Goal: Task Accomplishment & Management: Use online tool/utility

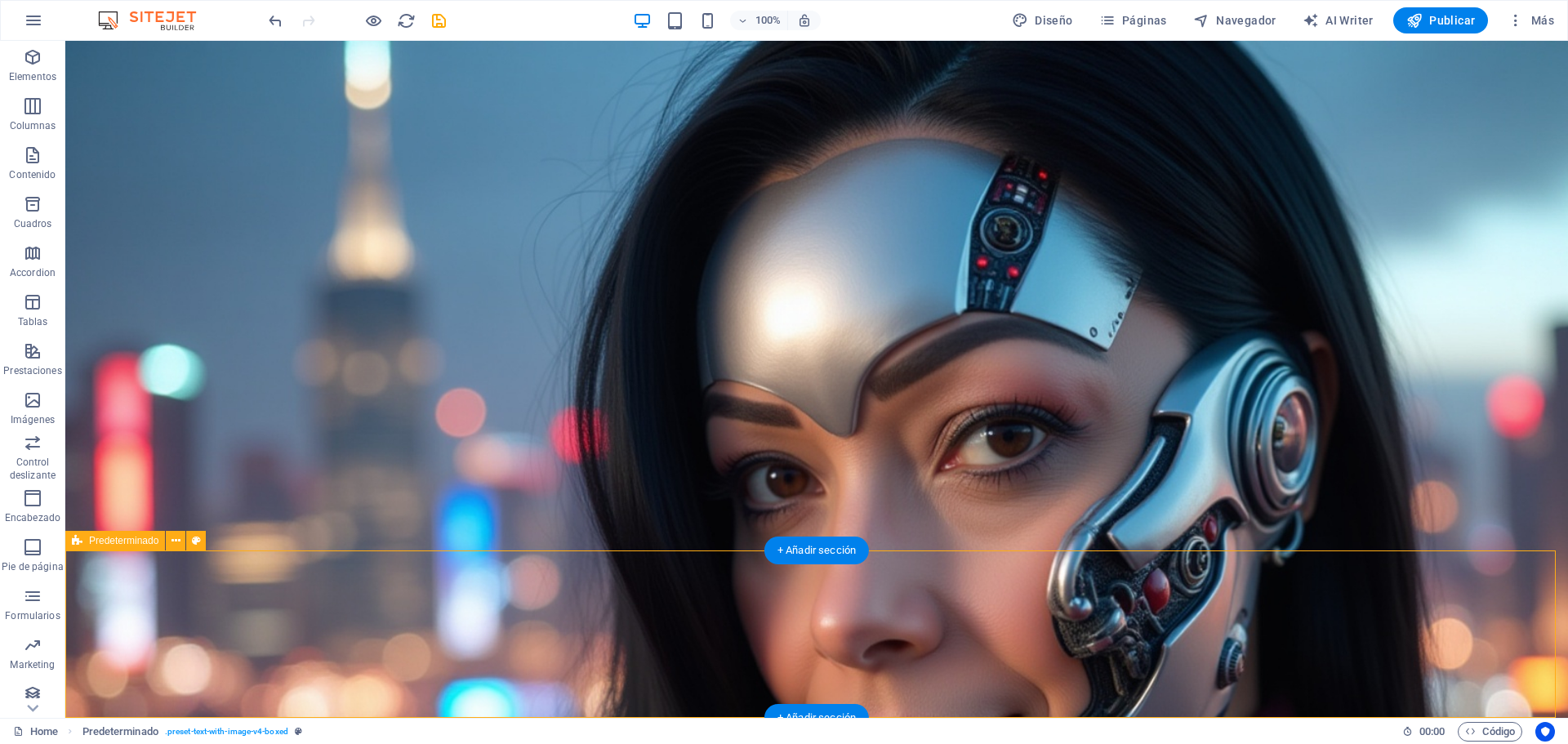
scroll to position [1828, 0]
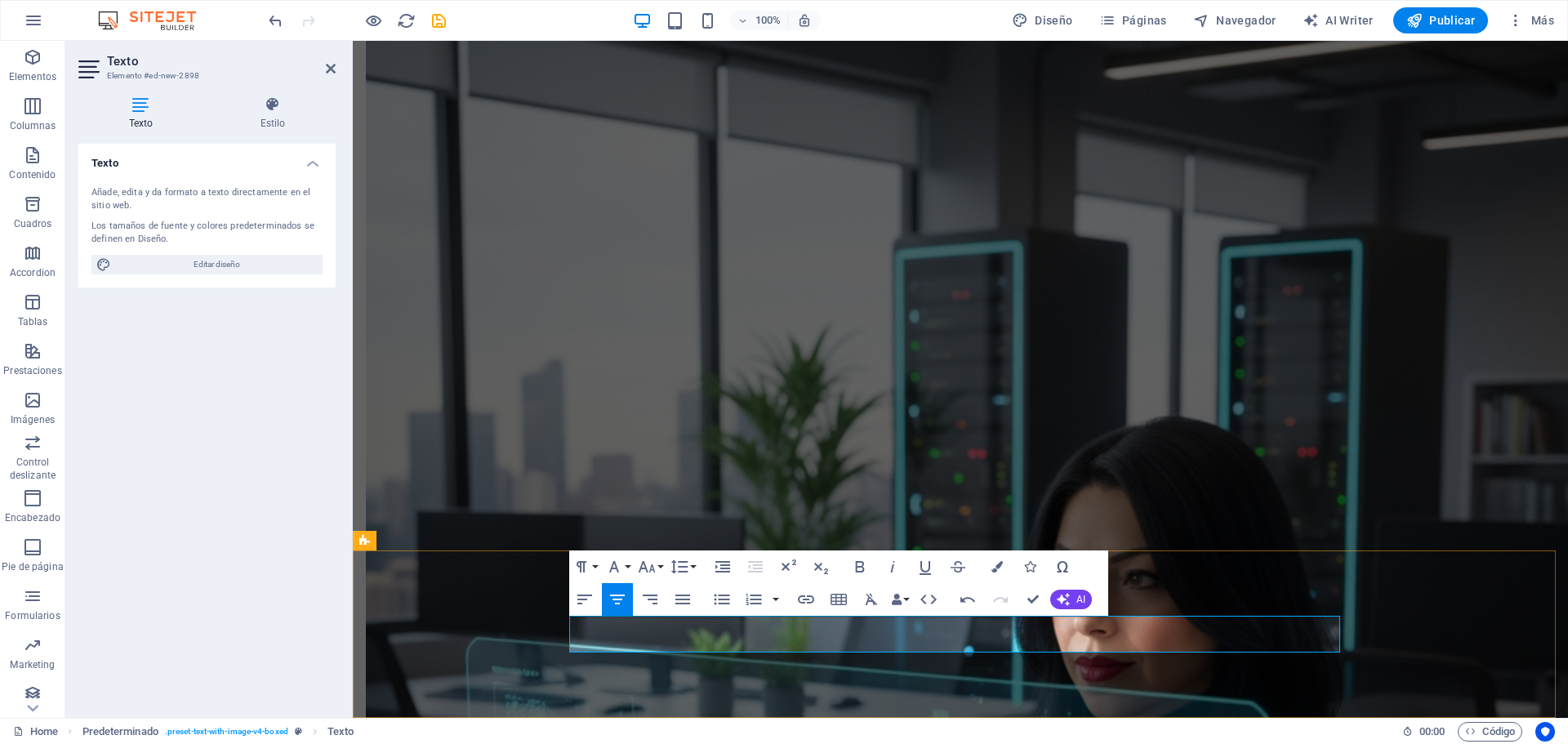
drag, startPoint x: 1125, startPoint y: 635, endPoint x: 797, endPoint y: 629, distance: 328.1
click at [631, 561] on button "Font Family" at bounding box center [617, 566] width 31 height 33
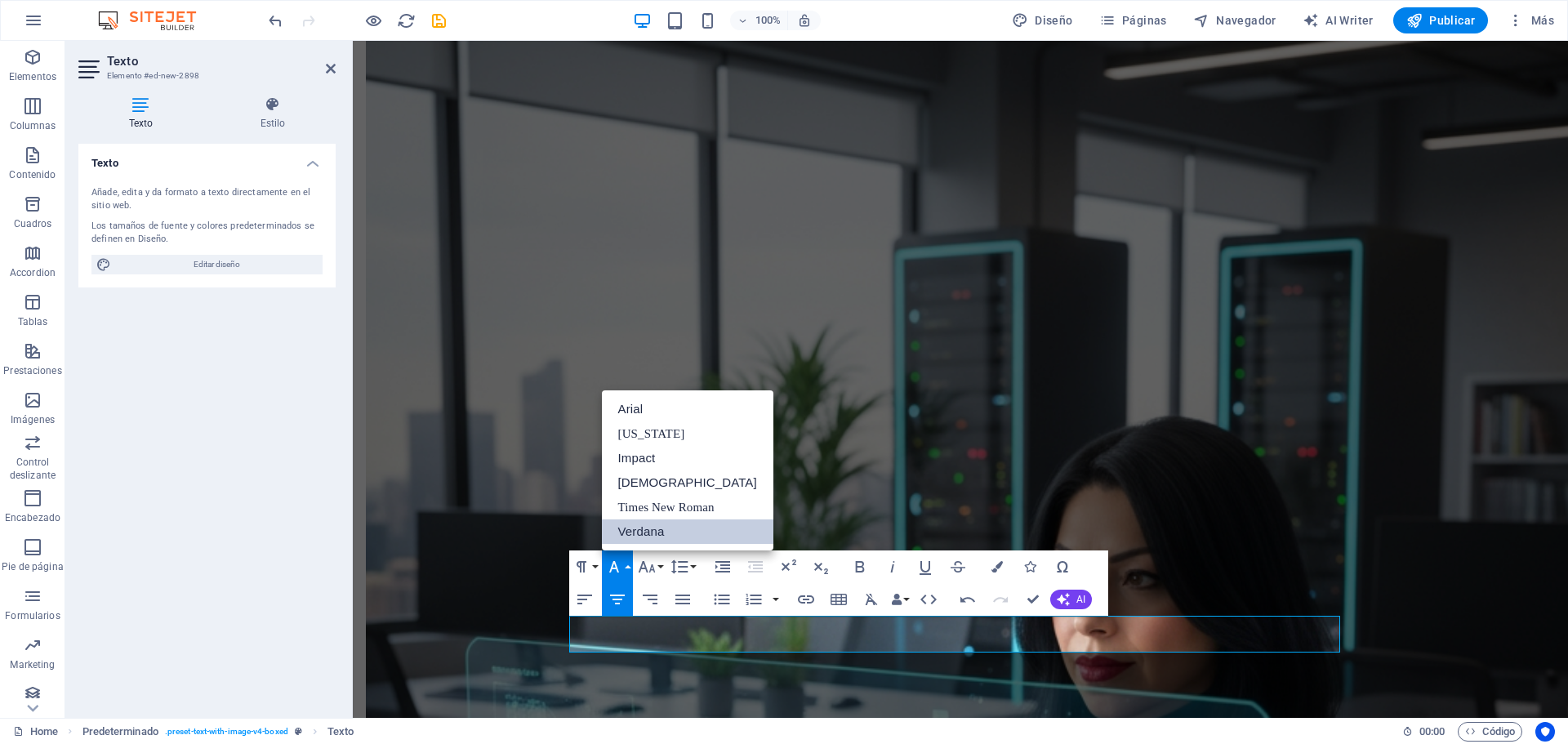
click at [656, 524] on link "Verdana" at bounding box center [688, 531] width 171 height 24
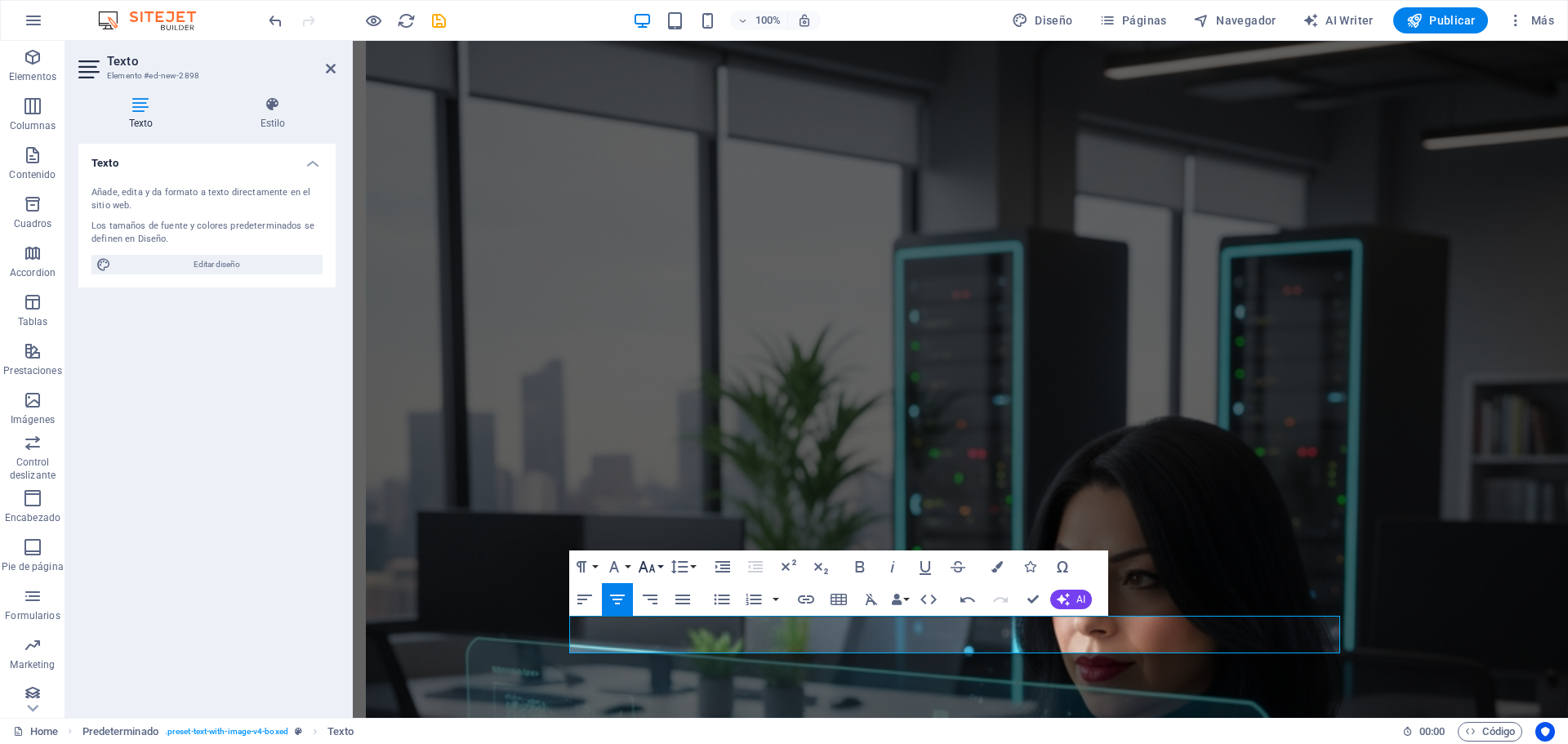
click at [644, 565] on icon "button" at bounding box center [647, 566] width 20 height 20
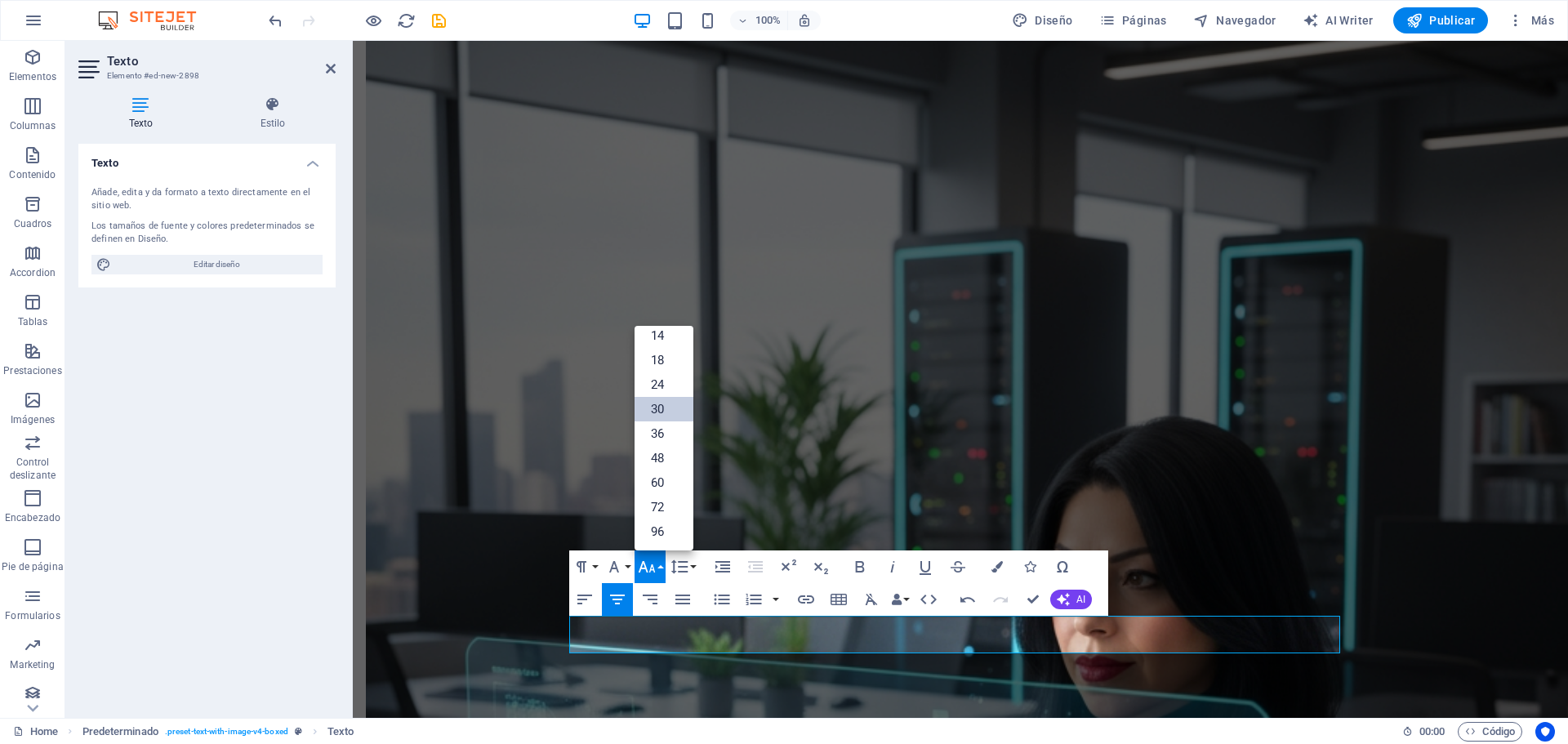
scroll to position [131, 0]
click at [281, 115] on h4 "Estilo" at bounding box center [272, 113] width 126 height 34
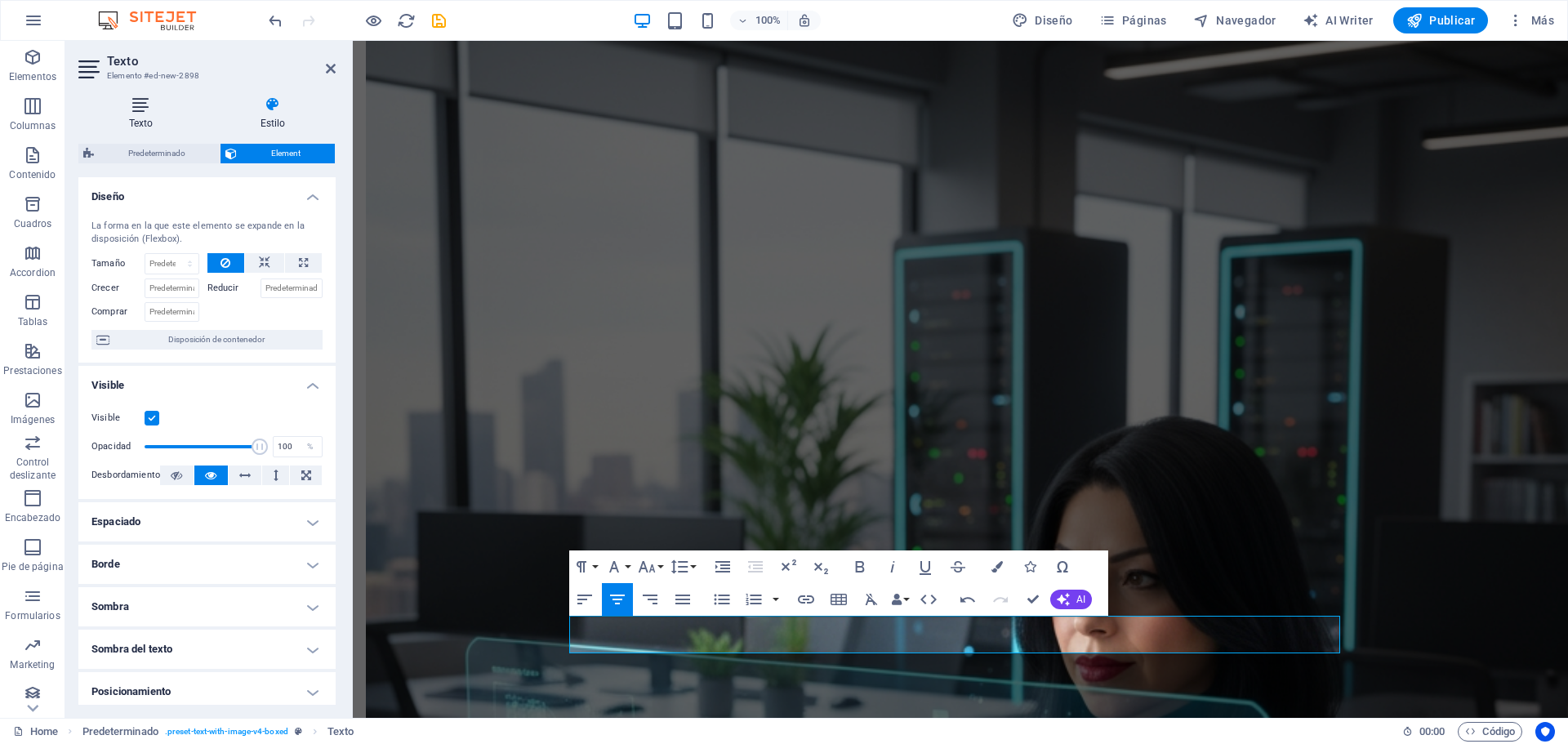
click at [153, 125] on h4 "Texto" at bounding box center [143, 113] width 131 height 34
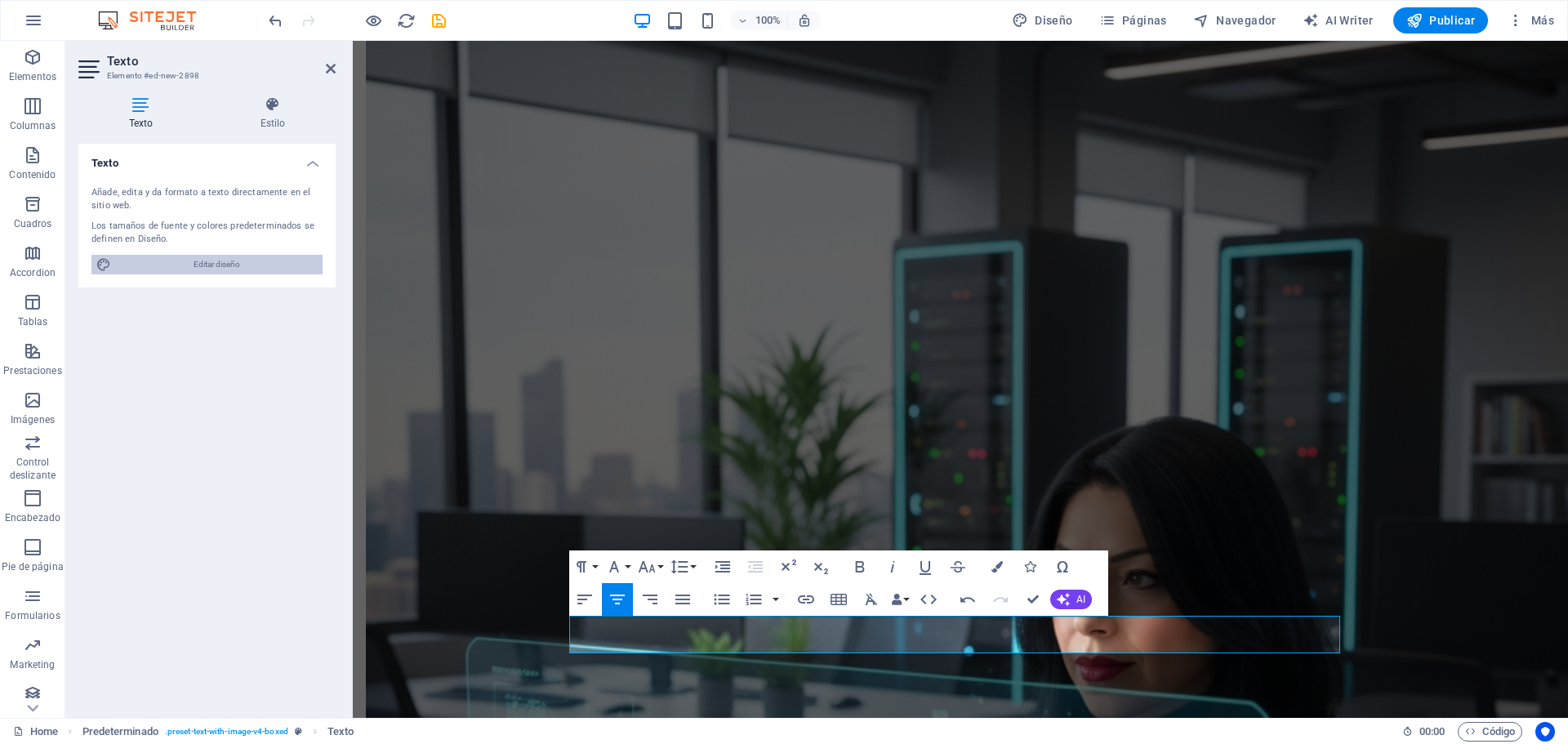
click at [252, 268] on span "Editar diseño" at bounding box center [216, 264] width 201 height 20
select select "900"
select select "rem"
select select "700"
select select "px"
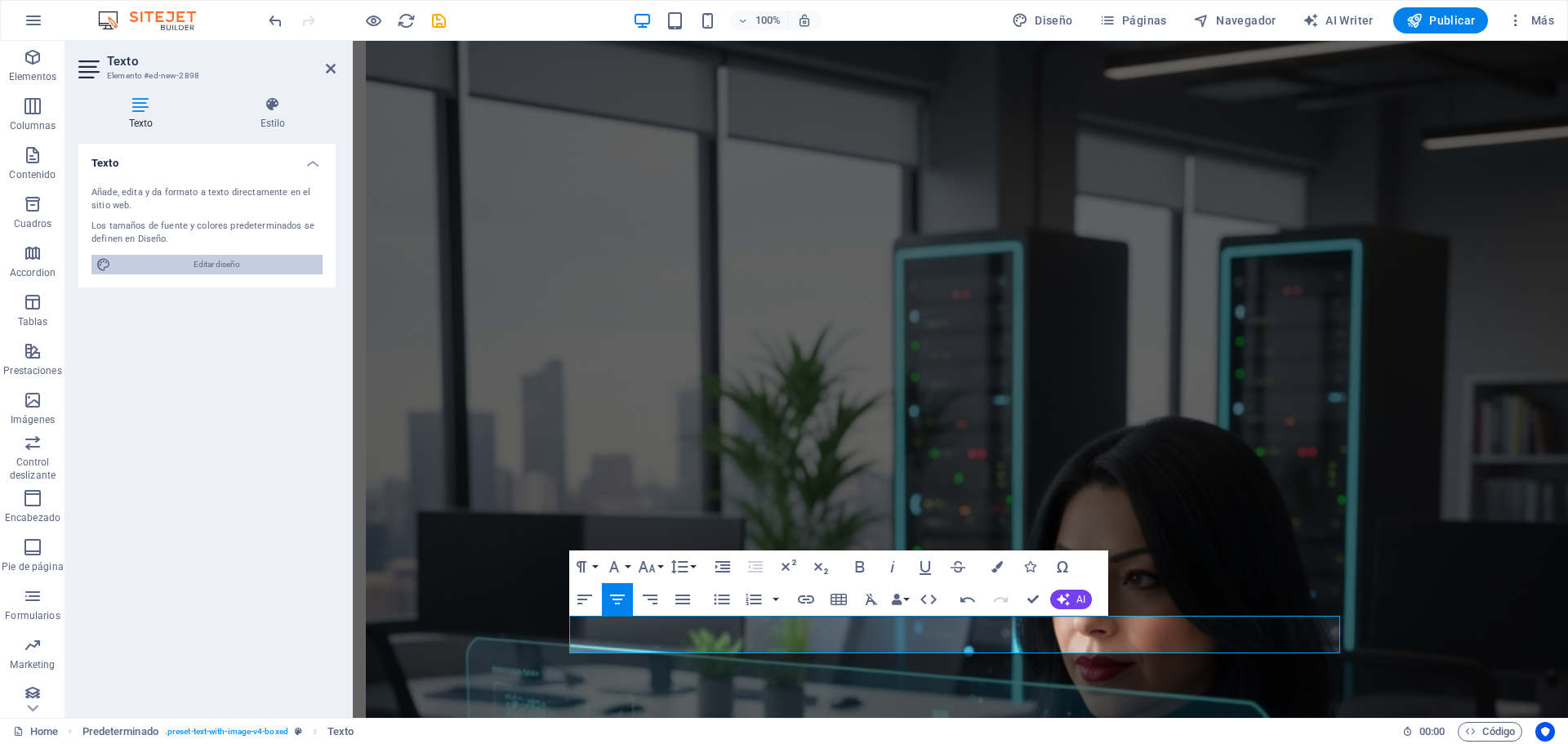
select select "rem"
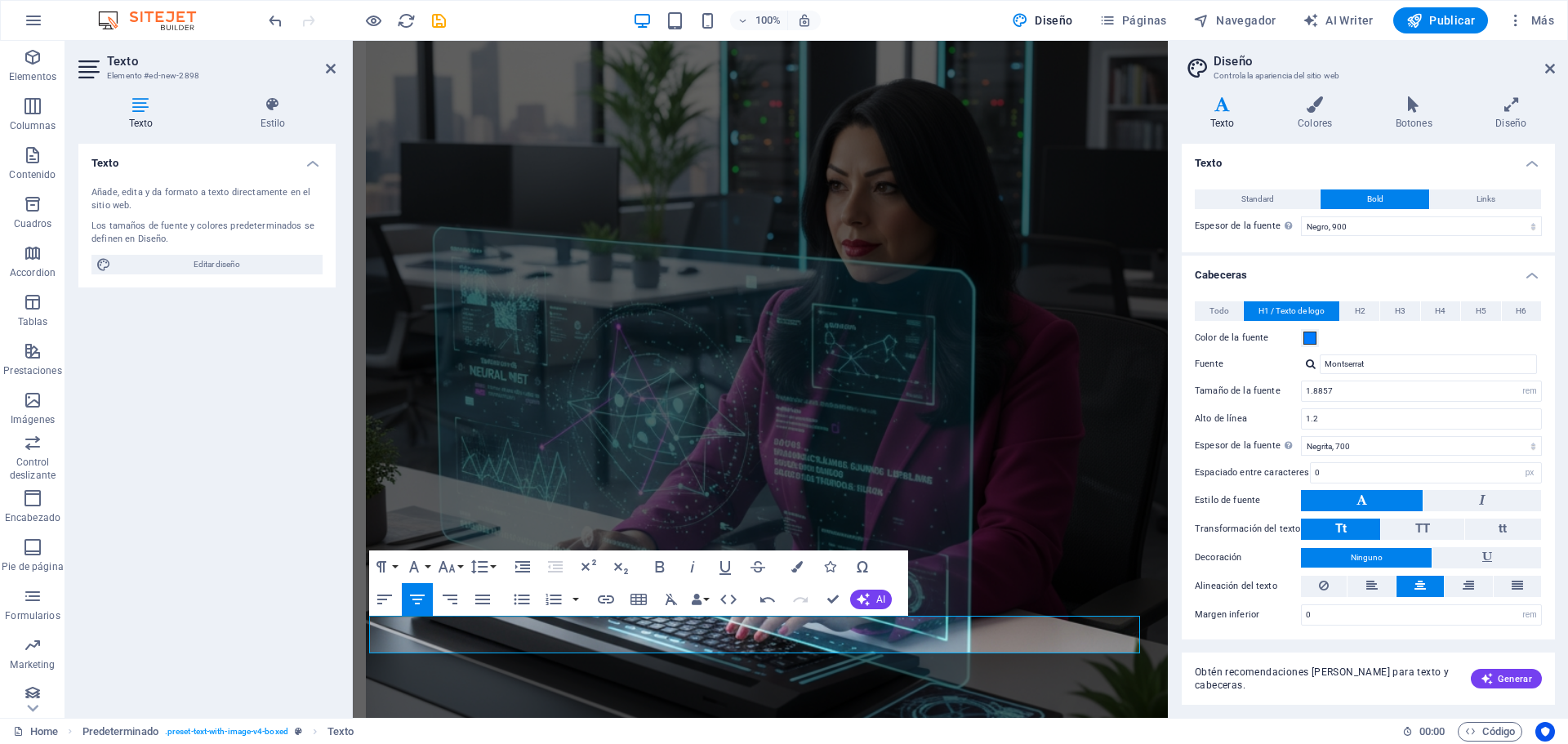
scroll to position [1495, 0]
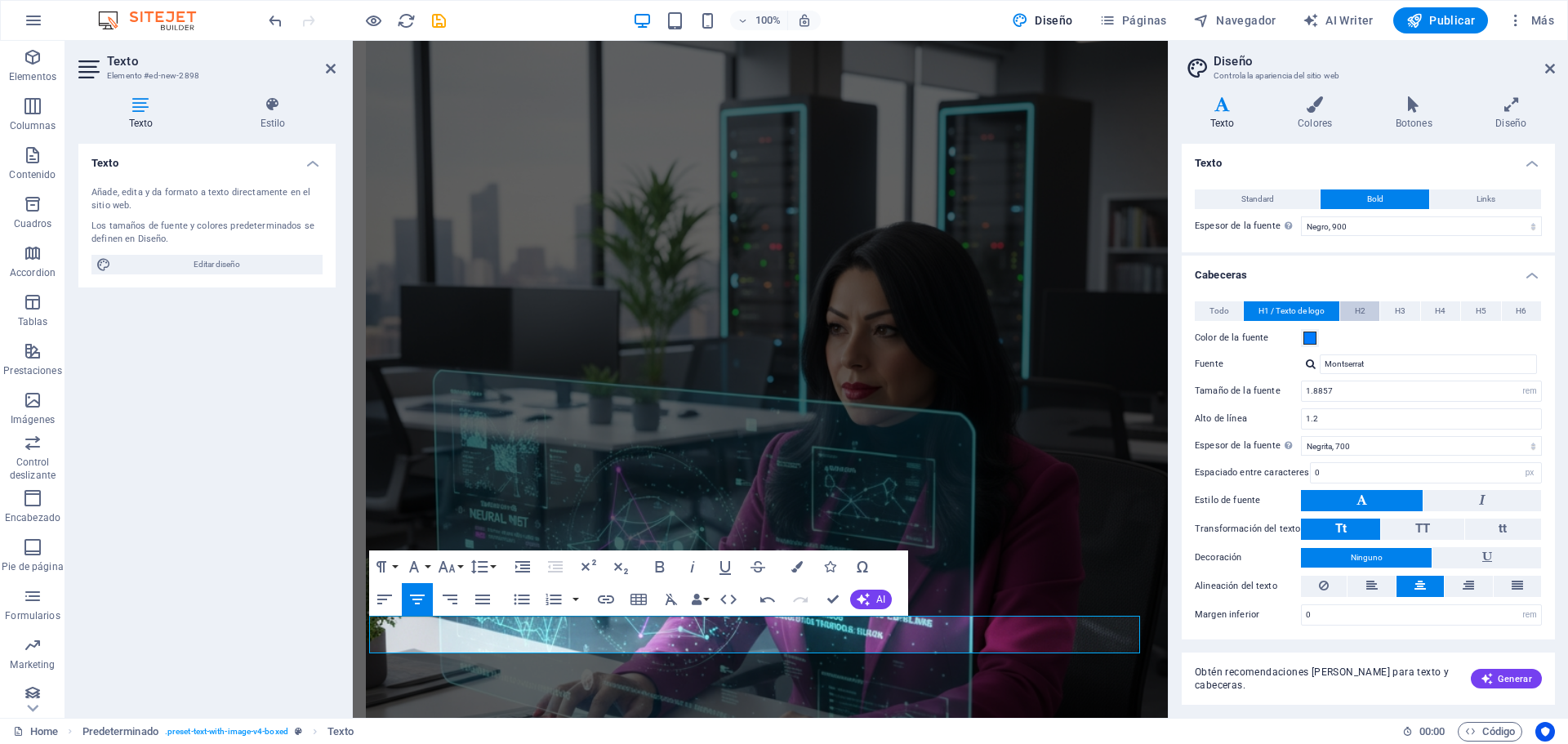
click at [1359, 307] on span "H2" at bounding box center [1359, 310] width 10 height 20
click at [1546, 68] on icon at bounding box center [1549, 69] width 10 height 13
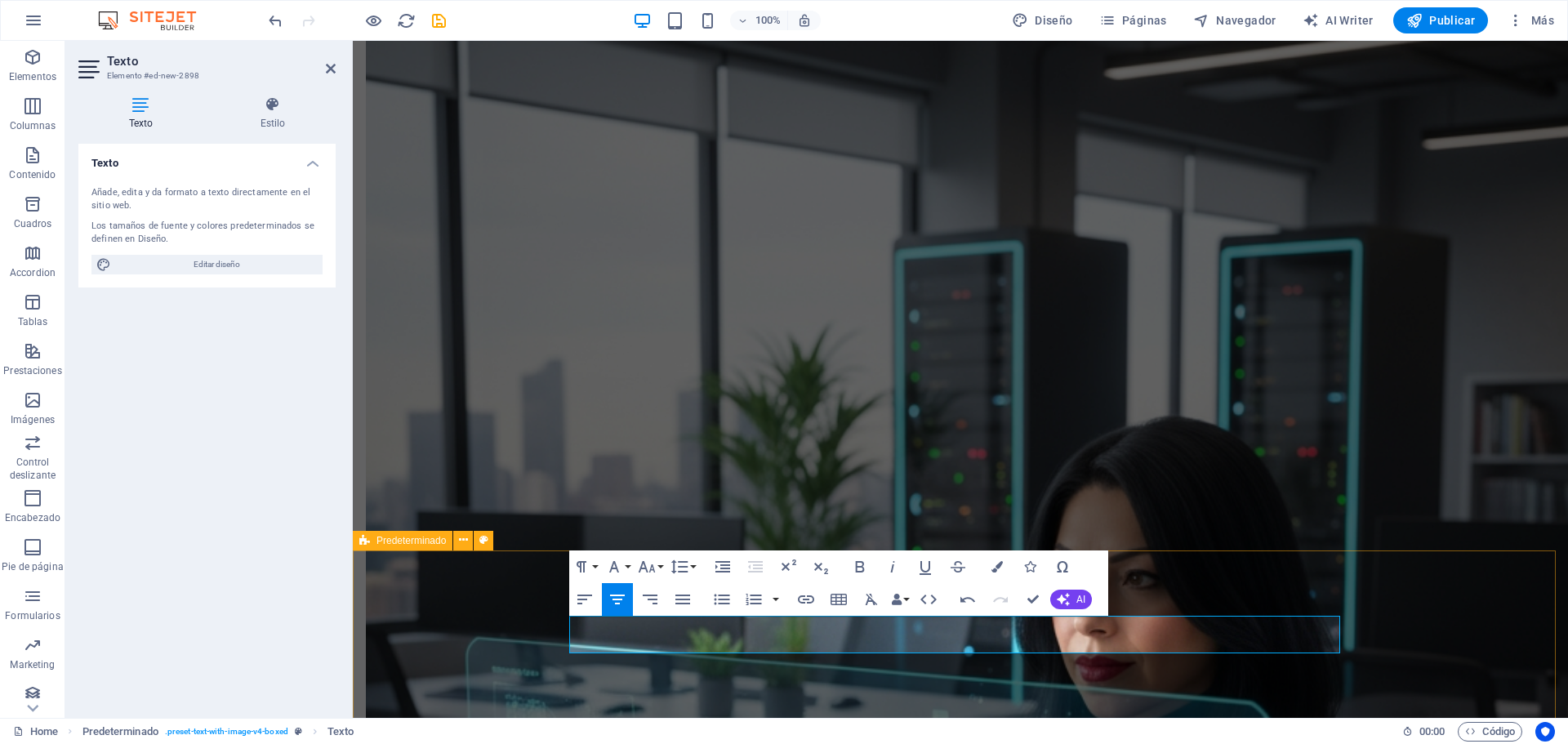
select select "rem"
select select "px"
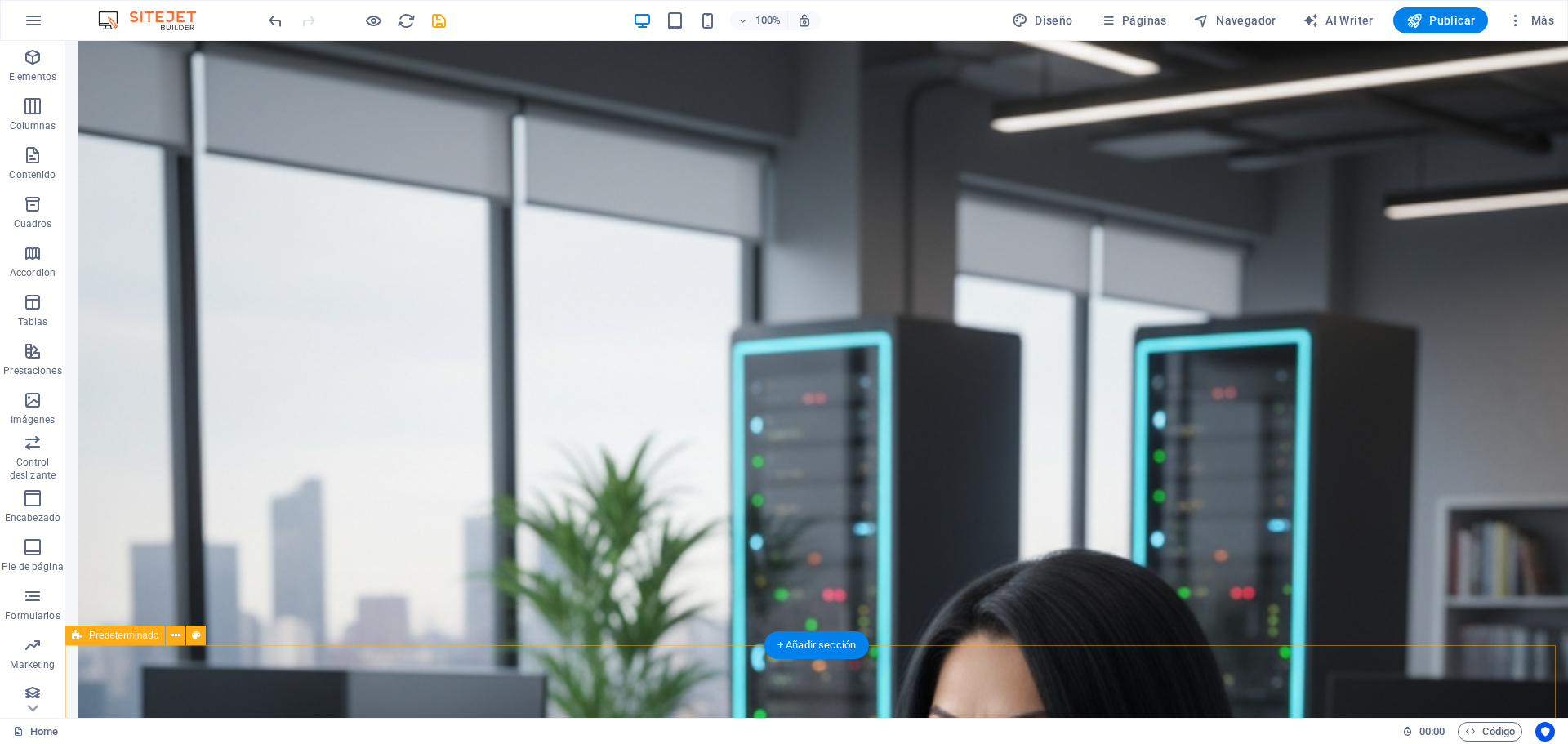
scroll to position [1829, 0]
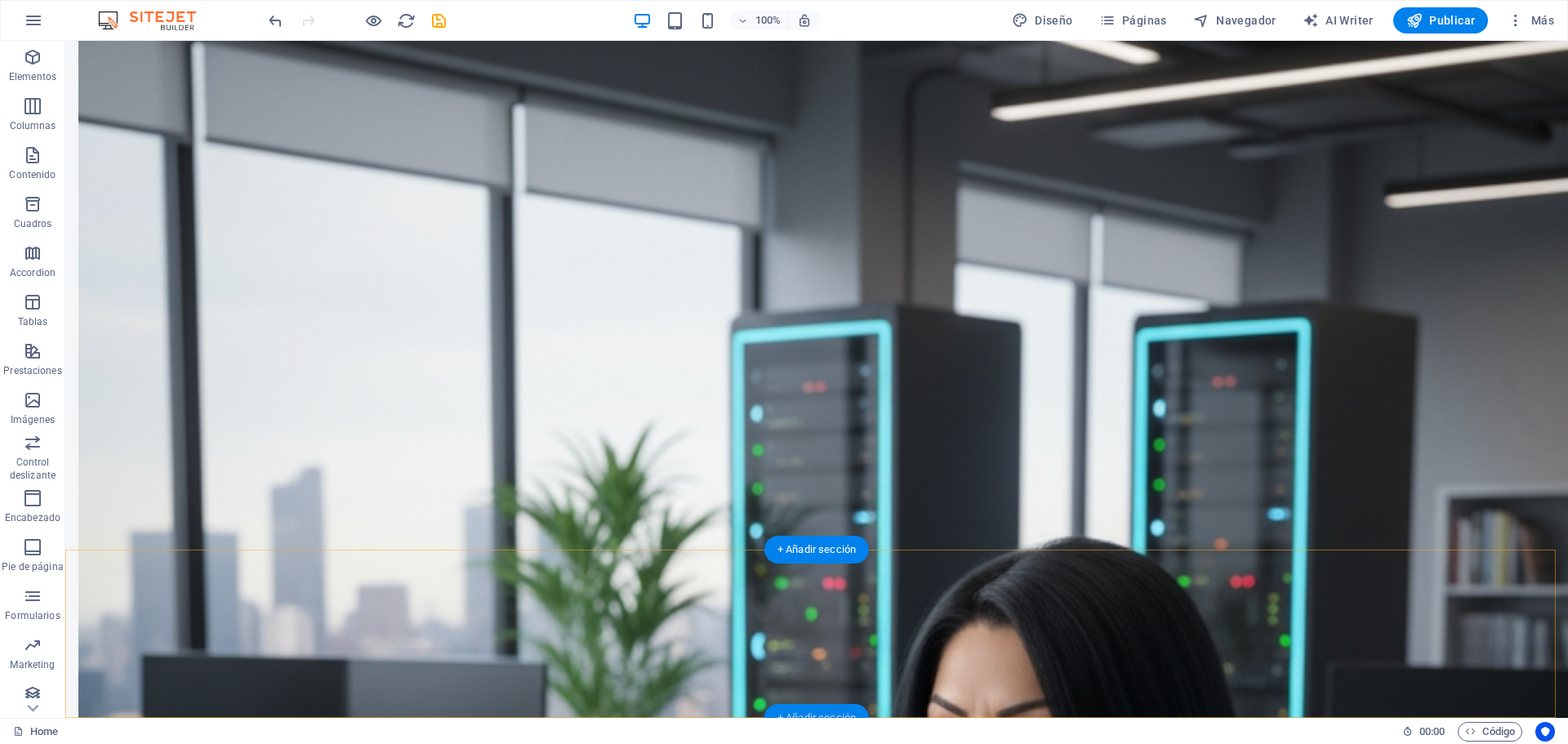
click at [815, 710] on div "+ Añadir sección" at bounding box center [816, 718] width 104 height 28
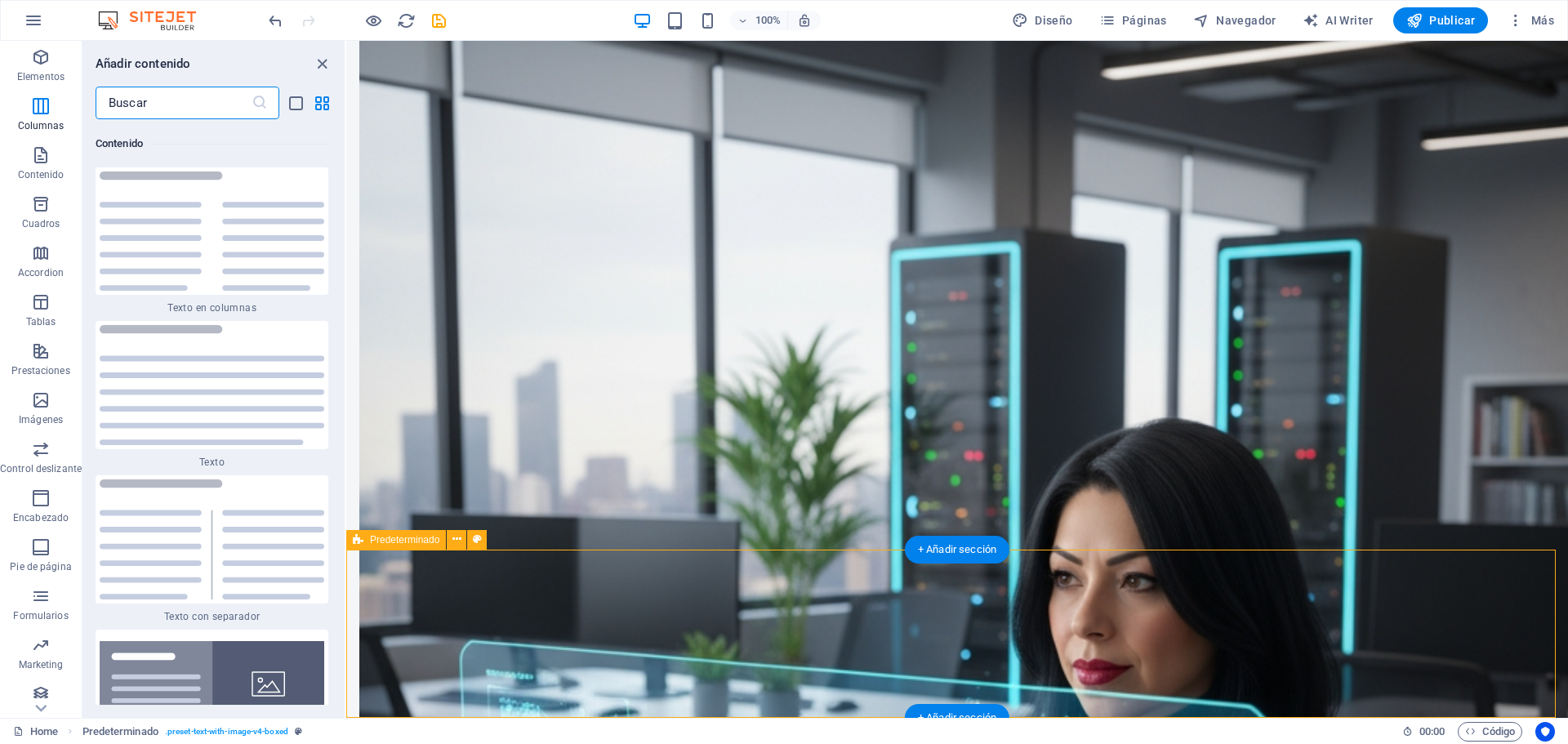
scroll to position [5228, 0]
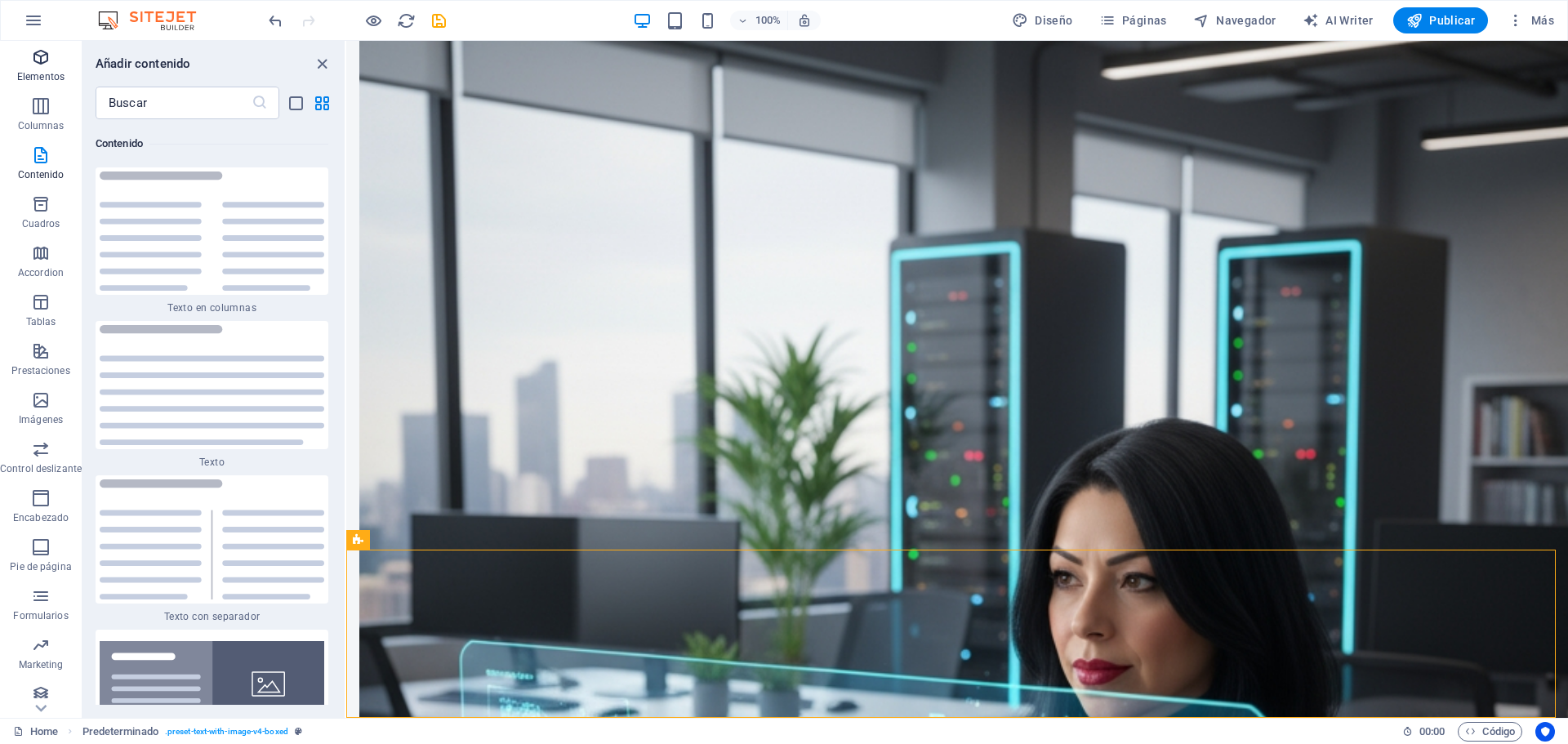
click at [33, 65] on icon "button" at bounding box center [40, 57] width 20 height 20
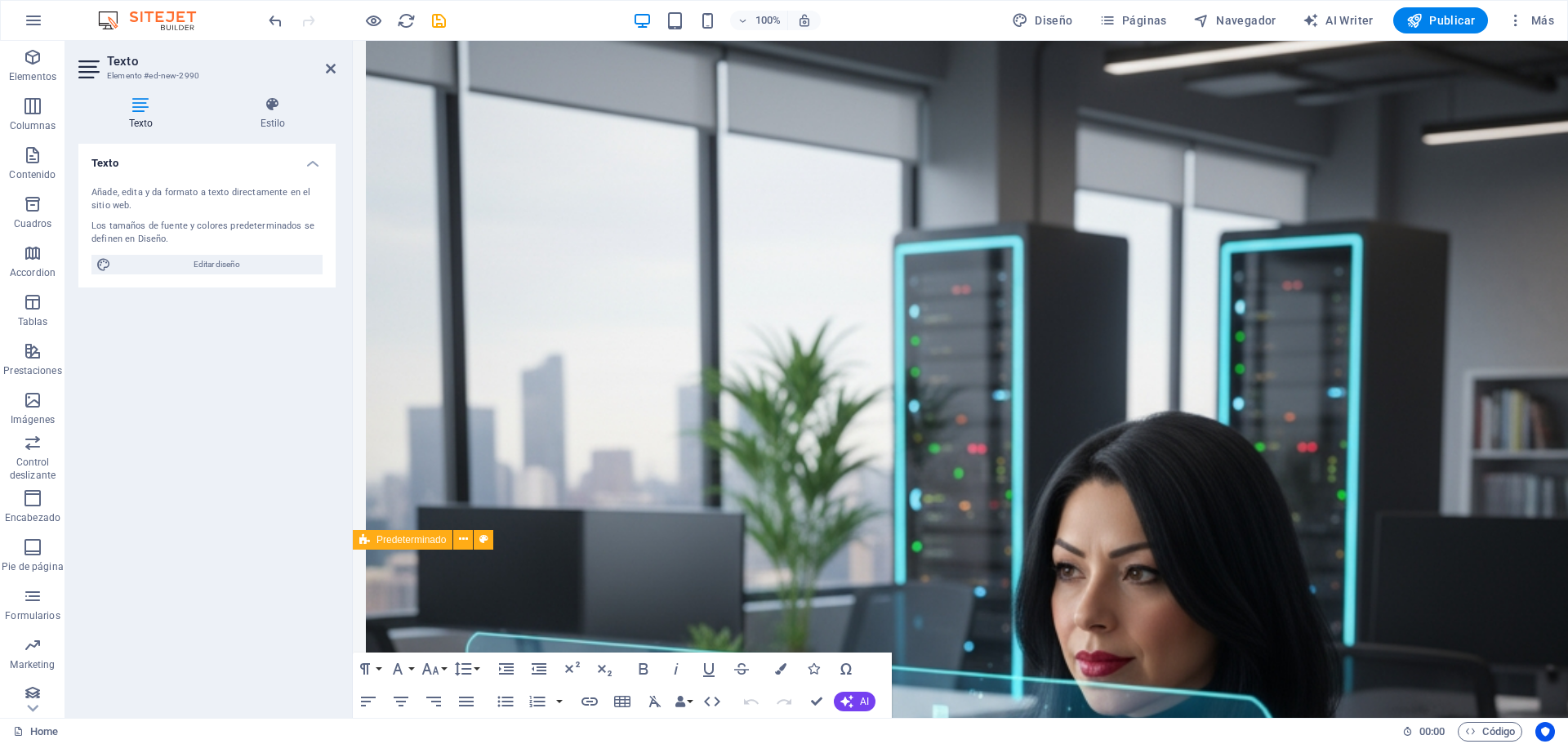
scroll to position [1675, 0]
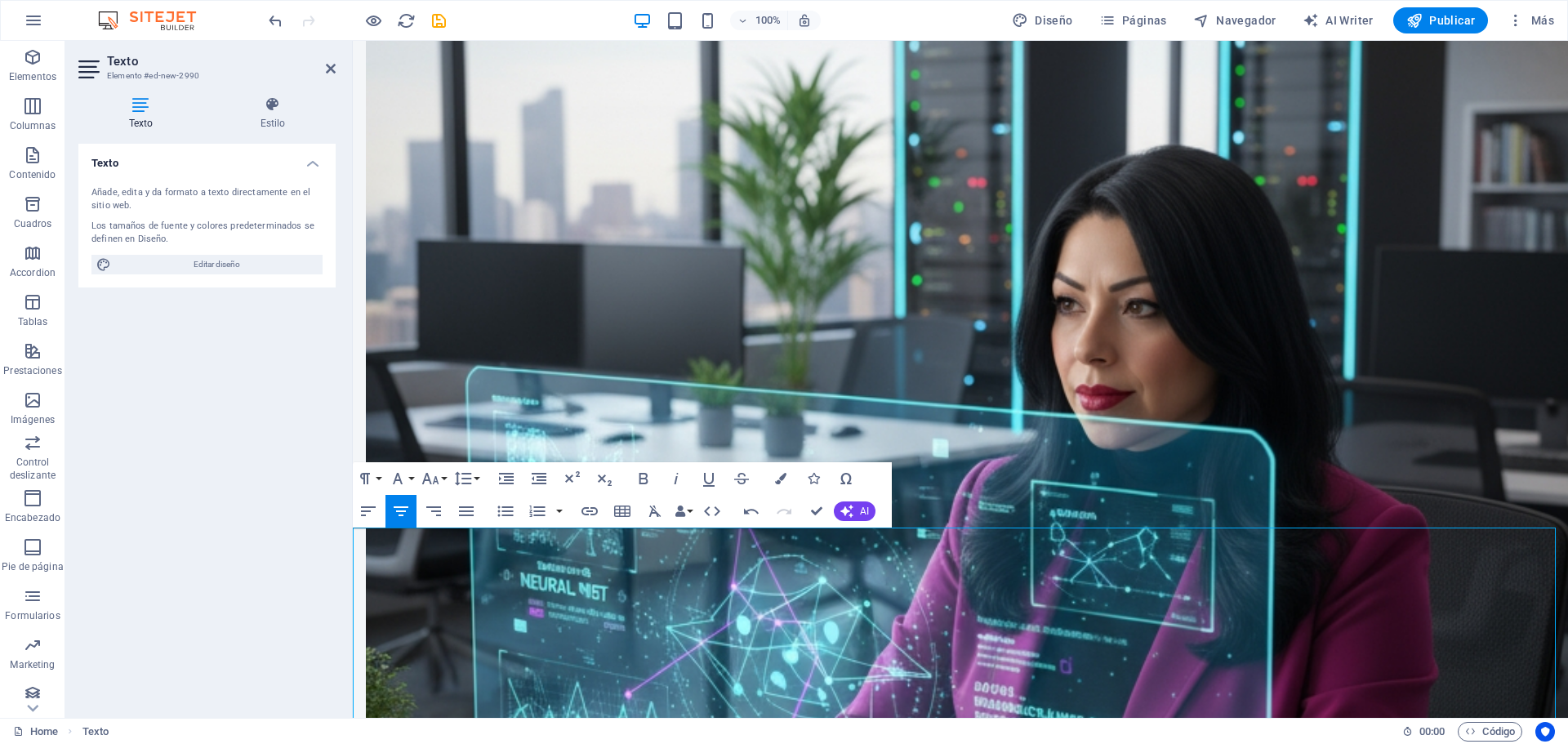
scroll to position [1932, 0]
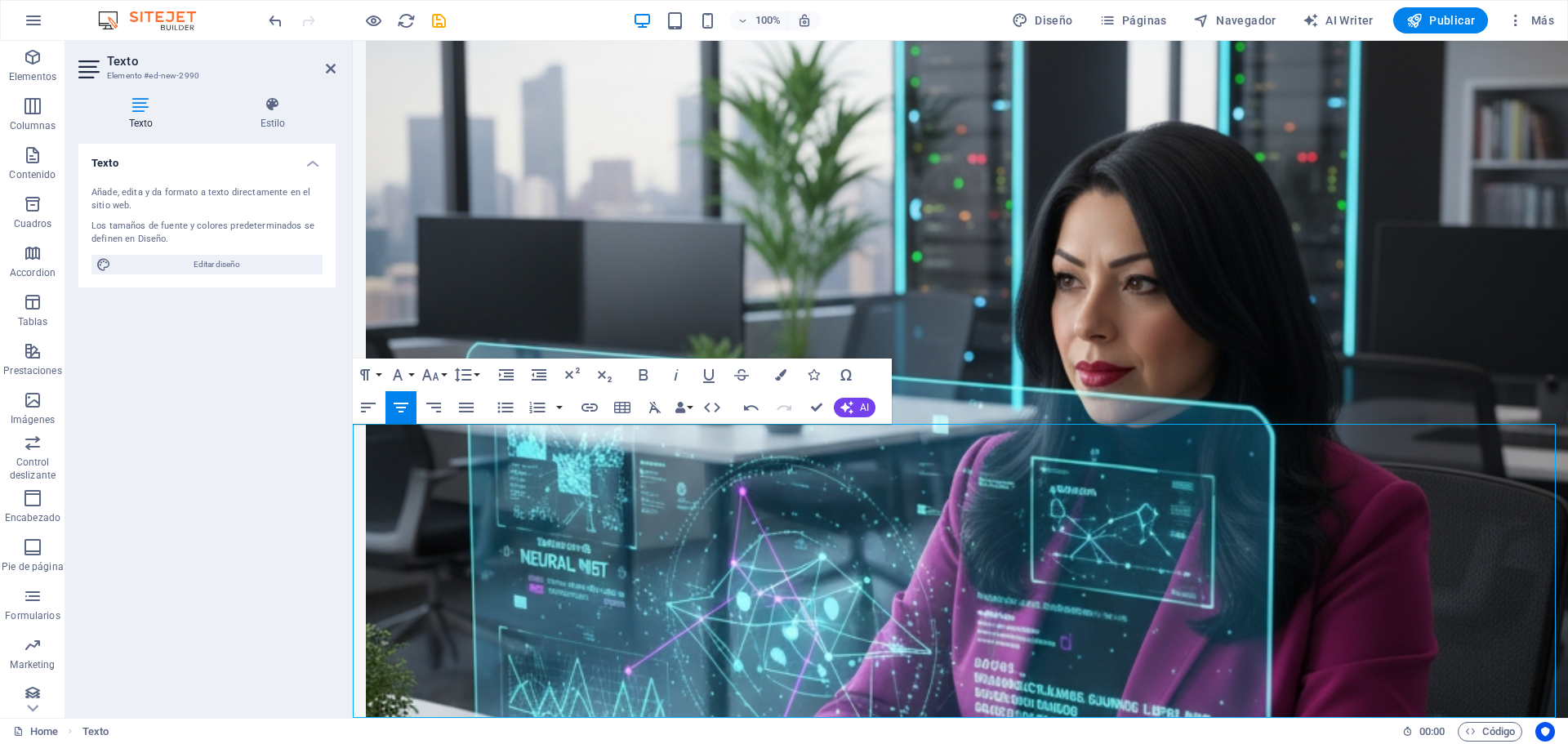
drag, startPoint x: 1240, startPoint y: 706, endPoint x: 942, endPoint y: 426, distance: 408.9
click at [374, 407] on icon "button" at bounding box center [368, 407] width 20 height 20
click at [226, 261] on span "Editar diseño" at bounding box center [216, 264] width 201 height 20
select select "900"
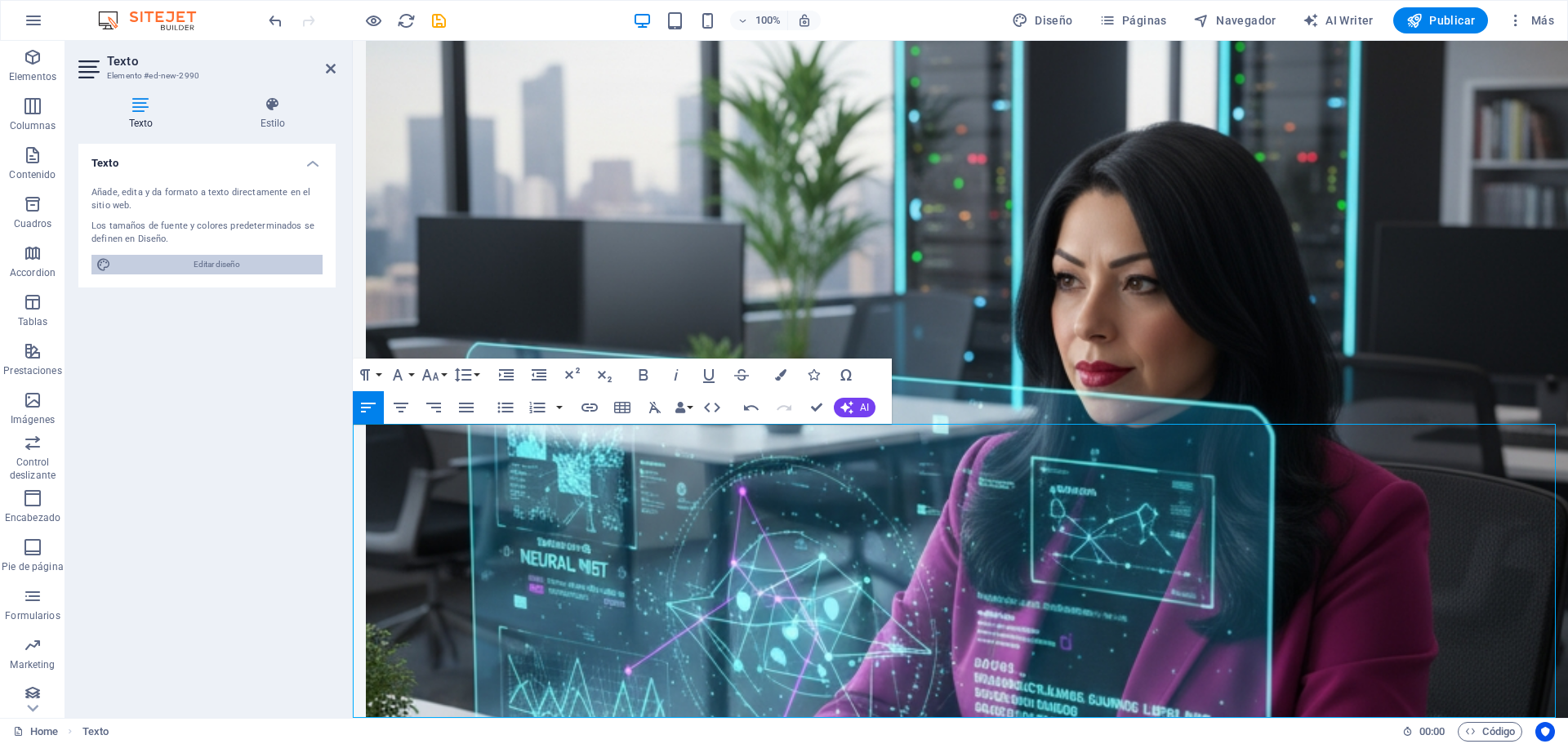
select select "px"
select select "700"
select select "px"
select select "rem"
select select "px"
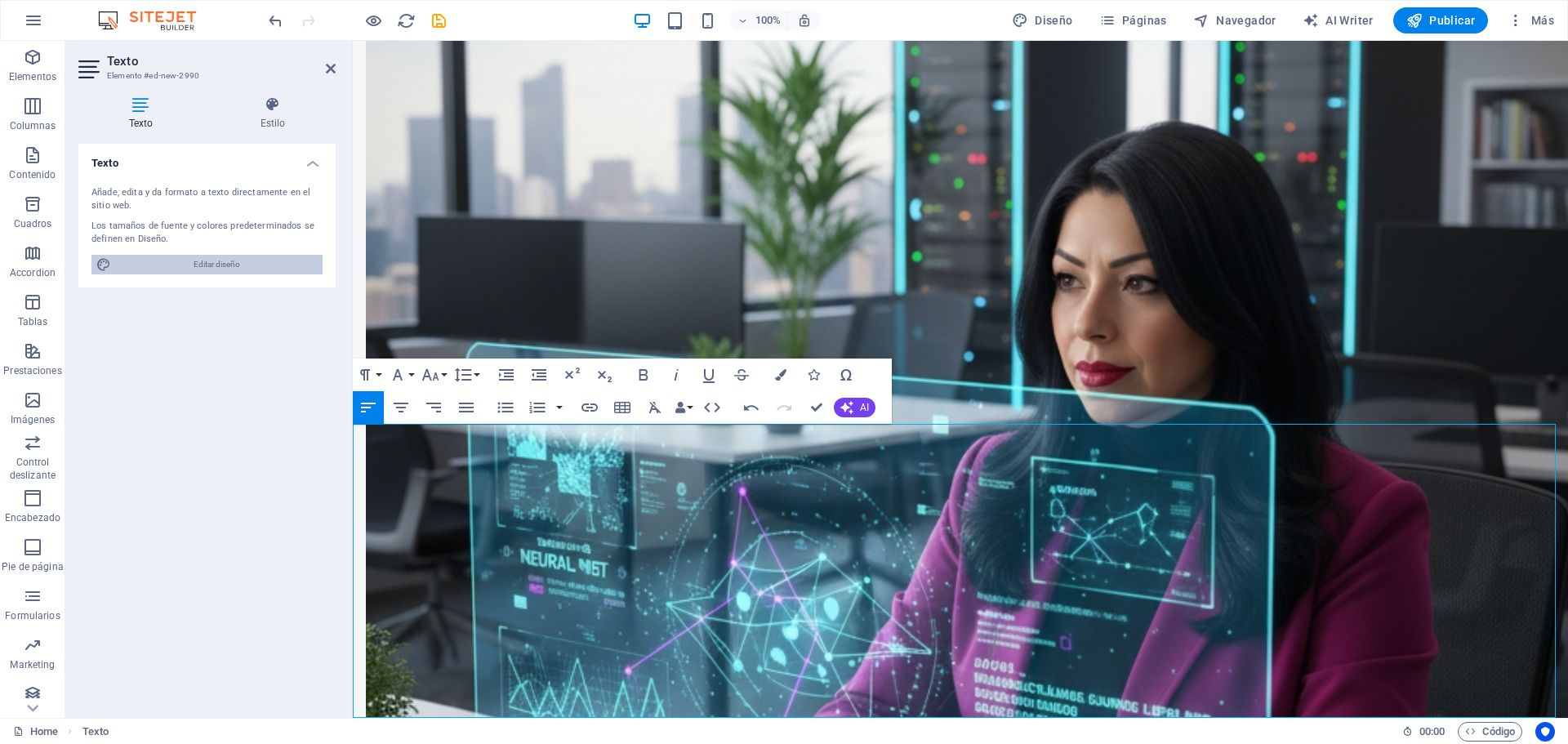
select select "400"
select select "px"
select select "rem"
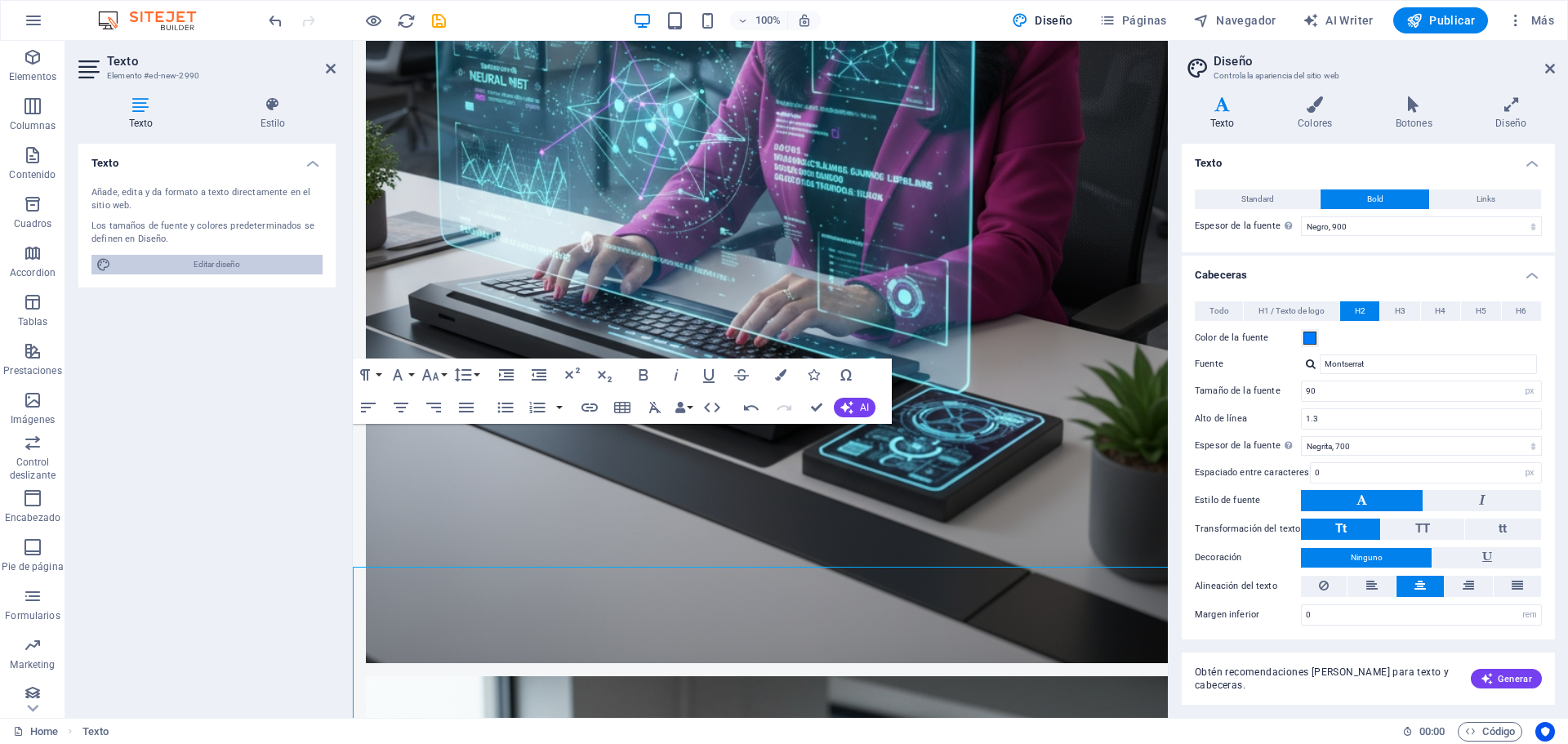
scroll to position [1789, 0]
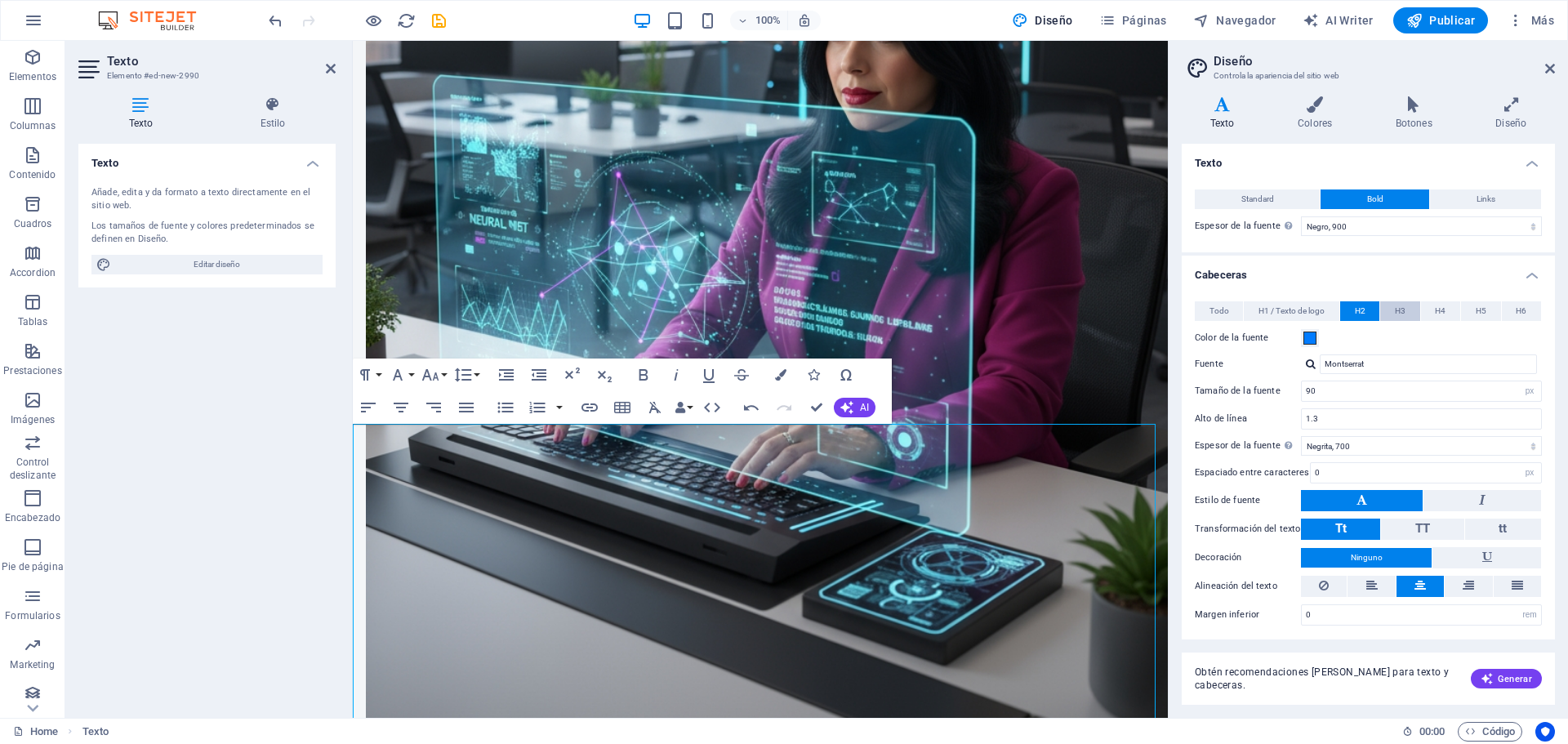
click at [1396, 307] on span "H3" at bounding box center [1399, 310] width 10 height 20
click at [1445, 311] on button "H4" at bounding box center [1440, 310] width 39 height 20
click at [1482, 311] on span "H5" at bounding box center [1480, 310] width 10 height 20
click at [1220, 304] on span "Todo" at bounding box center [1219, 310] width 20 height 20
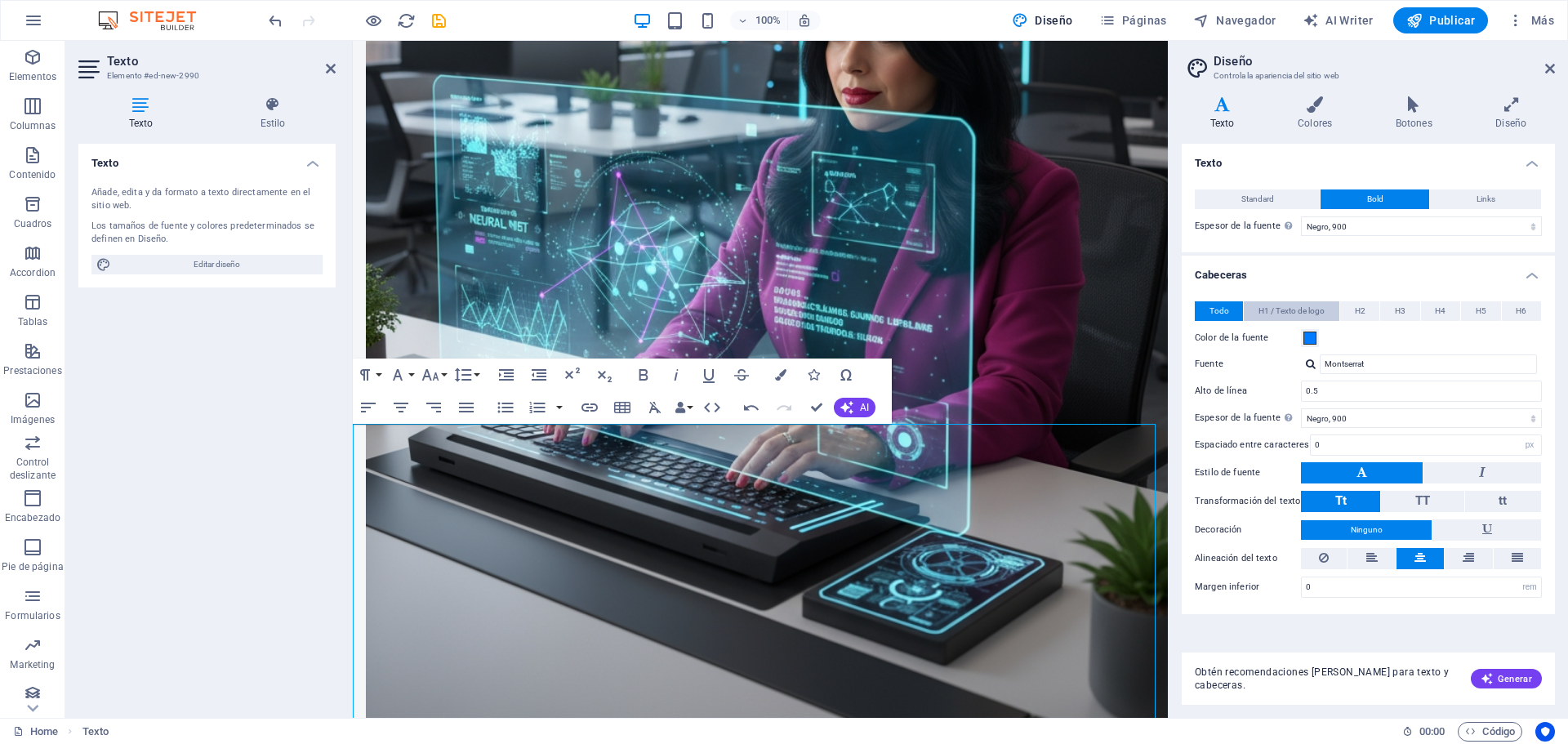
click at [1300, 309] on span "H1 / Texto de logo" at bounding box center [1291, 310] width 66 height 20
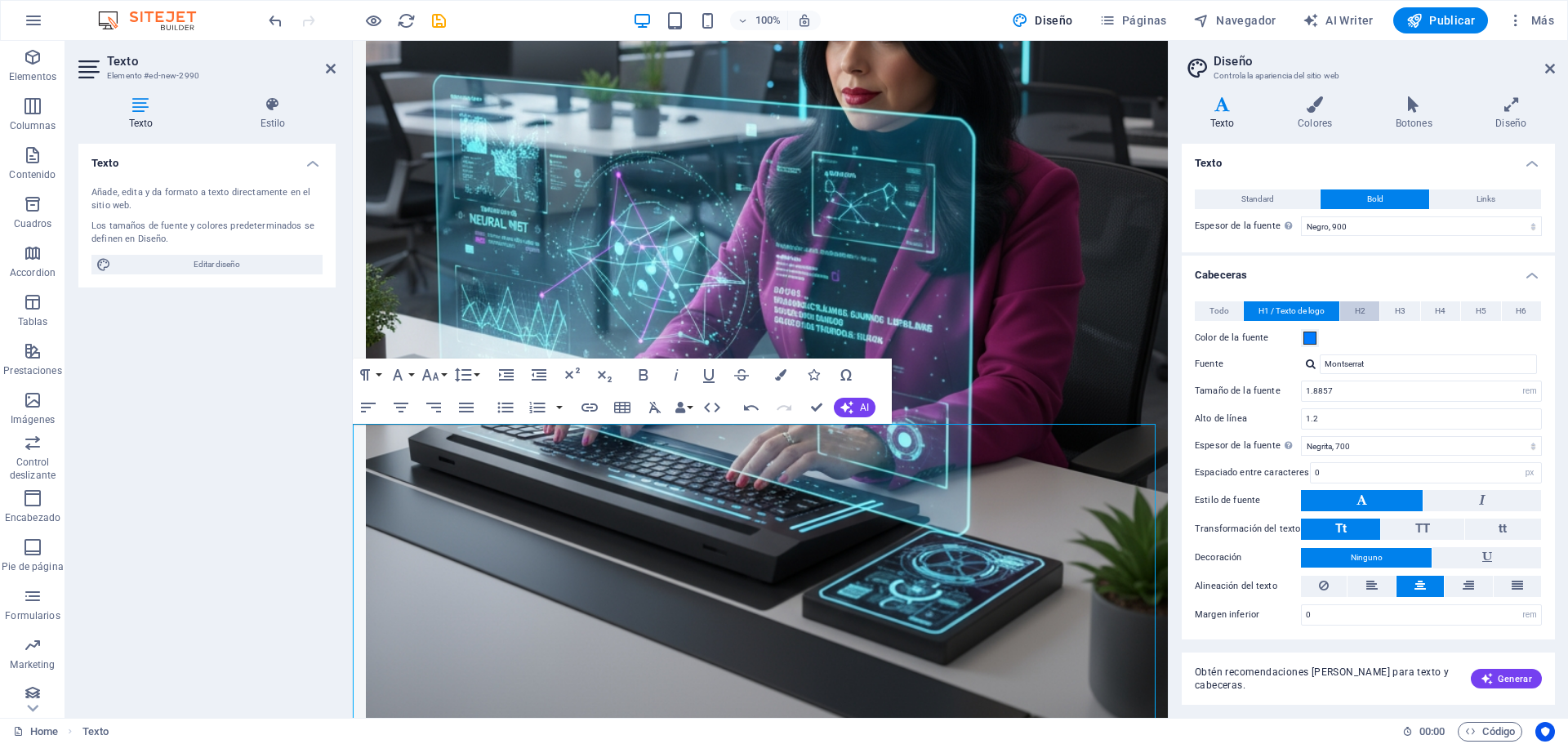
click at [1359, 305] on span "H2" at bounding box center [1359, 310] width 10 height 20
click at [500, 405] on icon "button" at bounding box center [505, 407] width 20 height 20
click at [1550, 57] on h2 "Diseño" at bounding box center [1384, 61] width 341 height 15
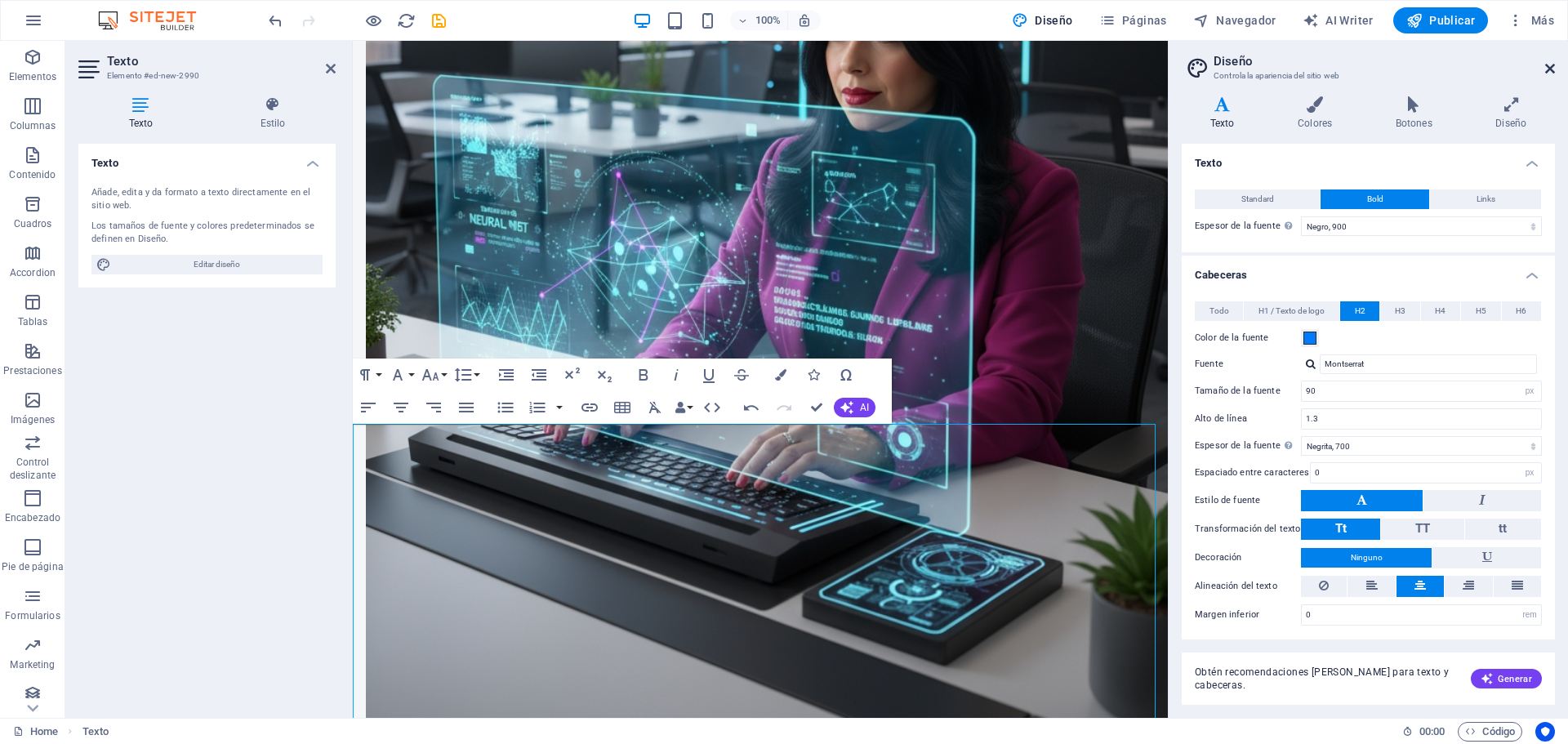
click at [1549, 68] on icon at bounding box center [1549, 69] width 10 height 13
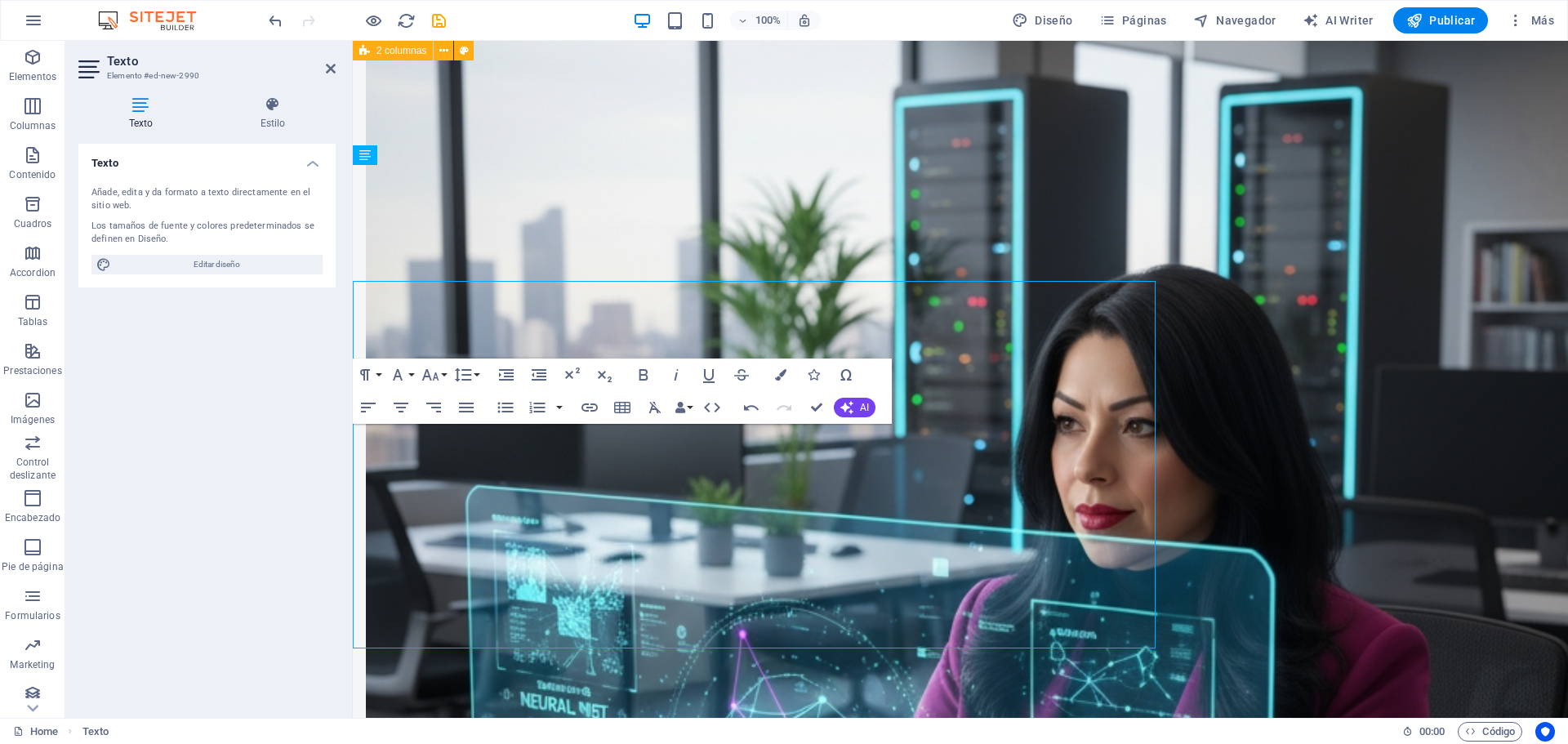
scroll to position [1932, 0]
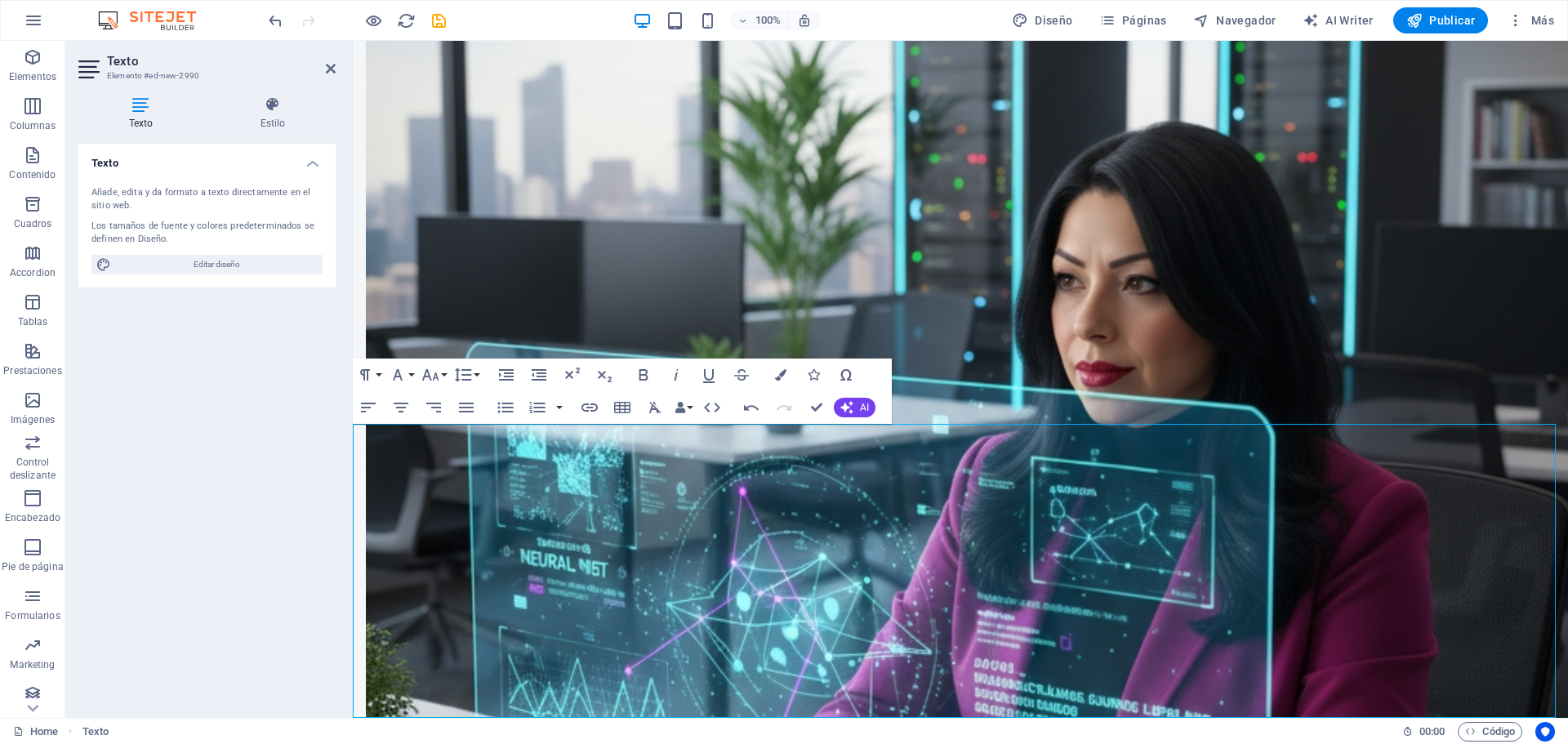
drag, startPoint x: 366, startPoint y: 479, endPoint x: 871, endPoint y: 485, distance: 505.0
click at [504, 409] on icon "button" at bounding box center [505, 407] width 20 height 20
click at [504, 408] on icon "button" at bounding box center [505, 407] width 20 height 20
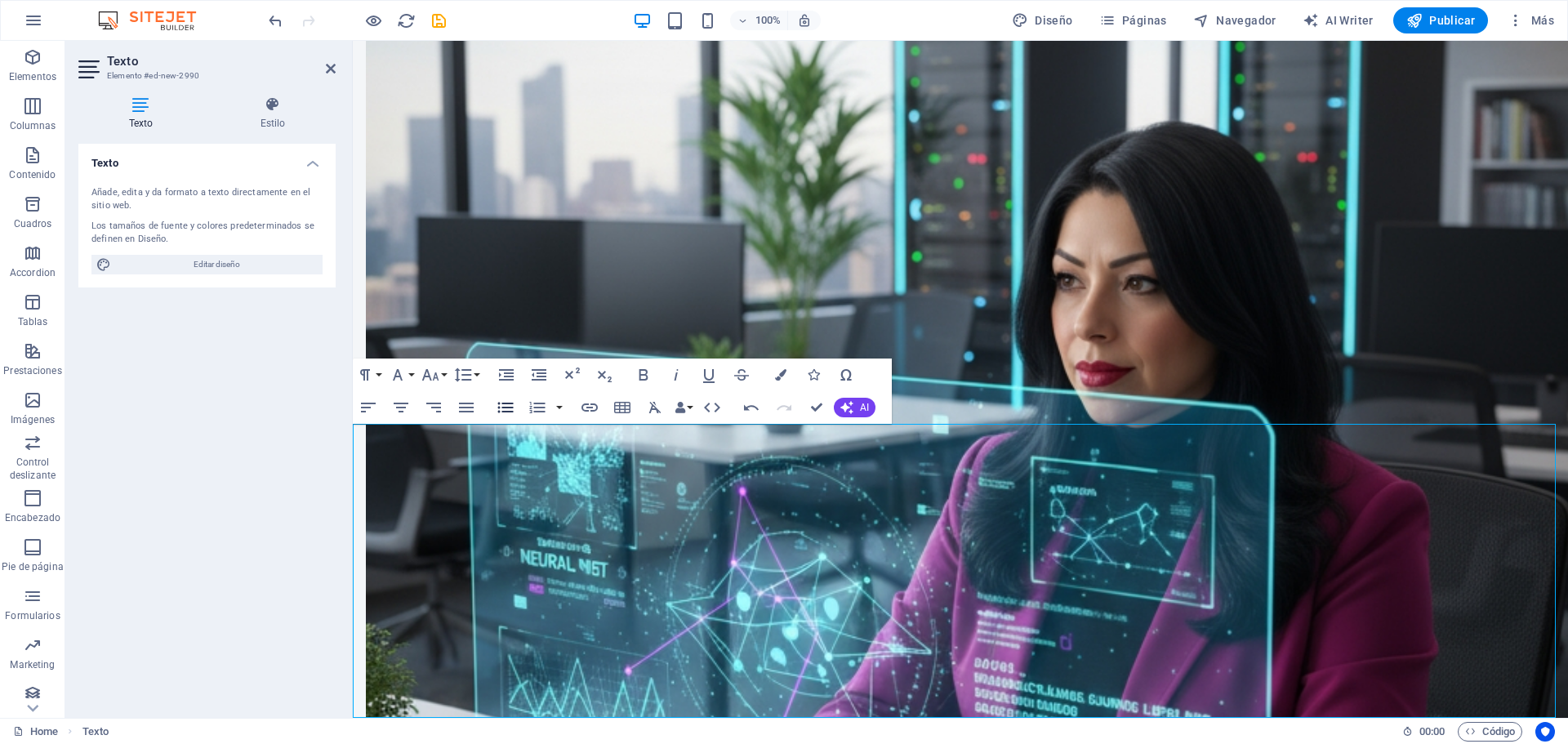
click at [504, 408] on icon "button" at bounding box center [505, 407] width 20 height 20
click at [274, 110] on icon at bounding box center [272, 104] width 126 height 17
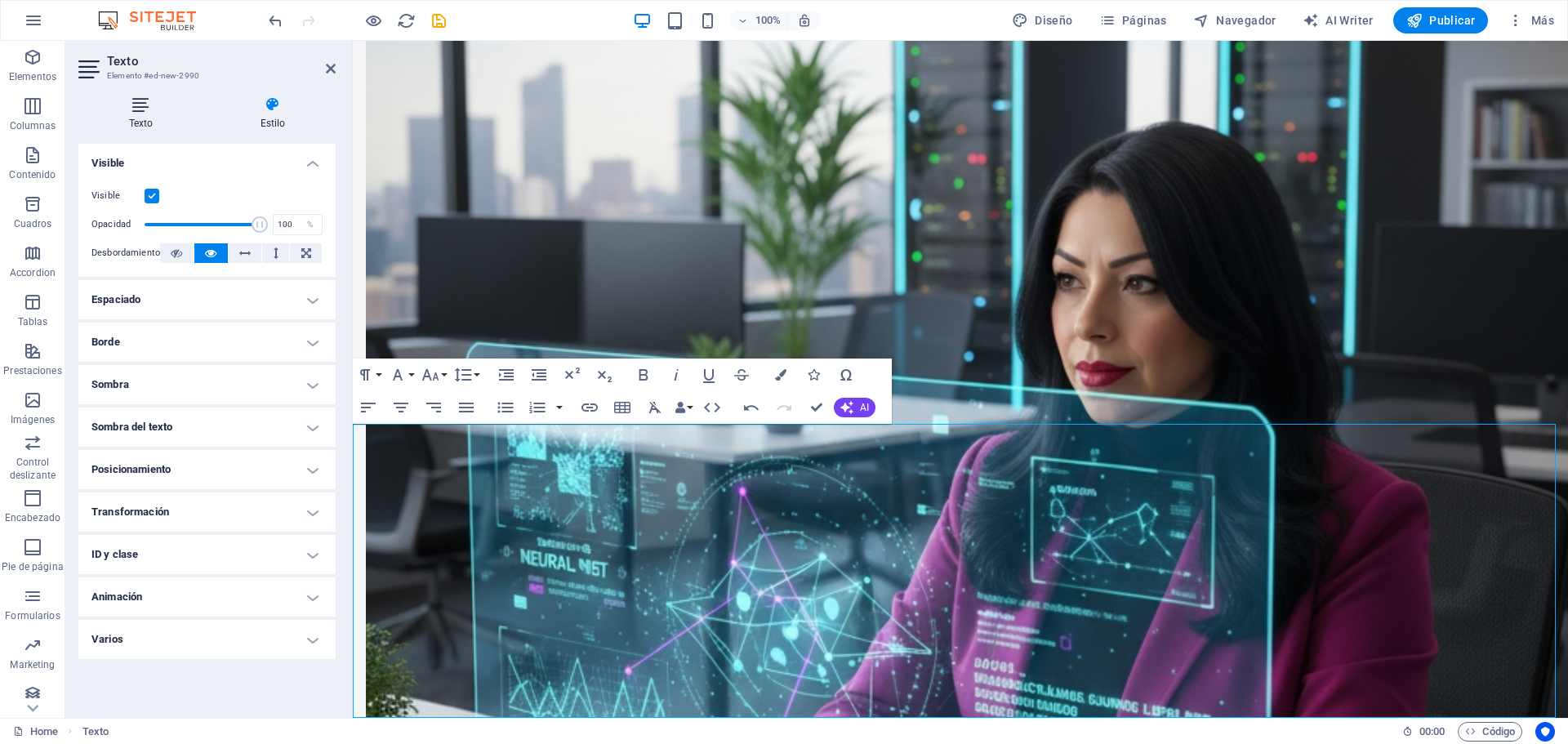
click at [160, 112] on icon at bounding box center [141, 104] width 125 height 17
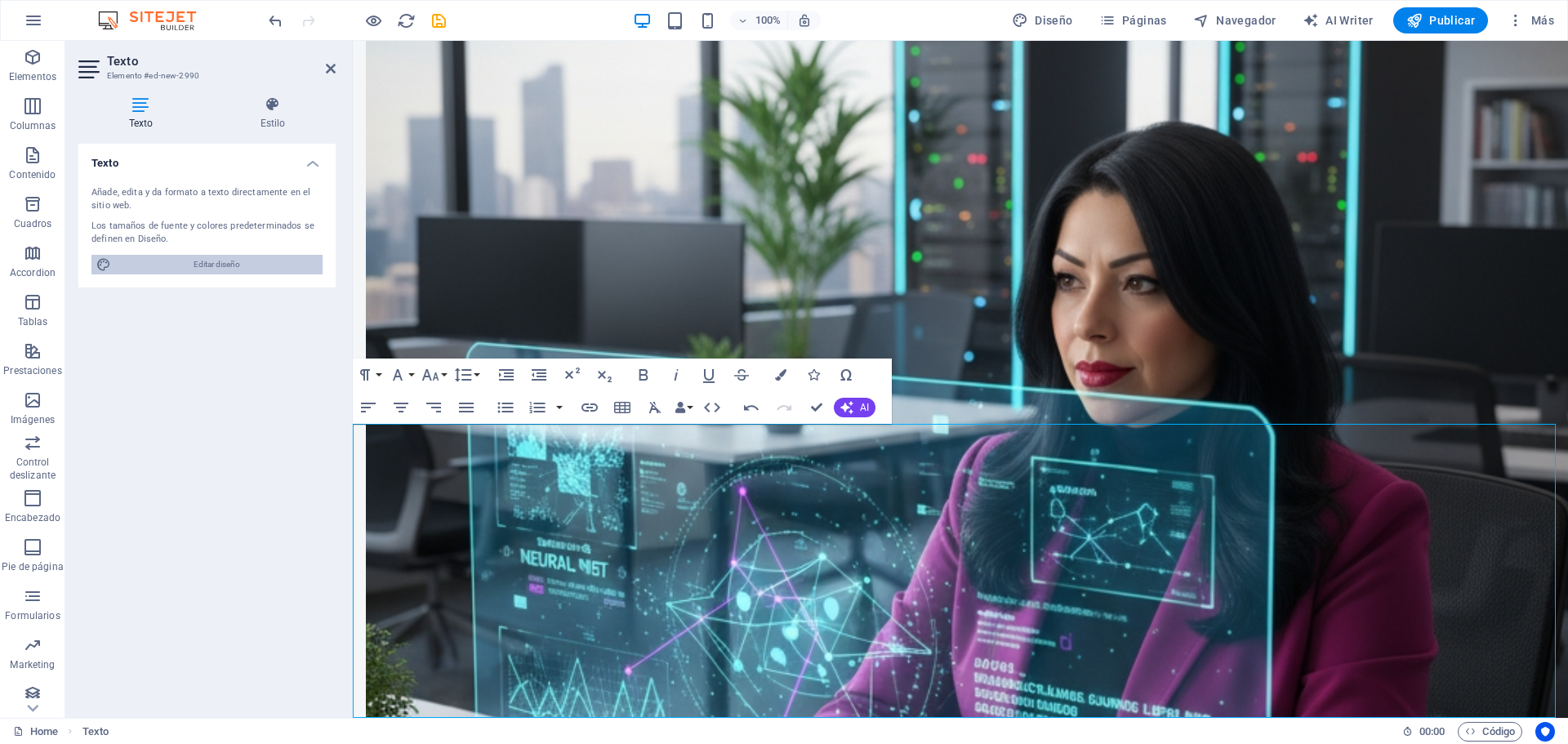
click at [275, 270] on span "Editar diseño" at bounding box center [216, 264] width 201 height 20
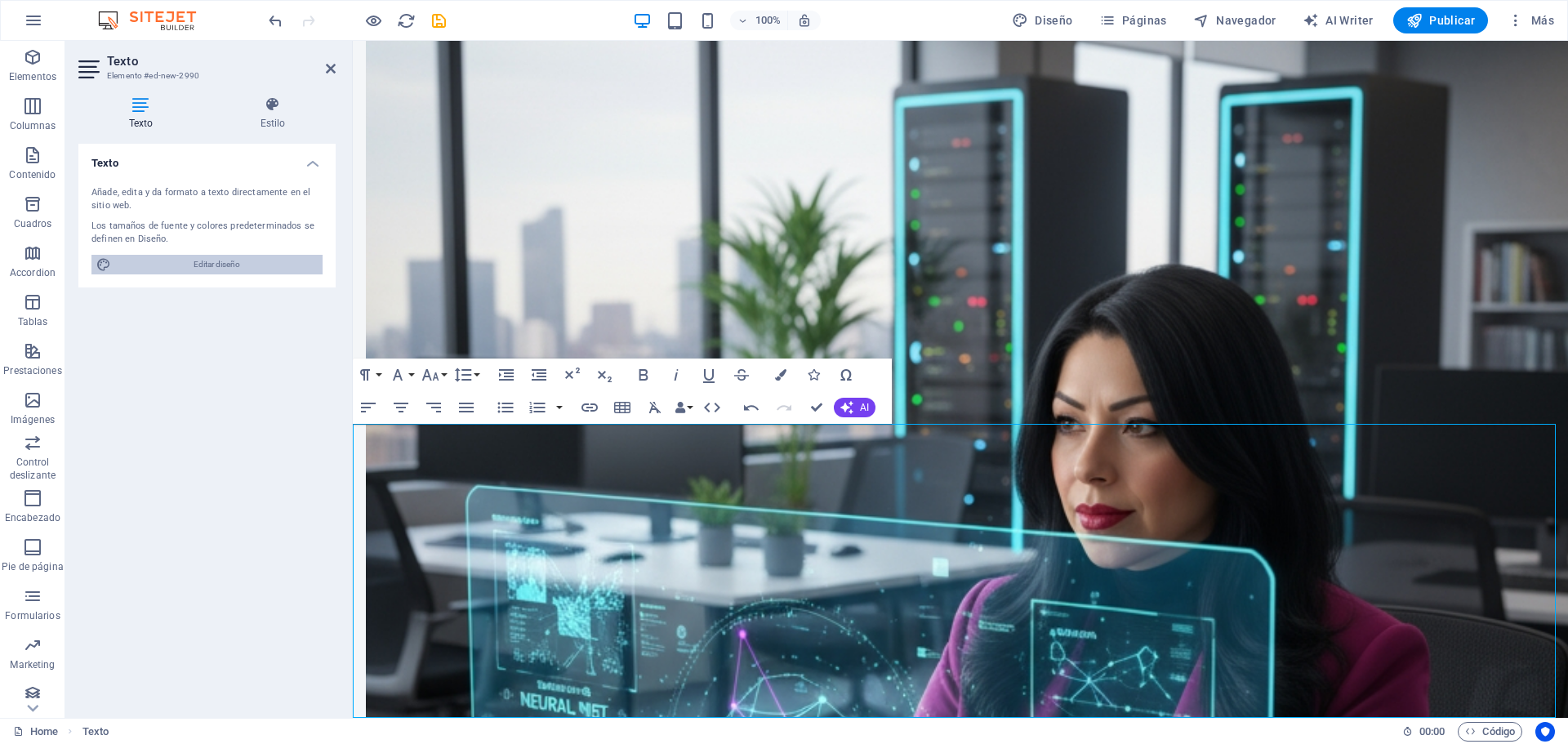
select select "px"
select select "700"
select select "px"
select select "900"
select select "px"
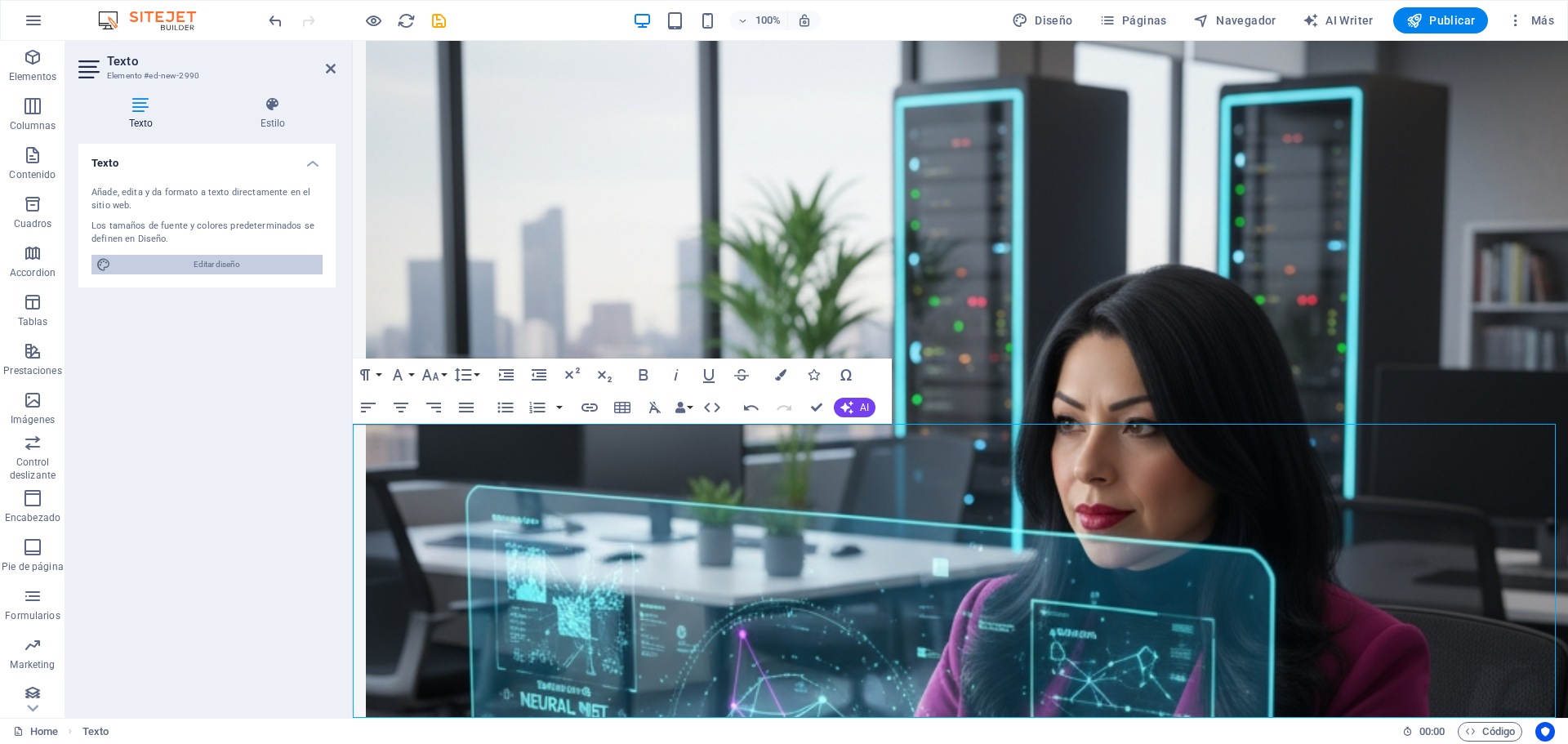
select select "700"
select select "px"
select select "rem"
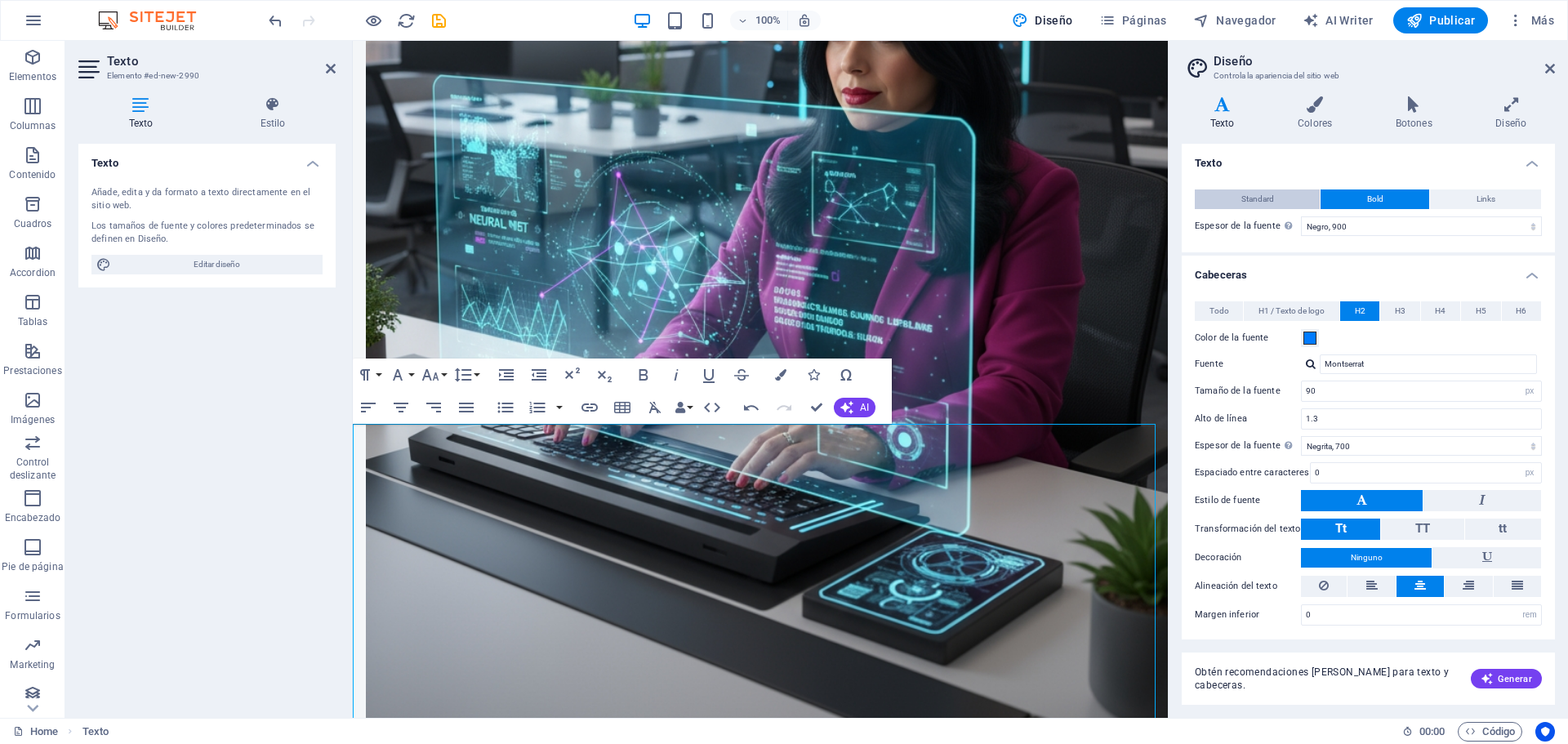
click at [1289, 195] on button "Standard" at bounding box center [1257, 198] width 125 height 20
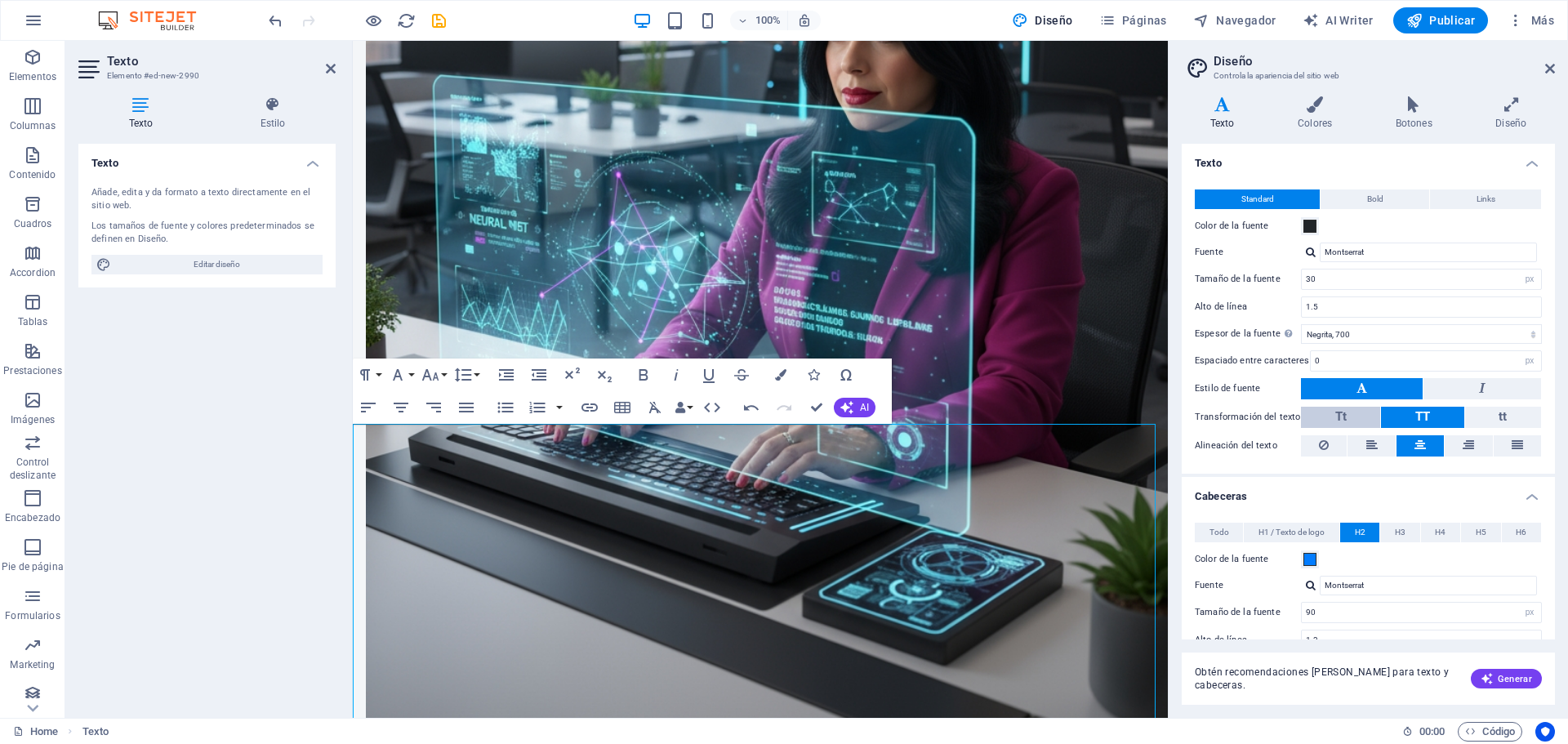
click at [1354, 425] on button "Tt" at bounding box center [1340, 417] width 79 height 21
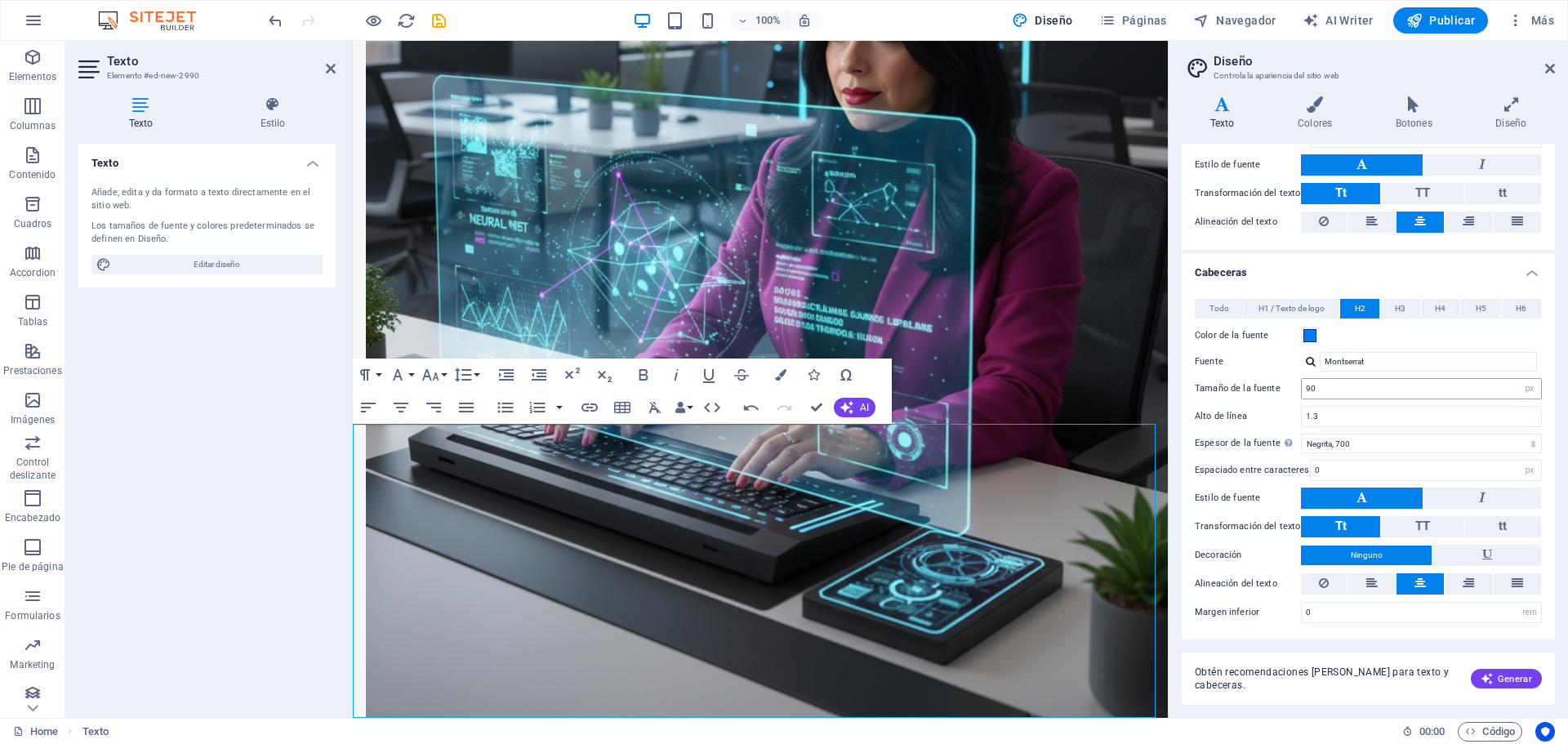
scroll to position [0, 0]
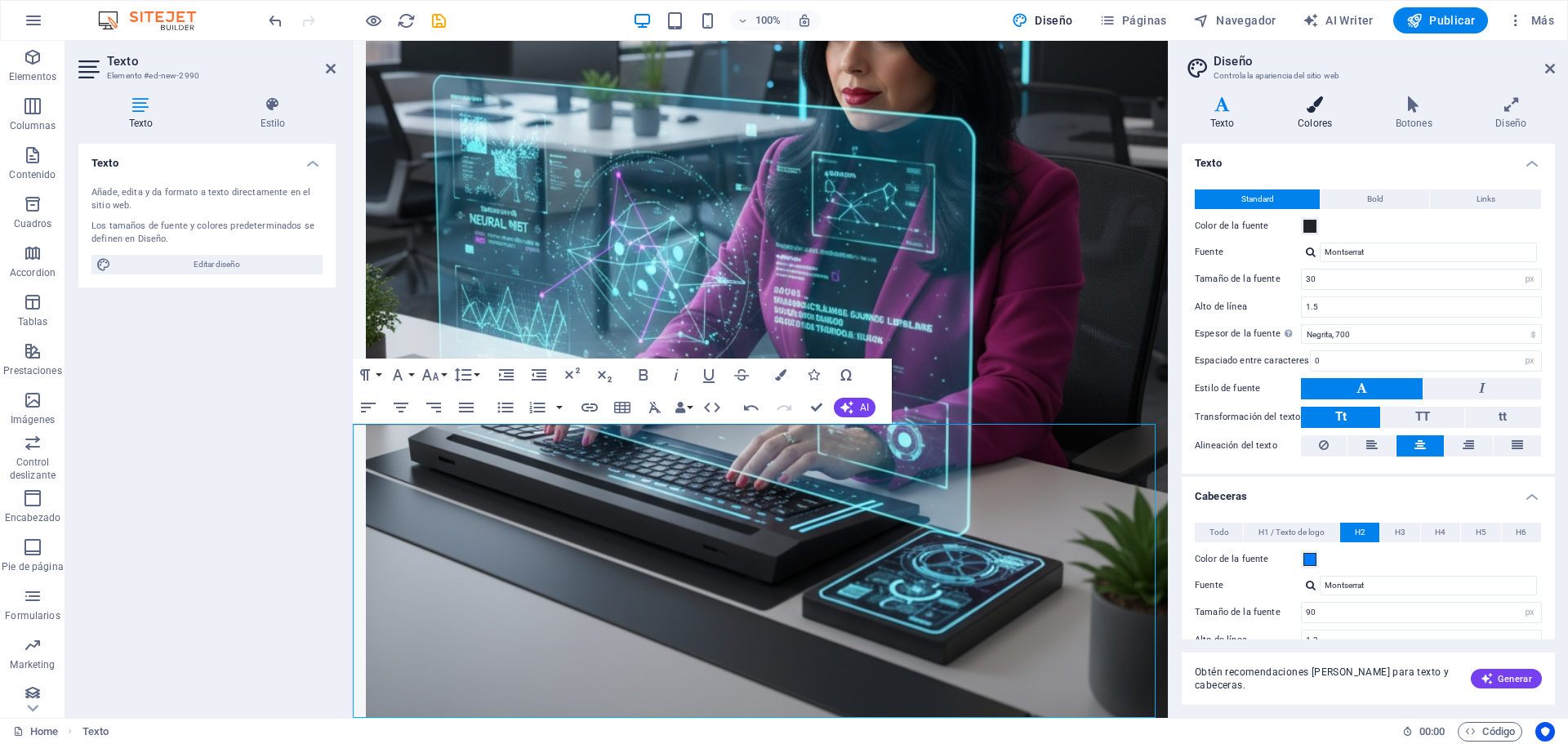
click at [1311, 112] on icon at bounding box center [1315, 104] width 91 height 17
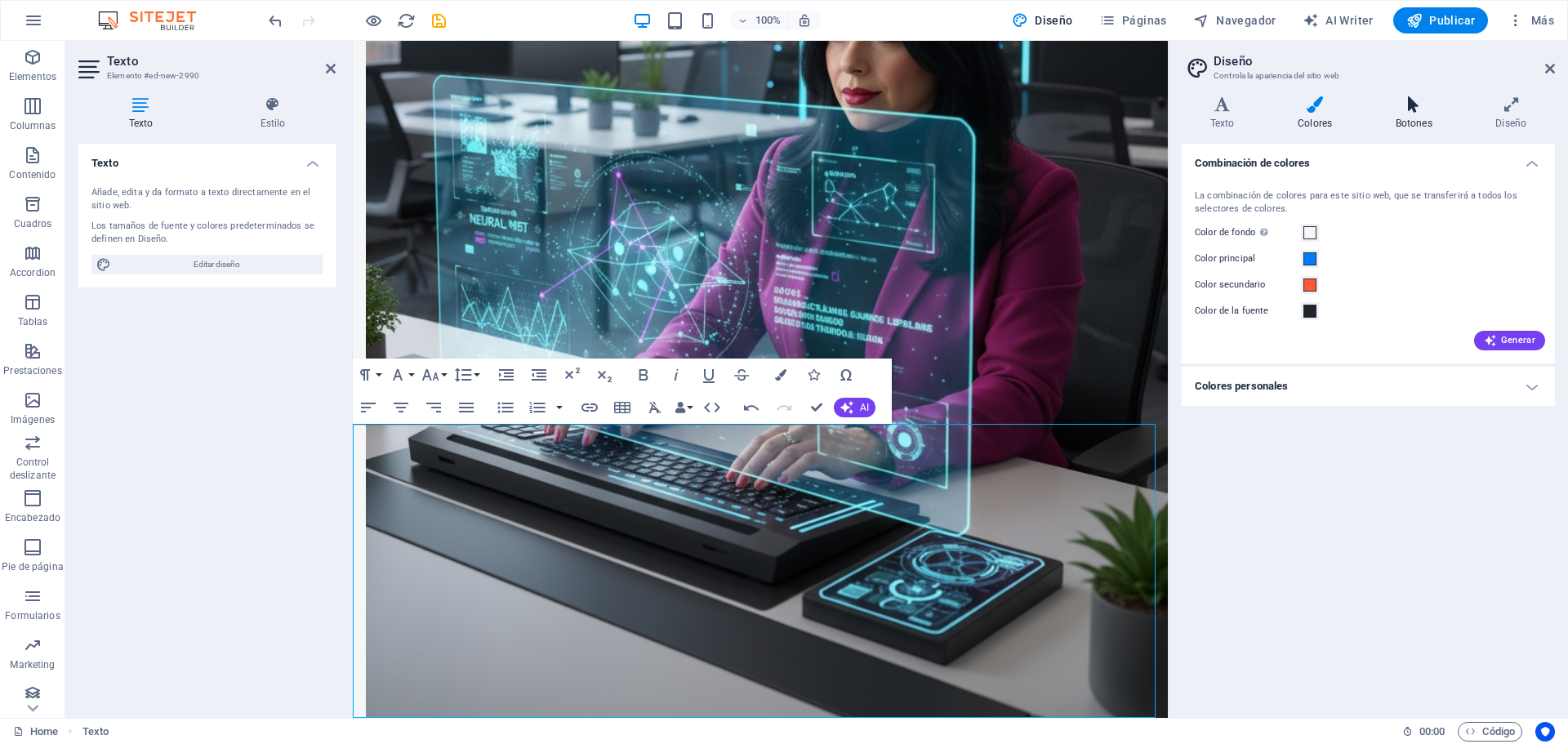
click at [1430, 115] on h4 "Botones" at bounding box center [1417, 113] width 101 height 34
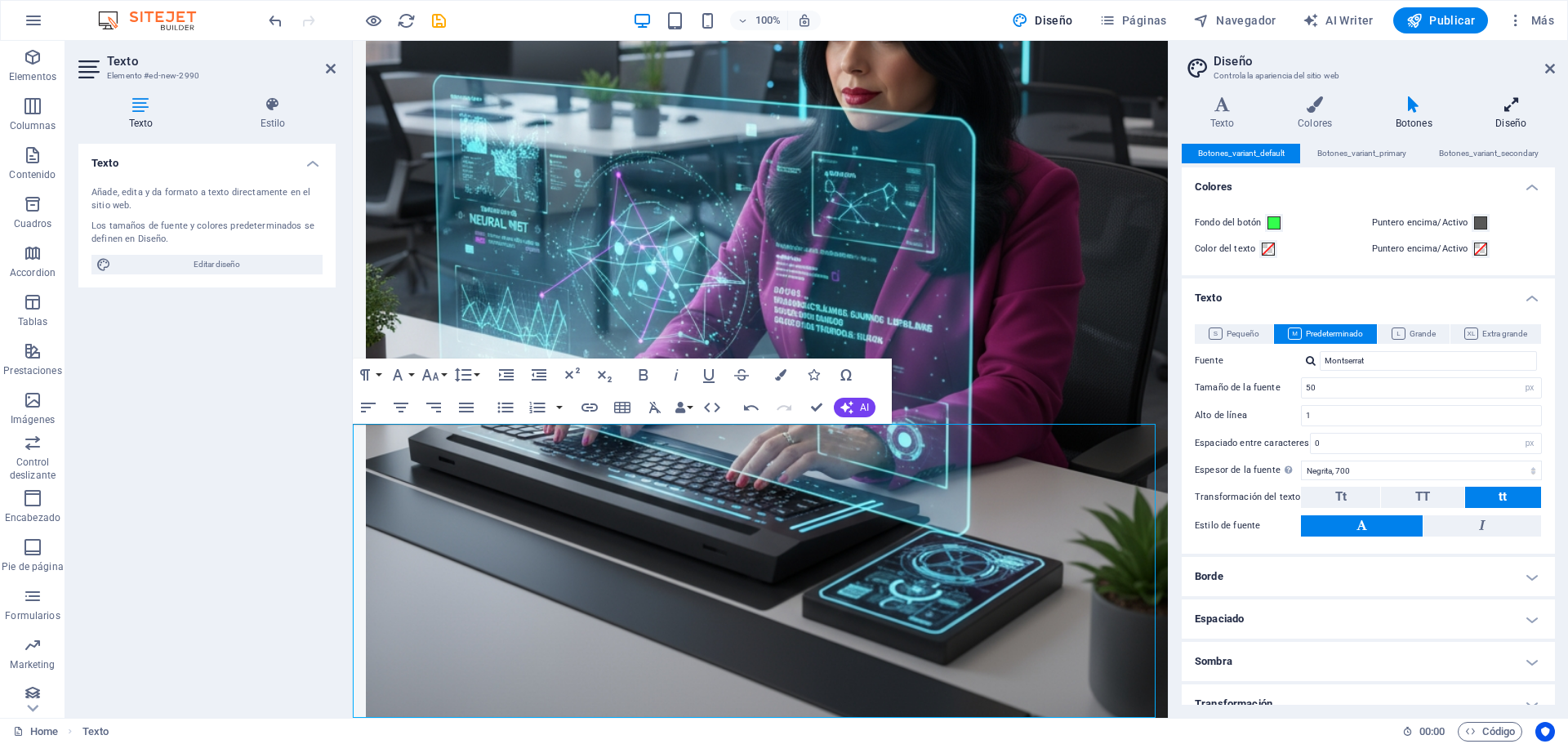
click at [1512, 115] on h4 "Diseño" at bounding box center [1511, 113] width 88 height 34
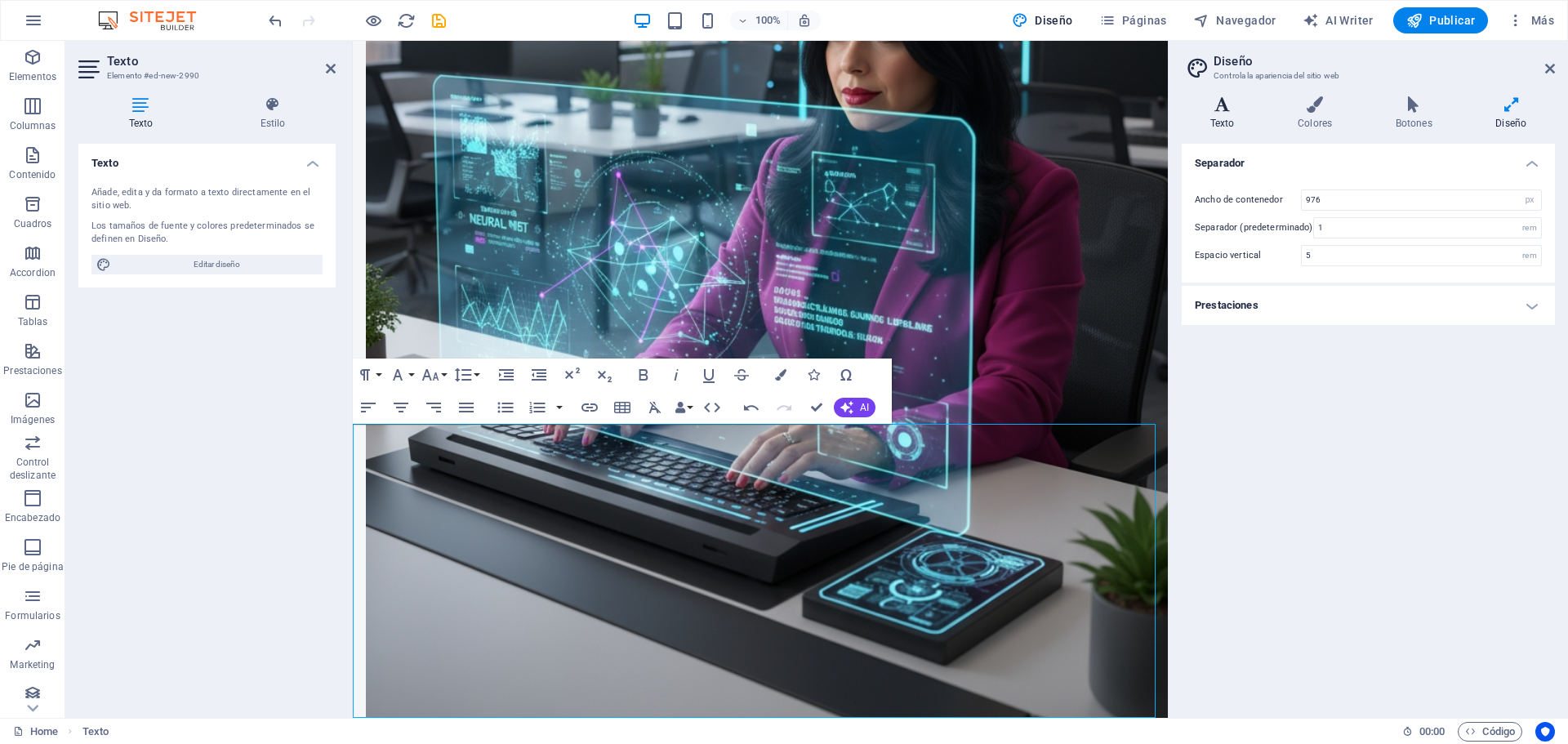
click at [1224, 117] on h4 "Texto" at bounding box center [1225, 113] width 88 height 34
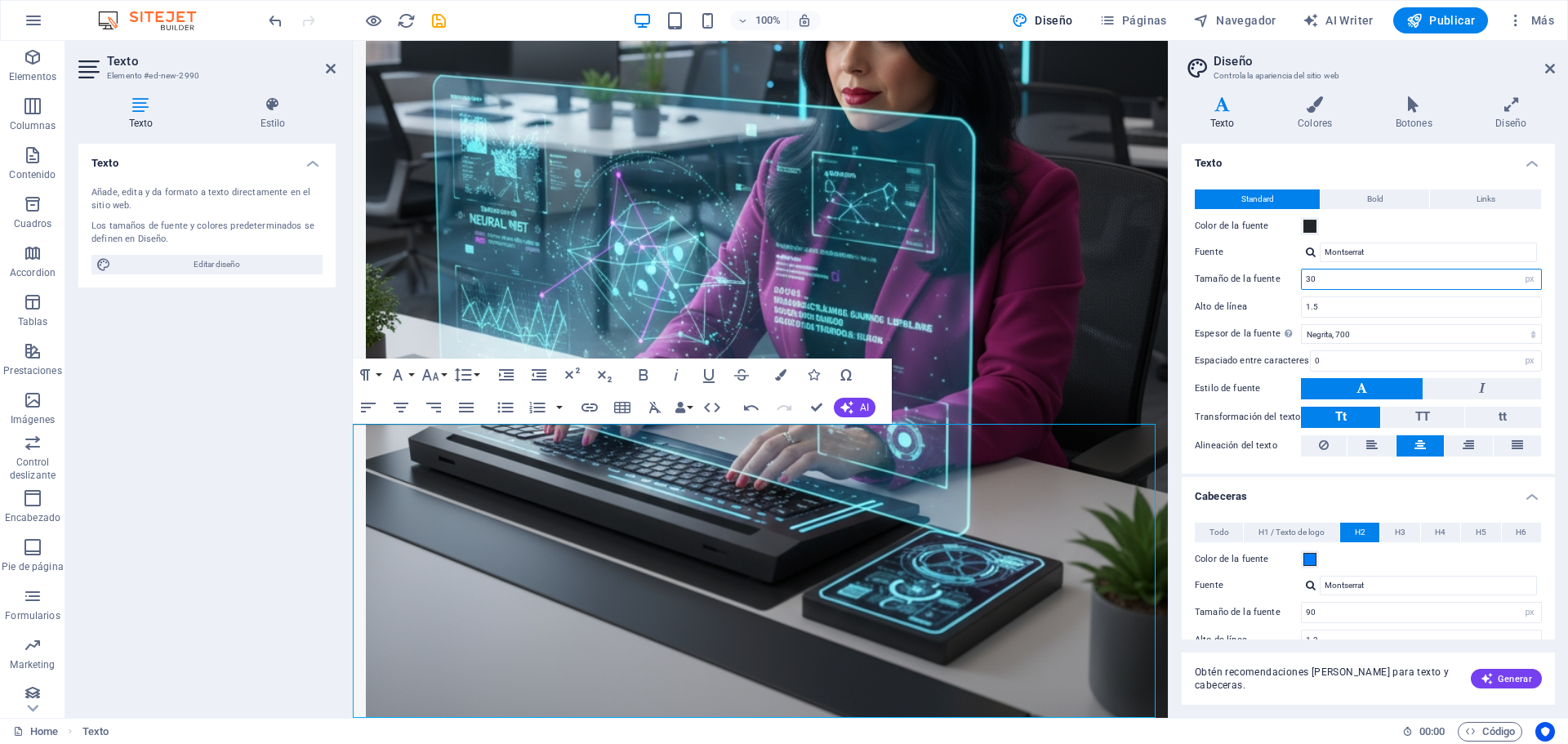
click at [1445, 275] on input "30" at bounding box center [1421, 278] width 239 height 20
drag, startPoint x: 1347, startPoint y: 281, endPoint x: 1295, endPoint y: 276, distance: 52.2
click at [1295, 276] on div "Tamaño de la fuente 30 rem px" at bounding box center [1368, 278] width 348 height 21
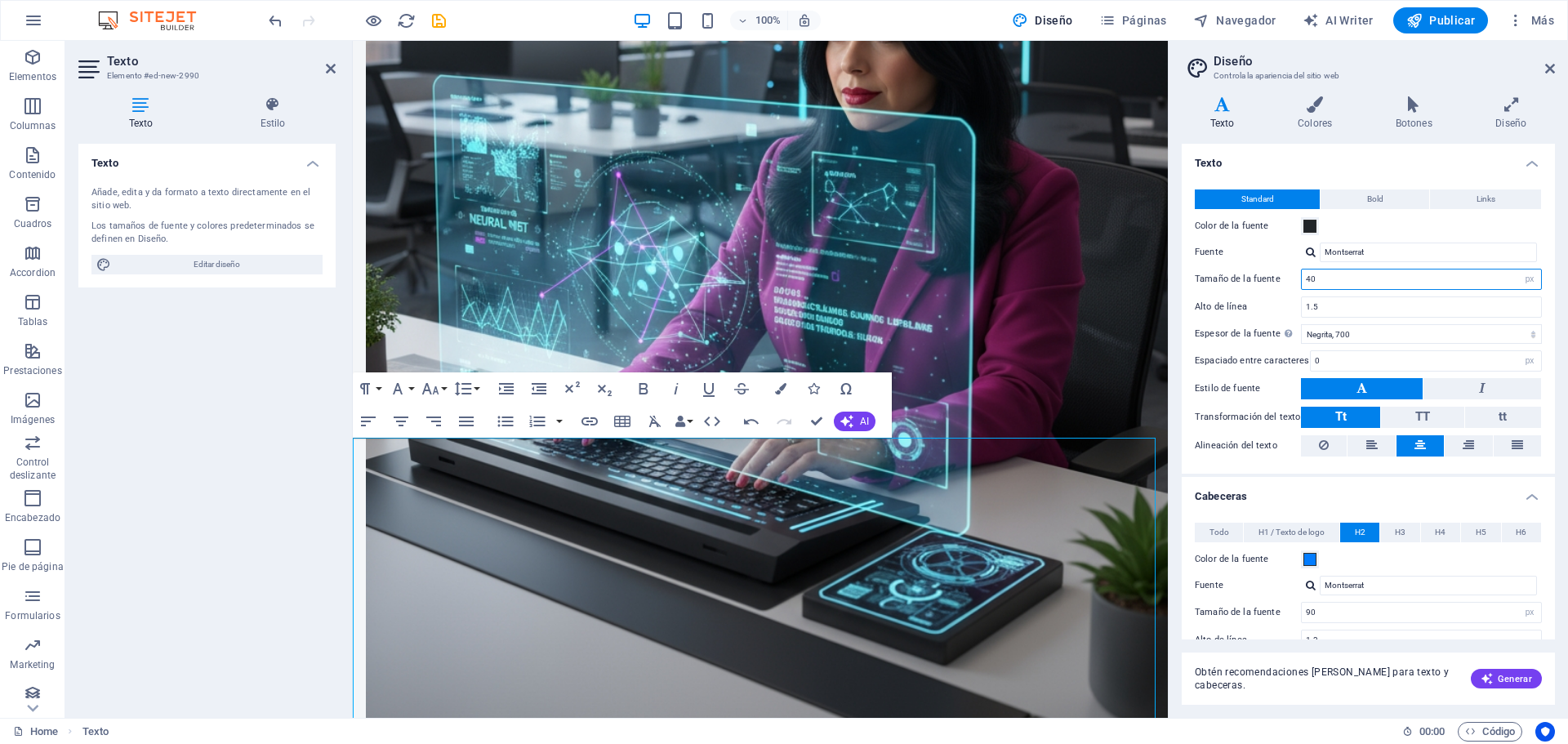
type input "40"
drag, startPoint x: 758, startPoint y: 456, endPoint x: 373, endPoint y: 440, distance: 385.3
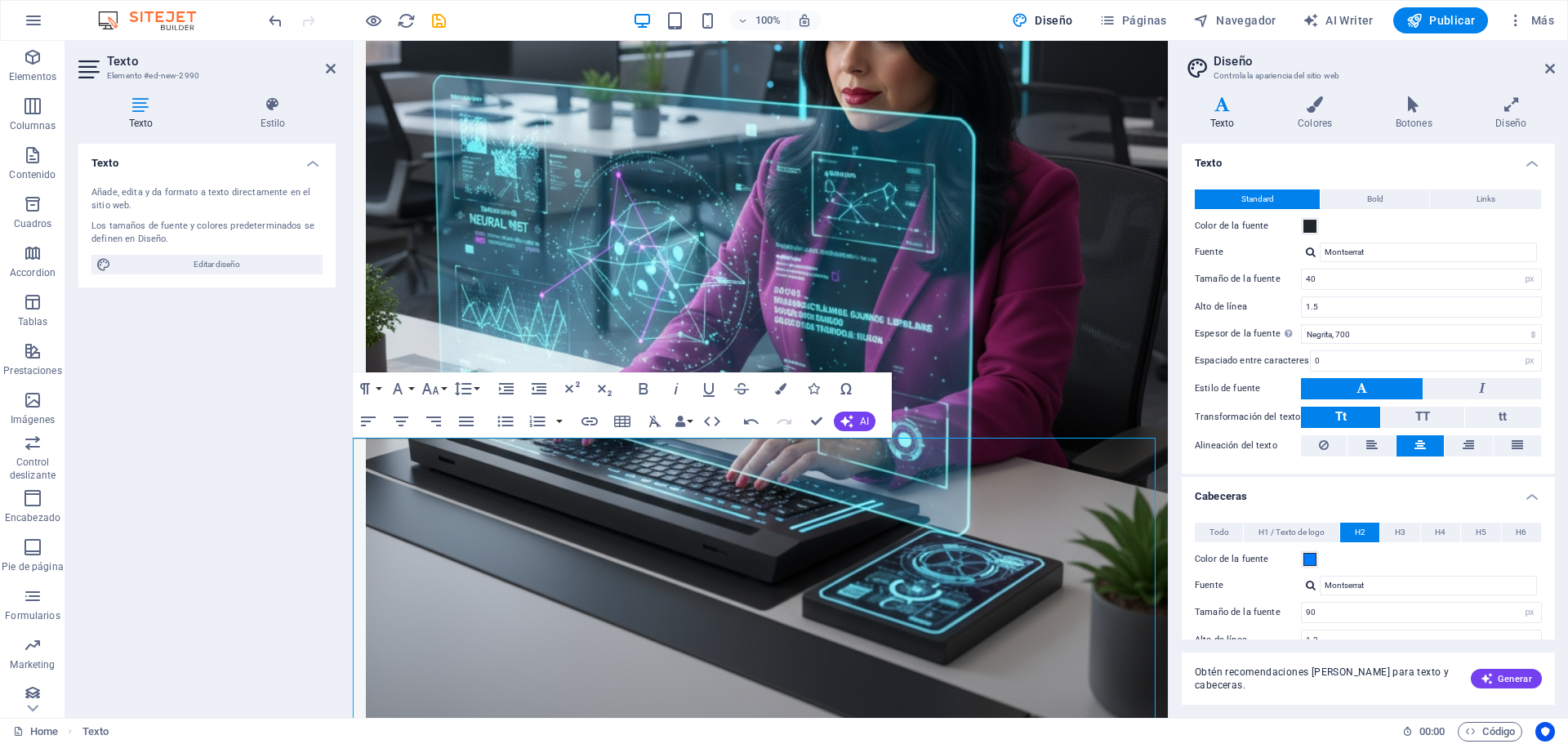
click at [1556, 62] on aside "Diseño Controla la apariencia del sitio web Variantes Texto Colores Botones Dis…" at bounding box center [1367, 379] width 400 height 677
click at [1549, 68] on icon at bounding box center [1549, 69] width 10 height 13
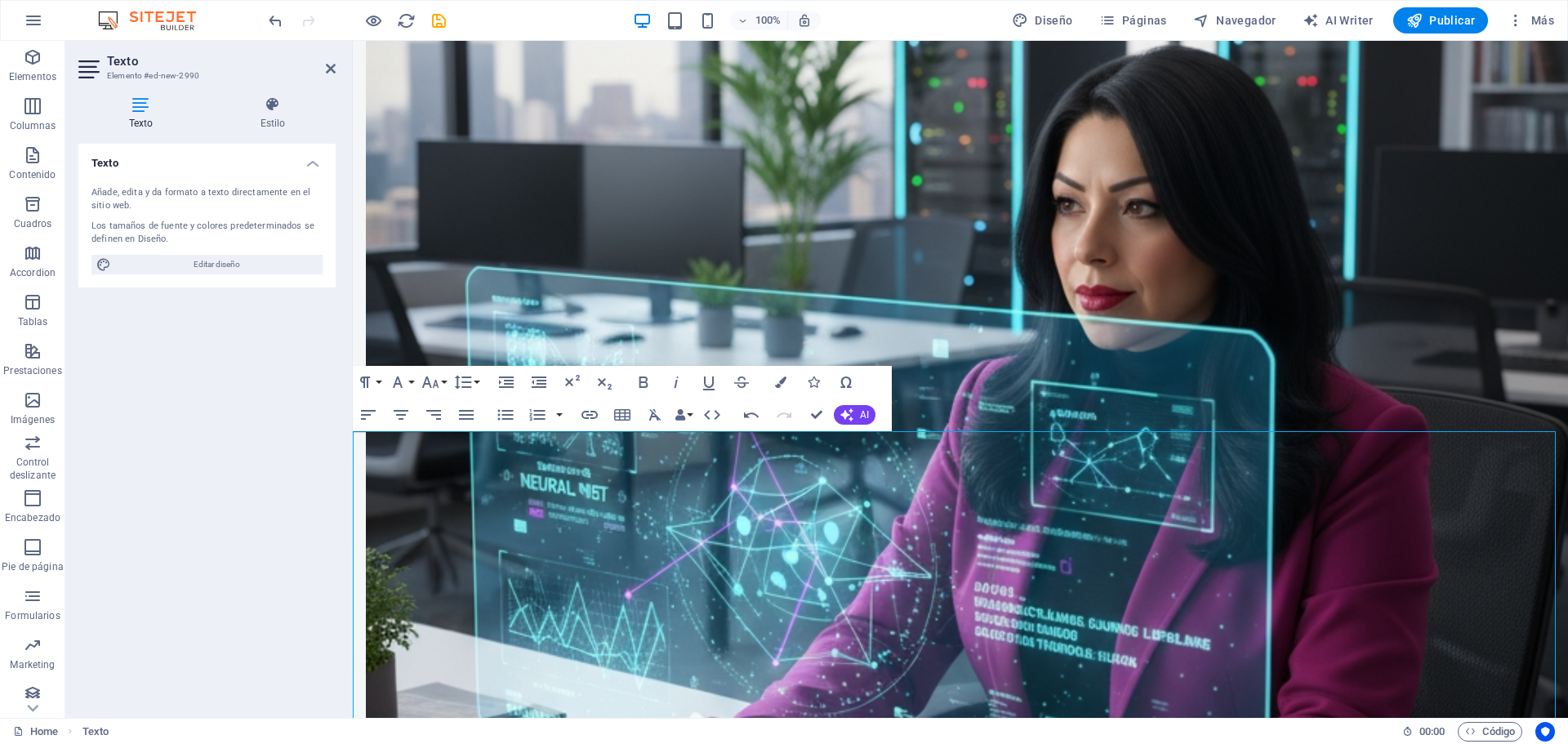
scroll to position [2047, 0]
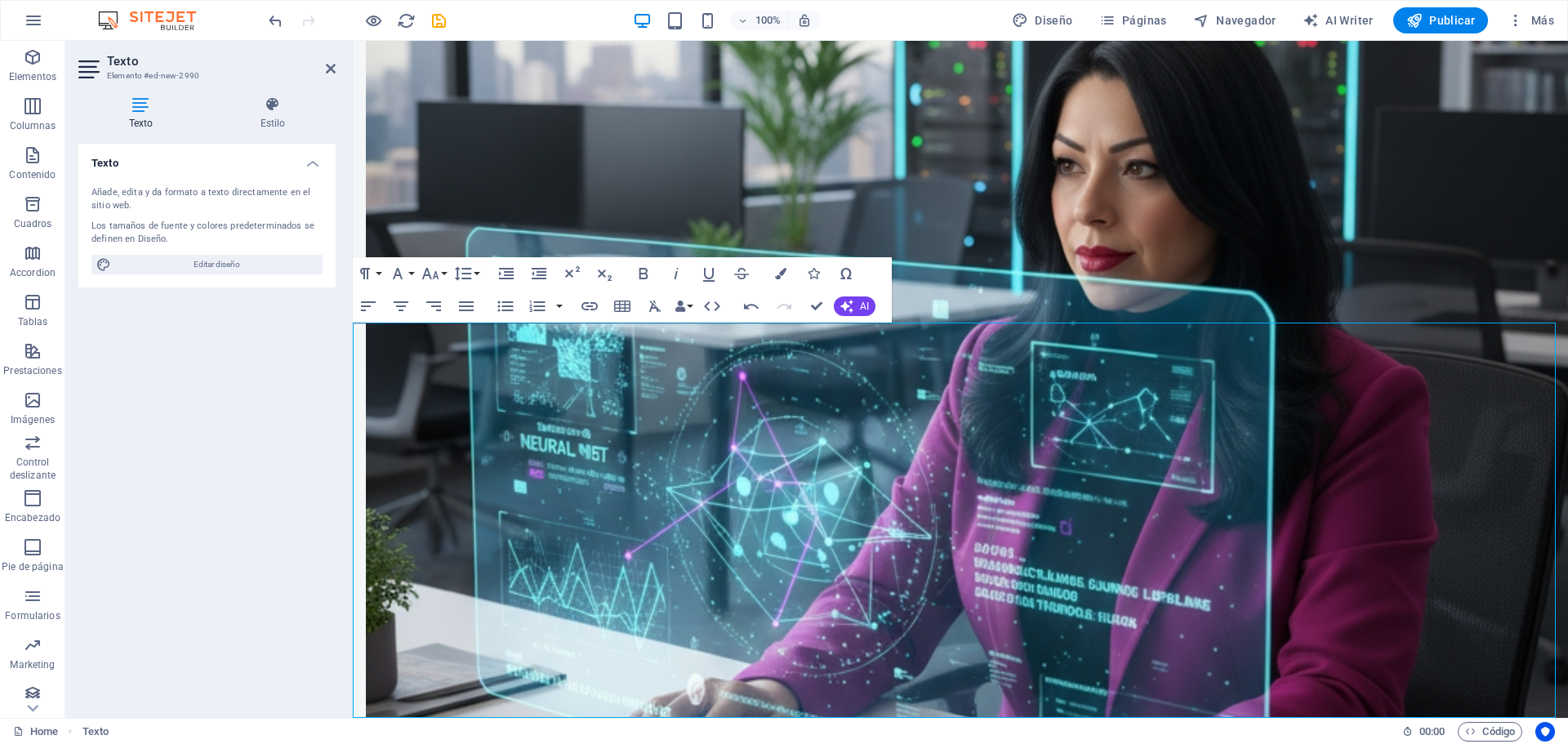
drag, startPoint x: 367, startPoint y: 395, endPoint x: 929, endPoint y: 782, distance: 682.4
click at [519, 304] on button "Unordered List" at bounding box center [505, 305] width 31 height 33
click at [506, 307] on icon "button" at bounding box center [505, 305] width 20 height 20
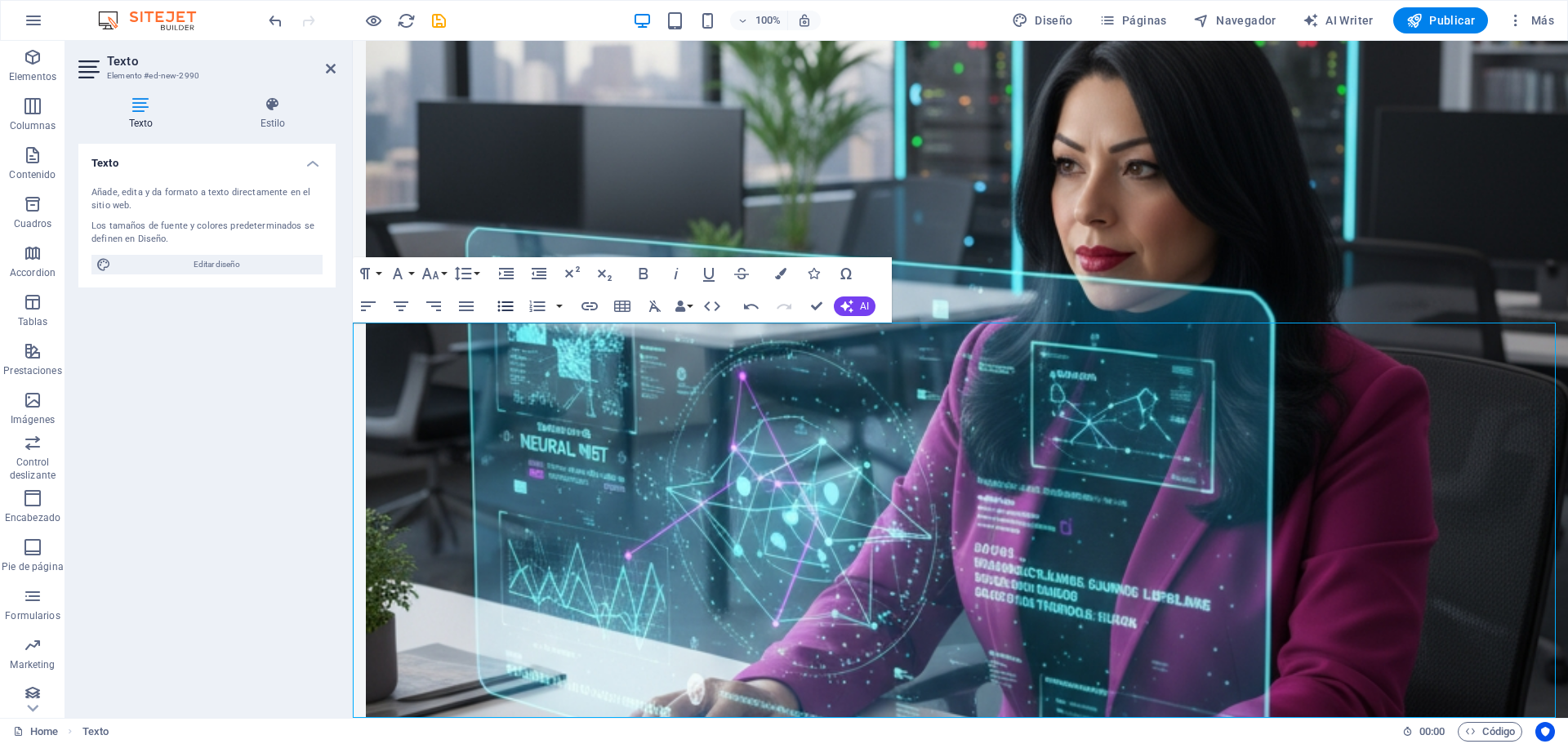
click at [506, 307] on icon "button" at bounding box center [505, 305] width 20 height 20
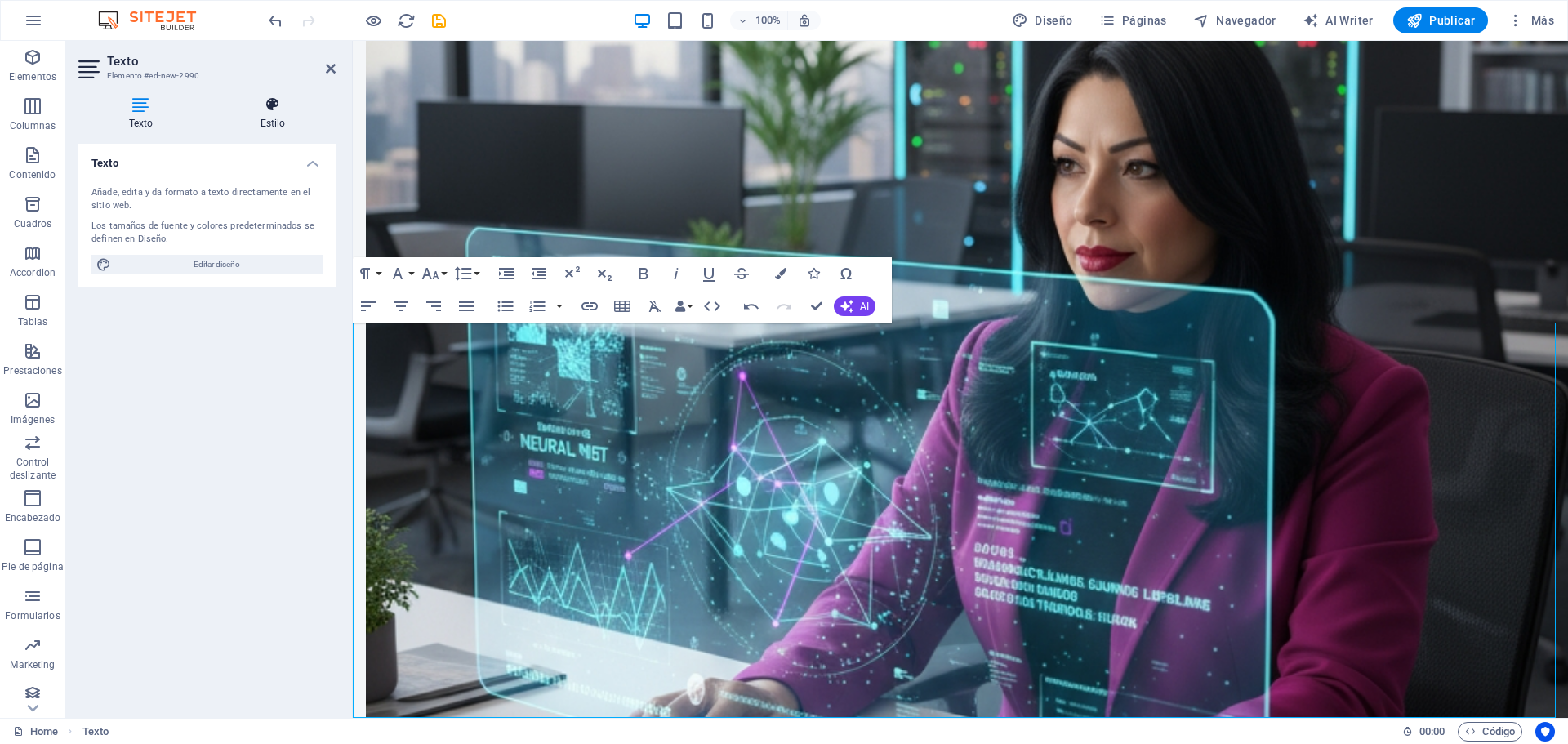
click at [277, 114] on h4 "Estilo" at bounding box center [272, 113] width 126 height 34
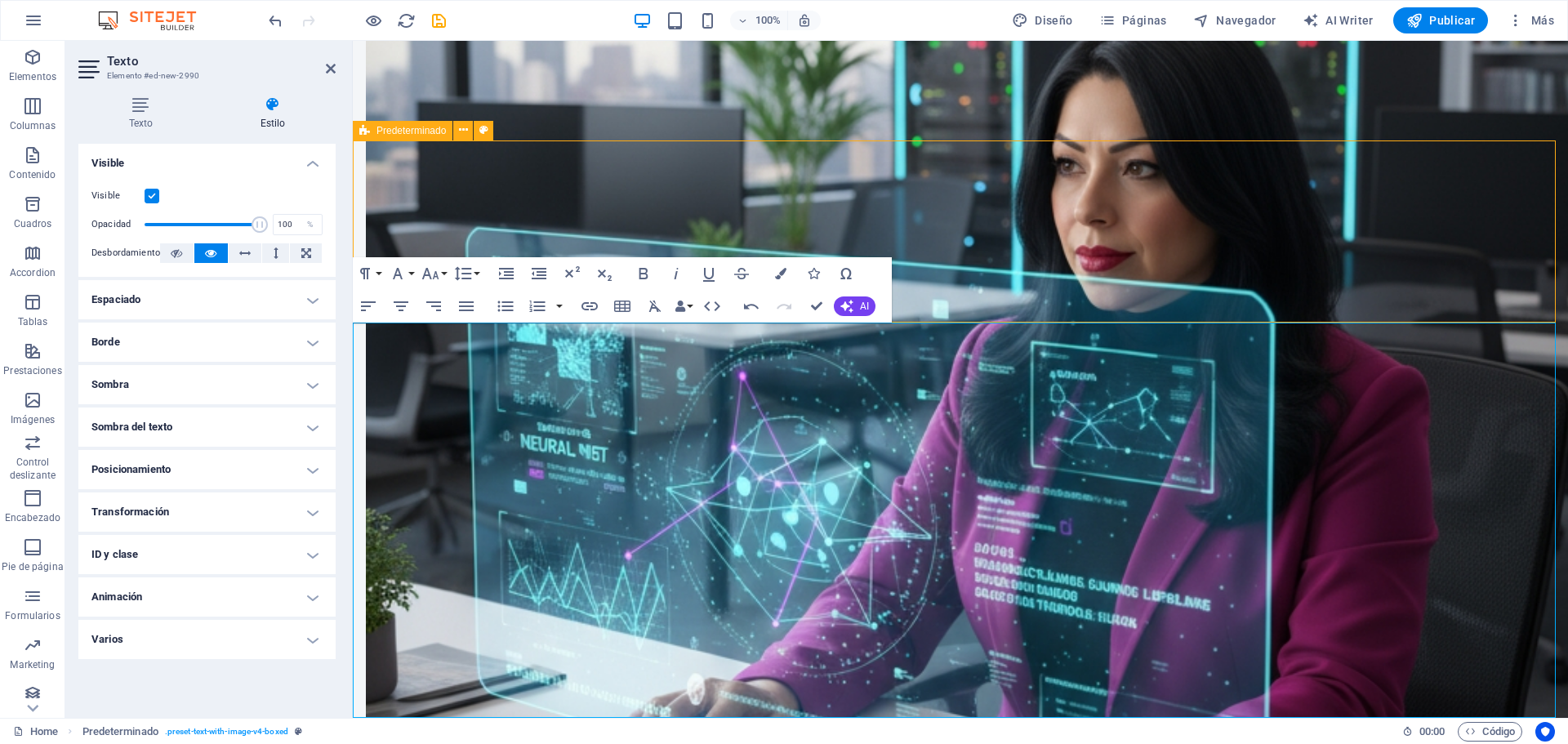
scroll to position [2238, 0]
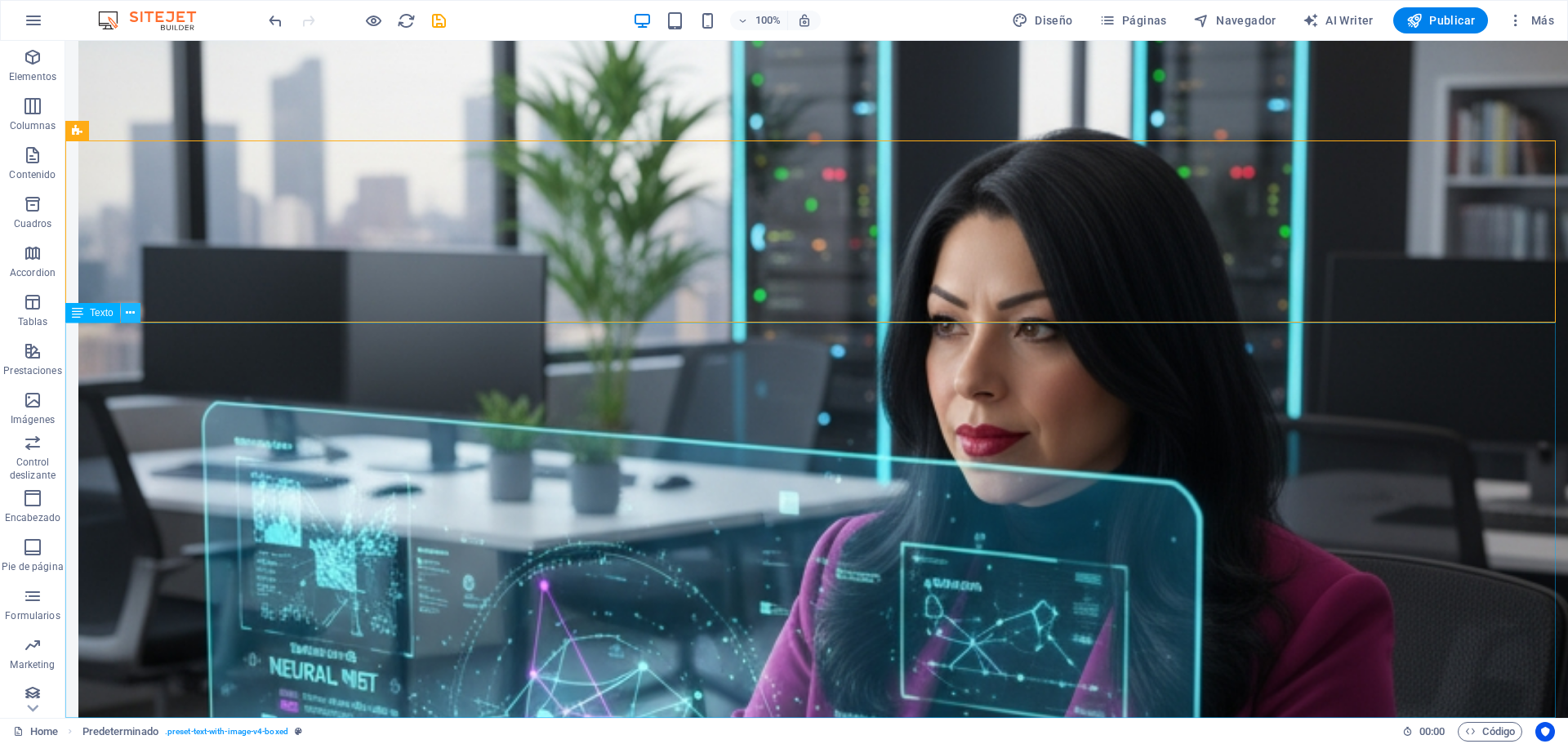
click at [126, 315] on icon at bounding box center [130, 313] width 9 height 17
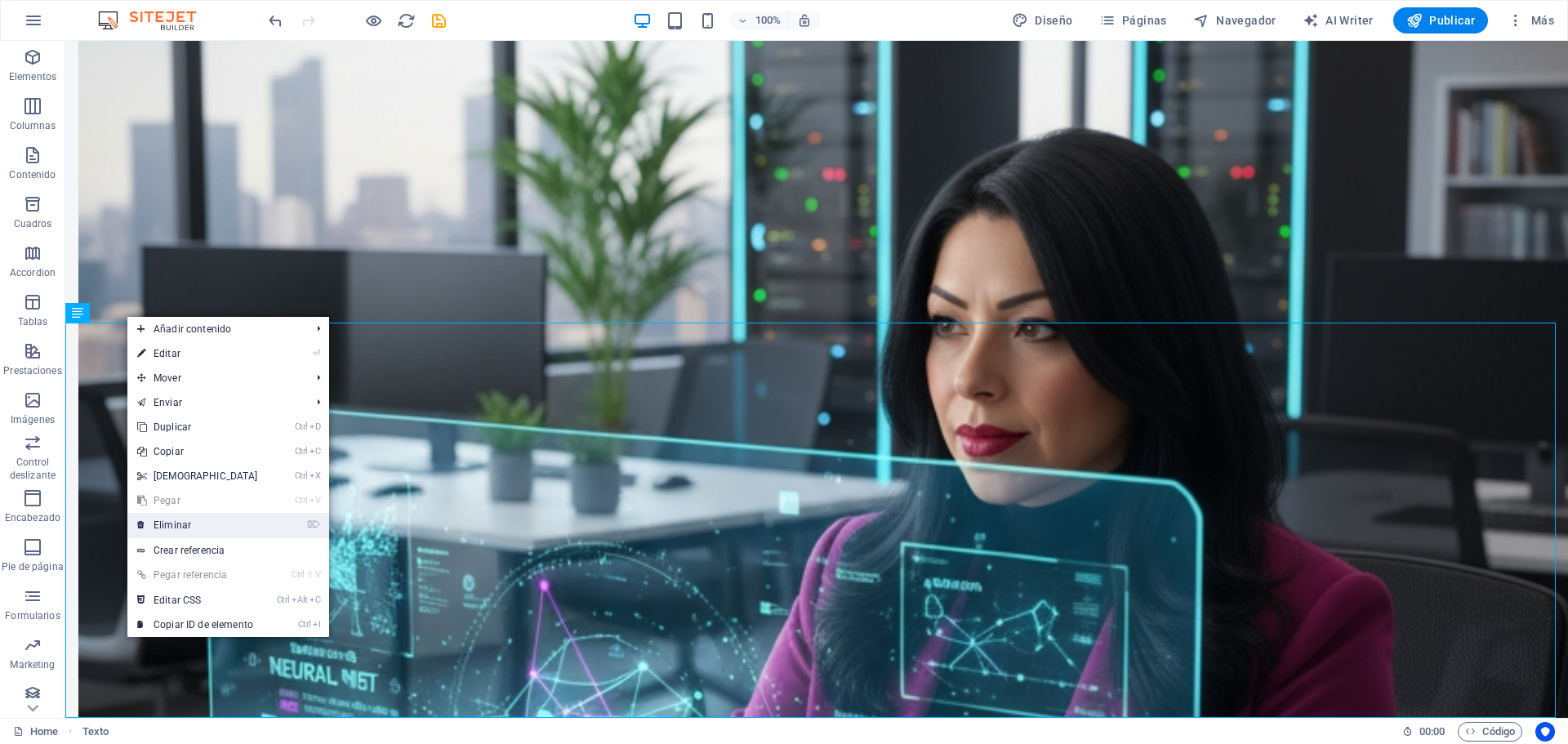
click at [183, 519] on link "⌦ Eliminar" at bounding box center [198, 524] width 141 height 24
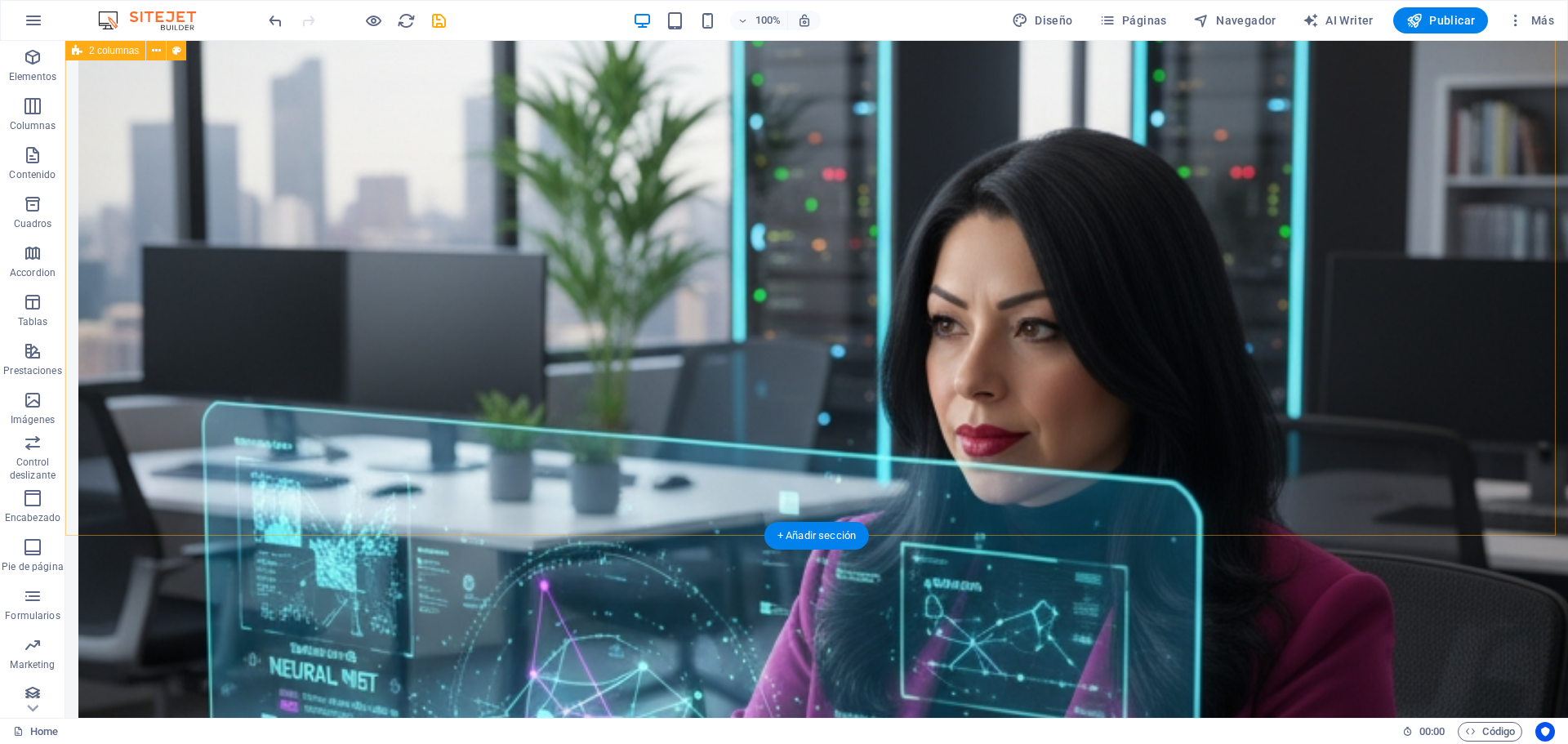
scroll to position [1843, 0]
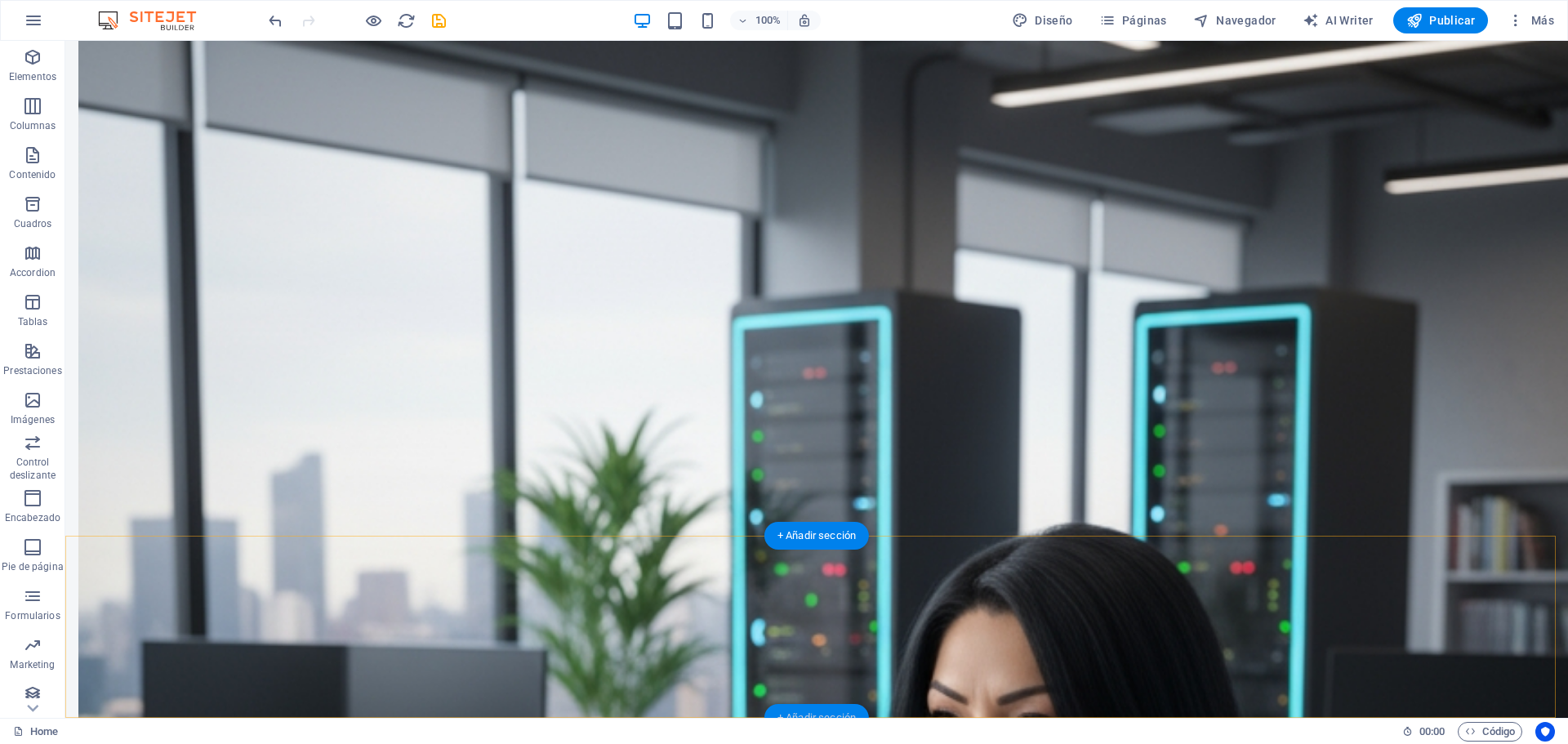
click at [818, 710] on div "+ Añadir sección" at bounding box center [816, 718] width 104 height 28
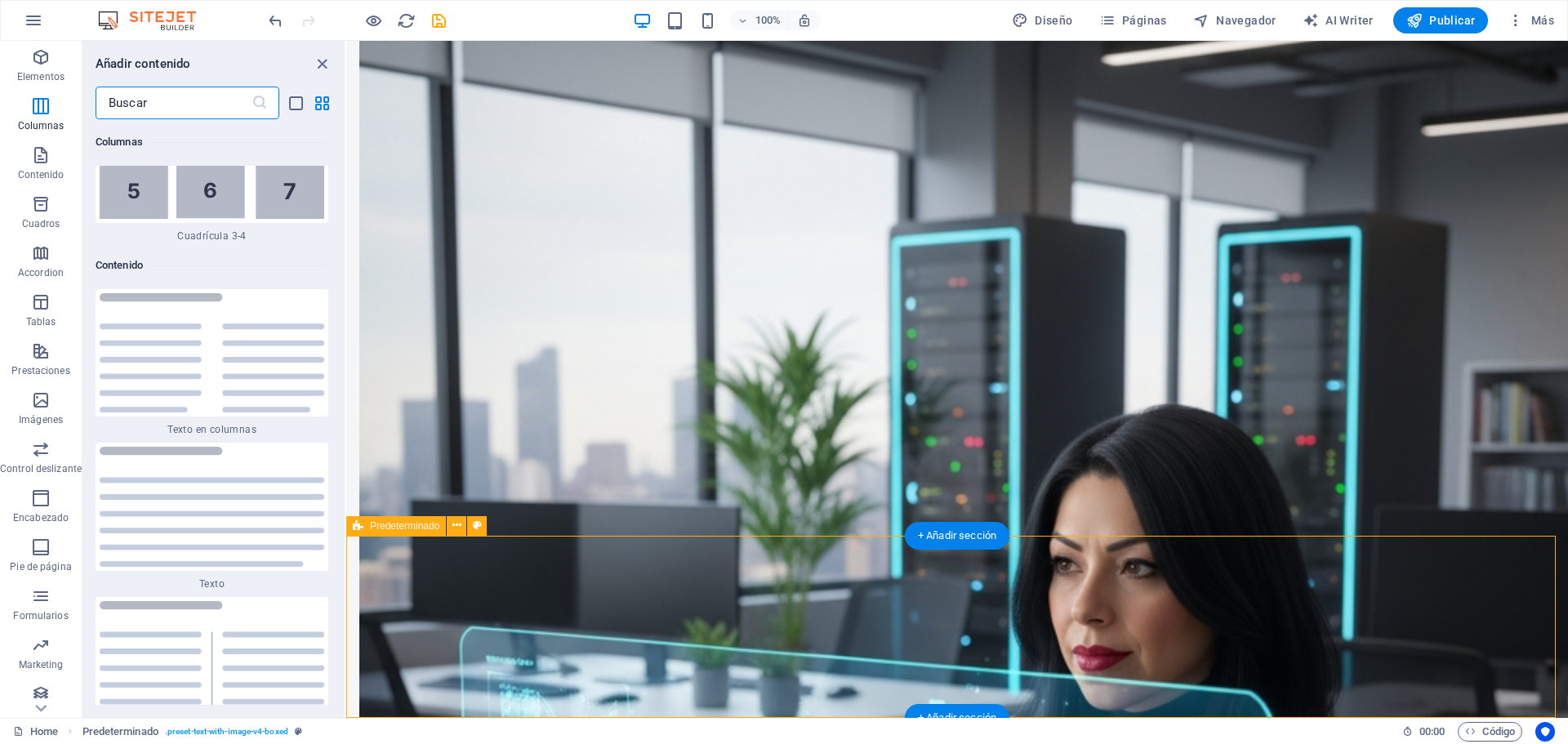
scroll to position [5228, 0]
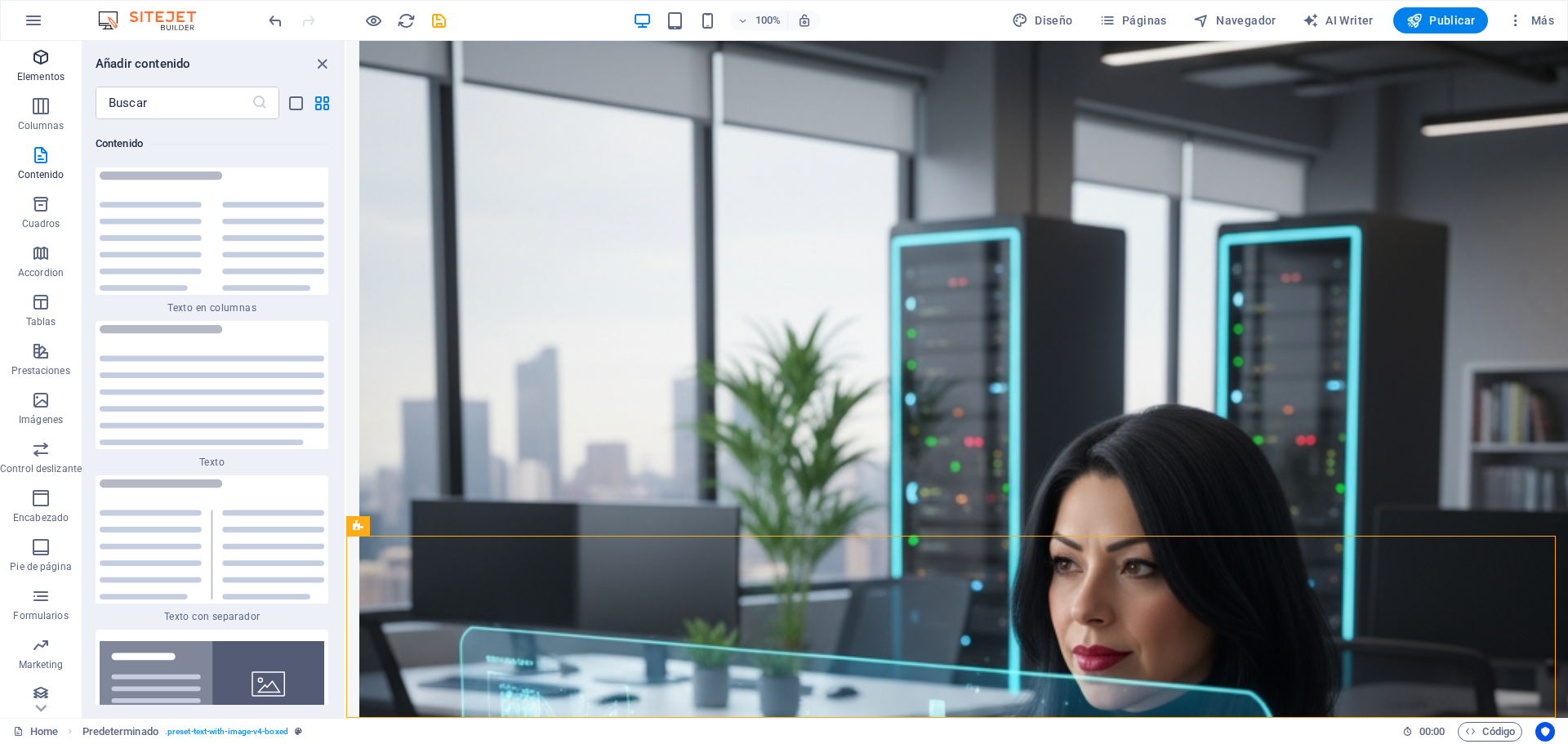
click at [34, 61] on icon "button" at bounding box center [40, 57] width 20 height 20
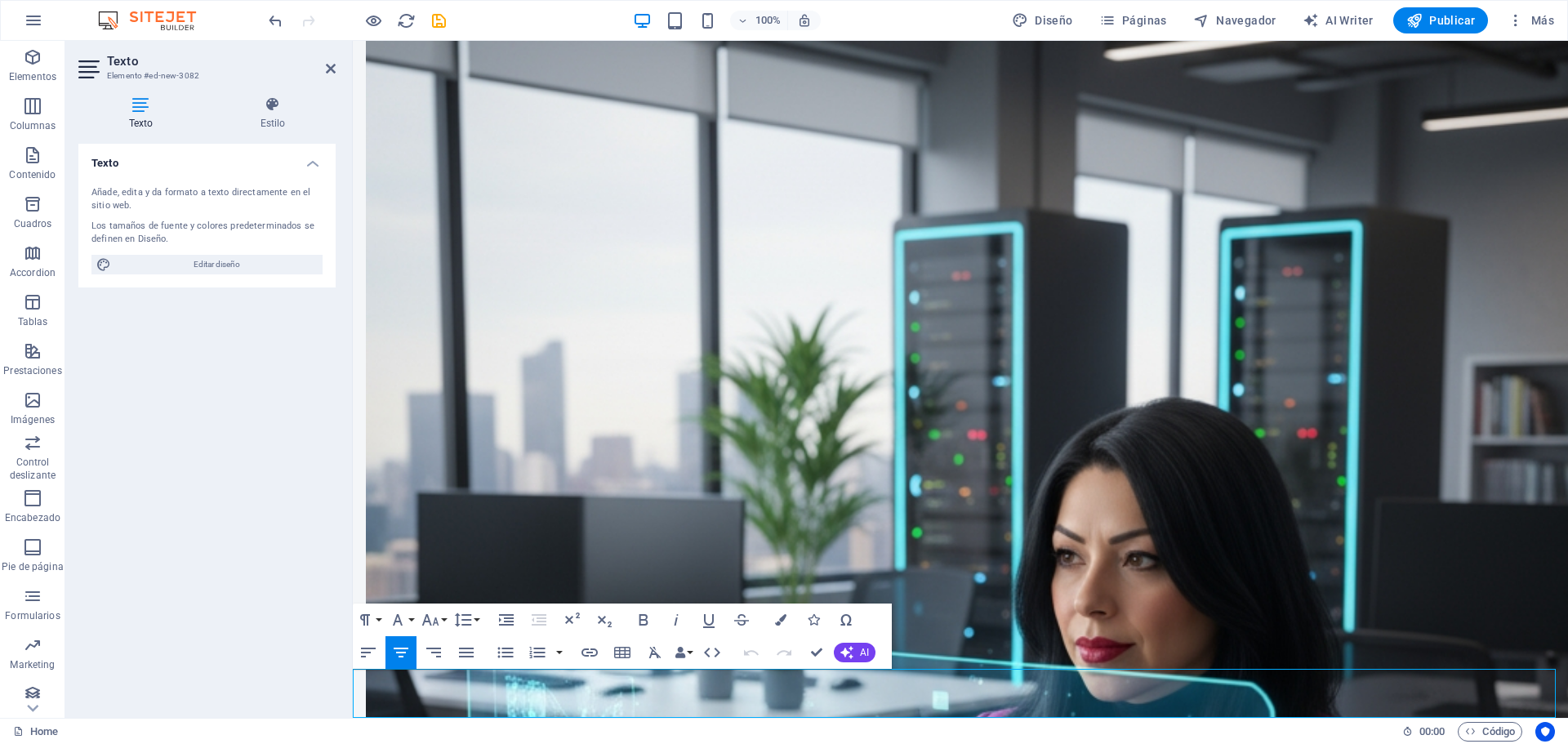
scroll to position [1701, 0]
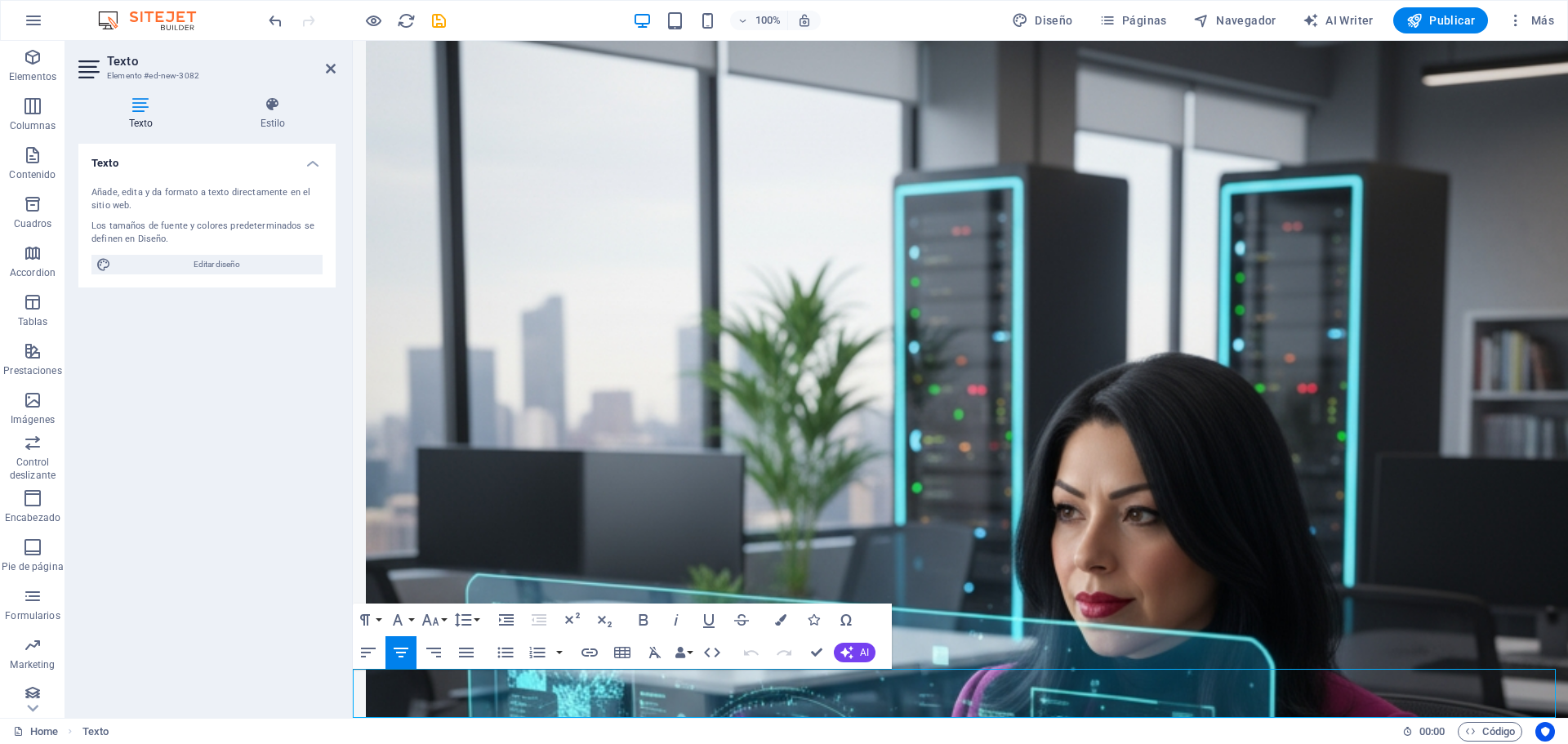
drag, startPoint x: 784, startPoint y: 695, endPoint x: 1506, endPoint y: 766, distance: 725.5
click at [361, 649] on icon "button" at bounding box center [368, 652] width 20 height 20
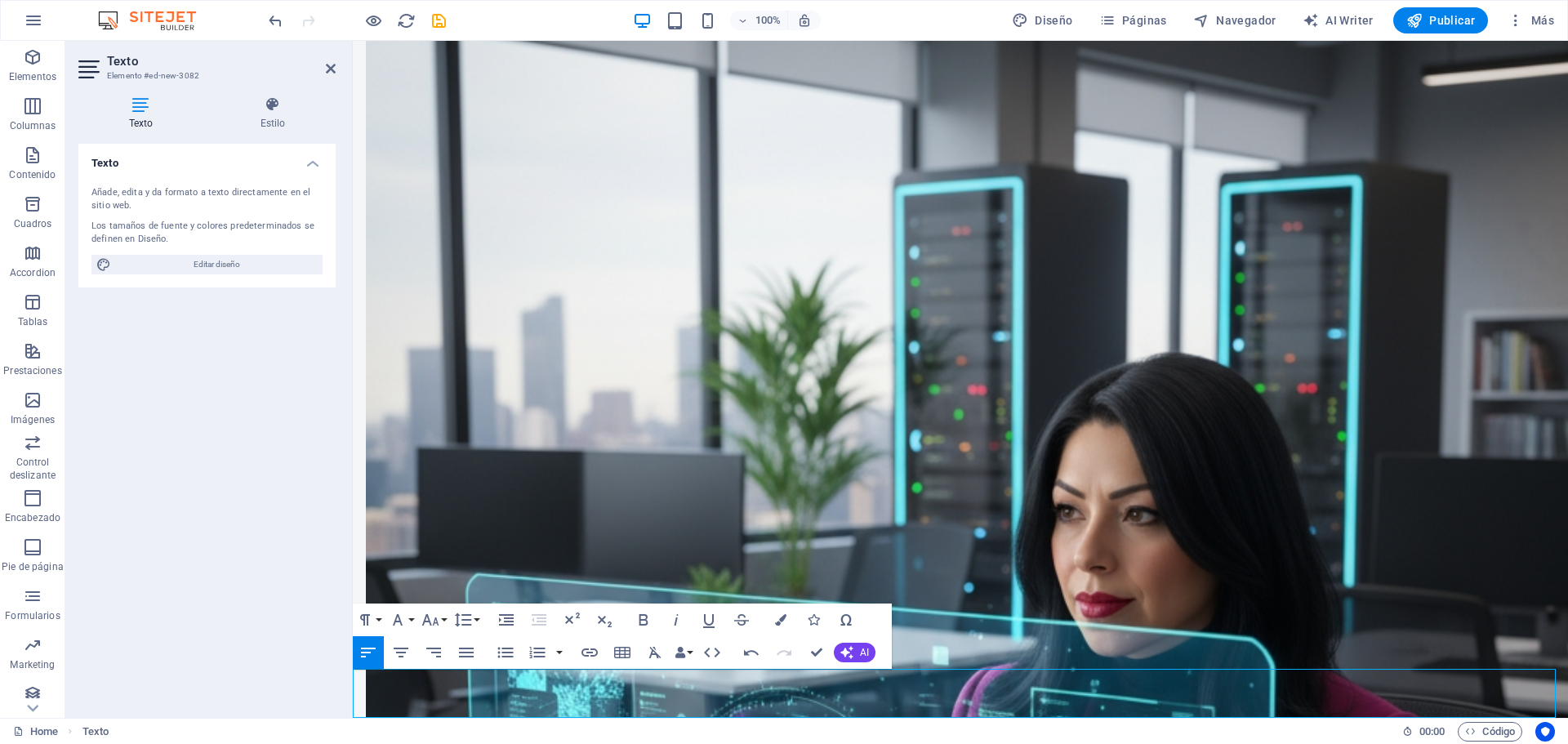
drag, startPoint x: 354, startPoint y: 684, endPoint x: 715, endPoint y: 699, distance: 361.3
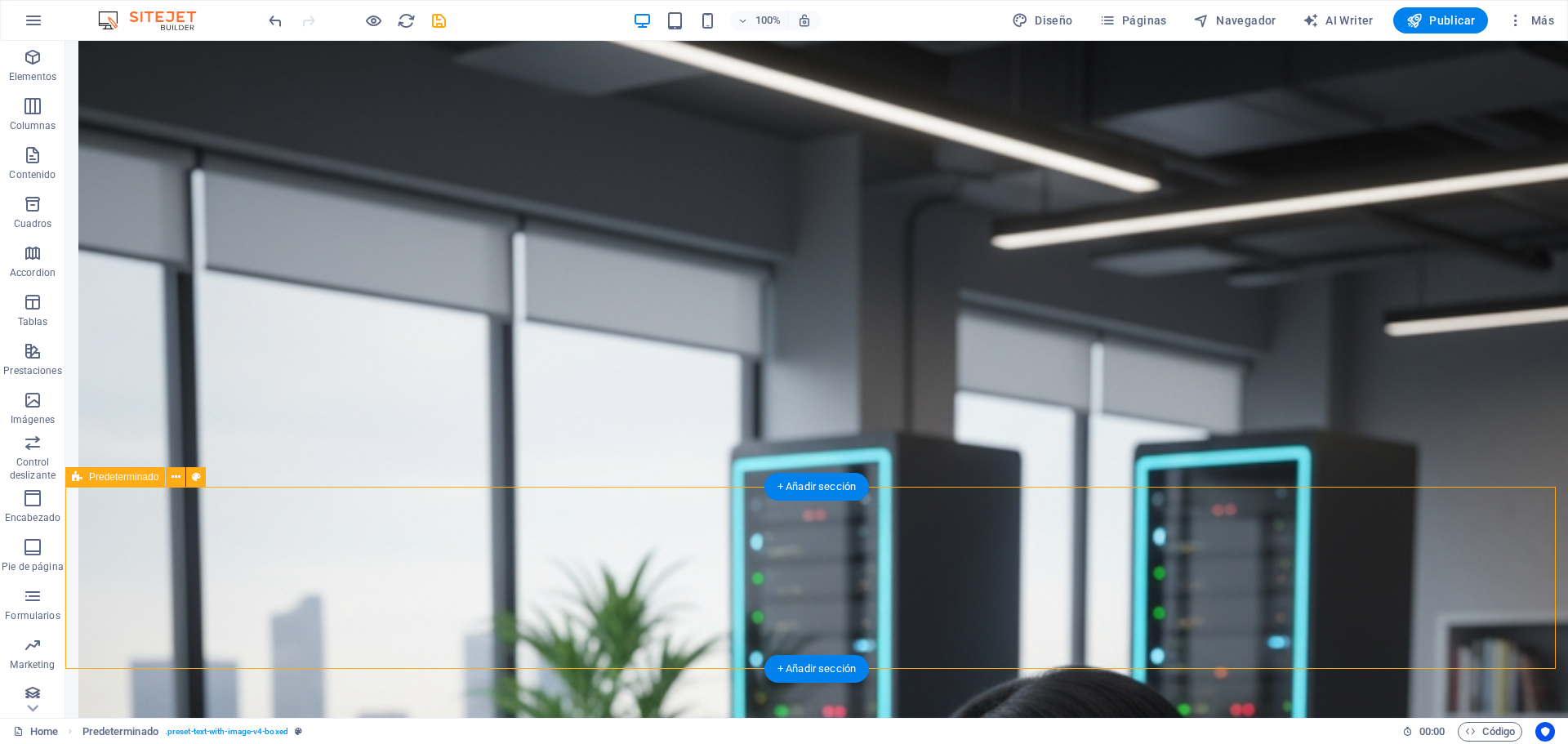
scroll to position [1892, 0]
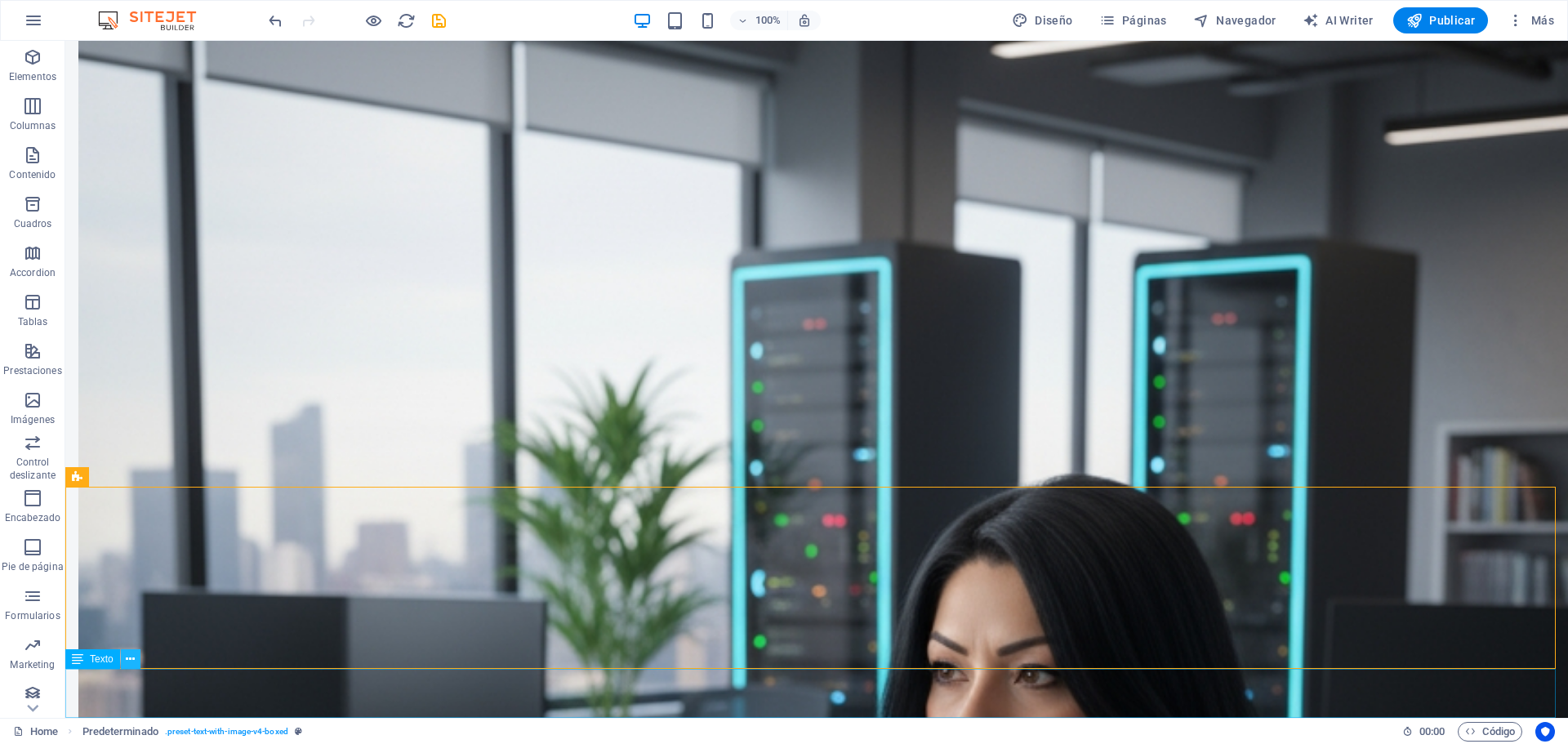
click at [127, 662] on icon at bounding box center [130, 659] width 9 height 17
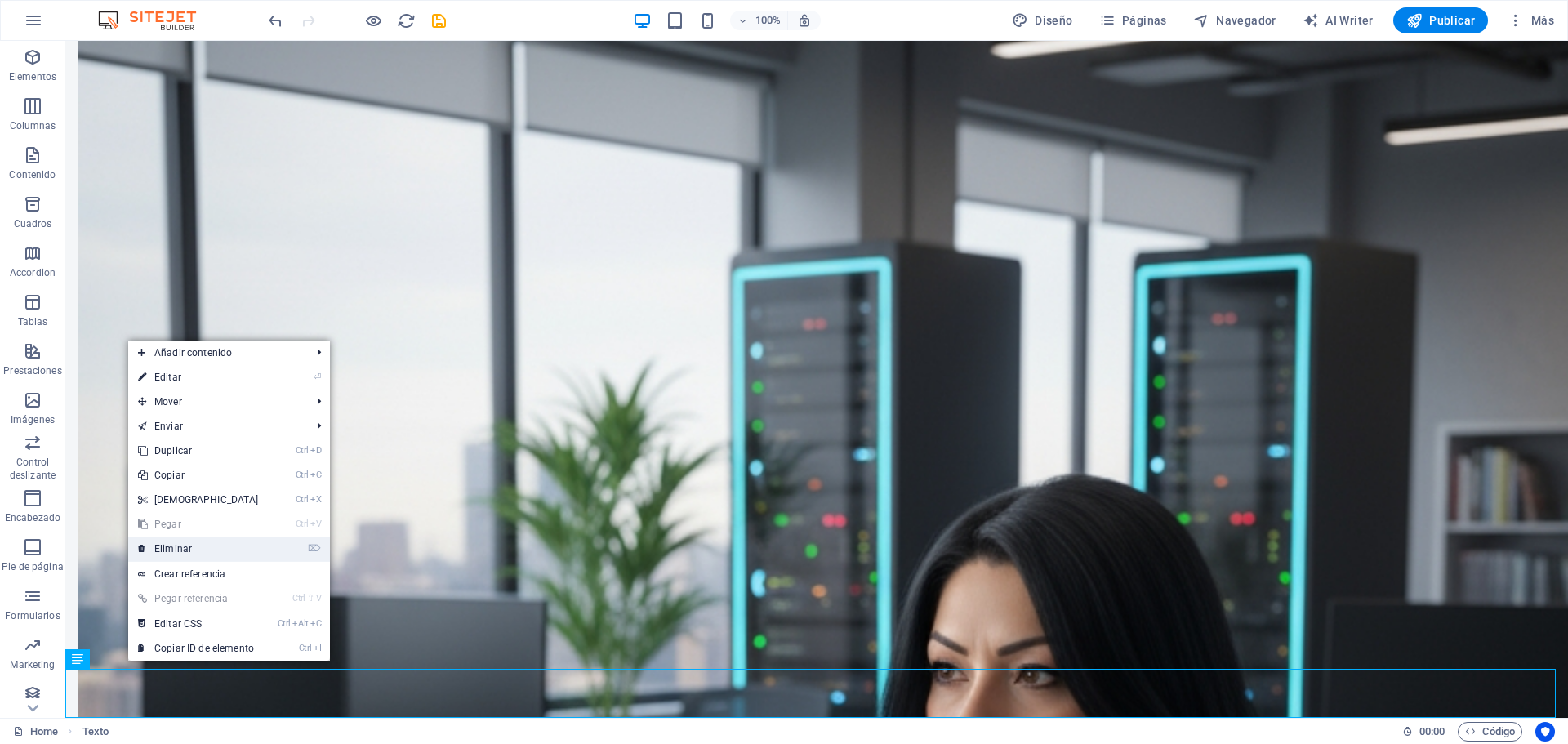
click at [180, 544] on link "⌦ Eliminar" at bounding box center [198, 548] width 141 height 24
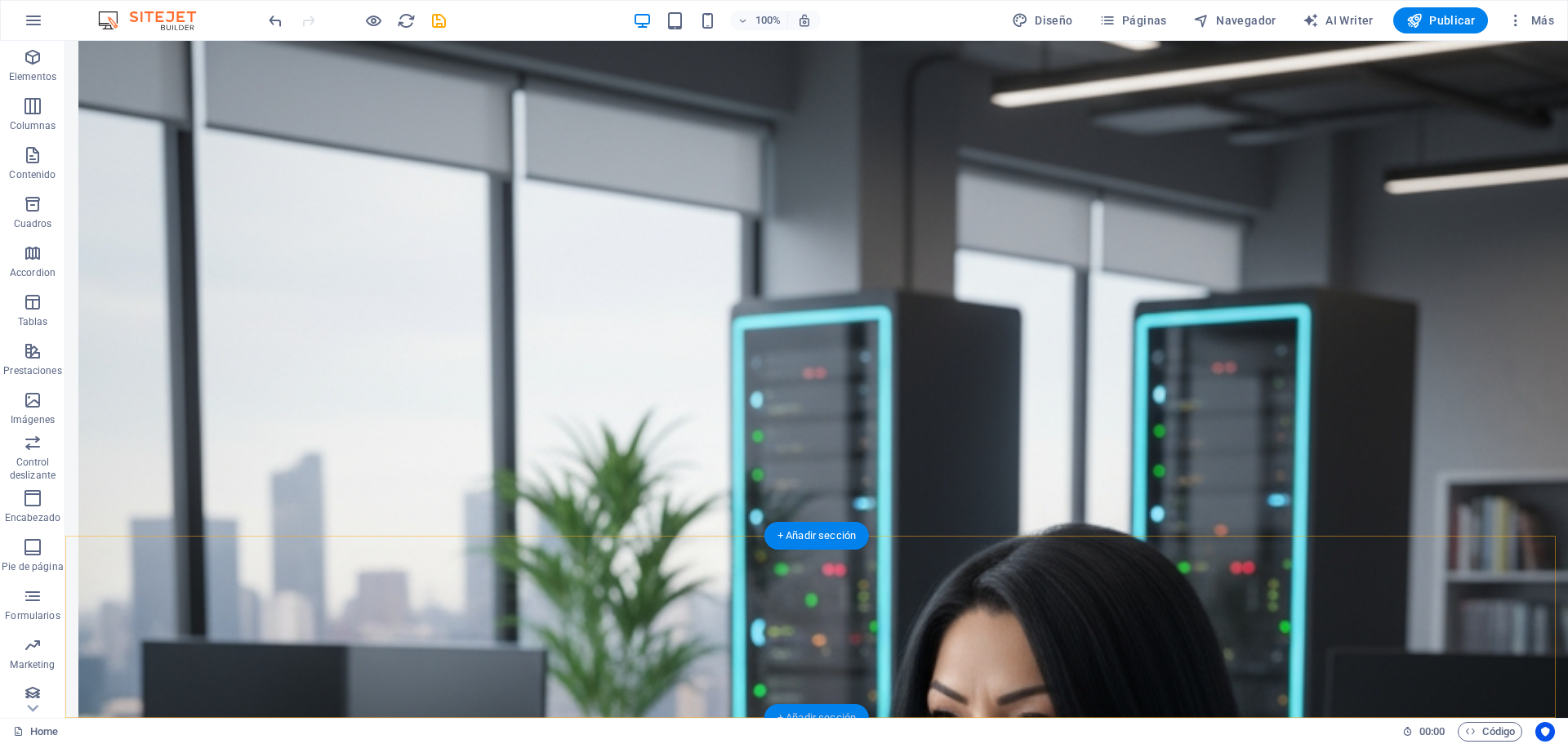
click at [834, 710] on div "+ Añadir sección" at bounding box center [816, 718] width 104 height 28
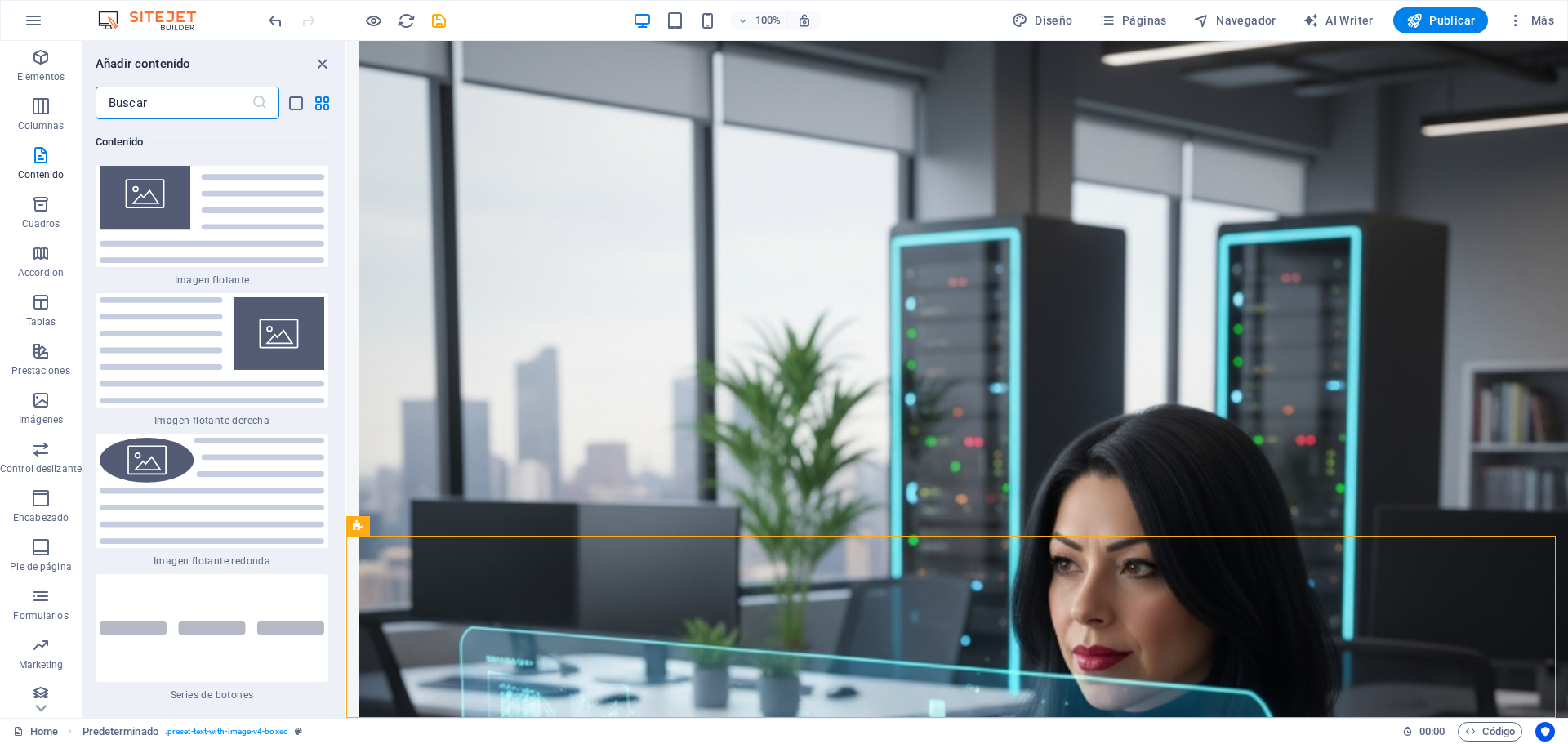
scroll to position [7024, 0]
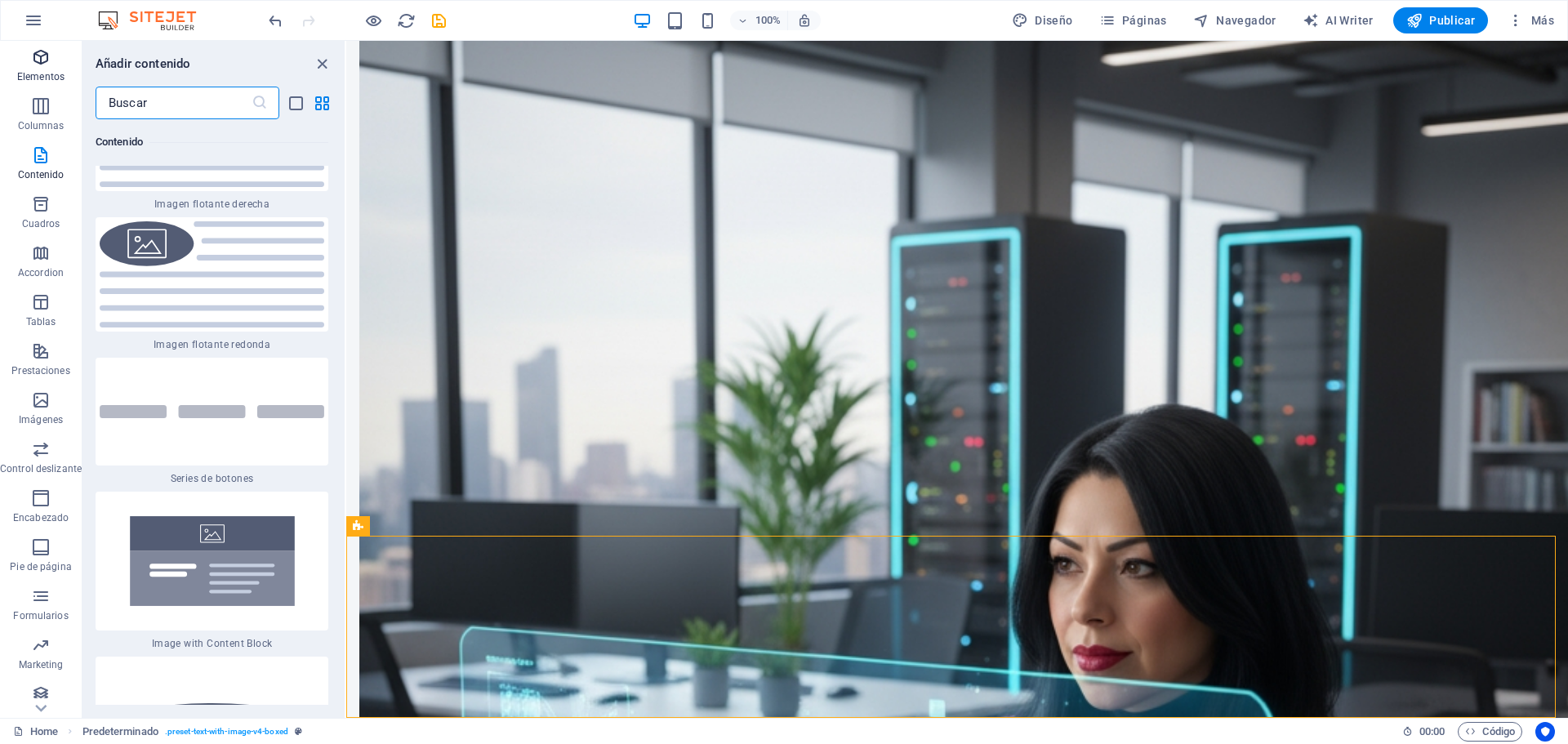
click at [42, 88] on button "Elementos" at bounding box center [41, 65] width 82 height 49
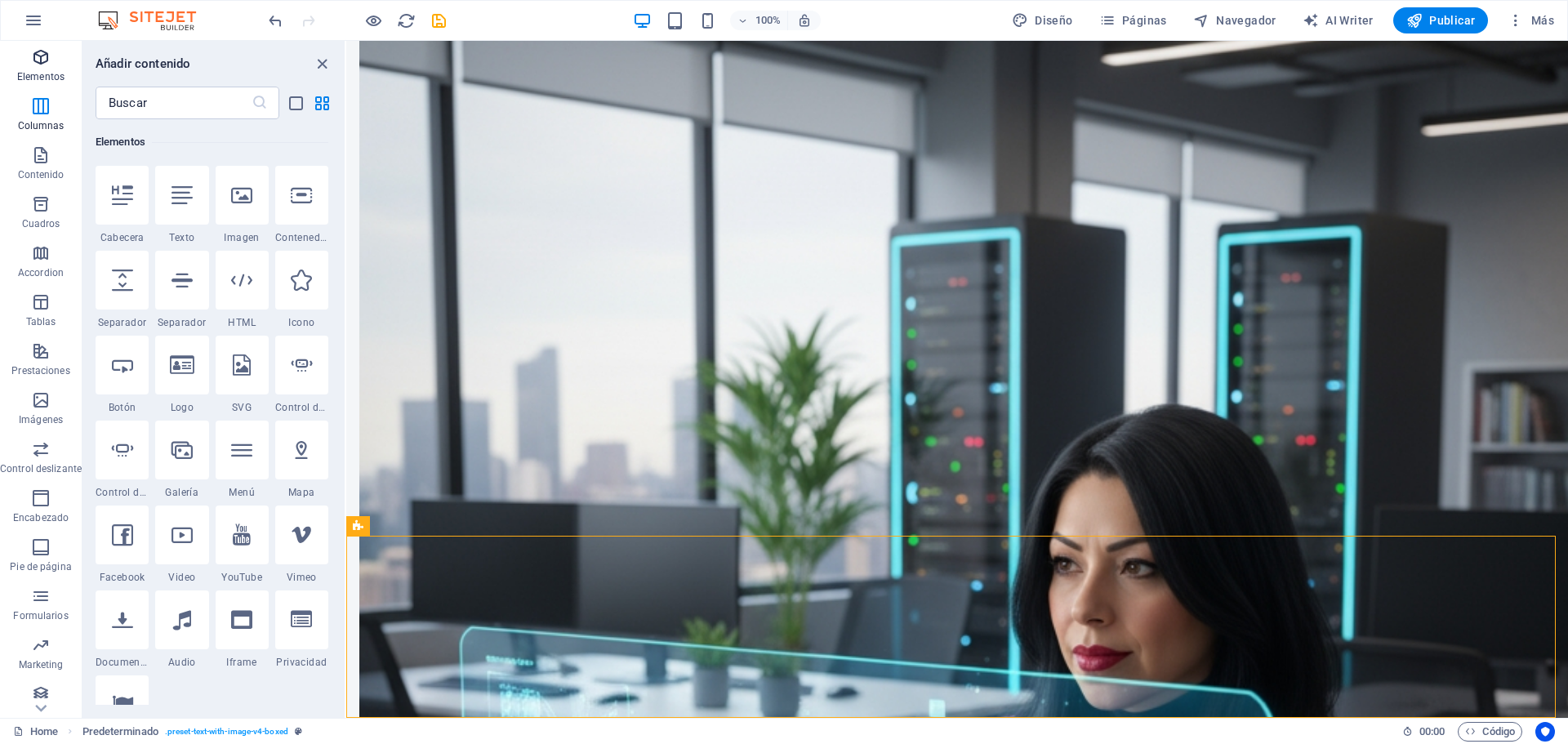
scroll to position [0, 0]
click at [40, 126] on p "Columnas" at bounding box center [41, 126] width 47 height 13
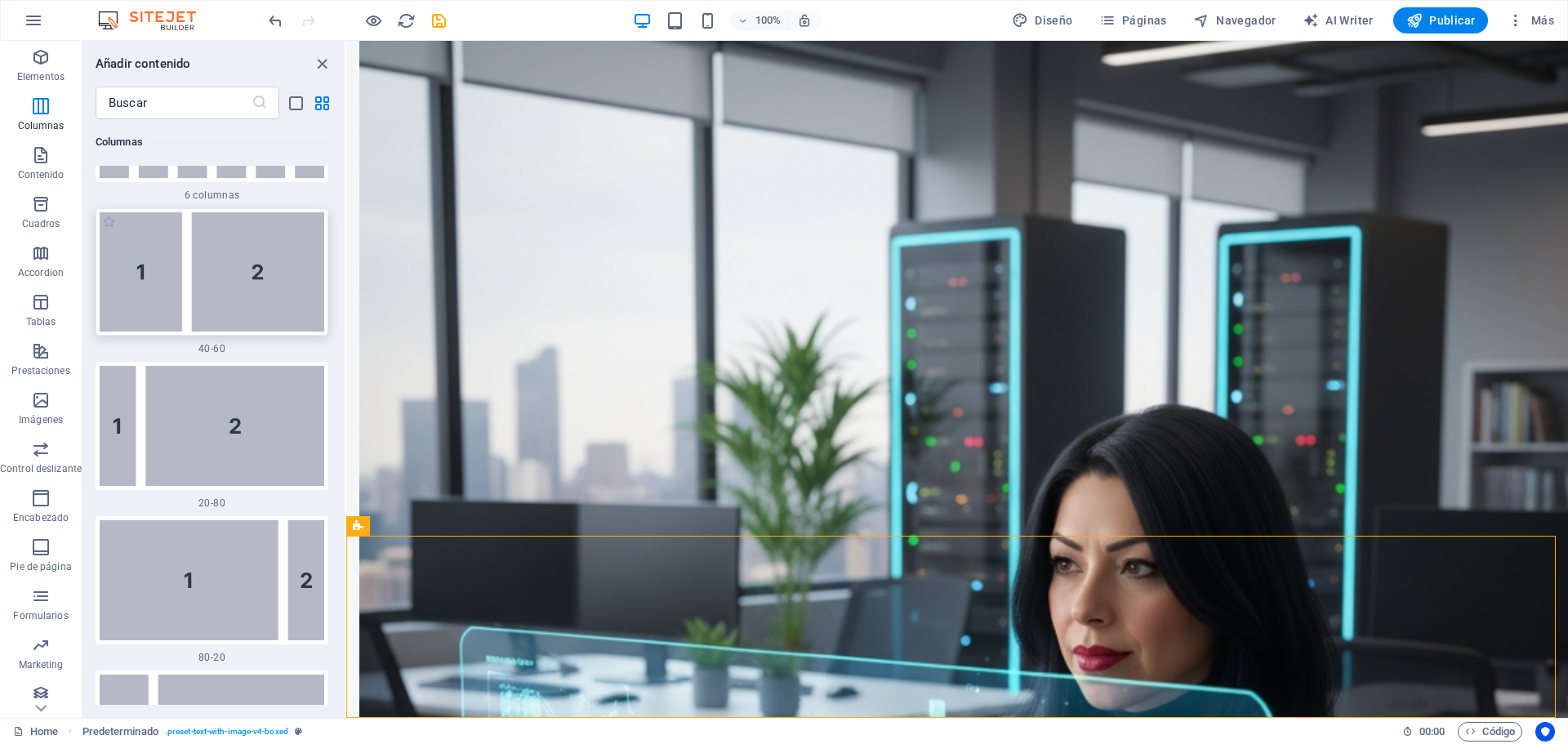
scroll to position [1451, 0]
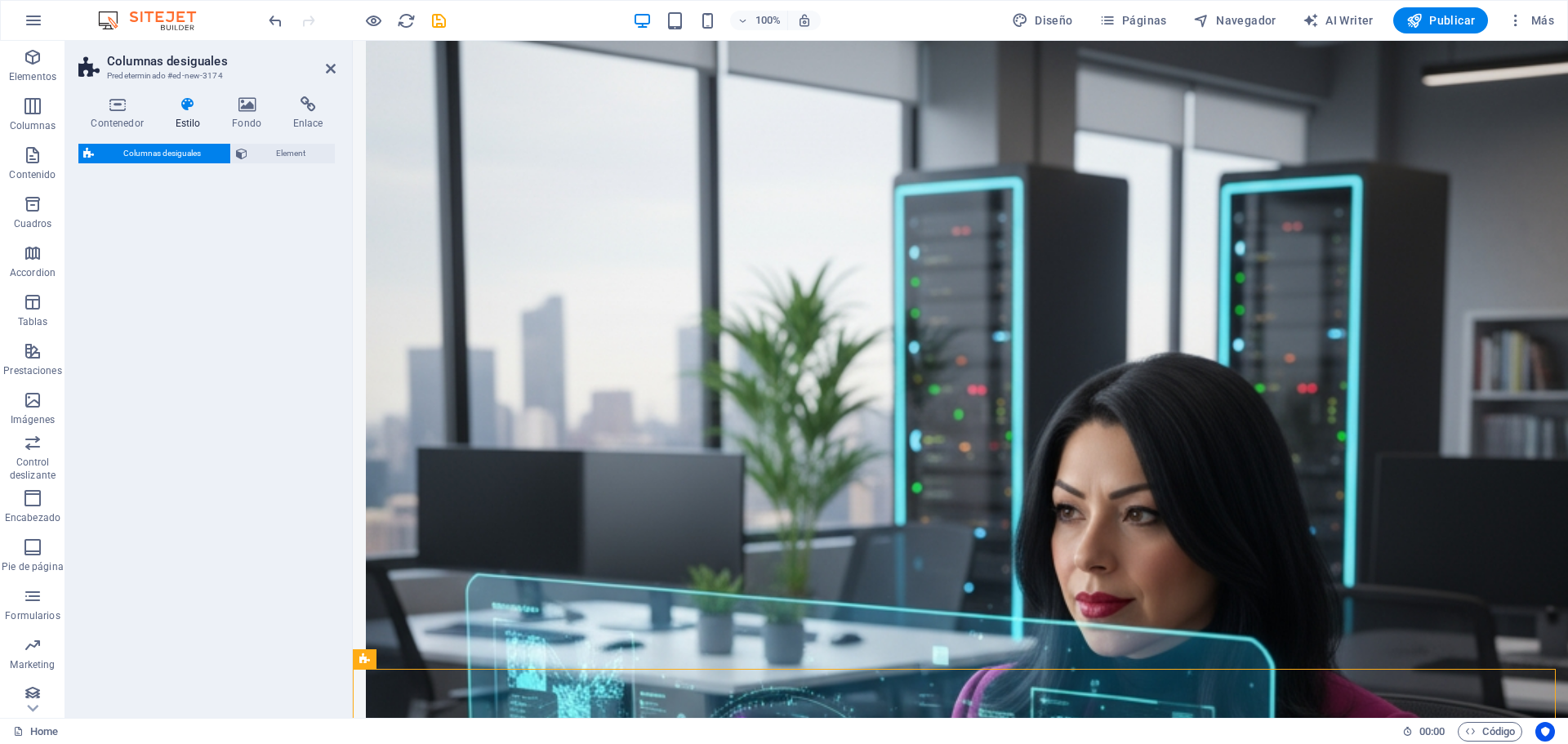
select select "%"
select select "rem"
select select "preset-unequal-columns-v2-2-20-80"
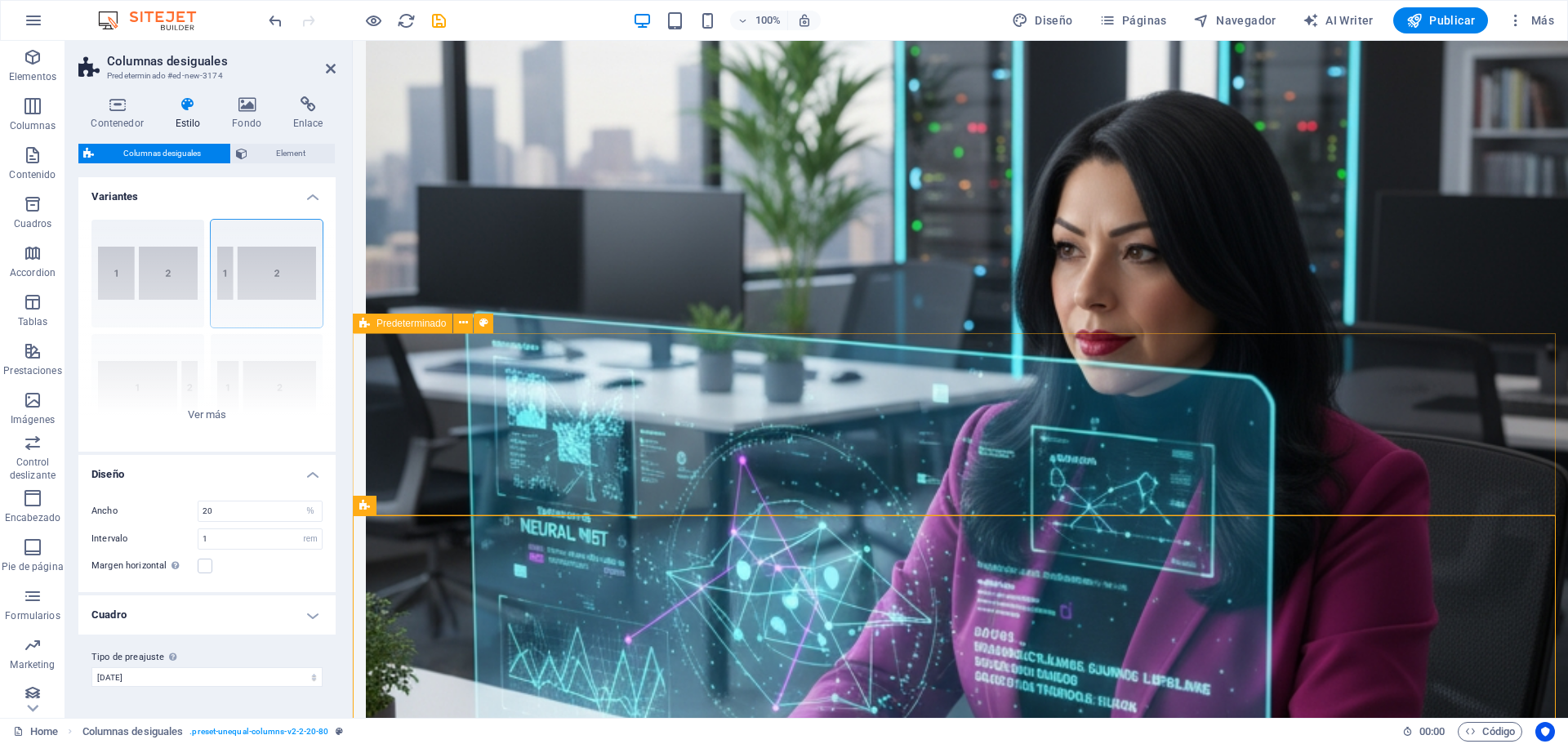
scroll to position [1979, 0]
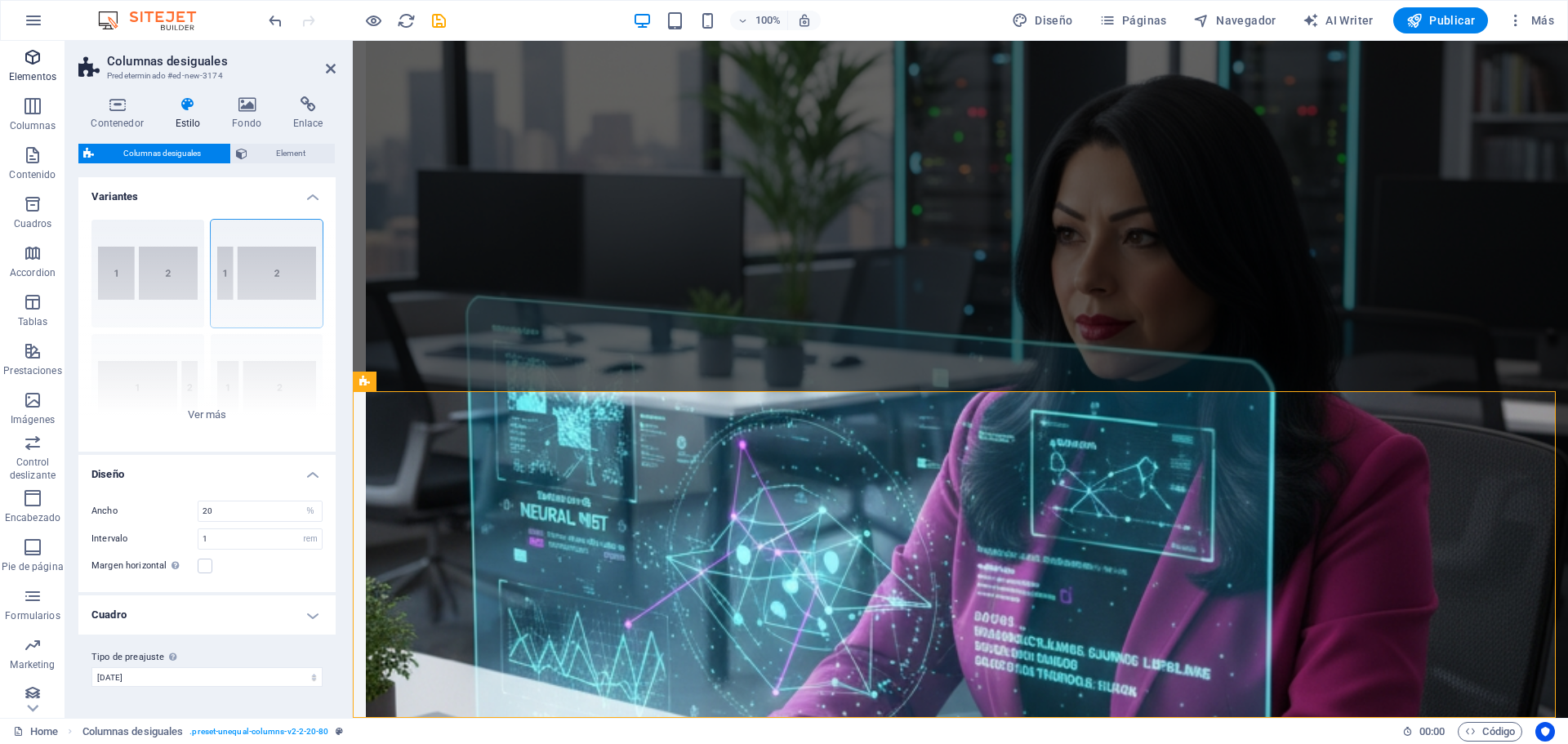
click at [36, 70] on p "Elementos" at bounding box center [33, 76] width 48 height 13
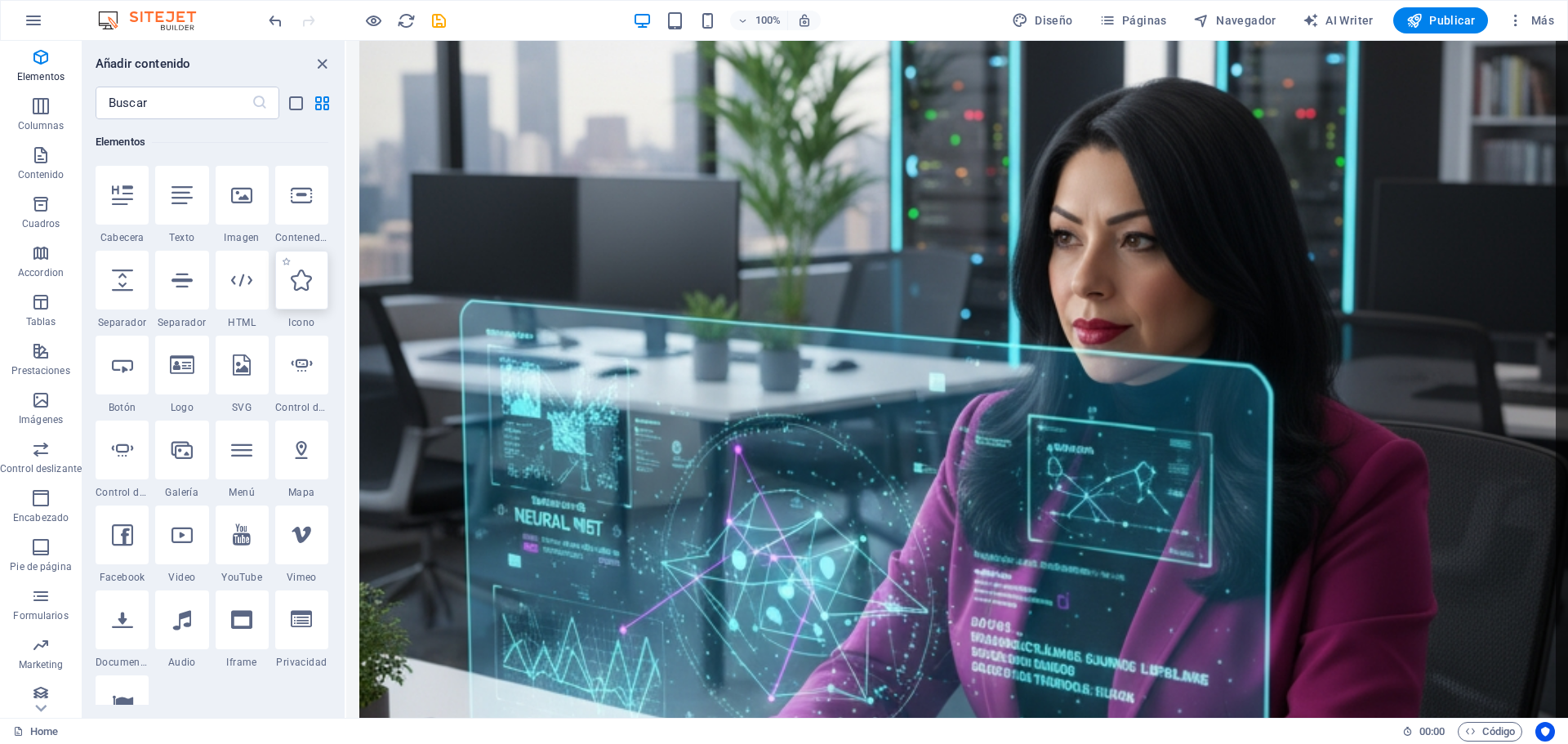
scroll to position [1899, 0]
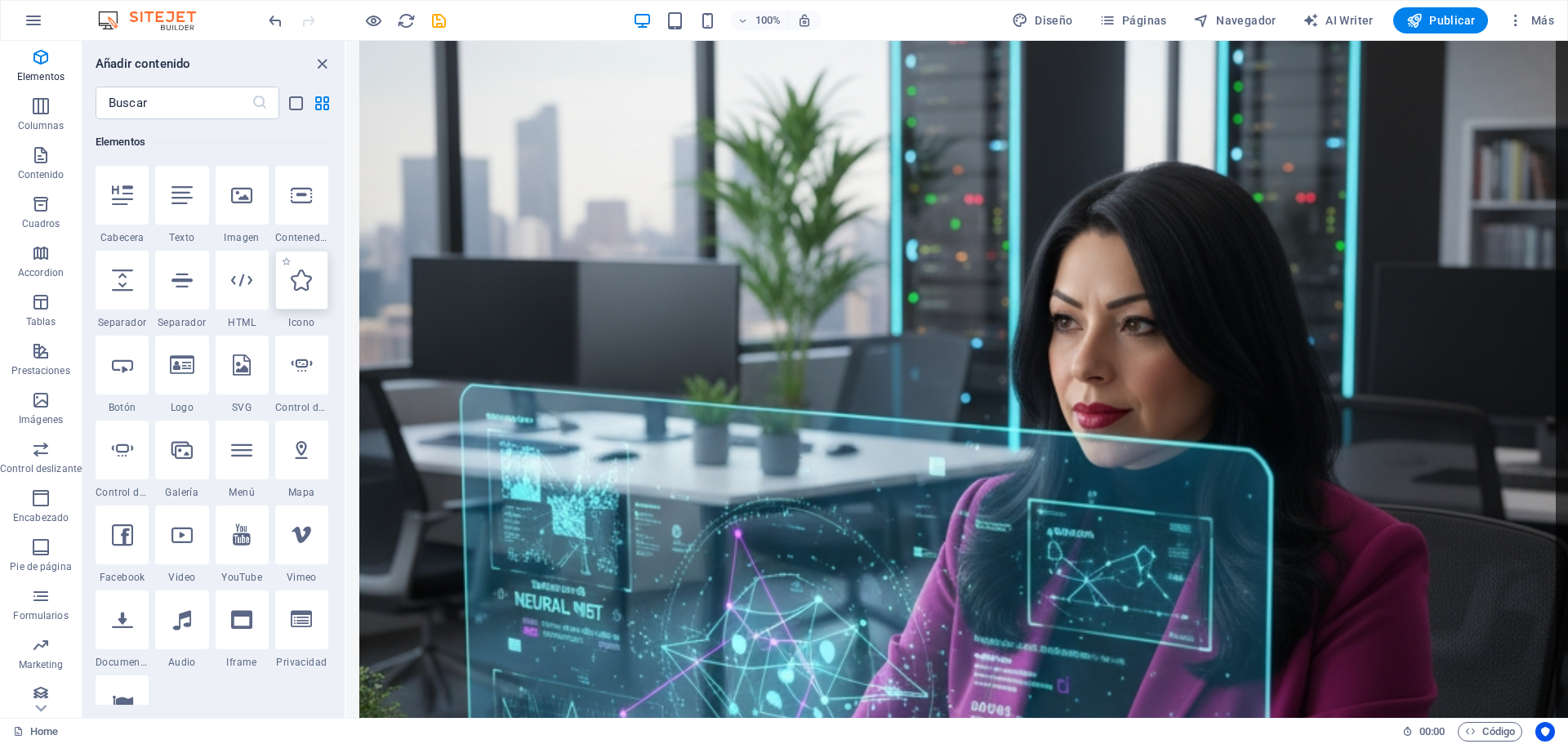
select select "xMidYMid"
select select "px"
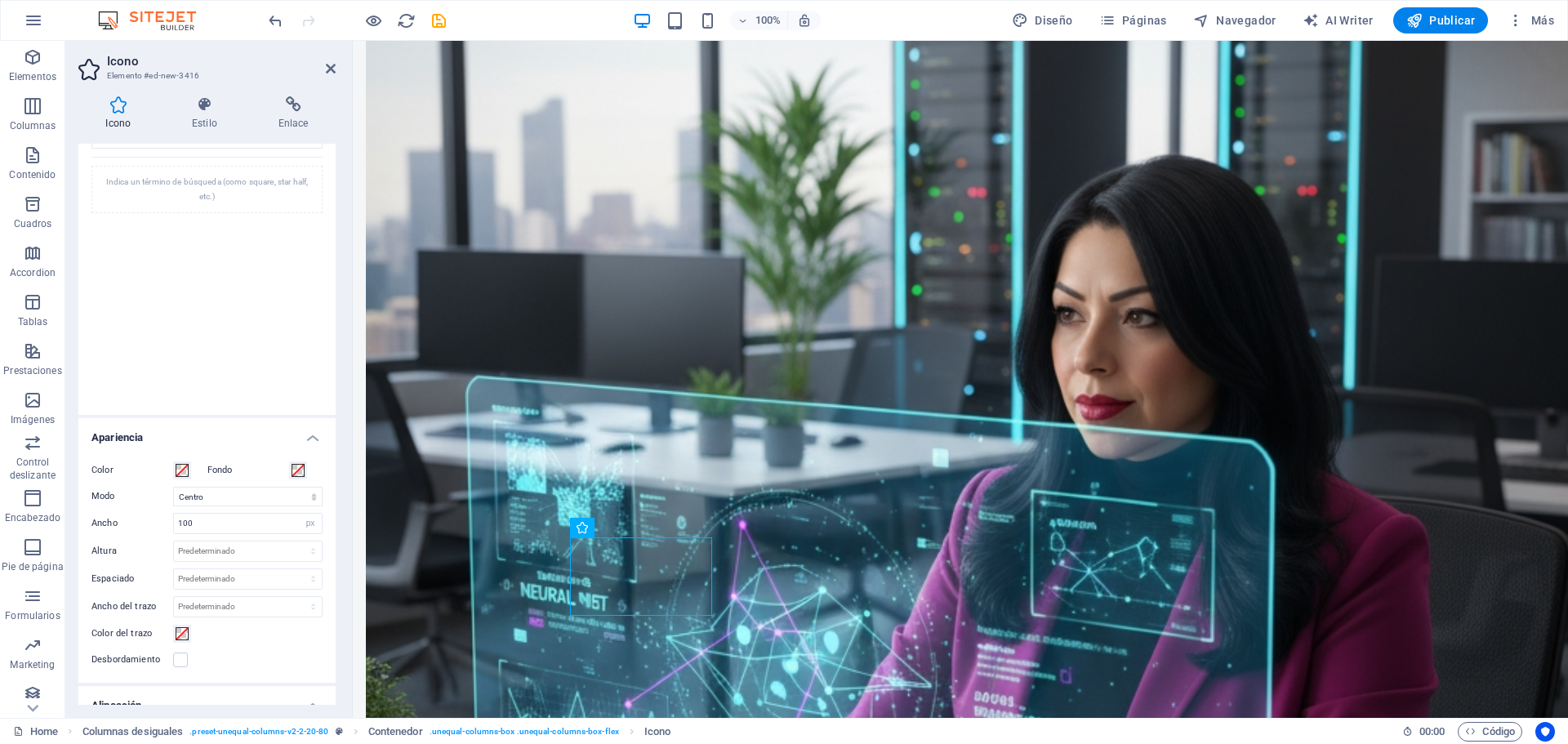
scroll to position [0, 0]
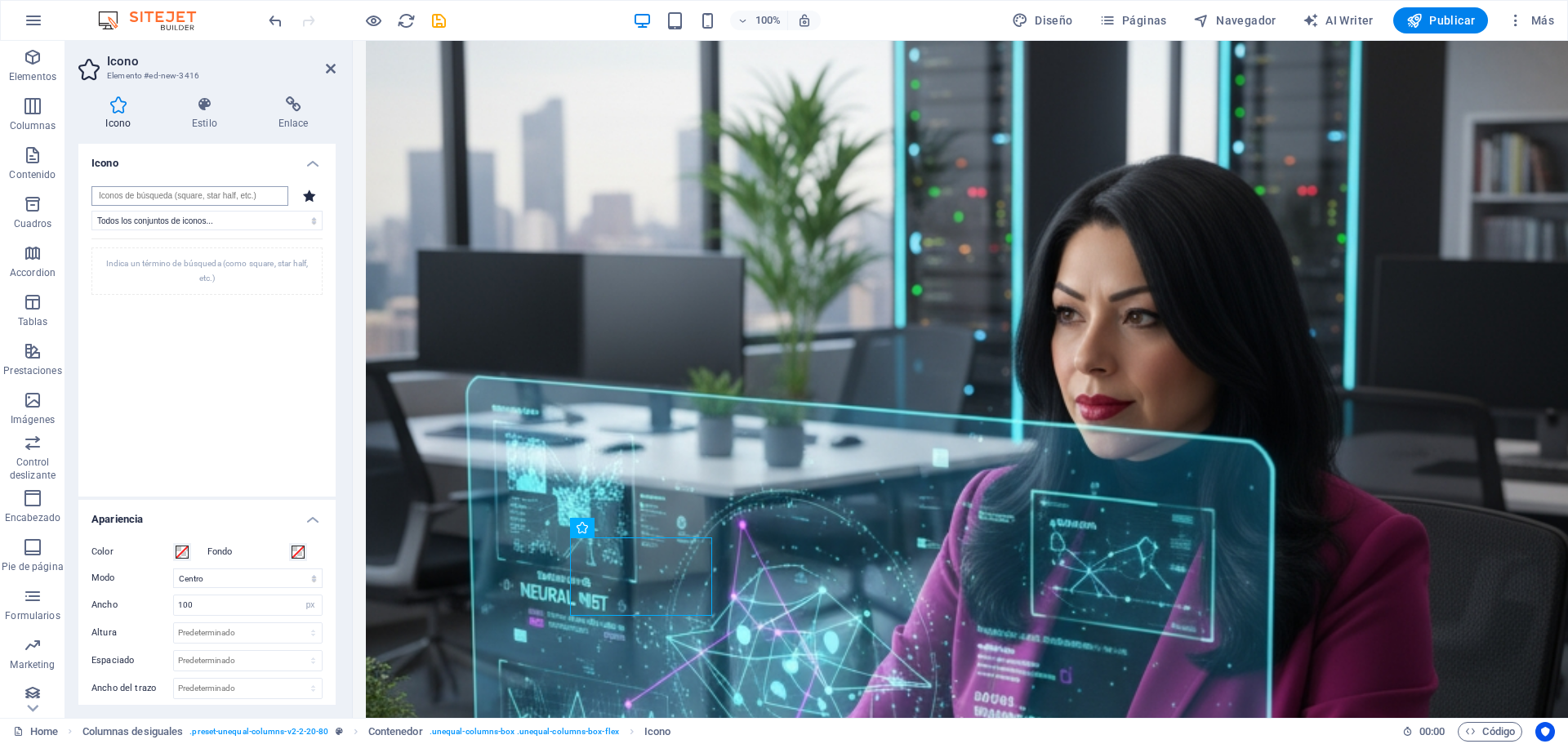
click at [196, 191] on input "search" at bounding box center [189, 196] width 197 height 20
click at [253, 222] on select "Todos los conjuntos de iconos... IcoFont Ionicons FontAwesome Brands FontAwesom…" at bounding box center [207, 220] width 231 height 20
select select "ionicons"
click at [91, 210] on select "Todos los conjuntos de iconos... IcoFont Ionicons FontAwesome Brands FontAwesom…" at bounding box center [207, 220] width 231 height 20
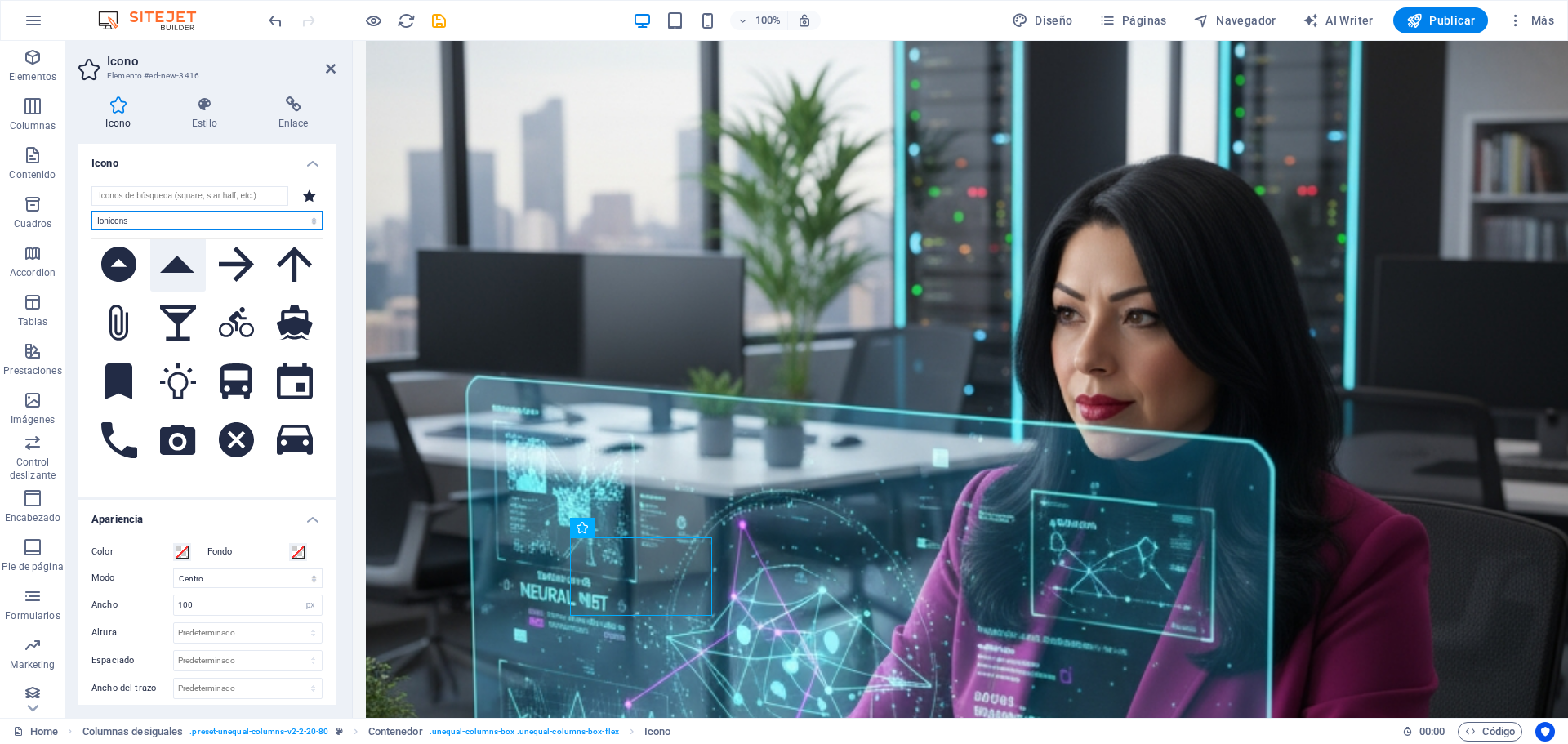
scroll to position [327, 0]
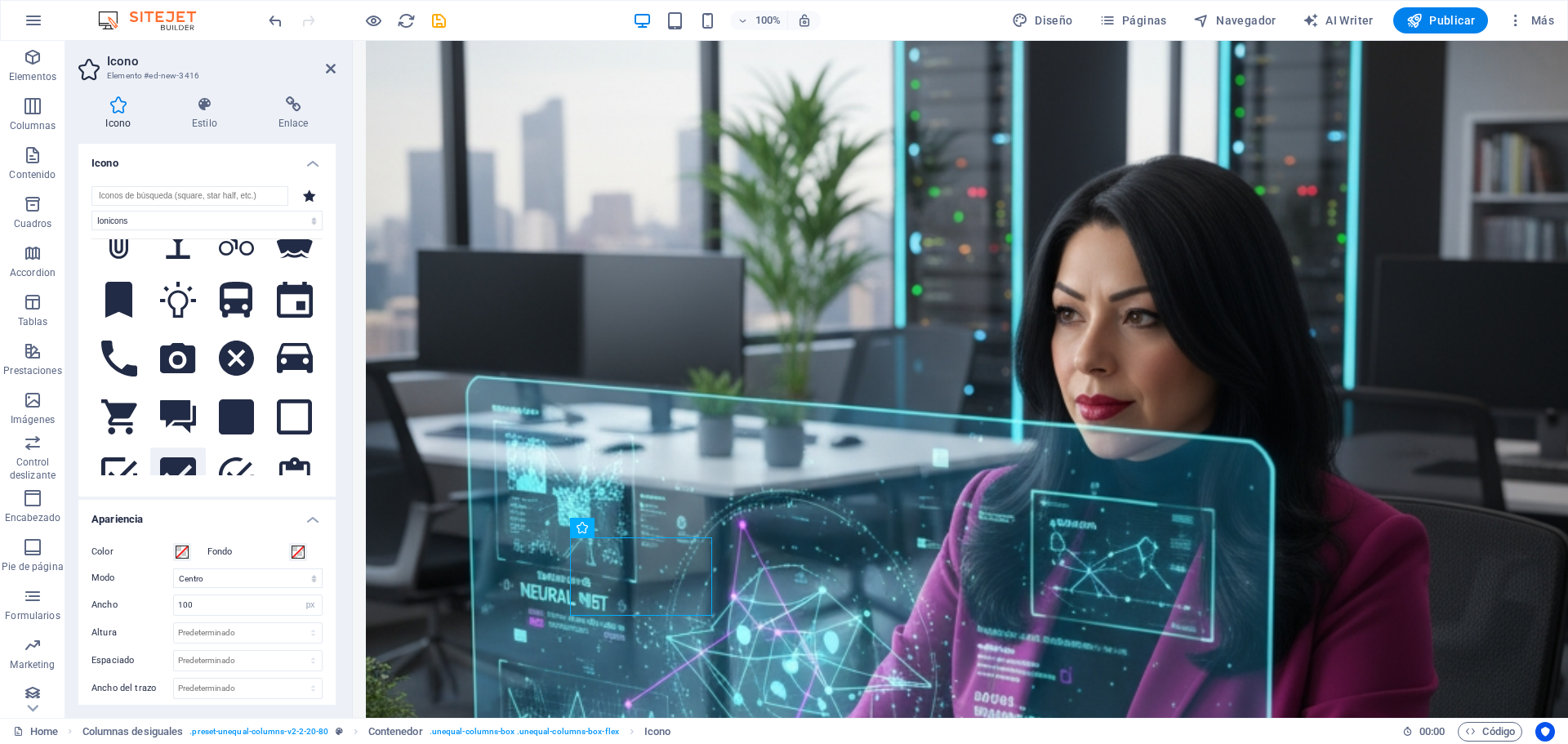
click at [175, 458] on icon at bounding box center [178, 475] width 36 height 36
click at [667, 527] on icon at bounding box center [664, 527] width 9 height 17
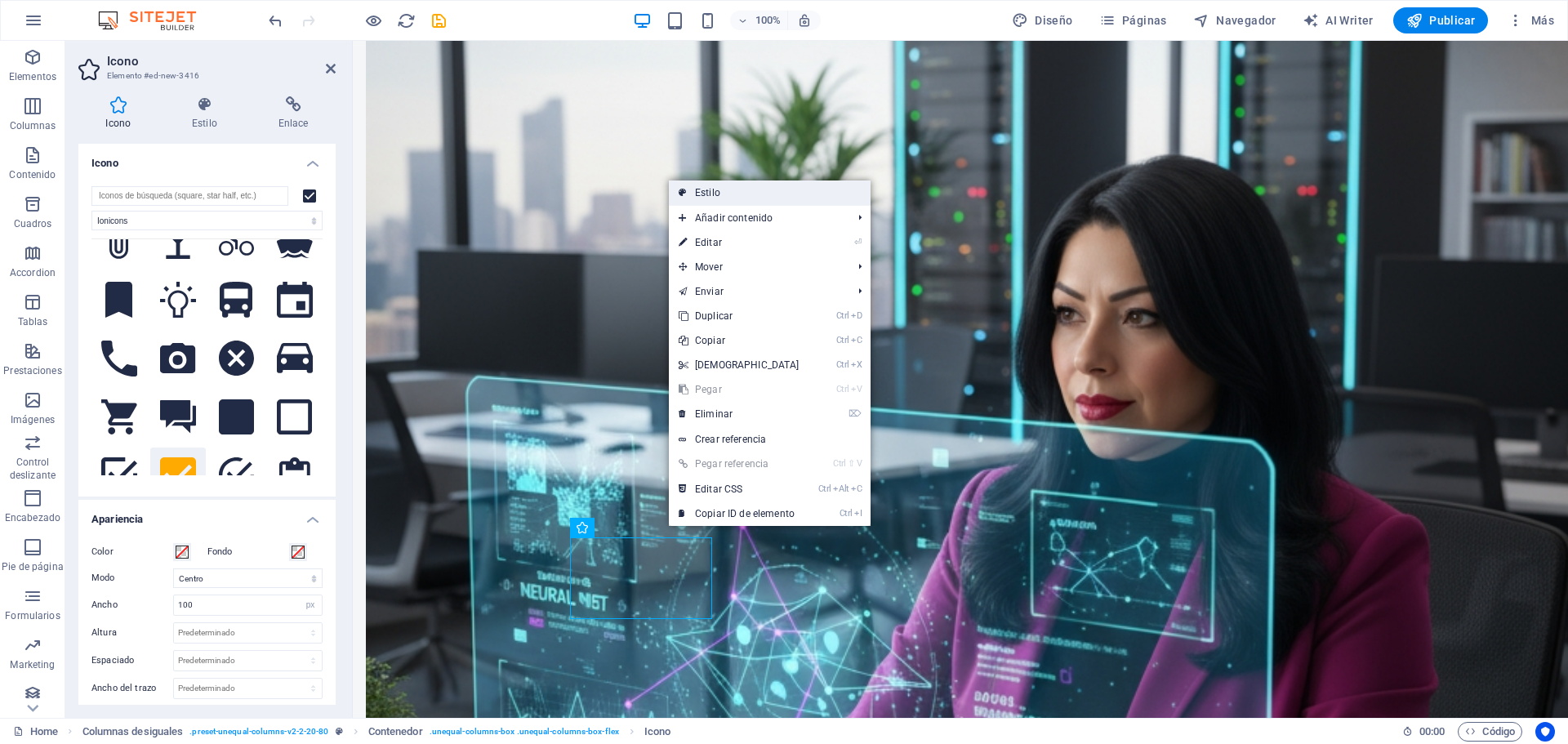
click at [715, 193] on link "Estilo" at bounding box center [770, 193] width 201 height 24
select select "%"
select select "rem"
select select "preset-unequal-columns-v2-2-20-80"
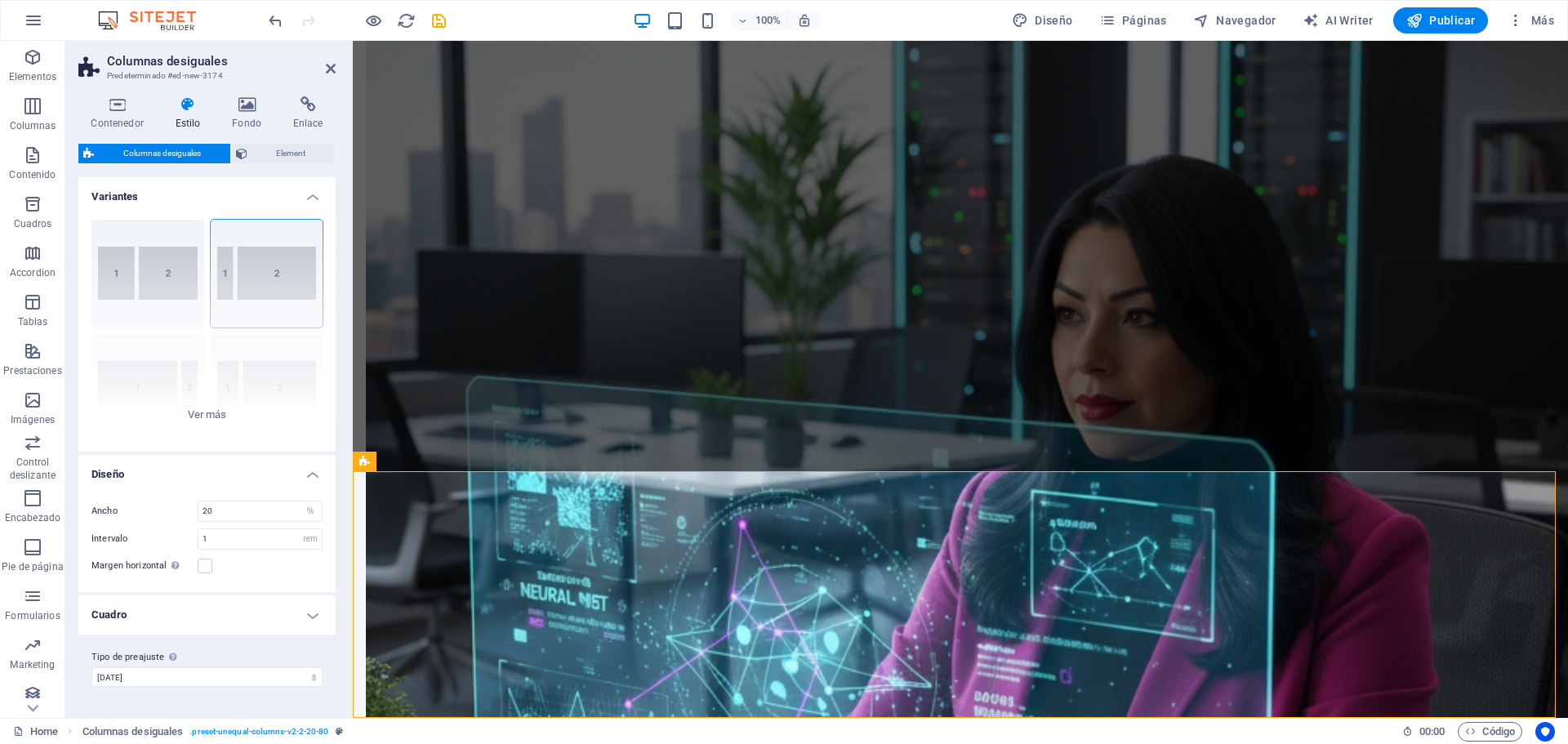
click at [315, 621] on h4 "Cuadro" at bounding box center [207, 615] width 257 height 39
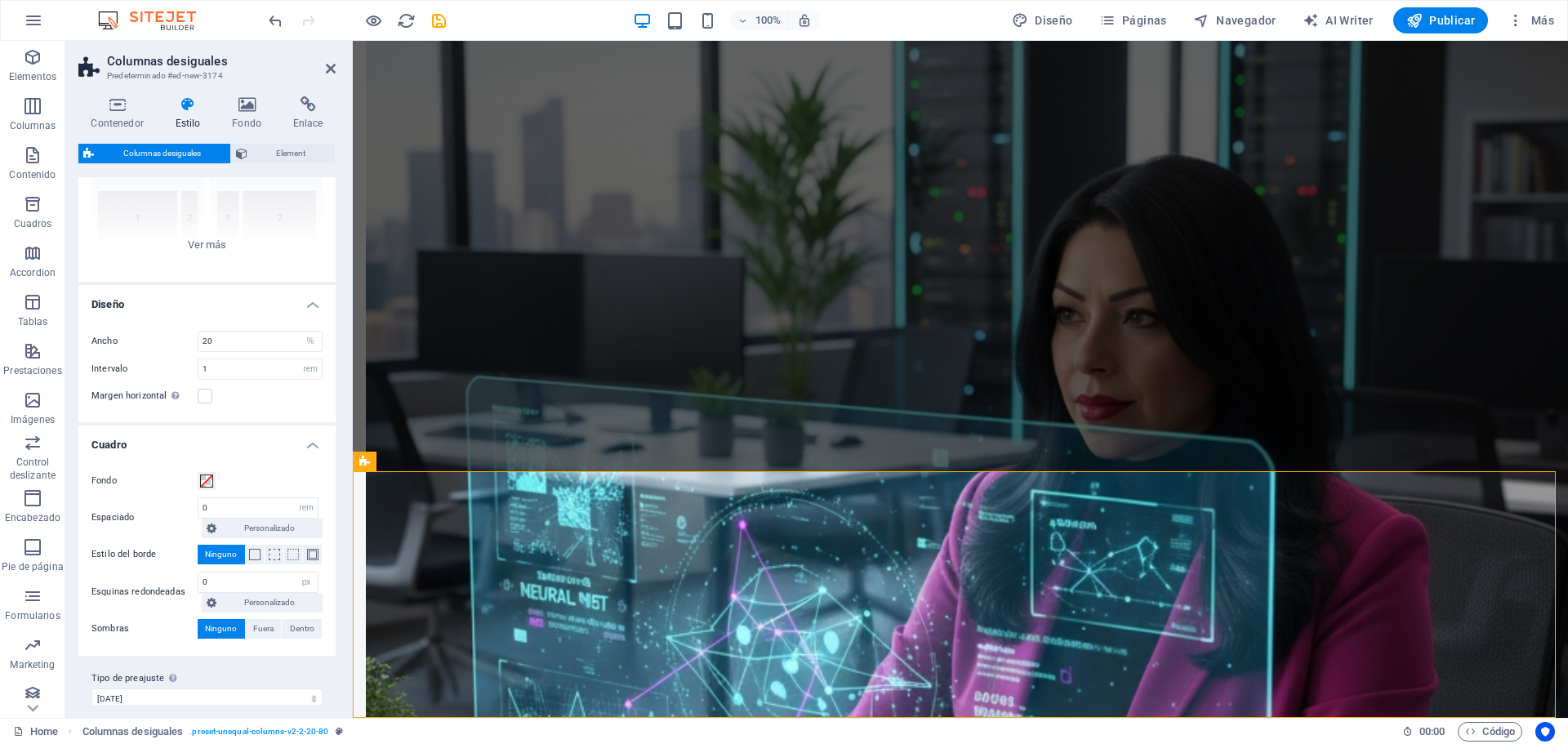
scroll to position [186, 0]
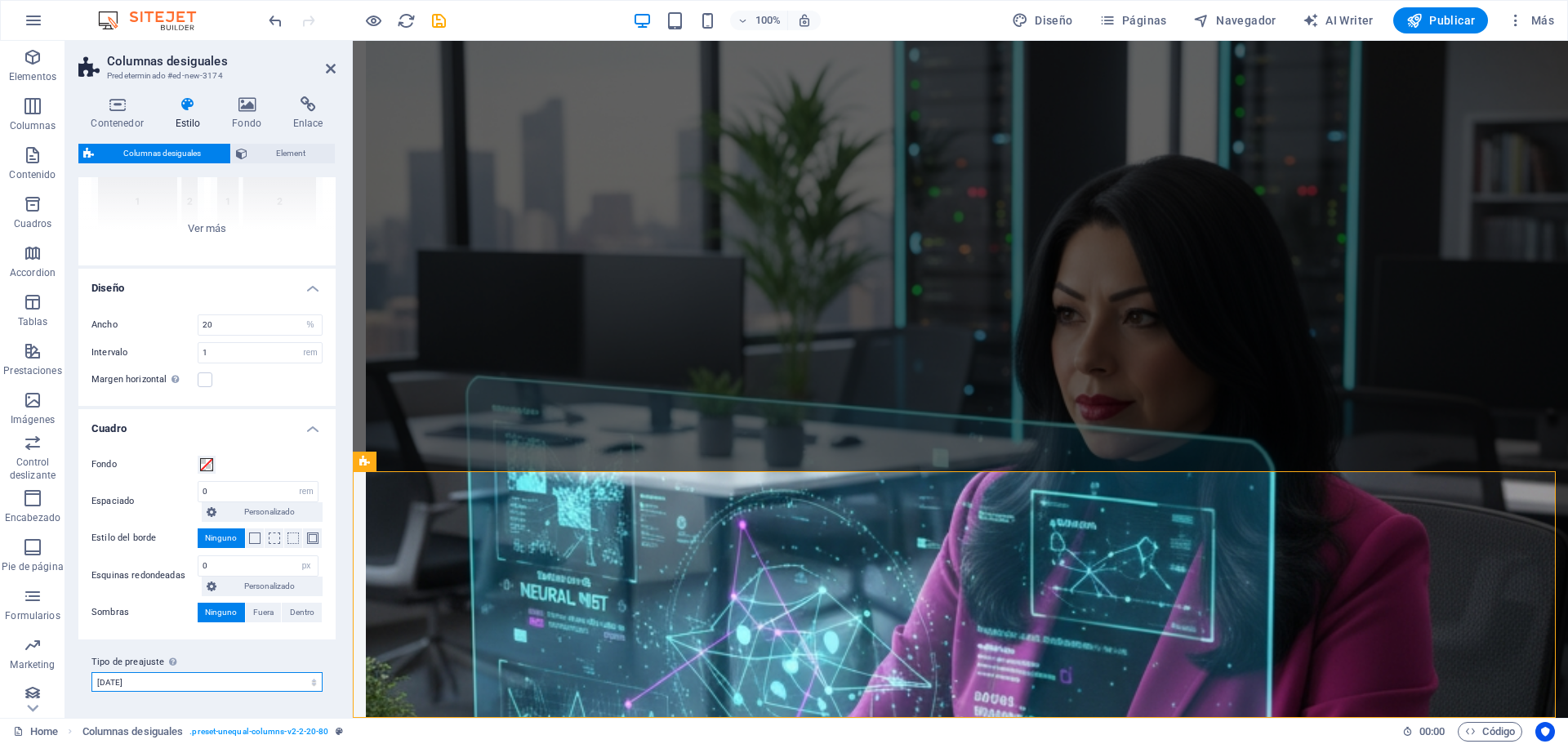
click at [309, 684] on select "edu 2-20-80 Añadir tipo de preajuste" at bounding box center [207, 681] width 231 height 20
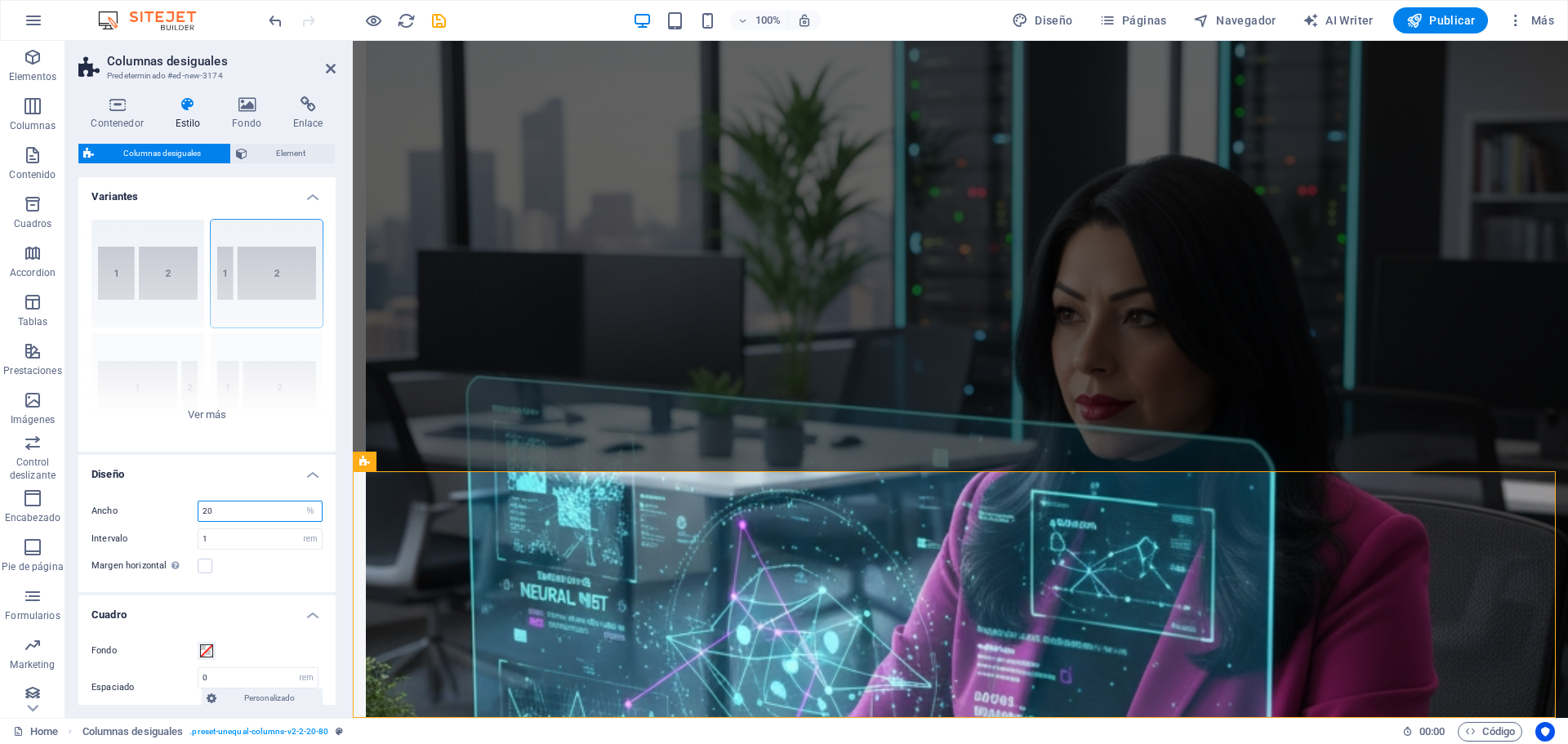
drag, startPoint x: 243, startPoint y: 508, endPoint x: 192, endPoint y: 510, distance: 51.0
click at [192, 510] on div "Ancho 20 px rem % vh vw" at bounding box center [207, 510] width 231 height 21
type input "10"
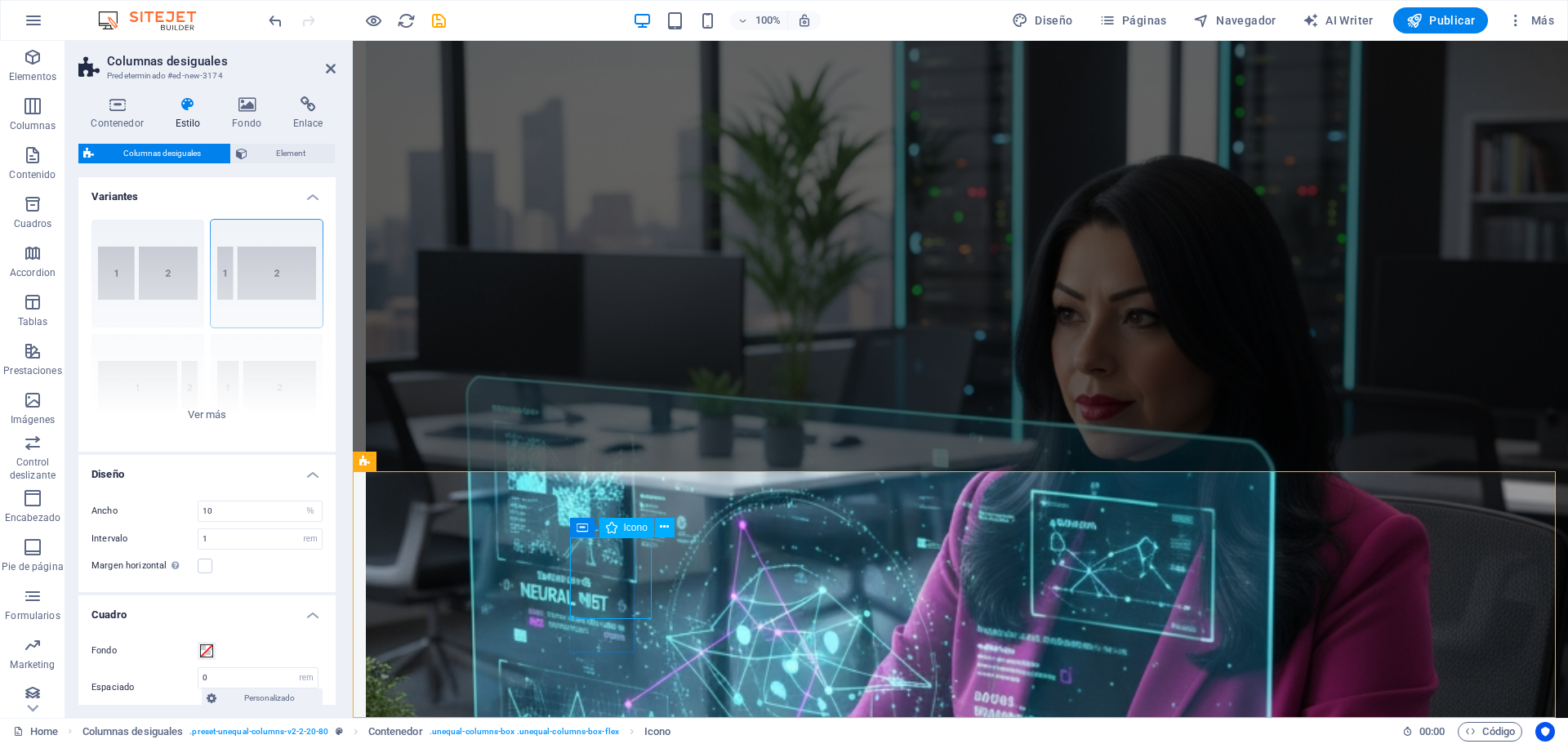
click at [637, 525] on span "Icono" at bounding box center [635, 527] width 23 height 10
select select "ionicons"
select select "xMidYMid"
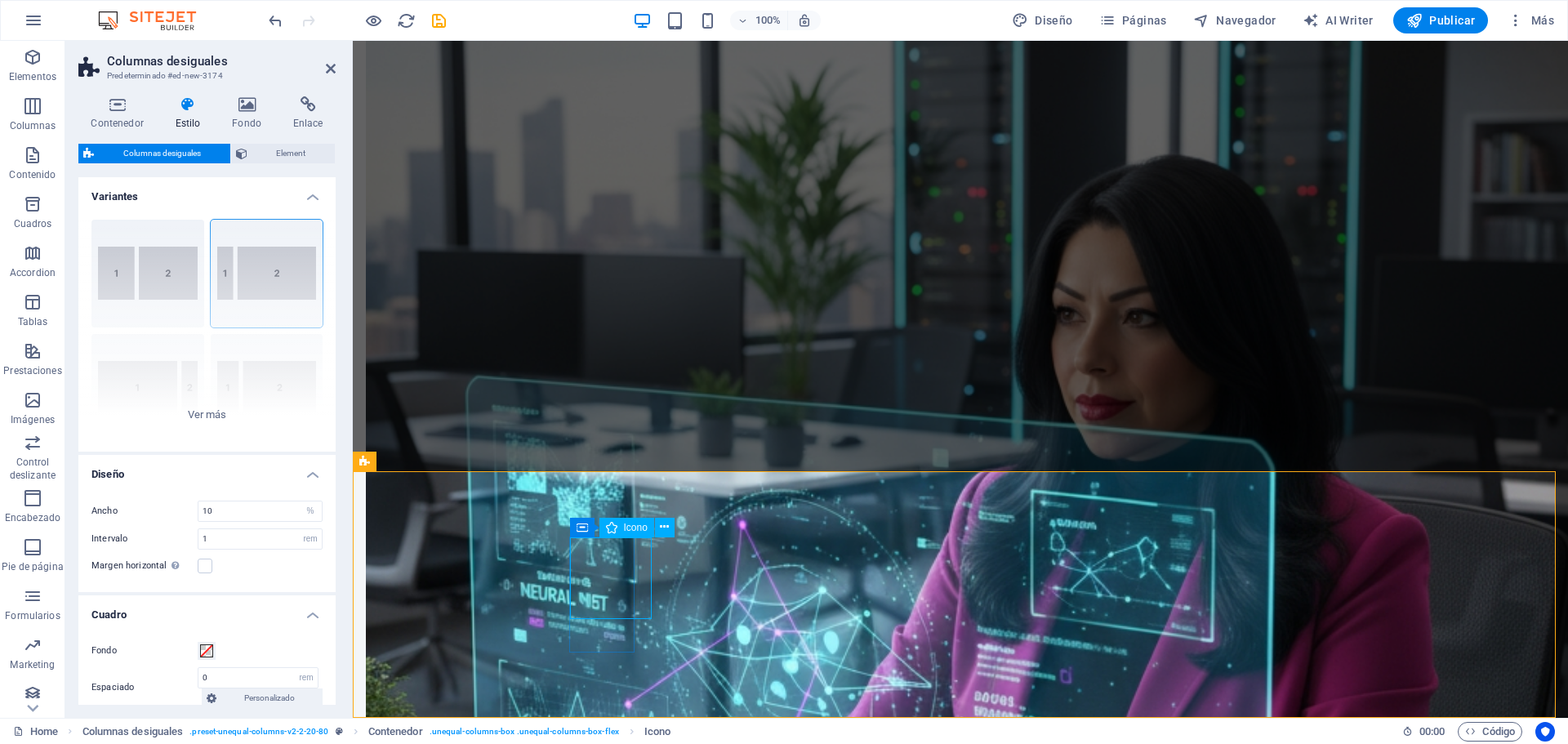
select select "px"
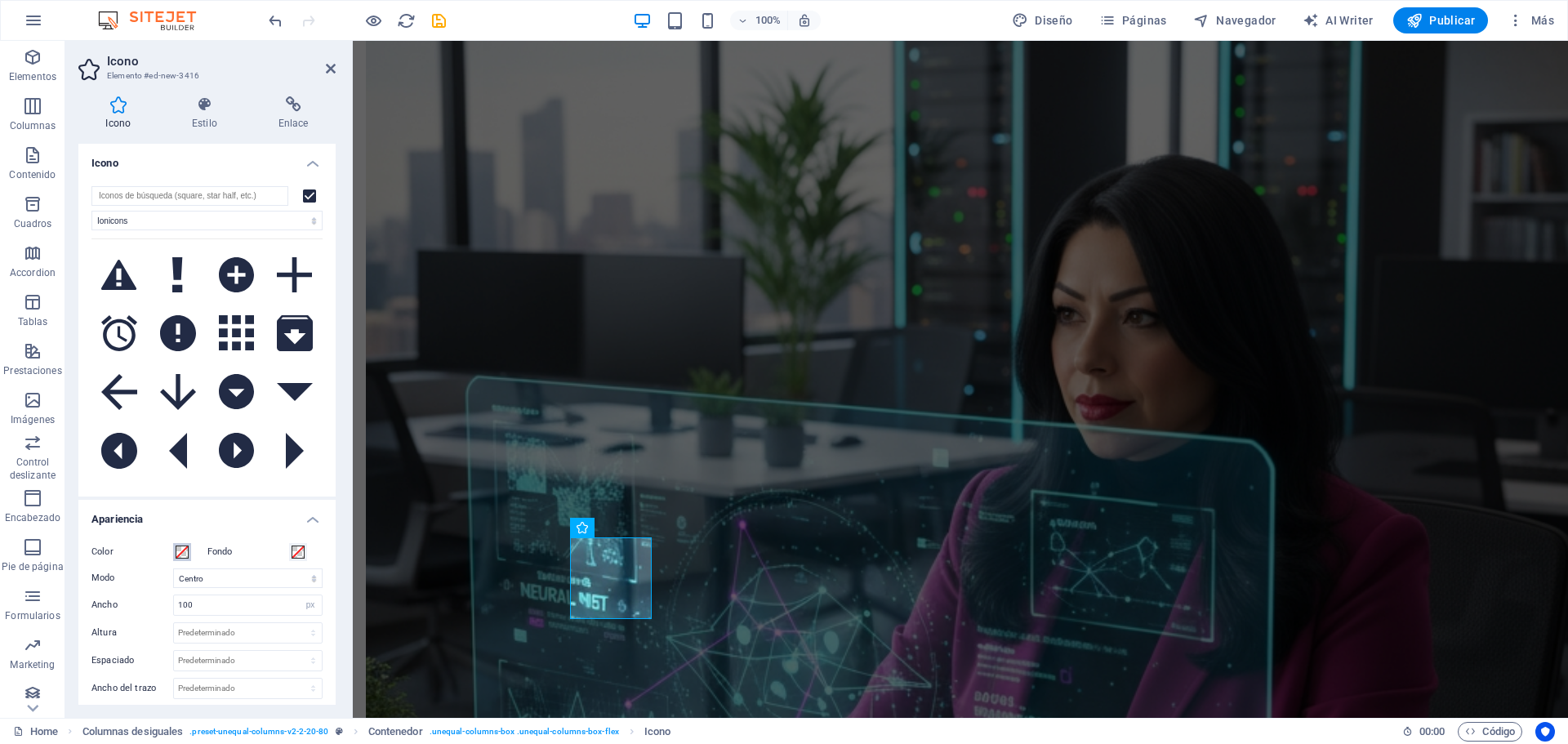
click at [179, 548] on span at bounding box center [182, 552] width 13 height 13
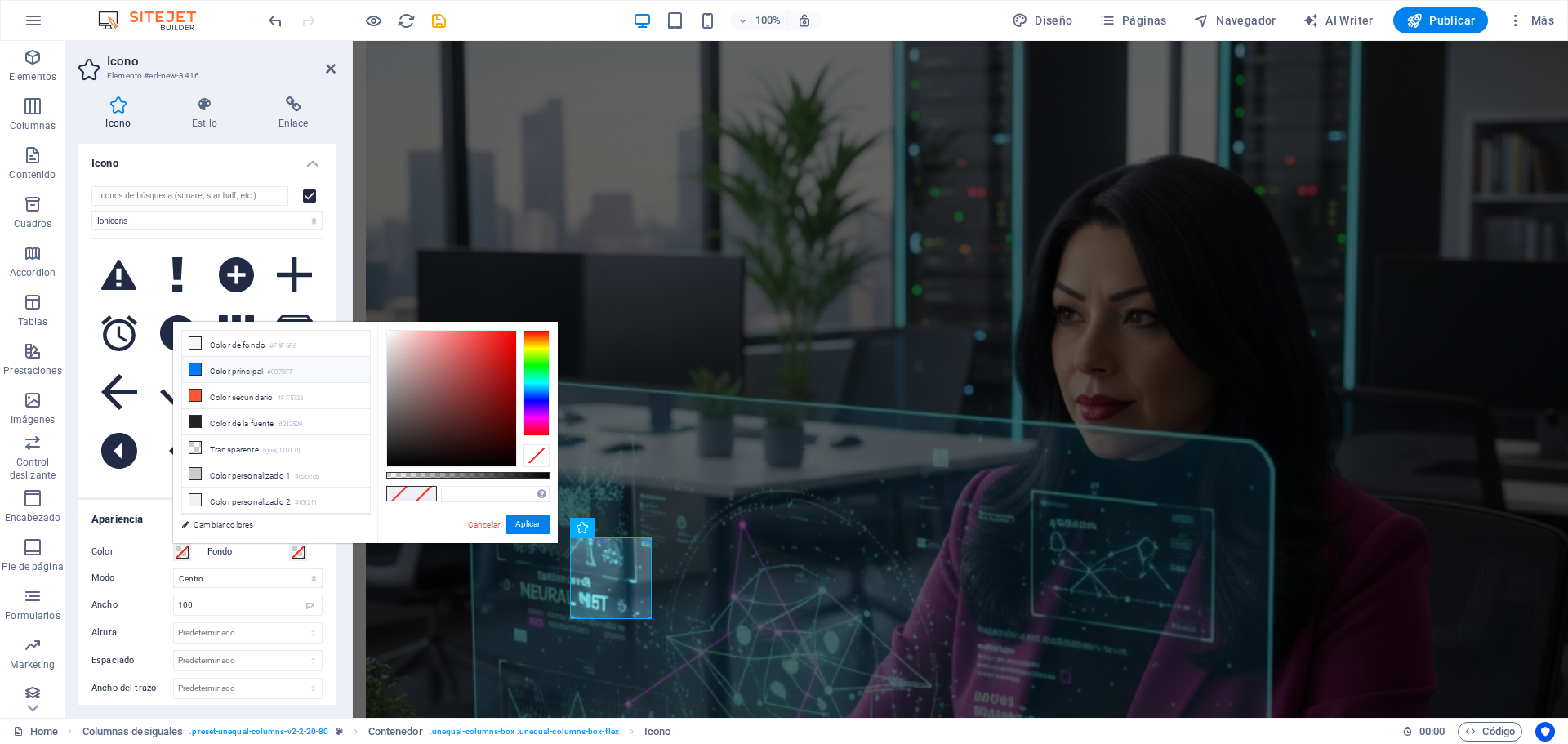
click at [239, 369] on li "Color principal #007BFF" at bounding box center [276, 370] width 188 height 26
type input "#007bff"
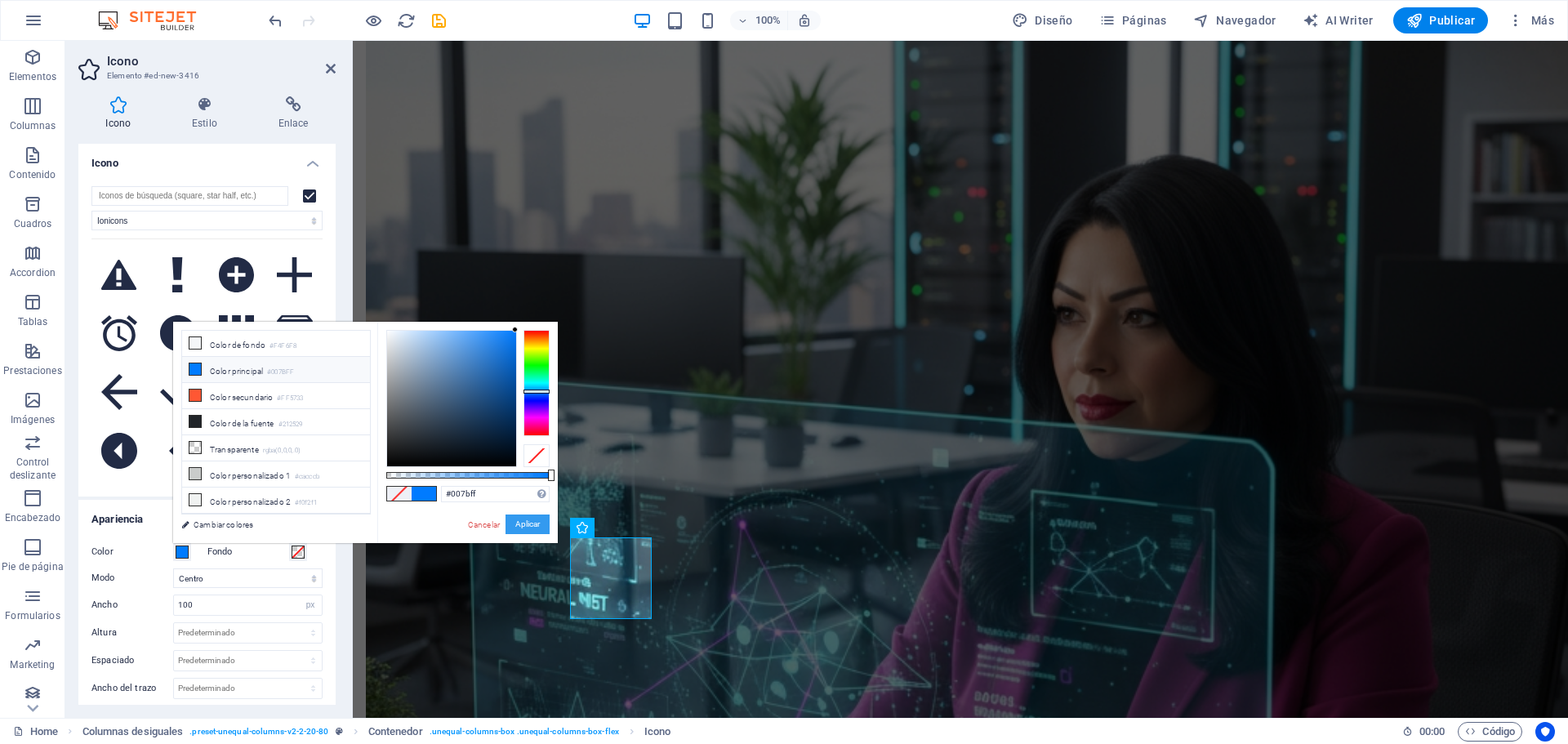
drag, startPoint x: 539, startPoint y: 520, endPoint x: 59, endPoint y: 366, distance: 504.1
click at [539, 520] on button "Aplicar" at bounding box center [527, 523] width 44 height 20
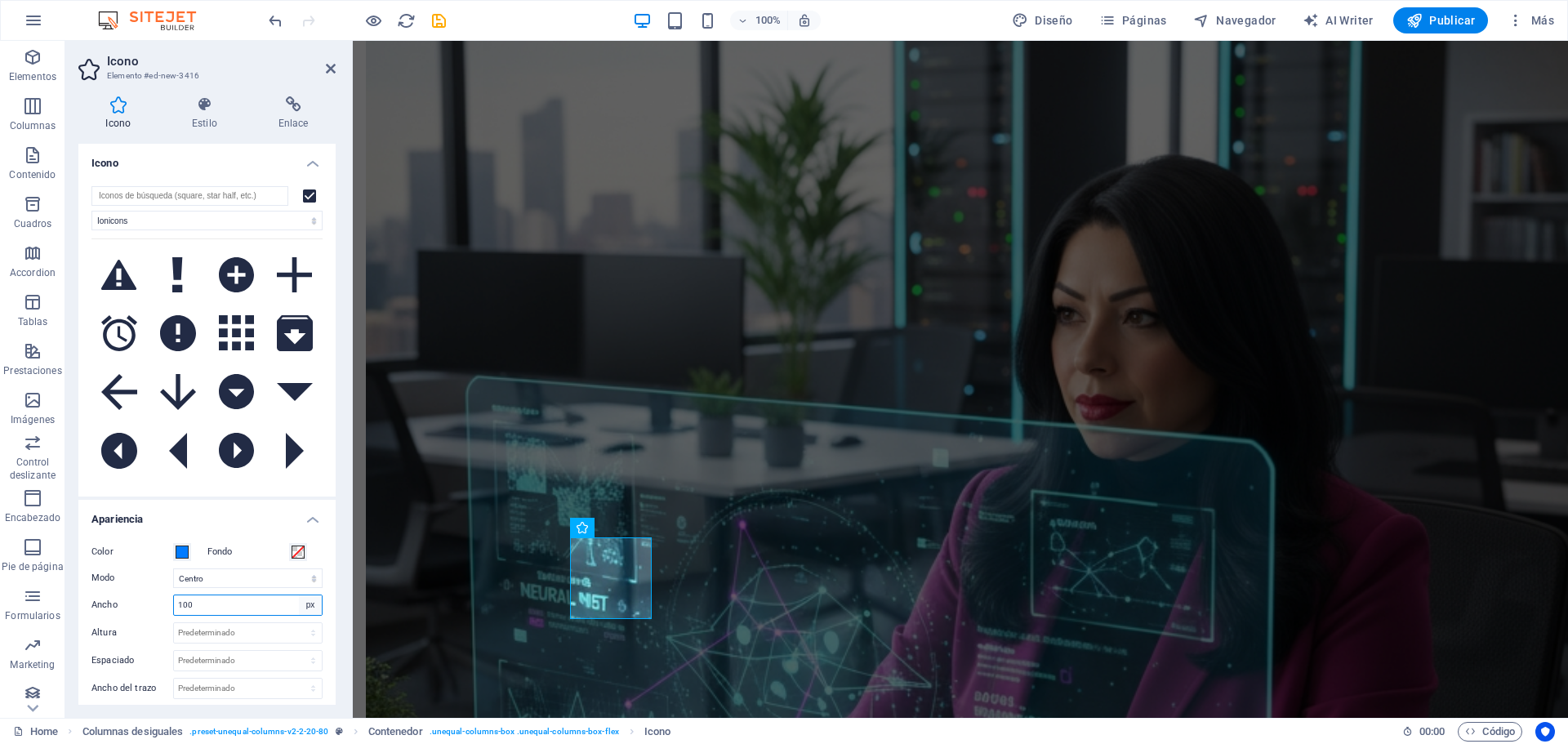
click at [299, 607] on select "Predeterminado automático px rem % em vh vw" at bounding box center [310, 604] width 23 height 20
drag, startPoint x: 210, startPoint y: 595, endPoint x: 140, endPoint y: 598, distance: 70.1
click at [140, 598] on div "Ancho 100 Predeterminado automático px rem % em vh vw" at bounding box center [207, 604] width 231 height 21
type input "50"
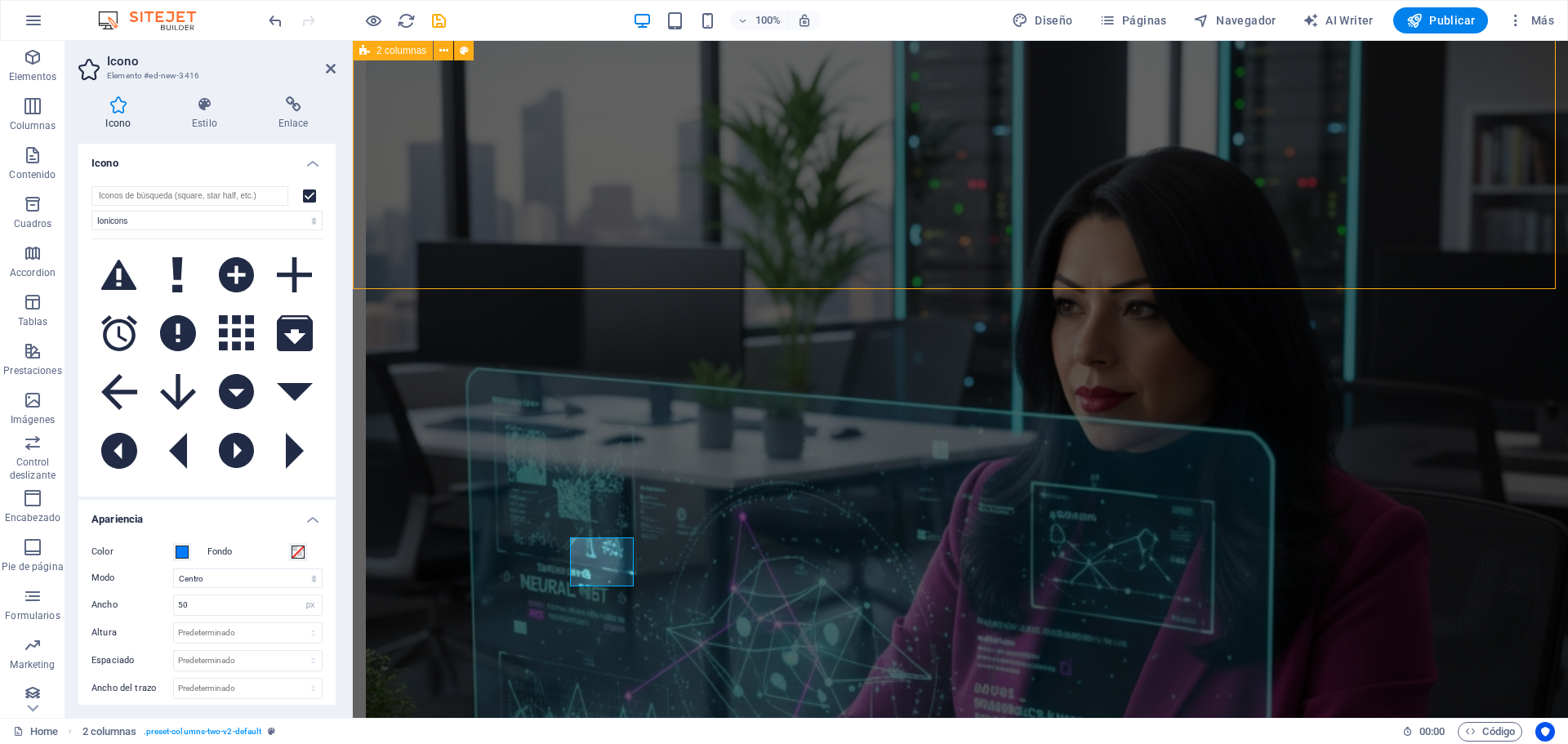
scroll to position [2090, 0]
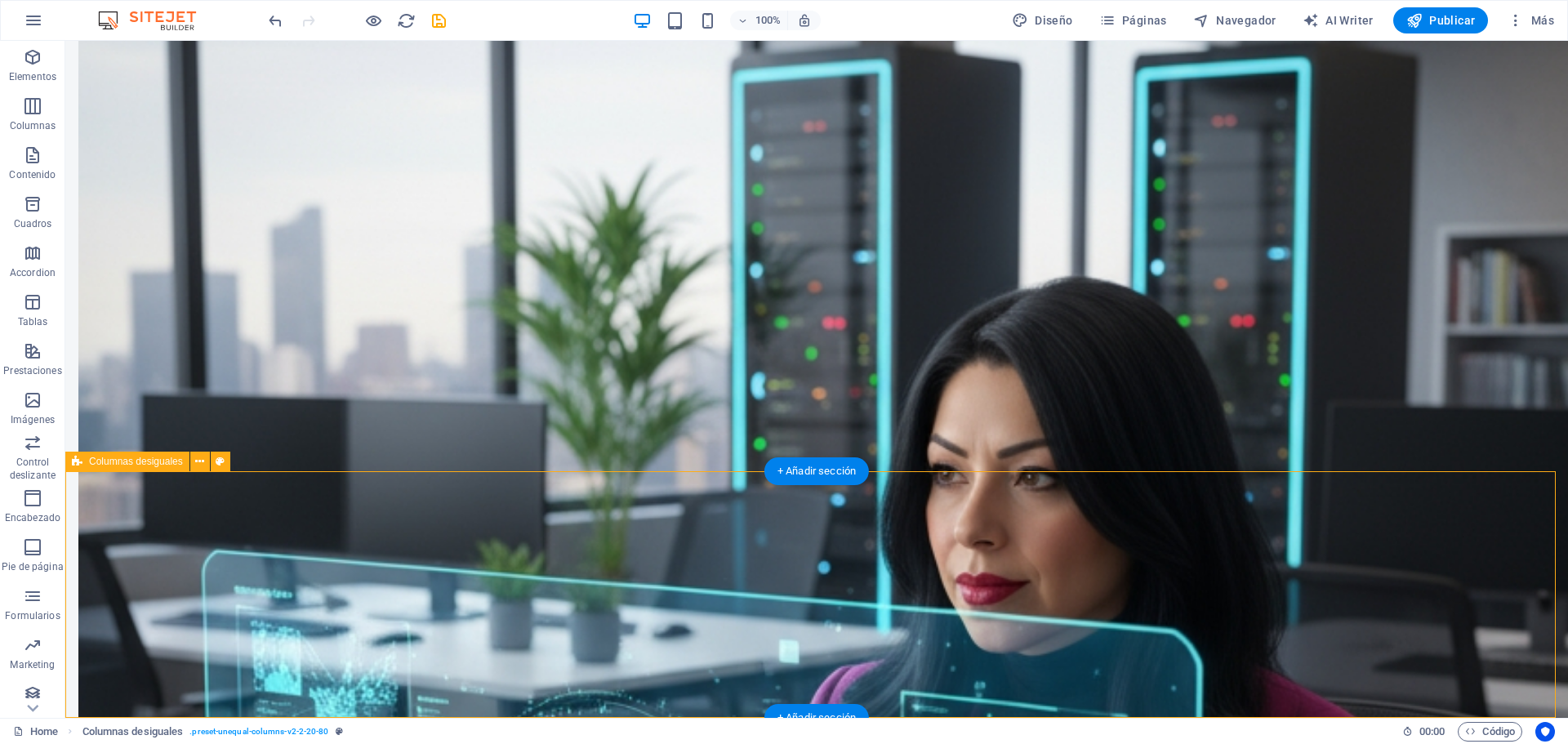
select select "%"
select select "rem"
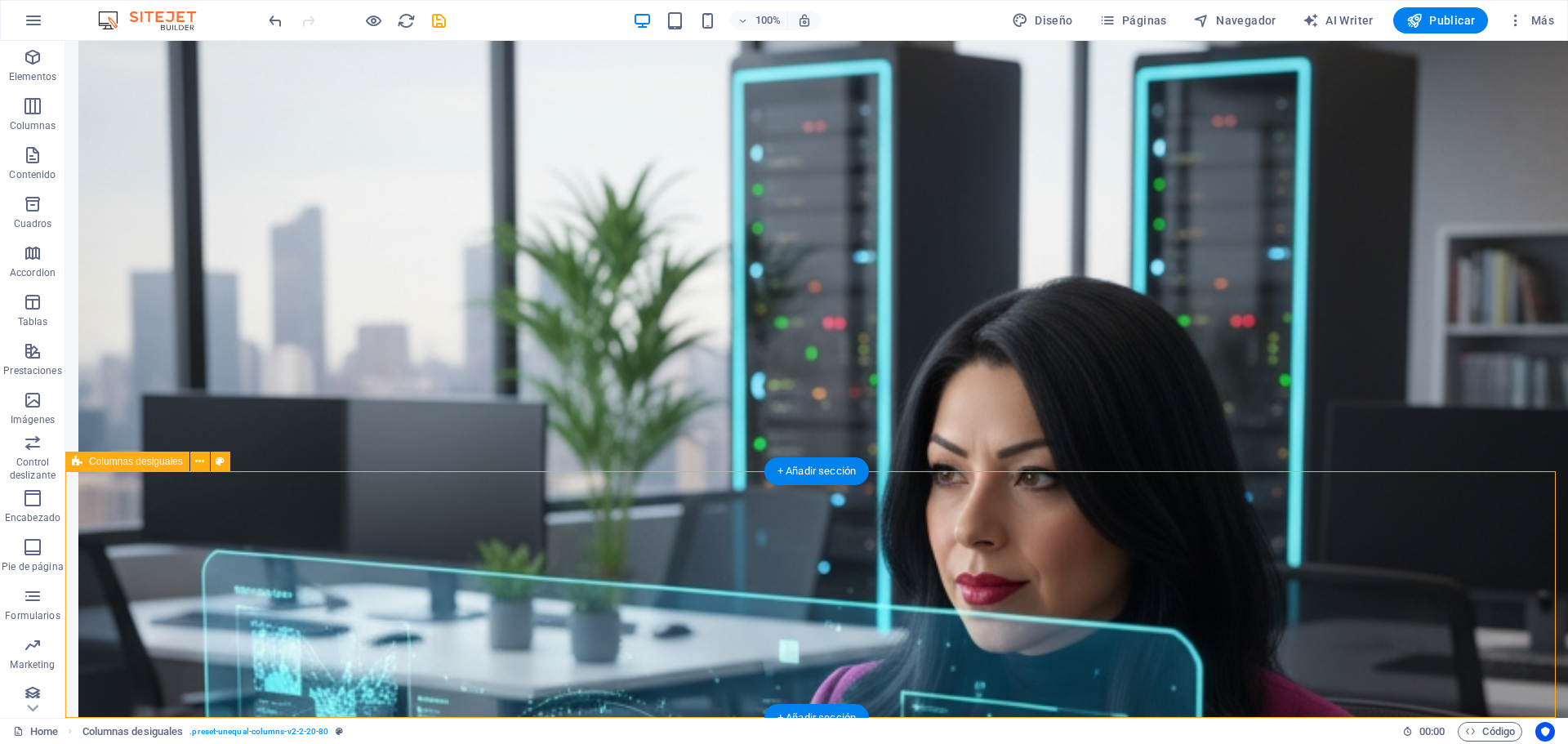
select select "px"
select select "preset-unequal-columns-v2-2-20-80"
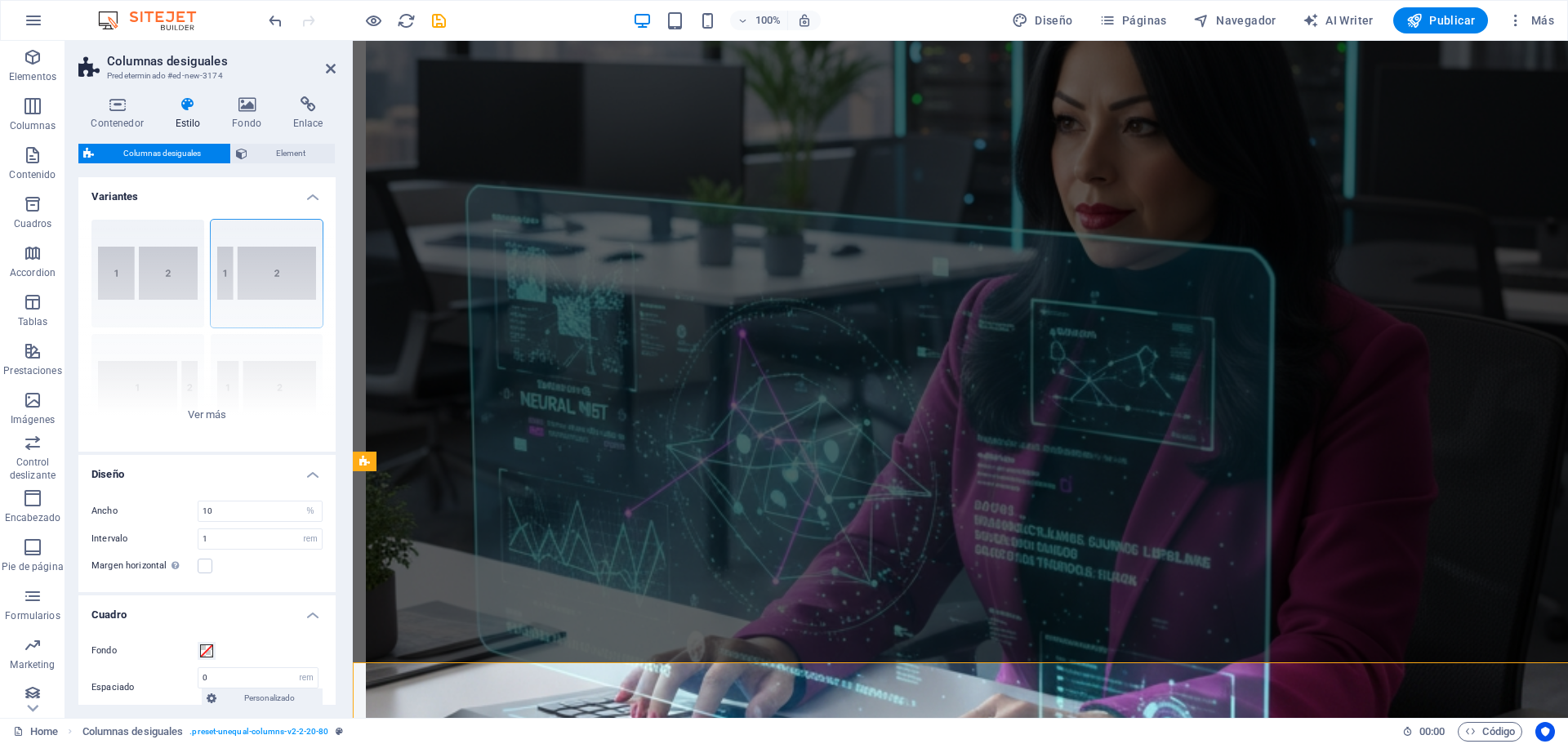
scroll to position [1899, 0]
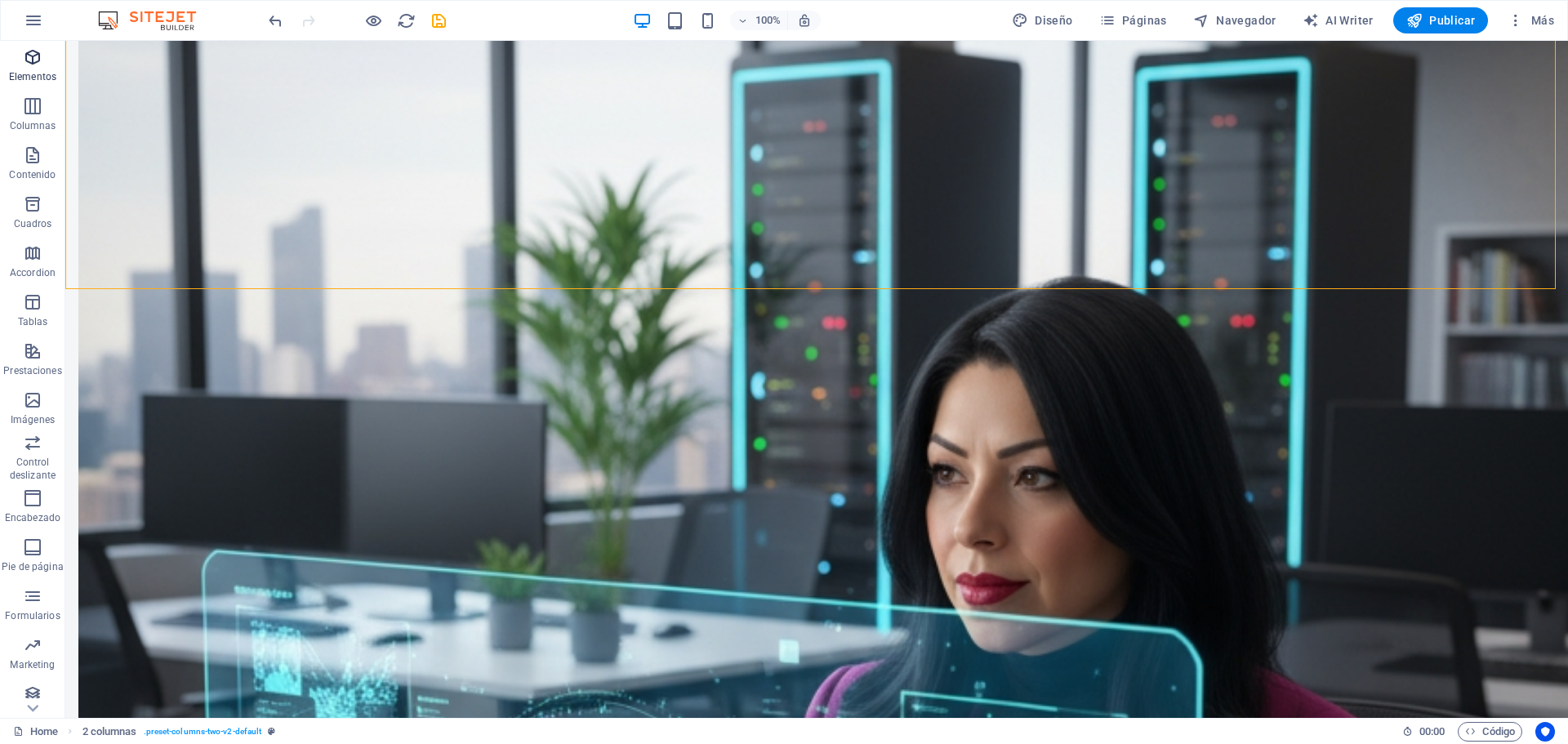
click at [30, 61] on icon "button" at bounding box center [33, 57] width 20 height 20
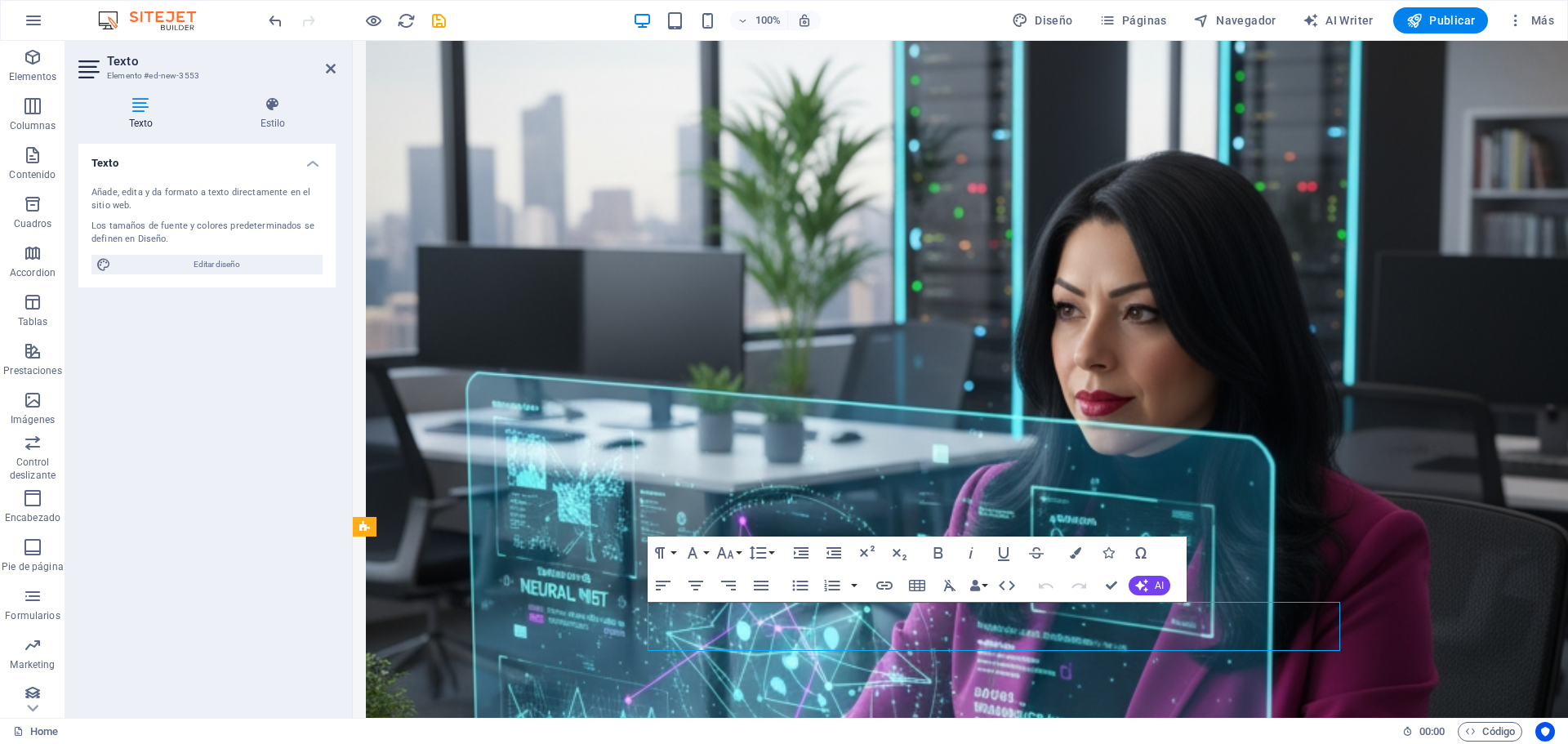
scroll to position [1833, 0]
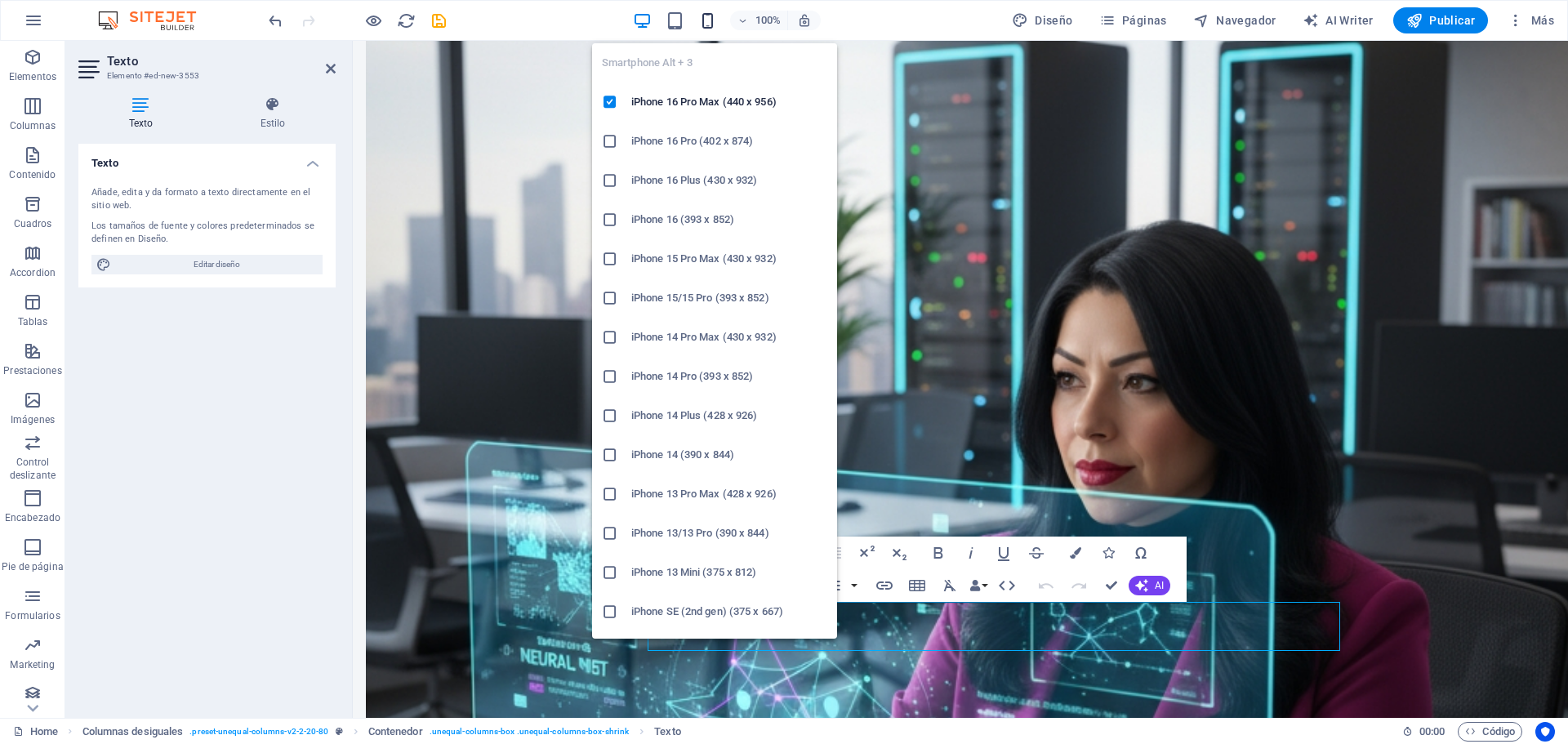
click at [709, 23] on icon "button" at bounding box center [707, 20] width 19 height 19
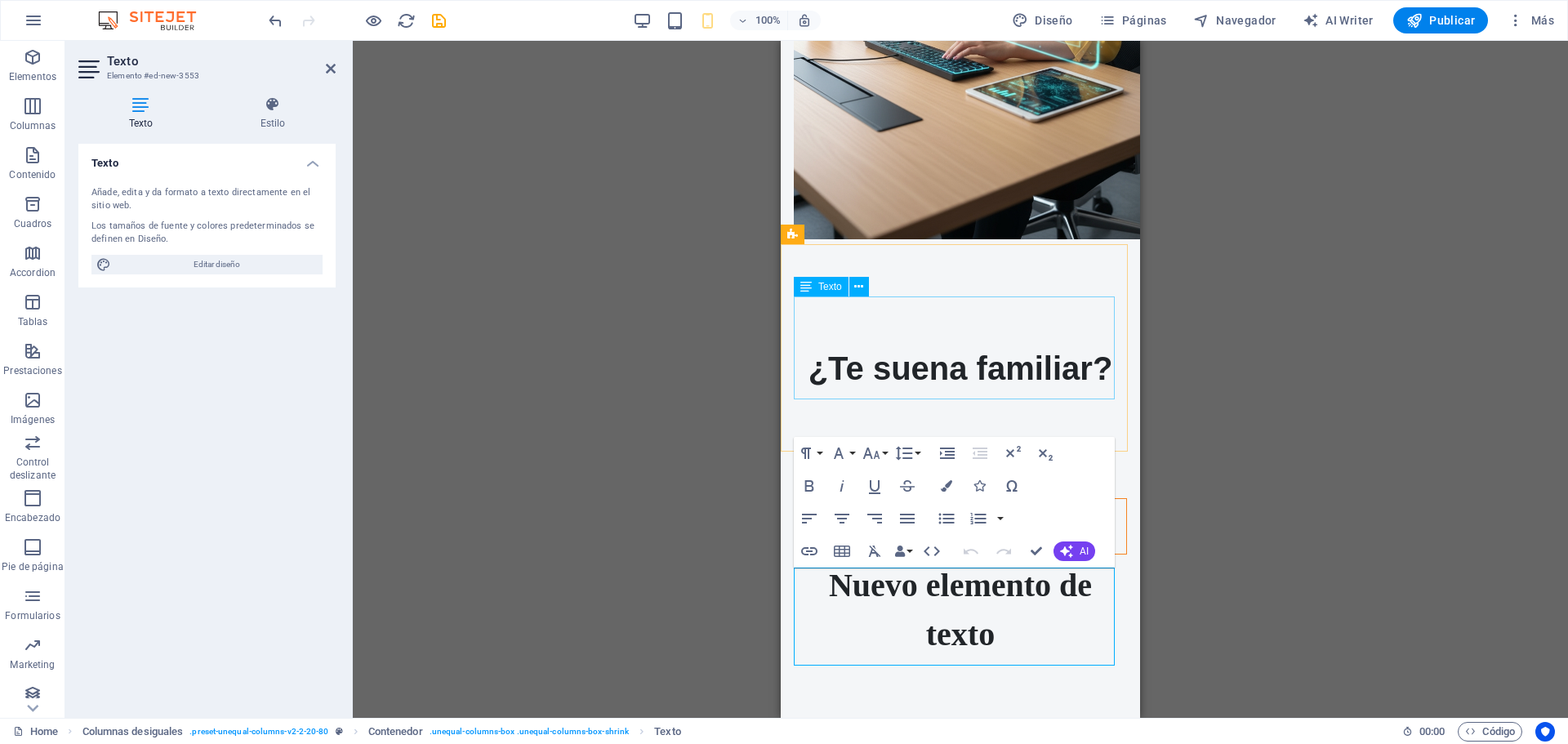
click at [1103, 344] on div "¿Te suena familiar?" at bounding box center [961, 368] width 334 height 49
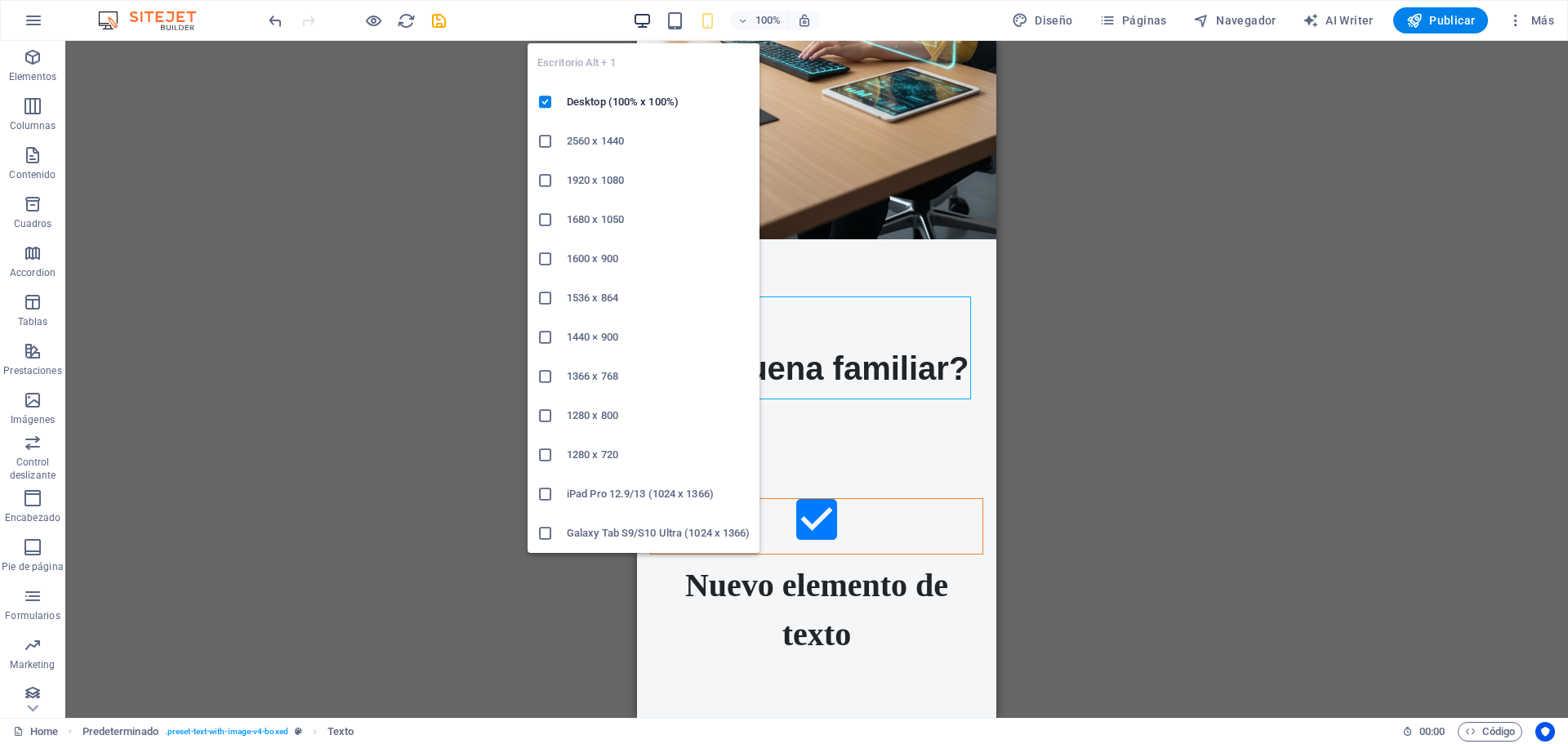
click at [638, 23] on icon "button" at bounding box center [642, 20] width 19 height 19
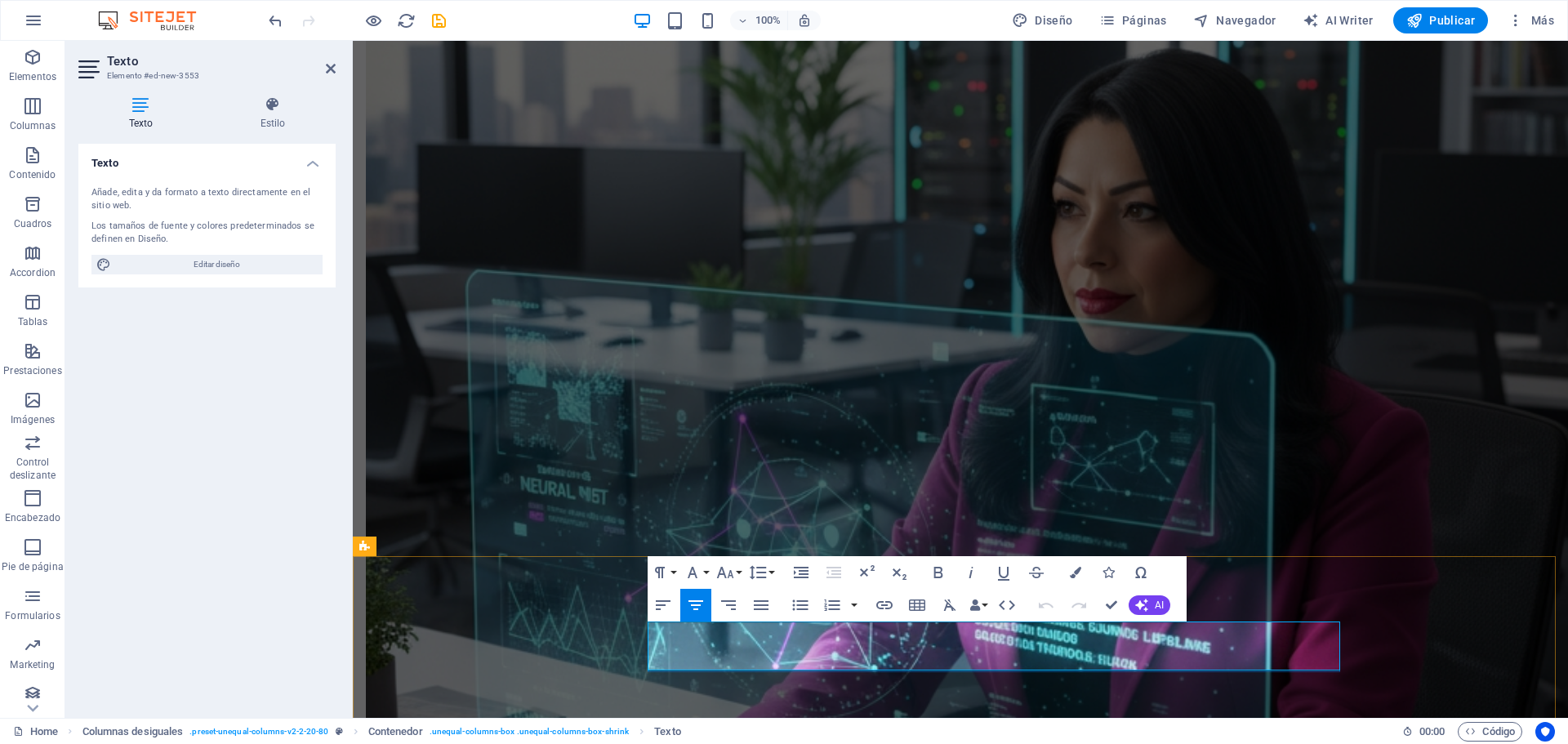
scroll to position [1814, 0]
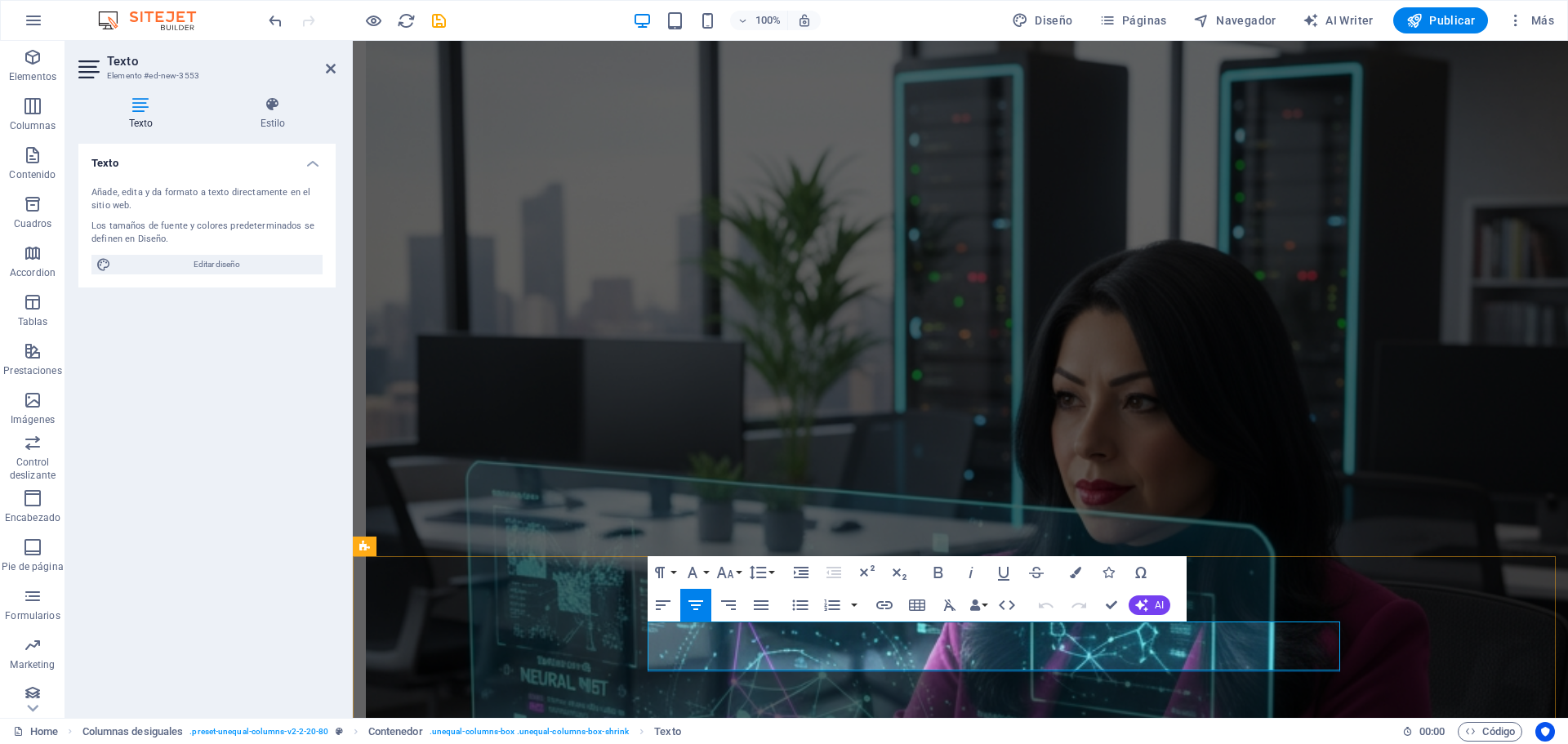
click at [669, 606] on icon "button" at bounding box center [662, 604] width 20 height 20
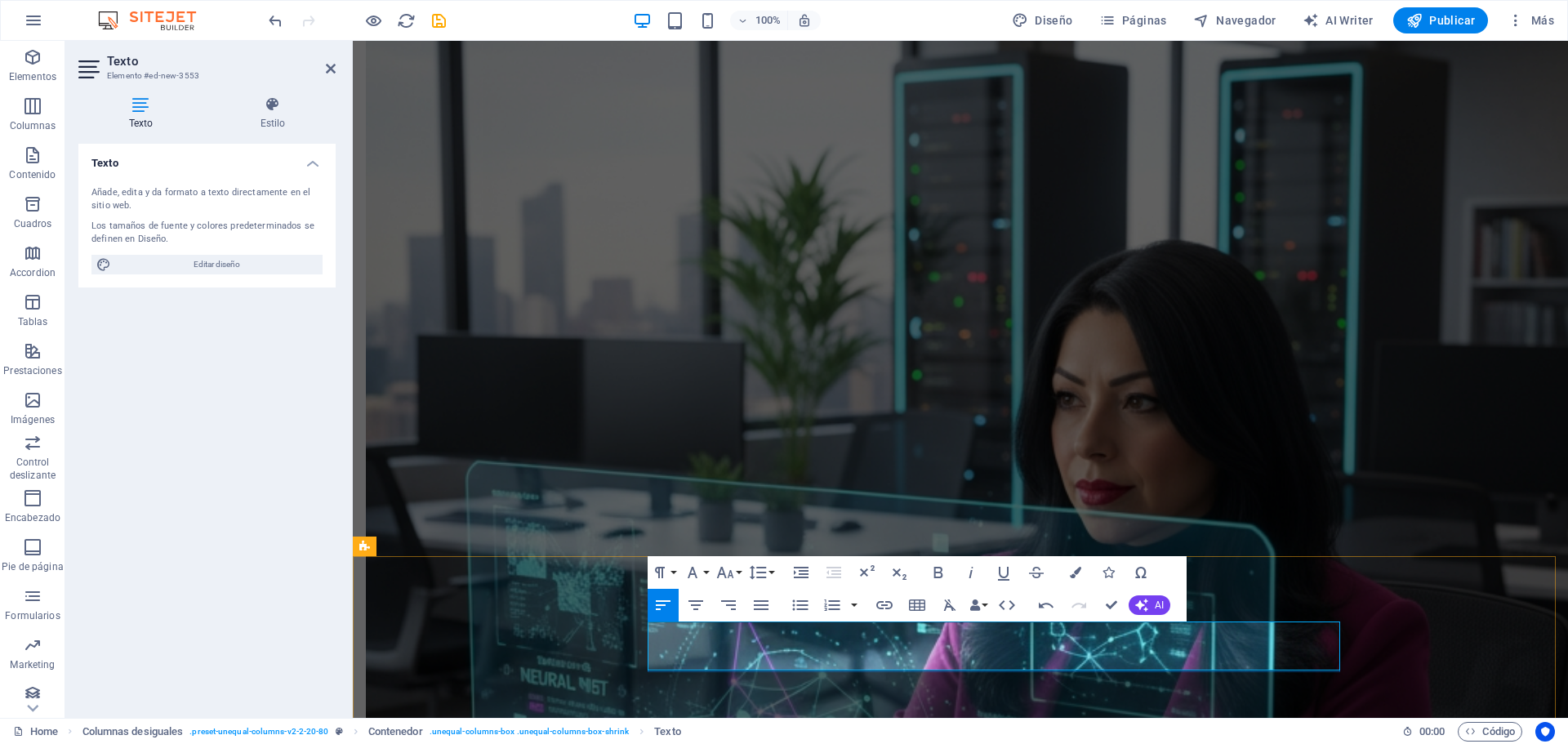
click at [703, 569] on button "Font Family" at bounding box center [695, 572] width 31 height 33
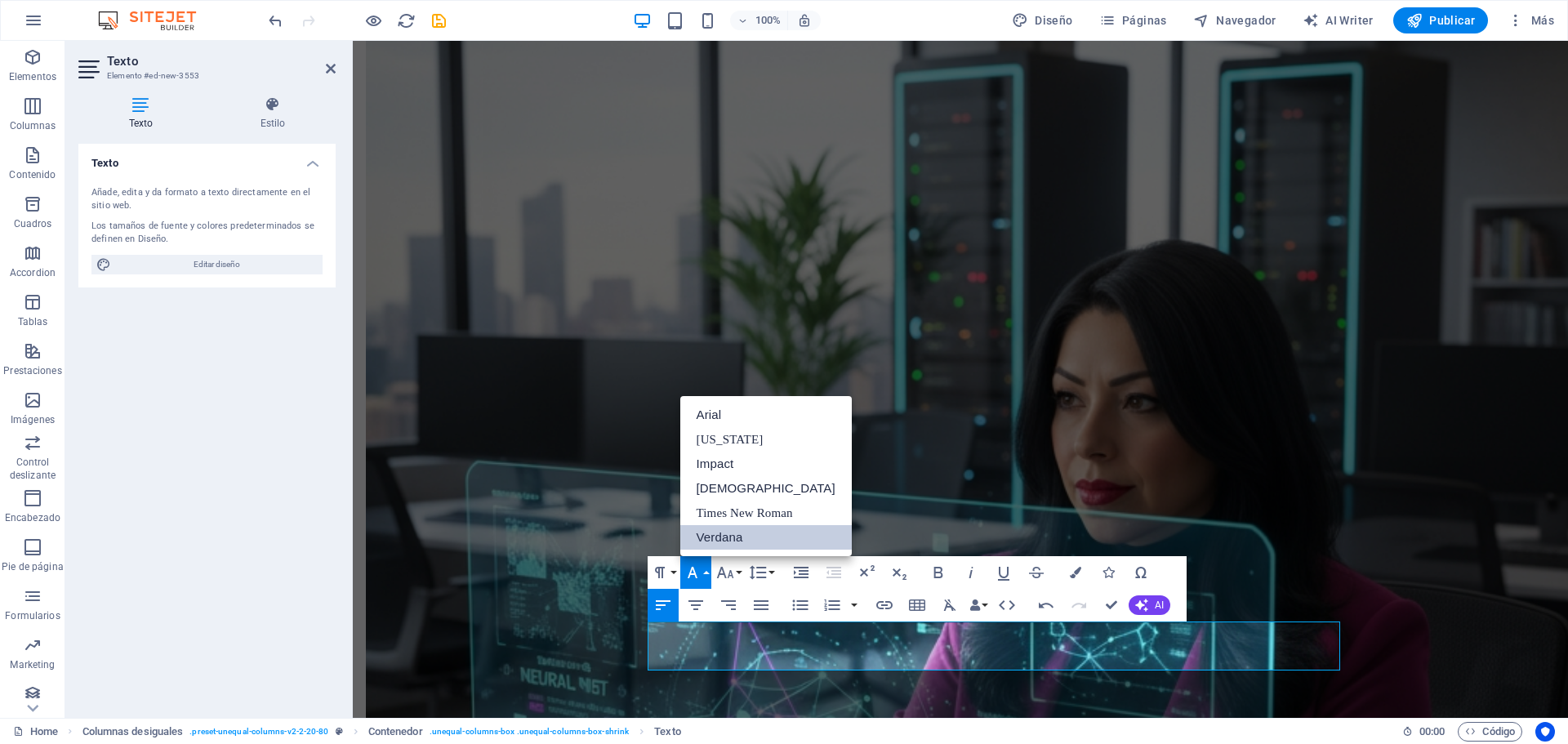
click at [711, 536] on link "Verdana" at bounding box center [766, 537] width 171 height 24
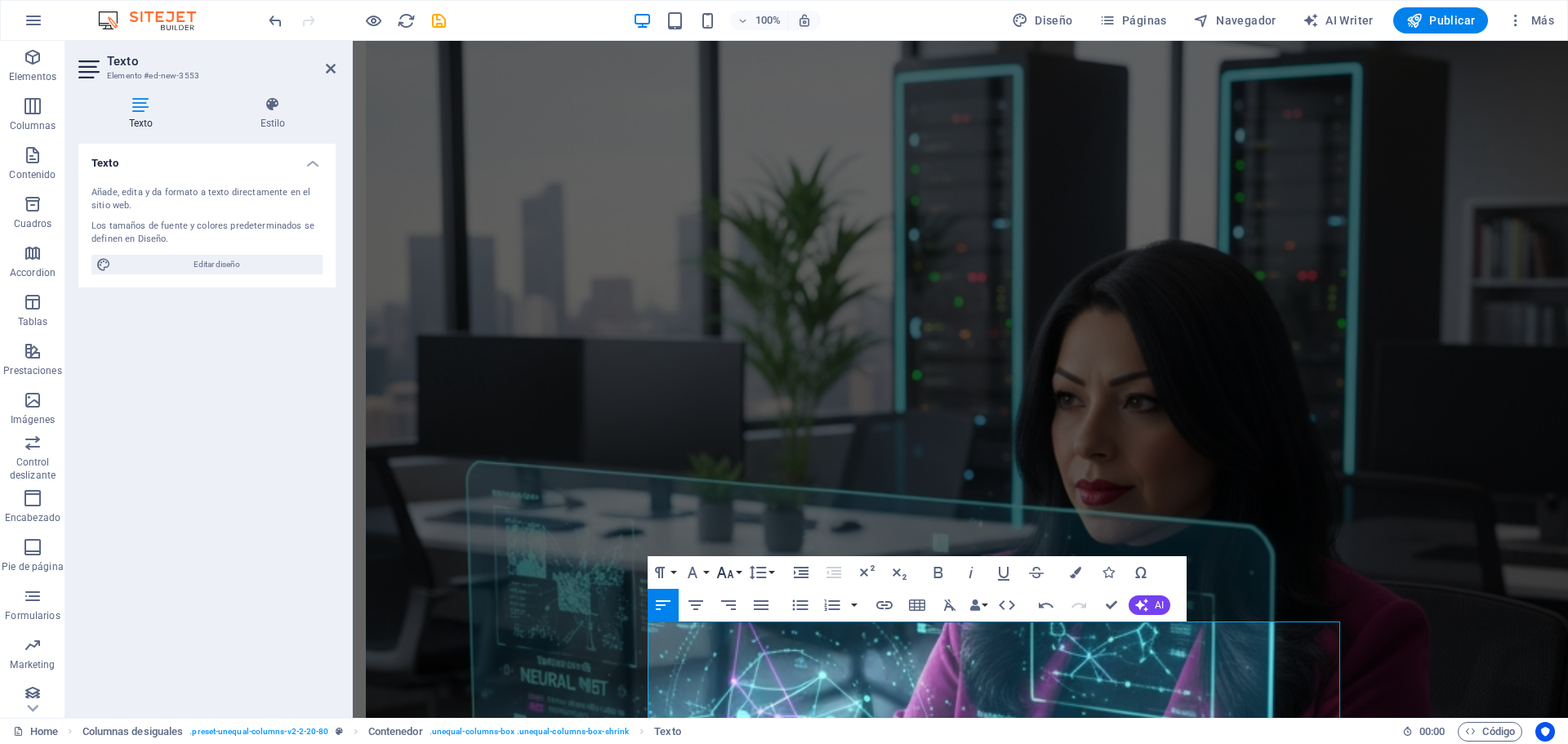
click at [729, 570] on icon "button" at bounding box center [725, 572] width 20 height 20
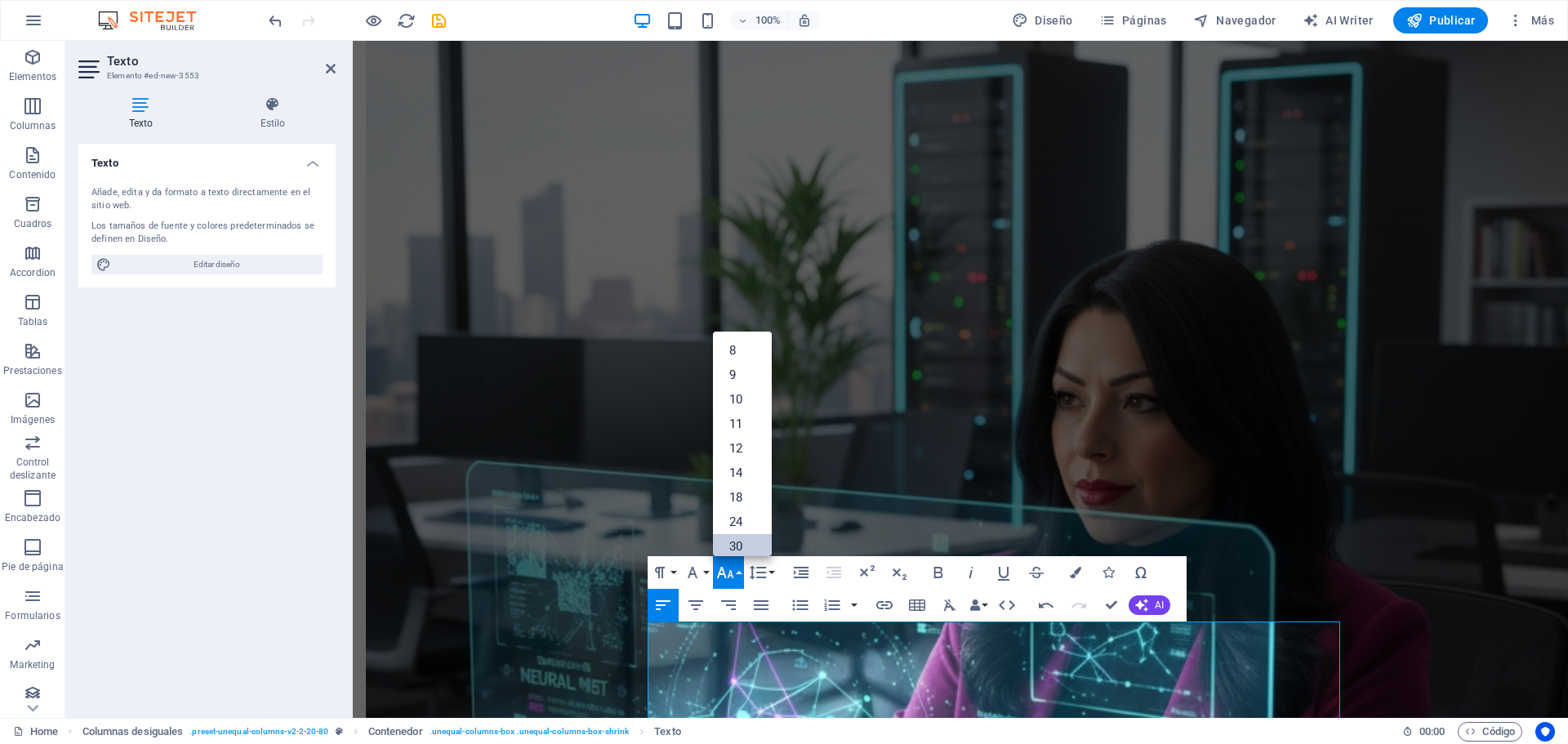
click at [738, 538] on link "30" at bounding box center [742, 546] width 59 height 24
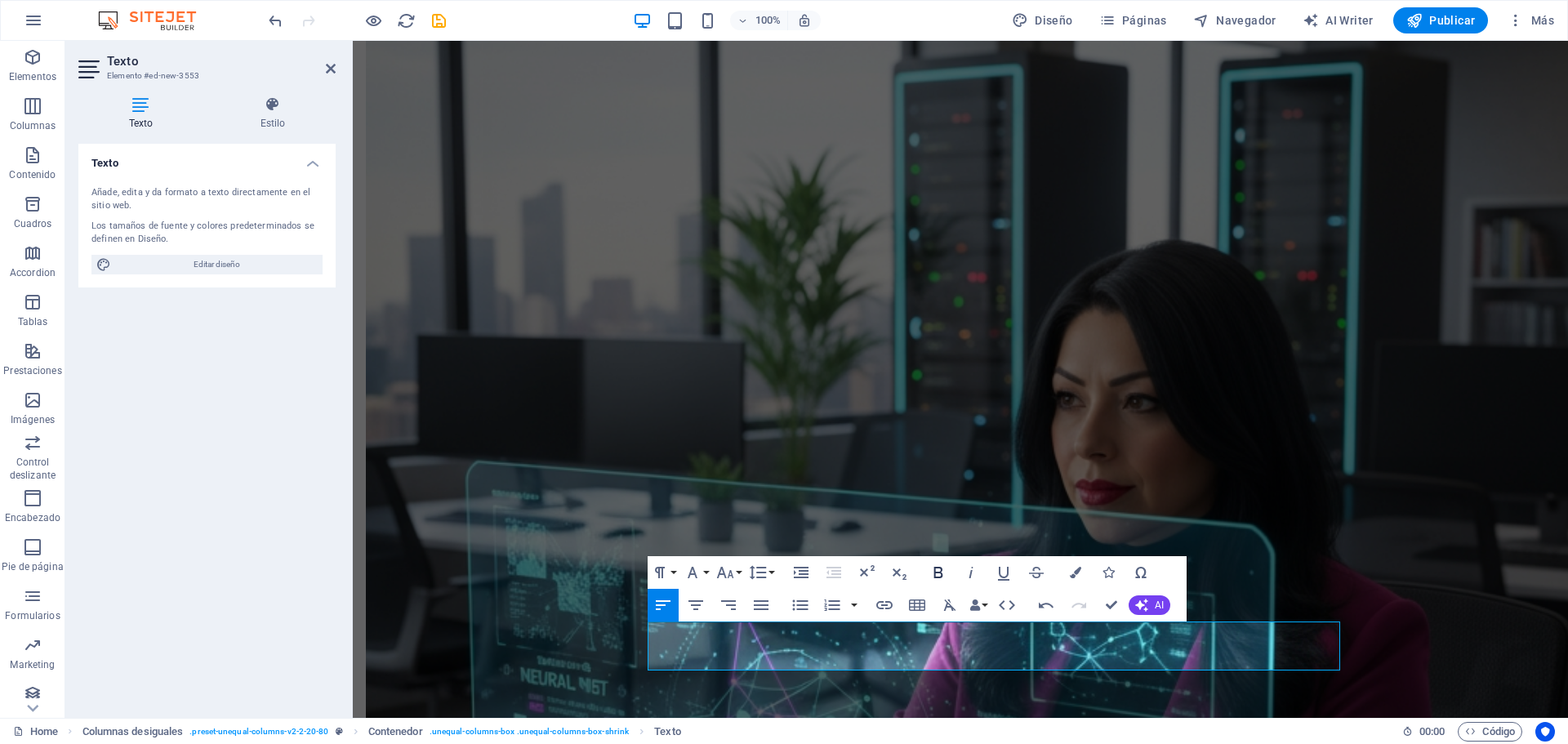
click at [934, 571] on icon "button" at bounding box center [938, 572] width 9 height 11
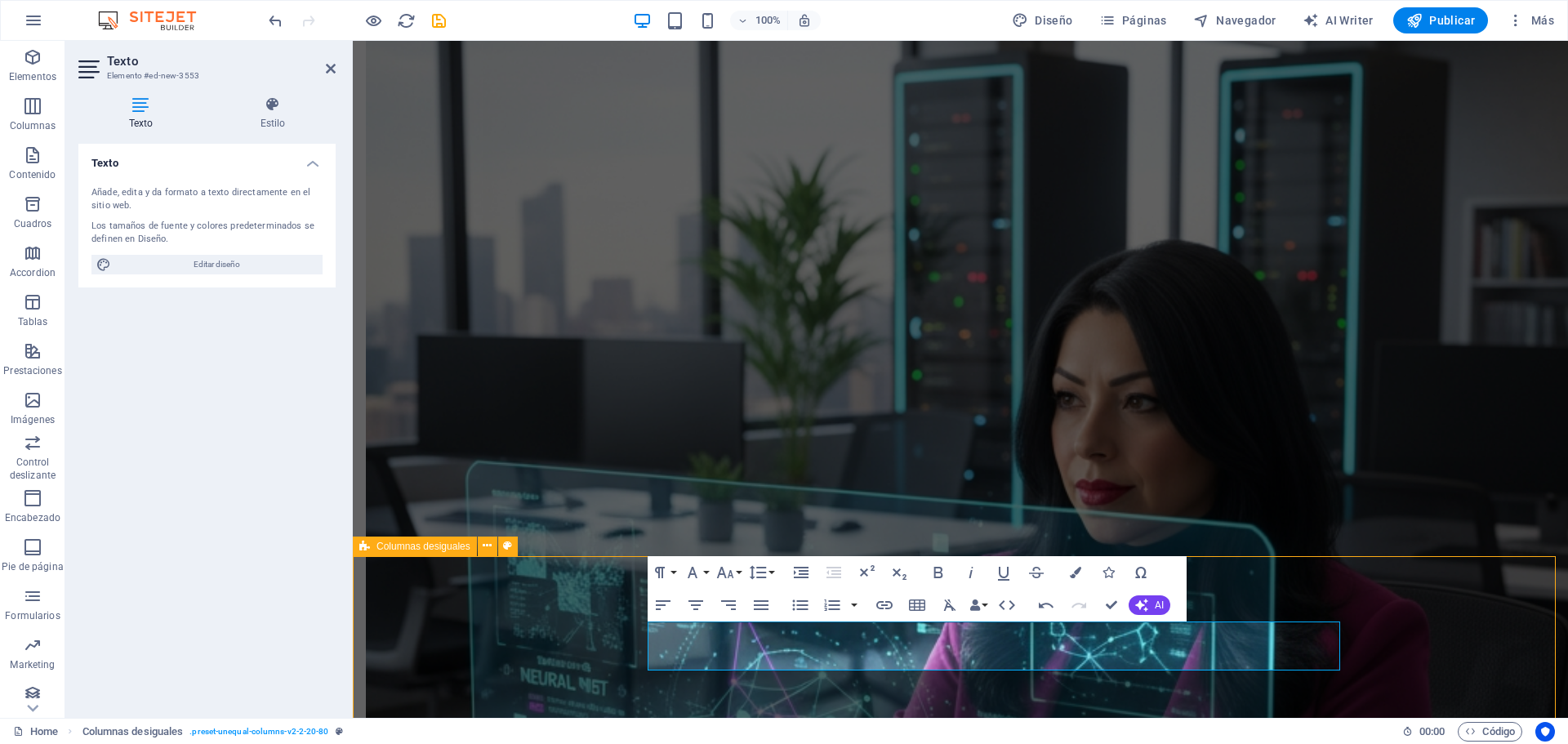
select select "%"
select select "rem"
select select "px"
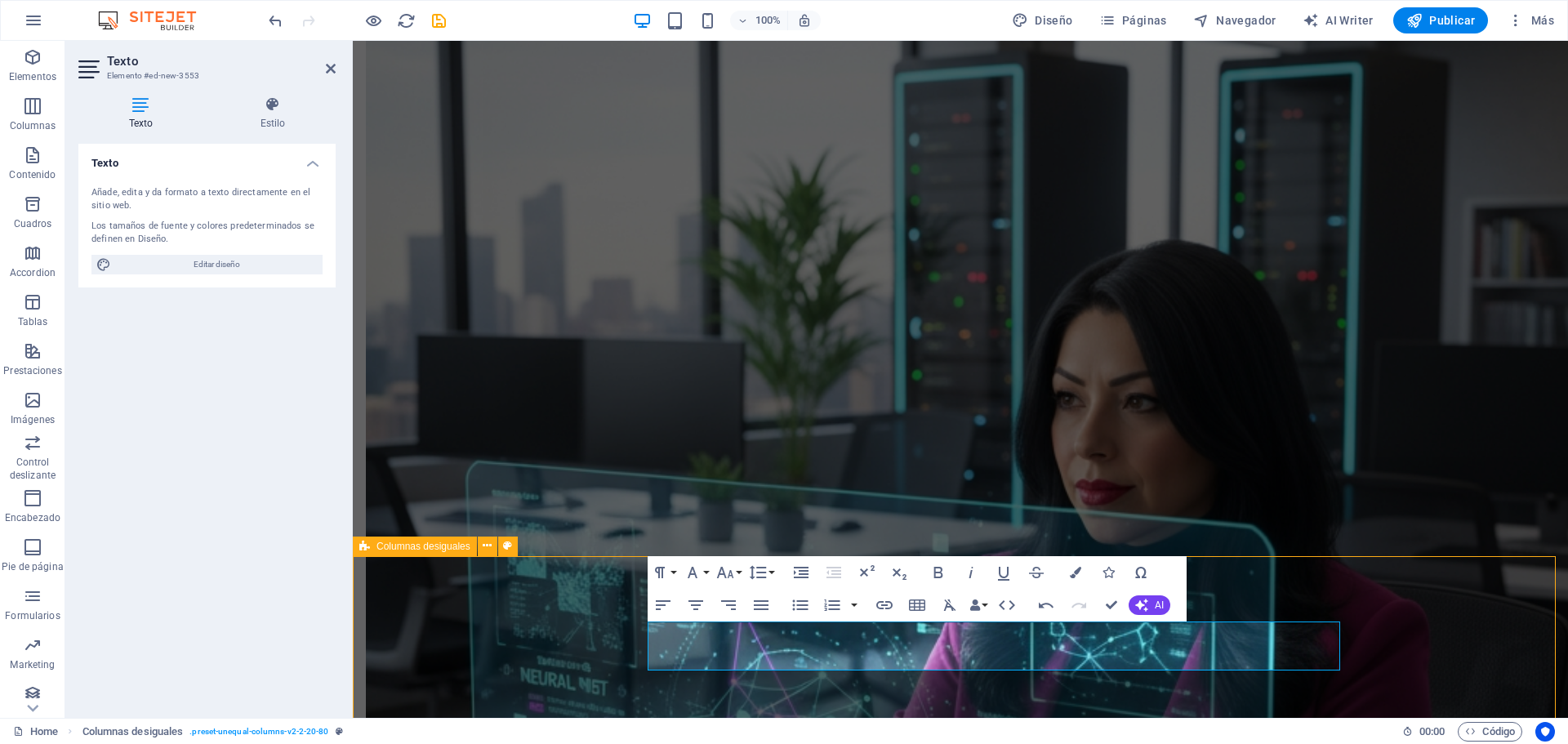
select select "preset-unequal-columns-v2-2-20-80"
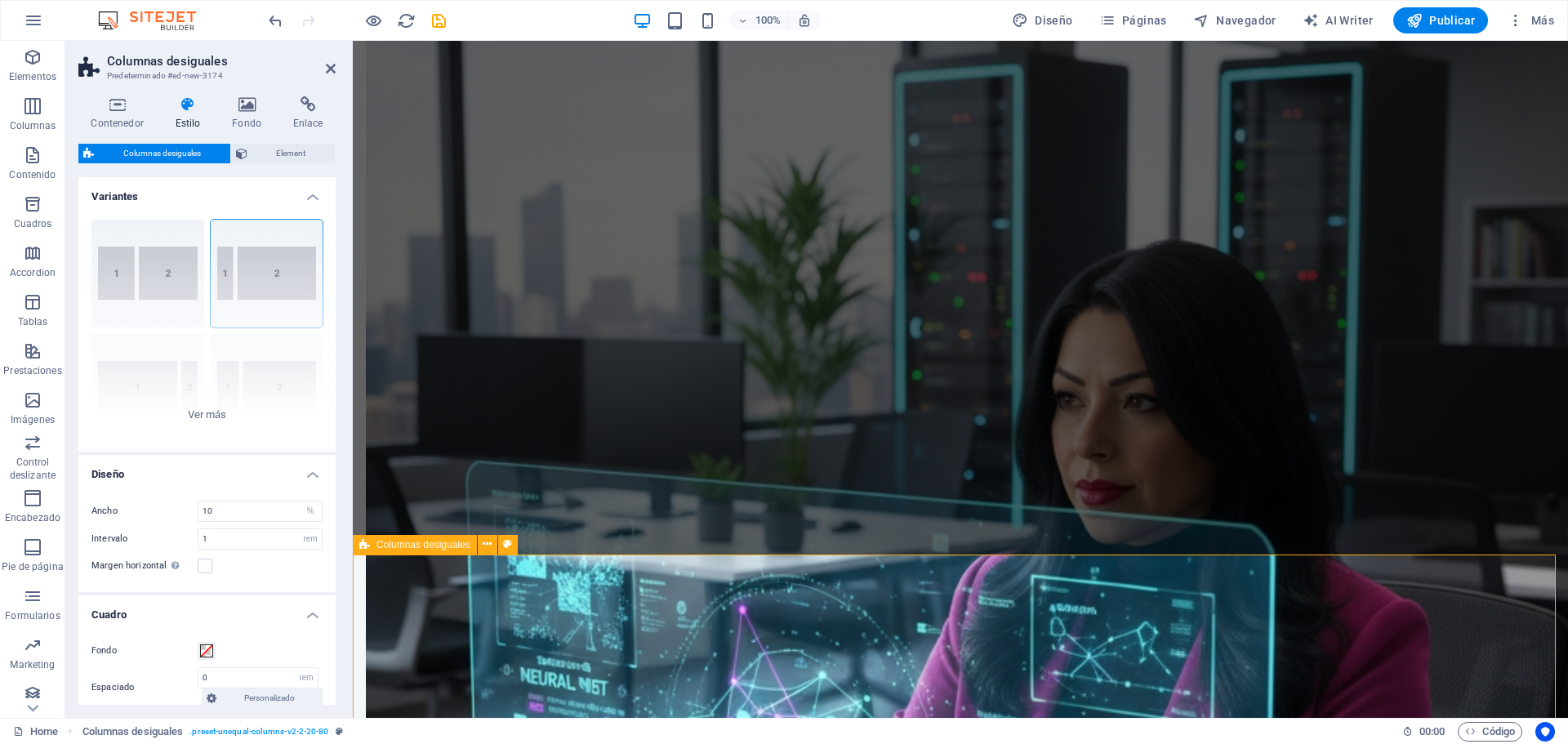
scroll to position [1833, 0]
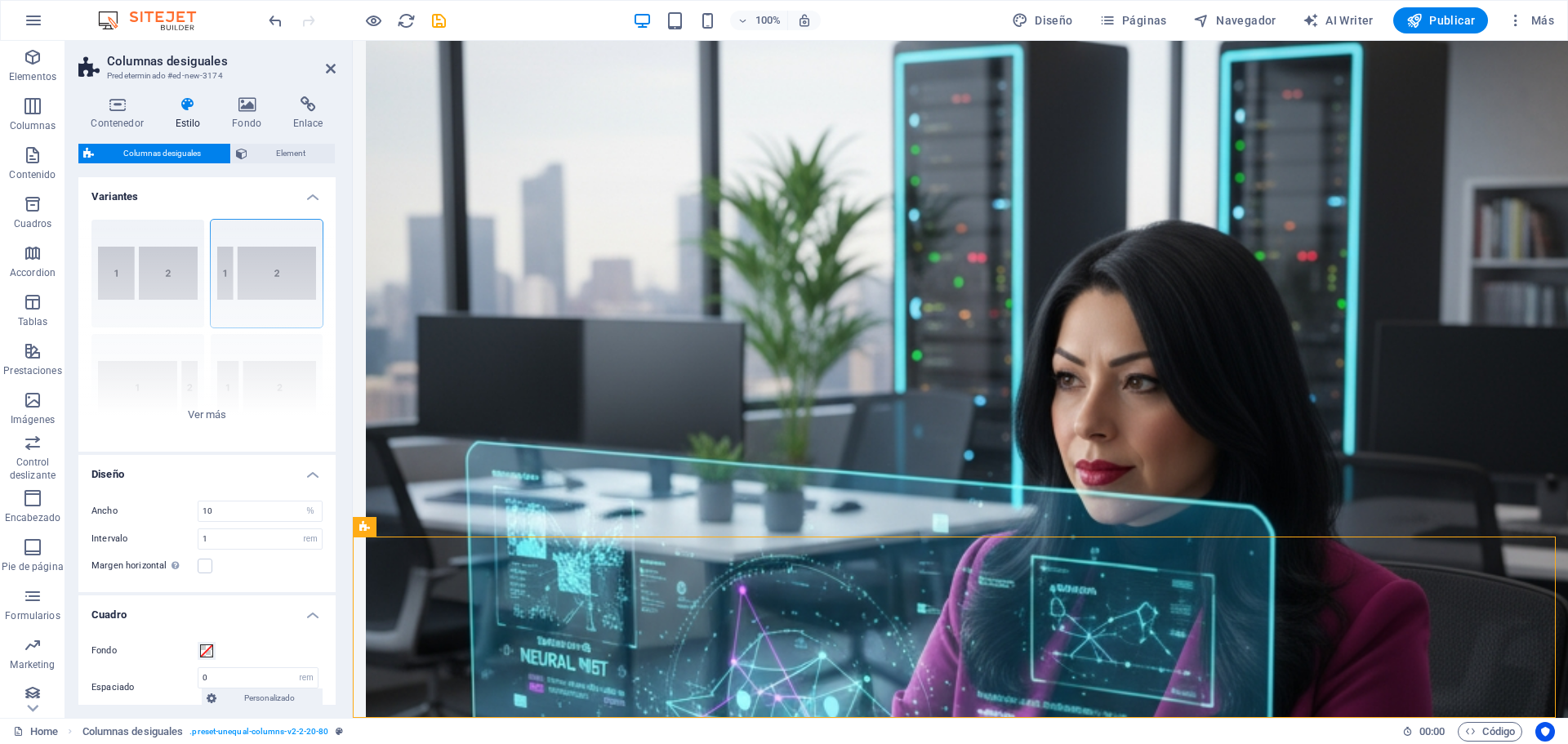
drag, startPoint x: 525, startPoint y: 578, endPoint x: 1220, endPoint y: 673, distance: 701.5
click at [662, 593] on icon at bounding box center [664, 592] width 9 height 17
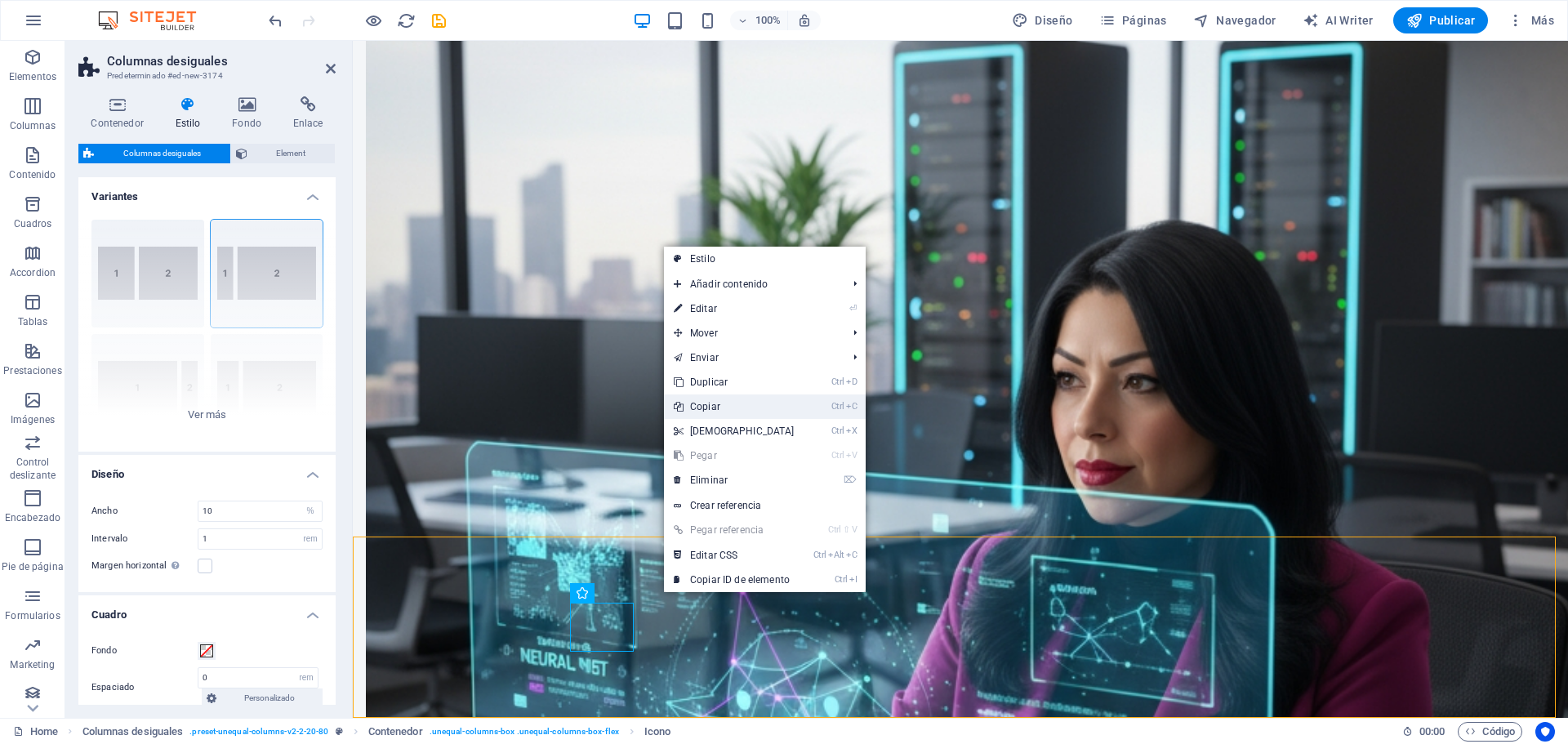
click at [744, 411] on link "Ctrl C Copiar" at bounding box center [734, 406] width 141 height 24
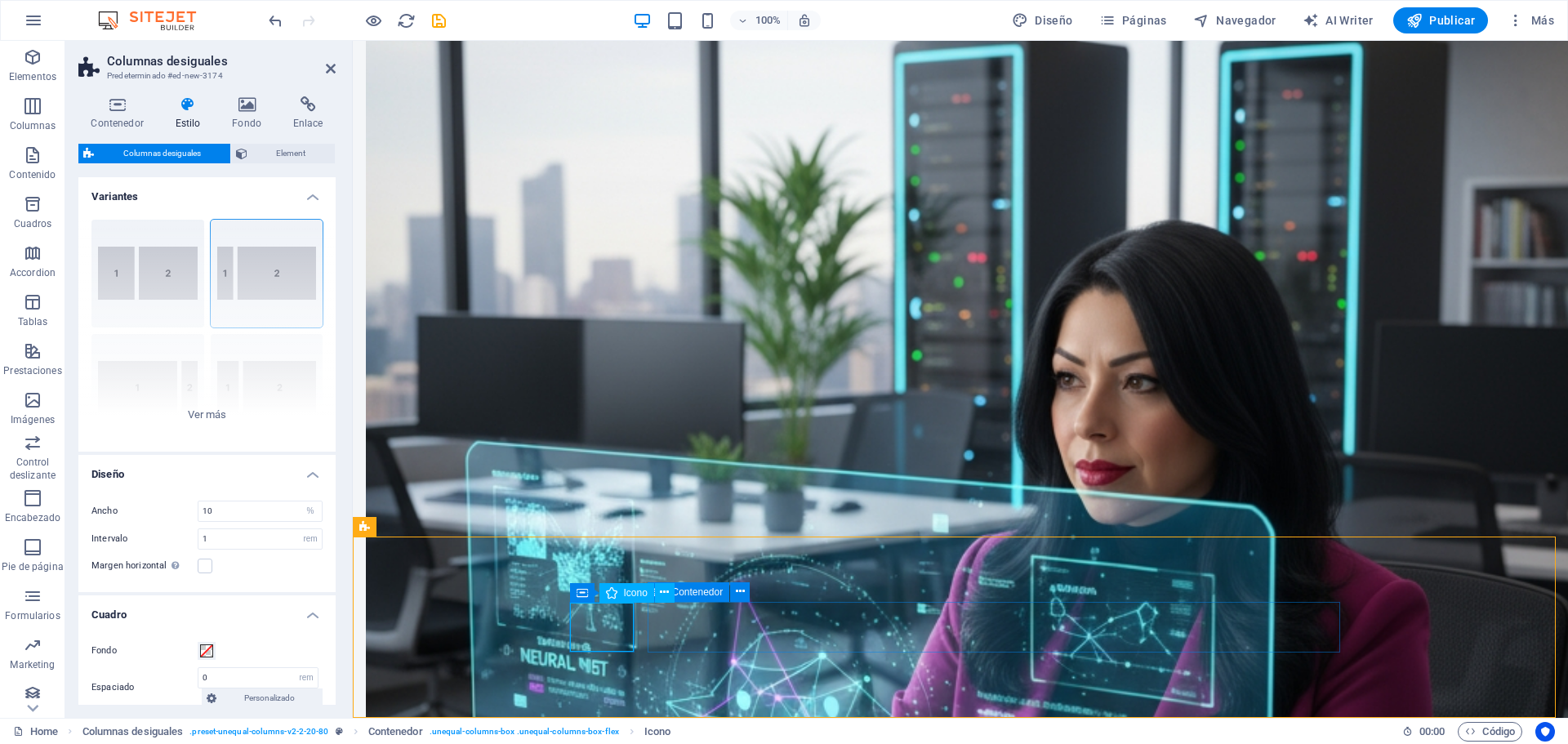
click at [745, 592] on icon at bounding box center [742, 591] width 9 height 17
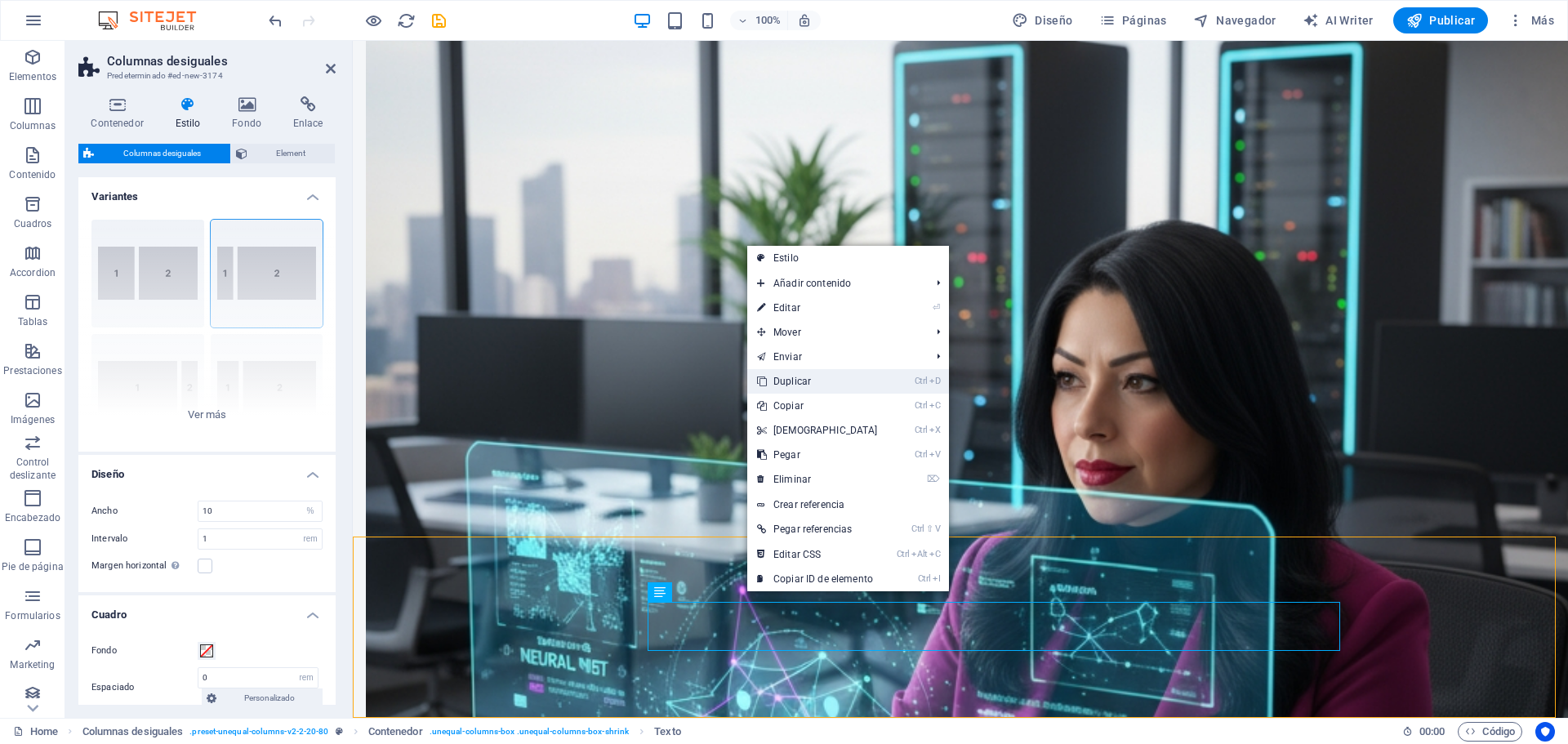
click at [793, 377] on link "Ctrl D Duplicar" at bounding box center [817, 381] width 141 height 24
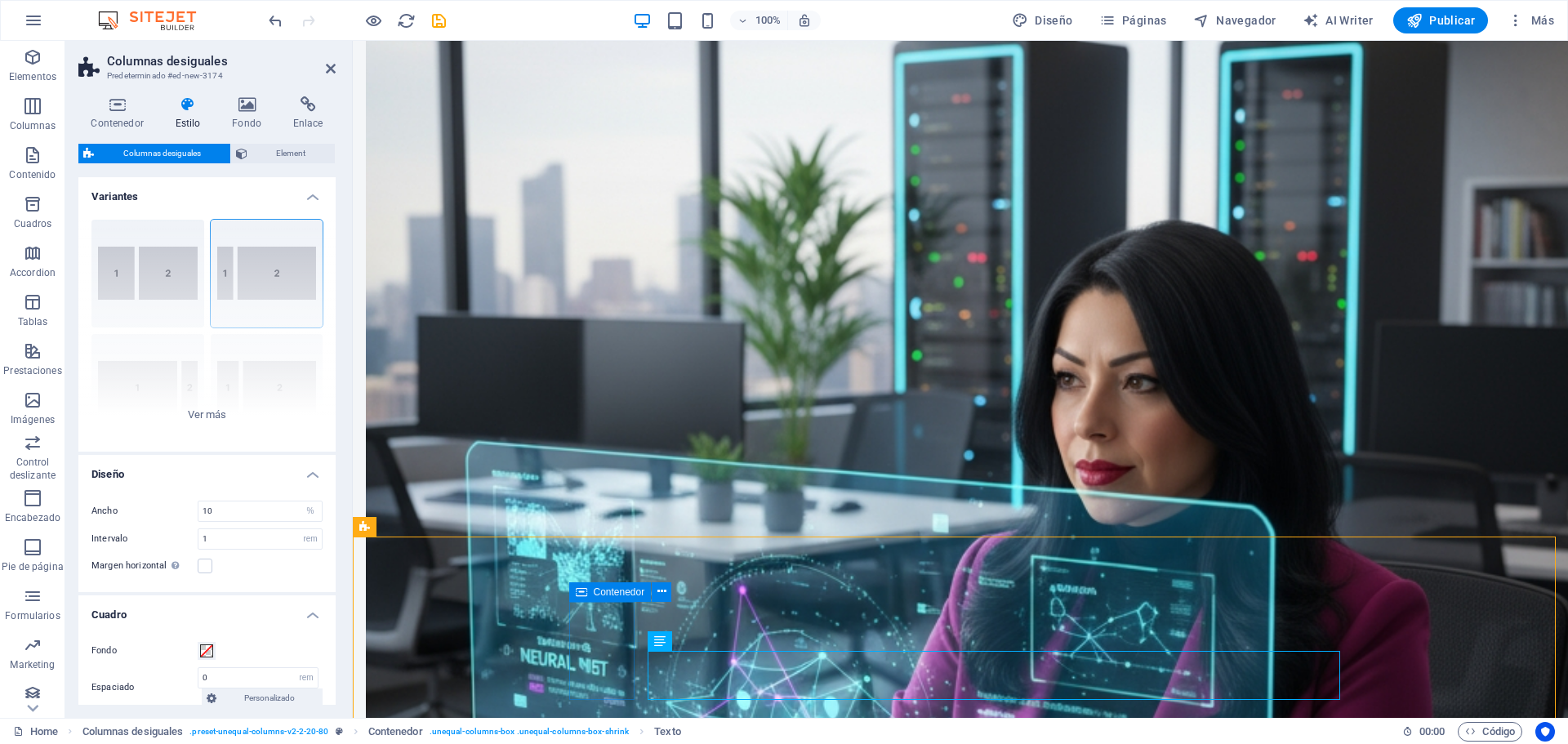
click at [664, 597] on icon at bounding box center [664, 592] width 9 height 17
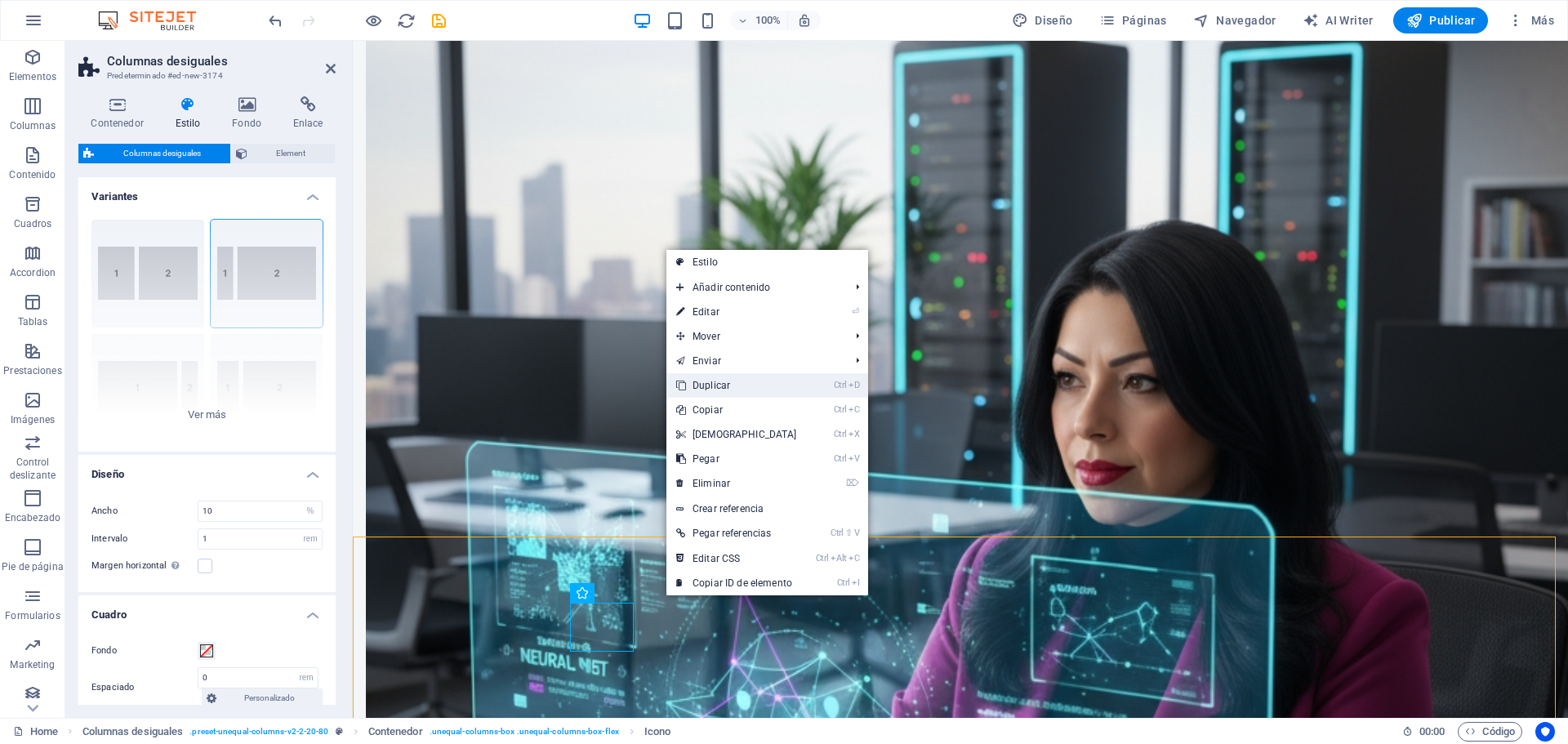
click at [729, 383] on link "Ctrl D Duplicar" at bounding box center [736, 386] width 141 height 24
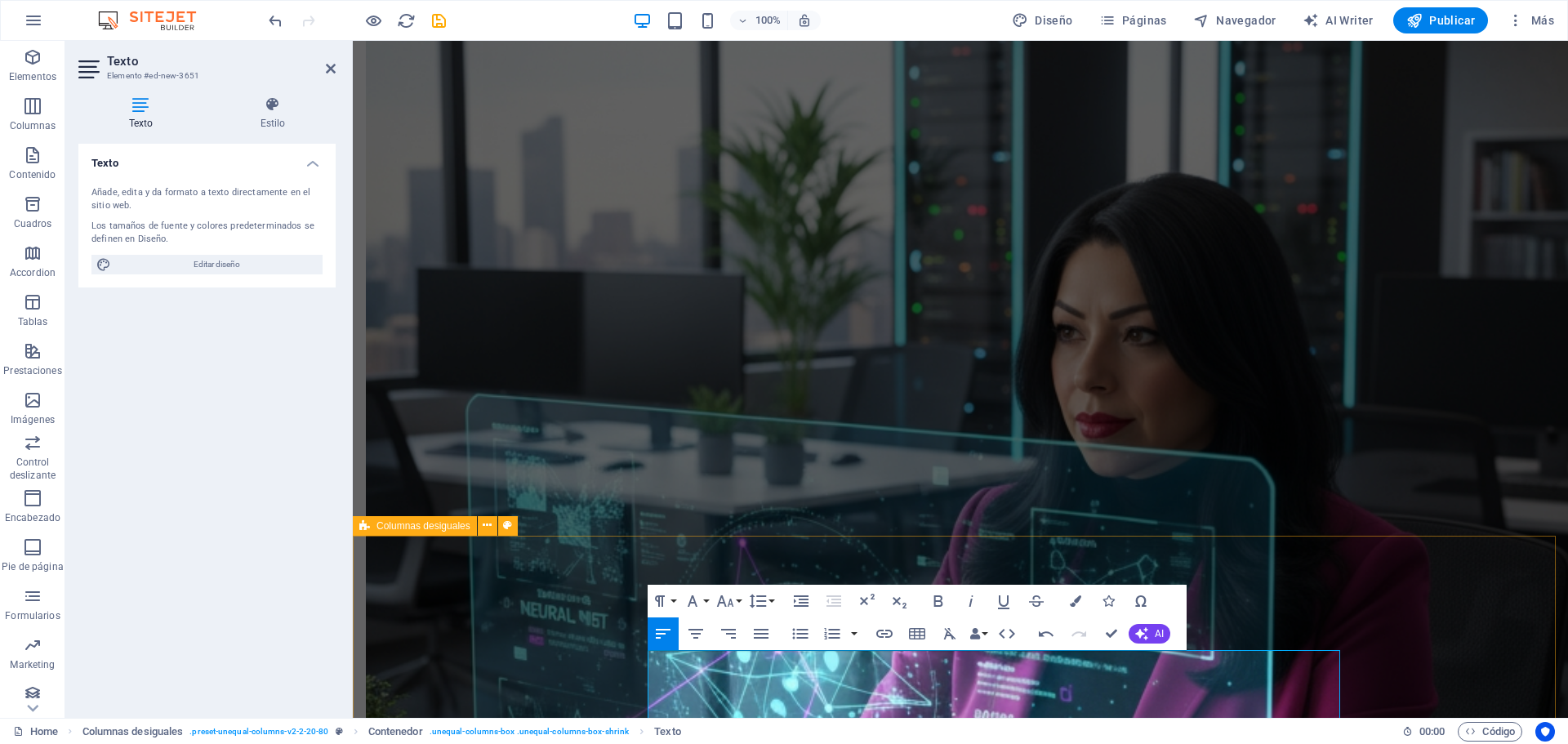
scroll to position [1929, 0]
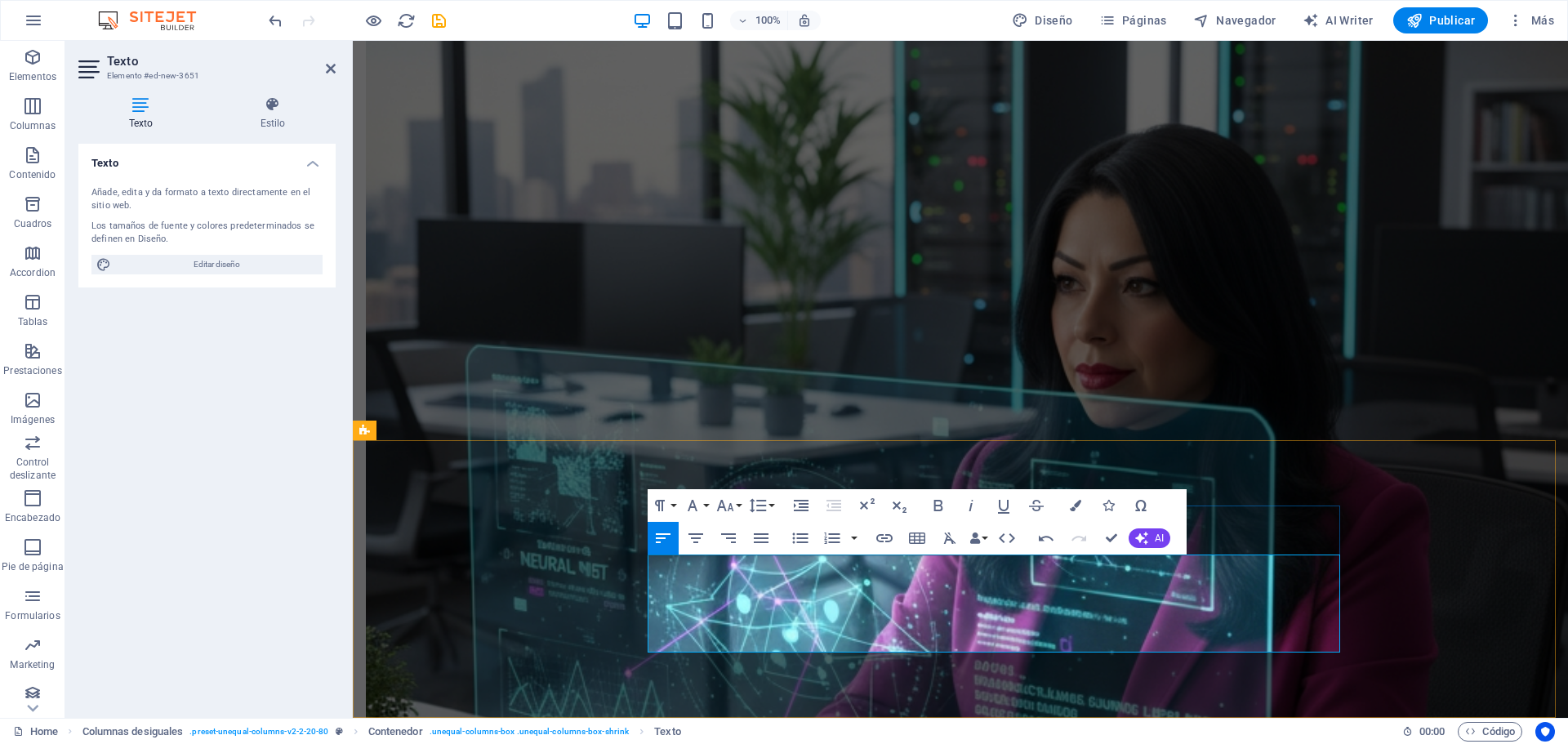
drag, startPoint x: 948, startPoint y: 636, endPoint x: 545, endPoint y: 557, distance: 410.7
click at [702, 508] on button "Font Family" at bounding box center [695, 505] width 31 height 33
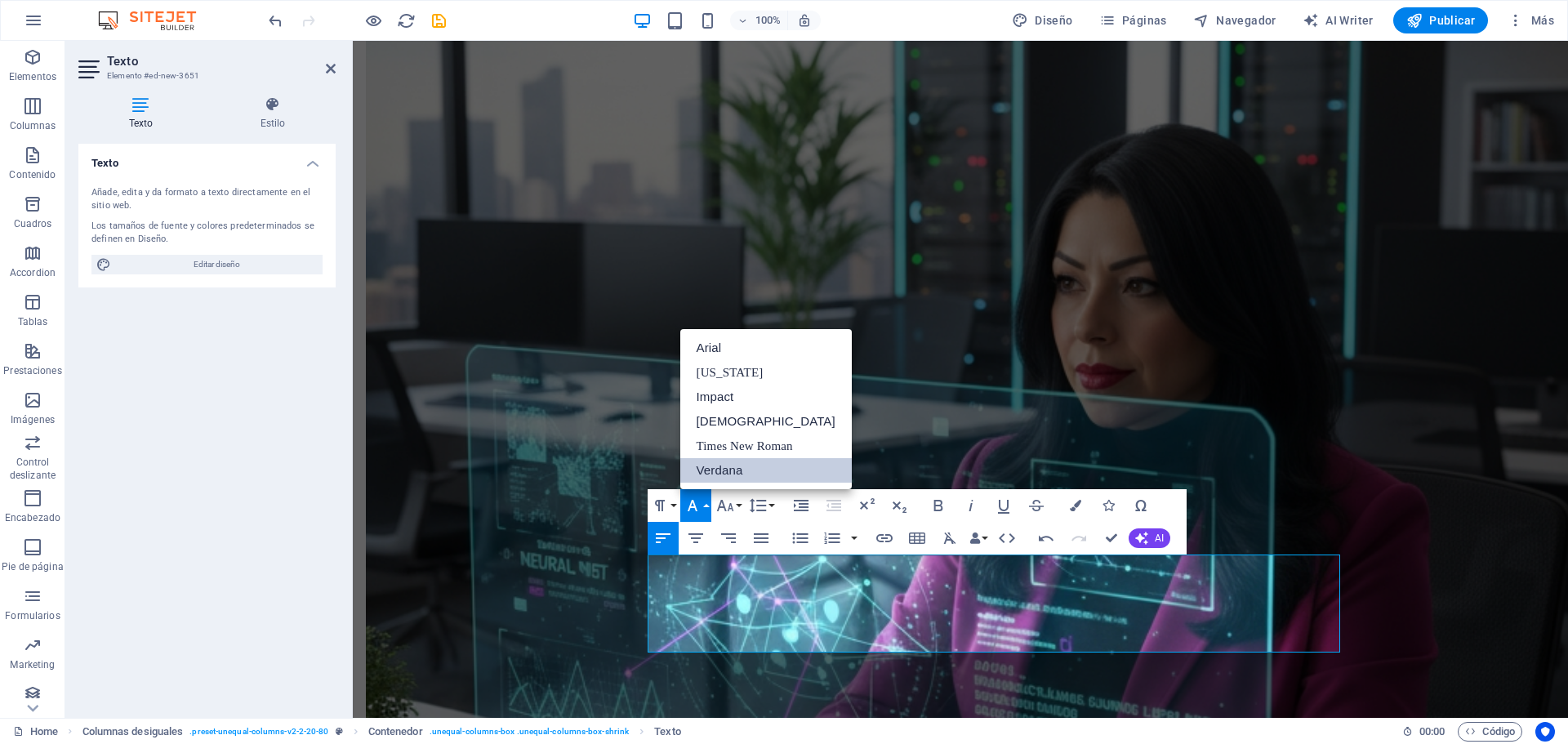
click at [746, 466] on link "Verdana" at bounding box center [766, 470] width 171 height 24
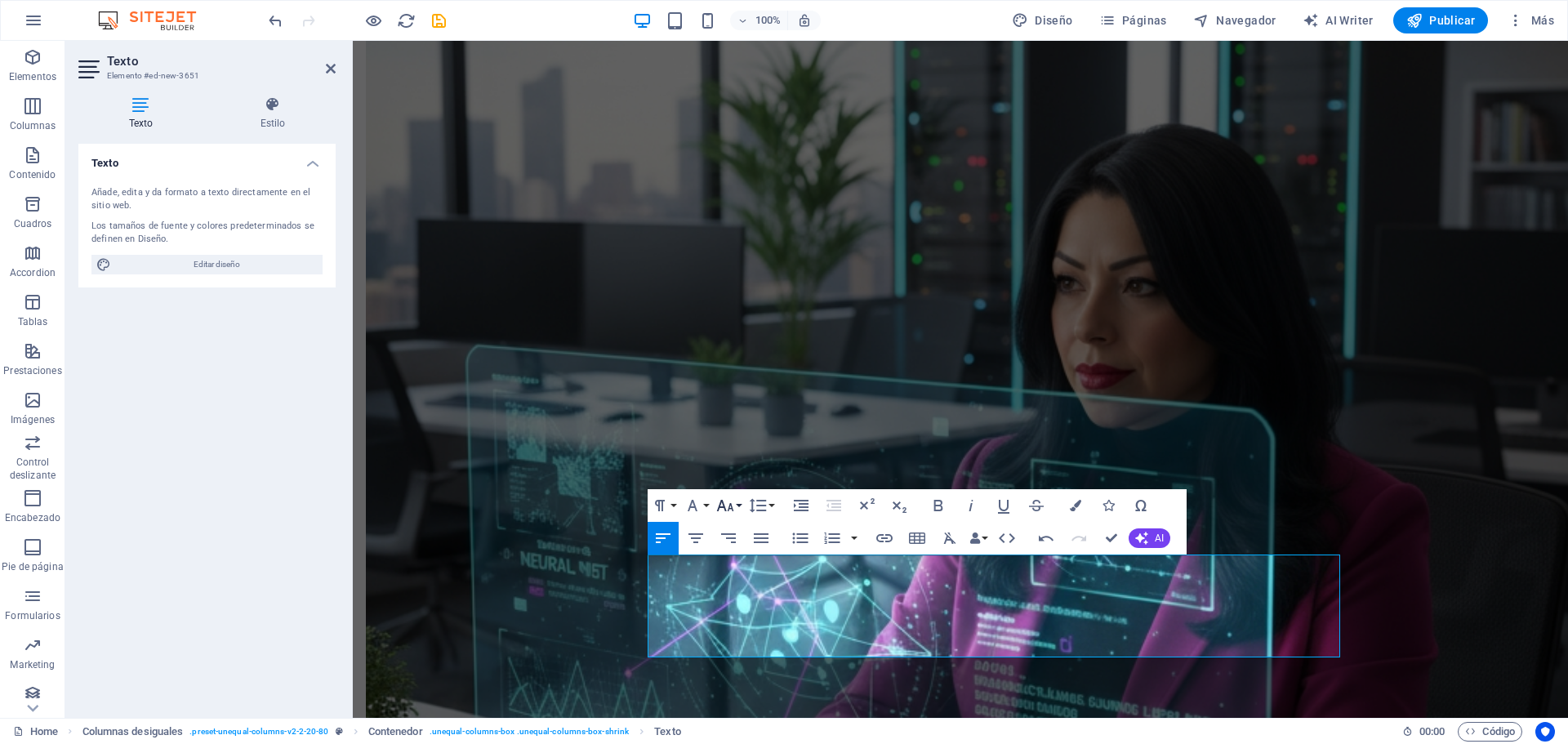
click at [739, 503] on button "Font Size" at bounding box center [728, 505] width 31 height 33
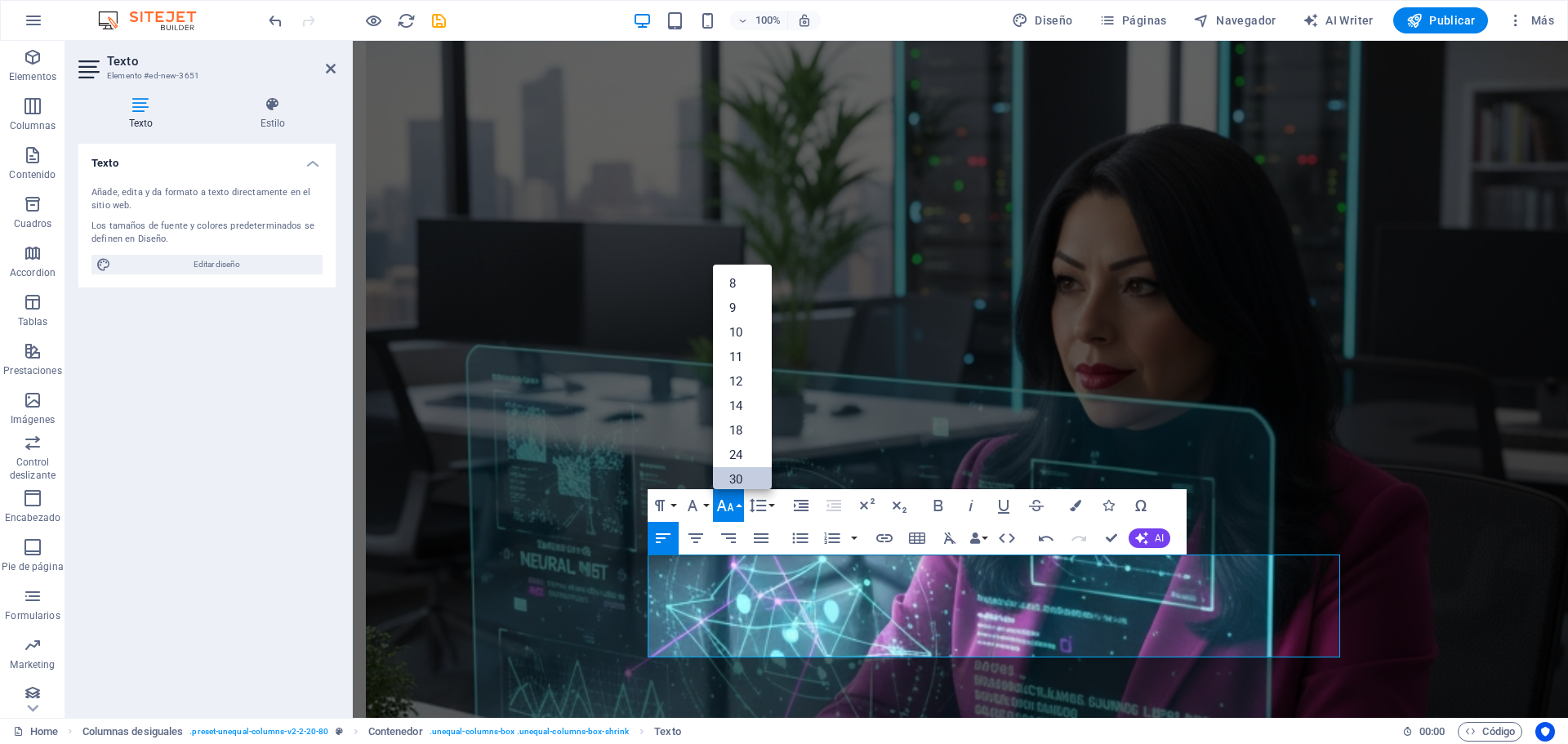
click at [742, 478] on link "30" at bounding box center [742, 479] width 59 height 24
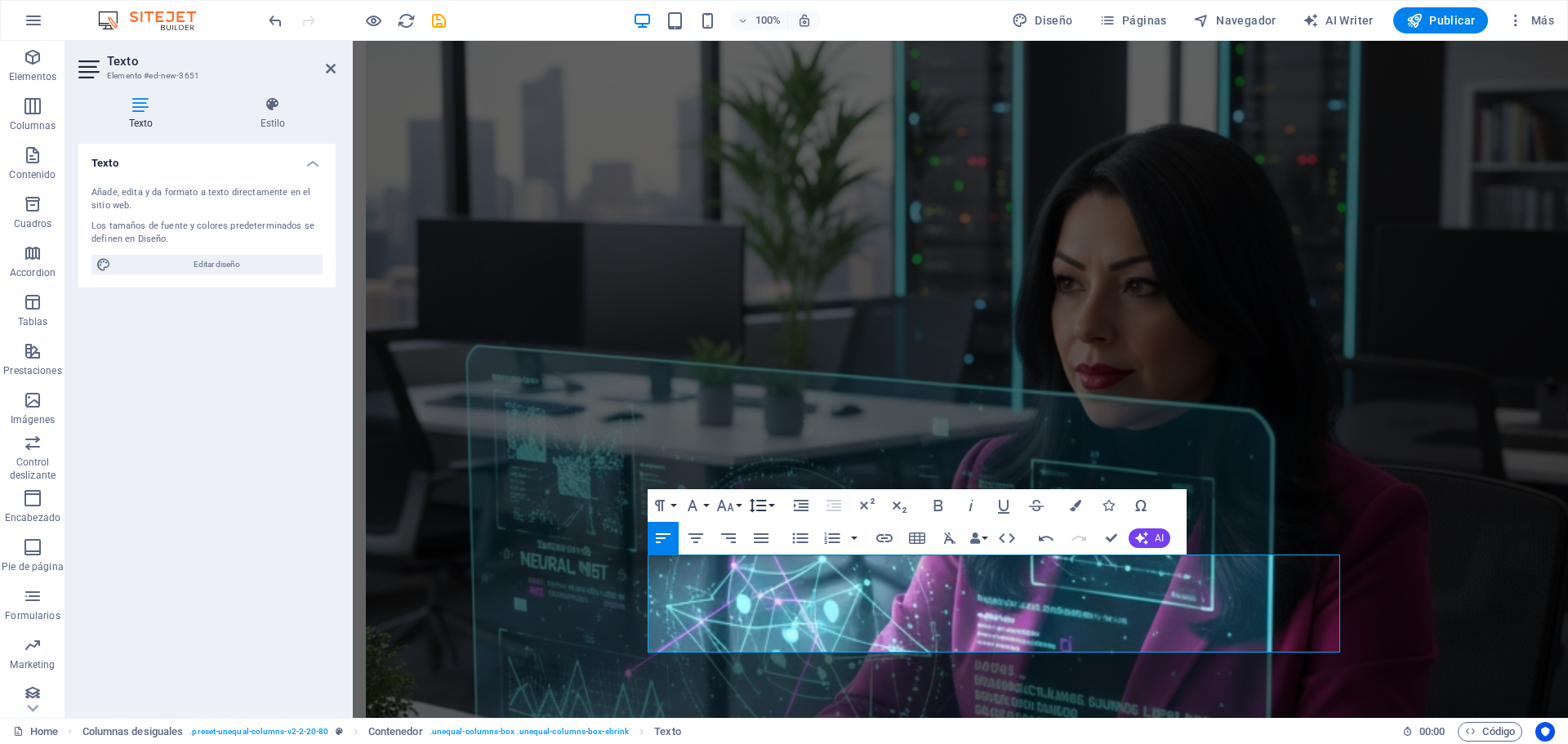
click at [760, 504] on icon "button" at bounding box center [757, 505] width 20 height 20
click at [777, 560] on link "Single" at bounding box center [782, 561] width 73 height 24
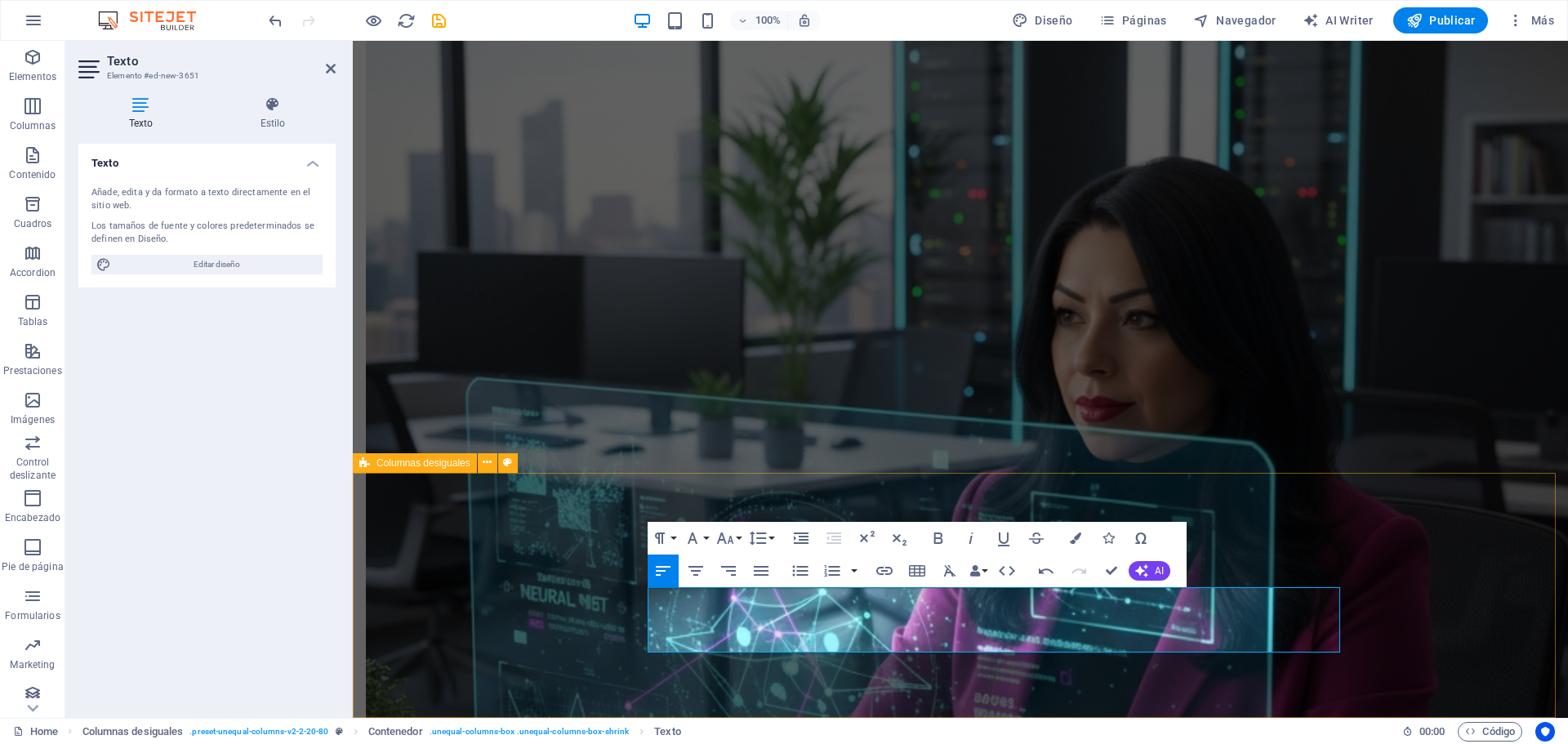
select select "%"
select select "rem"
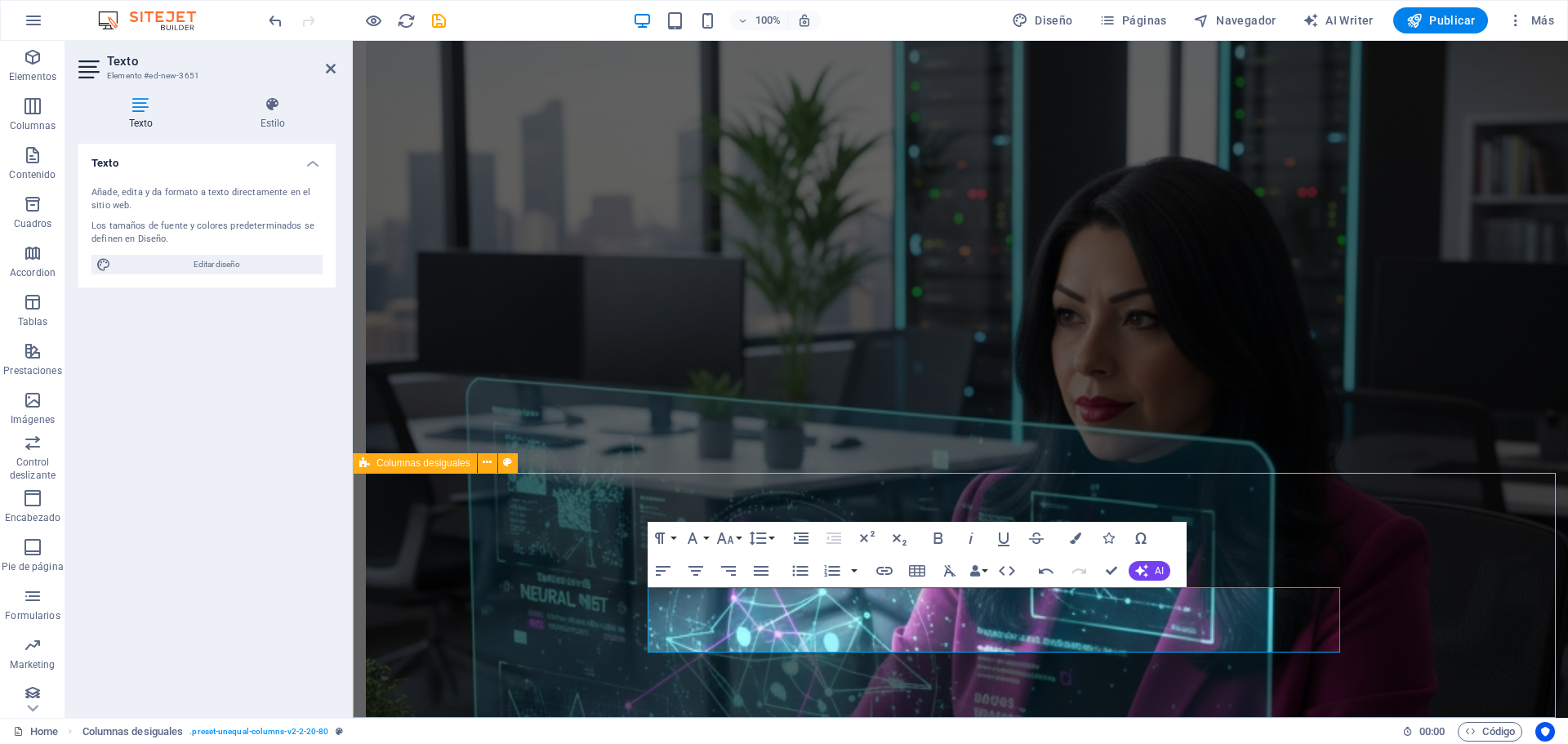
select select "px"
select select "preset-unequal-columns-v2-2-20-80"
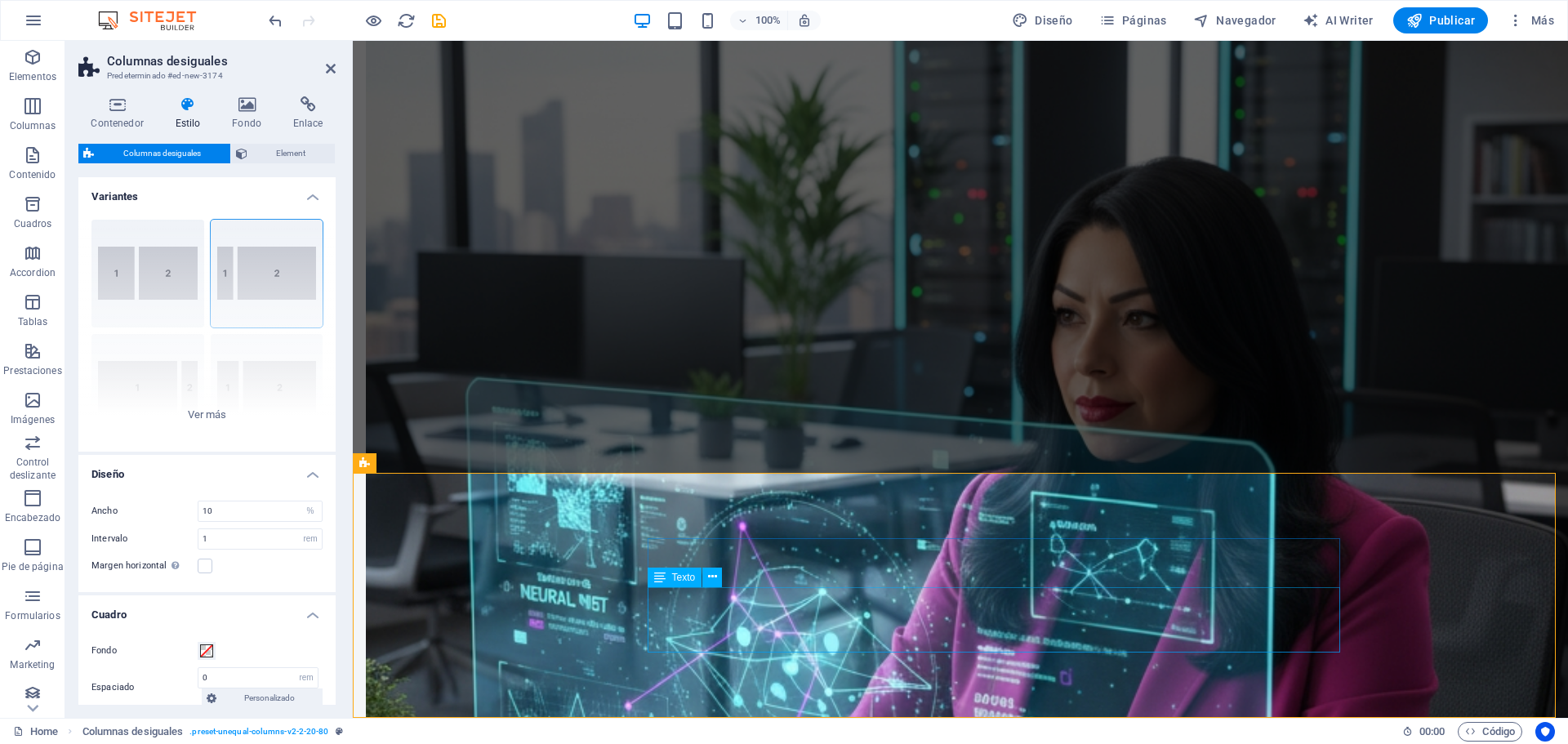
click at [711, 581] on icon at bounding box center [713, 576] width 9 height 17
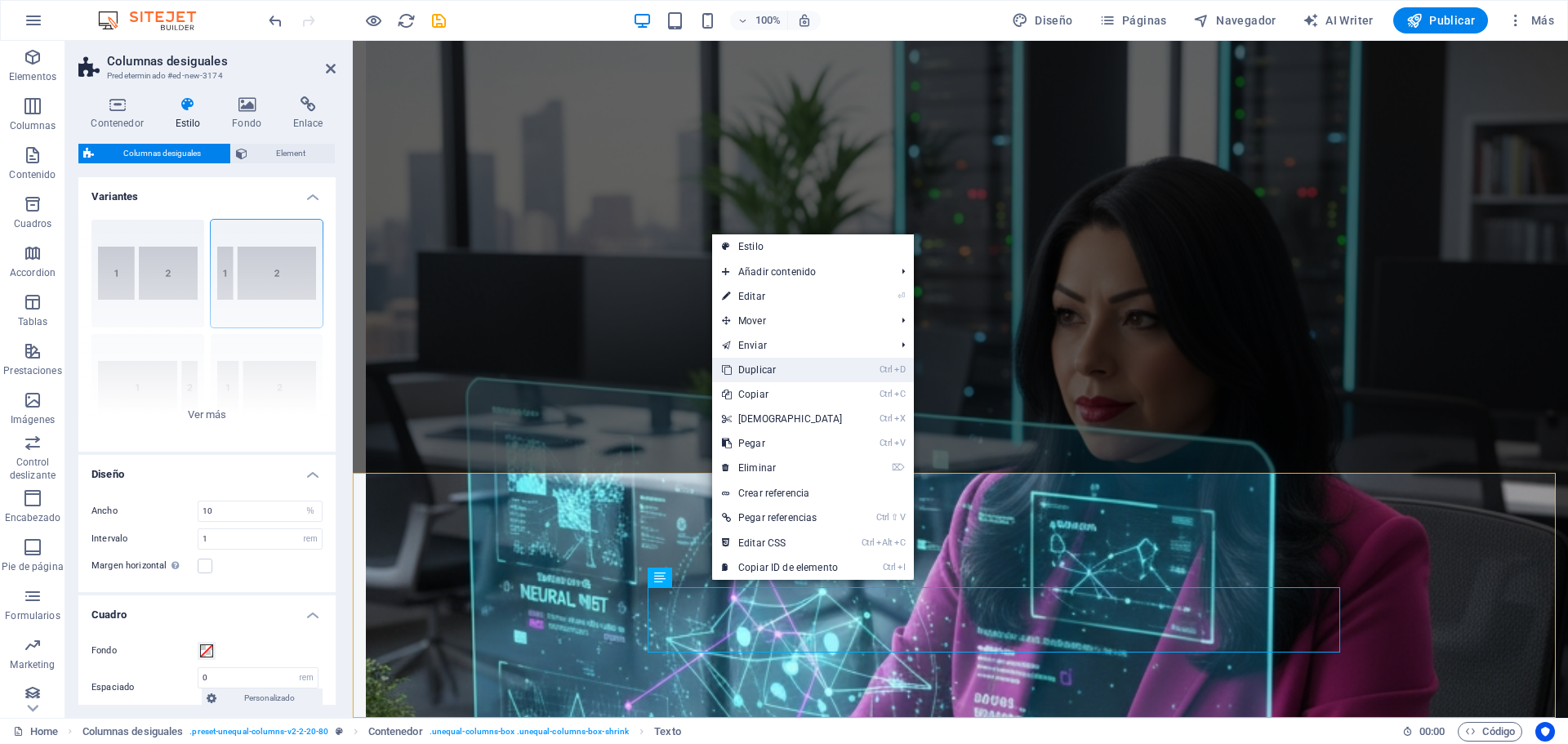
click at [757, 363] on link "Ctrl D Duplicar" at bounding box center [782, 370] width 141 height 24
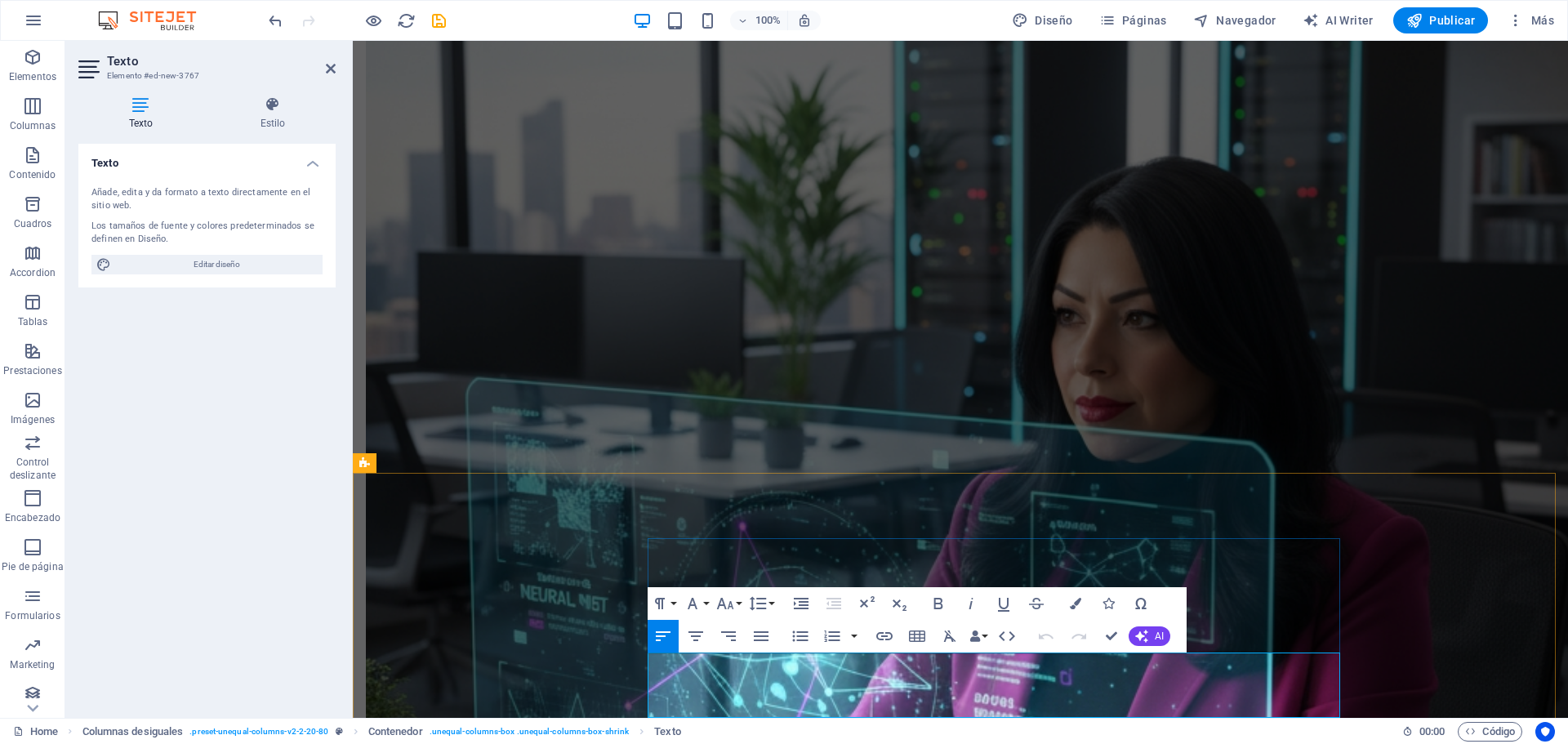
drag, startPoint x: 912, startPoint y: 697, endPoint x: 644, endPoint y: 666, distance: 269.8
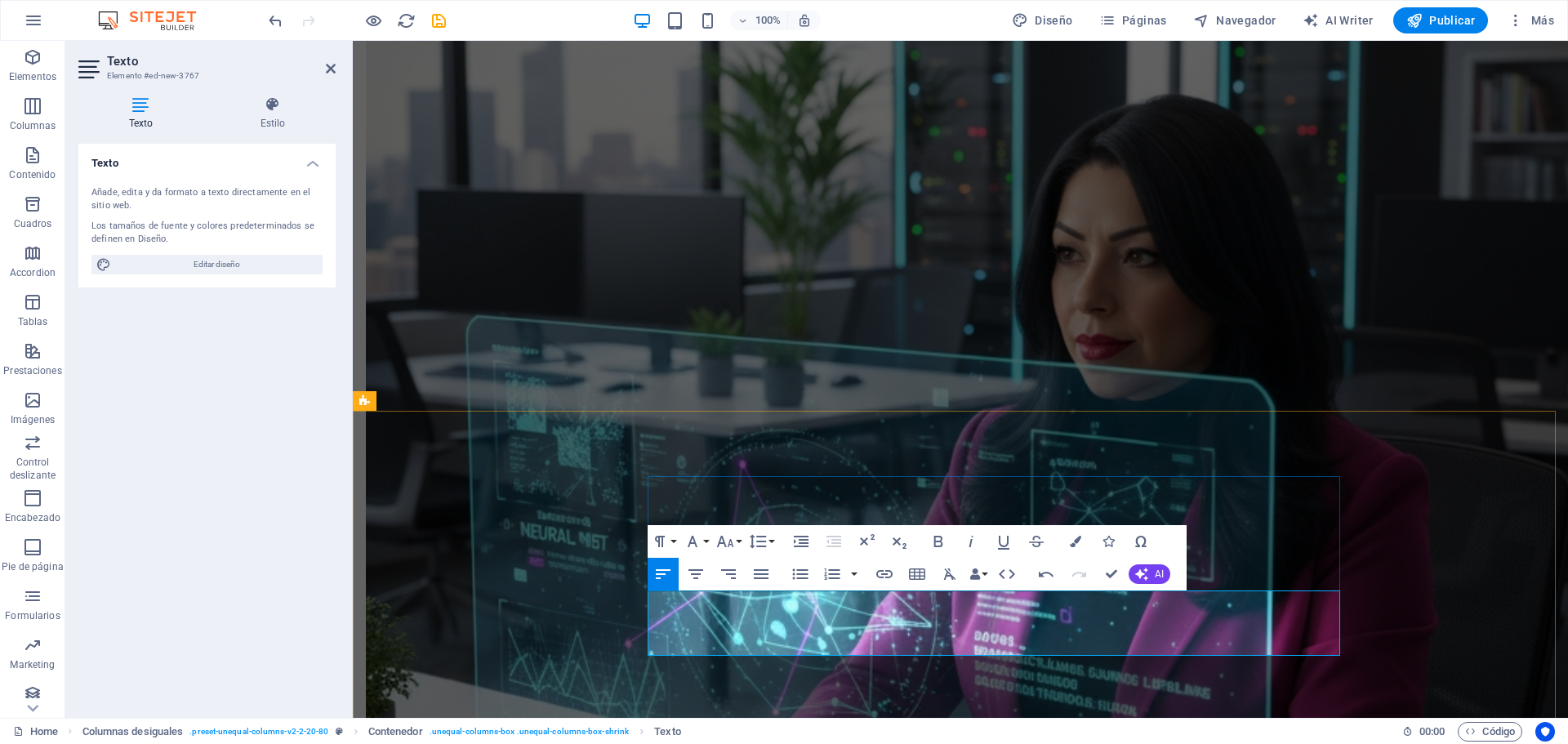
drag, startPoint x: 847, startPoint y: 710, endPoint x: 663, endPoint y: 612, distance: 208.5
click at [702, 546] on button "Font Family" at bounding box center [695, 541] width 31 height 33
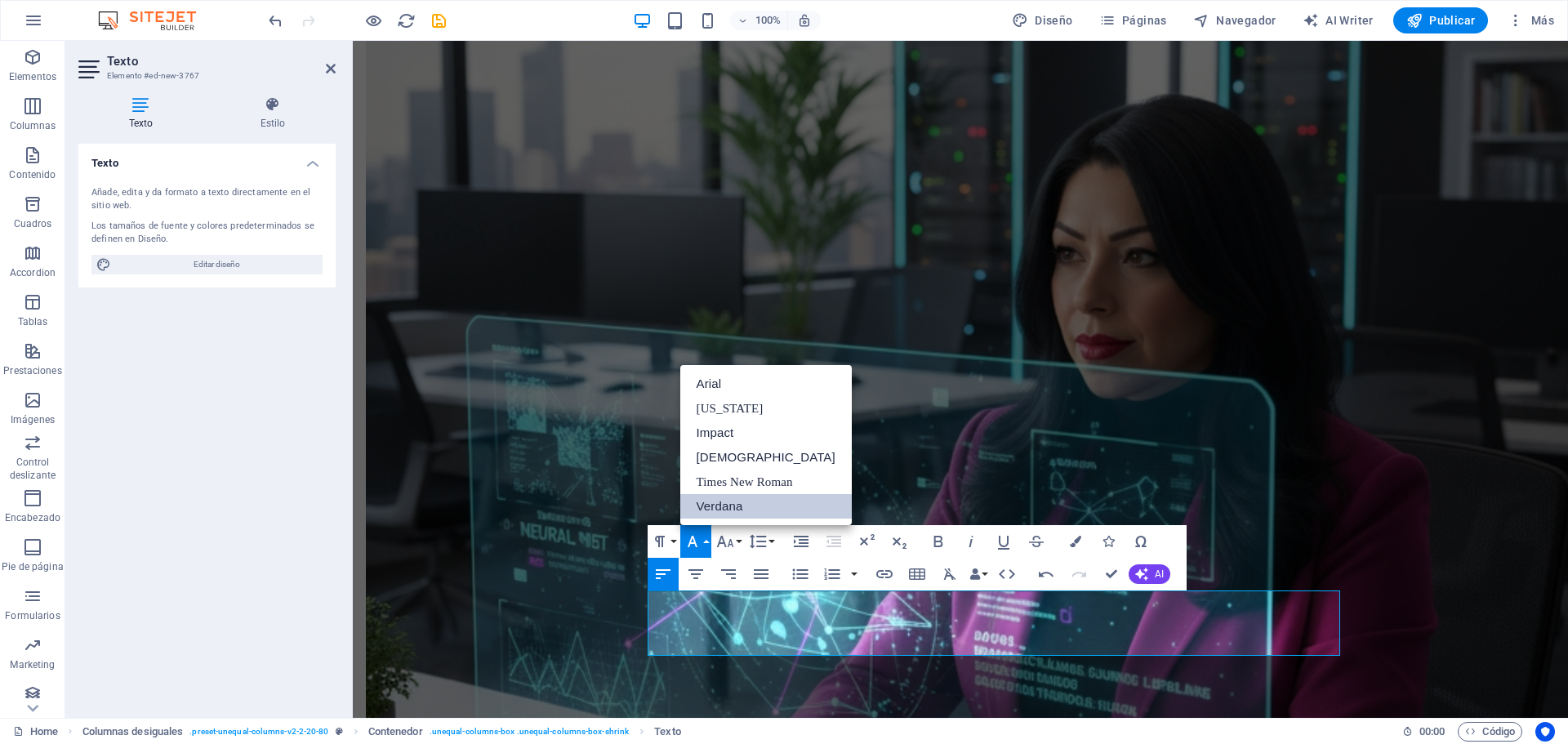
click at [717, 510] on link "Verdana" at bounding box center [766, 506] width 171 height 24
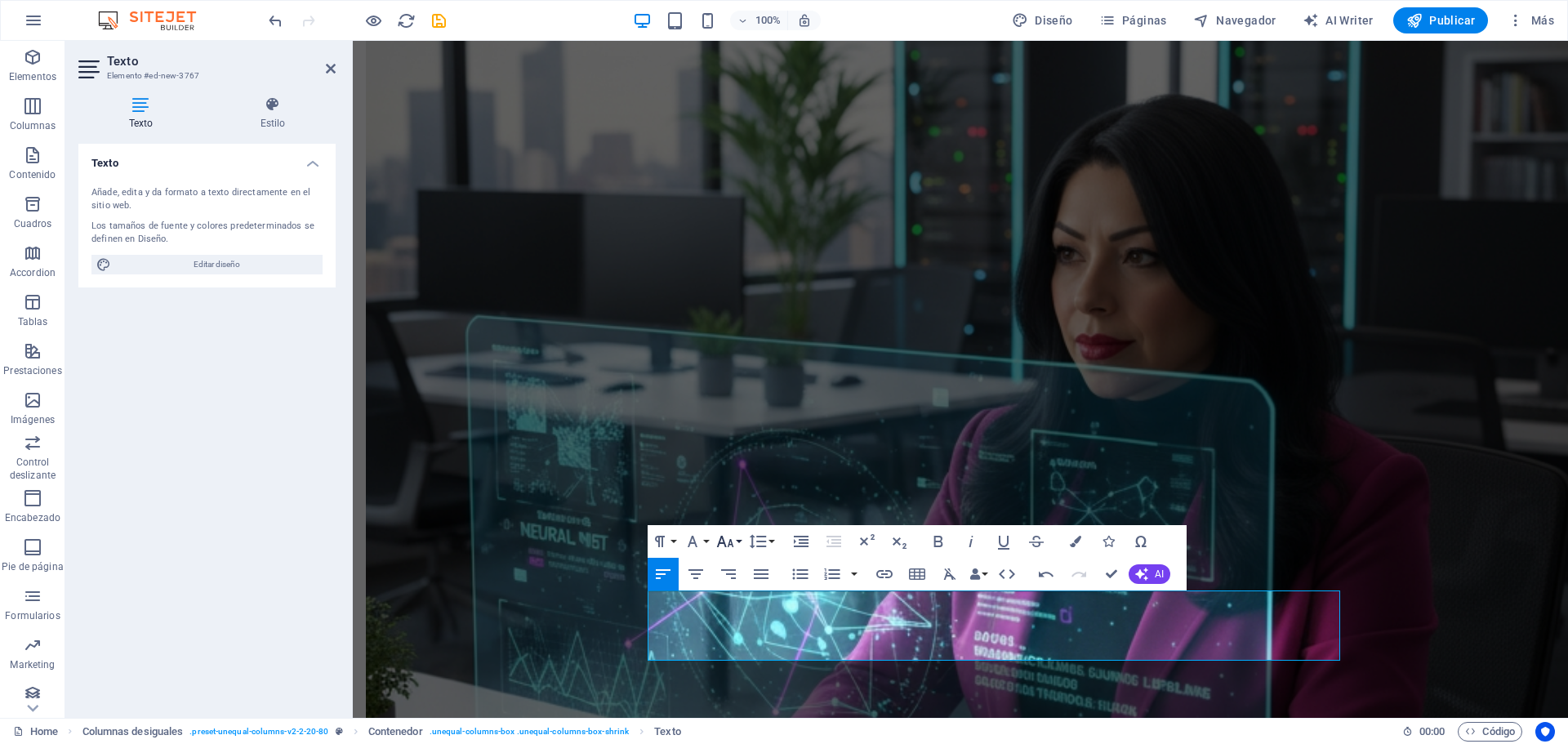
click at [742, 541] on button "Font Size" at bounding box center [728, 541] width 31 height 33
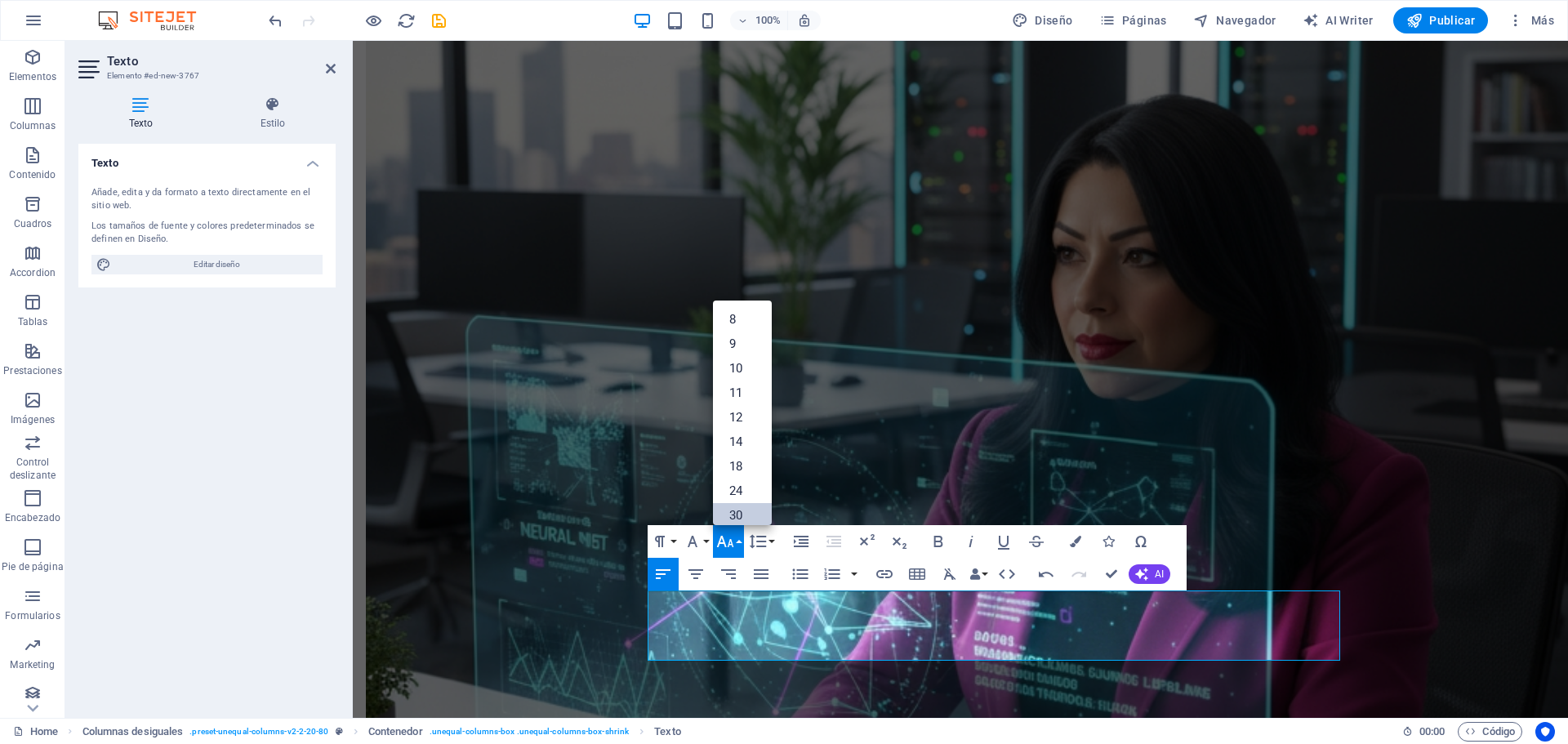
click at [742, 511] on link "30" at bounding box center [742, 515] width 59 height 24
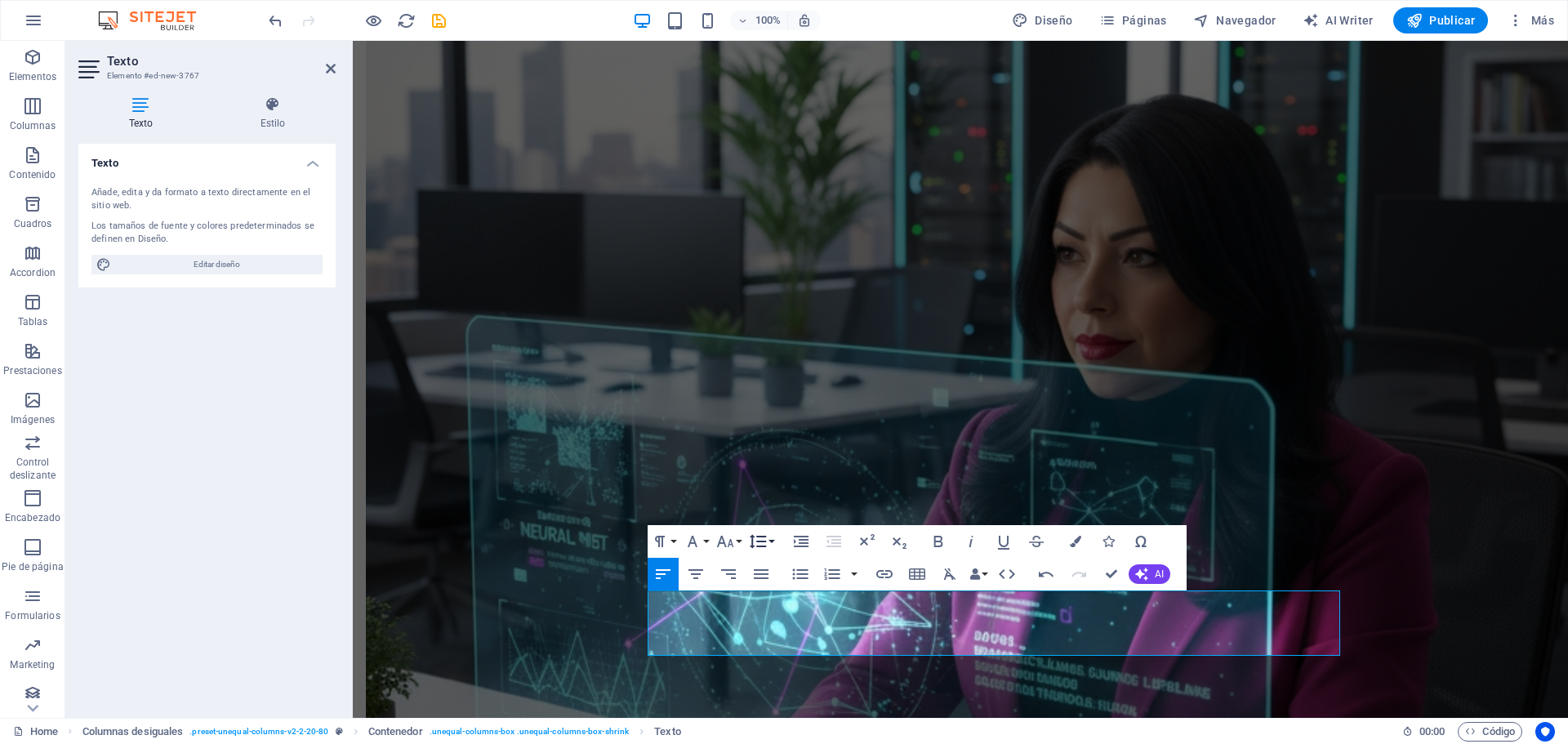
click at [751, 547] on icon "button" at bounding box center [757, 540] width 17 height 14
click at [774, 434] on link "Single" at bounding box center [782, 432] width 73 height 24
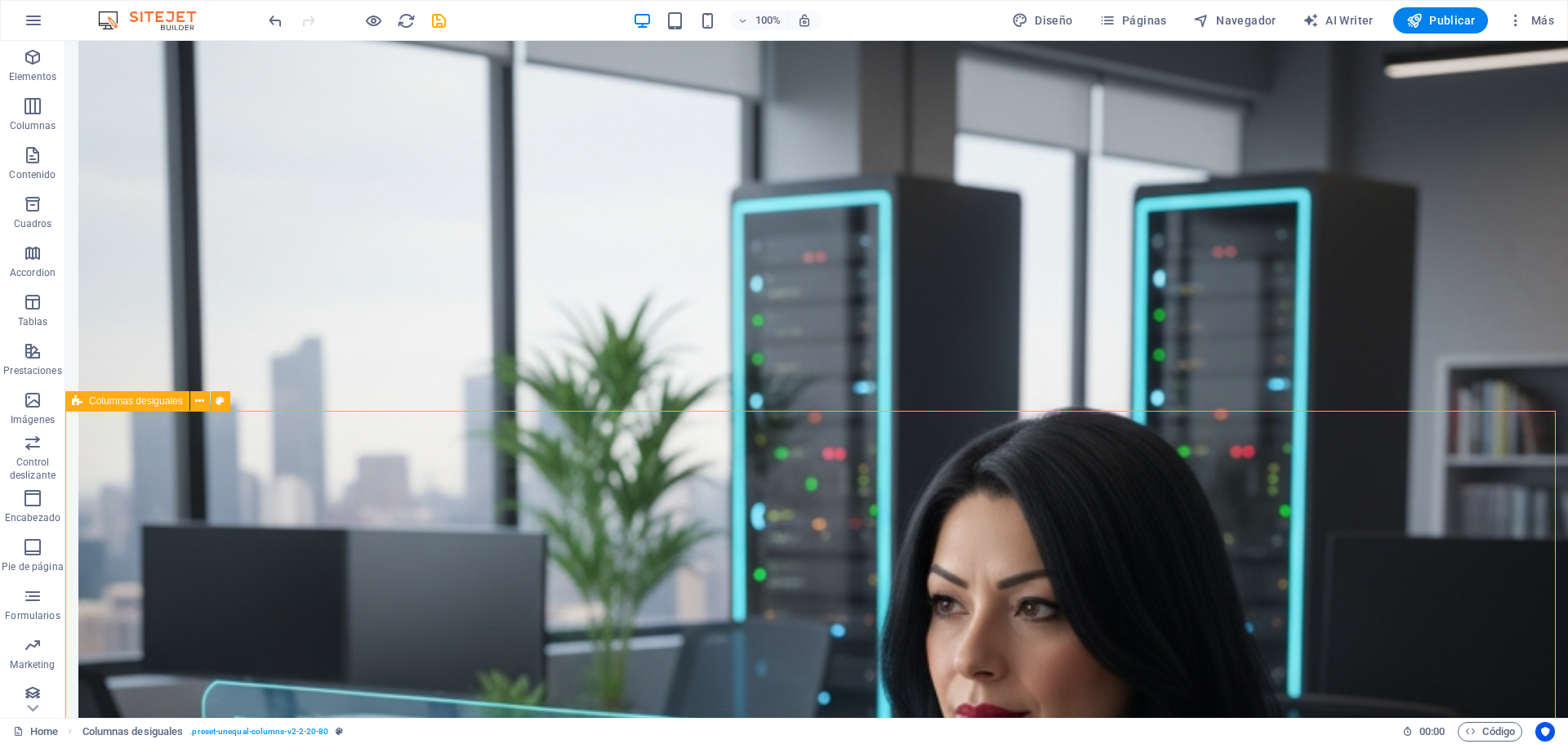
scroll to position [2150, 0]
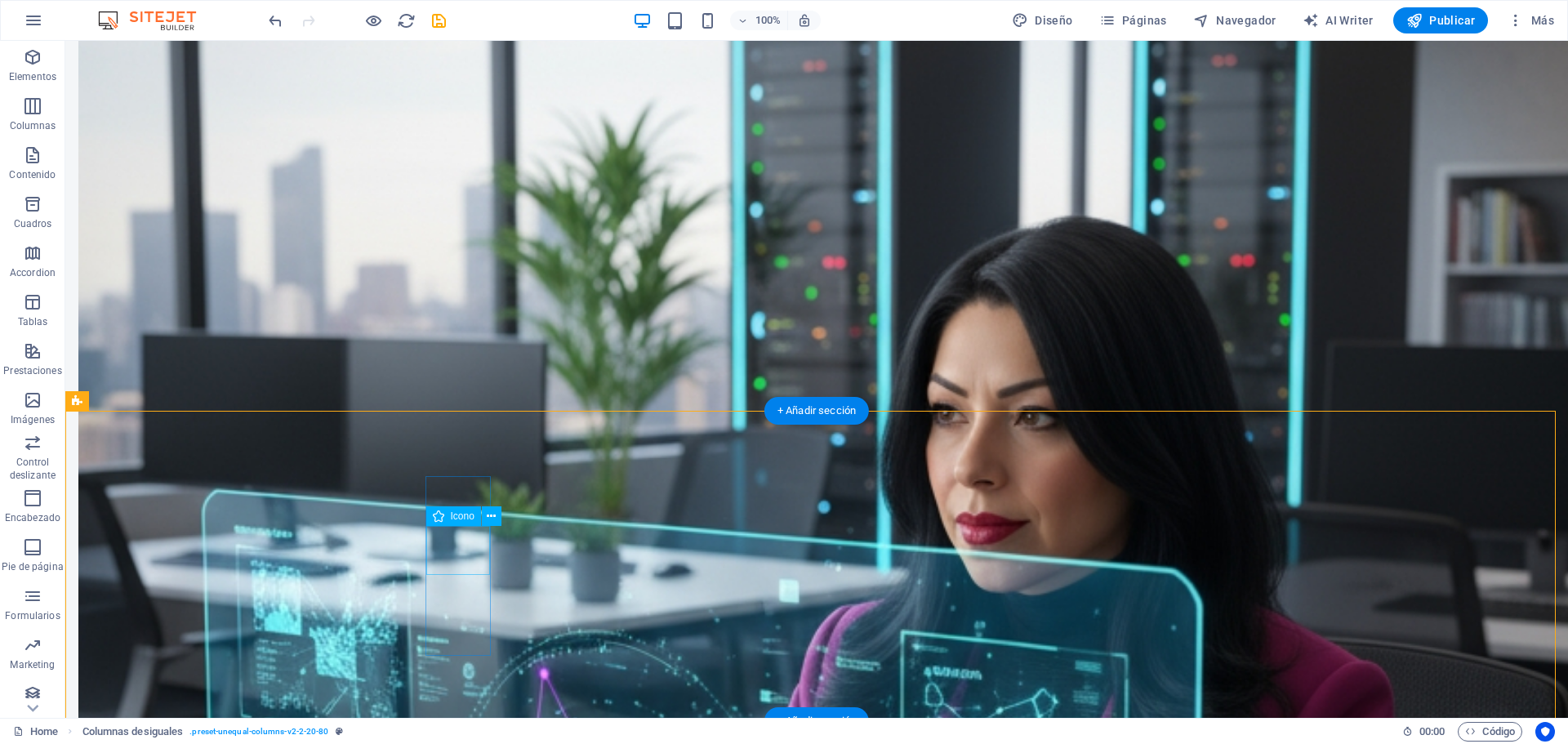
click at [496, 518] on icon at bounding box center [491, 516] width 9 height 17
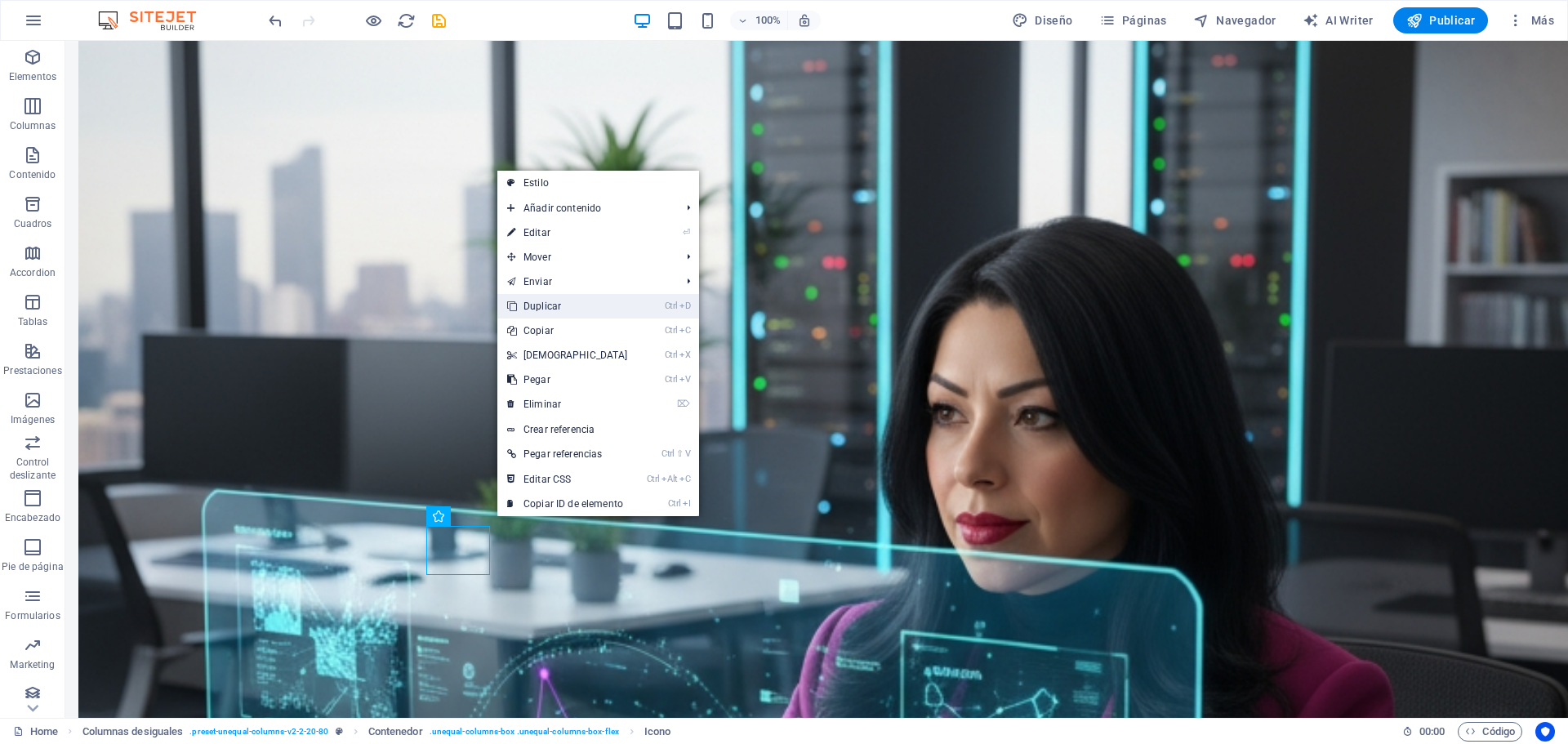
click at [578, 308] on link "Ctrl D Duplicar" at bounding box center [567, 306] width 141 height 24
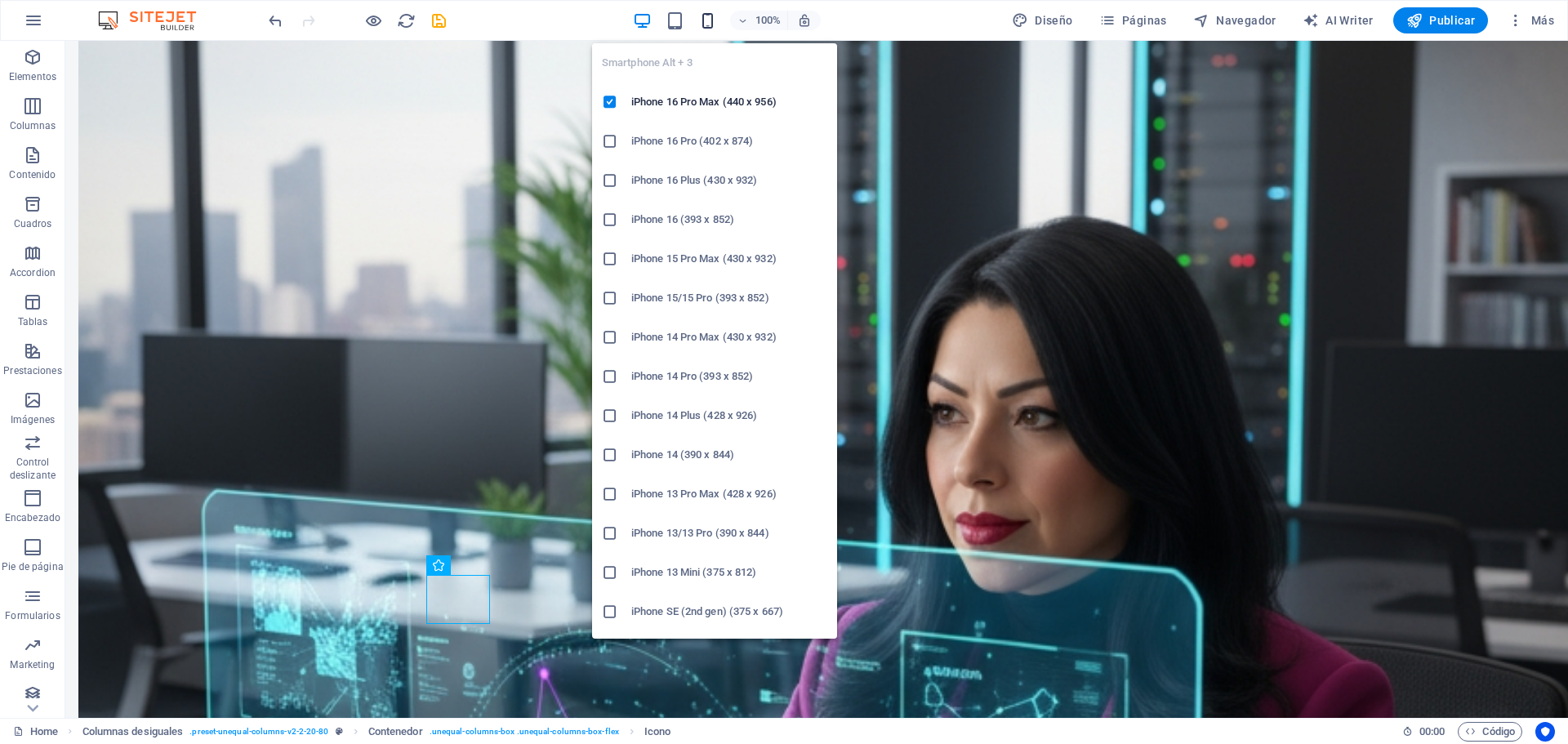
click at [709, 20] on icon "button" at bounding box center [707, 20] width 19 height 19
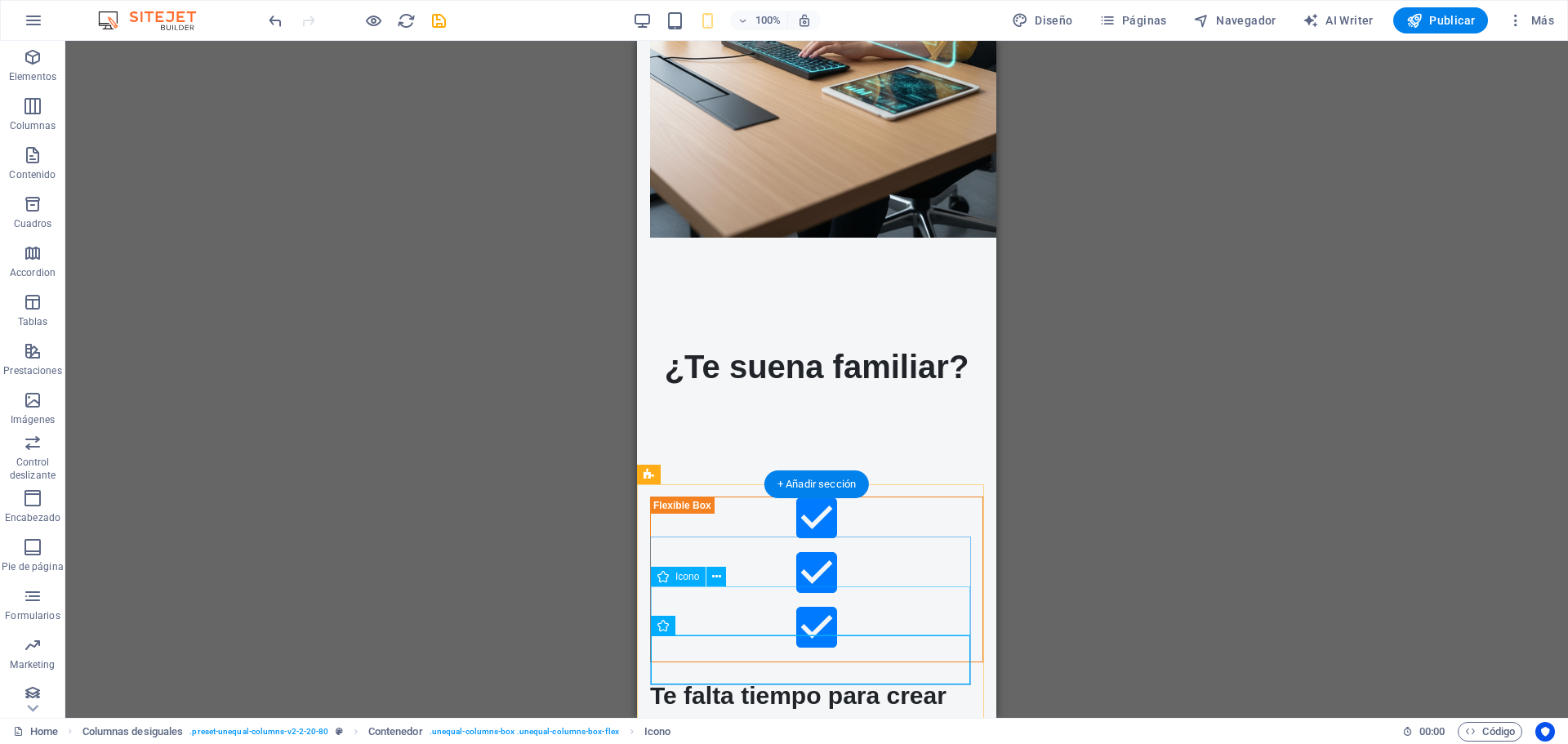
scroll to position [2151, 0]
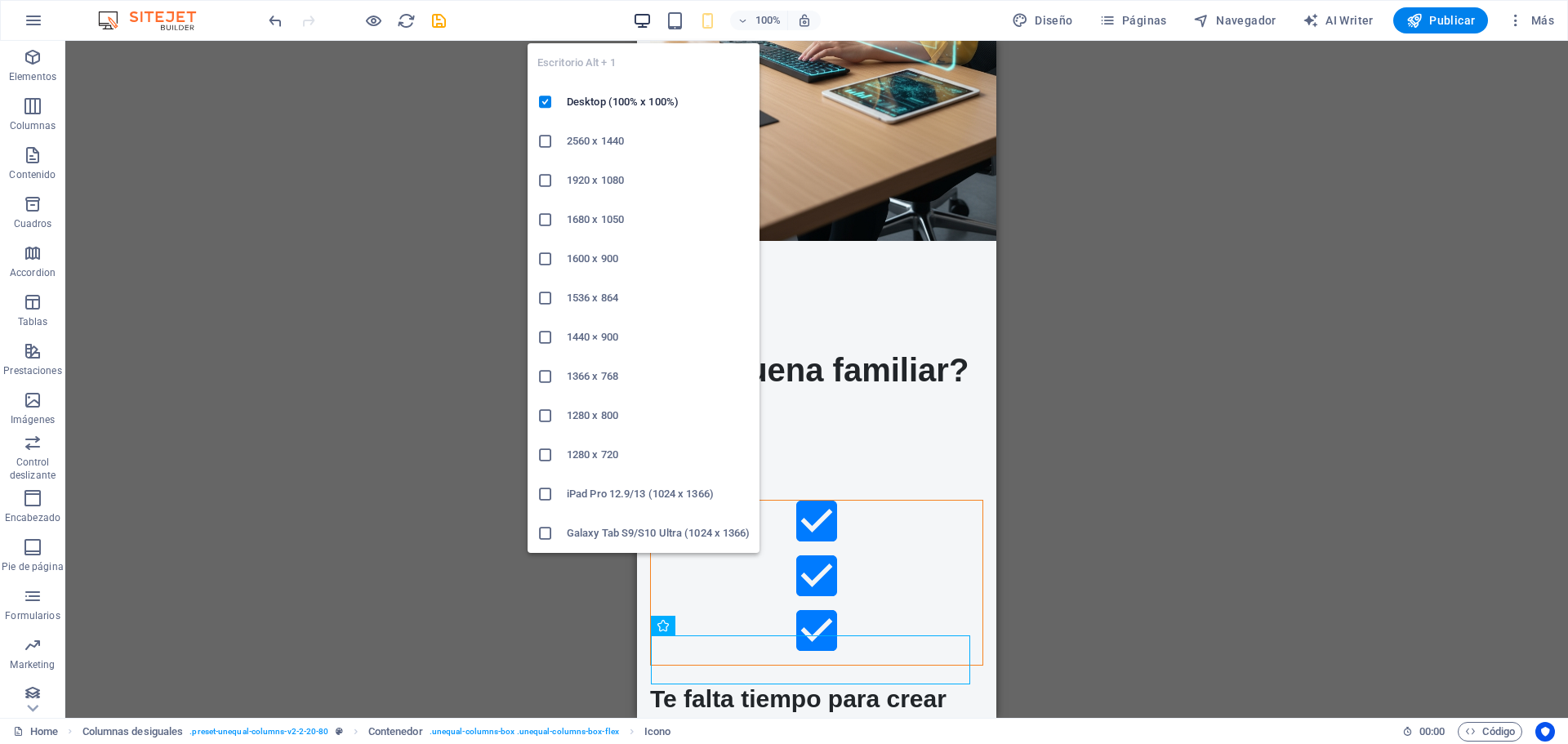
click at [648, 18] on icon "button" at bounding box center [642, 20] width 19 height 19
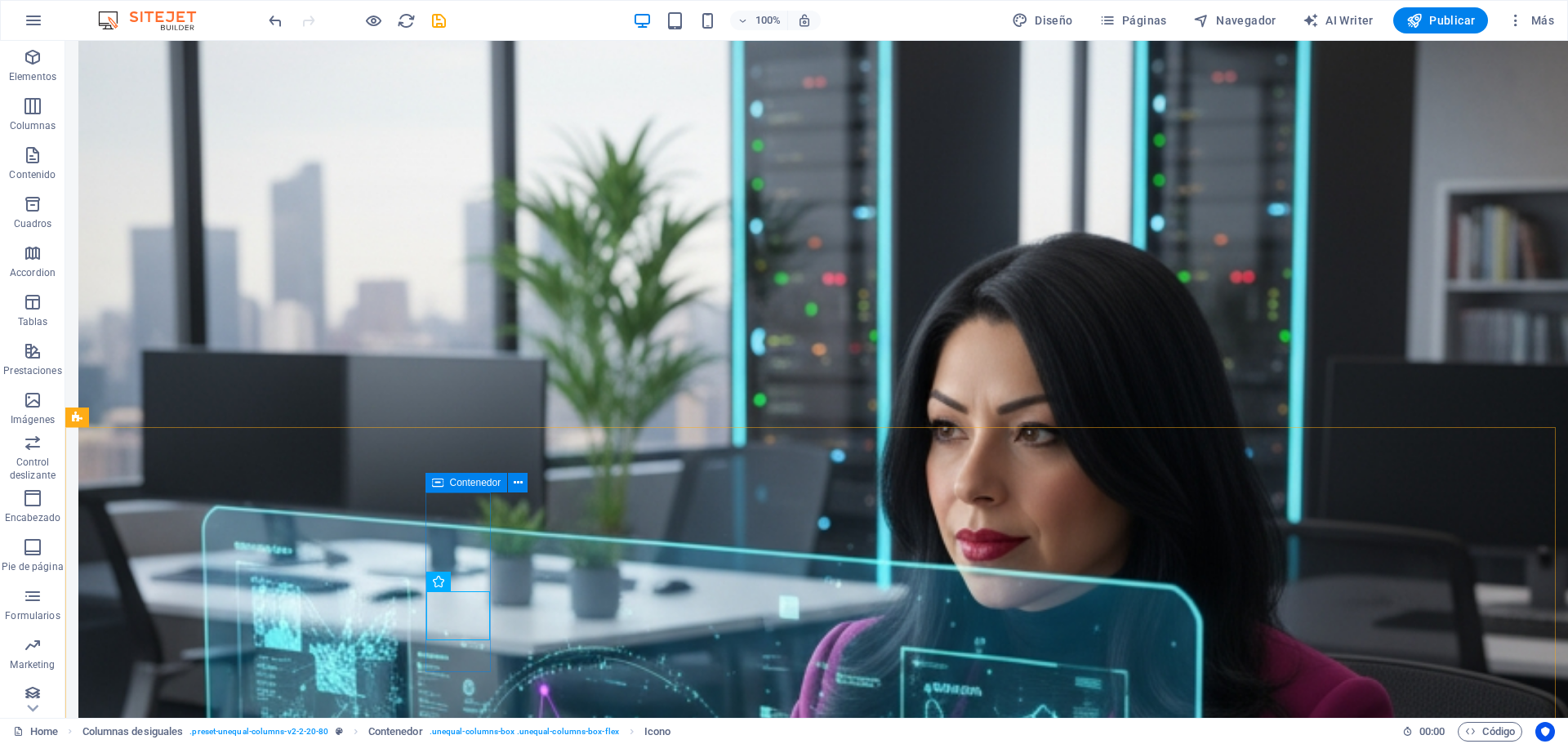
click at [454, 481] on span "Contenedor" at bounding box center [475, 482] width 51 height 10
click at [525, 480] on button at bounding box center [517, 482] width 20 height 20
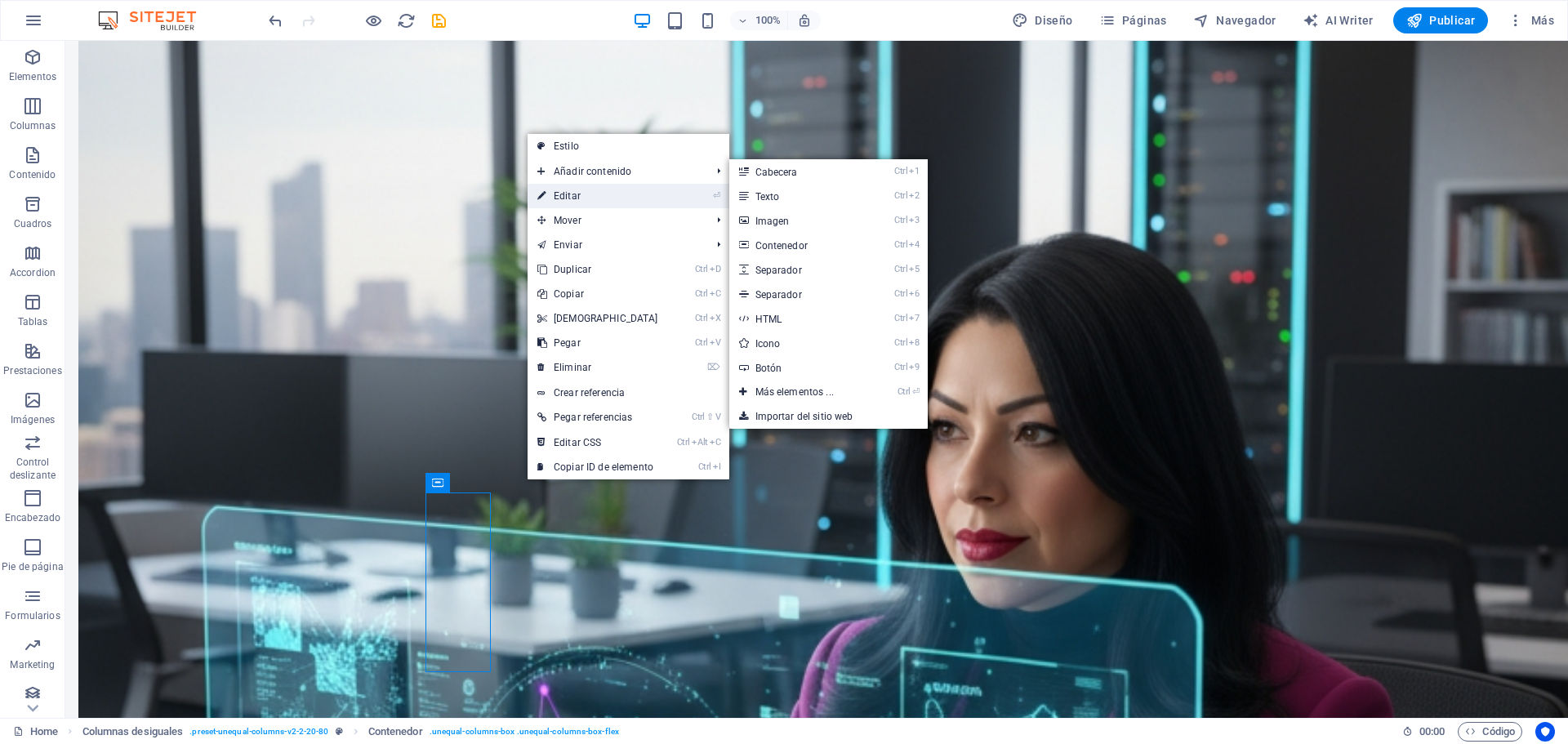
click at [579, 196] on link "⏎ Editar" at bounding box center [597, 196] width 141 height 24
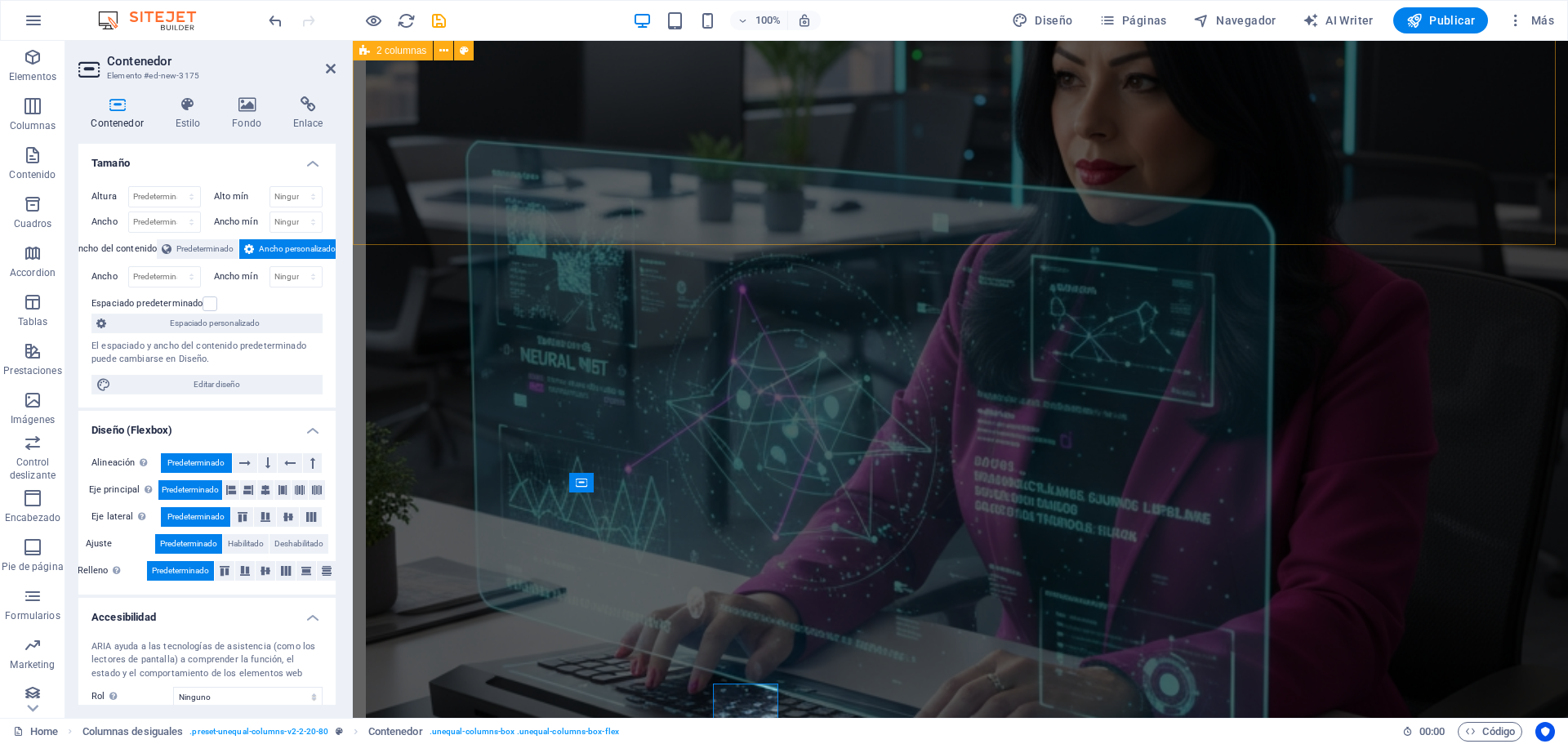
scroll to position [1942, 0]
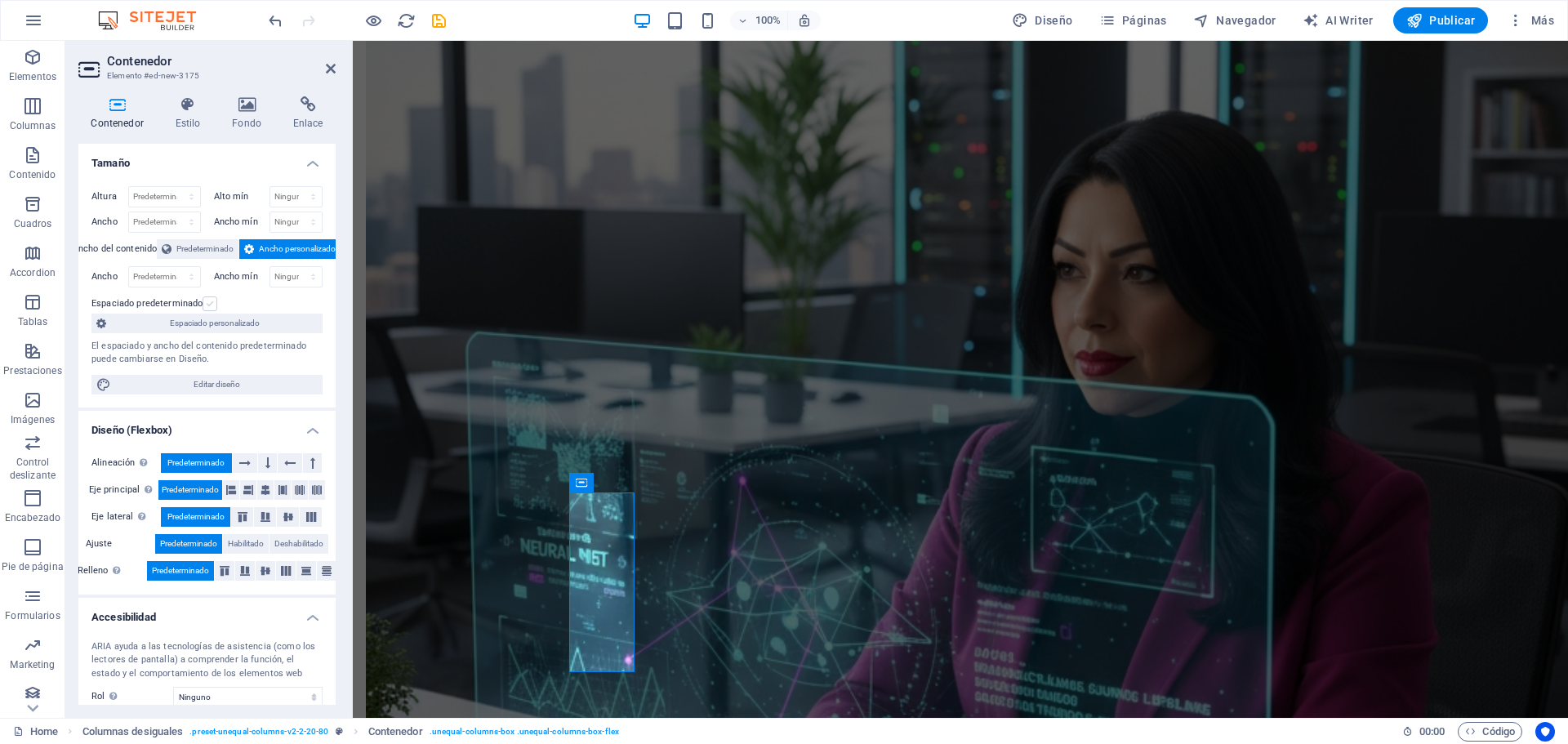
click at [211, 301] on label at bounding box center [210, 304] width 15 height 15
click at [0, 0] on input "Espaciado predeterminado" at bounding box center [0, 0] width 0 height 0
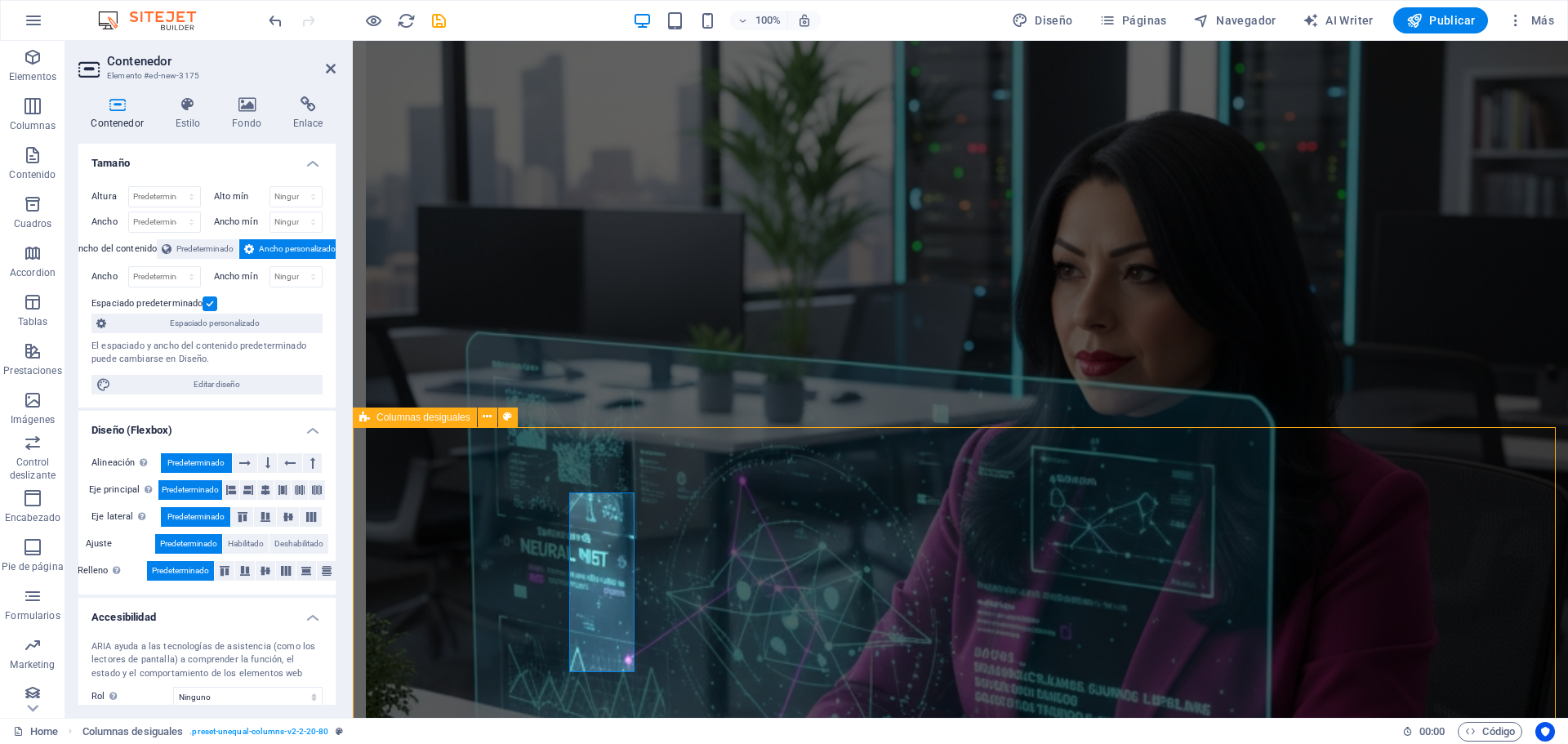
scroll to position [2133, 0]
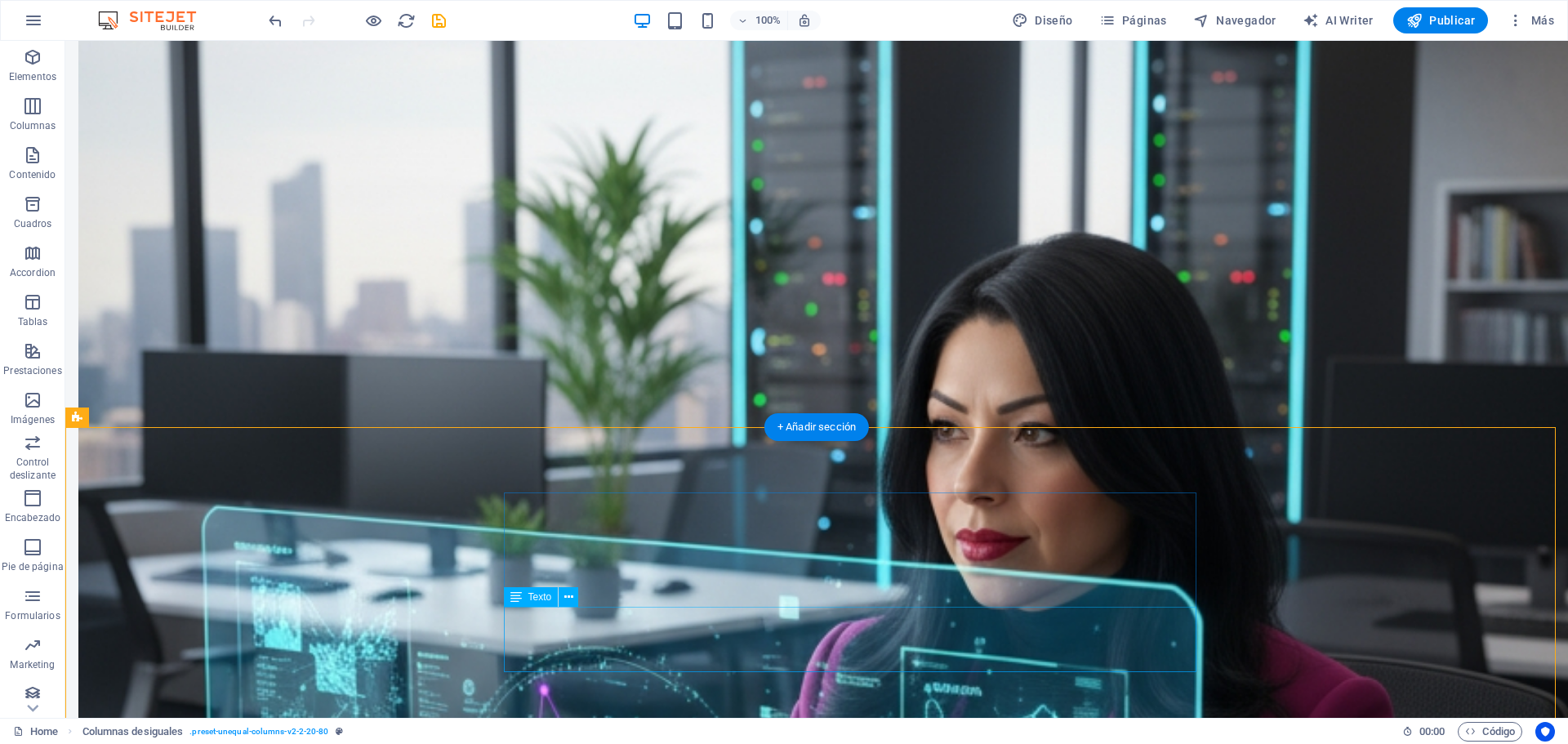
click at [566, 593] on icon at bounding box center [569, 597] width 9 height 17
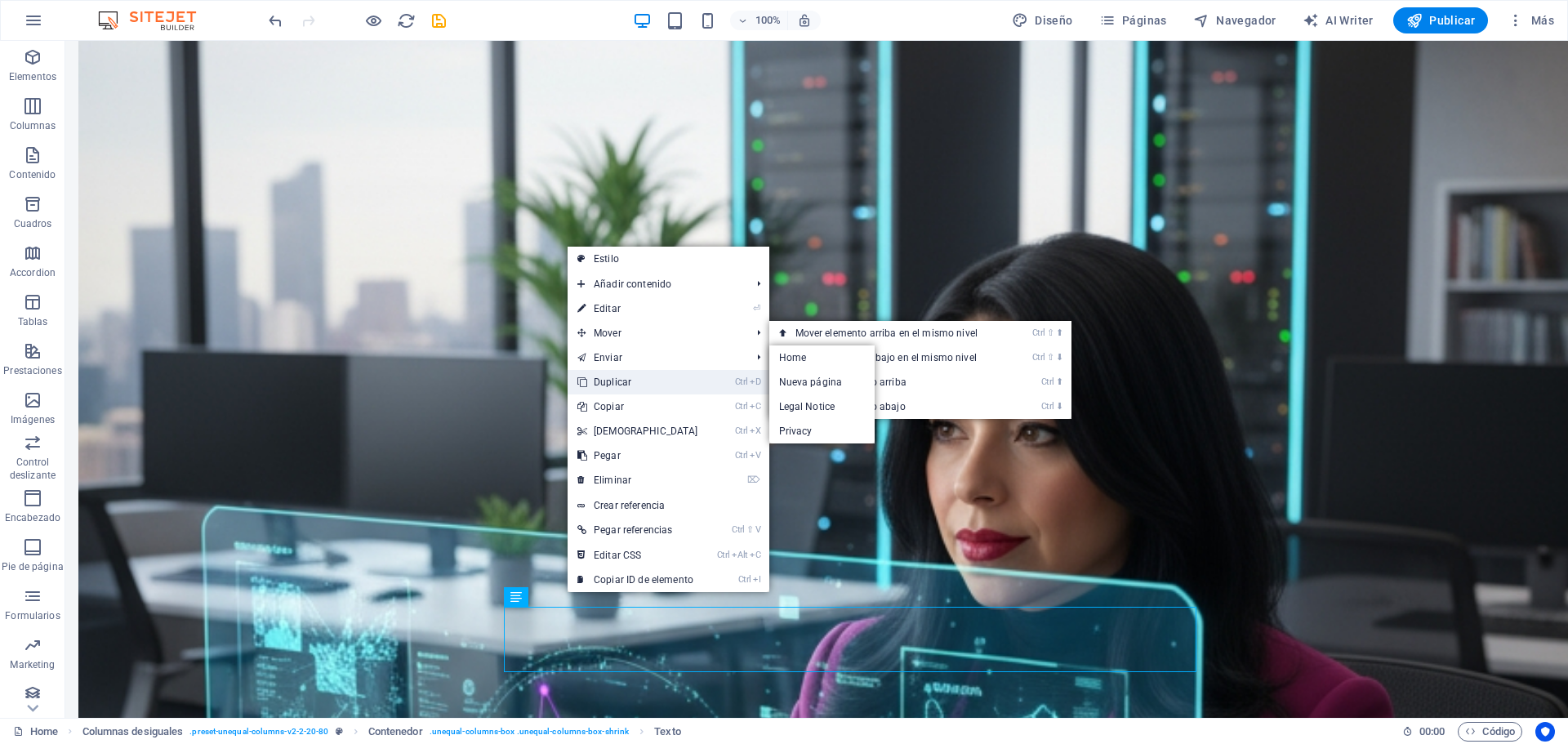
click at [632, 383] on link "Ctrl D Duplicar" at bounding box center [637, 382] width 141 height 24
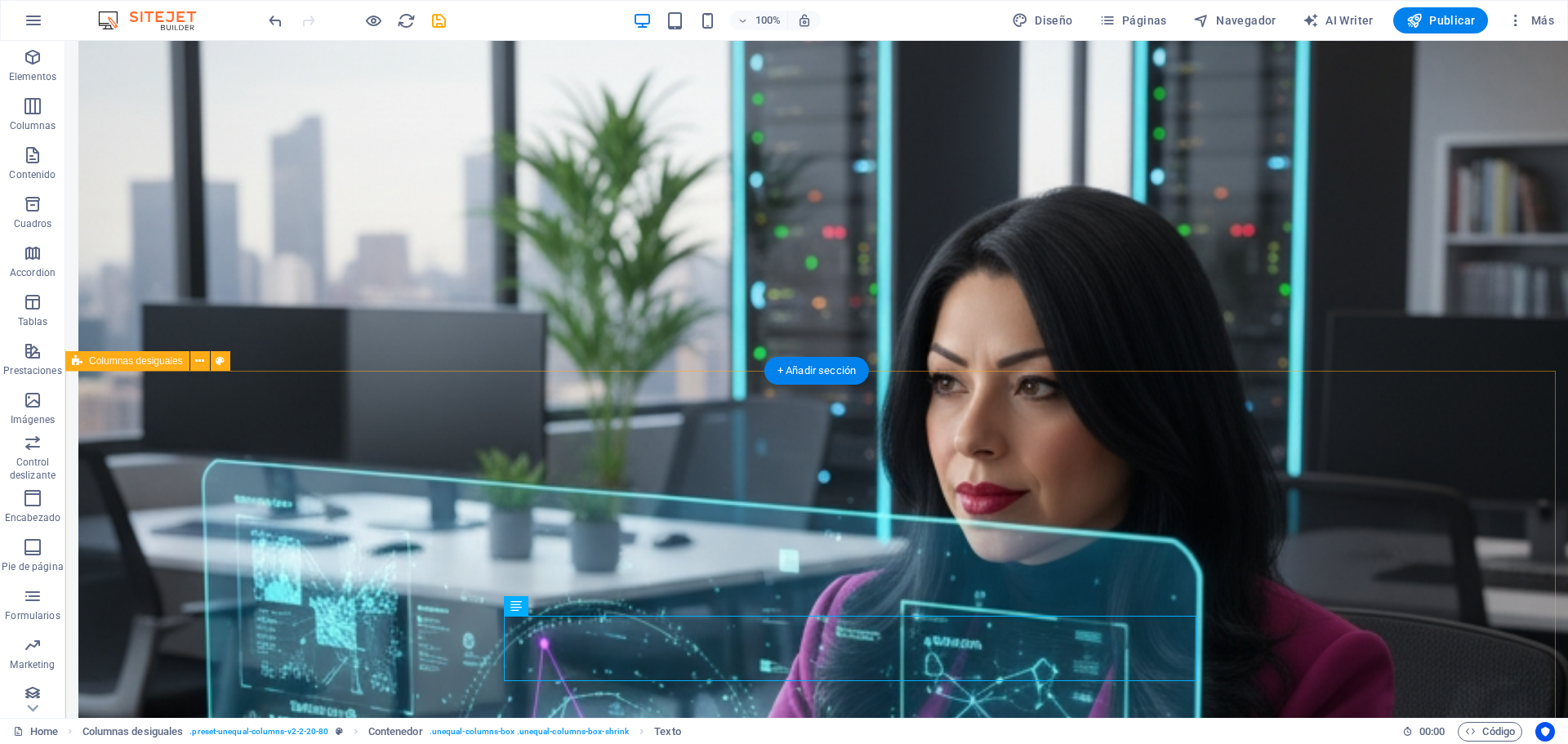
scroll to position [2218, 0]
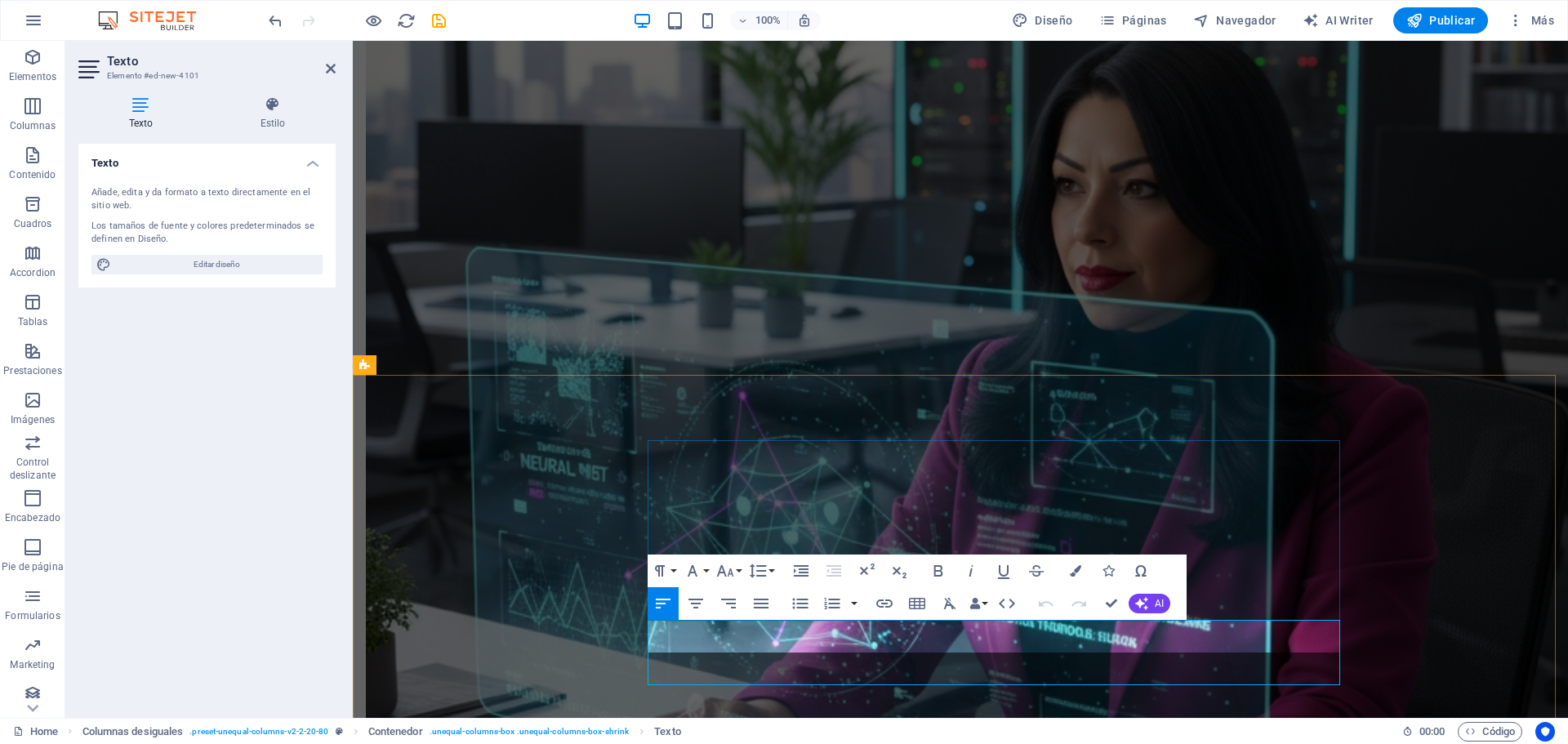
scroll to position [1995, 0]
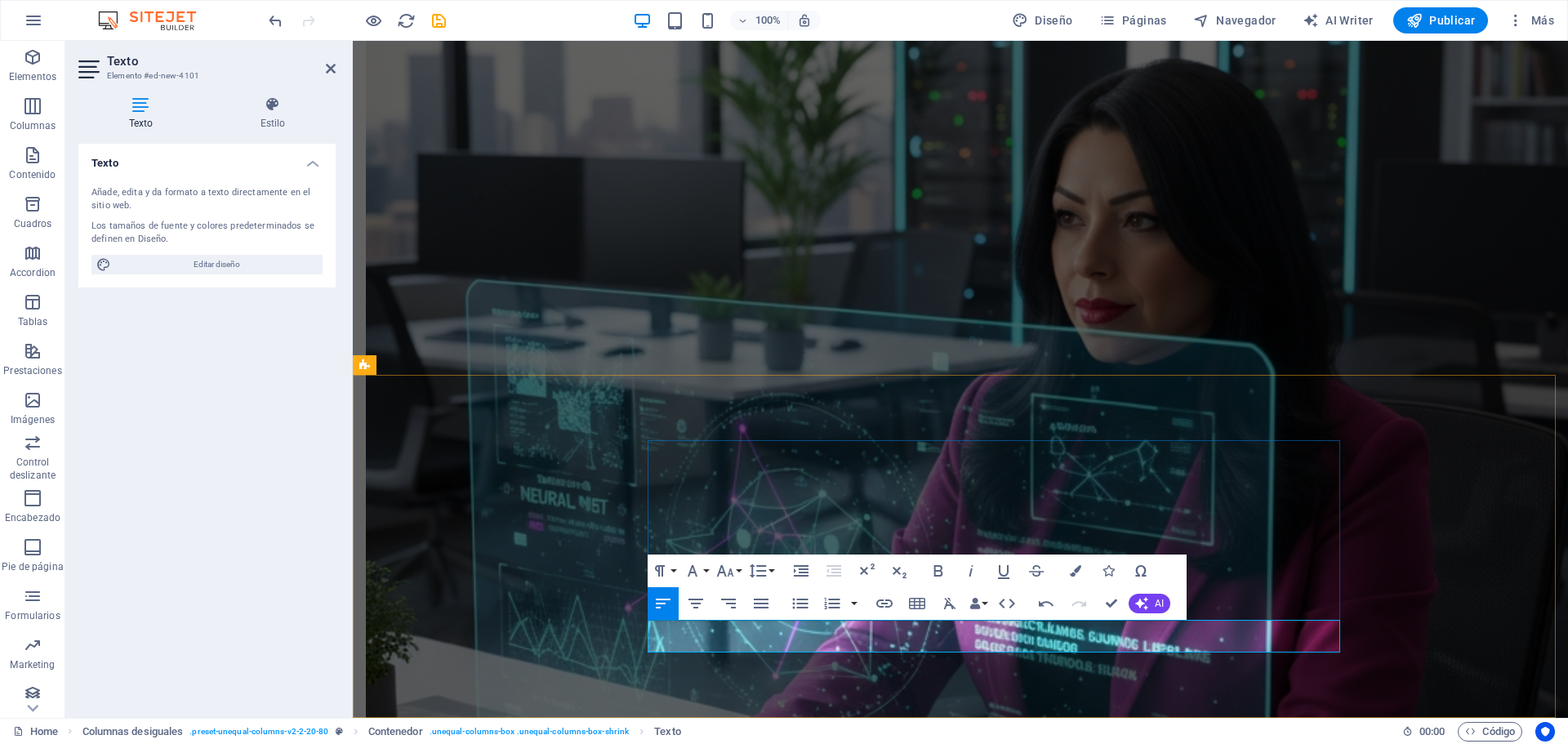
drag, startPoint x: 1163, startPoint y: 637, endPoint x: 646, endPoint y: 637, distance: 517.0
click at [711, 568] on button "Font Family" at bounding box center [695, 570] width 31 height 33
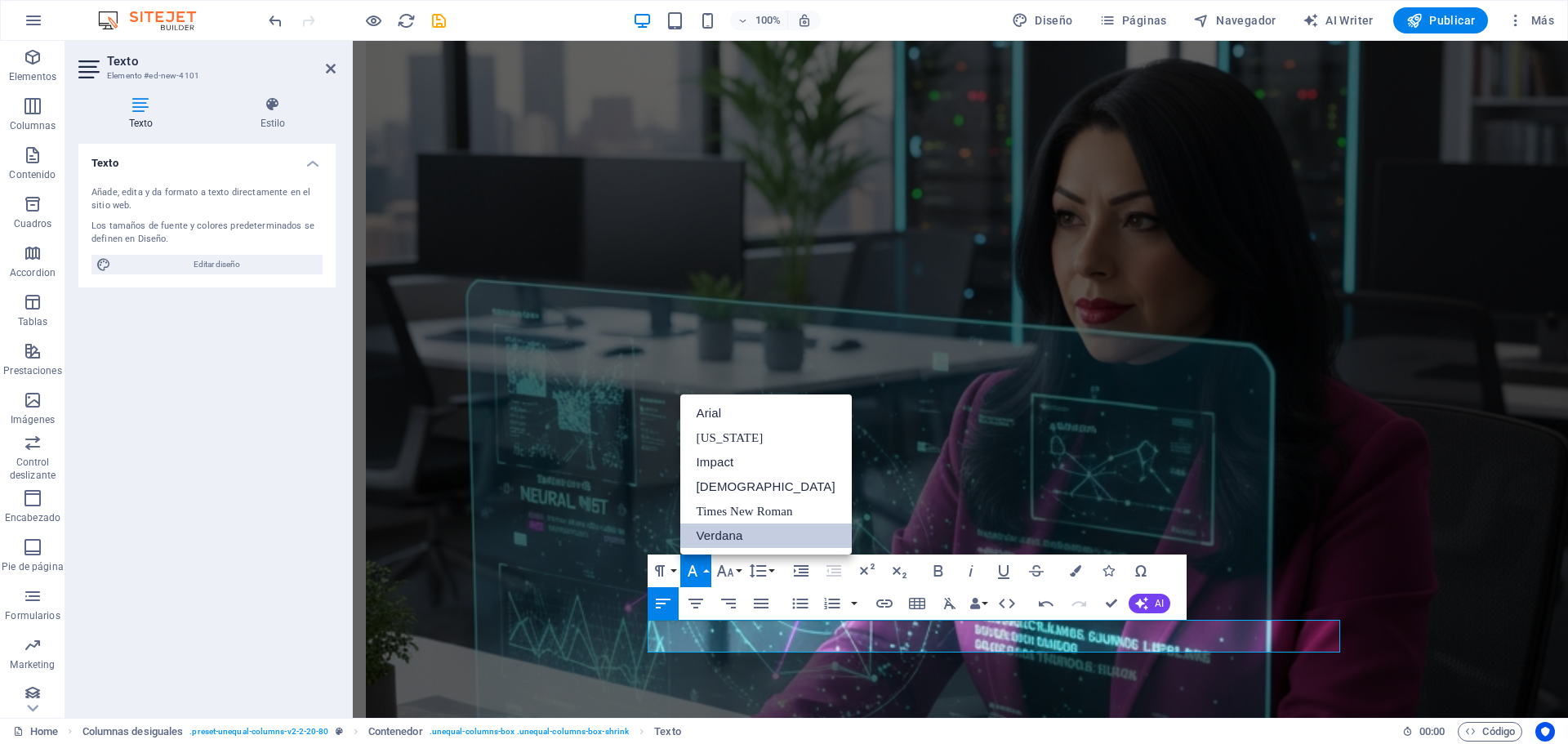
click at [721, 532] on link "Verdana" at bounding box center [766, 535] width 171 height 24
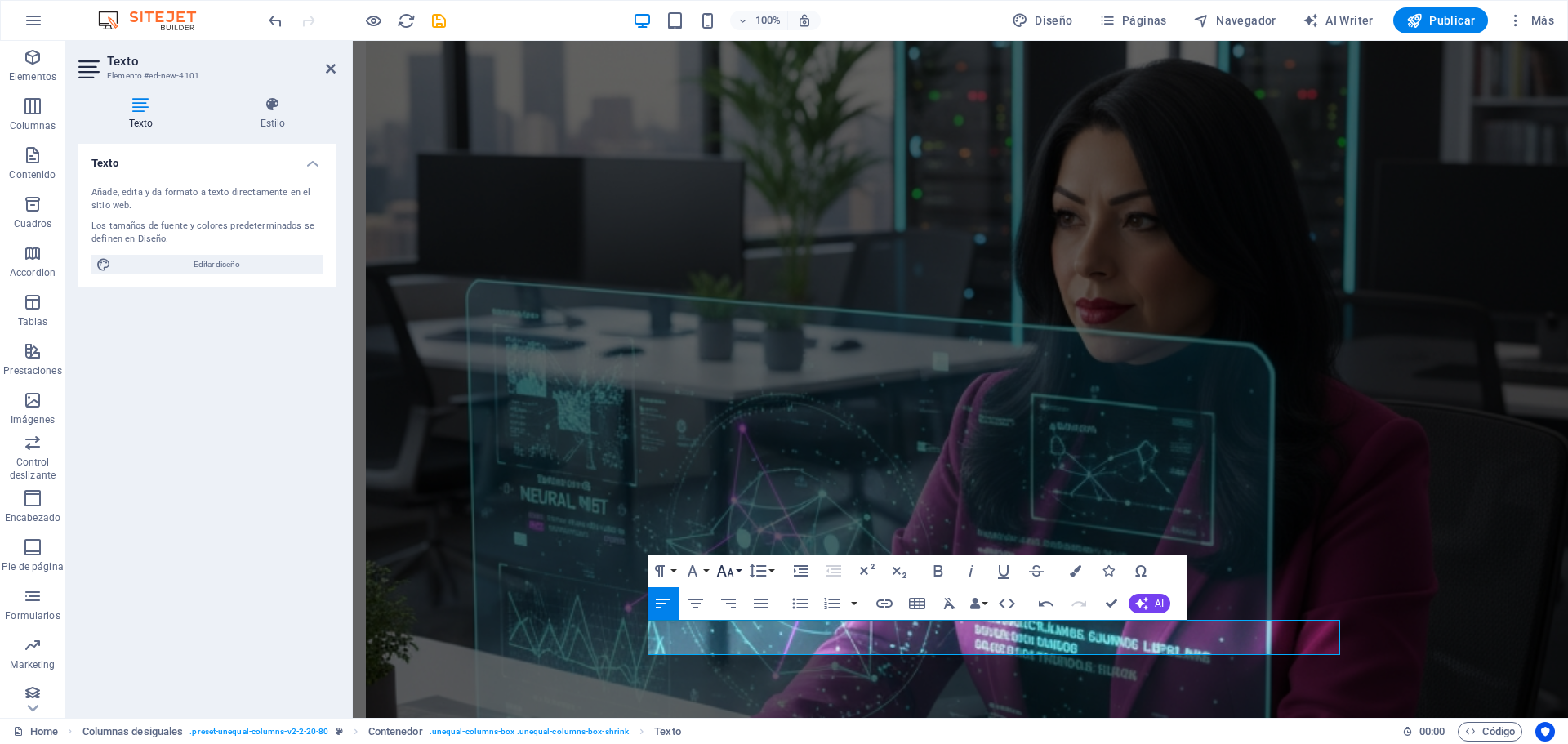
click at [731, 572] on icon "button" at bounding box center [725, 571] width 17 height 11
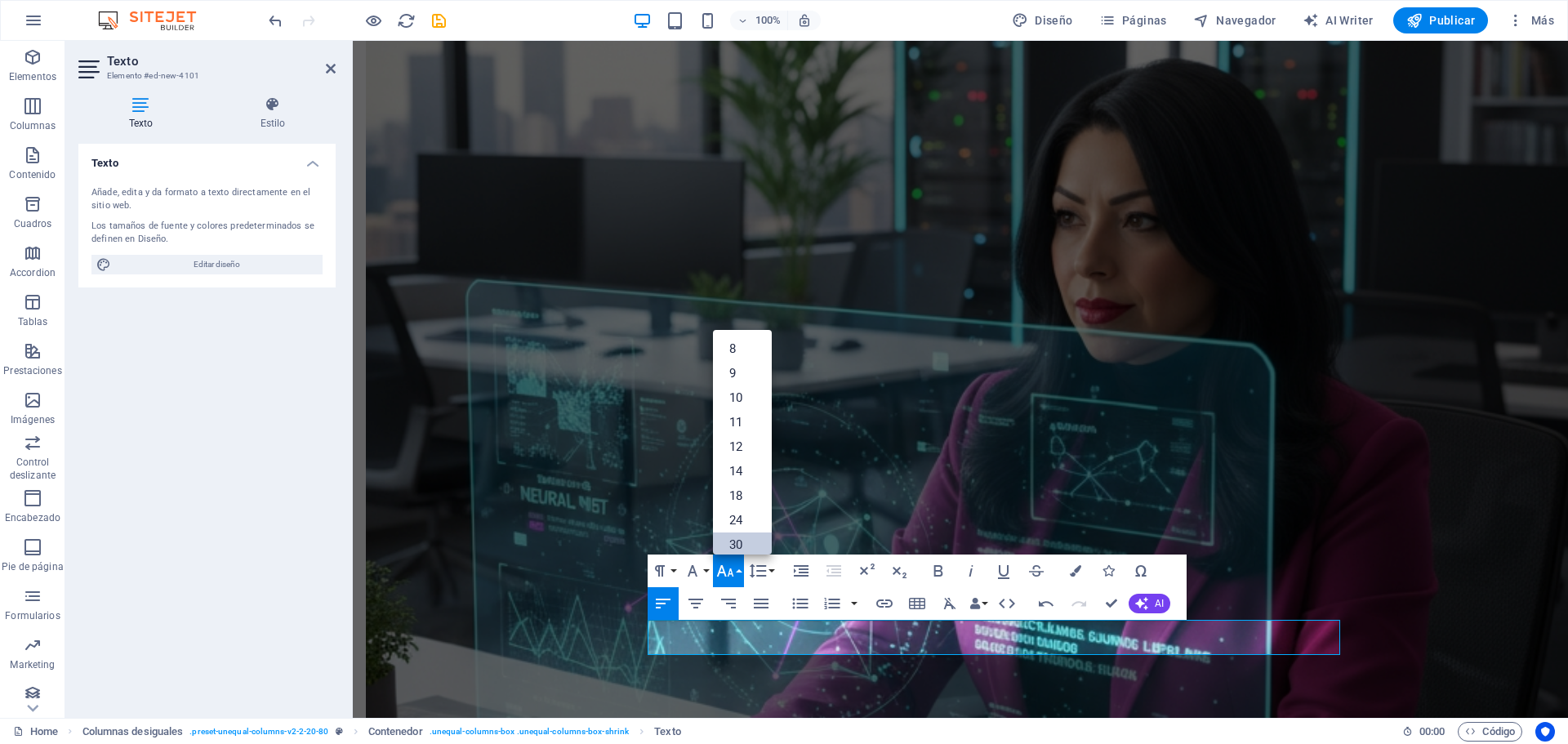
click at [744, 545] on link "30" at bounding box center [742, 544] width 59 height 24
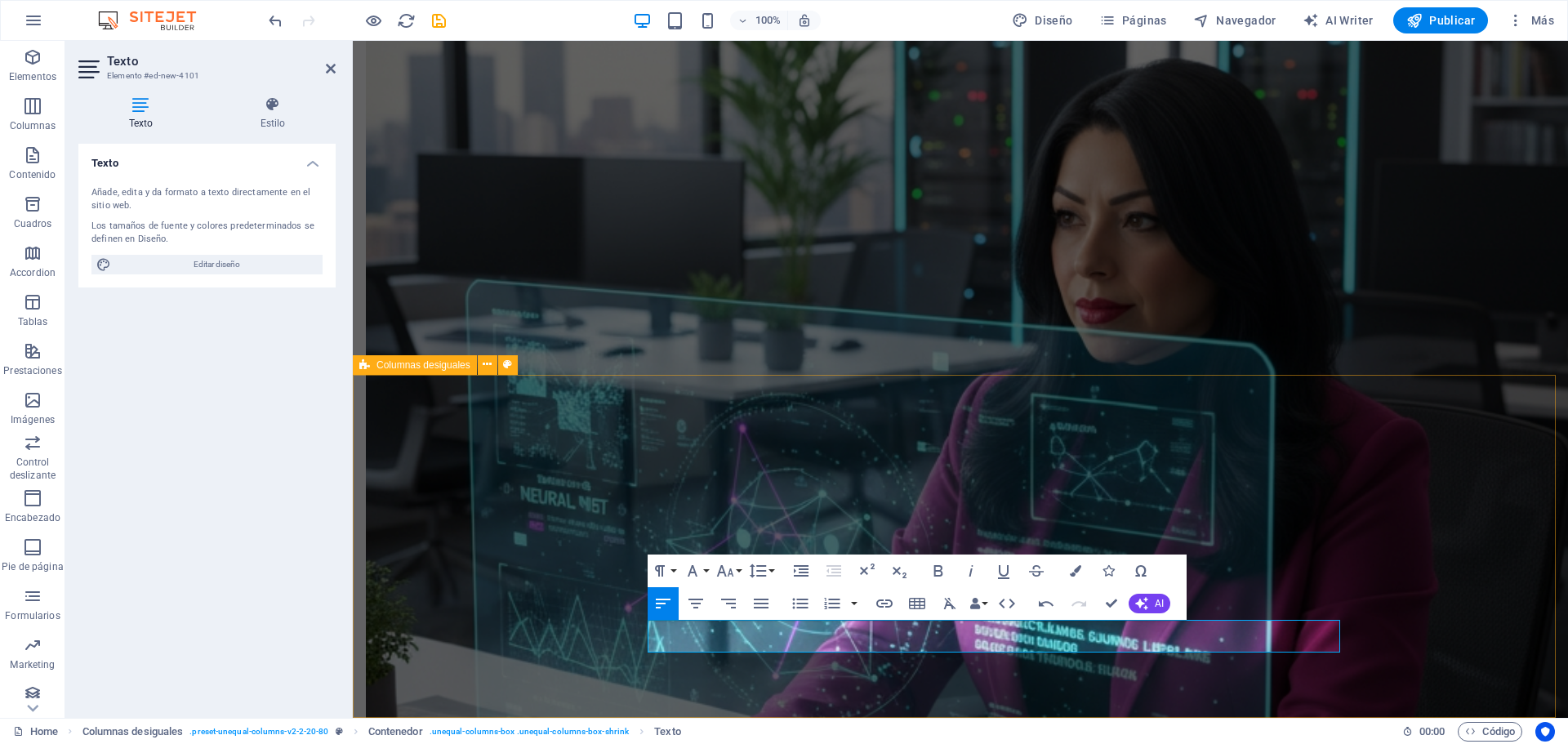
select select "%"
select select "rem"
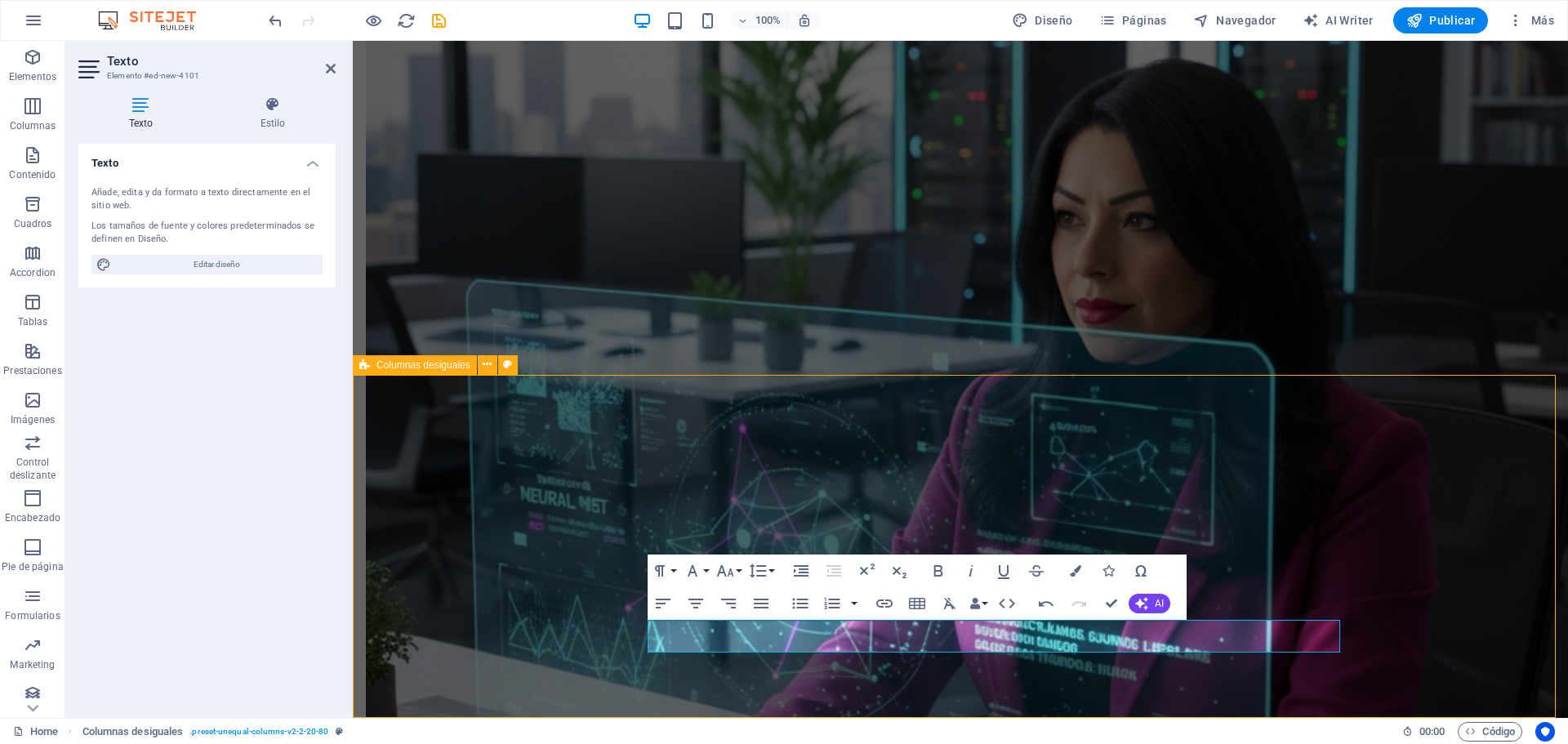
select select "px"
select select "preset-unequal-columns-v2-2-20-80"
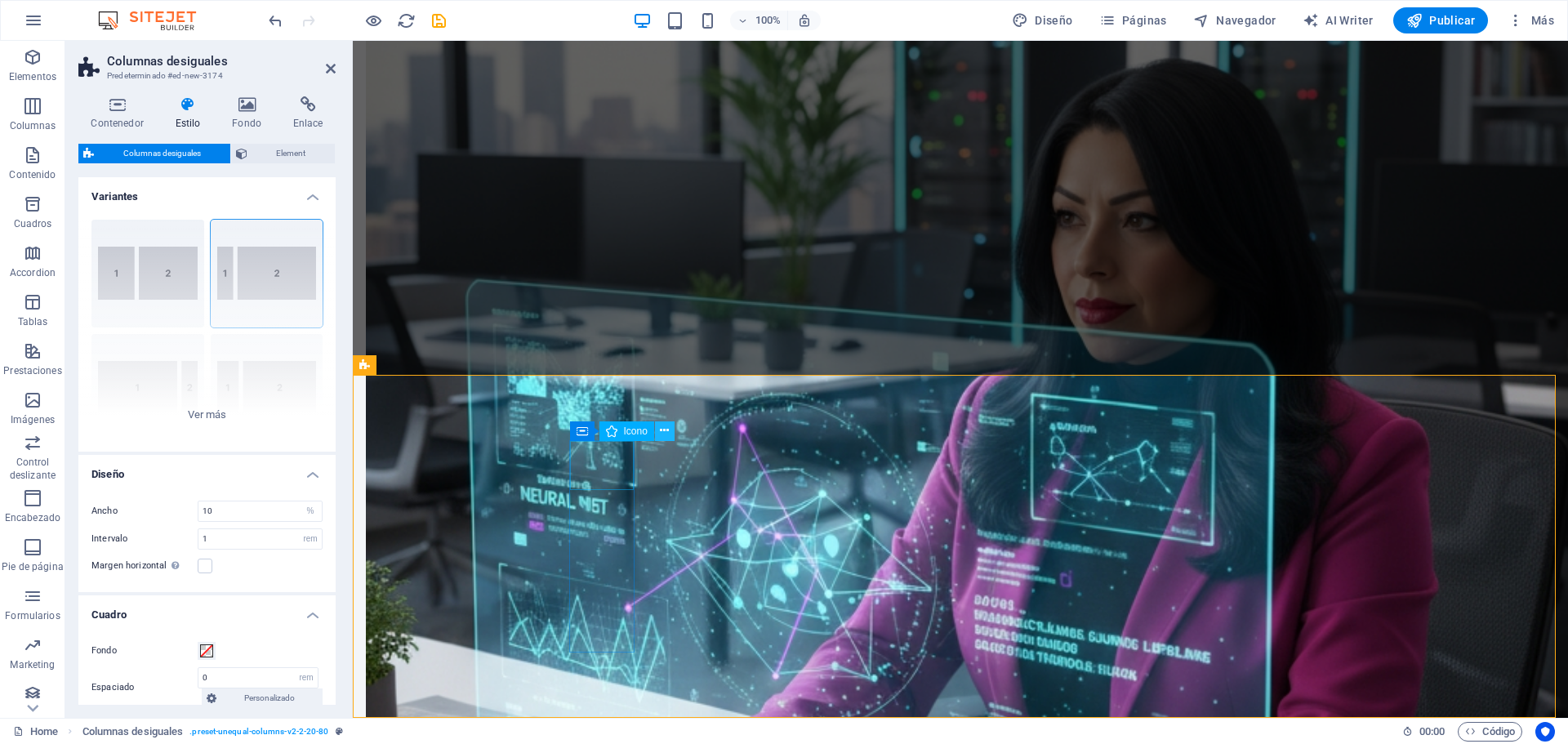
click at [666, 427] on icon at bounding box center [664, 430] width 9 height 17
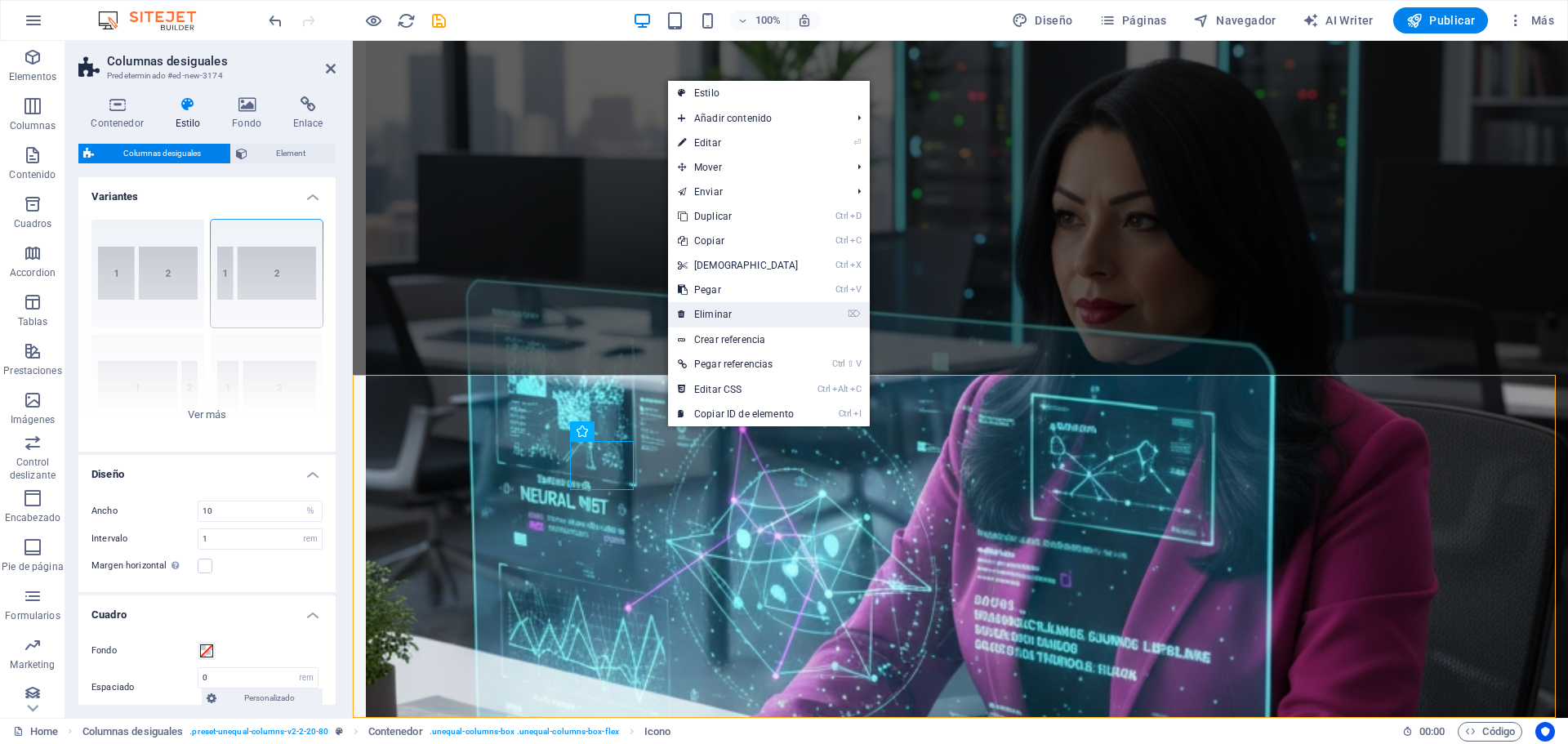
click at [727, 318] on link "⌦ Eliminar" at bounding box center [738, 314] width 141 height 24
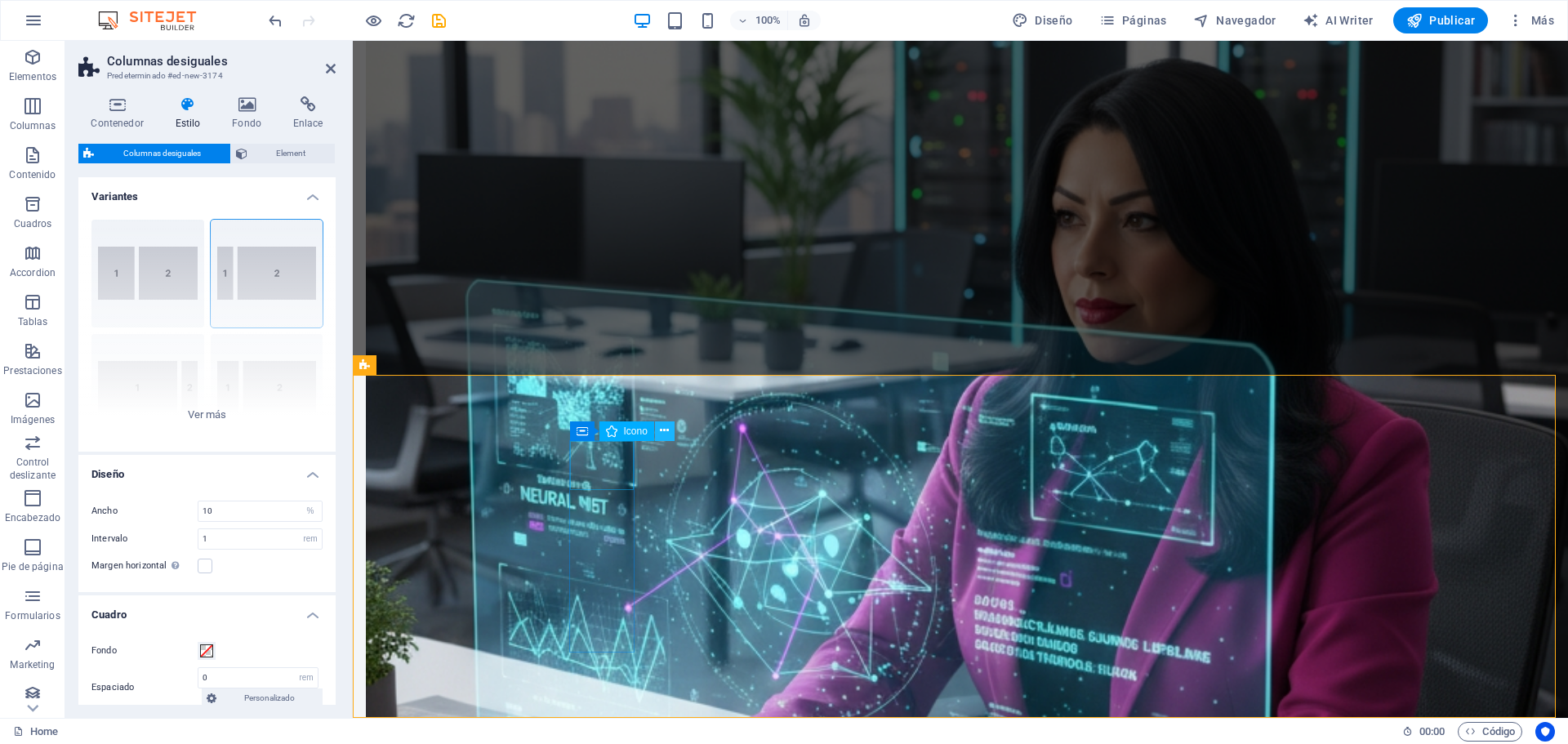
click at [664, 436] on icon at bounding box center [664, 430] width 9 height 17
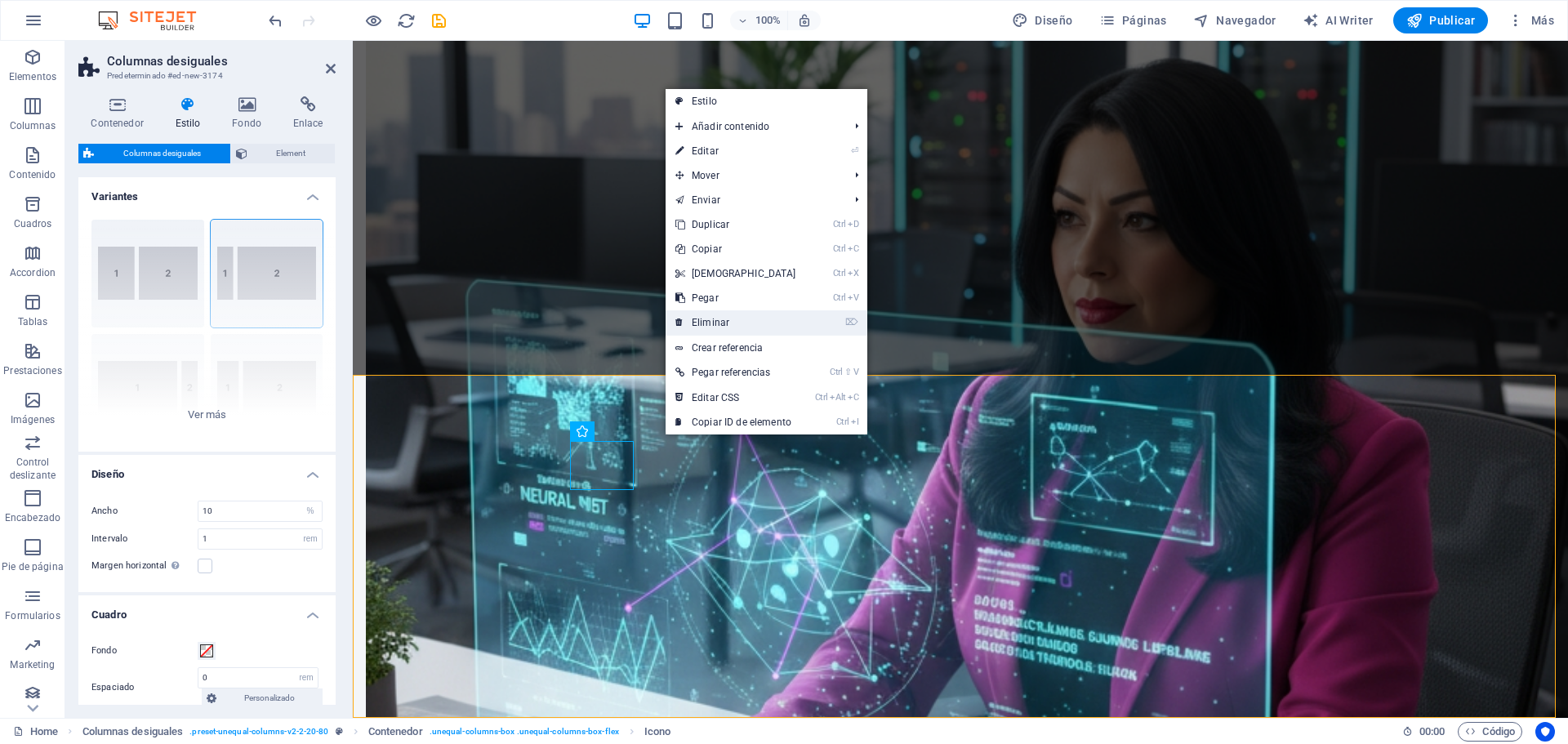
click at [703, 316] on link "⌦ Eliminar" at bounding box center [735, 322] width 141 height 24
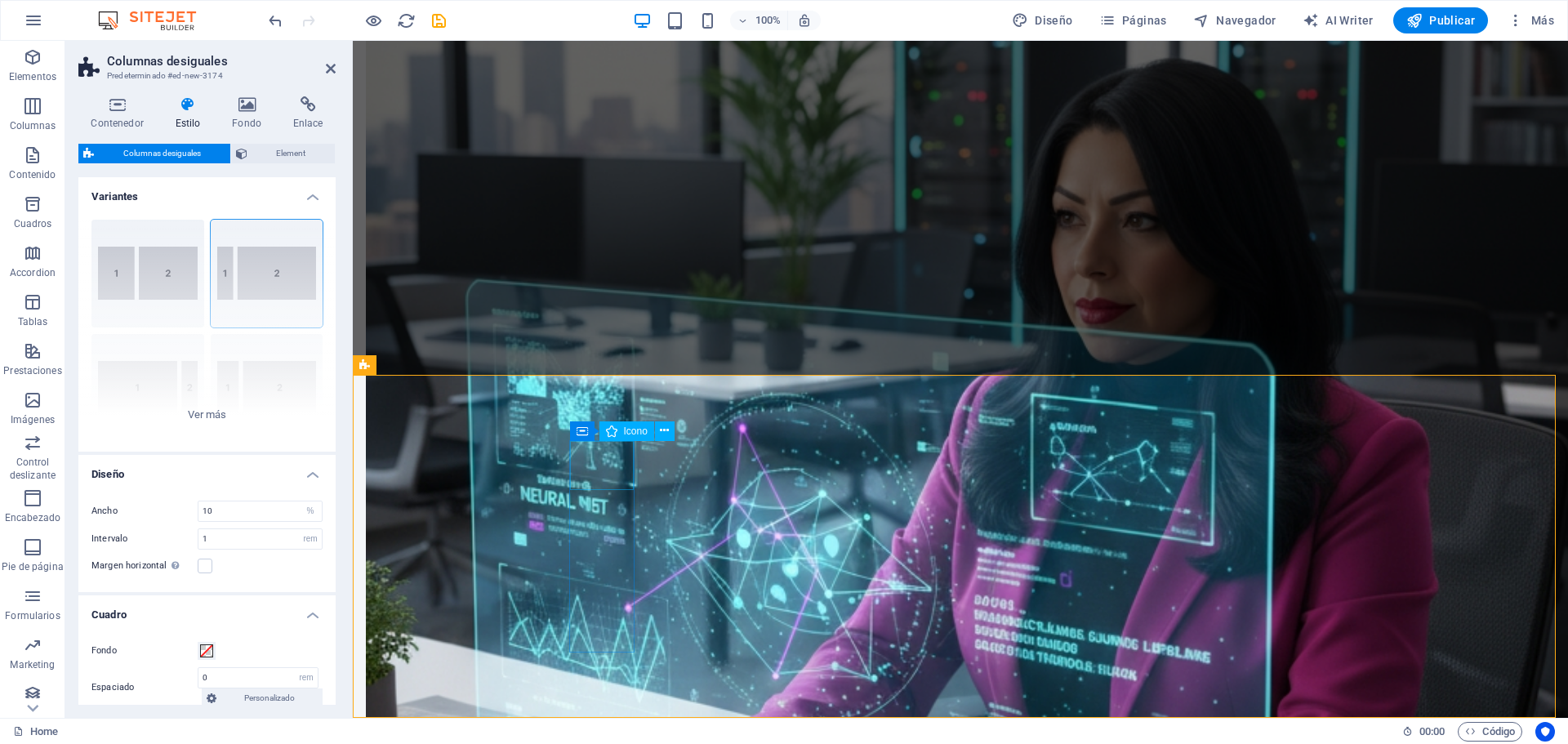
click at [666, 433] on icon at bounding box center [664, 430] width 9 height 17
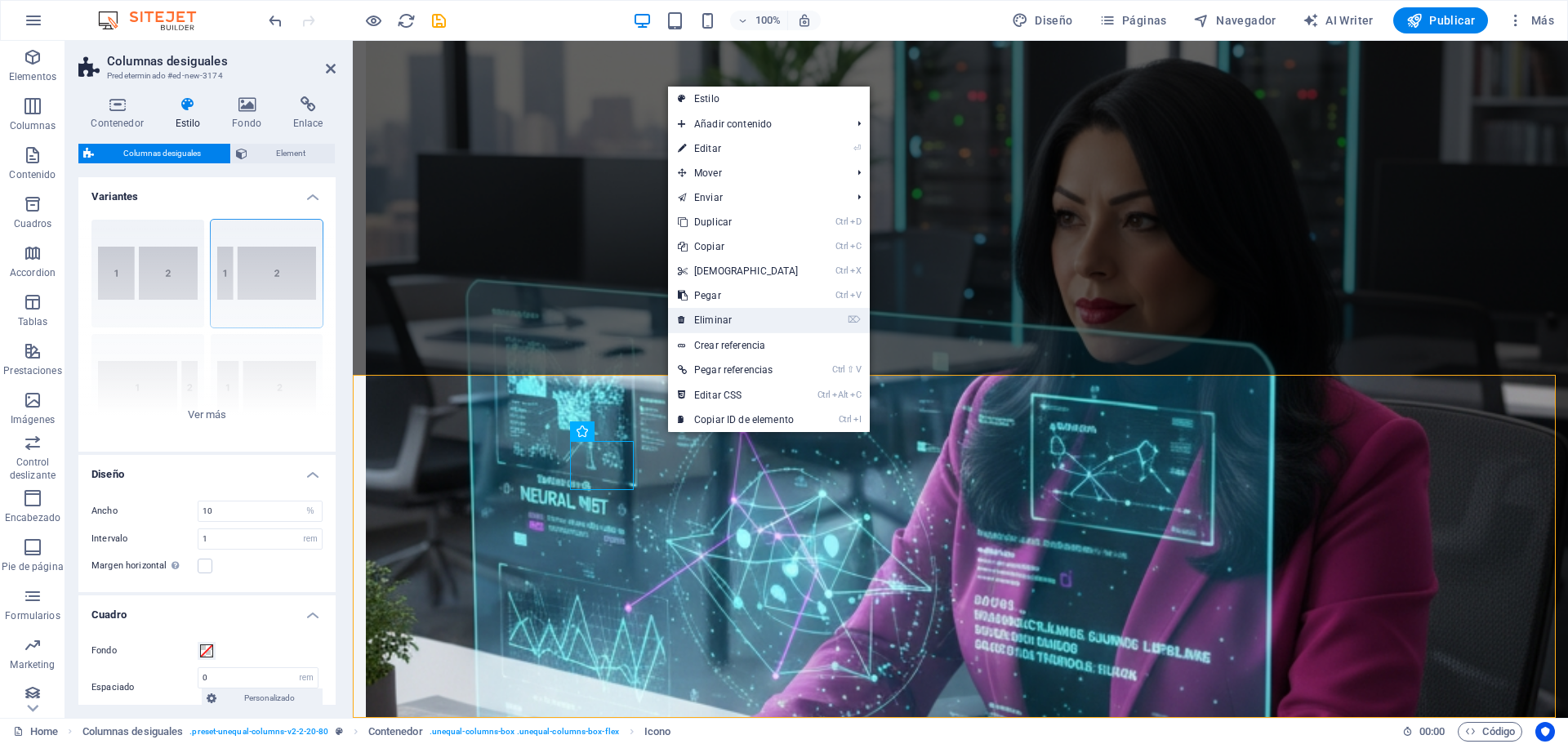
click at [723, 318] on link "⌦ Eliminar" at bounding box center [738, 319] width 141 height 24
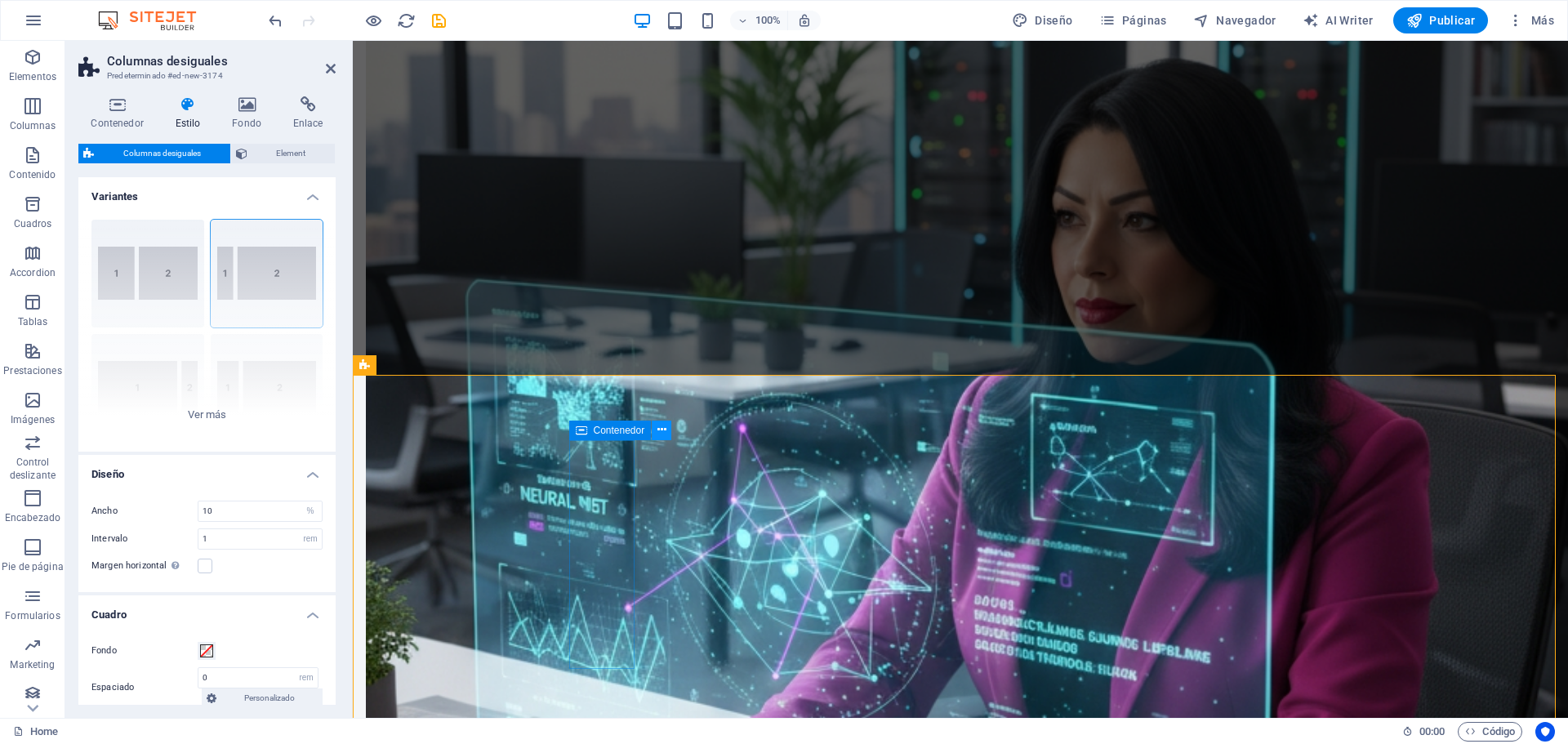
click at [659, 431] on icon at bounding box center [662, 429] width 9 height 17
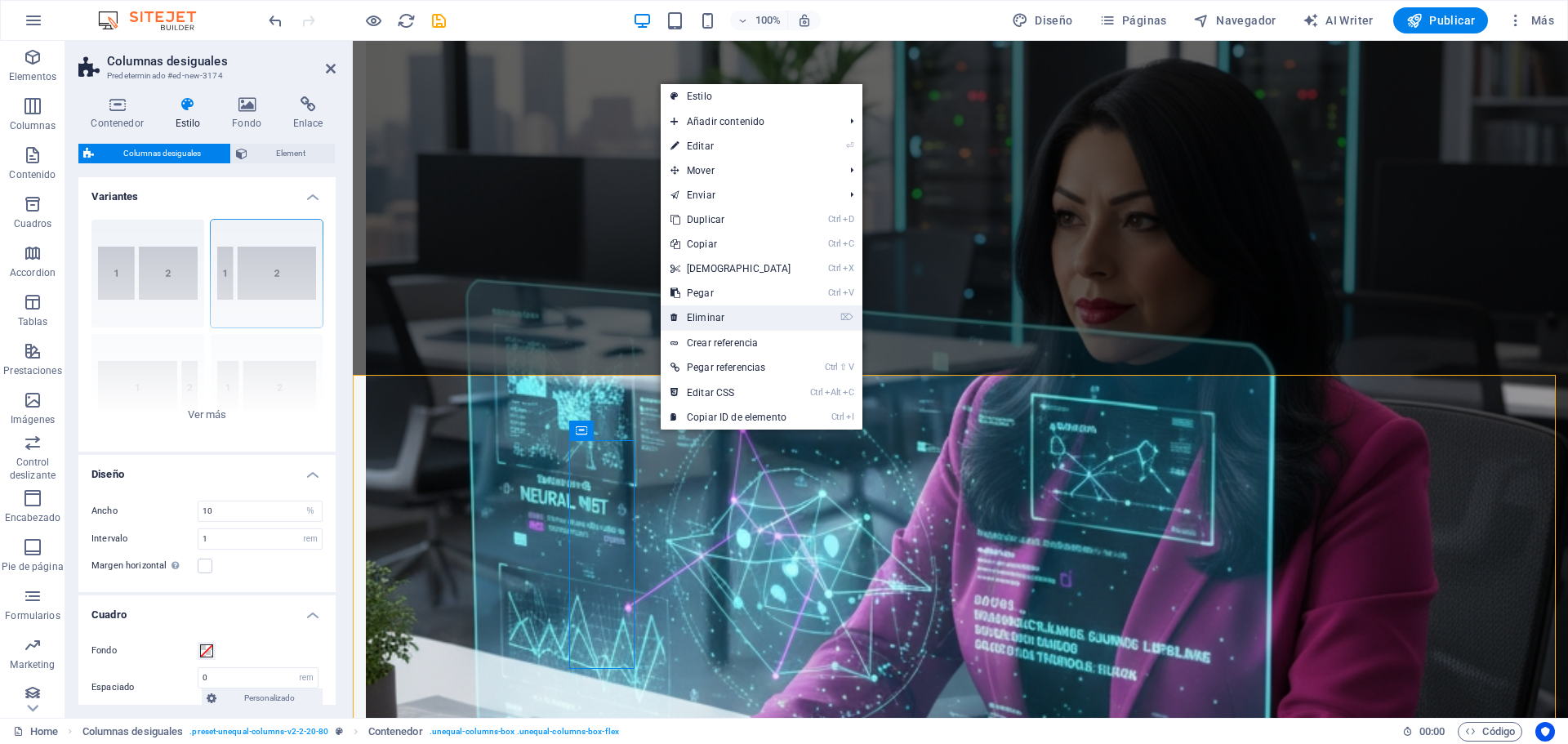
click at [699, 309] on link "⌦ Eliminar" at bounding box center [730, 318] width 141 height 24
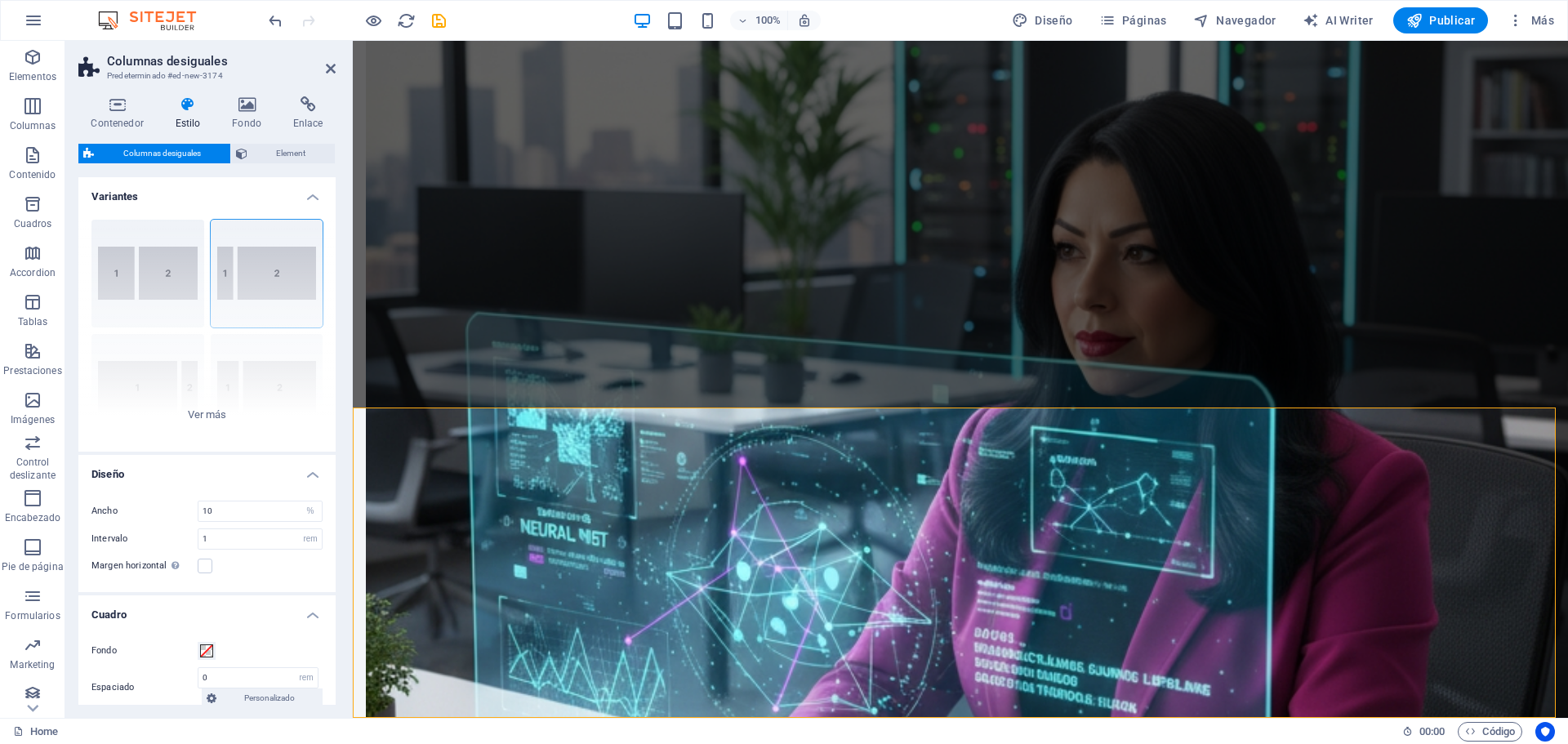
click at [327, 61] on h2 "Columnas desiguales" at bounding box center [221, 61] width 228 height 15
click at [329, 75] on link at bounding box center [331, 69] width 10 height 14
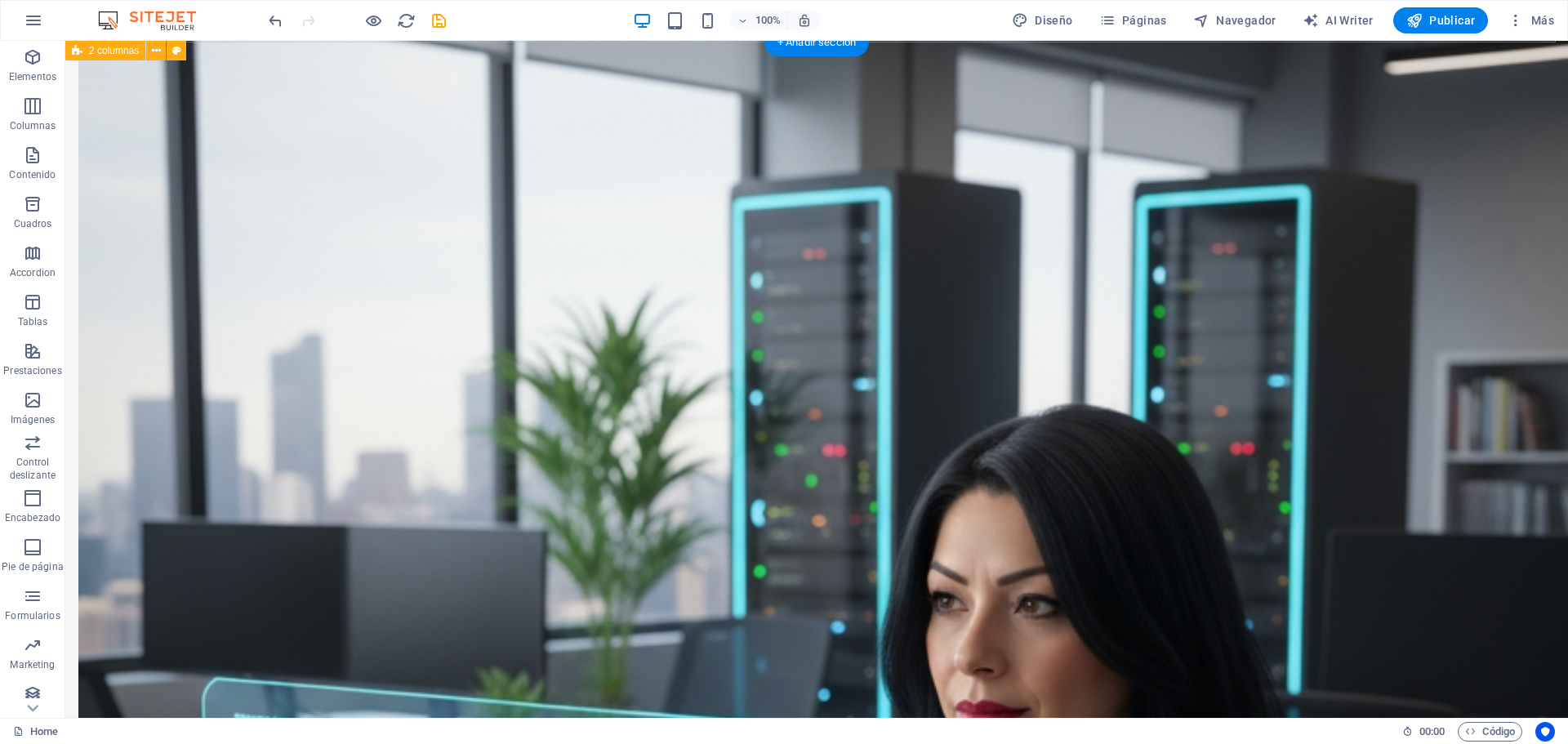
scroll to position [2153, 0]
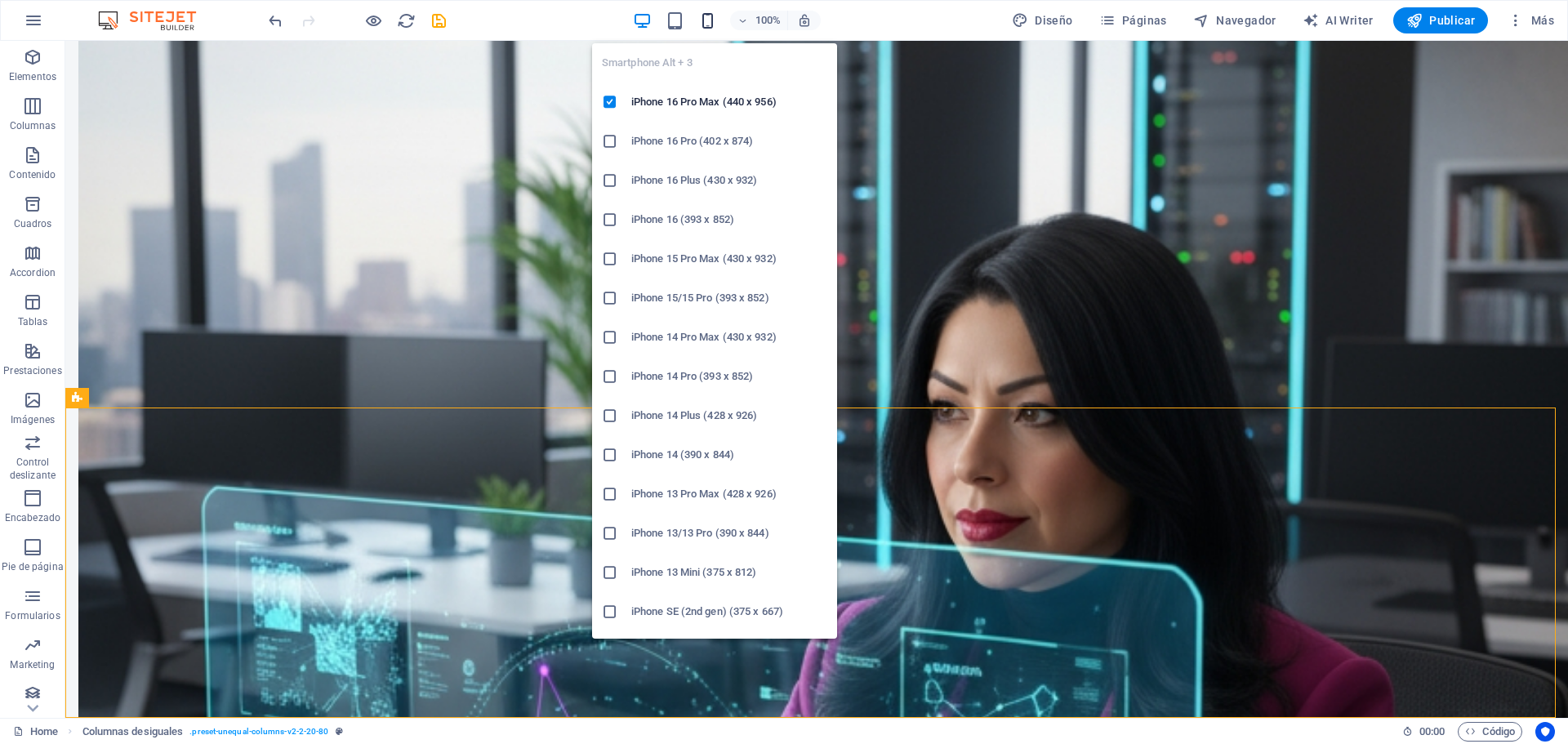
click at [712, 26] on icon "button" at bounding box center [707, 20] width 19 height 19
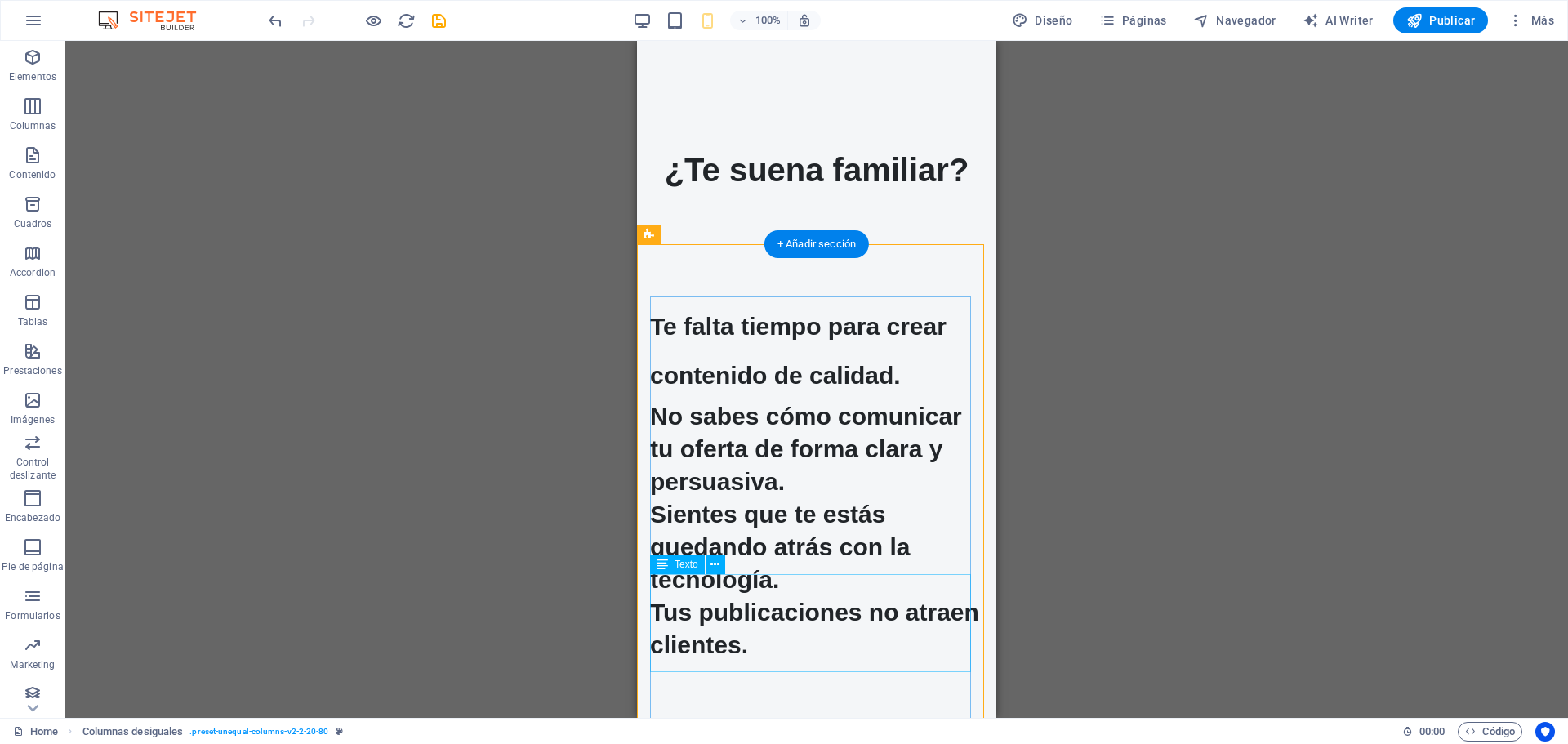
scroll to position [2462, 0]
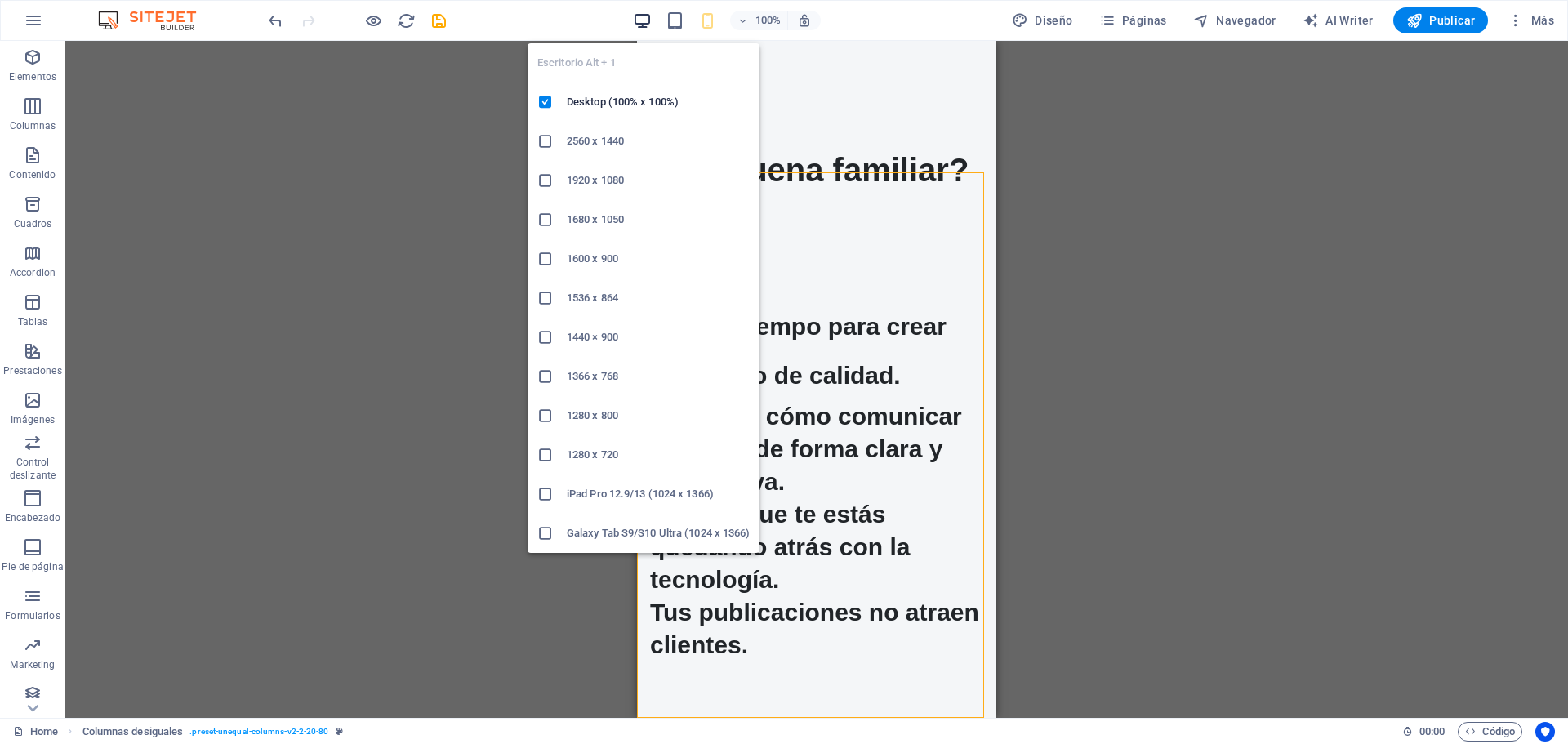
click at [645, 21] on icon "button" at bounding box center [642, 20] width 19 height 19
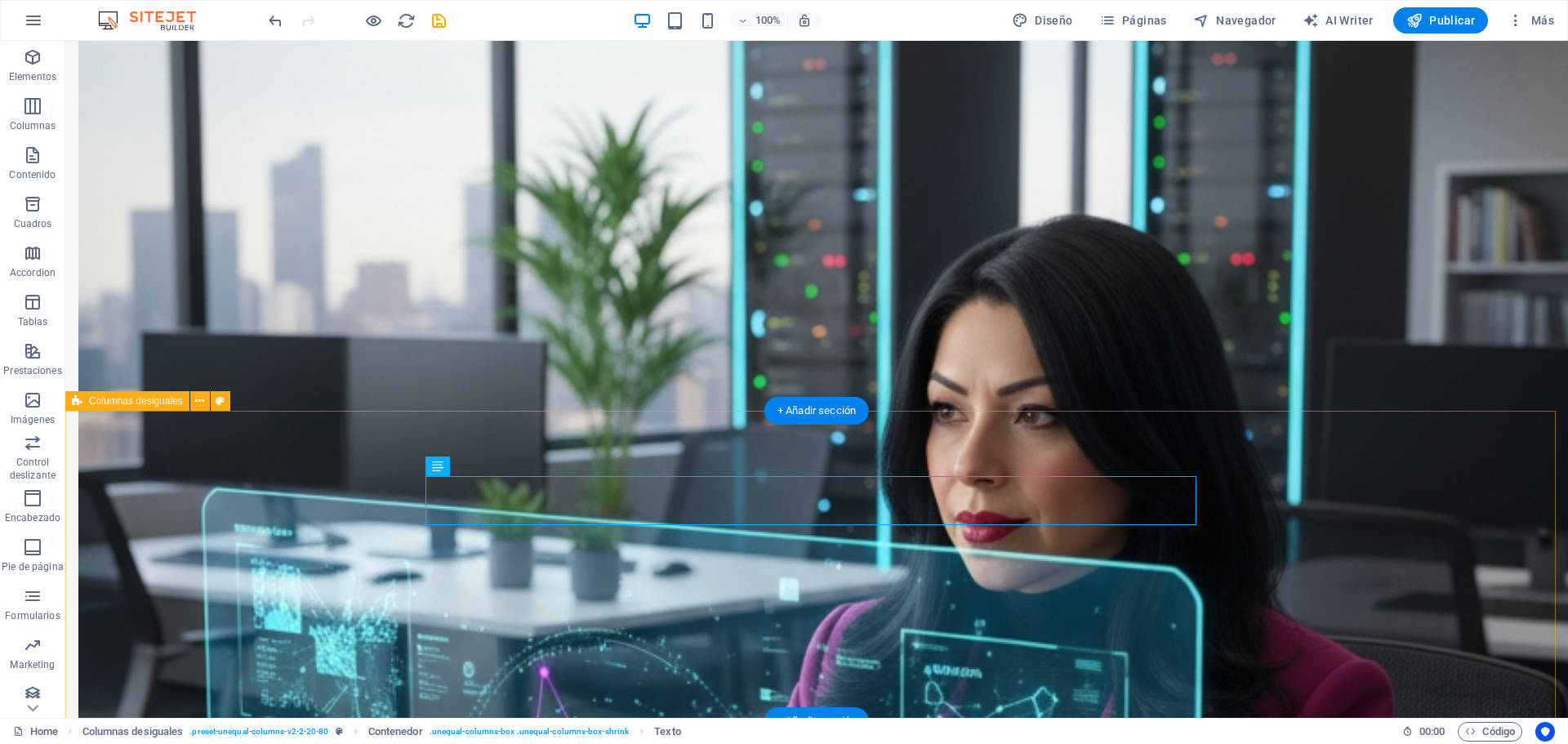
scroll to position [2153, 0]
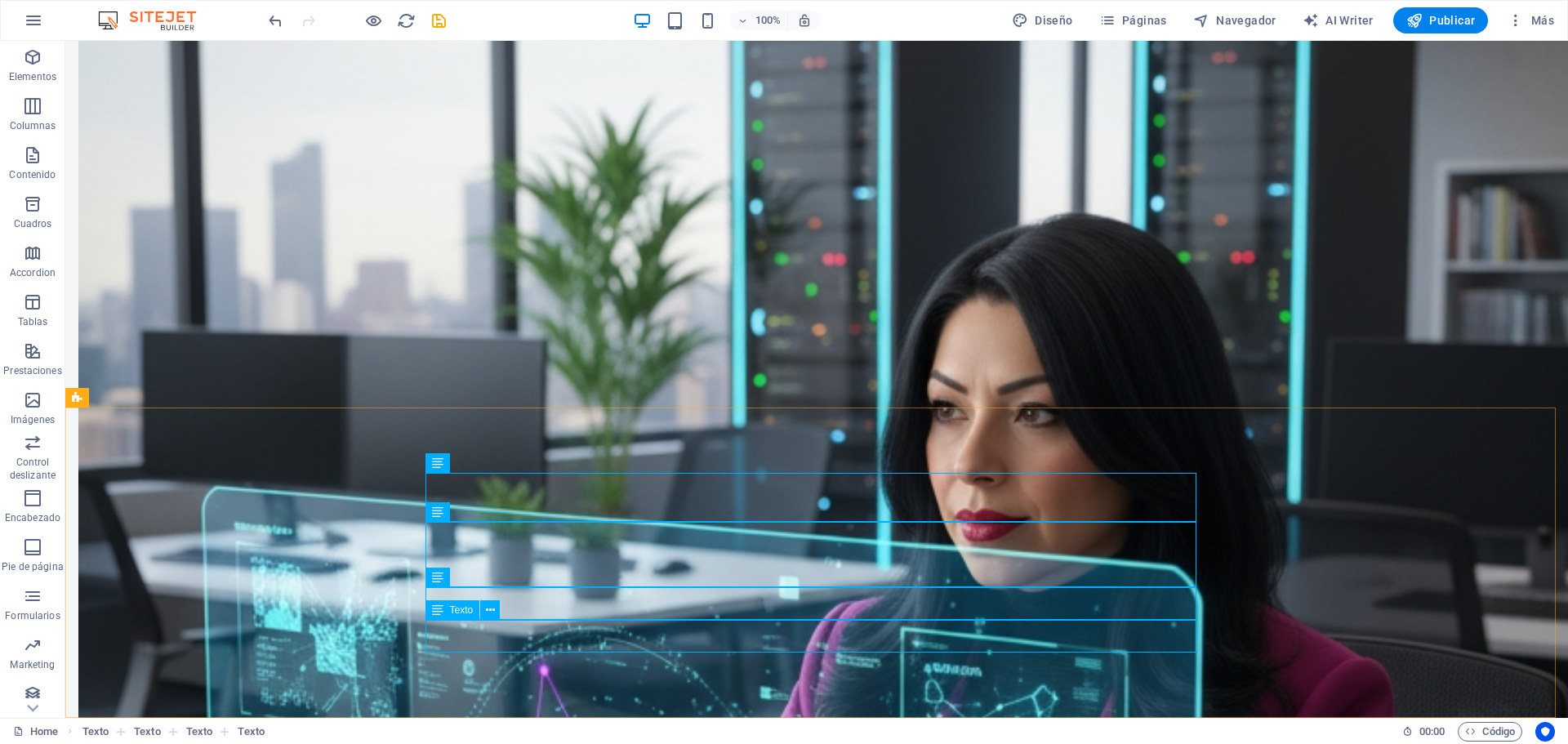
click at [459, 613] on span "Texto" at bounding box center [461, 609] width 23 height 10
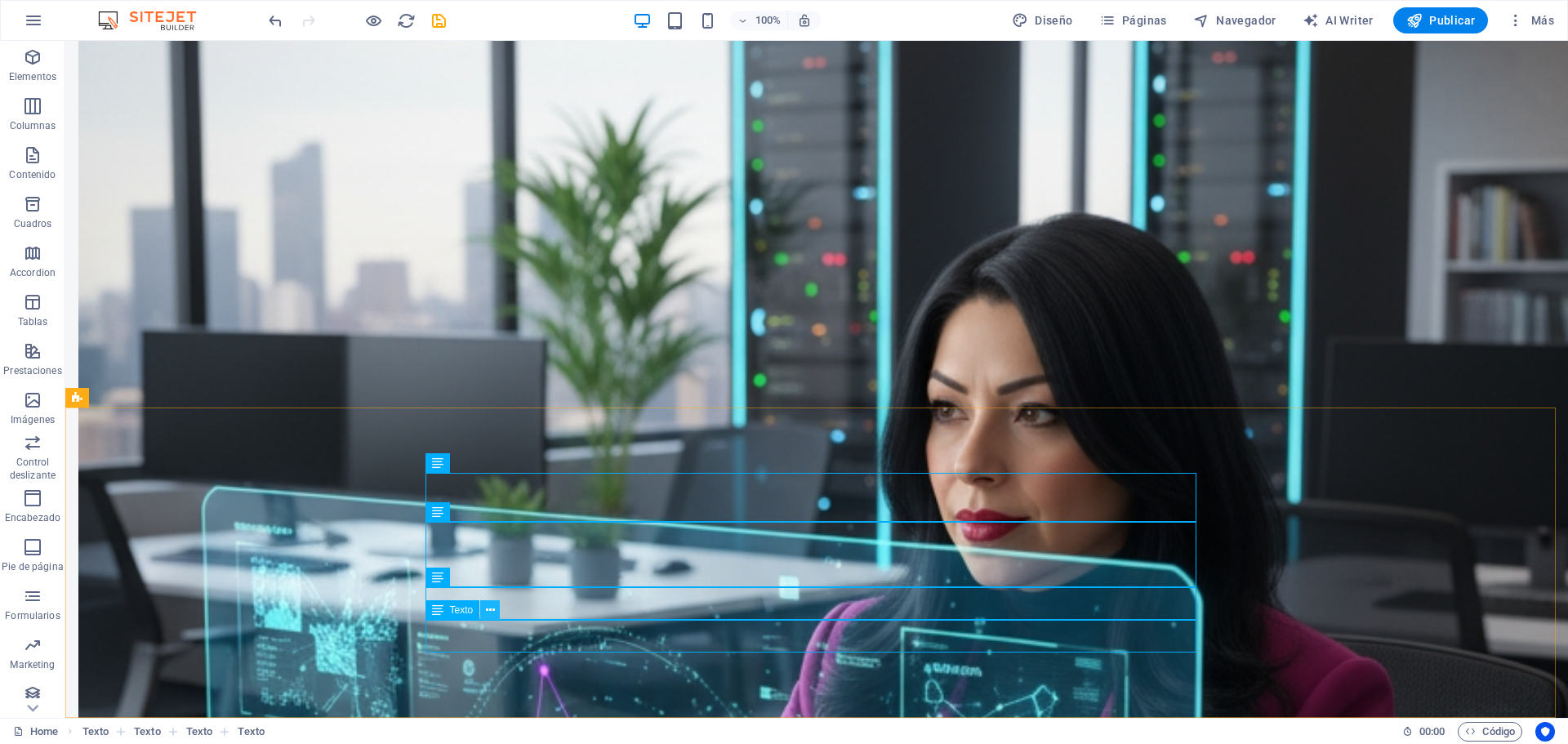
click at [490, 611] on icon at bounding box center [491, 610] width 9 height 17
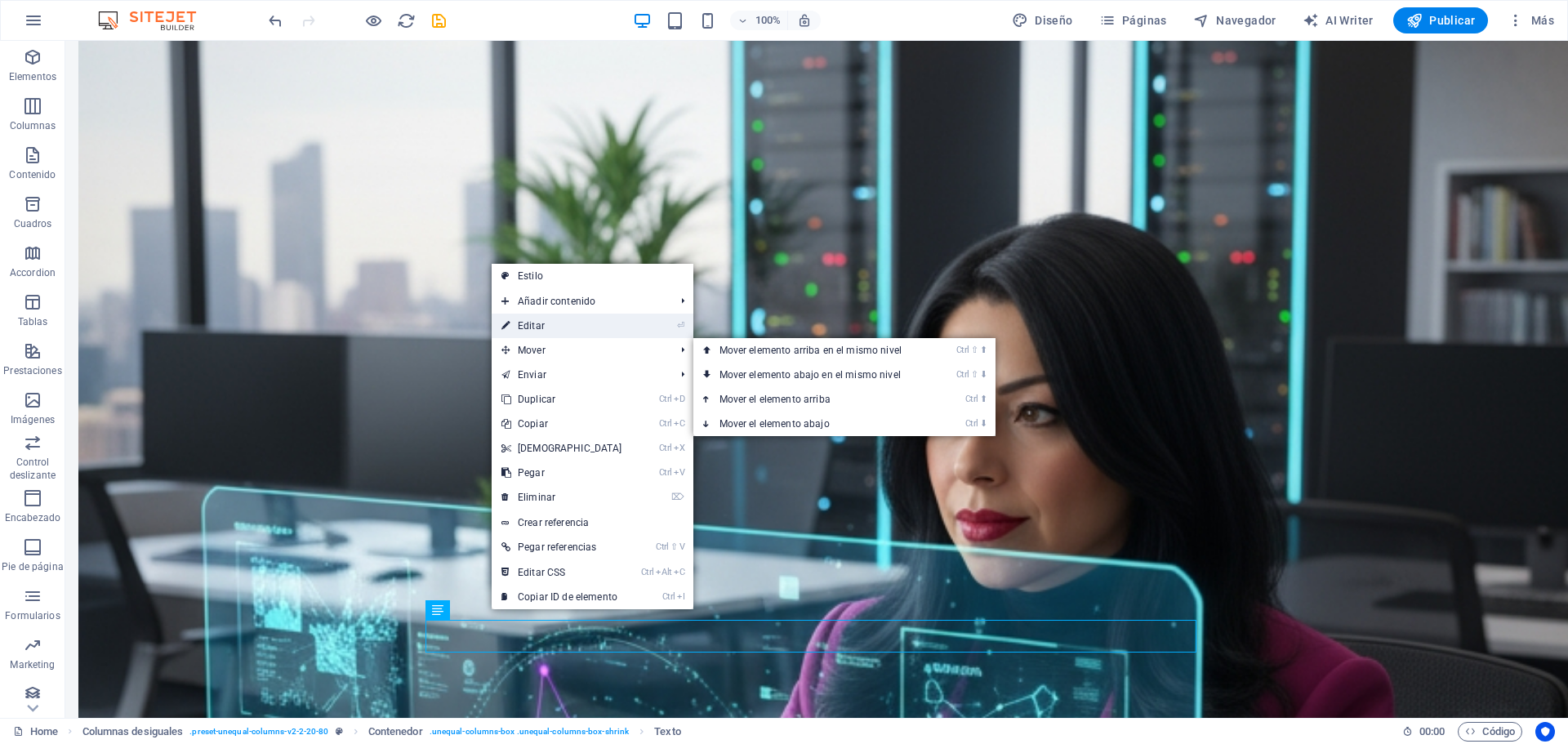
click at [602, 332] on link "⏎ Editar" at bounding box center [562, 326] width 141 height 24
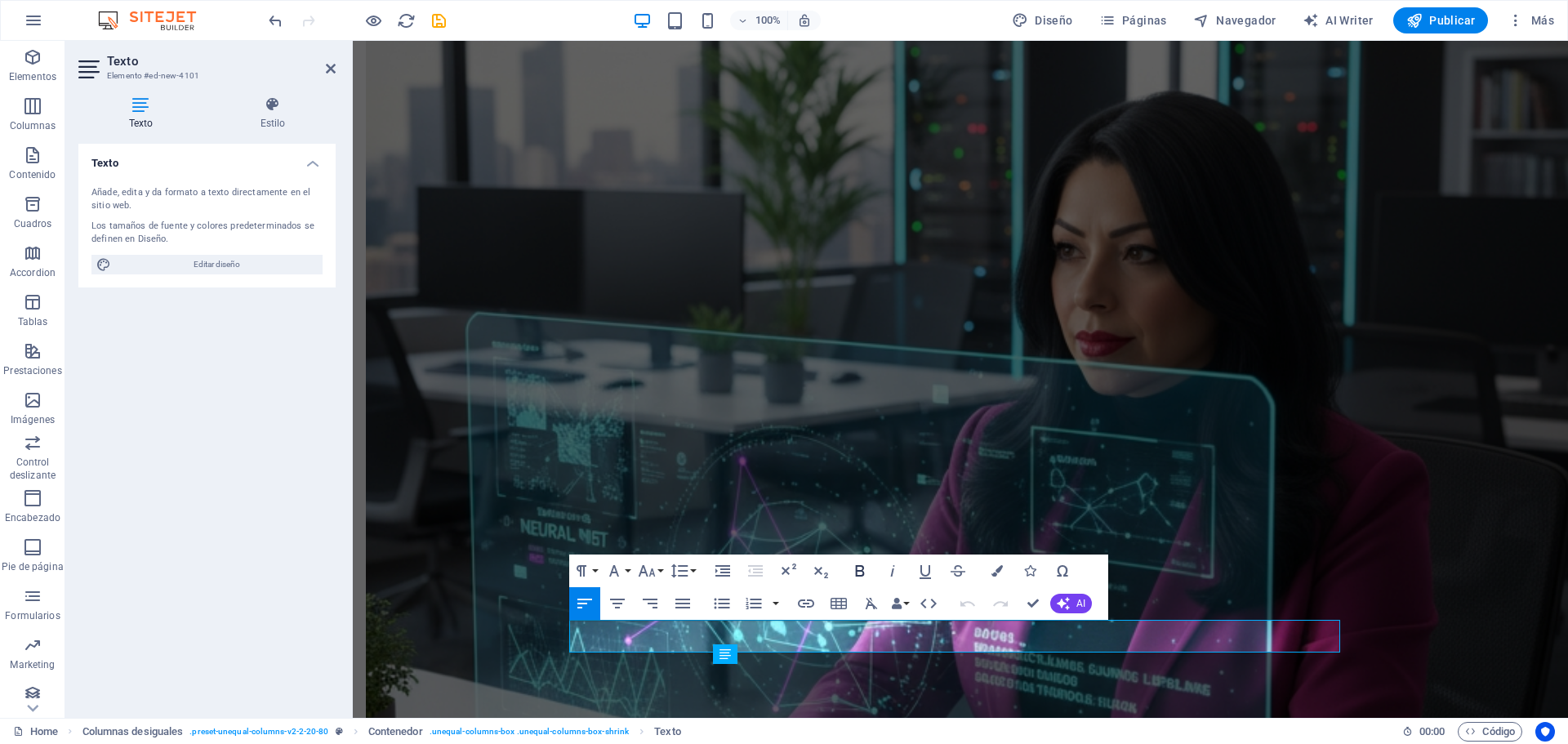
click at [854, 564] on icon "button" at bounding box center [859, 570] width 20 height 20
click at [660, 566] on button "Font Size" at bounding box center [649, 570] width 31 height 33
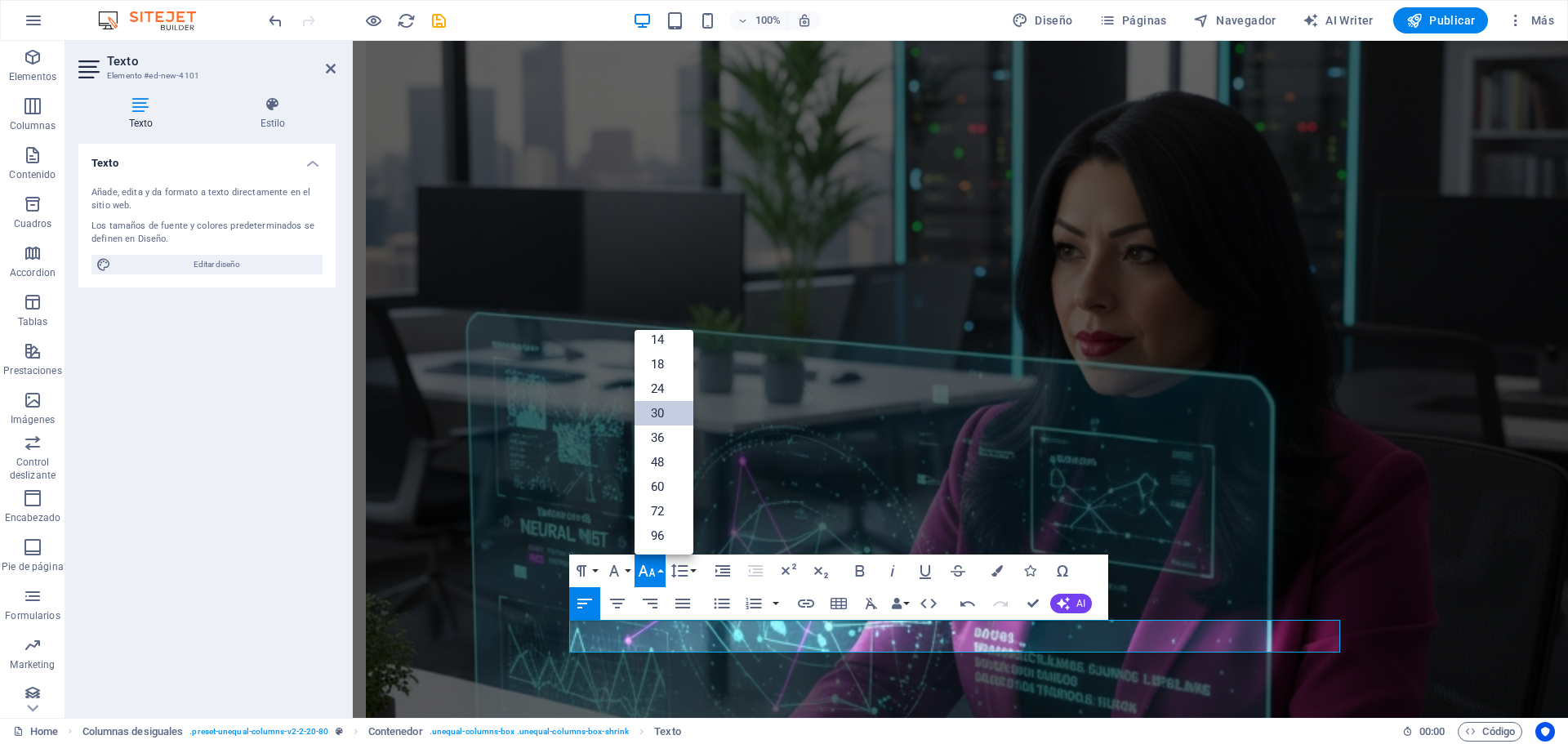
scroll to position [131, 0]
click at [677, 386] on link "24" at bounding box center [663, 388] width 59 height 24
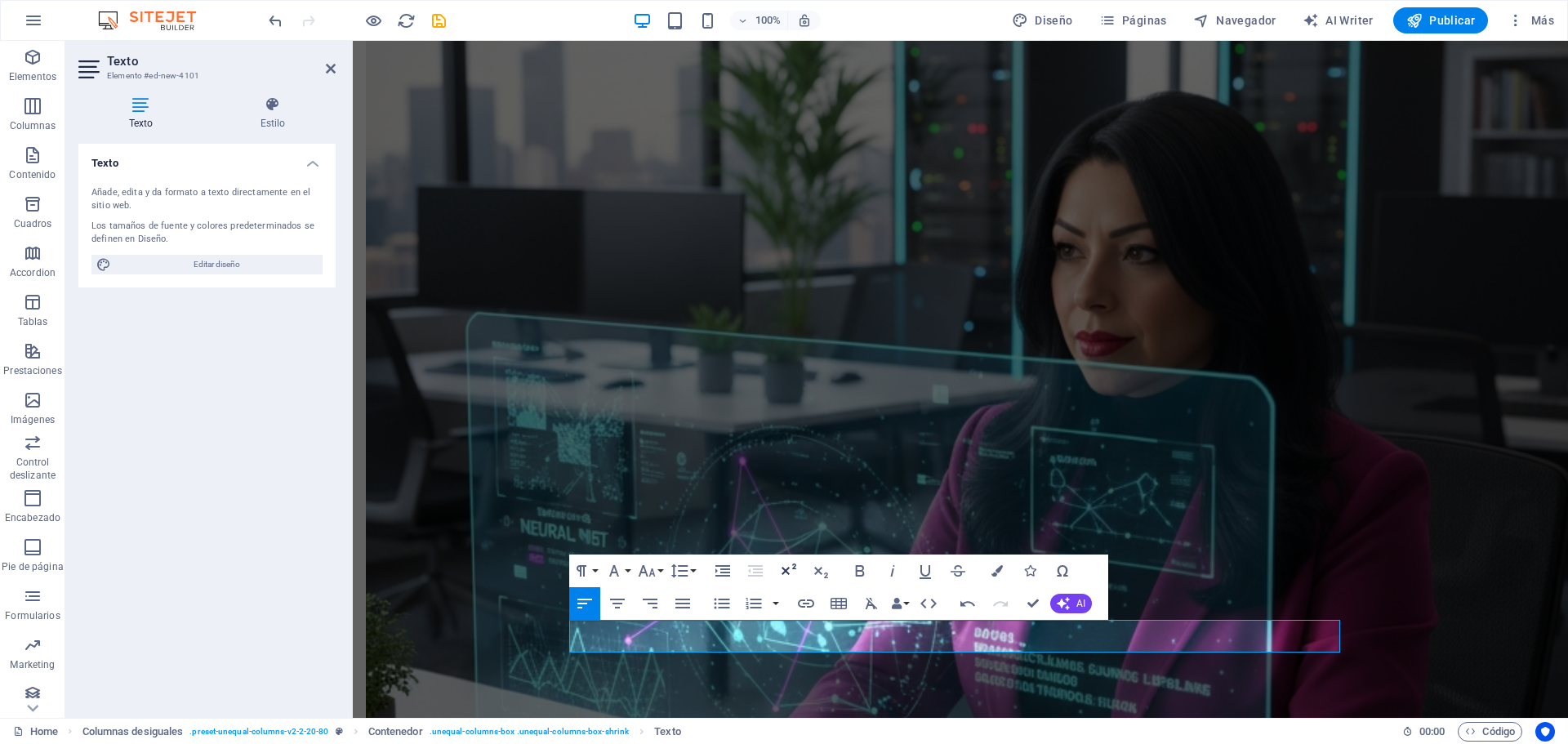
click at [798, 565] on button "Superscript" at bounding box center [787, 570] width 31 height 33
click at [905, 598] on button "Data Bindings" at bounding box center [900, 602] width 23 height 33
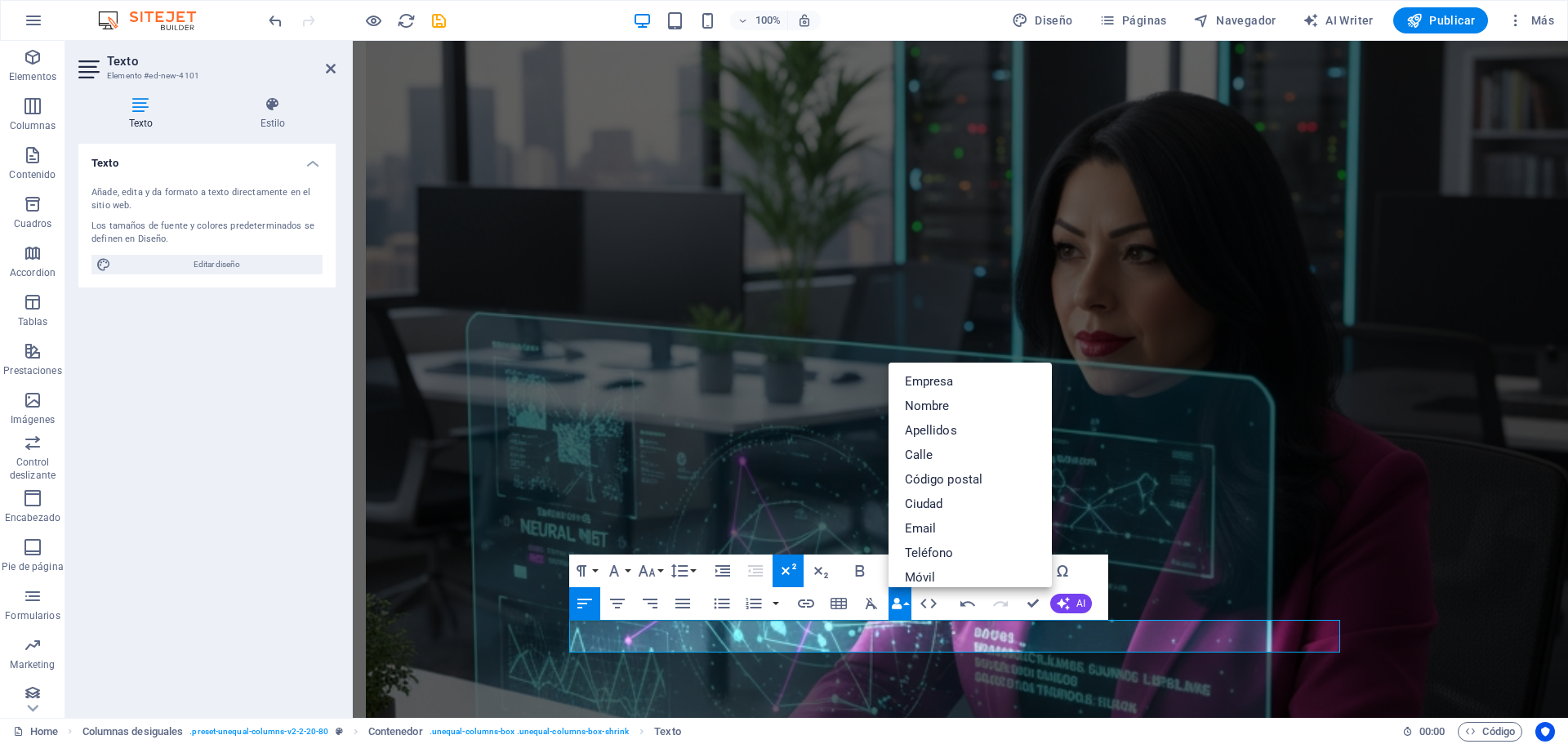
click at [905, 598] on button "Data Bindings" at bounding box center [900, 602] width 23 height 33
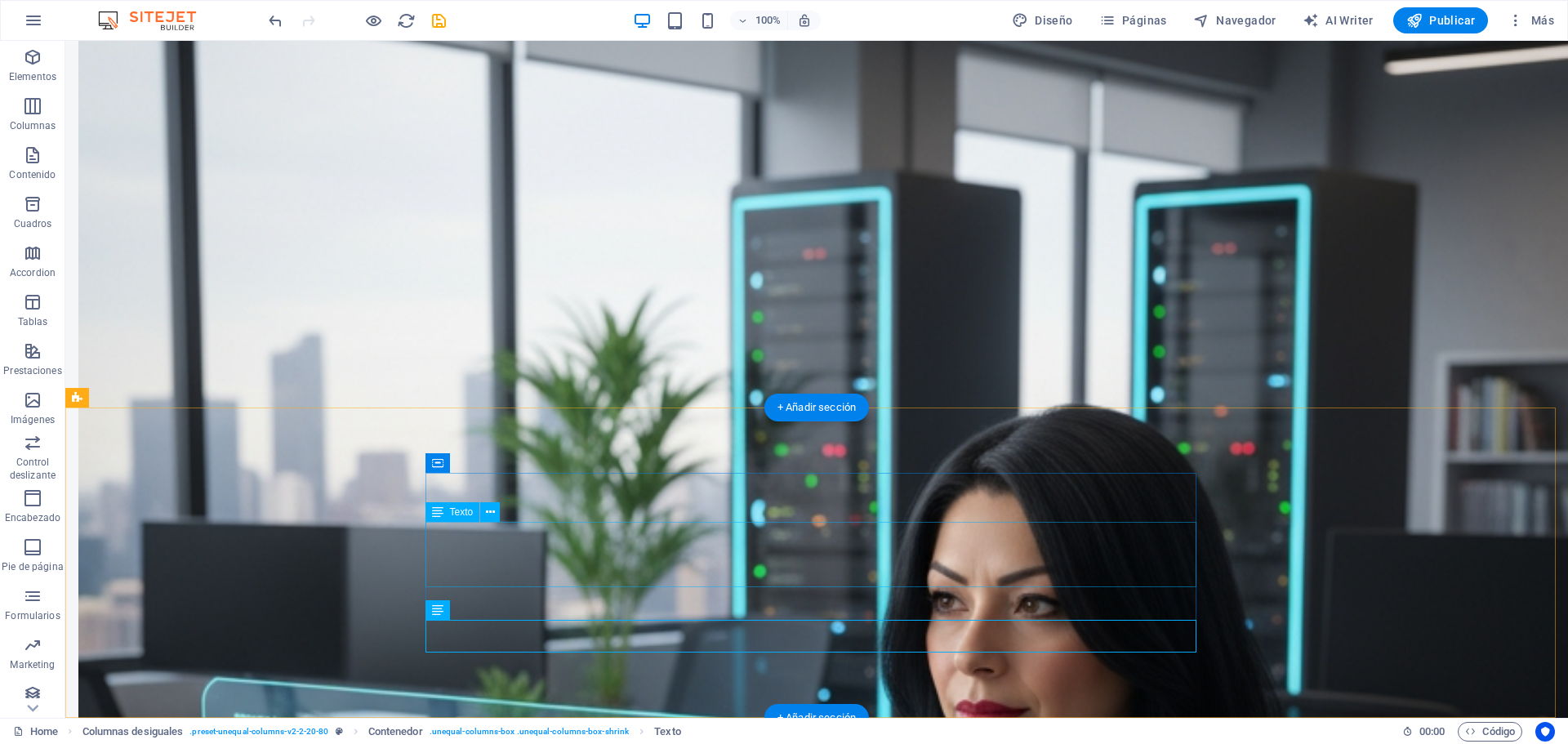
scroll to position [2153, 0]
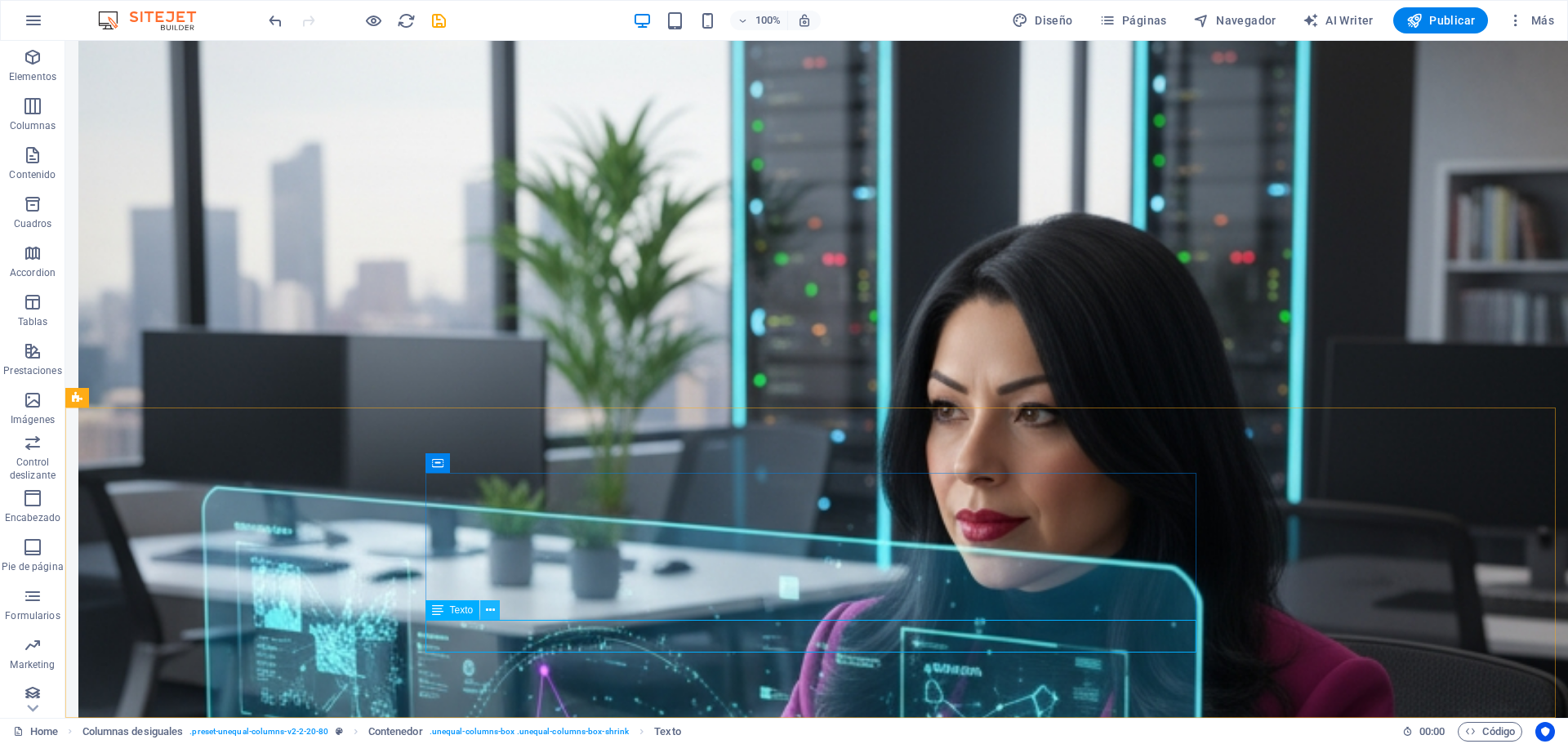
click at [493, 611] on icon at bounding box center [491, 610] width 9 height 17
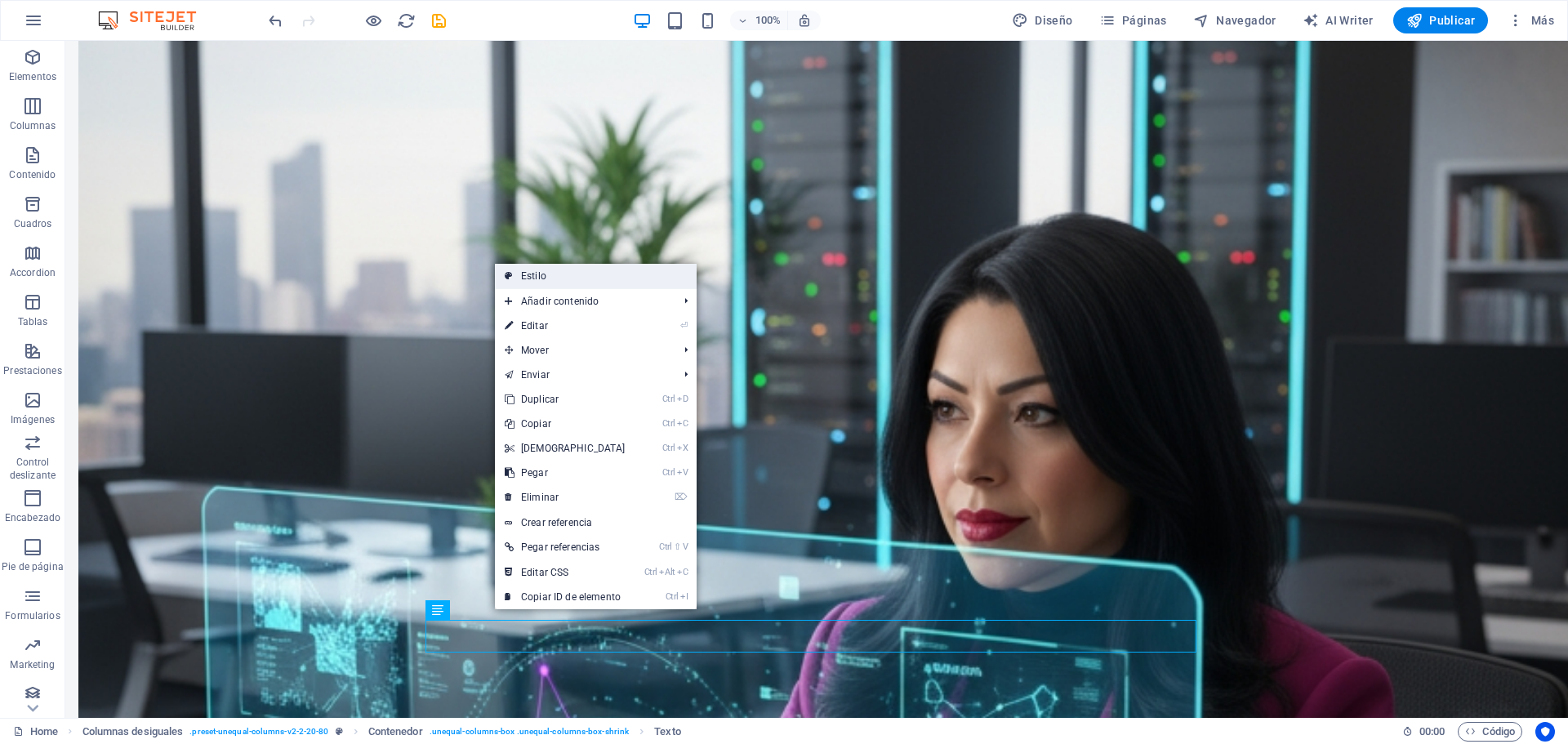
click at [614, 277] on link "Estilo" at bounding box center [595, 276] width 201 height 24
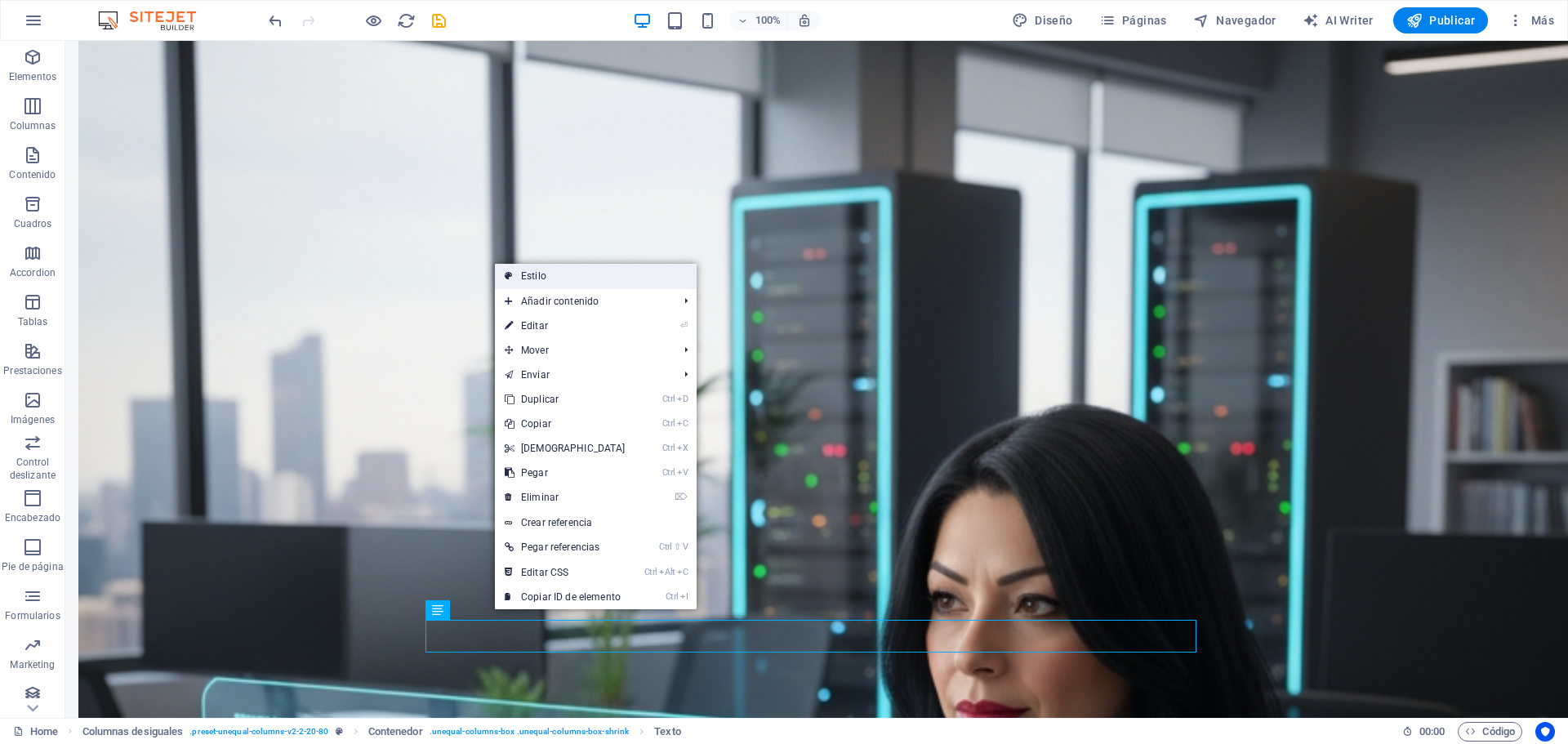
select select "%"
select select "rem"
select select "px"
select select "preset-unequal-columns-v2-2-20-80"
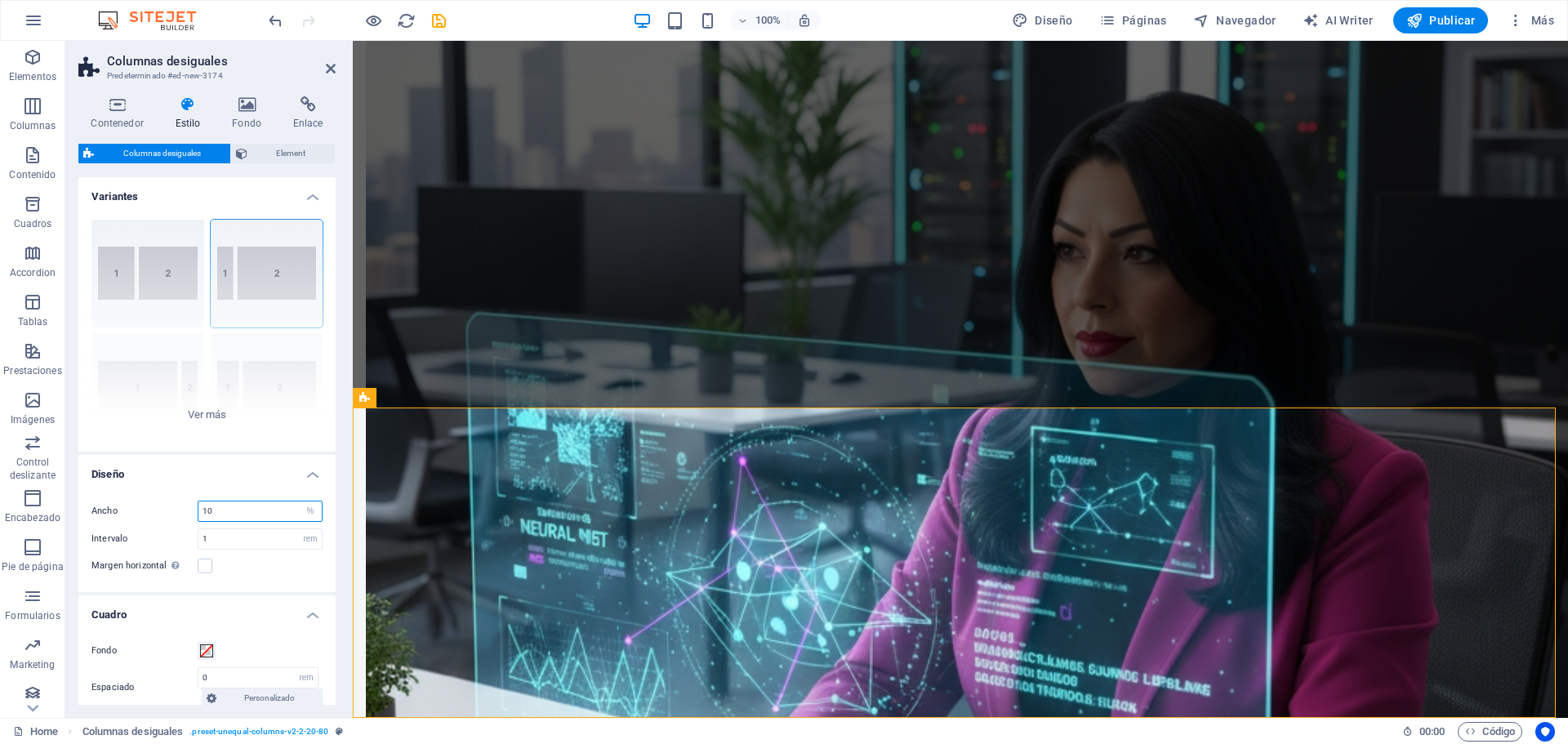
click at [288, 507] on input "10" at bounding box center [260, 510] width 123 height 20
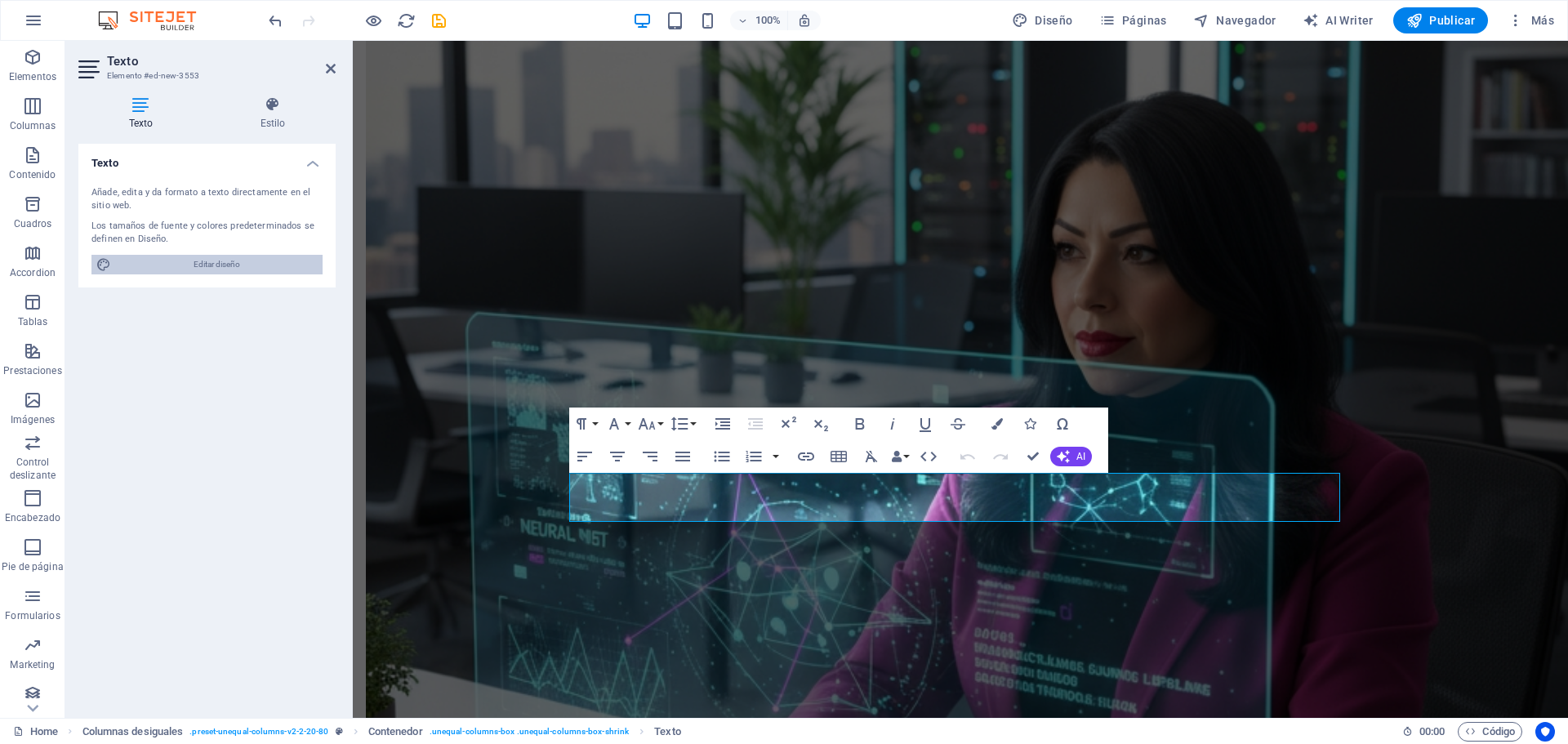
click at [186, 260] on span "Editar diseño" at bounding box center [216, 264] width 201 height 20
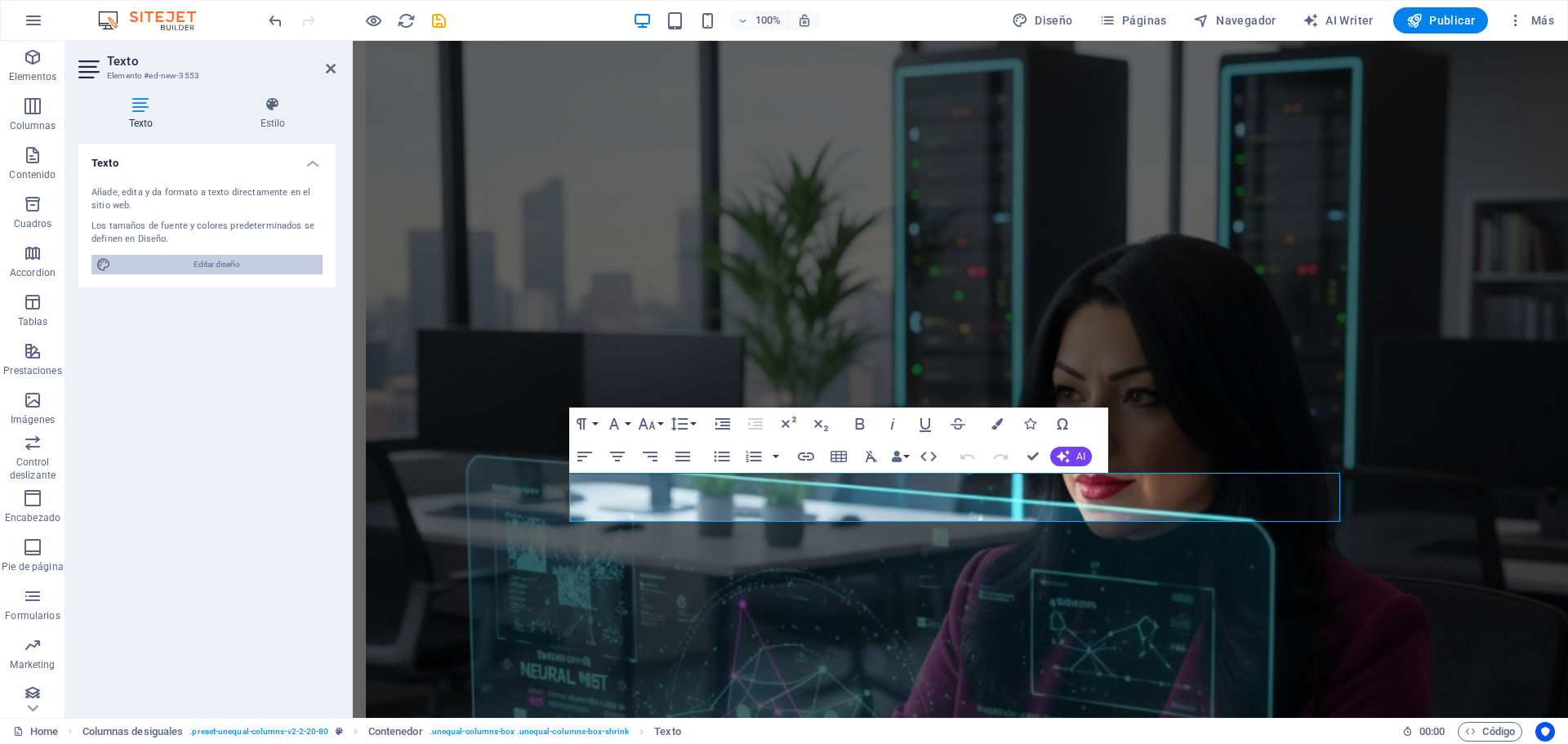
select select "px"
select select "700"
select select "px"
select select "700"
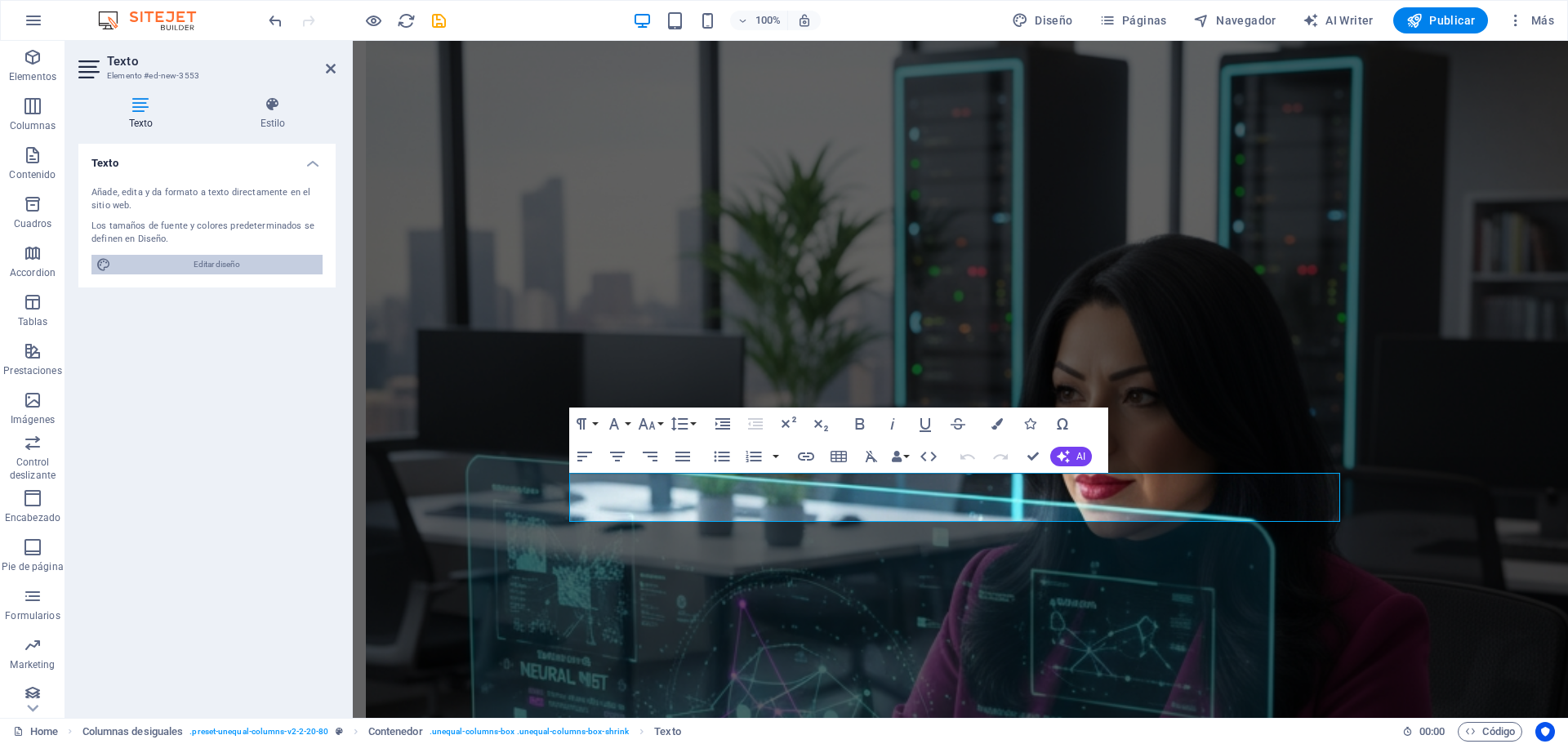
select select "px"
select select "rem"
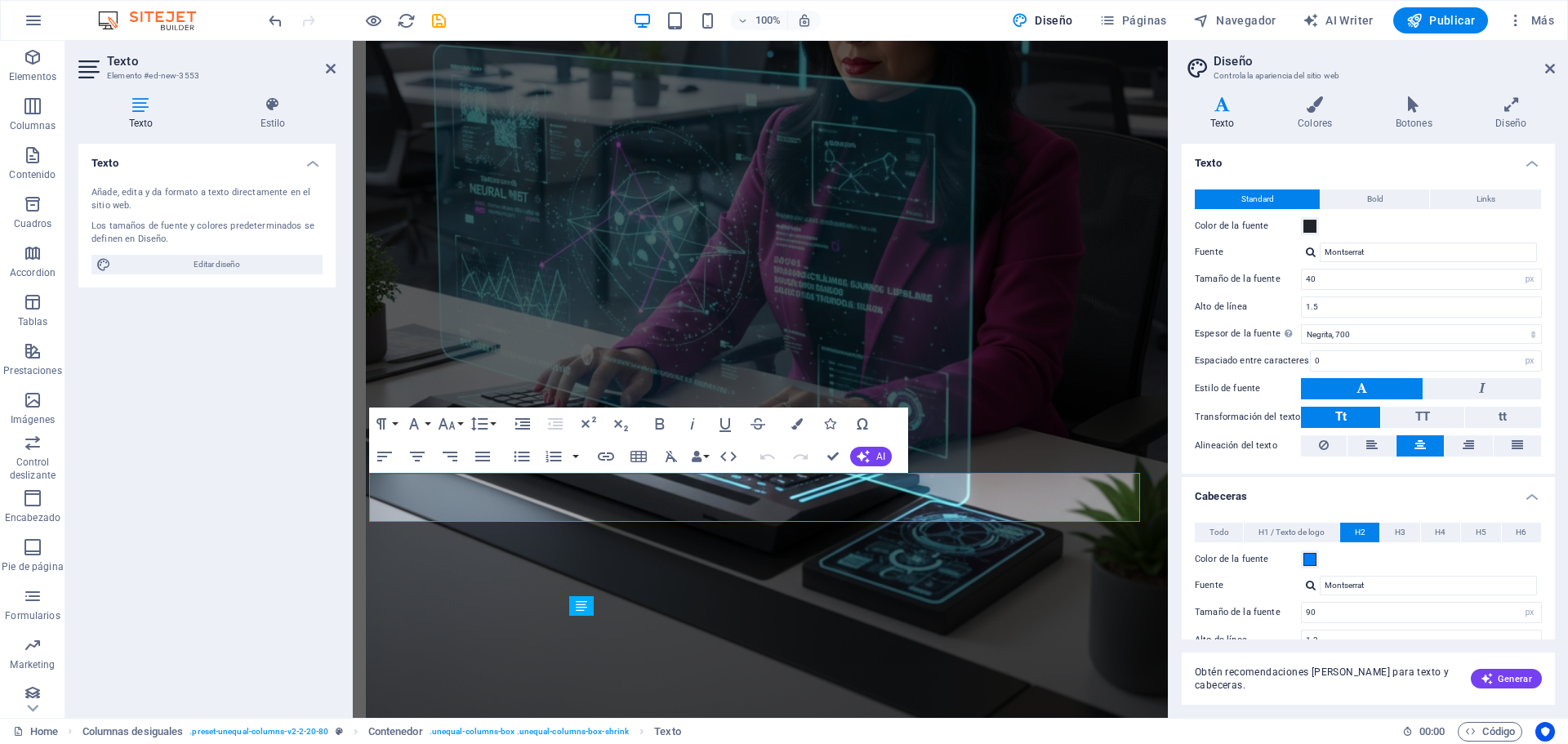
click at [1375, 387] on button at bounding box center [1361, 388] width 122 height 21
click at [1405, 535] on button "H3" at bounding box center [1399, 532] width 39 height 20
click at [1435, 532] on span "H4" at bounding box center [1439, 532] width 10 height 20
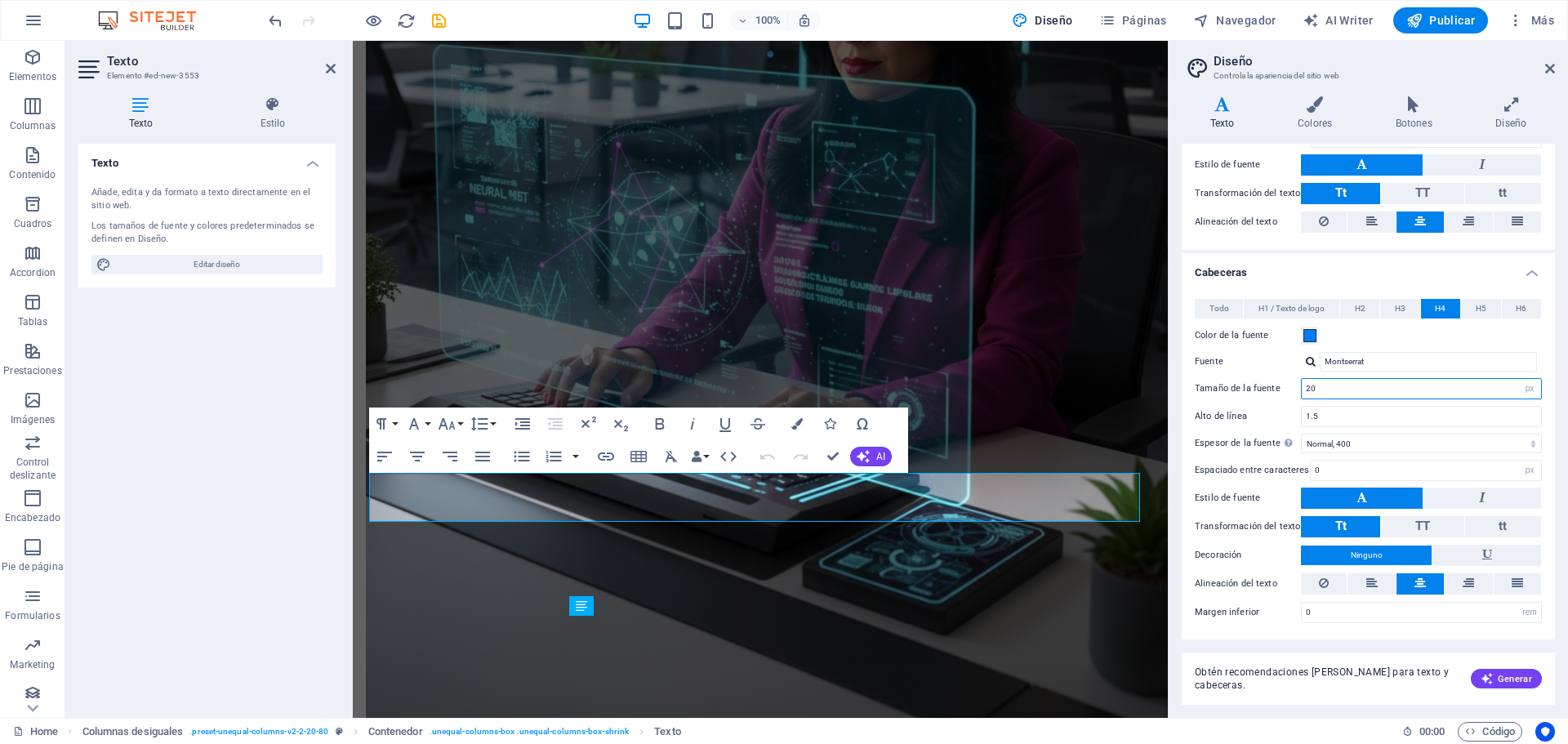
click at [1339, 388] on input "20" at bounding box center [1421, 388] width 239 height 20
click at [1322, 532] on button "Tt" at bounding box center [1340, 526] width 79 height 21
click at [1487, 529] on button "tt" at bounding box center [1503, 526] width 76 height 21
click at [1411, 108] on icon at bounding box center [1413, 104] width 94 height 17
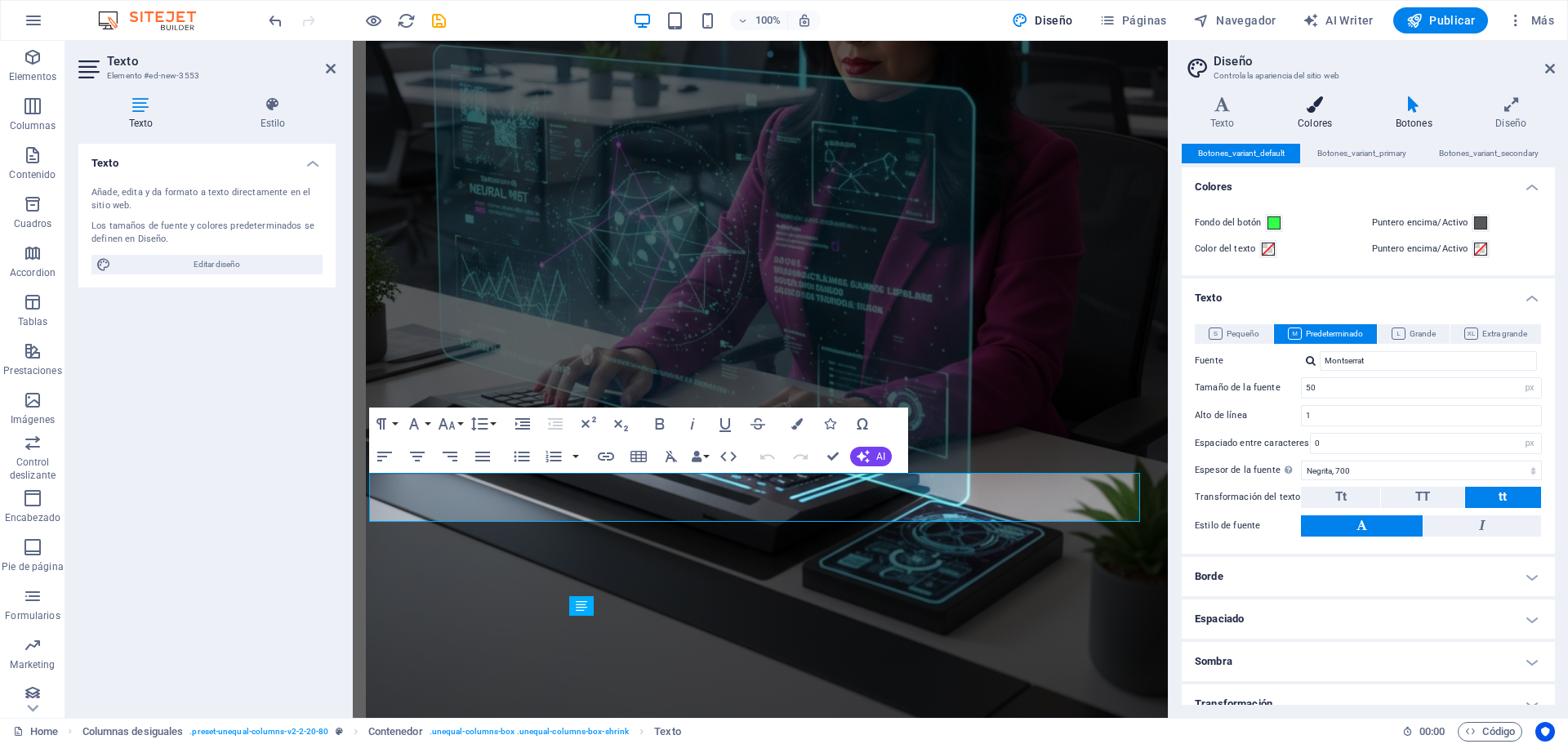
click at [1316, 109] on icon at bounding box center [1315, 104] width 91 height 17
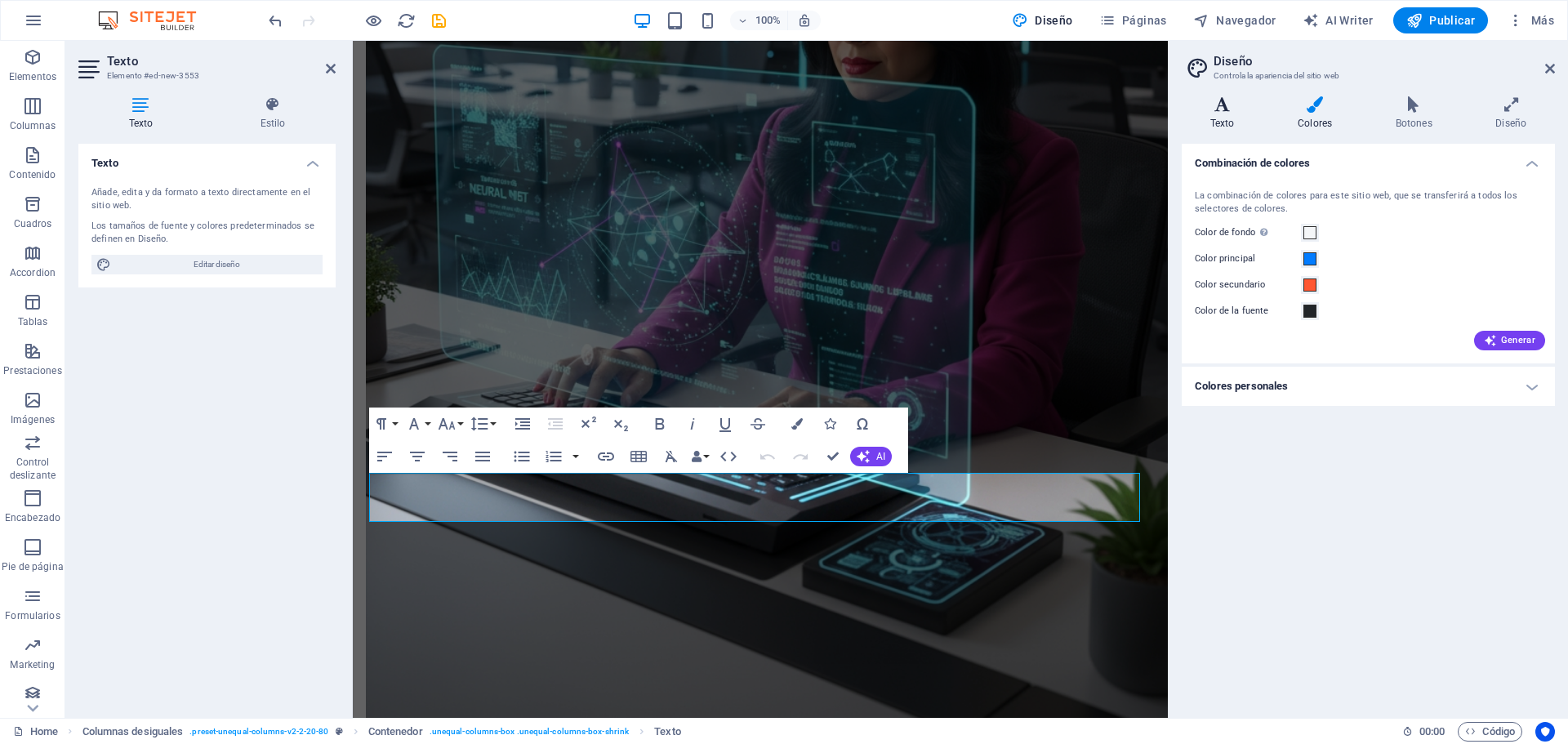
click at [1226, 109] on icon at bounding box center [1221, 104] width 81 height 17
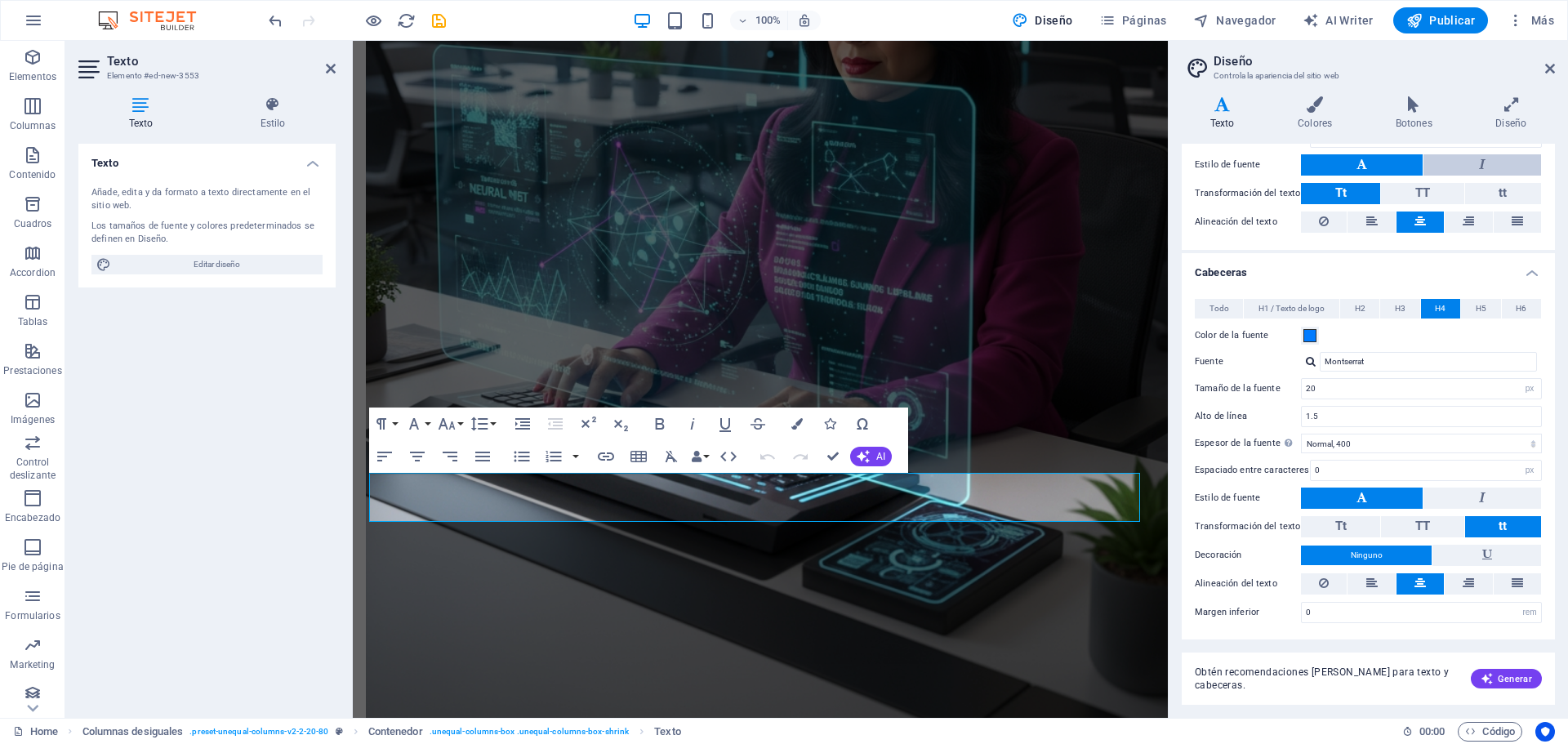
click at [1502, 164] on button at bounding box center [1482, 165] width 117 height 21
click at [1511, 683] on span "Generar" at bounding box center [1506, 678] width 51 height 13
click at [1481, 309] on span "H5" at bounding box center [1480, 308] width 10 height 20
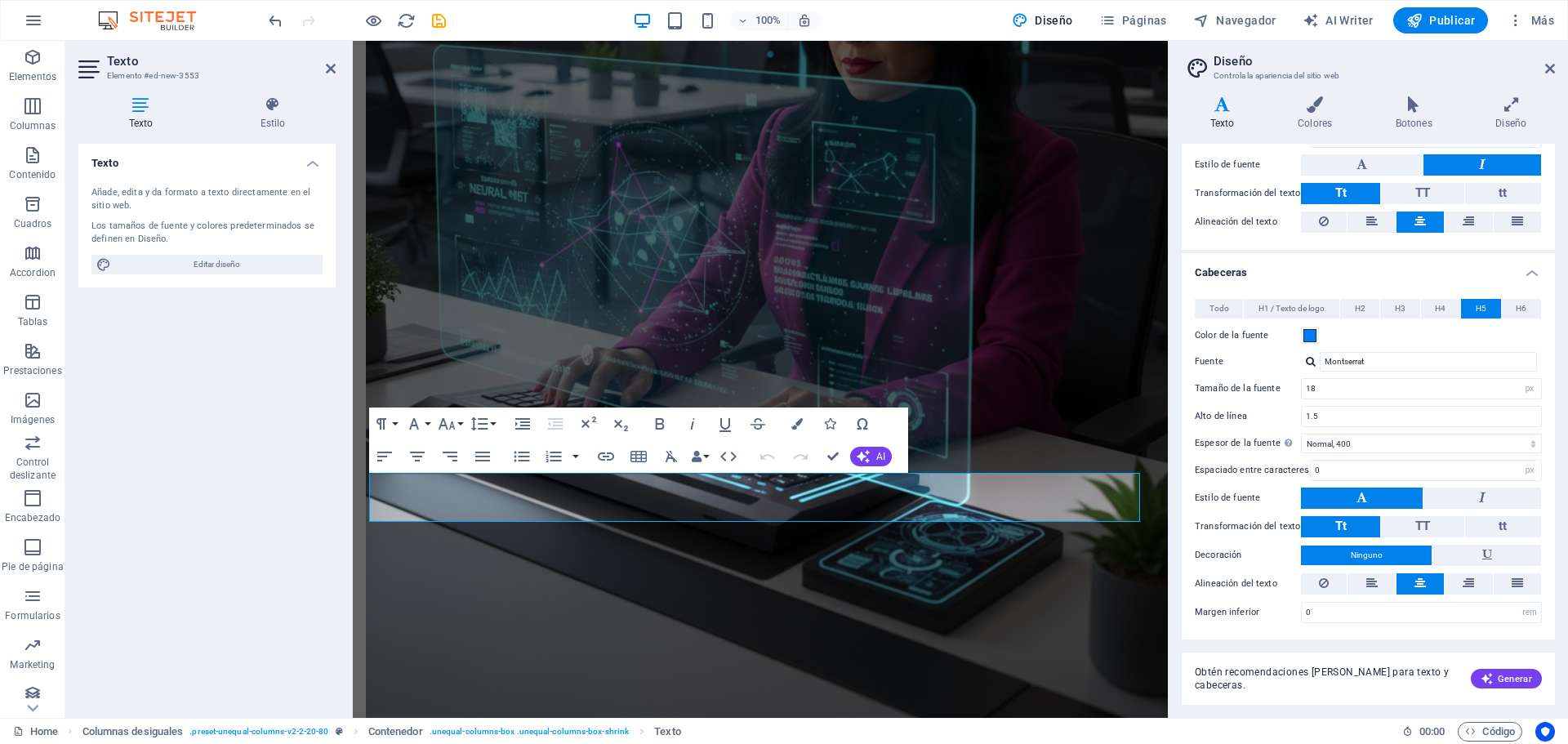
click at [1357, 493] on icon at bounding box center [1361, 496] width 10 height 20
click at [1354, 496] on button at bounding box center [1361, 497] width 122 height 21
click at [1339, 532] on span "Tt" at bounding box center [1341, 526] width 11 height 15
click at [1428, 529] on span "TT" at bounding box center [1423, 526] width 15 height 15
click at [1332, 523] on button "Tt" at bounding box center [1340, 526] width 79 height 21
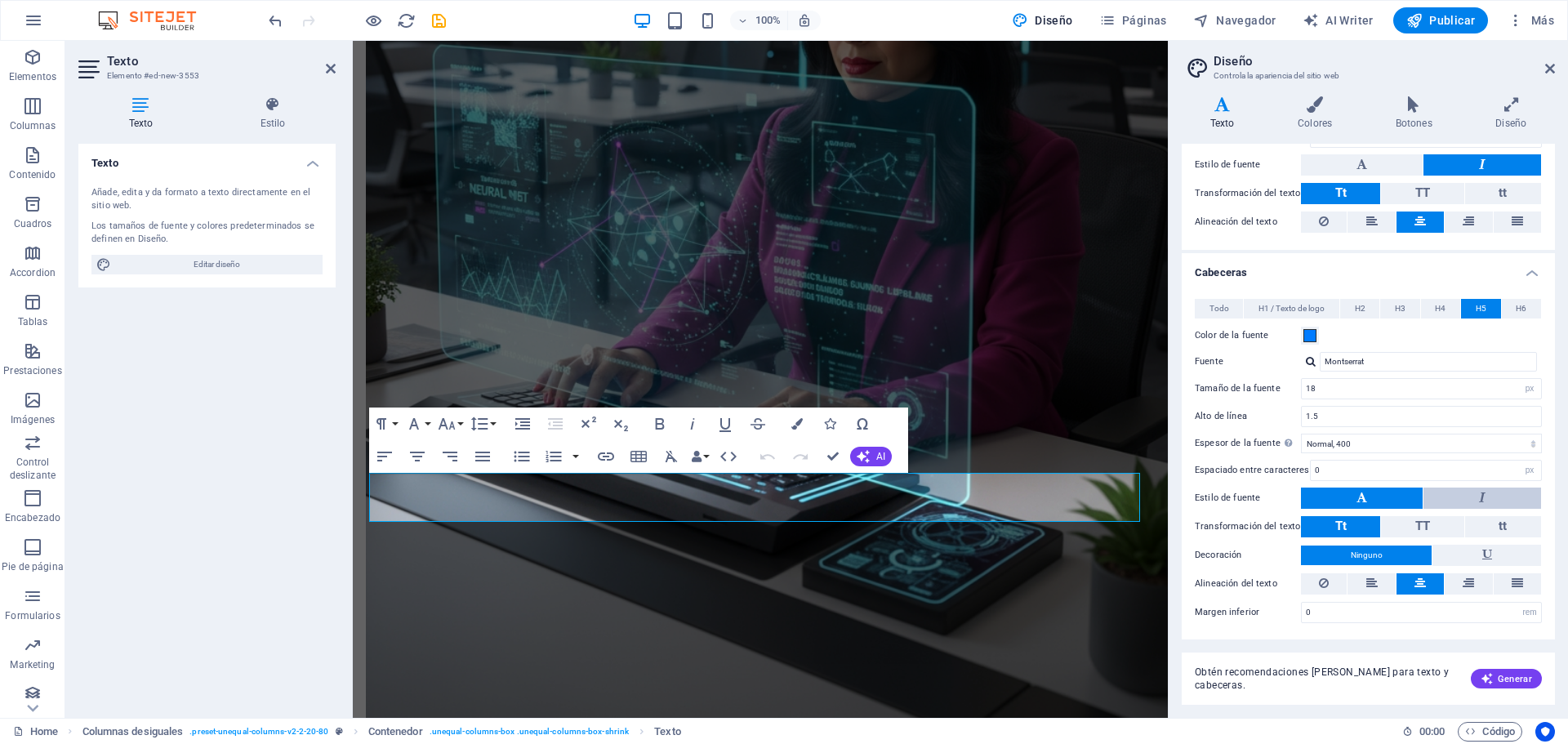
click at [1466, 499] on button at bounding box center [1482, 497] width 117 height 21
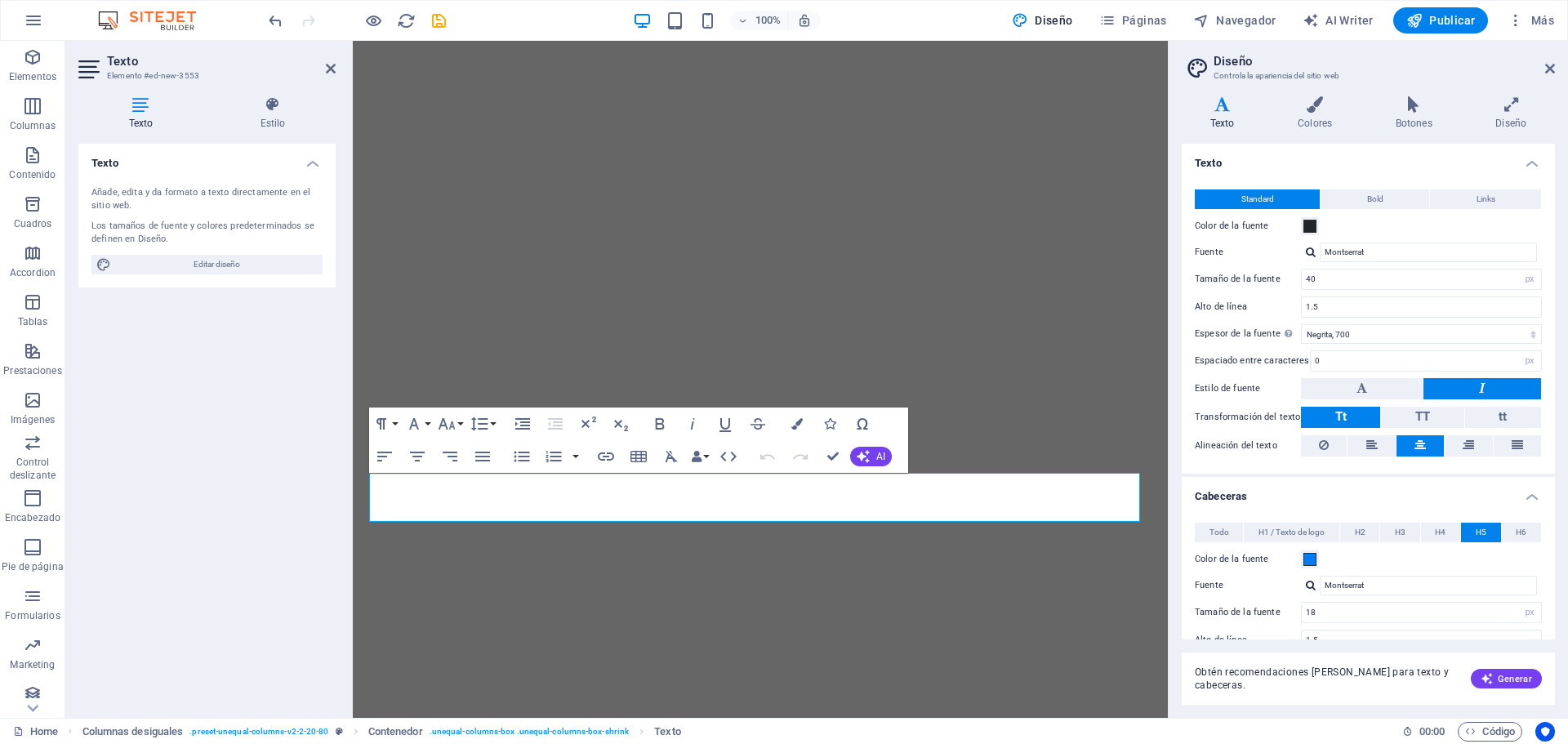
select select "px"
select select "700"
select select "px"
select select "400"
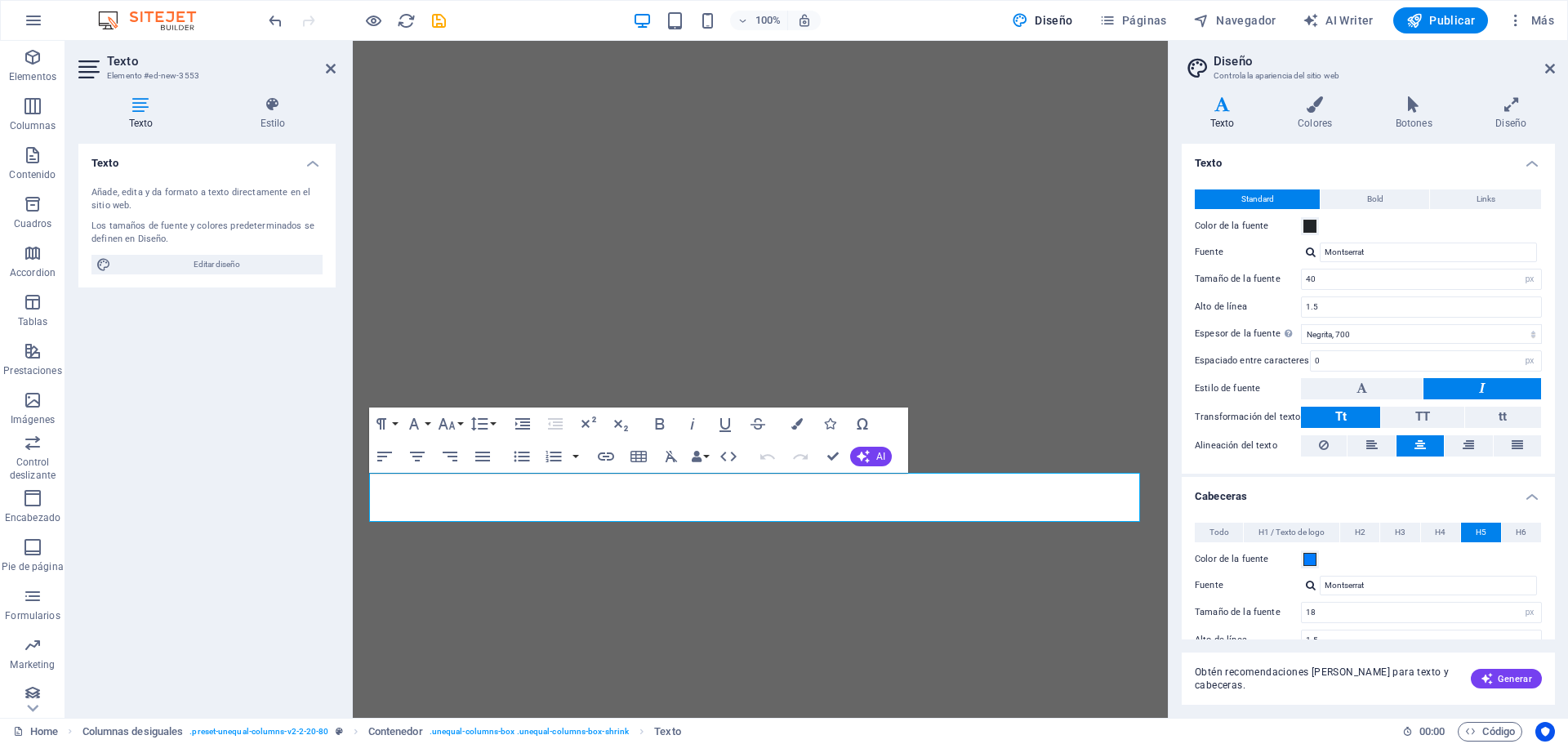
select select "px"
select select "rem"
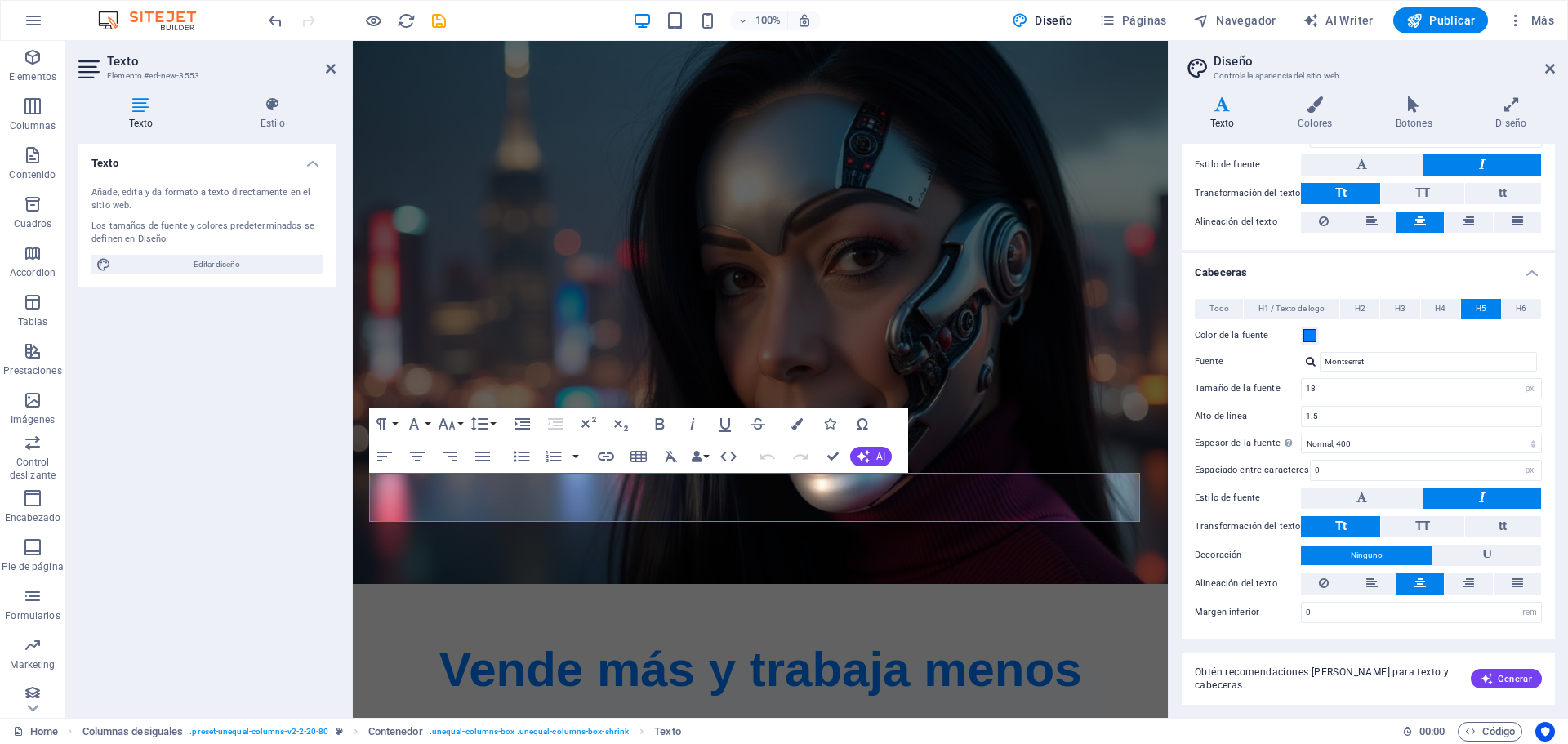
scroll to position [1819, 0]
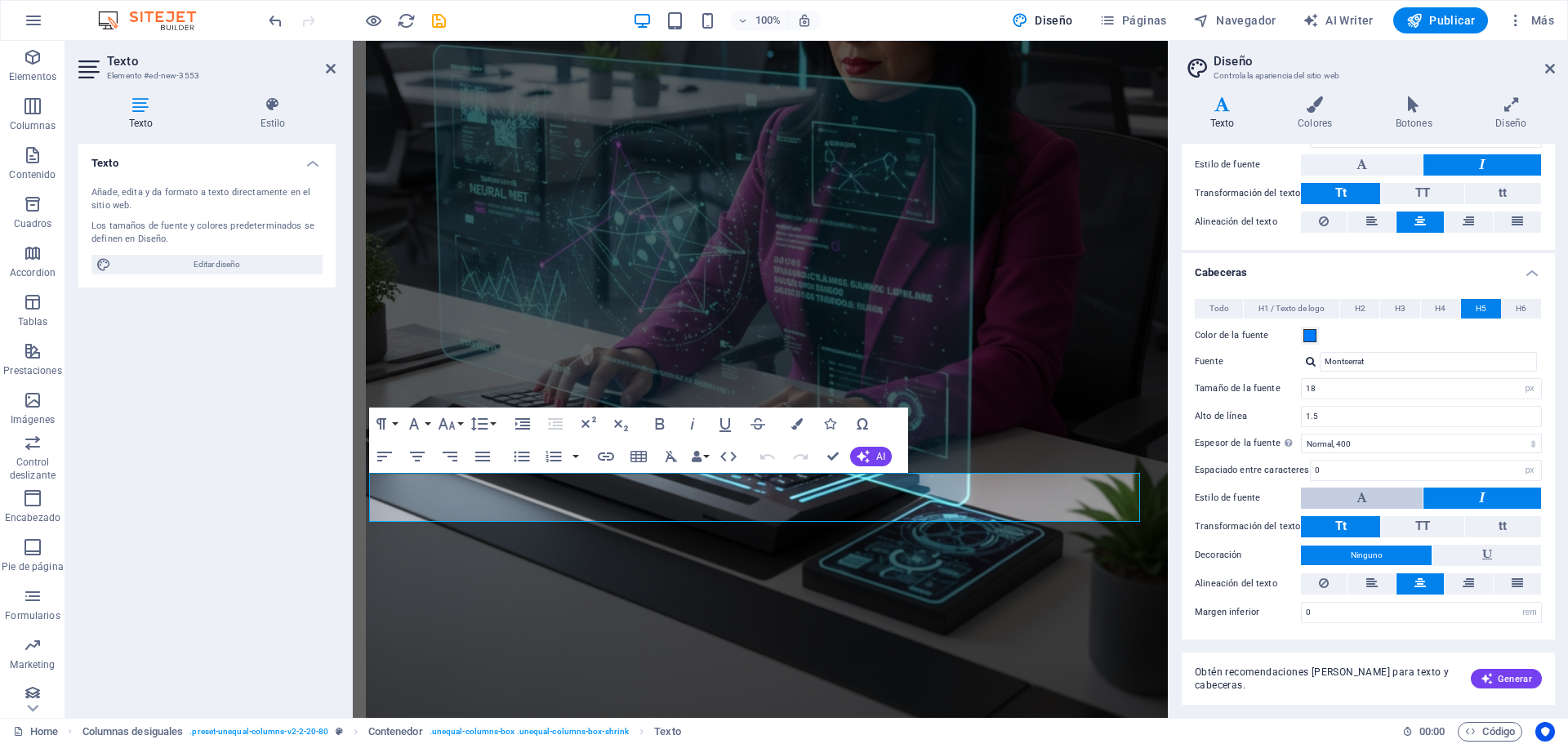
click at [1390, 500] on button at bounding box center [1361, 497] width 122 height 21
click at [1495, 158] on button at bounding box center [1482, 165] width 117 height 21
click at [1377, 172] on button at bounding box center [1361, 165] width 122 height 21
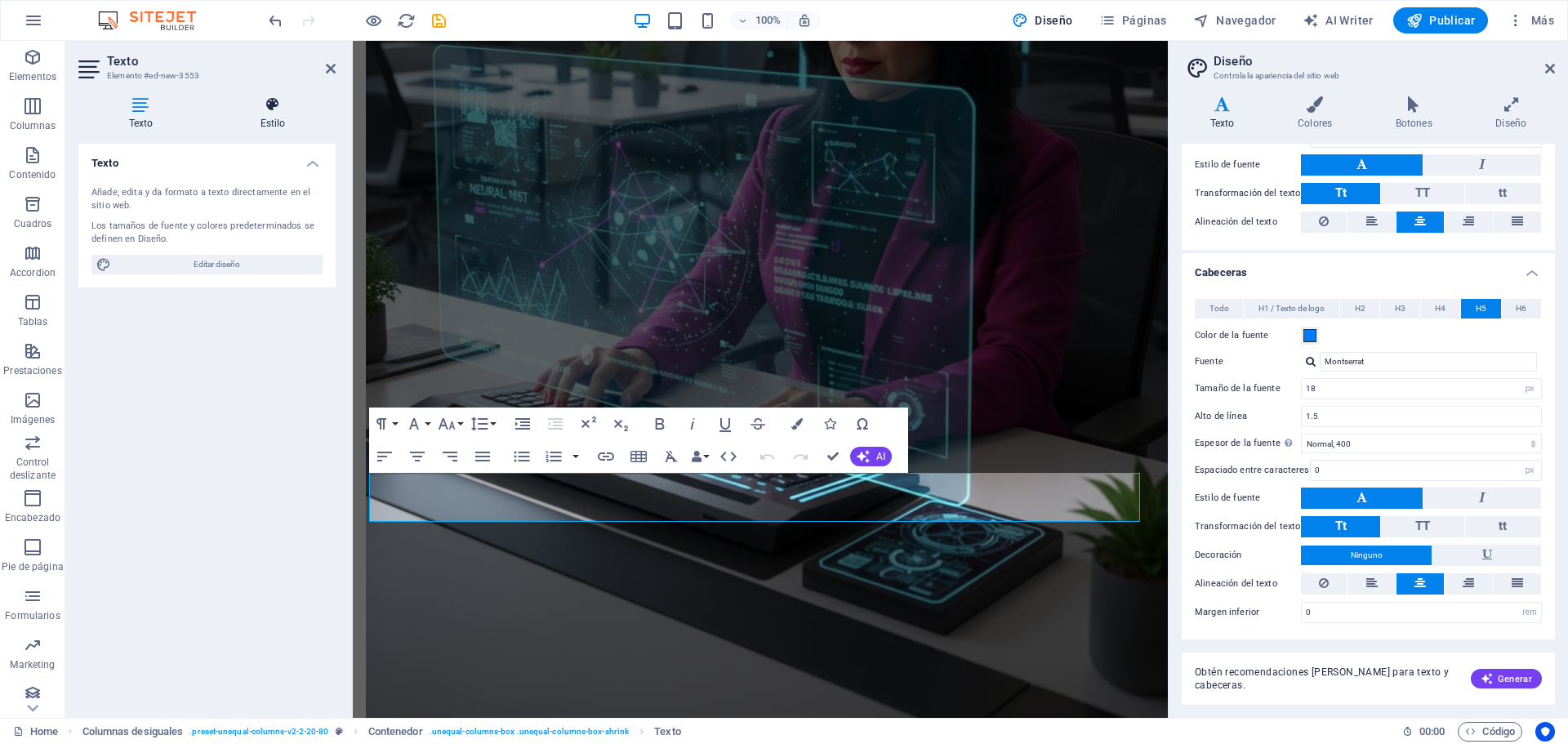
click at [274, 108] on icon at bounding box center [272, 104] width 126 height 17
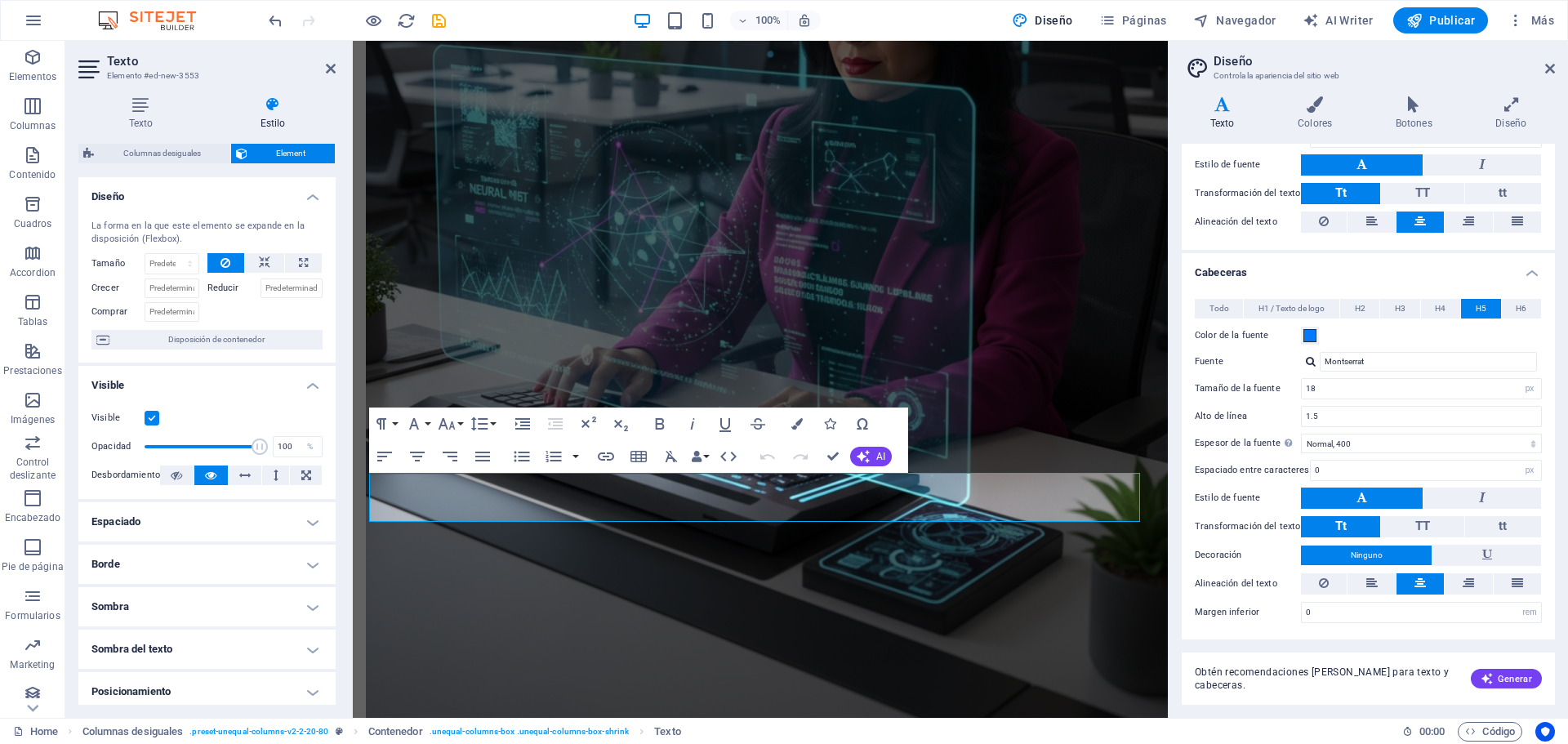
click at [315, 520] on h4 "Espaciado" at bounding box center [207, 521] width 257 height 39
click at [304, 627] on h4 "Borde" at bounding box center [207, 629] width 257 height 39
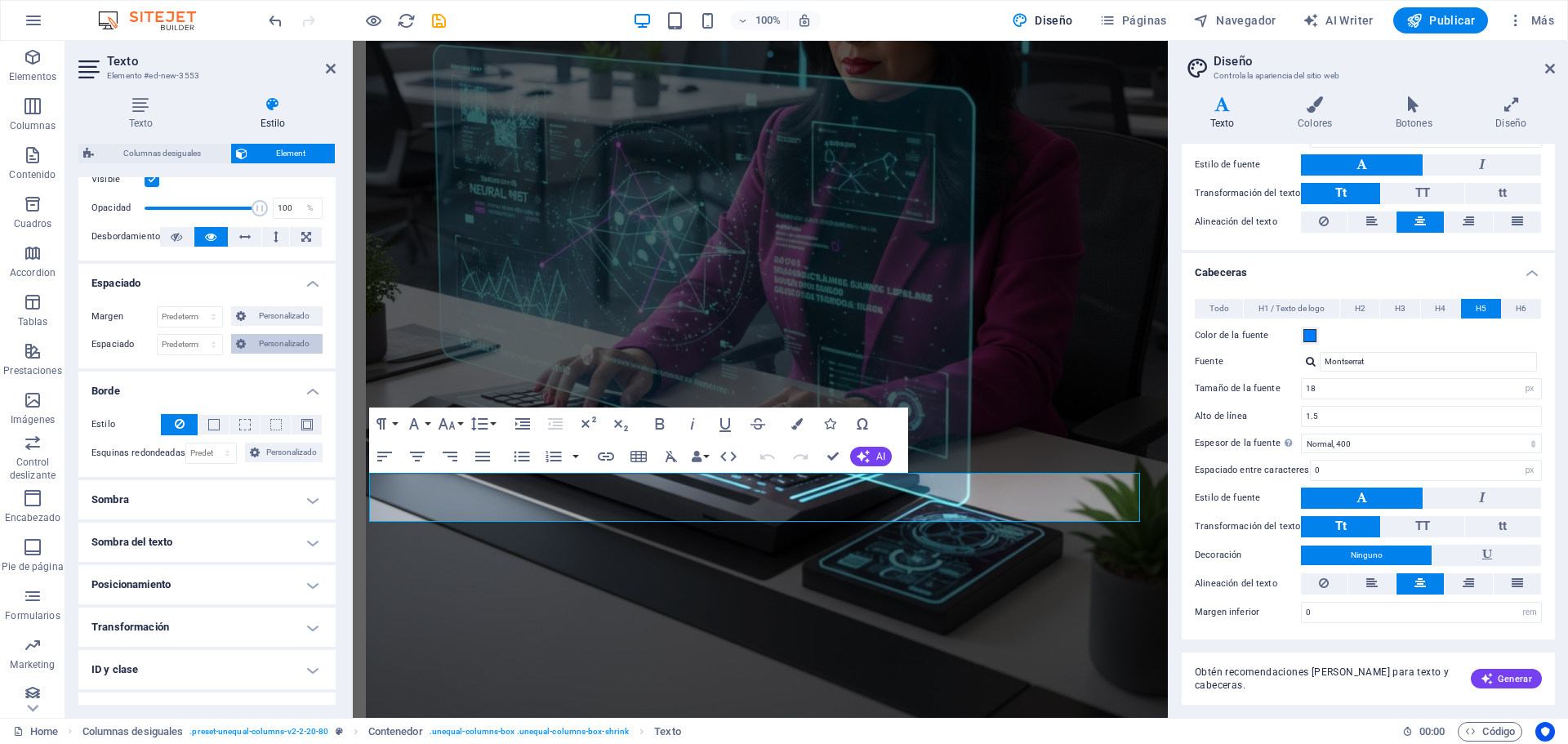
scroll to position [245, 0]
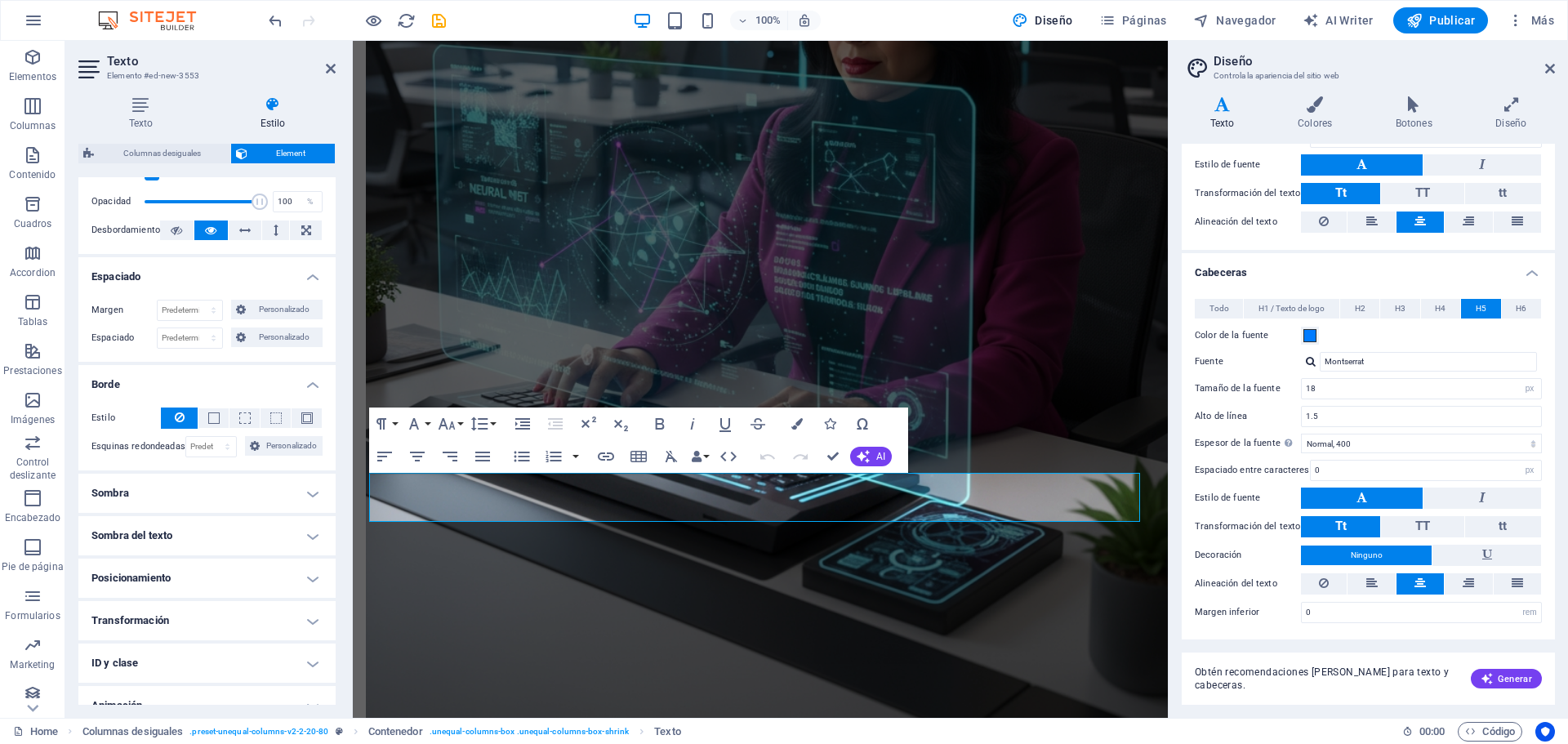
click at [303, 494] on h4 "Sombra" at bounding box center [207, 493] width 257 height 39
click at [305, 575] on h4 "Sombra del texto" at bounding box center [207, 572] width 257 height 39
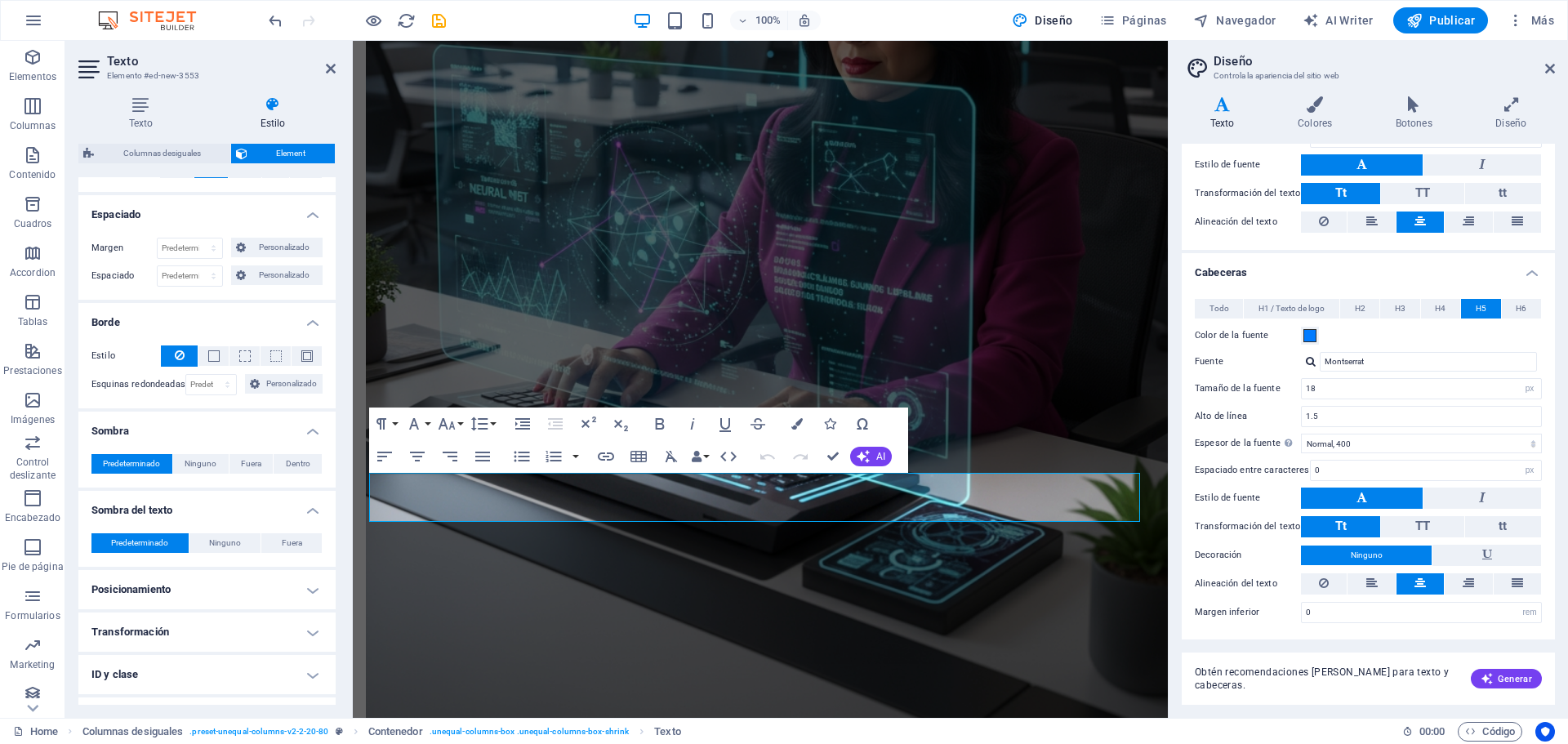
scroll to position [381, 0]
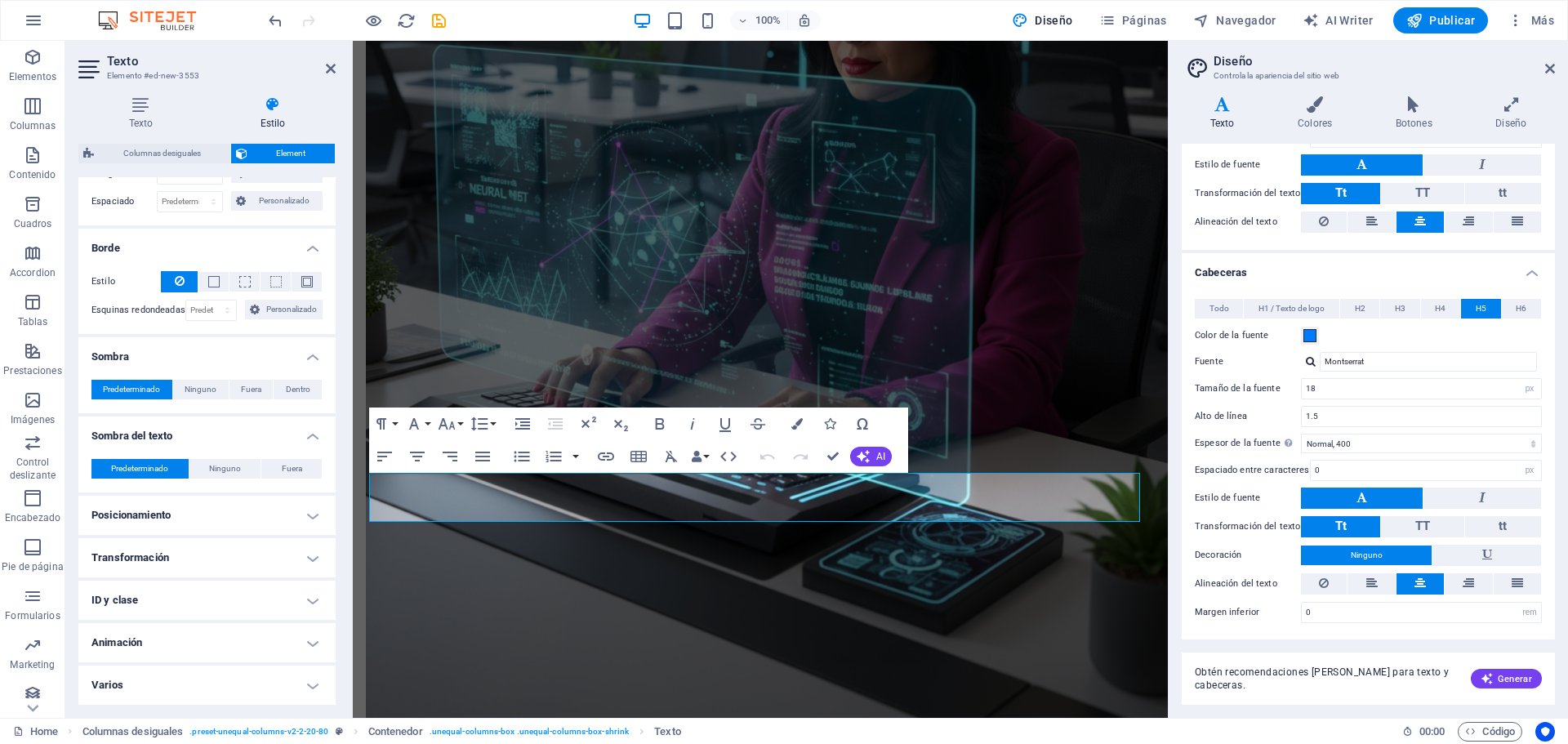
click at [307, 518] on h4 "Posicionamiento" at bounding box center [207, 515] width 257 height 39
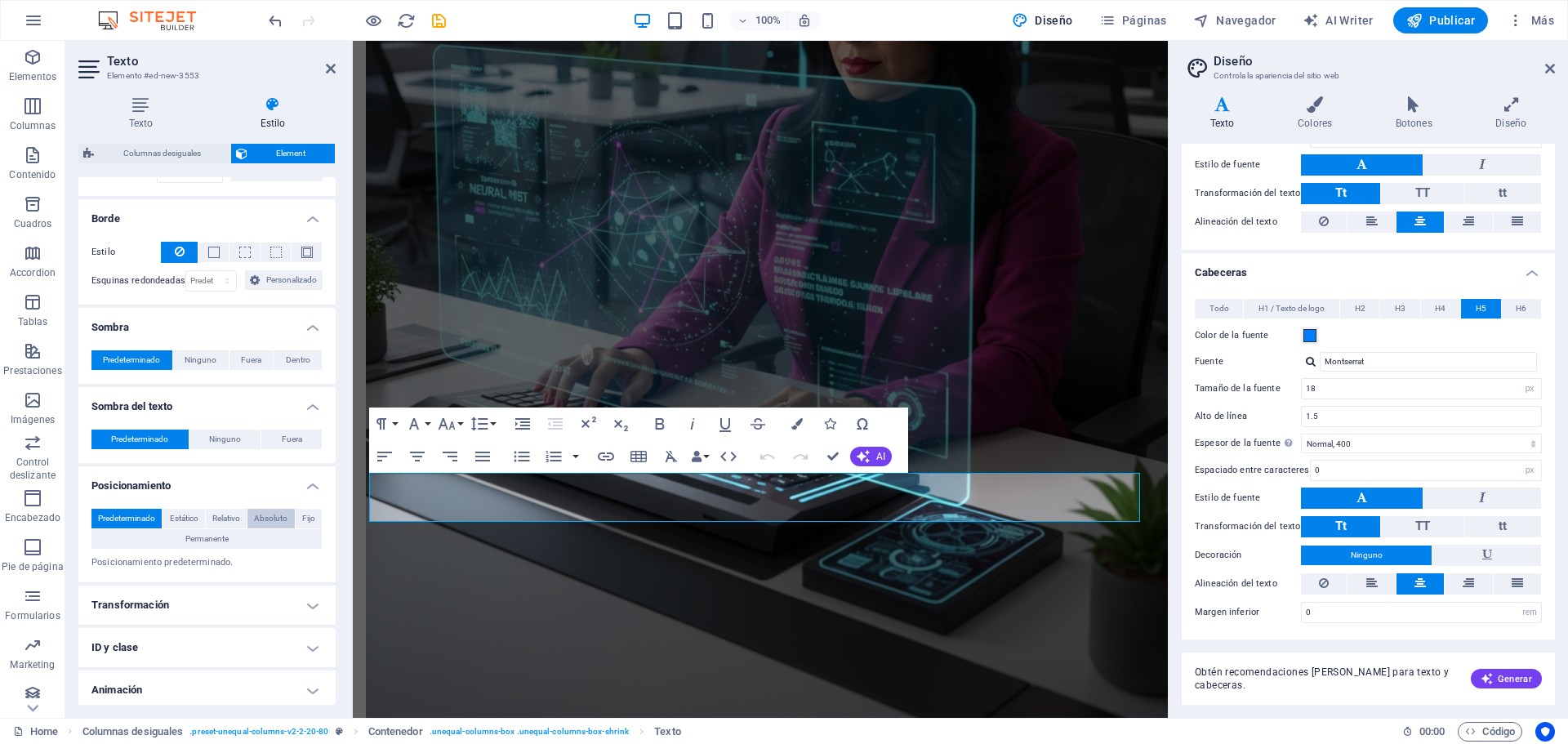
scroll to position [458, 0]
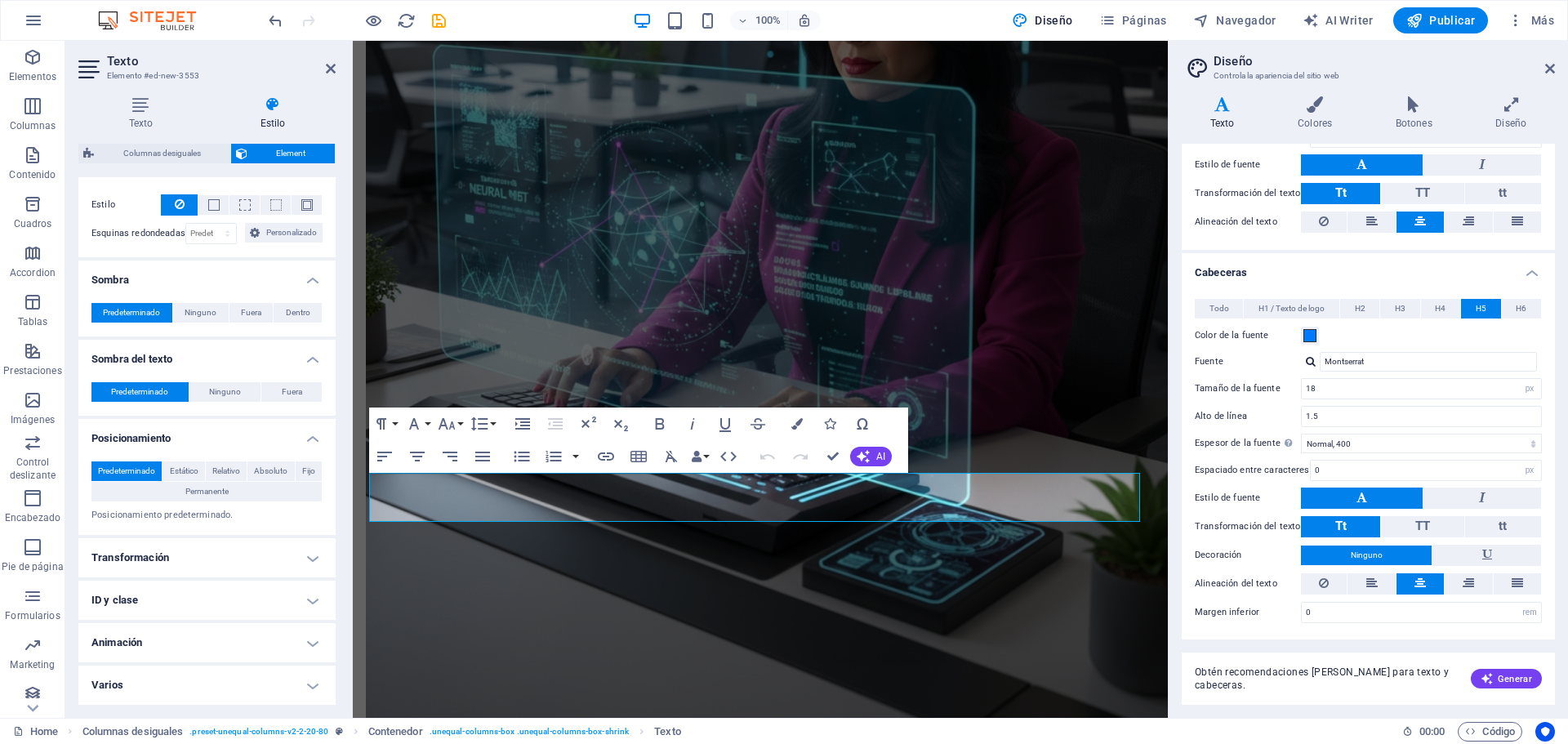
click at [314, 558] on h4 "Transformación" at bounding box center [207, 558] width 257 height 39
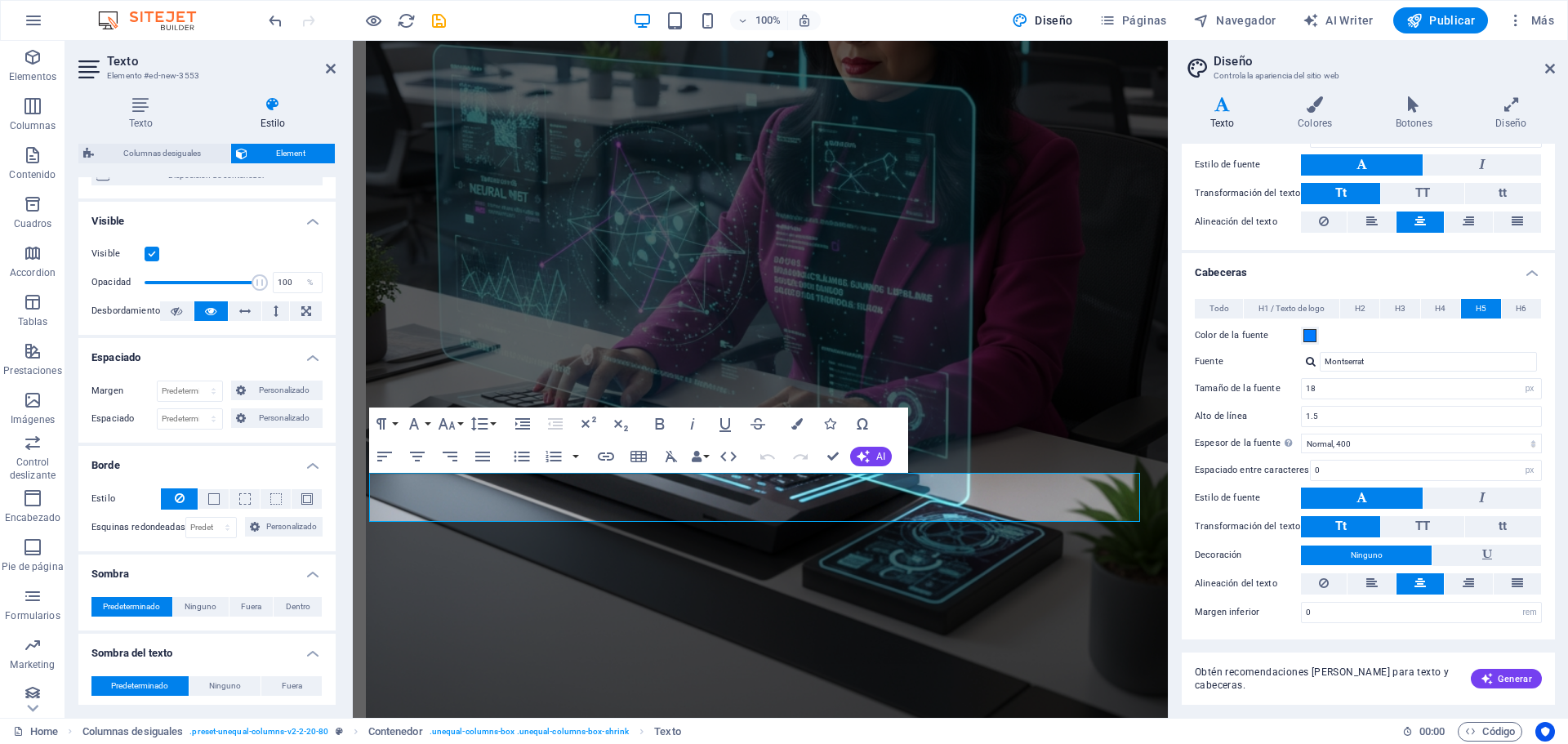
scroll to position [0, 0]
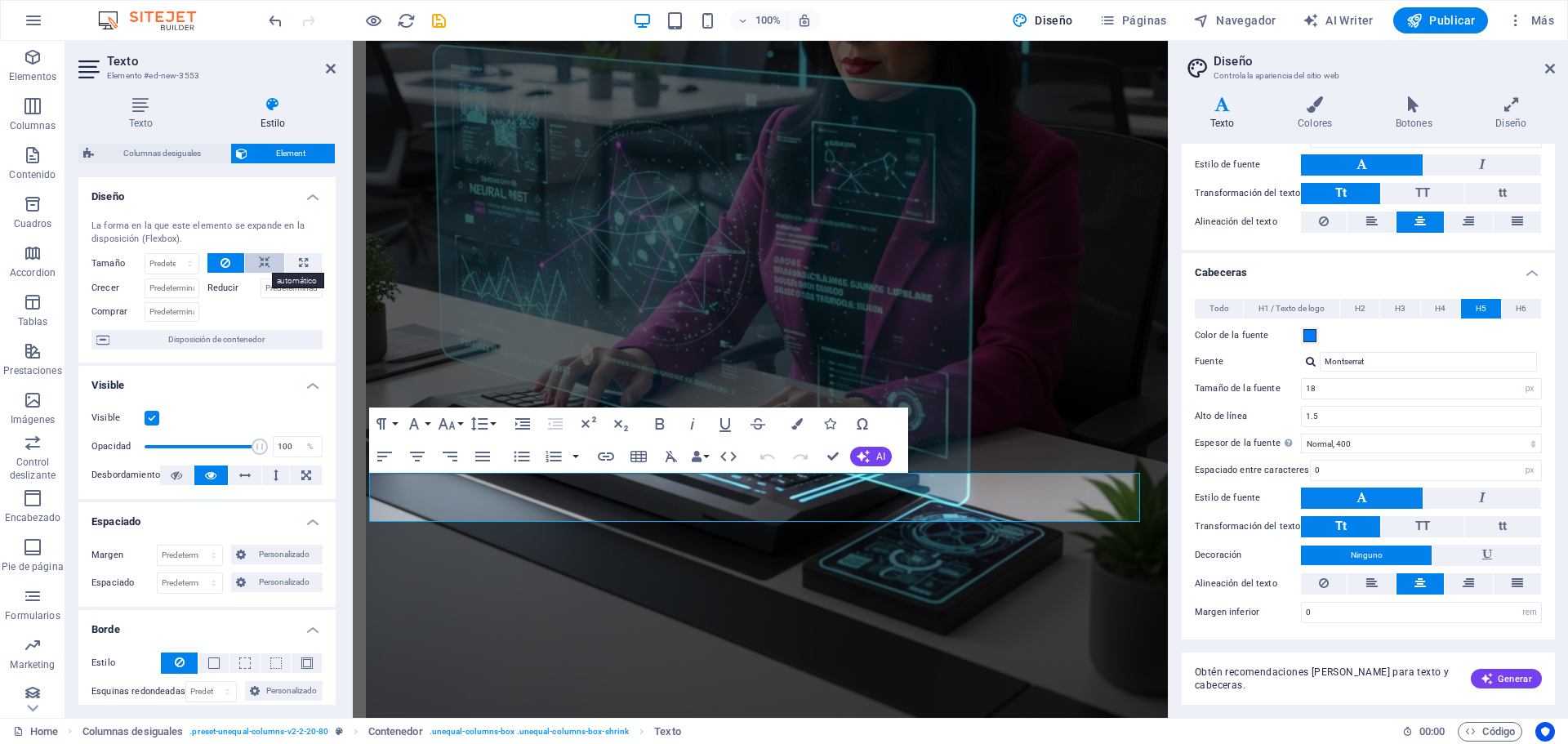
click at [261, 256] on icon at bounding box center [265, 263] width 11 height 20
click at [302, 266] on icon at bounding box center [304, 263] width 9 height 20
type input "100"
select select "%"
click at [266, 267] on icon at bounding box center [265, 263] width 11 height 20
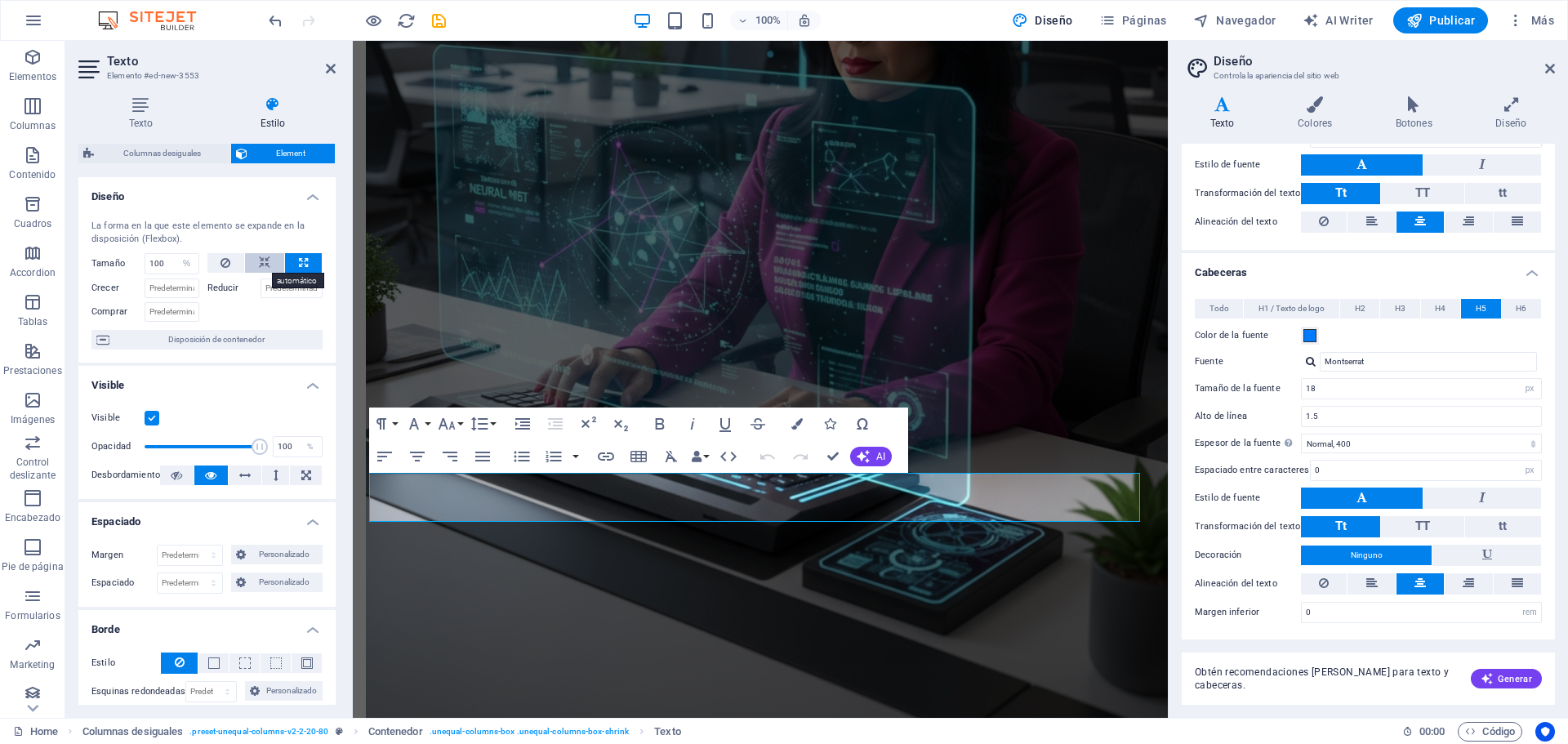
select select "DISABLED_OPTION_VALUE"
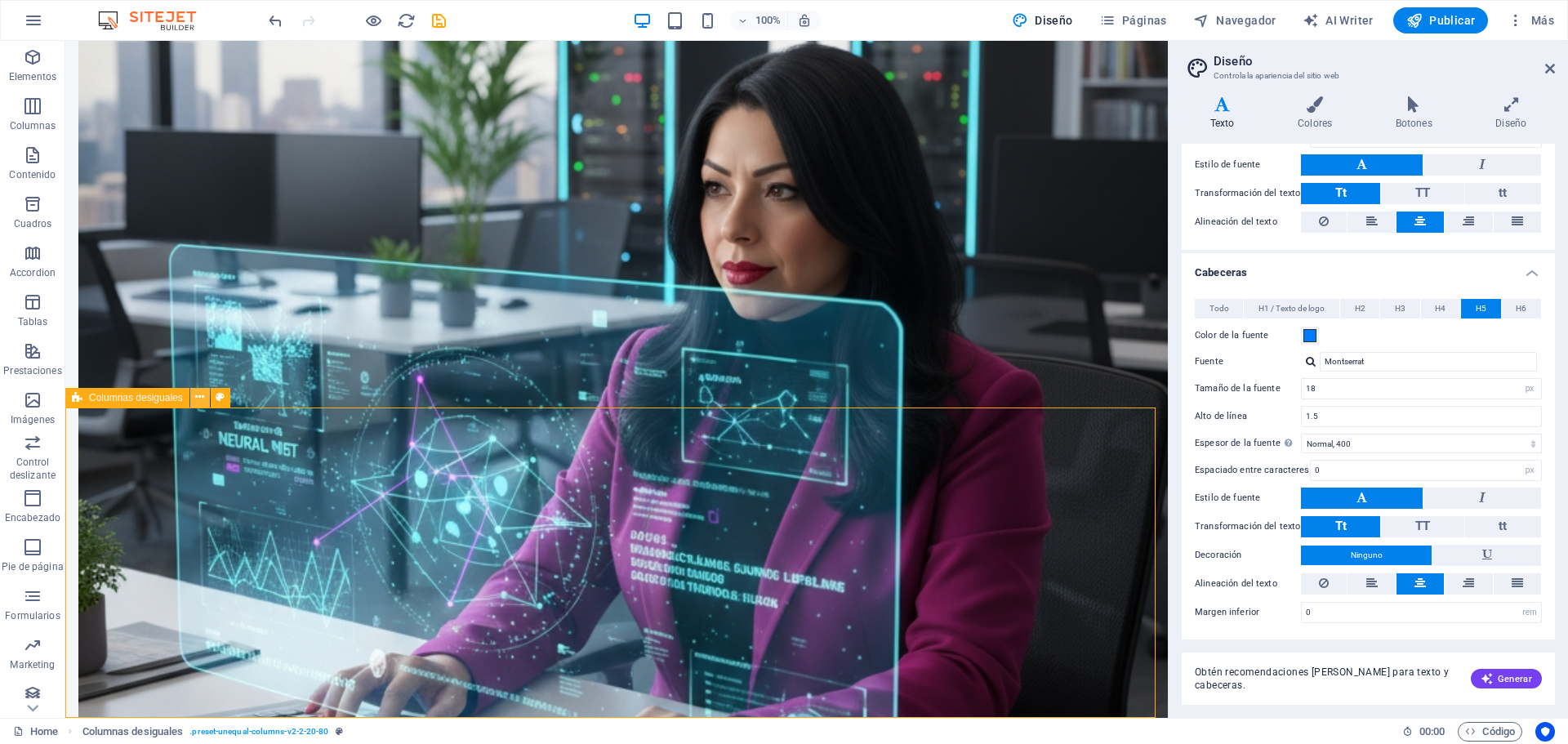
click at [197, 399] on icon at bounding box center [199, 397] width 9 height 17
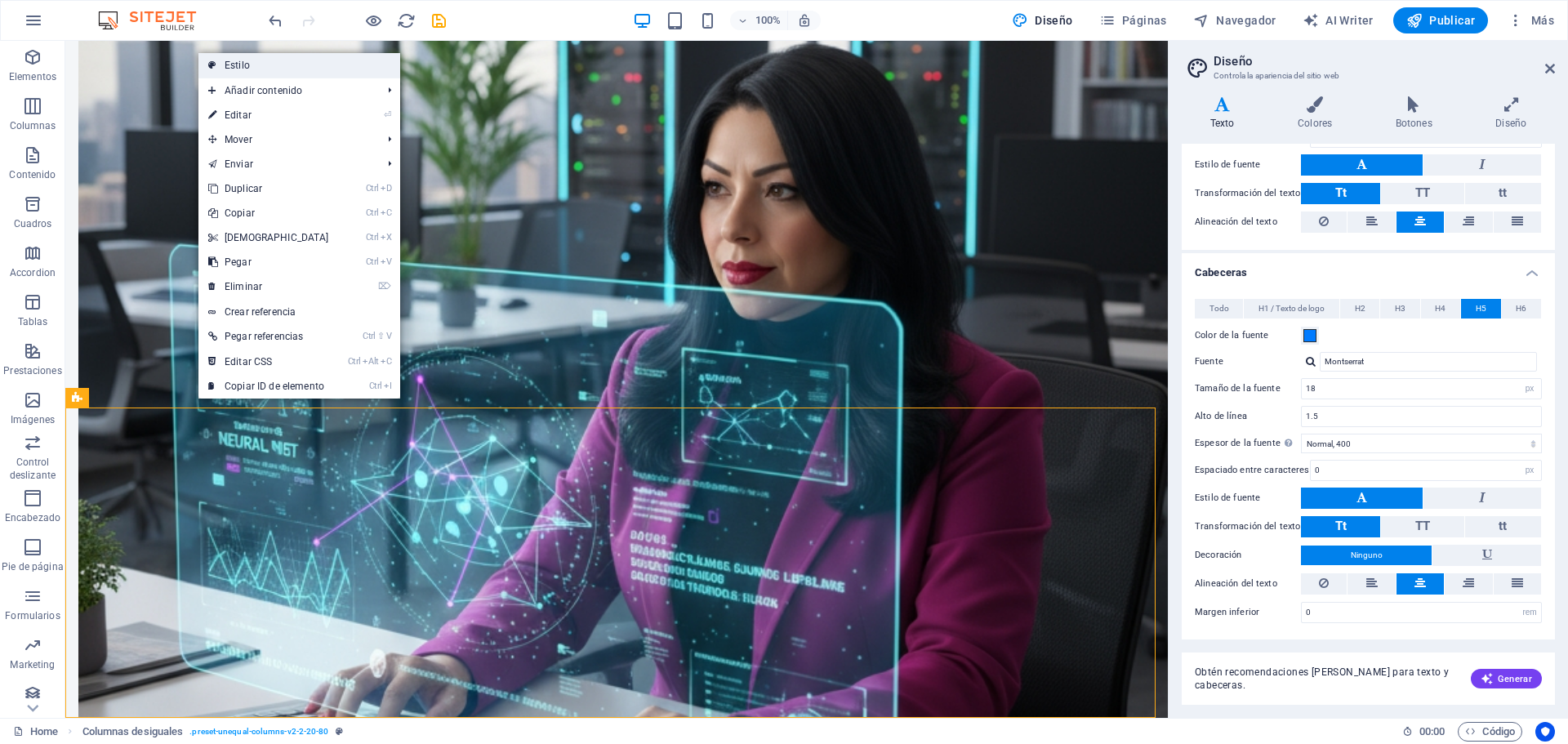
click at [298, 68] on link "Estilo" at bounding box center [299, 65] width 201 height 24
select select "%"
select select "rem"
select select "px"
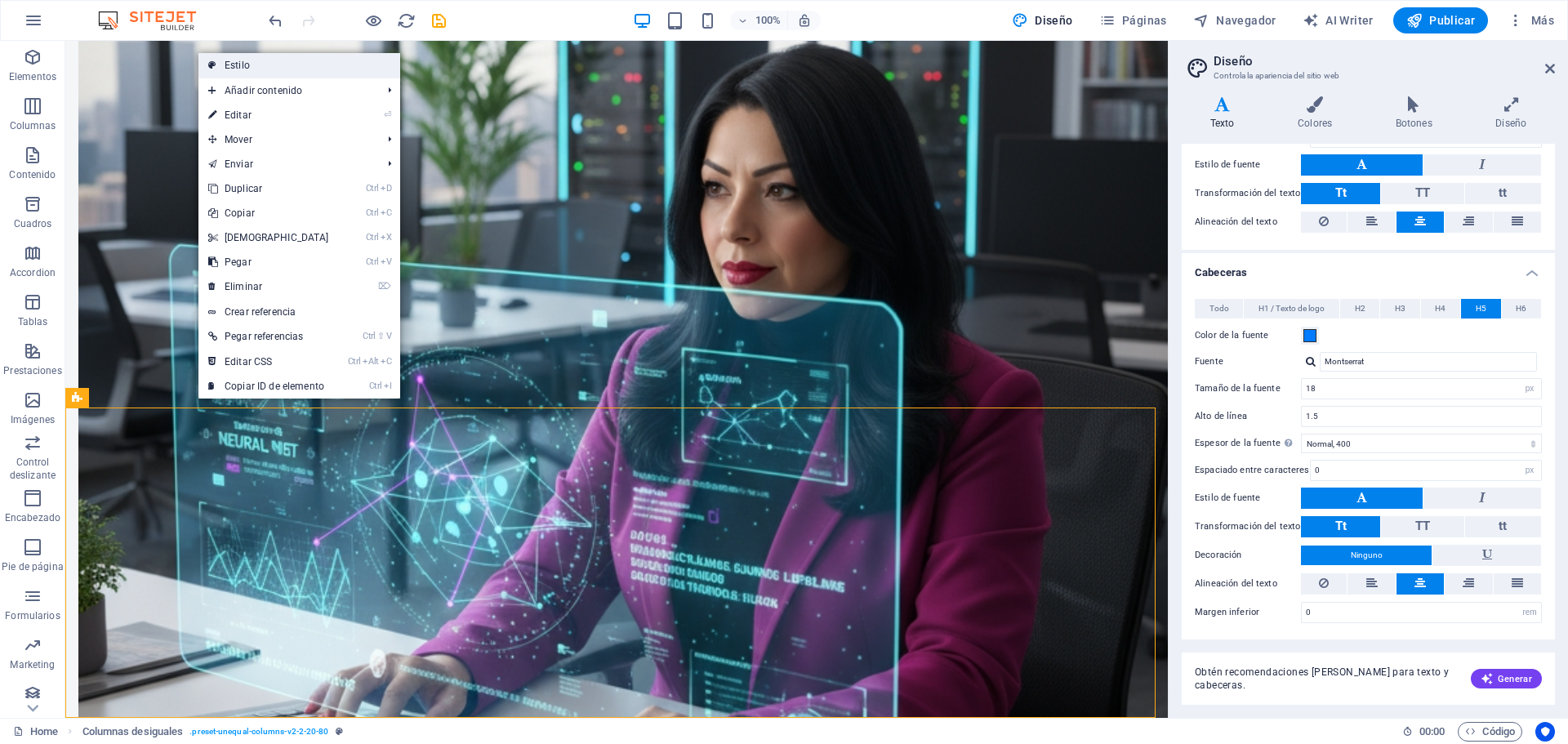
select select "preset-unequal-columns-v2-2-20-80"
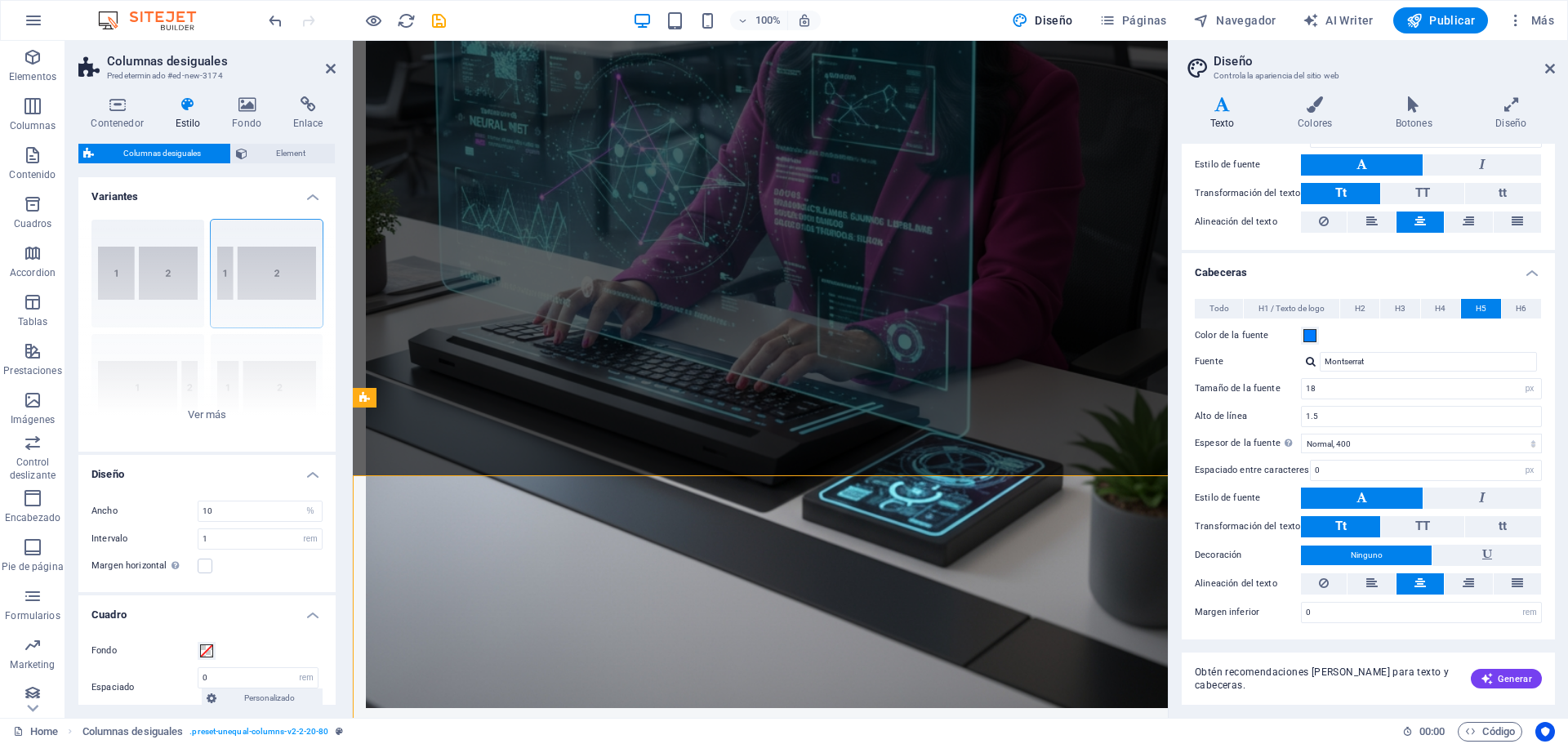
scroll to position [1819, 0]
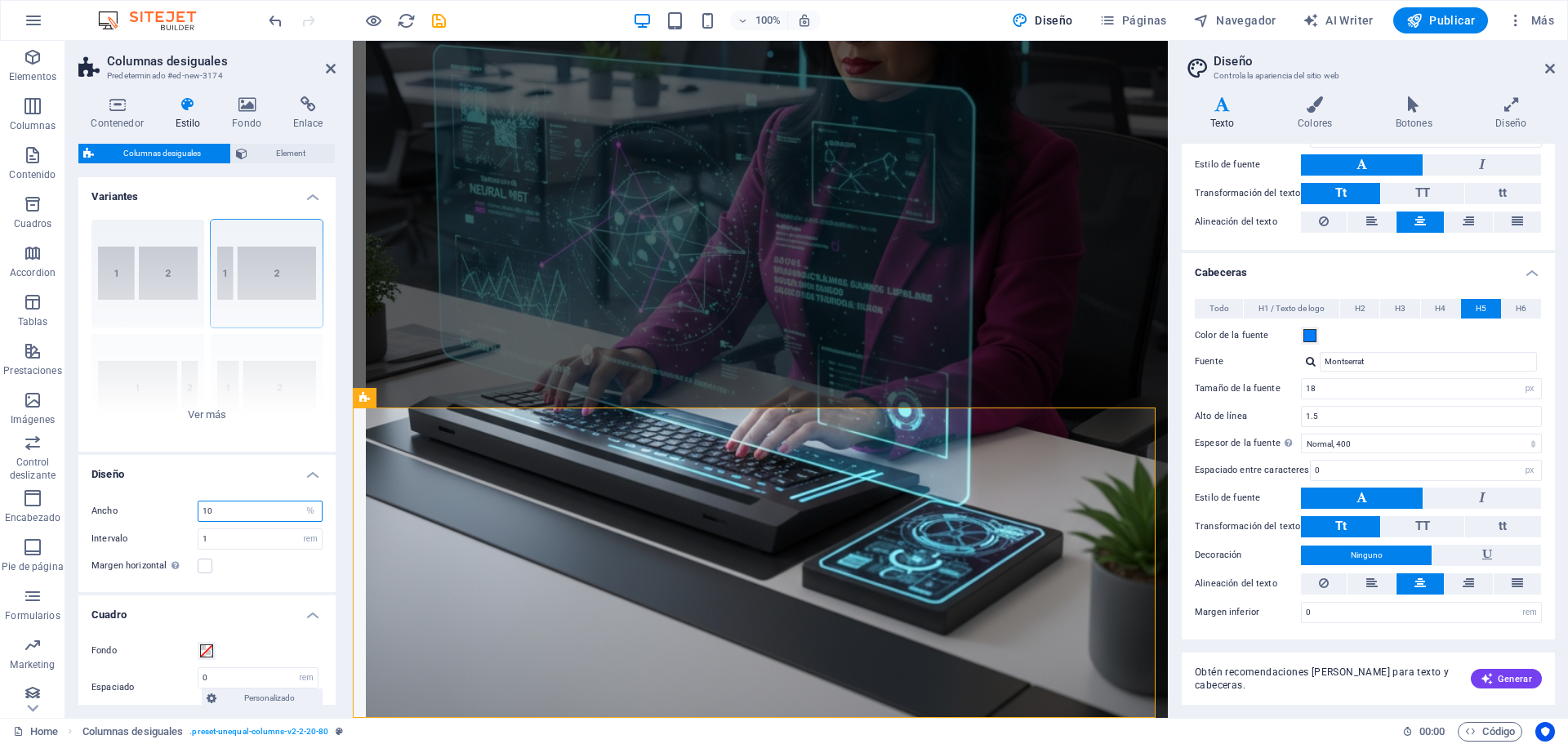
click at [223, 511] on input "10" at bounding box center [260, 510] width 123 height 20
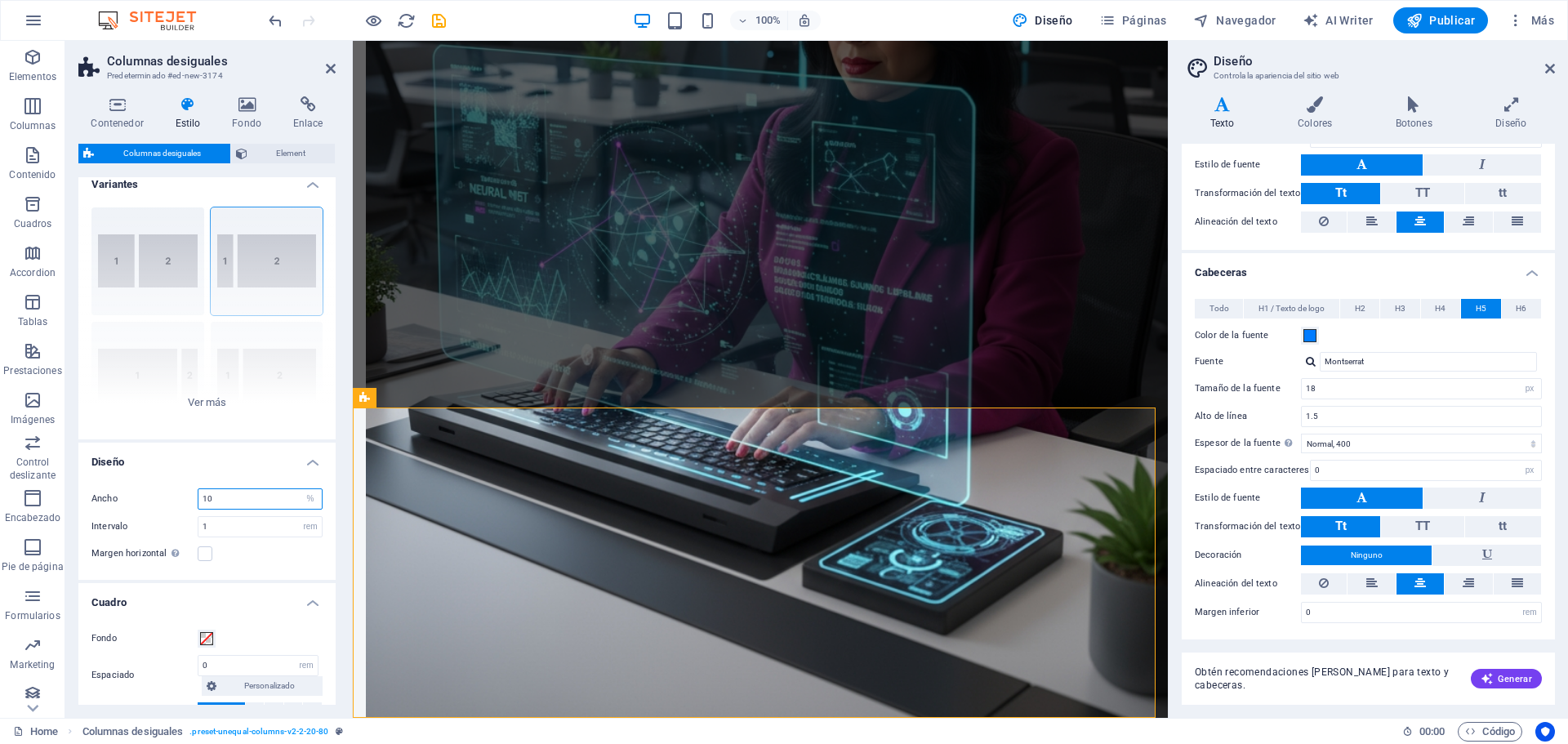
scroll to position [0, 0]
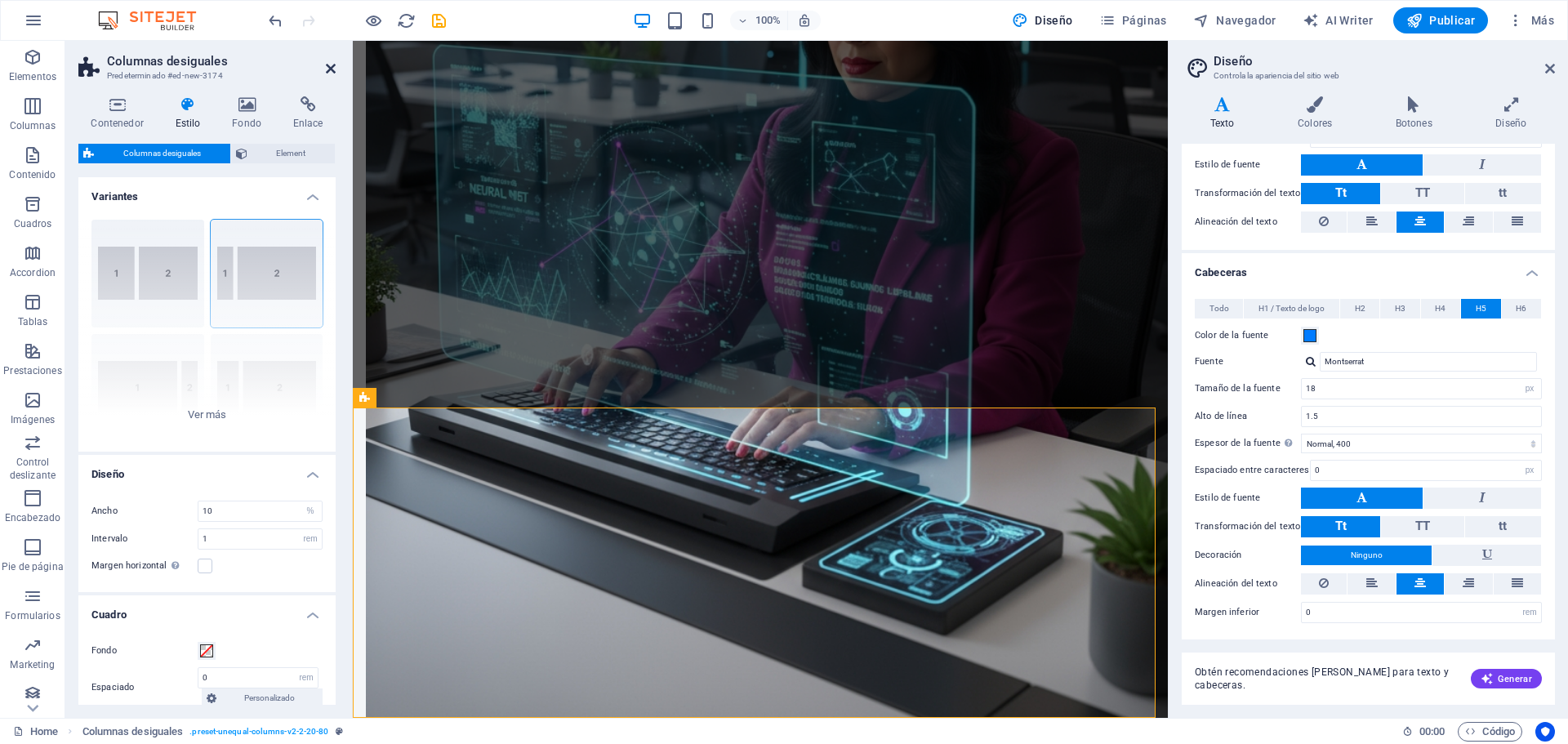
drag, startPoint x: 333, startPoint y: 69, endPoint x: 296, endPoint y: 35, distance: 50.2
click at [332, 69] on icon at bounding box center [331, 69] width 10 height 13
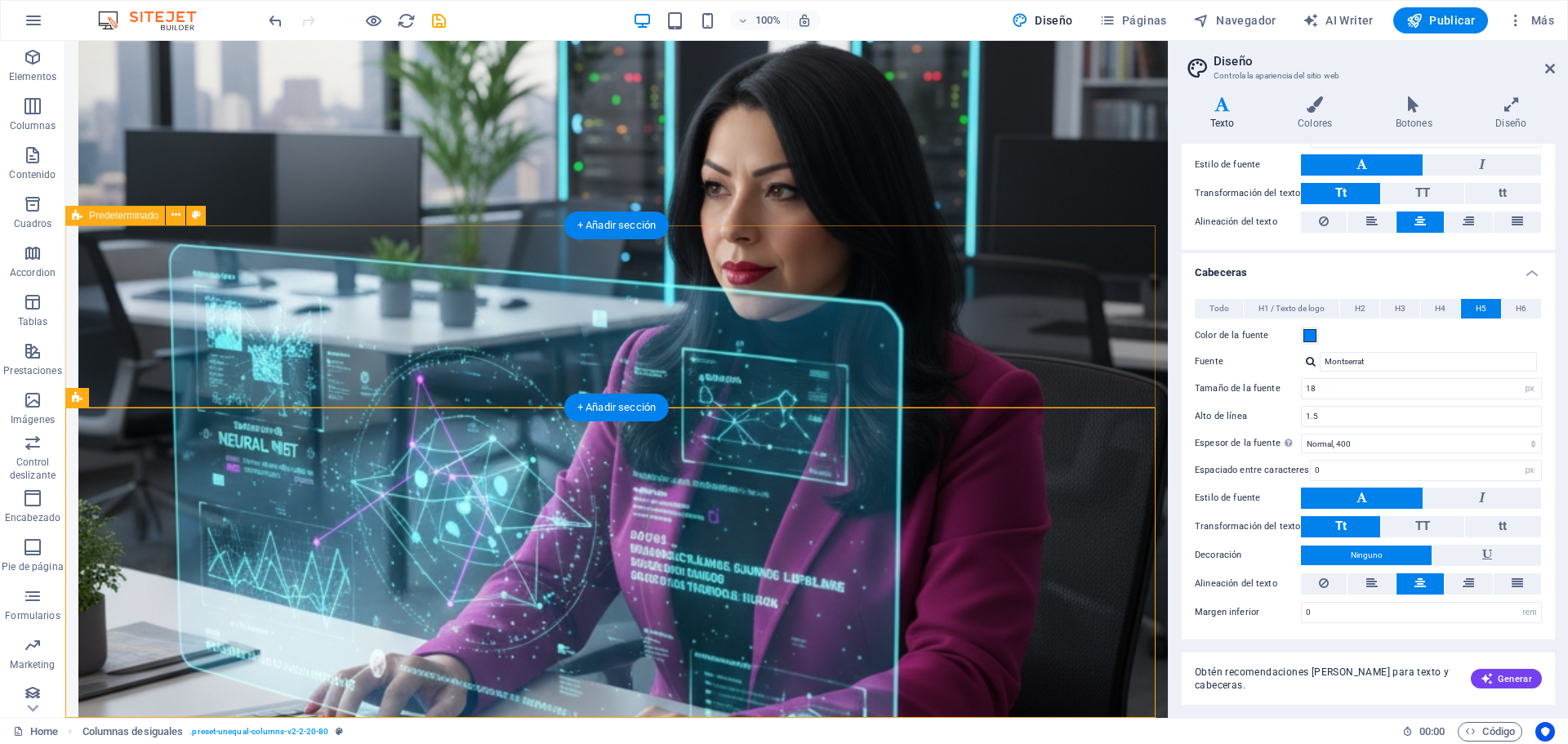
drag, startPoint x: 524, startPoint y: 381, endPoint x: 530, endPoint y: 312, distance: 69.3
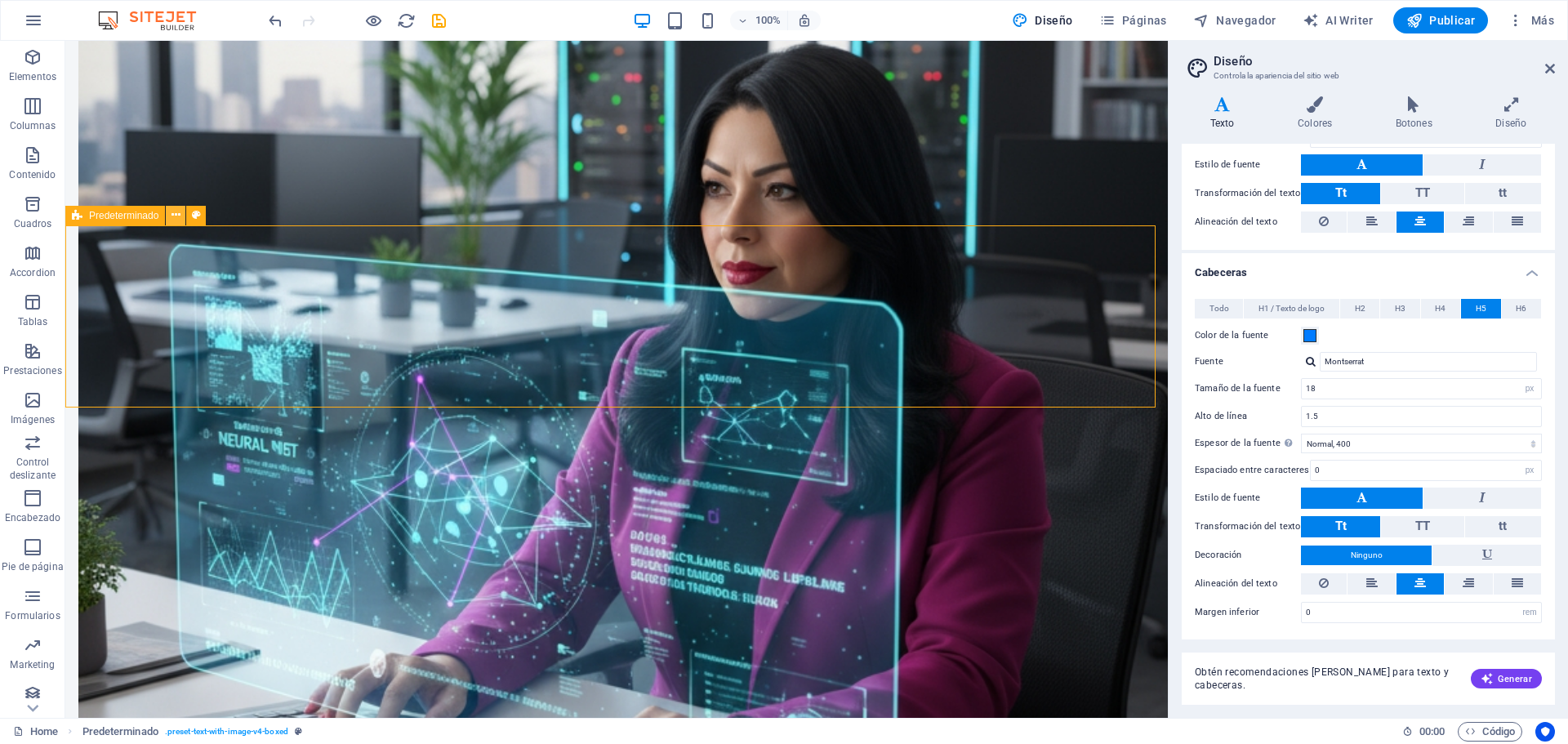
click at [178, 215] on icon at bounding box center [176, 215] width 9 height 17
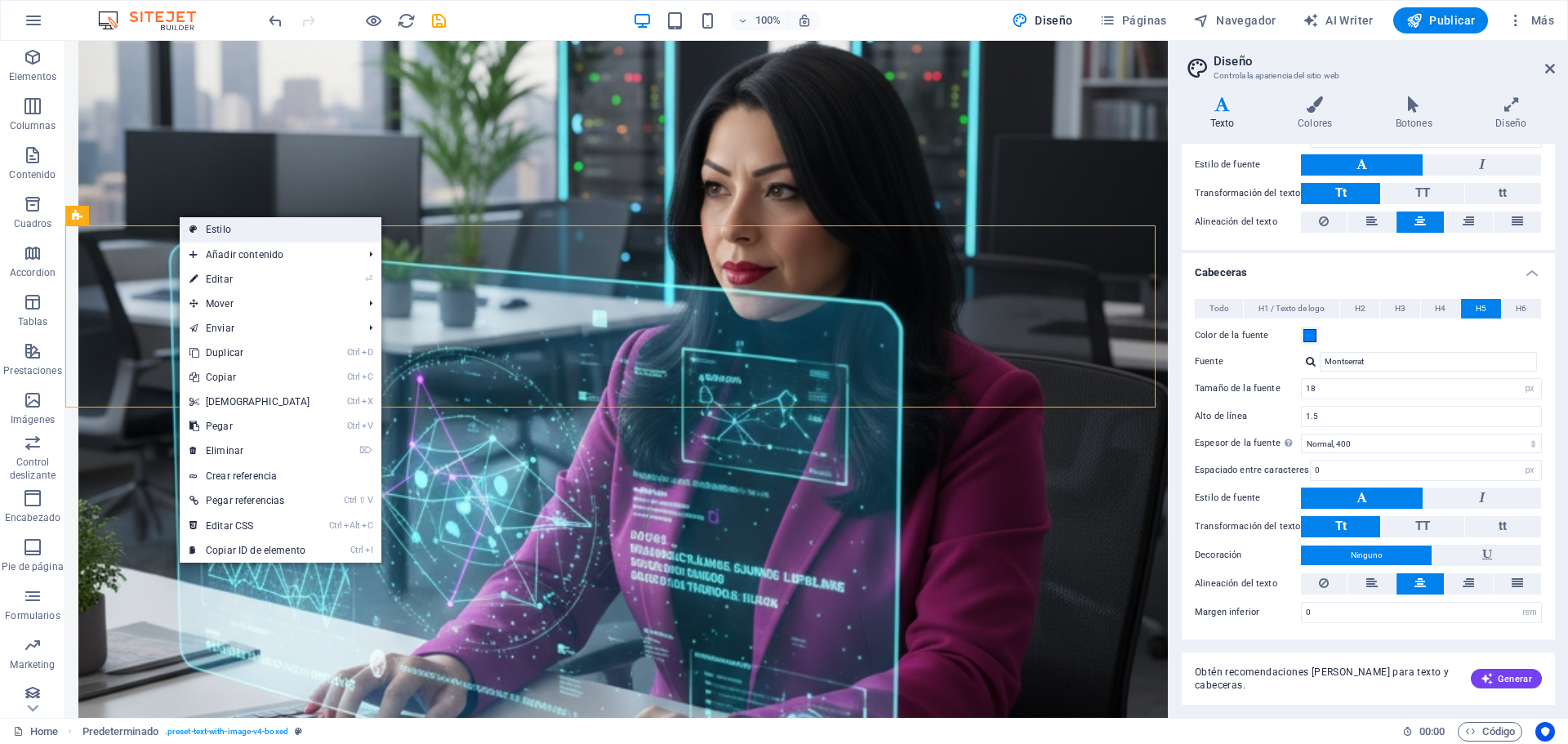
click at [207, 224] on link "Estilo" at bounding box center [280, 229] width 201 height 24
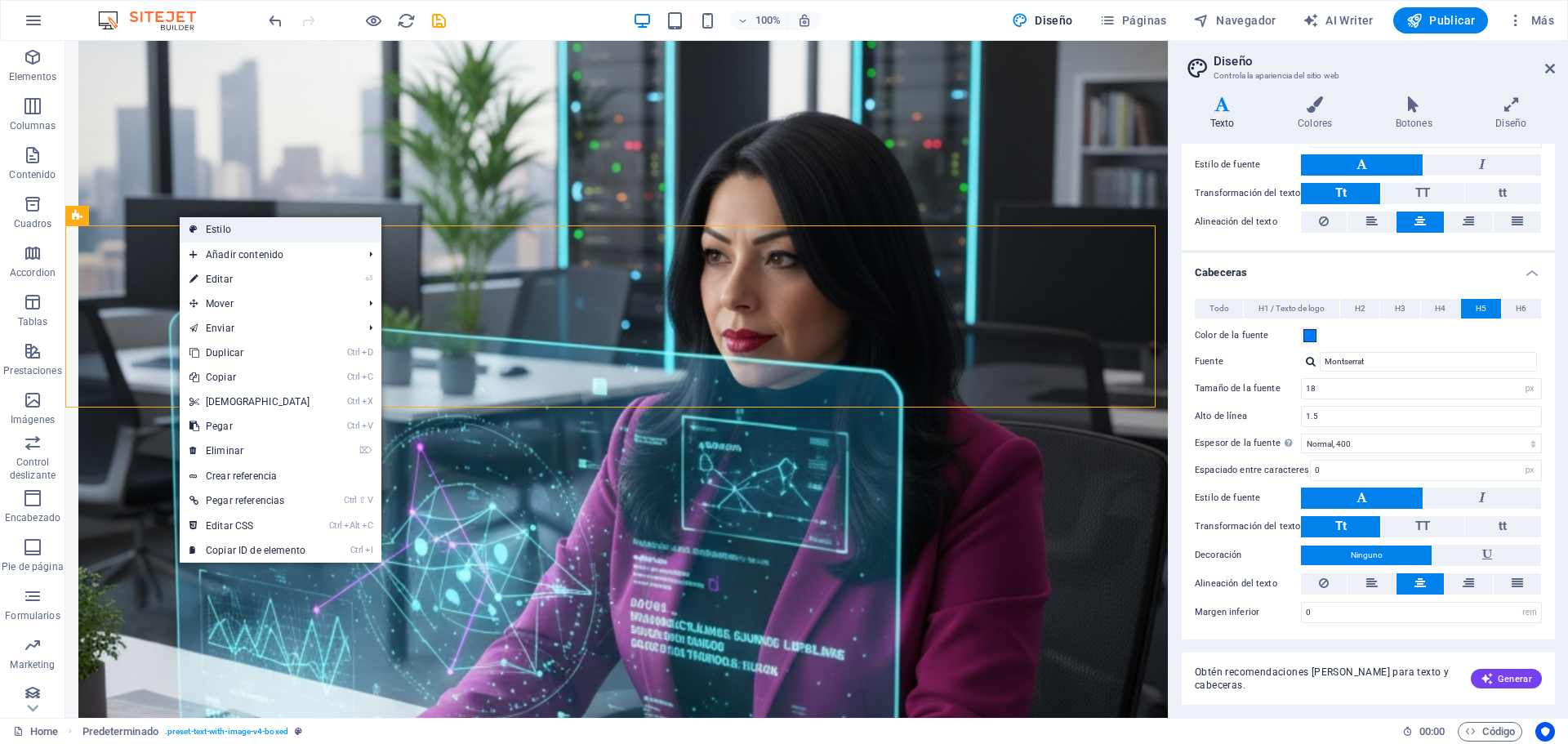
select select "rem"
select select "px"
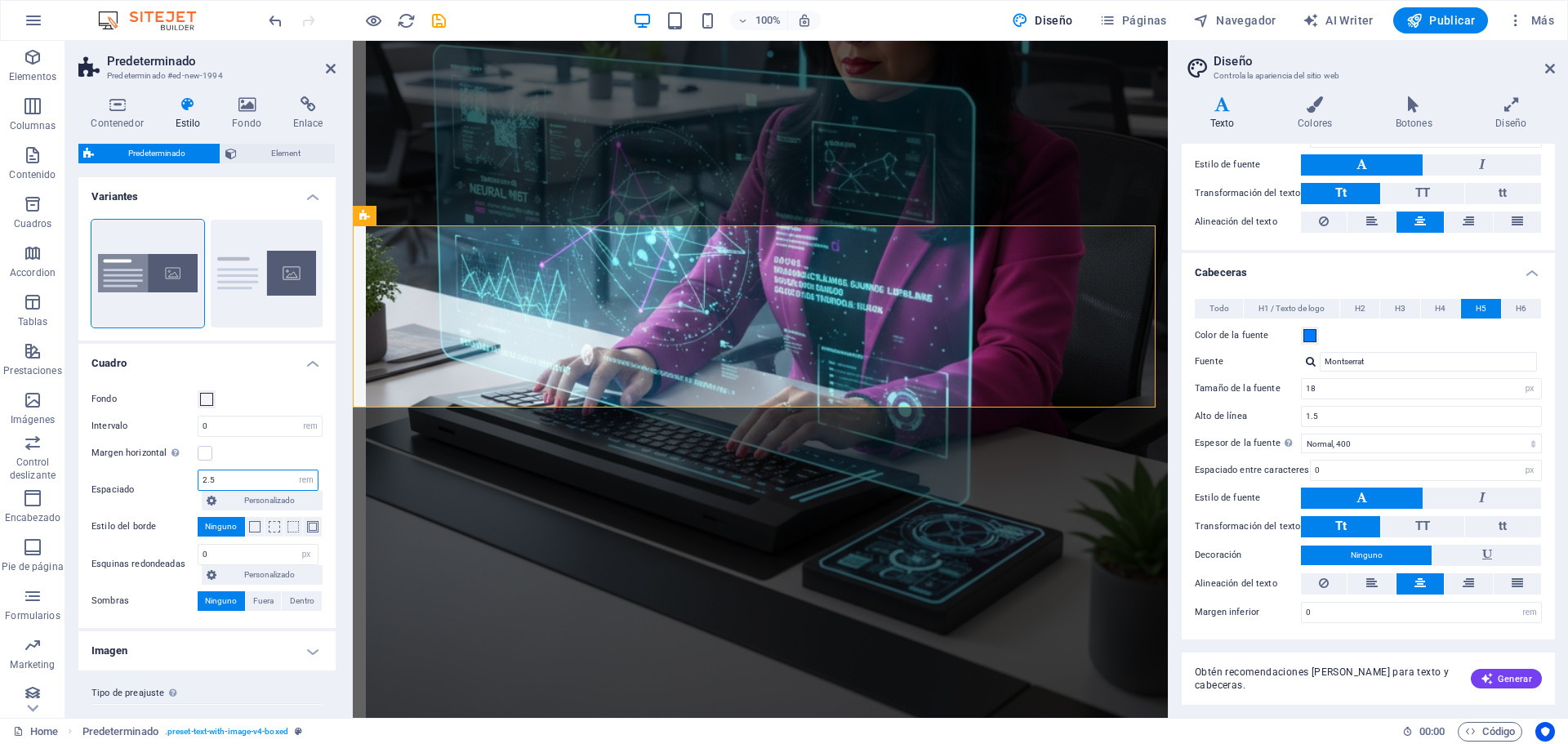
click at [248, 482] on input "2.5" at bounding box center [258, 480] width 119 height 20
click at [311, 478] on select "rem px % vh vw Personalizado" at bounding box center [306, 480] width 23 height 20
select select "px"
click at [294, 470] on select "rem px % vh vw Personalizado" at bounding box center [306, 480] width 23 height 20
click at [229, 482] on input "40" at bounding box center [258, 480] width 119 height 20
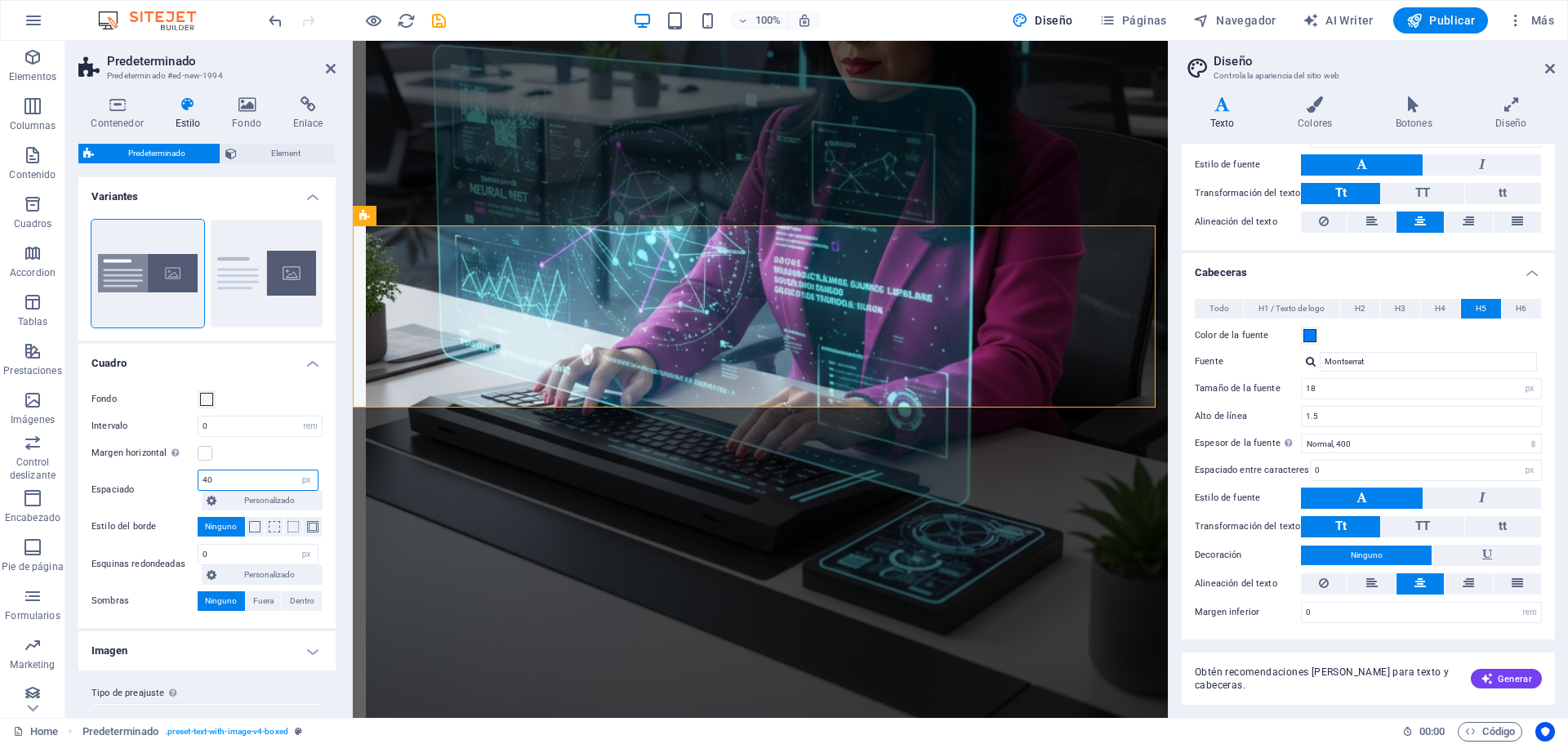
drag, startPoint x: 229, startPoint y: 482, endPoint x: 187, endPoint y: 478, distance: 42.2
click at [187, 478] on div "Espaciado 40 rem px % vh vw Personalizado Personalizado" at bounding box center [207, 490] width 231 height 41
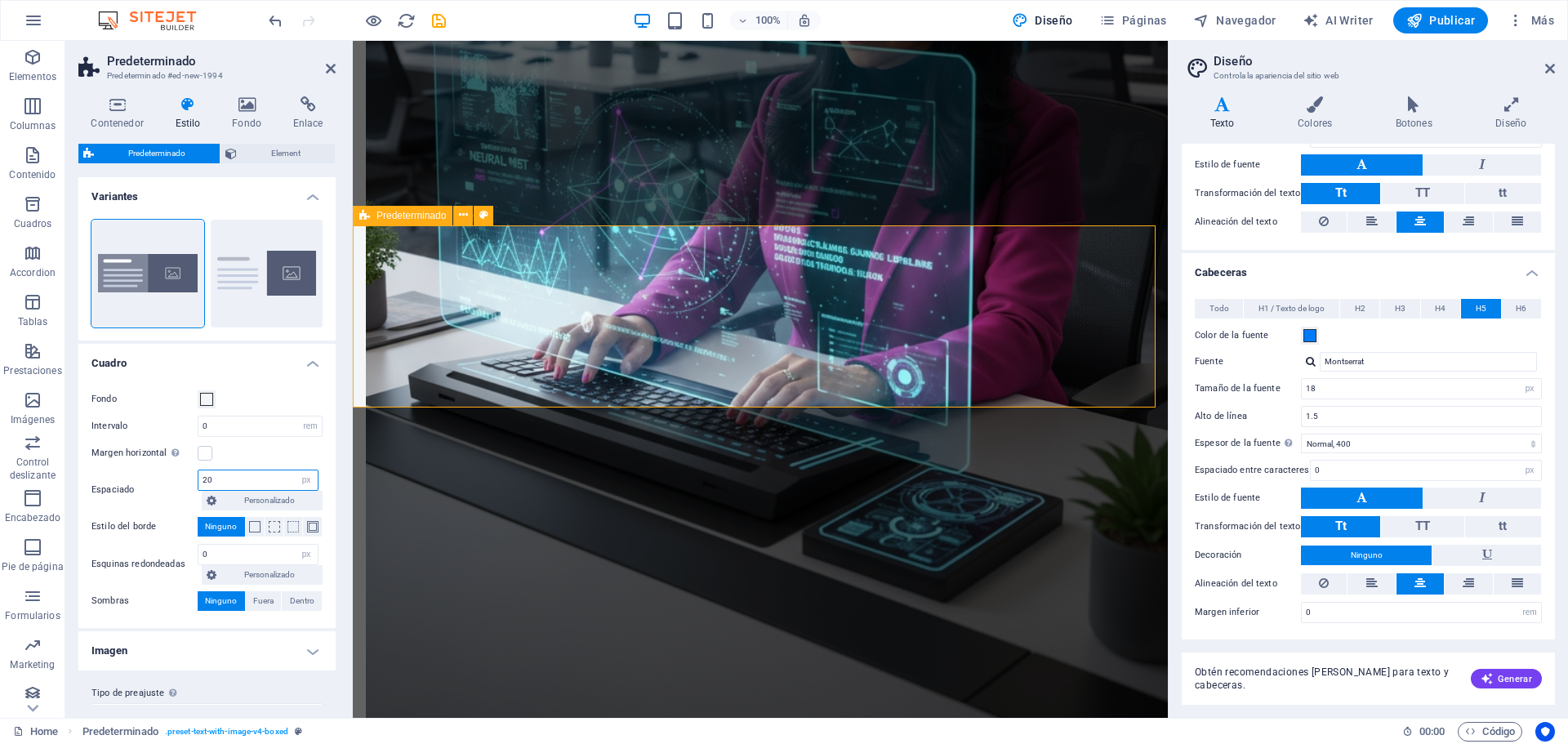
scroll to position [1787, 0]
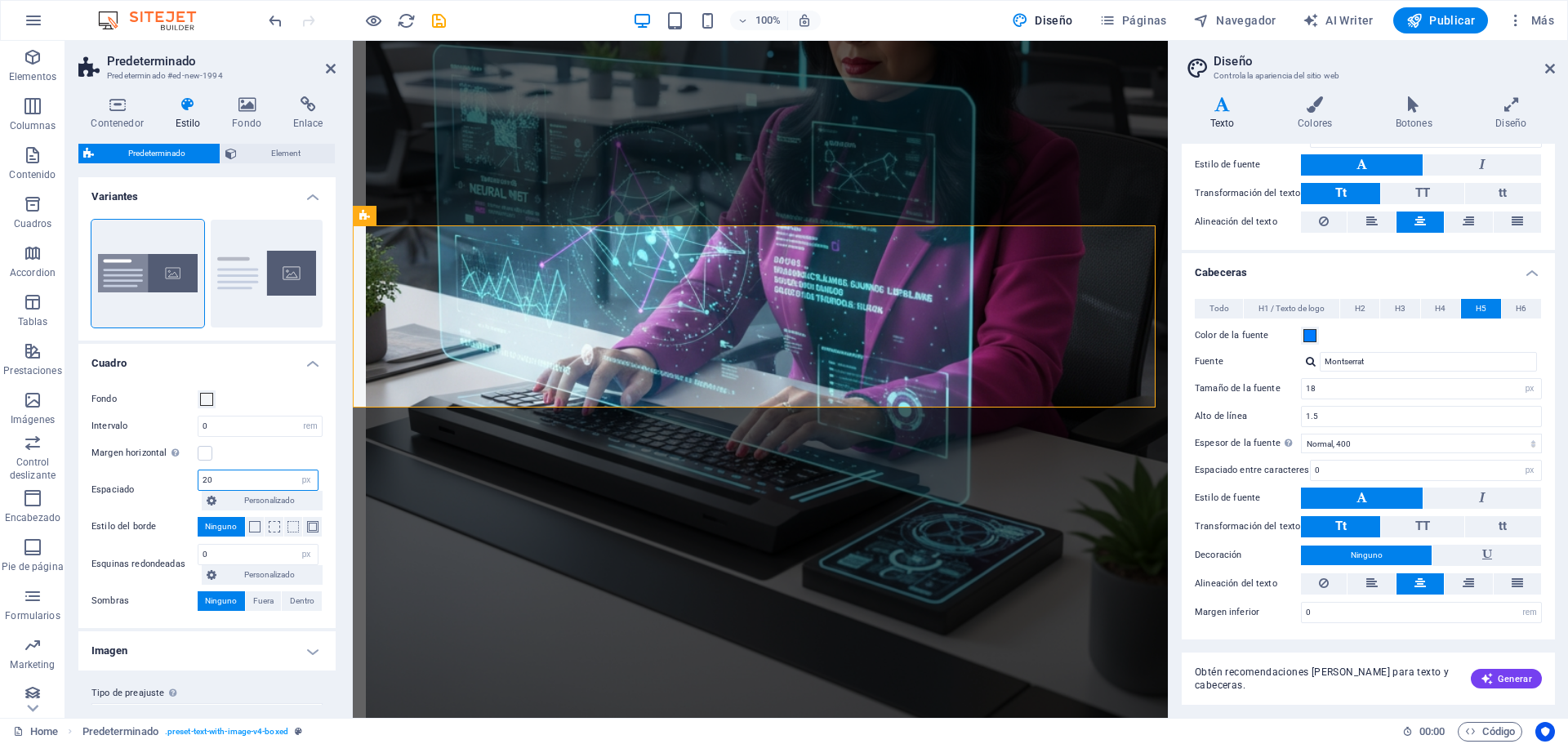
type input "20"
click at [292, 453] on div "Margen horizontal Solo si el "Ancho del contenido" de los contenedores no se ha…" at bounding box center [207, 453] width 231 height 20
click at [259, 506] on span "Personalizado" at bounding box center [269, 500] width 96 height 20
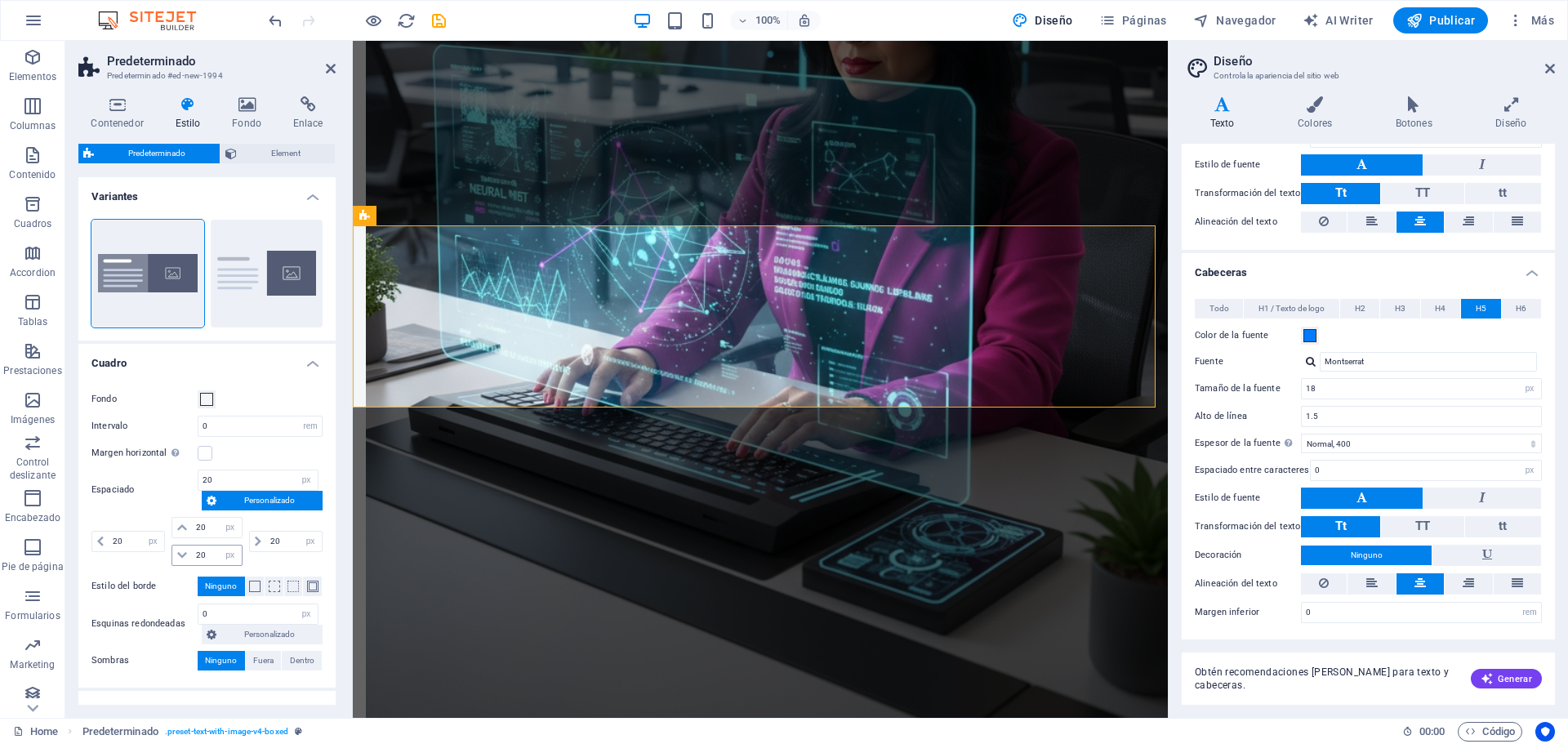
click at [183, 554] on icon at bounding box center [182, 555] width 10 height 10
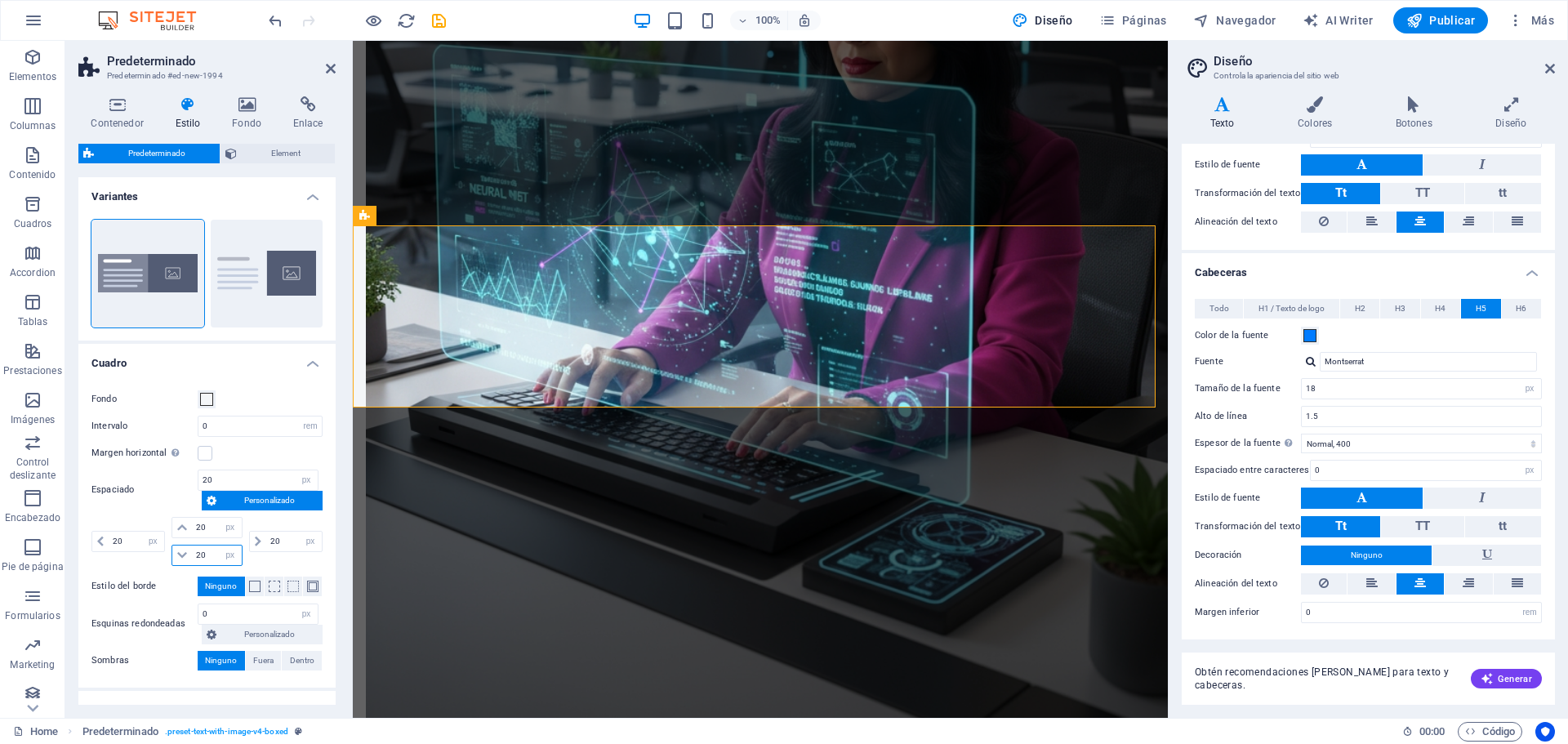
click at [209, 554] on input "20" at bounding box center [216, 555] width 49 height 20
drag, startPoint x: 209, startPoint y: 554, endPoint x: 185, endPoint y: 562, distance: 25.3
click at [185, 562] on div "20 rem px % vh vw" at bounding box center [206, 555] width 70 height 21
type input "10"
select select "DISABLED_OPTION_VALUE"
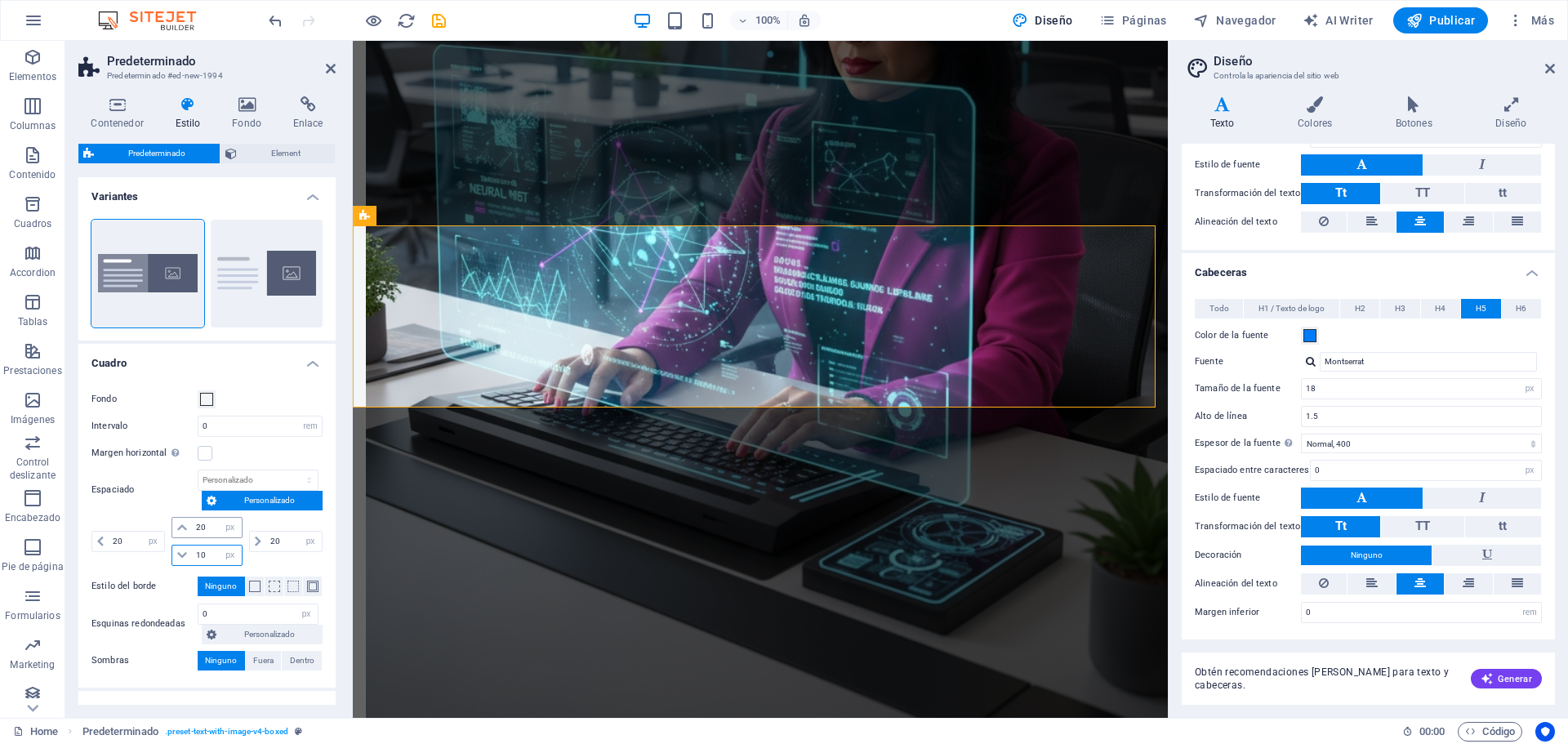
type input "10"
click at [199, 527] on input "20" at bounding box center [216, 527] width 49 height 20
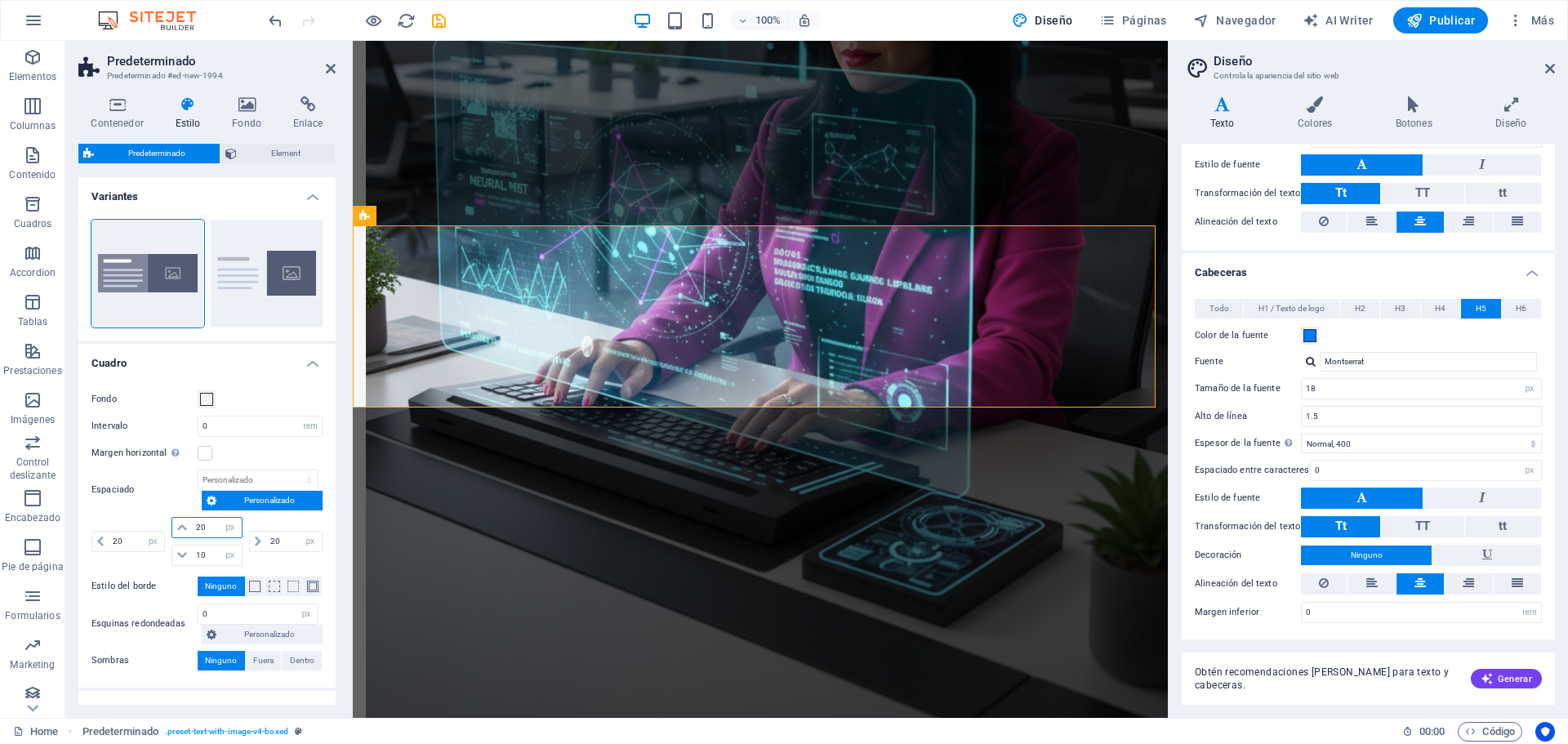
scroll to position [1779, 0]
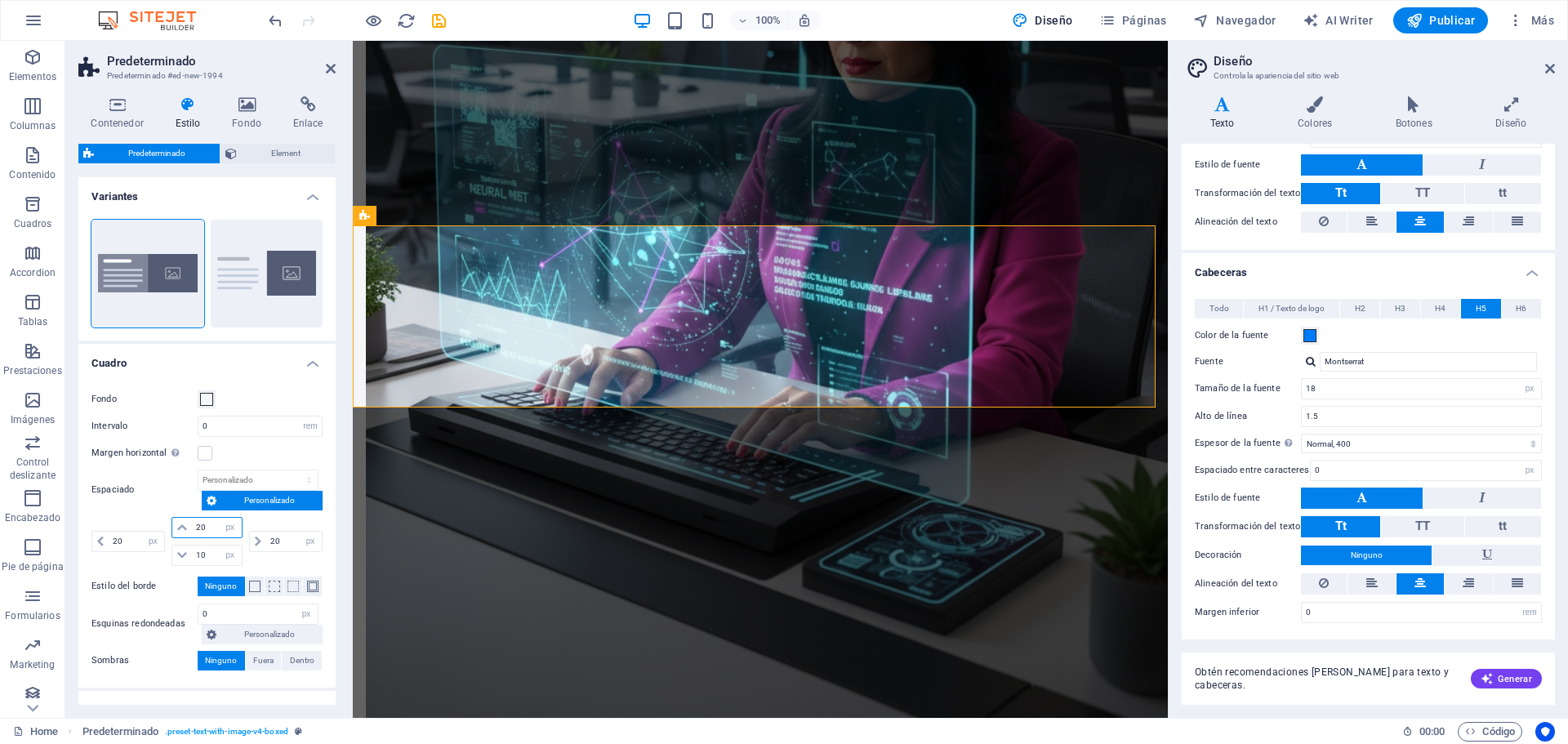
click at [198, 529] on input "20" at bounding box center [216, 527] width 49 height 20
type input "10"
click at [1224, 309] on span "Todo" at bounding box center [1219, 308] width 20 height 20
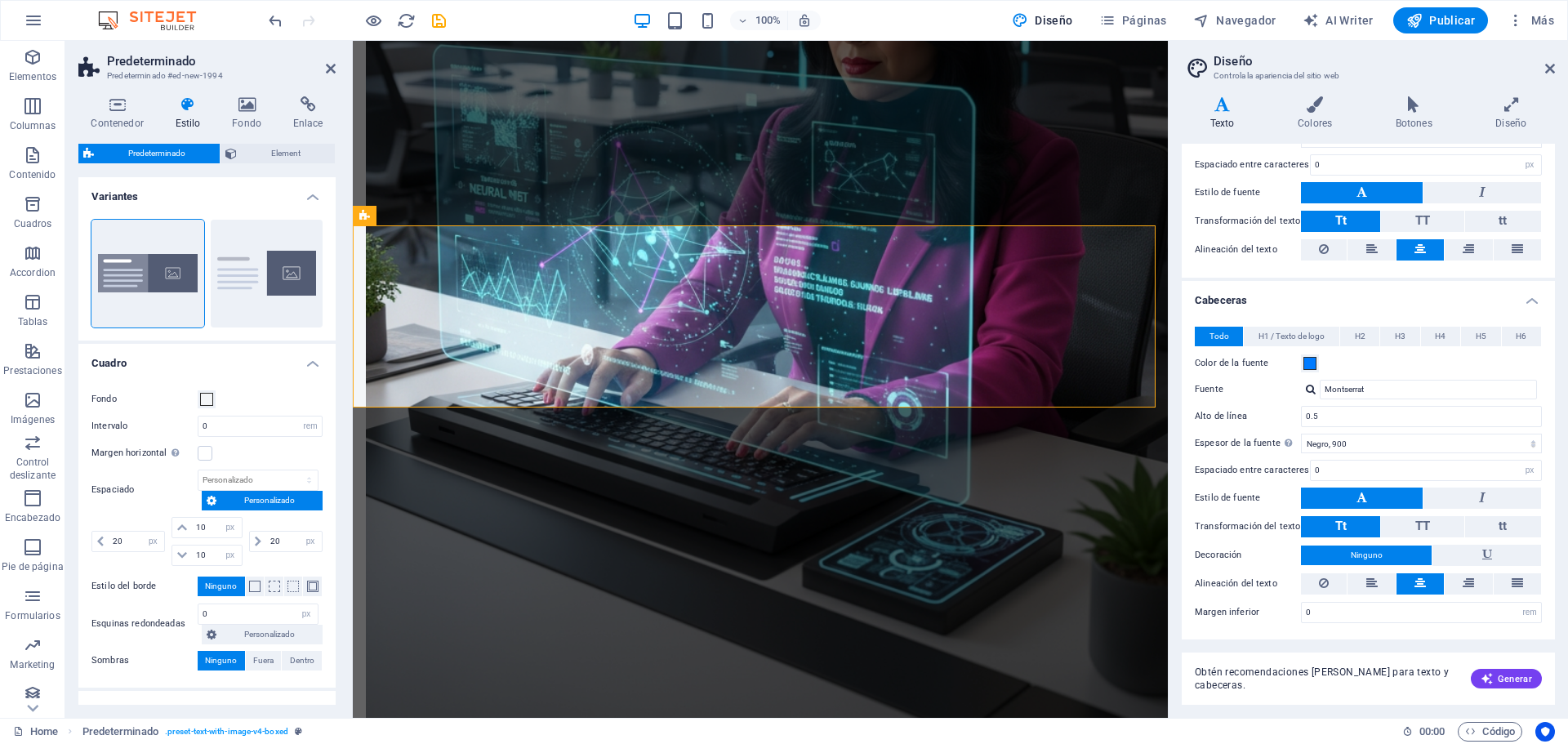
scroll to position [196, 0]
click at [1348, 335] on button "H2" at bounding box center [1359, 336] width 39 height 20
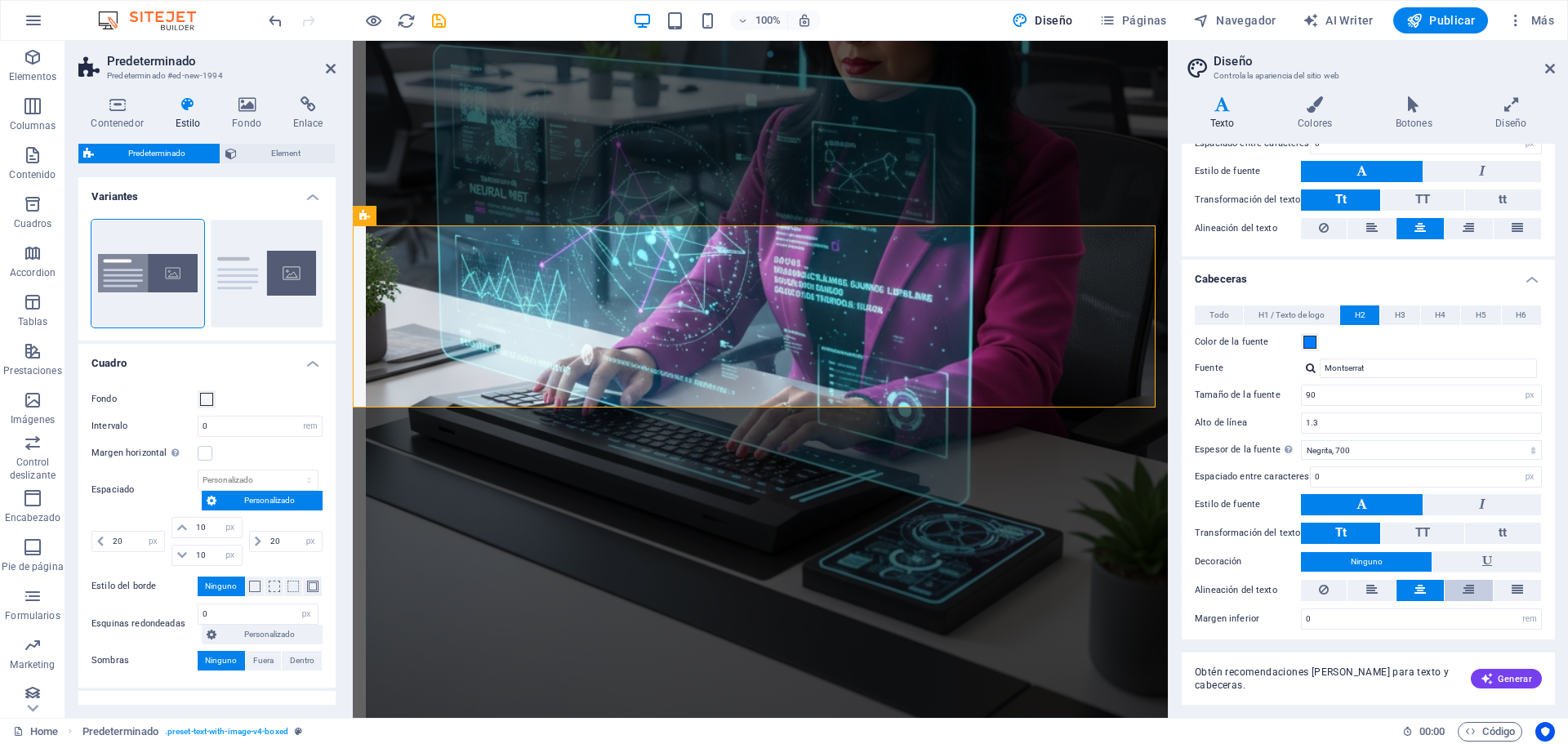
scroll to position [223, 0]
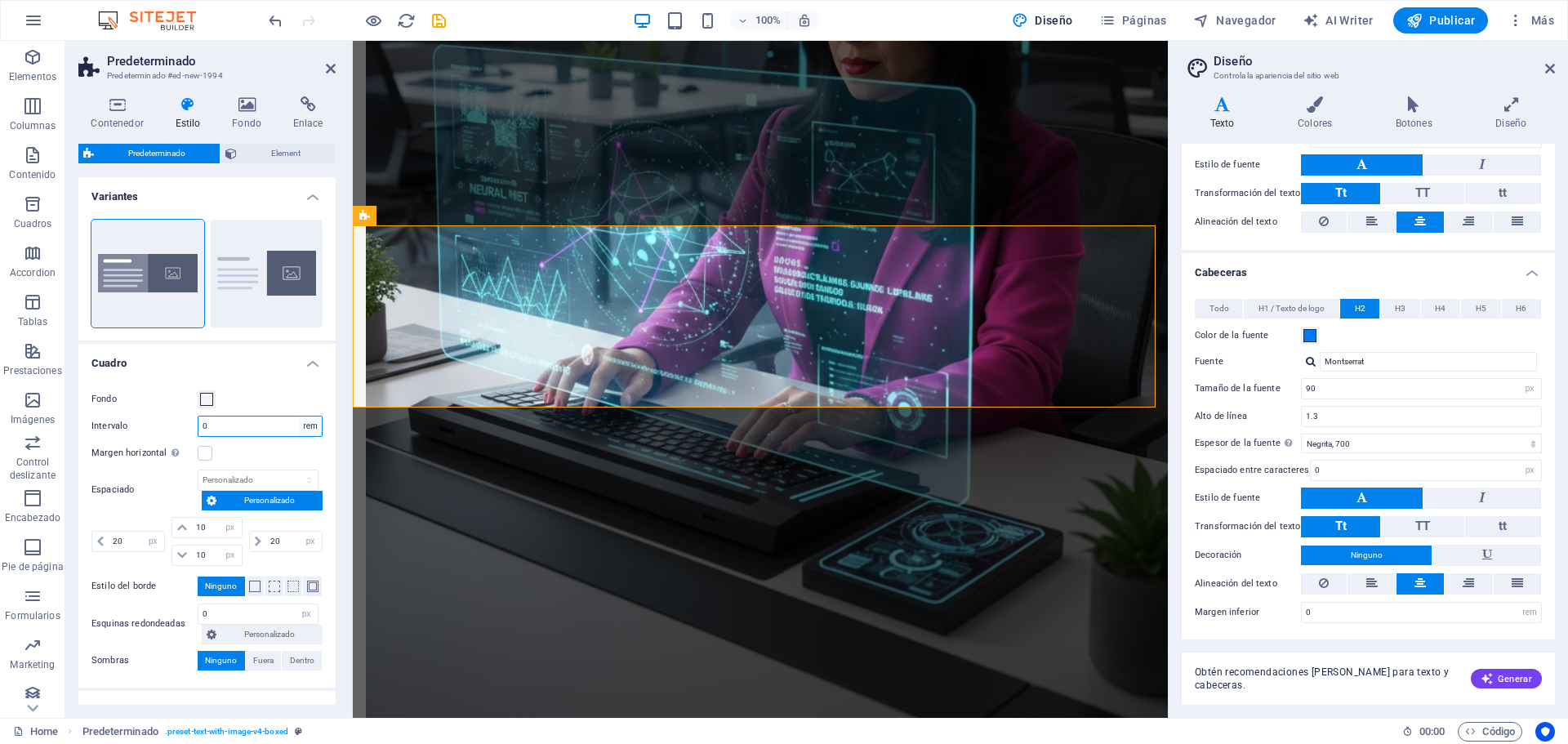
click at [306, 427] on select "rem px % vh vw" at bounding box center [310, 426] width 23 height 20
select select "px"
click at [299, 416] on select "rem px % vh vw" at bounding box center [310, 426] width 23 height 20
click at [180, 525] on icon at bounding box center [182, 527] width 10 height 10
click at [178, 525] on icon at bounding box center [182, 527] width 10 height 10
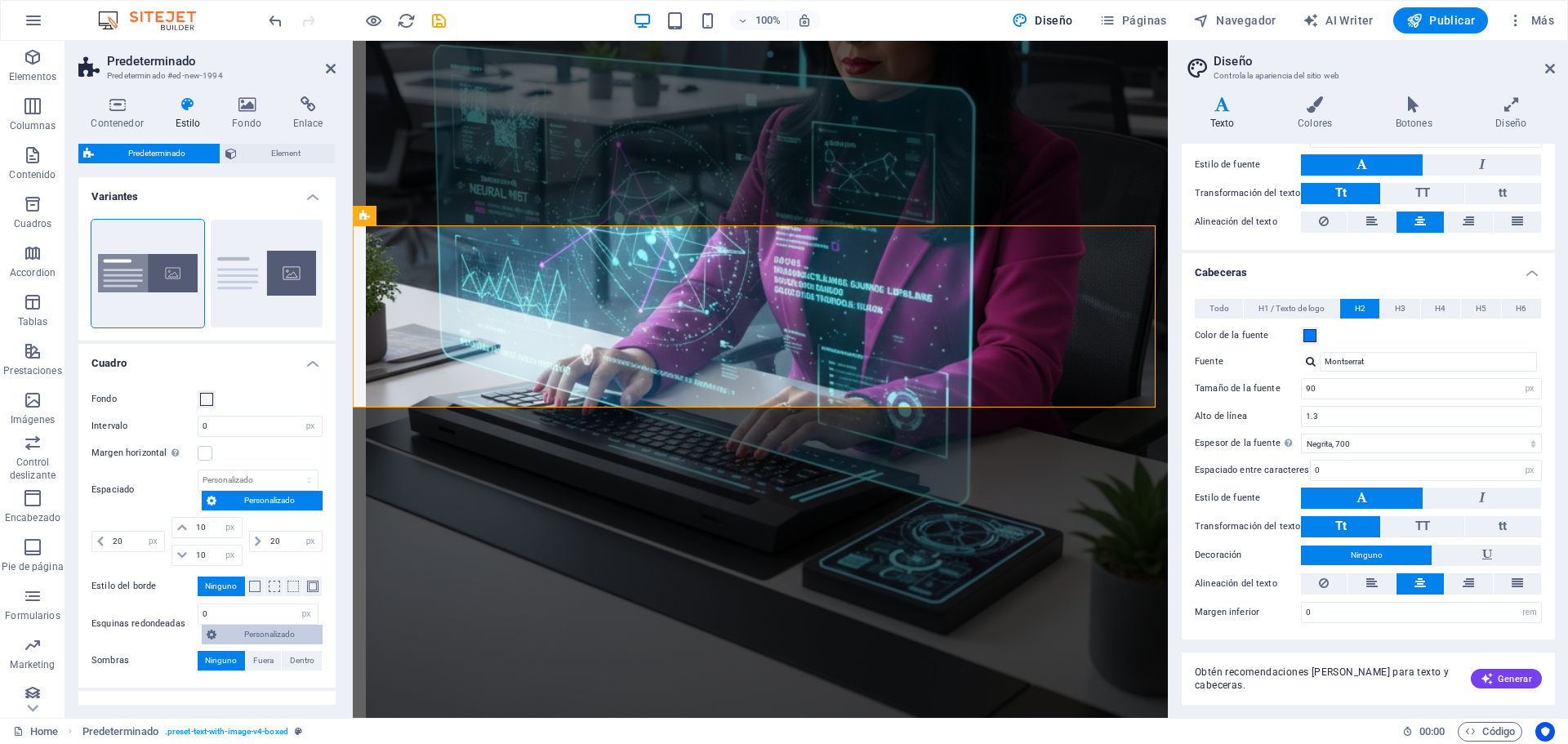
scroll to position [90, 0]
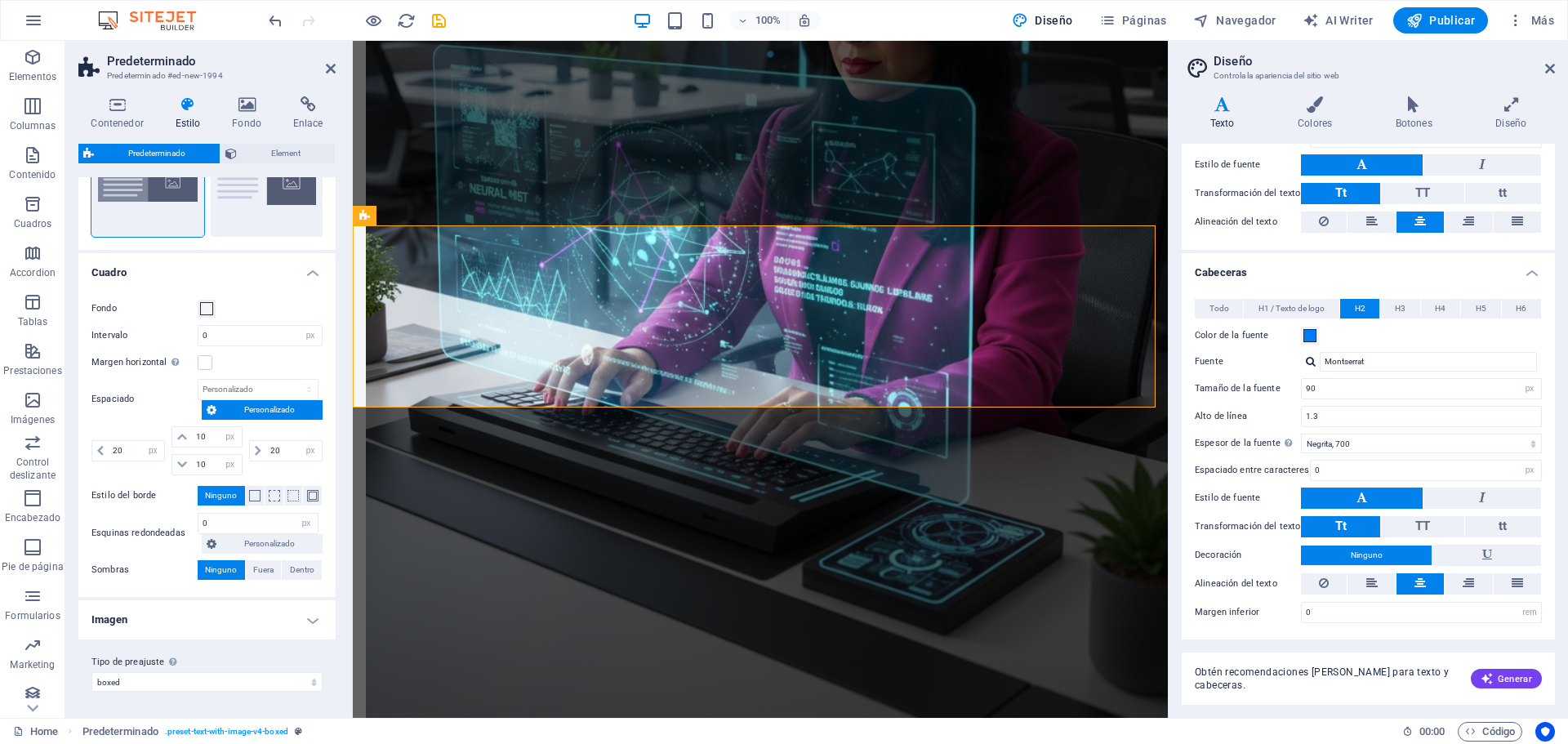
click at [312, 626] on h4 "Imagen" at bounding box center [207, 619] width 257 height 39
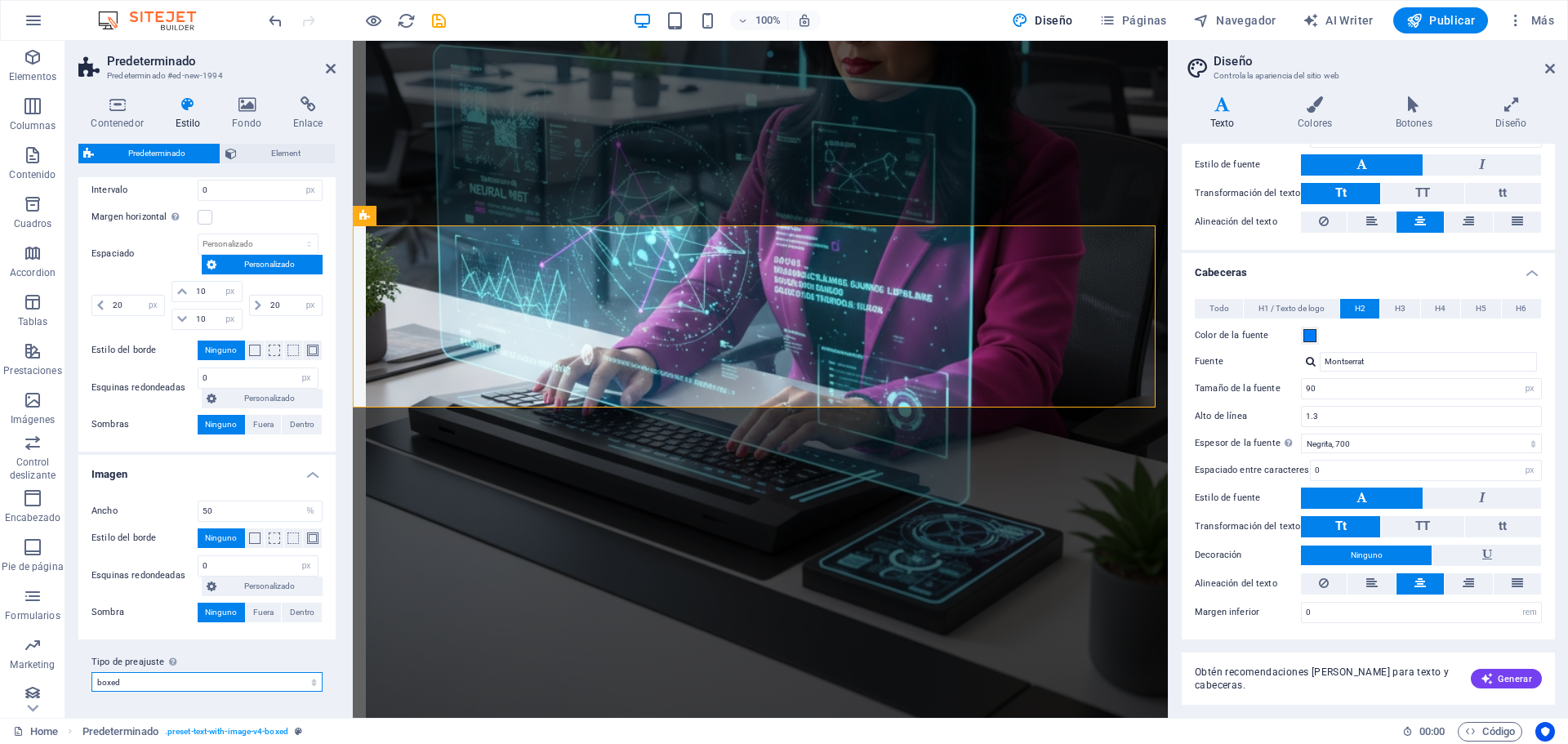
click at [242, 687] on select "boxed default about-image-text services-5 Añadir tipo de preajuste" at bounding box center [207, 681] width 231 height 20
click at [1560, 66] on aside "Diseño Controla la apariencia del sitio web Variantes Texto Colores Botones Dis…" at bounding box center [1367, 379] width 400 height 677
click at [1550, 69] on icon at bounding box center [1549, 69] width 10 height 13
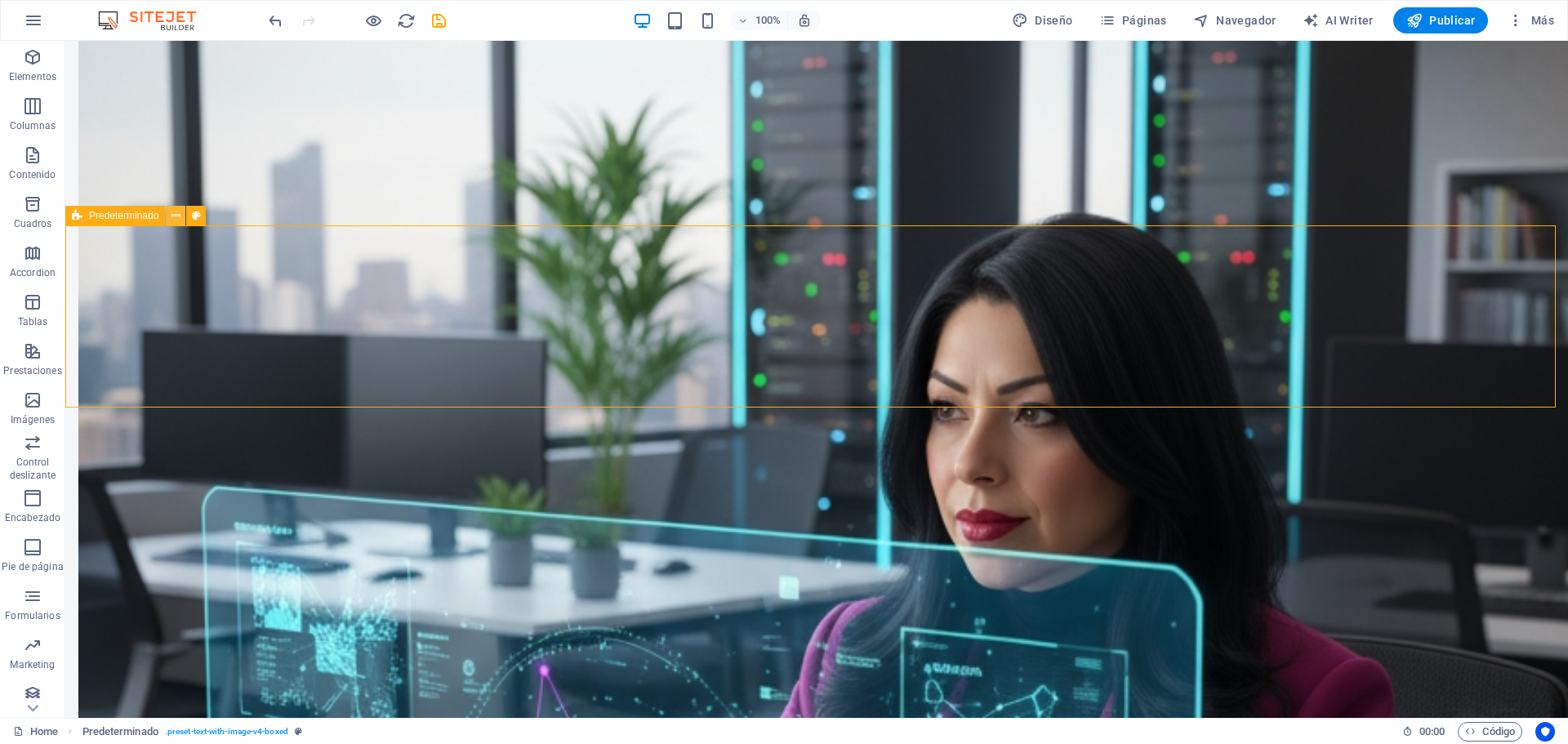
click at [175, 217] on icon at bounding box center [176, 216] width 9 height 17
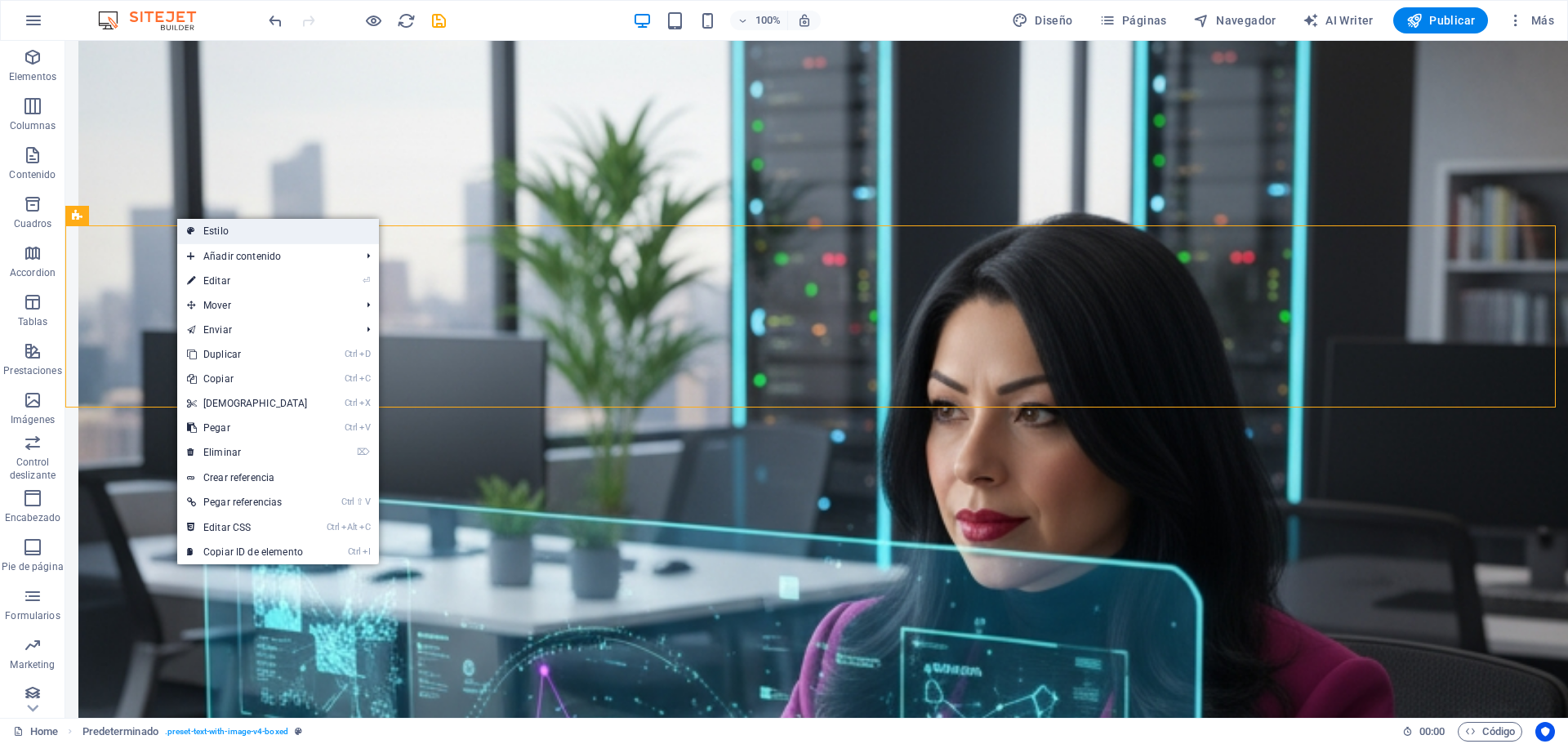
click at [232, 233] on link "Estilo" at bounding box center [278, 231] width 201 height 24
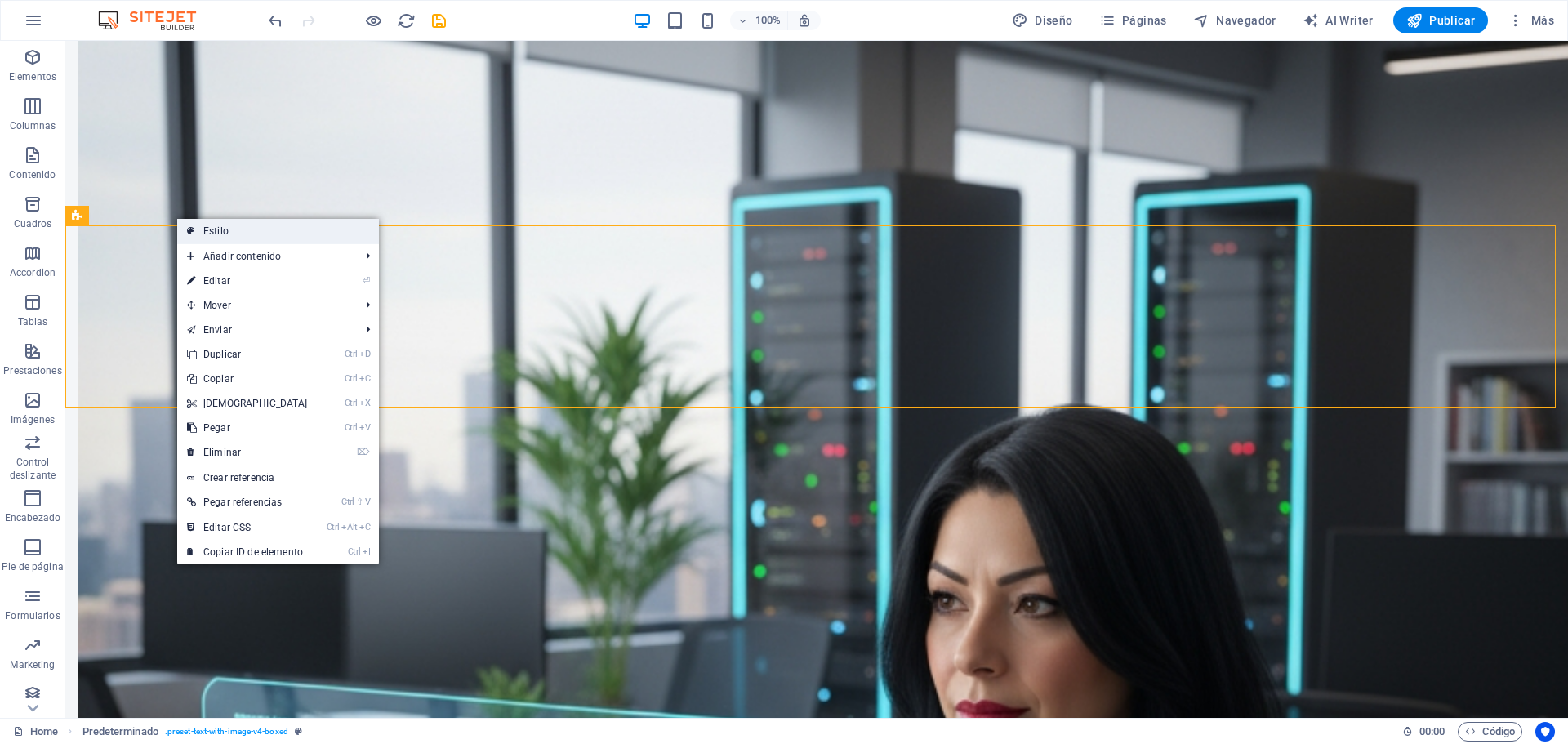
select select "px"
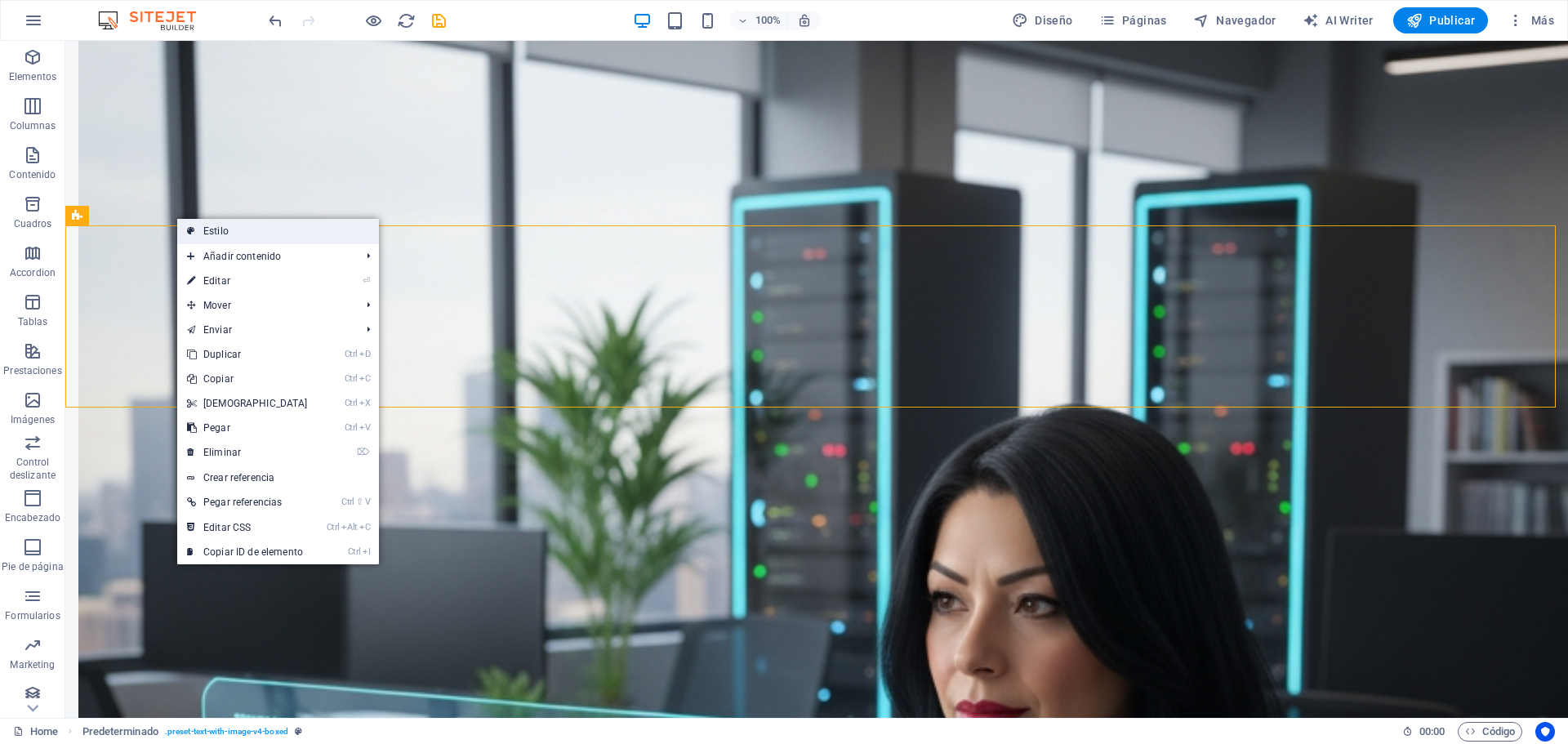
select select "px"
select select "%"
select select "px"
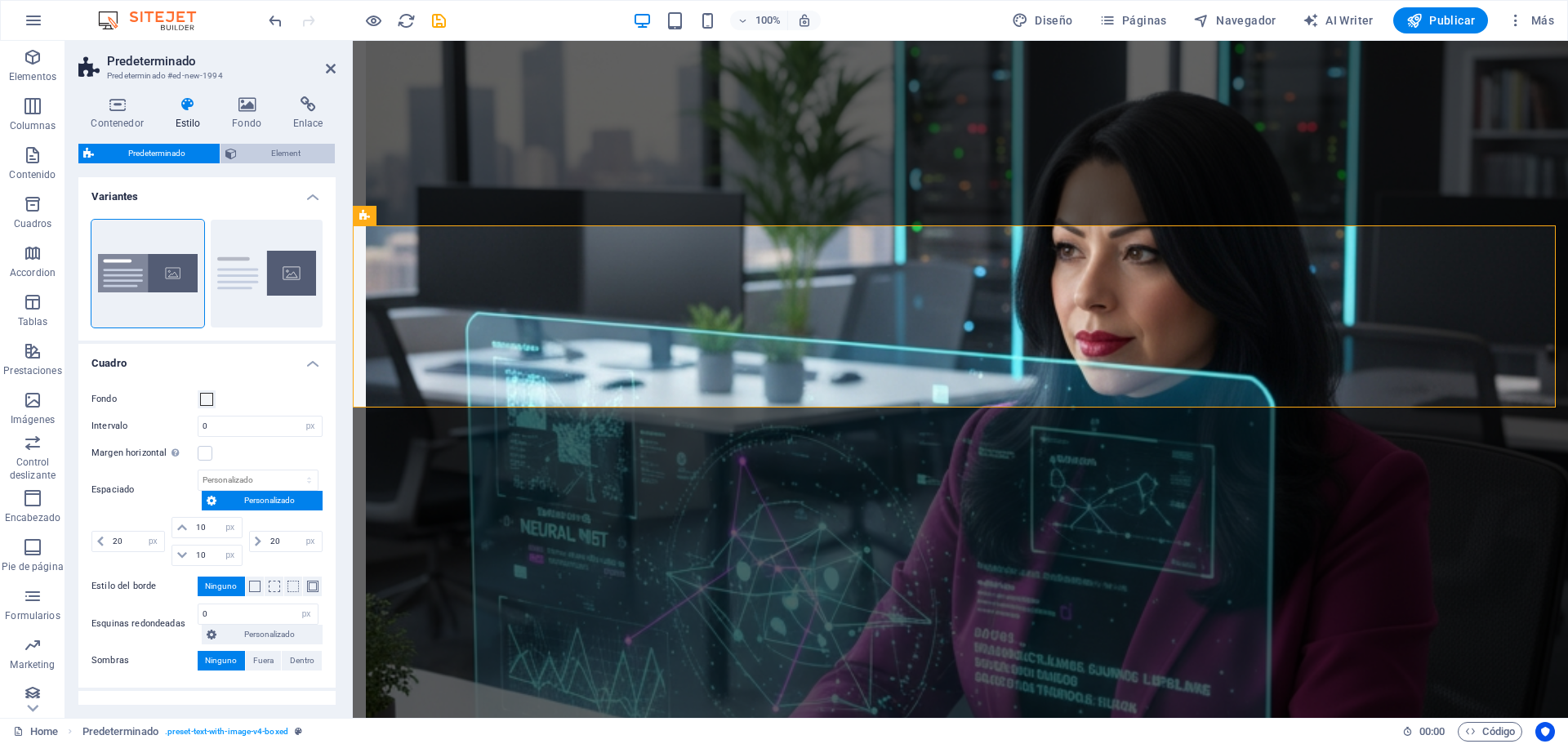
click at [290, 156] on span "Element" at bounding box center [285, 153] width 89 height 20
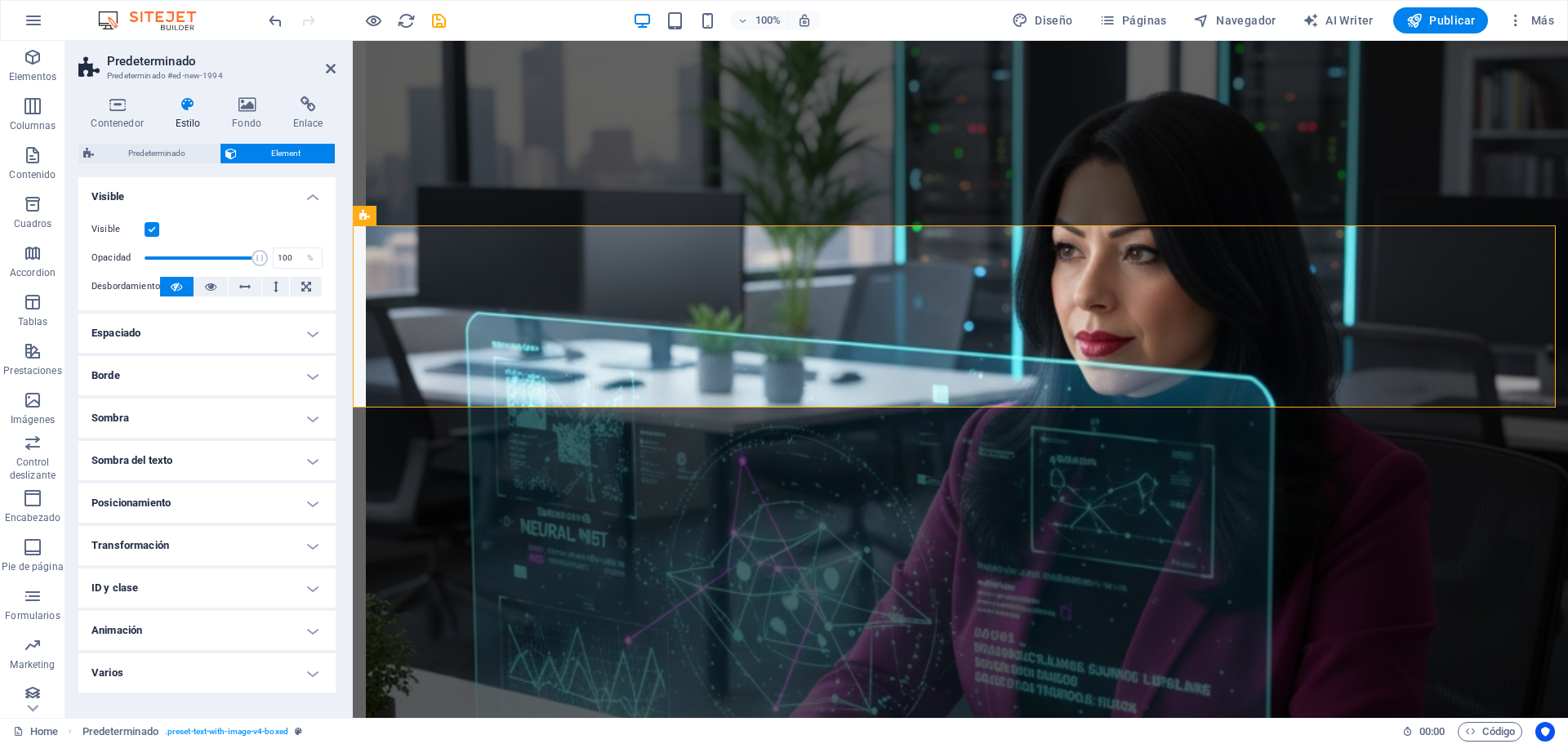
click at [315, 332] on h4 "Espaciado" at bounding box center [207, 333] width 257 height 39
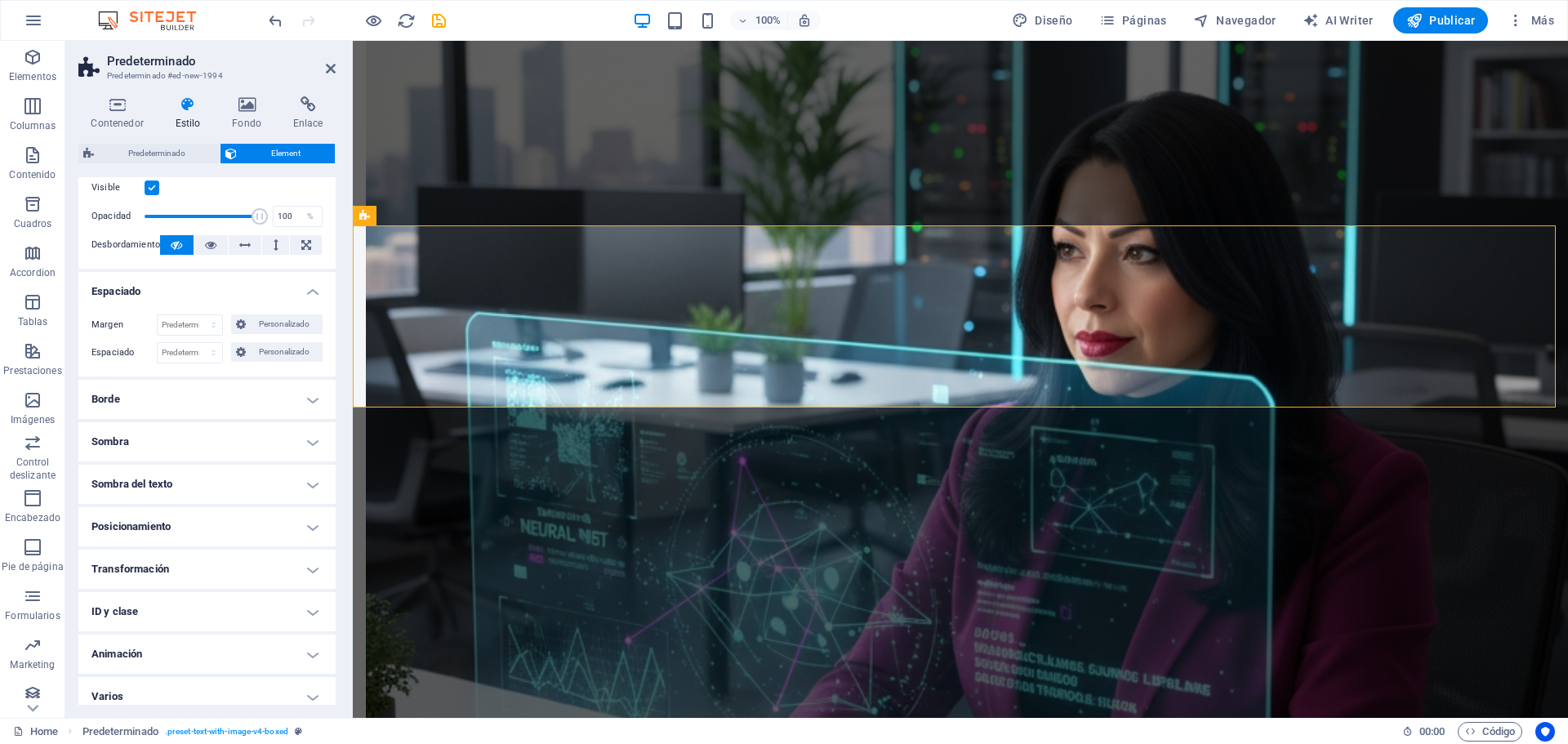
scroll to position [53, 0]
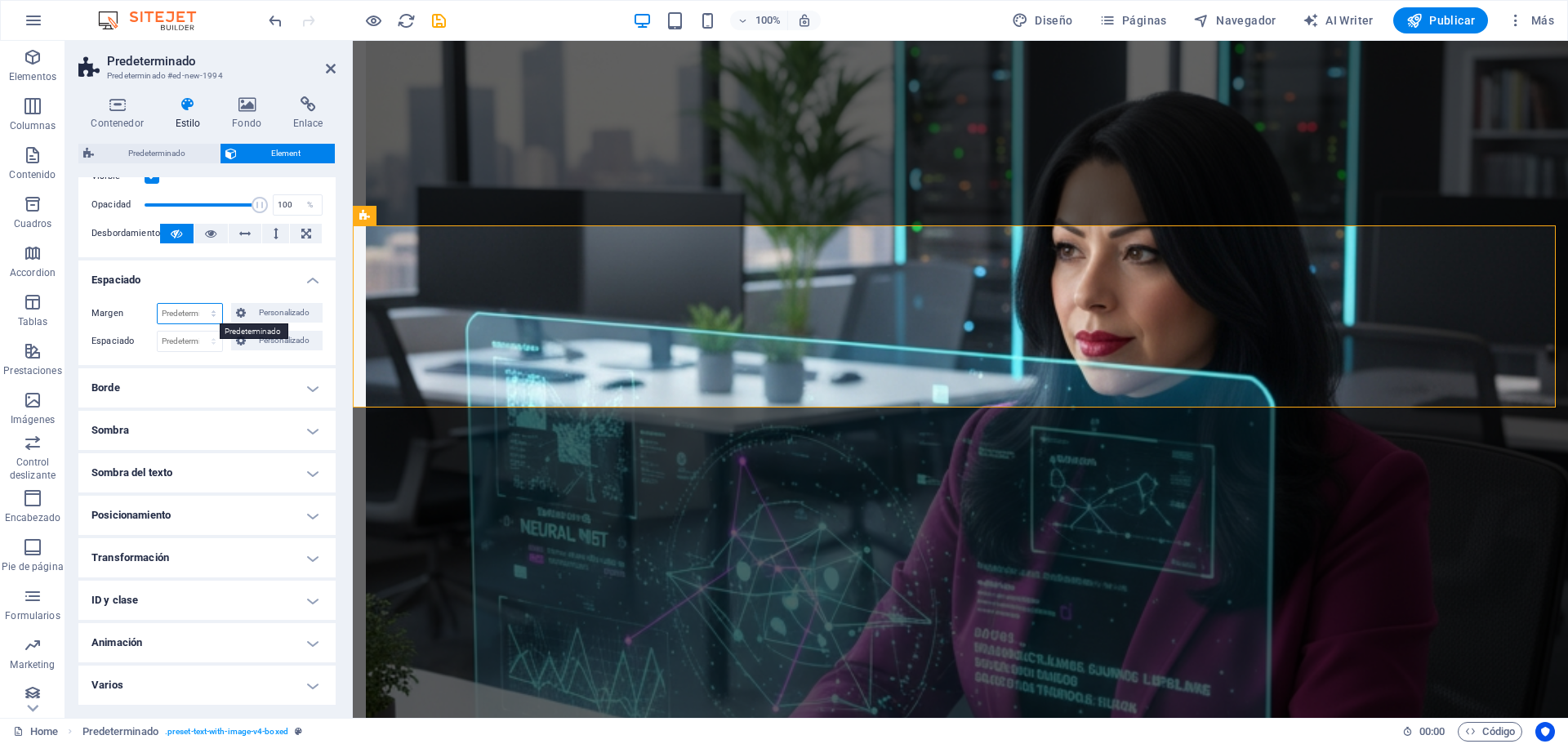
click at [206, 315] on select "Predeterminado automático px % rem vw vh Personalizado" at bounding box center [189, 313] width 64 height 20
select select "px"
click at [197, 304] on select "Predeterminado automático px % rem vw vh Personalizado" at bounding box center [189, 313] width 64 height 20
type input "0"
click at [210, 337] on select "Predeterminado px rem % vh vw Personalizado" at bounding box center [189, 341] width 64 height 20
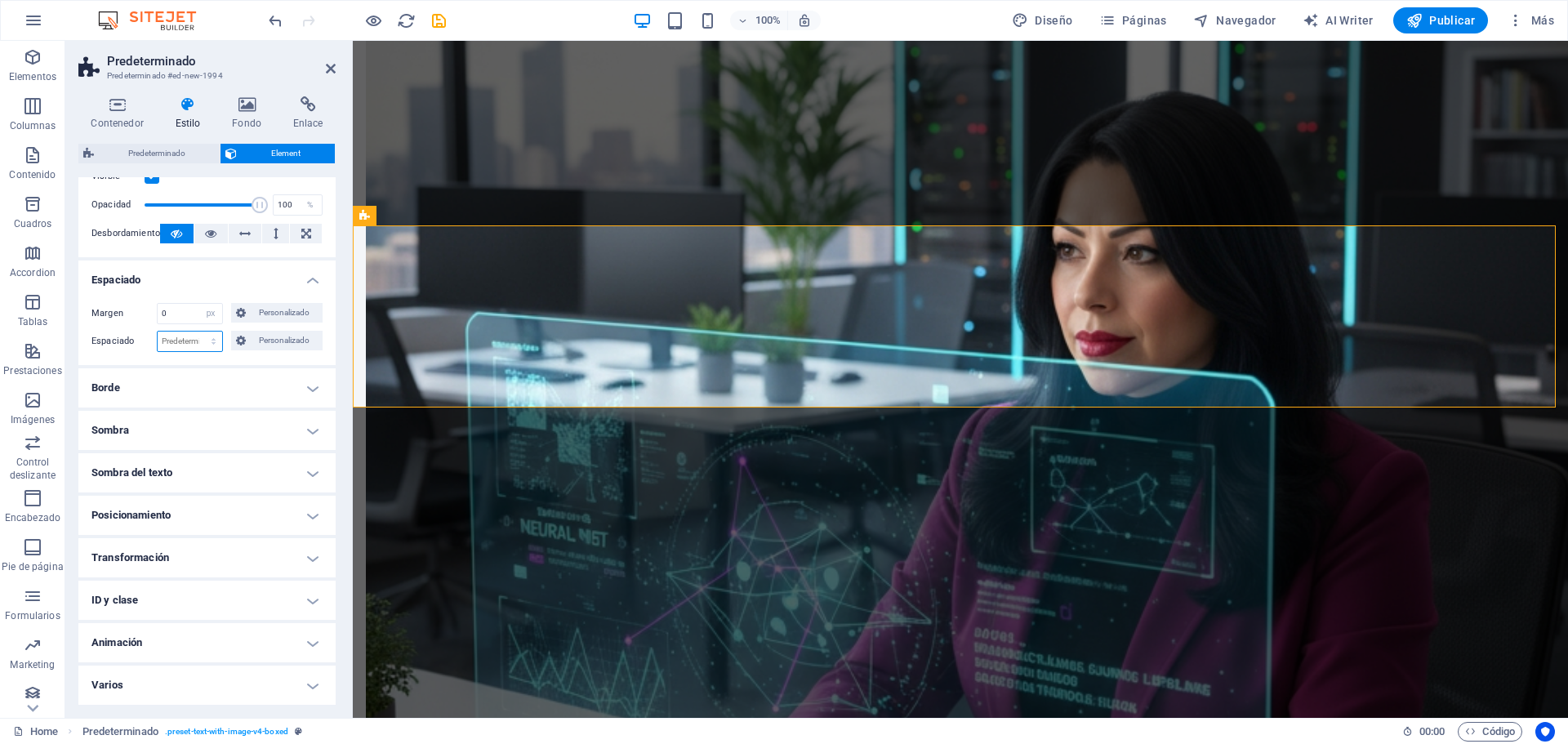
select select "px"
click at [197, 331] on select "Predeterminado px rem % vh vw Personalizado" at bounding box center [189, 341] width 64 height 20
type input "0"
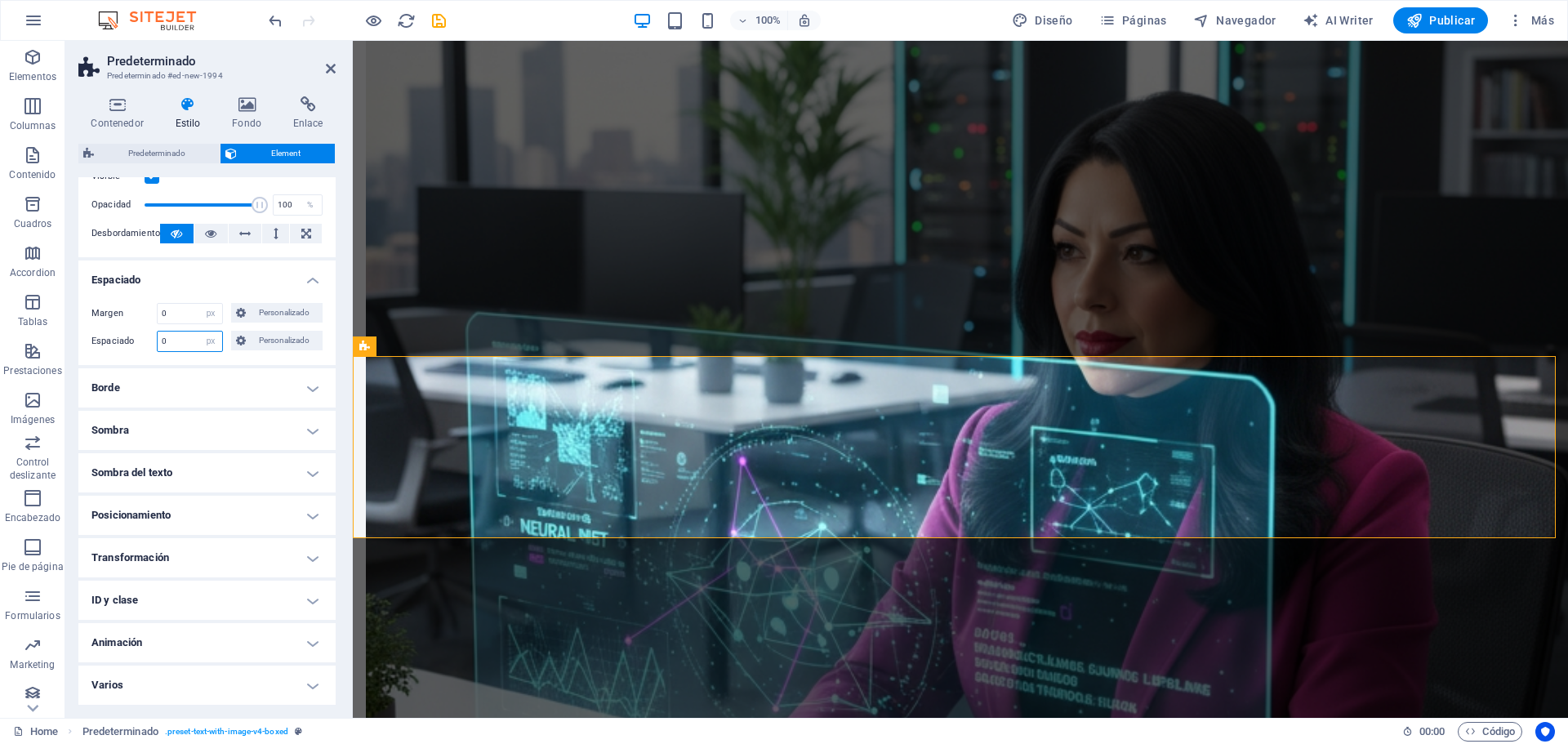
scroll to position [1782, 0]
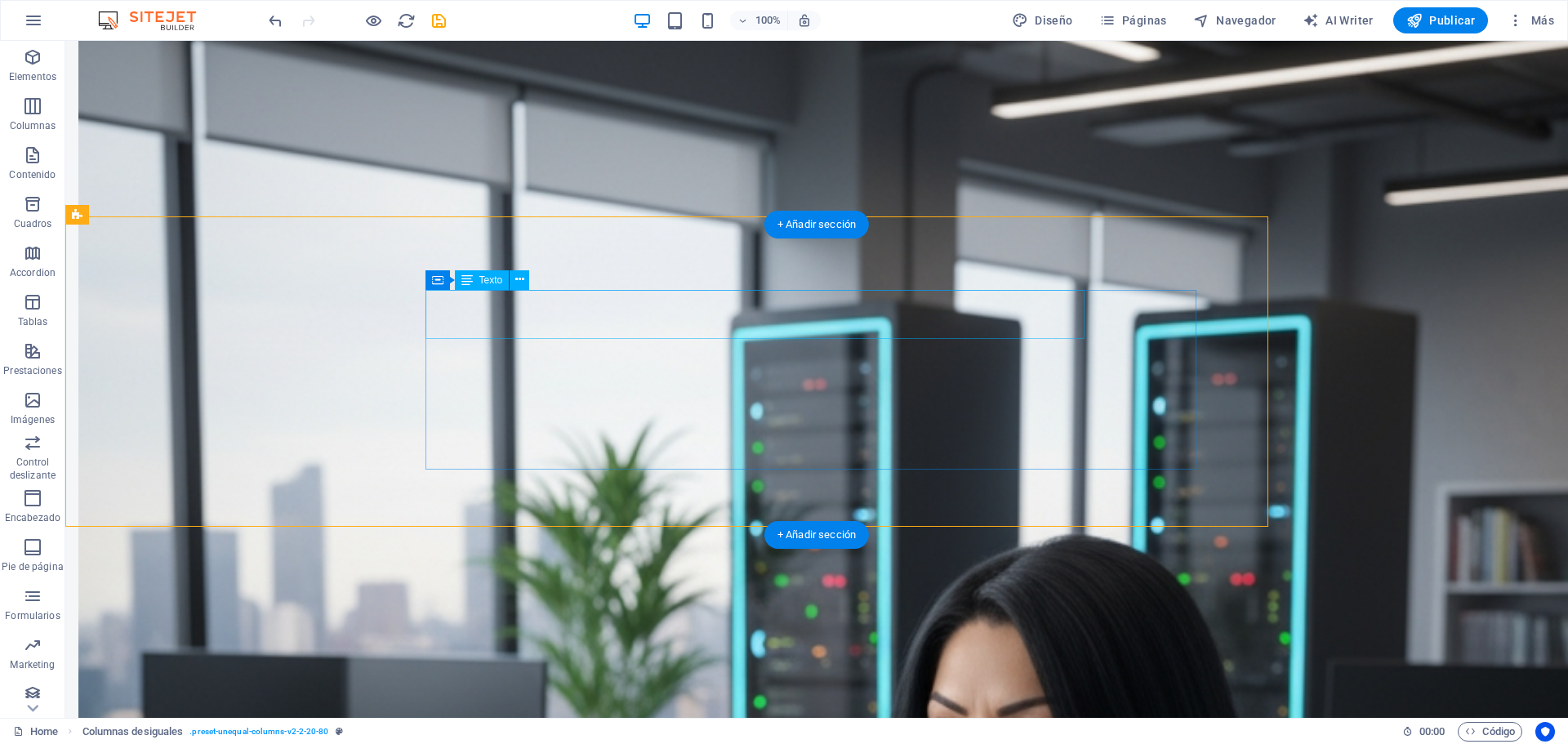
scroll to position [1973, 0]
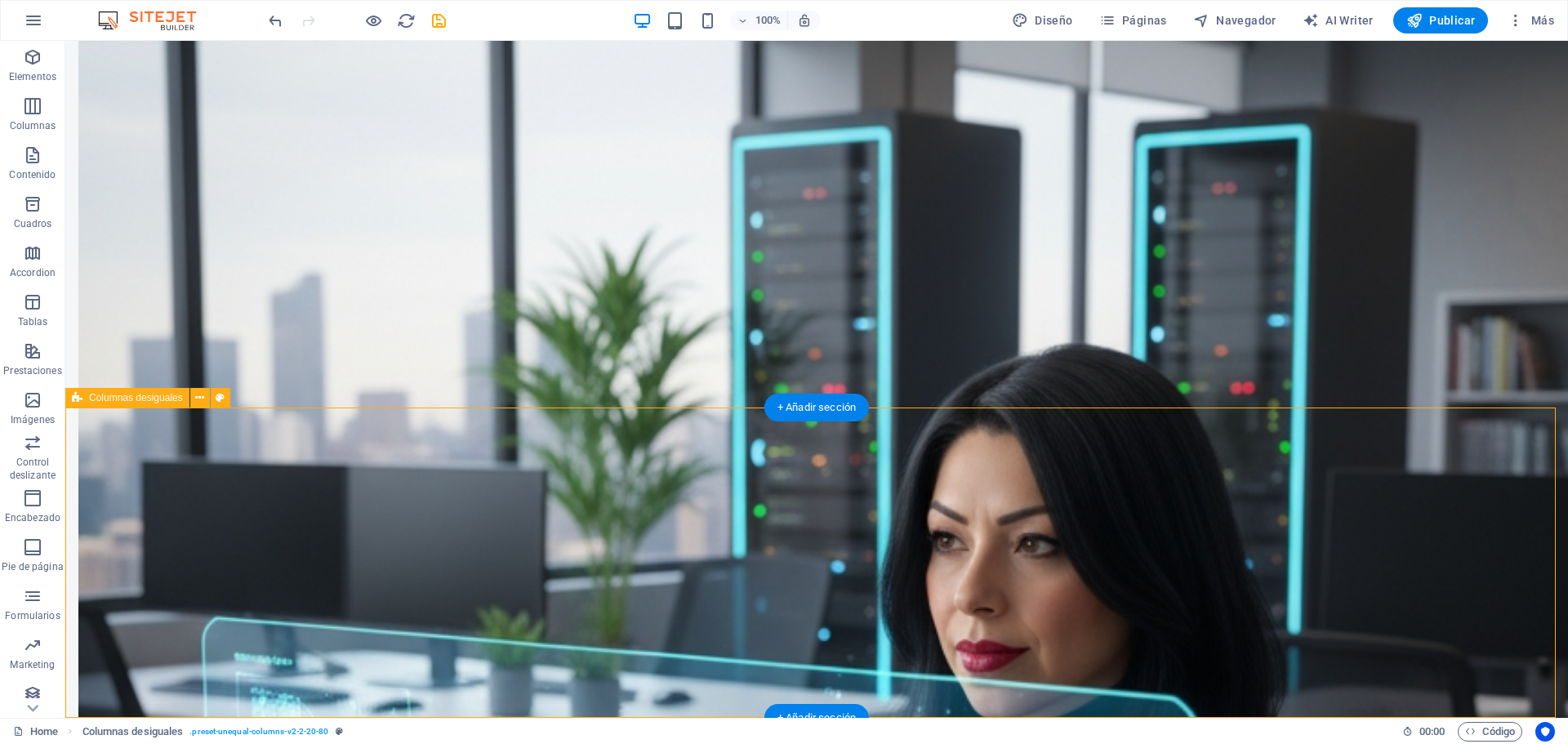
click at [200, 393] on icon at bounding box center [199, 398] width 9 height 17
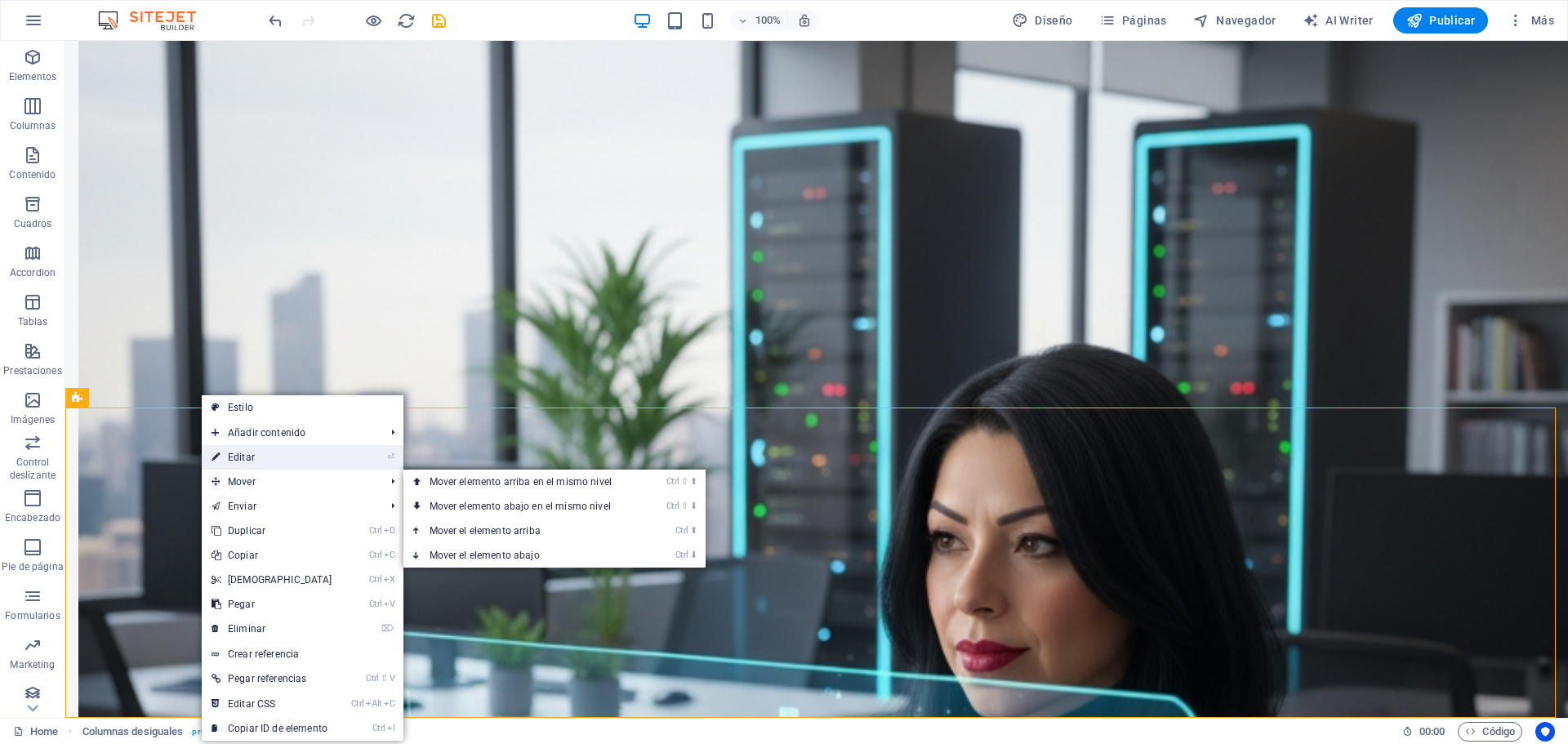
click at [248, 461] on link "⏎ Editar" at bounding box center [271, 457] width 141 height 24
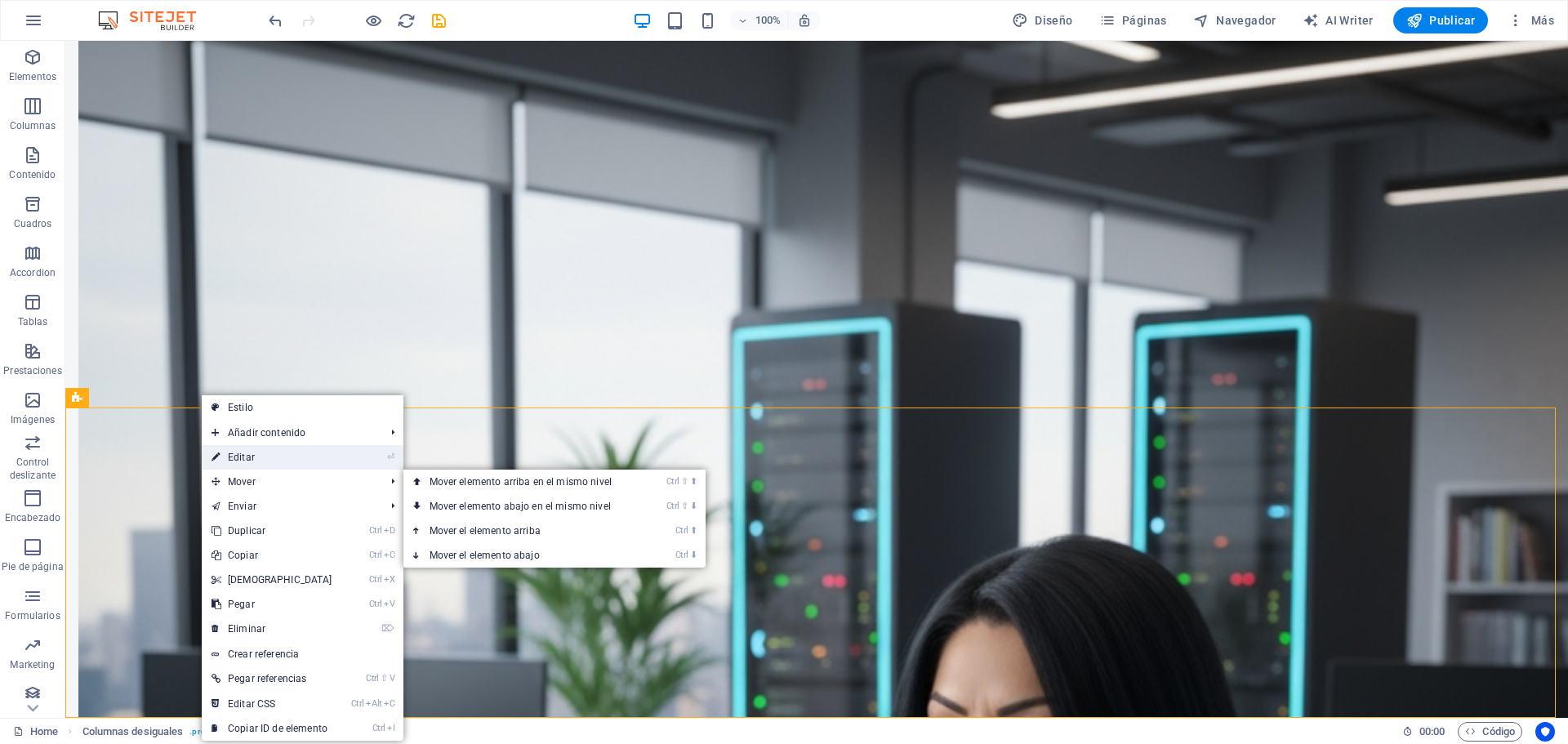
select select "%"
select select "rem"
select select "px"
select select "preset-unequal-columns-v2-2-20-80"
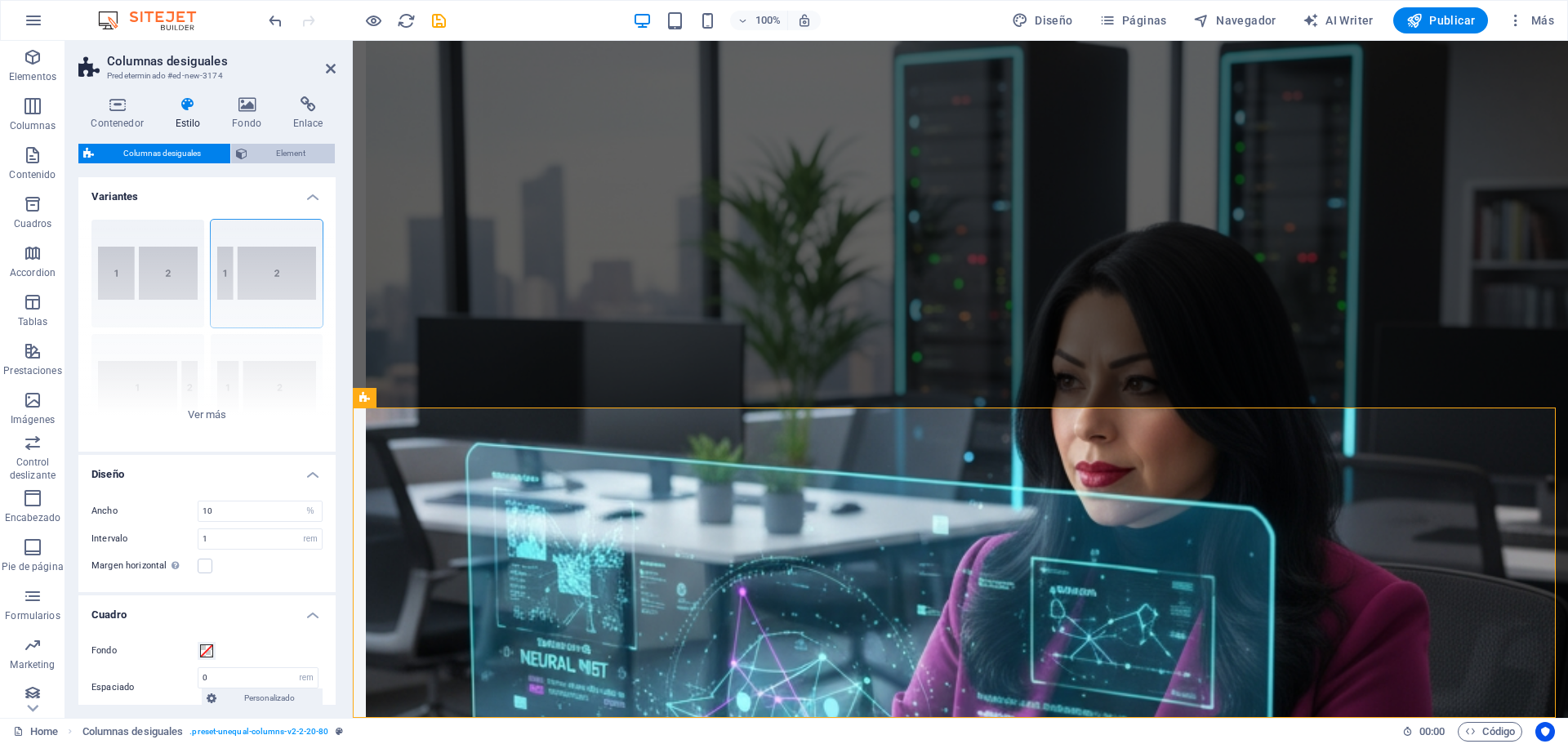
click at [285, 158] on span "Element" at bounding box center [292, 153] width 78 height 20
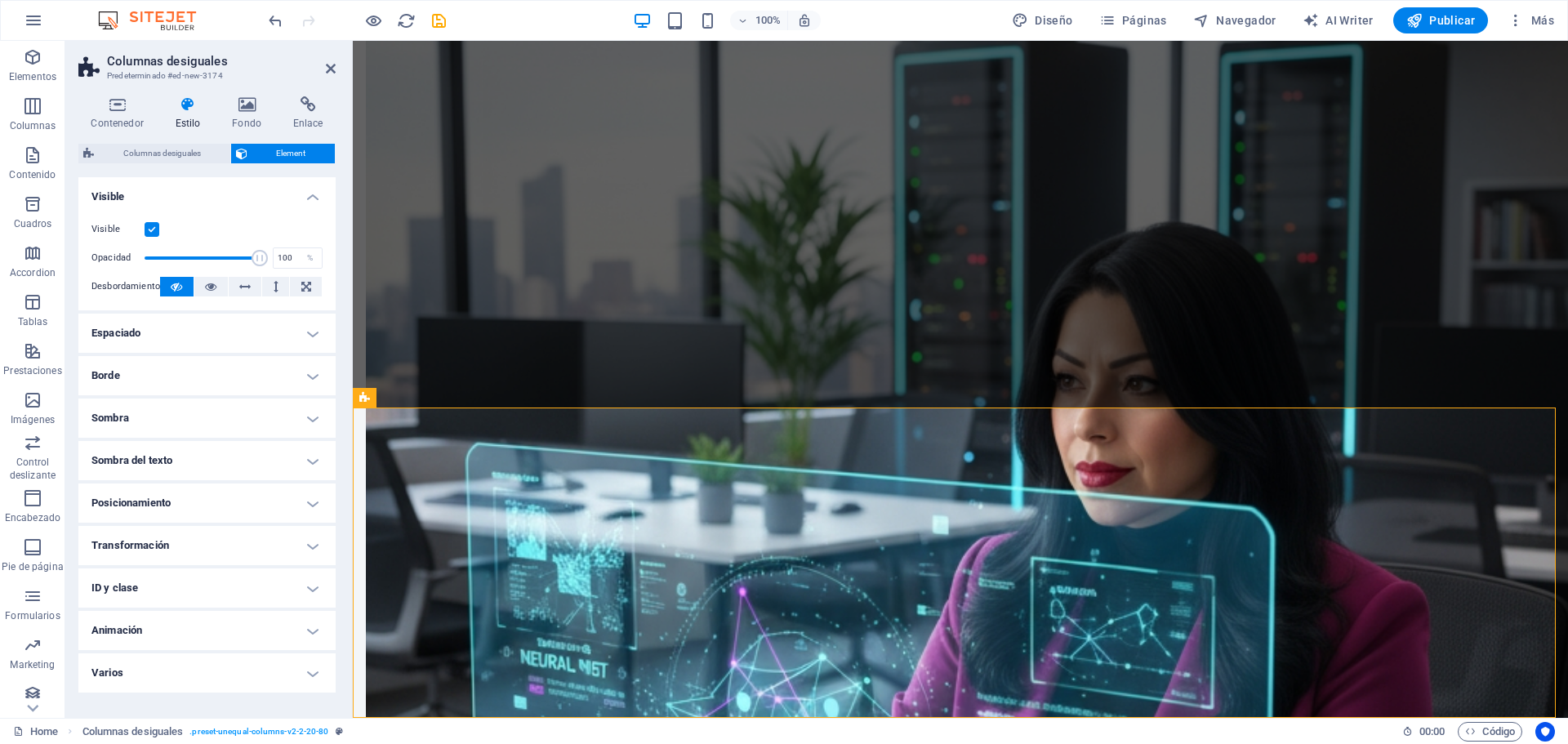
click at [314, 338] on h4 "Espaciado" at bounding box center [207, 333] width 257 height 39
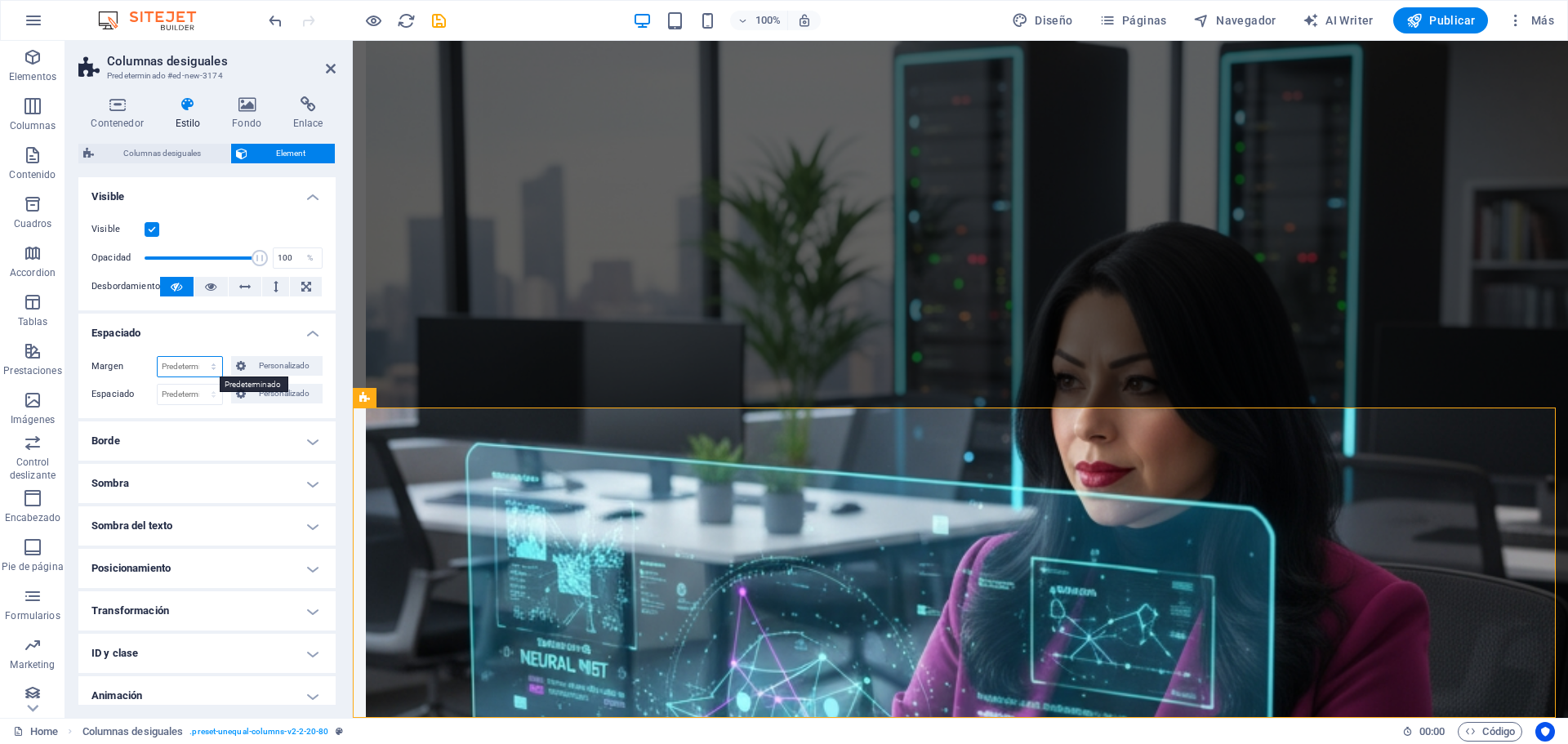
click at [211, 367] on select "Predeterminado automático px % rem vw vh Personalizado" at bounding box center [189, 366] width 64 height 20
select select "px"
click at [197, 357] on select "Predeterminado automático px % rem vw vh Personalizado" at bounding box center [189, 366] width 64 height 20
type input "0"
click at [212, 391] on select "Predeterminado px rem % vh vw Personalizado" at bounding box center [189, 394] width 64 height 20
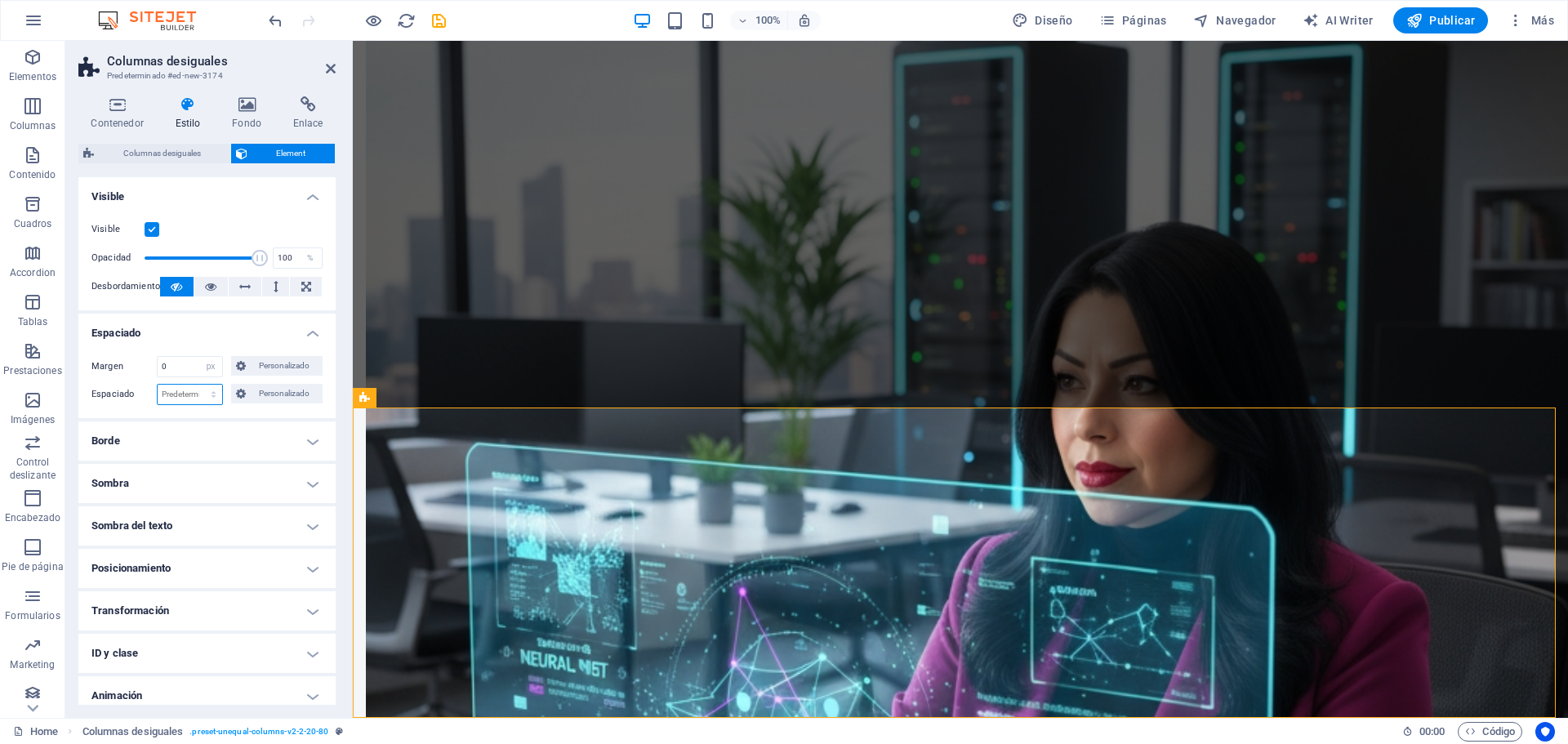
select select "px"
click at [197, 385] on select "Predeterminado px rem % vh vw Personalizado" at bounding box center [189, 394] width 64 height 20
type input "0"
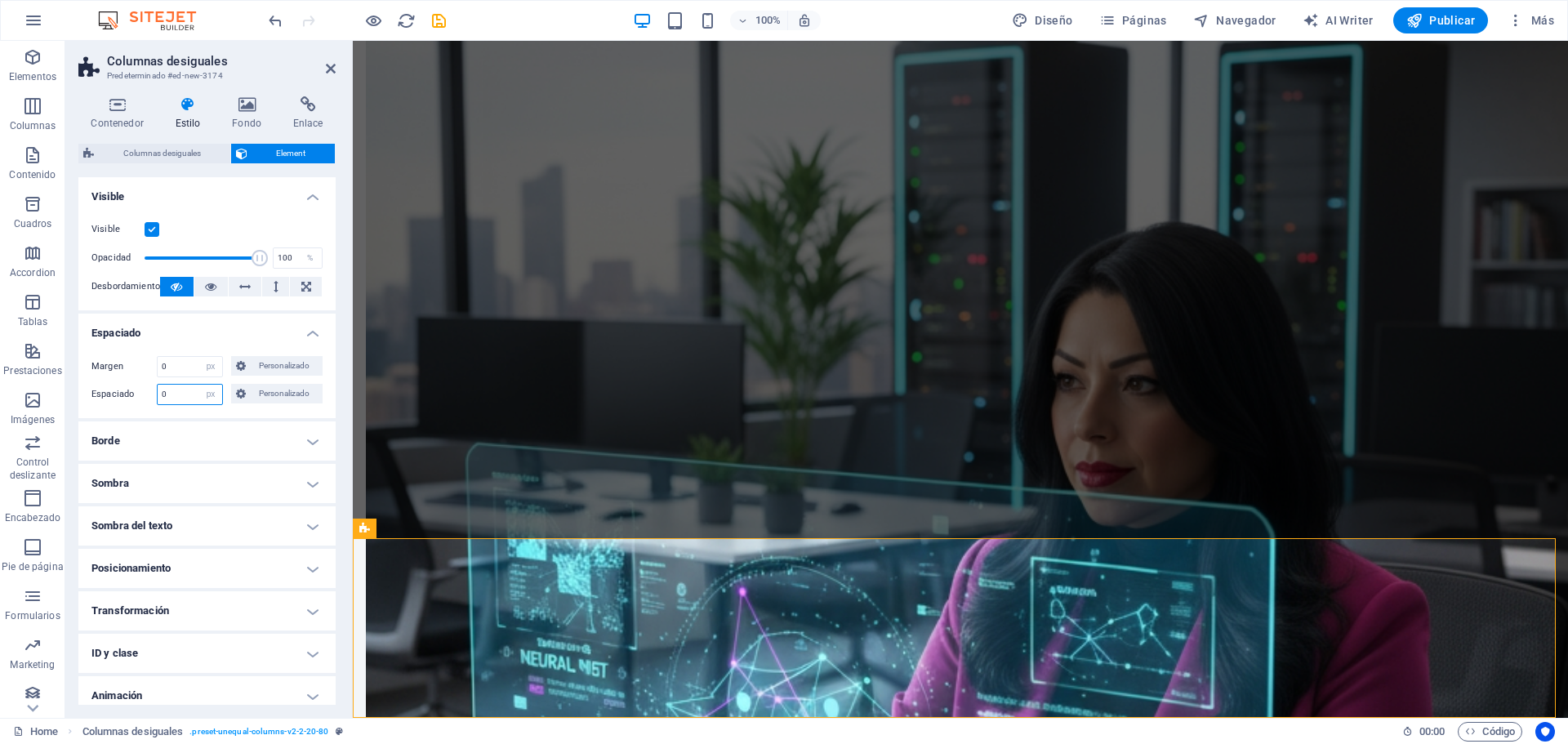
scroll to position [1652, 0]
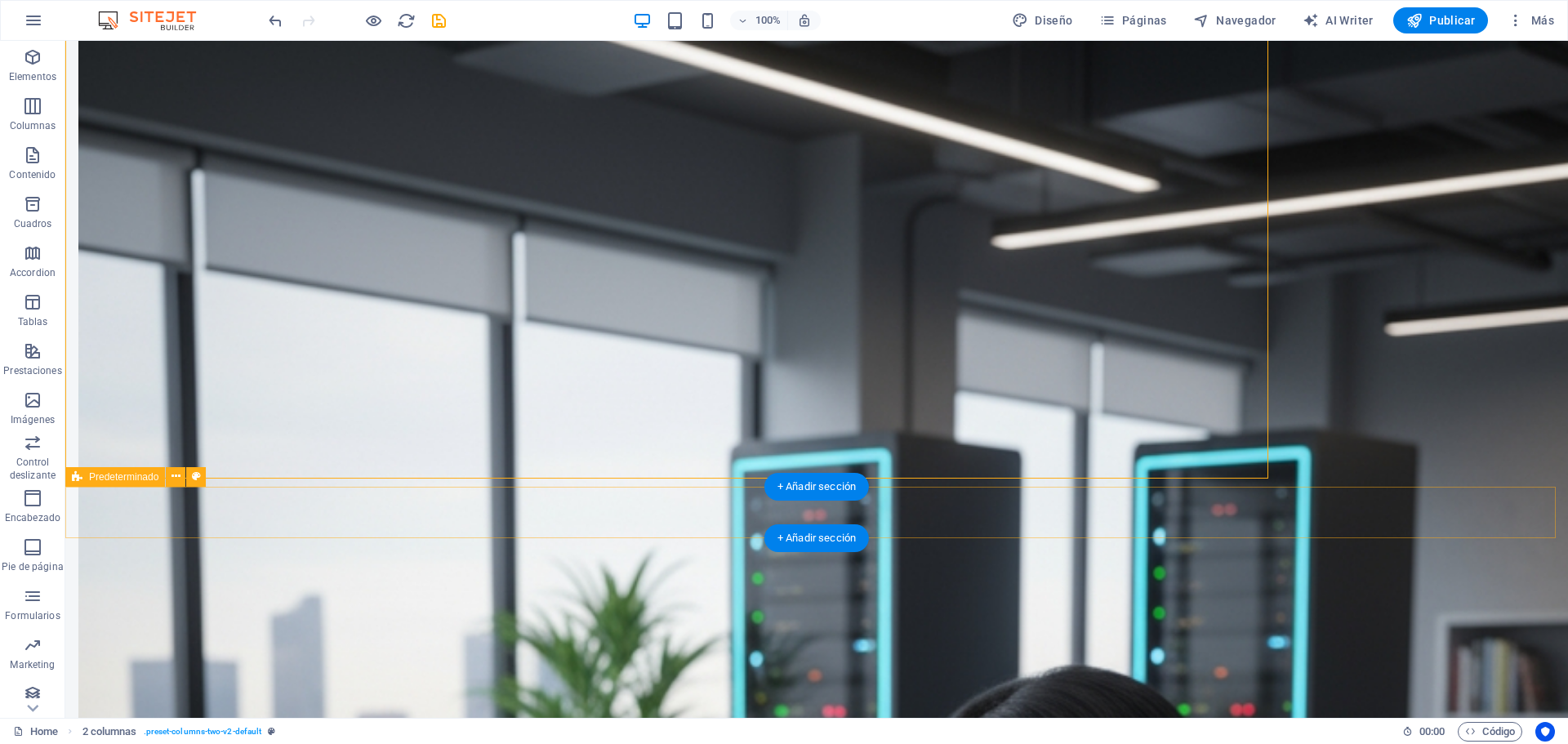
scroll to position [1843, 0]
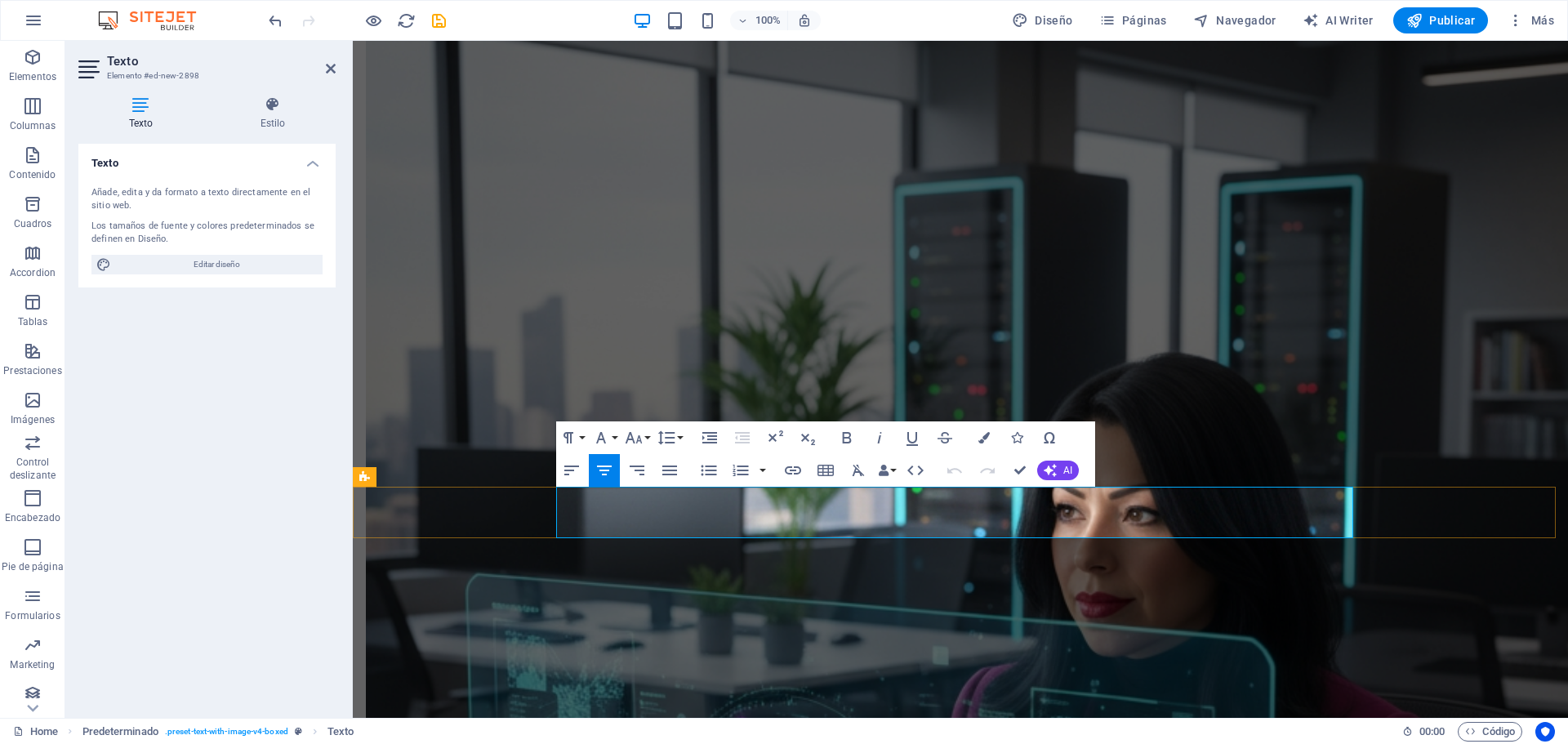
drag, startPoint x: 1142, startPoint y: 521, endPoint x: 762, endPoint y: 525, distance: 380.0
click at [982, 434] on icon "button" at bounding box center [984, 438] width 11 height 11
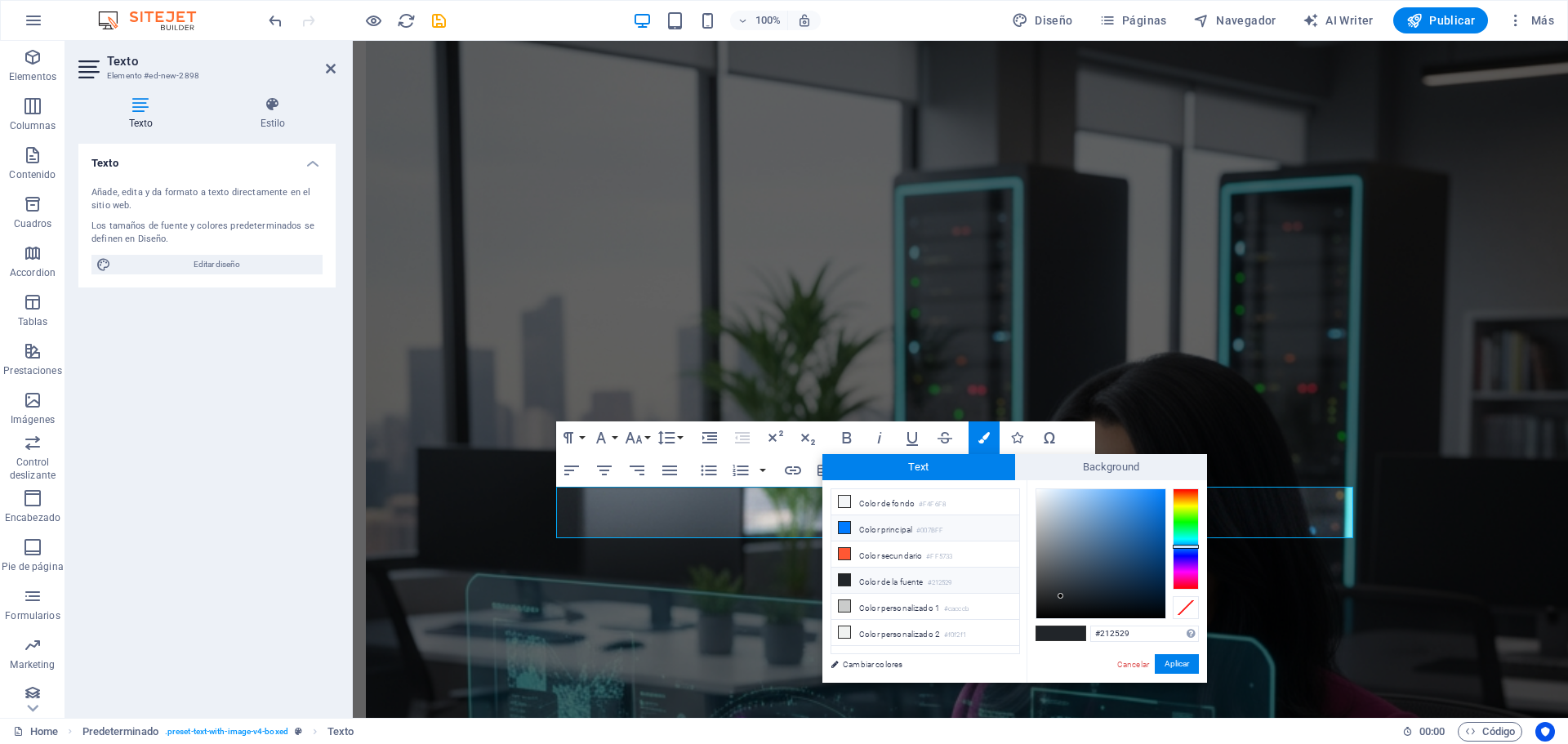
click at [856, 525] on li "Color principal #007BFF" at bounding box center [925, 528] width 188 height 26
type input "#007bff"
click at [1180, 657] on button "Aplicar" at bounding box center [1176, 663] width 44 height 20
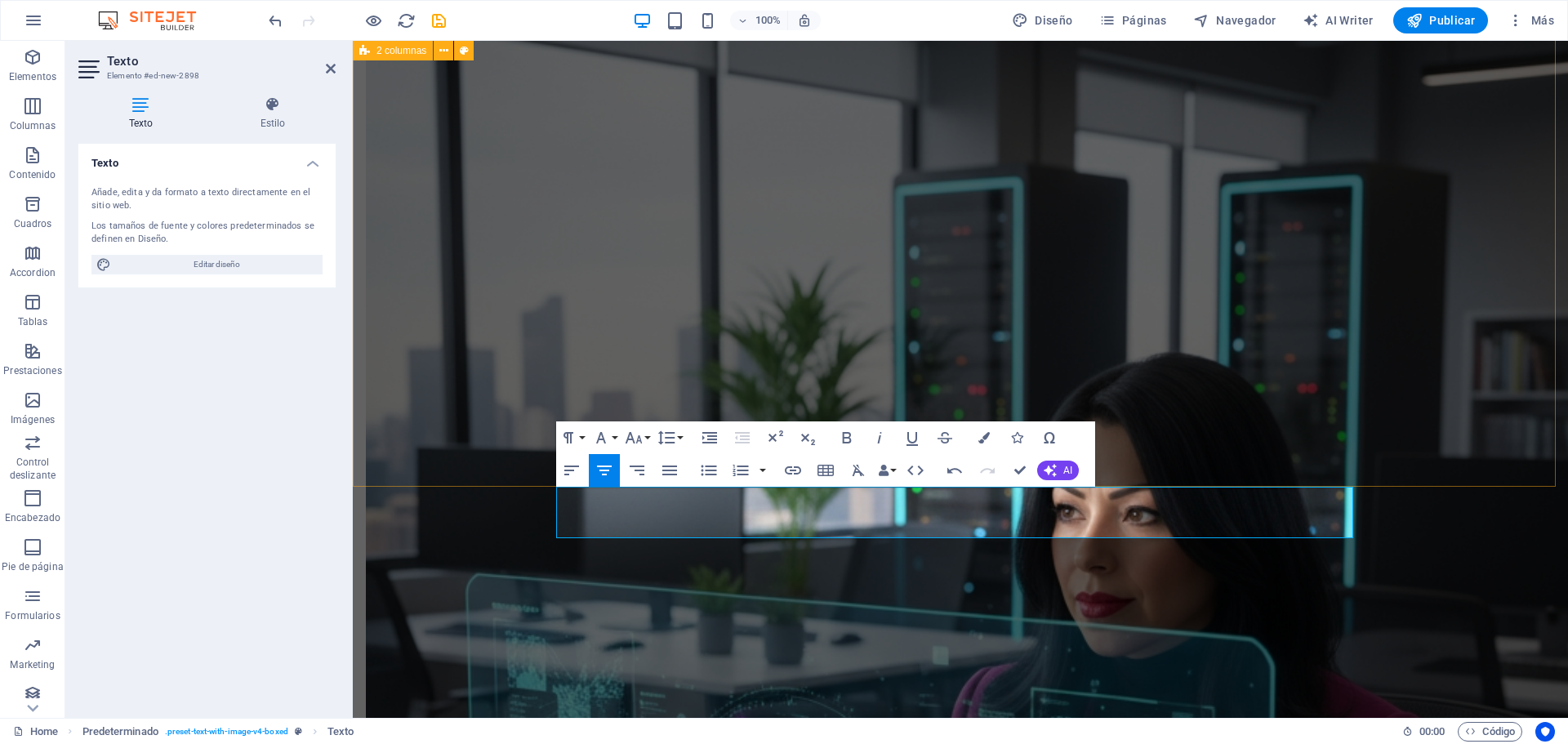
select select "rem"
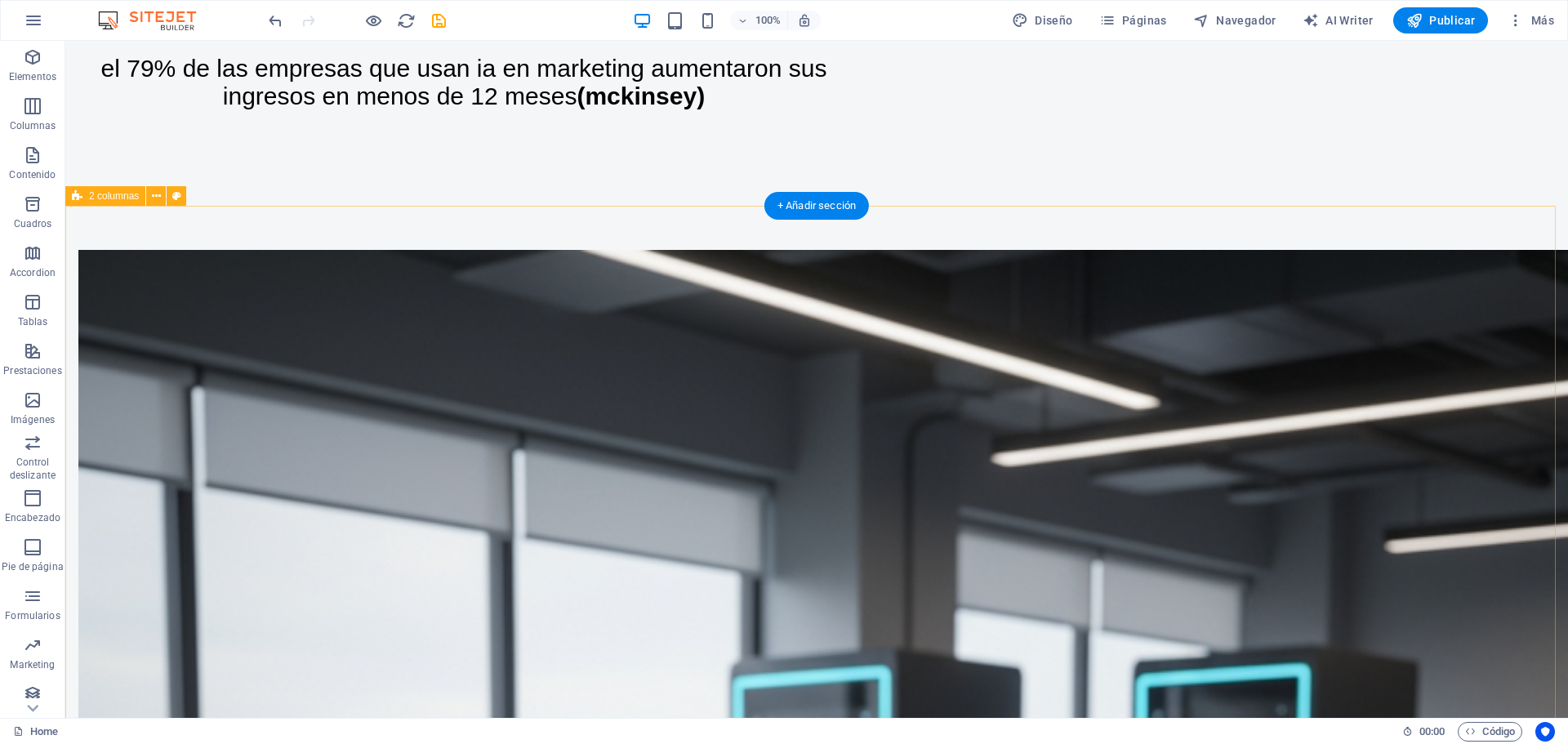
scroll to position [1272, 0]
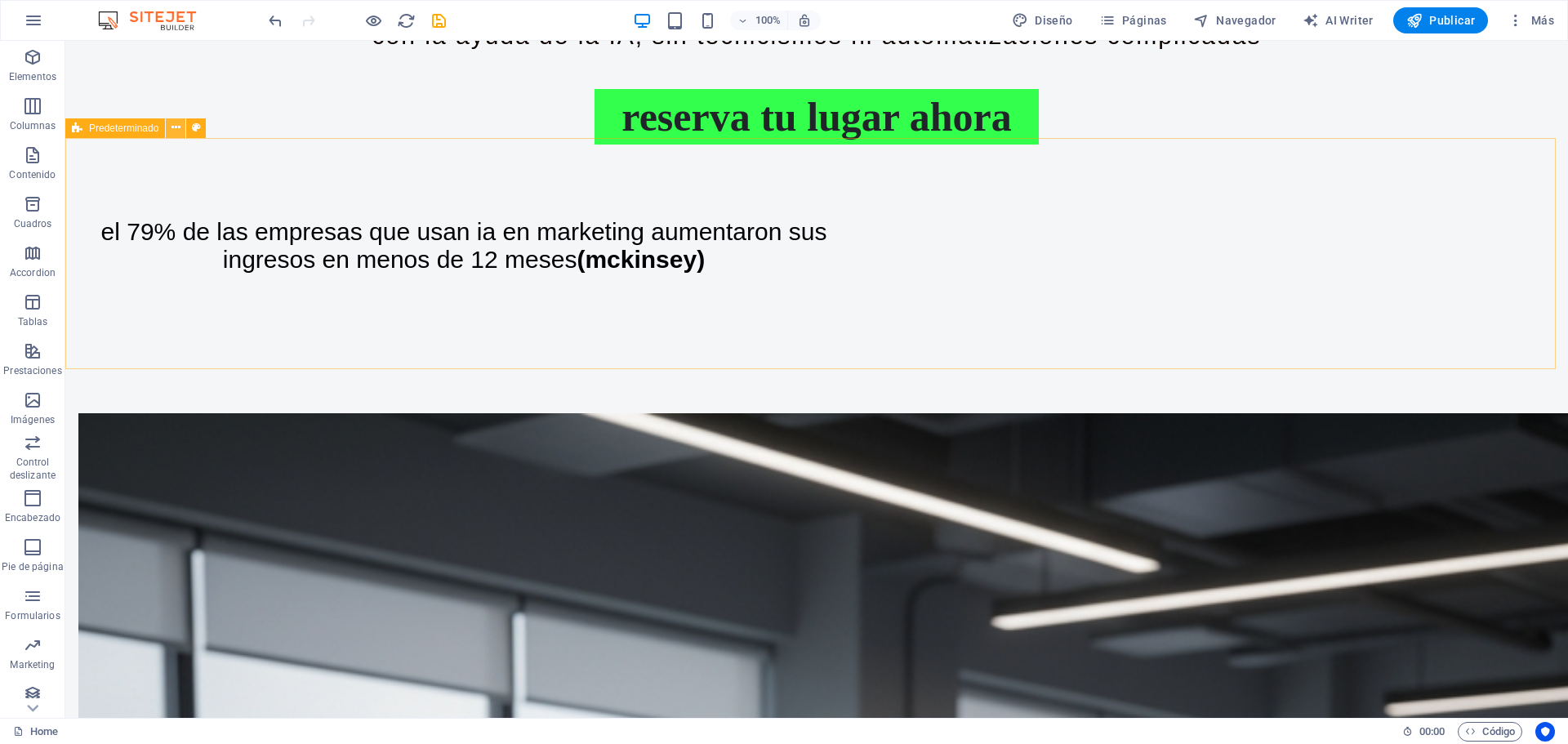
click at [175, 127] on icon at bounding box center [176, 128] width 9 height 17
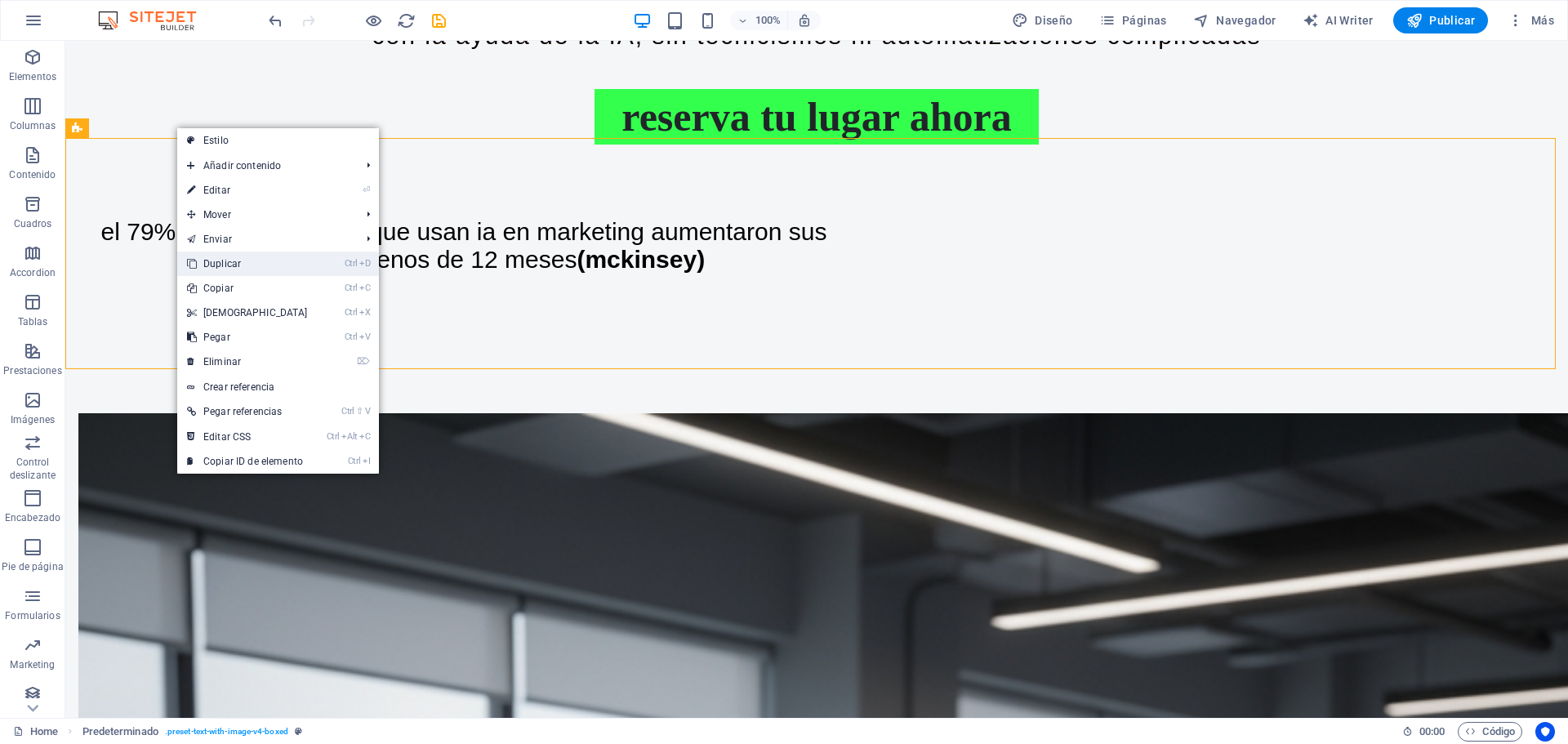
click at [227, 266] on link "Ctrl D Duplicar" at bounding box center [247, 264] width 141 height 24
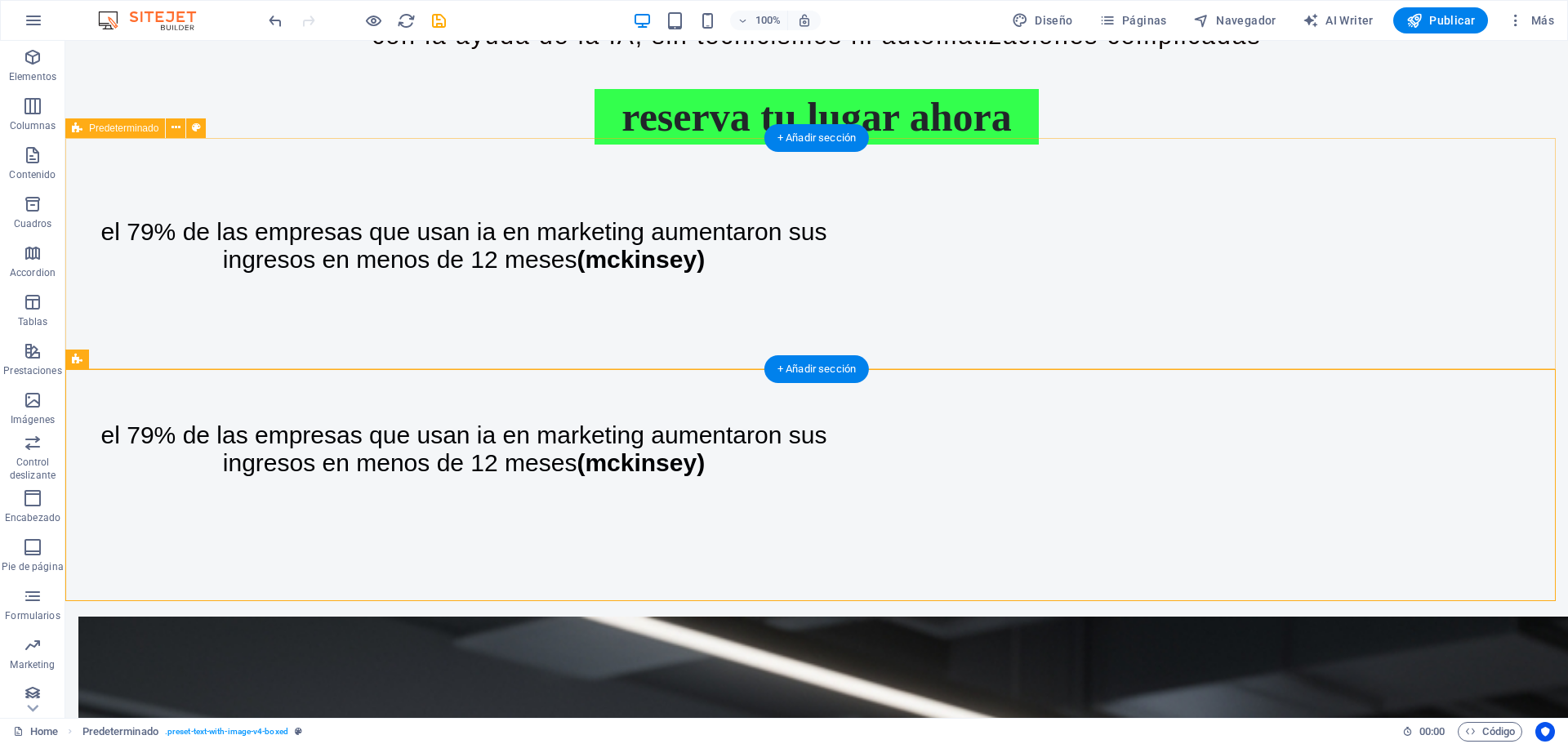
click at [358, 194] on div "El 79% de las empresas que usan IA en marketing aumentaron sus ingresos en meno…" at bounding box center [816, 246] width 1503 height 203
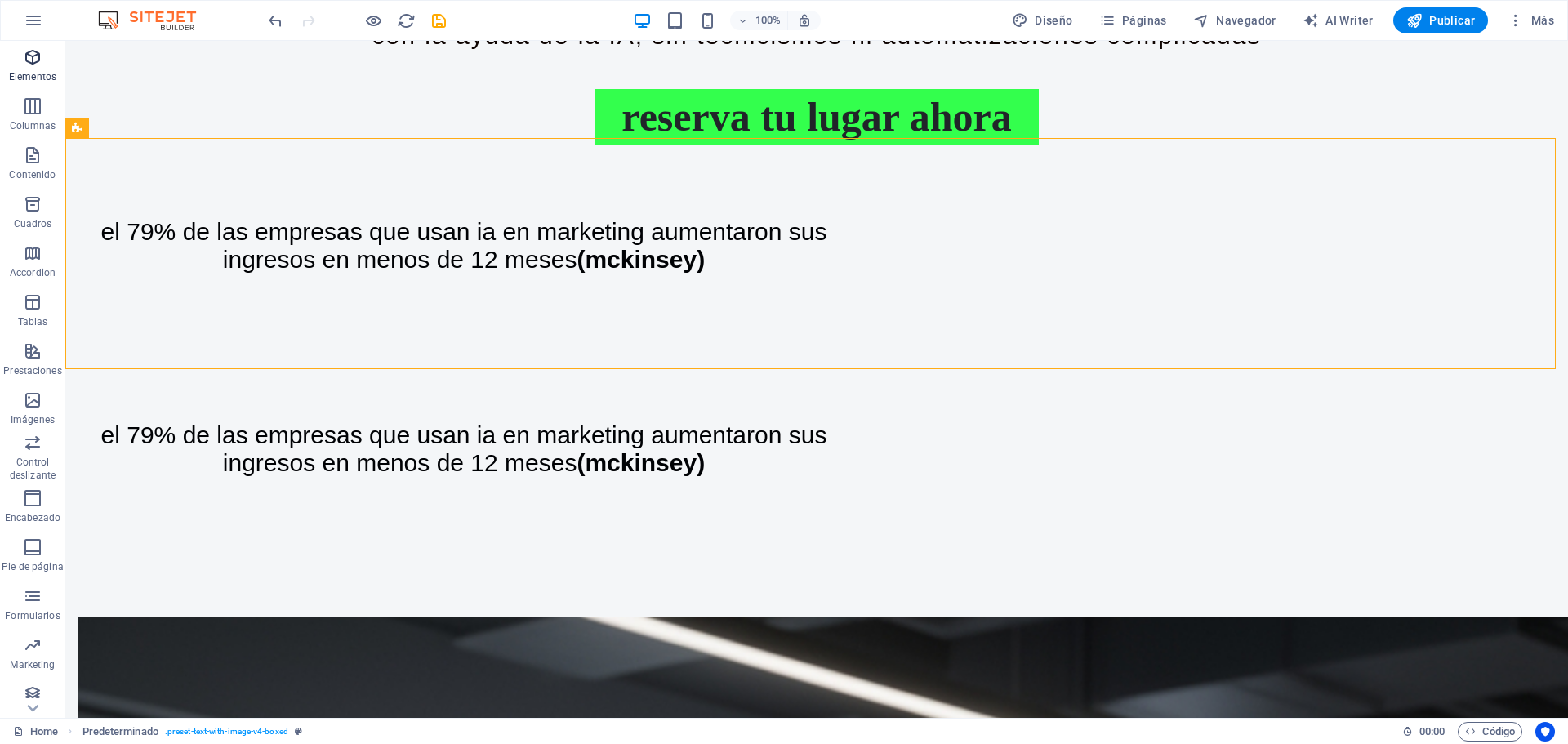
click at [27, 56] on icon "button" at bounding box center [33, 57] width 20 height 20
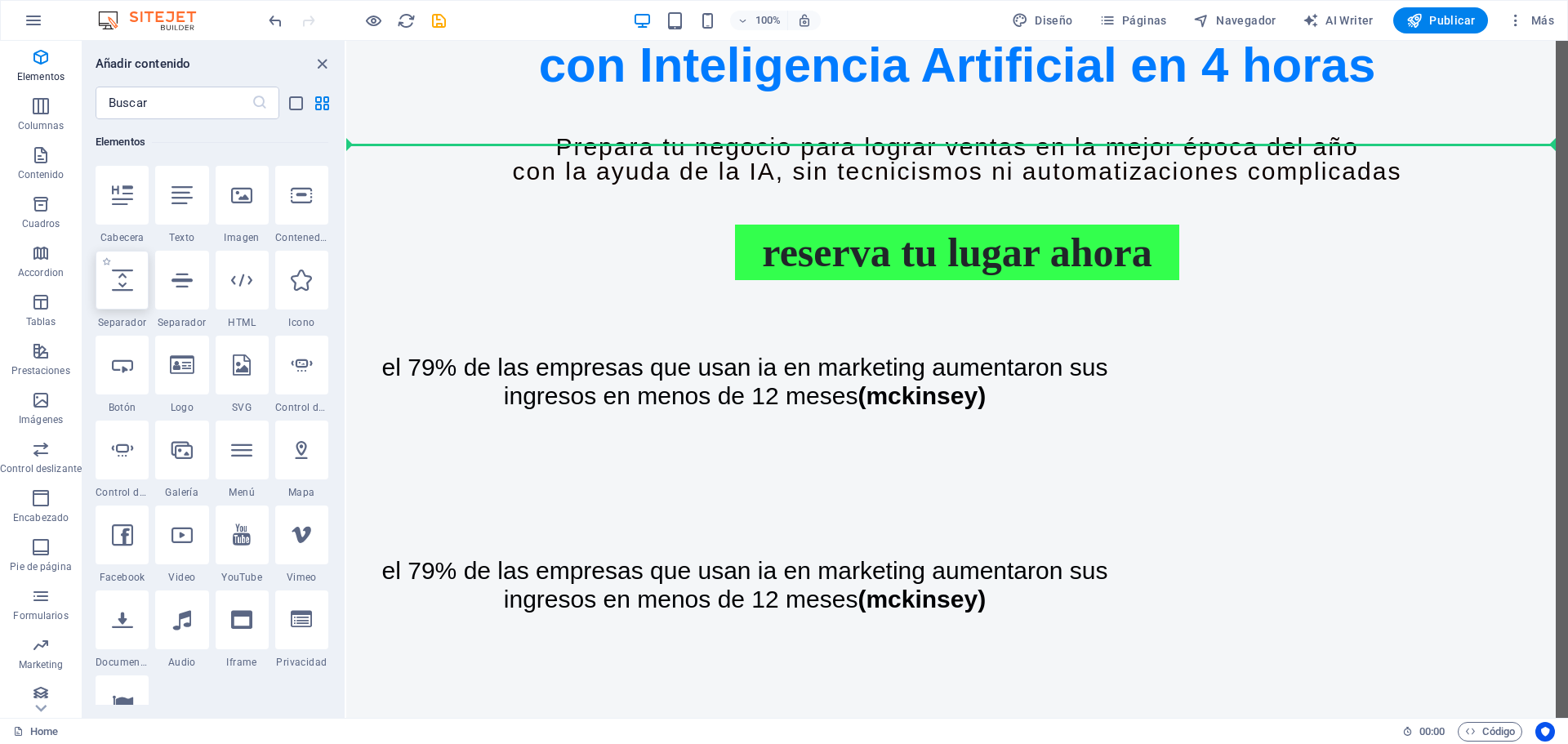
scroll to position [937, 0]
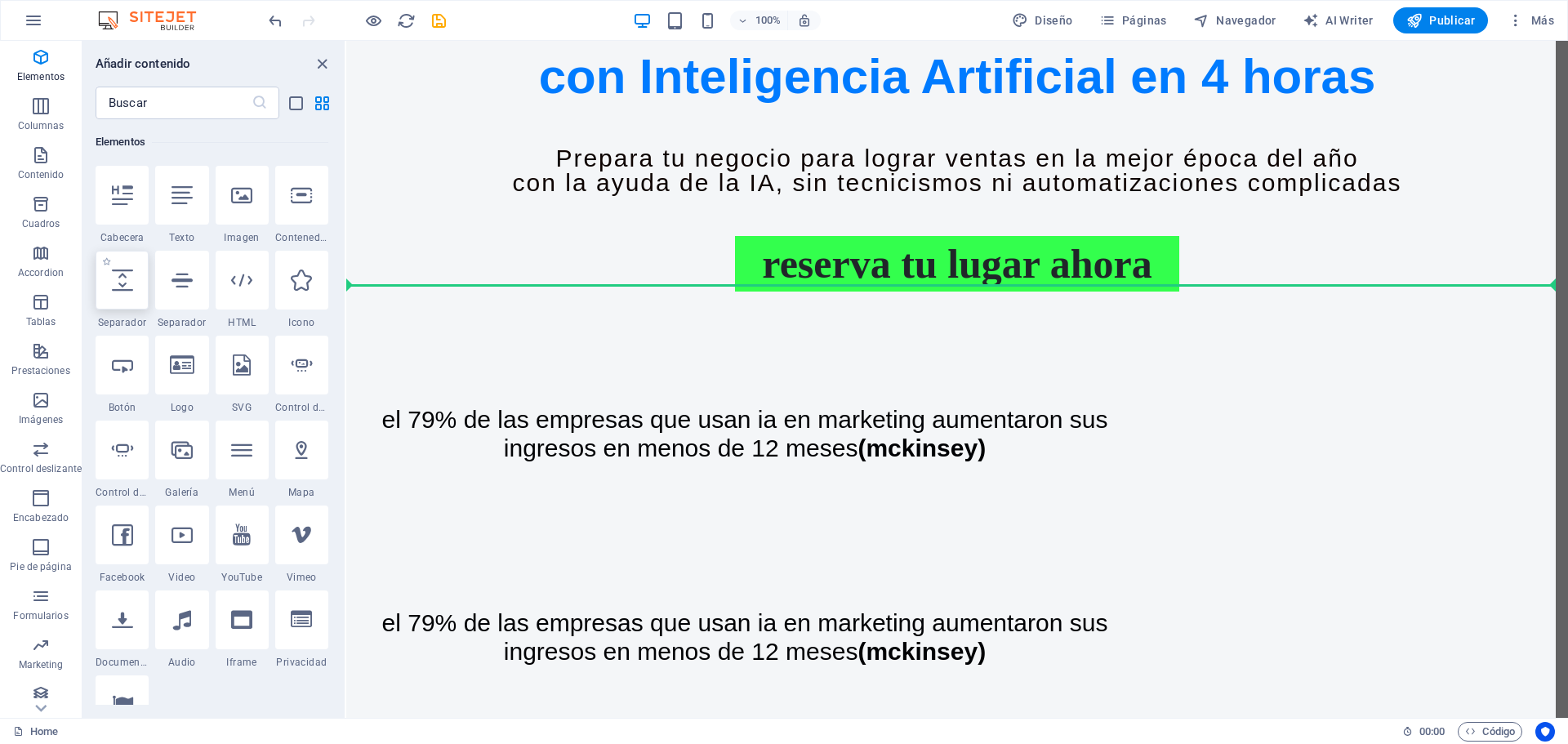
select select "px"
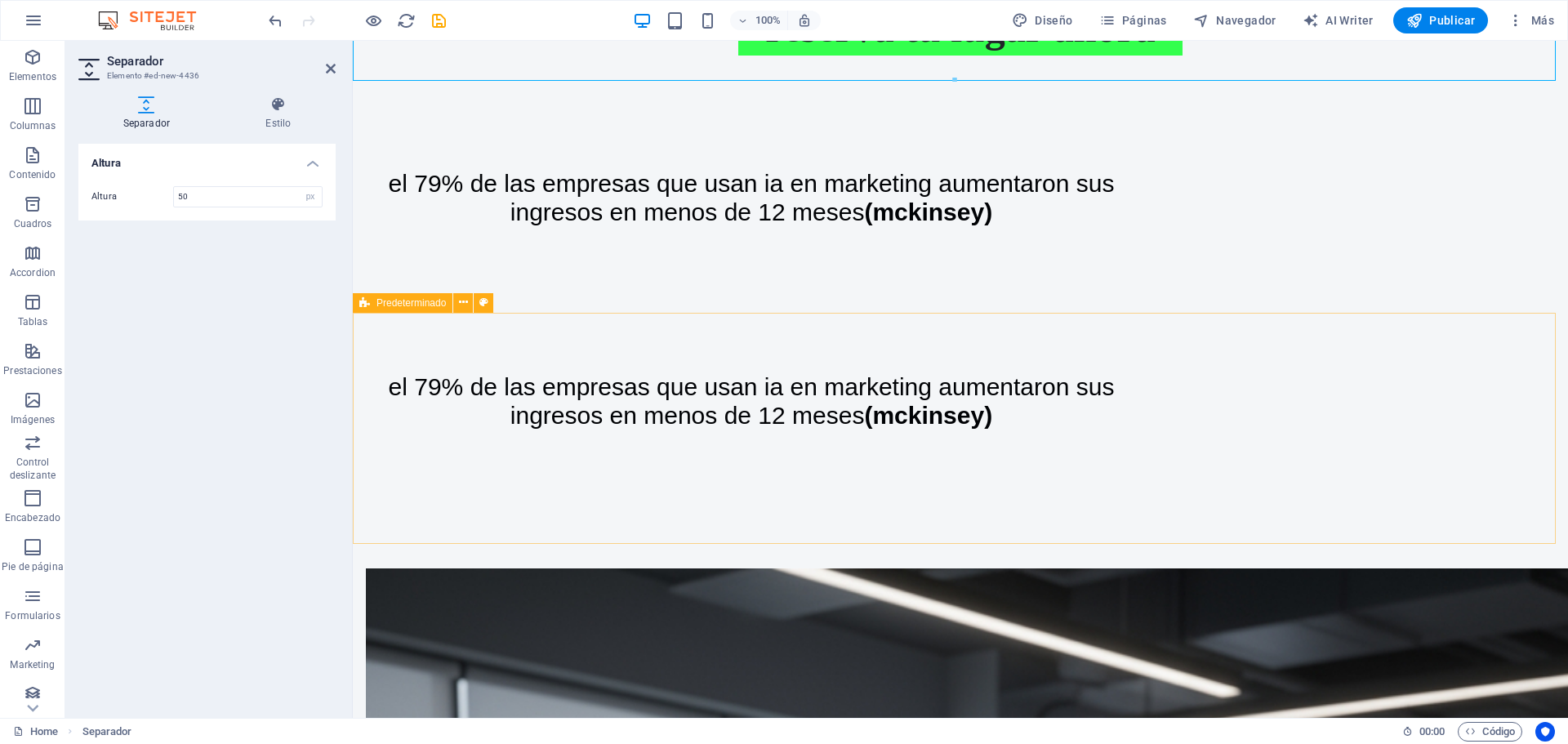
scroll to position [1178, 0]
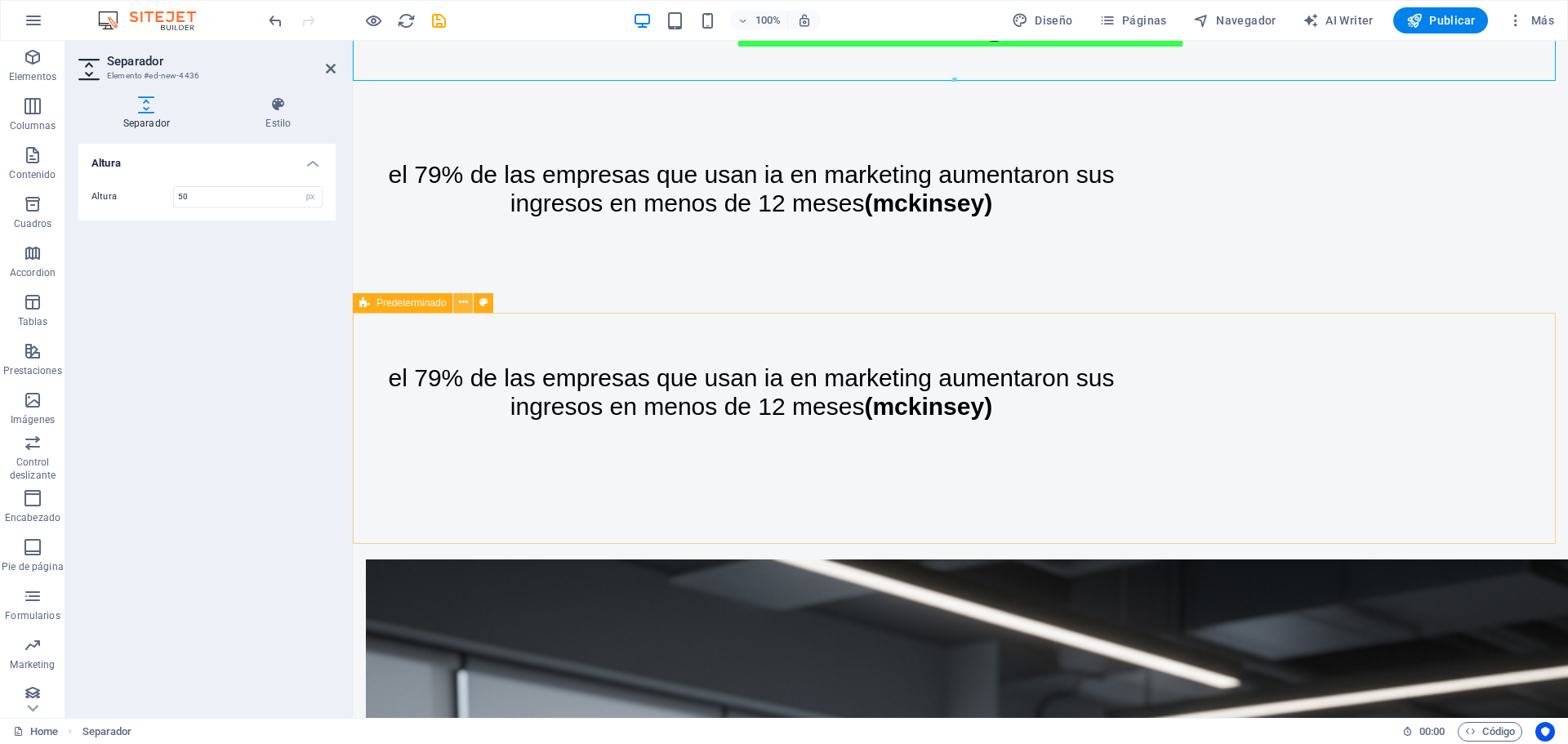
click at [470, 301] on button at bounding box center [462, 303] width 20 height 20
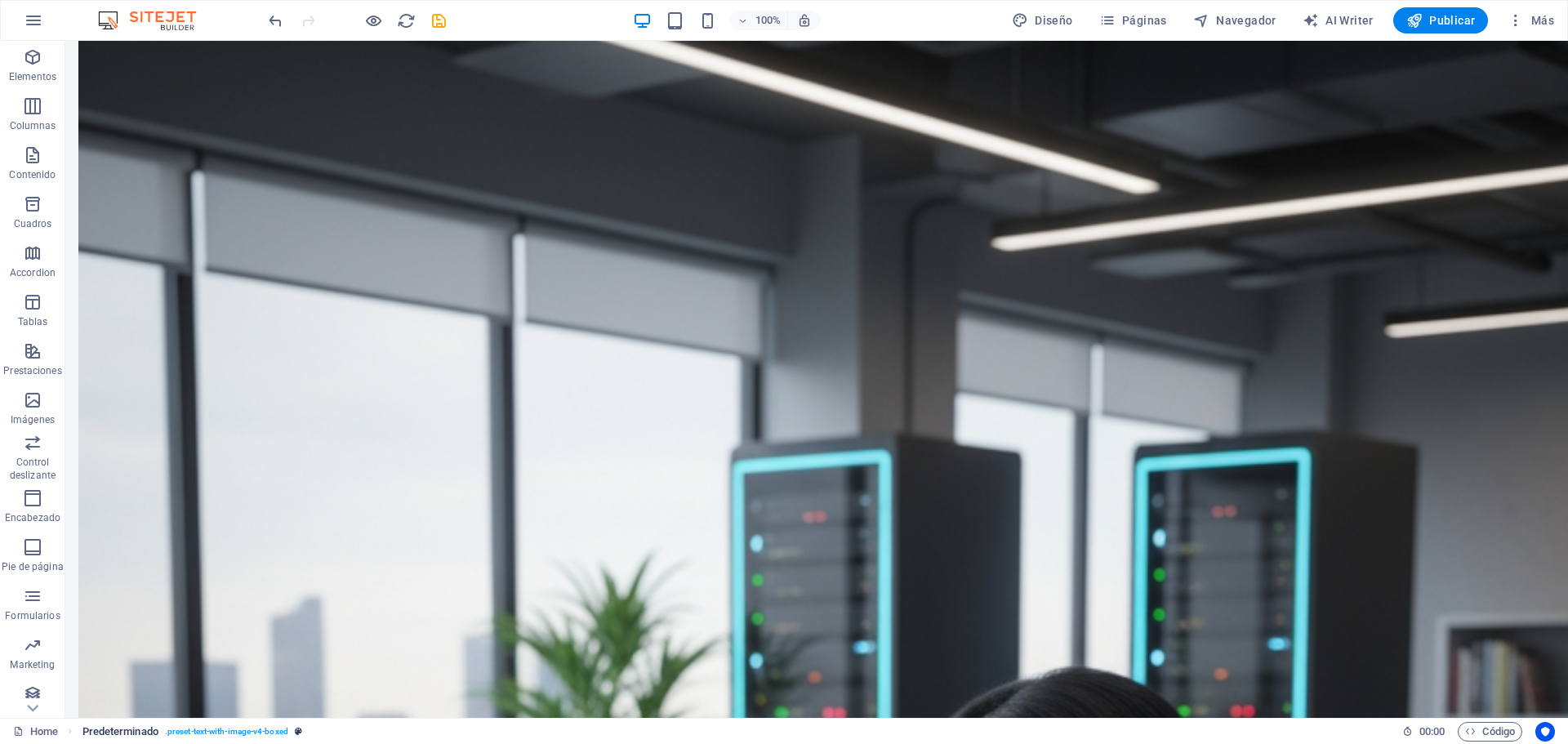
scroll to position [2116, 0]
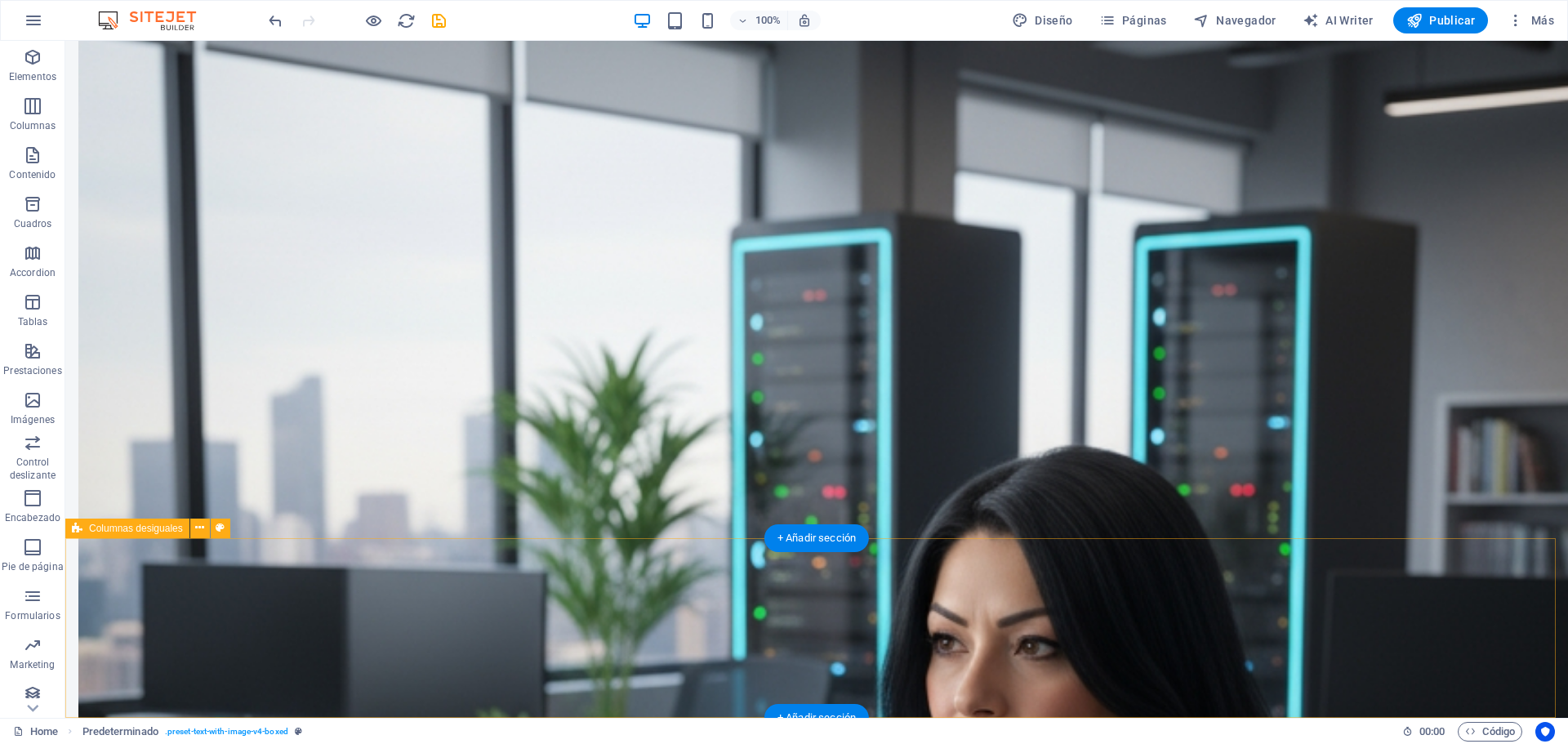
drag, startPoint x: 170, startPoint y: 346, endPoint x: 269, endPoint y: 697, distance: 364.7
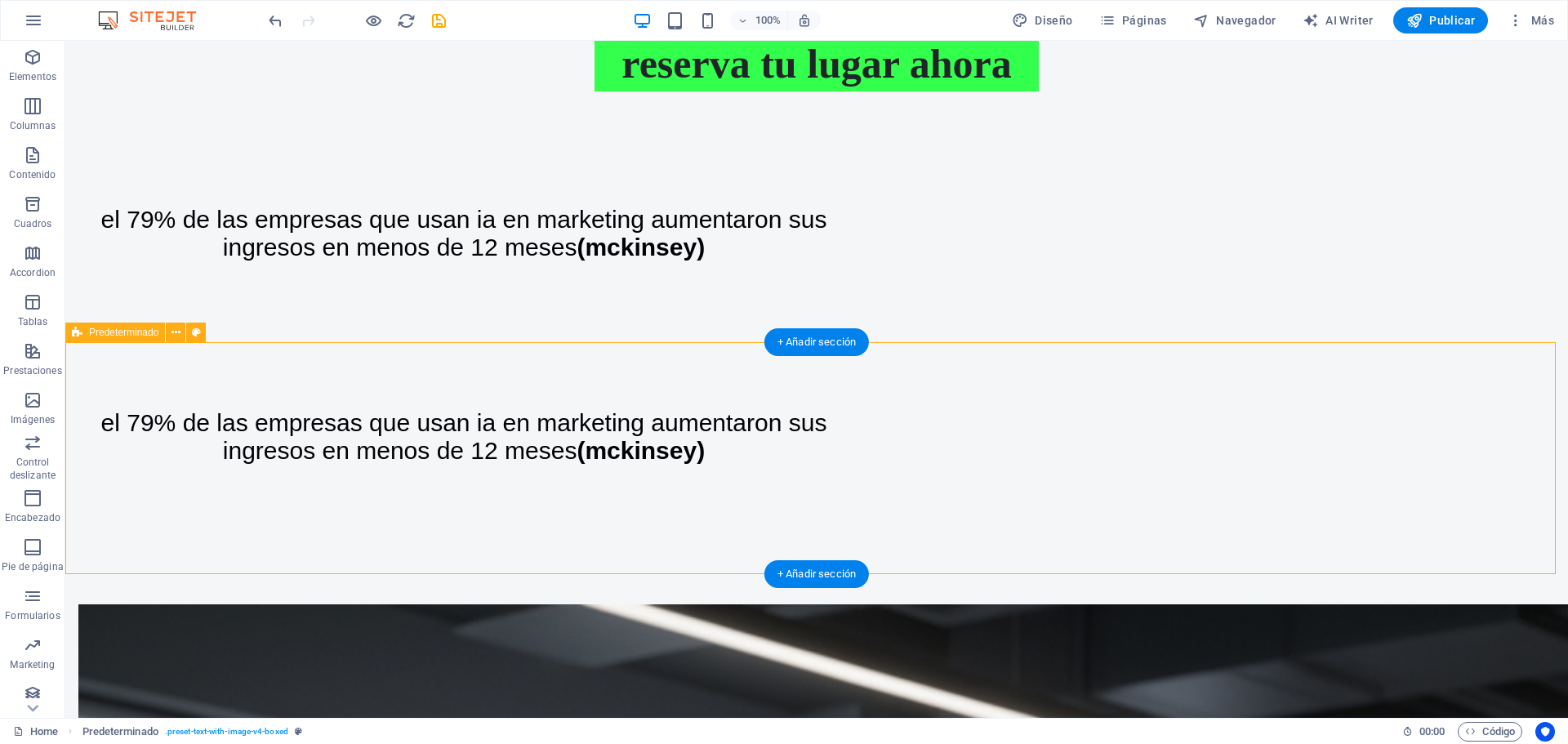
scroll to position [1299, 0]
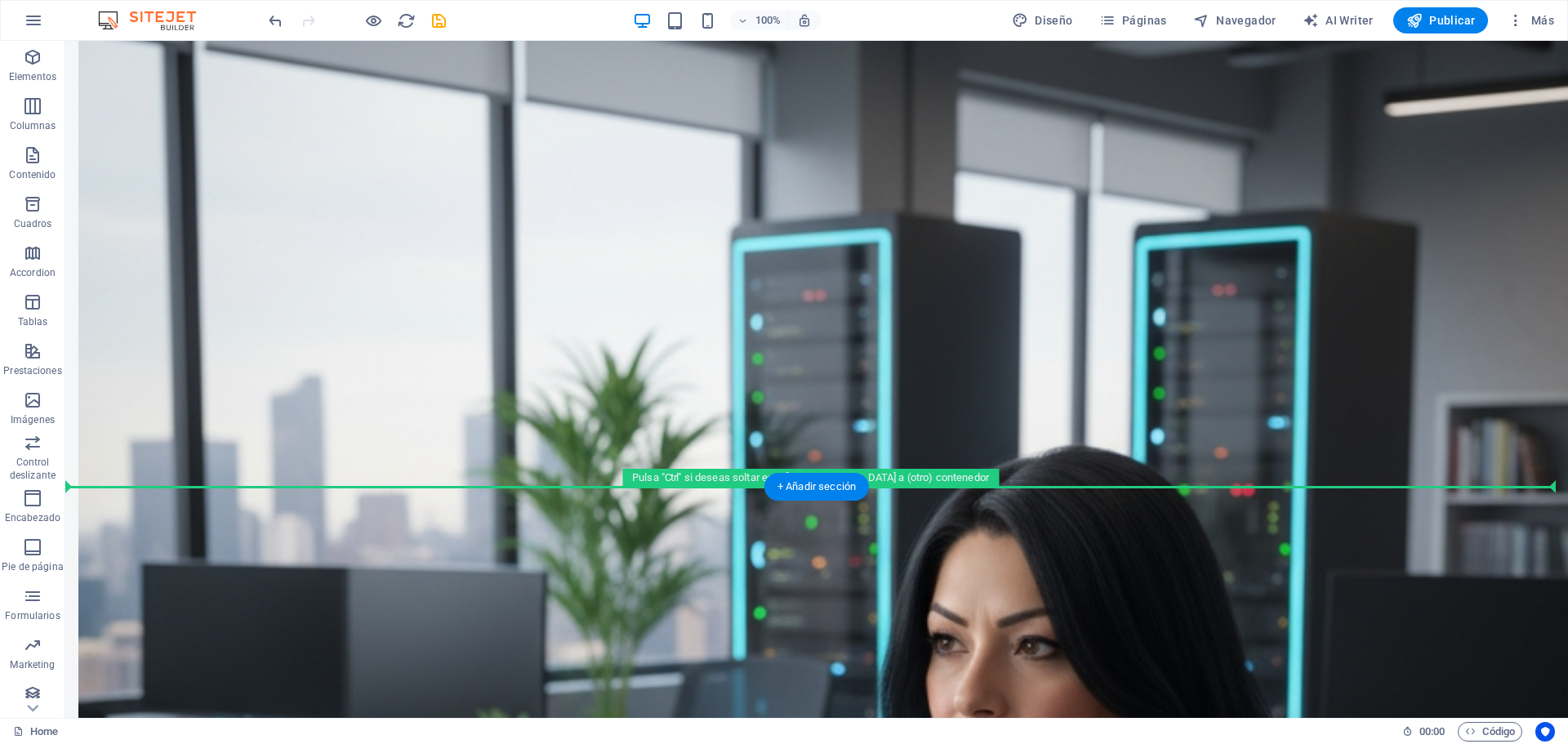
drag, startPoint x: 142, startPoint y: 417, endPoint x: 201, endPoint y: 457, distance: 71.3
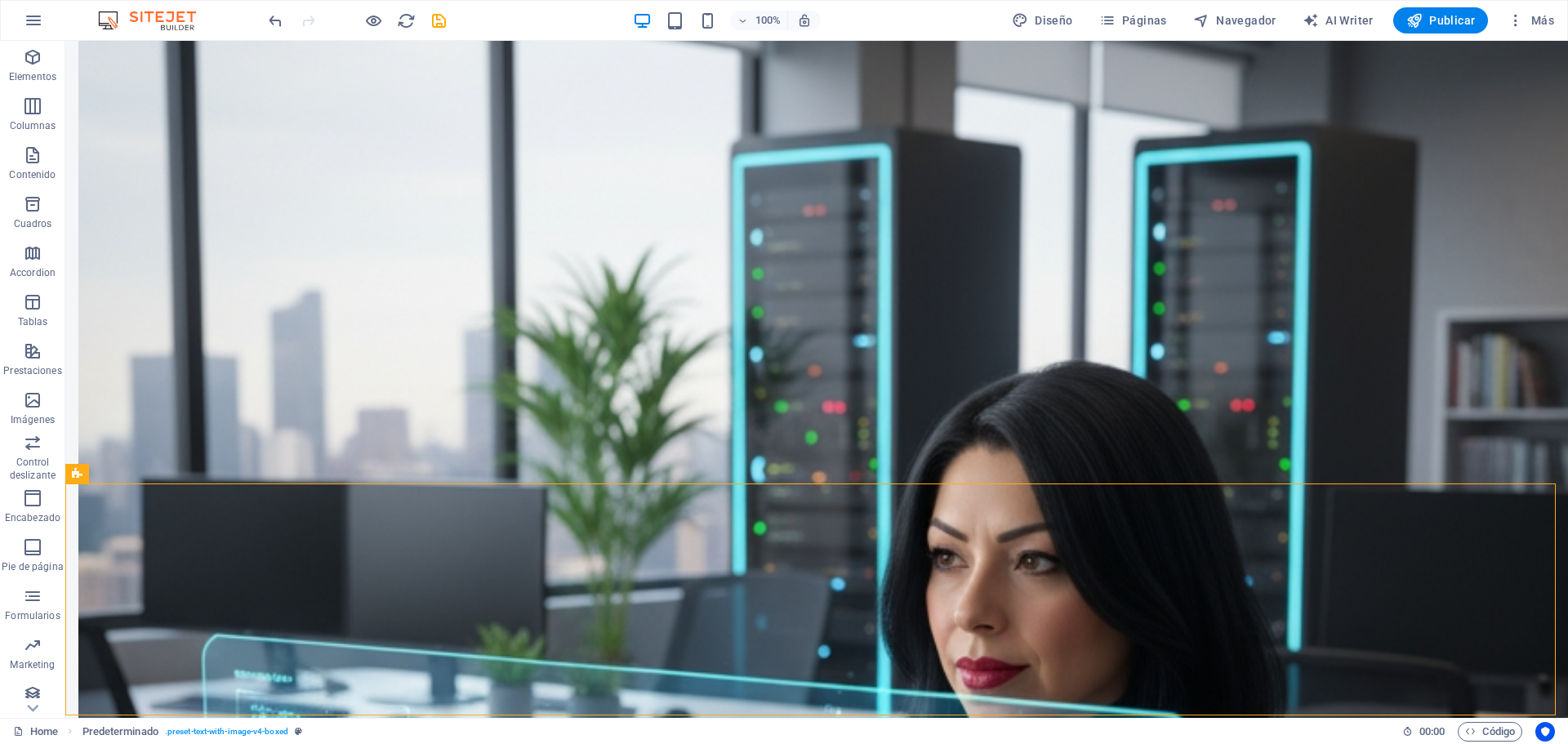
scroll to position [2116, 0]
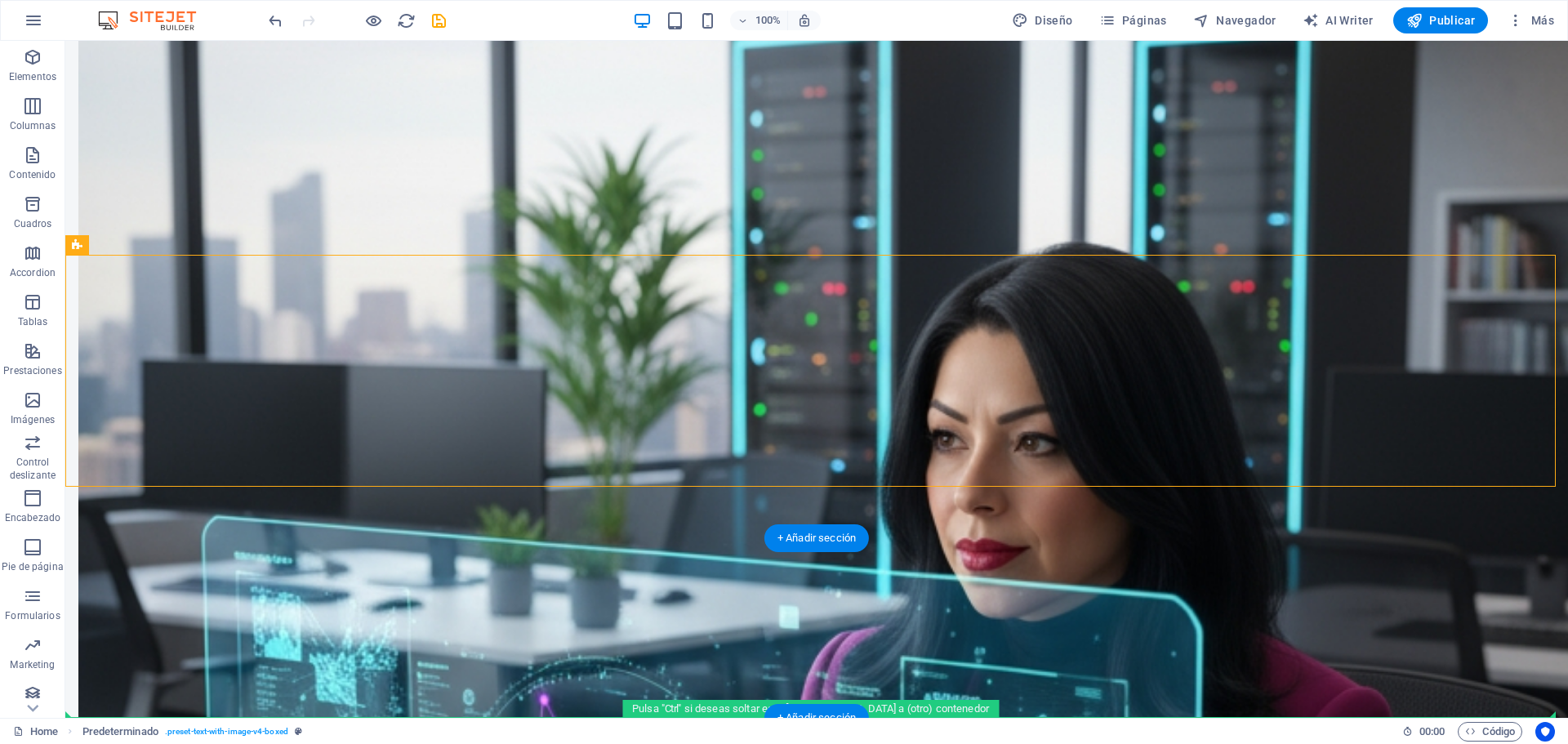
drag, startPoint x: 151, startPoint y: 284, endPoint x: 251, endPoint y: 715, distance: 442.4
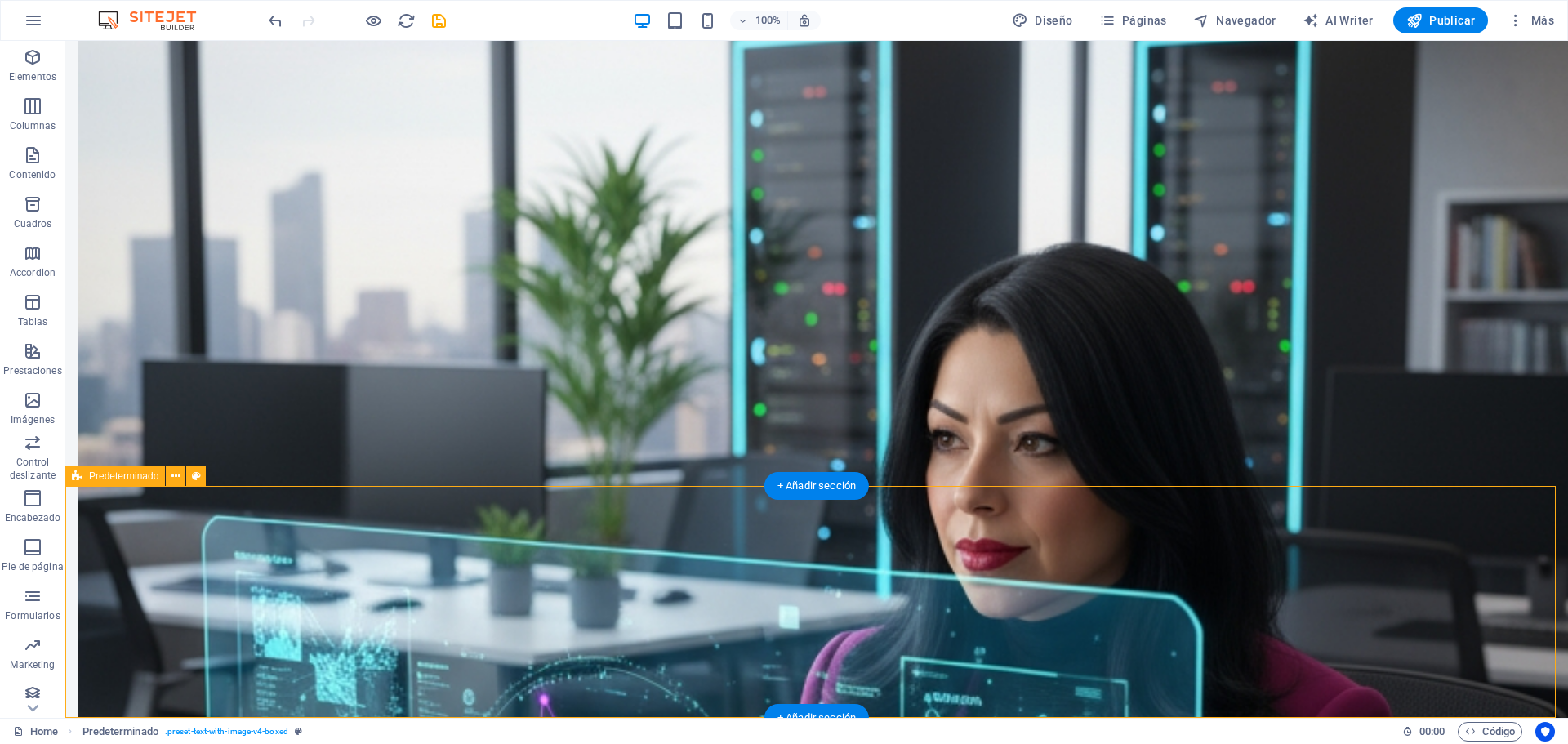
click at [195, 474] on icon at bounding box center [197, 476] width 9 height 17
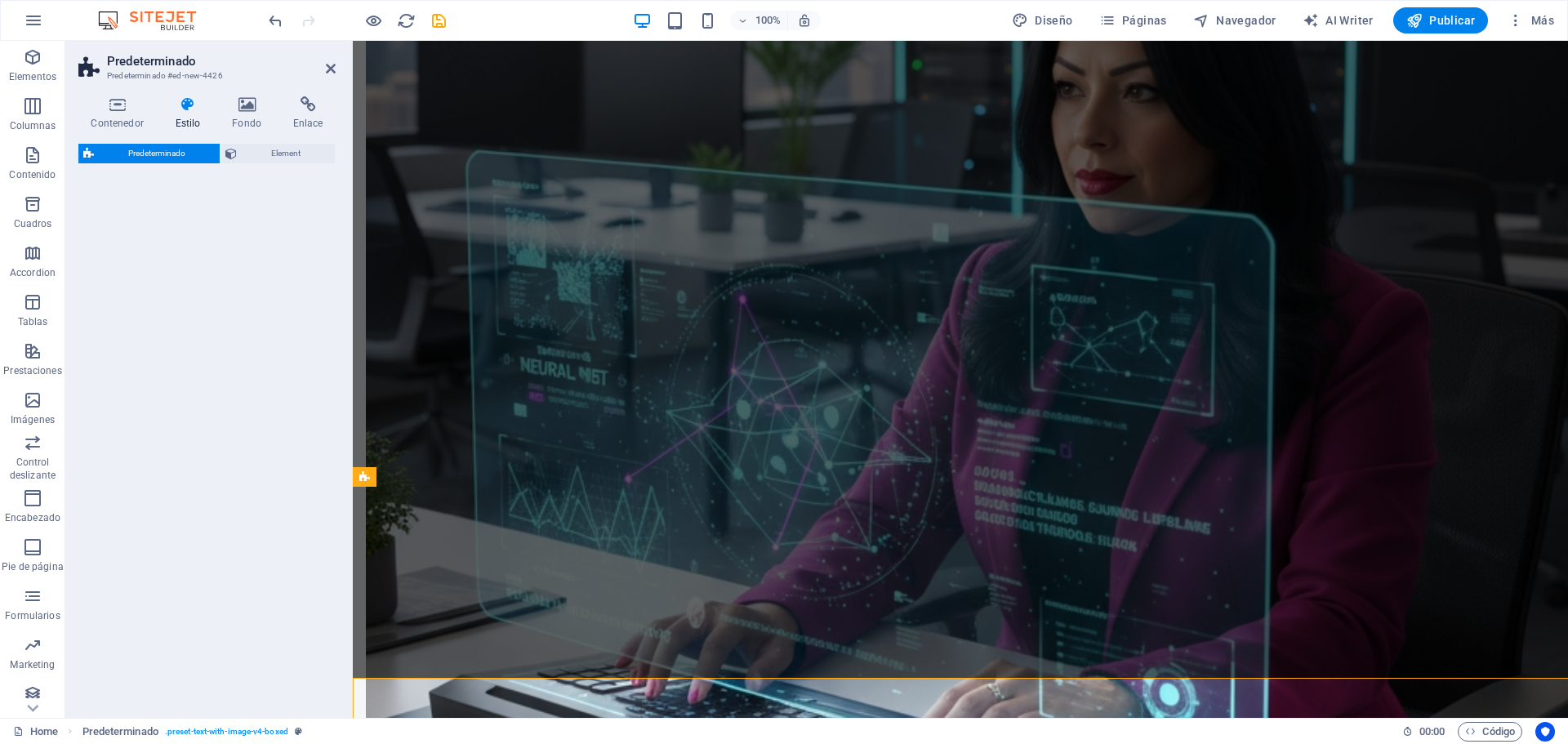
select select "px"
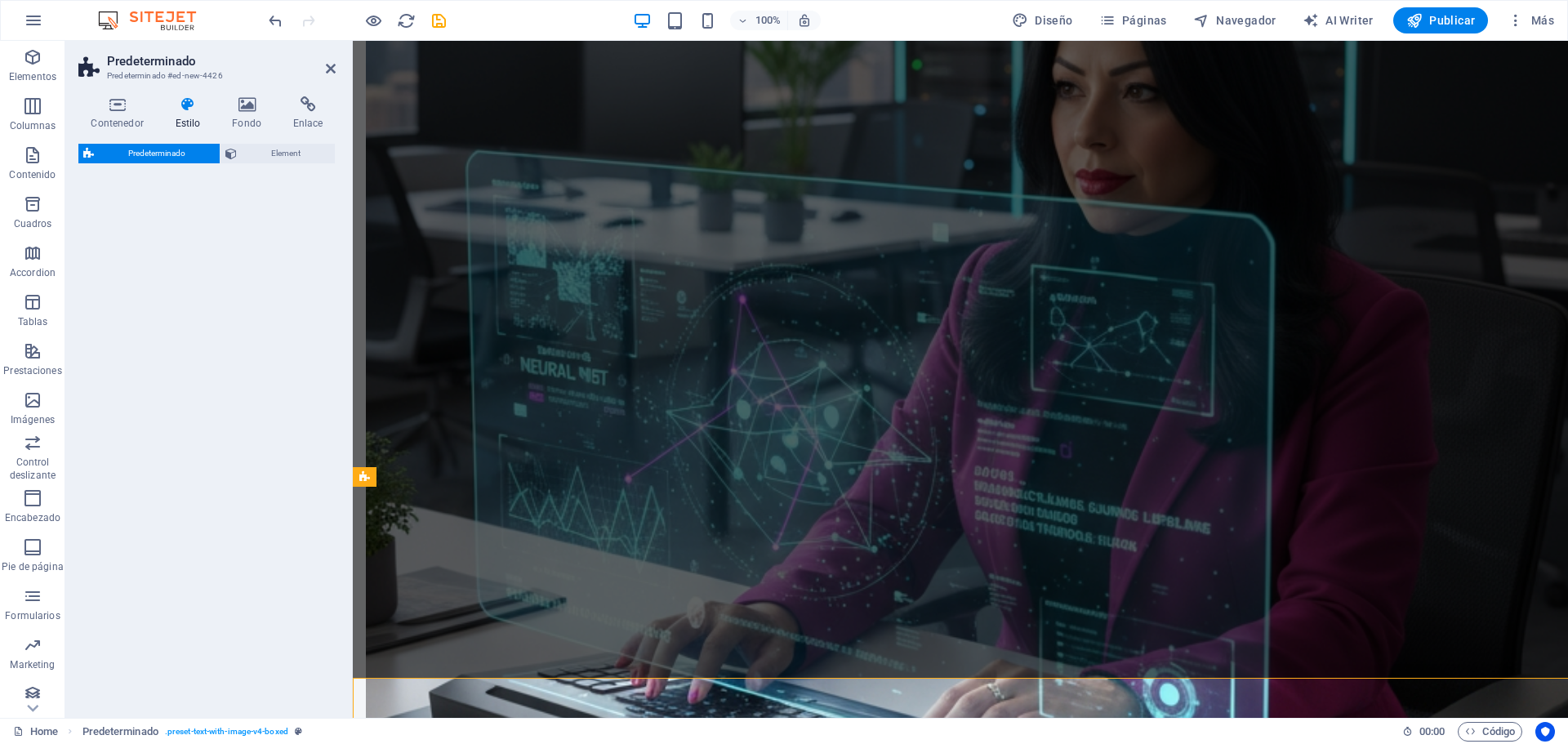
select select "px"
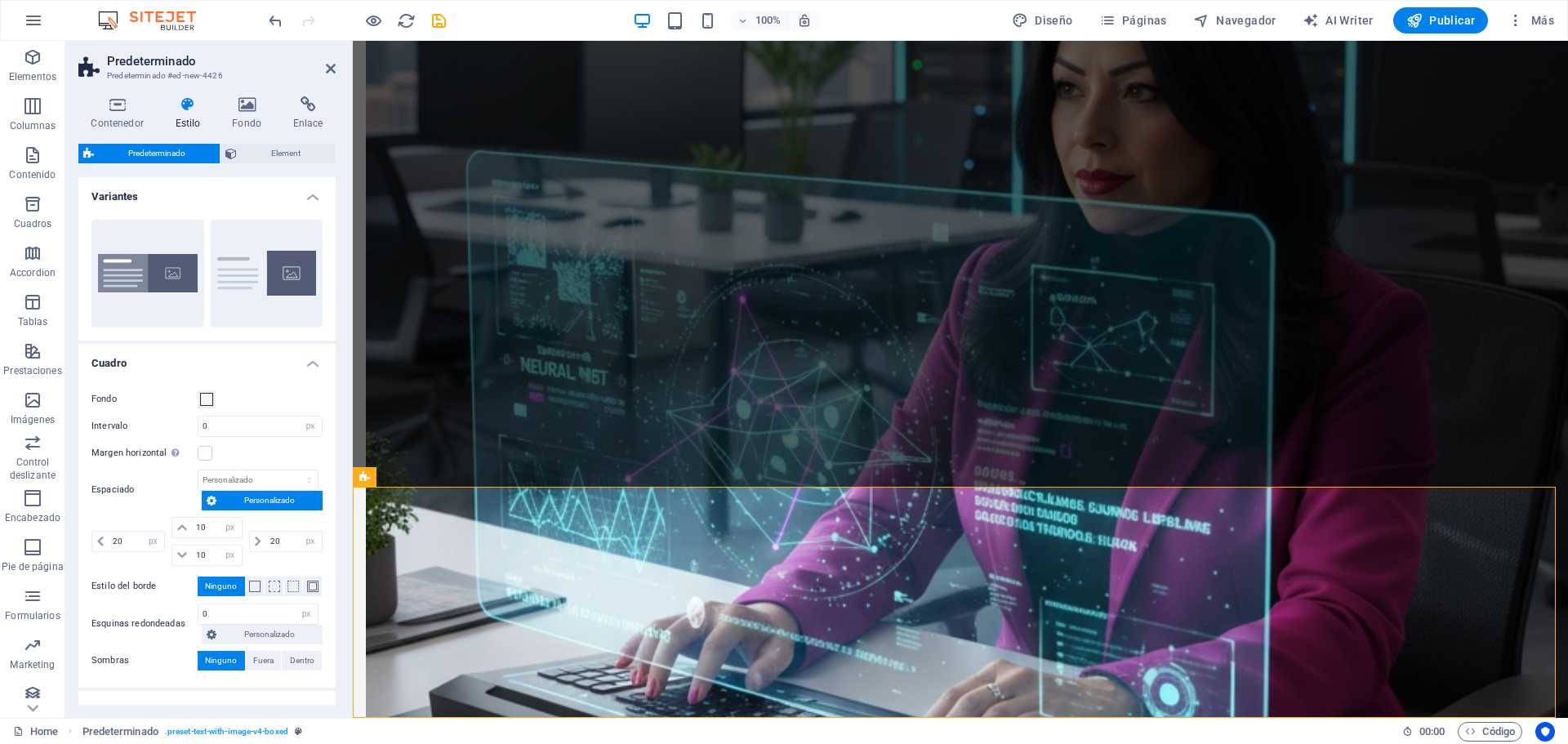
scroll to position [1924, 0]
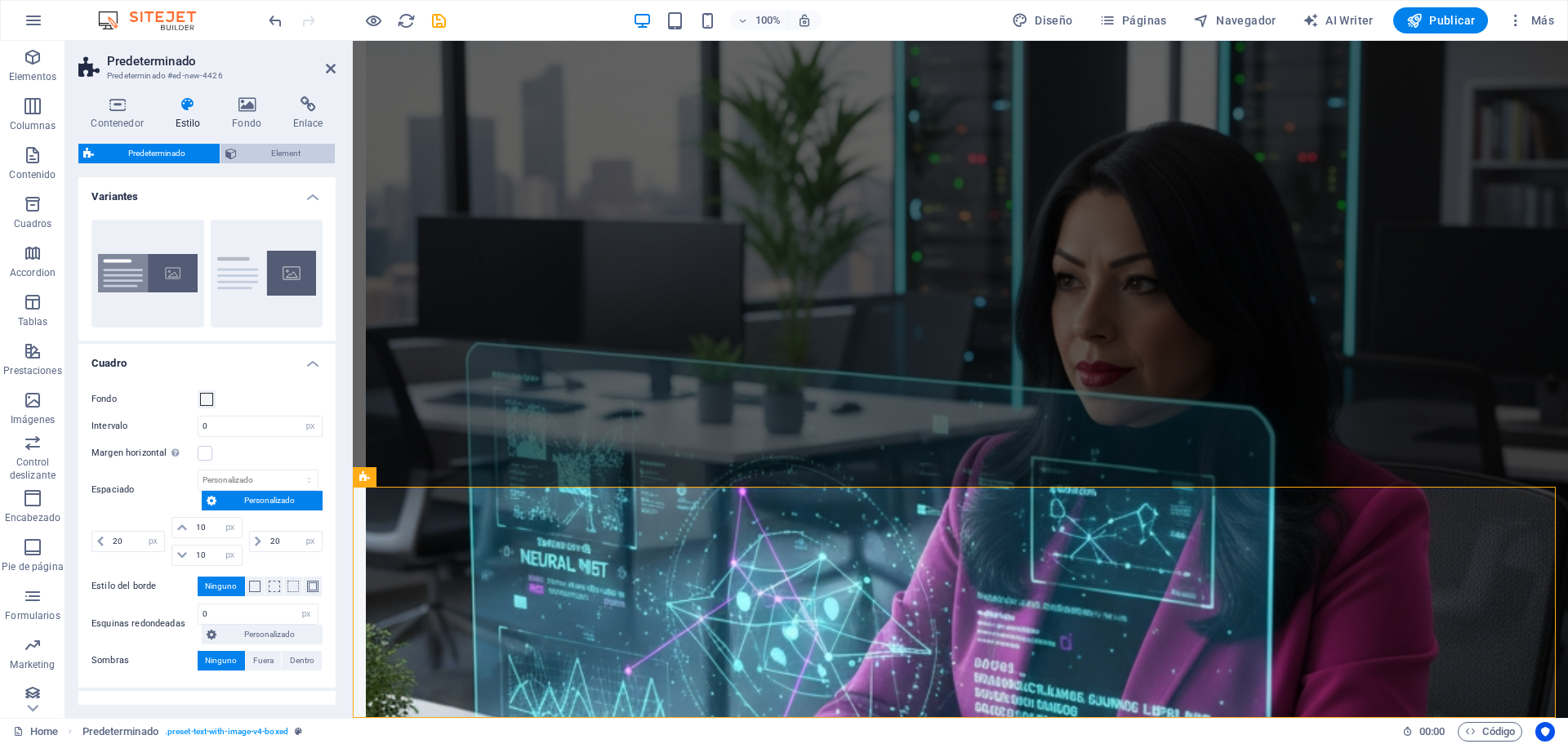
click at [267, 158] on span "Element" at bounding box center [285, 153] width 89 height 20
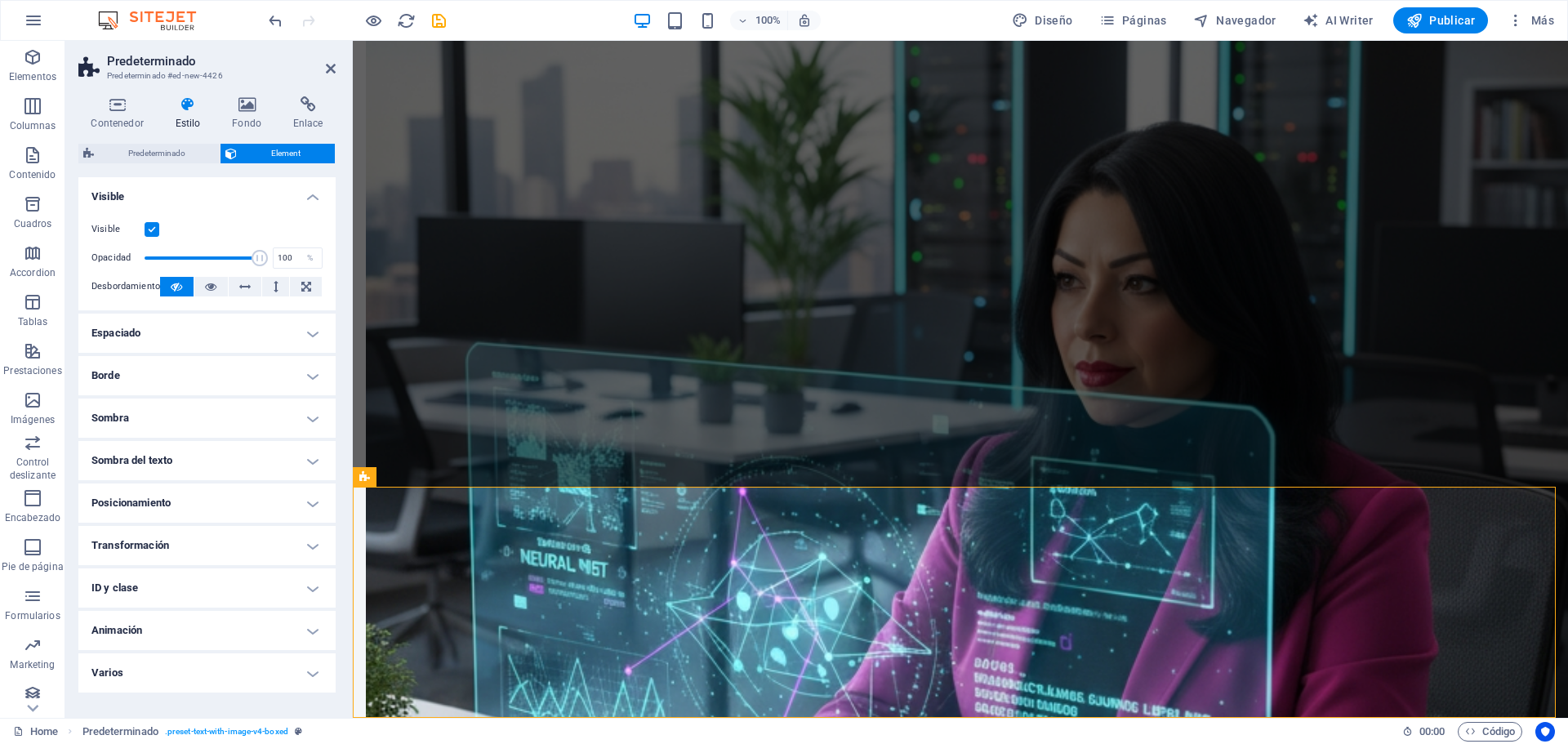
click at [316, 324] on h4 "Espaciado" at bounding box center [207, 333] width 257 height 39
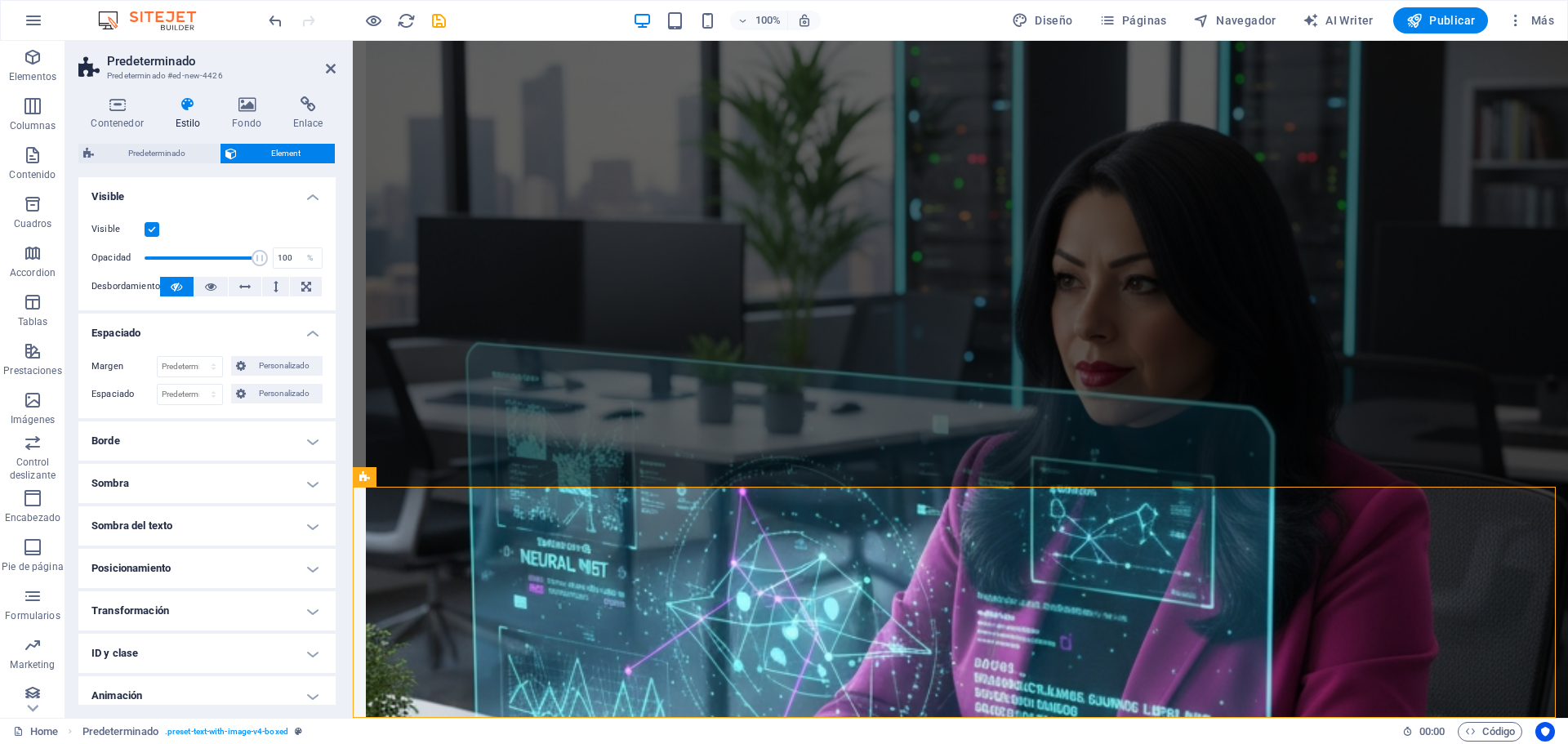
click at [316, 440] on h4 "Borde" at bounding box center [207, 440] width 257 height 39
click at [320, 571] on h4 "Sombra" at bounding box center [207, 569] width 257 height 39
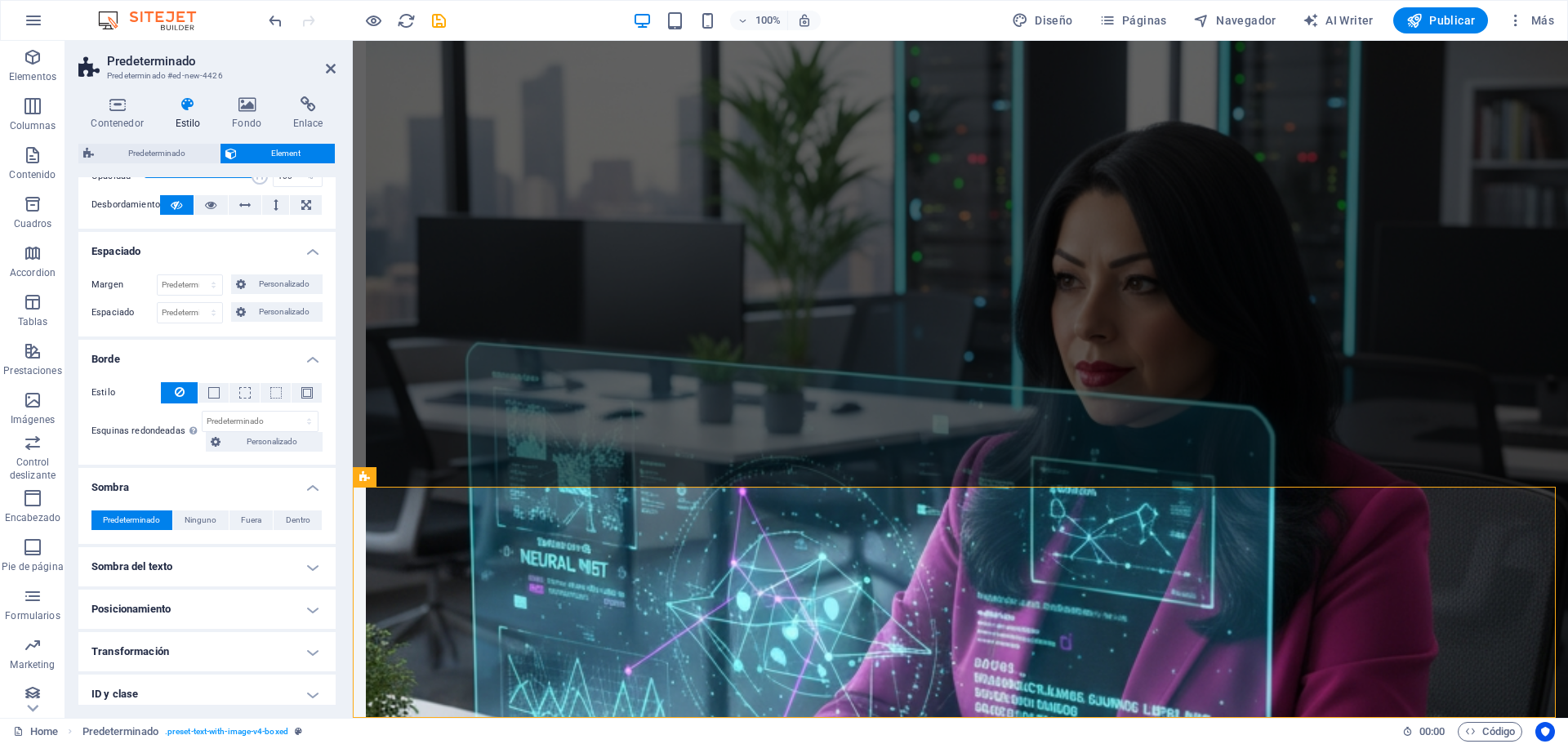
scroll to position [175, 0]
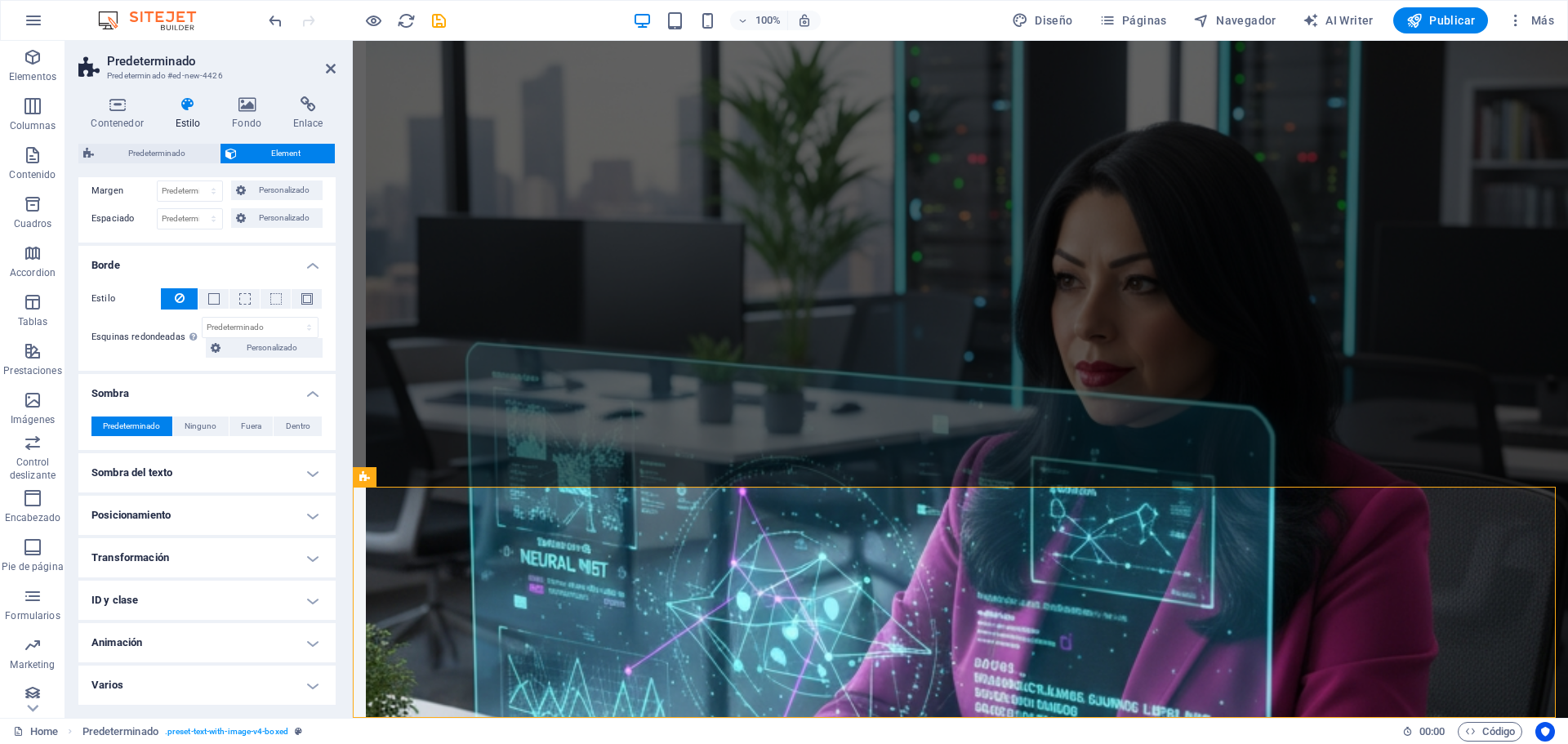
click at [306, 469] on h4 "Sombra del texto" at bounding box center [207, 472] width 257 height 39
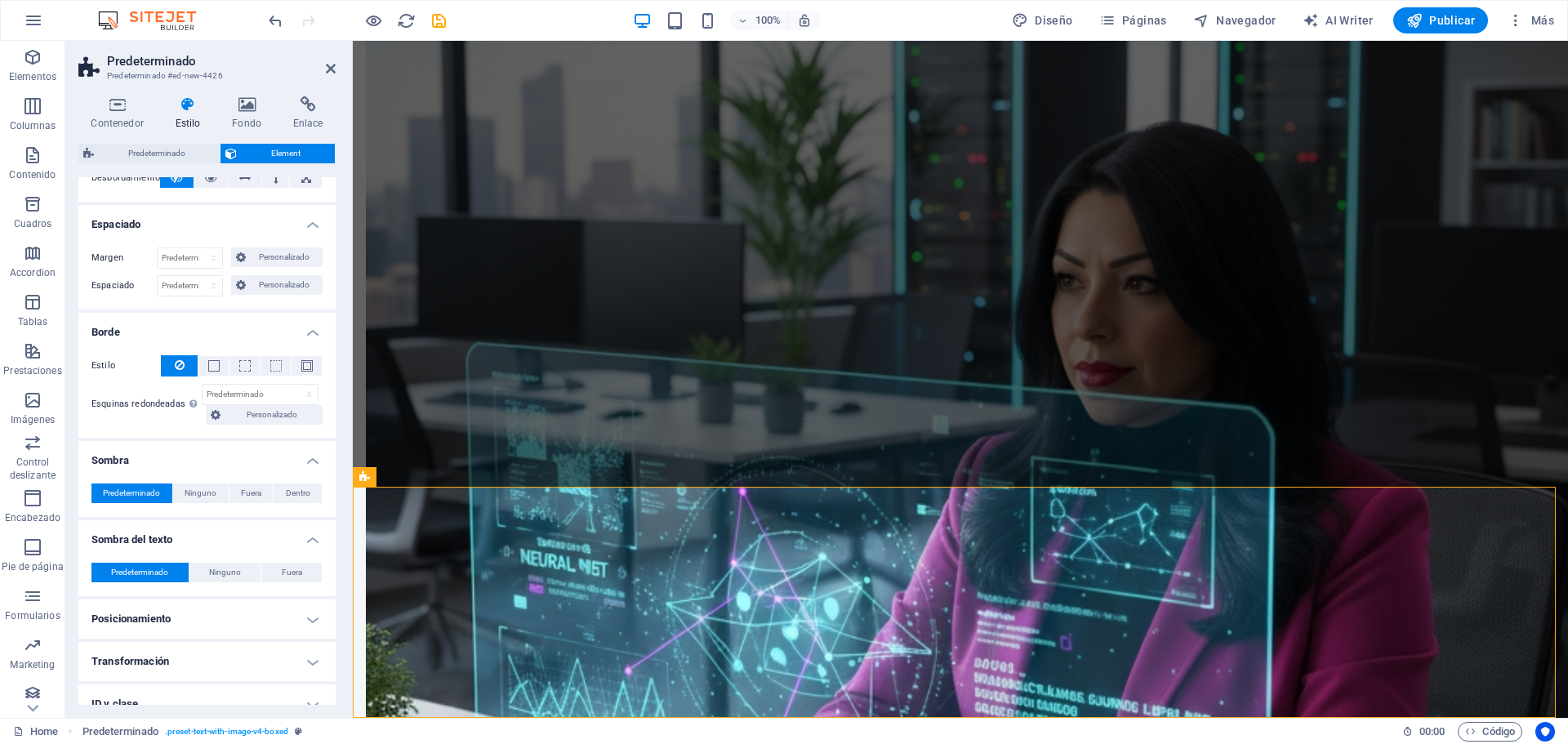
scroll to position [0, 0]
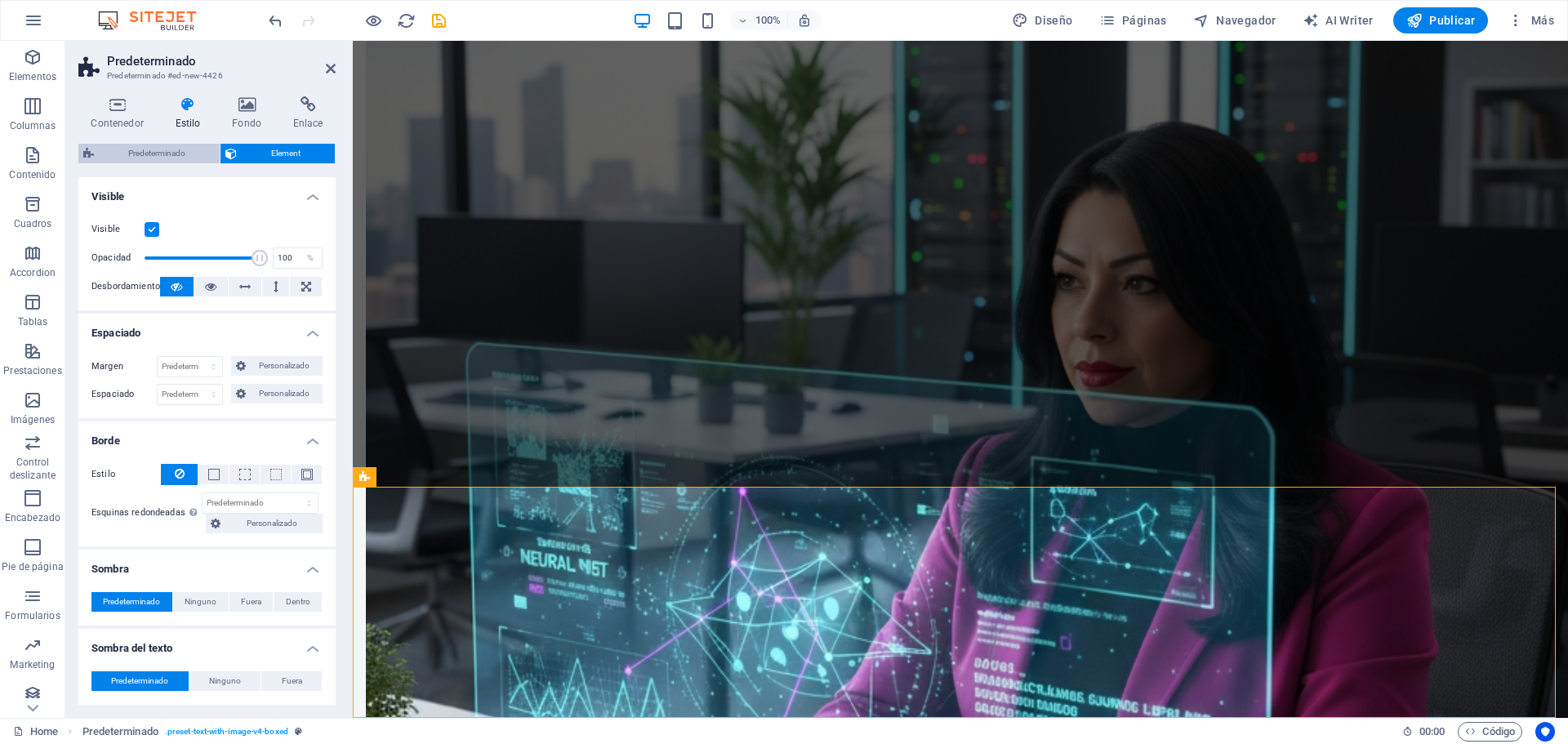
click at [169, 151] on span "Predeterminado" at bounding box center [157, 153] width 116 height 20
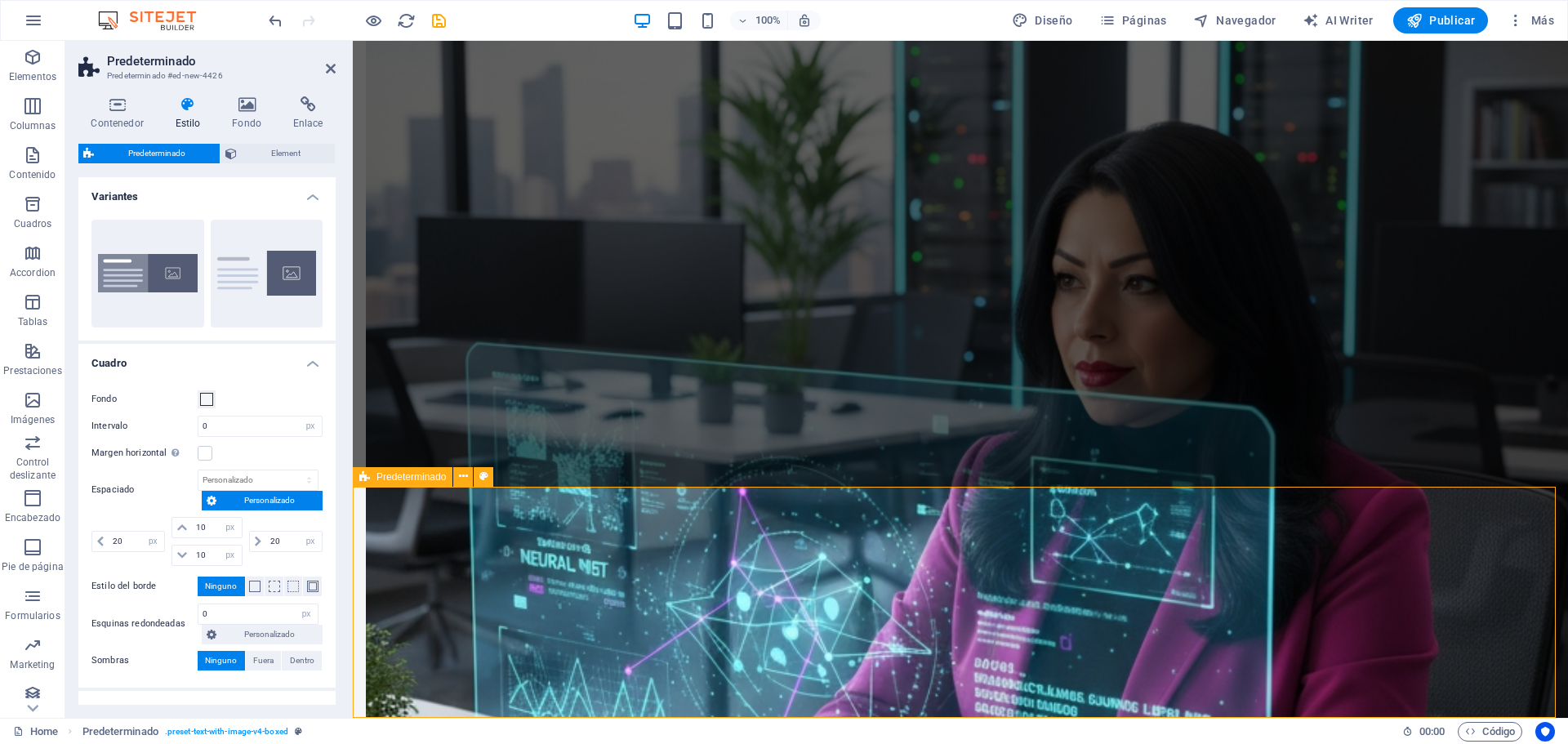
click at [484, 480] on icon at bounding box center [484, 476] width 9 height 17
click at [256, 109] on icon at bounding box center [247, 104] width 55 height 17
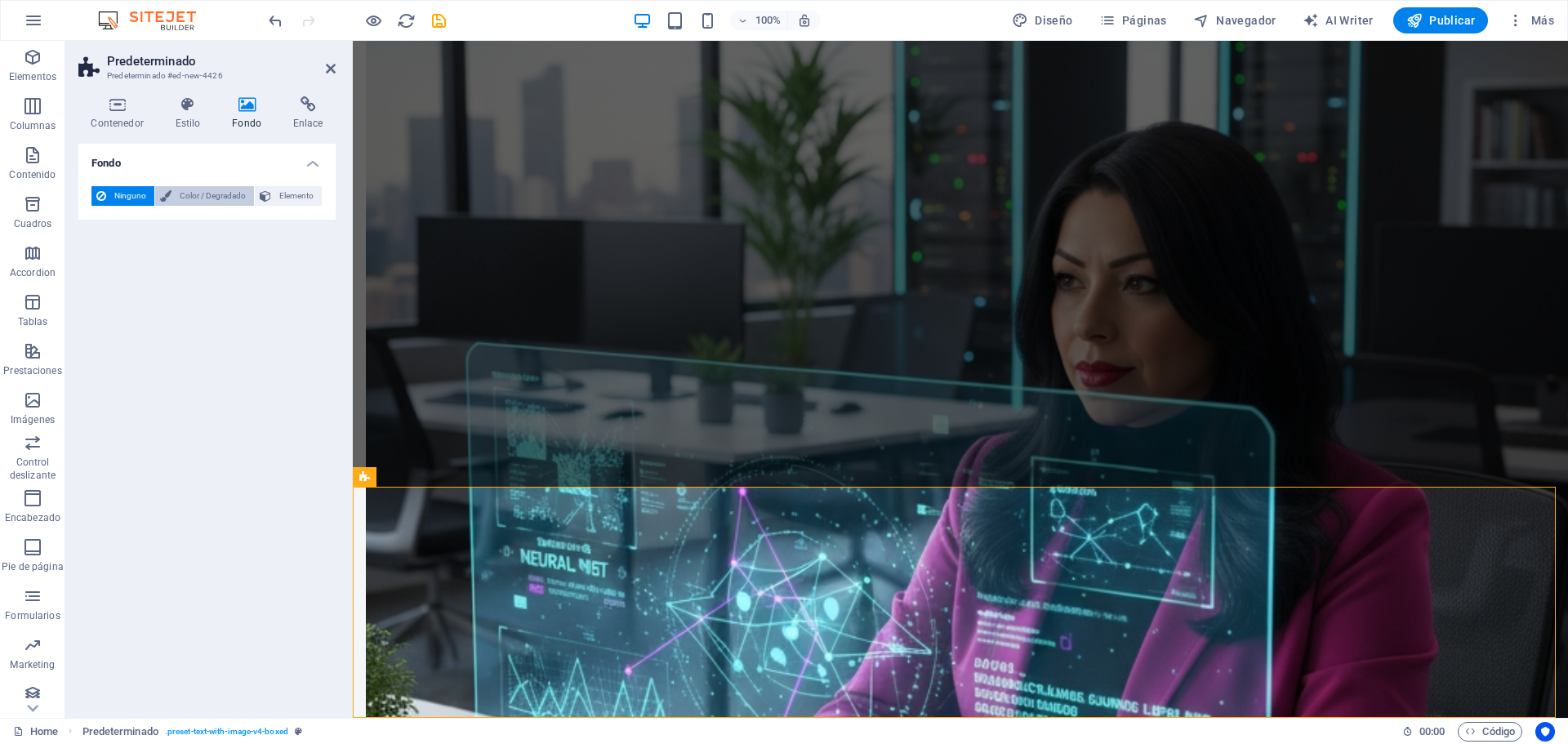
click at [229, 195] on span "Color / Degradado" at bounding box center [212, 196] width 73 height 20
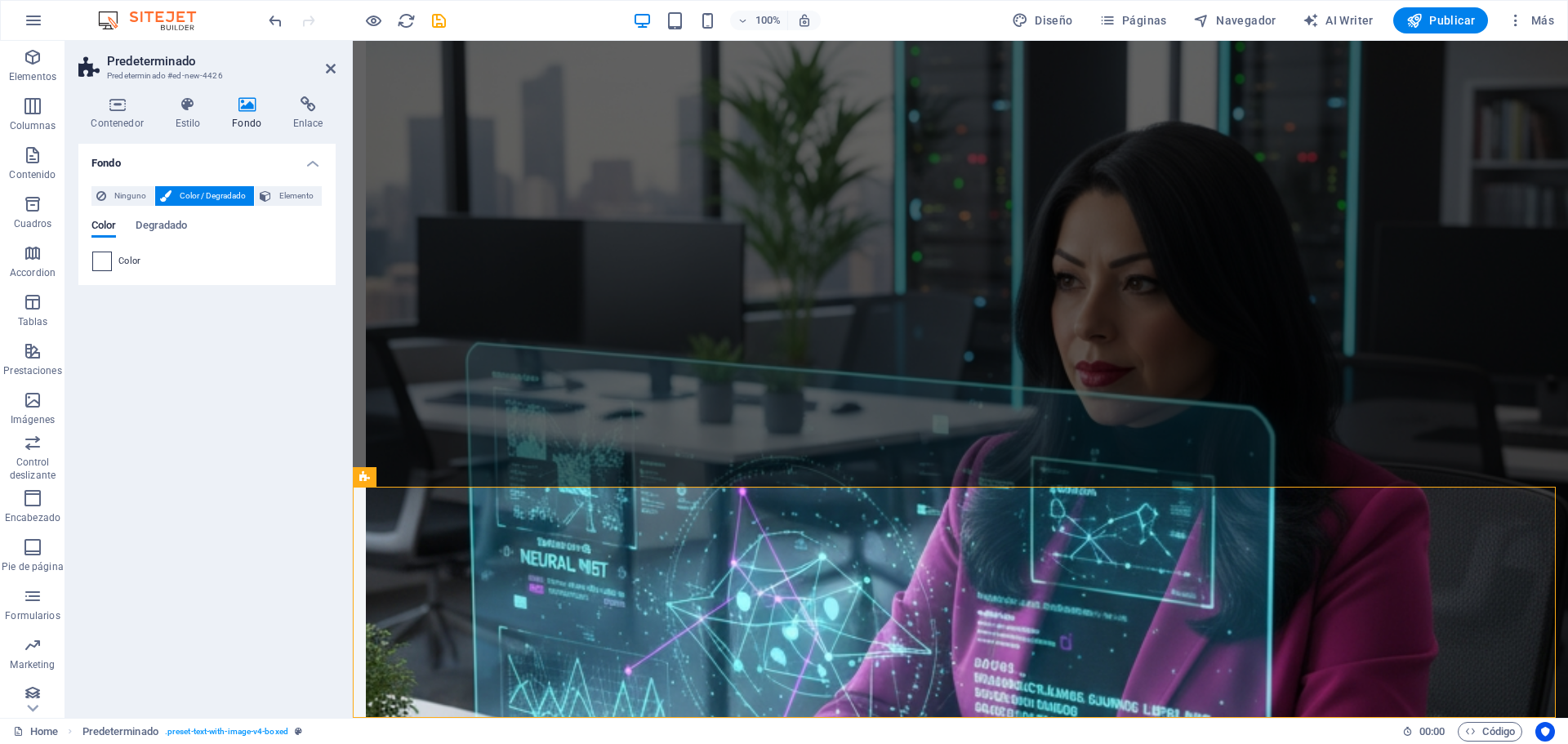
click at [102, 265] on span at bounding box center [102, 261] width 18 height 18
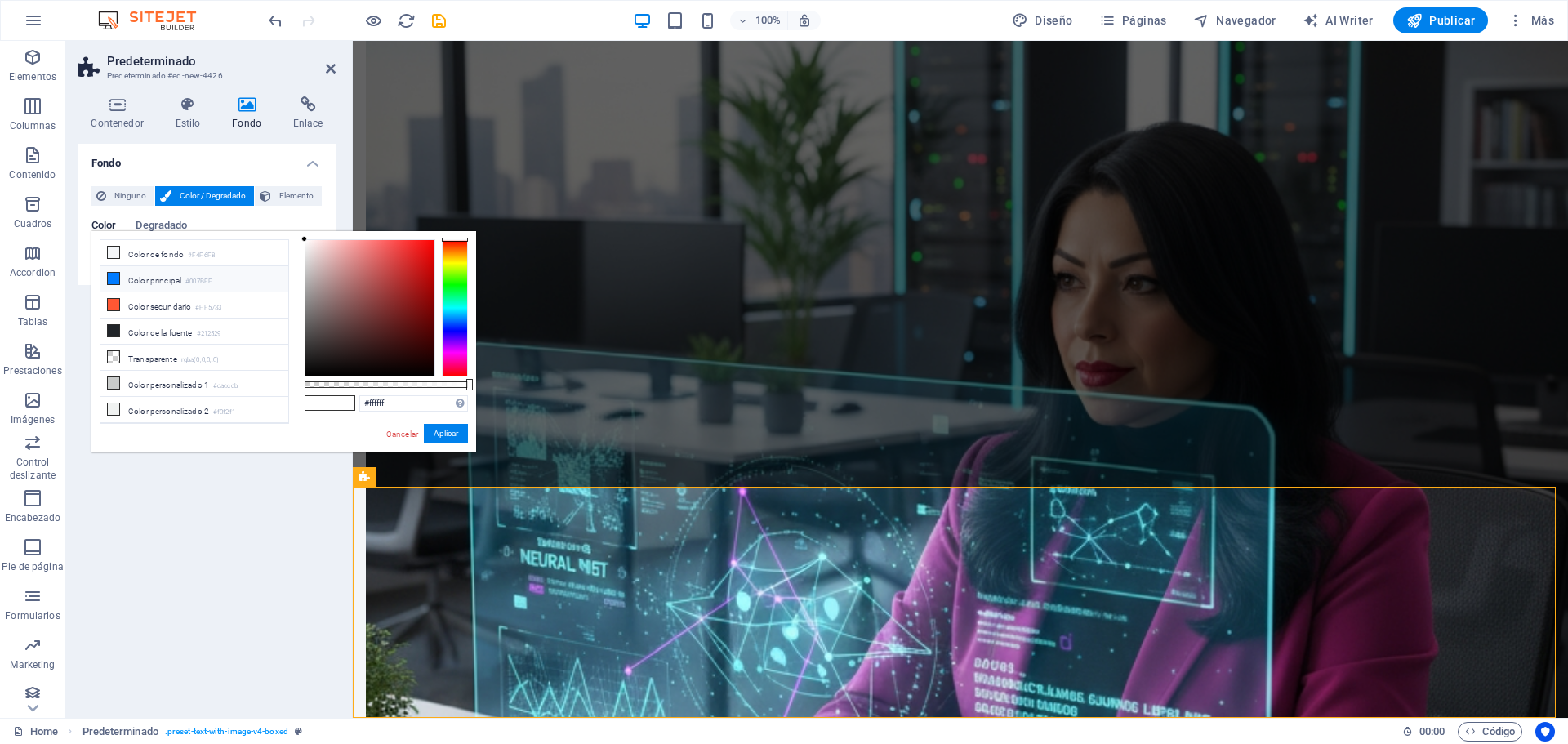
click at [147, 285] on li "Color principal #007BFF" at bounding box center [195, 279] width 188 height 26
type input "#007bff"
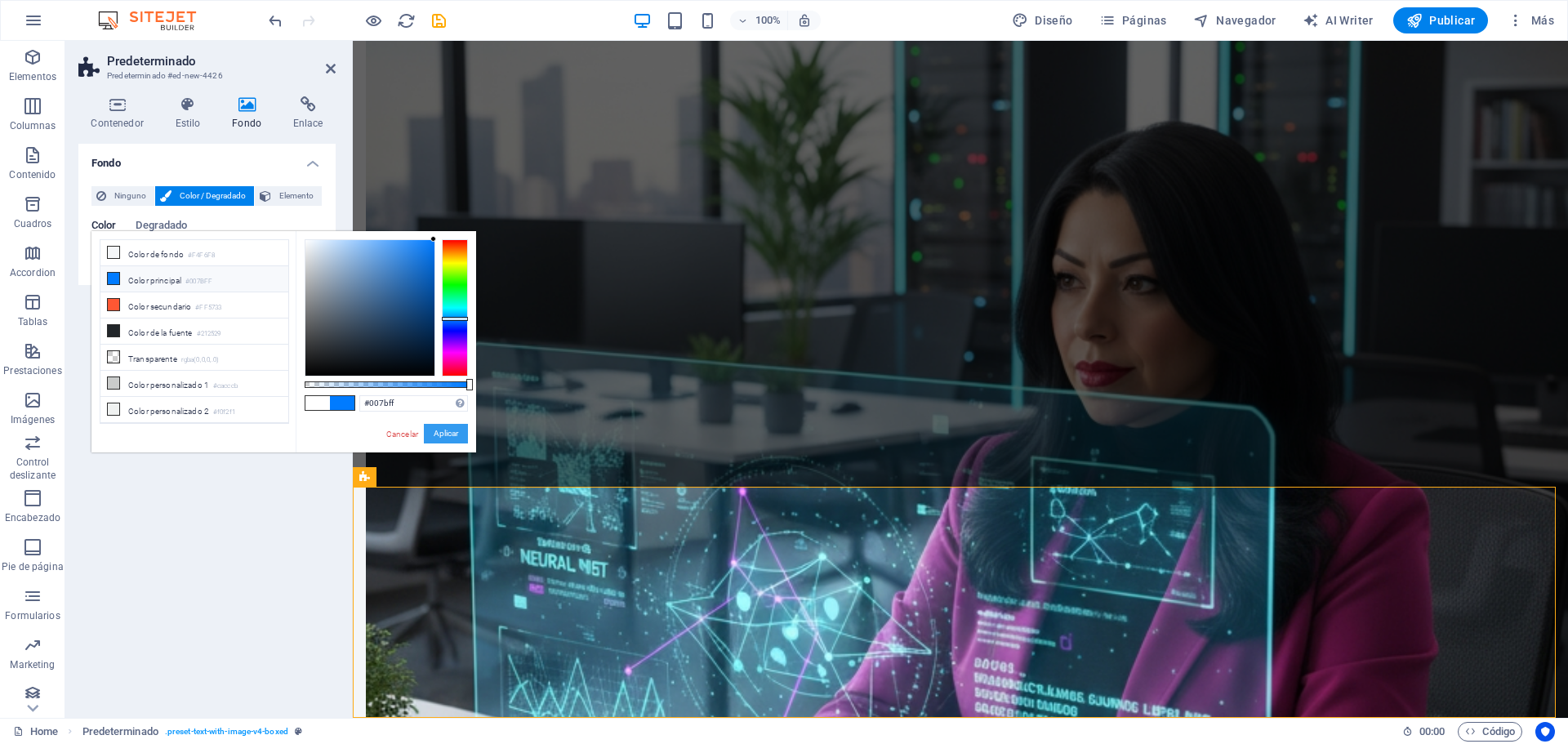
click at [436, 438] on button "Aplicar" at bounding box center [445, 433] width 44 height 20
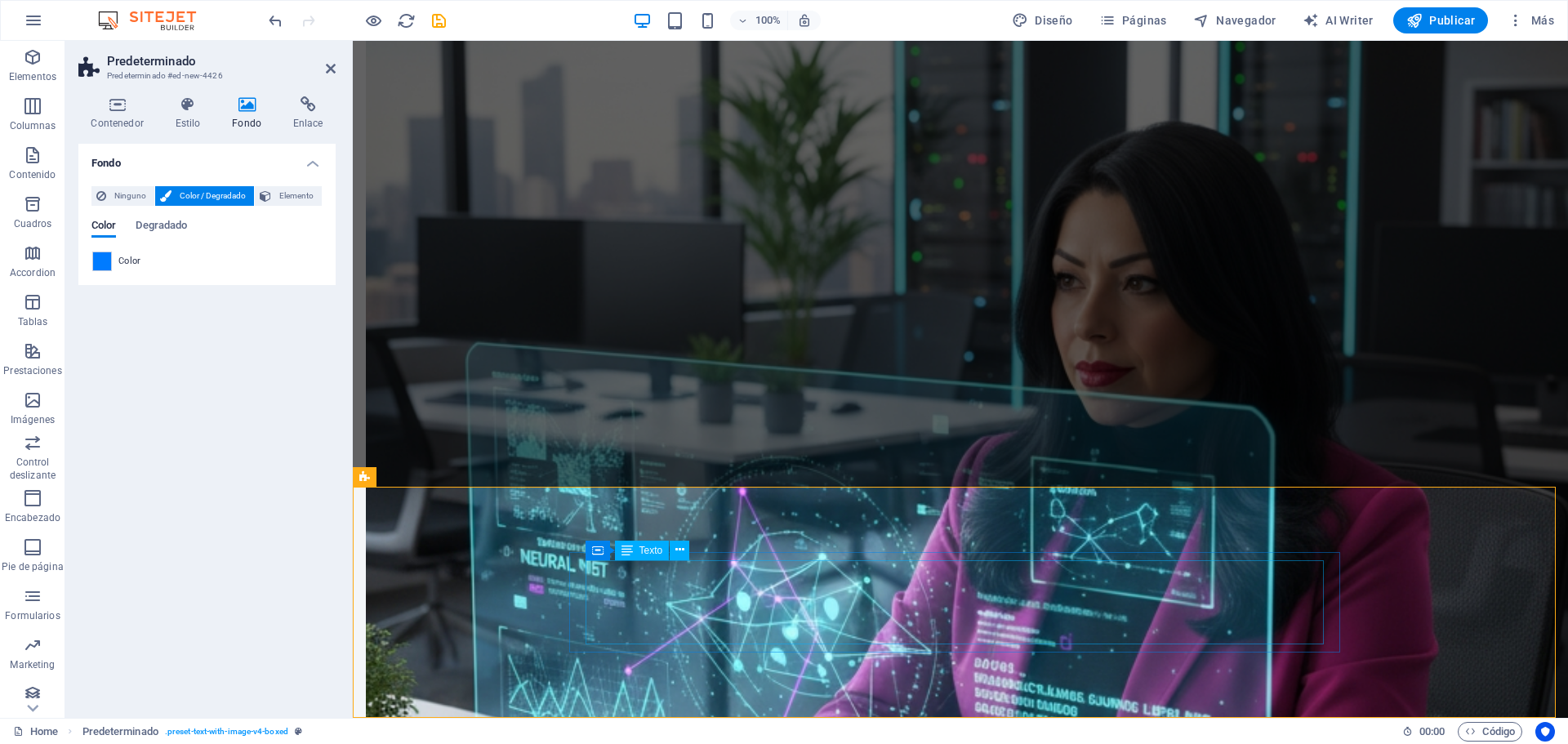
click at [664, 543] on icon at bounding box center [662, 541] width 9 height 17
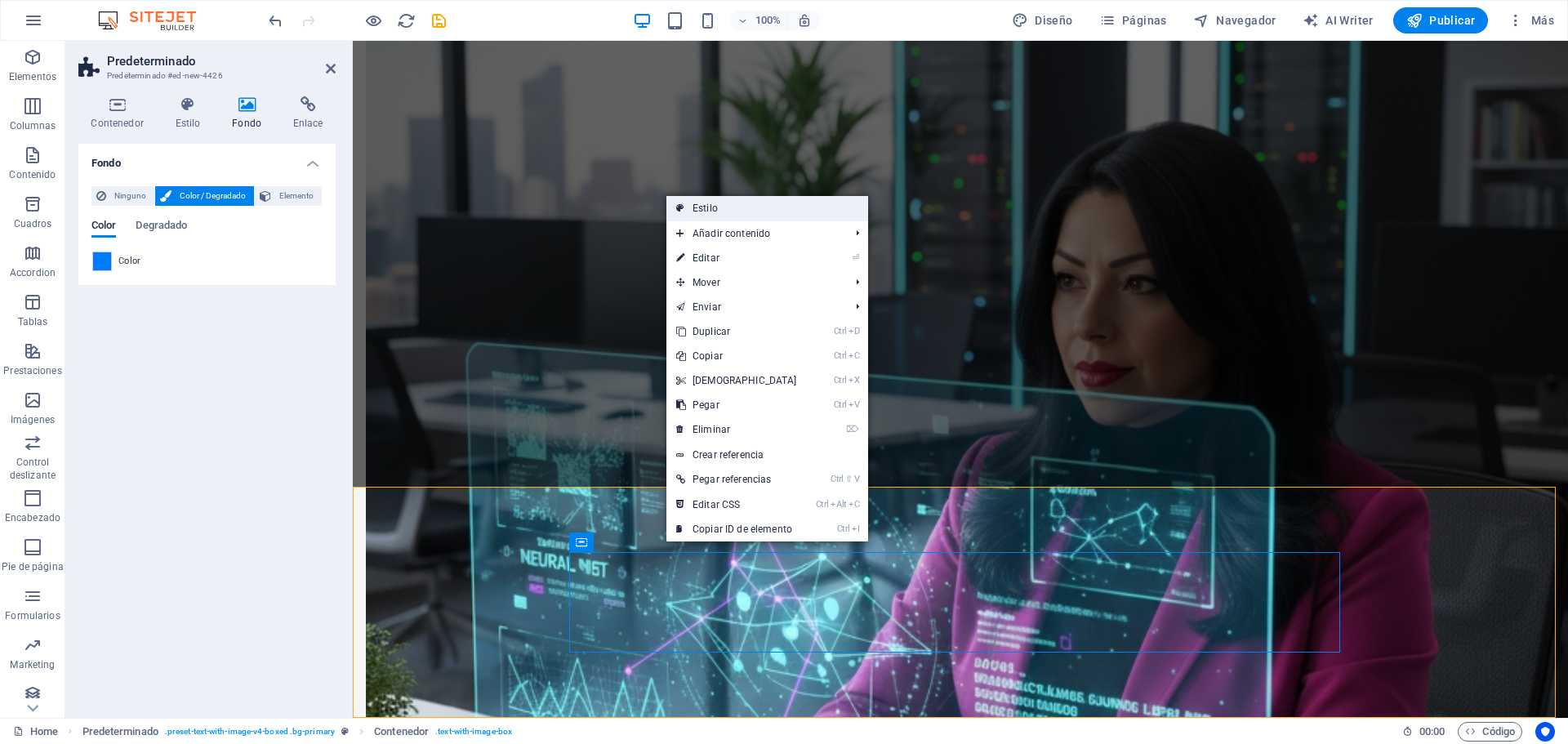
click at [725, 213] on link "Estilo" at bounding box center [767, 208] width 201 height 24
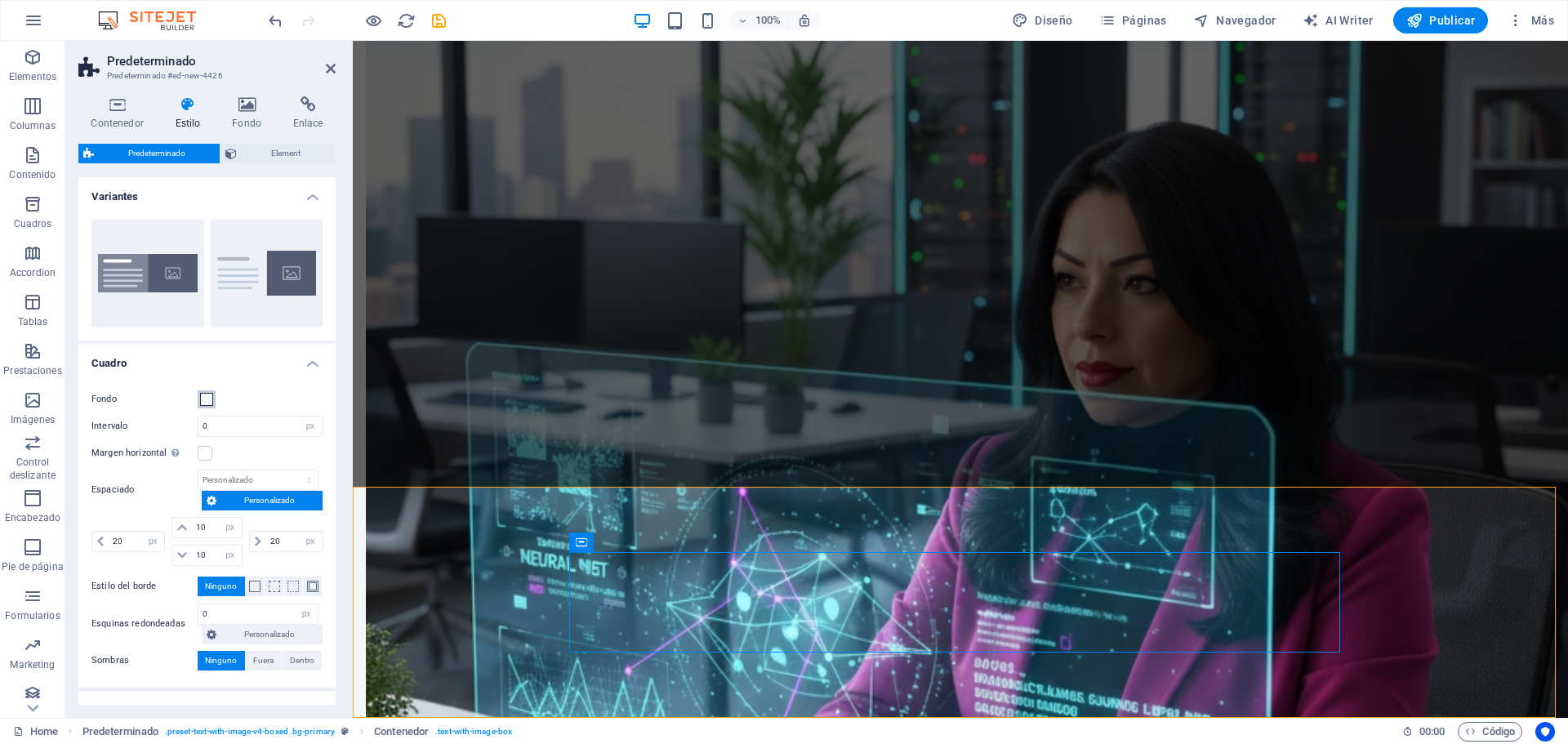
click at [206, 401] on span at bounding box center [207, 399] width 13 height 13
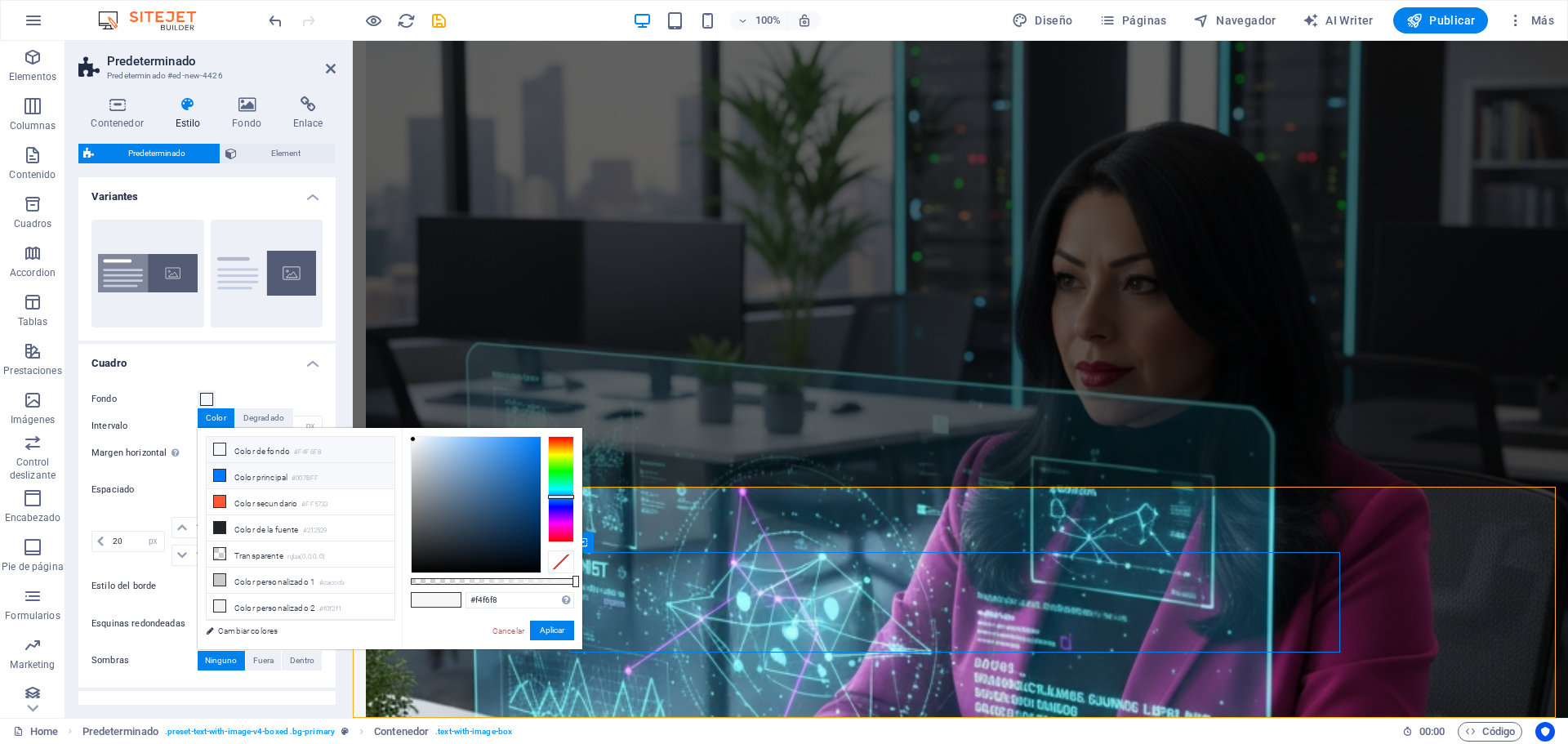
click at [325, 475] on li "Color principal #007BFF" at bounding box center [301, 476] width 188 height 26
type input "#007bff"
click at [553, 625] on button "Aplicar" at bounding box center [552, 629] width 44 height 20
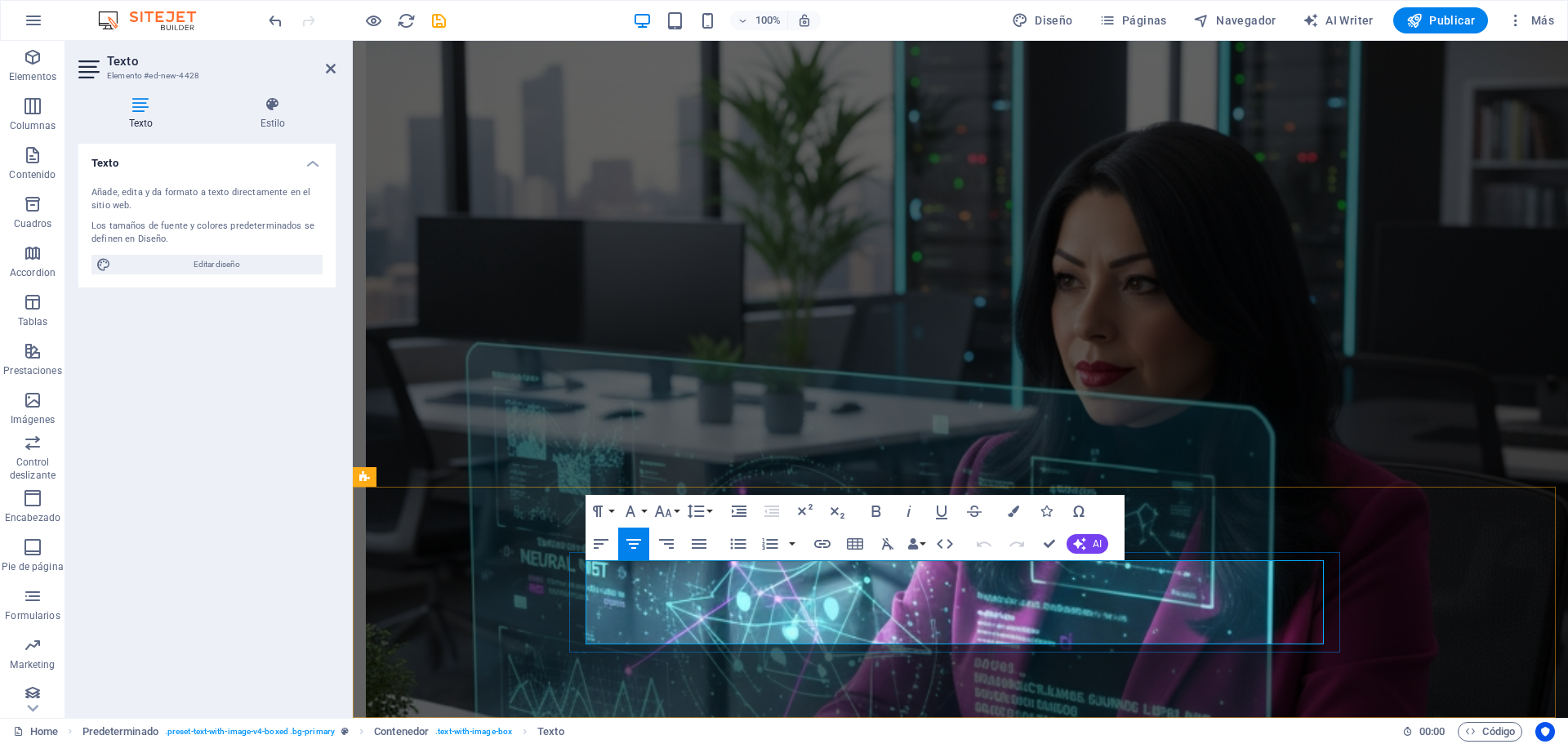
drag, startPoint x: 1071, startPoint y: 627, endPoint x: 641, endPoint y: 575, distance: 433.1
click at [1014, 506] on icon "button" at bounding box center [1014, 511] width 11 height 11
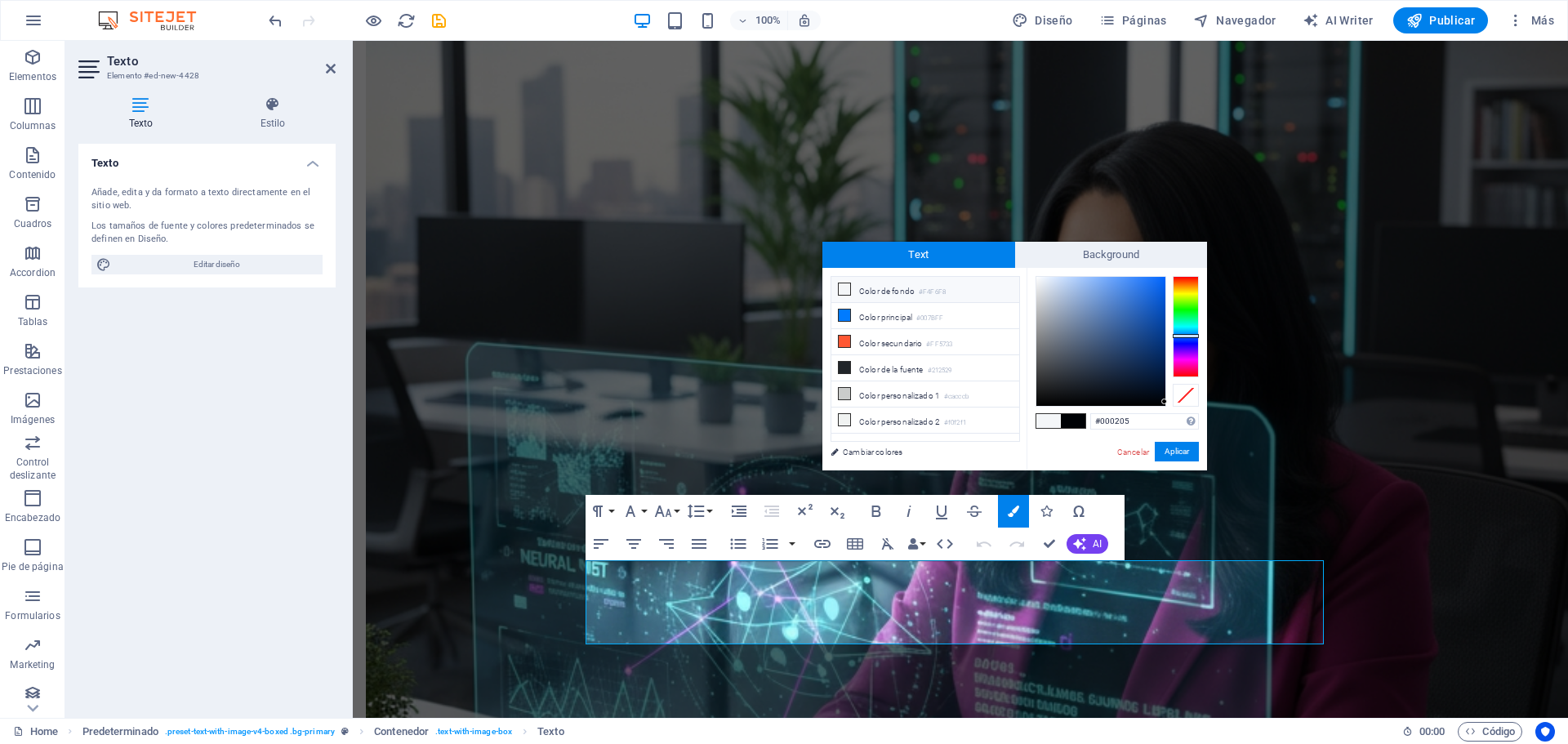
click at [921, 294] on small "#F4F6F8" at bounding box center [932, 292] width 27 height 11
type input "#f4f6f8"
click at [1166, 459] on button "Aplicar" at bounding box center [1176, 451] width 44 height 20
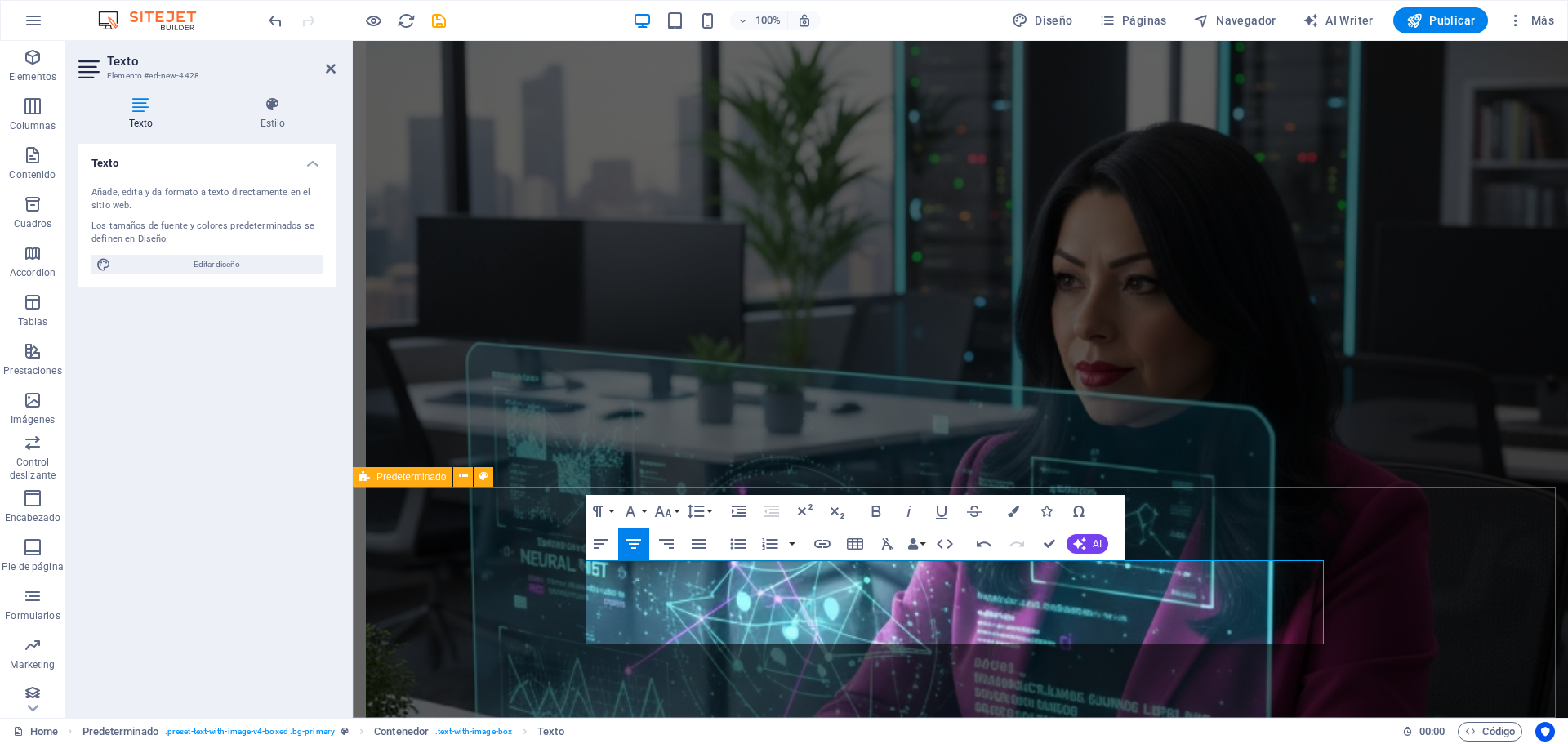
select select "px"
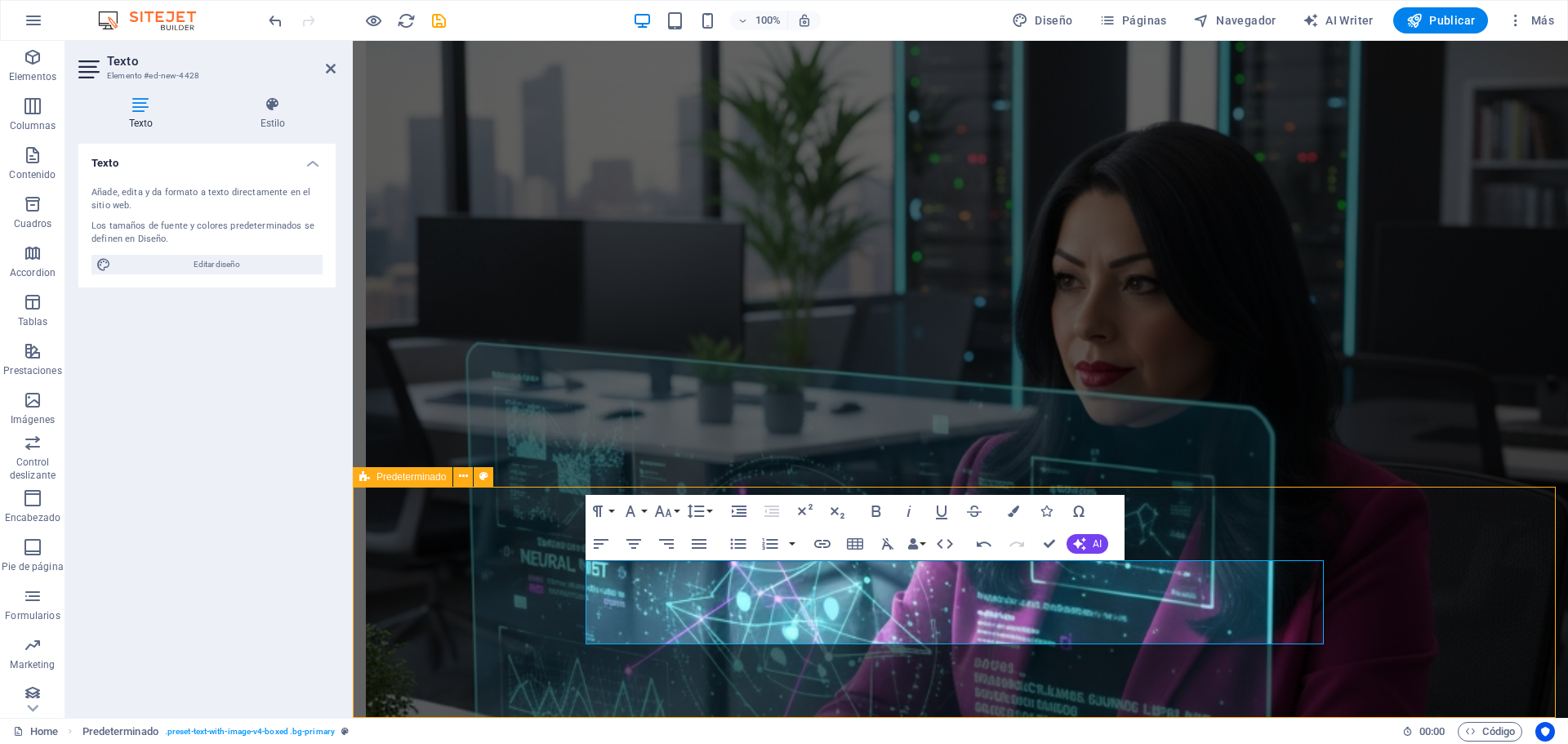
select select "px"
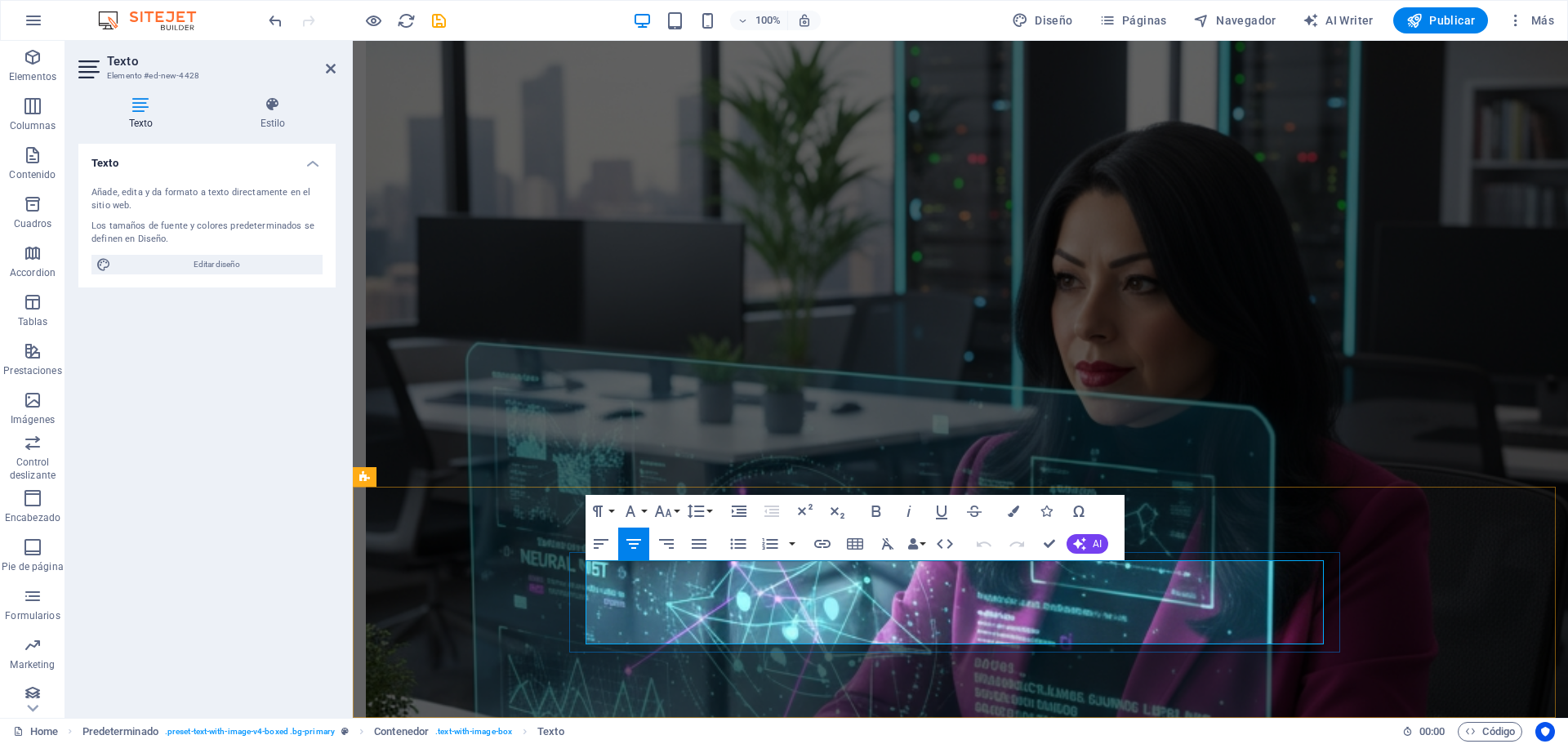
drag, startPoint x: 1108, startPoint y: 591, endPoint x: 1097, endPoint y: 580, distance: 15.6
drag, startPoint x: 1095, startPoint y: 579, endPoint x: 1069, endPoint y: 572, distance: 26.9
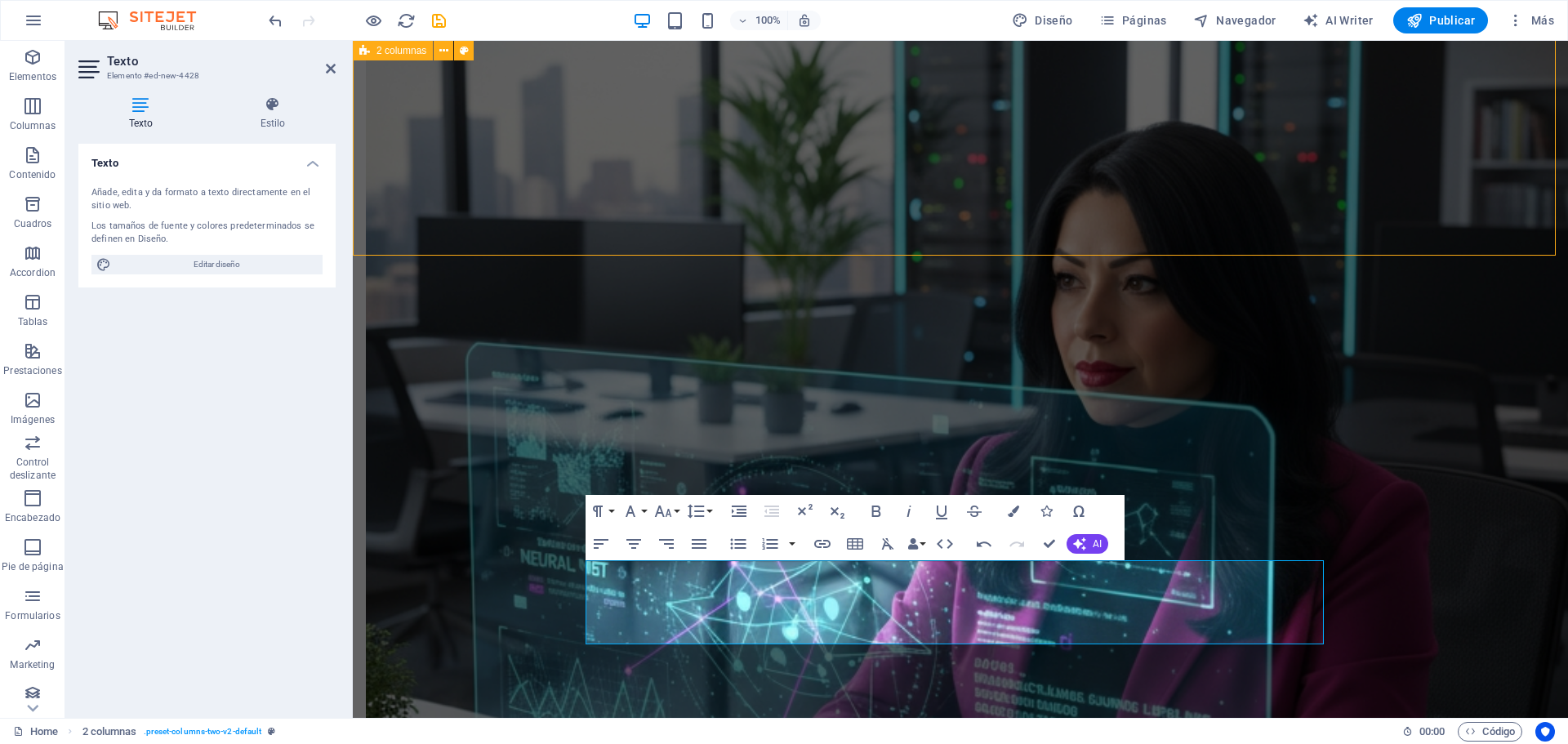
scroll to position [2115, 0]
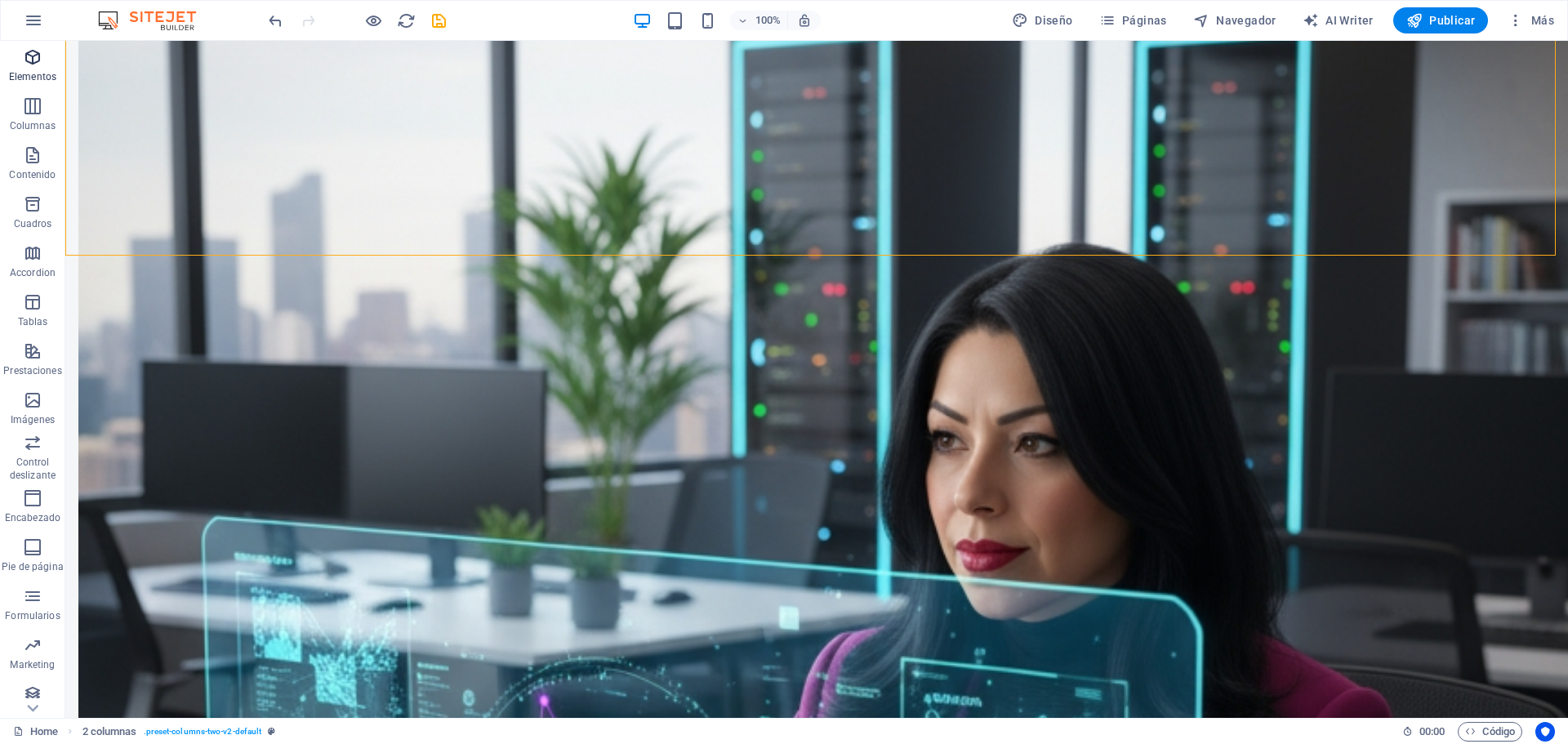
click at [23, 71] on p "Elementos" at bounding box center [33, 76] width 48 height 13
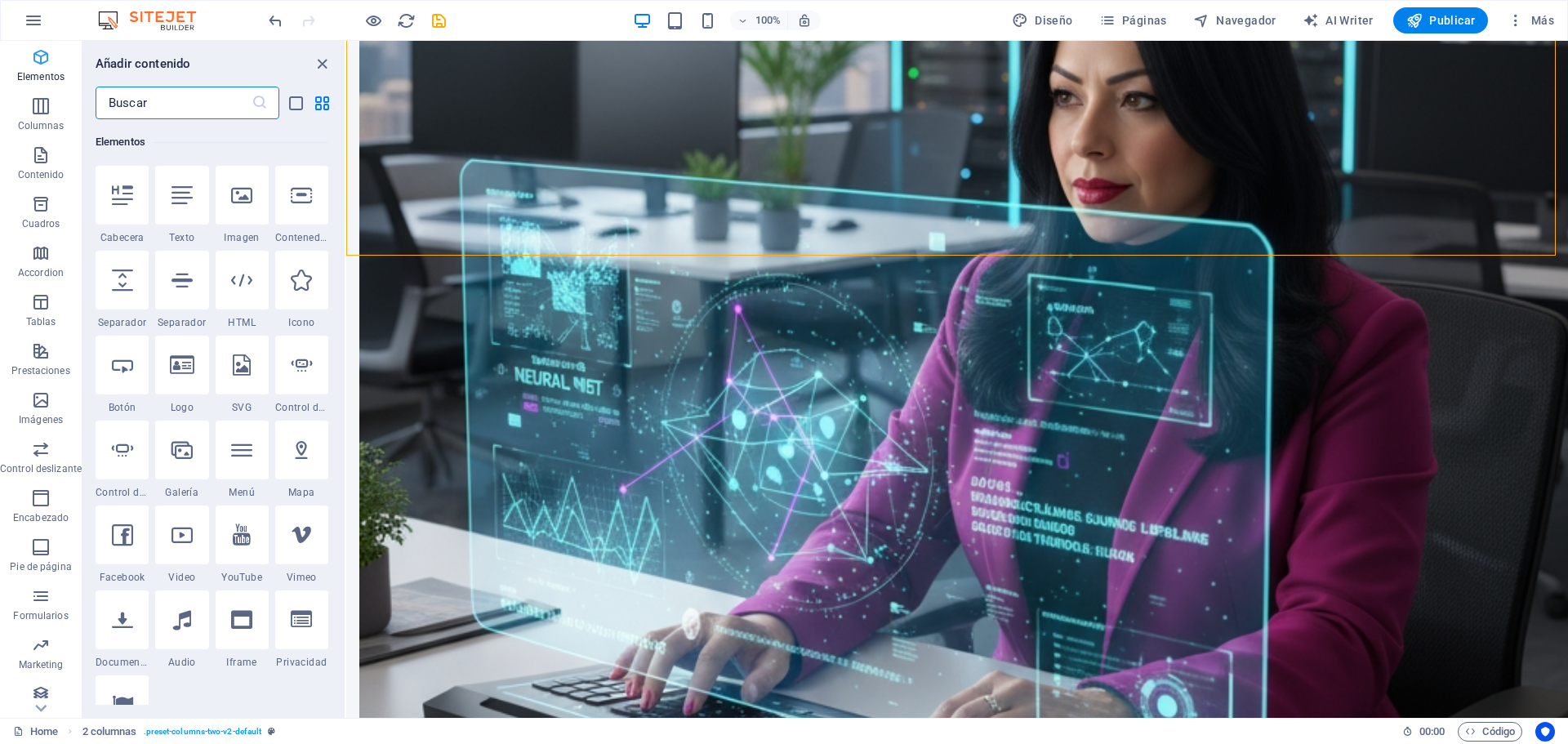
scroll to position [1928, 0]
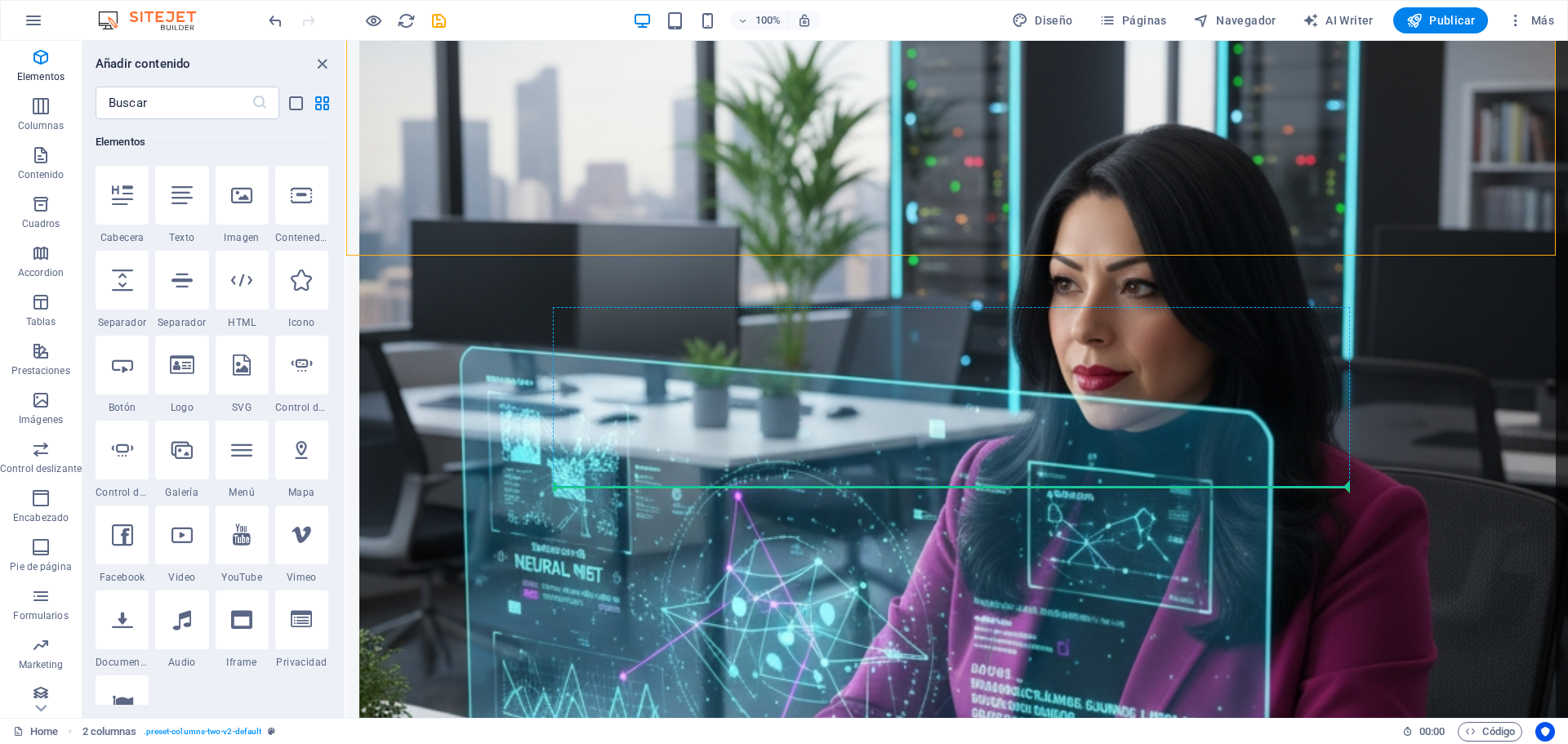
select select "px"
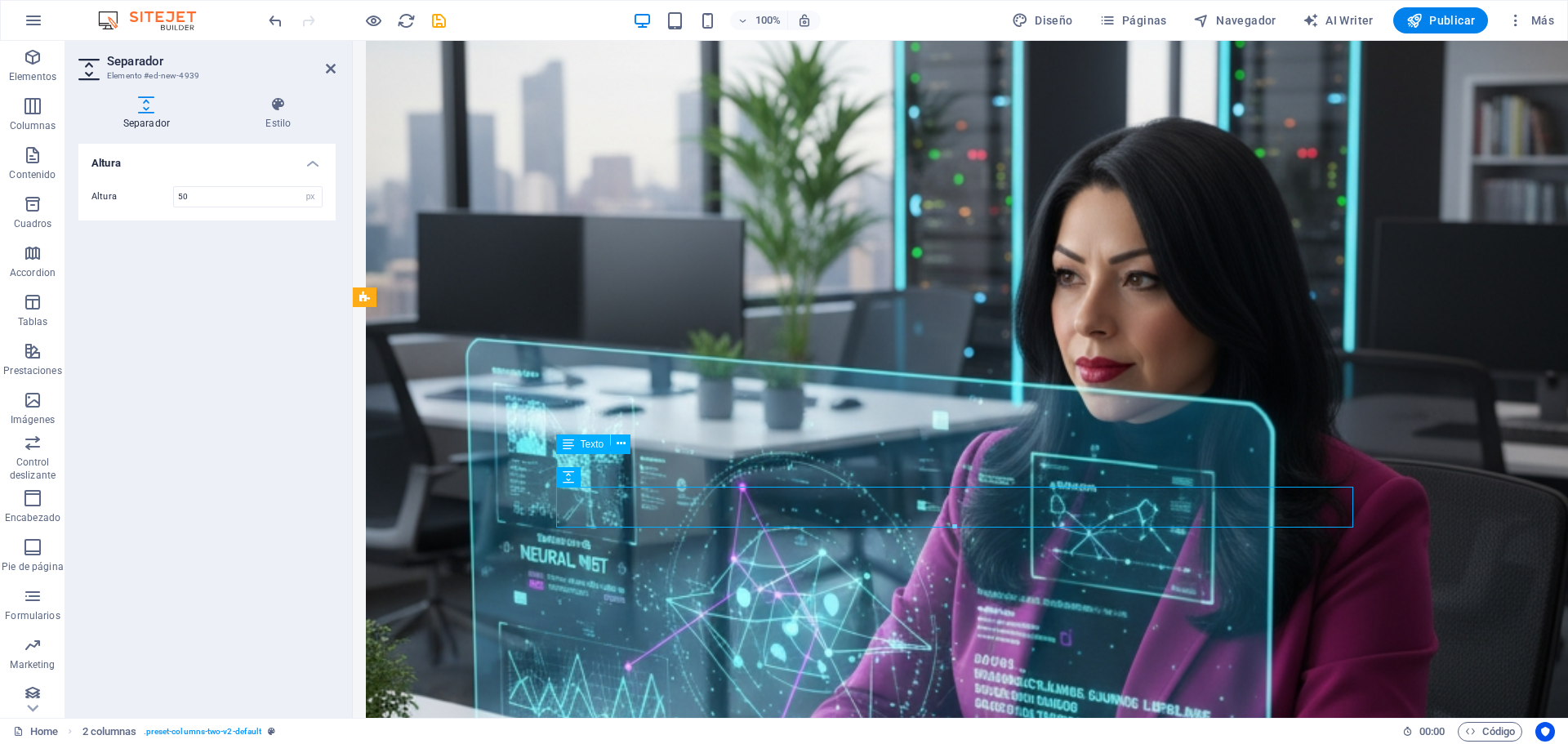
scroll to position [1924, 0]
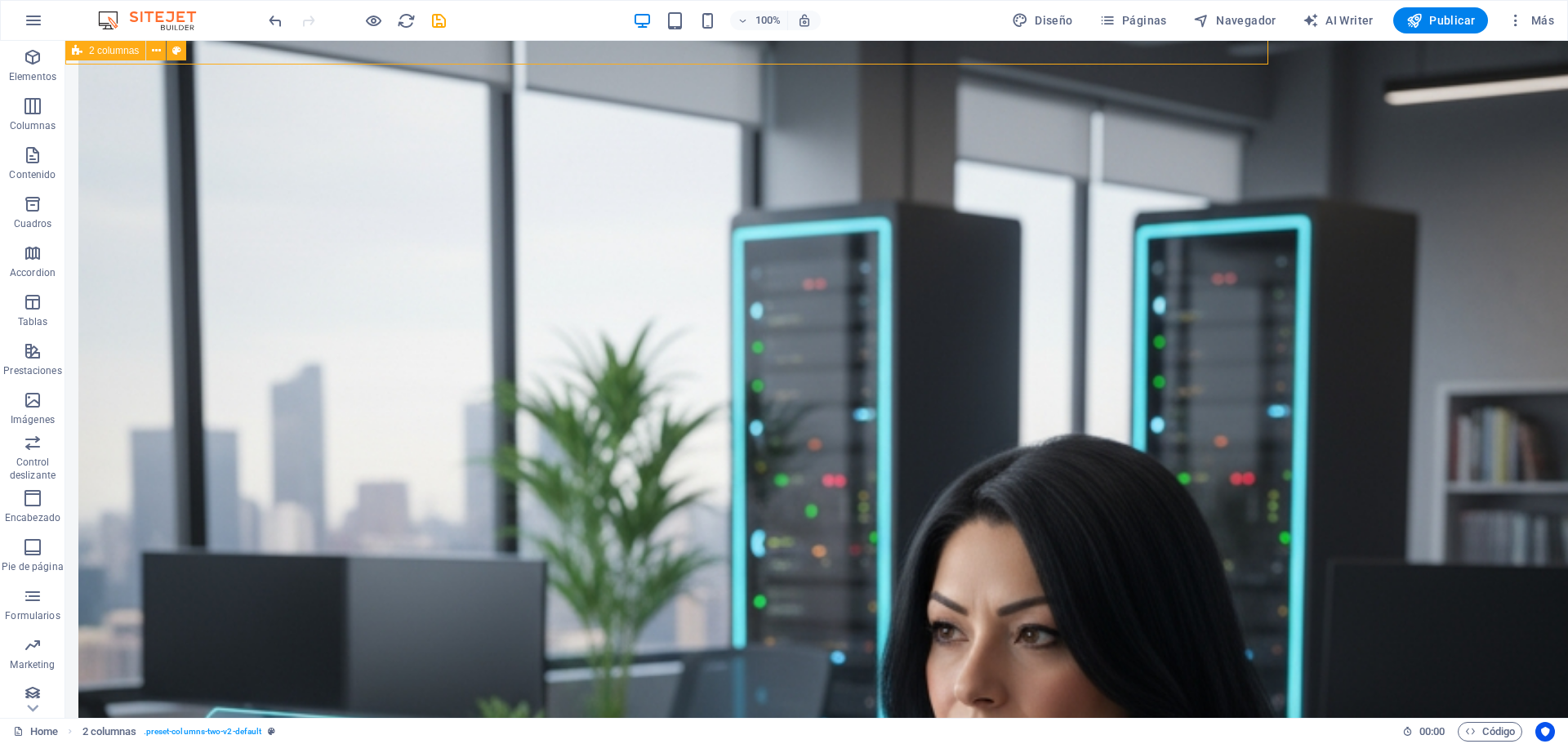
scroll to position [2115, 0]
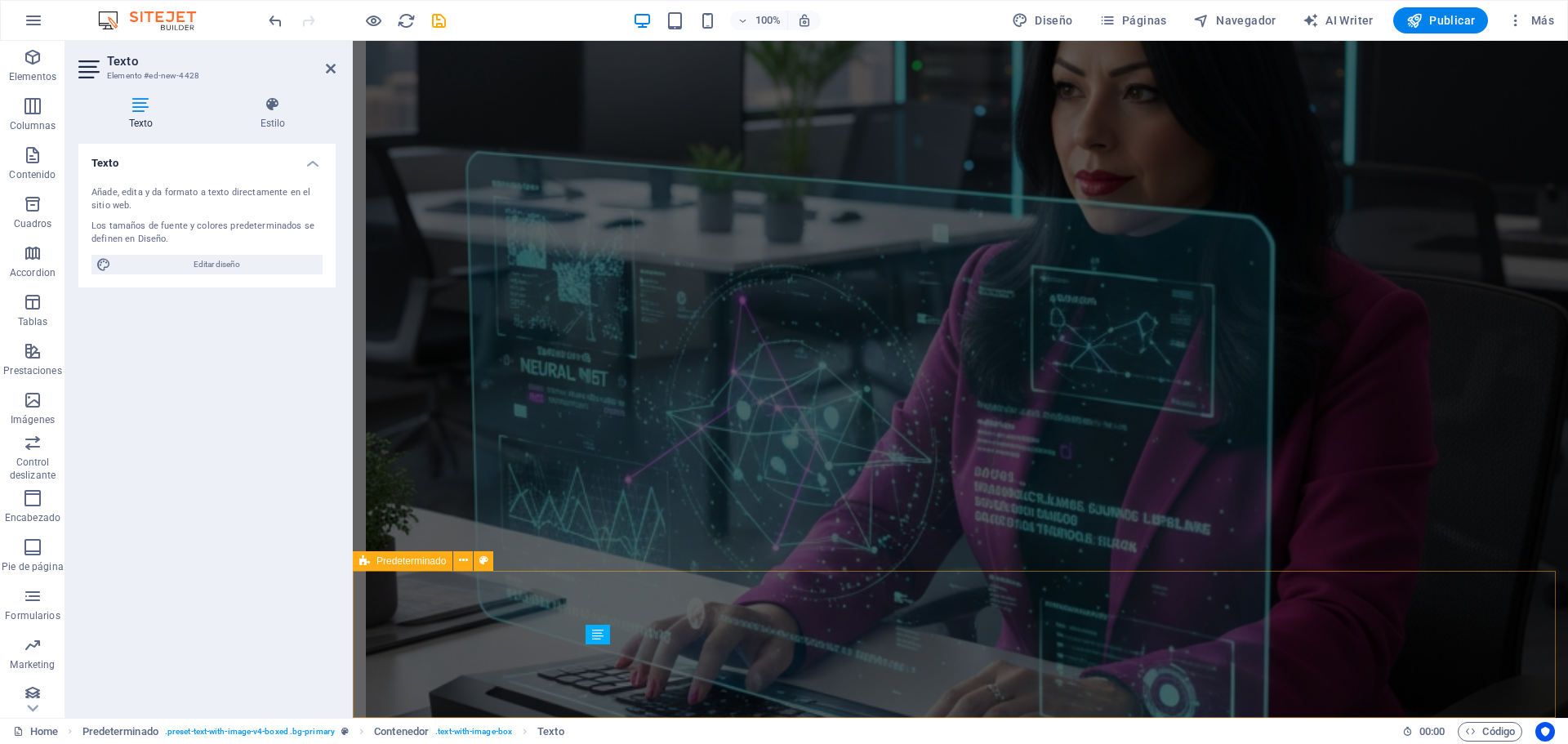
scroll to position [1924, 0]
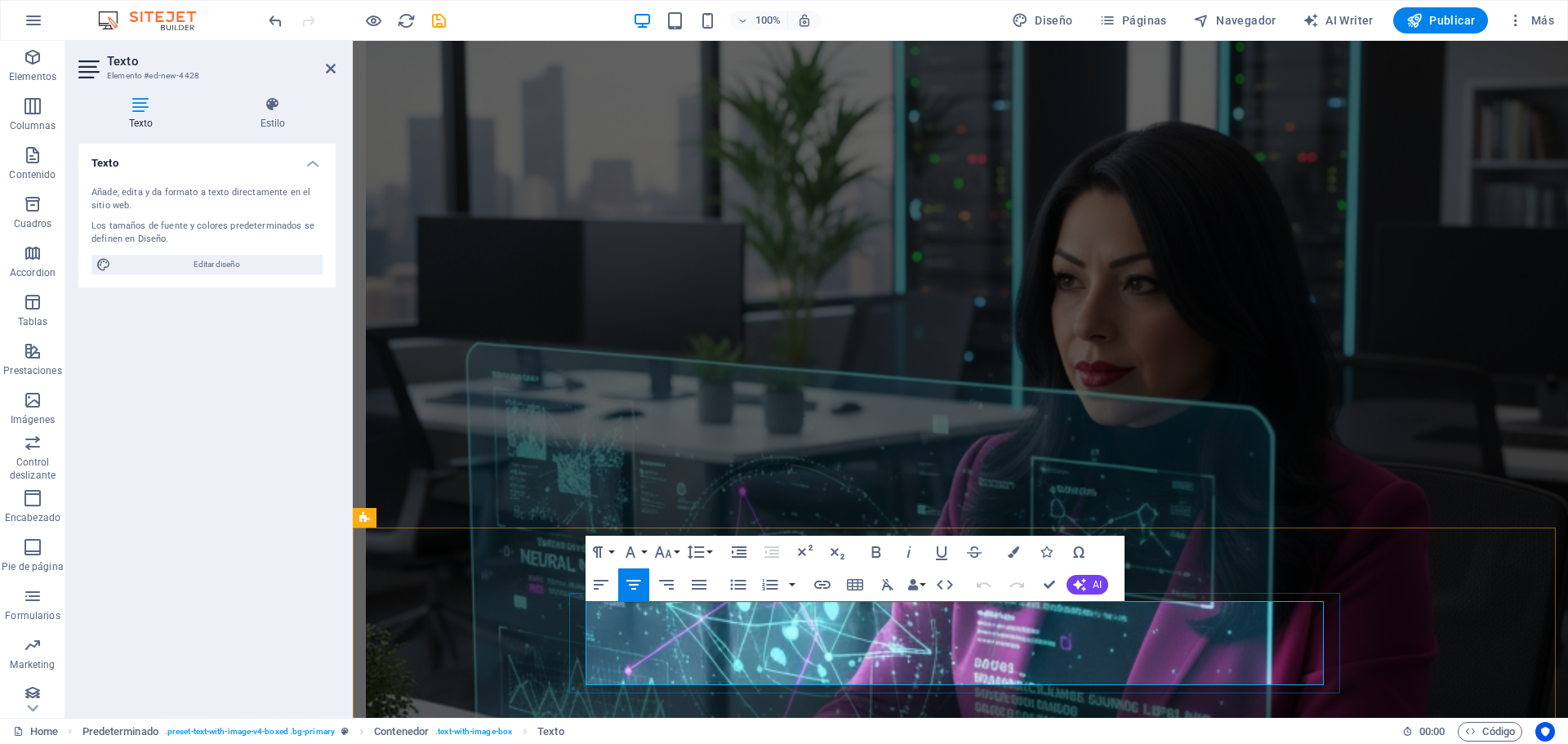
drag, startPoint x: 1106, startPoint y: 678, endPoint x: 524, endPoint y: 588, distance: 588.9
click at [653, 554] on icon "button" at bounding box center [662, 551] width 20 height 20
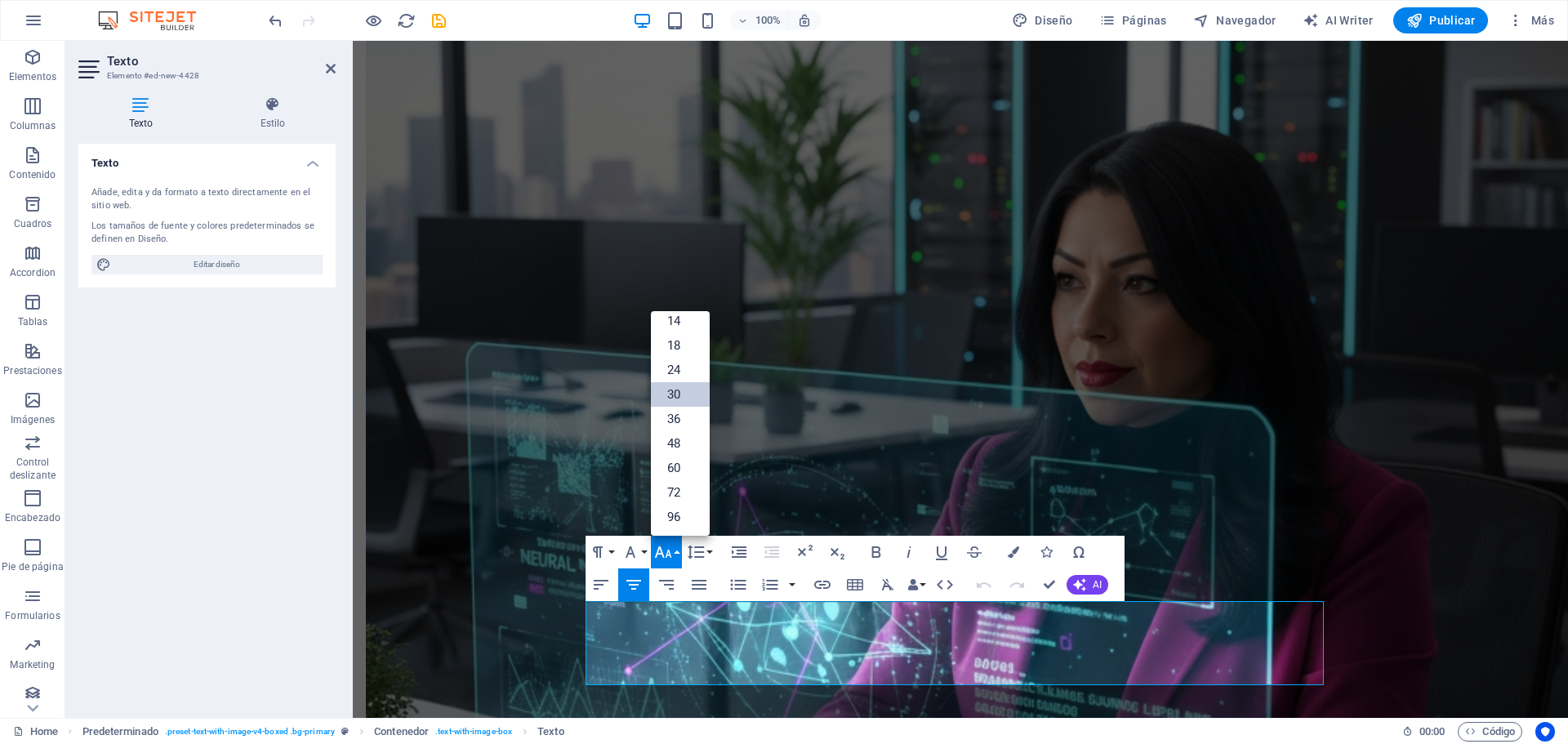
scroll to position [131, 0]
click at [644, 548] on button "Font Family" at bounding box center [634, 551] width 31 height 33
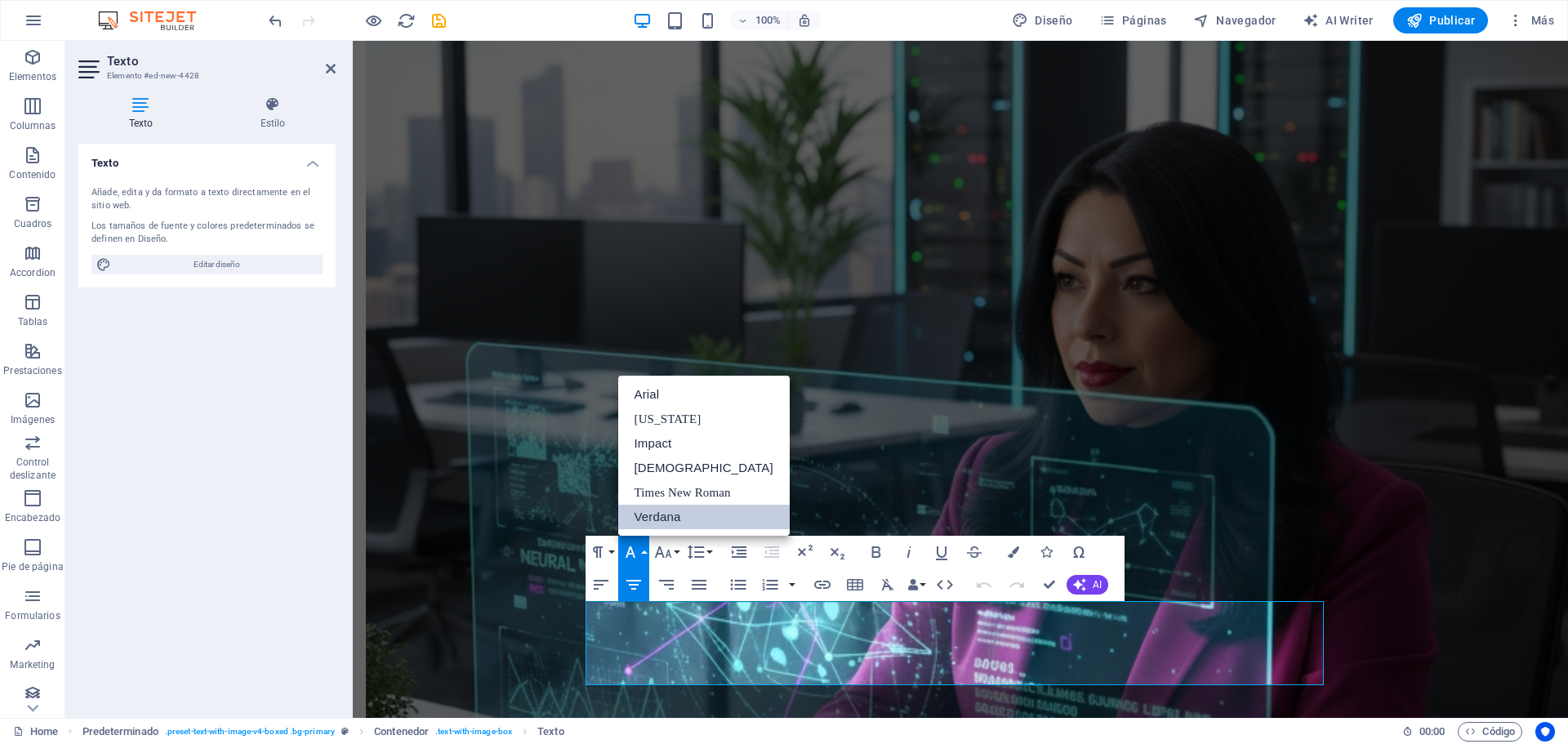
scroll to position [0, 0]
click at [698, 508] on link "Verdana" at bounding box center [704, 517] width 171 height 24
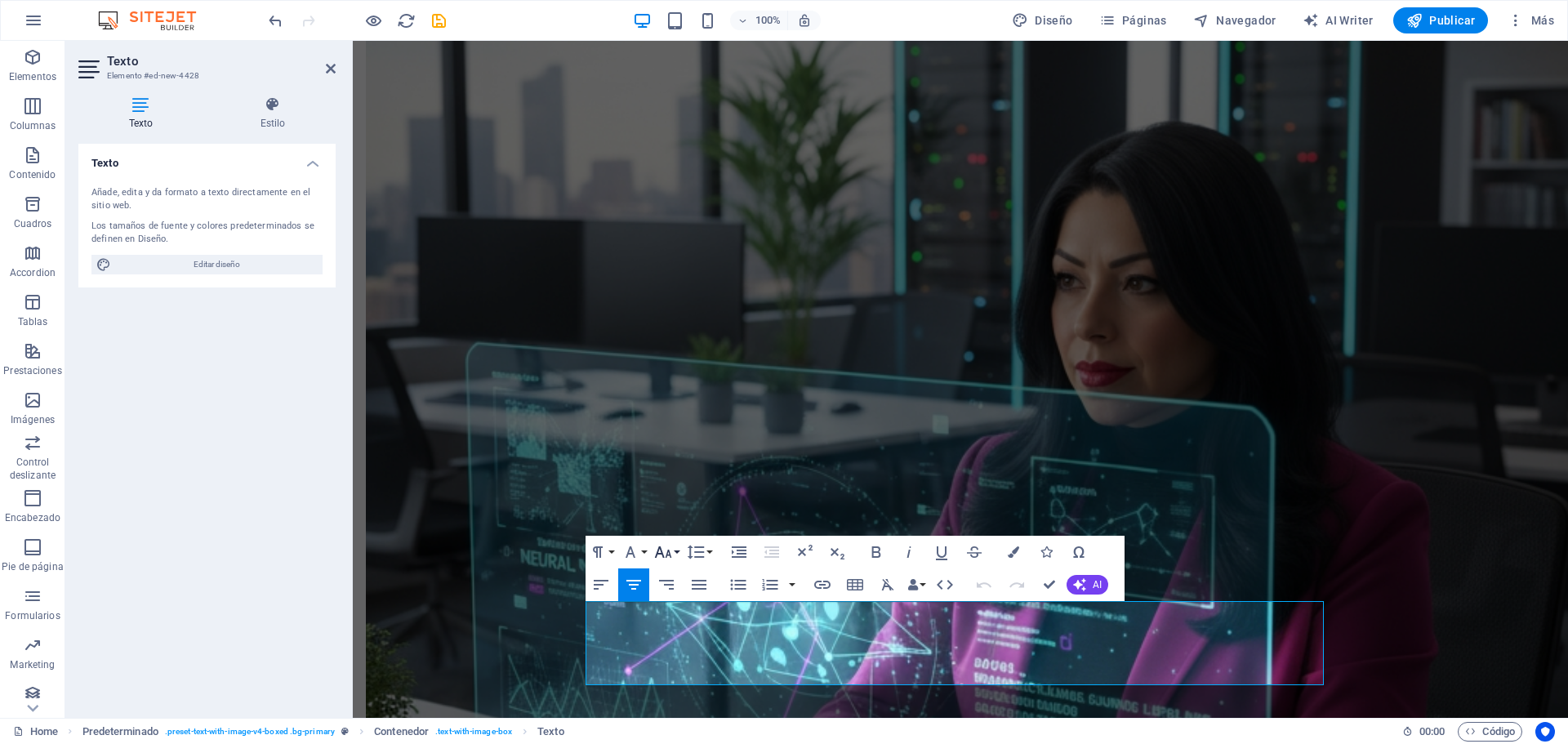
click at [670, 544] on icon "button" at bounding box center [662, 551] width 20 height 20
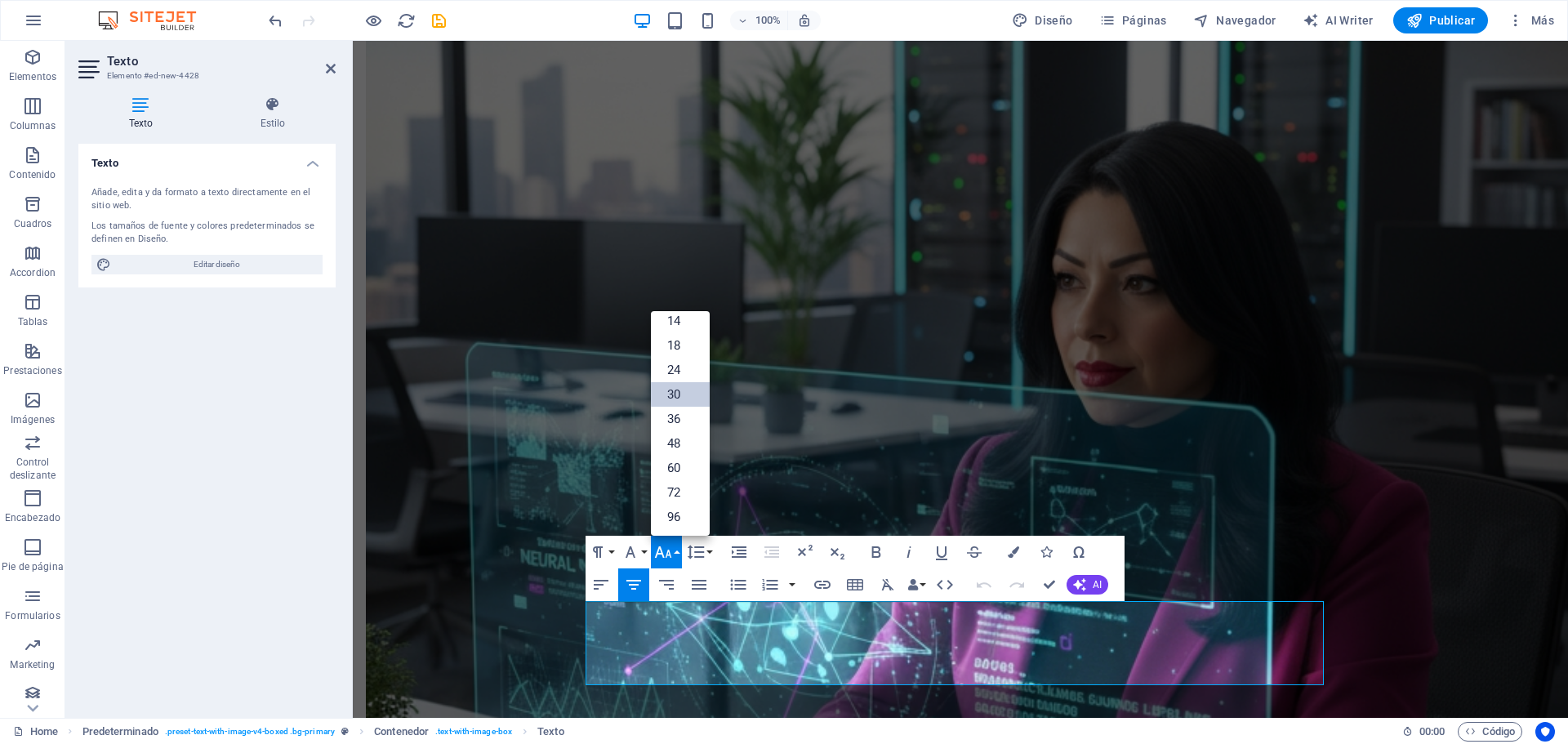
scroll to position [131, 0]
click at [669, 548] on icon "button" at bounding box center [662, 551] width 20 height 20
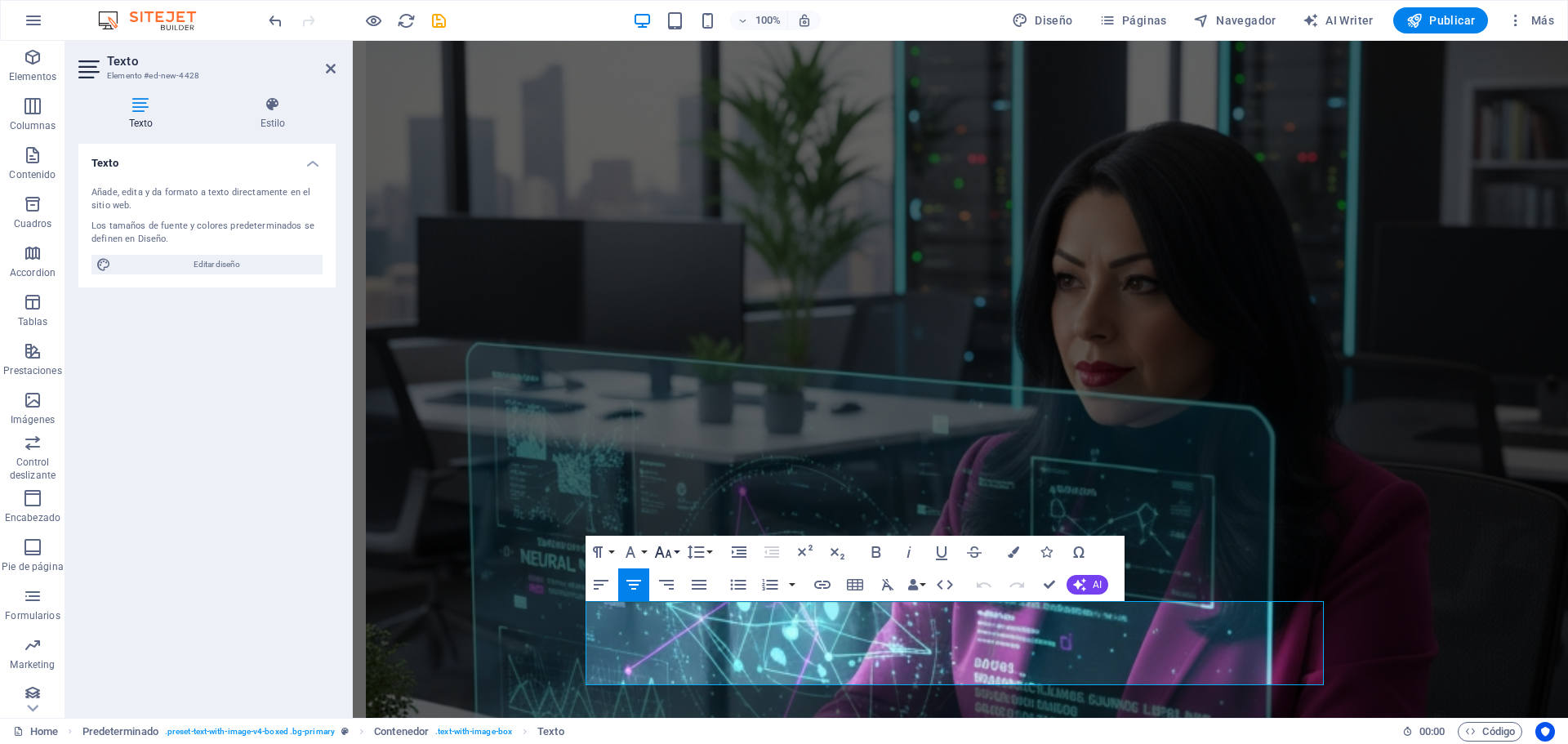
click at [669, 548] on icon "button" at bounding box center [662, 551] width 20 height 20
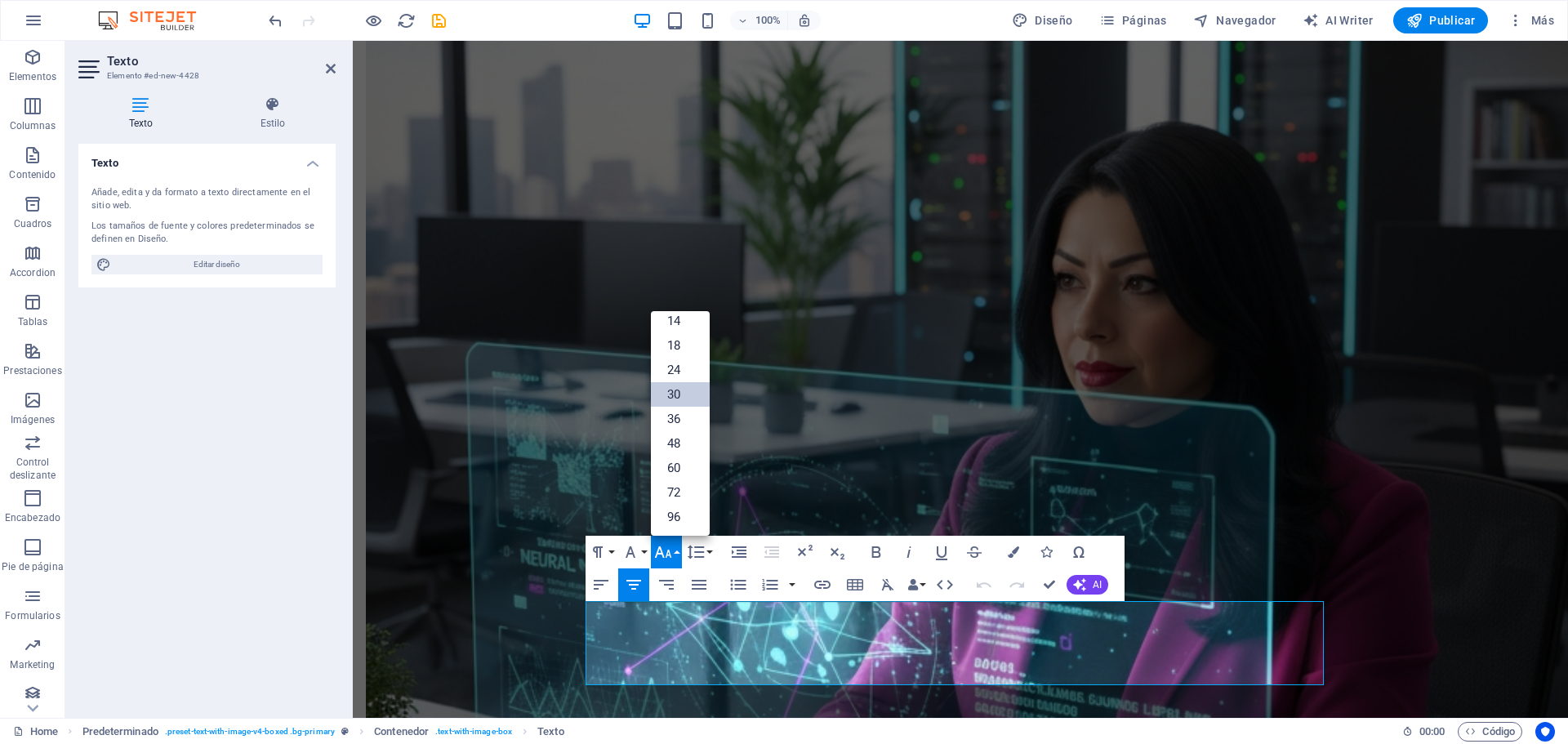
click at [669, 548] on icon "button" at bounding box center [662, 551] width 20 height 20
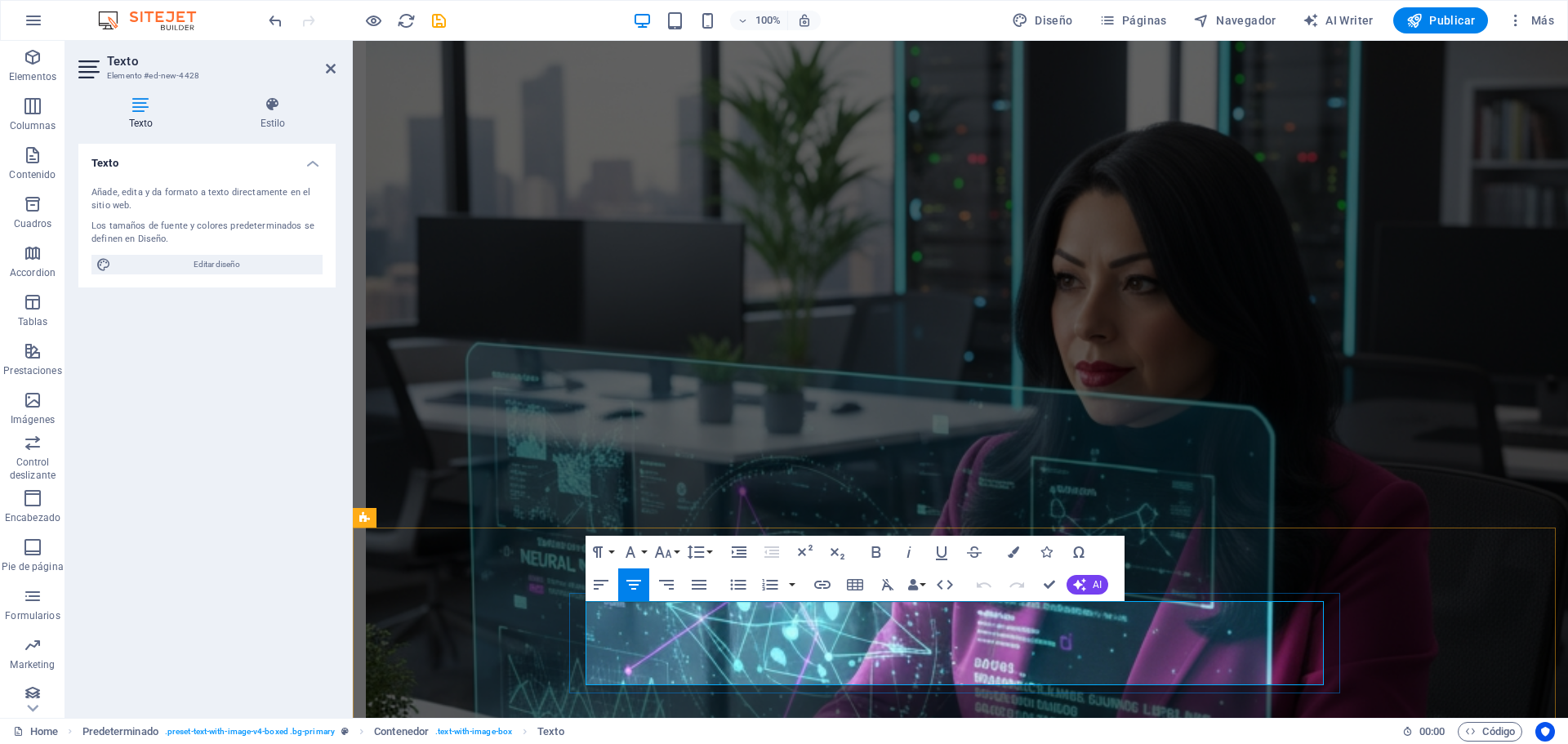
select select "px"
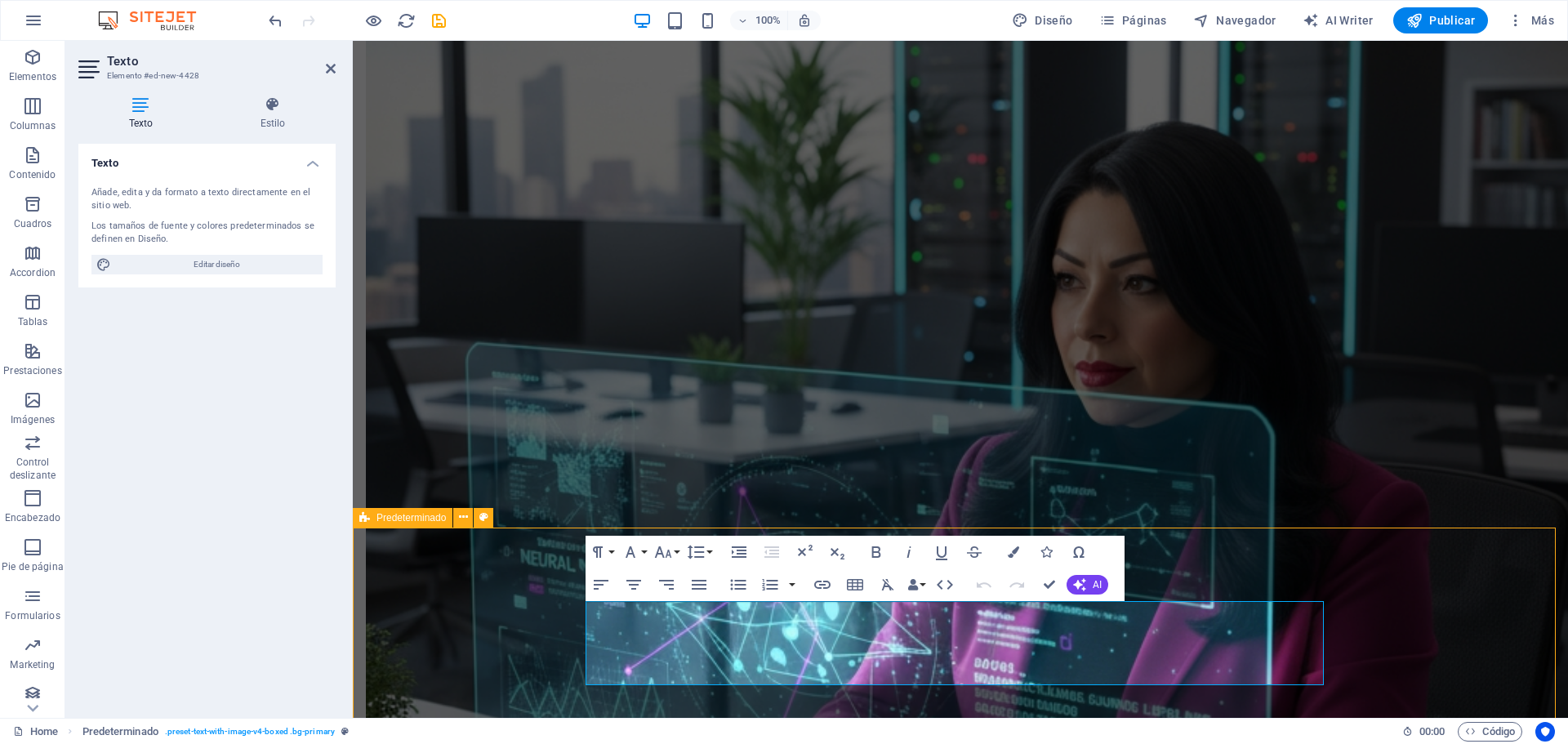
select select "px"
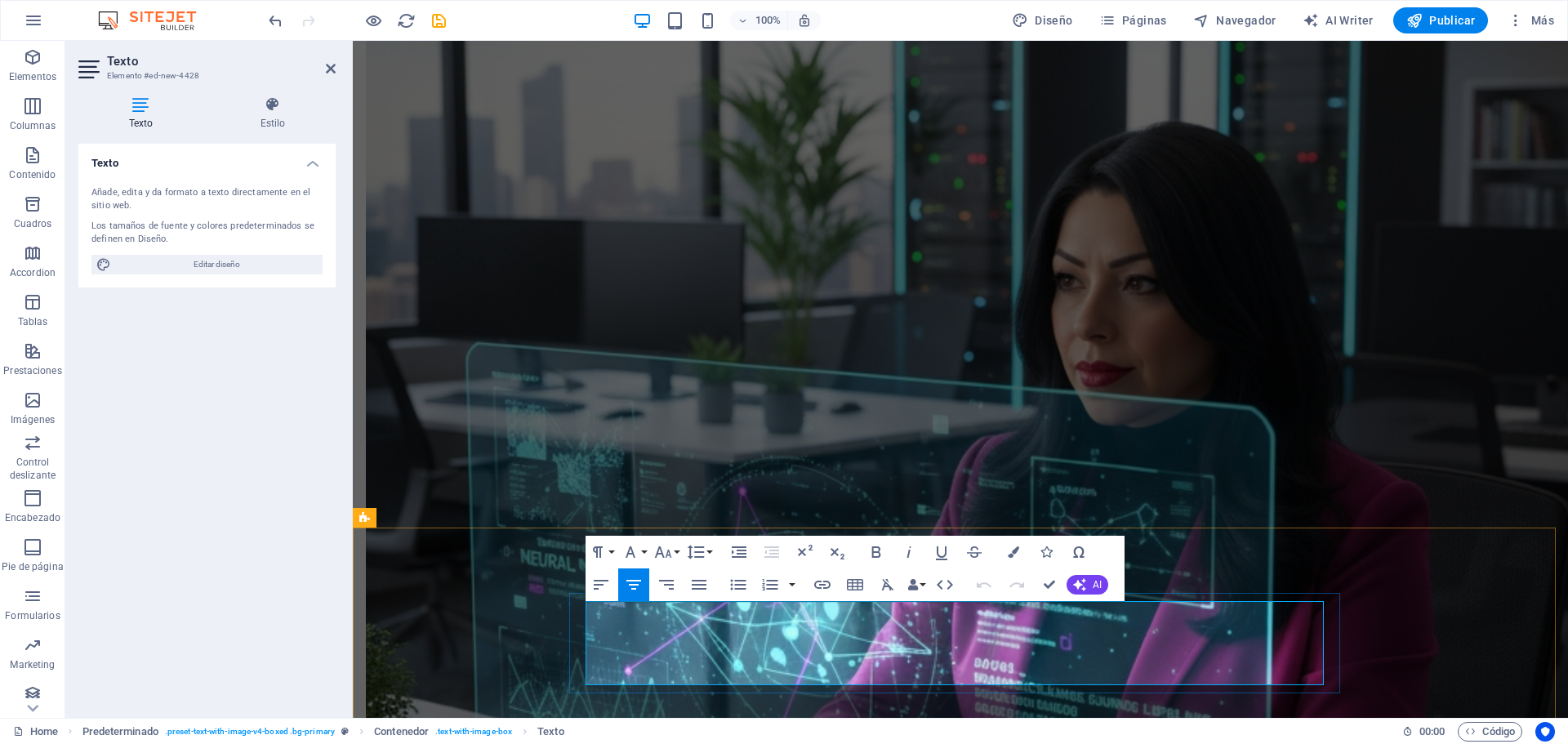
drag, startPoint x: 922, startPoint y: 670, endPoint x: 1095, endPoint y: 678, distance: 173.2
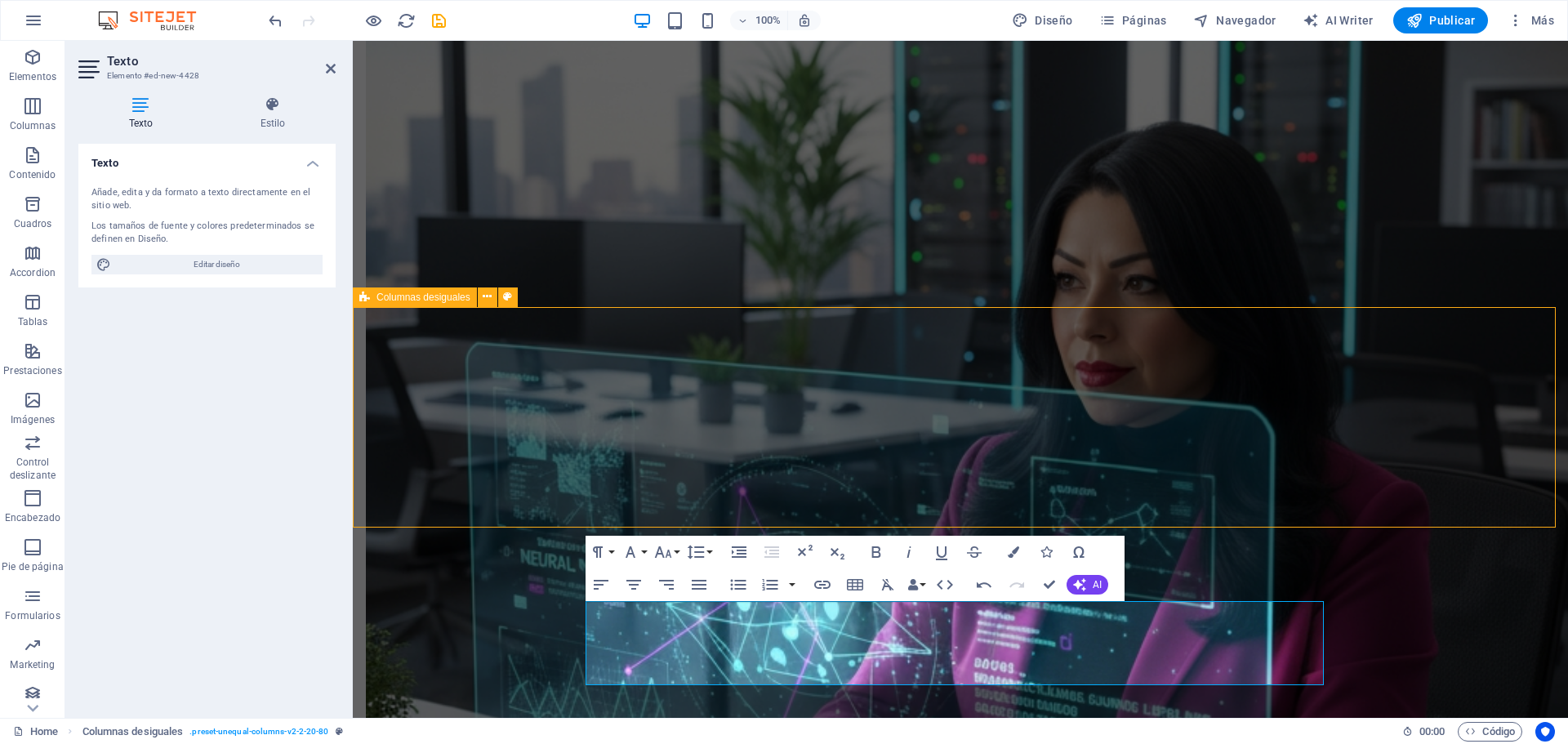
select select "px"
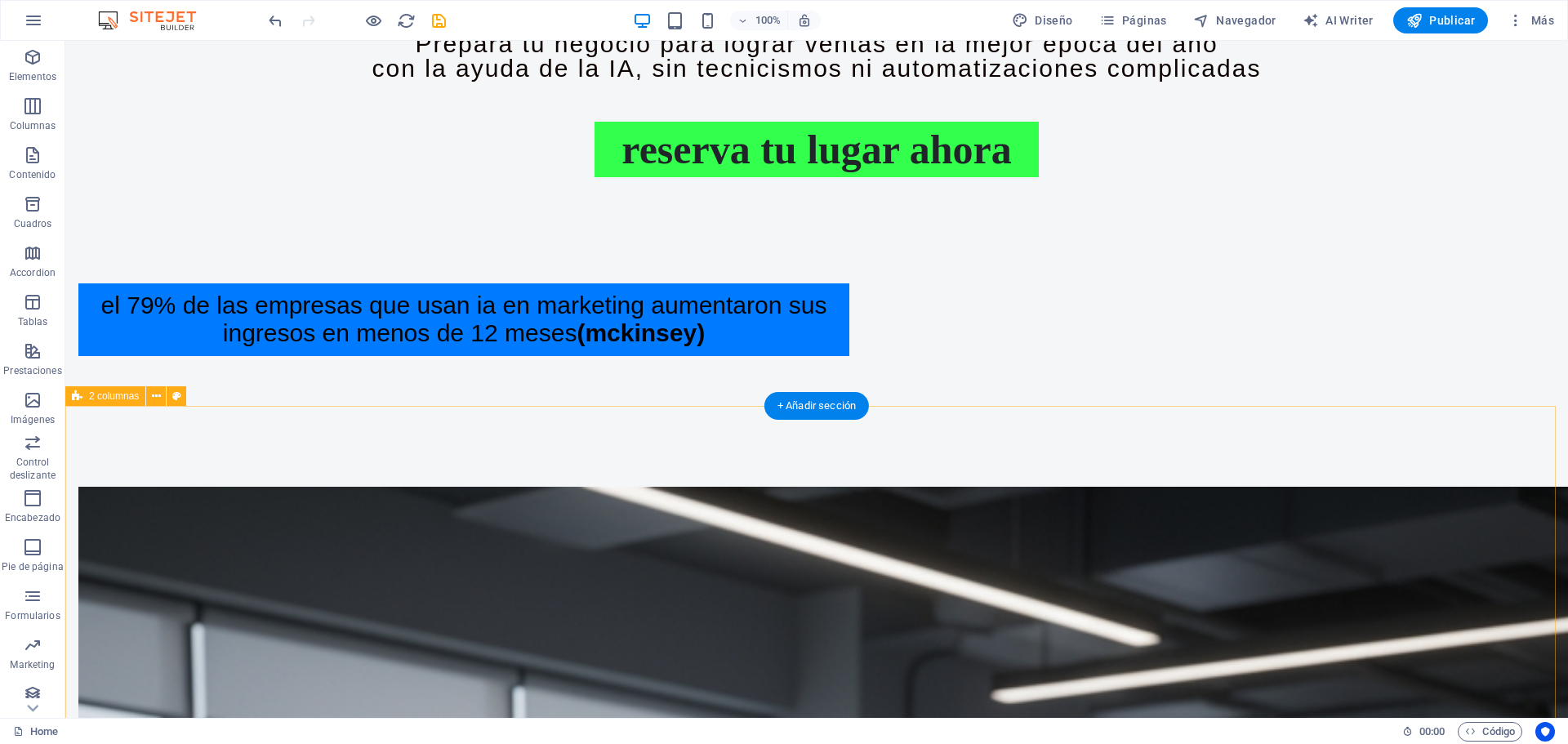
scroll to position [1217, 0]
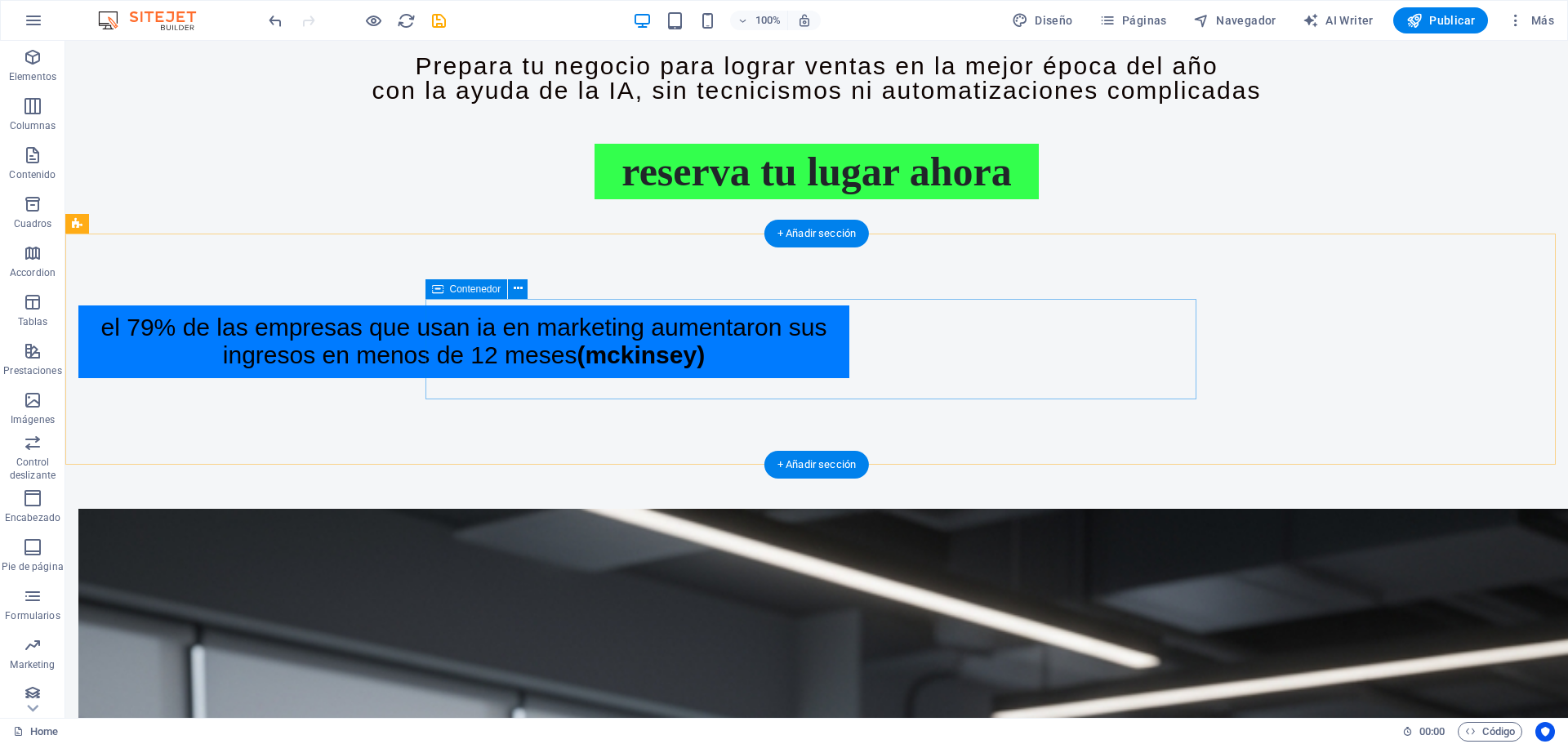
click at [850, 331] on div "El 79% de las empresas que usan IA en marketing aumentaron sus ingresos en meno…" at bounding box center [463, 342] width 770 height 73
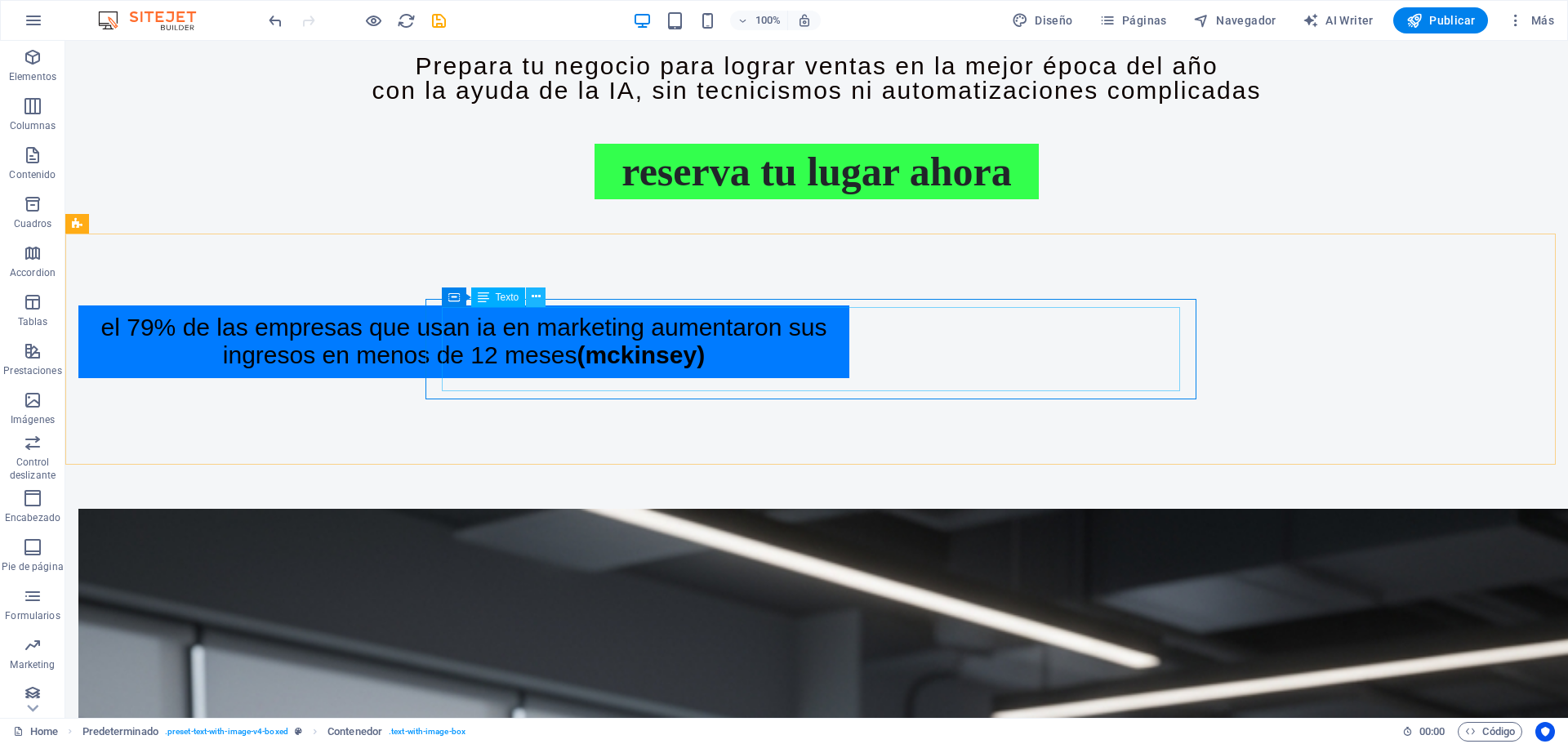
click at [535, 294] on icon at bounding box center [537, 296] width 9 height 17
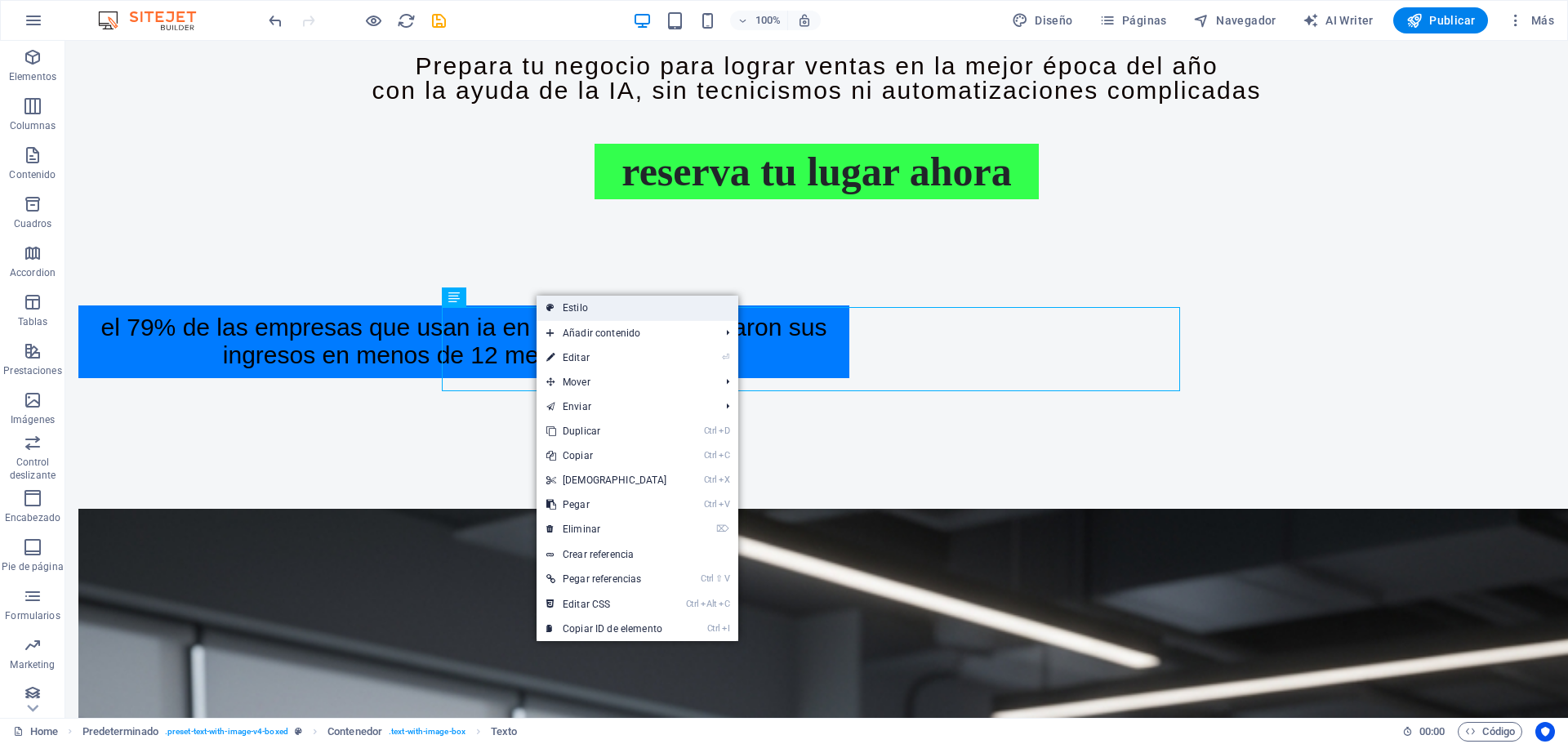
click at [553, 301] on icon at bounding box center [550, 307] width 8 height 24
type input "#007bff"
select select "px"
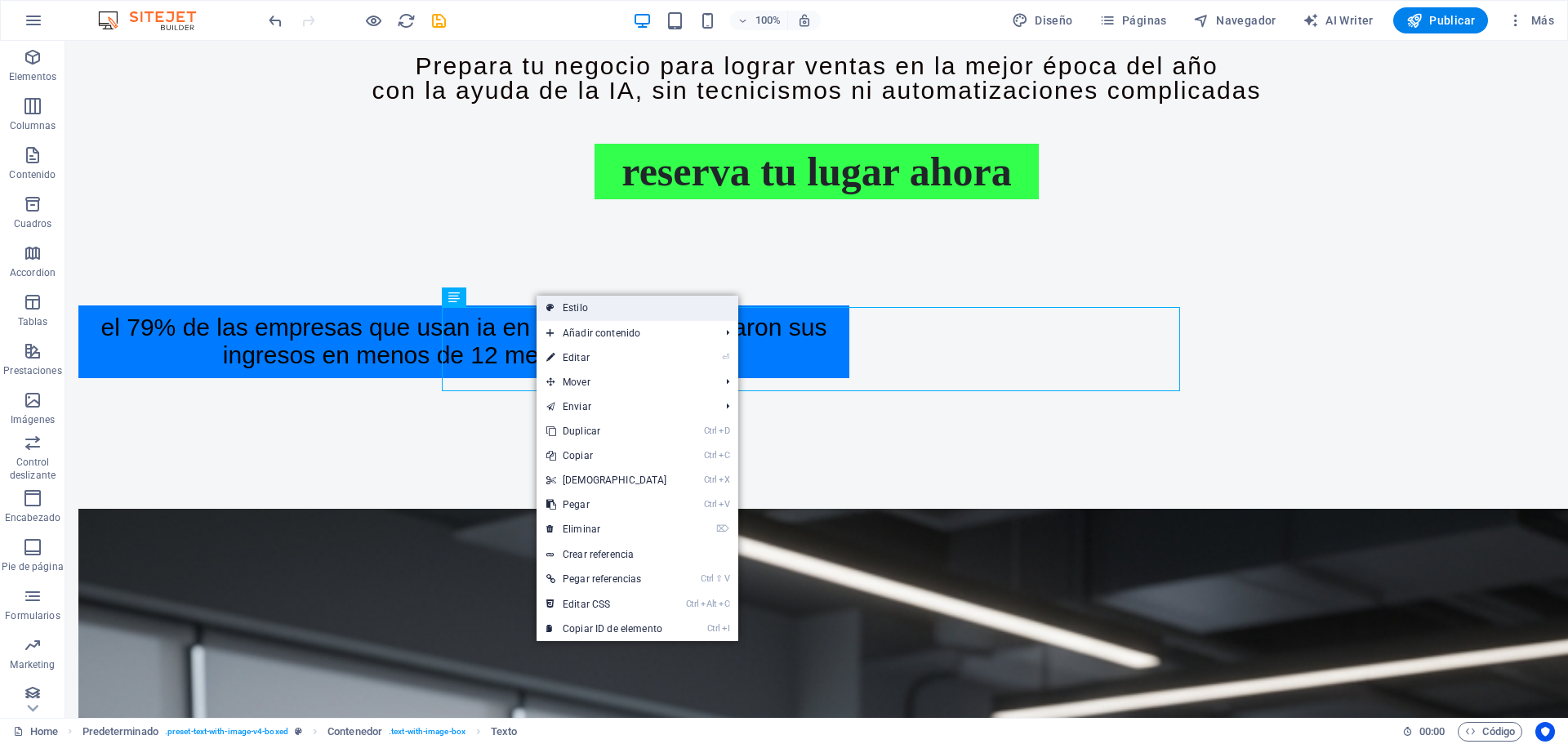
select select "px"
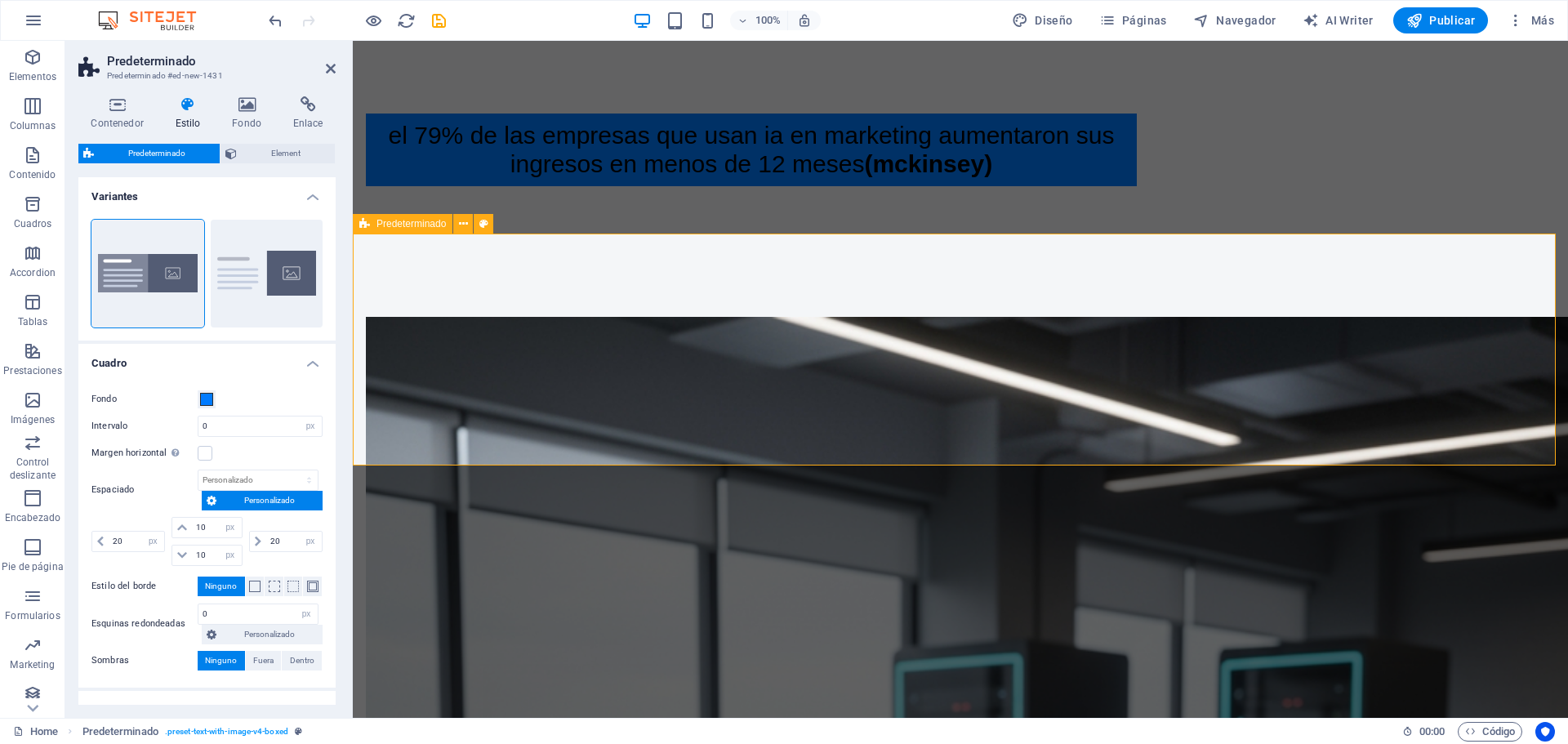
scroll to position [1025, 0]
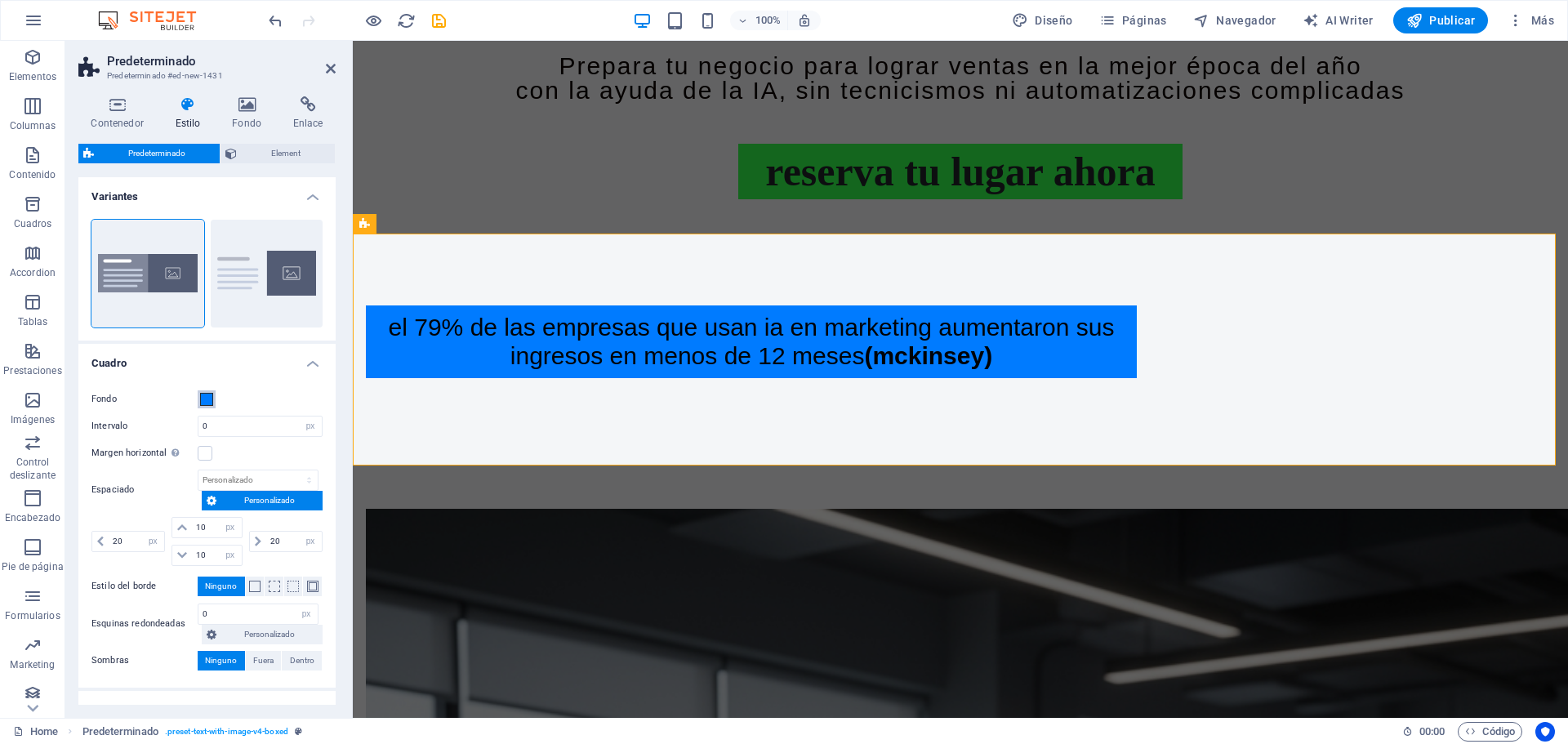
click at [202, 399] on span at bounding box center [207, 399] width 13 height 13
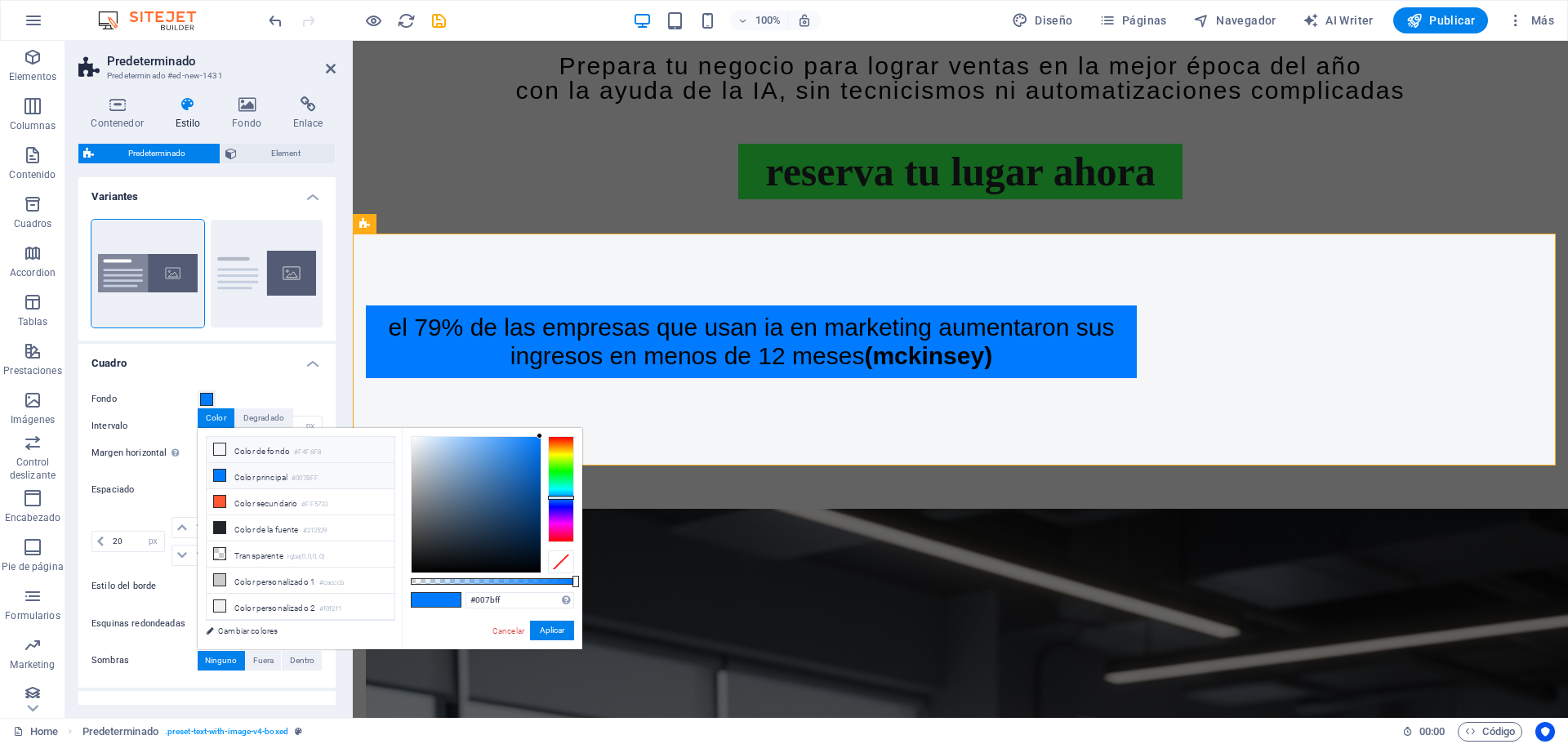
click at [256, 451] on li "Color de fondo #F4F6F8" at bounding box center [301, 450] width 188 height 26
type input "#f4f6f8"
click at [545, 624] on button "Aplicar" at bounding box center [552, 629] width 44 height 20
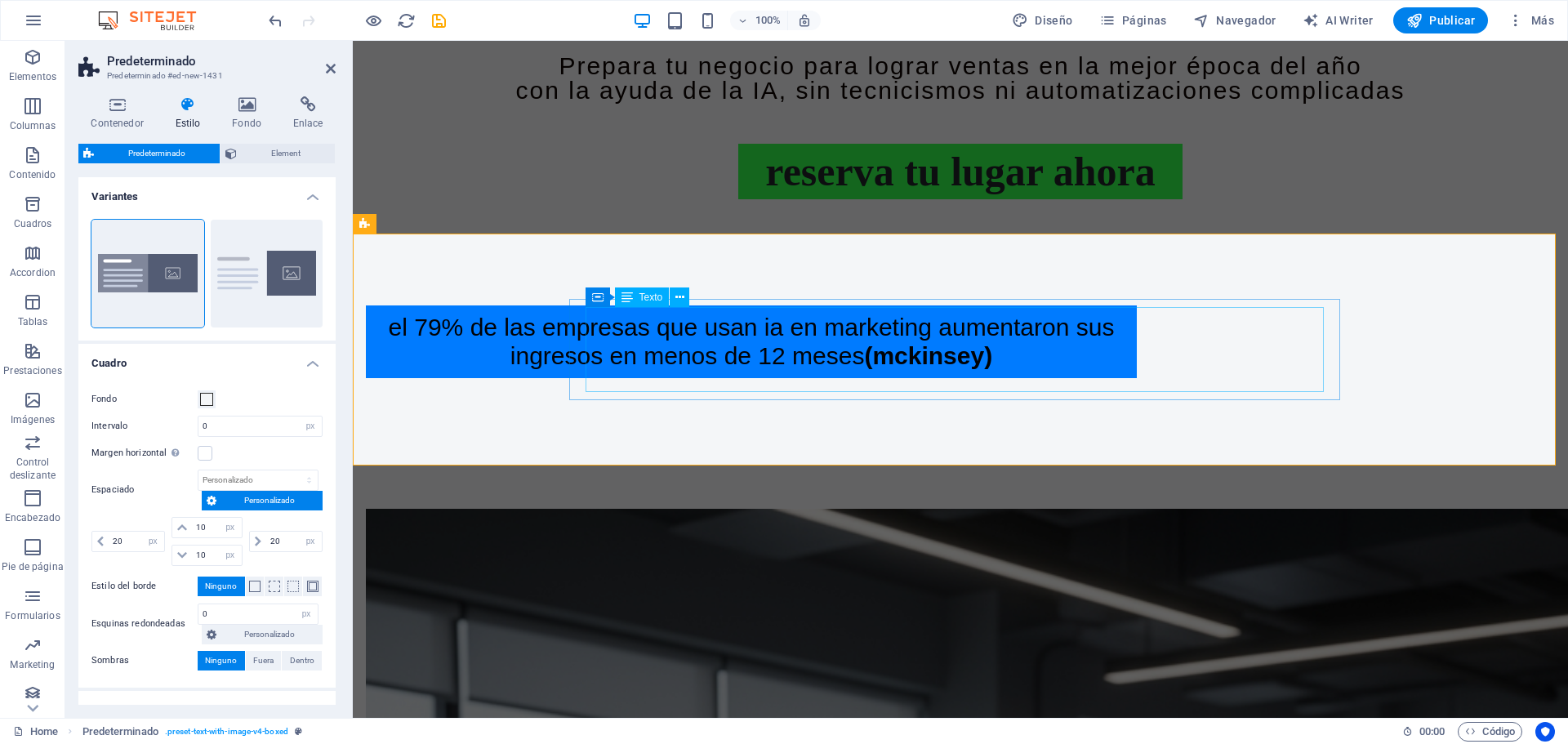
click at [646, 315] on div "El 79% de las empresas que usan IA en marketing aumentaron sus ingresos en meno…" at bounding box center [751, 342] width 738 height 56
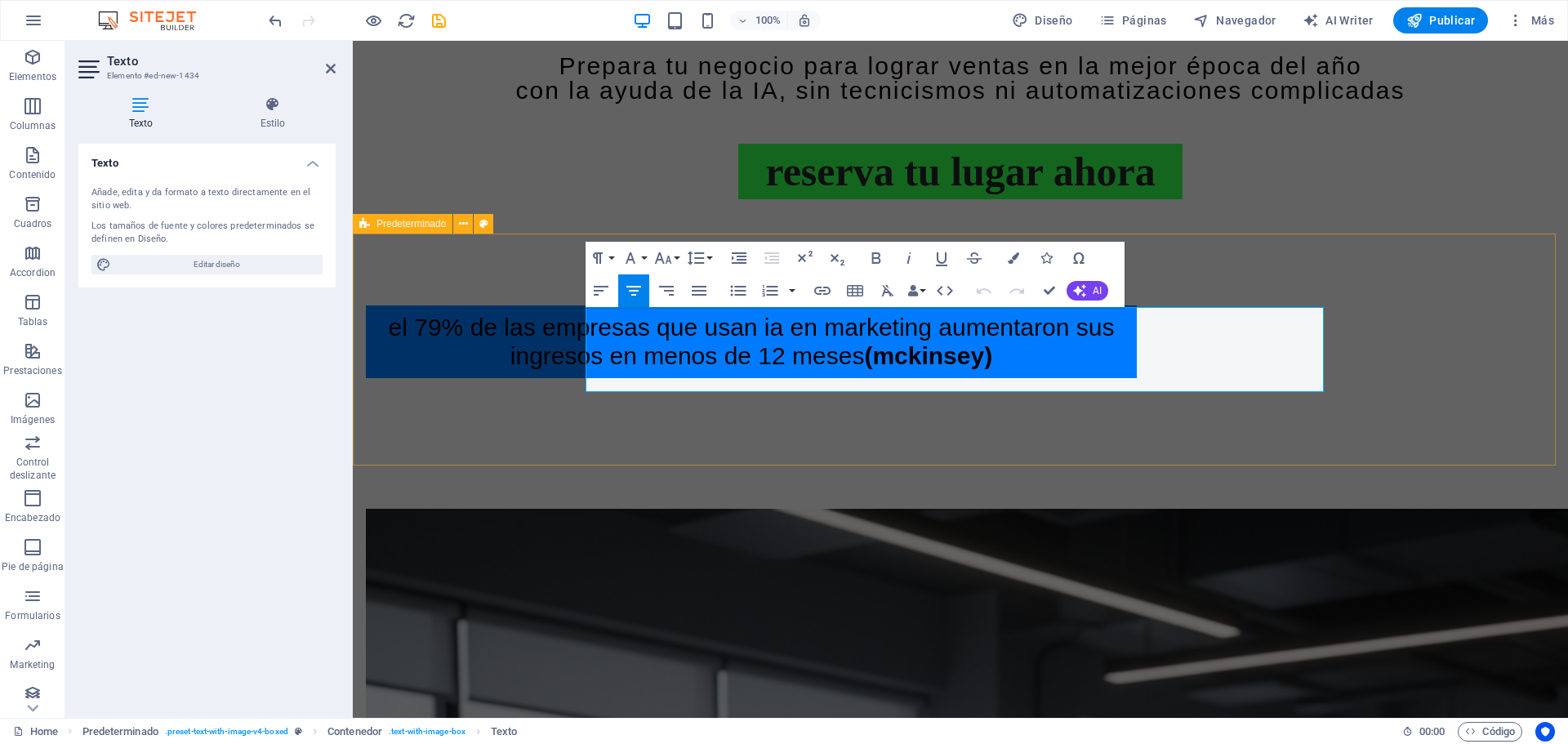
click at [1470, 314] on div "El 79% de las empresas que usan IA en marketing aumentaron sus ingresos en meno…" at bounding box center [961, 342] width 1215 height 203
select select "px"
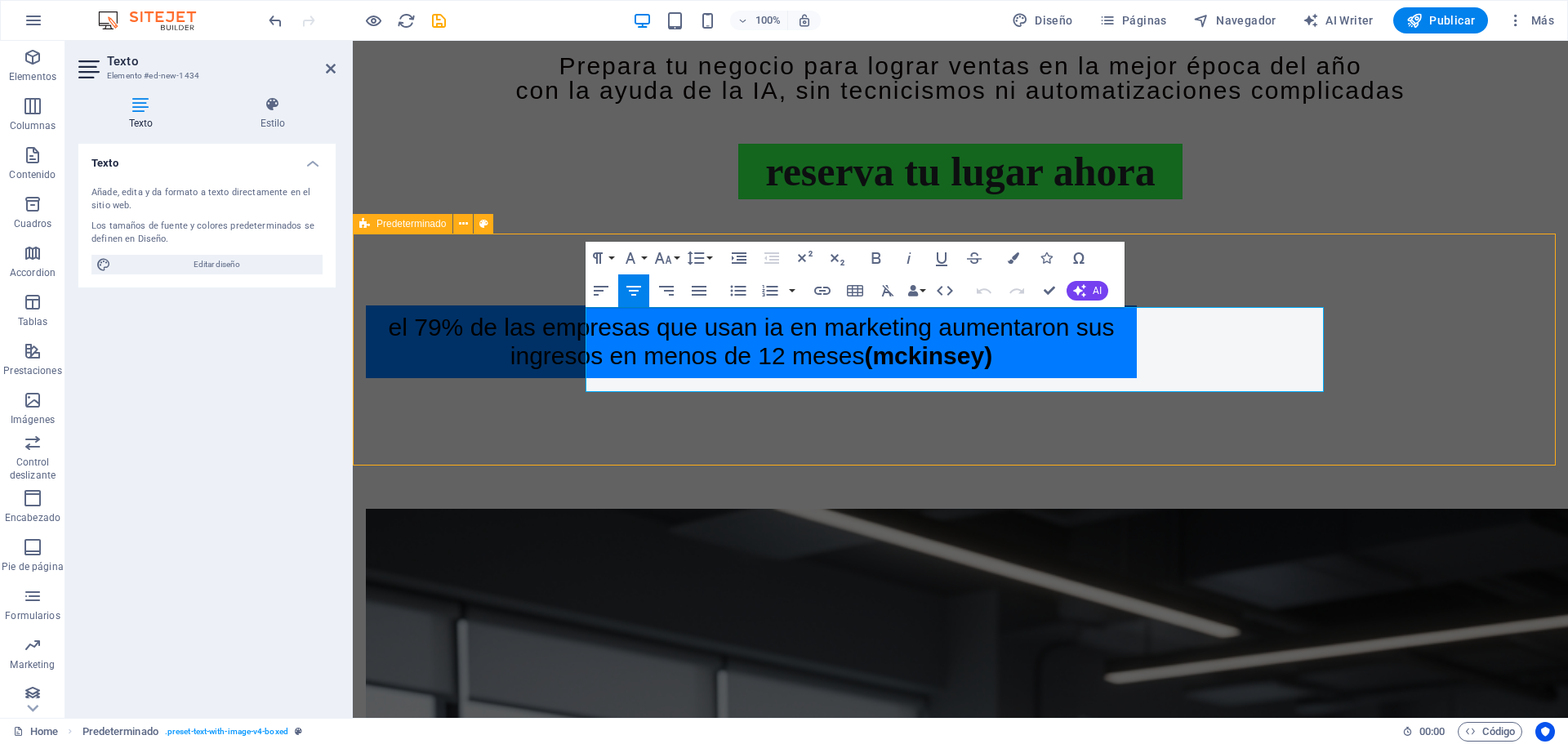
select select "px"
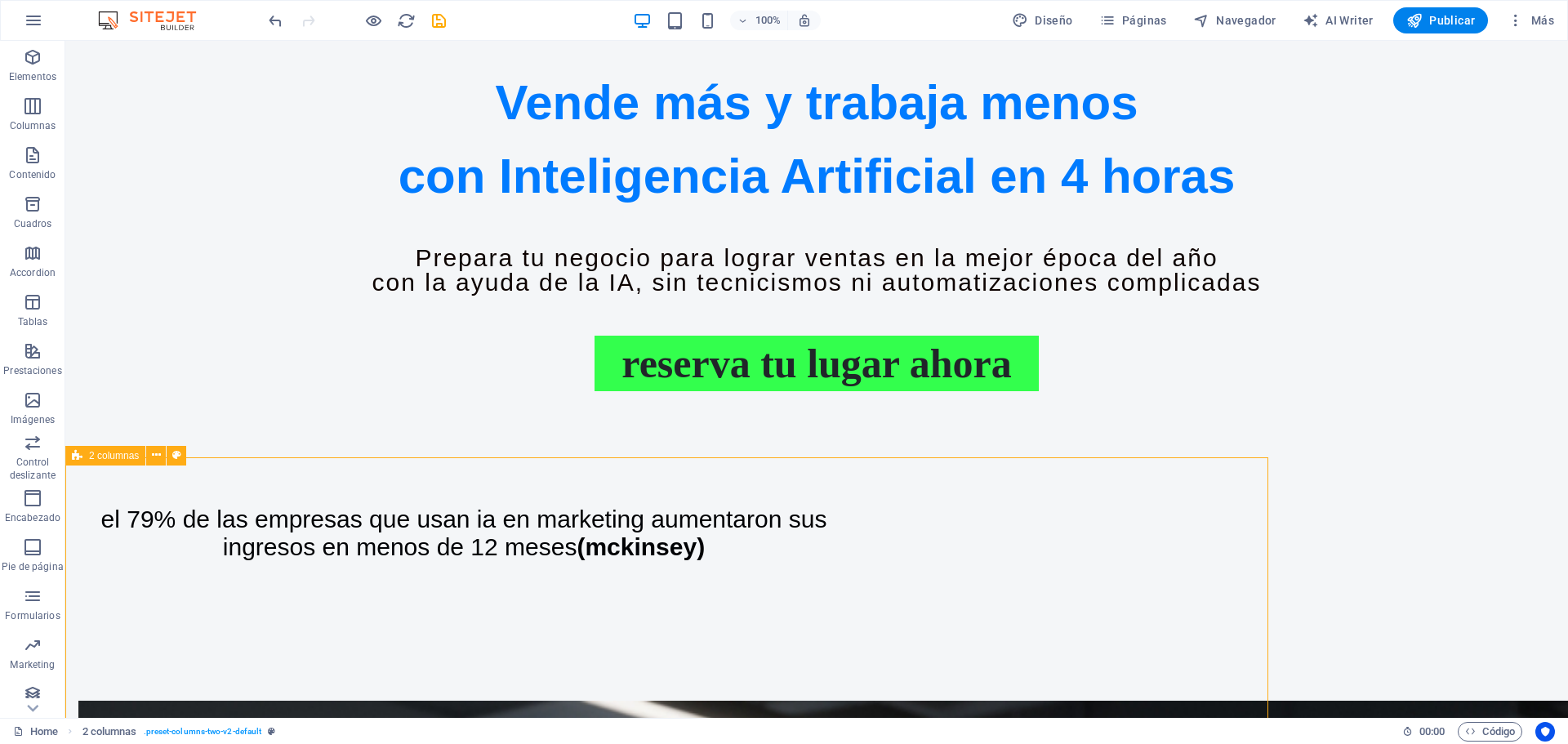
scroll to position [1217, 0]
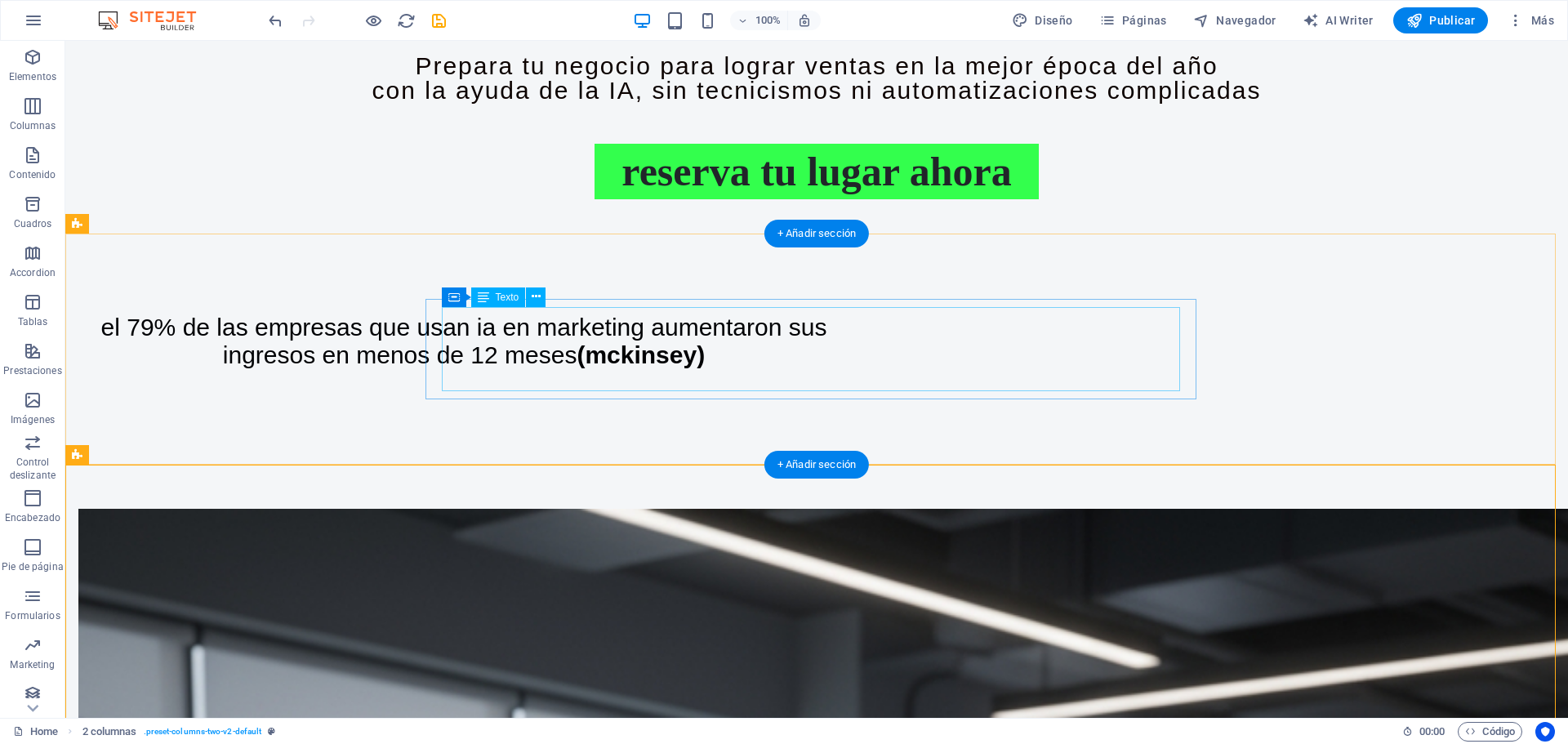
click at [585, 342] on div "El 79% de las empresas que usan IA en marketing aumentaron sus ingresos en meno…" at bounding box center [464, 342] width 738 height 56
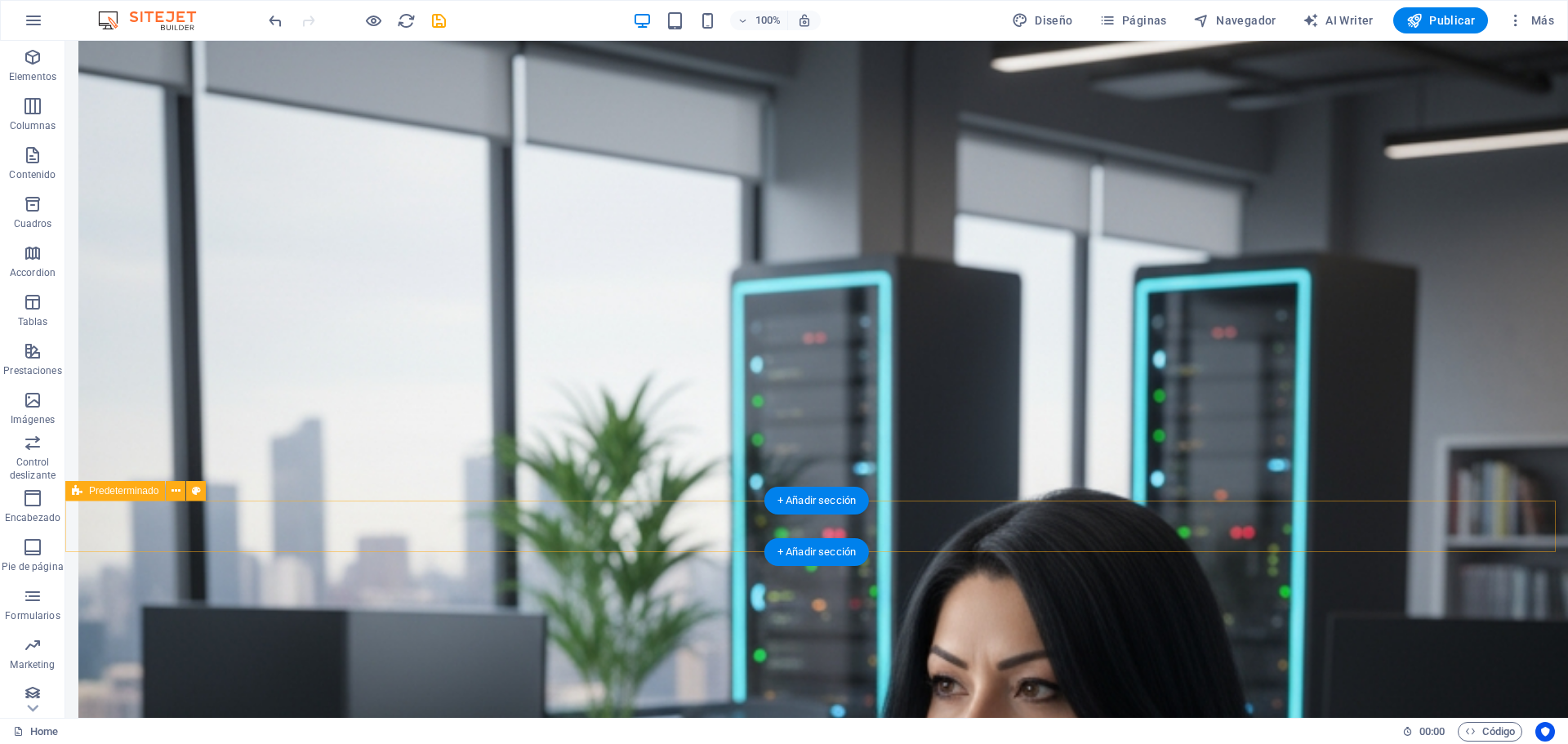
scroll to position [2157, 0]
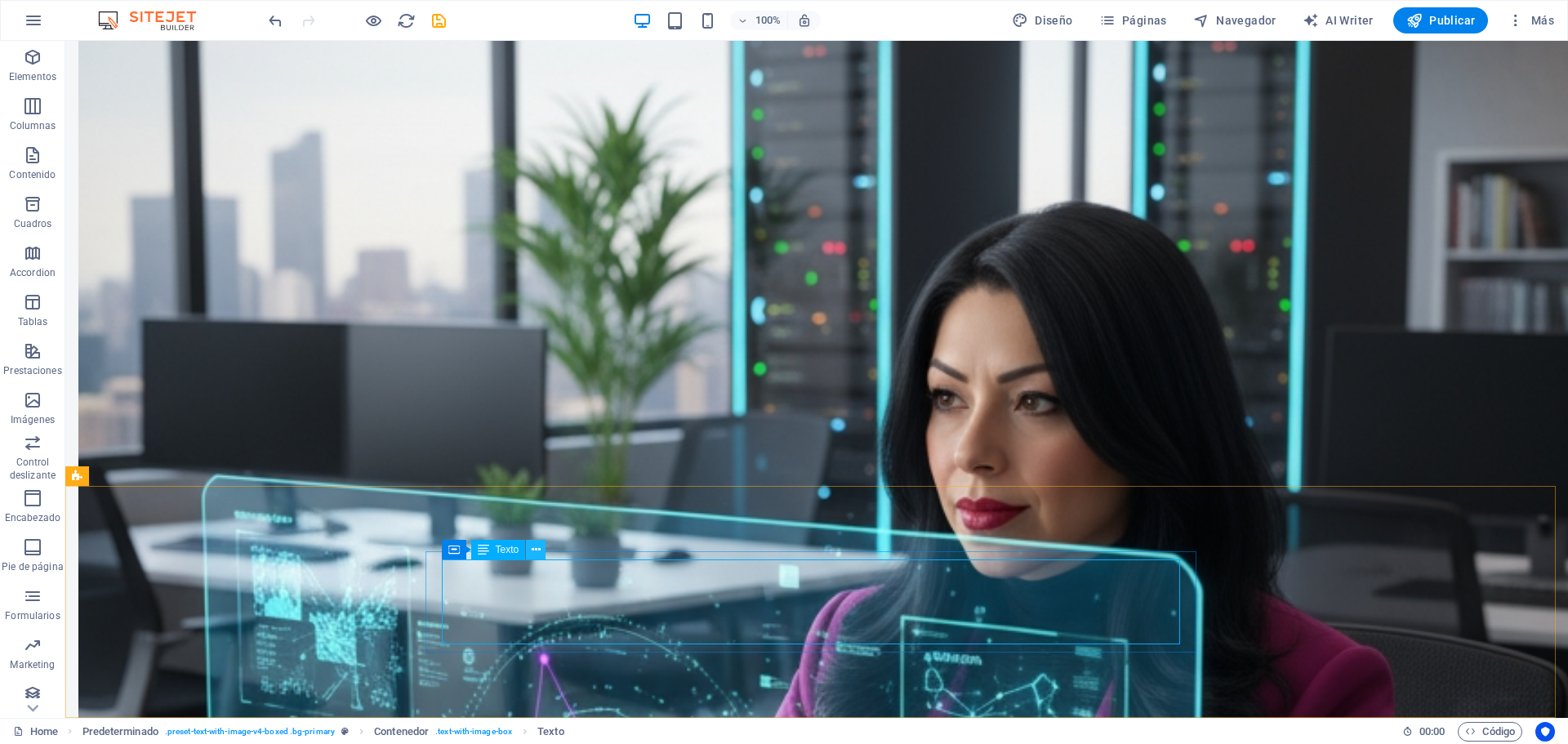
click at [535, 550] on icon at bounding box center [537, 549] width 9 height 17
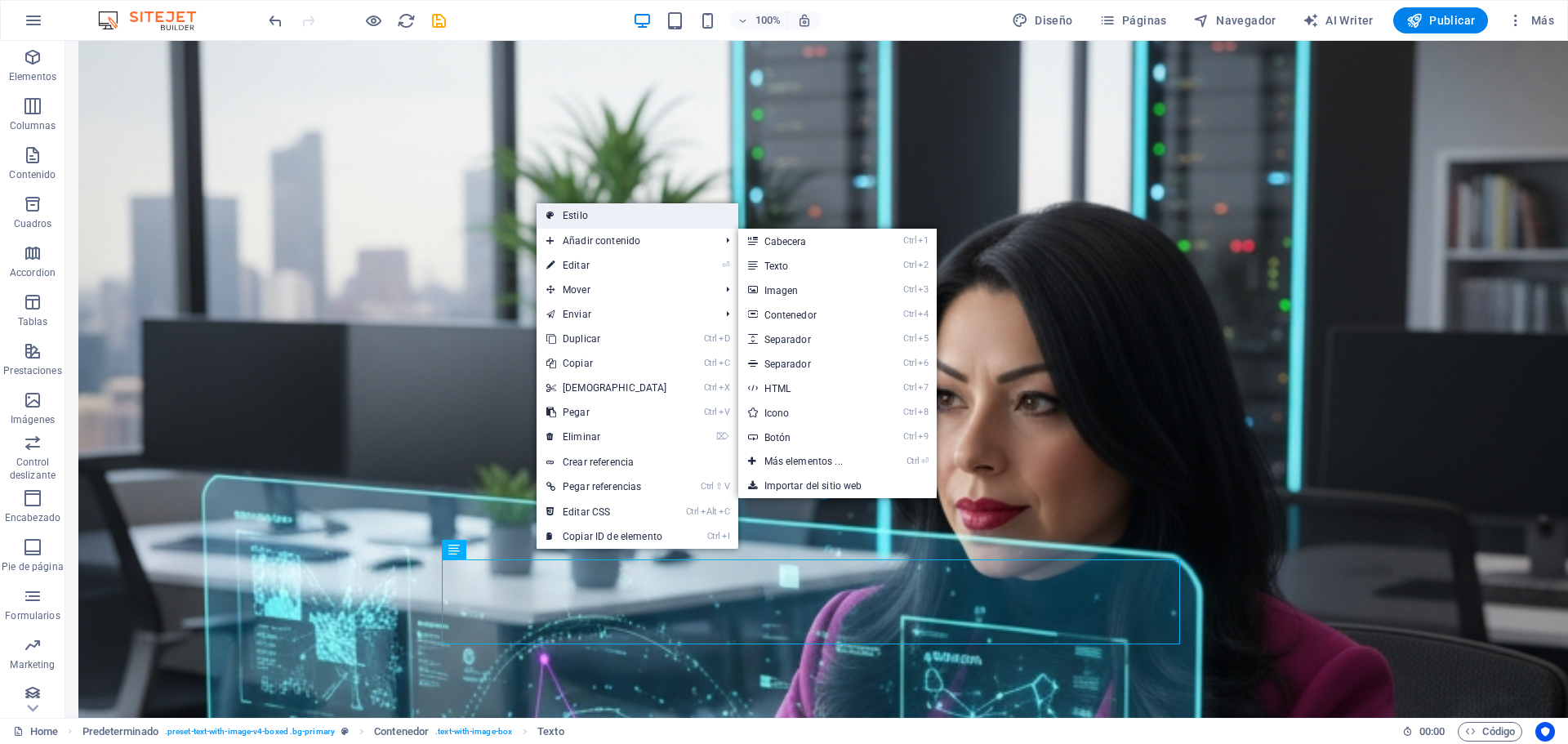
click at [587, 208] on link "Estilo" at bounding box center [637, 215] width 201 height 24
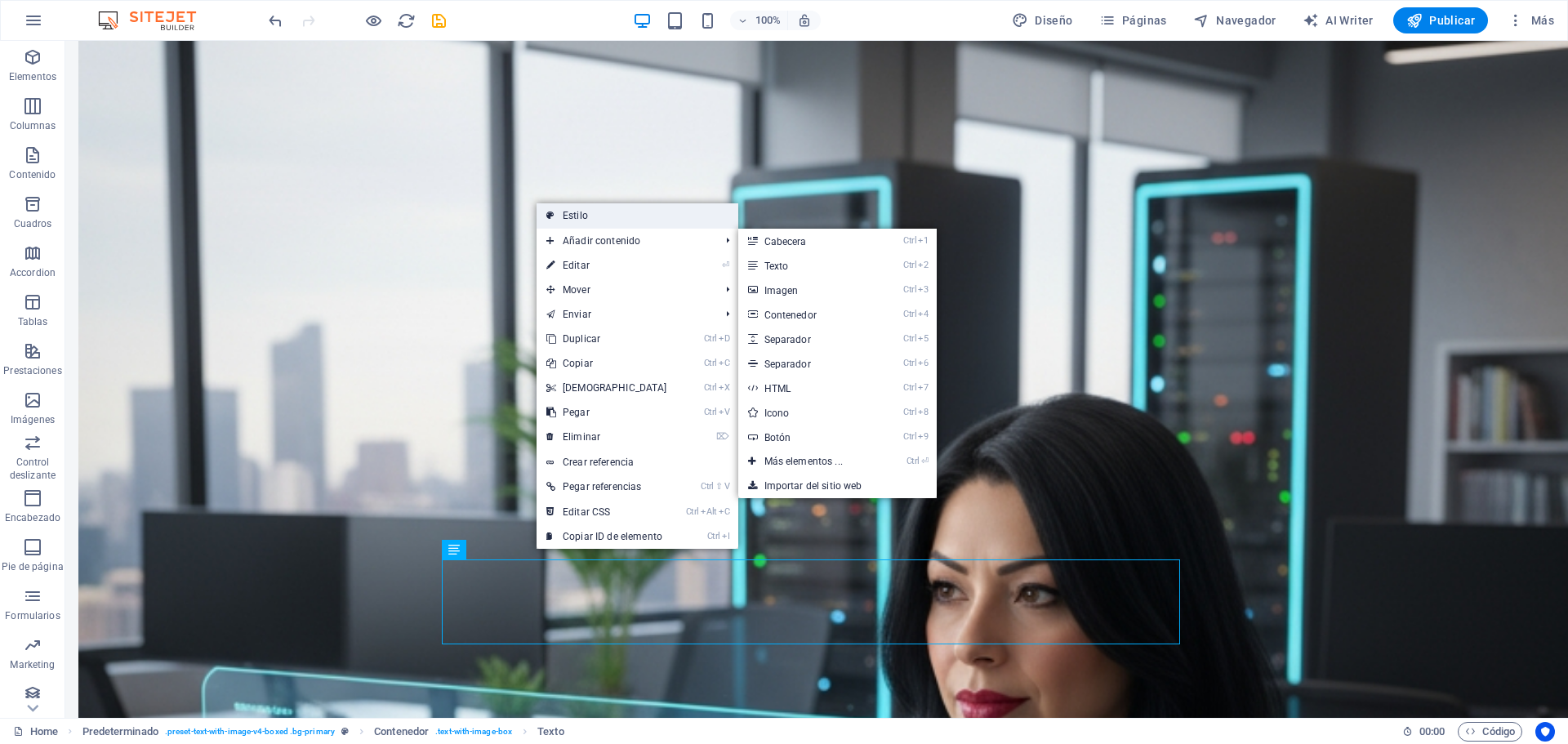
select select "px"
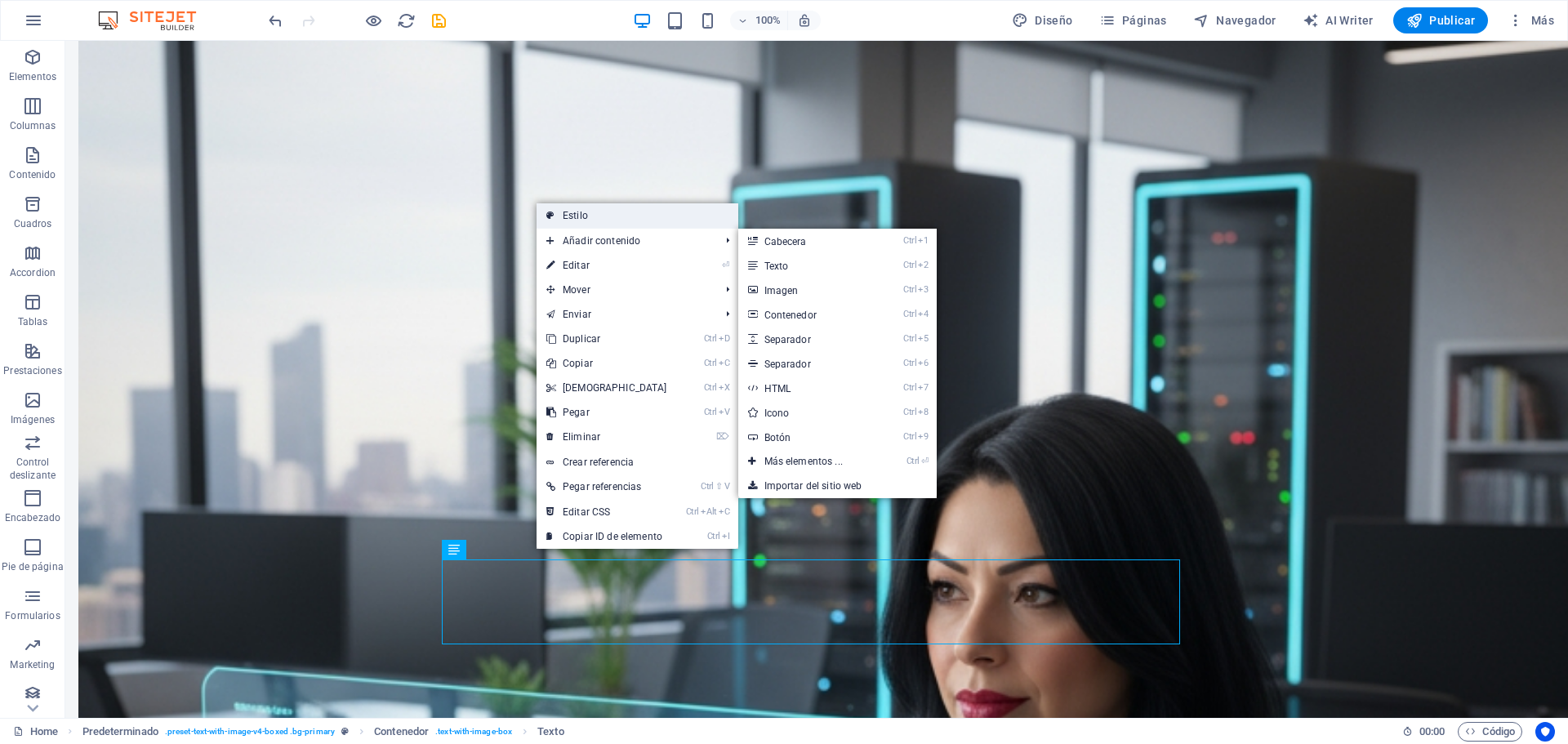
select select "px"
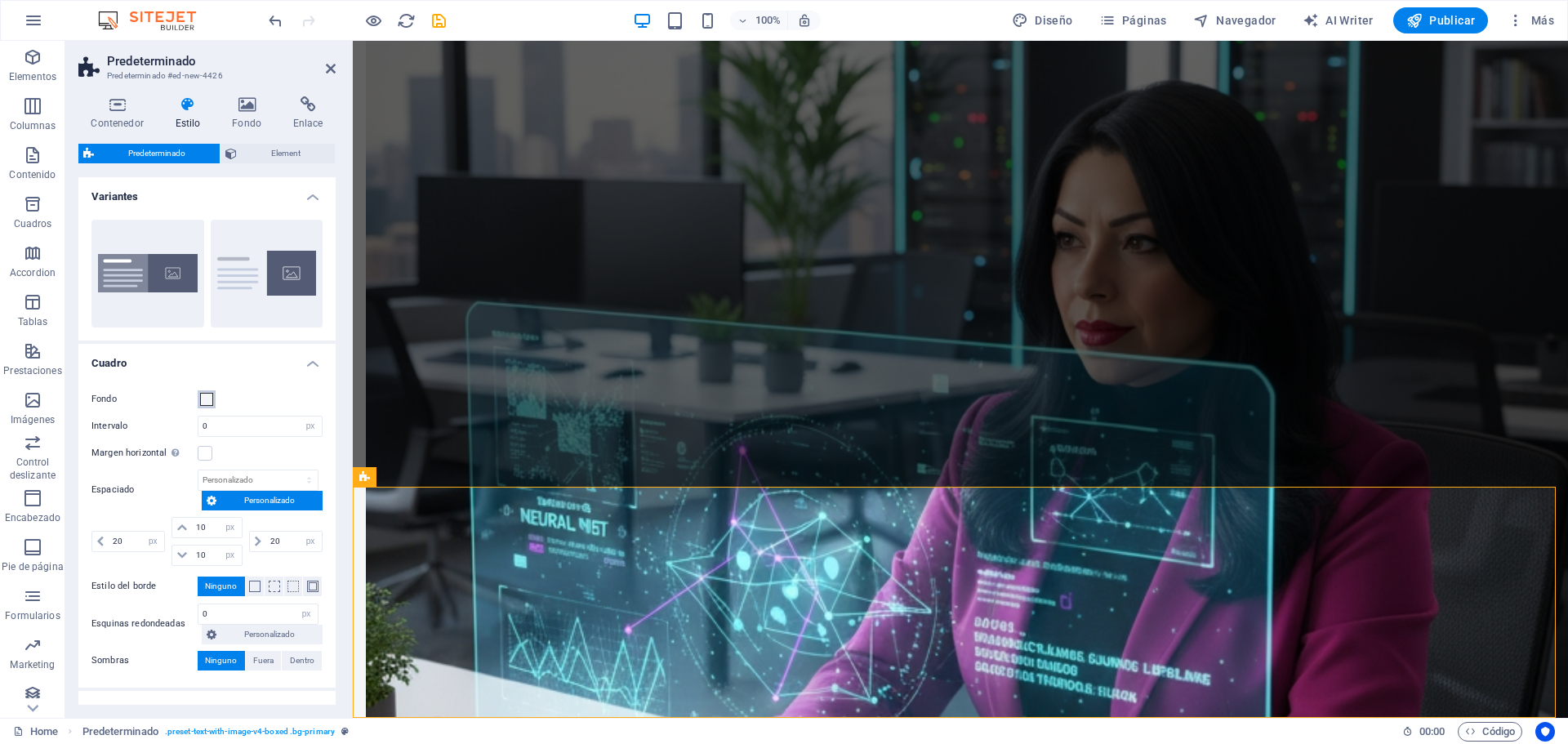
click at [208, 395] on span at bounding box center [207, 399] width 13 height 13
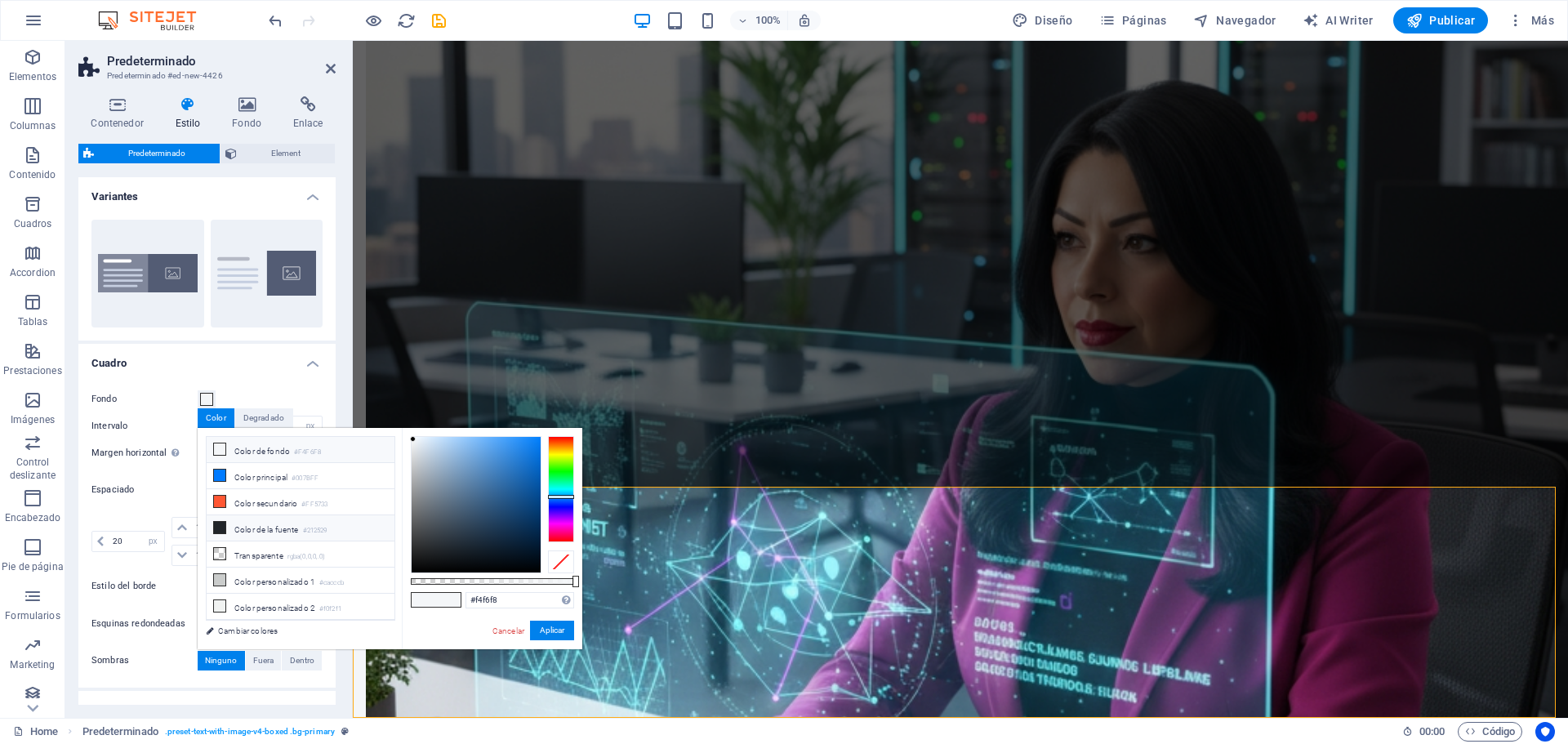
click at [238, 533] on li "Color de la fuente #212529" at bounding box center [301, 528] width 188 height 26
type input "#212529"
click at [563, 624] on button "Aplicar" at bounding box center [552, 629] width 44 height 20
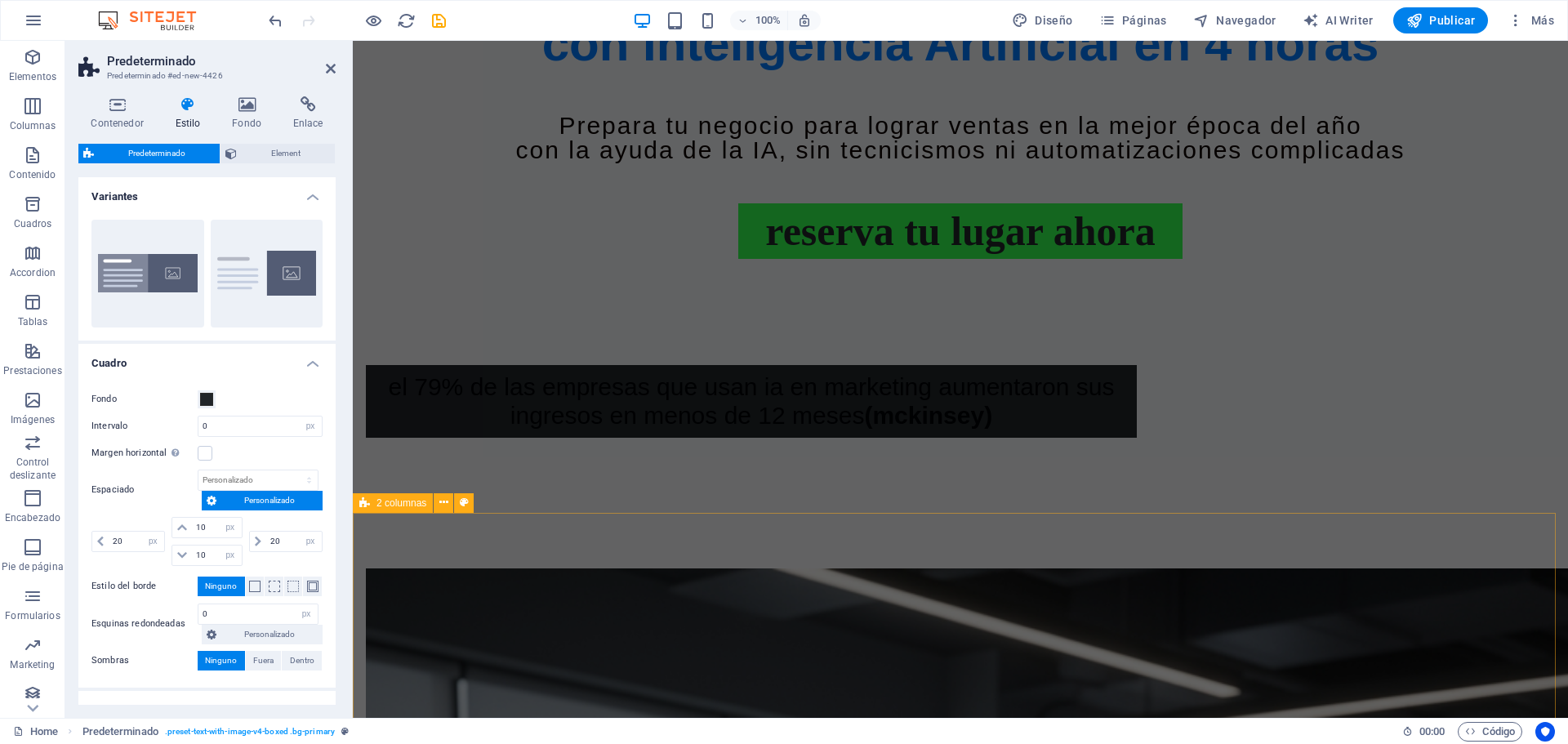
scroll to position [965, 0]
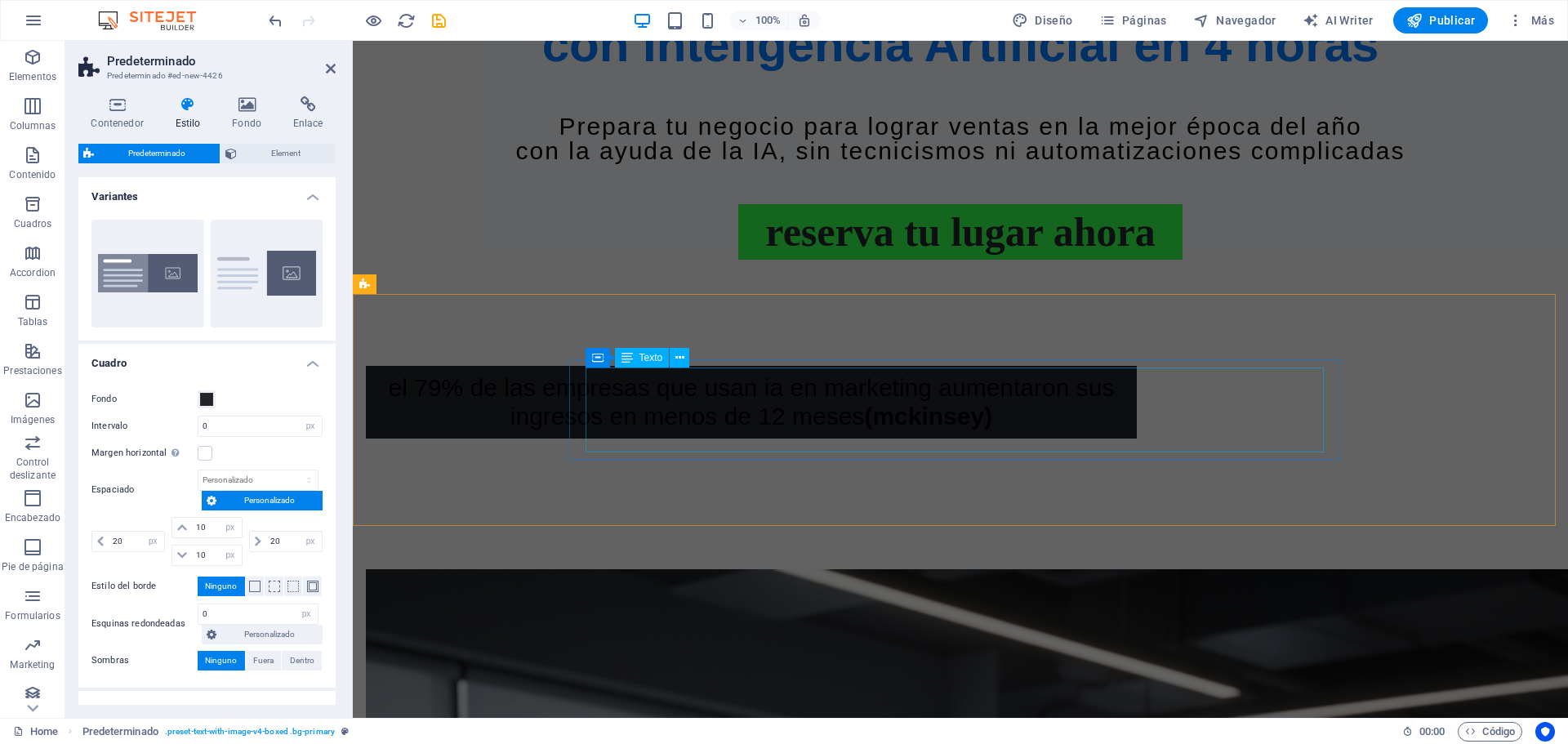
click at [860, 394] on div "El 79% de las empresas que usan IA en marketing aumentaron sus ingresos en meno…" at bounding box center [751, 401] width 738 height 56
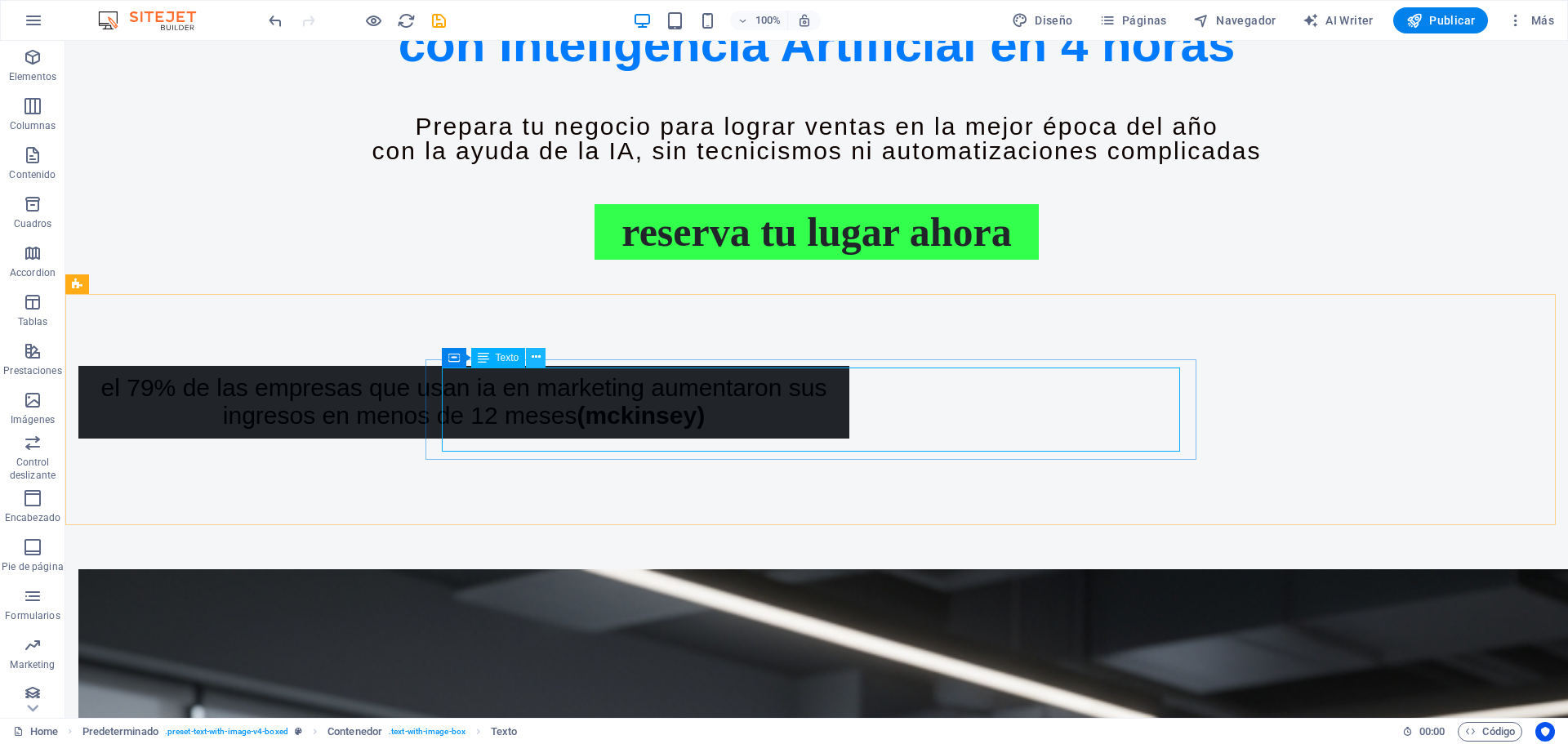
click at [534, 354] on icon at bounding box center [537, 357] width 9 height 17
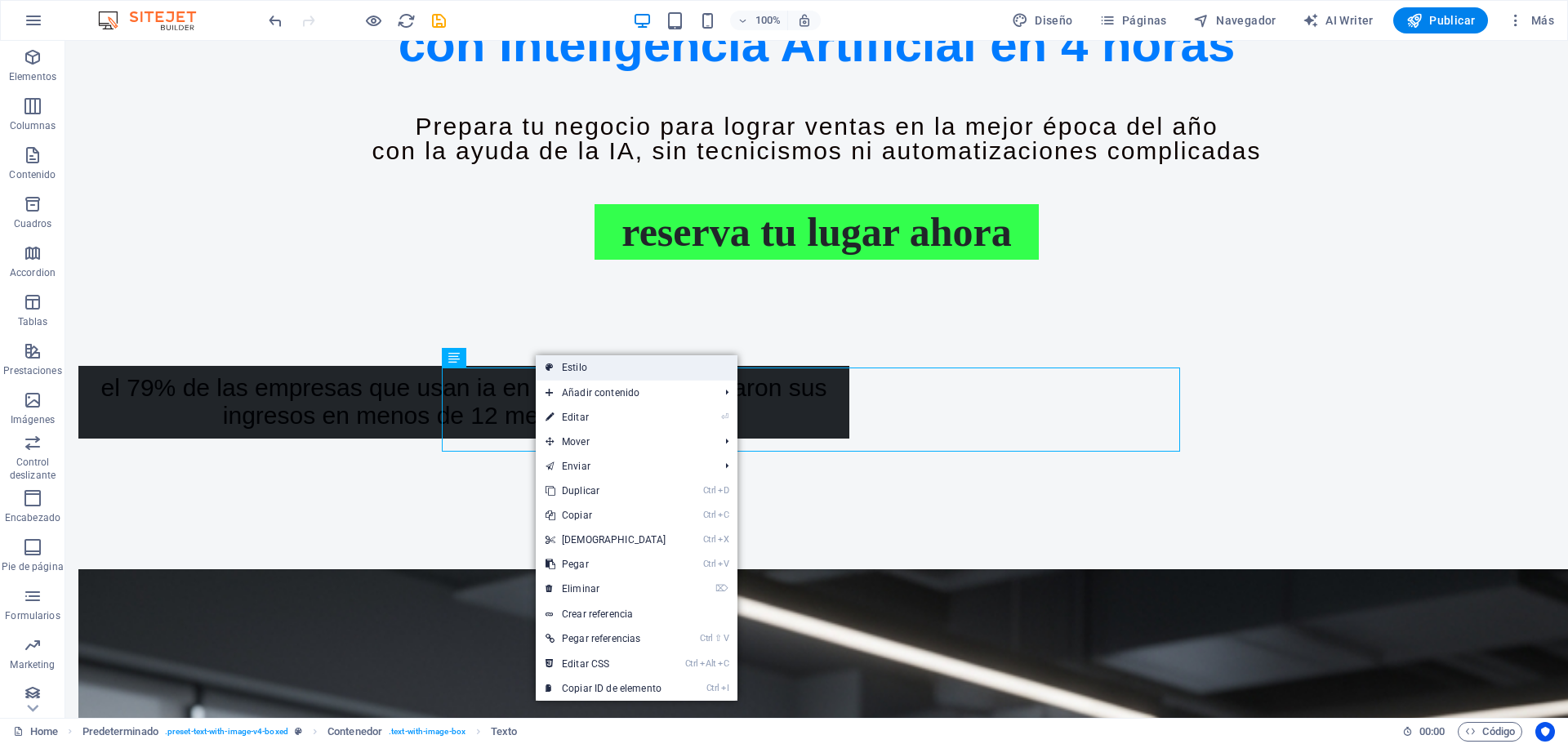
click at [566, 362] on link "Estilo" at bounding box center [636, 367] width 201 height 24
select select "px"
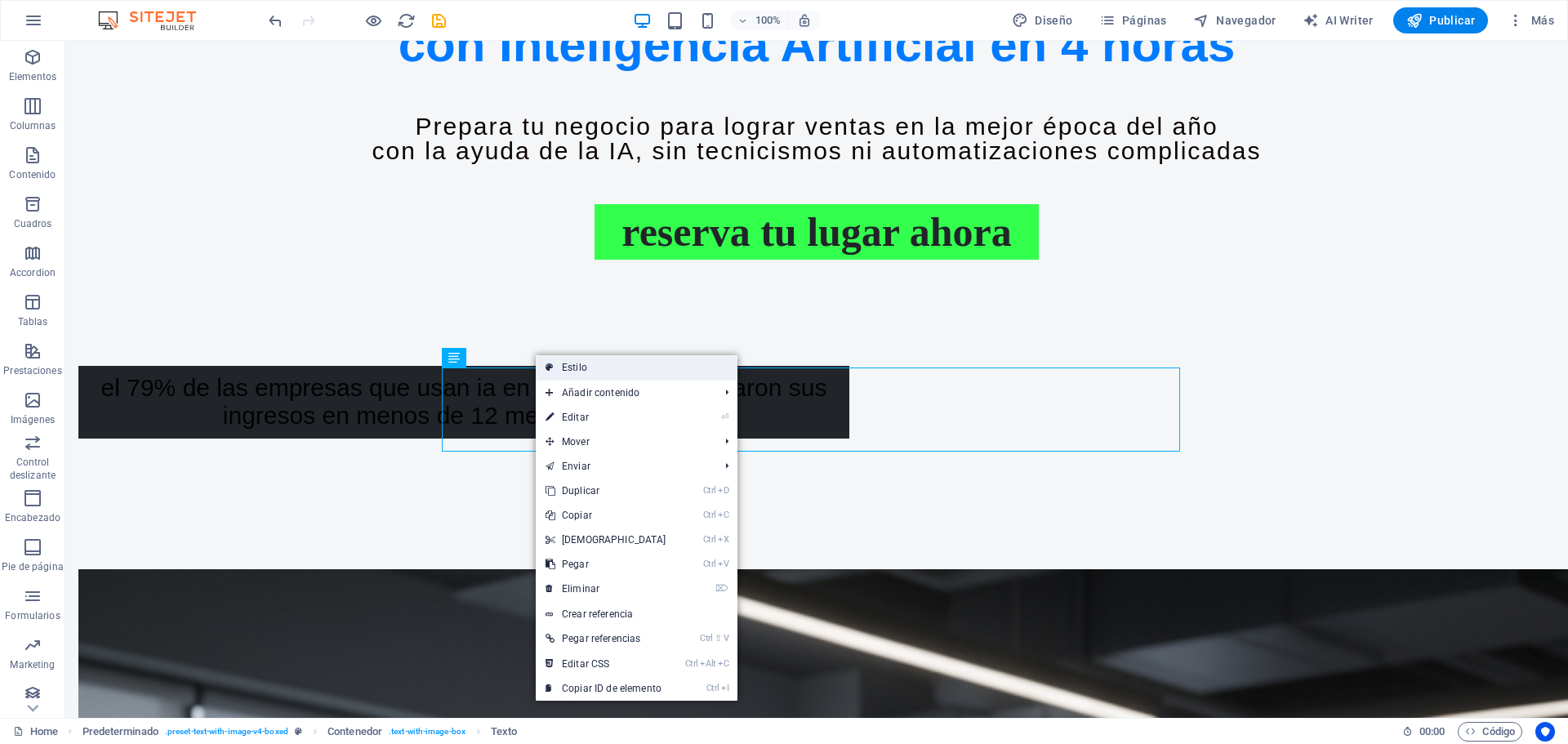
select select "px"
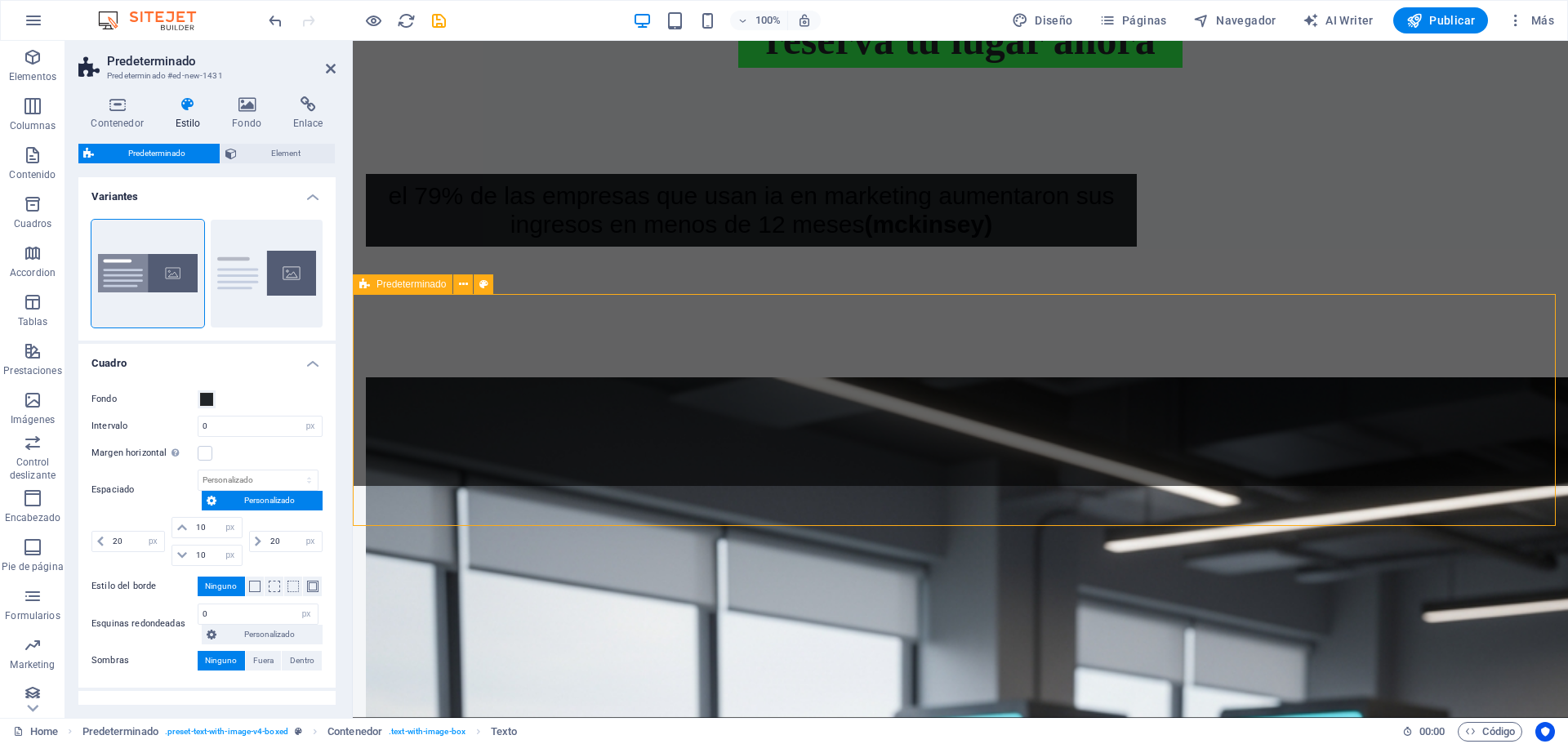
scroll to position [965, 0]
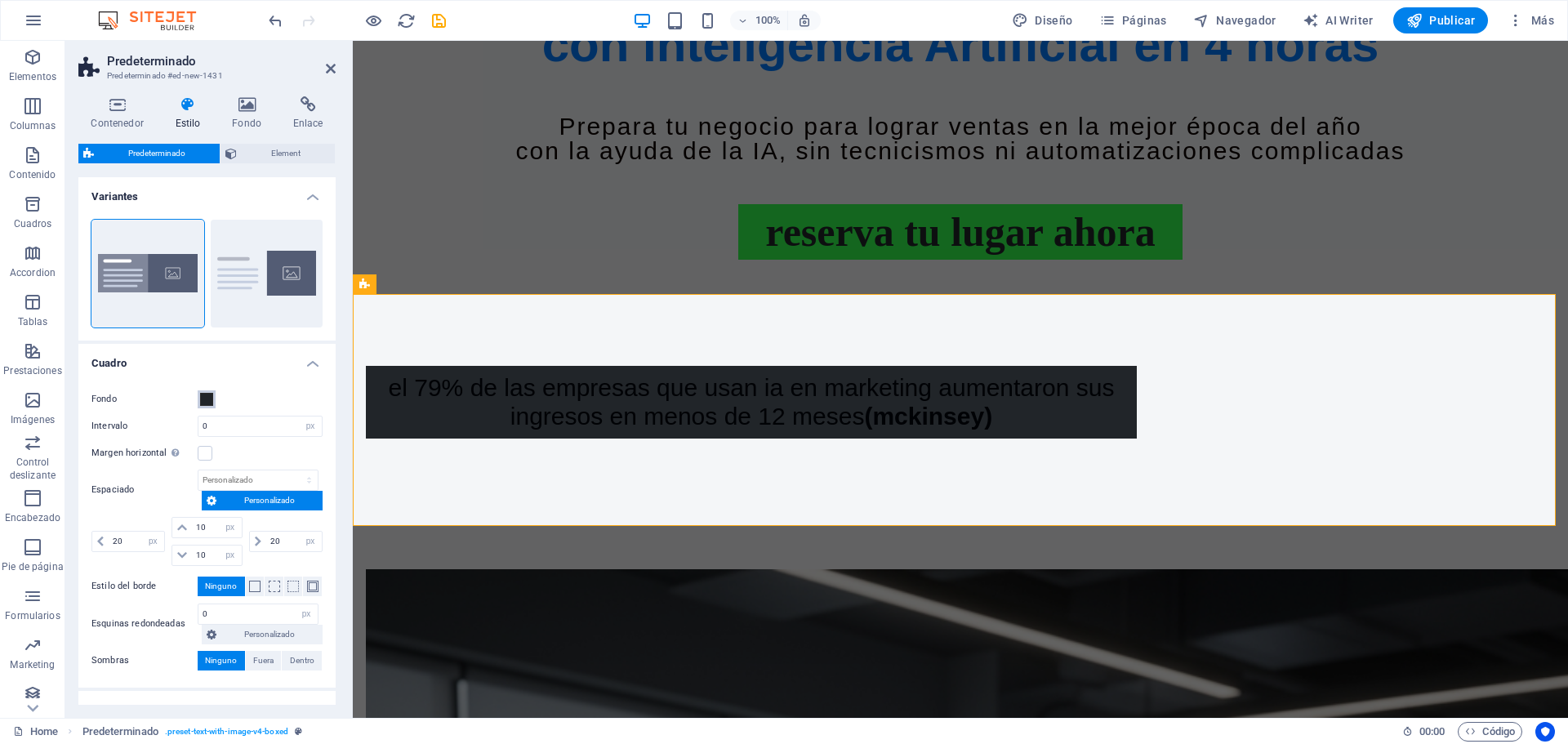
click at [204, 399] on span at bounding box center [207, 399] width 13 height 13
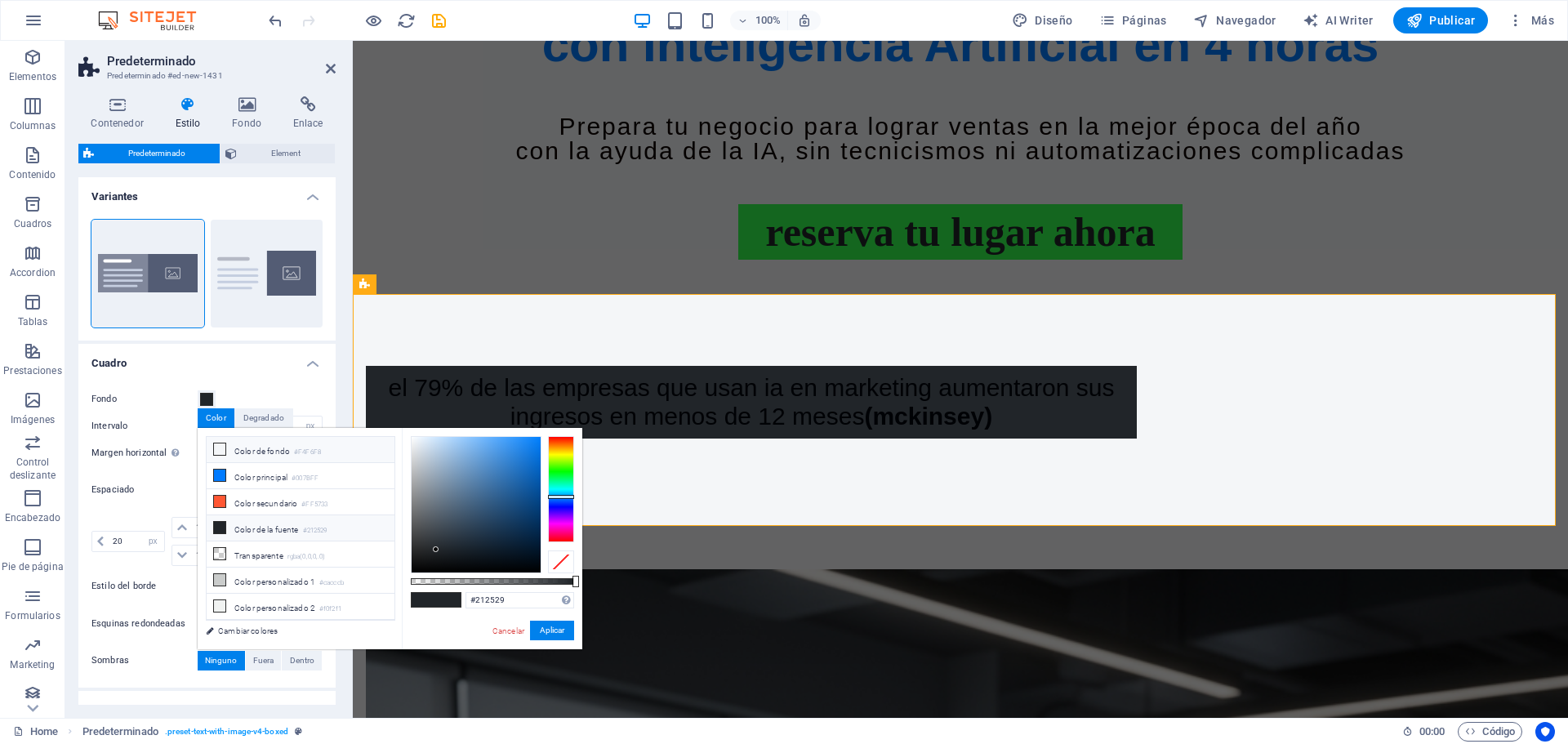
click at [260, 444] on li "Color de fondo #F4F6F8" at bounding box center [301, 450] width 188 height 26
type input "#f4f6f8"
click at [543, 630] on button "Aplicar" at bounding box center [552, 629] width 44 height 20
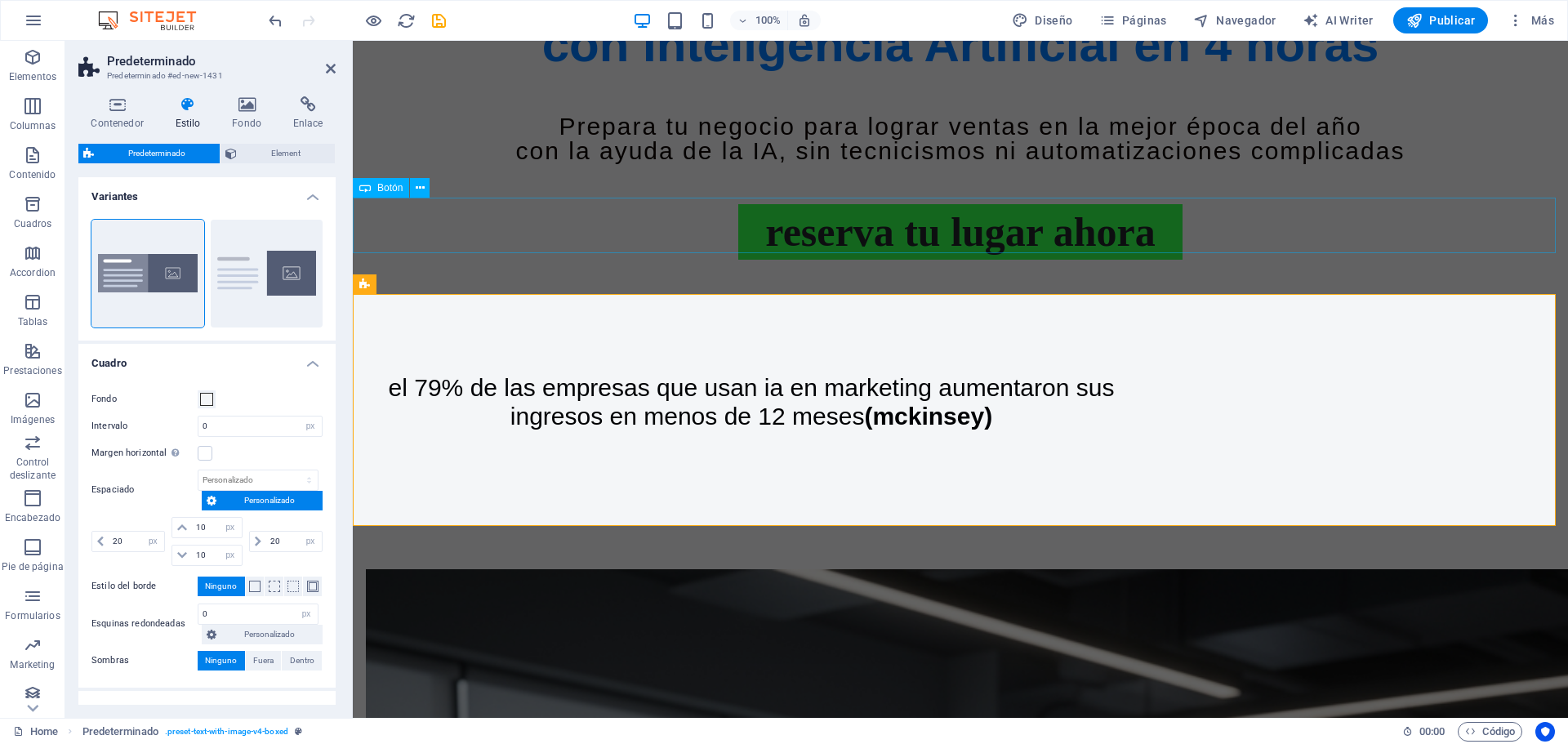
click at [1521, 204] on div "reserva tu lugar ahora" at bounding box center [961, 232] width 1215 height 56
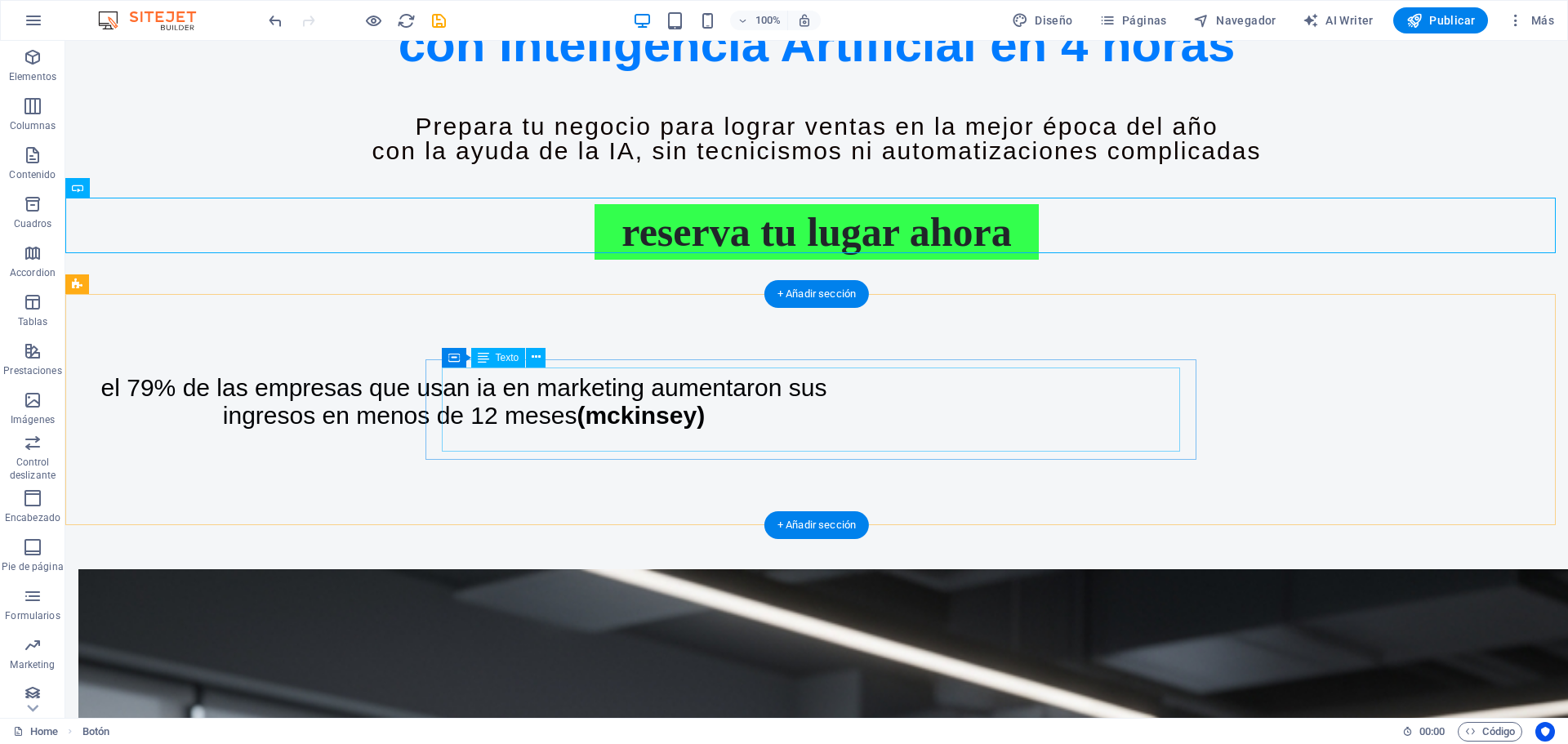
click at [825, 417] on div "El 79% de las empresas que usan IA en marketing aumentaron sus ingresos en meno…" at bounding box center [464, 401] width 738 height 56
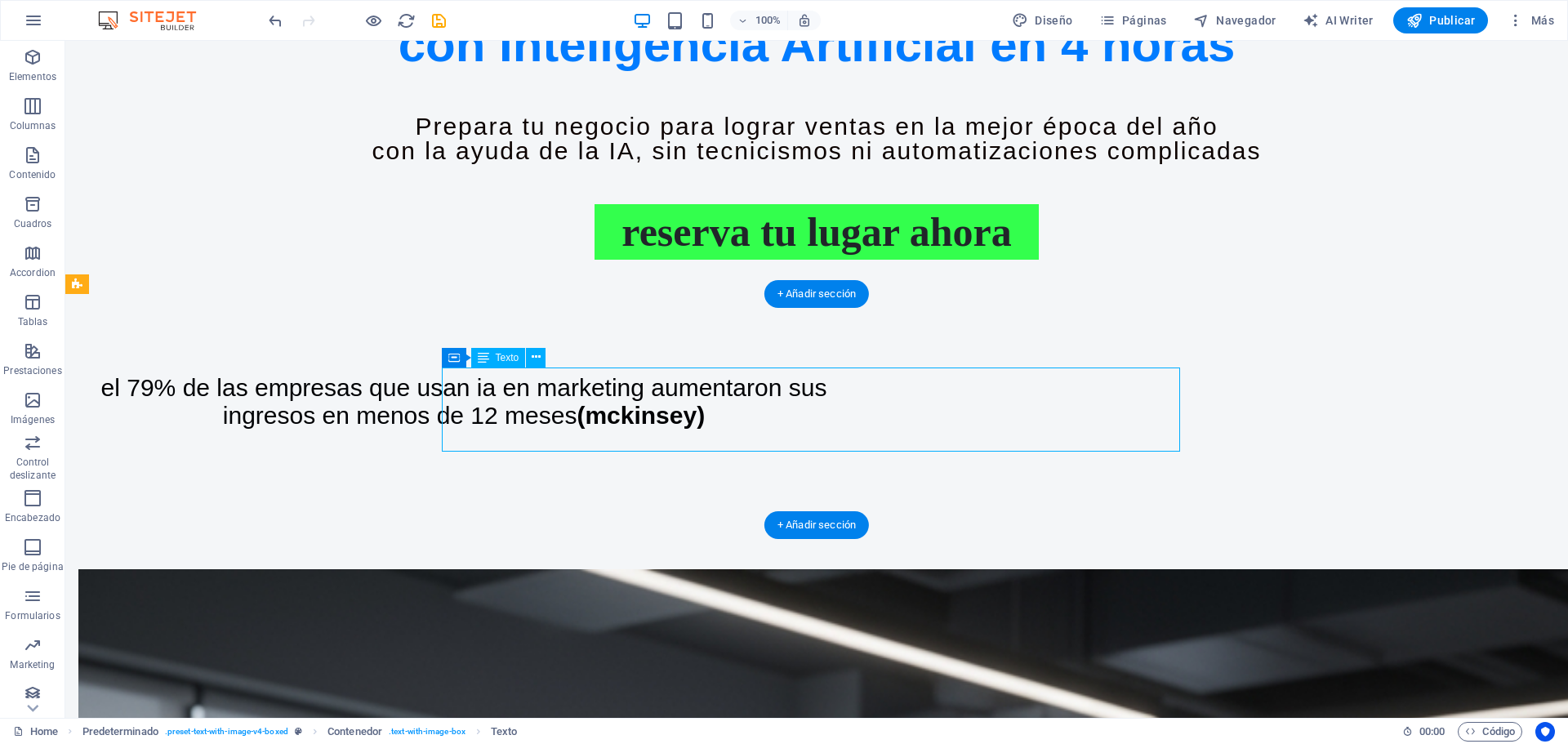
click at [825, 417] on div "El 79% de las empresas que usan IA en marketing aumentaron sus ingresos en meno…" at bounding box center [464, 401] width 738 height 56
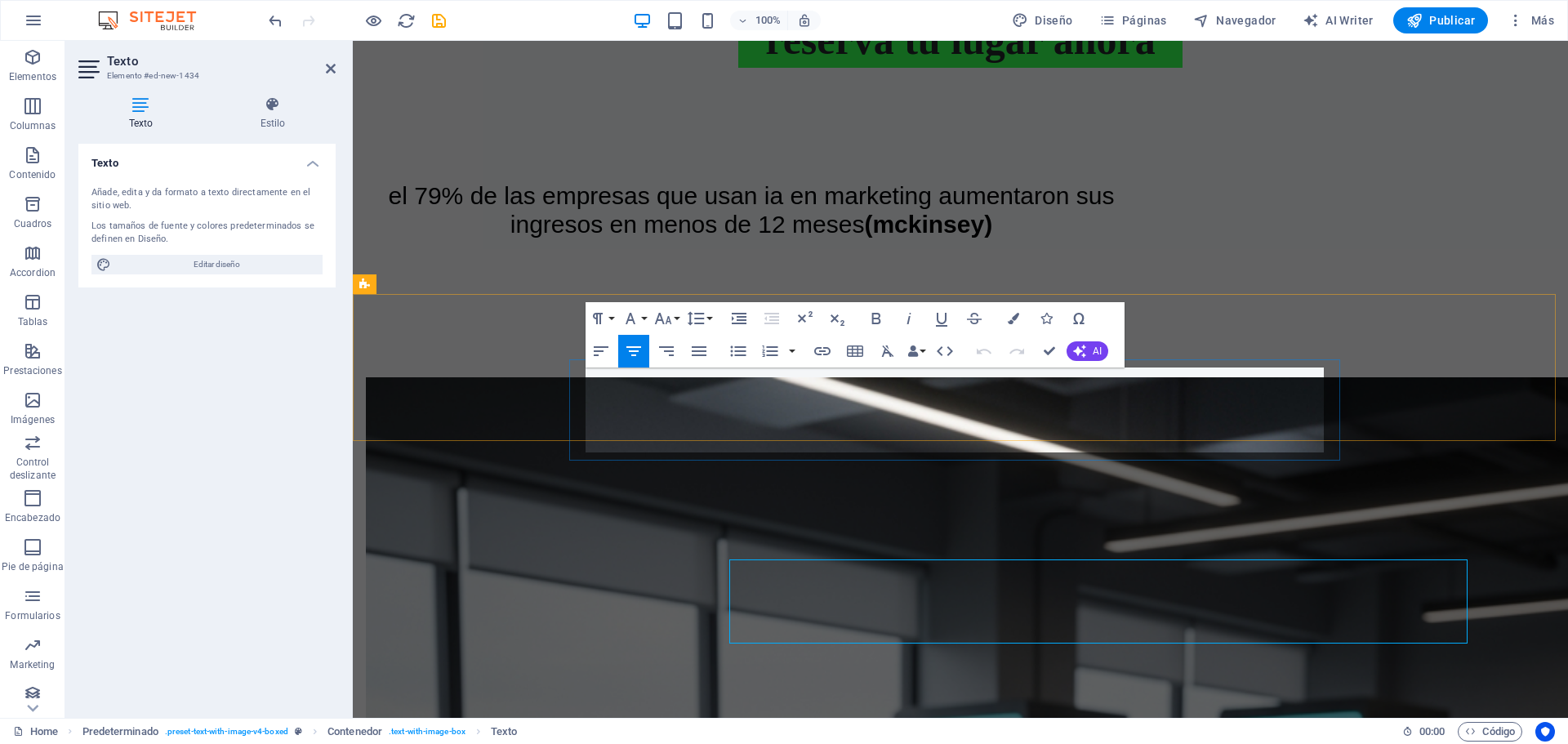
scroll to position [965, 0]
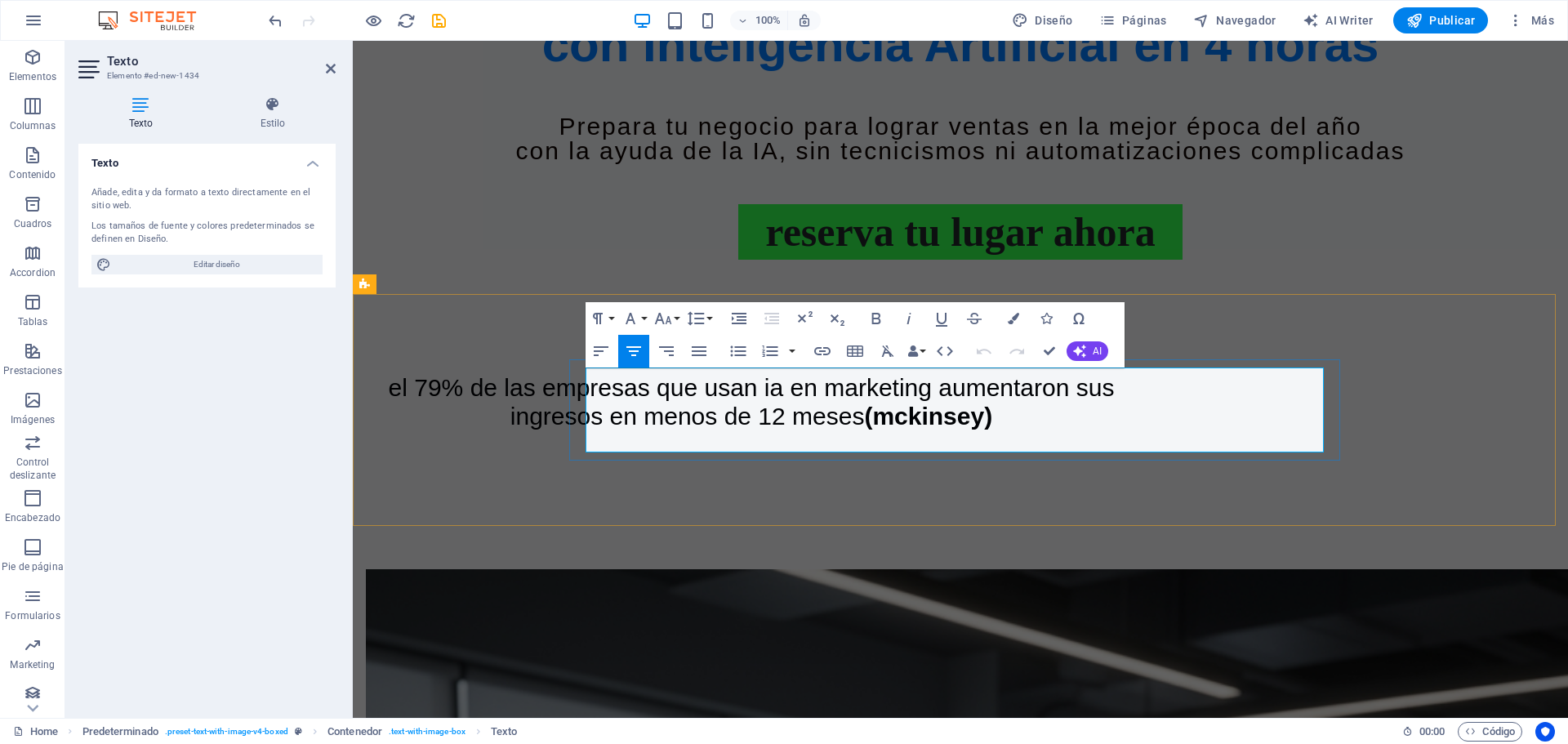
click at [992, 429] on span "(McKinsey)" at bounding box center [928, 415] width 129 height 27
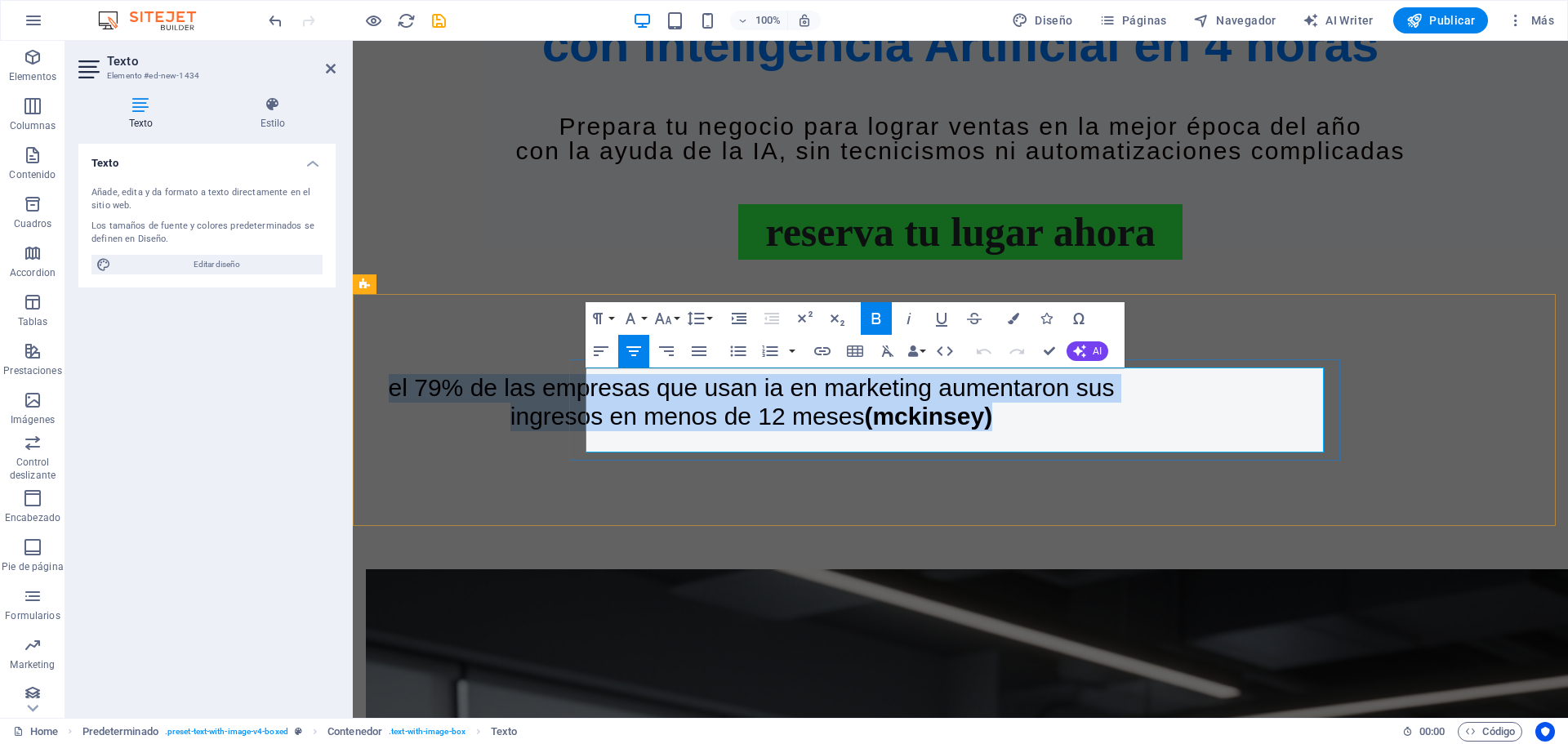
drag, startPoint x: 1071, startPoint y: 433, endPoint x: 607, endPoint y: 386, distance: 466.4
click at [607, 386] on h4 "El 79% de las empresas que usan IA en marketing aumentaron sus ingresos en meno…" at bounding box center [751, 401] width 738 height 56
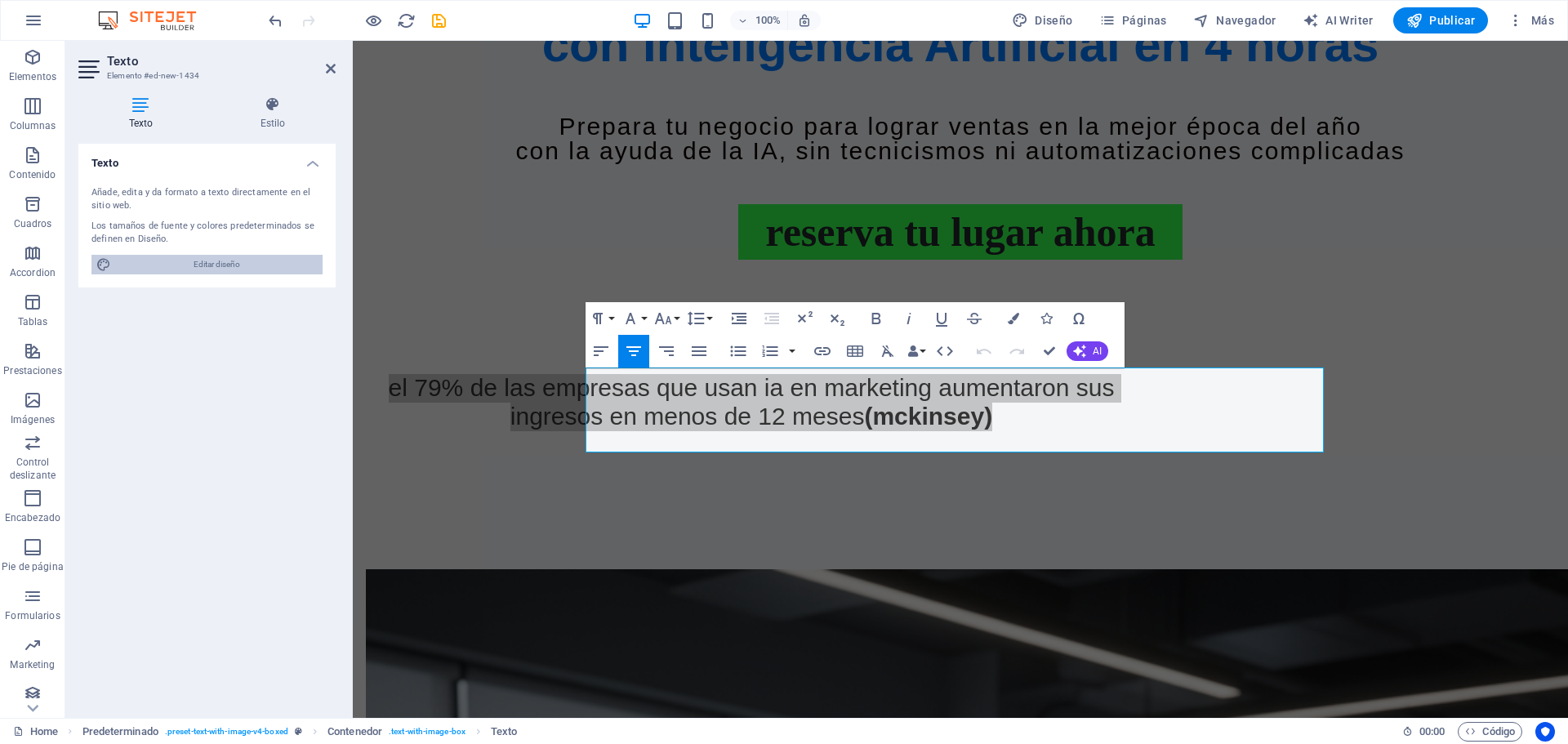
click at [235, 261] on span "Editar diseño" at bounding box center [216, 264] width 201 height 20
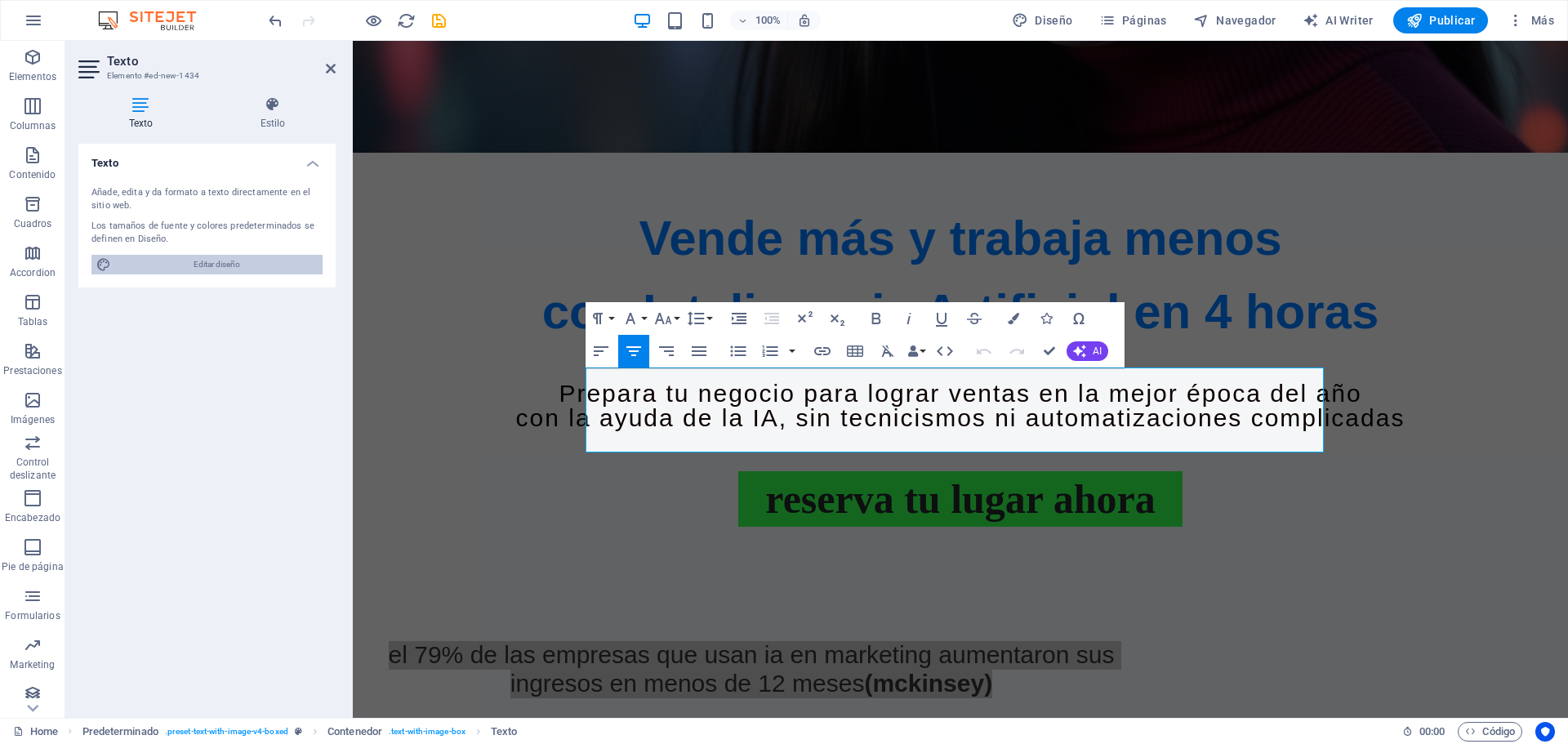
select select "px"
select select "700"
select select "px"
select select "700"
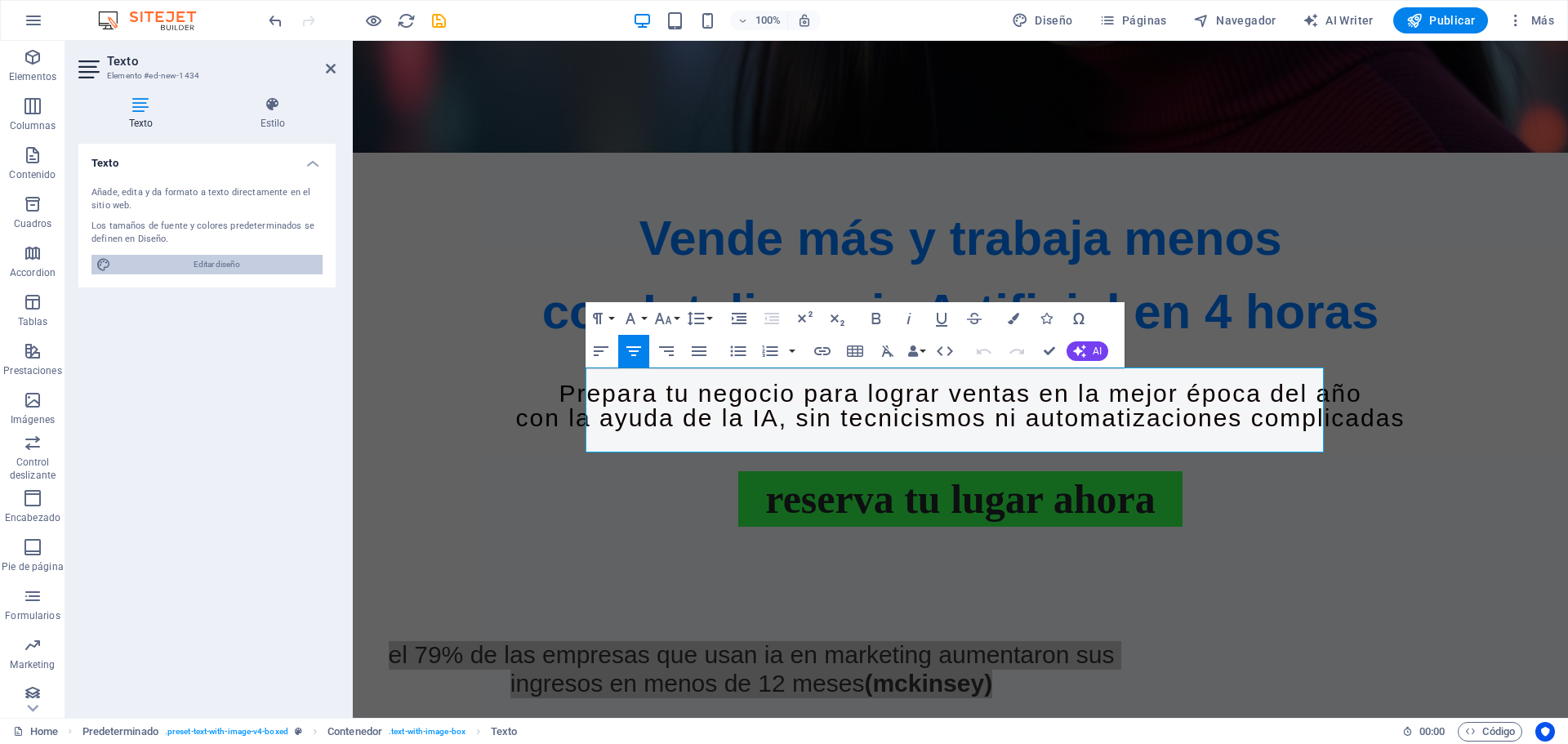
select select "px"
select select "rem"
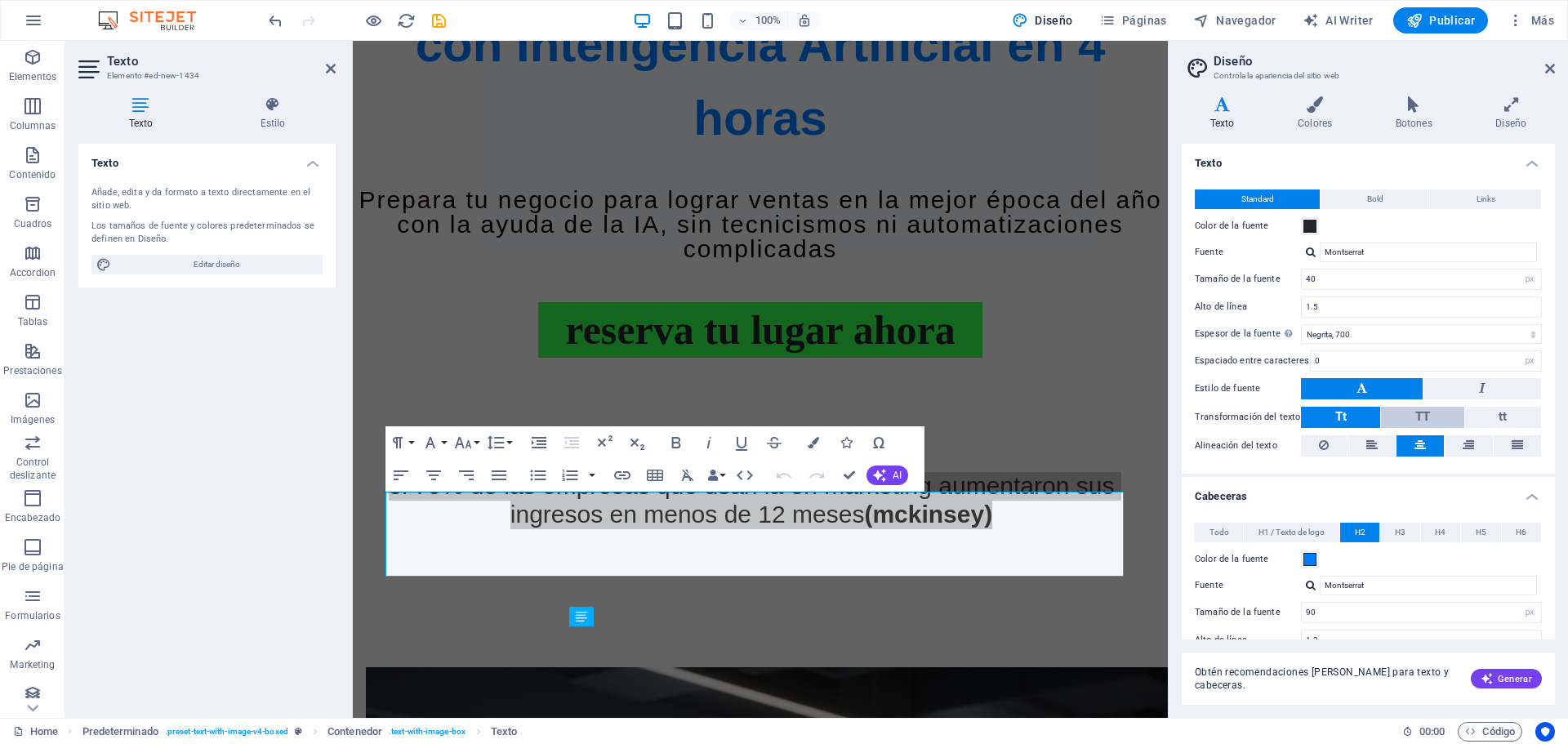
click at [1411, 413] on button "TT" at bounding box center [1422, 417] width 83 height 21
click at [1398, 534] on span "H3" at bounding box center [1399, 532] width 10 height 20
click at [1347, 525] on button "H2" at bounding box center [1359, 532] width 39 height 20
click at [1476, 534] on span "H5" at bounding box center [1480, 532] width 10 height 20
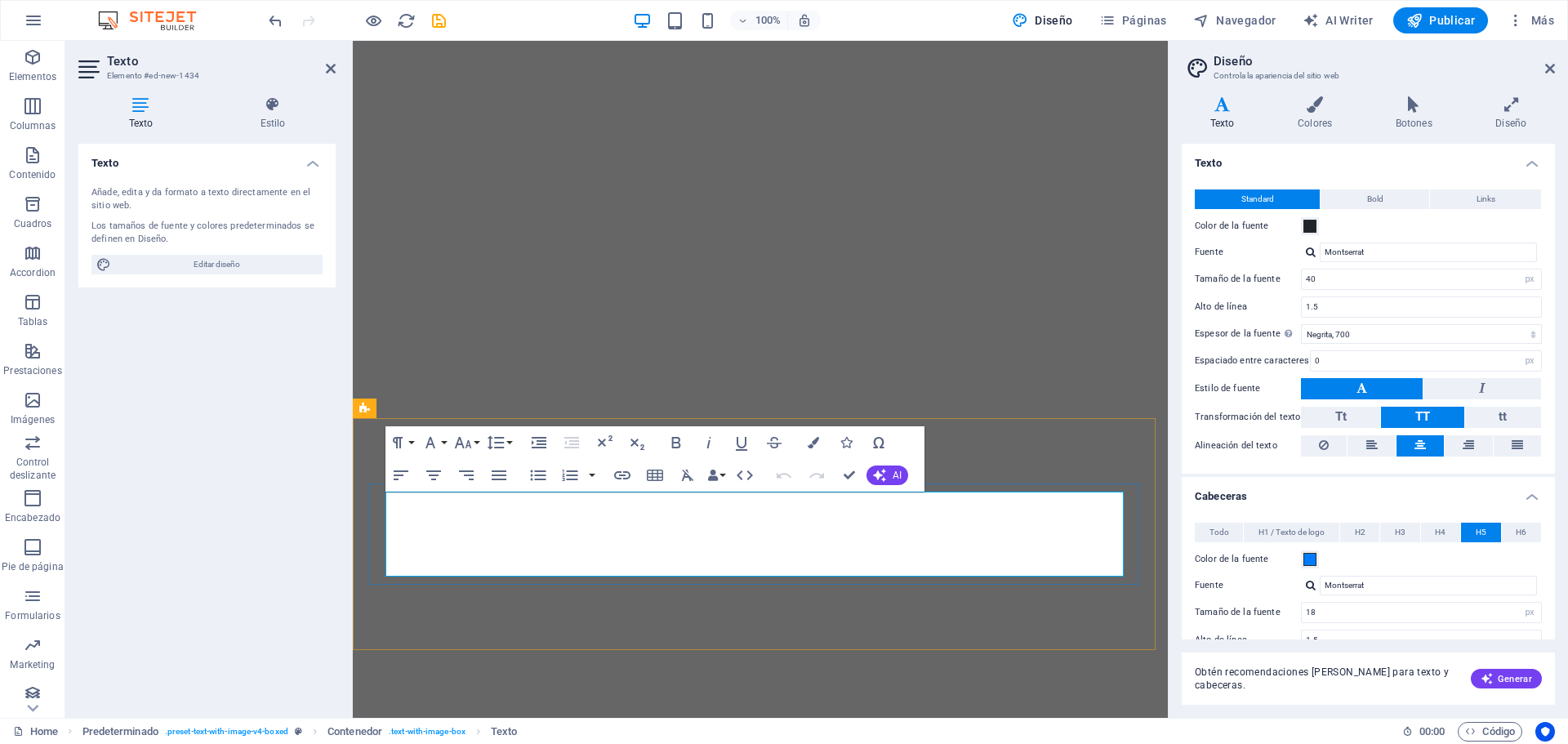
select select "px"
select select "700"
select select "px"
select select "400"
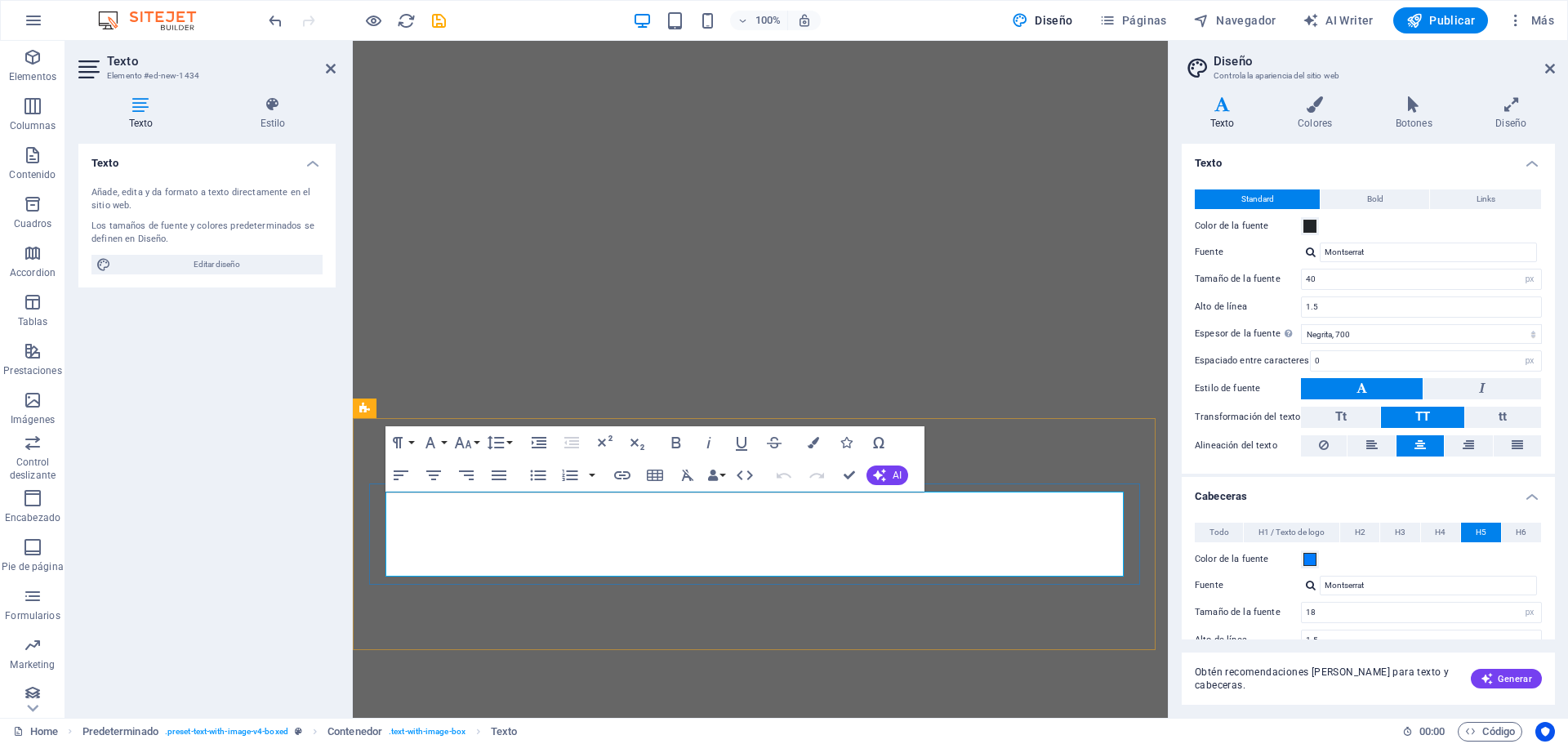
select select "px"
select select "rem"
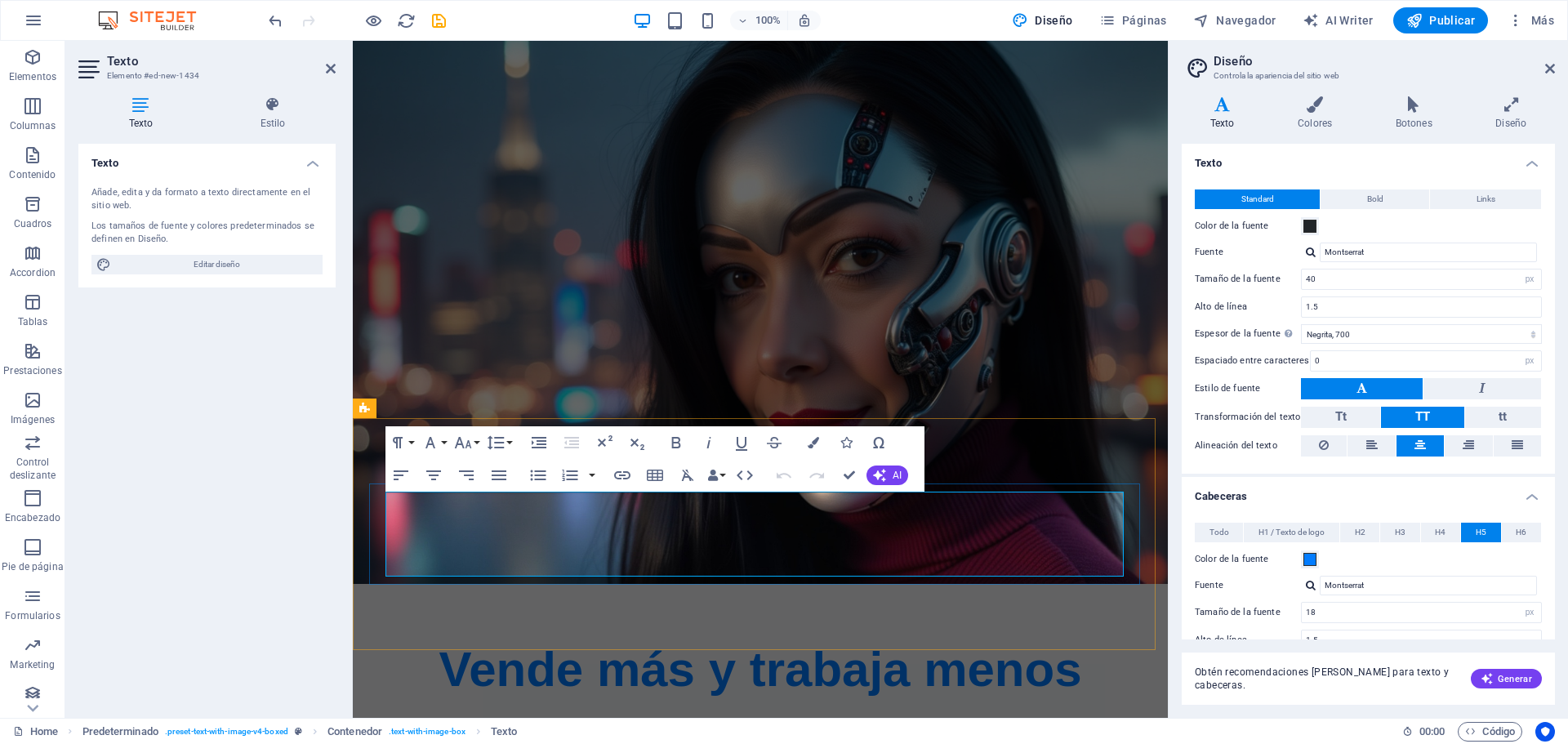
scroll to position [697, 0]
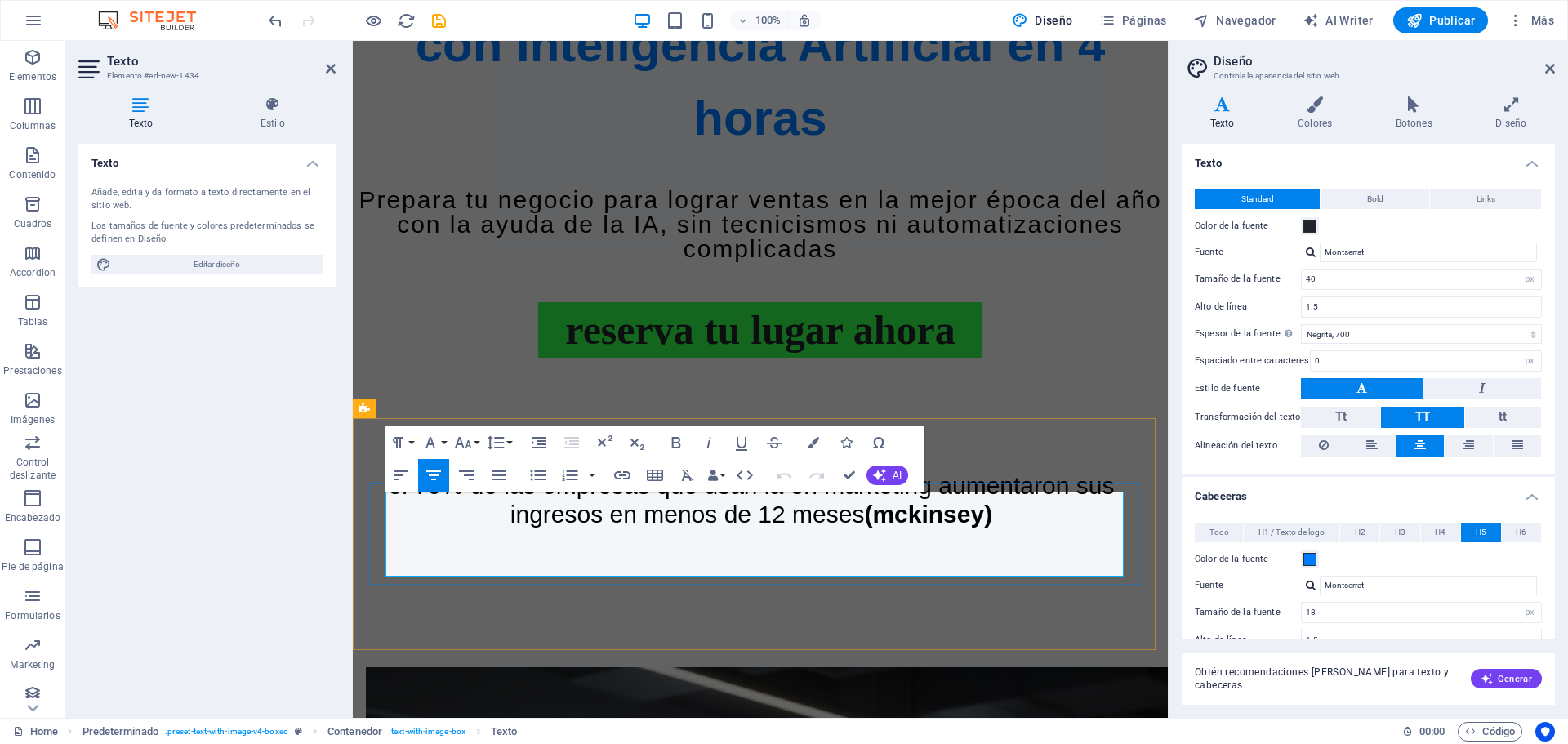
click at [876, 508] on span "El 79% de las empresas que usan IA en marketing aumentaron sus ingresos en meno…" at bounding box center [751, 500] width 726 height 56
click at [424, 515] on span "El 79% de las empresas que usan INTELIGENCIA ARTIFICIAL en marketing aumentaron…" at bounding box center [752, 500] width 730 height 56
click at [414, 514] on span "El 79% de las empresas que usan INTELIGENCIA ARTIFICIAL en marketing aumentaron…" at bounding box center [752, 500] width 730 height 56
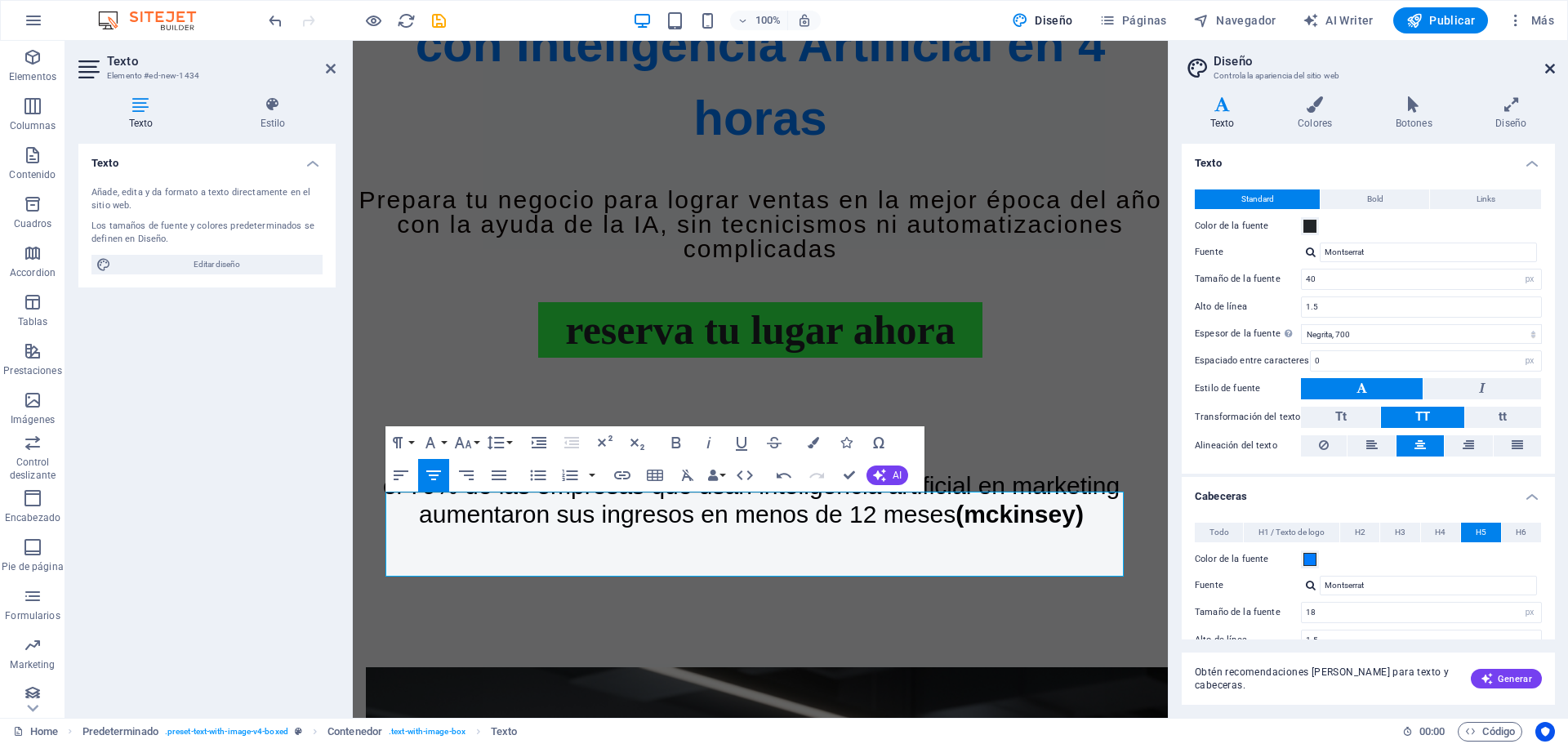
click at [1550, 66] on icon at bounding box center [1549, 69] width 10 height 13
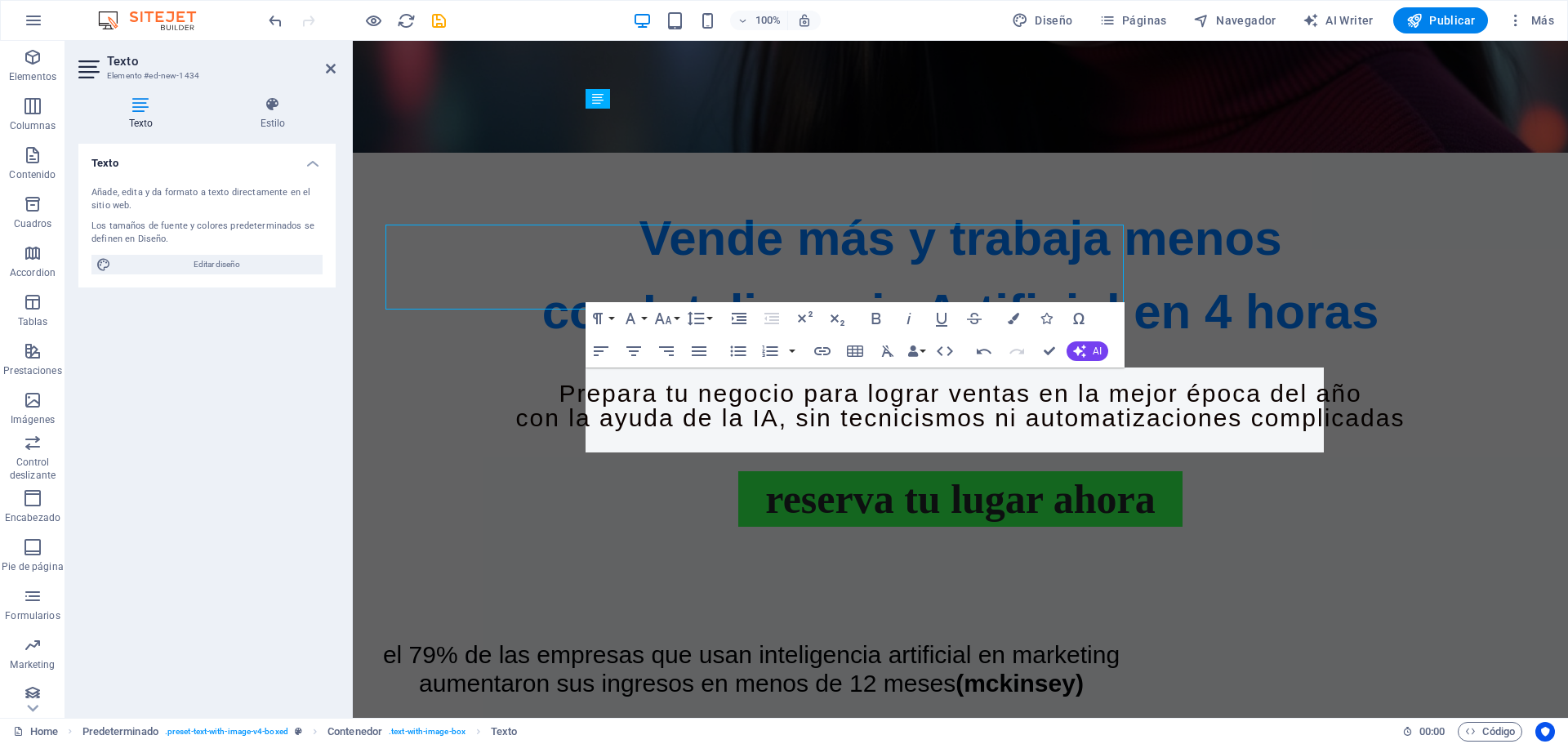
scroll to position [965, 0]
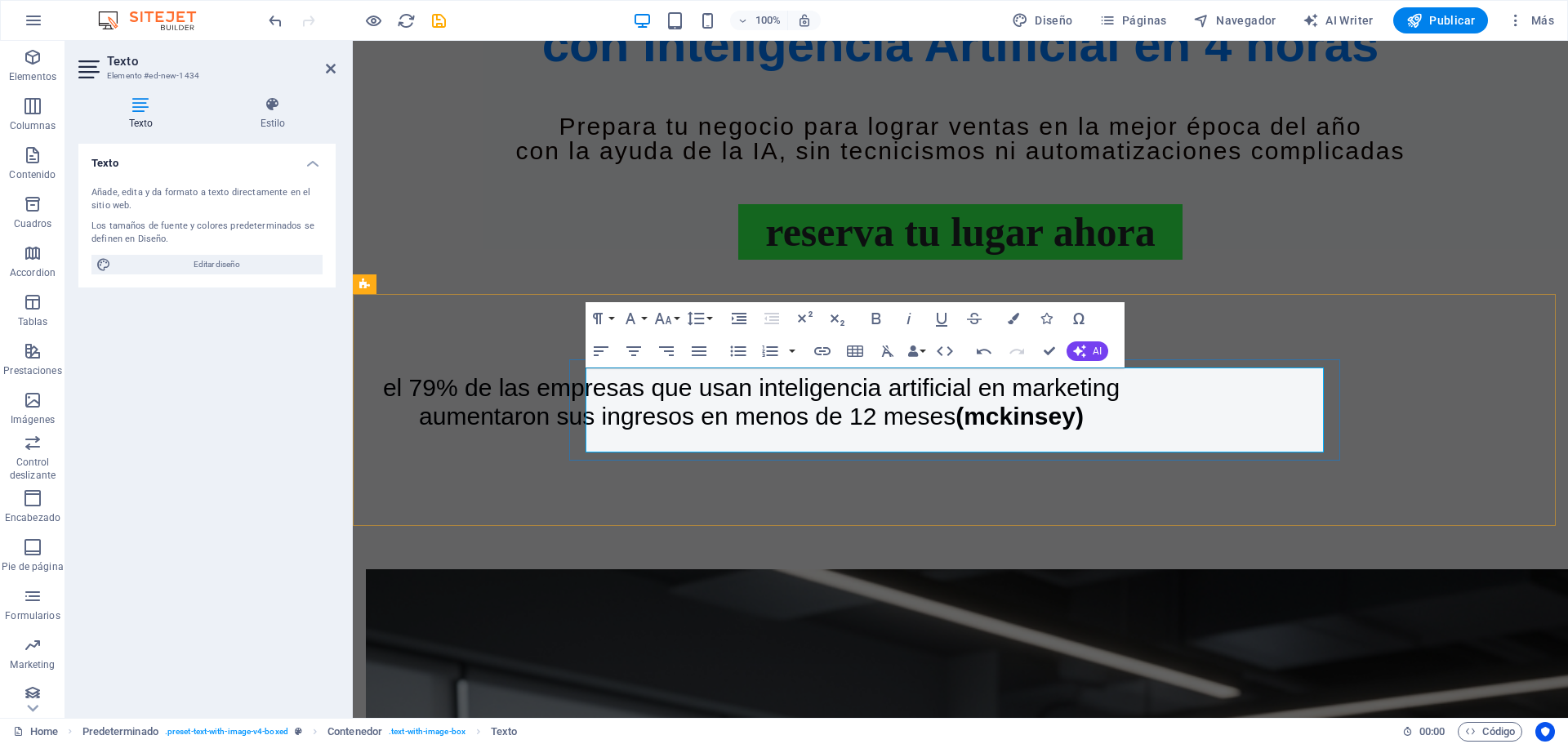
click at [961, 429] on span "(McKinsey)" at bounding box center [1020, 415] width 129 height 27
click at [895, 429] on span "El 79% de las empresas que usan INTELIGENCIA ARTIFICIAL en marketing aumentaron…" at bounding box center [751, 401] width 737 height 56
drag, startPoint x: 918, startPoint y: 446, endPoint x: 1109, endPoint y: 432, distance: 191.5
click at [1109, 430] on h4 "El 79% de las empresas que usan INTELIGENCIA ARTIFICIAL en marketing aumentaron…" at bounding box center [751, 401] width 738 height 56
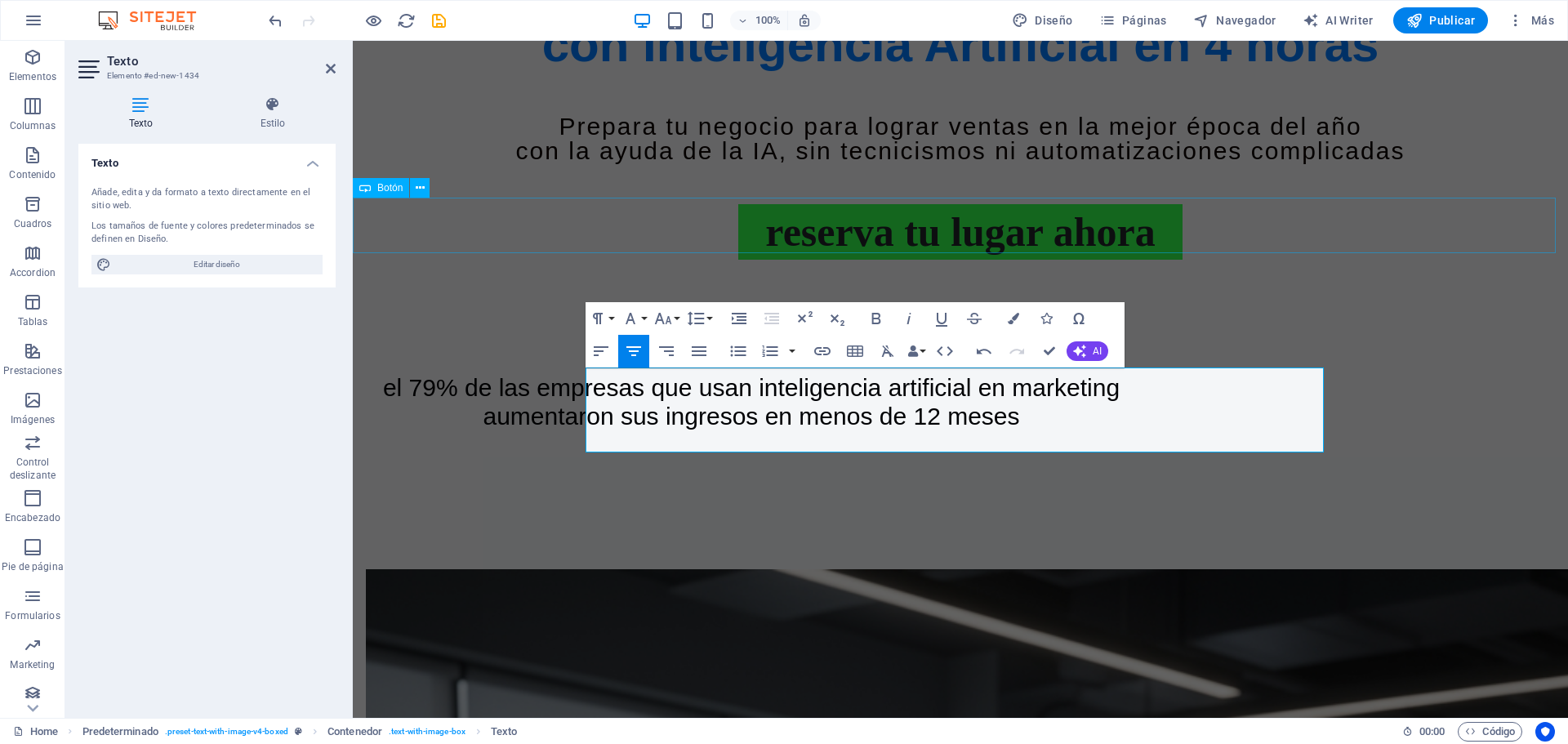
click at [1519, 239] on div "reserva tu lugar ahora" at bounding box center [961, 232] width 1215 height 56
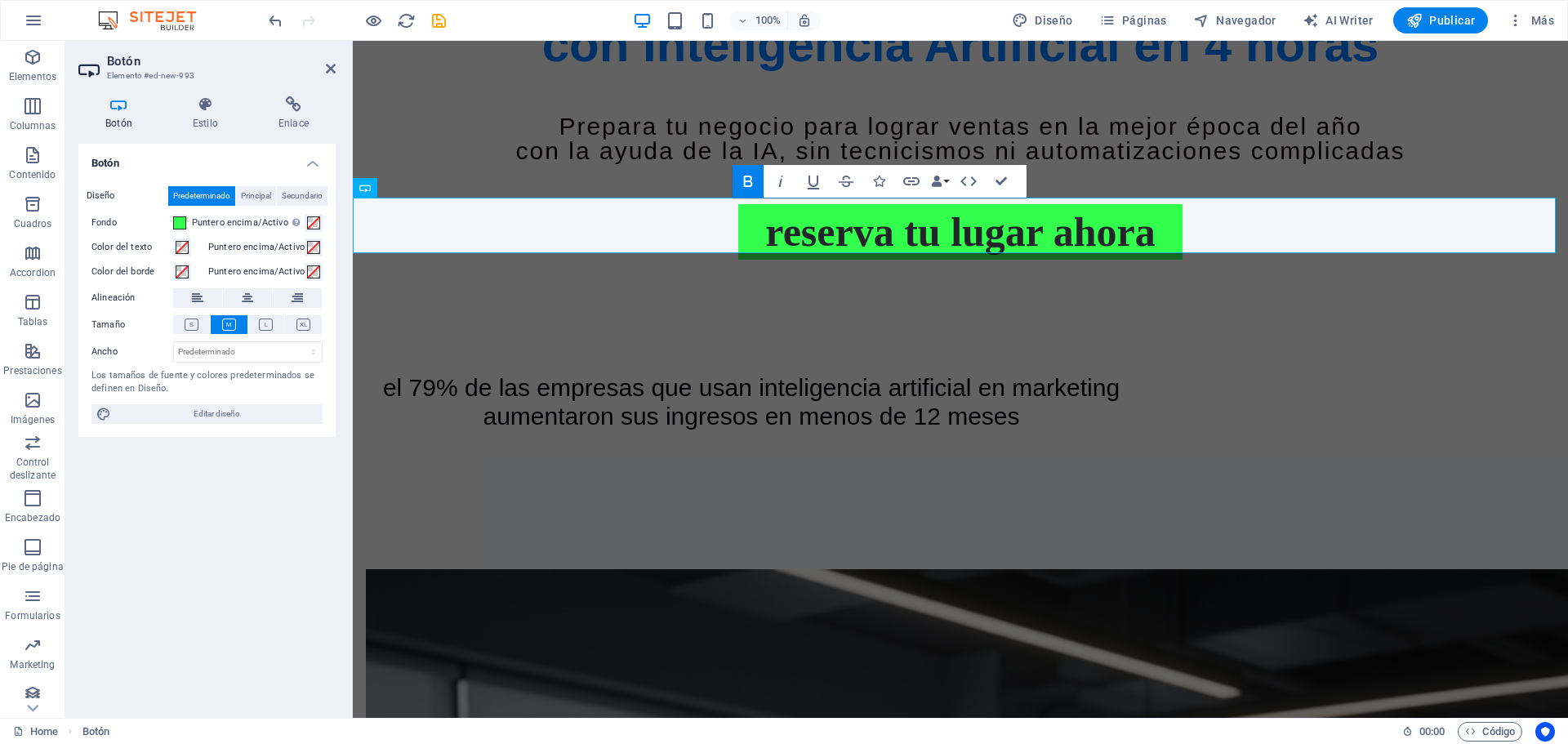
click at [227, 548] on div "Botón Diseño Predeterminado Principal Secundario Fondo Puntero encima/Activo [M…" at bounding box center [207, 424] width 257 height 561
drag, startPoint x: 265, startPoint y: 27, endPoint x: 331, endPoint y: 69, distance: 78.2
click at [331, 69] on icon at bounding box center [331, 69] width 10 height 13
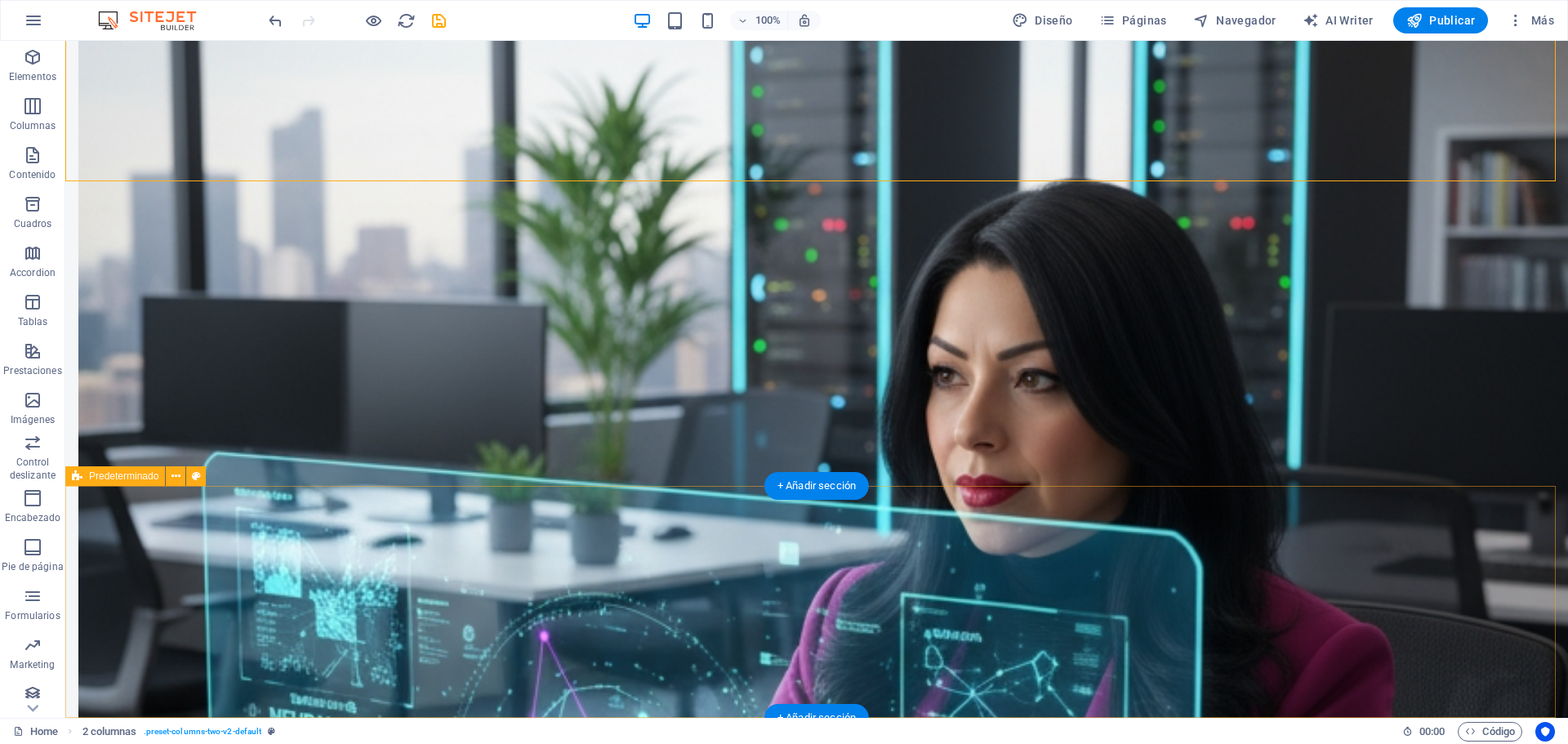
scroll to position [2189, 0]
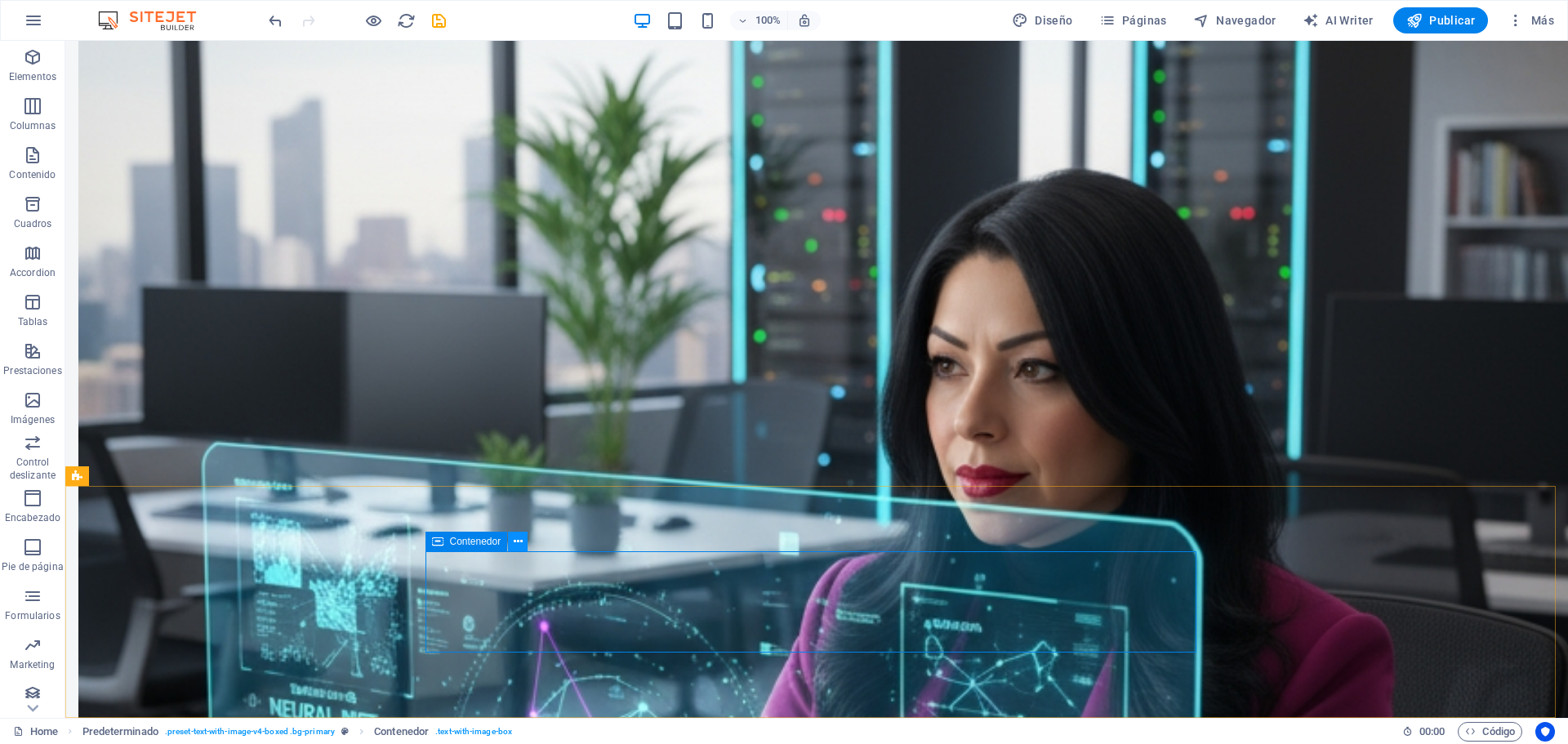
click at [514, 539] on icon at bounding box center [518, 541] width 9 height 17
click at [517, 546] on icon at bounding box center [518, 541] width 9 height 17
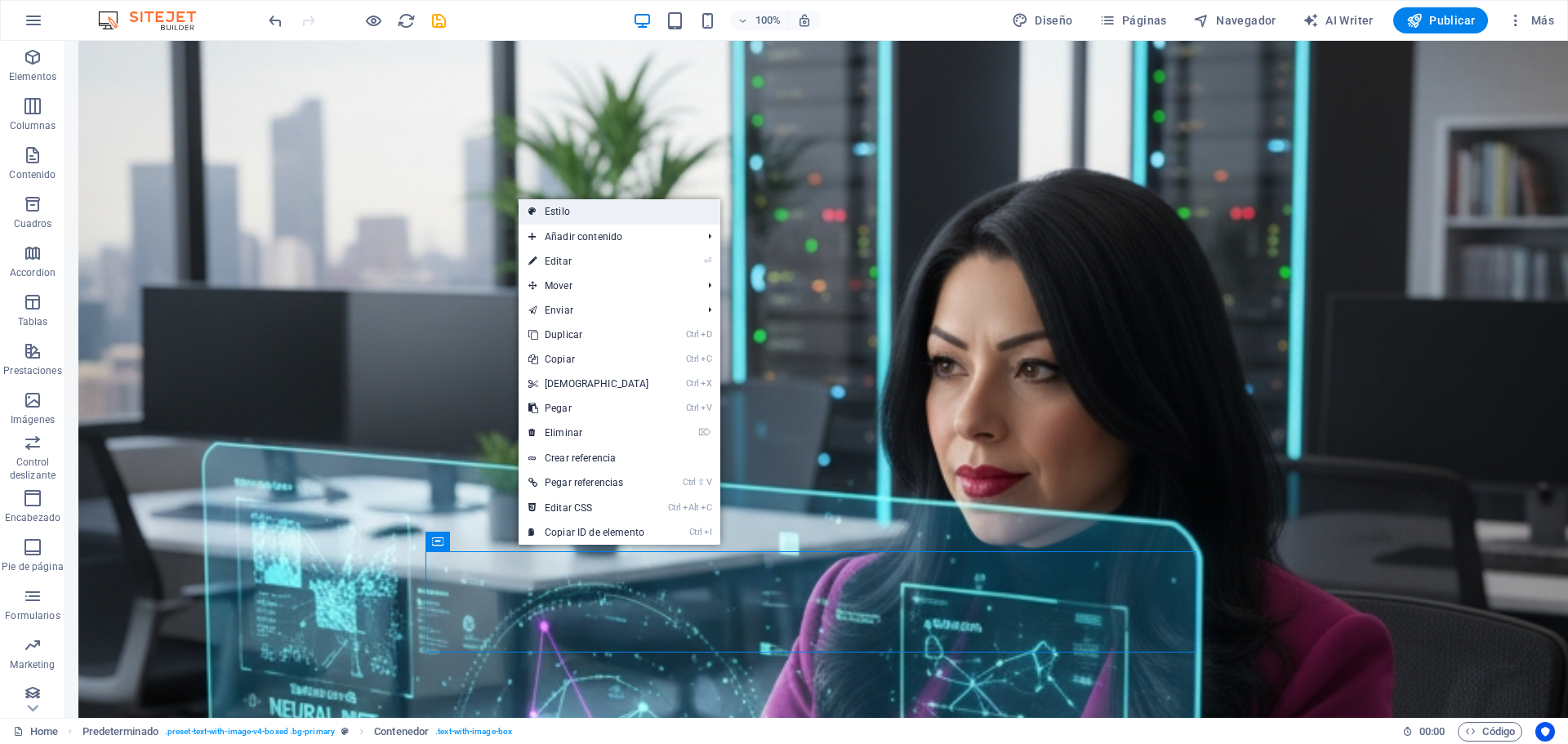
click at [579, 204] on link "Estilo" at bounding box center [620, 211] width 201 height 24
select select "px"
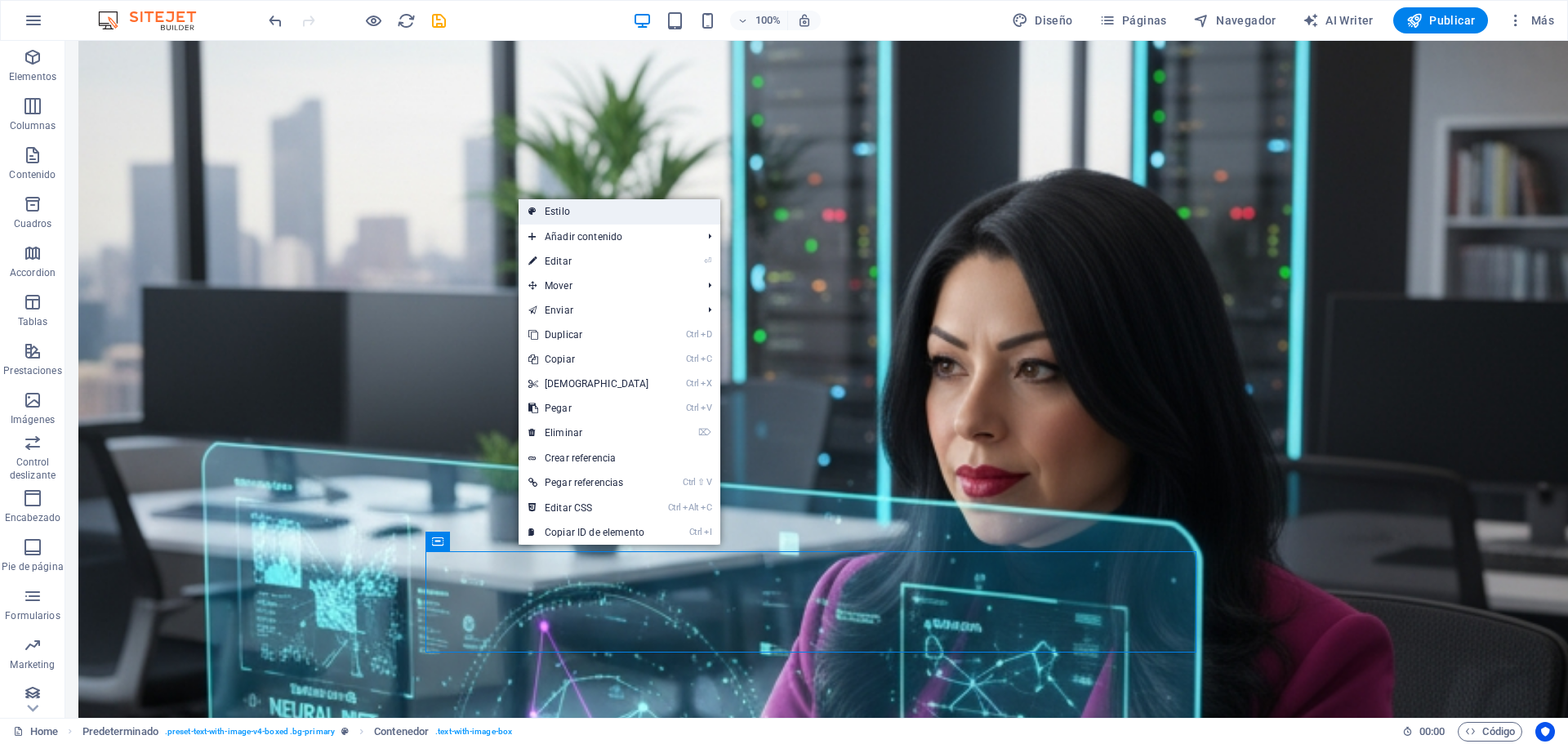
select select "px"
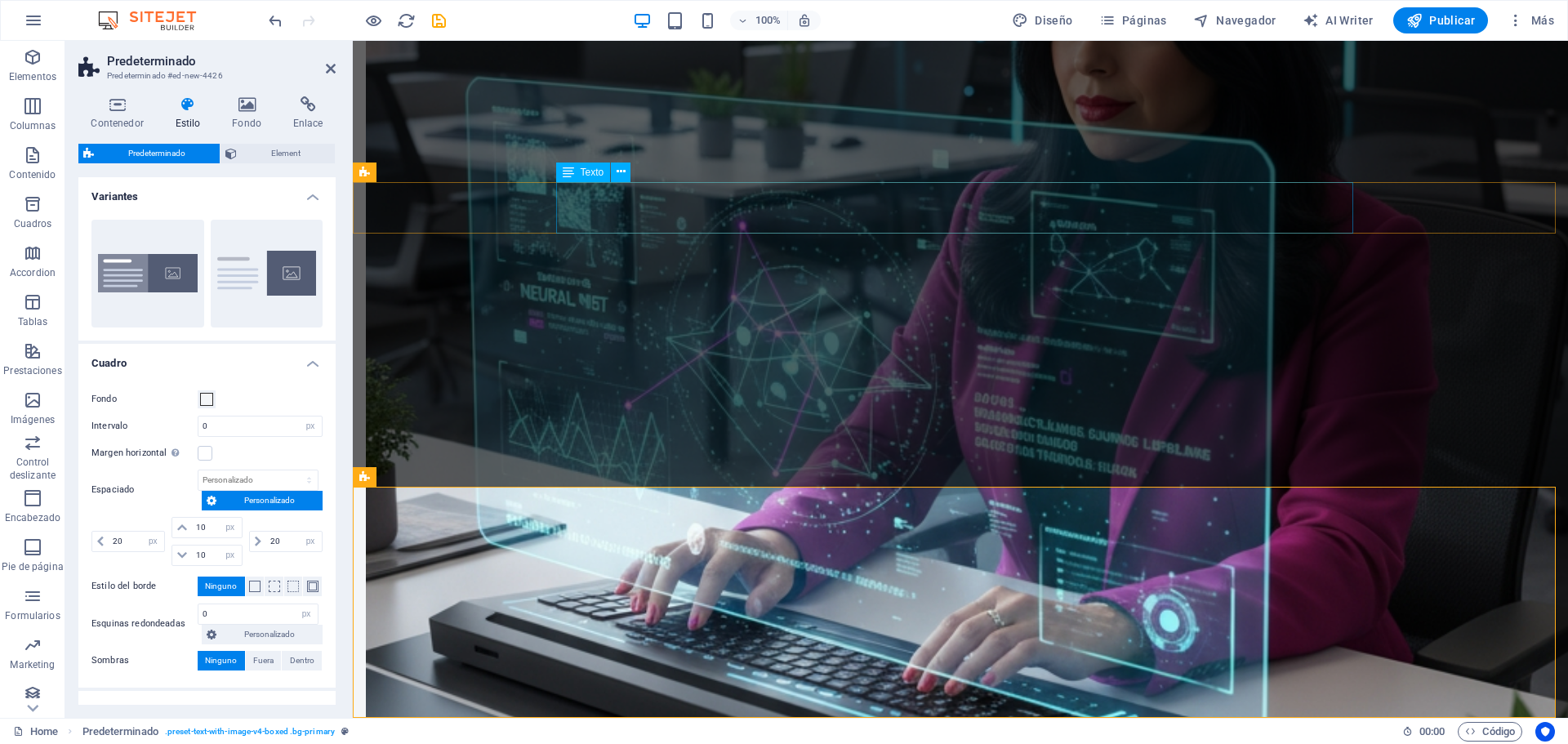
scroll to position [1997, 0]
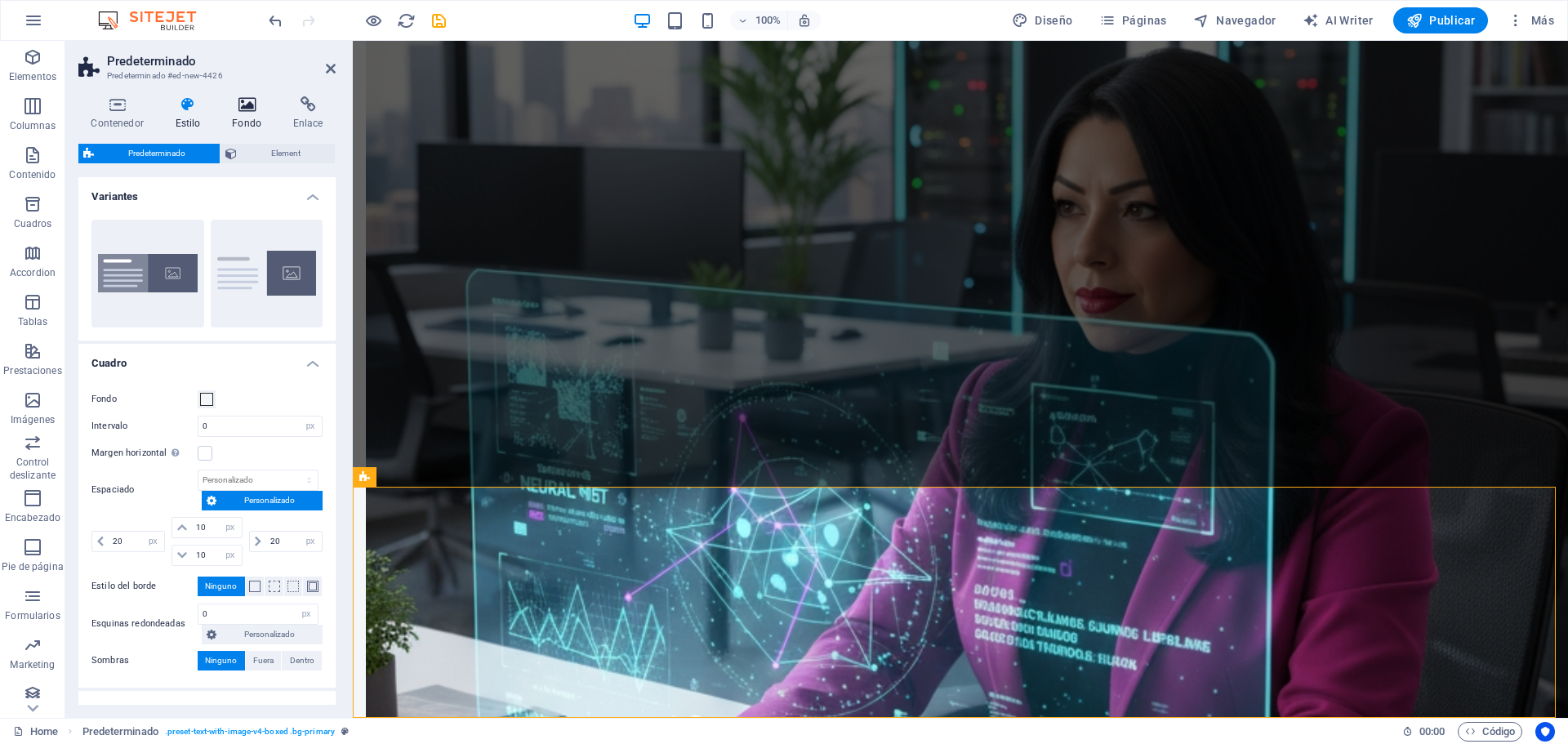
click at [244, 109] on icon at bounding box center [247, 104] width 55 height 17
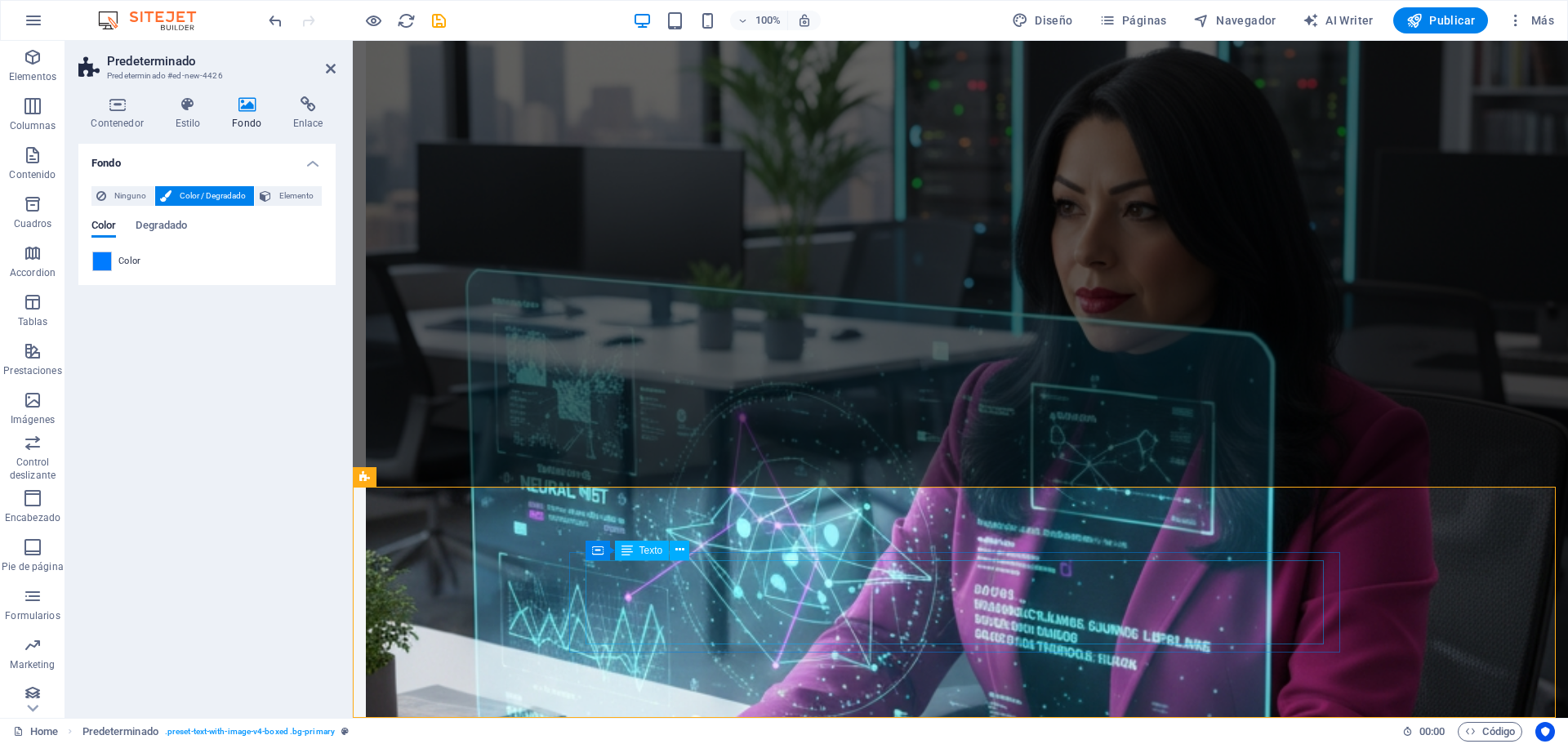
click at [681, 545] on icon at bounding box center [680, 549] width 9 height 17
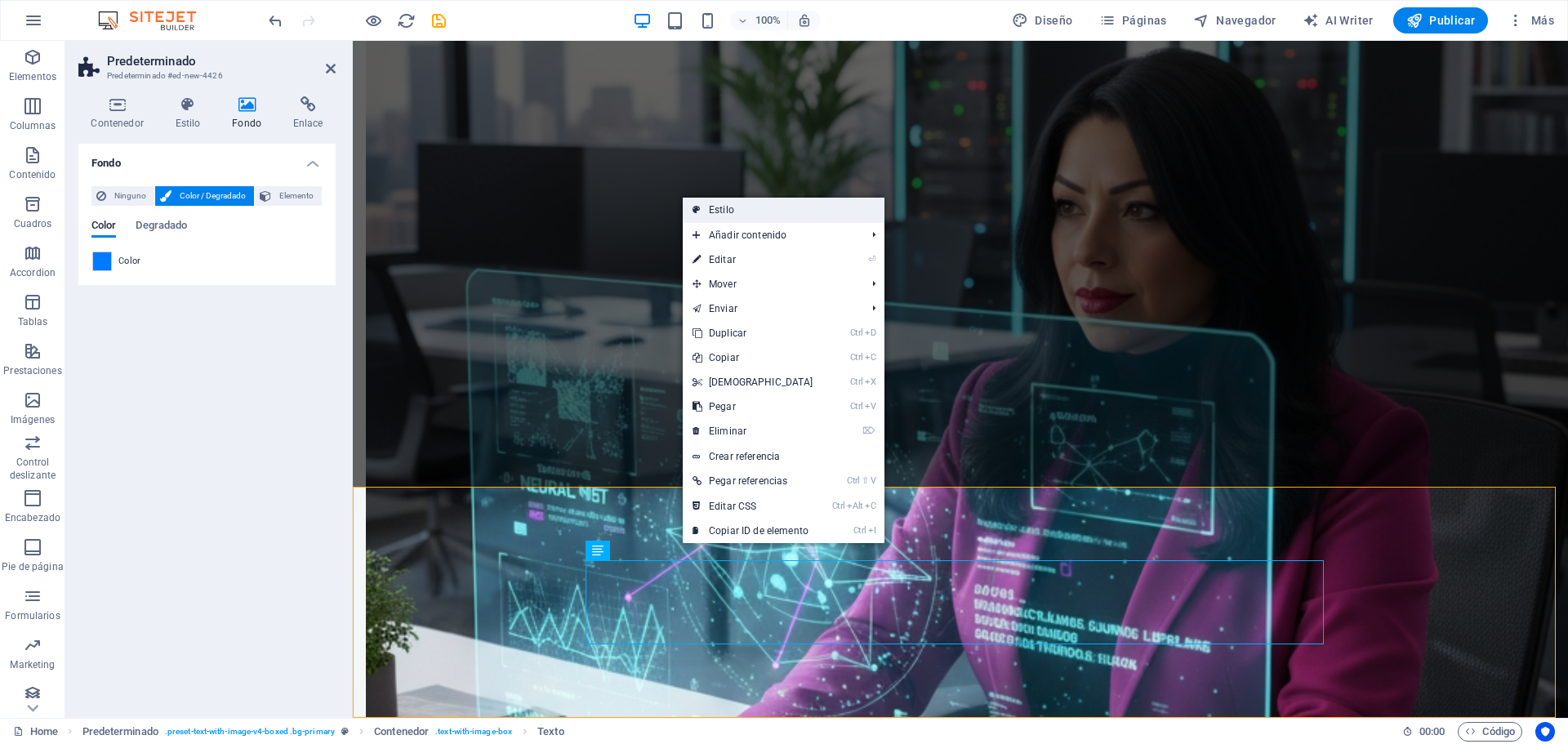
click at [731, 197] on link "Estilo" at bounding box center [784, 210] width 201 height 24
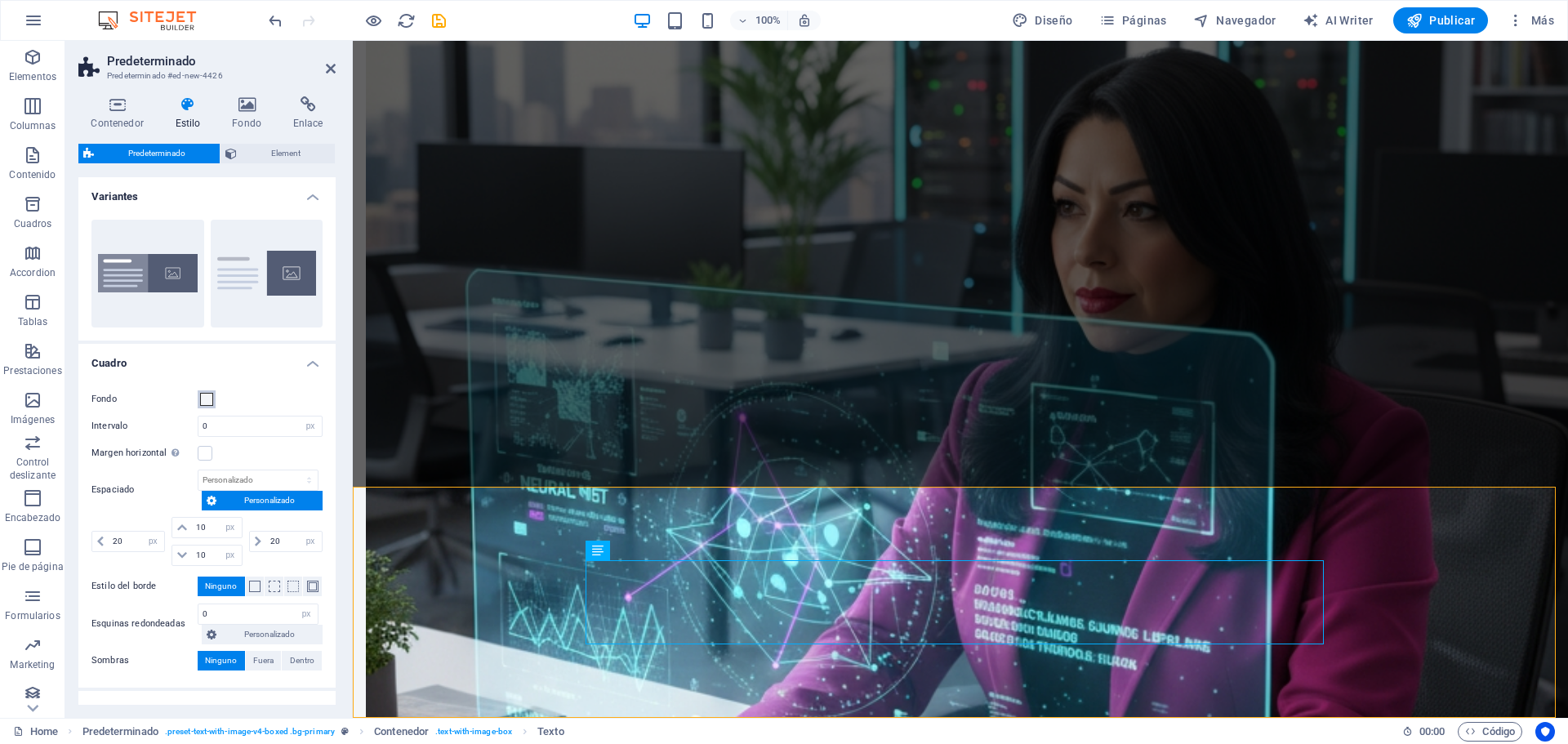
click at [204, 400] on span at bounding box center [207, 399] width 13 height 13
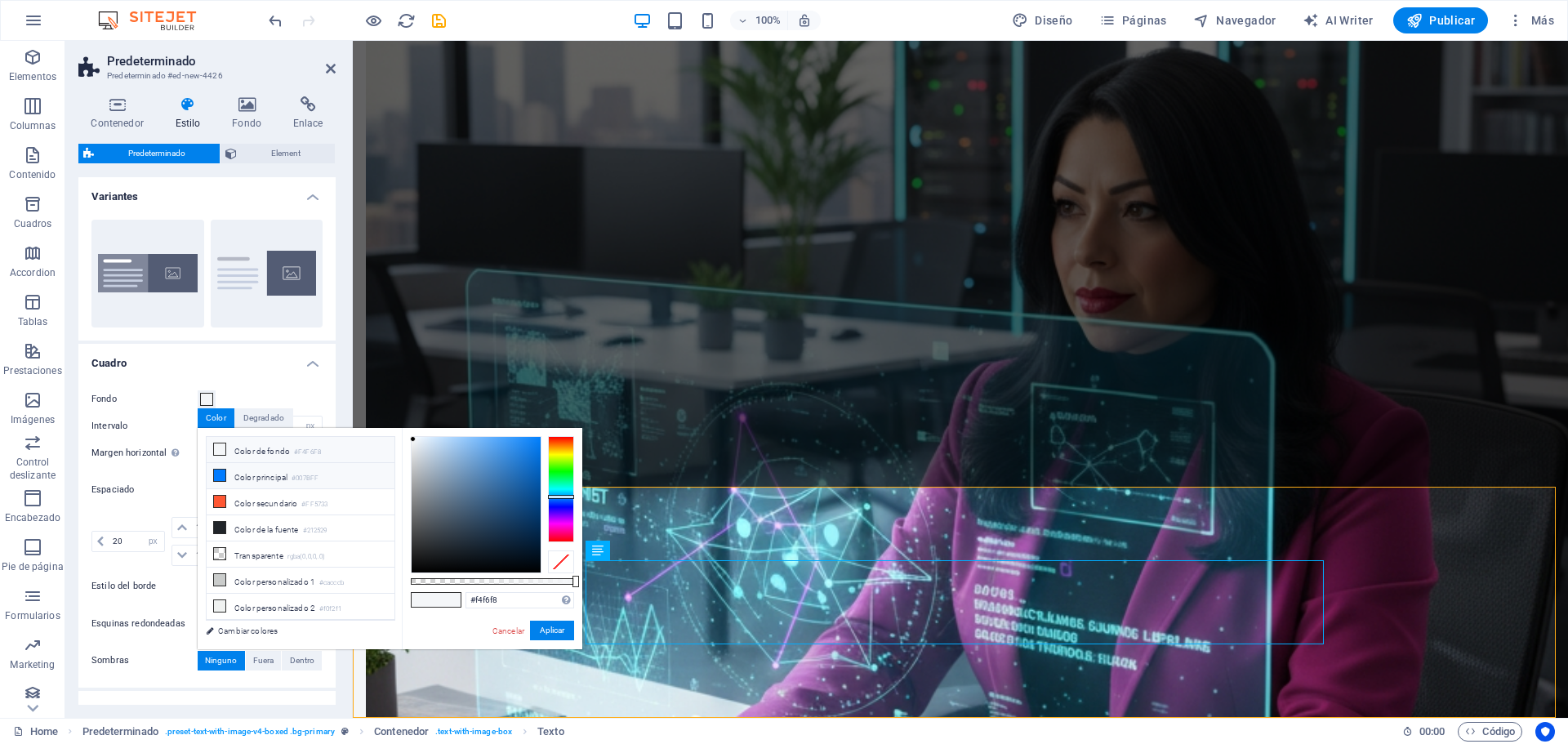
click at [248, 473] on li "Color principal #007BFF" at bounding box center [301, 476] width 188 height 26
type input "#007bff"
click at [557, 634] on button "Aplicar" at bounding box center [552, 629] width 44 height 20
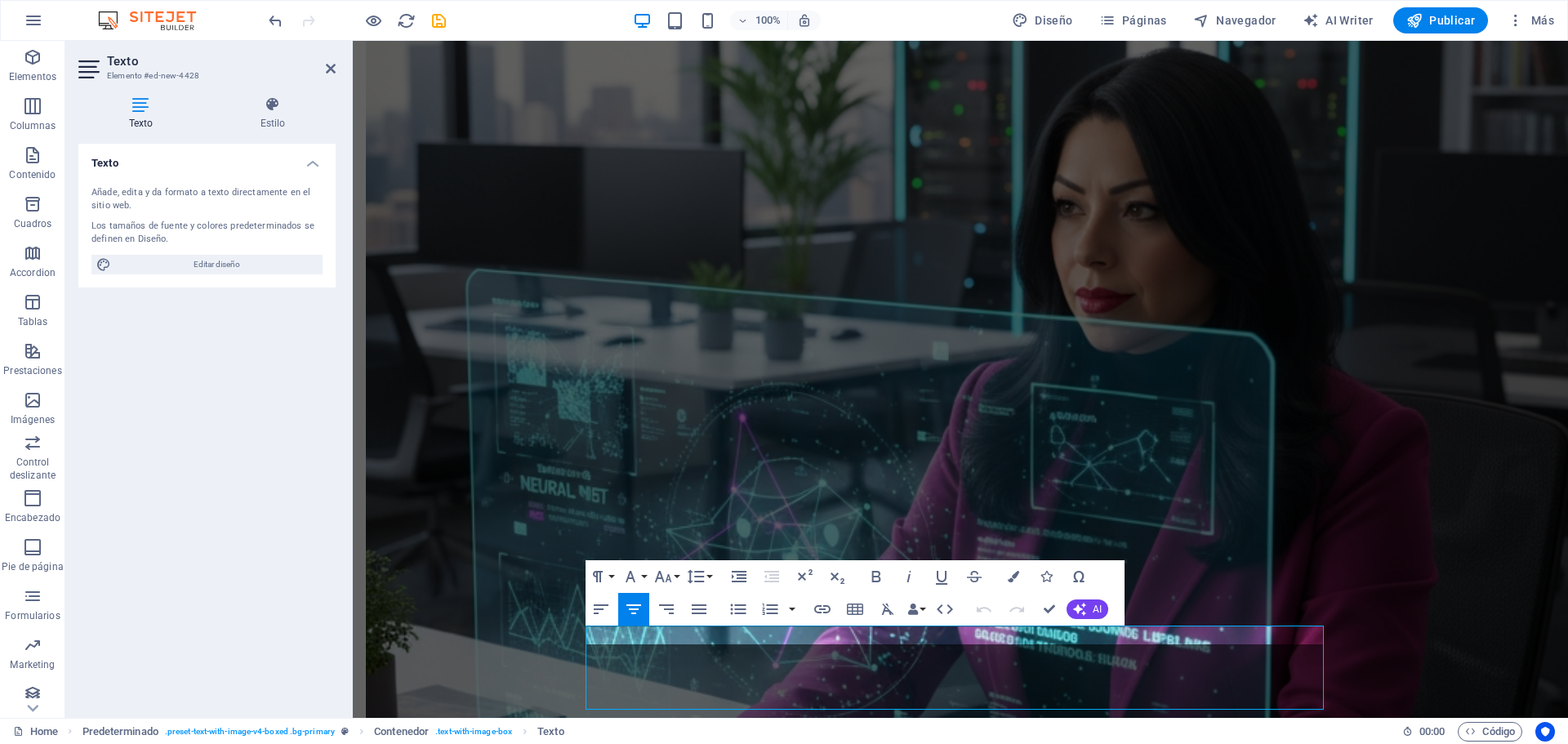
scroll to position [1932, 0]
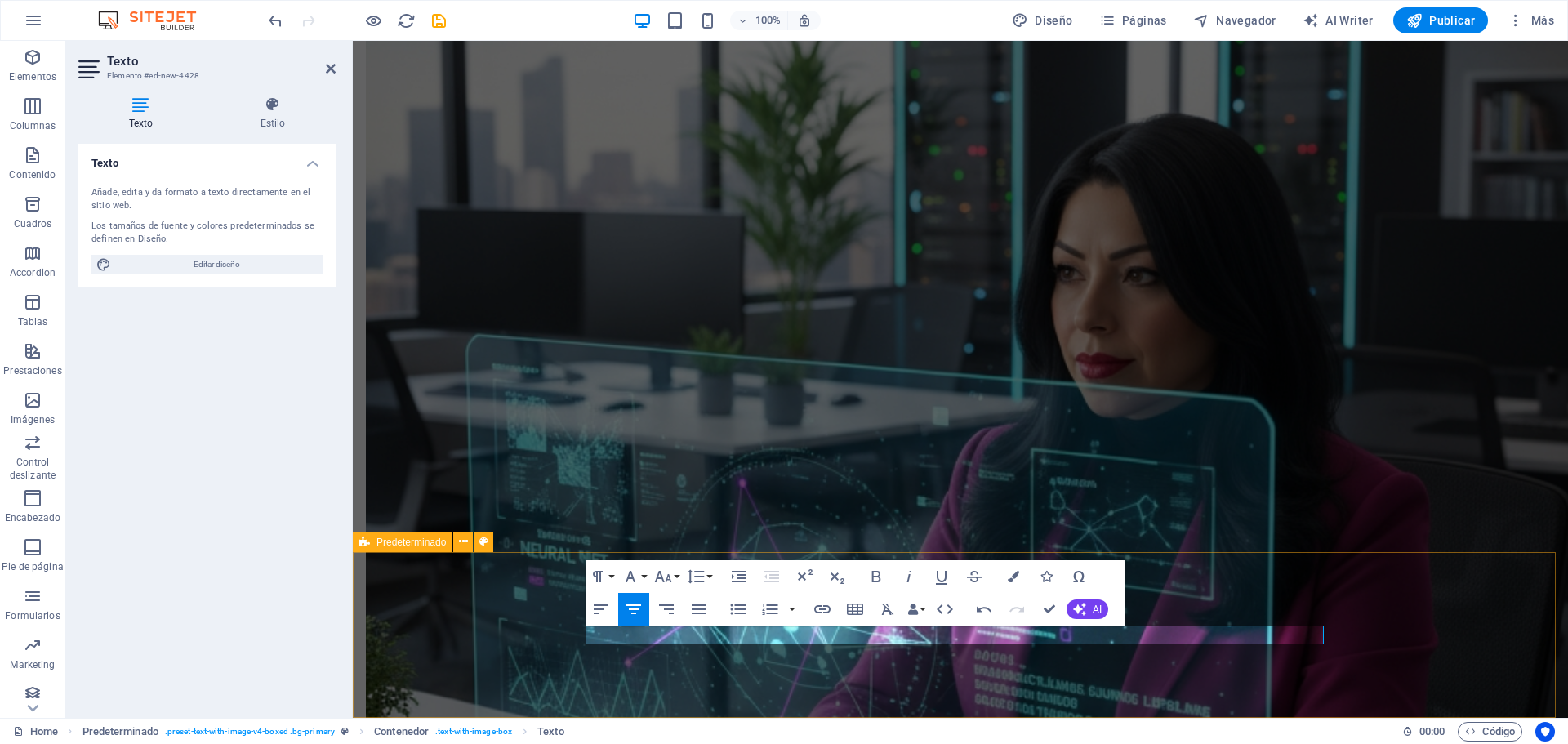
select select "px"
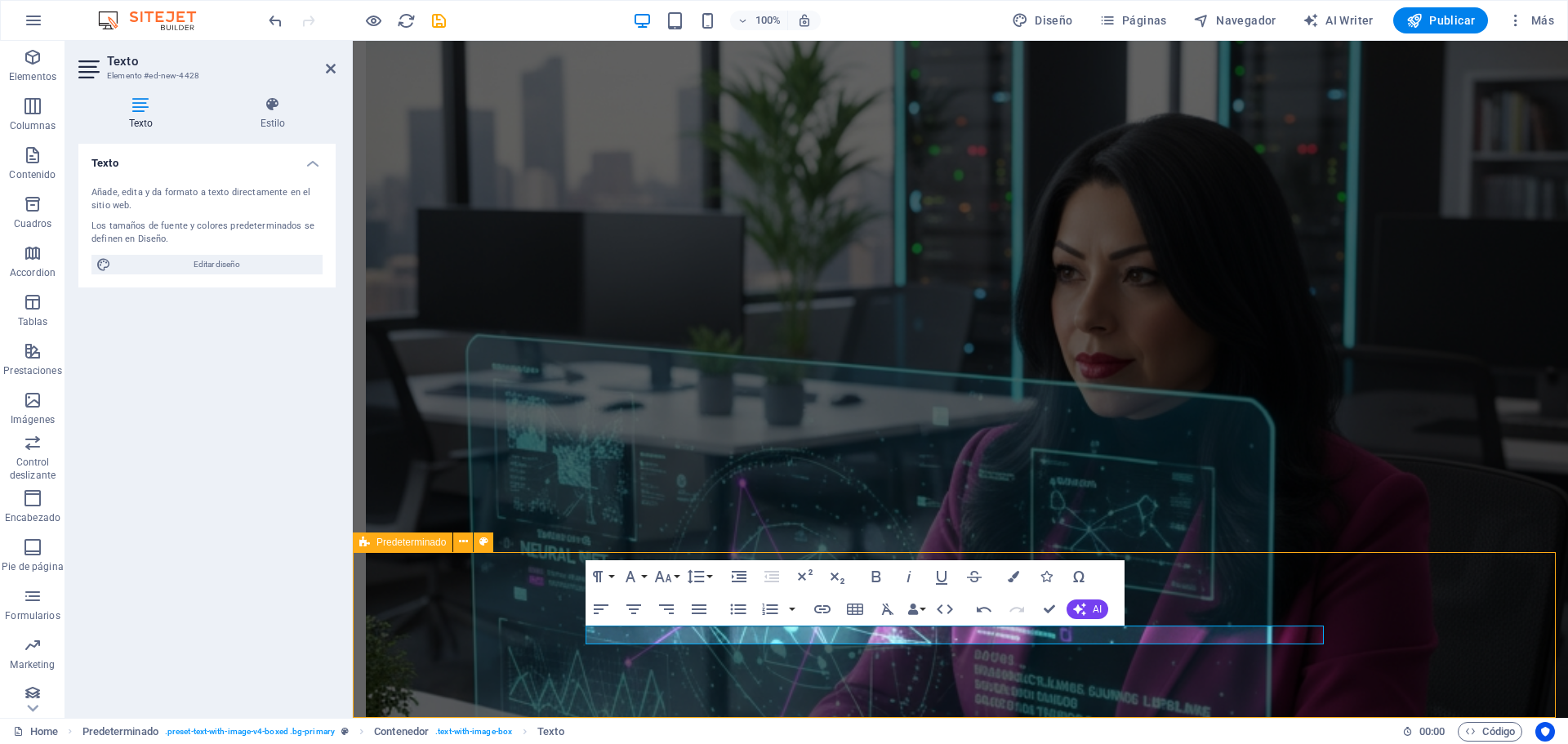
select select "px"
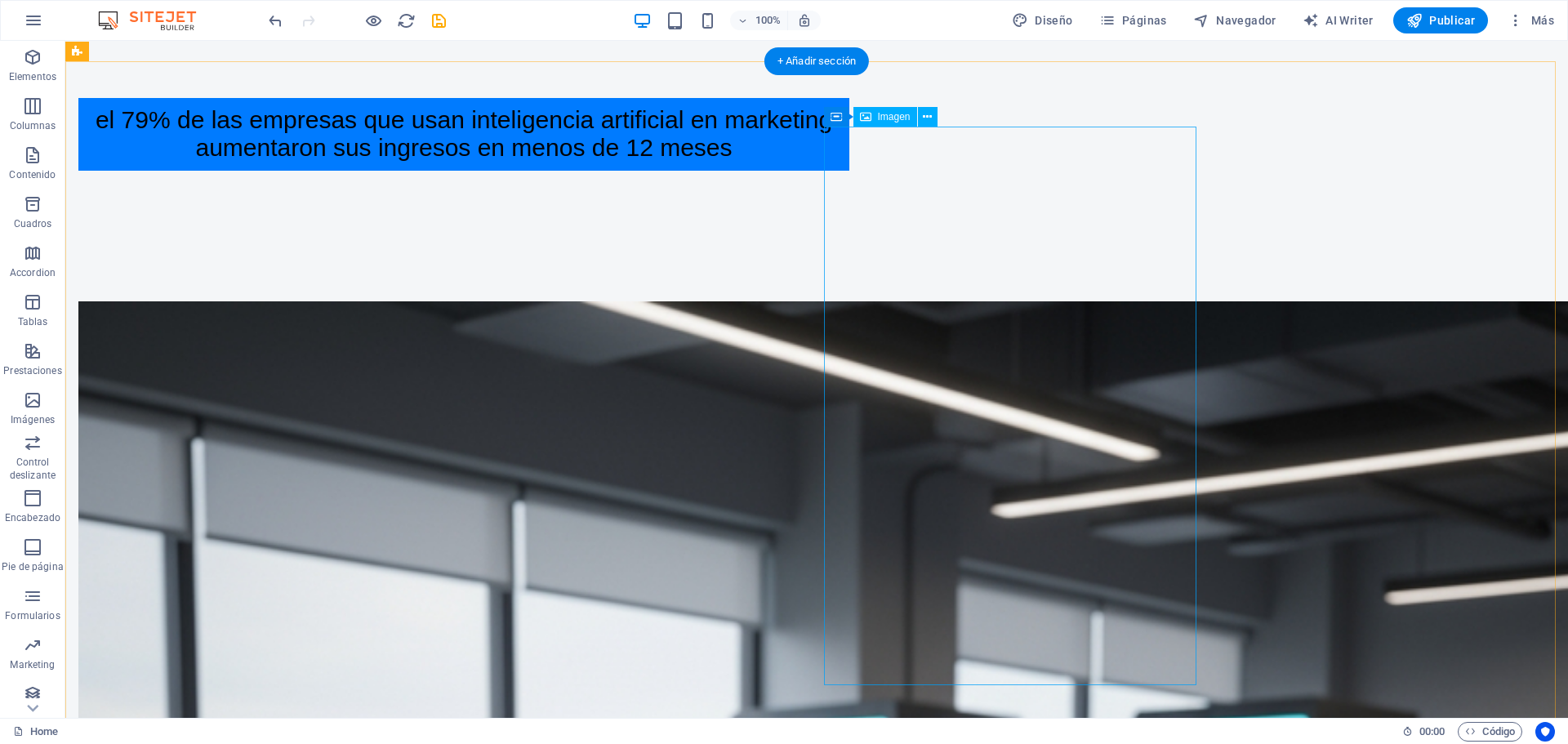
scroll to position [1225, 0]
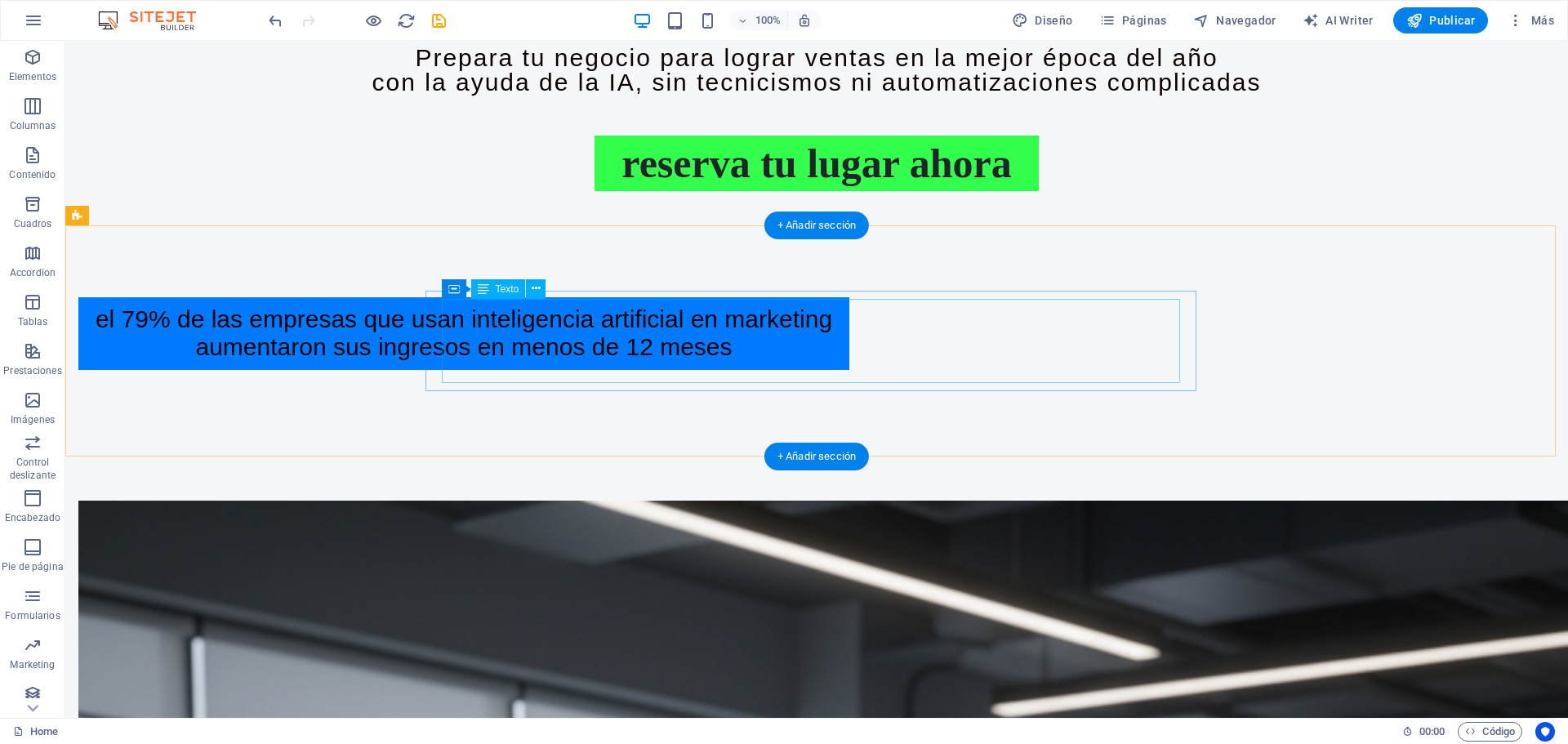
click at [833, 335] on div "El 79% de las empresas que usan INTELIGENCIA ARTIFICIAL en marketing aumentaron…" at bounding box center [464, 333] width 738 height 56
click at [850, 341] on div "El 79% de las empresas que usan INTELIGENCIA ARTIFICIAL en marketing aumentaron…" at bounding box center [463, 333] width 770 height 73
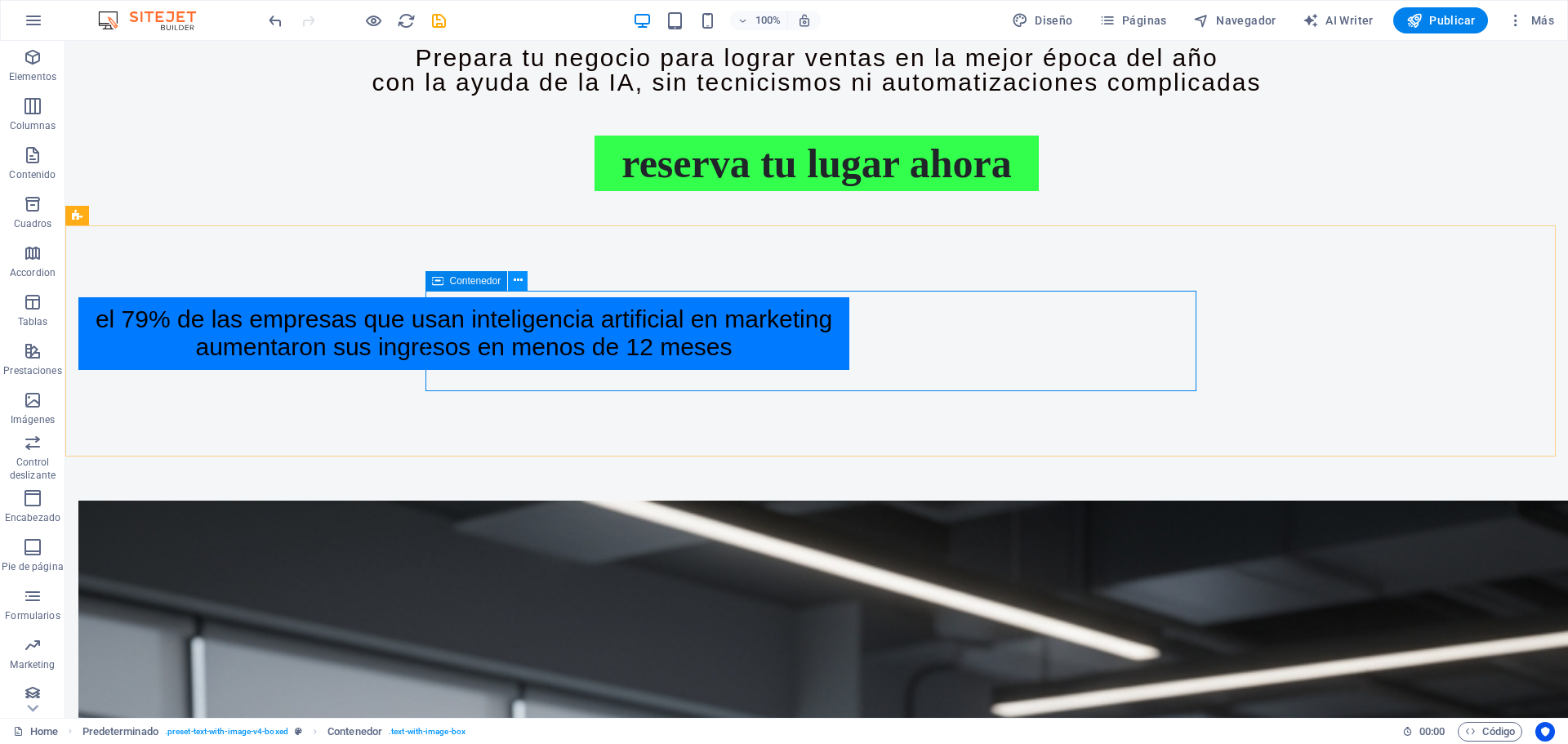
click at [516, 281] on icon at bounding box center [518, 280] width 9 height 17
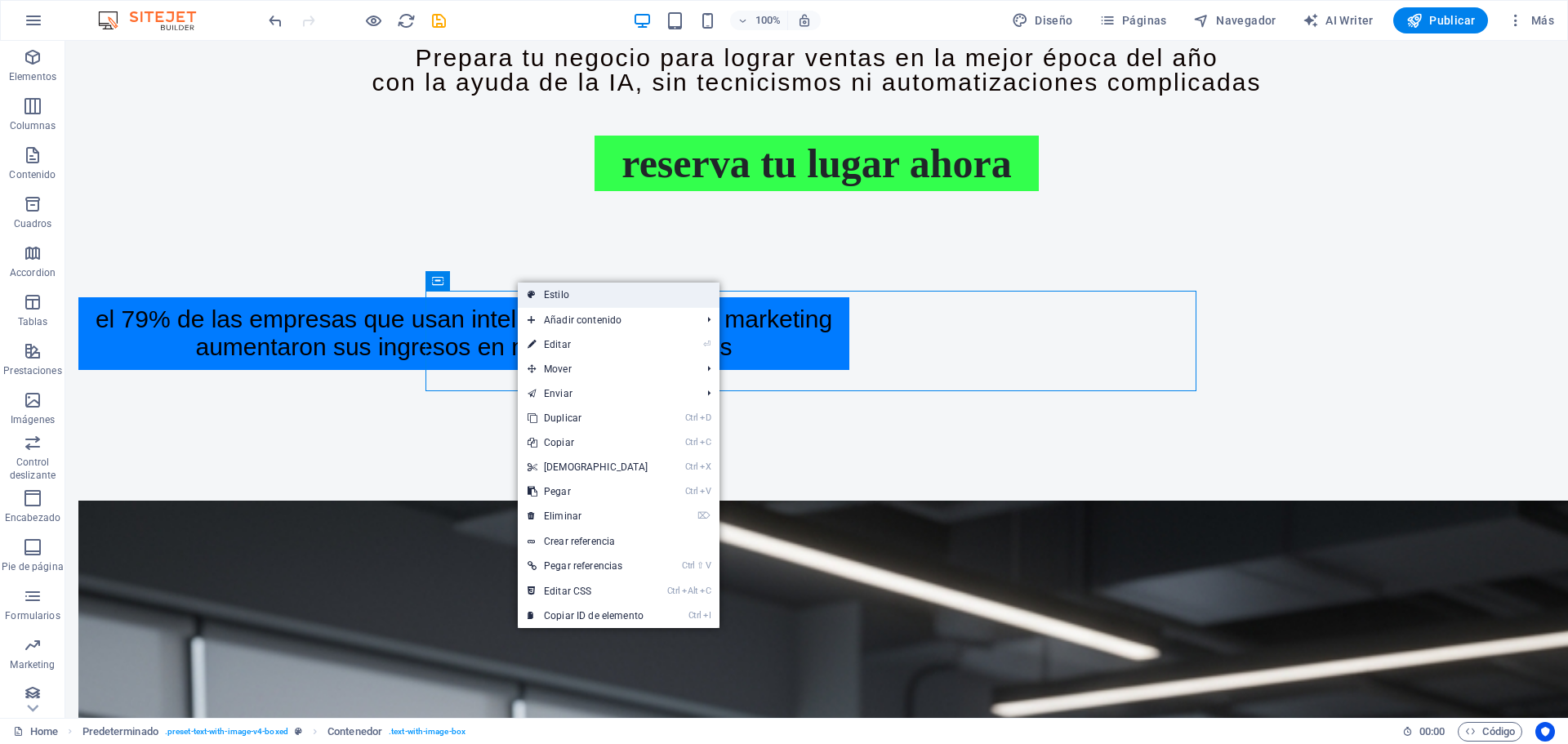
click at [562, 306] on link "Estilo" at bounding box center [619, 294] width 201 height 24
type input "#007bff"
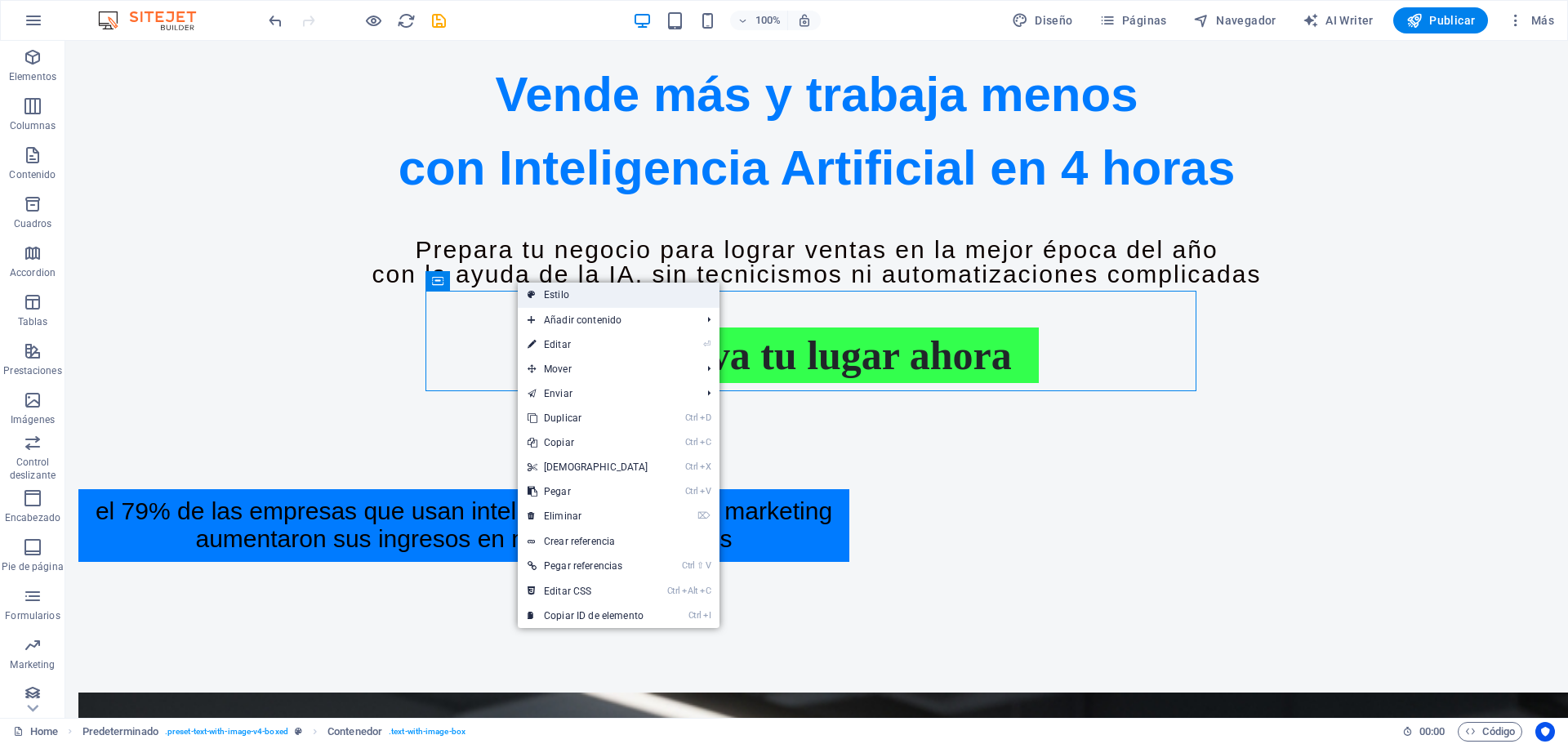
select select "px"
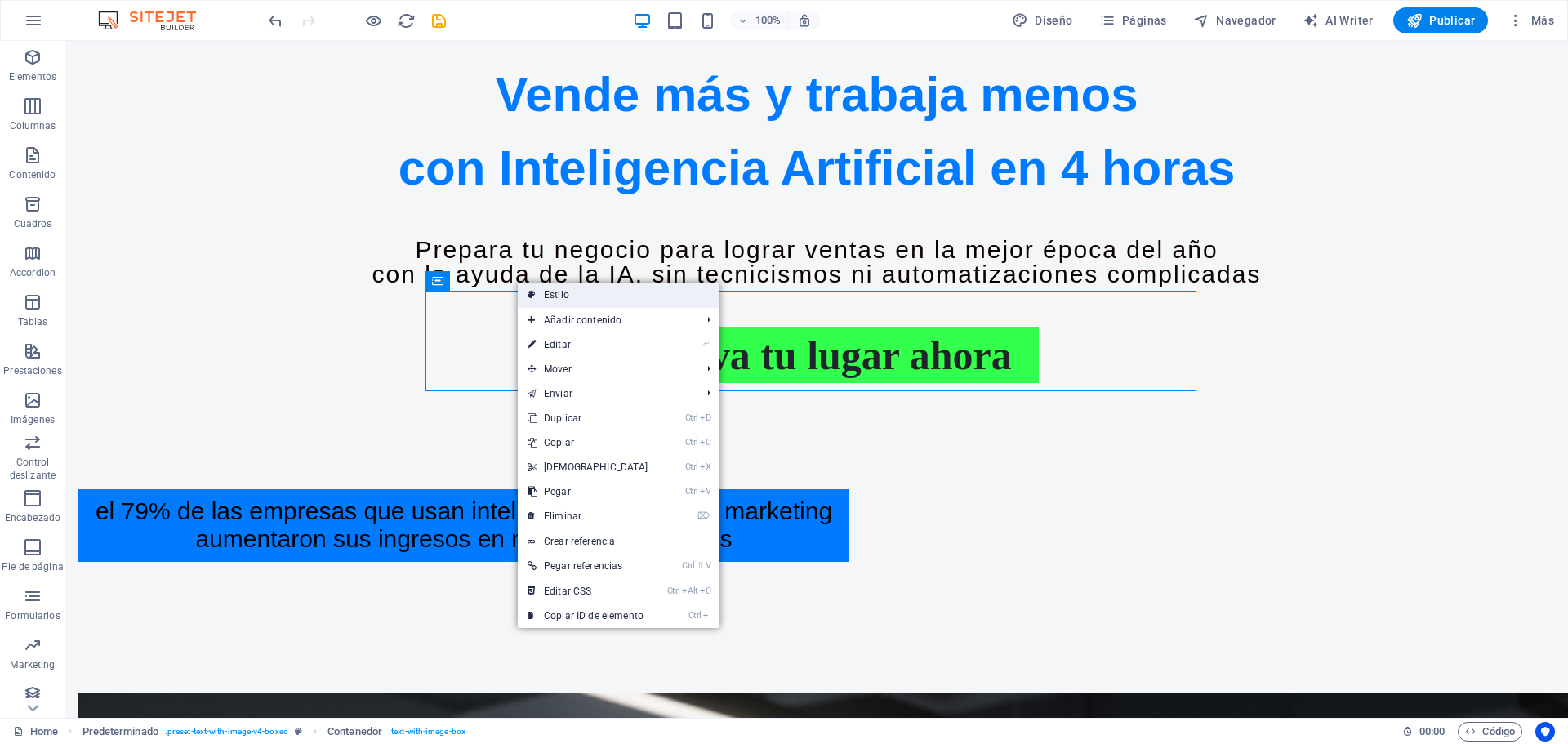
select select "px"
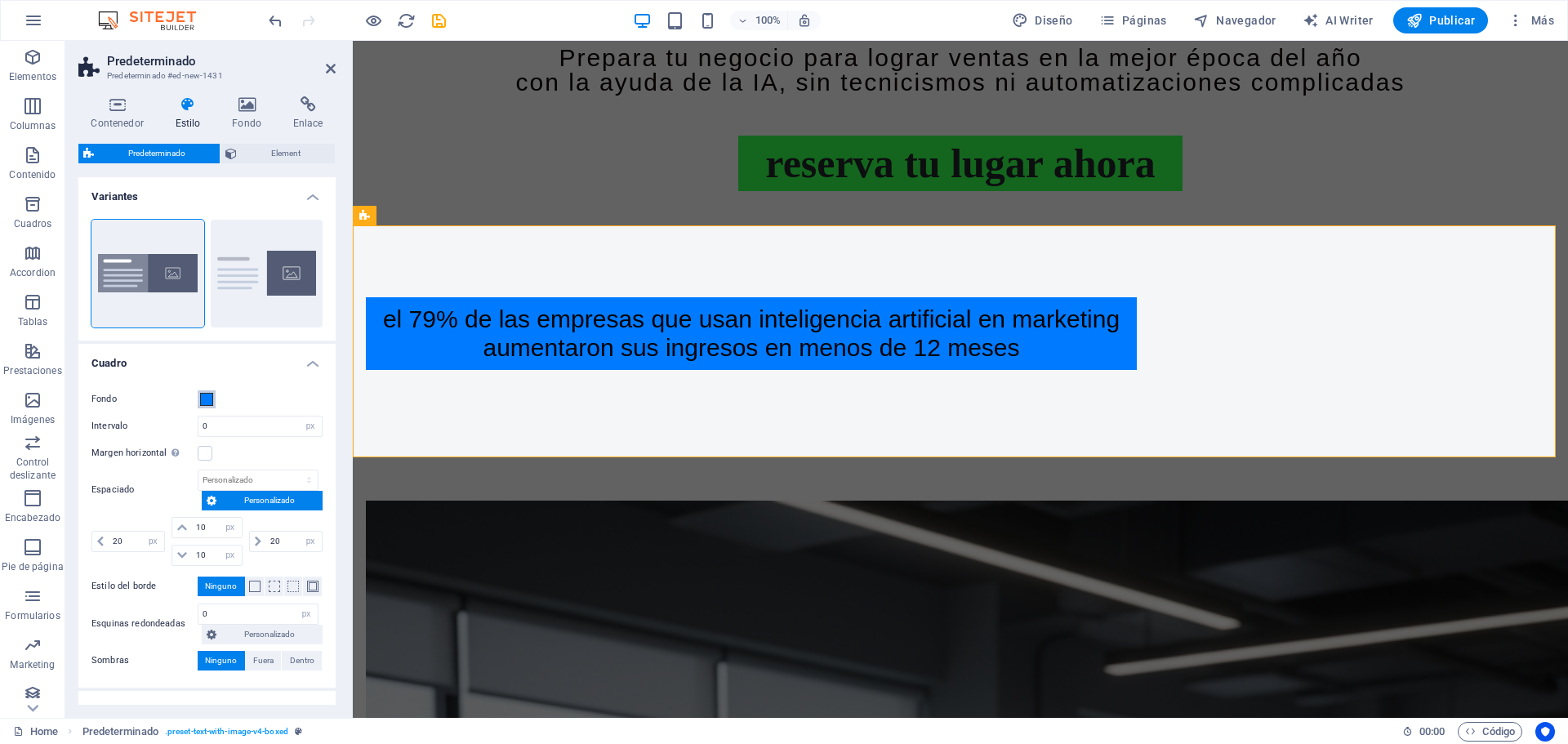
click at [211, 400] on span at bounding box center [207, 399] width 13 height 13
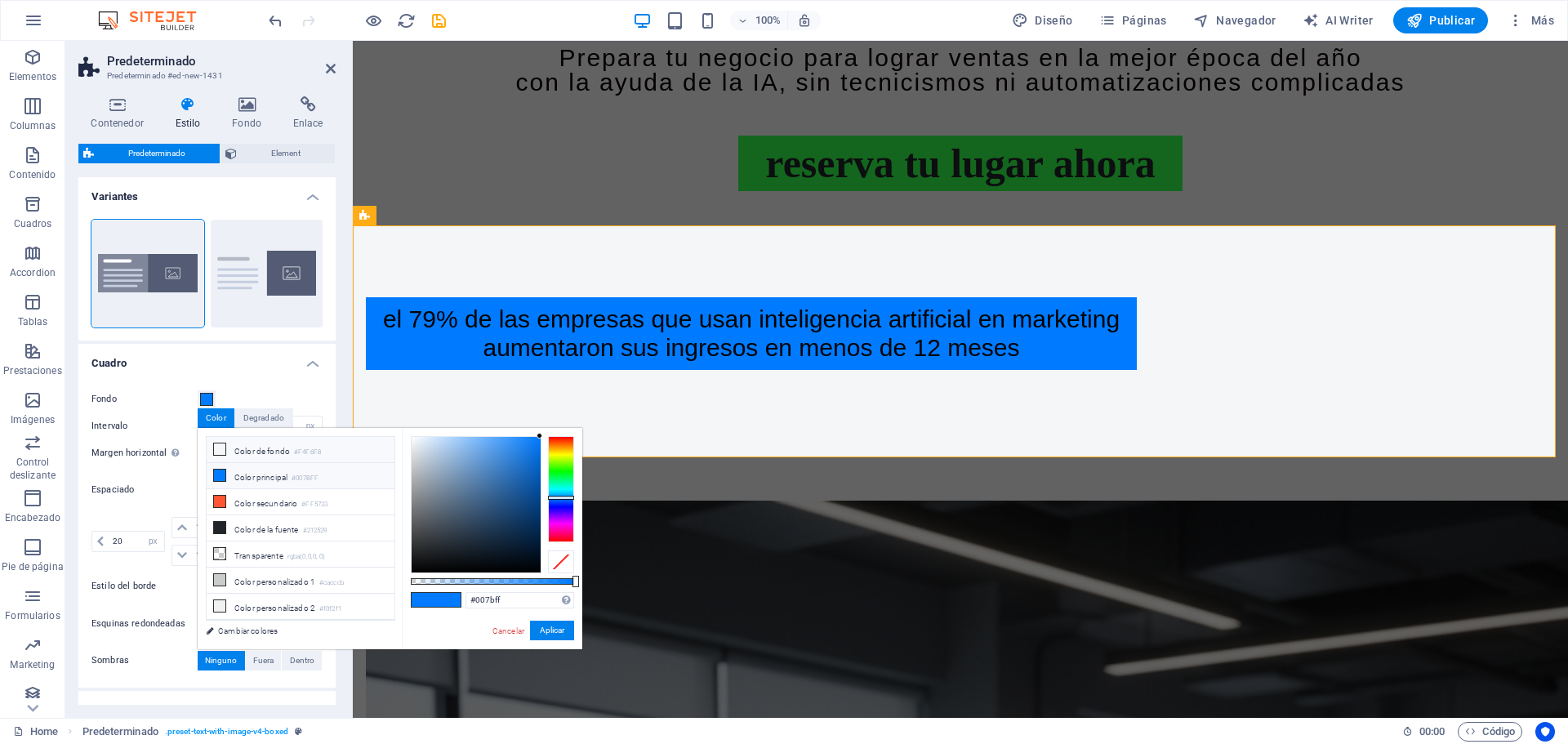
click at [263, 453] on li "Color de fondo #F4F6F8" at bounding box center [301, 450] width 188 height 26
type input "#f4f6f8"
click at [560, 629] on button "Aplicar" at bounding box center [552, 629] width 44 height 20
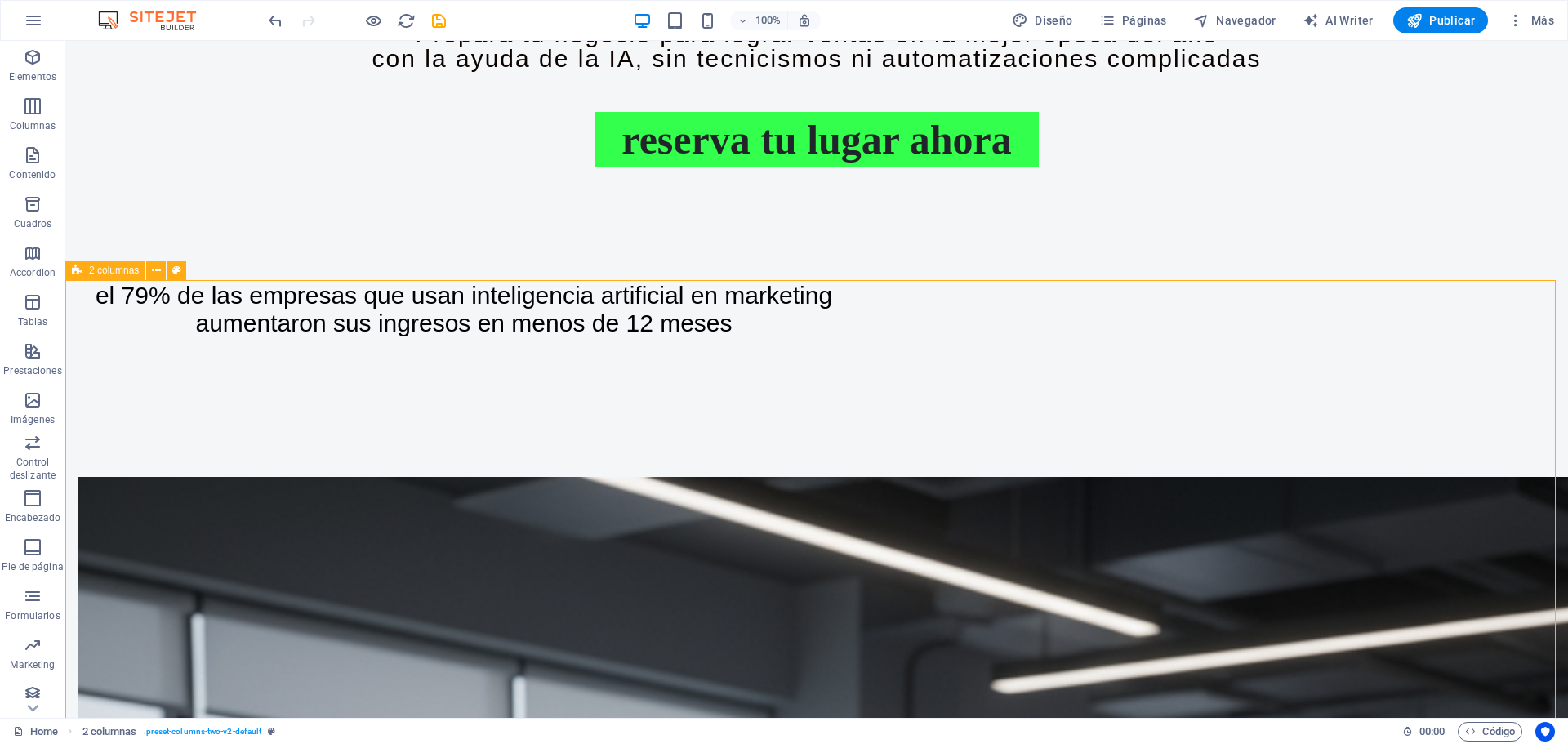
scroll to position [1225, 0]
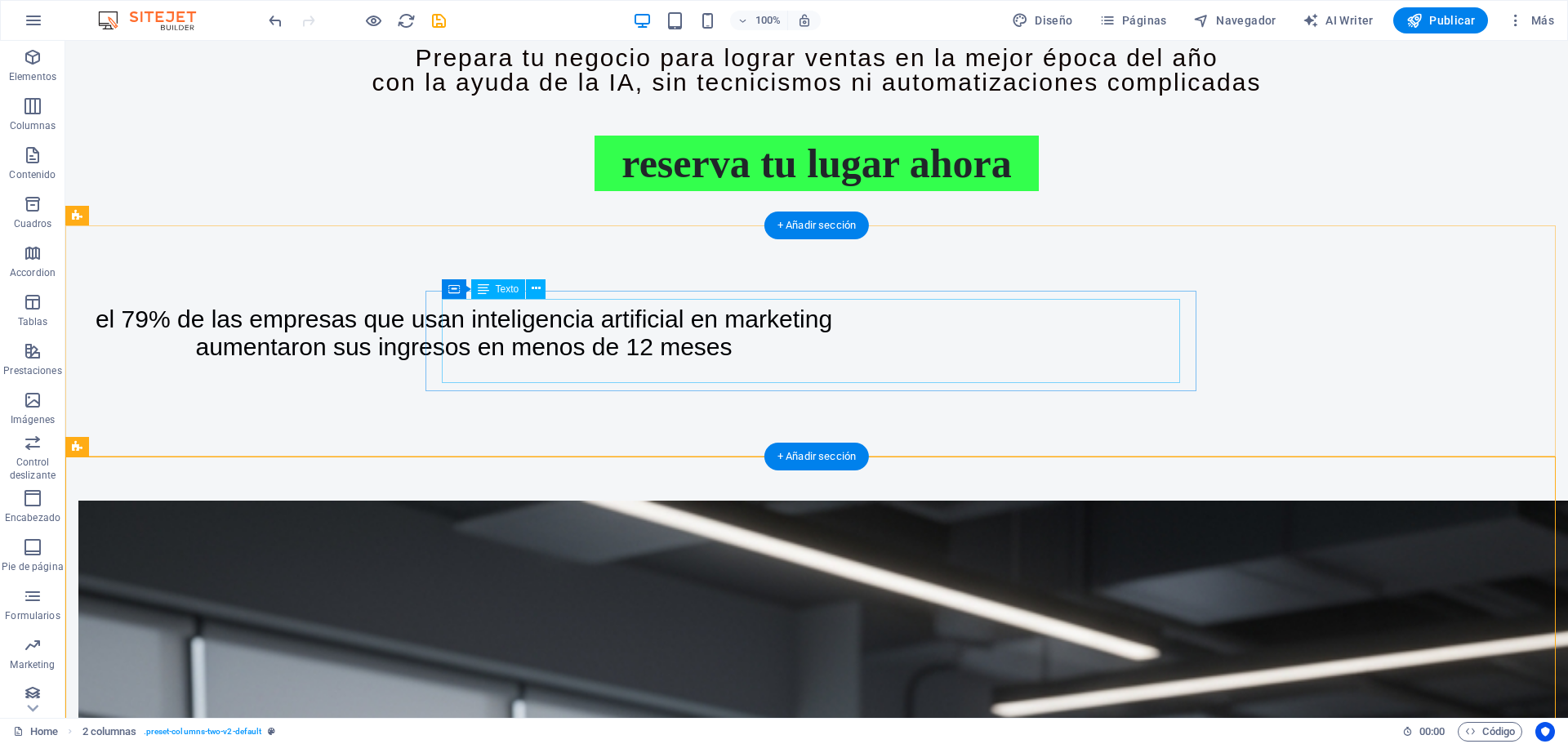
click at [512, 331] on div "El 79% de las empresas que usan INTELIGENCIA ARTIFICIAL en marketing aumentaron…" at bounding box center [464, 333] width 738 height 56
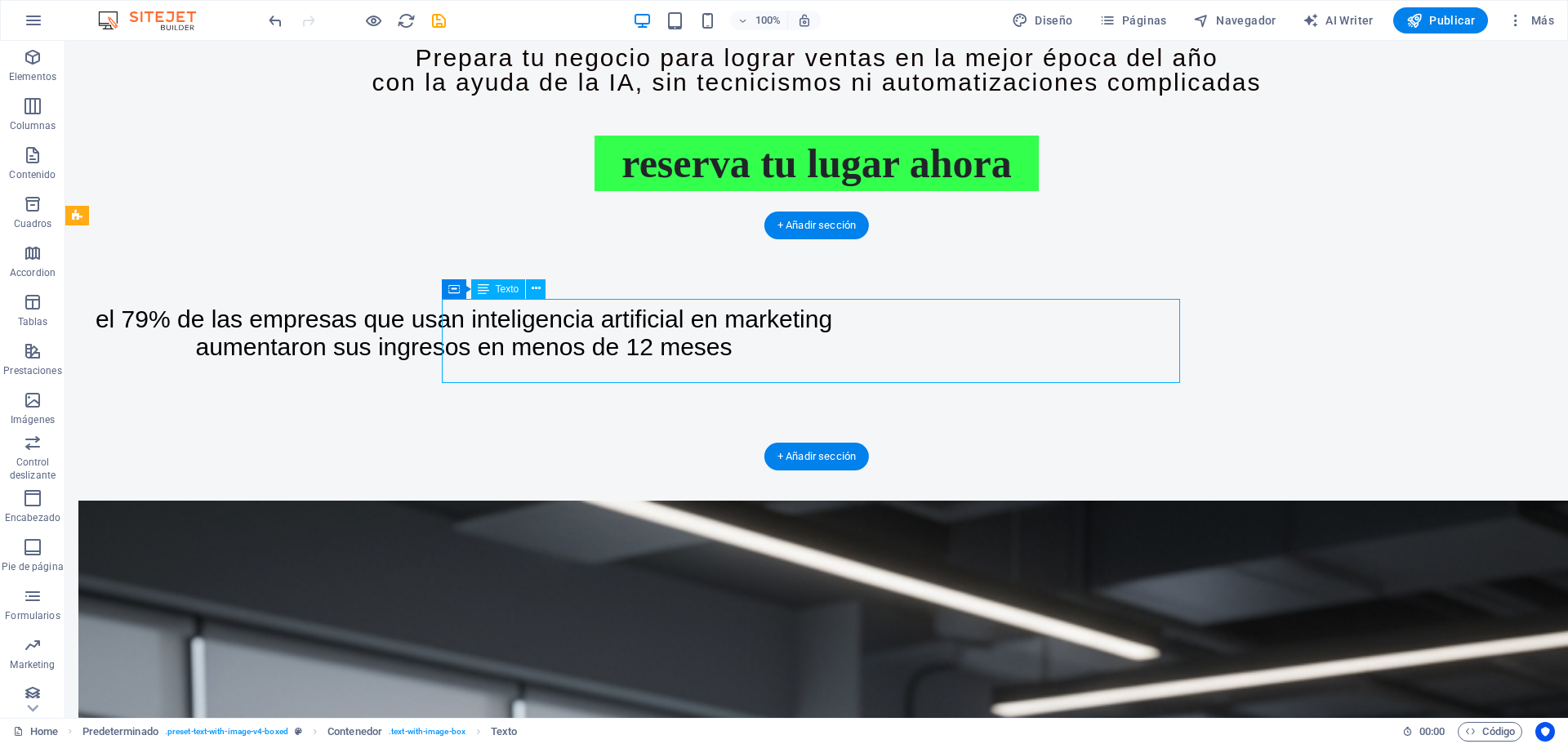
click at [512, 331] on div "El 79% de las empresas que usan INTELIGENCIA ARTIFICIAL en marketing aumentaron…" at bounding box center [464, 333] width 738 height 56
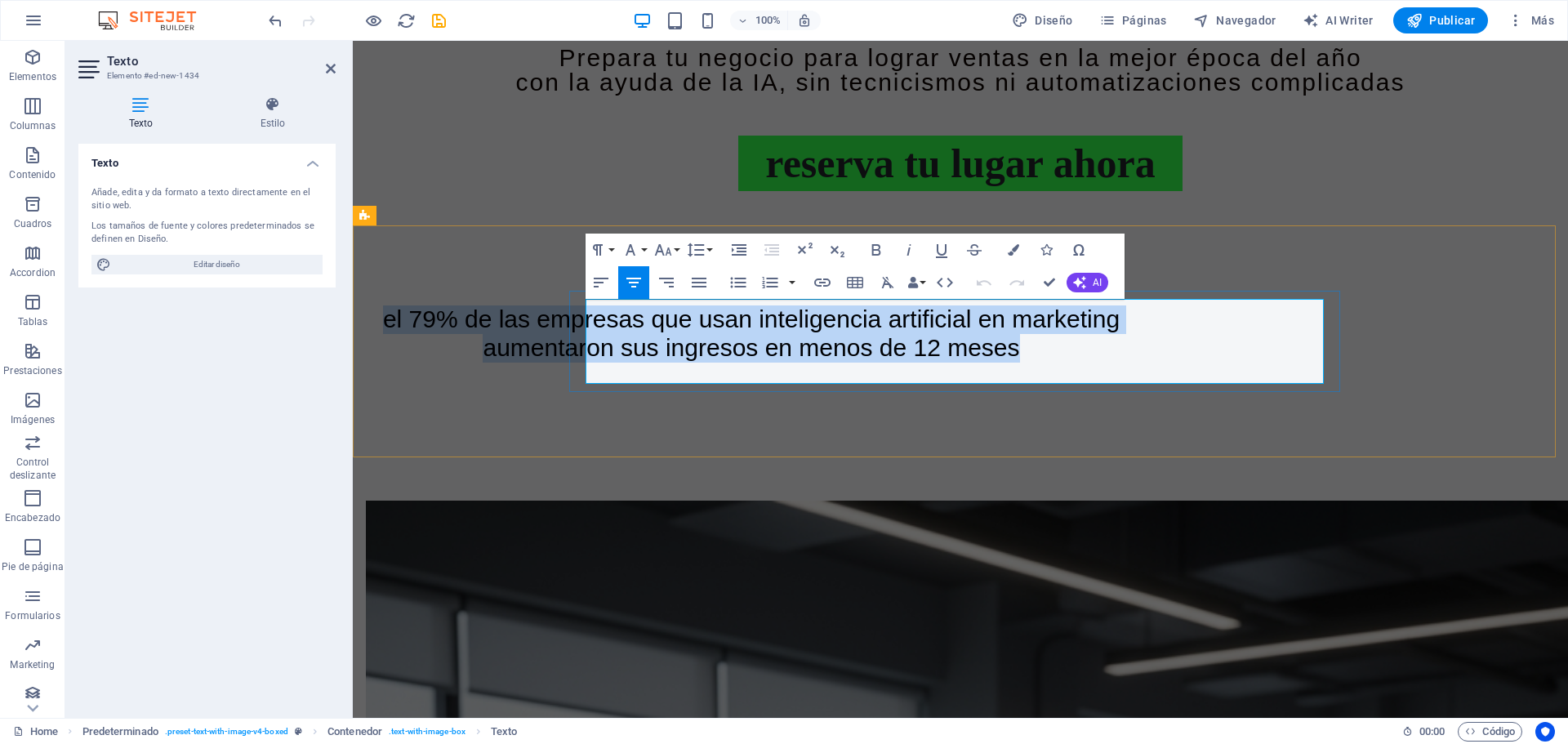
drag, startPoint x: 605, startPoint y: 316, endPoint x: 1009, endPoint y: 376, distance: 408.4
click at [1009, 361] on h4 "El 79% de las empresas que usan INTELIGENCIA ARTIFICIAL en marketing aumentaron…" at bounding box center [751, 333] width 738 height 56
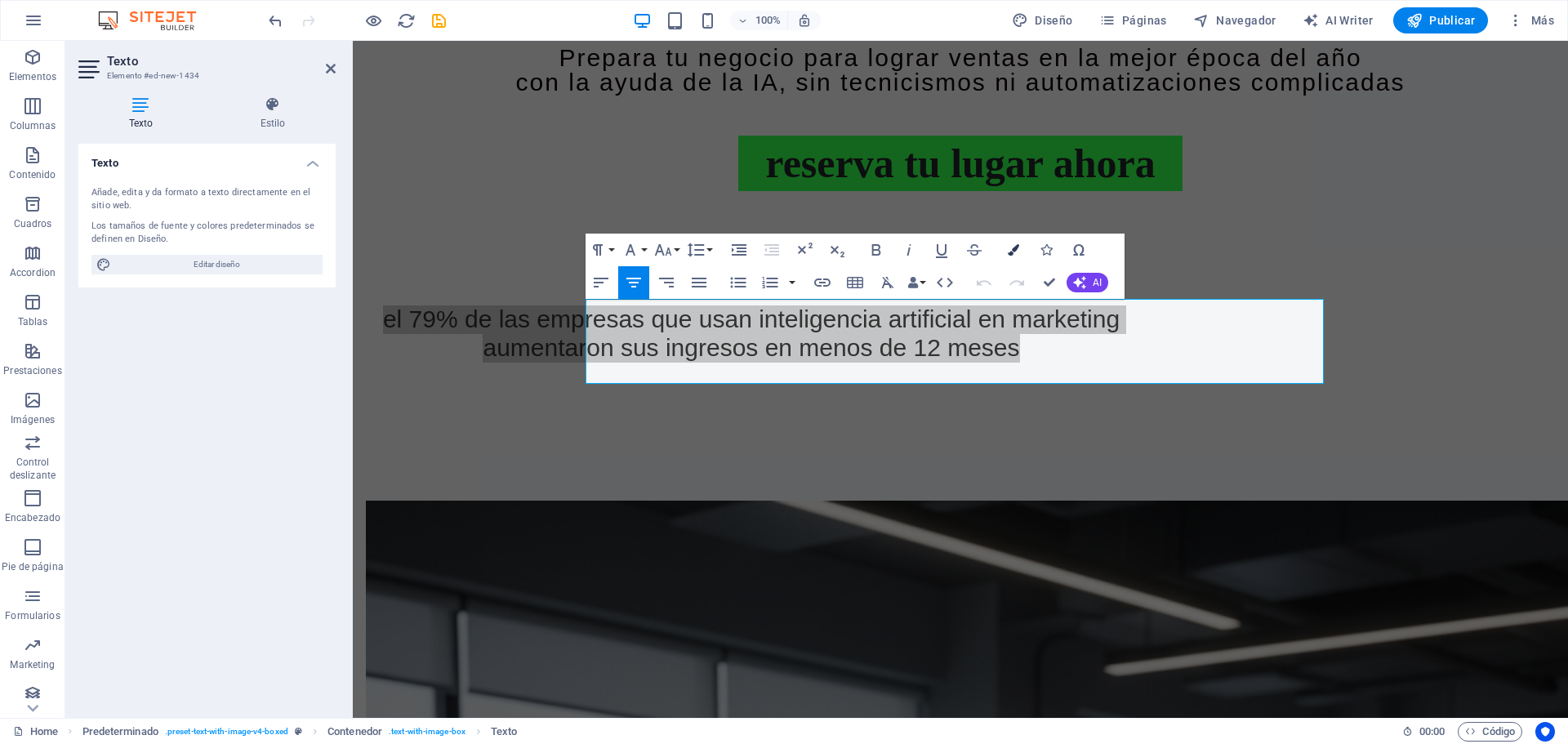
click at [1016, 242] on button "Colors" at bounding box center [1013, 250] width 31 height 33
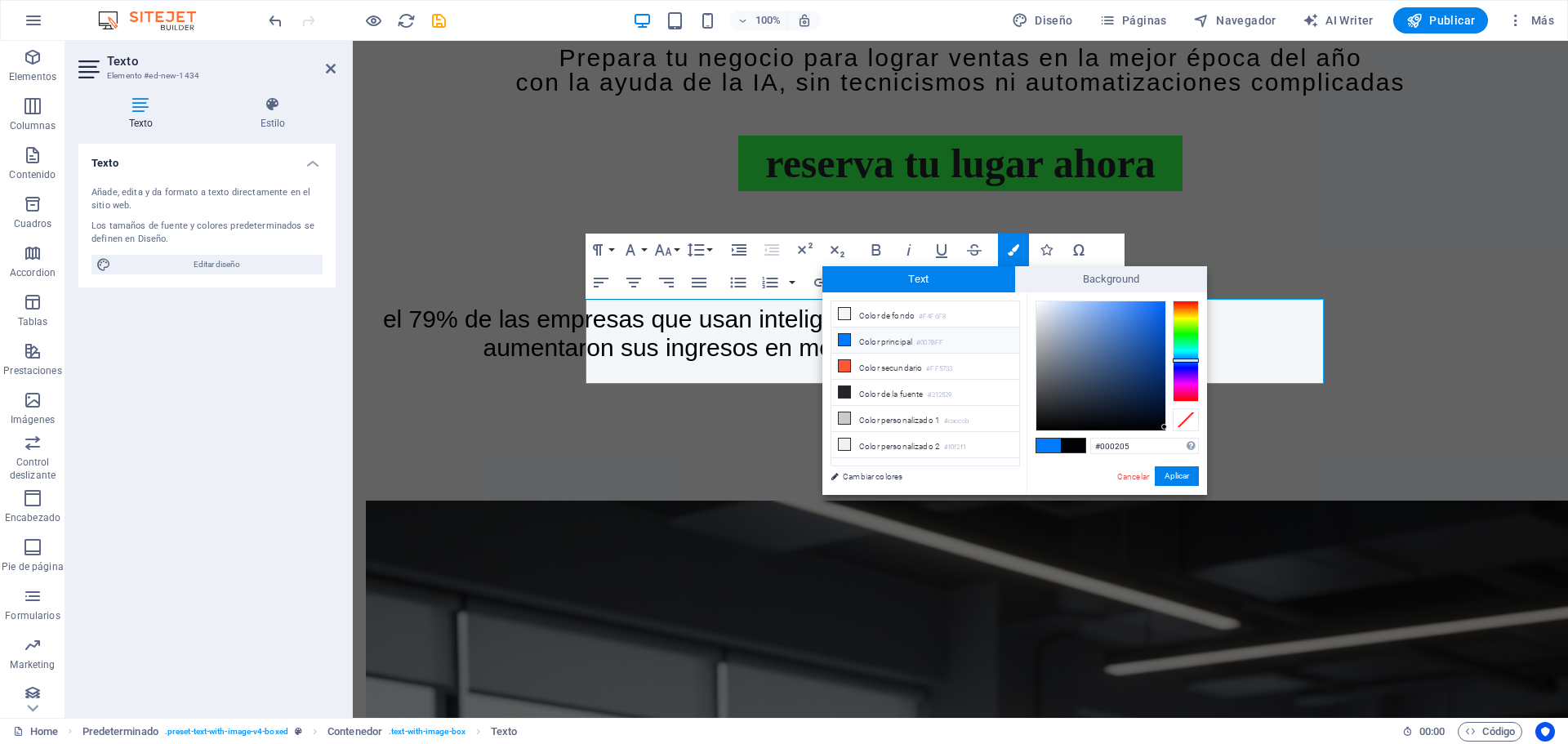
click at [866, 339] on li "Color principal #007BFF" at bounding box center [925, 340] width 188 height 26
type input "#007bff"
drag, startPoint x: 1178, startPoint y: 473, endPoint x: 855, endPoint y: 298, distance: 367.4
click at [1178, 473] on button "Aplicar" at bounding box center [1176, 475] width 44 height 20
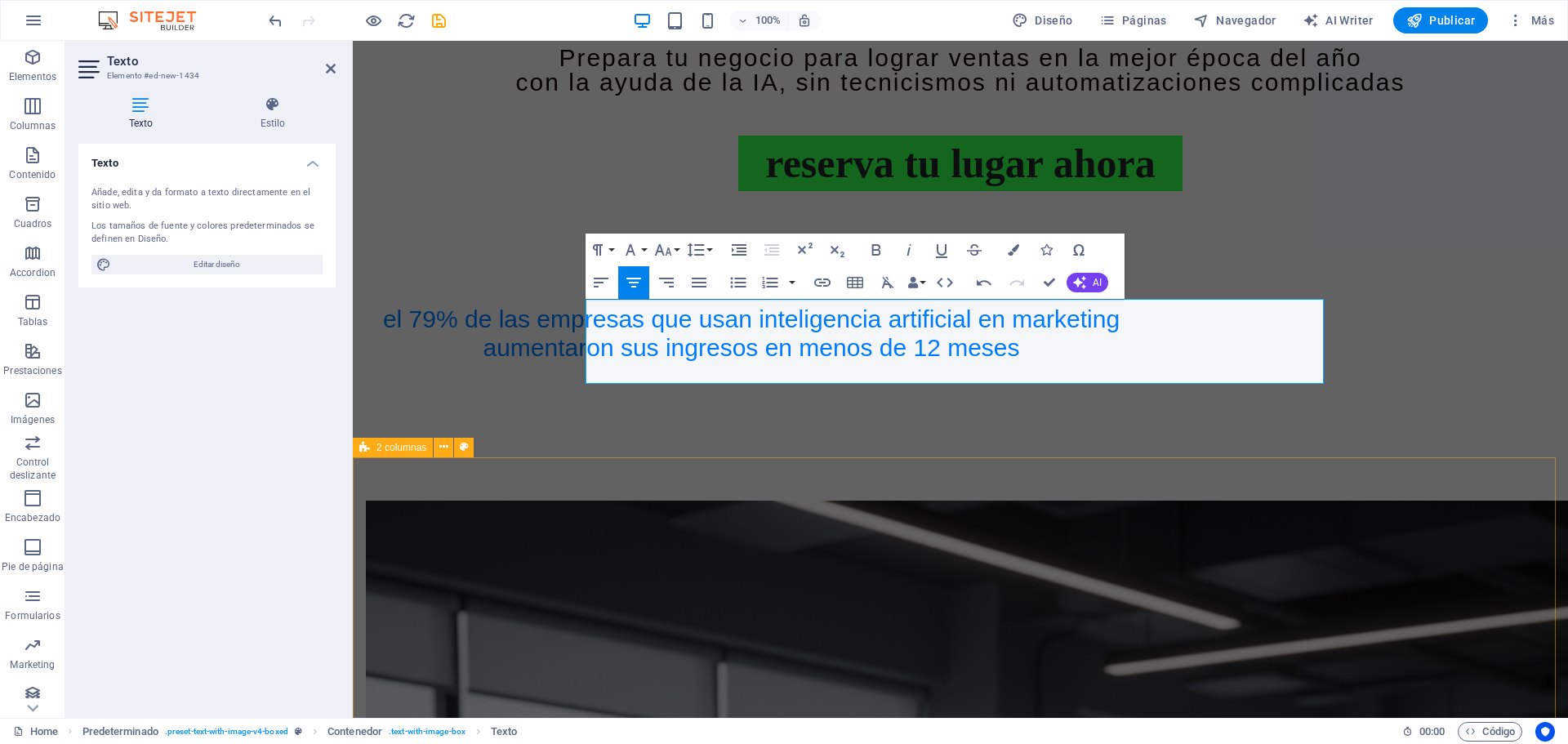
select select "rem"
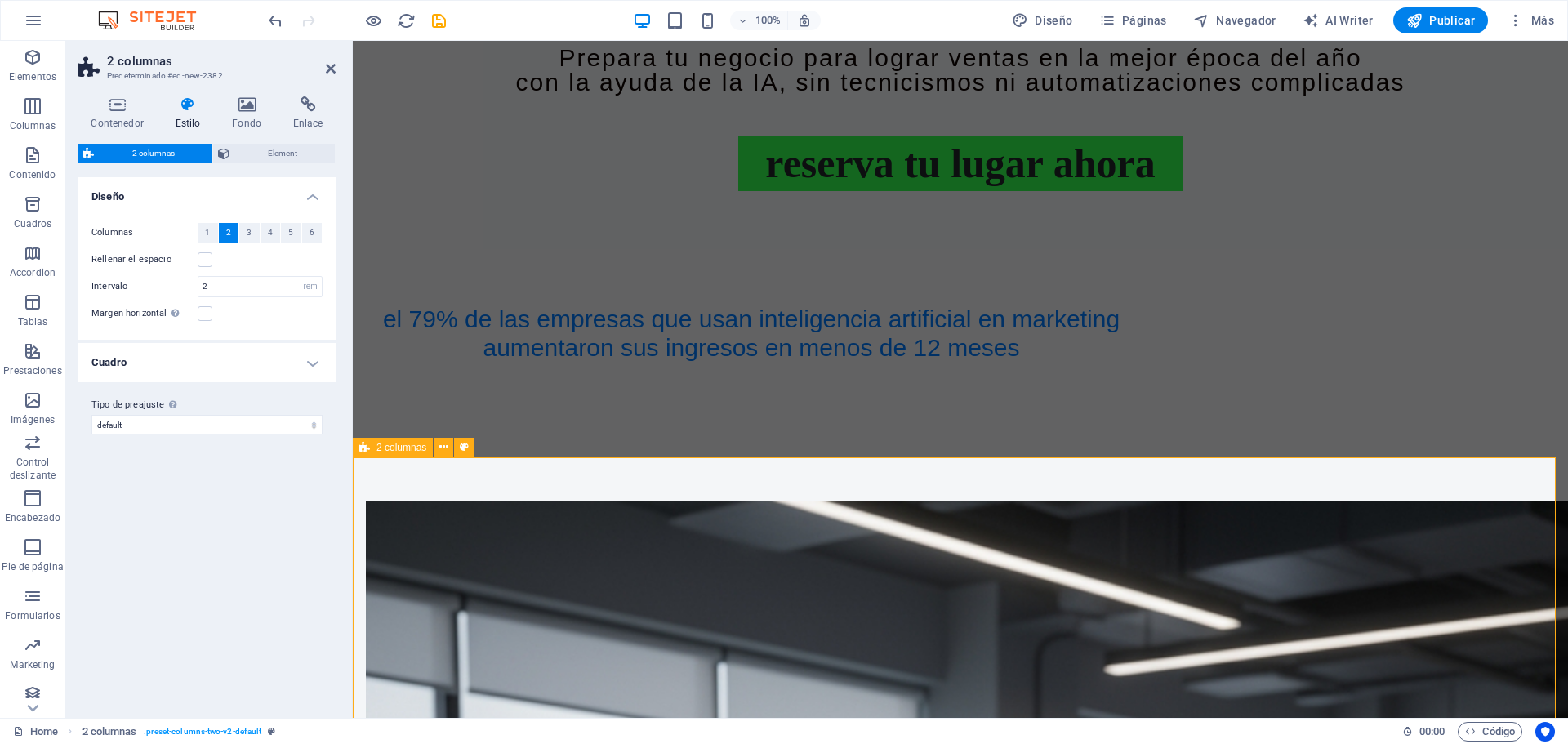
click at [152, 504] on div "Variantes Predeterminado Diseño Columnas 1 2 3 4 5 6 Rellenar el espacio Interv…" at bounding box center [207, 440] width 257 height 527
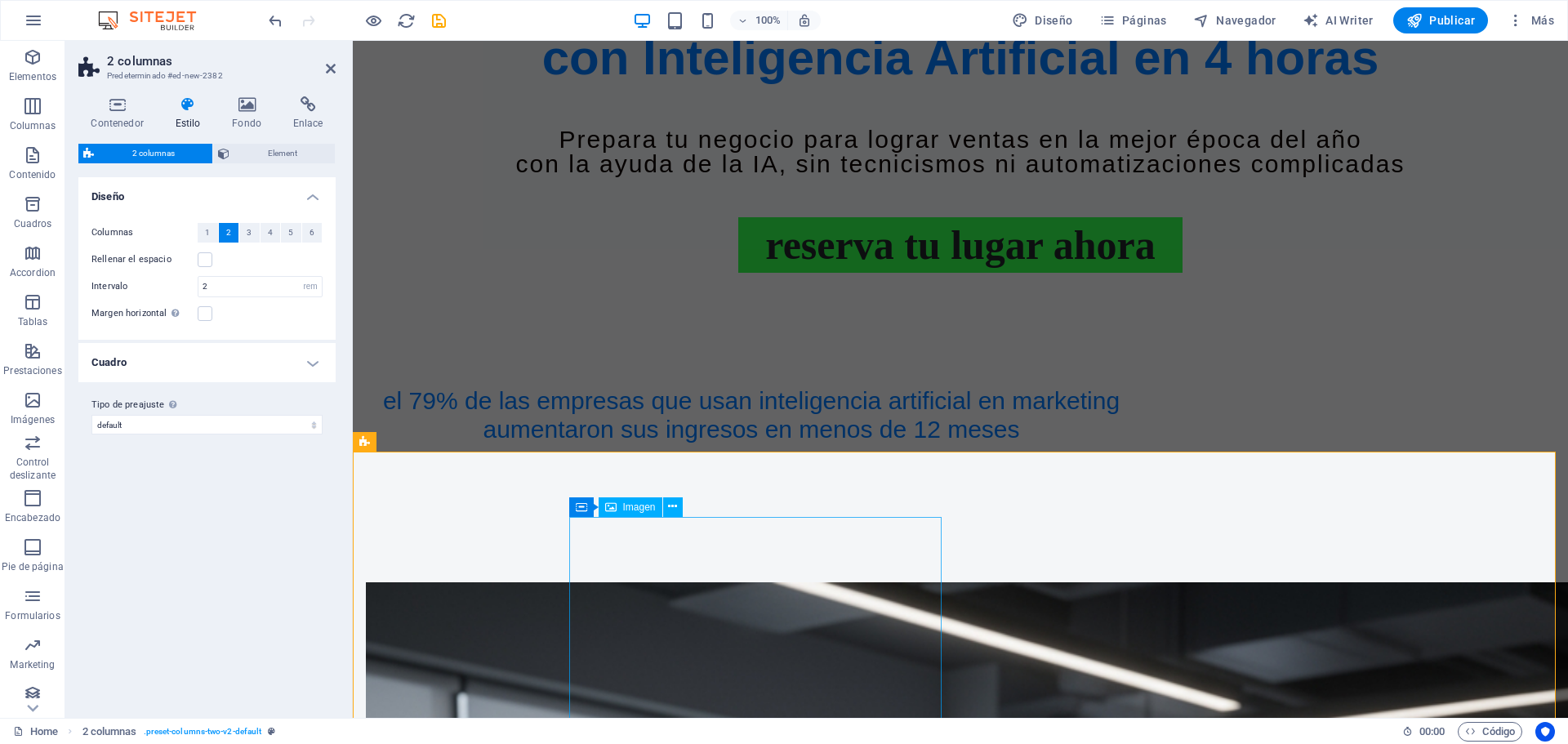
scroll to position [870, 0]
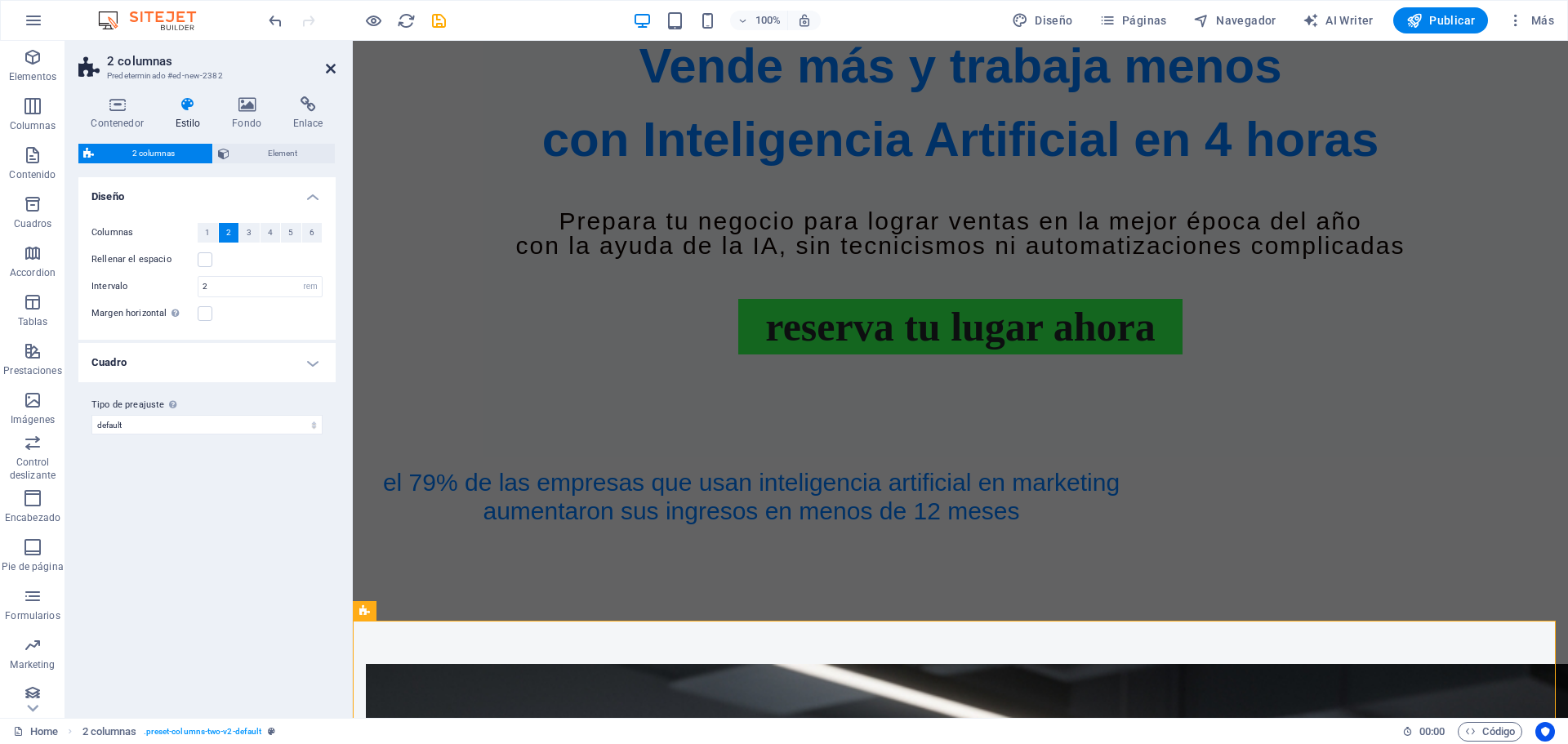
click at [324, 64] on h2 "2 columnas" at bounding box center [221, 61] width 228 height 15
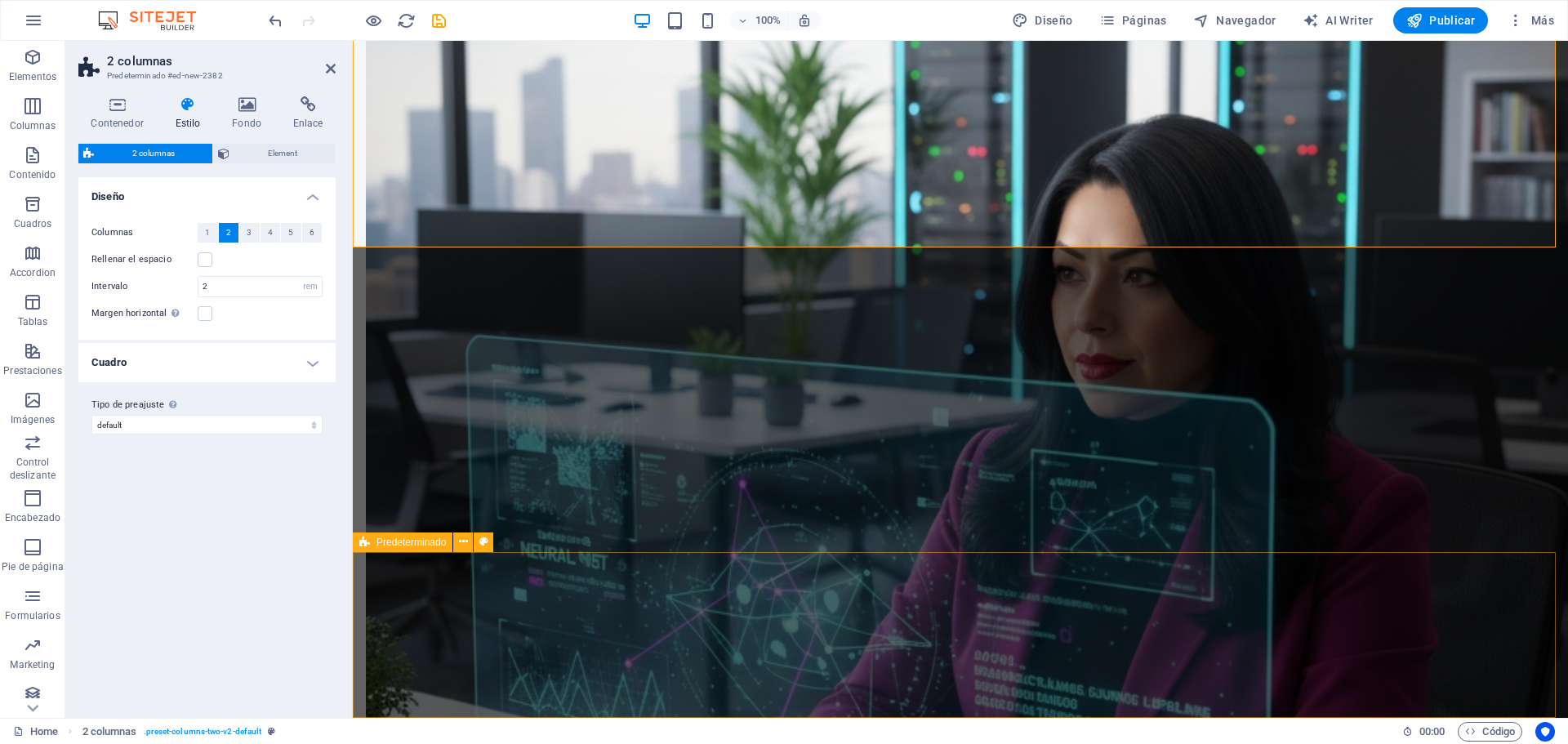
scroll to position [1932, 0]
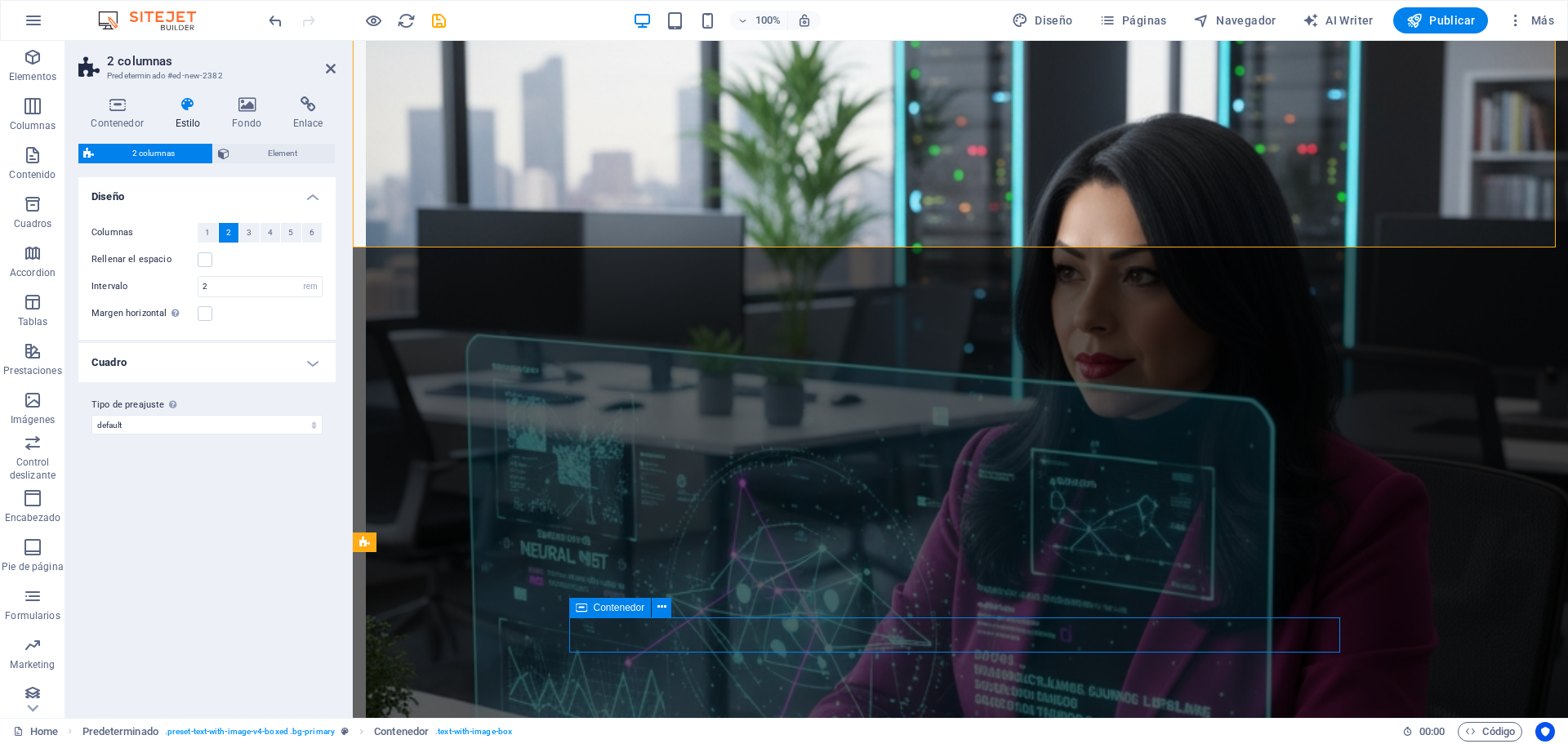
scroll to position [2123, 0]
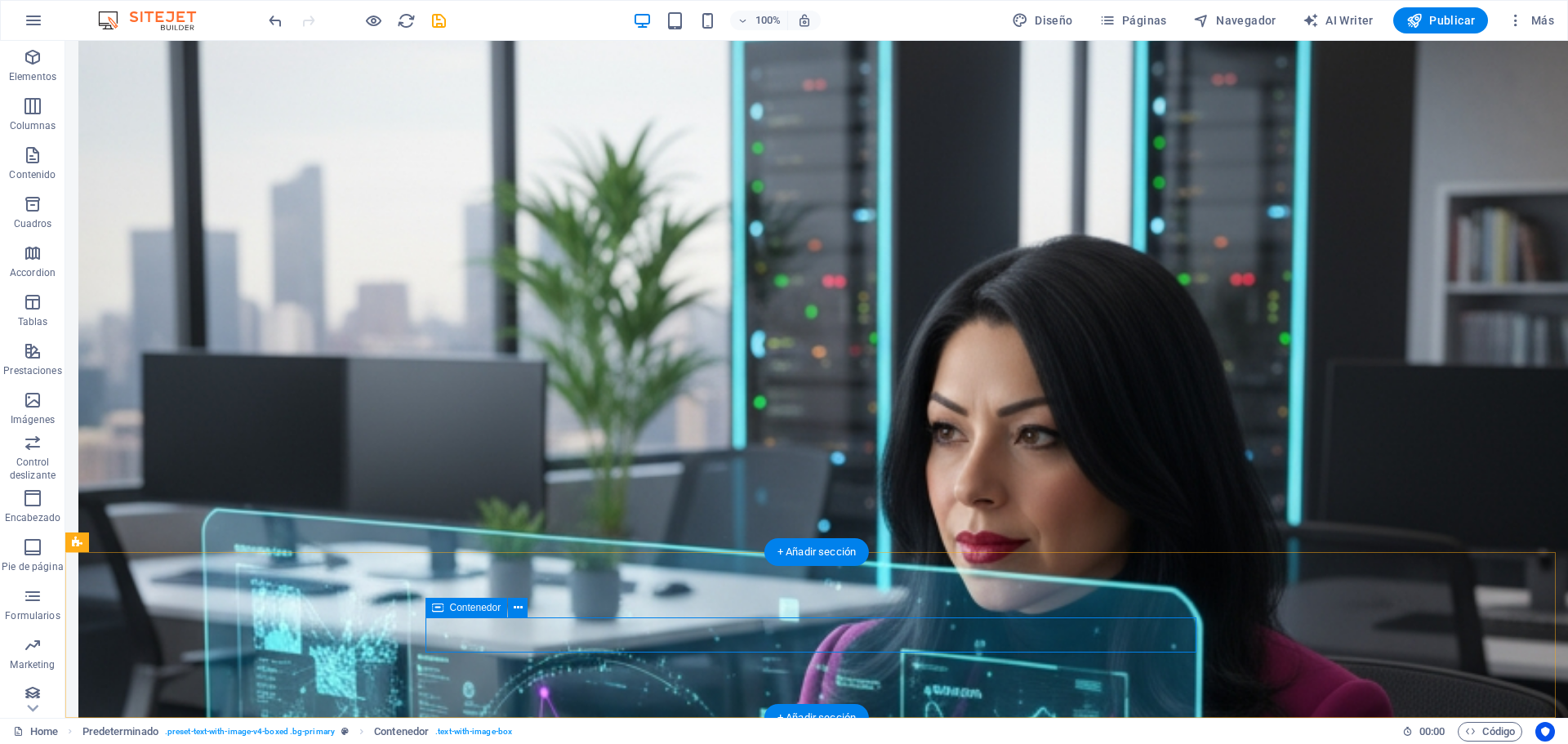
click at [516, 607] on icon at bounding box center [518, 607] width 9 height 17
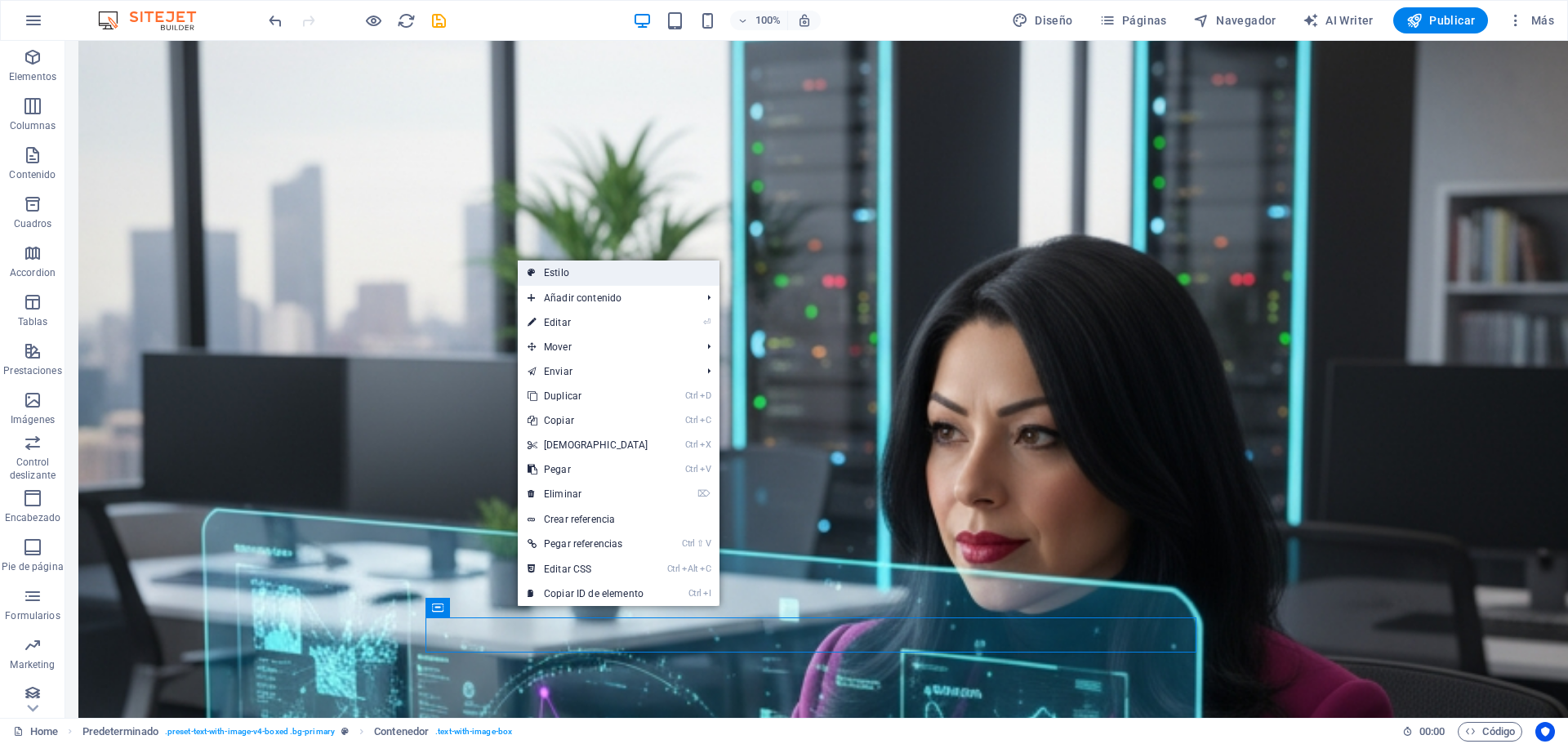
click at [581, 264] on link "Estilo" at bounding box center [619, 273] width 201 height 24
type input "#f4f6f8"
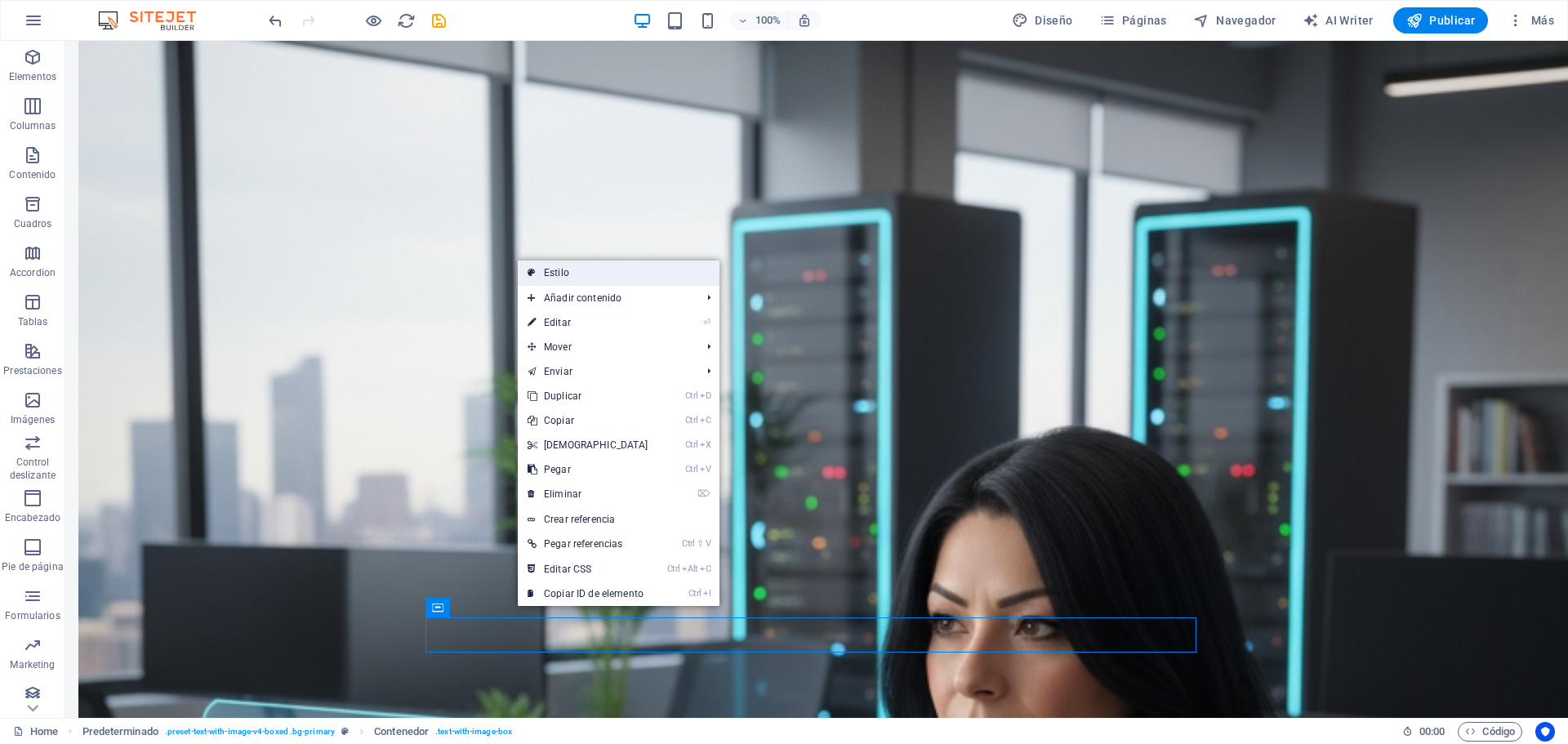
select select "px"
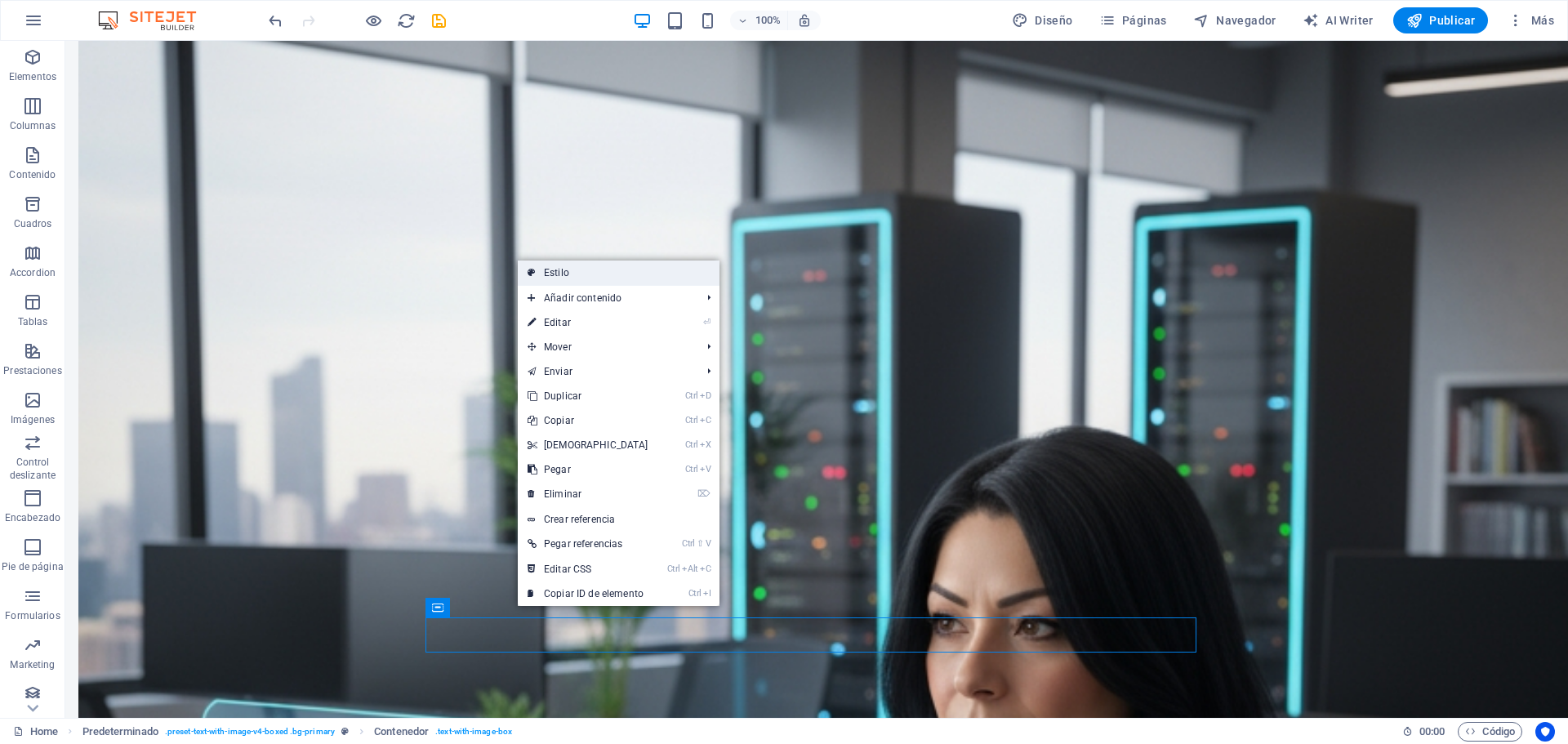
select select "px"
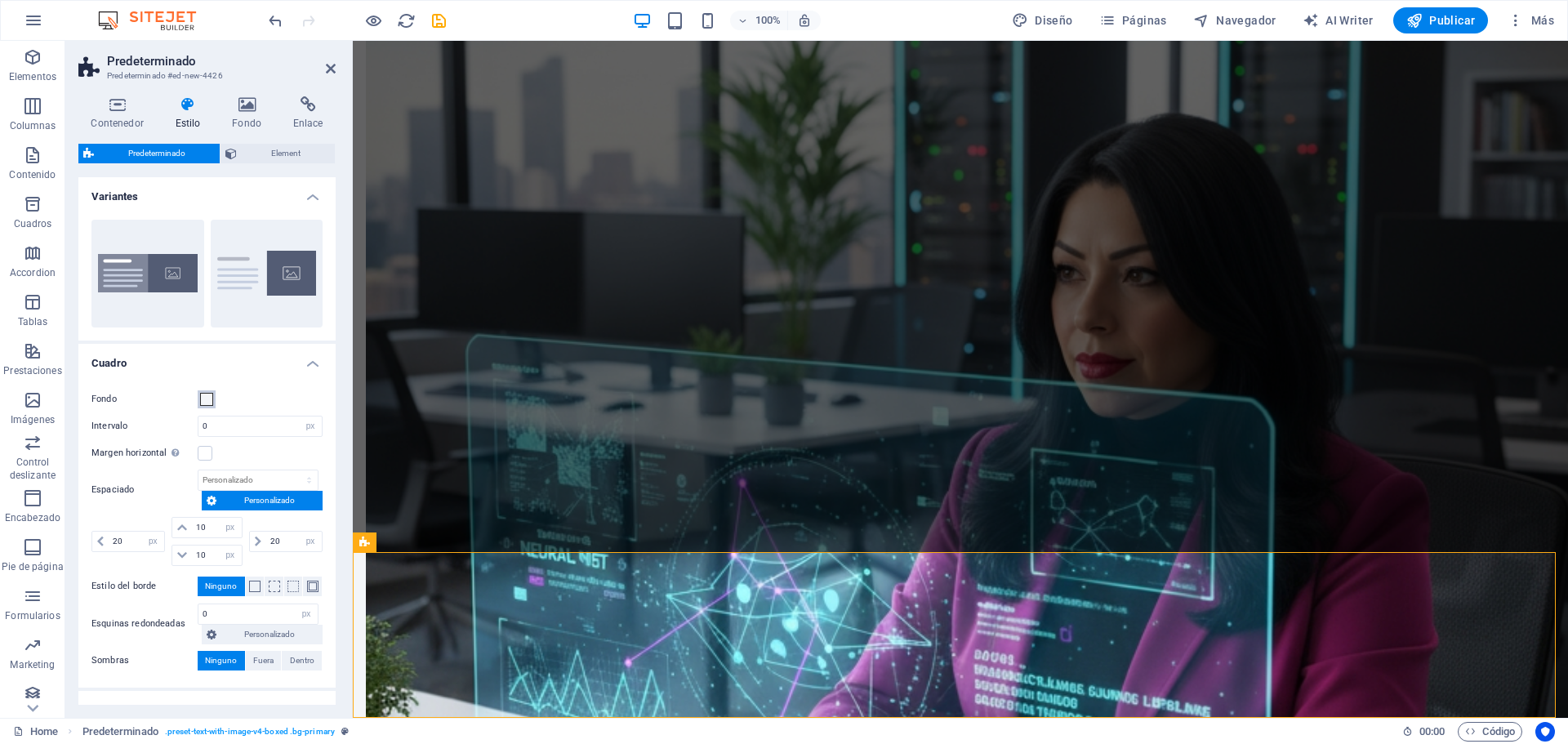
click at [207, 396] on span at bounding box center [207, 399] width 13 height 13
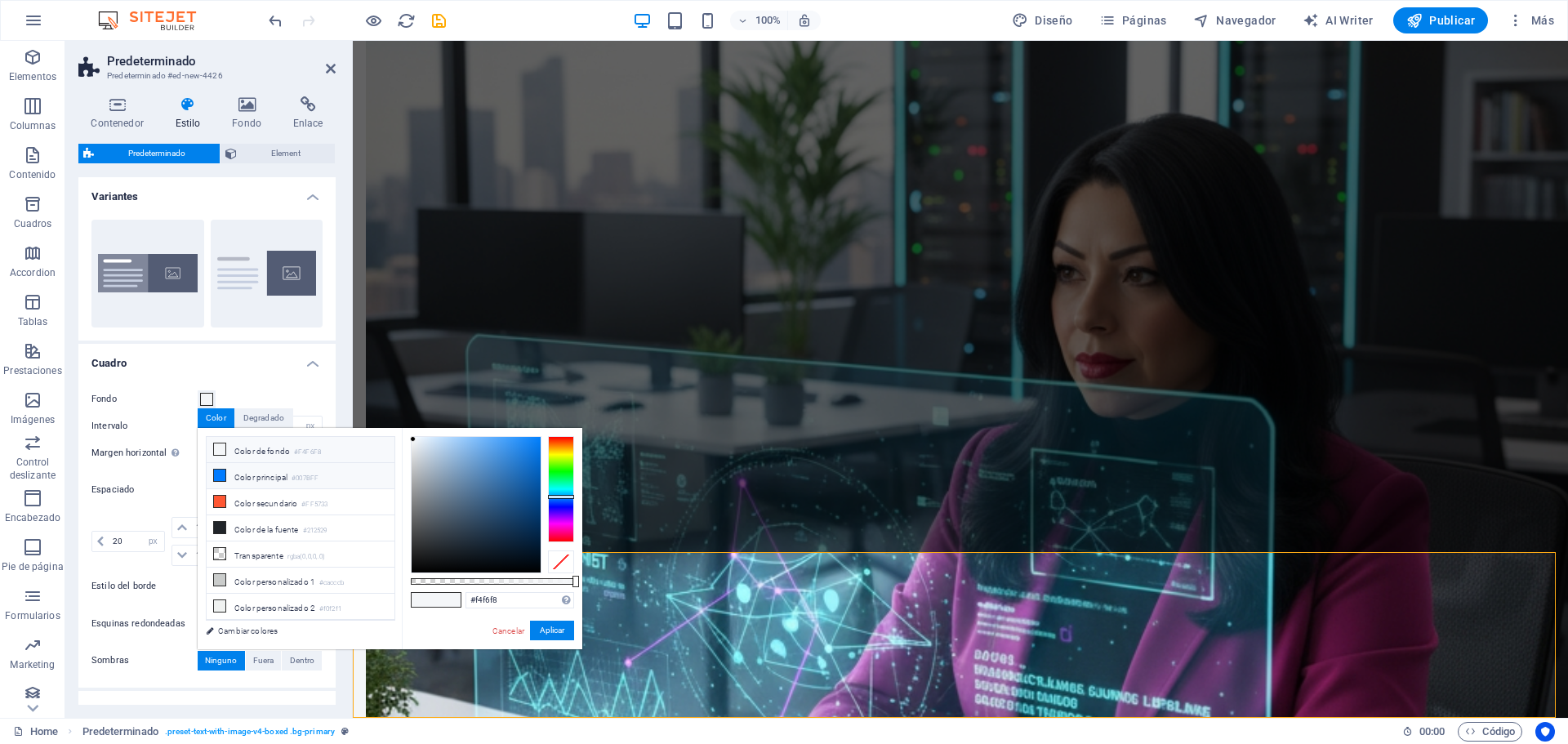
click at [235, 476] on li "Color principal #007BFF" at bounding box center [301, 476] width 188 height 26
type input "#007bff"
click at [539, 621] on button "Aplicar" at bounding box center [552, 629] width 44 height 20
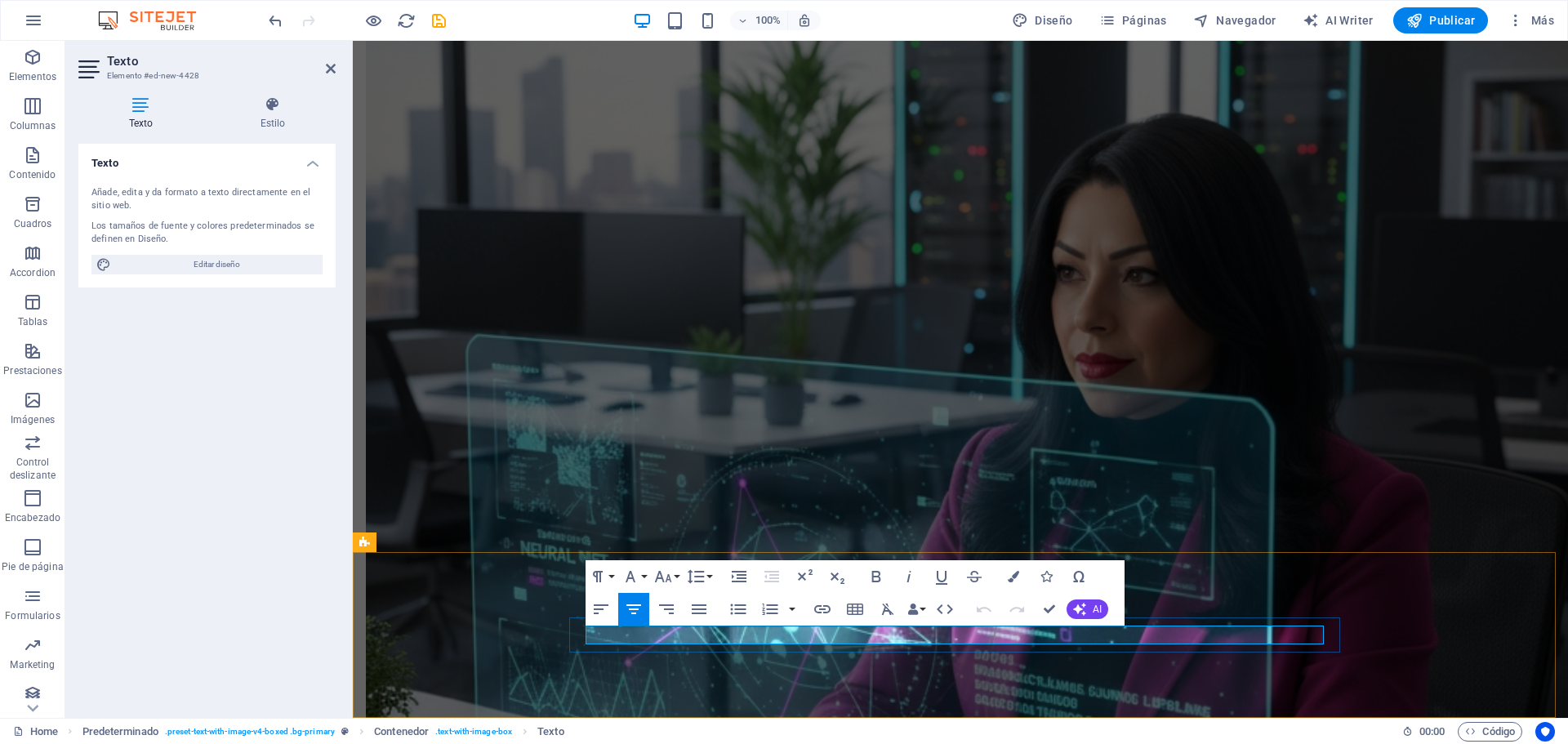
click at [641, 574] on button "Font Family" at bounding box center [634, 575] width 31 height 33
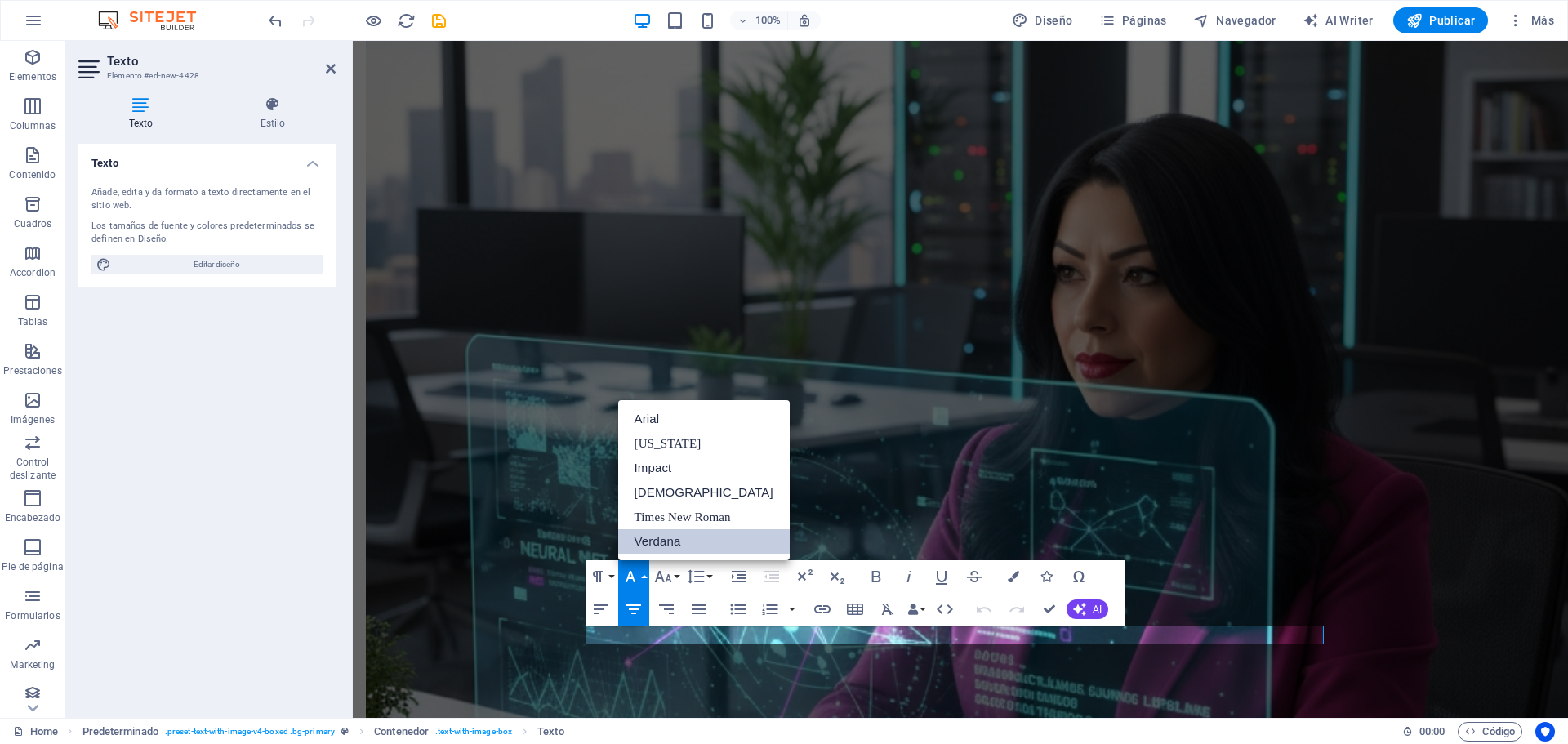
click at [648, 548] on link "Verdana" at bounding box center [704, 541] width 171 height 24
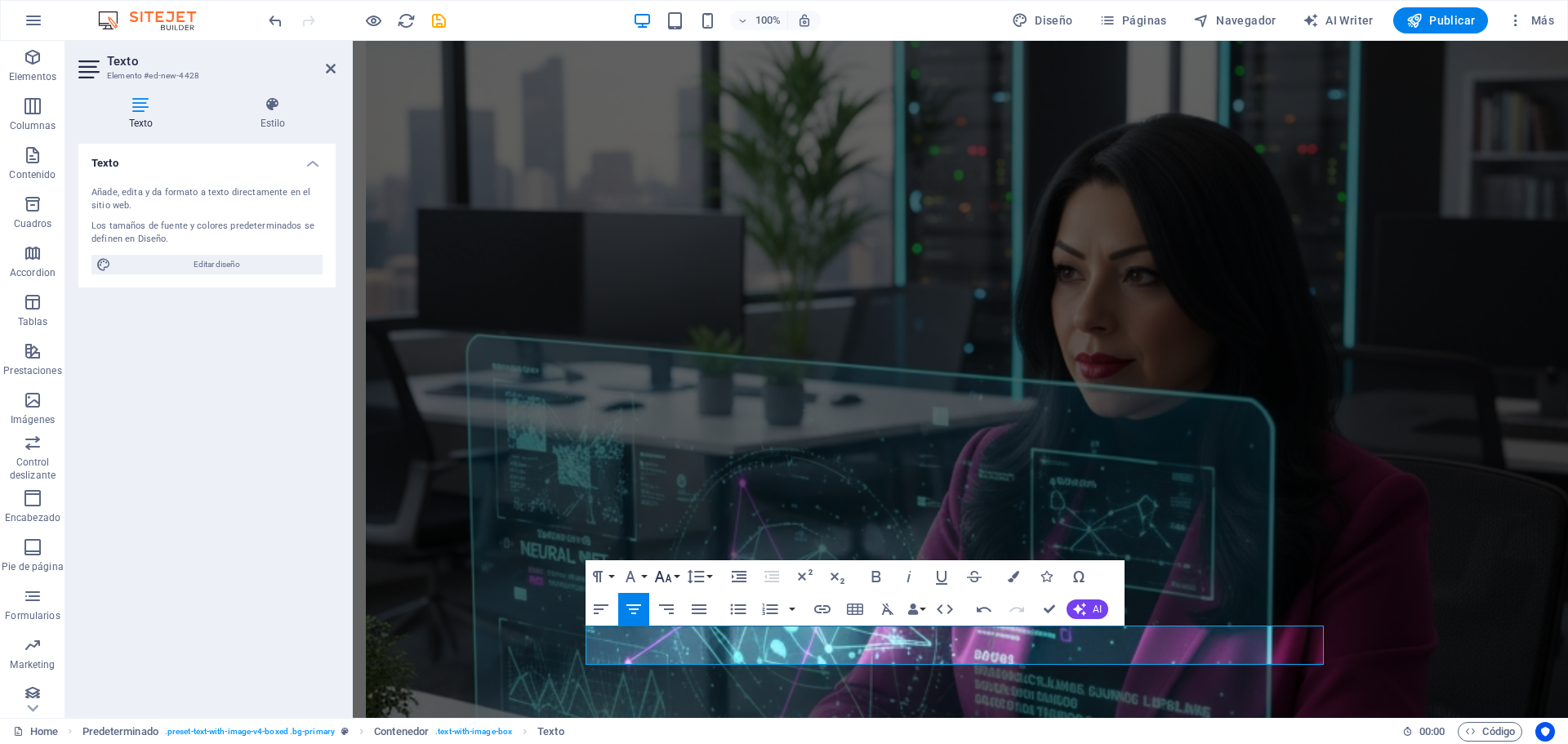
click at [677, 570] on button "Font Size" at bounding box center [666, 575] width 31 height 33
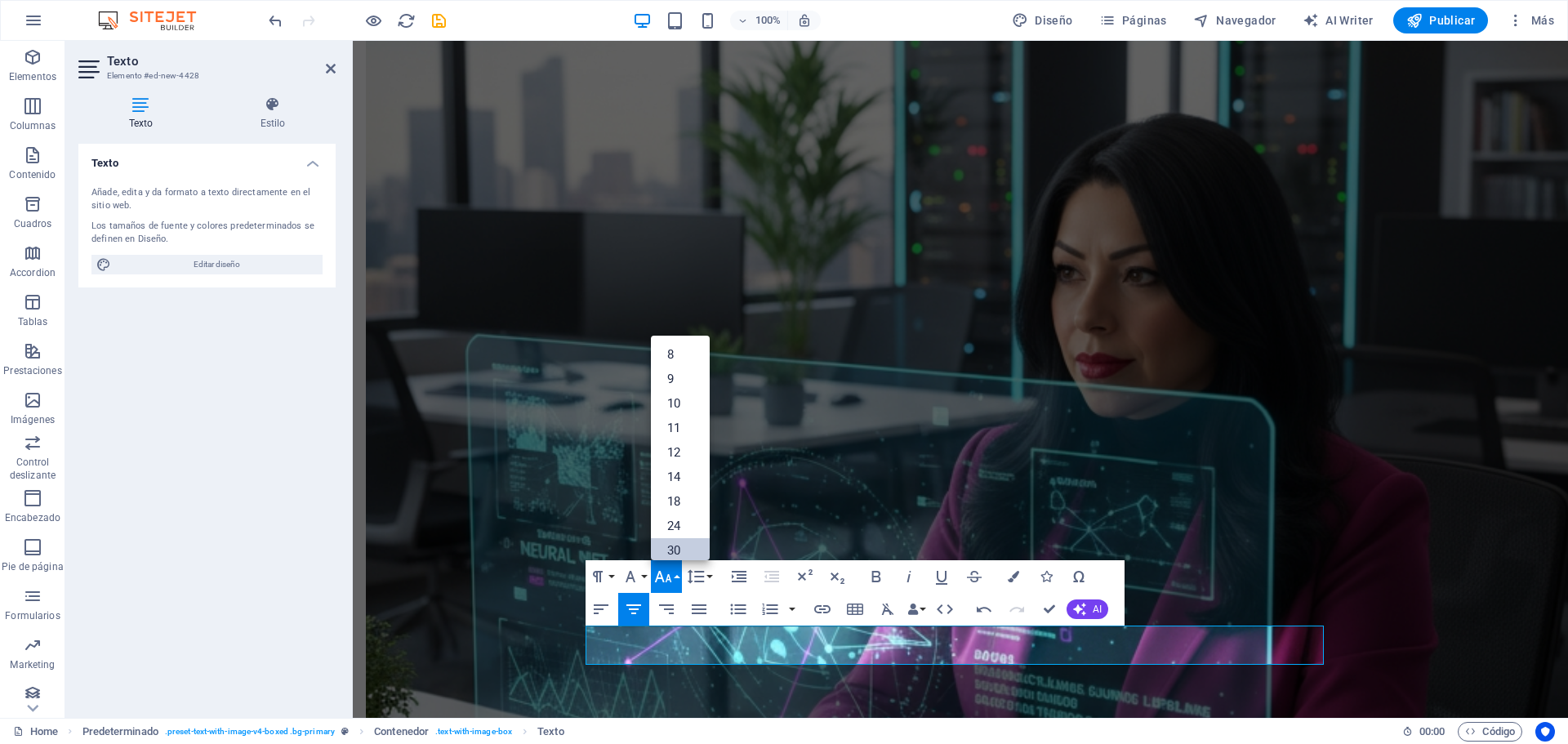
click at [680, 544] on link "30" at bounding box center [680, 550] width 59 height 24
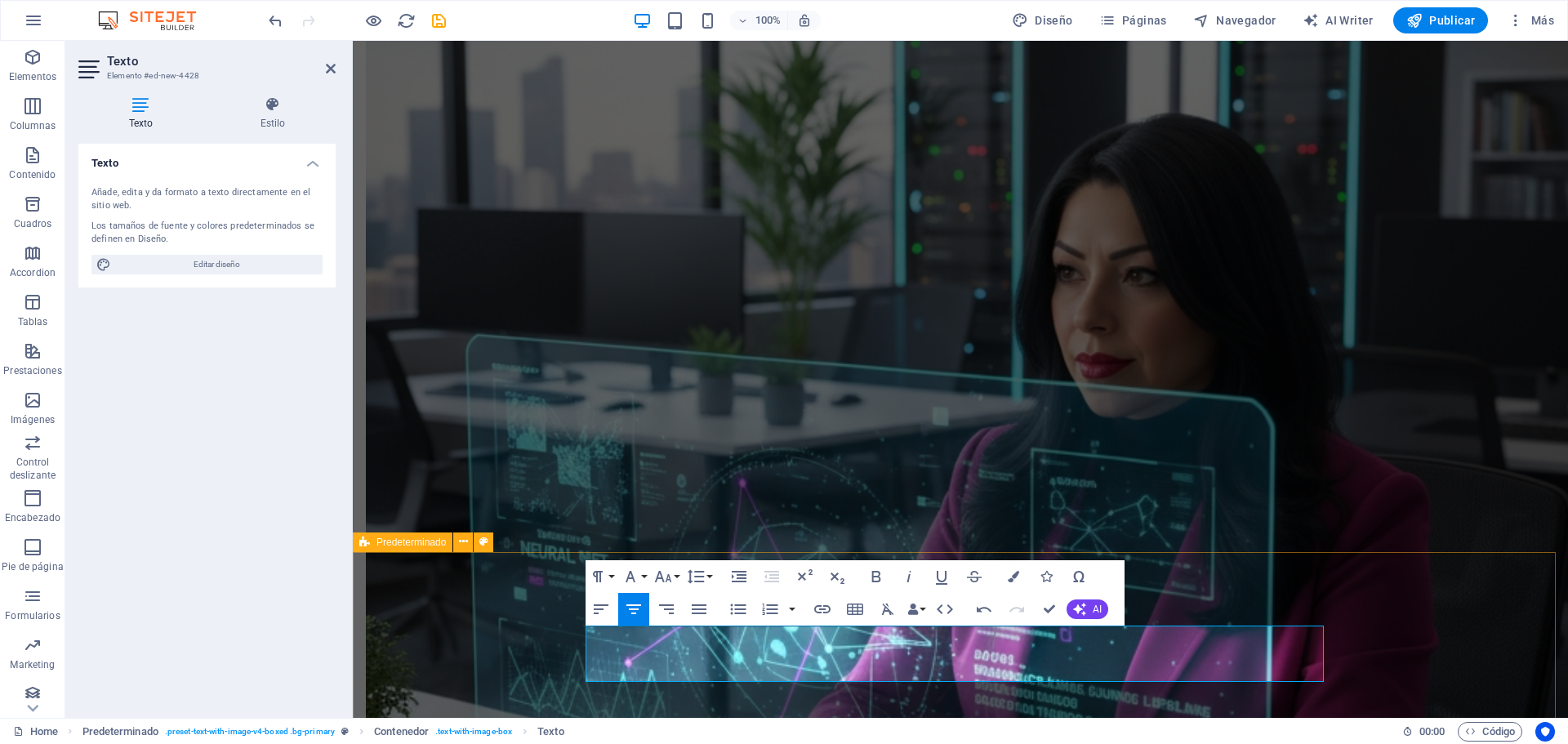
select select "px"
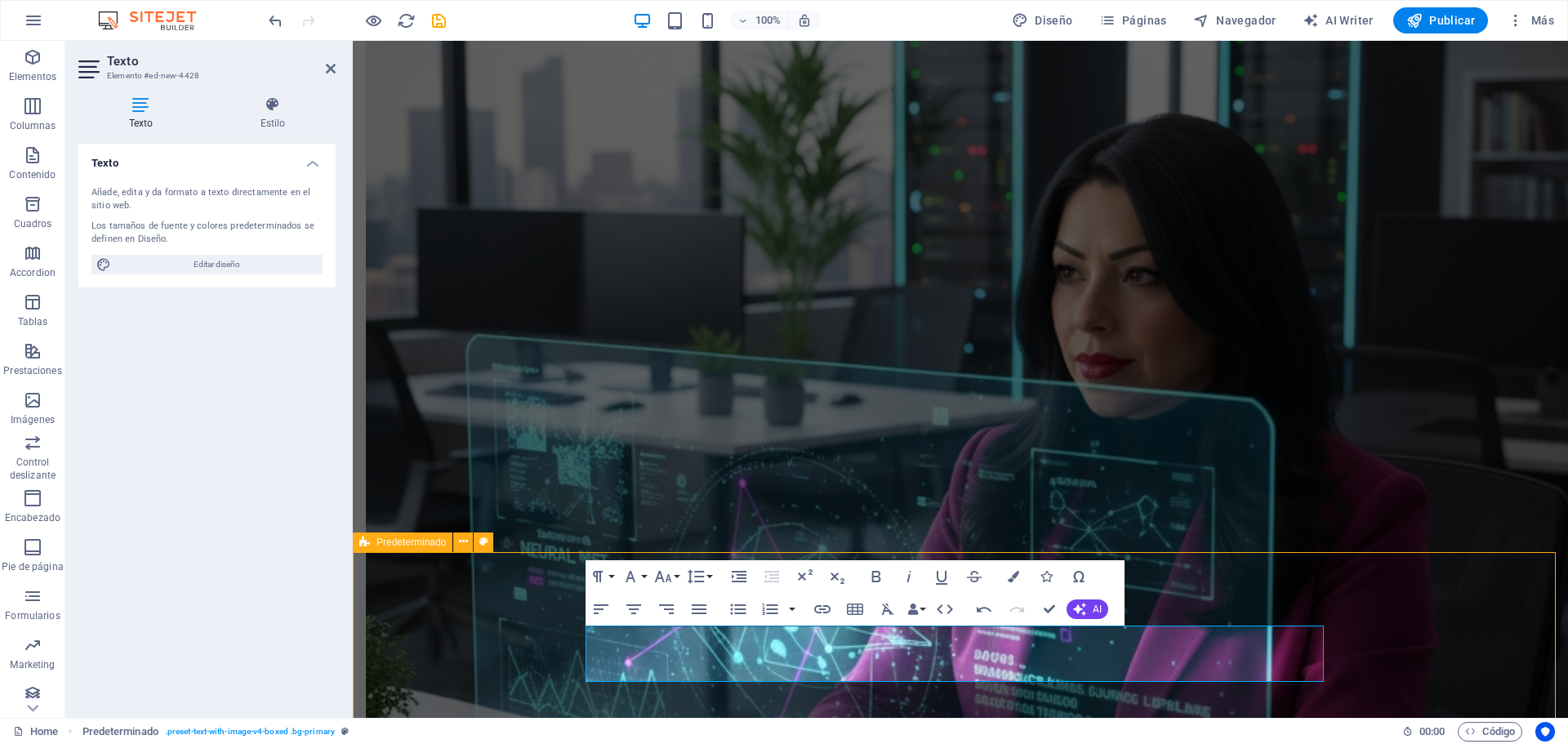
select select "px"
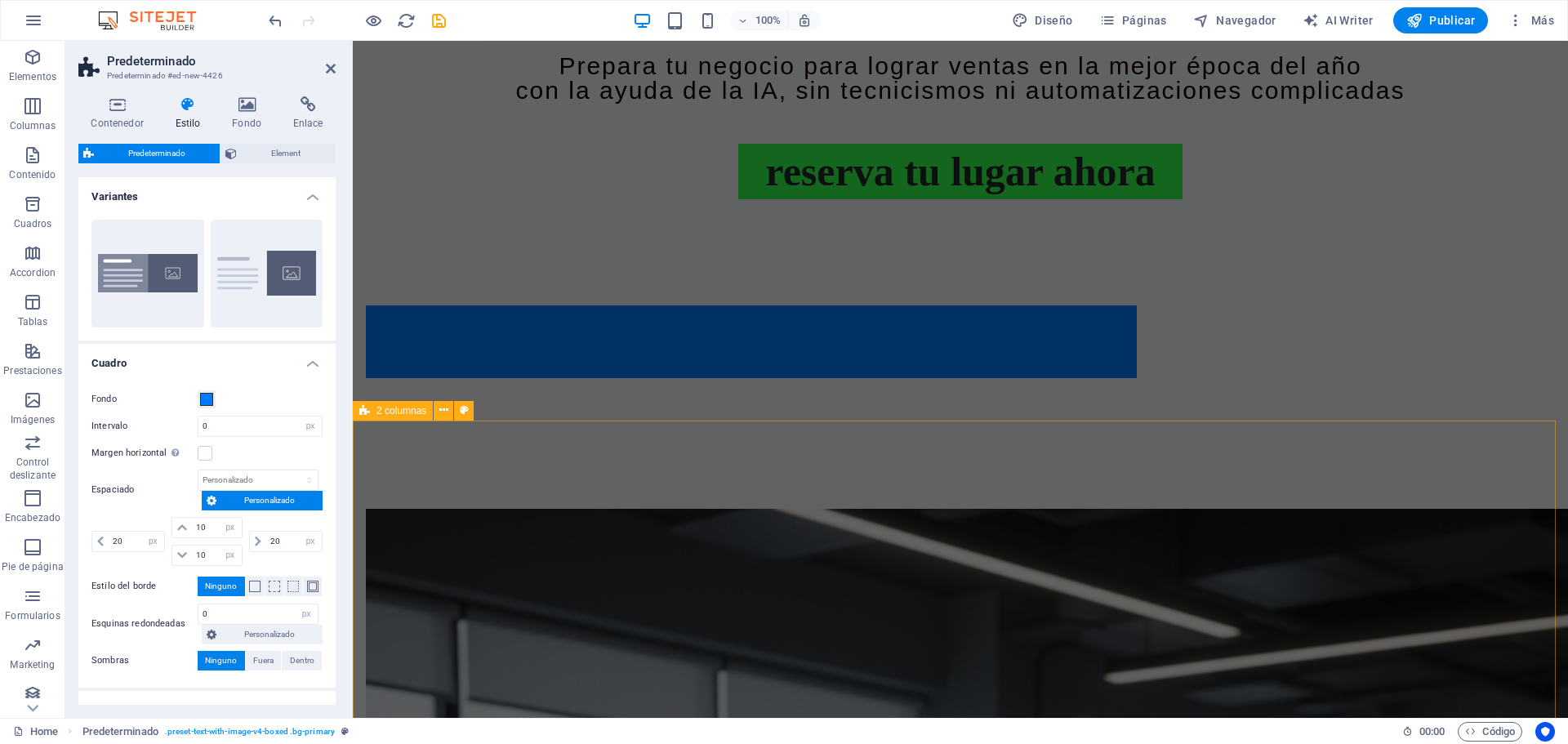
scroll to position [953, 0]
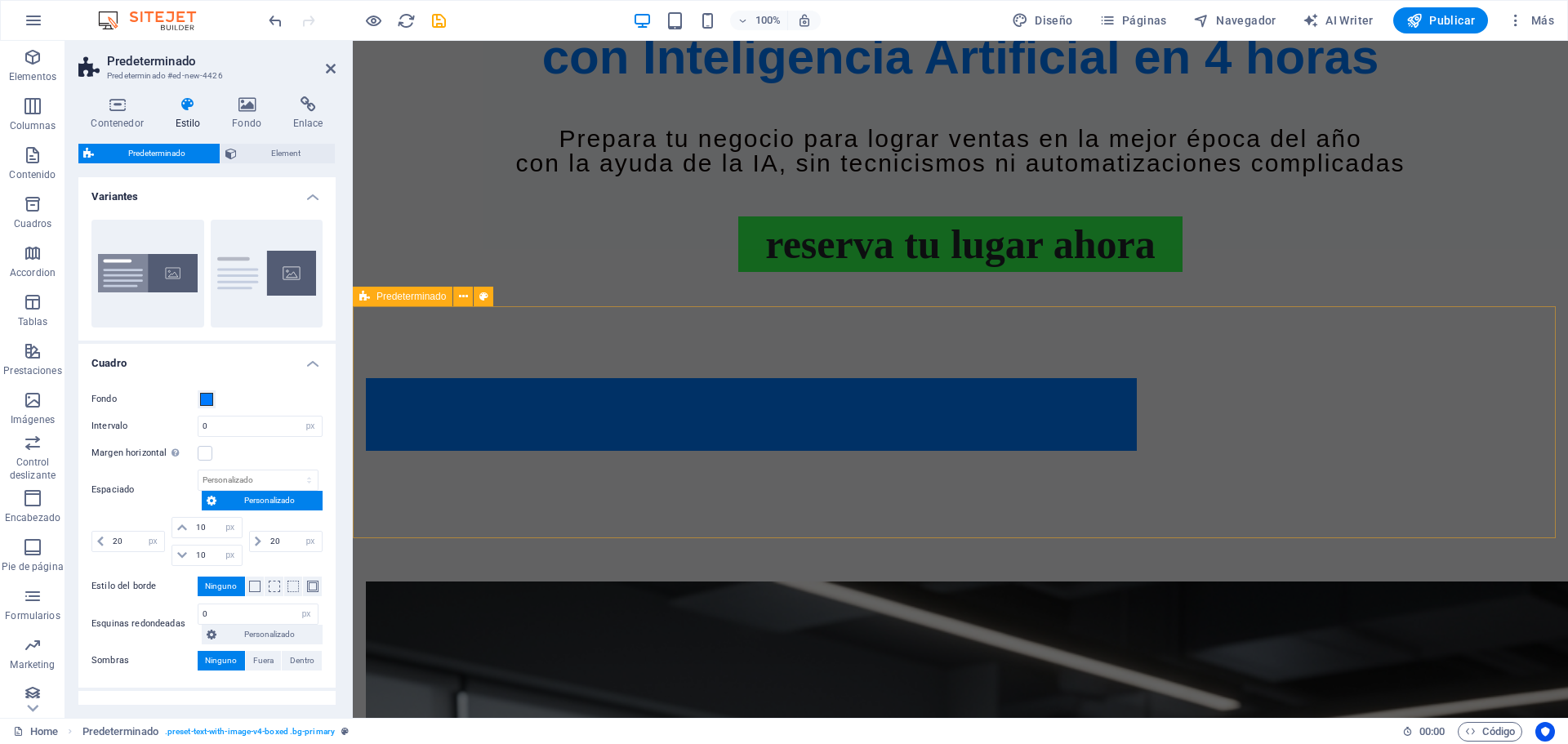
click at [419, 395] on div "El 79% de las empresas que usan INTELIGENCIA ARTIFICIAL en marketing aumentaron…" at bounding box center [961, 414] width 1215 height 203
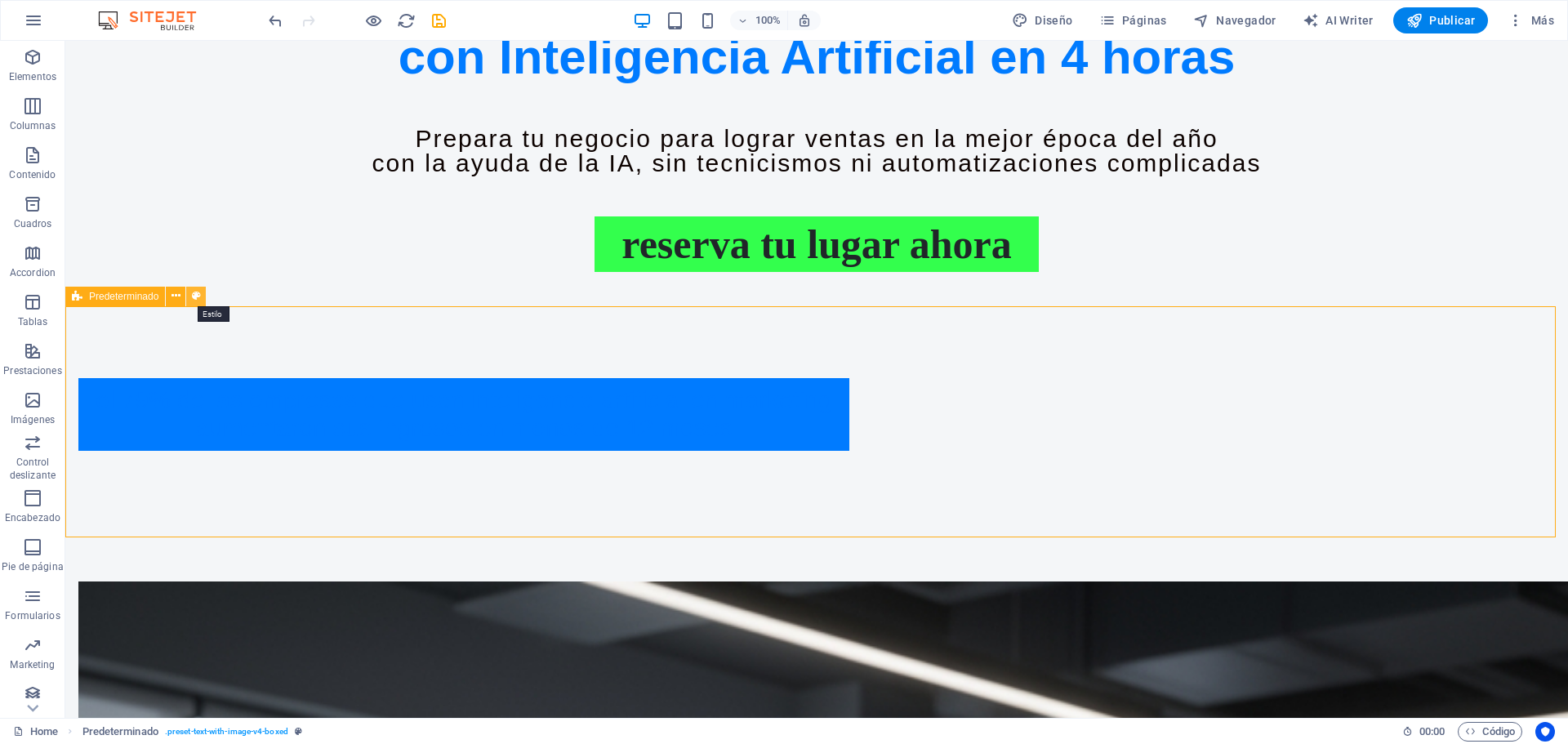
click at [195, 292] on icon at bounding box center [197, 296] width 9 height 17
type input "#007bff"
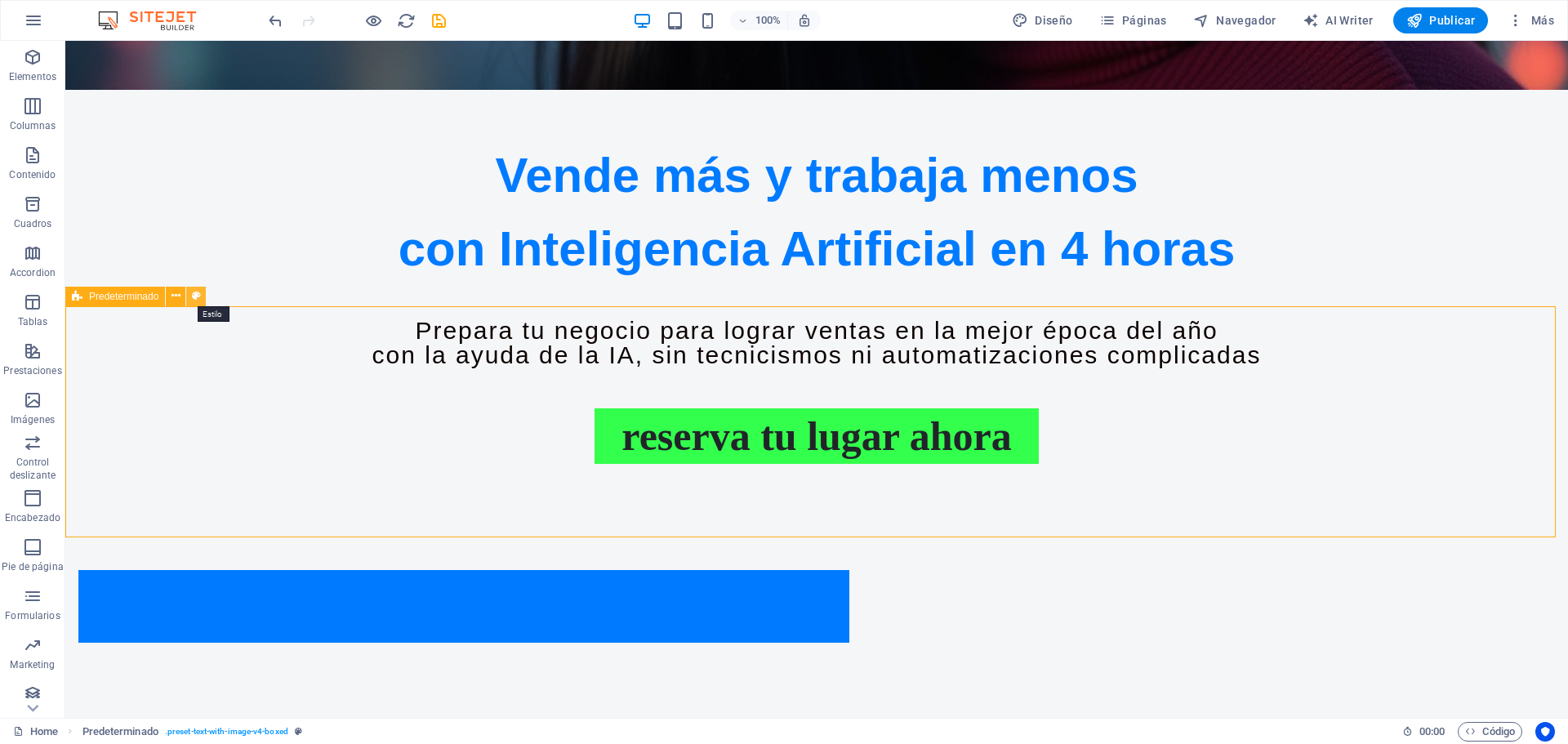
select select "px"
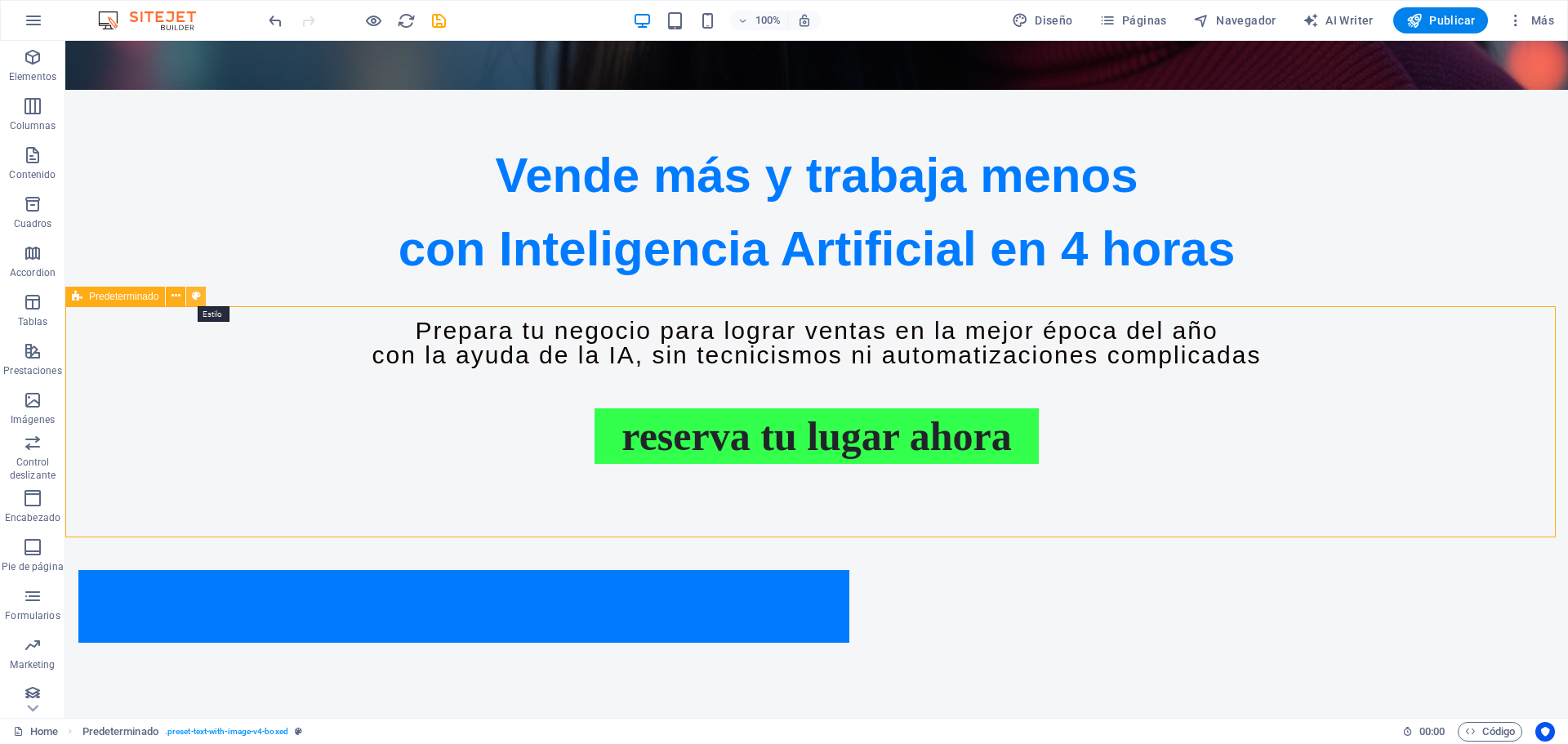
select select "px"
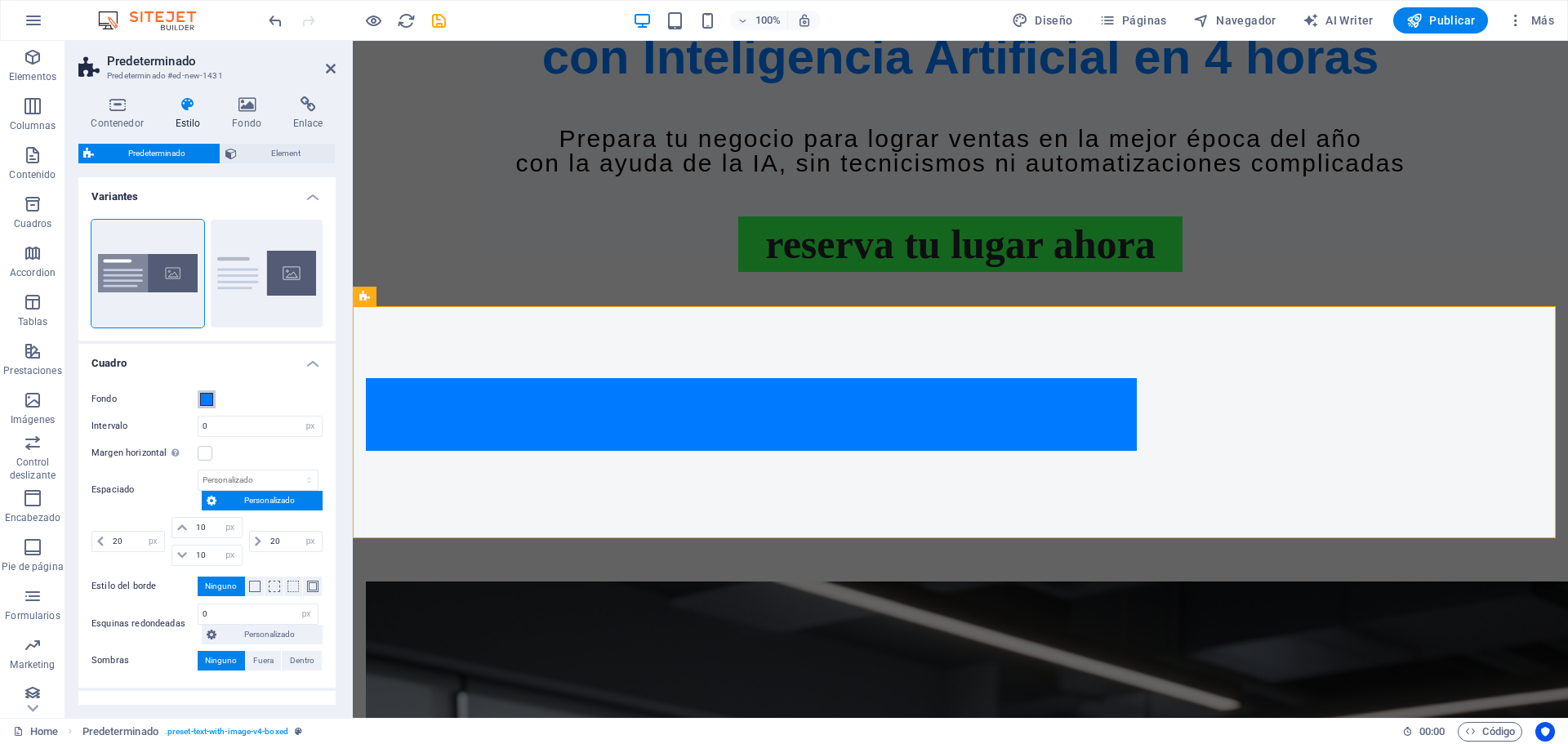
click at [209, 399] on span at bounding box center [207, 399] width 13 height 13
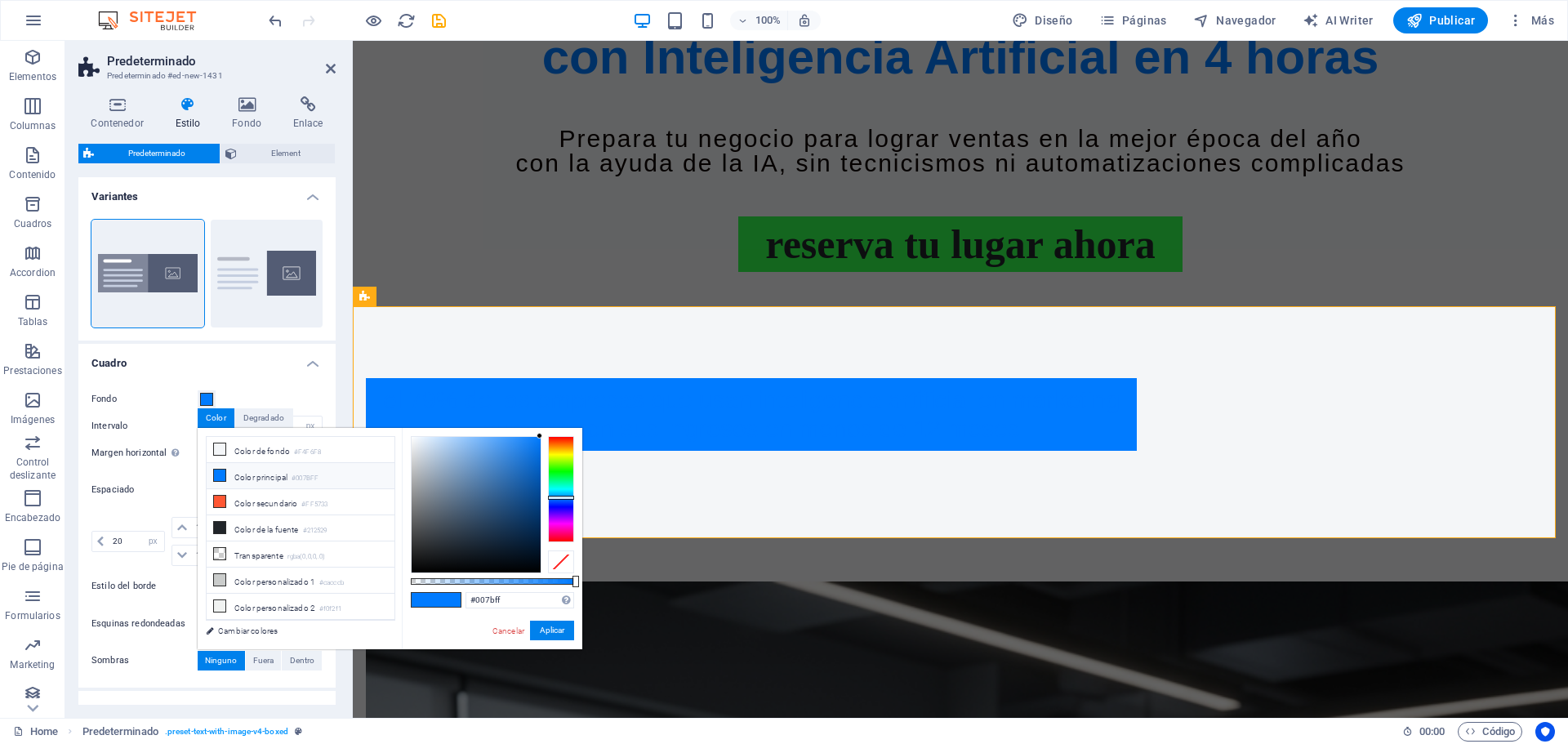
click at [255, 480] on li "Color principal #007BFF" at bounding box center [301, 476] width 188 height 26
click at [267, 466] on li "Color principal #007BFF" at bounding box center [301, 476] width 188 height 26
click at [566, 629] on button "Aplicar" at bounding box center [552, 629] width 44 height 20
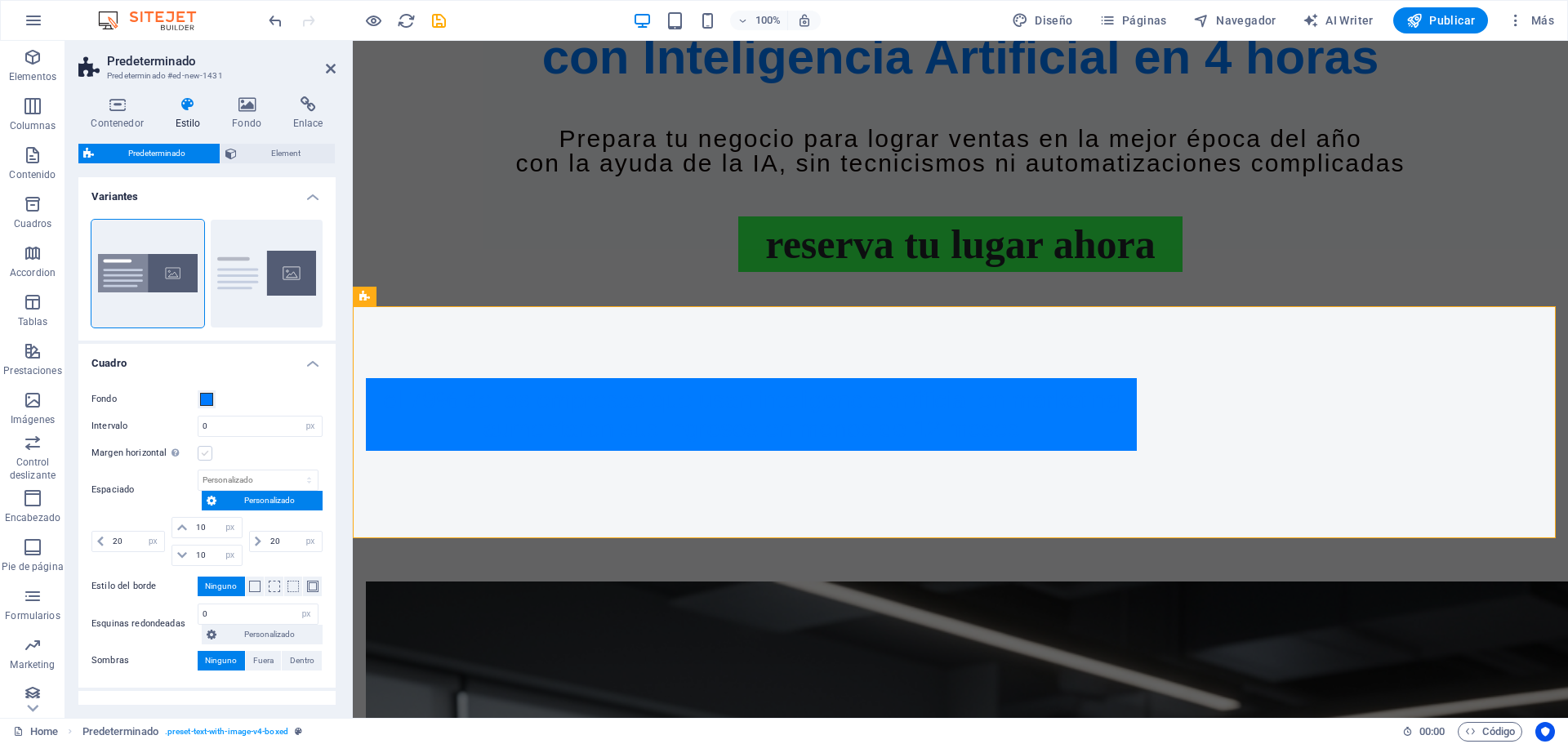
click at [203, 459] on label at bounding box center [205, 453] width 15 height 15
click at [0, 0] on input "Margen horizontal Solo si el "Ancho del contenido" de los contenedores no se ha…" at bounding box center [0, 0] width 0 height 0
click at [203, 459] on label at bounding box center [205, 453] width 15 height 15
click at [0, 0] on input "Margen horizontal Solo si el "Ancho del contenido" de los contenedores no se ha…" at bounding box center [0, 0] width 0 height 0
click at [453, 377] on div "El 79% de las empresas que usan INTELIGENCIA ARTIFICIAL en marketing aumentaron…" at bounding box center [961, 414] width 1215 height 203
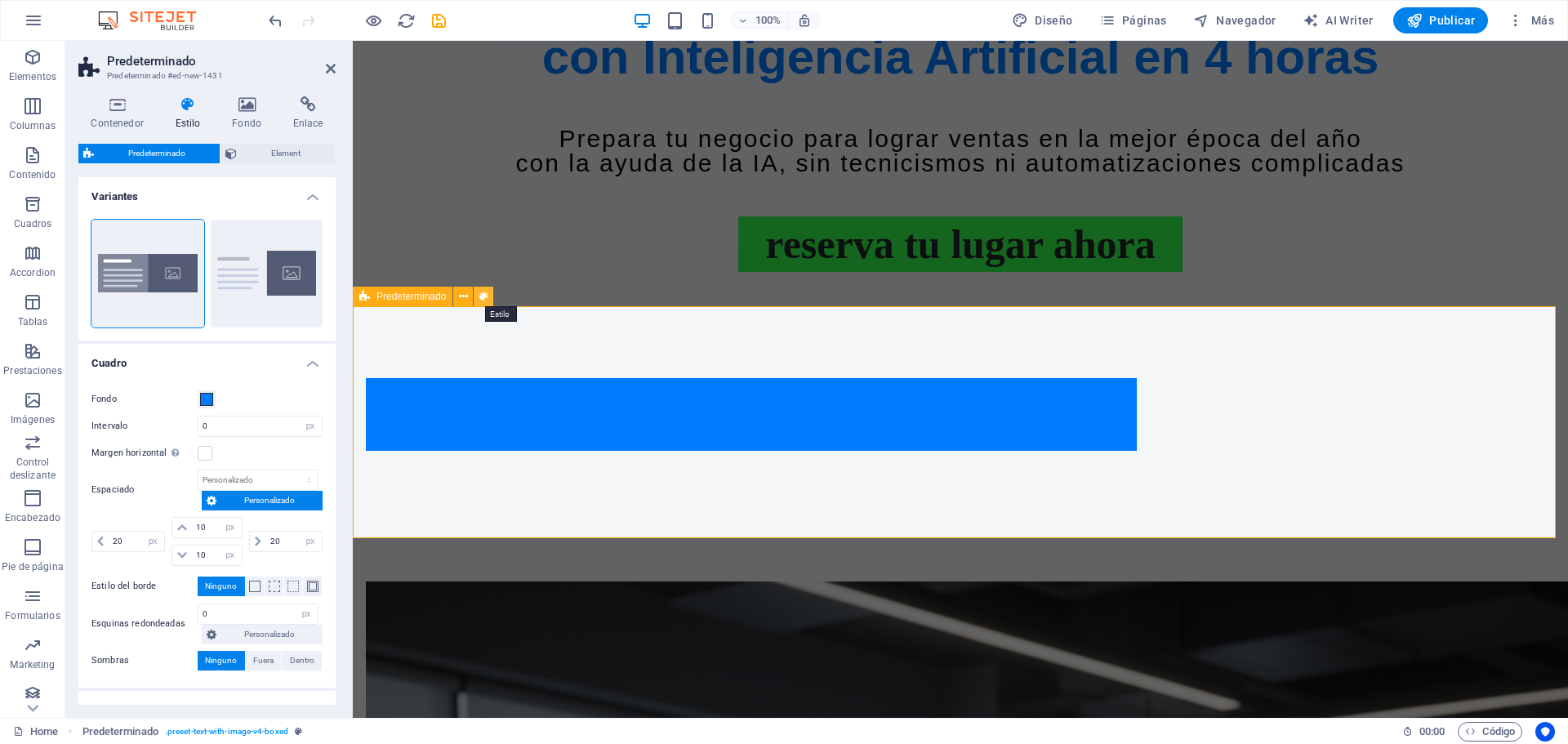
click at [486, 297] on icon at bounding box center [484, 296] width 9 height 17
click at [251, 98] on icon at bounding box center [247, 104] width 55 height 17
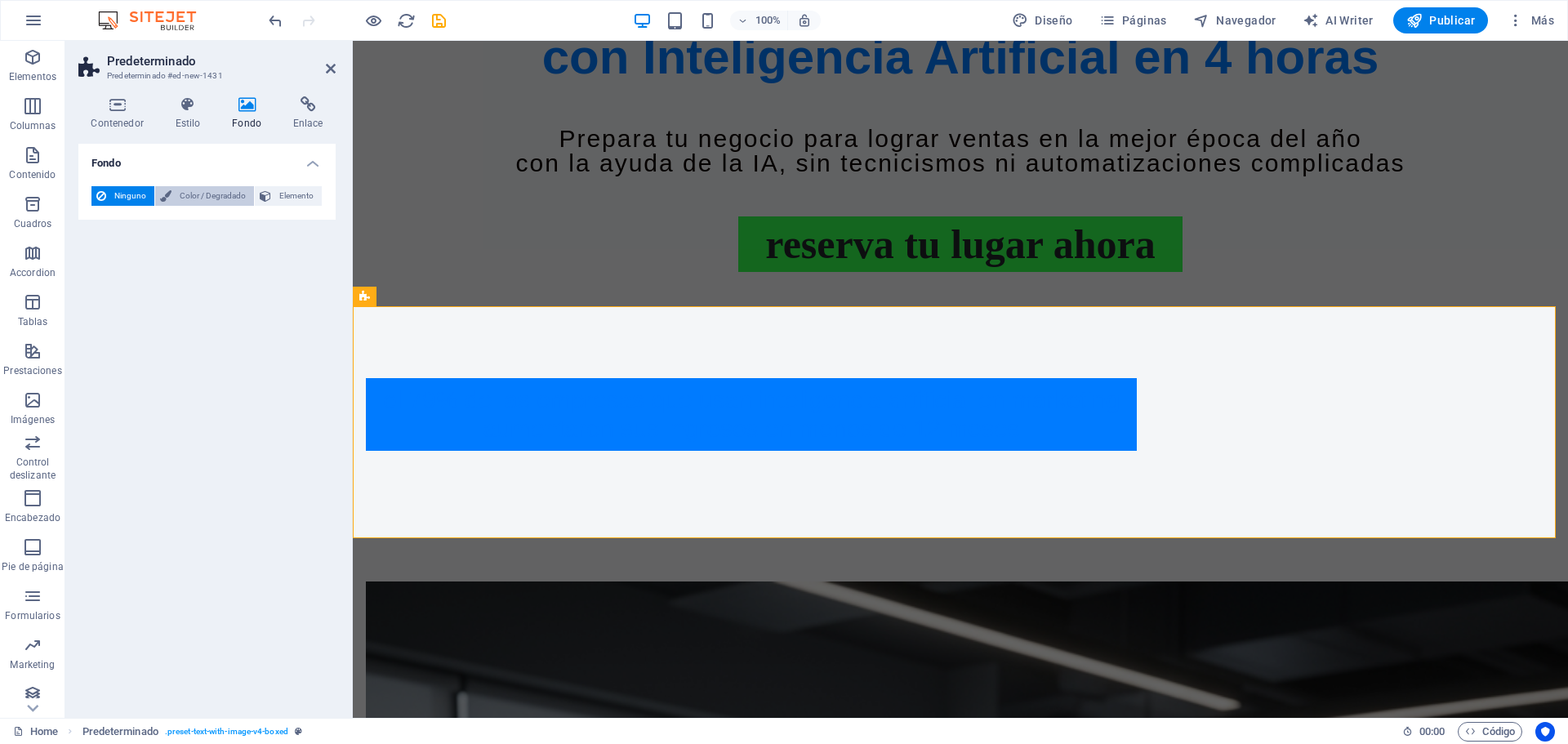
click at [217, 200] on span "Color / Degradado" at bounding box center [212, 196] width 73 height 20
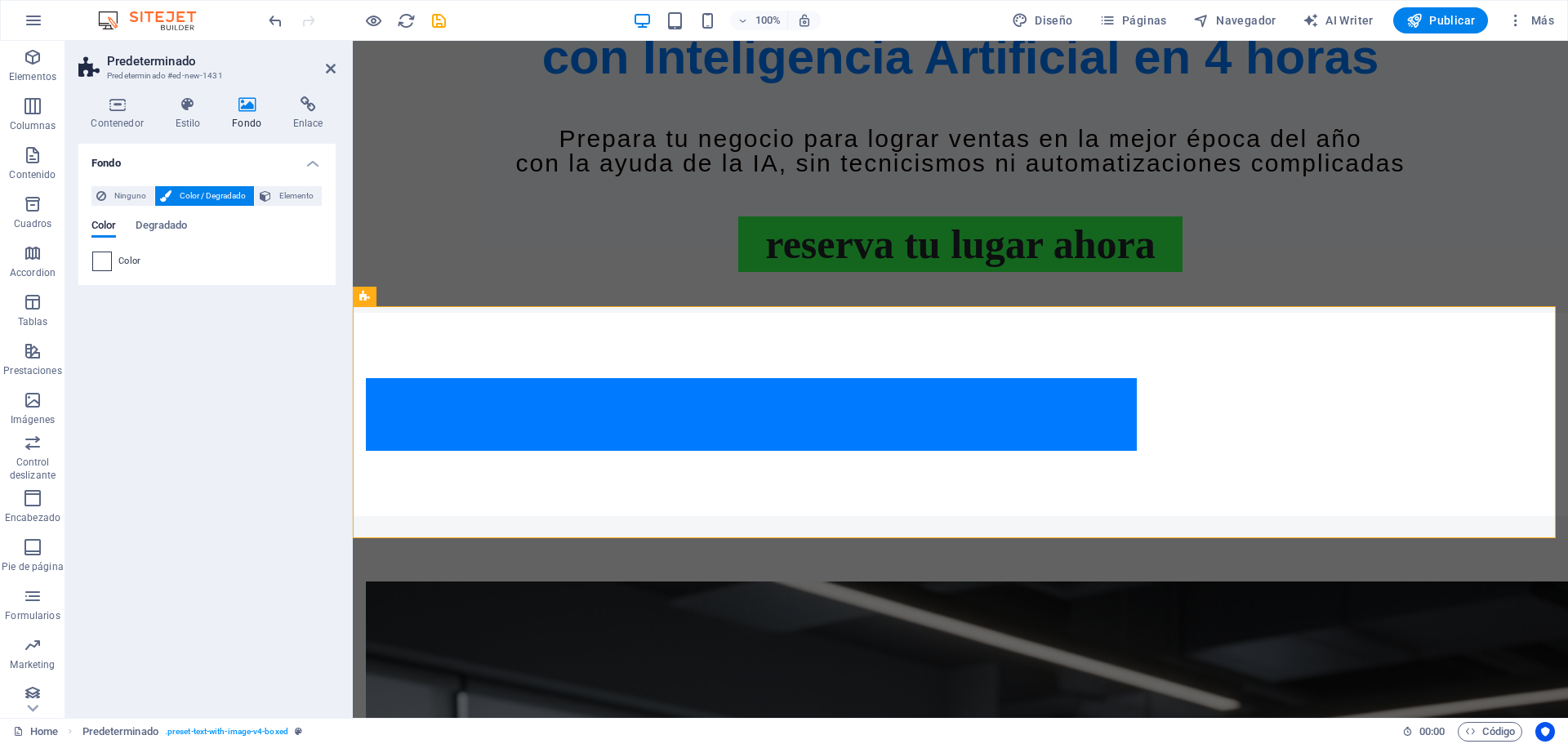
click at [109, 265] on span at bounding box center [102, 261] width 18 height 18
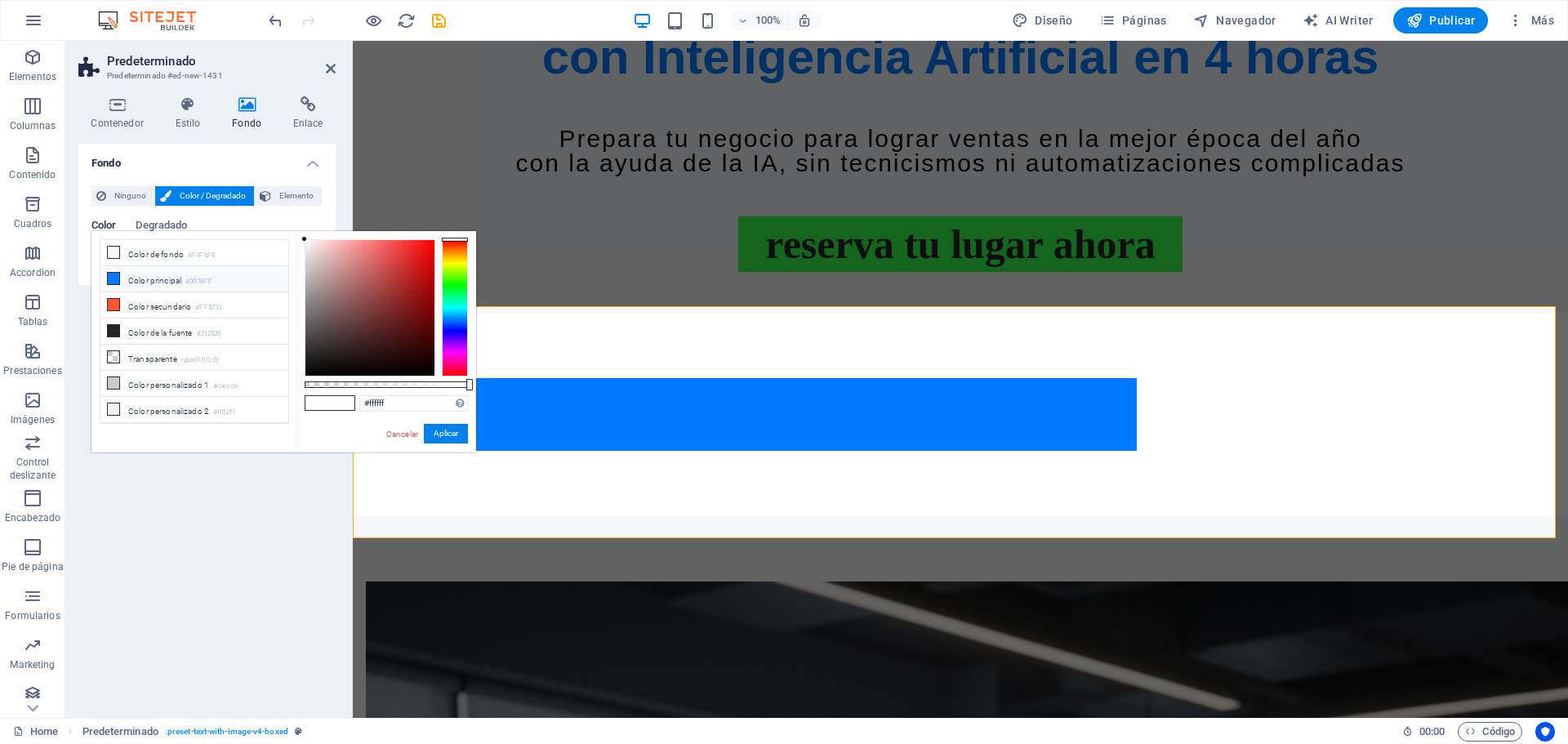
click at [138, 287] on li "Color principal #007BFF" at bounding box center [195, 279] width 188 height 26
type input "#007bff"
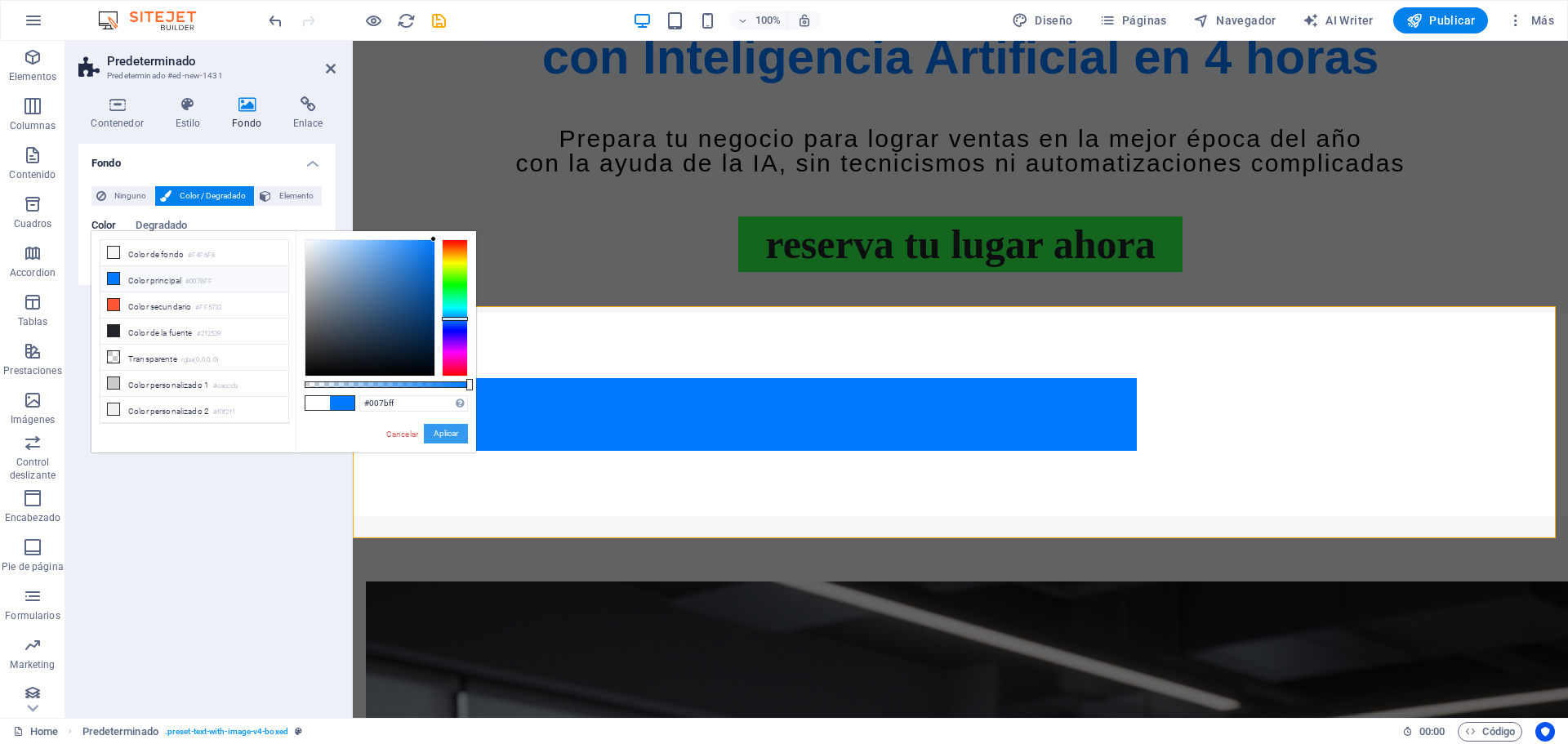
click at [454, 431] on button "Aplicar" at bounding box center [445, 433] width 44 height 20
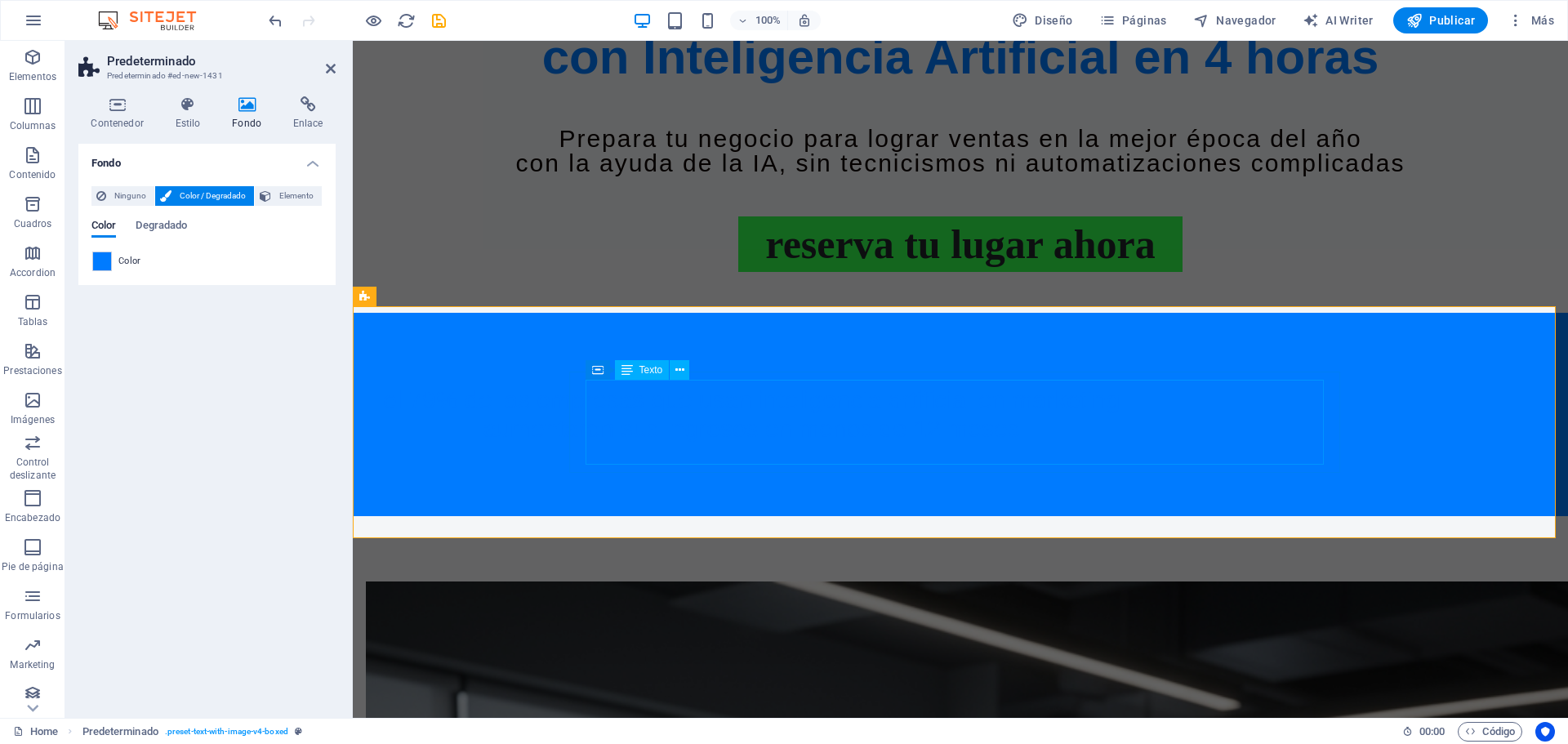
click at [992, 406] on div "El 79% de las empresas que usan INTELIGENCIA ARTIFICIAL en marketing aumentaron…" at bounding box center [751, 414] width 738 height 56
click at [677, 371] on icon at bounding box center [680, 370] width 9 height 17
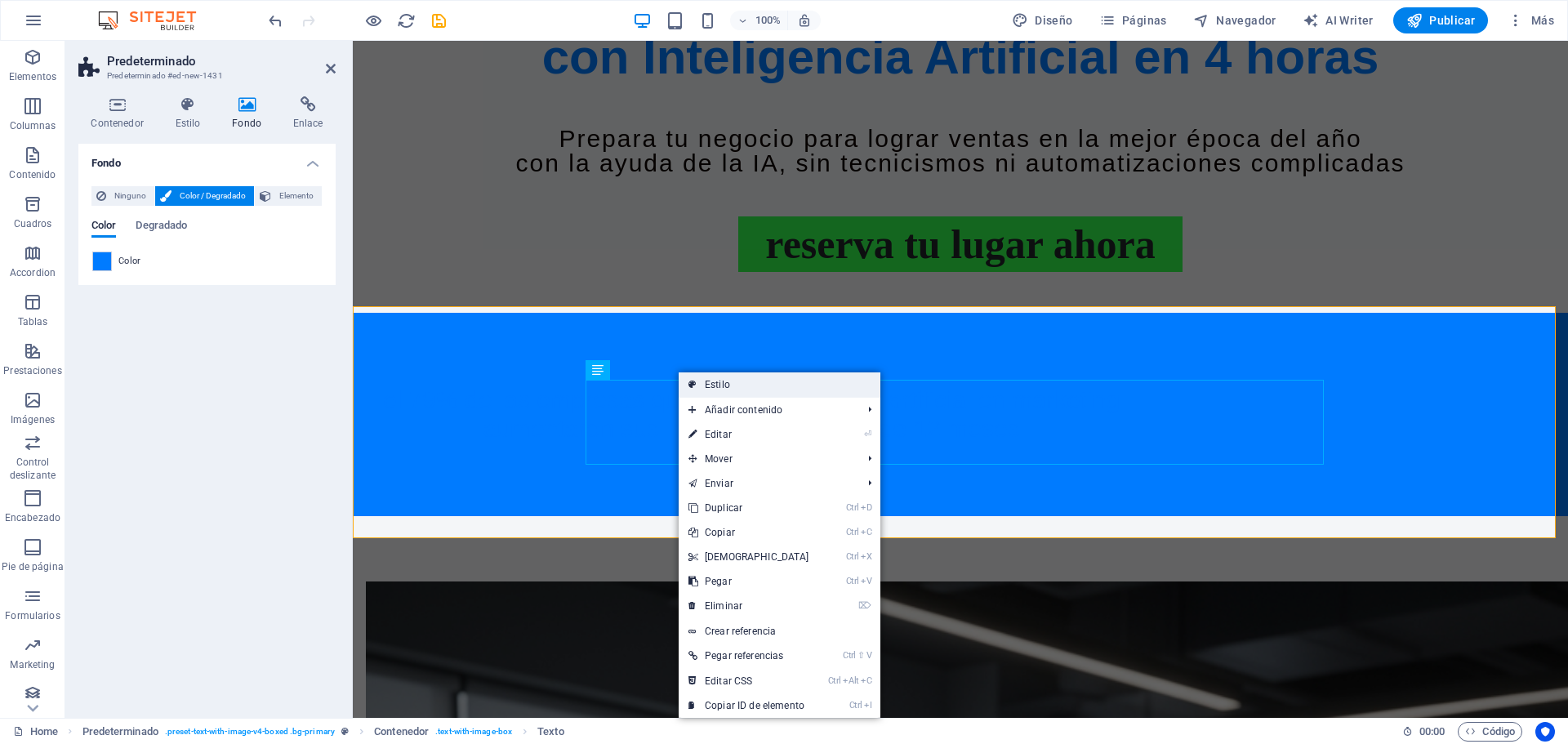
click at [707, 382] on link "Estilo" at bounding box center [779, 385] width 201 height 24
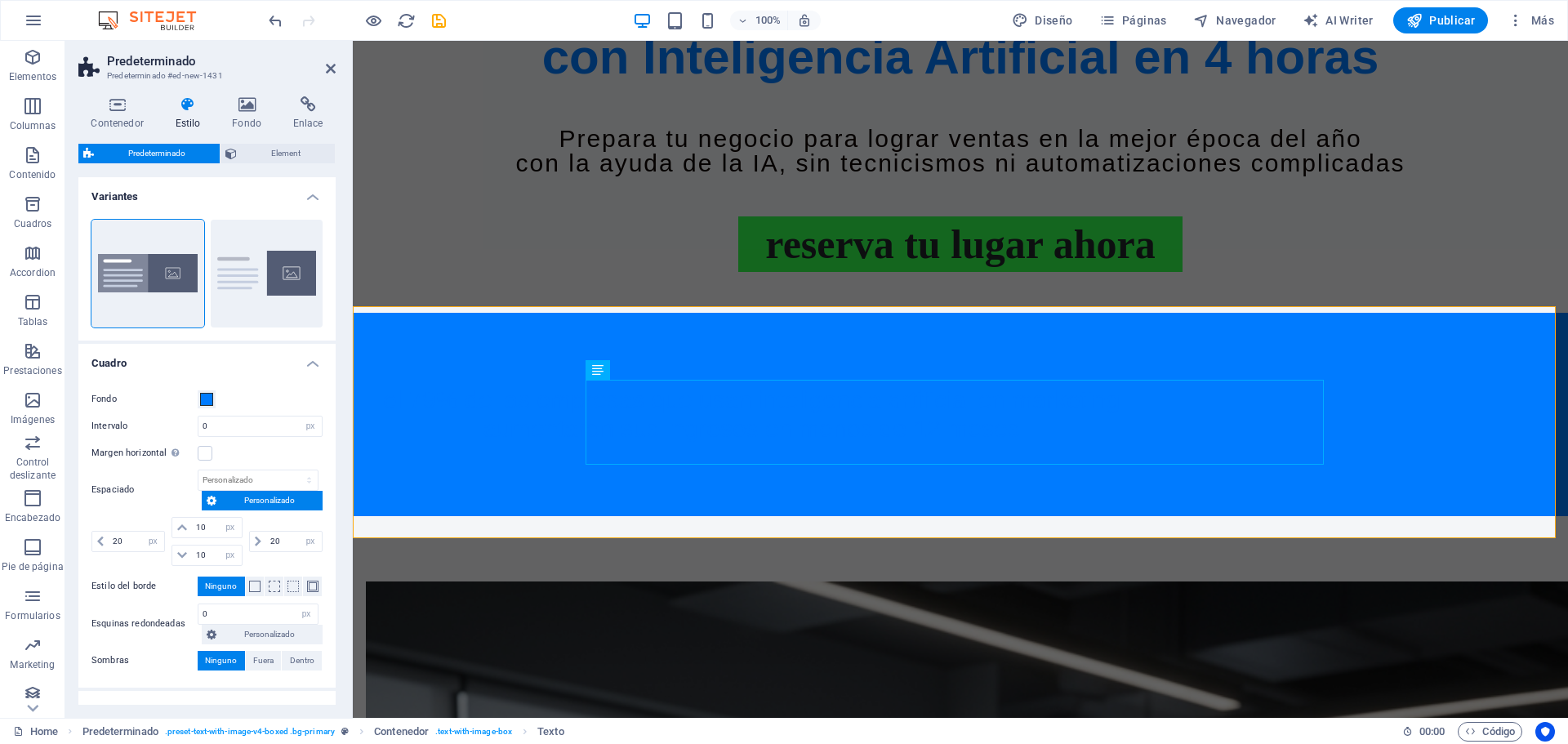
click at [196, 399] on label "Fondo" at bounding box center [144, 399] width 106 height 20
click at [198, 399] on button "Fondo" at bounding box center [206, 399] width 18 height 18
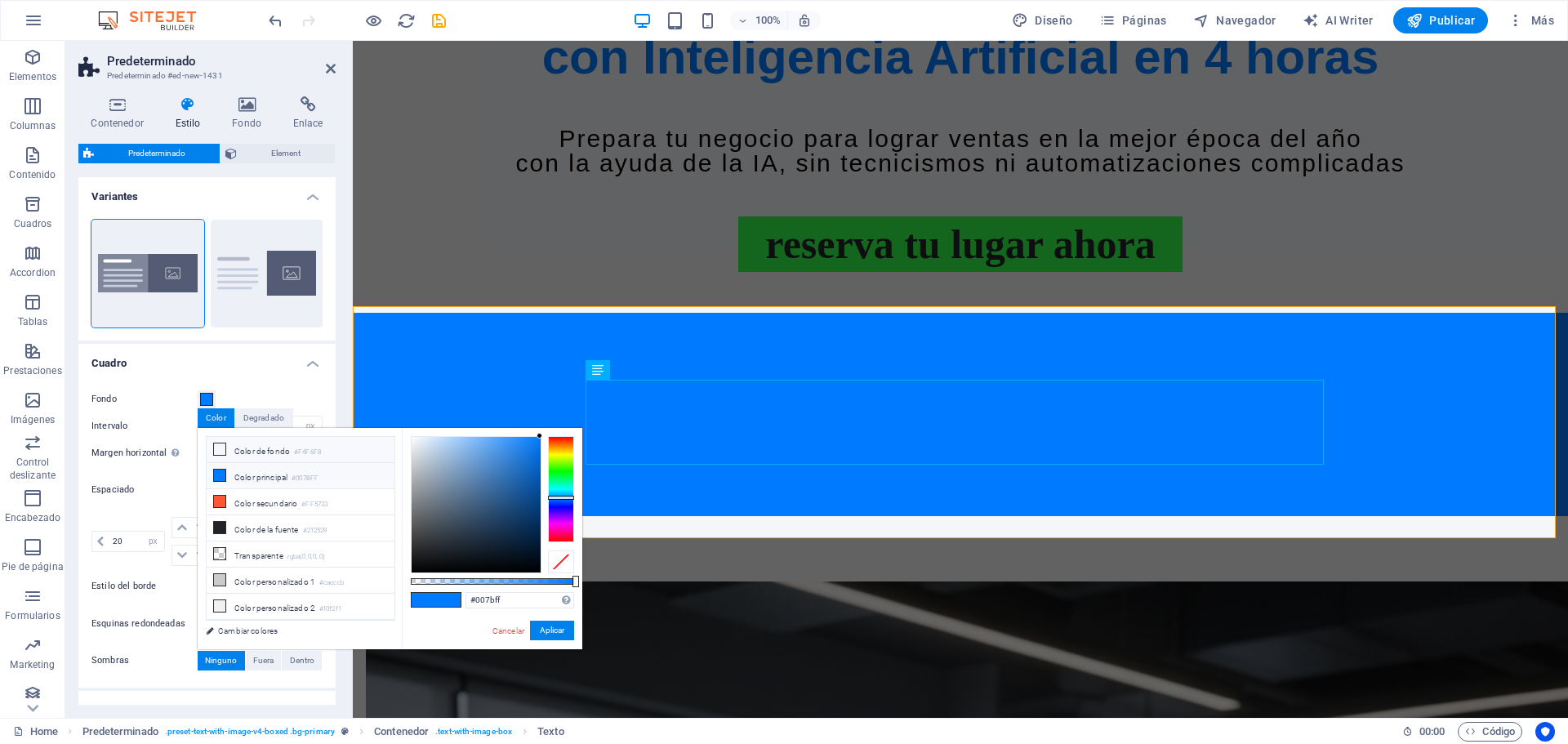
click at [233, 450] on li "Color de fondo #F4F6F8" at bounding box center [301, 450] width 188 height 26
type input "#f4f6f8"
click at [550, 629] on button "Aplicar" at bounding box center [552, 629] width 44 height 20
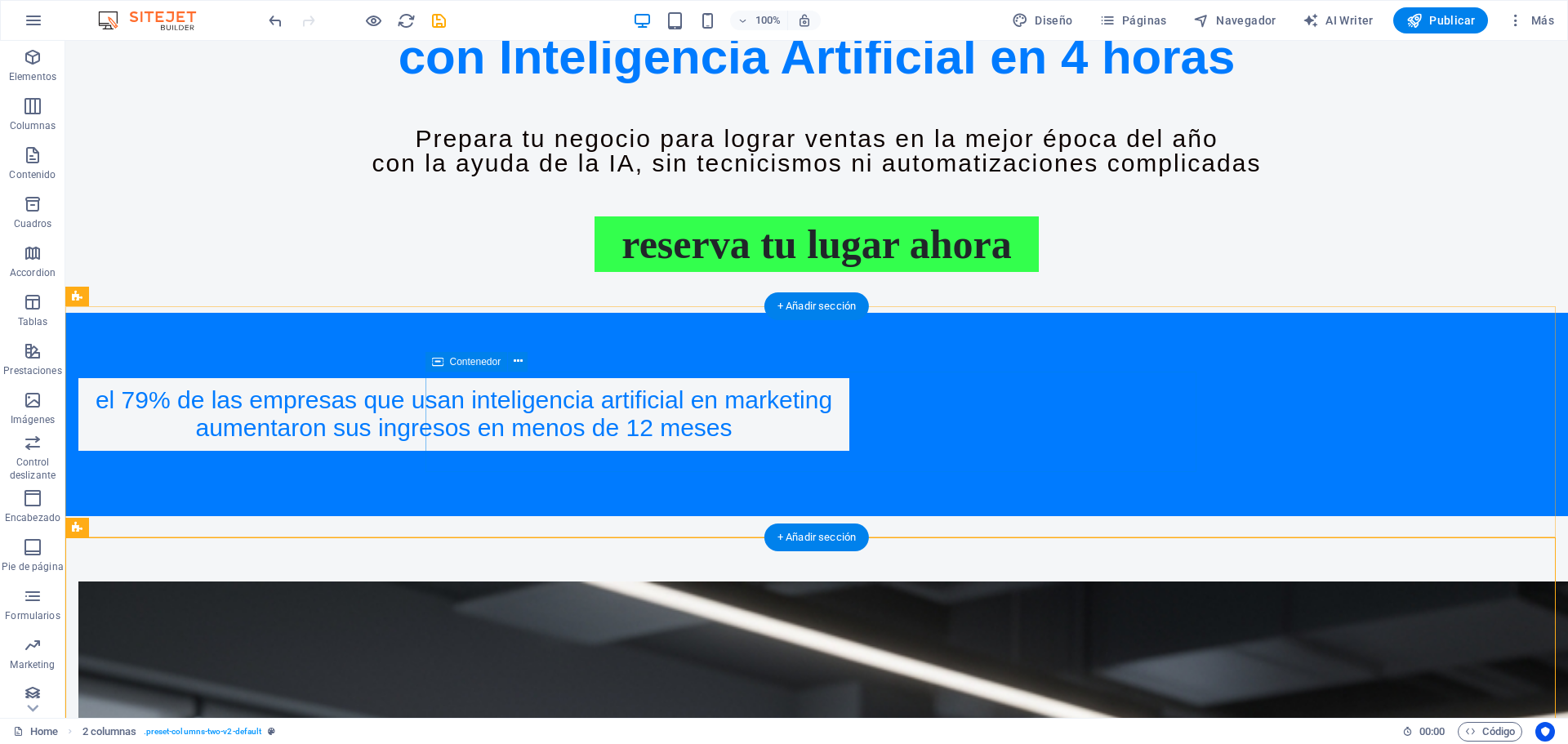
click at [436, 409] on div "El 79% de las empresas que usan INTELIGENCIA ARTIFICIAL en marketing aumentaron…" at bounding box center [463, 414] width 770 height 73
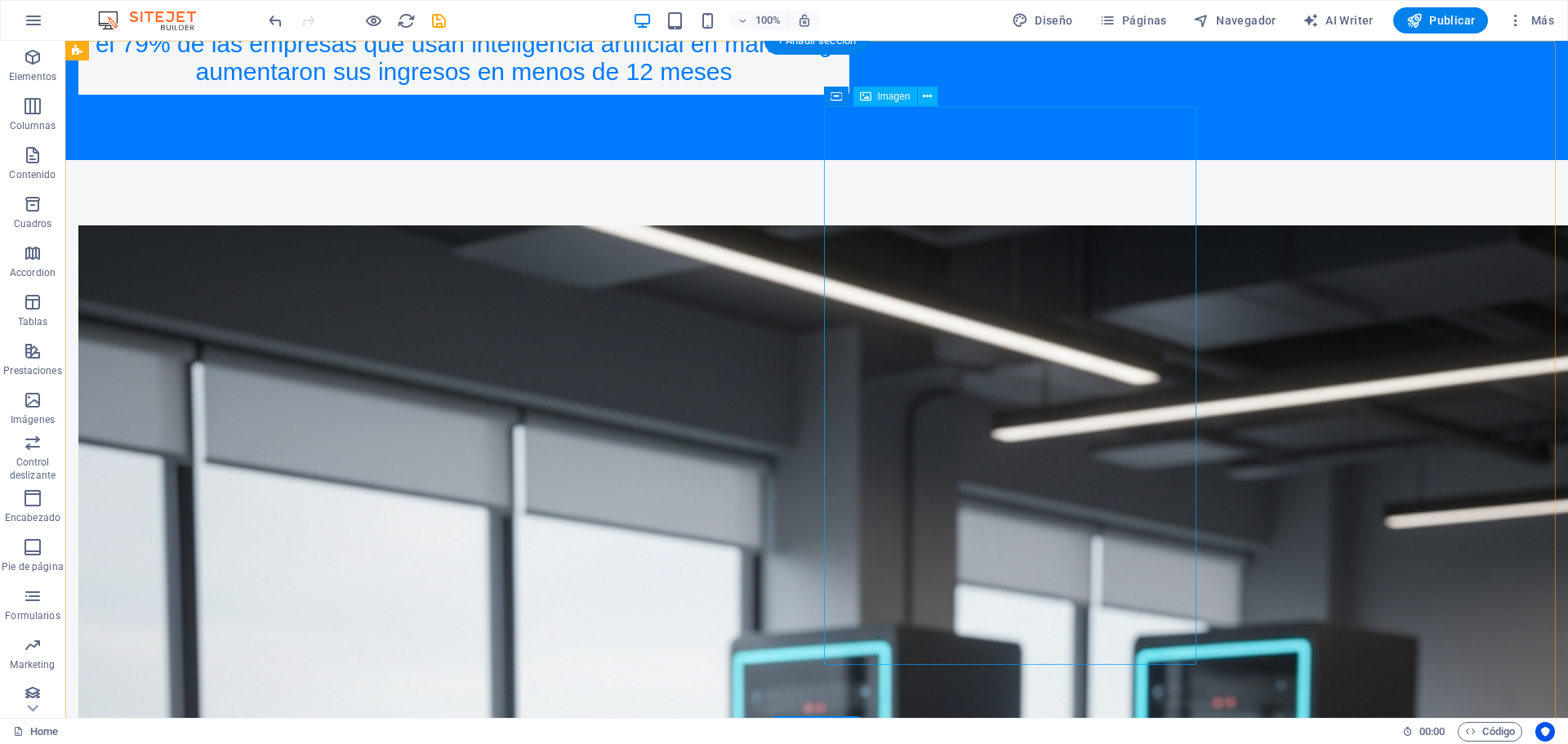
scroll to position [1181, 0]
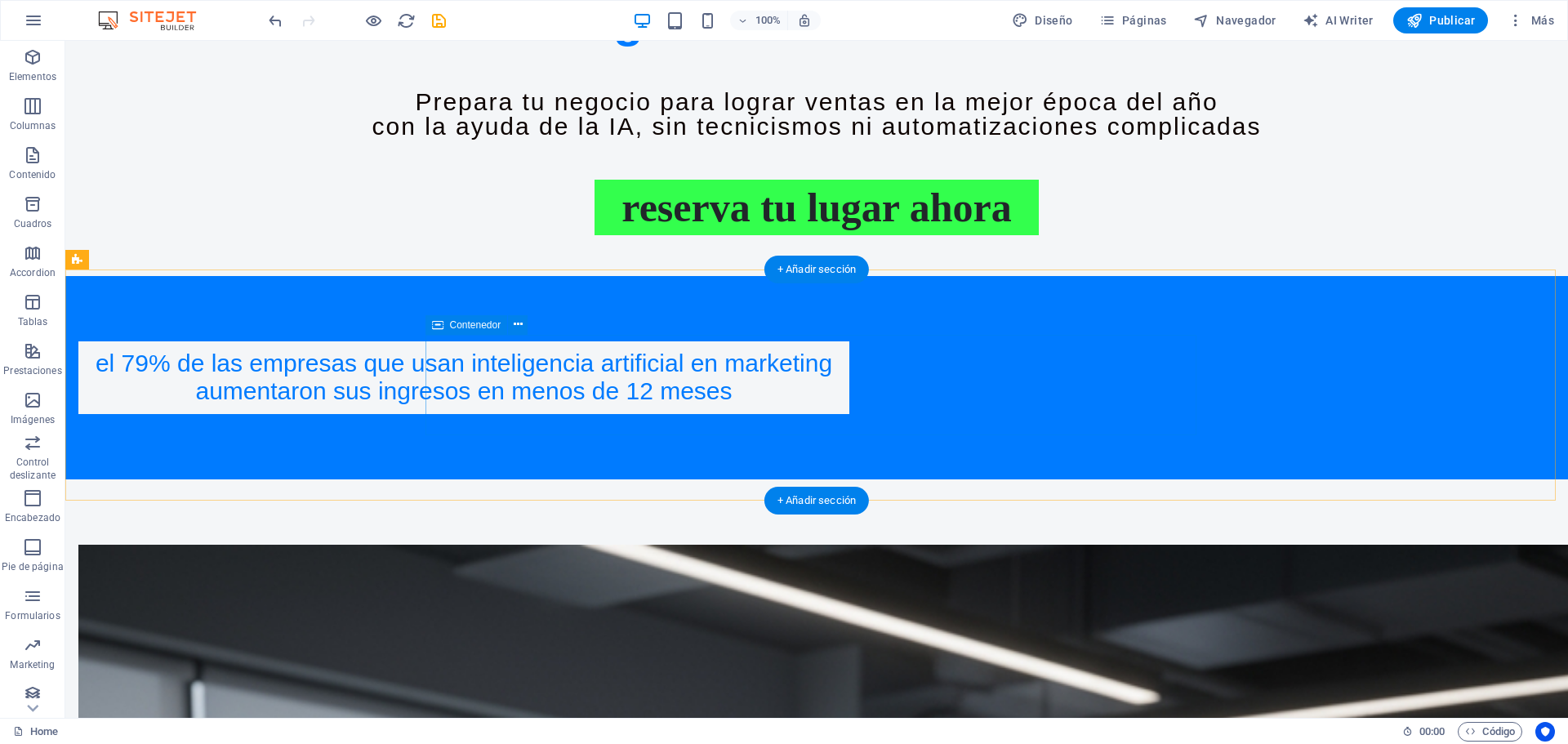
click at [434, 360] on div "El 79% de las empresas que usan INTELIGENCIA ARTIFICIAL en marketing aumentaron…" at bounding box center [463, 377] width 770 height 73
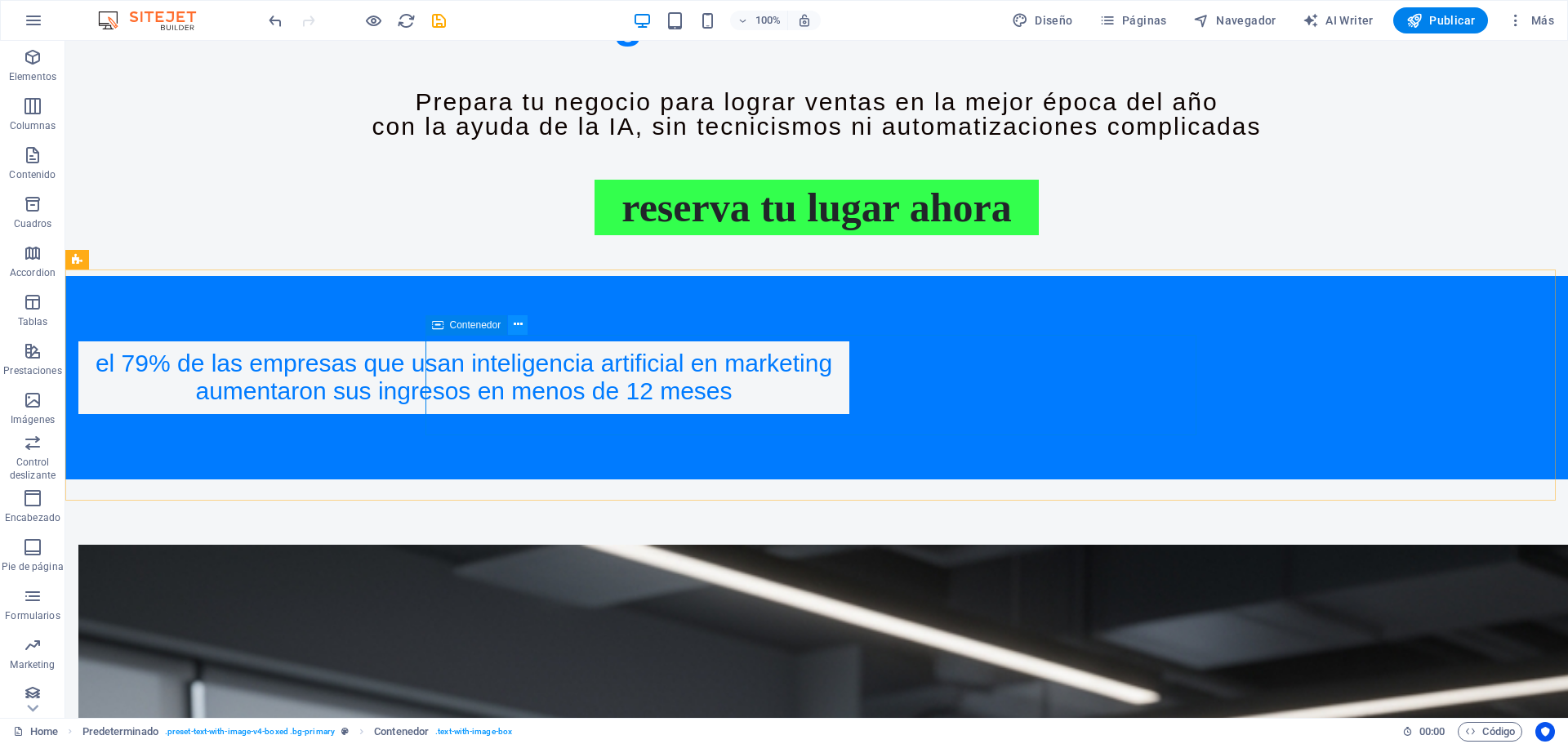
click at [523, 327] on button at bounding box center [517, 324] width 20 height 20
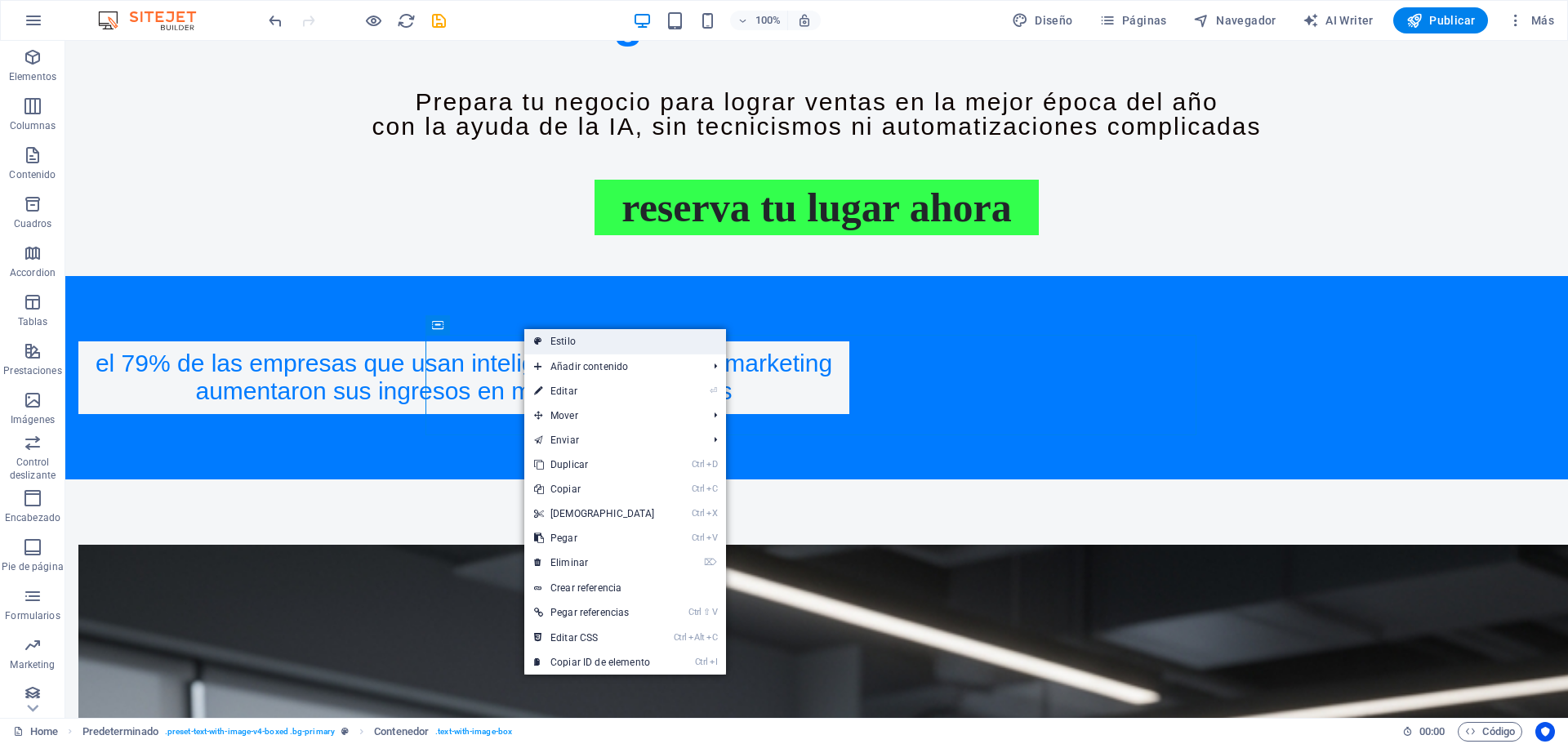
click at [566, 335] on link "Estilo" at bounding box center [625, 341] width 201 height 24
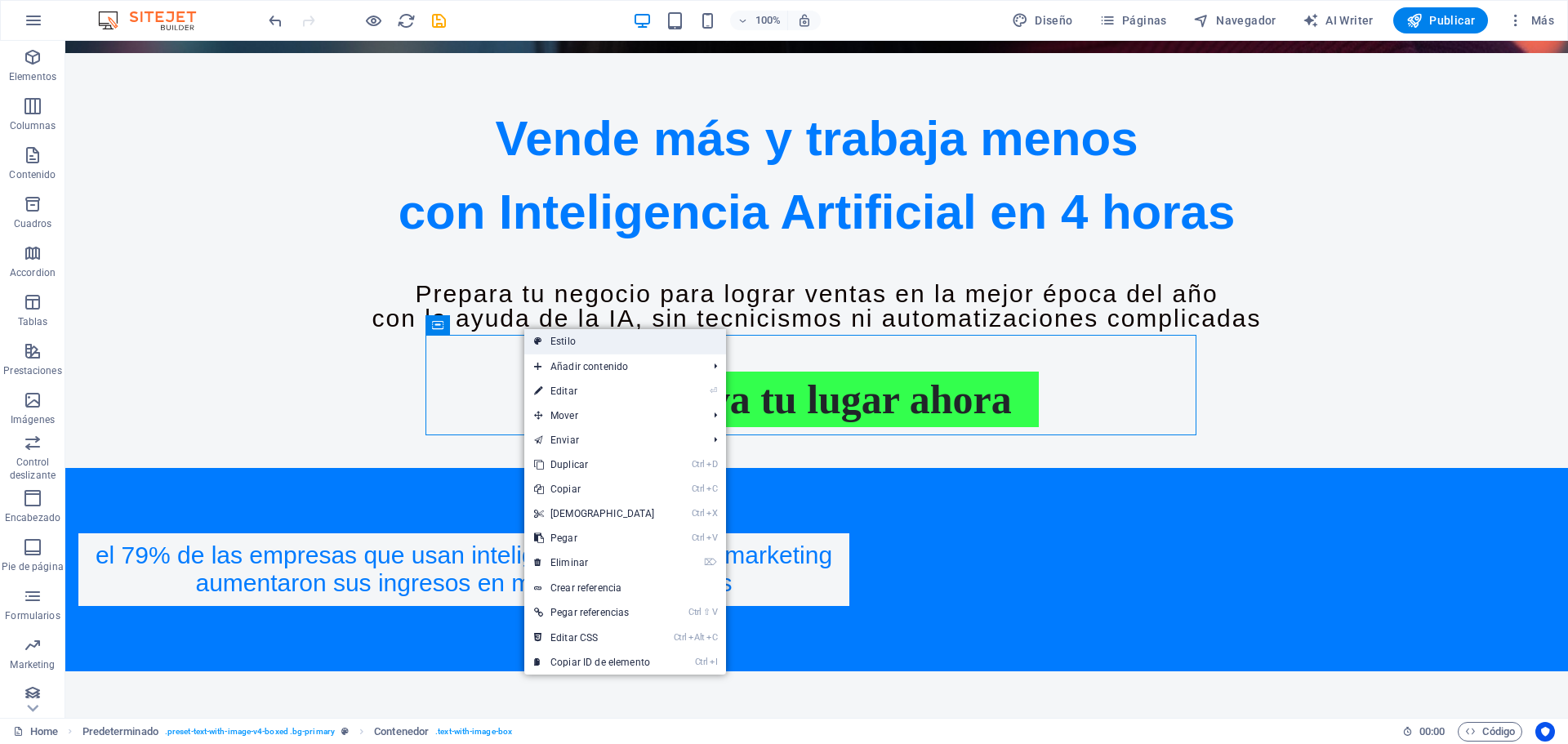
select select "px"
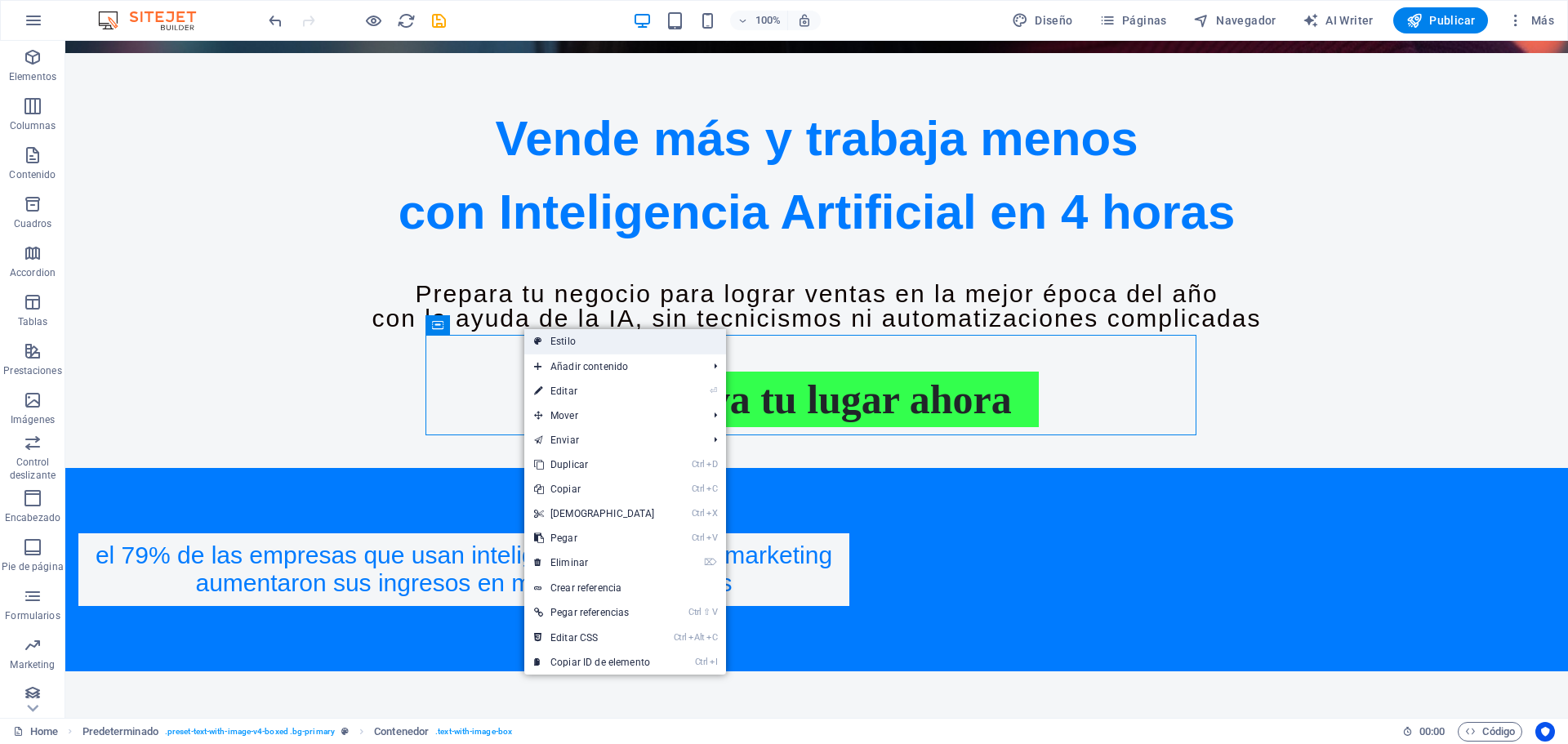
select select "px"
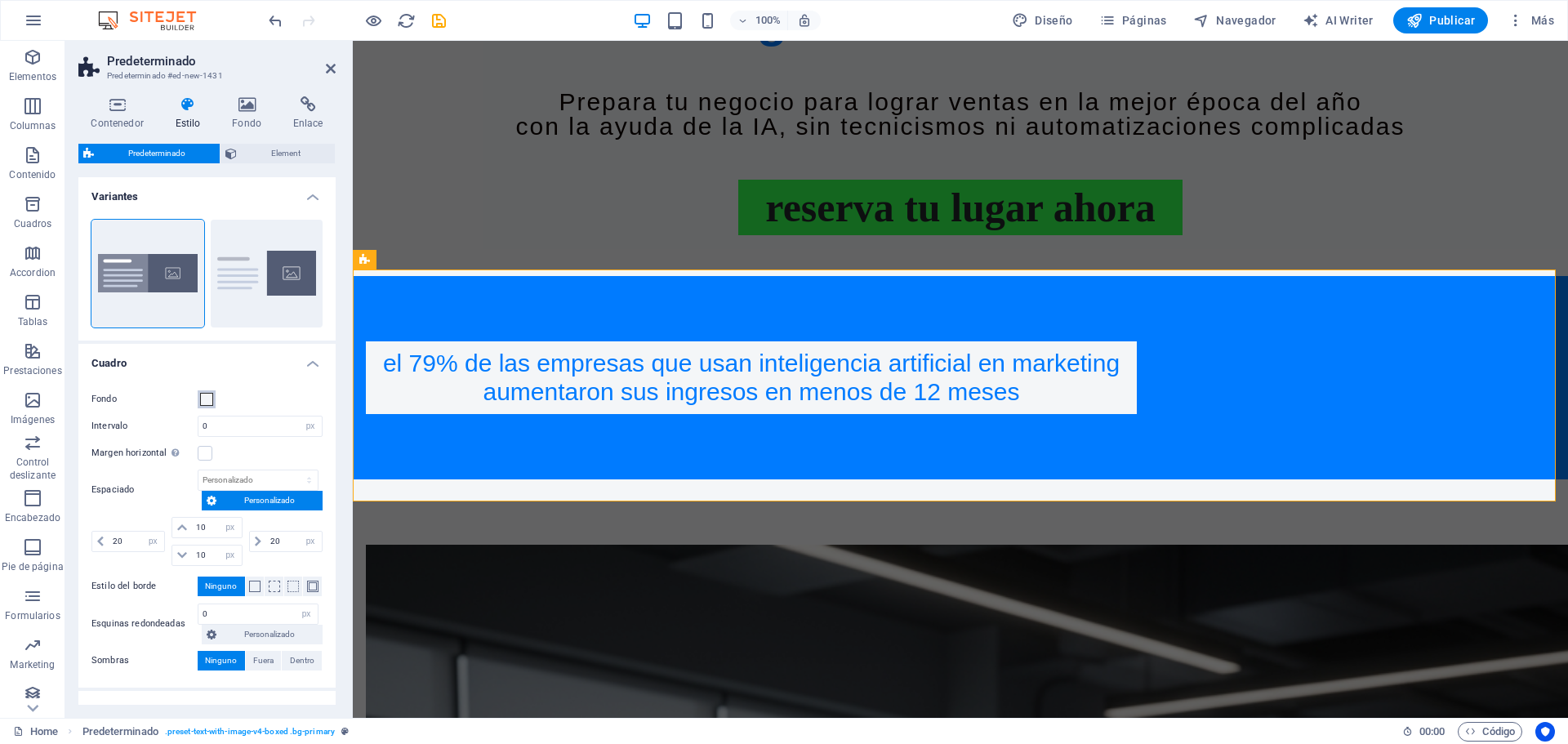
click at [205, 397] on span at bounding box center [207, 399] width 13 height 13
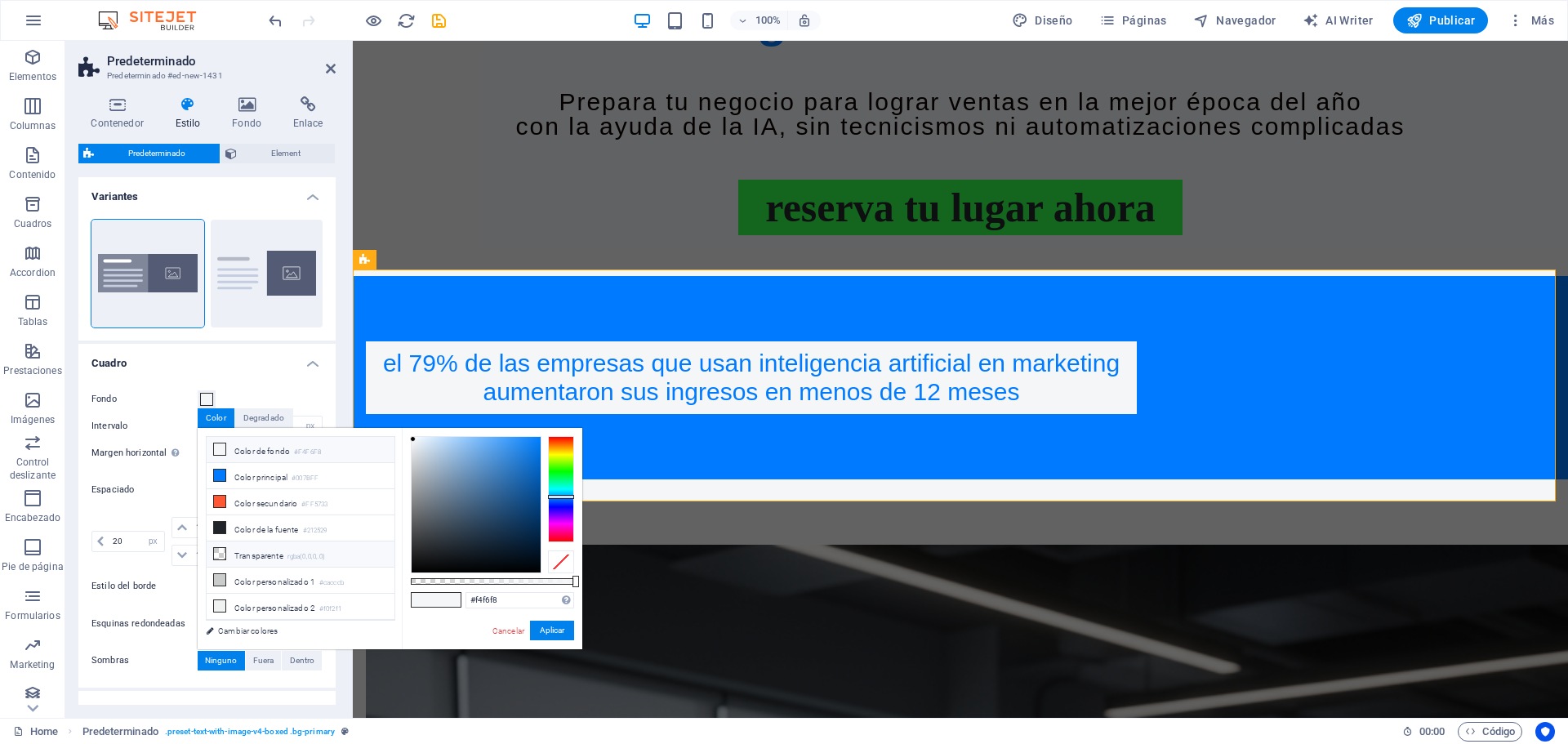
click at [261, 559] on li "Transparente rgba(0,0,0,.0)" at bounding box center [301, 554] width 188 height 26
type input "rgba(0, 0, 0, 0)"
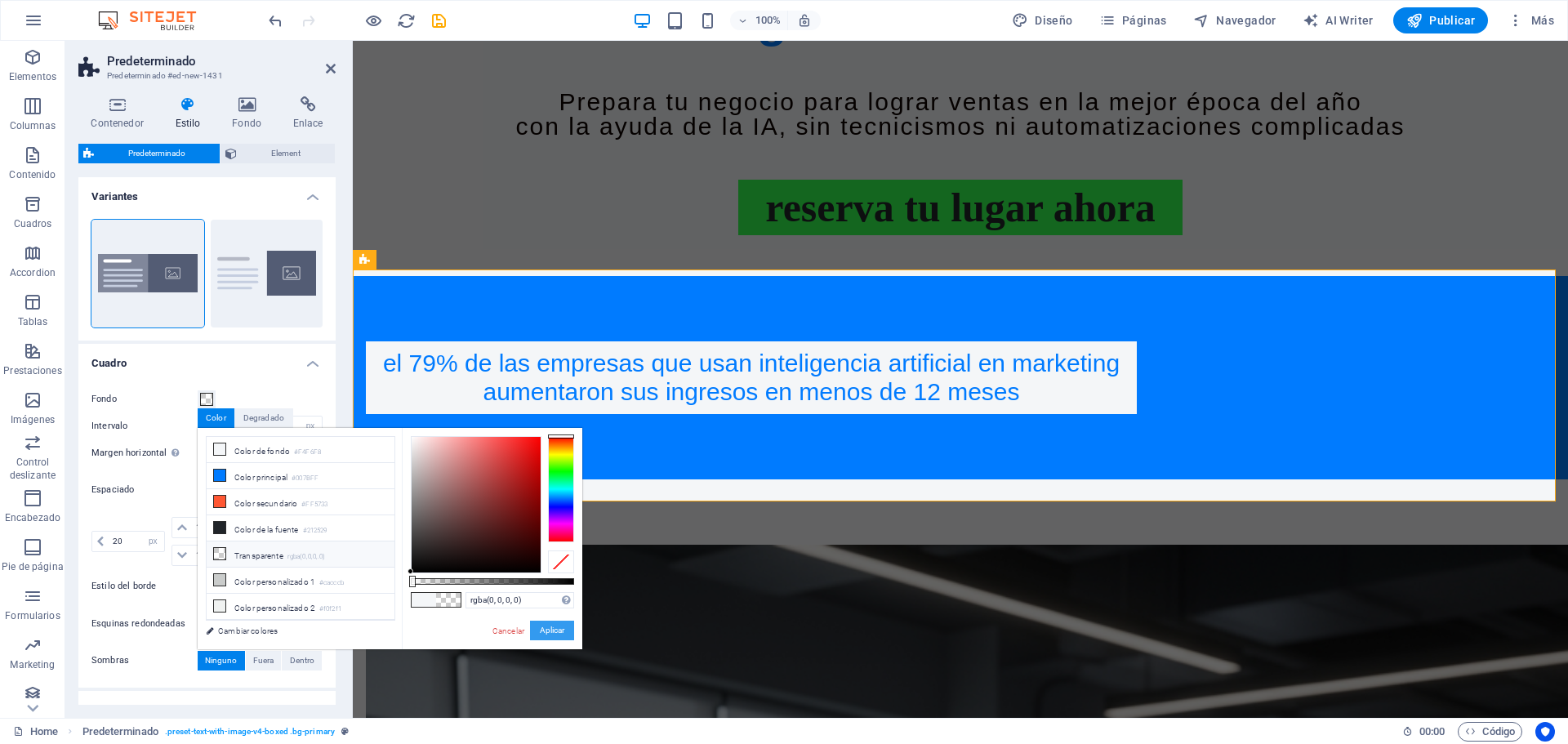
click at [554, 632] on button "Aplicar" at bounding box center [552, 629] width 44 height 20
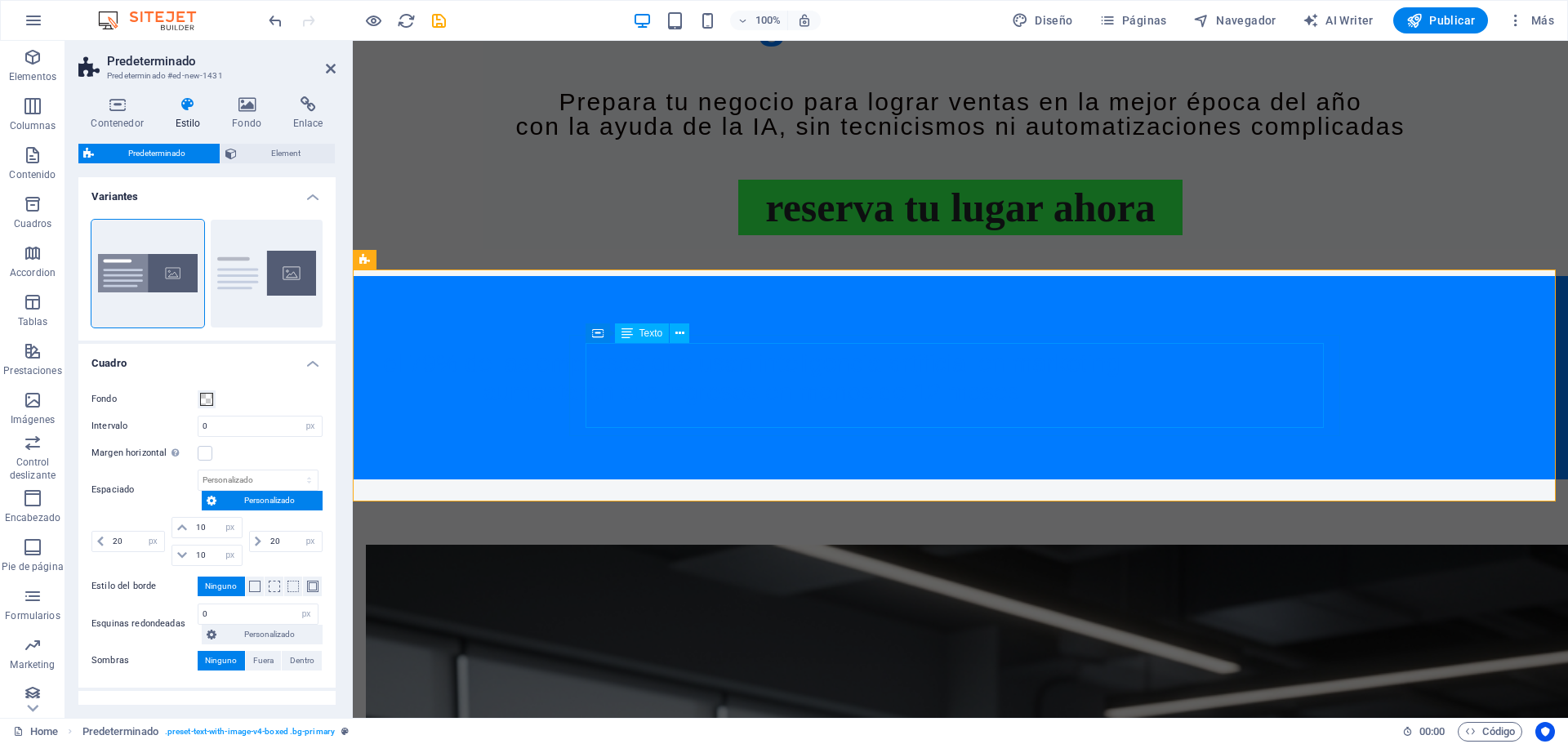
click at [848, 385] on div "El 79% de las empresas que usan INTELIGENCIA ARTIFICIAL en marketing aumentaron…" at bounding box center [751, 377] width 738 height 56
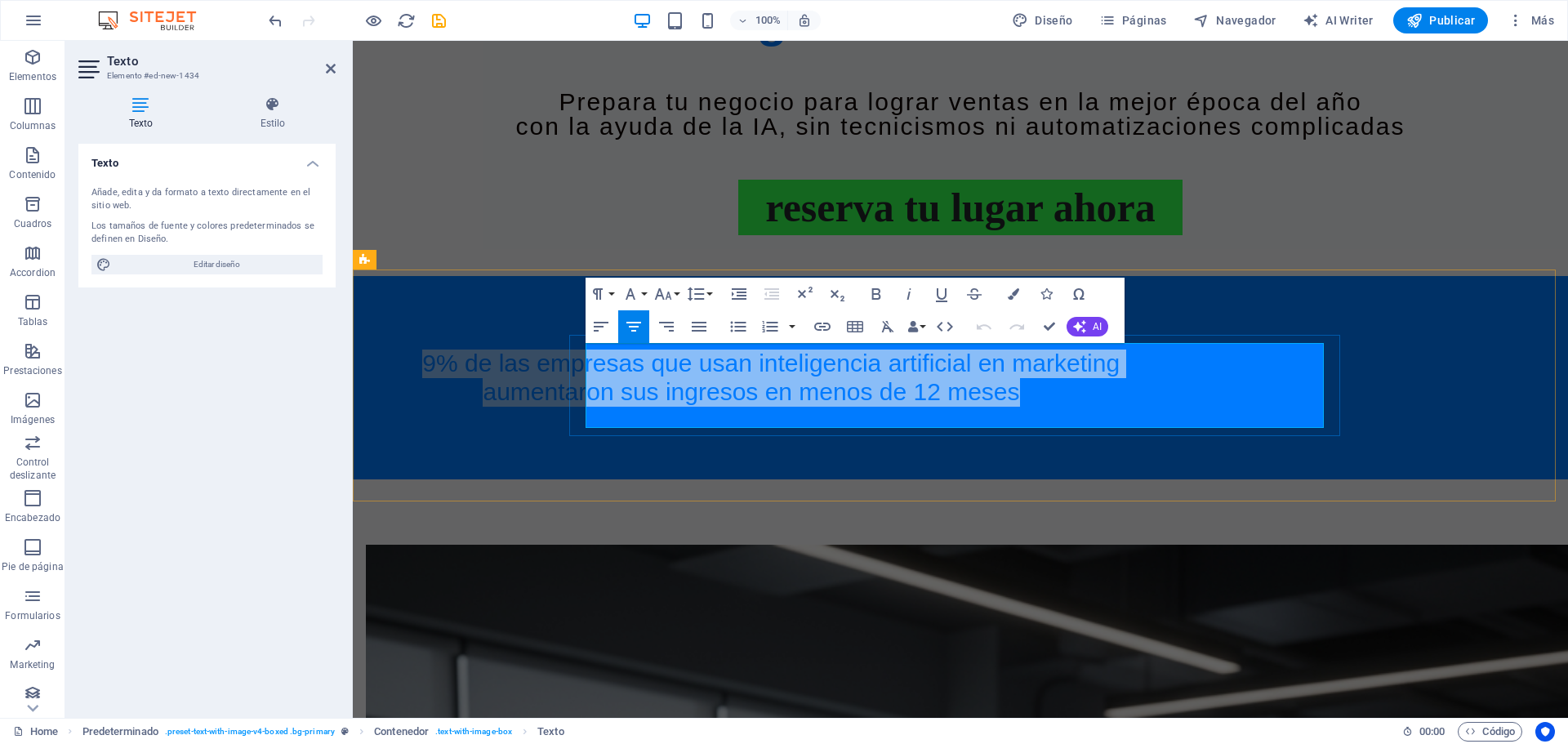
drag, startPoint x: 645, startPoint y: 362, endPoint x: 637, endPoint y: 366, distance: 8.9
click at [1049, 406] on h4 "El 79% de las empresas que usan INTELIGENCIA ARTIFICIAL en marketing aumentaron…" at bounding box center [751, 377] width 738 height 56
drag, startPoint x: 605, startPoint y: 354, endPoint x: 1227, endPoint y: 417, distance: 625.2
click at [1121, 406] on h4 "El 79% de las empresas que usan INTELIGENCIA ARTIFICIAL en marketing aumentaron…" at bounding box center [751, 377] width 738 height 56
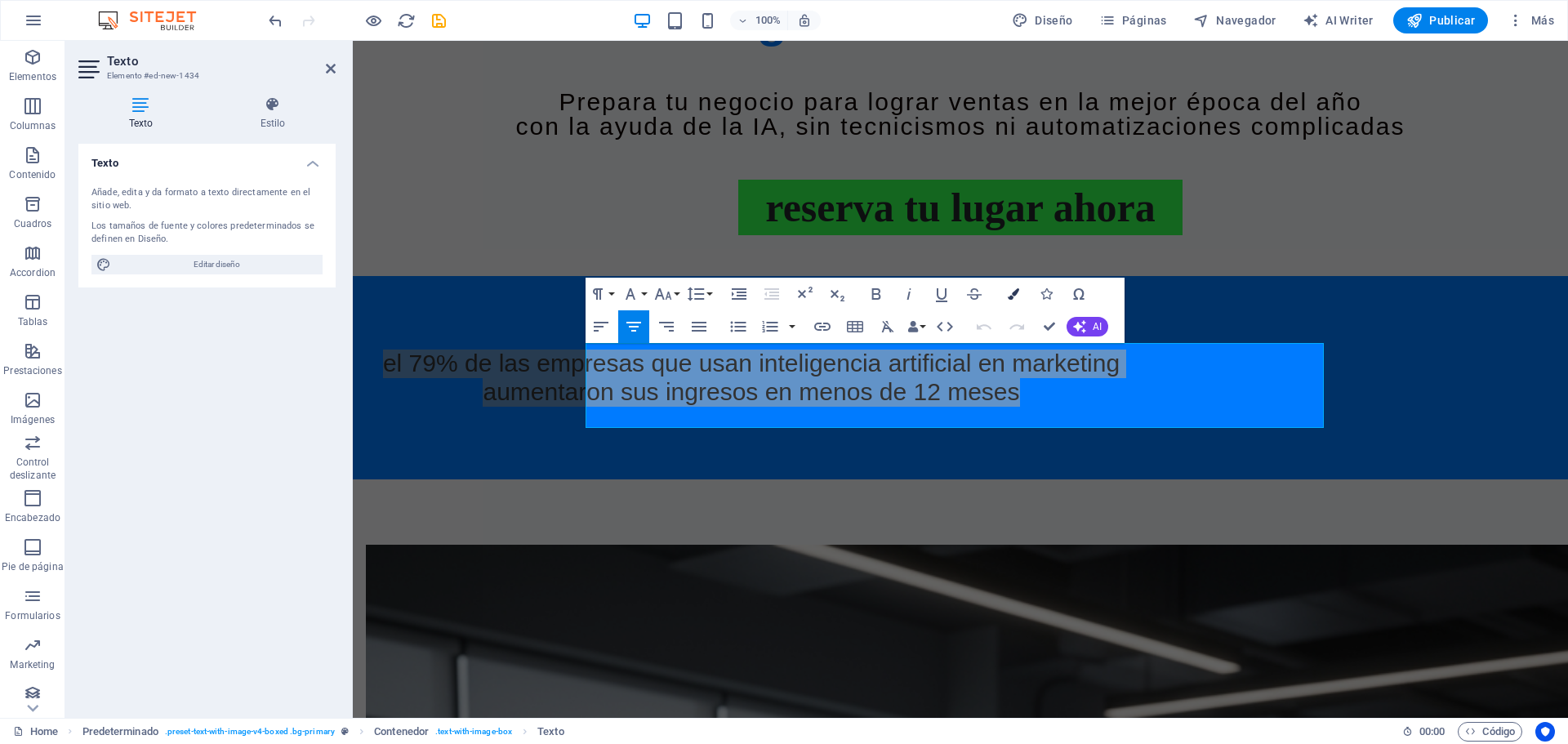
click at [1008, 294] on icon "button" at bounding box center [1014, 293] width 11 height 11
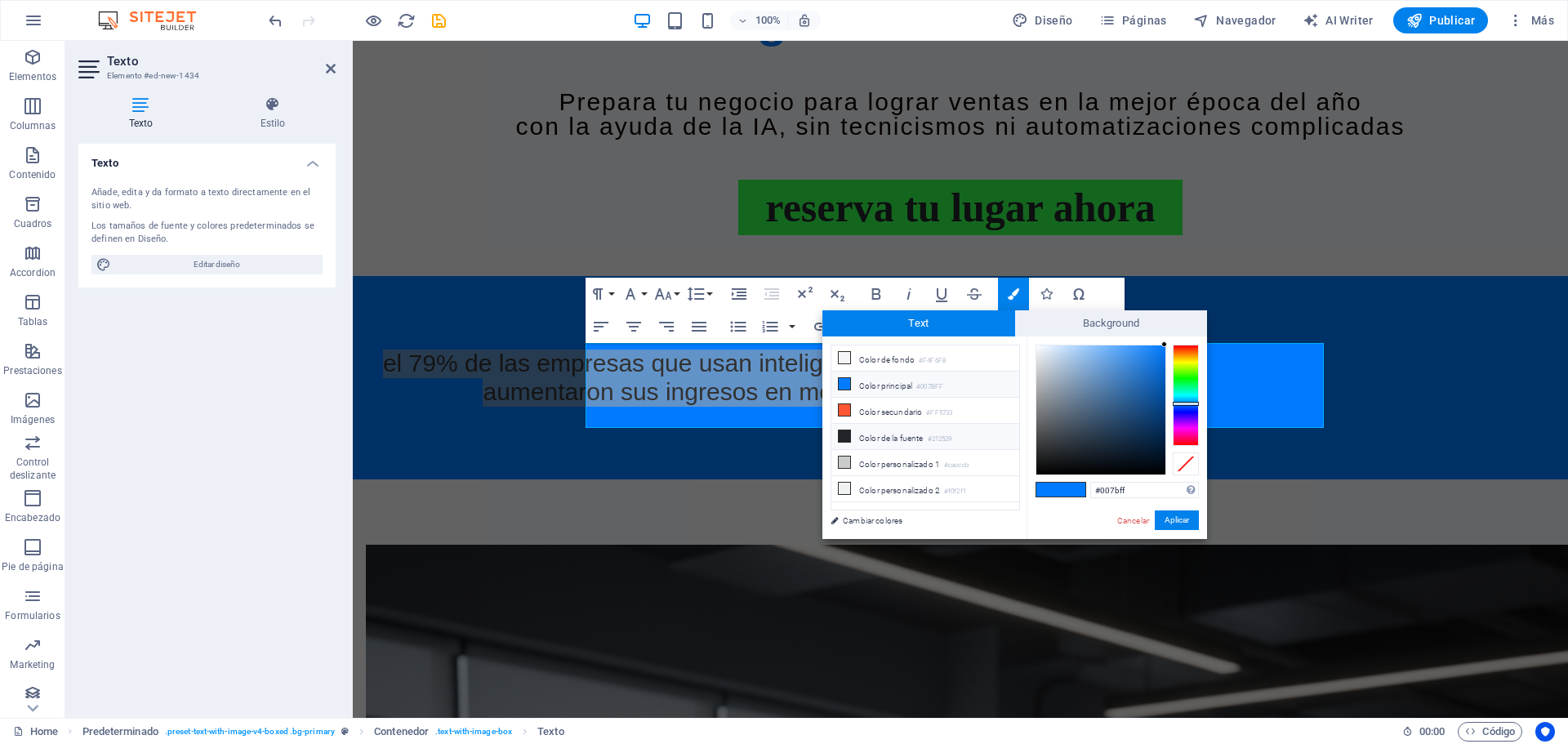
click at [895, 437] on li "Color de la fuente #212529" at bounding box center [925, 437] width 188 height 26
click at [1041, 350] on div at bounding box center [1100, 410] width 129 height 129
drag, startPoint x: 1040, startPoint y: 350, endPoint x: 1029, endPoint y: 339, distance: 15.6
click at [1029, 339] on div "#ffffff Formatos soportados #0852ed rgb(8, 82, 237) rgba(8, 82, 237, 90%) hsv(2…" at bounding box center [1117, 556] width 181 height 440
type input "#000000"
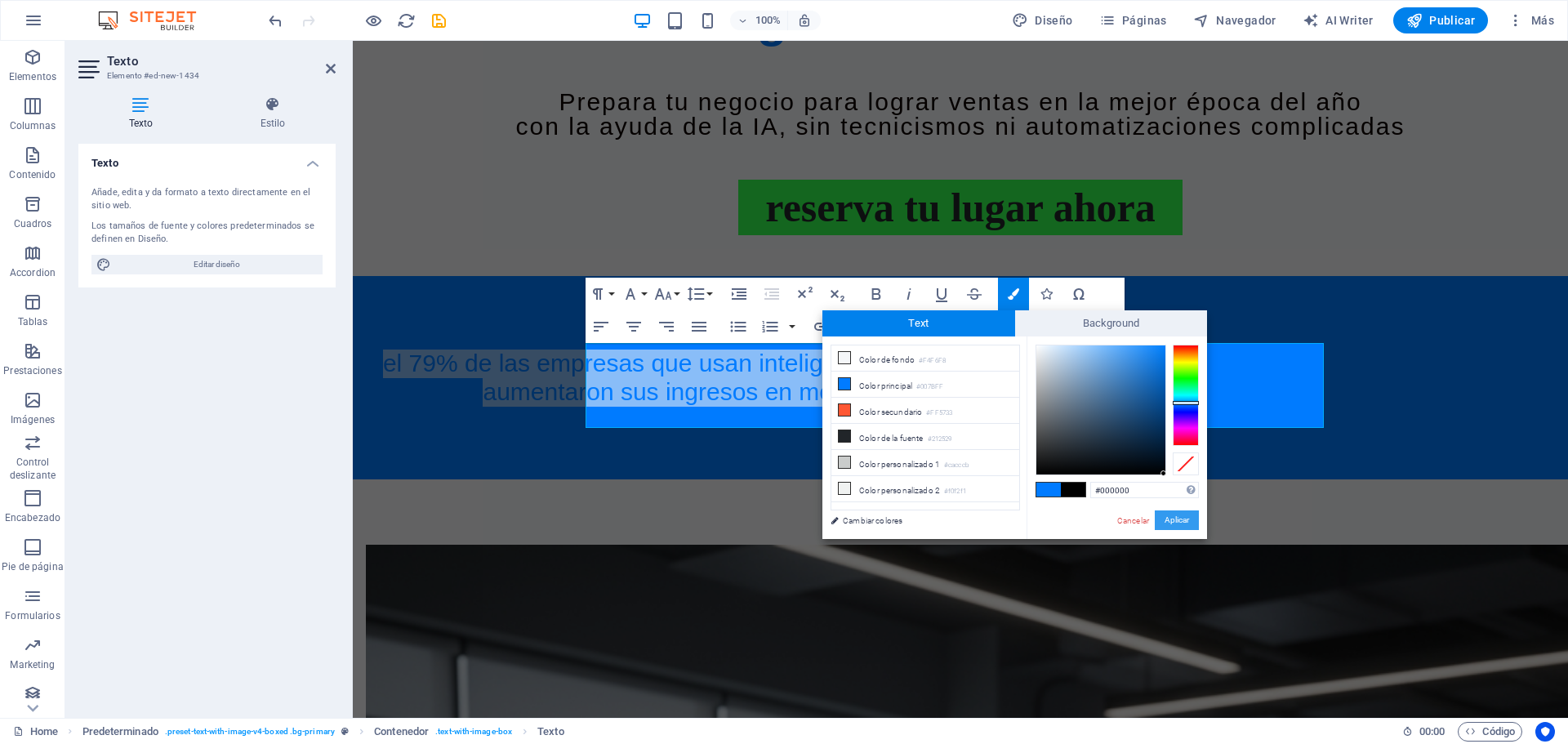
click at [1164, 518] on button "Aplicar" at bounding box center [1176, 520] width 44 height 20
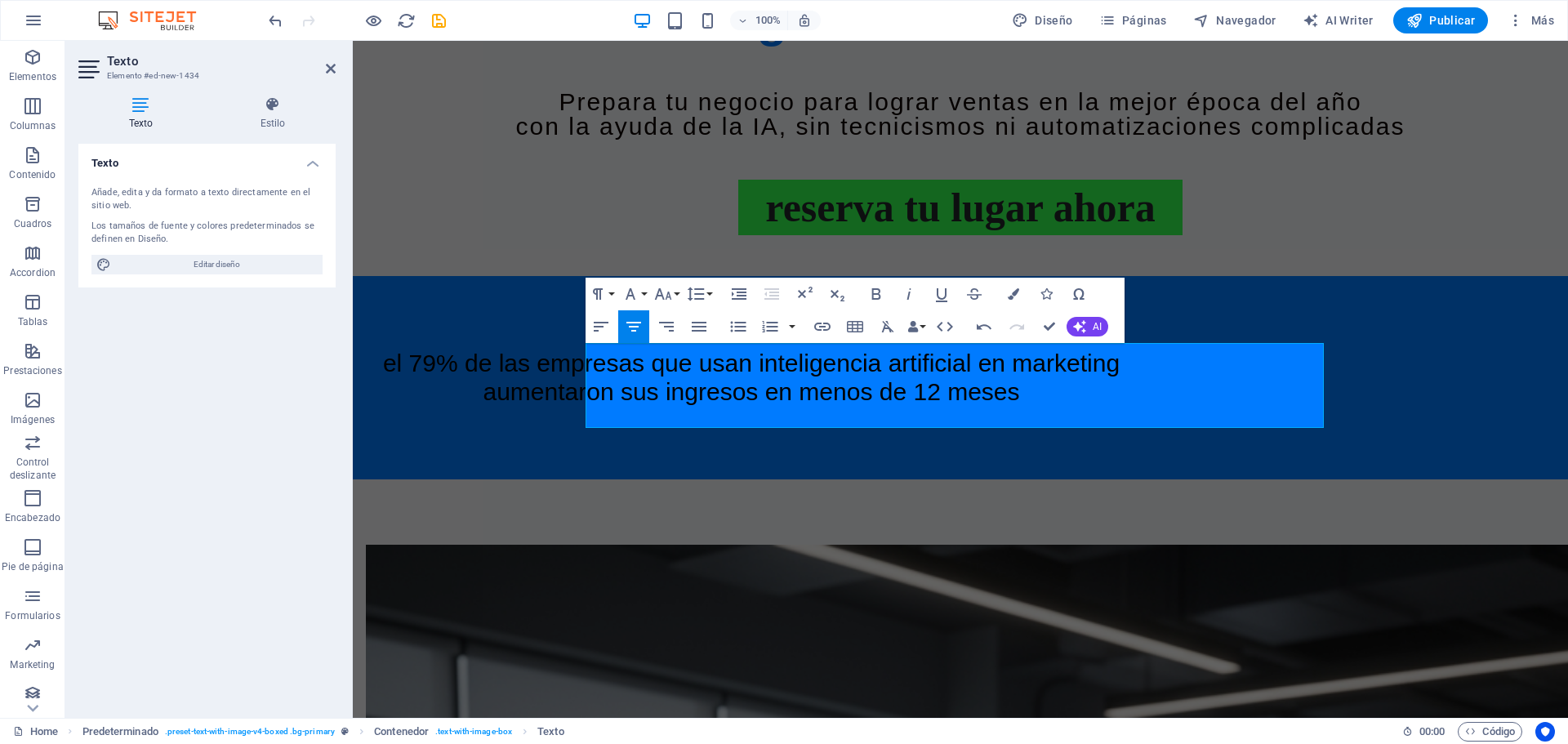
click at [1523, 637] on div "Marcador Imagen Texto Texto Botón Separador Separador Separador Predeterminado …" at bounding box center [961, 379] width 1215 height 677
select select "rem"
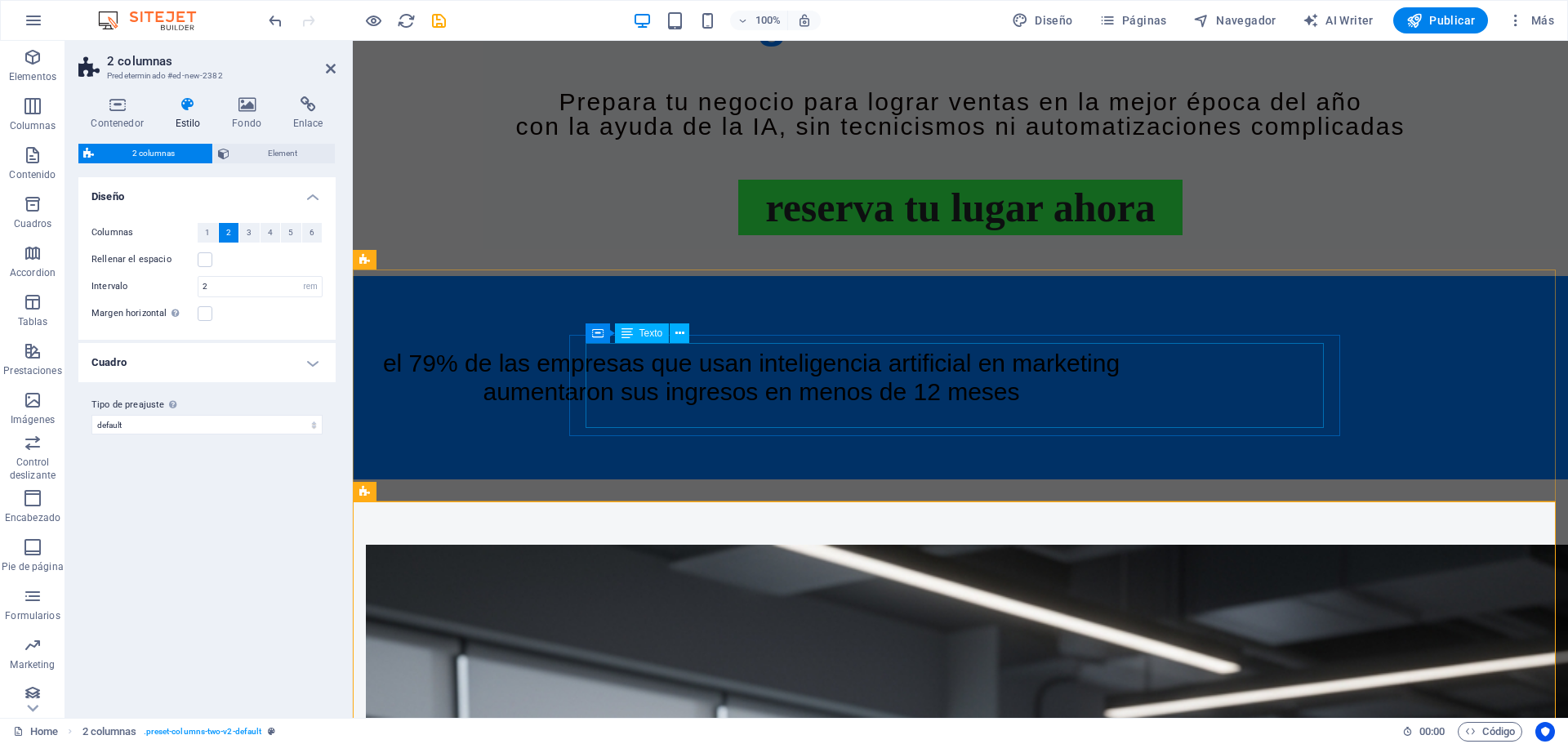
click at [747, 366] on div "El 79% de las empresas que usan INTELIGENCIA ARTIFICIAL en marketing aumentaron…" at bounding box center [751, 377] width 738 height 56
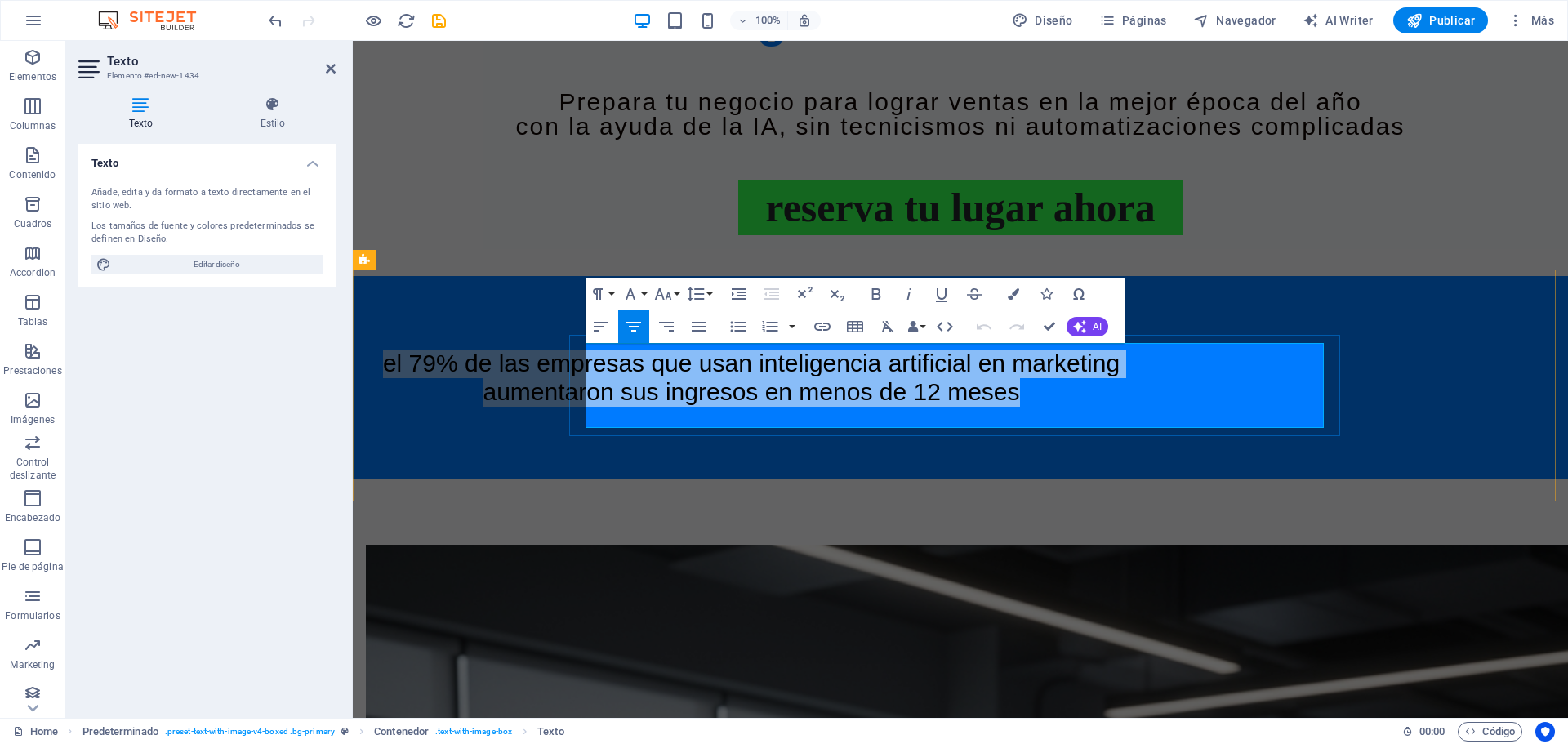
drag, startPoint x: 588, startPoint y: 354, endPoint x: 1122, endPoint y: 420, distance: 538.1
click at [1121, 406] on h4 "El 79% de las empresas que usan INTELIGENCIA ARTIFICIAL en marketing aumentaron…" at bounding box center [751, 377] width 738 height 56
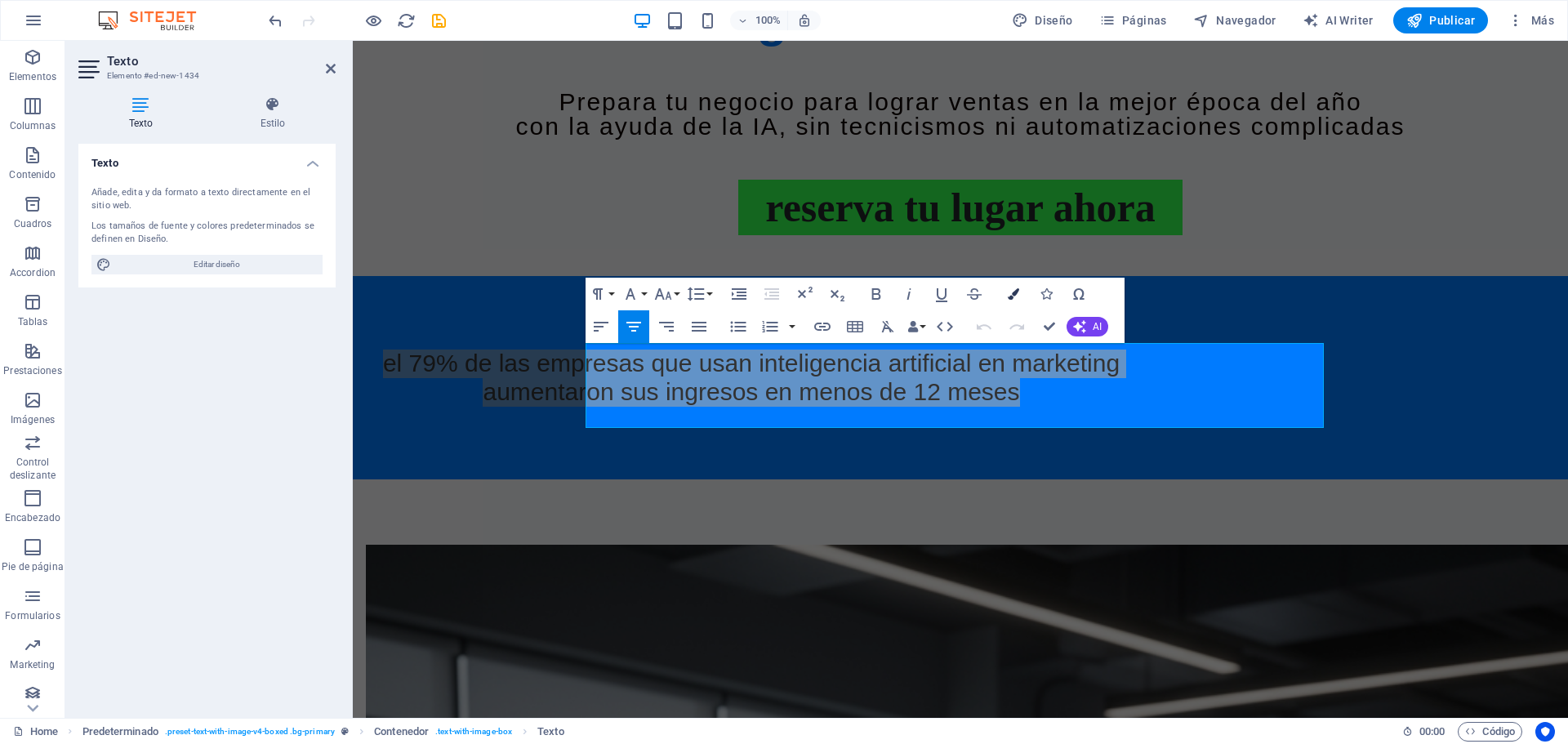
click at [1008, 289] on icon "button" at bounding box center [1014, 293] width 11 height 11
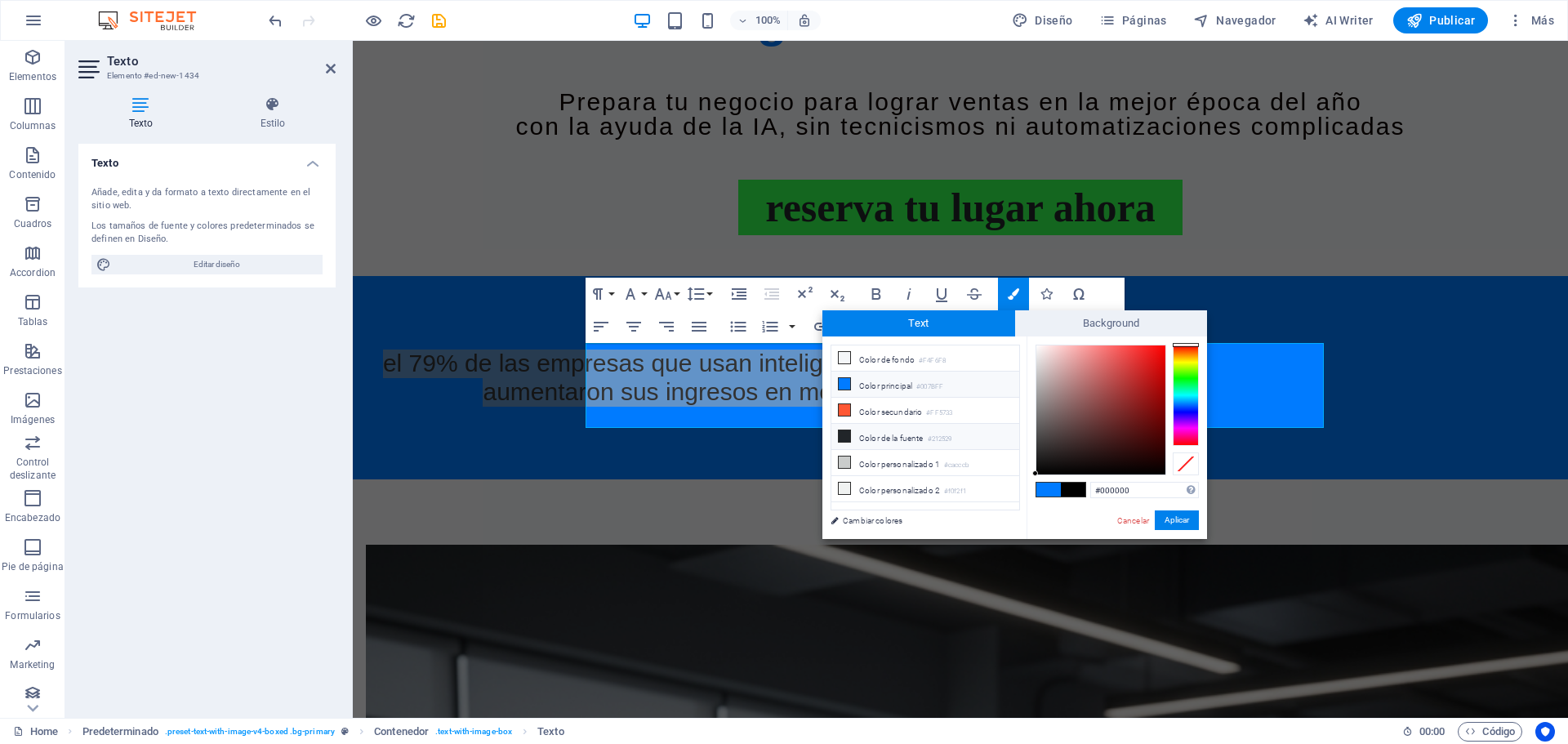
click at [841, 433] on icon at bounding box center [844, 436] width 11 height 11
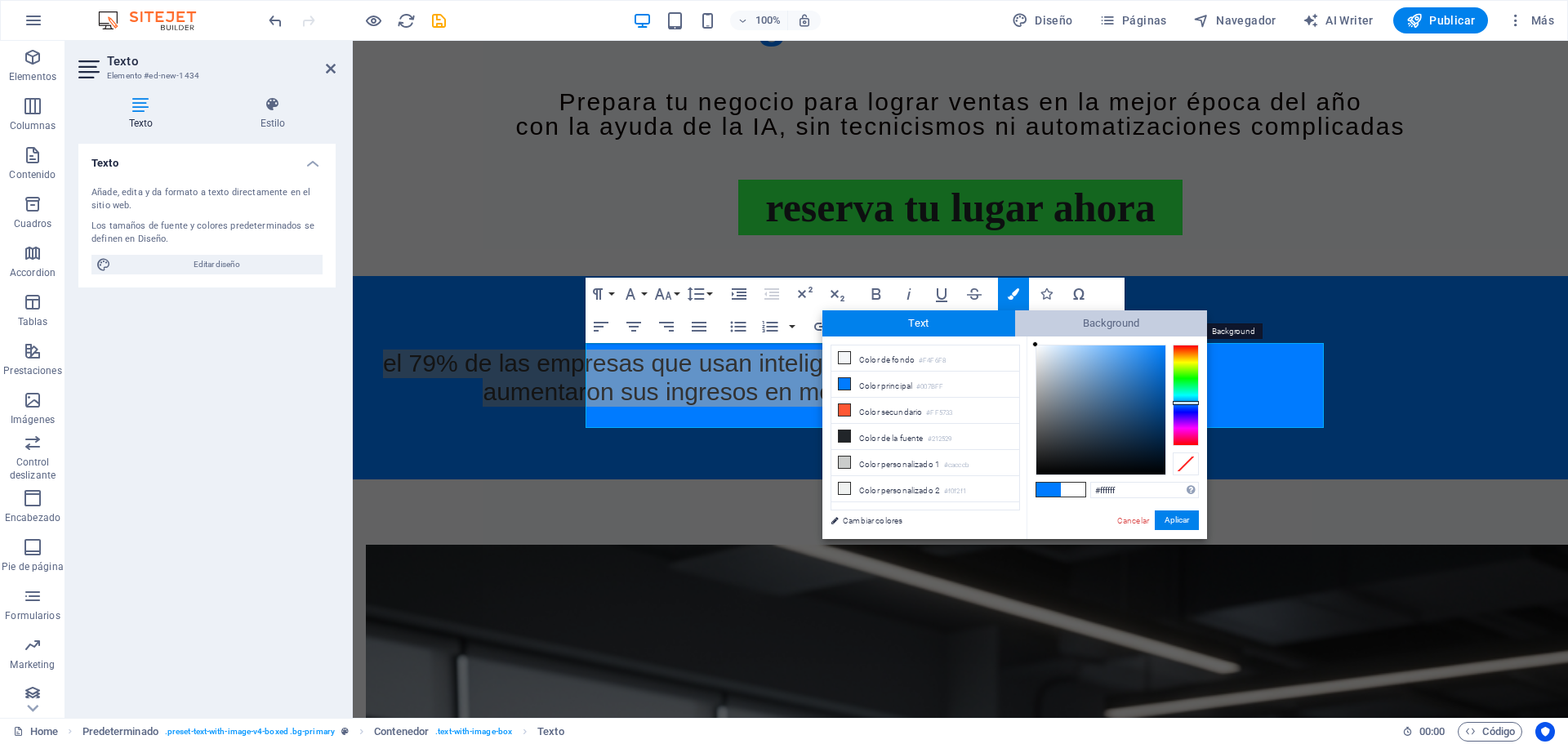
drag, startPoint x: 1060, startPoint y: 453, endPoint x: 1029, endPoint y: 330, distance: 126.8
click at [1029, 330] on div "Text Background less Color de fondo #F4F6F8 Color principal #007BFF Color secun…" at bounding box center [1015, 424] width 385 height 228
type input "#f9fafc"
click at [1037, 346] on div at bounding box center [1037, 345] width 6 height 6
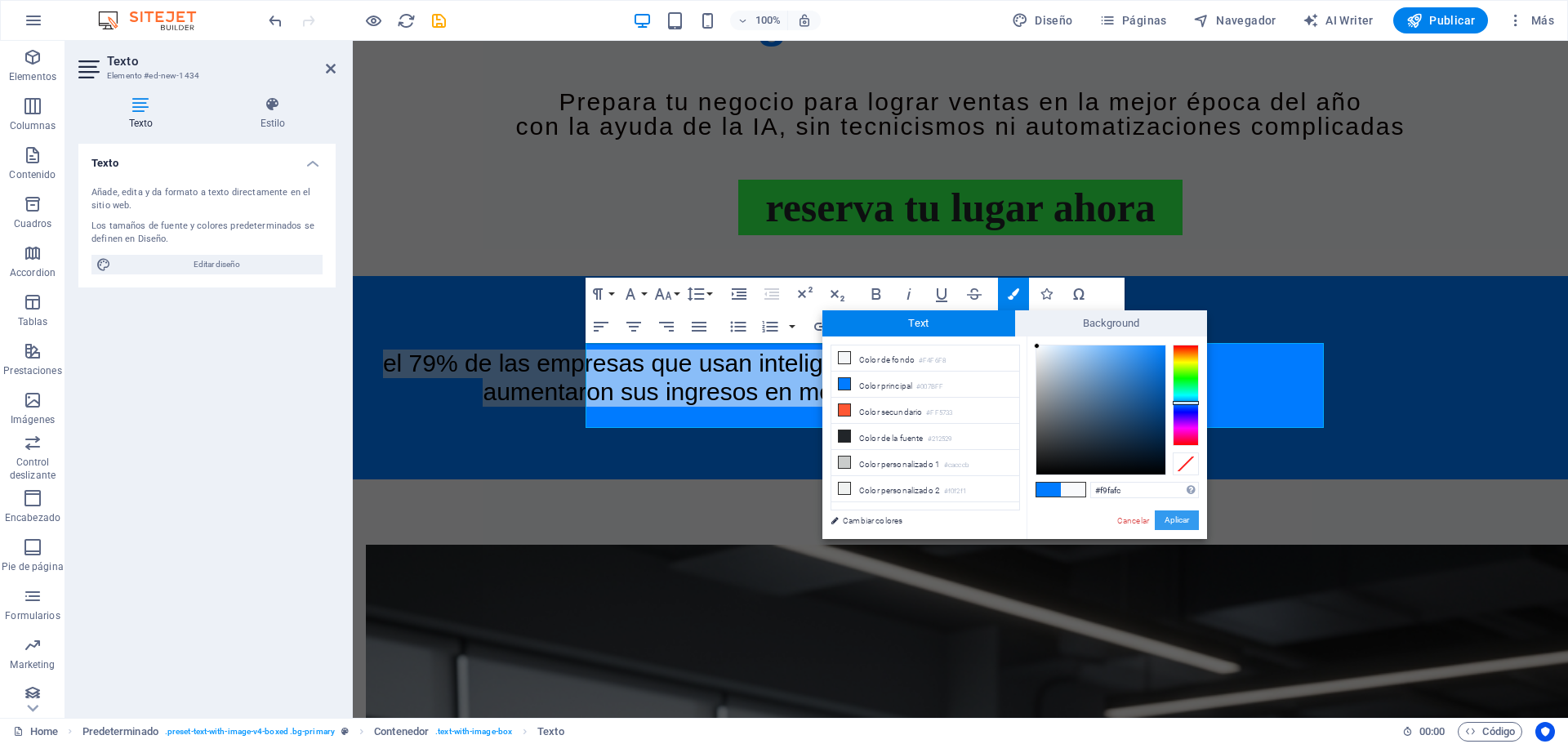
click at [1175, 519] on button "Aplicar" at bounding box center [1176, 520] width 44 height 20
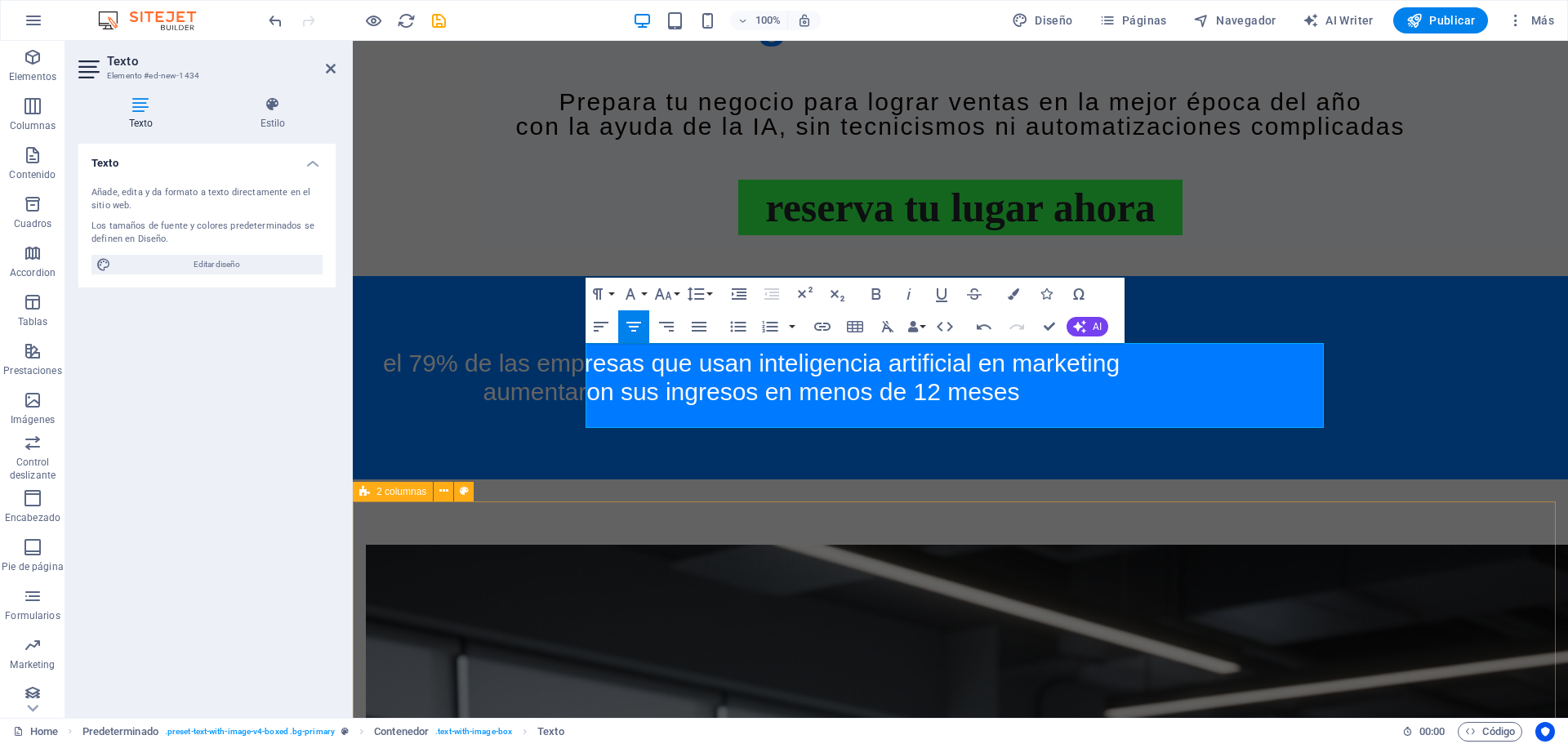
select select "rem"
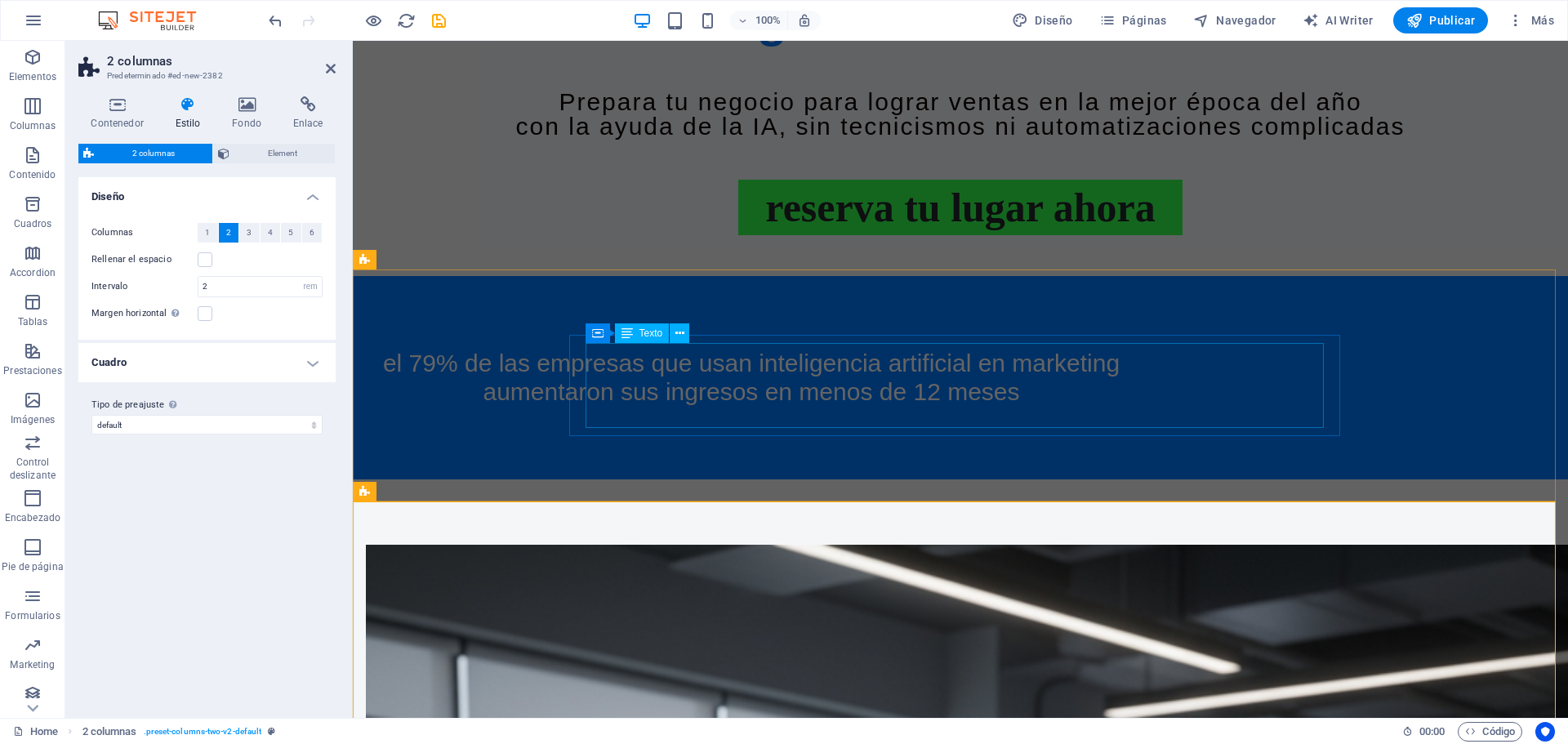
click at [877, 354] on div "El 79% de las empresas que usan INTELIGENCIA ARTIFICIAL en marketing aumentaron…" at bounding box center [751, 377] width 738 height 56
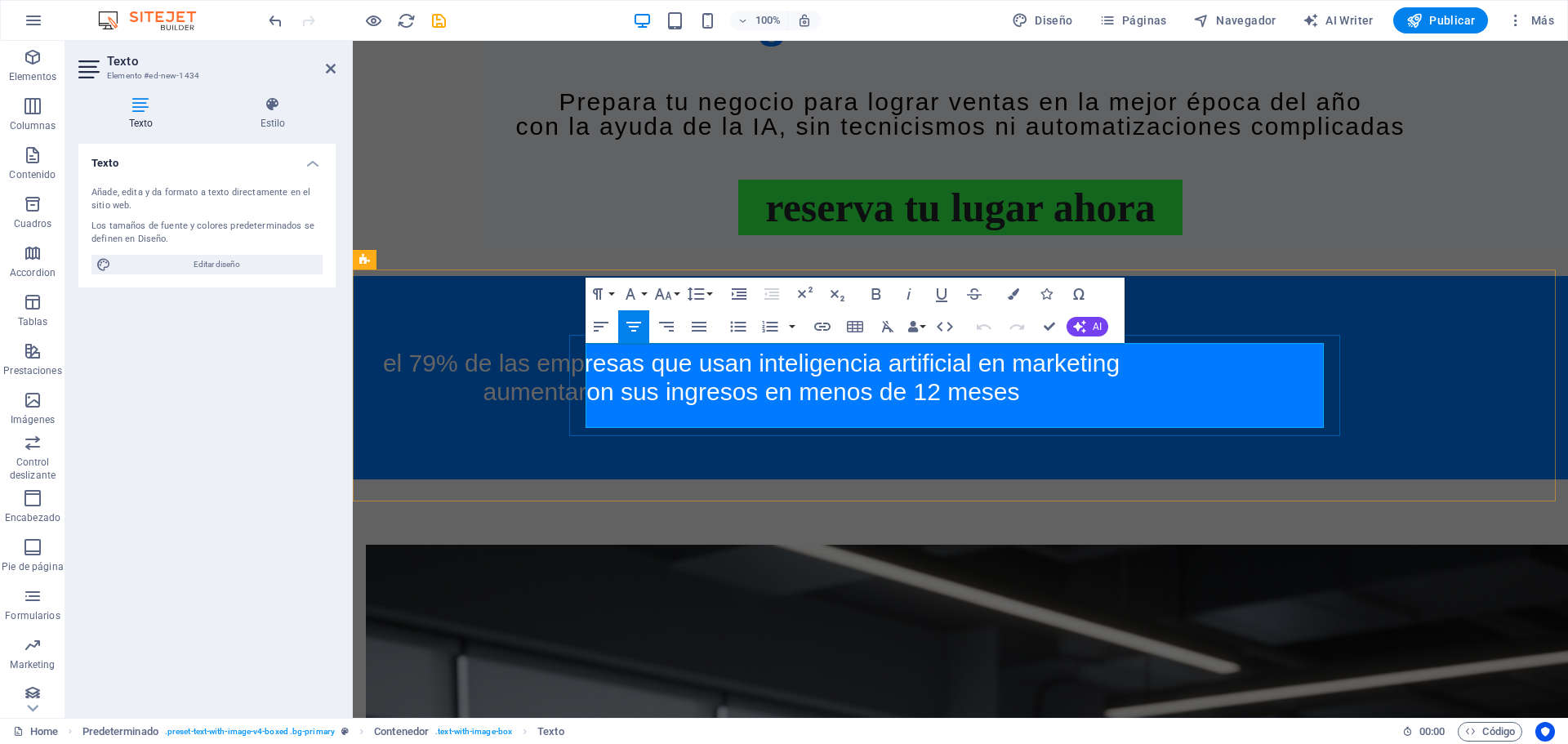
click at [1017, 406] on h4 "El 79% de las empresas que usan INTELIGENCIA ARTIFICIAL en marketing aumentaron…" at bounding box center [751, 377] width 738 height 56
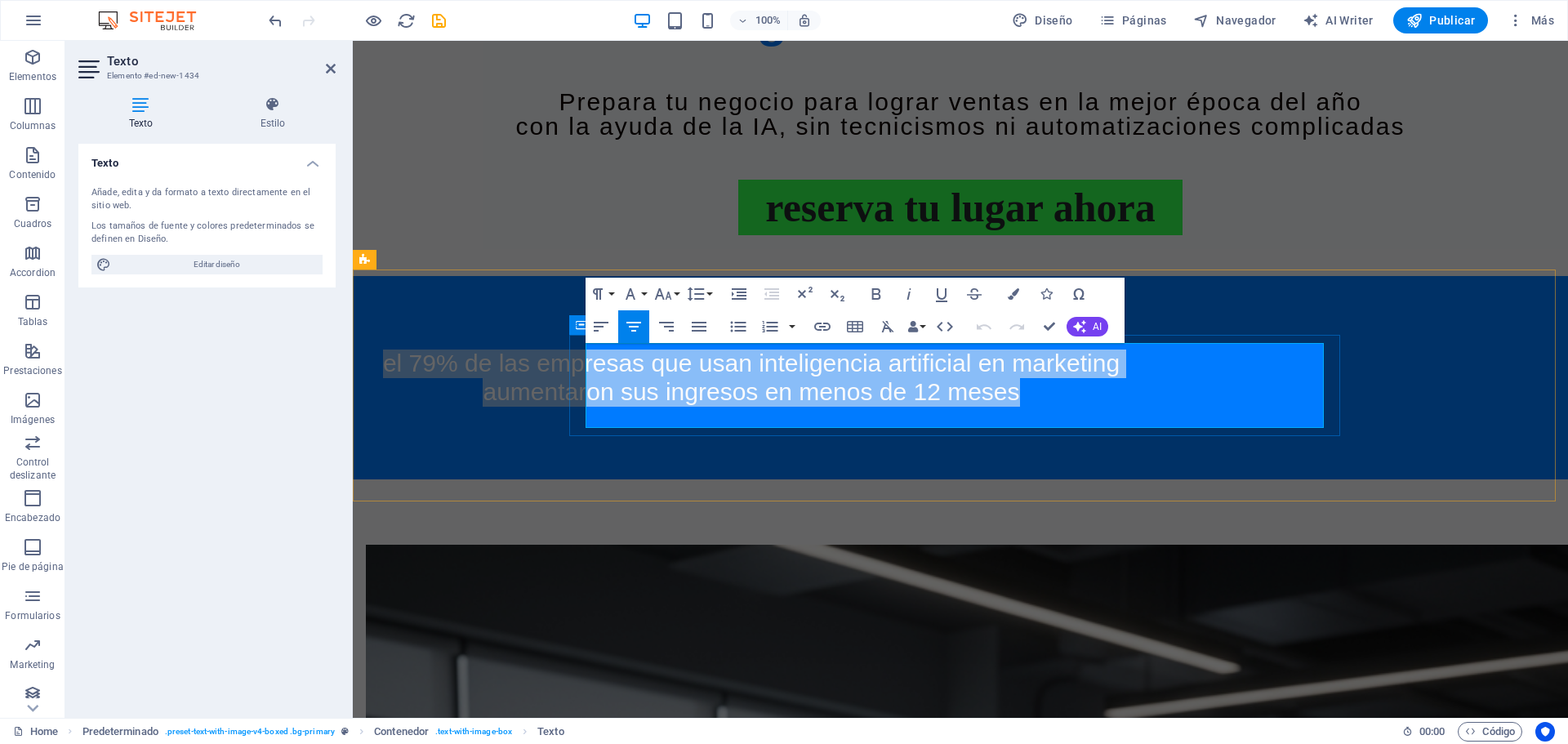
drag, startPoint x: 1017, startPoint y: 419, endPoint x: 570, endPoint y: 370, distance: 449.7
click at [570, 370] on div "El 79% de las empresas que usan INTELIGENCIA ARTIFICIAL en marketing aumentaron…" at bounding box center [751, 377] width 770 height 73
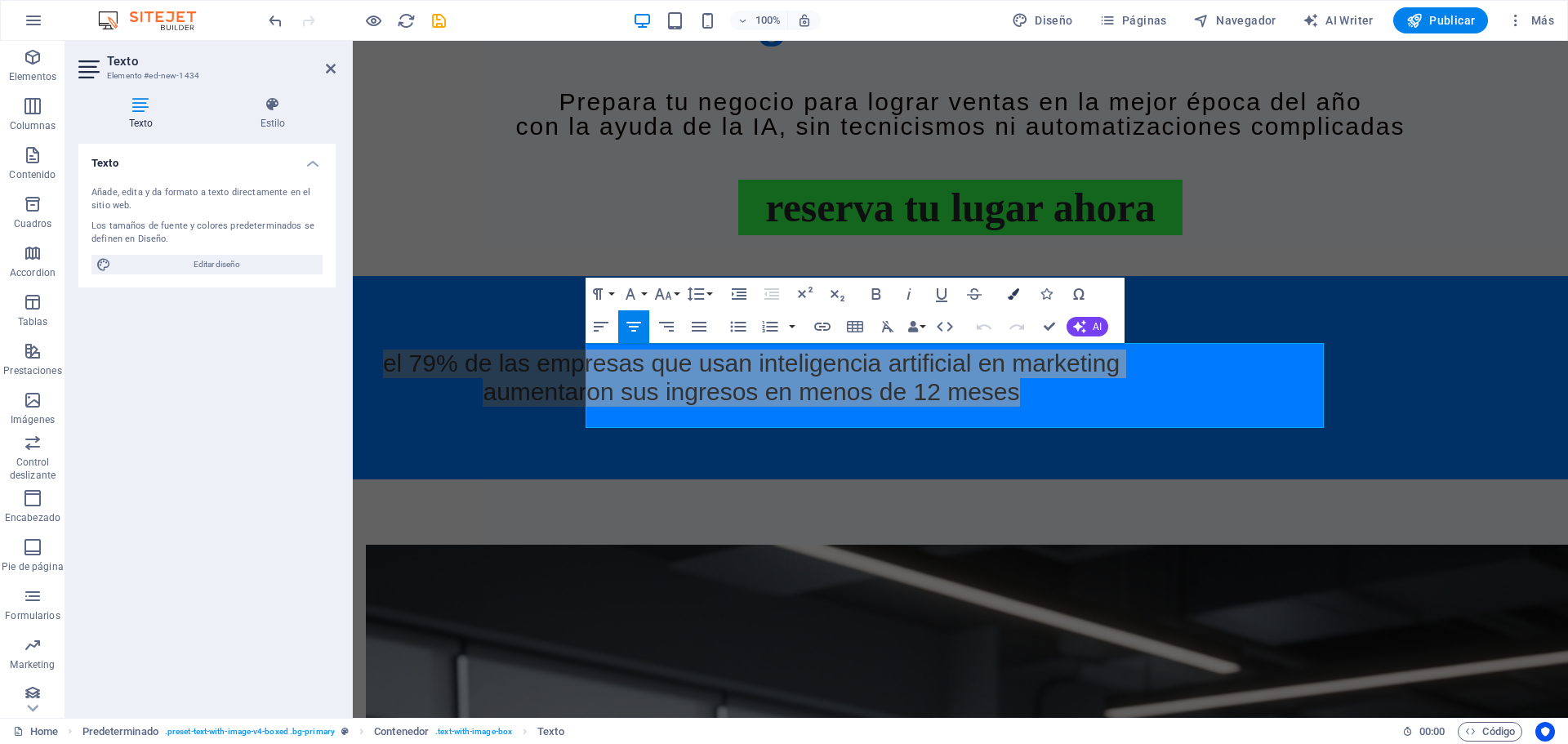
click at [1016, 293] on icon "button" at bounding box center [1014, 293] width 11 height 11
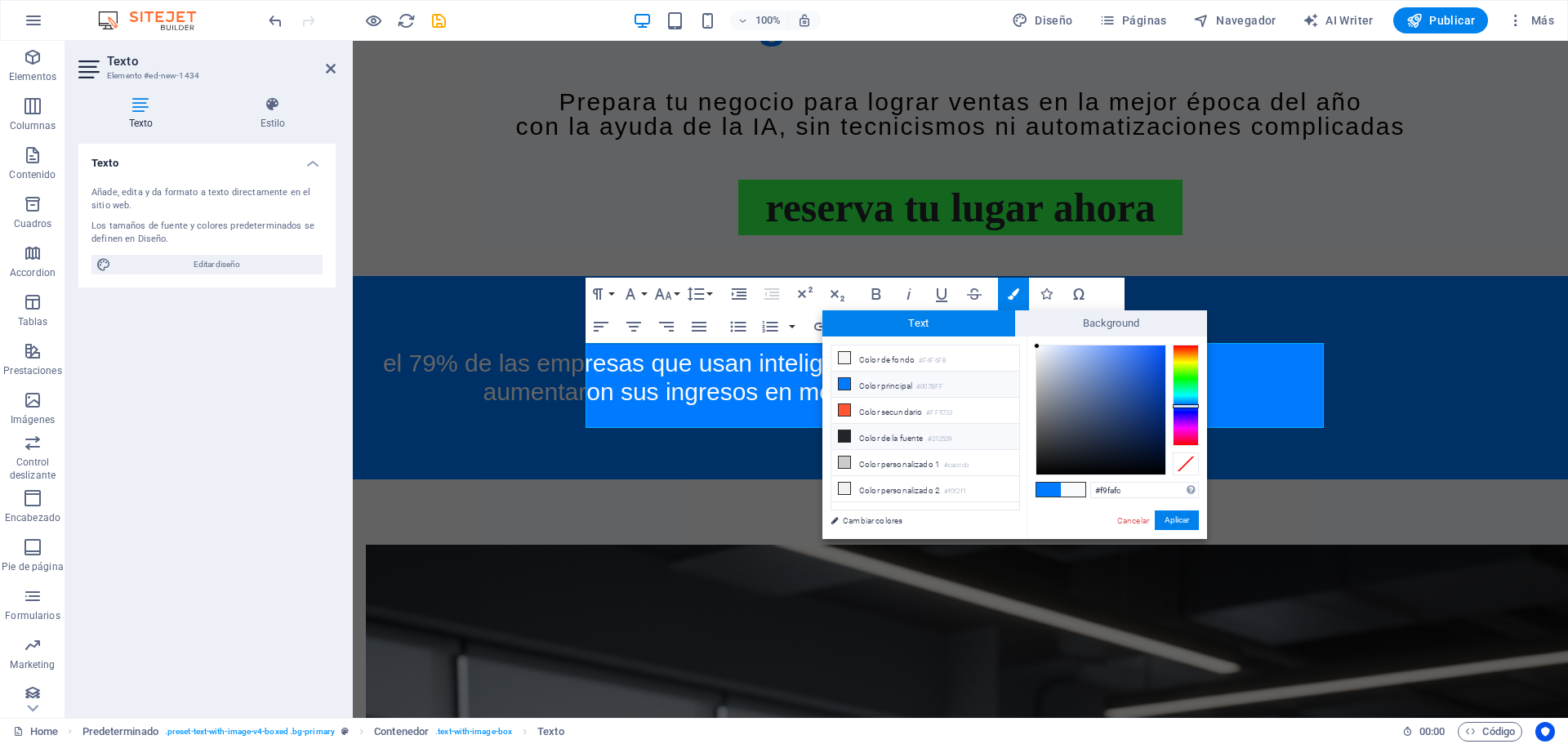
click at [867, 433] on li "Color de la fuente #212529" at bounding box center [925, 437] width 188 height 26
click at [1040, 347] on div at bounding box center [1100, 410] width 129 height 129
click at [1138, 492] on input "#f1f5f9" at bounding box center [1144, 490] width 109 height 17
type input "#000000"
click at [1184, 519] on button "Aplicar" at bounding box center [1176, 520] width 44 height 20
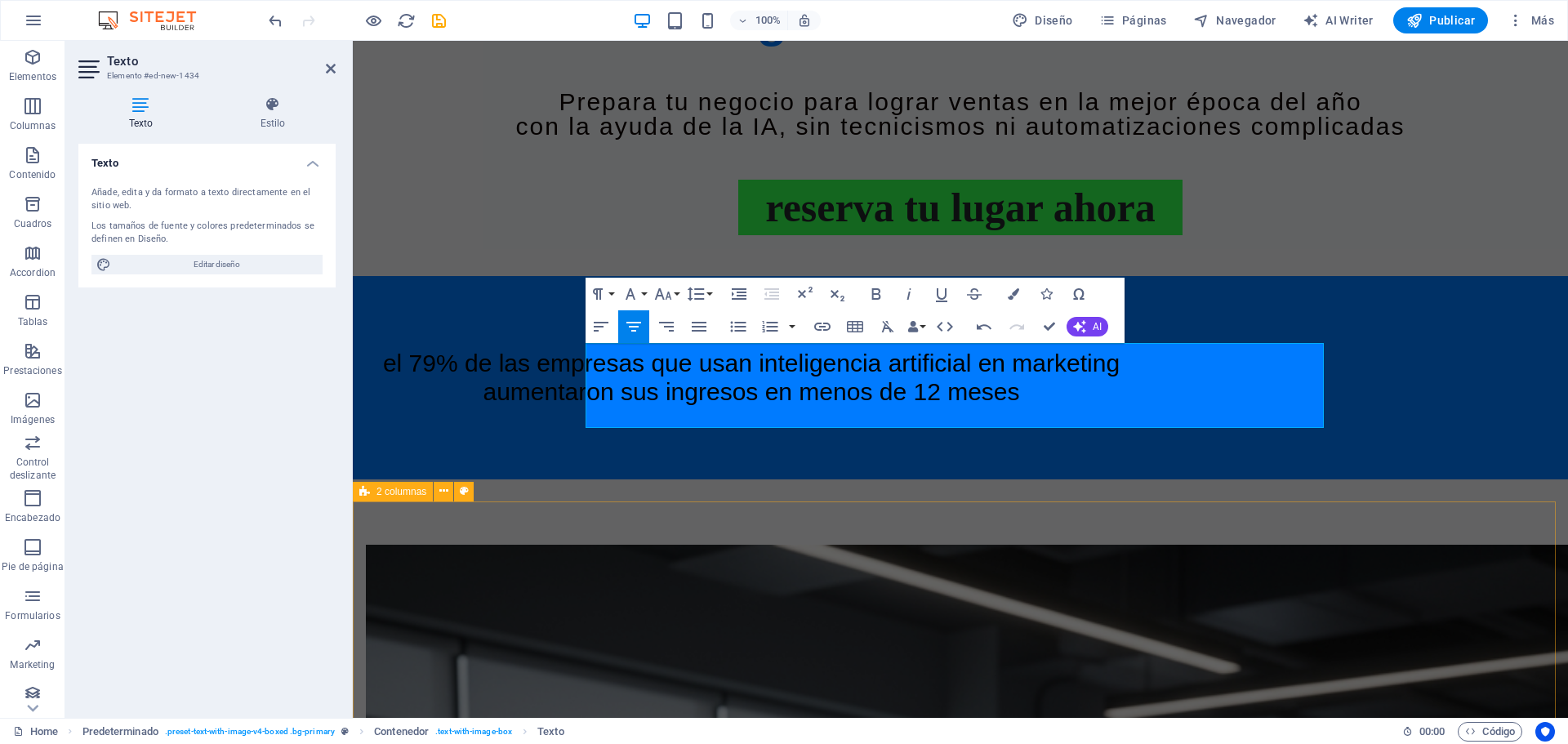
select select "rem"
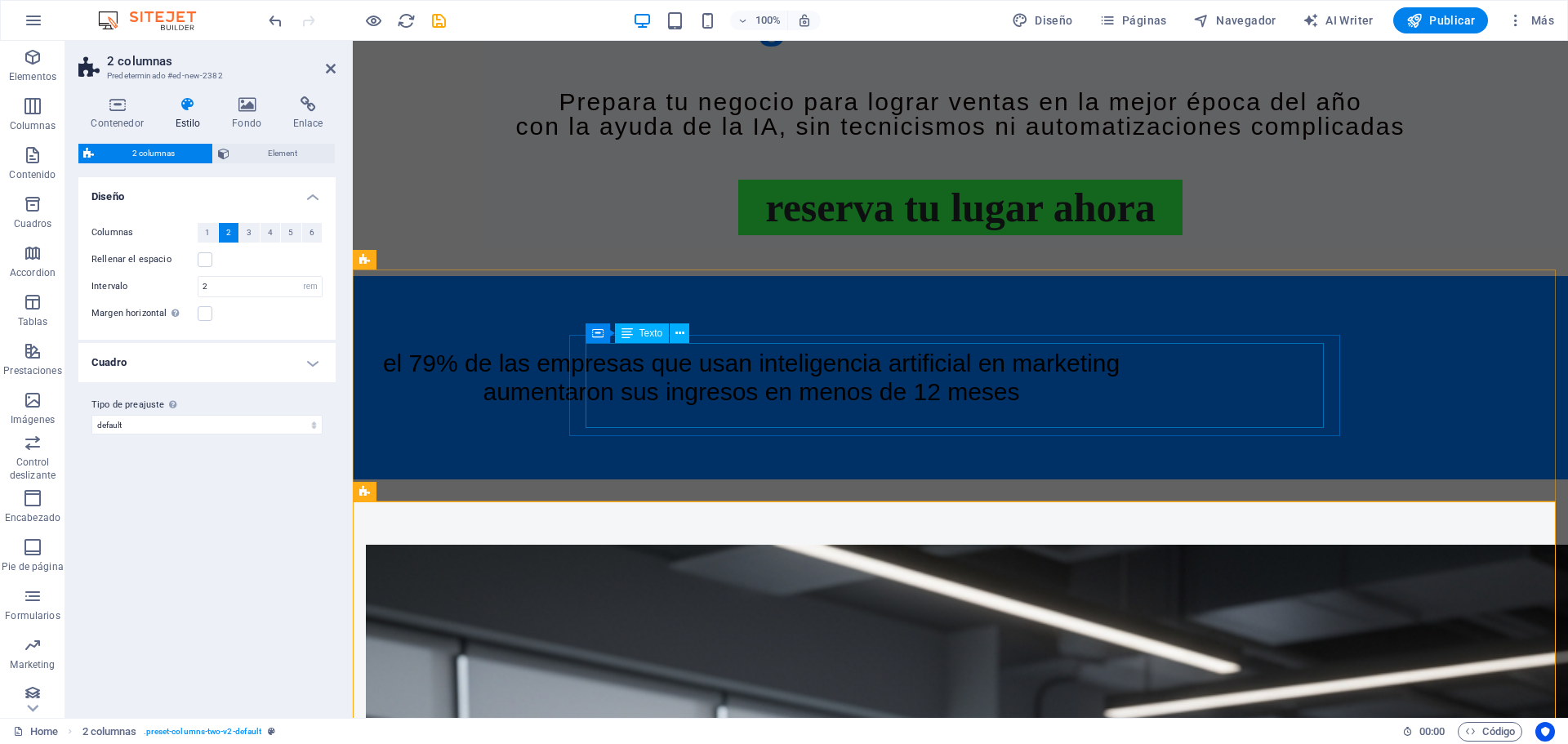
click at [888, 358] on div "El 79% de las empresas que usan INTELIGENCIA ARTIFICIAL en marketing aumentaron…" at bounding box center [751, 377] width 738 height 56
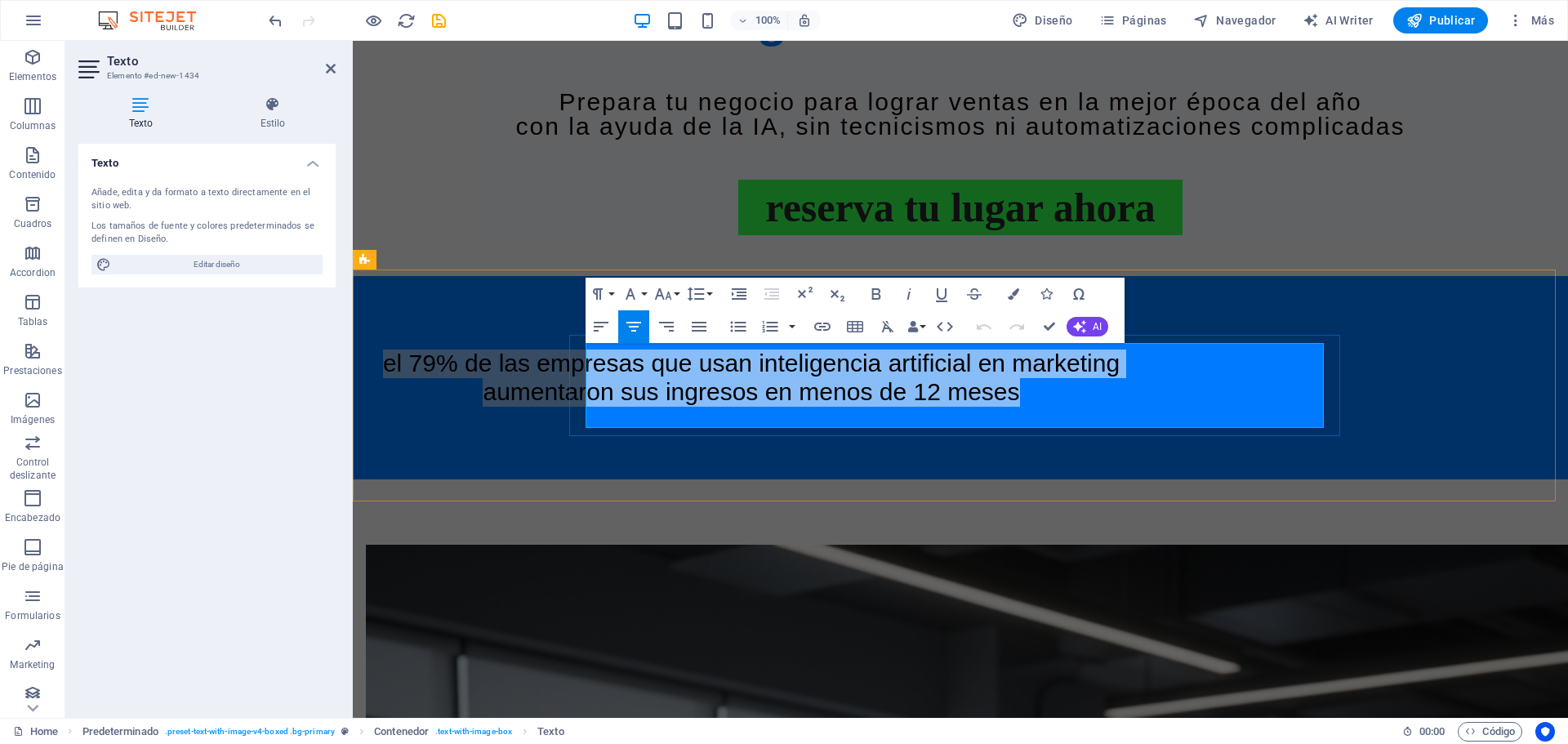
drag, startPoint x: 1003, startPoint y: 417, endPoint x: 598, endPoint y: 354, distance: 409.9
click at [598, 354] on h4 "El 79% de las empresas que usan INTELIGENCIA ARTIFICIAL en marketing aumentaron…" at bounding box center [751, 377] width 738 height 56
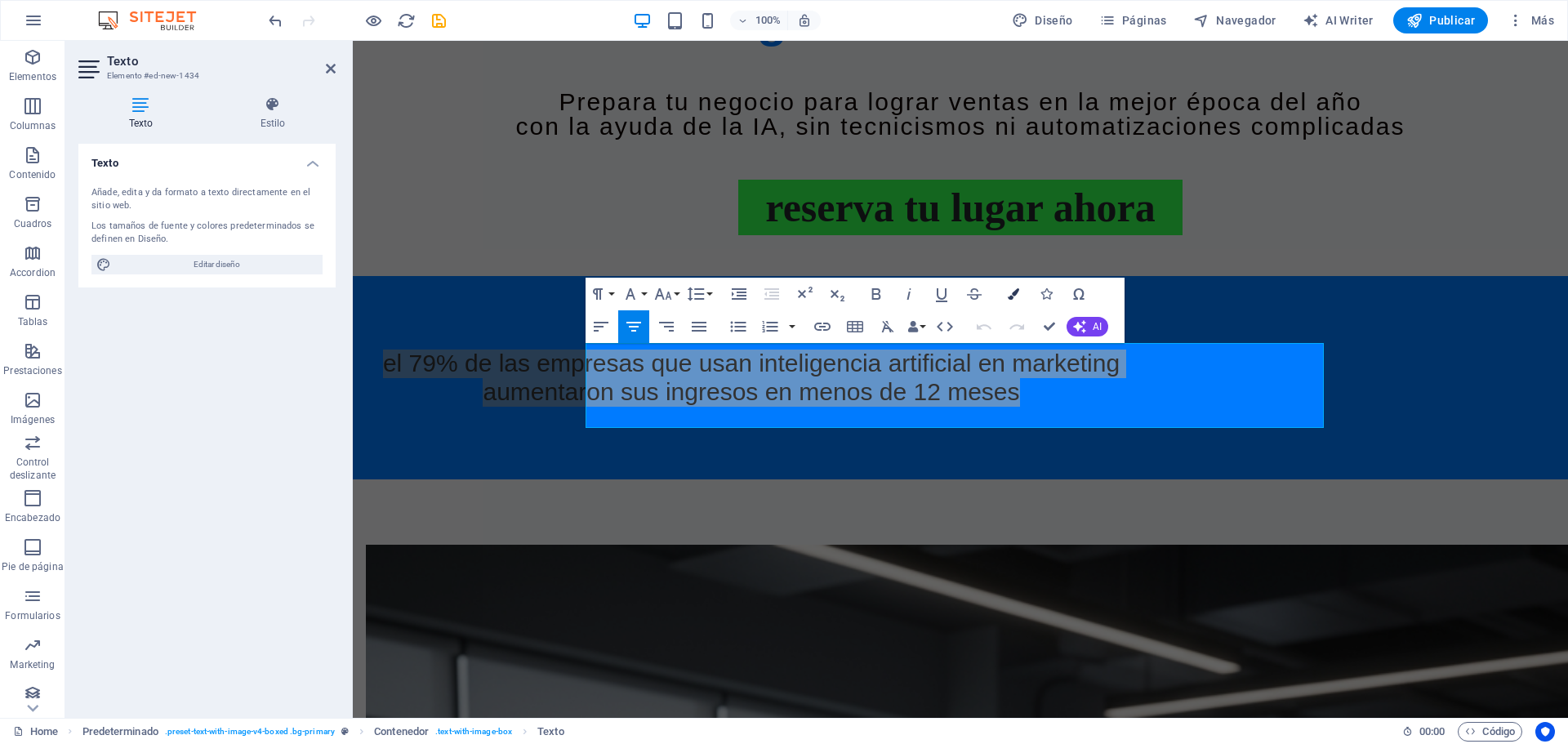
click at [1014, 288] on icon "button" at bounding box center [1014, 293] width 11 height 11
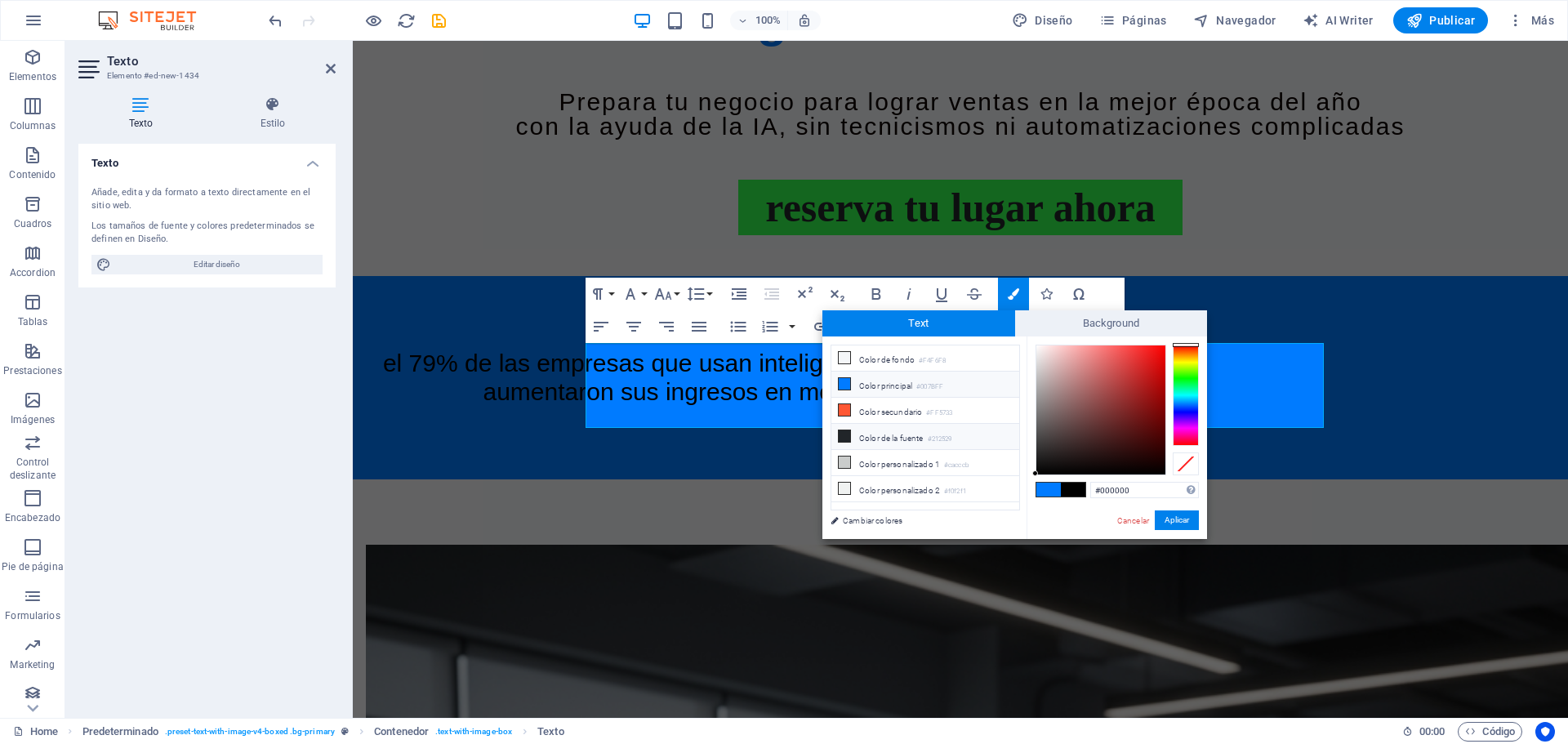
click at [873, 433] on li "Color de la fuente #212529" at bounding box center [925, 437] width 188 height 26
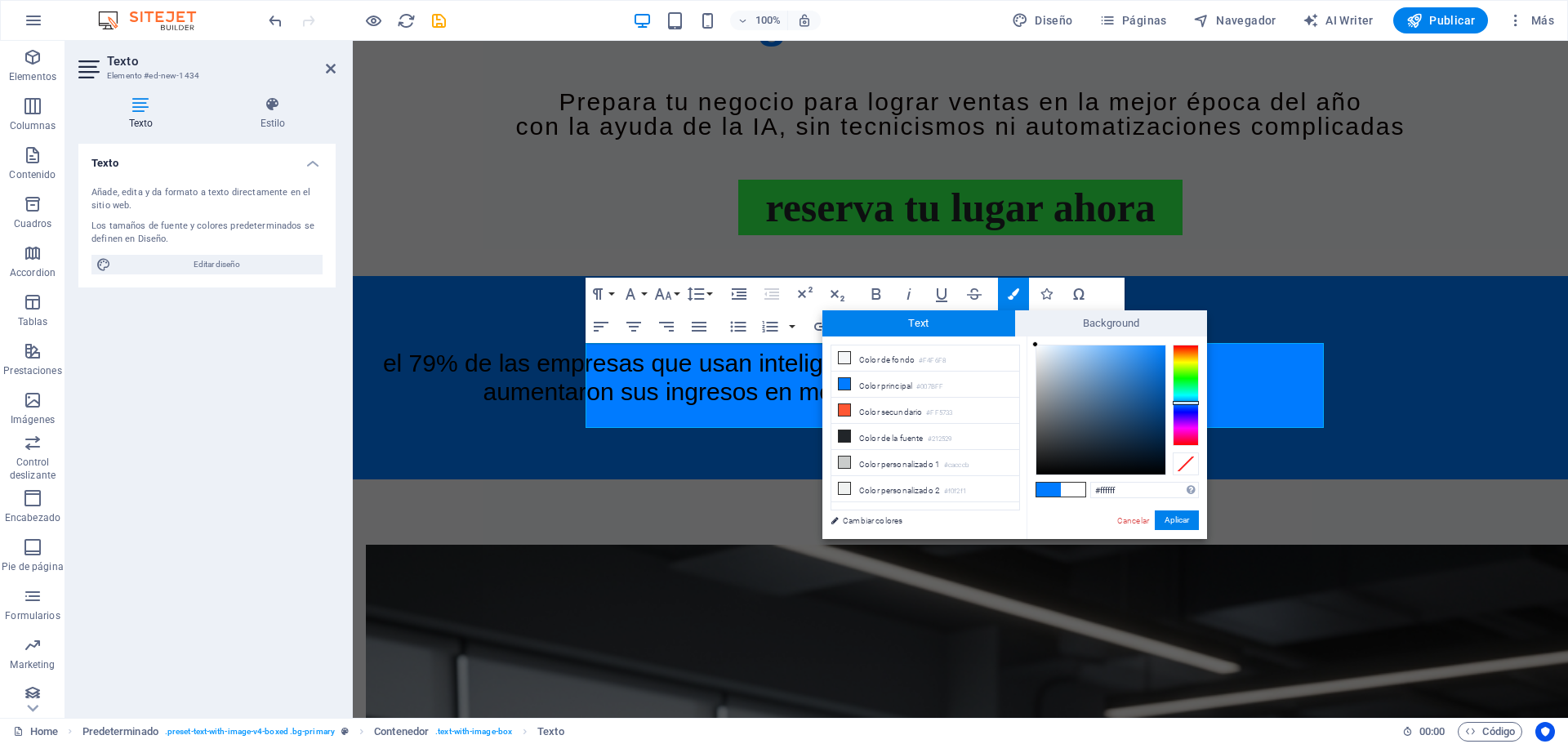
drag, startPoint x: 1058, startPoint y: 449, endPoint x: 1031, endPoint y: 343, distance: 109.4
click at [1031, 343] on div "#ffffff Formatos soportados #0852ed rgb(8, 82, 237) rgba(8, 82, 237, 90%) hsv(2…" at bounding box center [1117, 556] width 181 height 440
type input "#000000"
click at [1173, 517] on button "Aplicar" at bounding box center [1176, 520] width 44 height 20
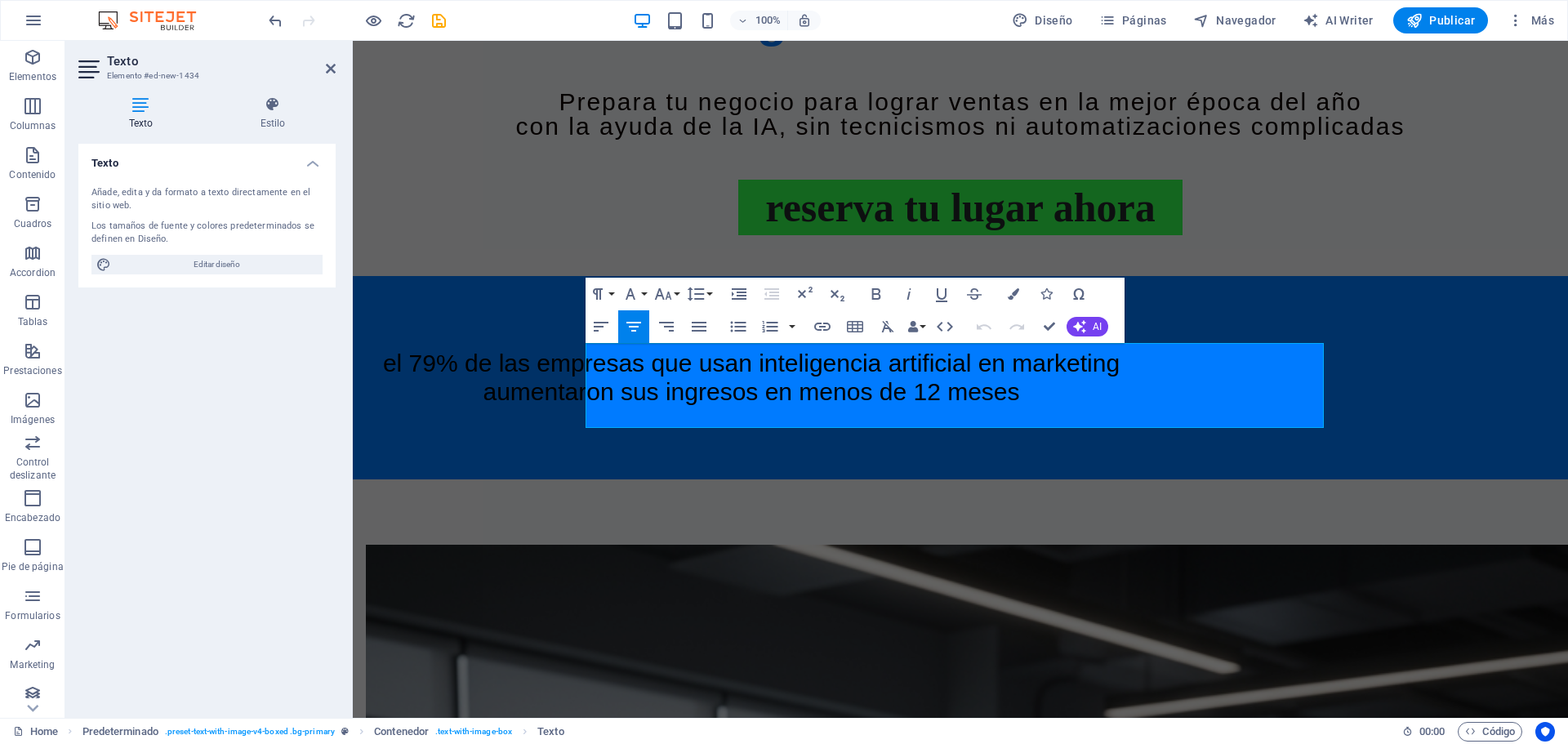
click at [1496, 661] on div "Marcador Imagen Texto Texto Botón Separador Separador Separador Predeterminado …" at bounding box center [961, 379] width 1215 height 677
select select "rem"
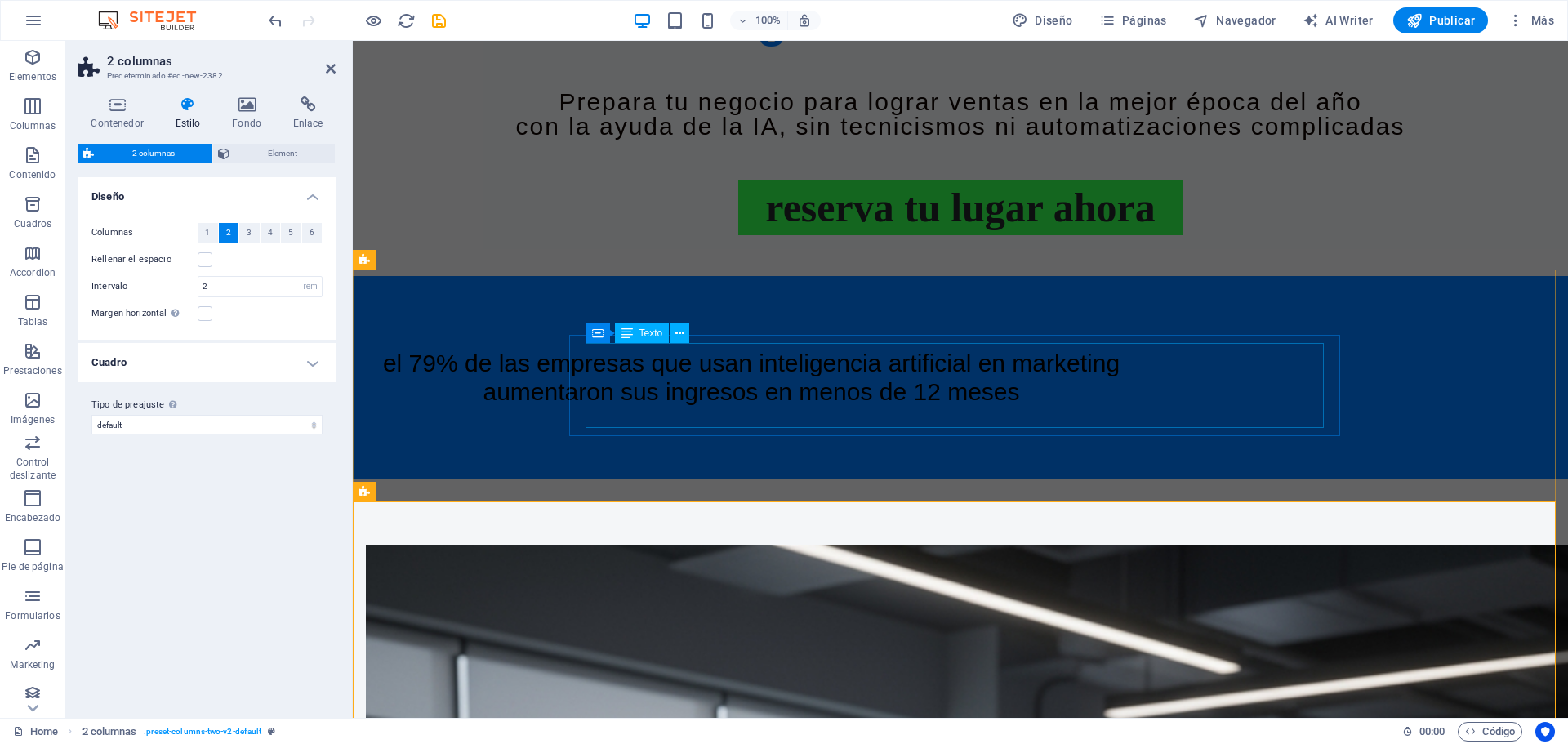
click at [804, 376] on div "El 79% de las empresas que usan INTELIGENCIA ARTIFICIAL en marketing aumentaron…" at bounding box center [751, 377] width 738 height 56
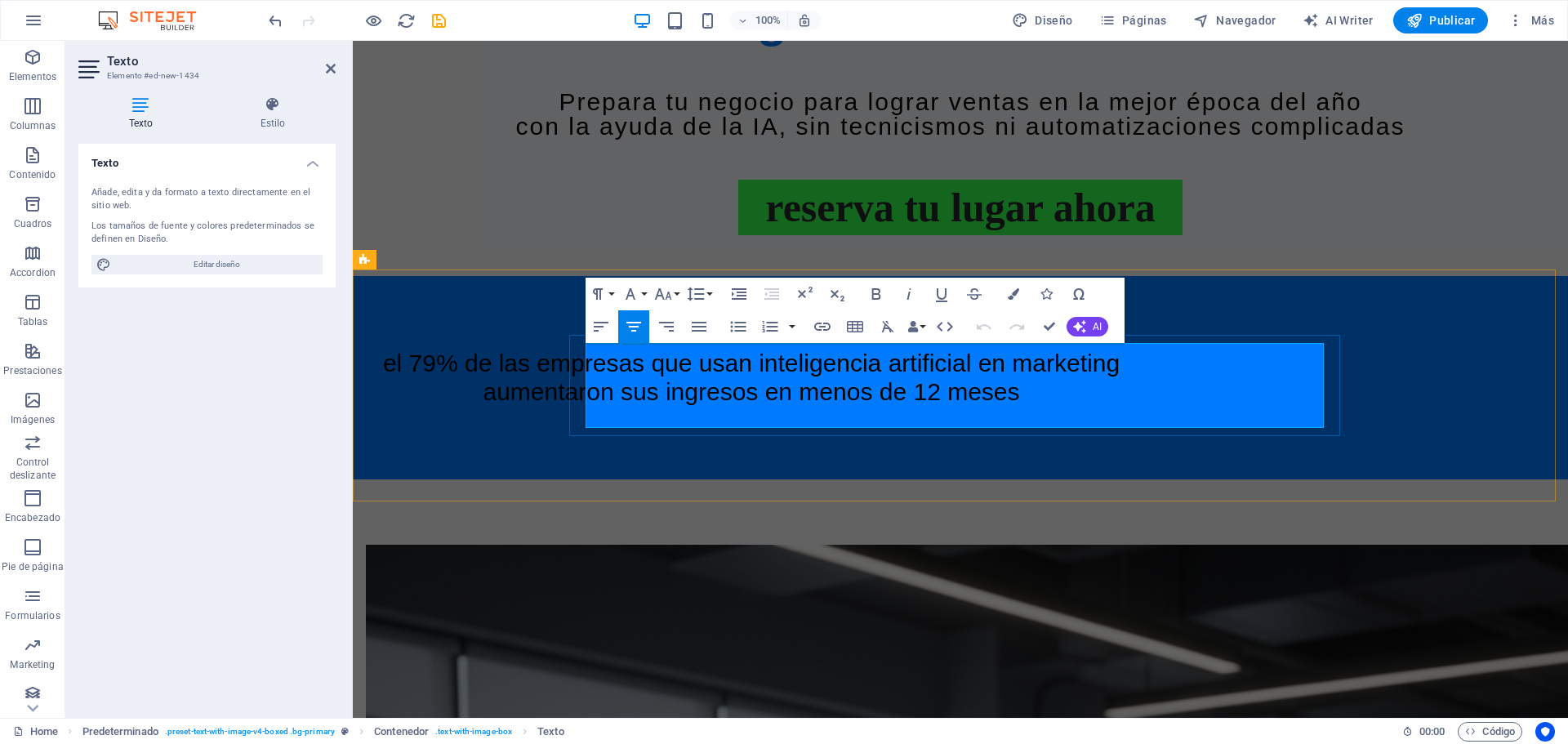
click at [1032, 406] on h4 "El 79% de las empresas que usan INTELIGENCIA ARTIFICIAL en marketing aumentaron…" at bounding box center [751, 377] width 738 height 56
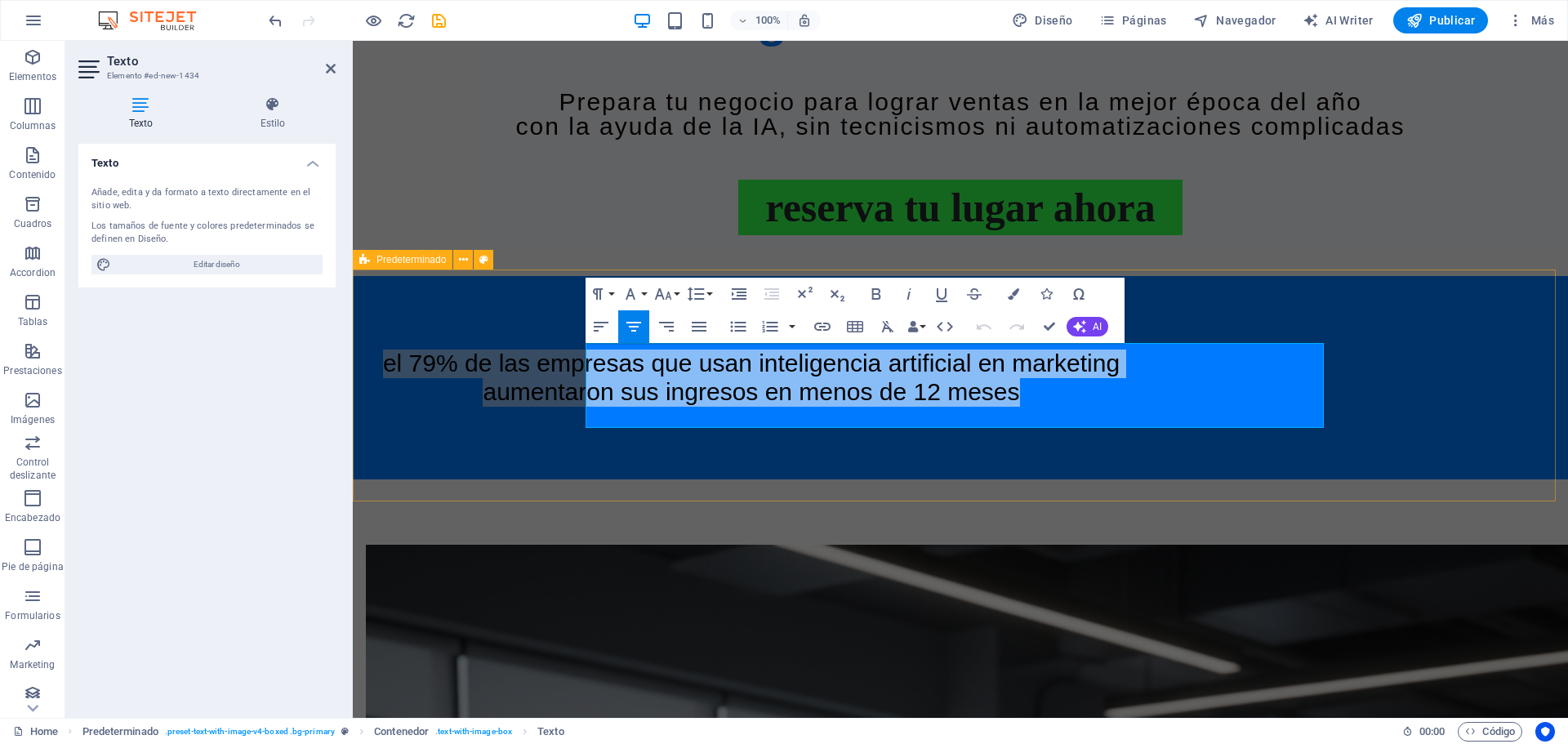
drag, startPoint x: 1016, startPoint y: 413, endPoint x: 418, endPoint y: 326, distance: 604.3
click at [418, 326] on div "El 79% de las empresas que usan INTELIGENCIA ARTIFICIAL en marketing aumentaron…" at bounding box center [961, 377] width 1215 height 203
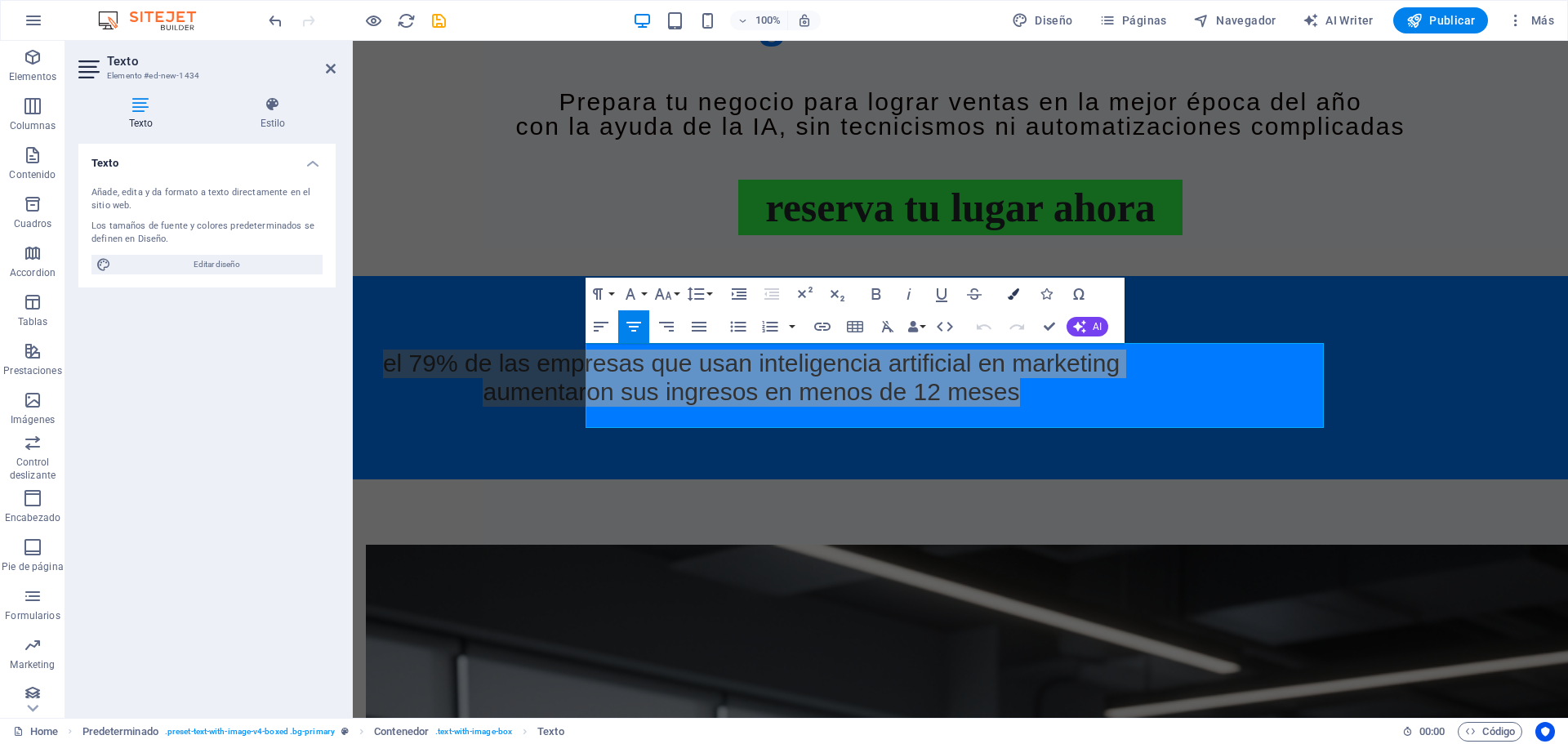
click at [1015, 291] on icon "button" at bounding box center [1014, 293] width 11 height 11
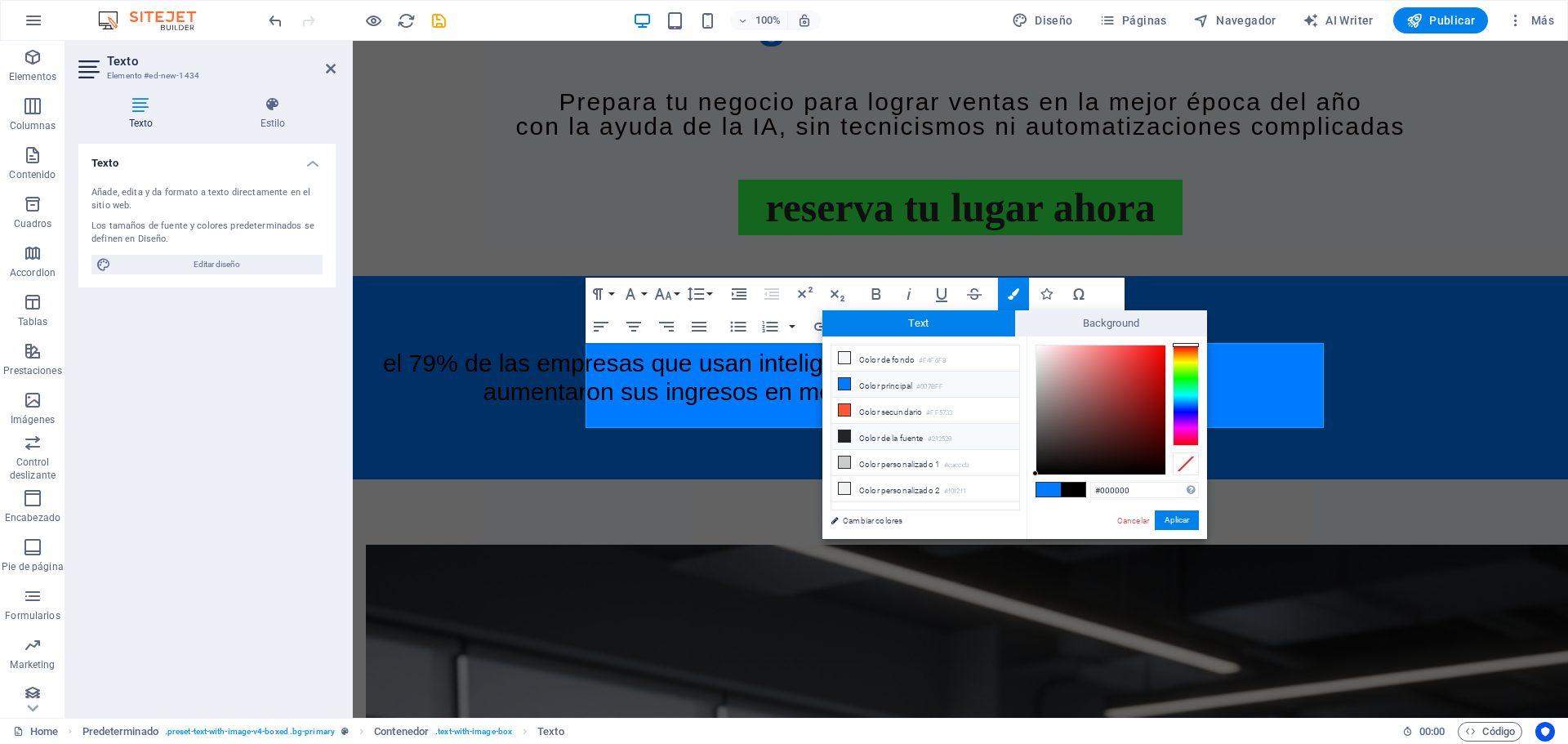
click at [853, 429] on li "Color de la fuente #212529" at bounding box center [925, 437] width 188 height 26
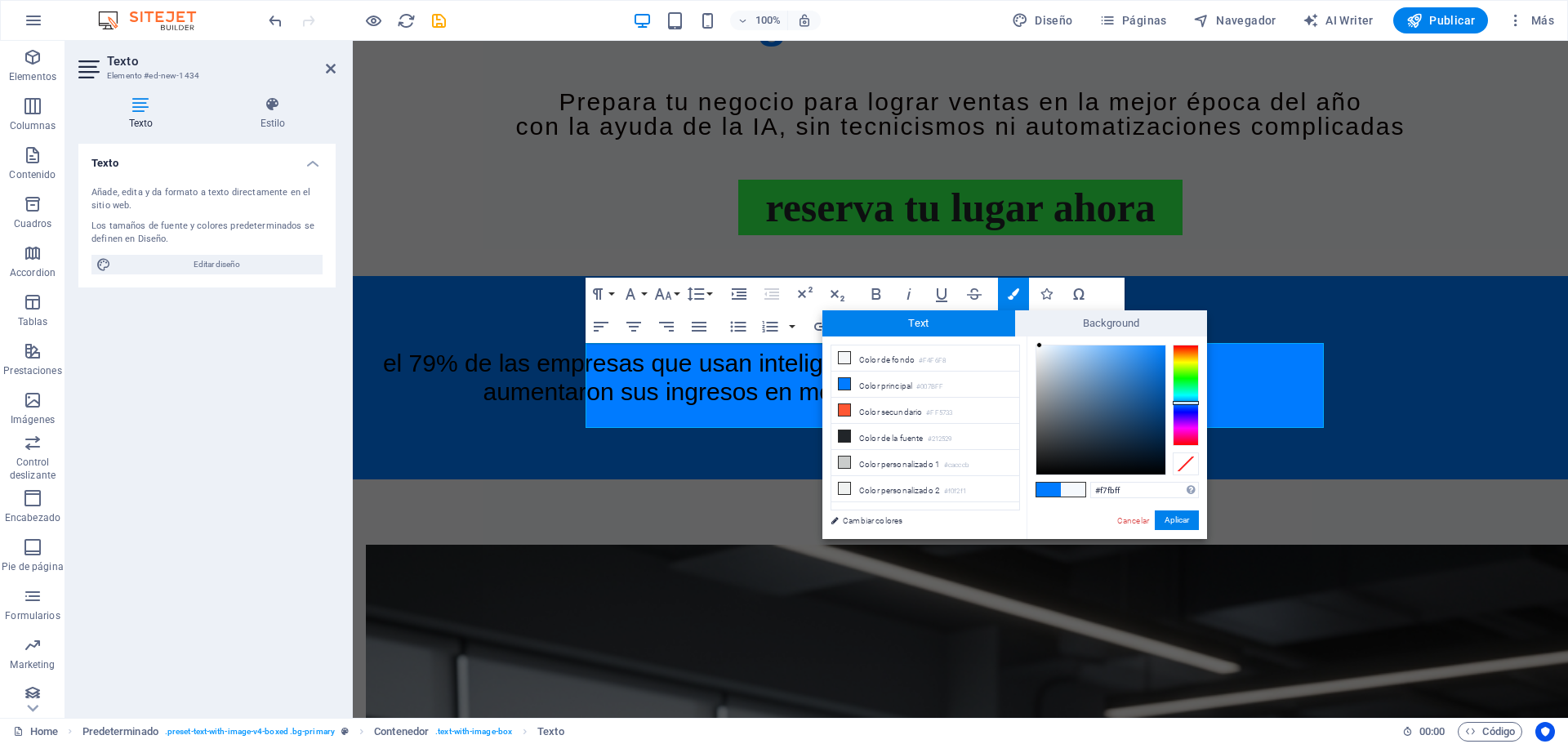
type input "#f9fcff"
drag, startPoint x: 1057, startPoint y: 450, endPoint x: 1039, endPoint y: 345, distance: 106.5
click at [1039, 345] on div at bounding box center [1100, 410] width 129 height 129
click at [1180, 518] on button "Aplicar" at bounding box center [1176, 520] width 44 height 20
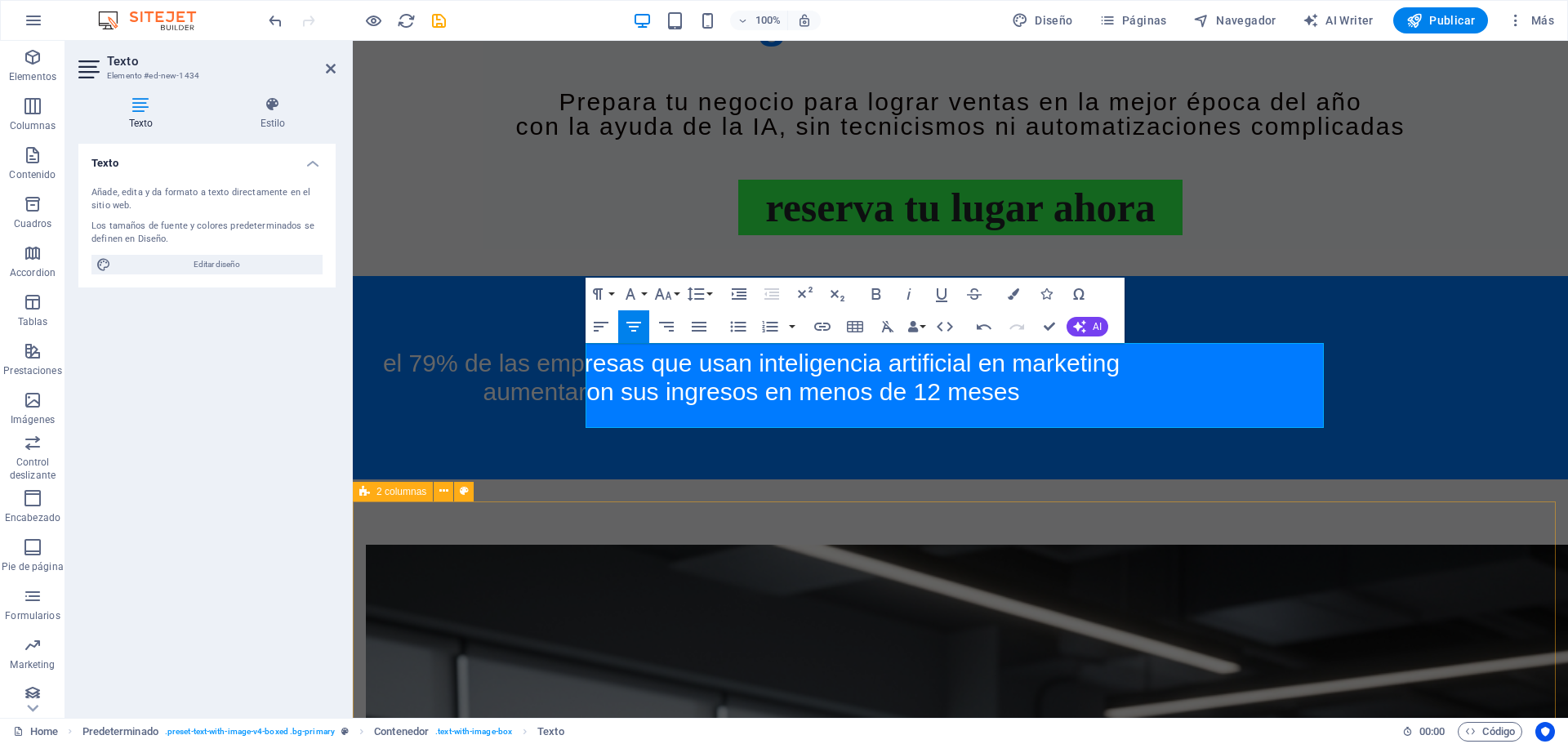
select select "rem"
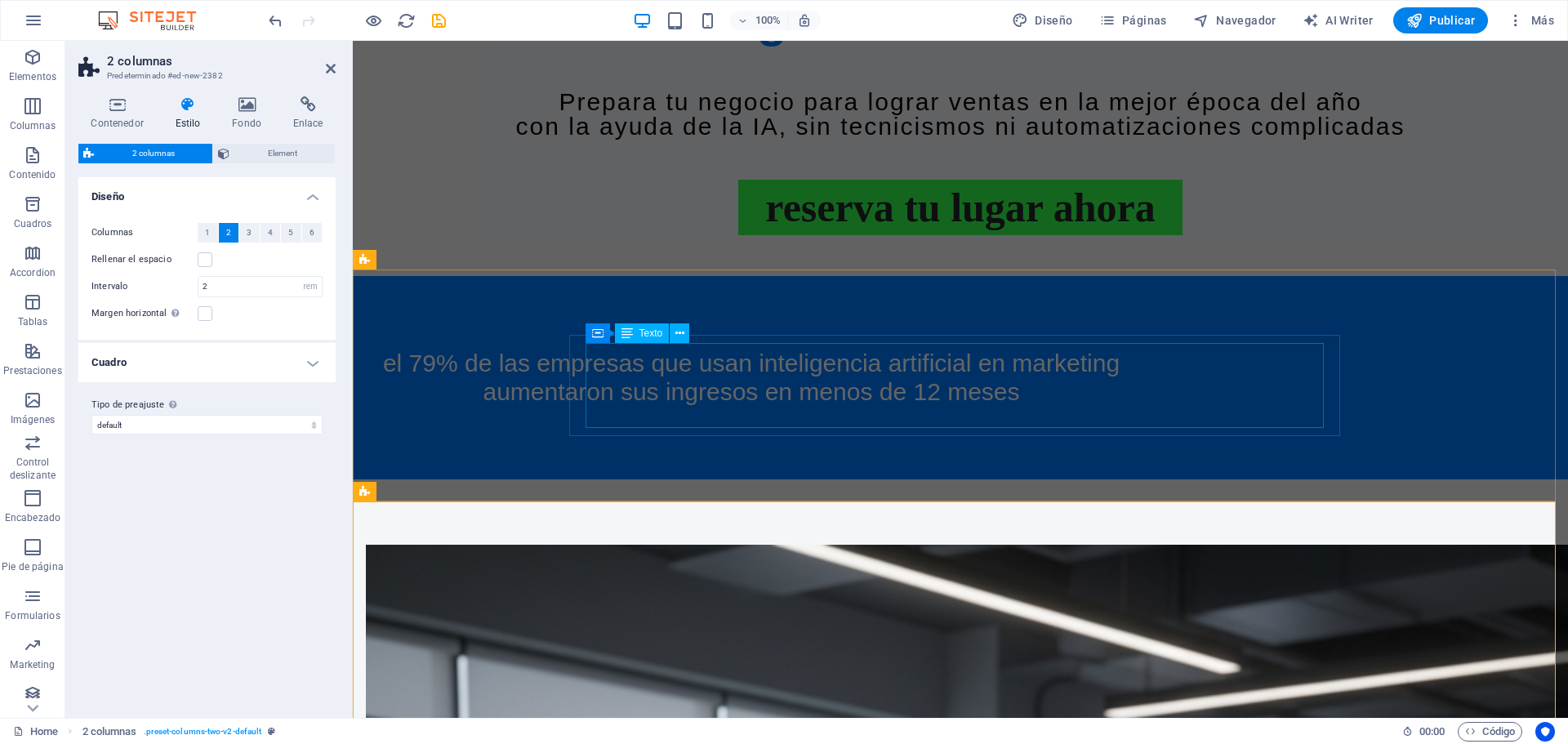
click at [841, 372] on div "El 79% de las empresas que usan INTELIGENCIA ARTIFICIAL en marketing aumentaron…" at bounding box center [751, 377] width 738 height 56
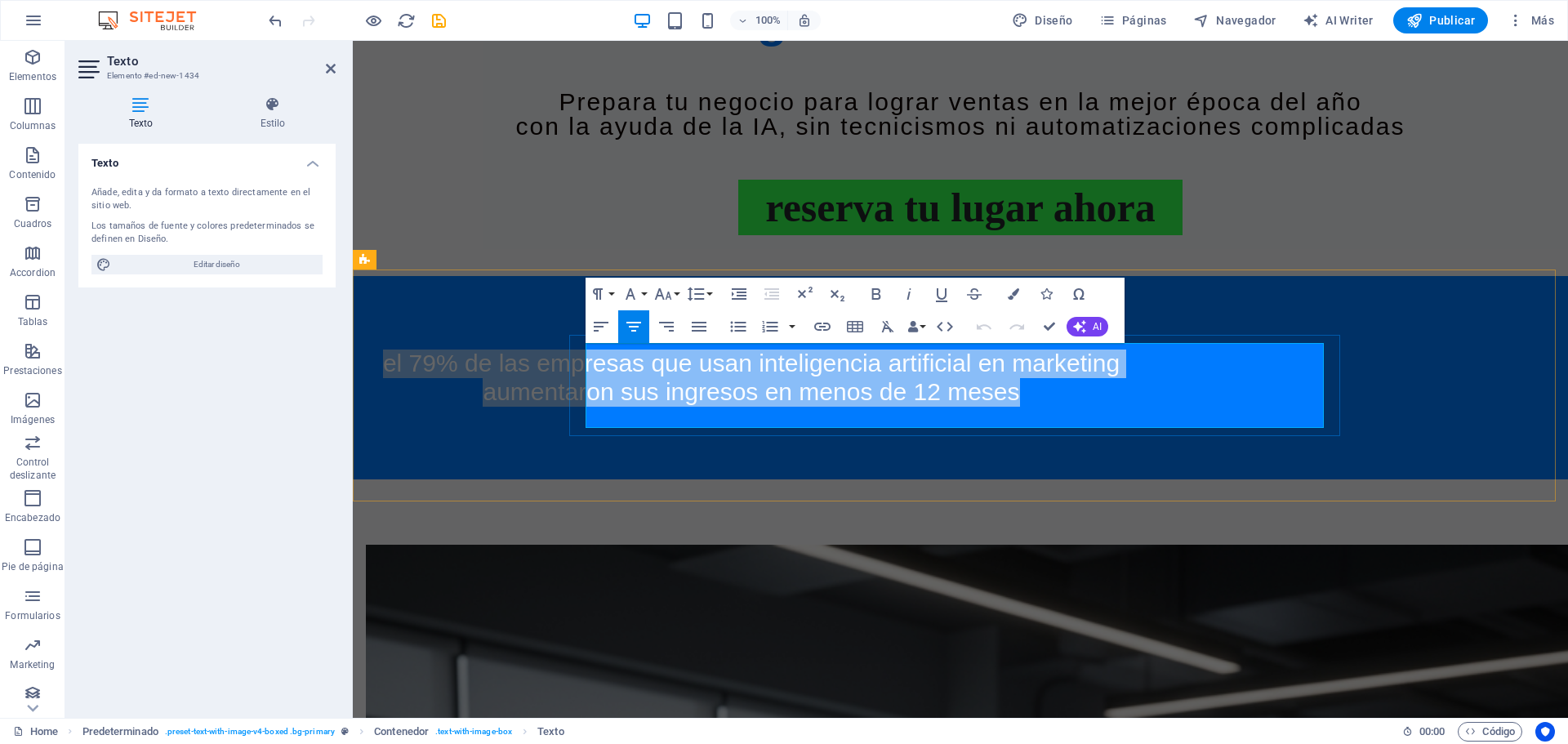
drag, startPoint x: 599, startPoint y: 360, endPoint x: 1125, endPoint y: 413, distance: 528.7
click at [1121, 406] on h4 "El 79% de las empresas que usan INTELIGENCIA ARTIFICIAL en marketing aumentaron…" at bounding box center [751, 377] width 738 height 56
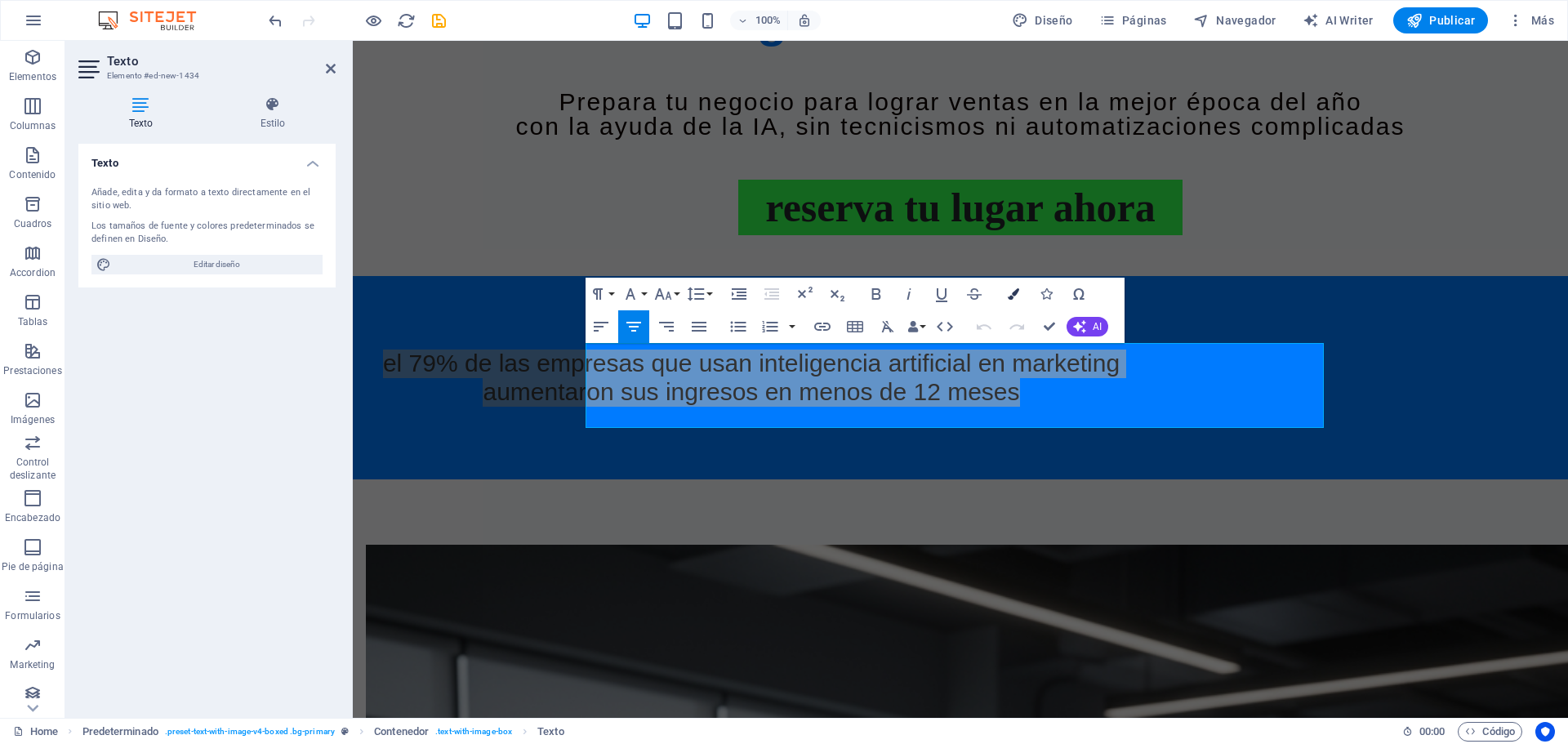
click at [1009, 292] on icon "button" at bounding box center [1014, 293] width 11 height 11
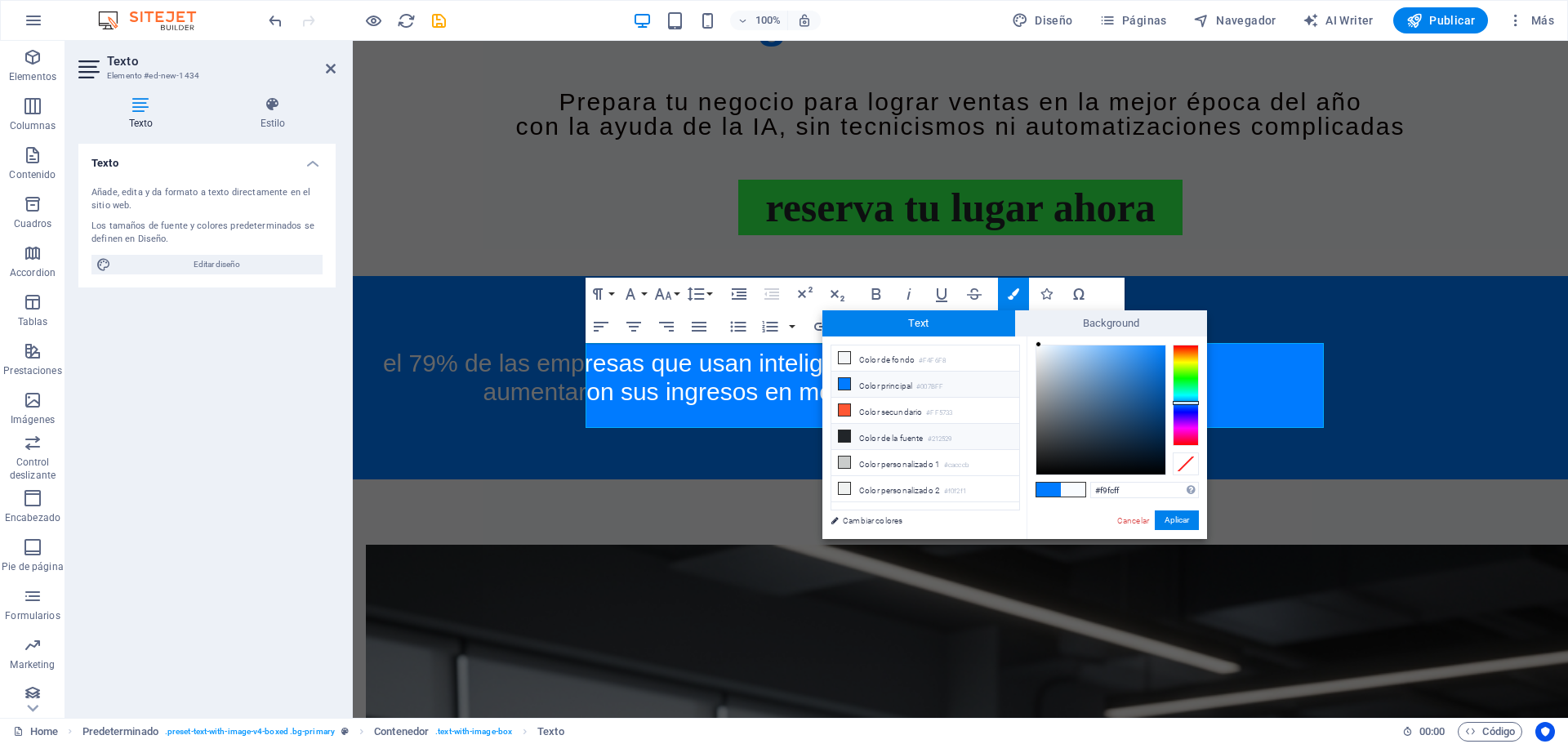
drag, startPoint x: 890, startPoint y: 441, endPoint x: 896, endPoint y: 433, distance: 10.0
click at [890, 441] on li "Color de la fuente #212529" at bounding box center [925, 437] width 188 height 26
click at [896, 433] on li "Color de la fuente #212529" at bounding box center [925, 437] width 188 height 26
click at [1137, 487] on input "#212529" at bounding box center [1144, 490] width 109 height 17
type input "#ffffff"
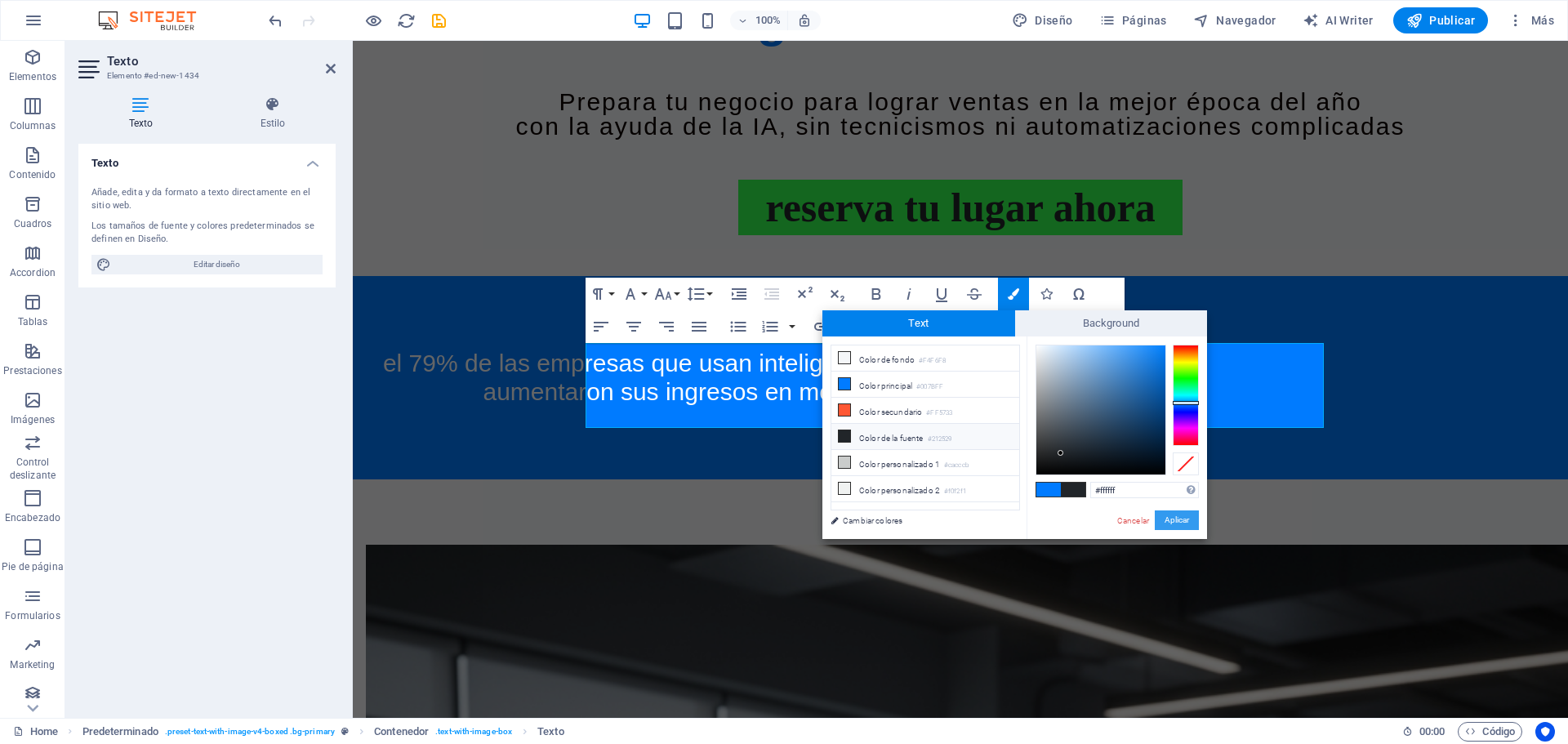
click at [1173, 527] on button "Aplicar" at bounding box center [1176, 520] width 44 height 20
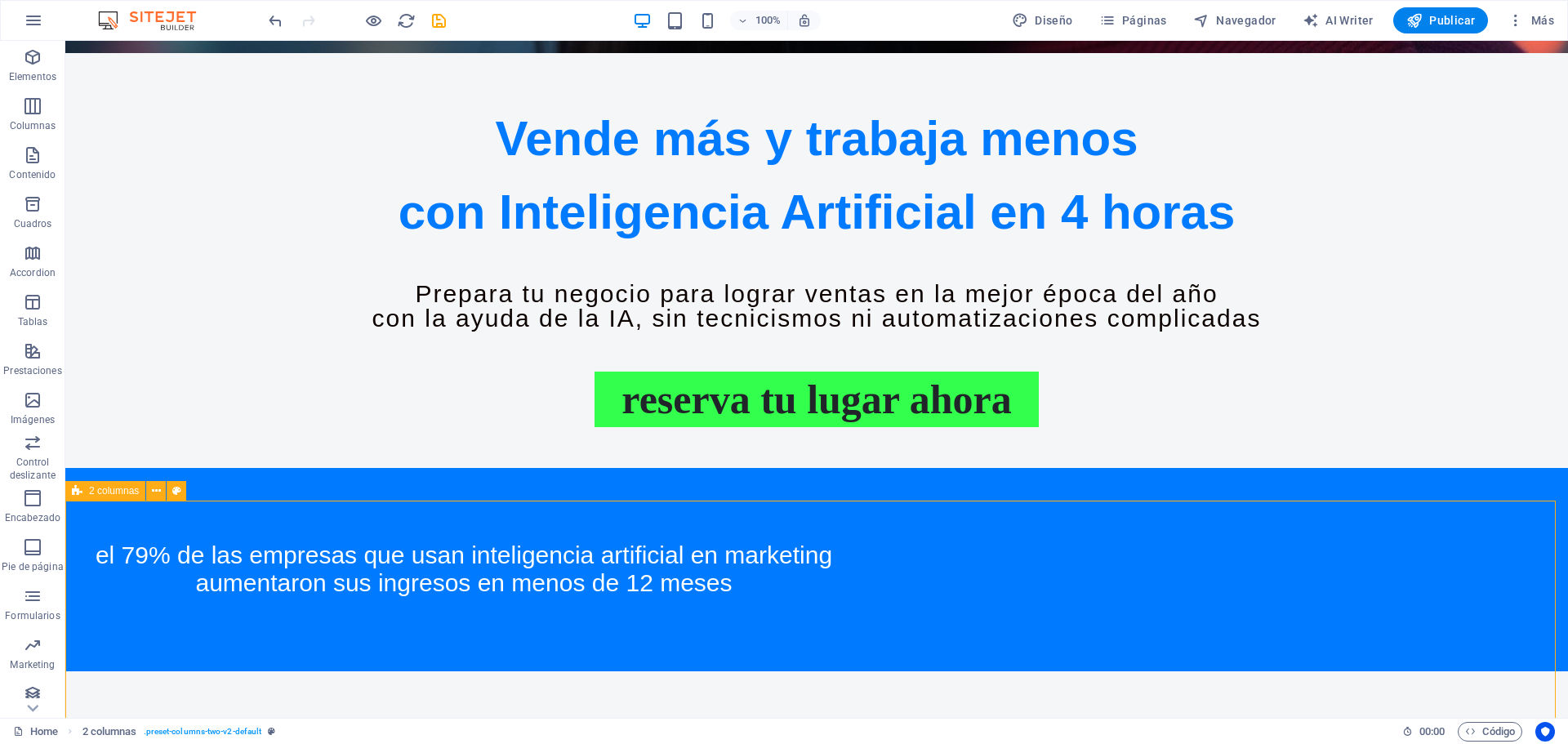
select select "rem"
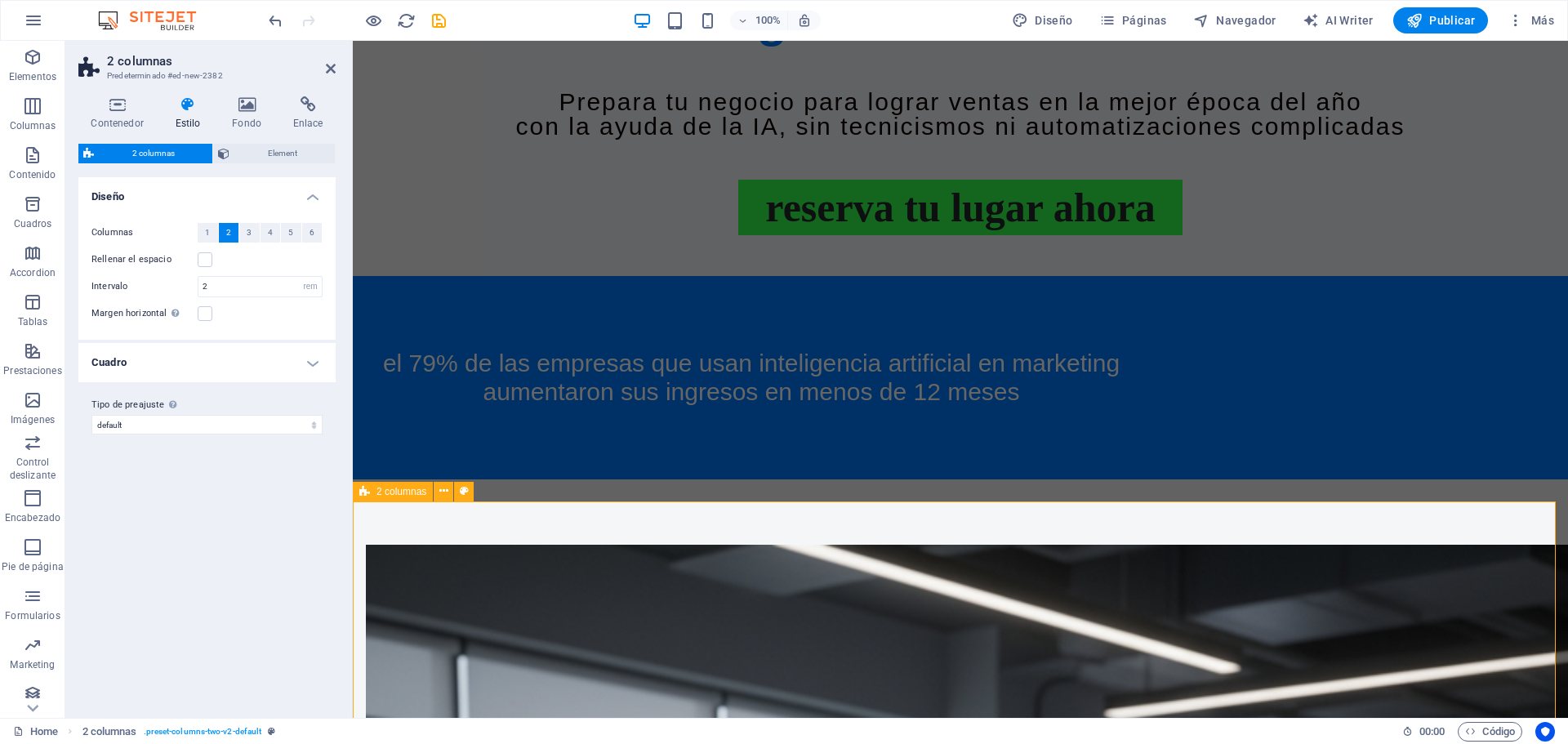
click at [230, 572] on div "Variantes Predeterminado Diseño Columnas 1 2 3 4 5 6 Rellenar el espacio Interv…" at bounding box center [207, 440] width 257 height 527
click at [330, 72] on icon at bounding box center [331, 69] width 10 height 13
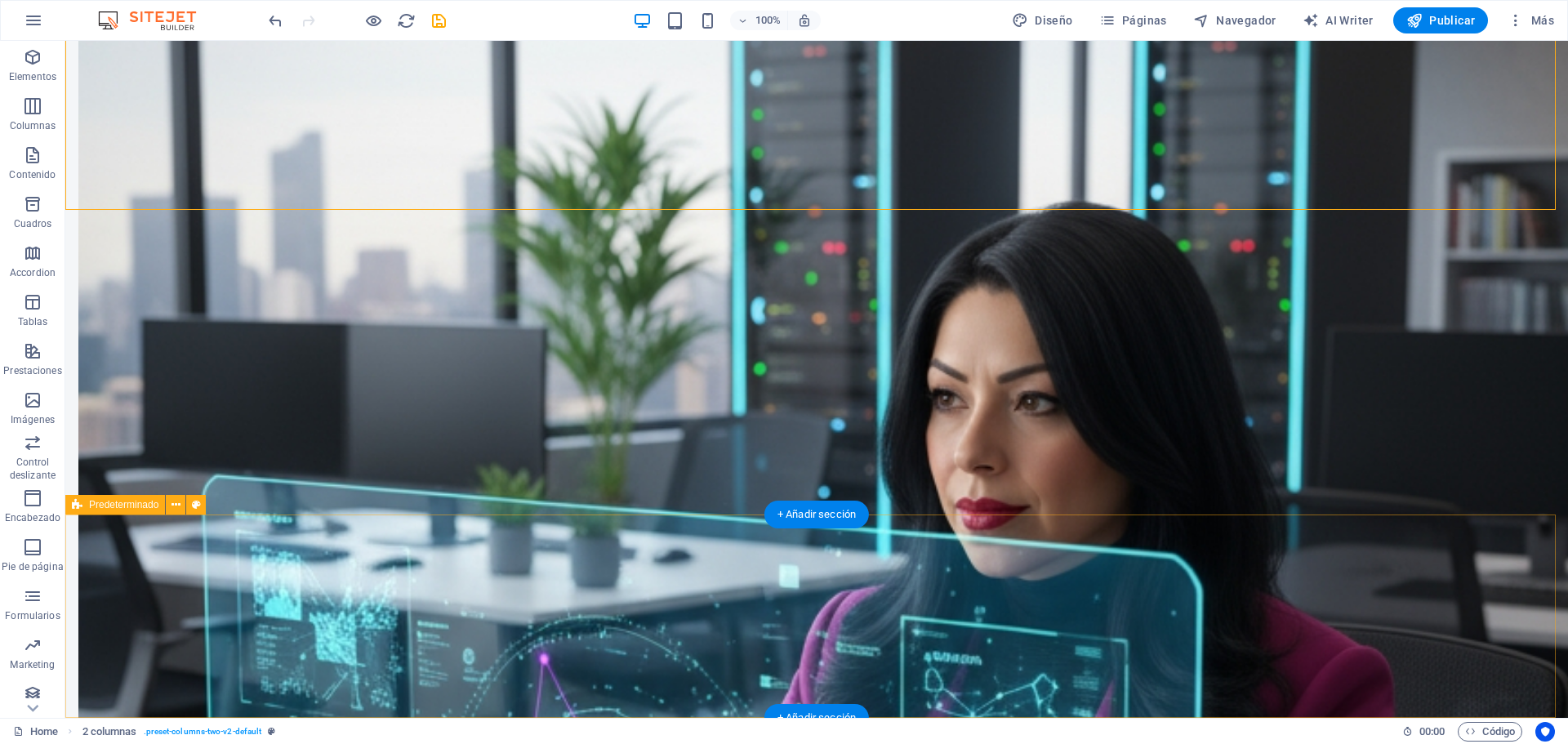
scroll to position [2160, 0]
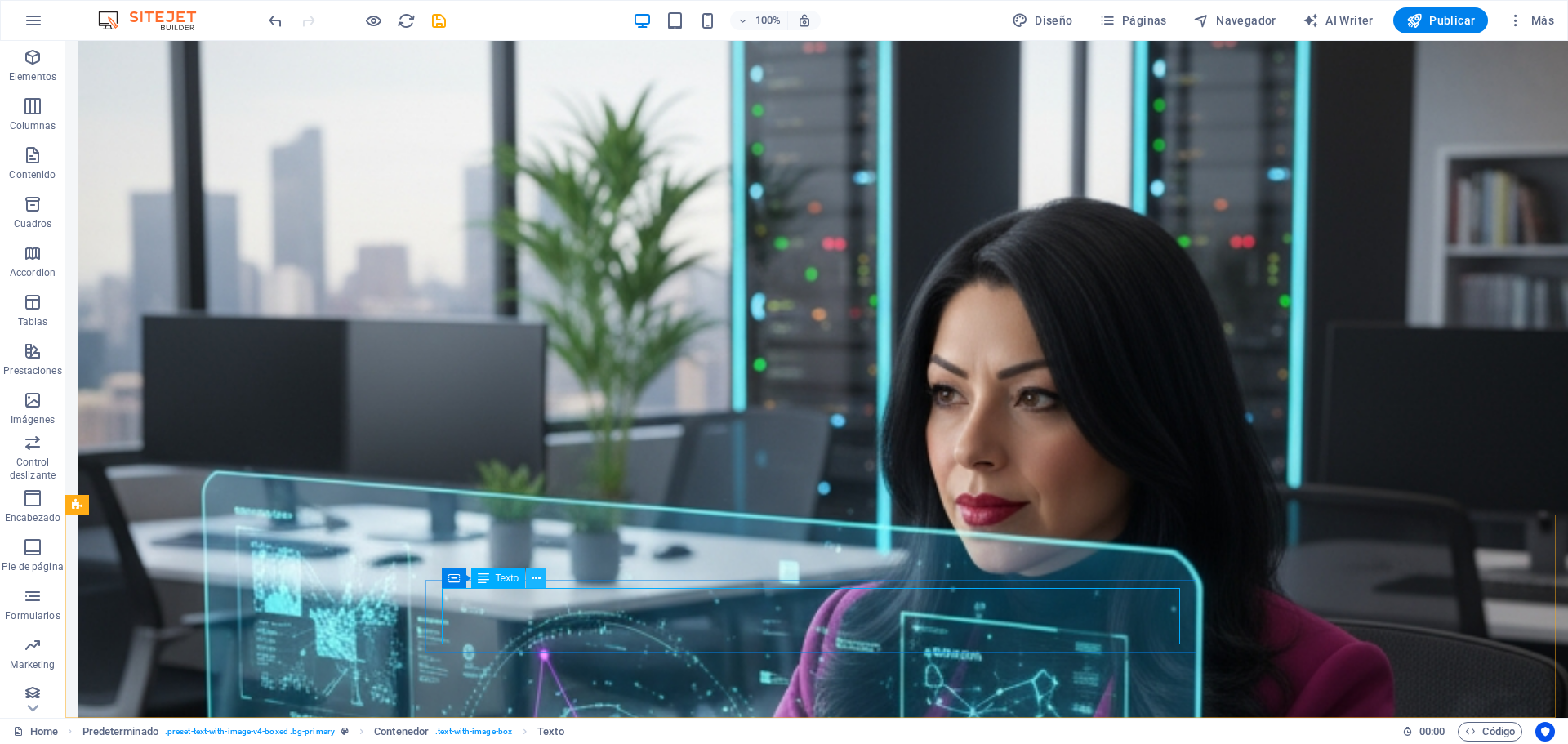
click at [534, 579] on icon at bounding box center [537, 578] width 9 height 17
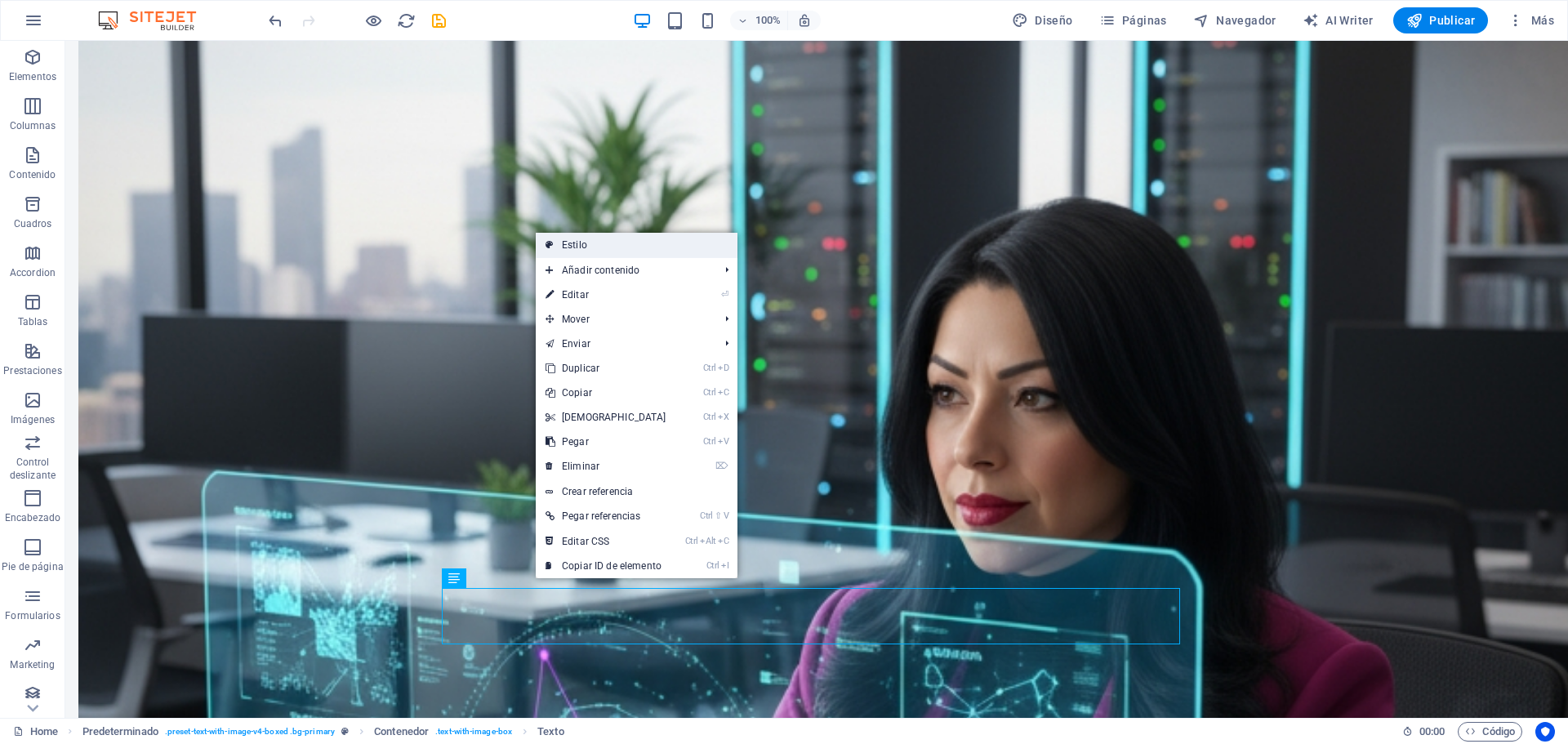
click at [612, 236] on link "Estilo" at bounding box center [636, 245] width 201 height 24
select select "px"
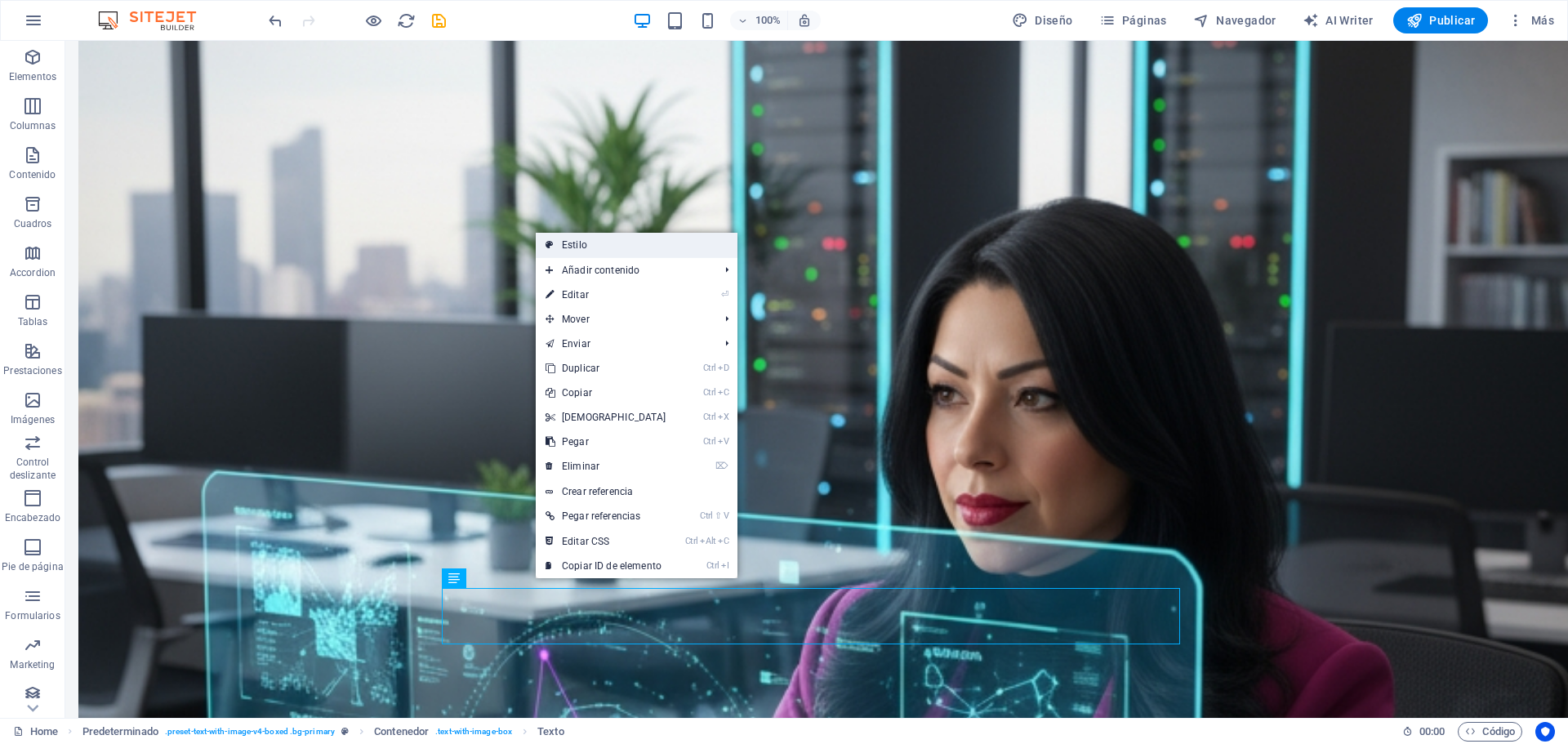
select select "px"
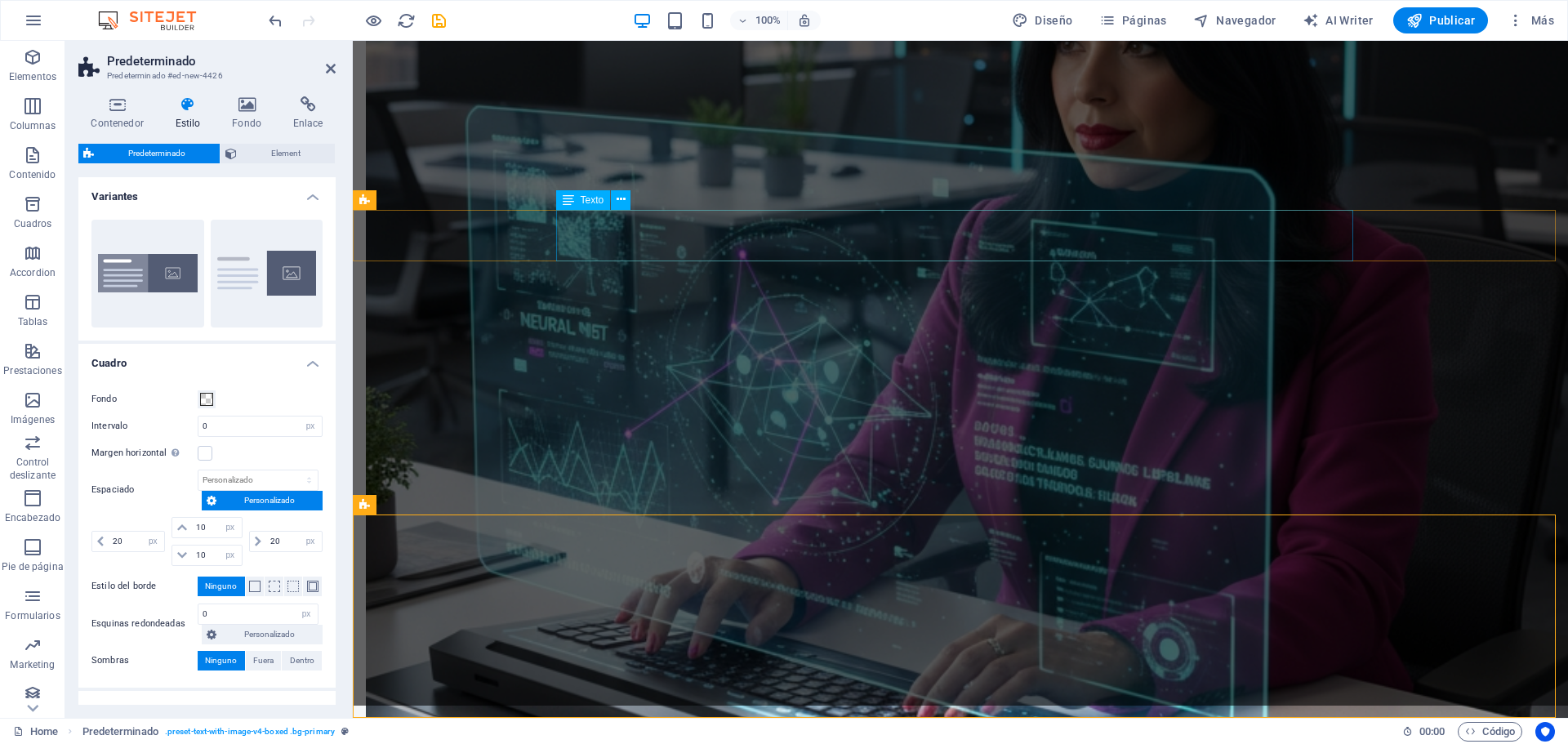
scroll to position [1969, 0]
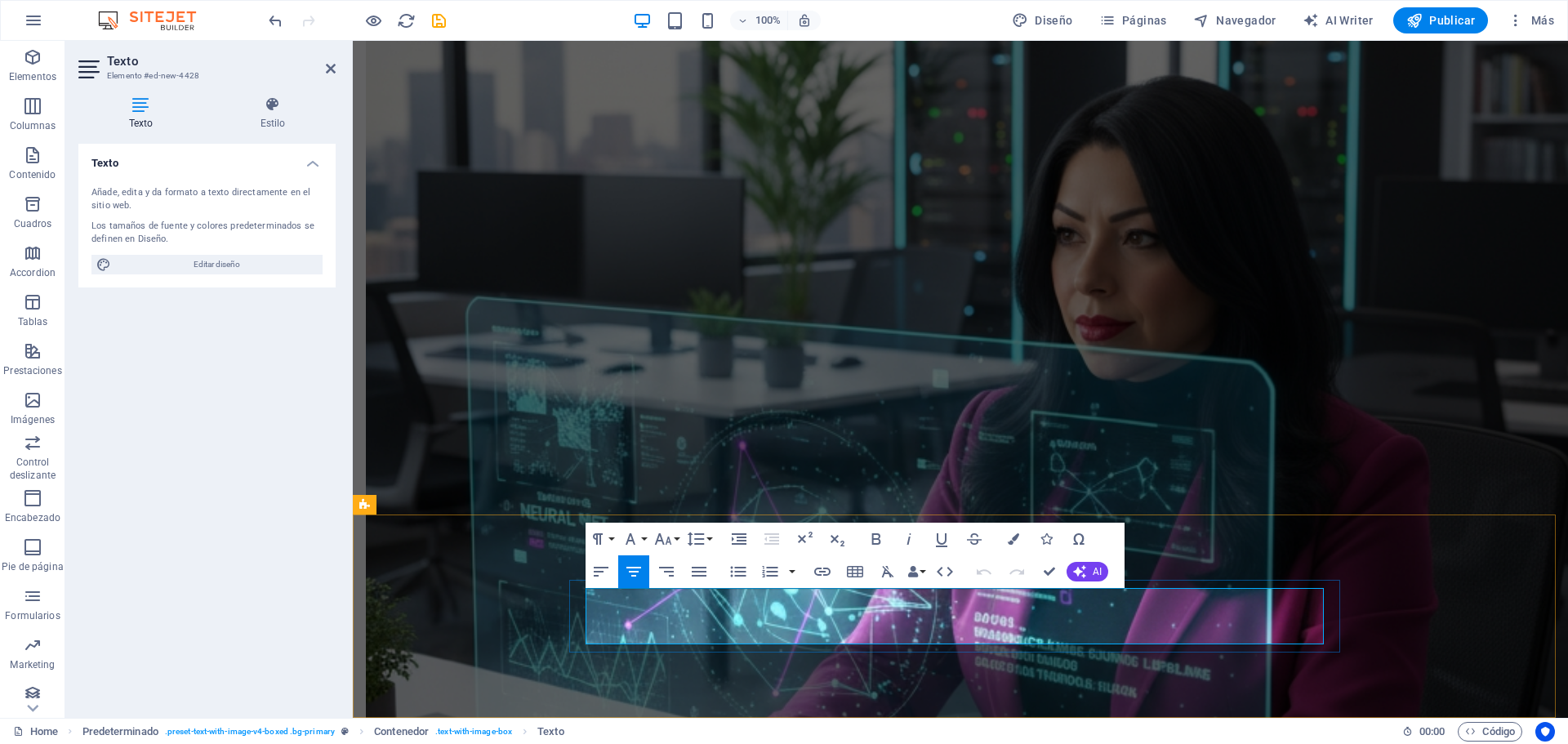
click at [1017, 534] on icon "button" at bounding box center [1014, 538] width 11 height 11
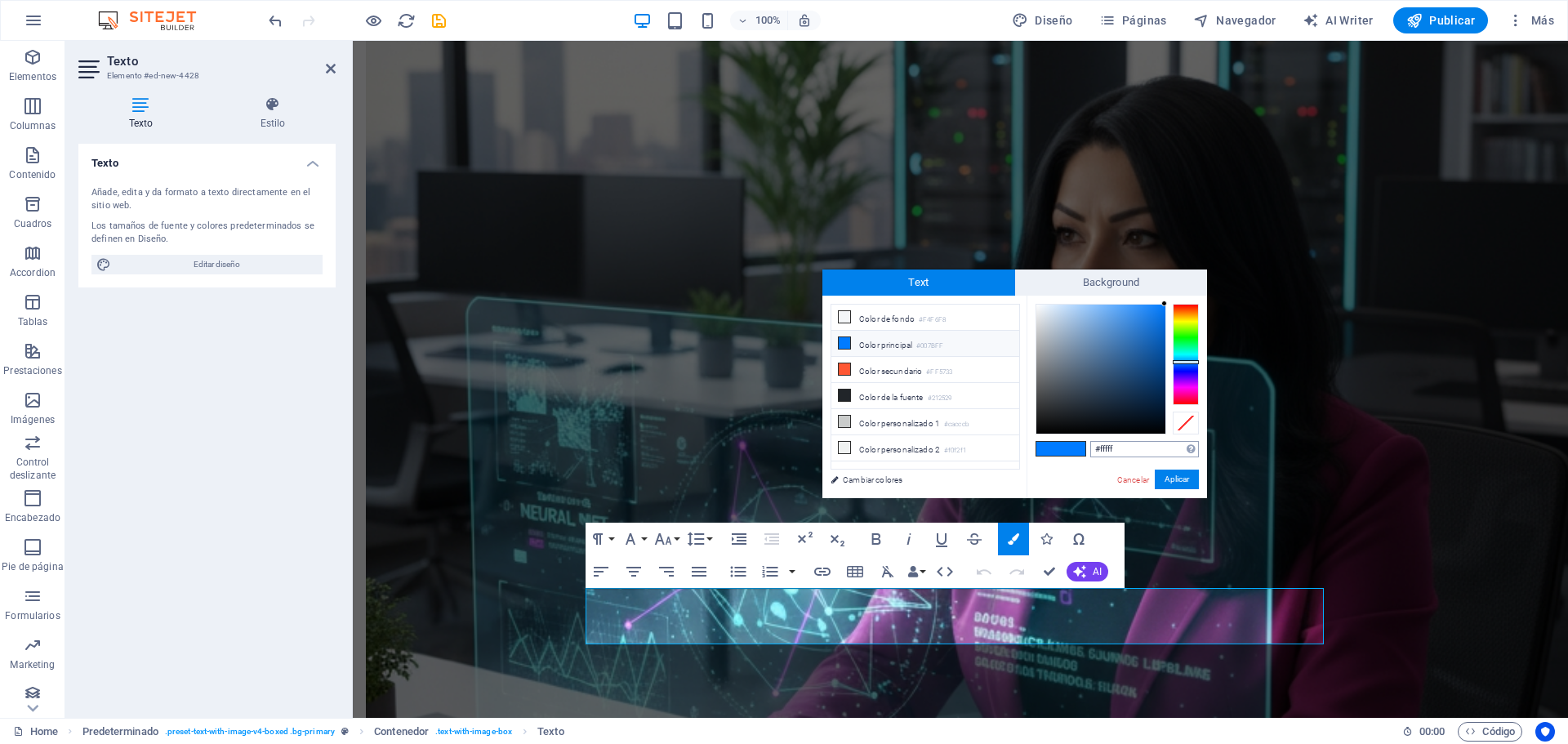
type input "#ffffff"
click at [1178, 486] on button "Aplicar" at bounding box center [1176, 479] width 44 height 20
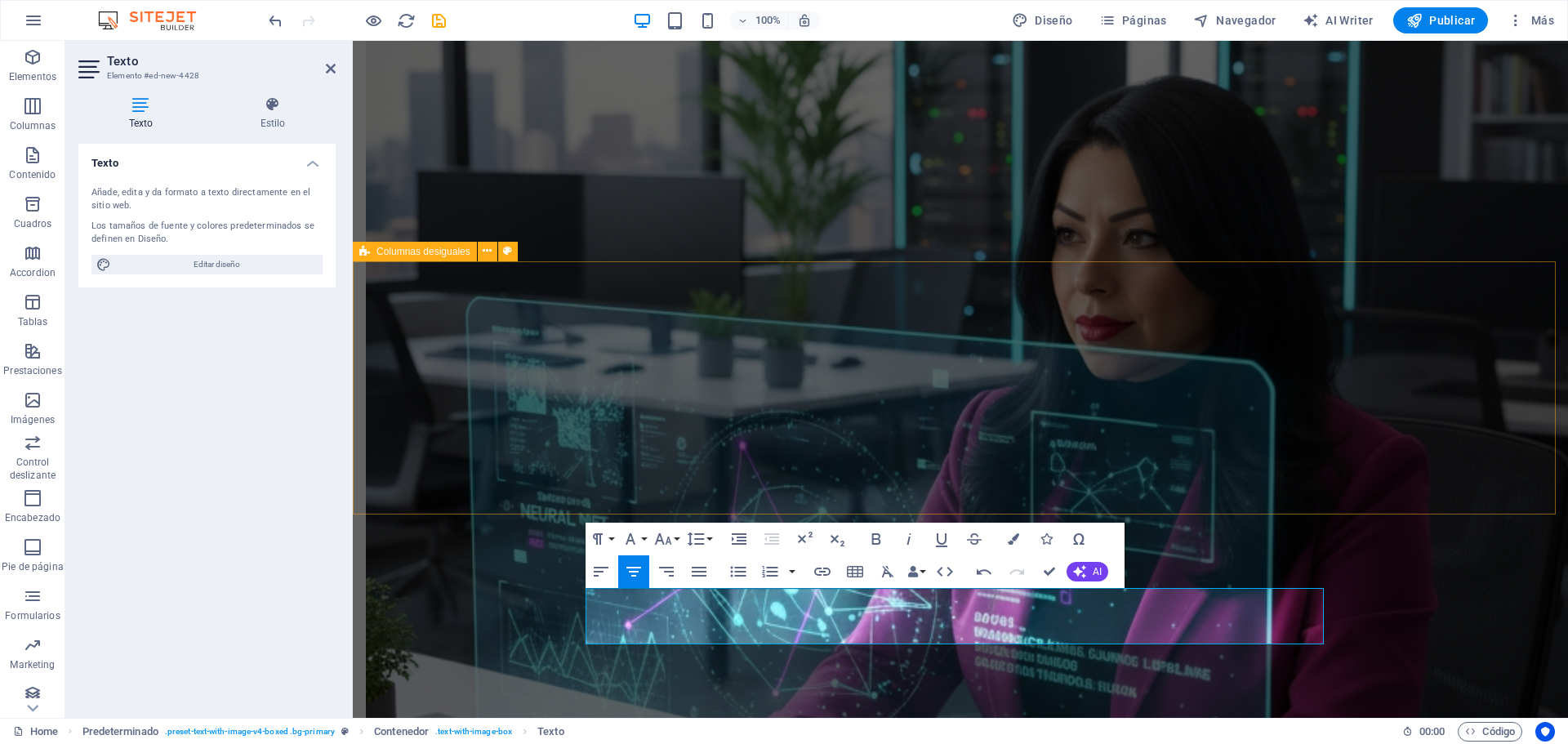
select select "px"
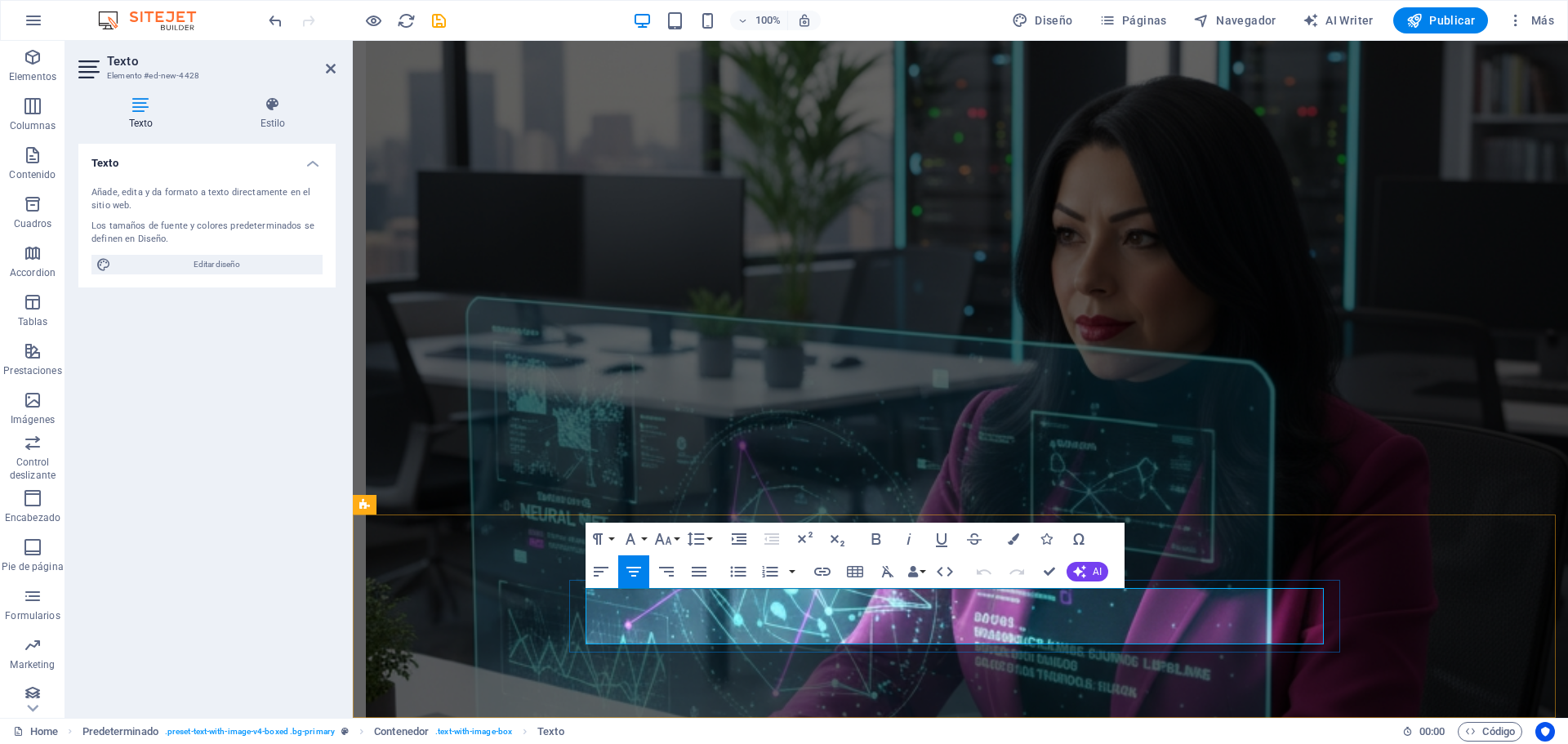
drag, startPoint x: 622, startPoint y: 608, endPoint x: 1320, endPoint y: 631, distance: 698.4
click at [1020, 536] on button "Colors" at bounding box center [1013, 538] width 31 height 33
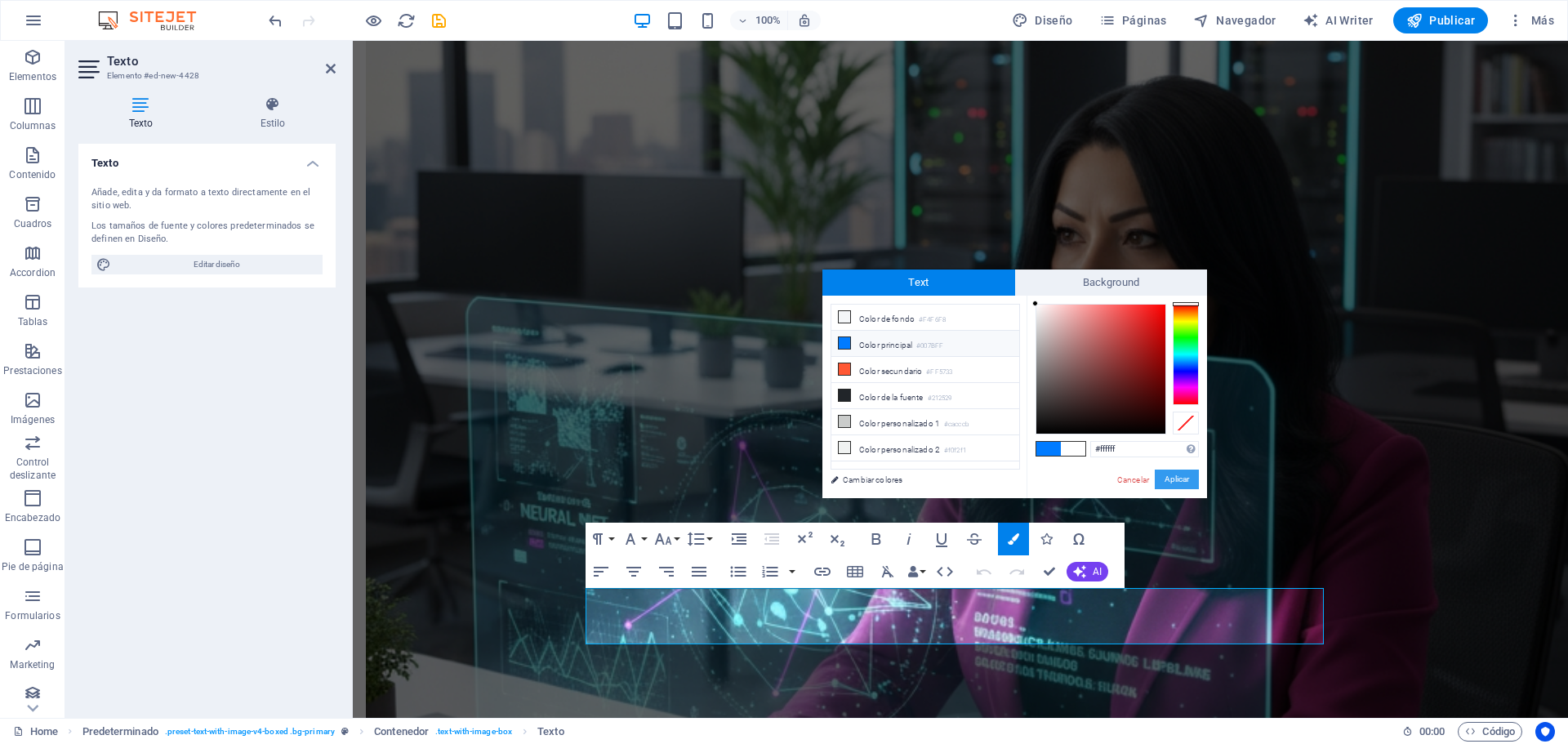
click at [1180, 480] on button "Aplicar" at bounding box center [1176, 479] width 44 height 20
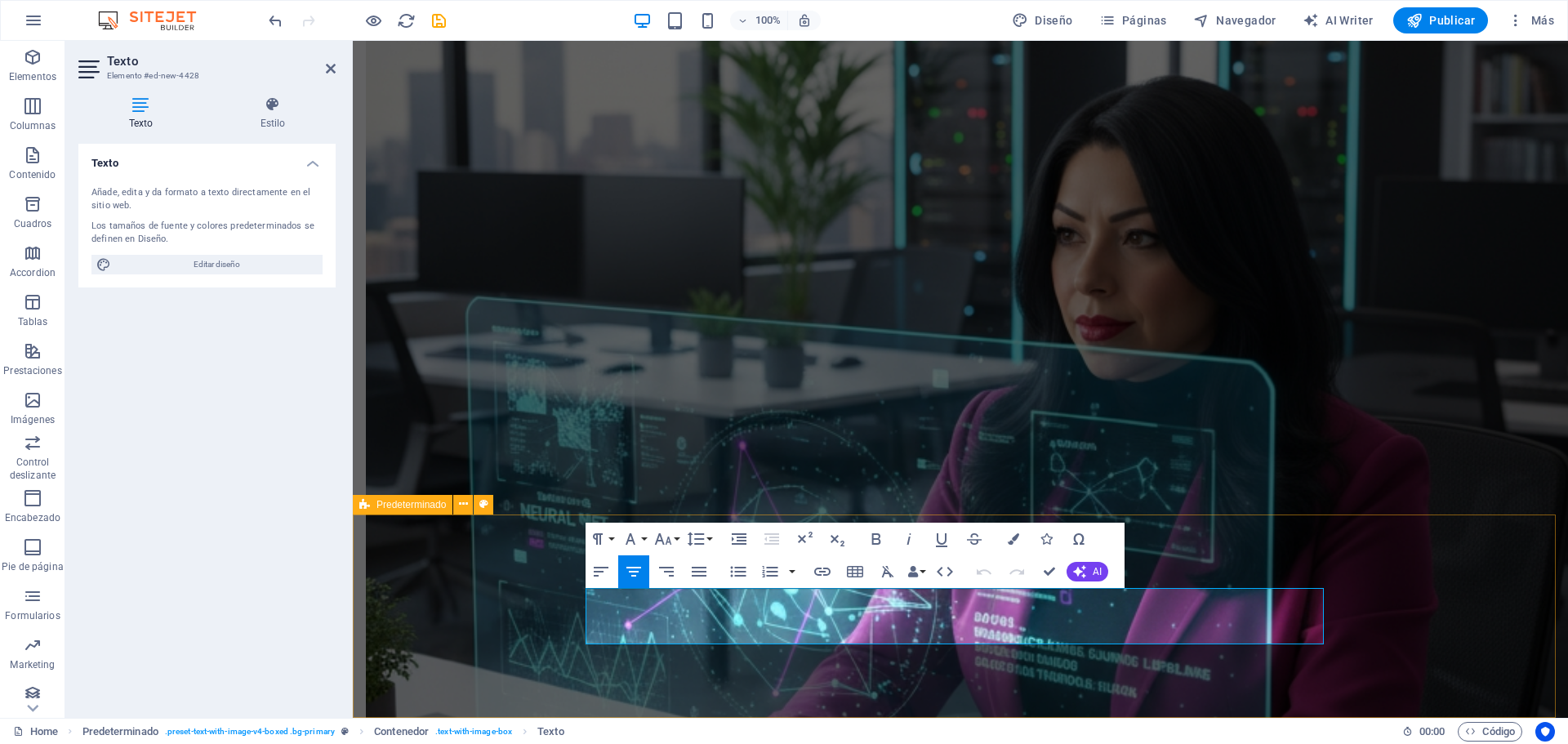
select select "px"
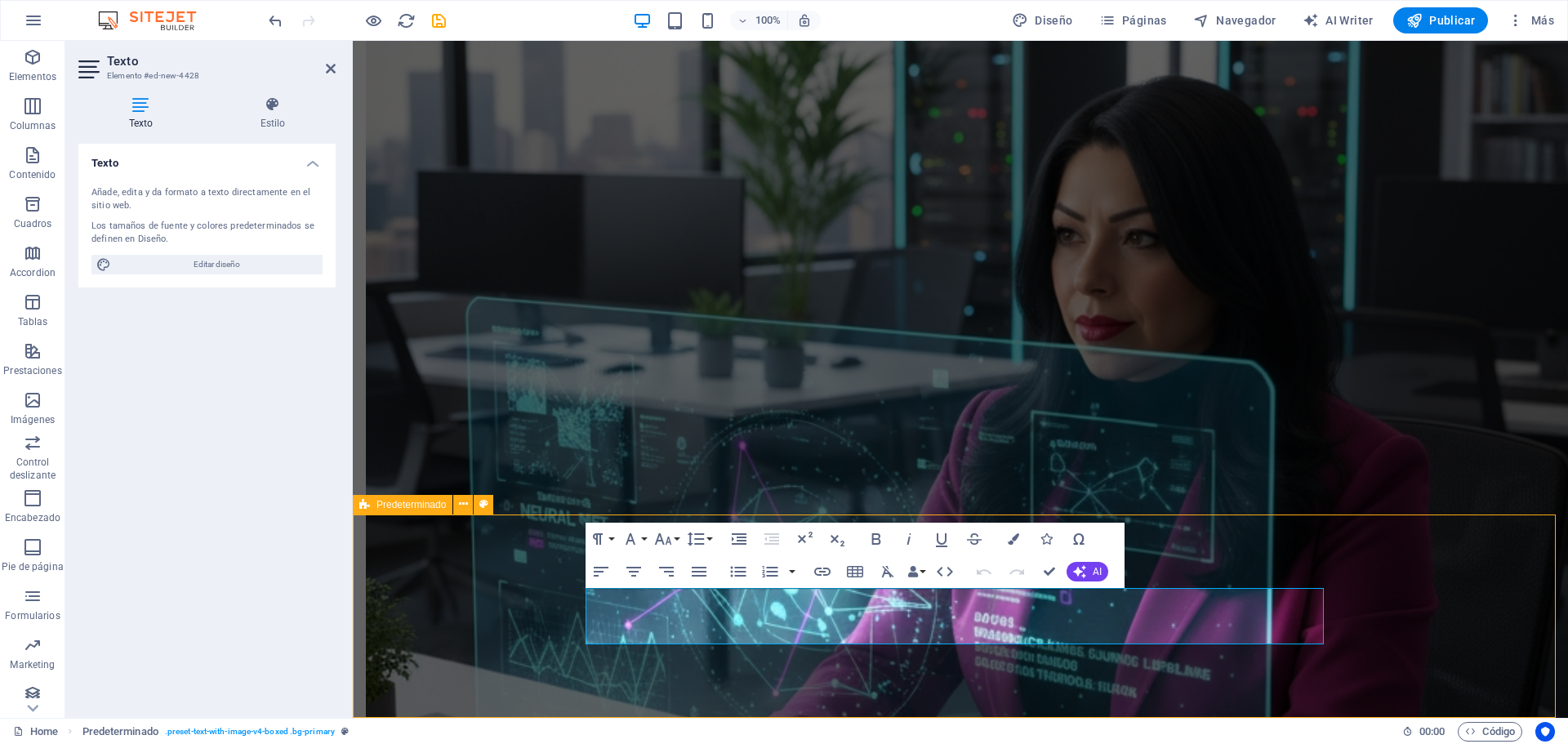
select select "px"
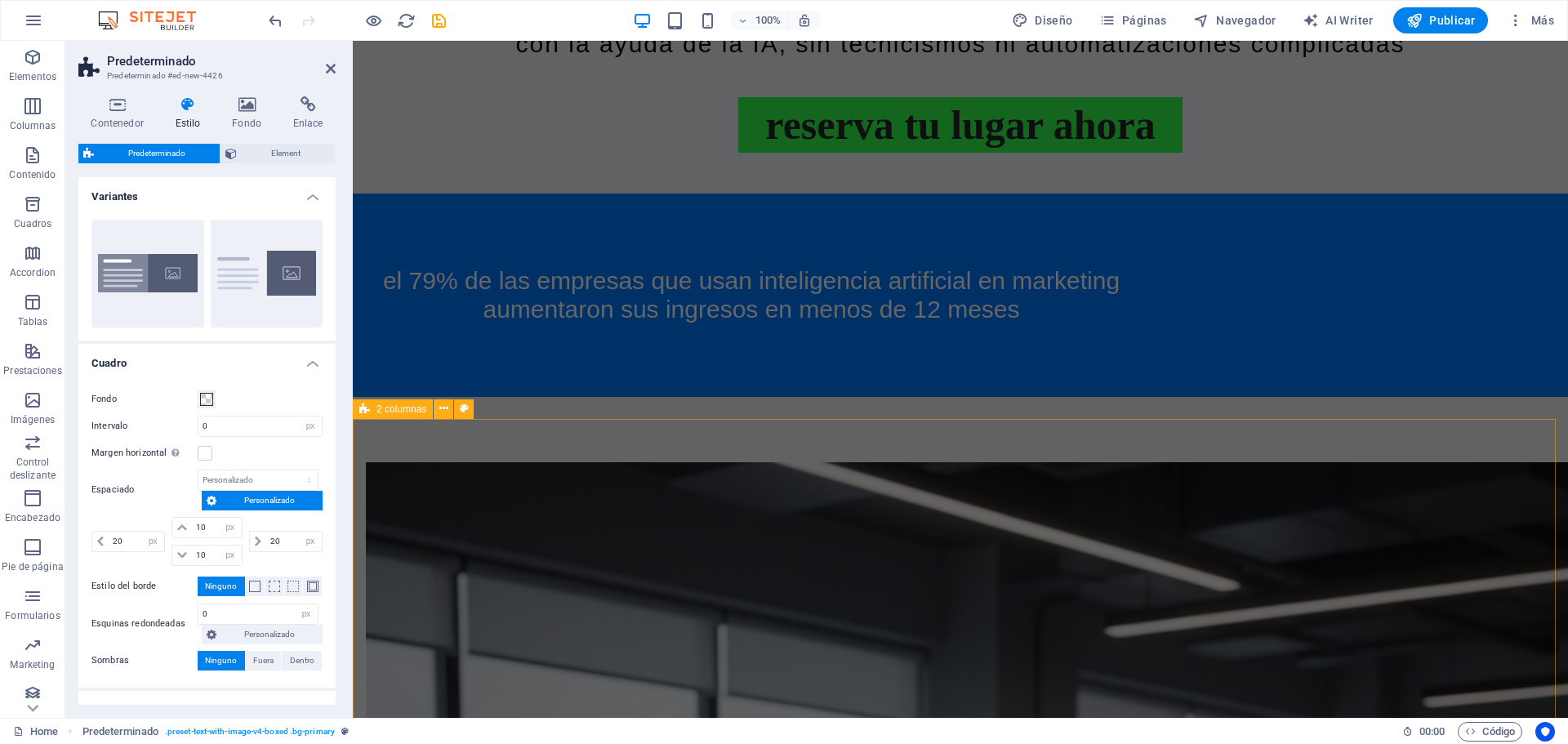
scroll to position [664, 0]
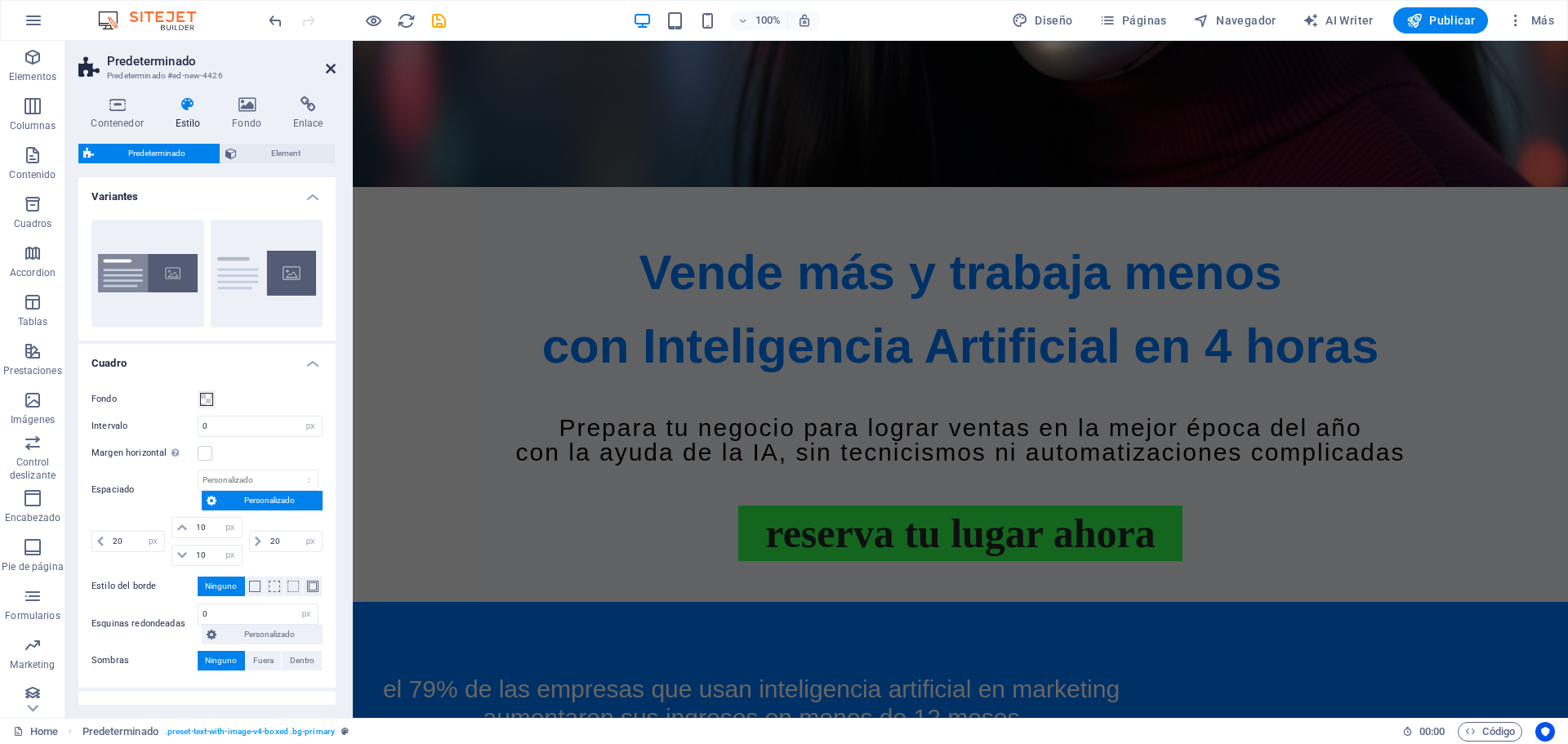
drag, startPoint x: 325, startPoint y: 64, endPoint x: 257, endPoint y: 21, distance: 80.5
click at [326, 64] on icon at bounding box center [331, 69] width 10 height 13
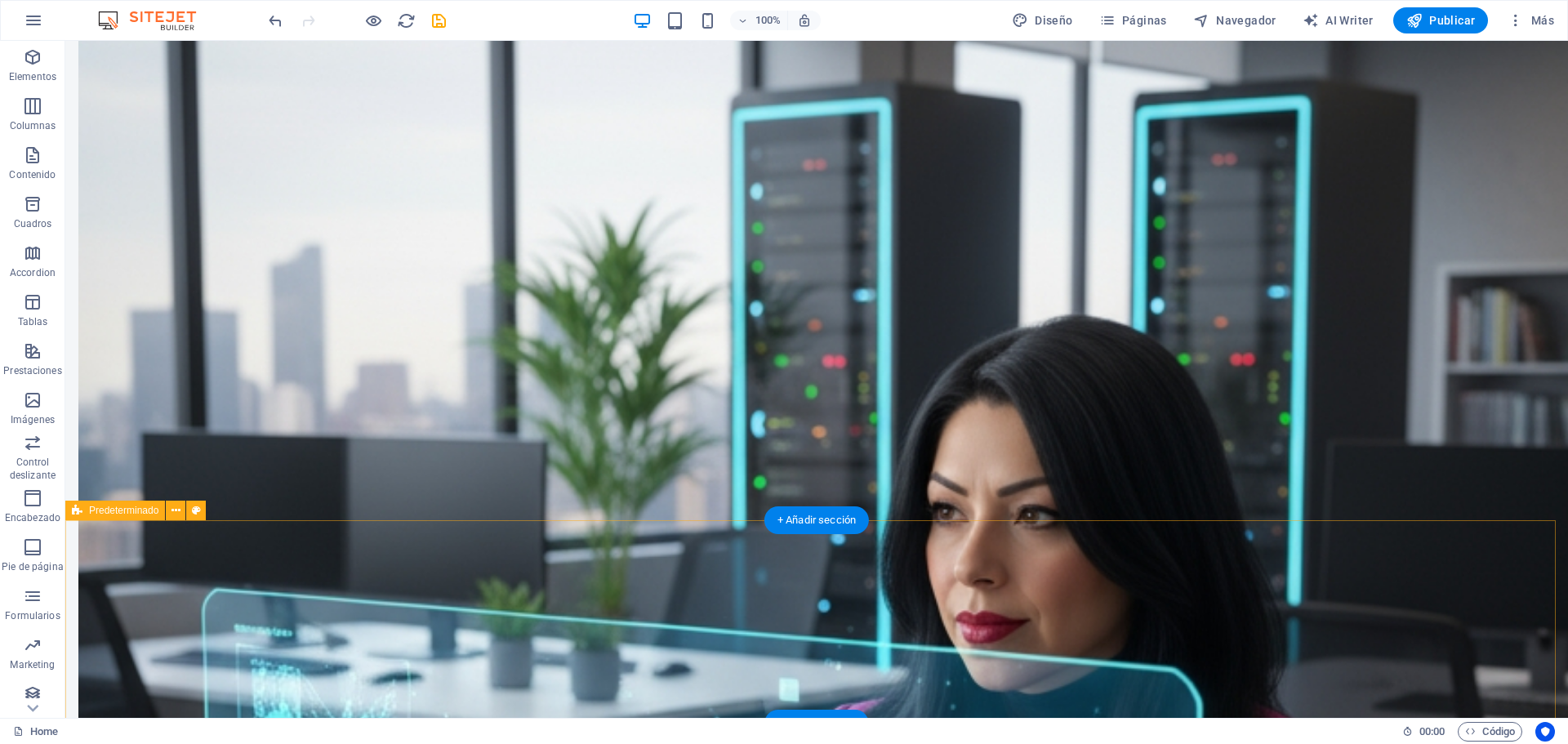
scroll to position [2160, 0]
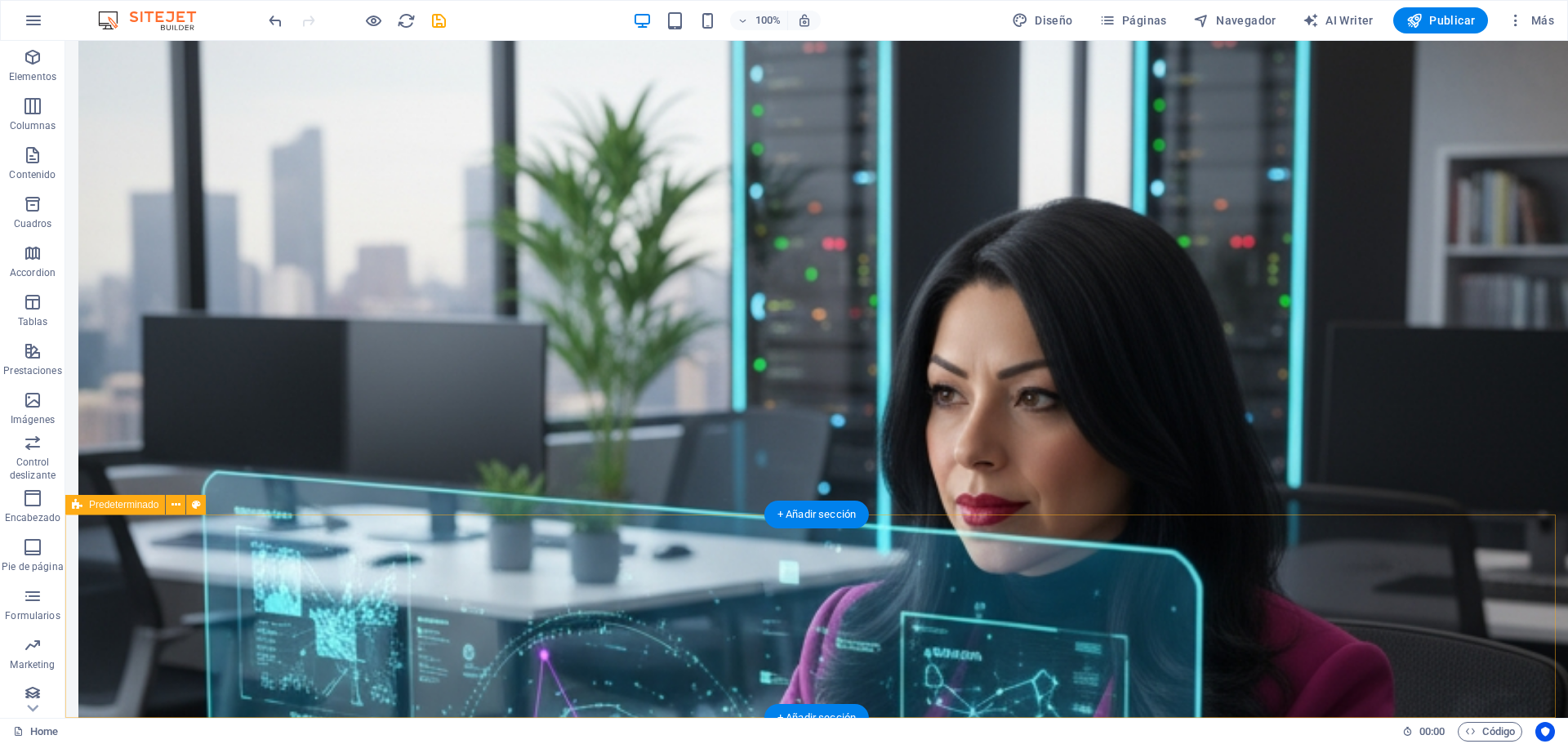
click at [202, 502] on button at bounding box center [196, 504] width 20 height 20
select select "px"
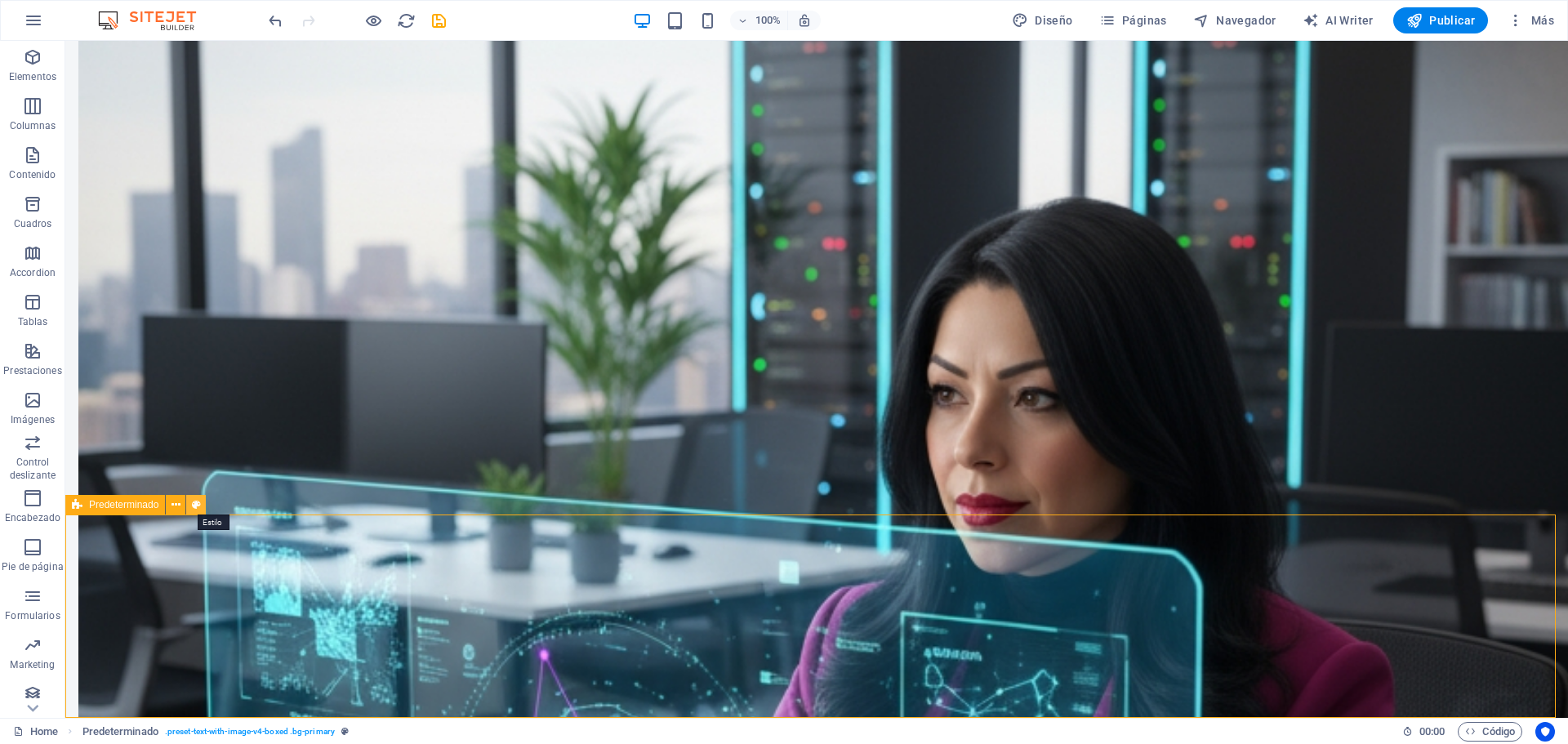
select select "px"
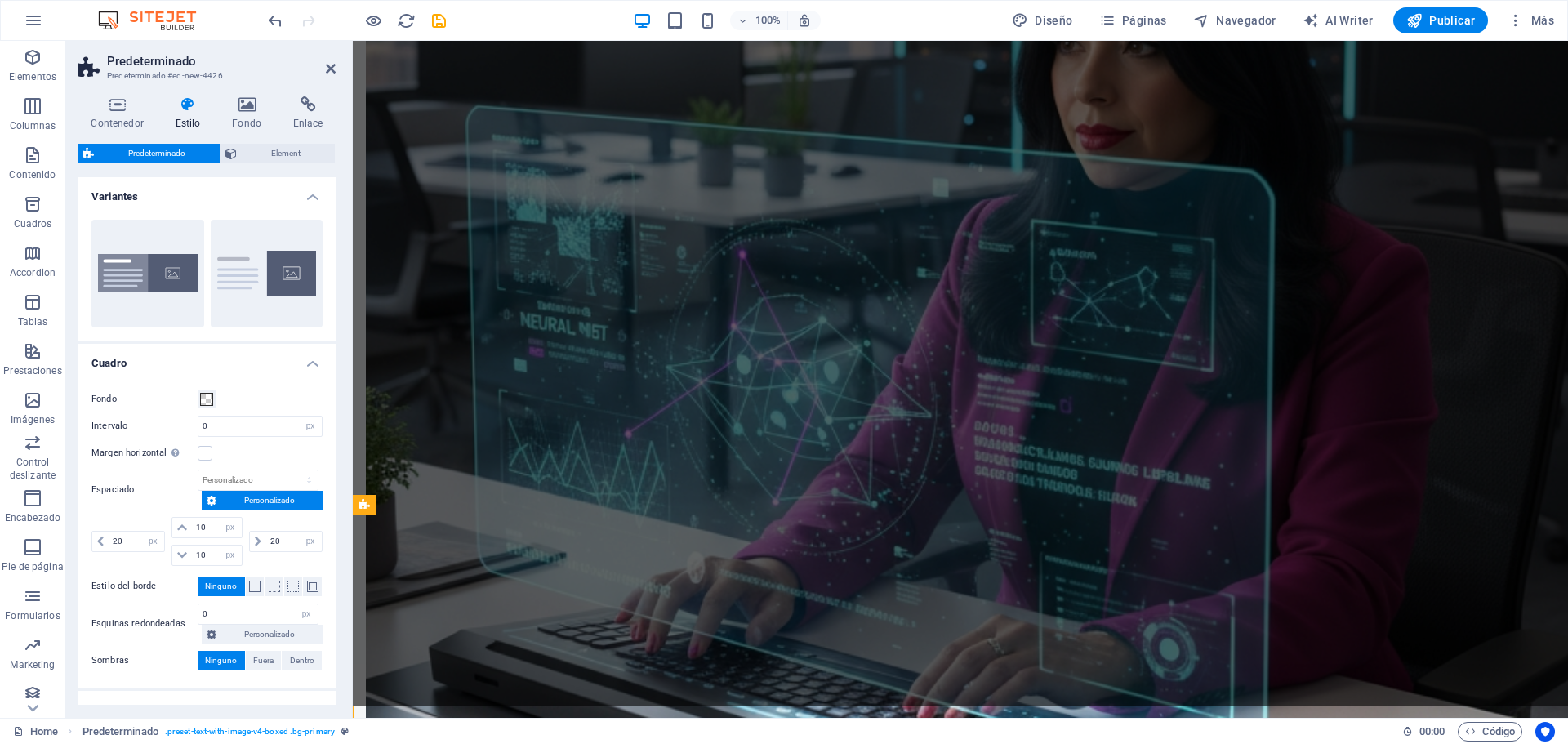
scroll to position [1969, 0]
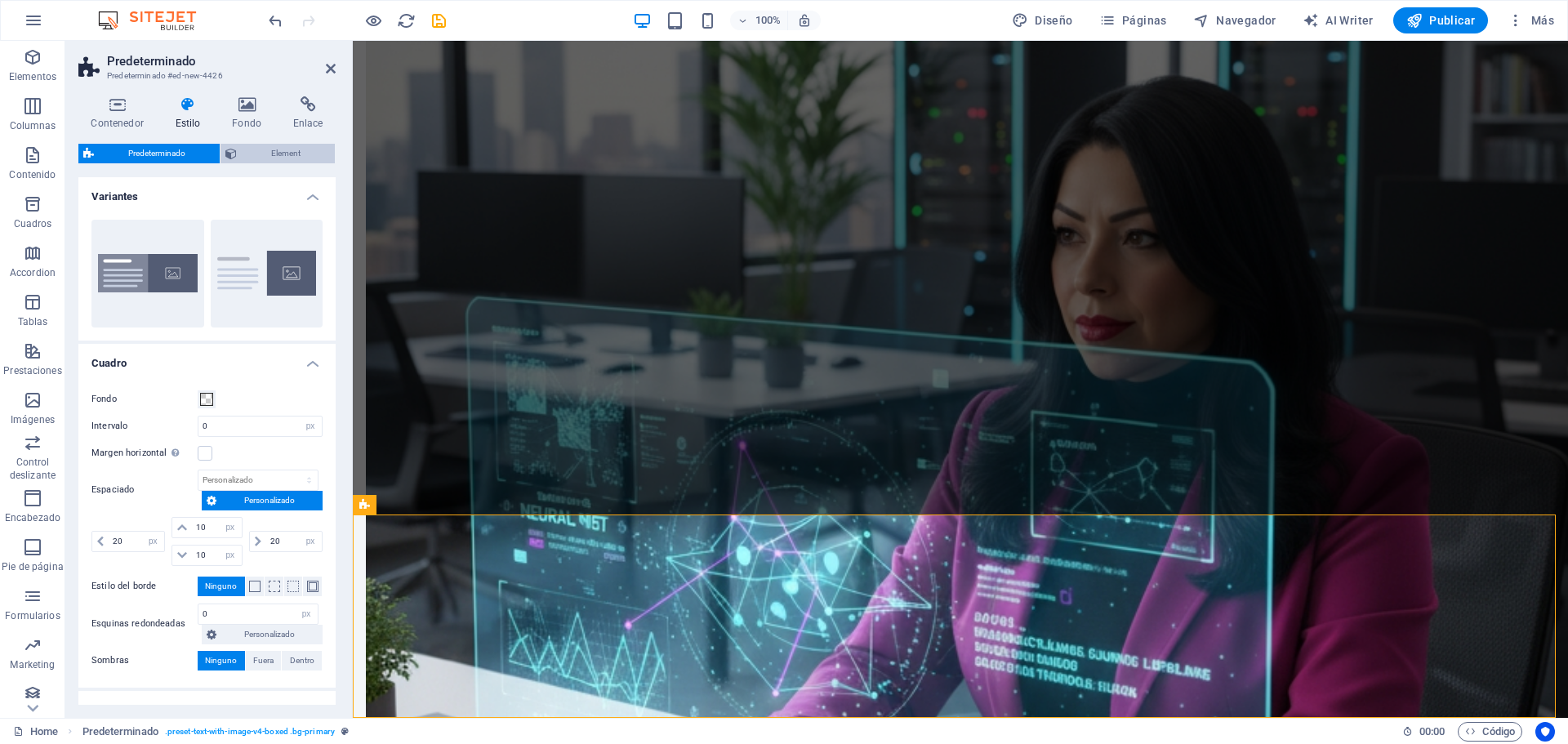
click at [297, 152] on span "Element" at bounding box center [285, 153] width 89 height 20
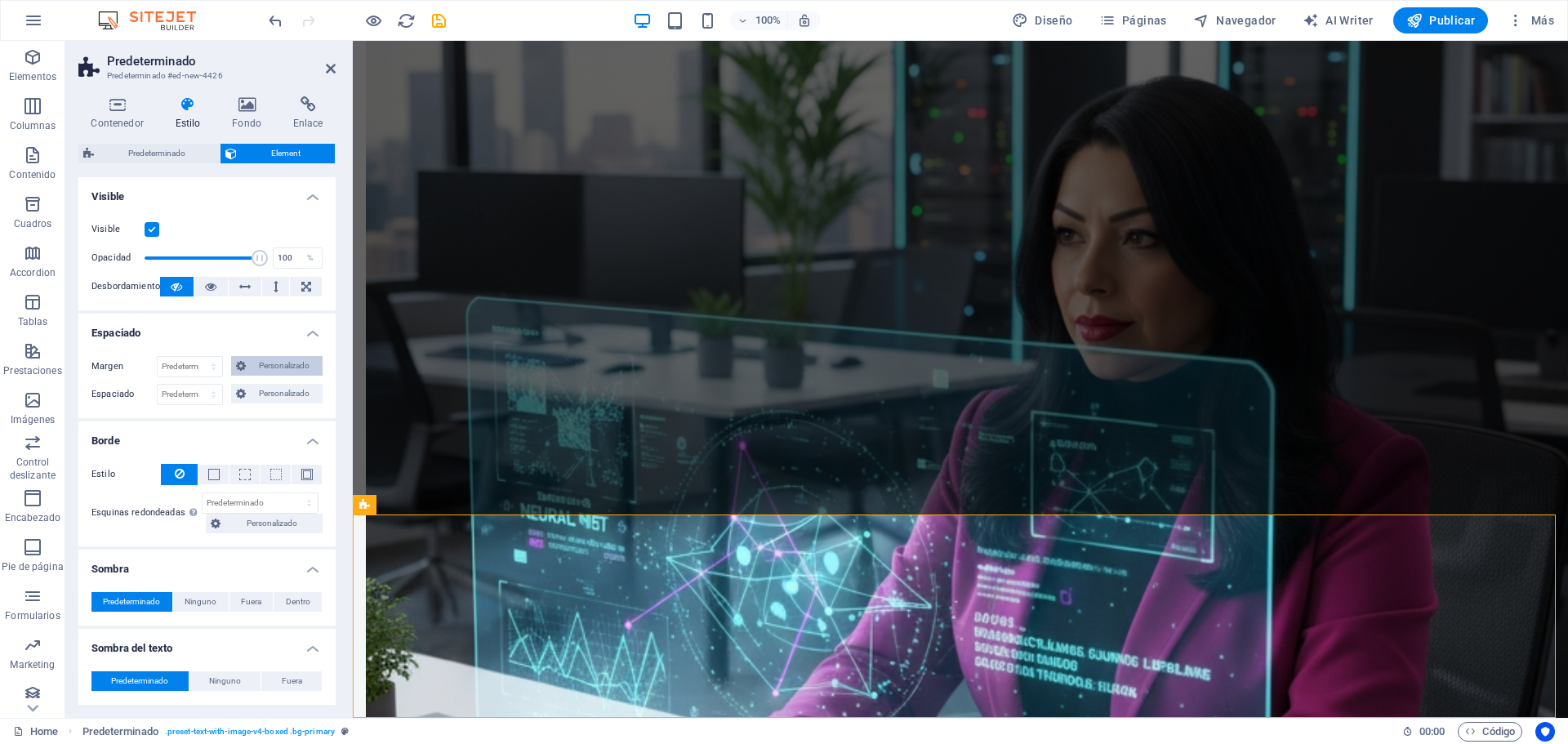
click at [282, 373] on span "Personalizado" at bounding box center [284, 365] width 67 height 20
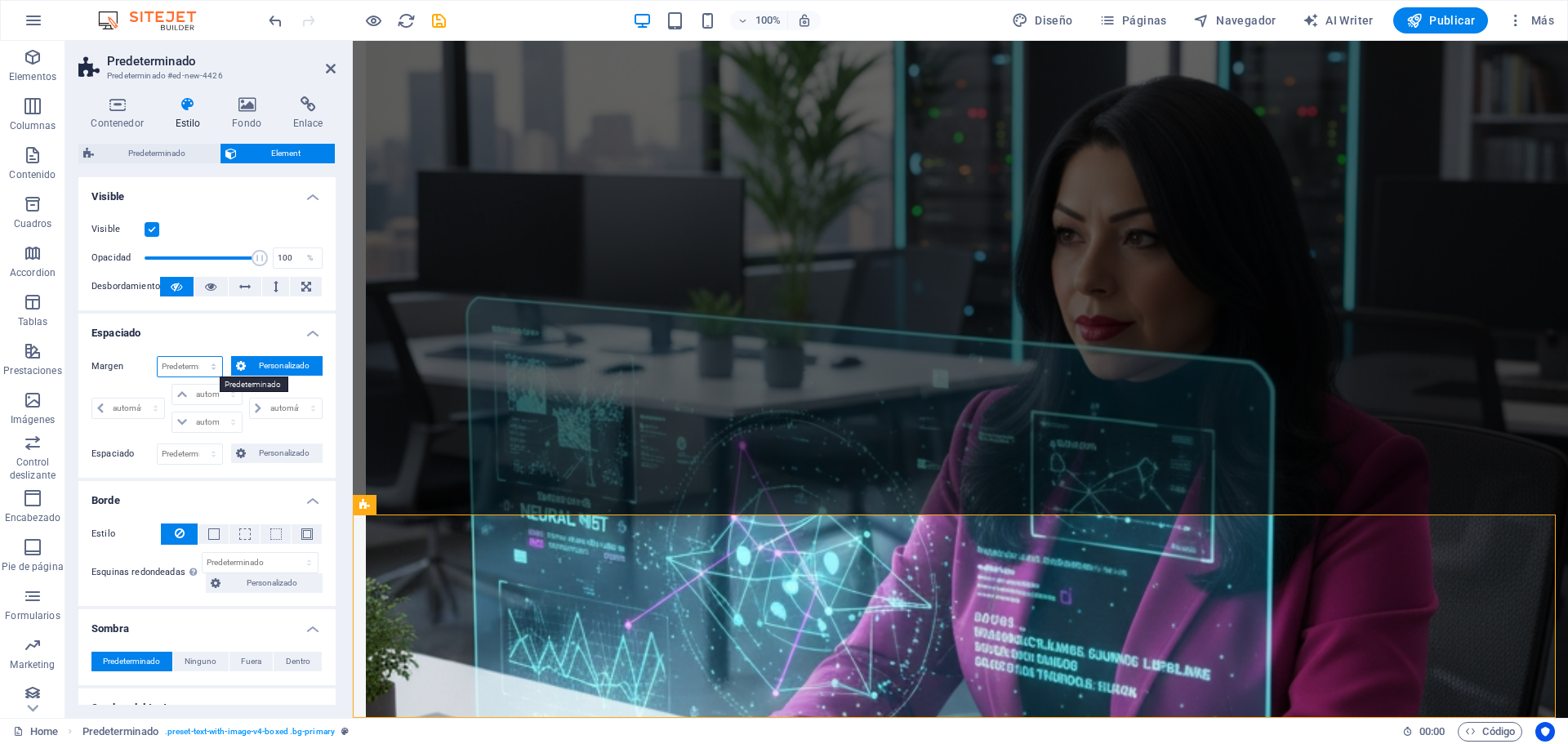
click at [188, 369] on select "Predeterminado automático px % rem vw vh Personalizado" at bounding box center [189, 366] width 64 height 20
select select "px"
click at [197, 357] on select "Predeterminado automático px % rem vw vh Personalizado" at bounding box center [189, 366] width 64 height 20
type input "0"
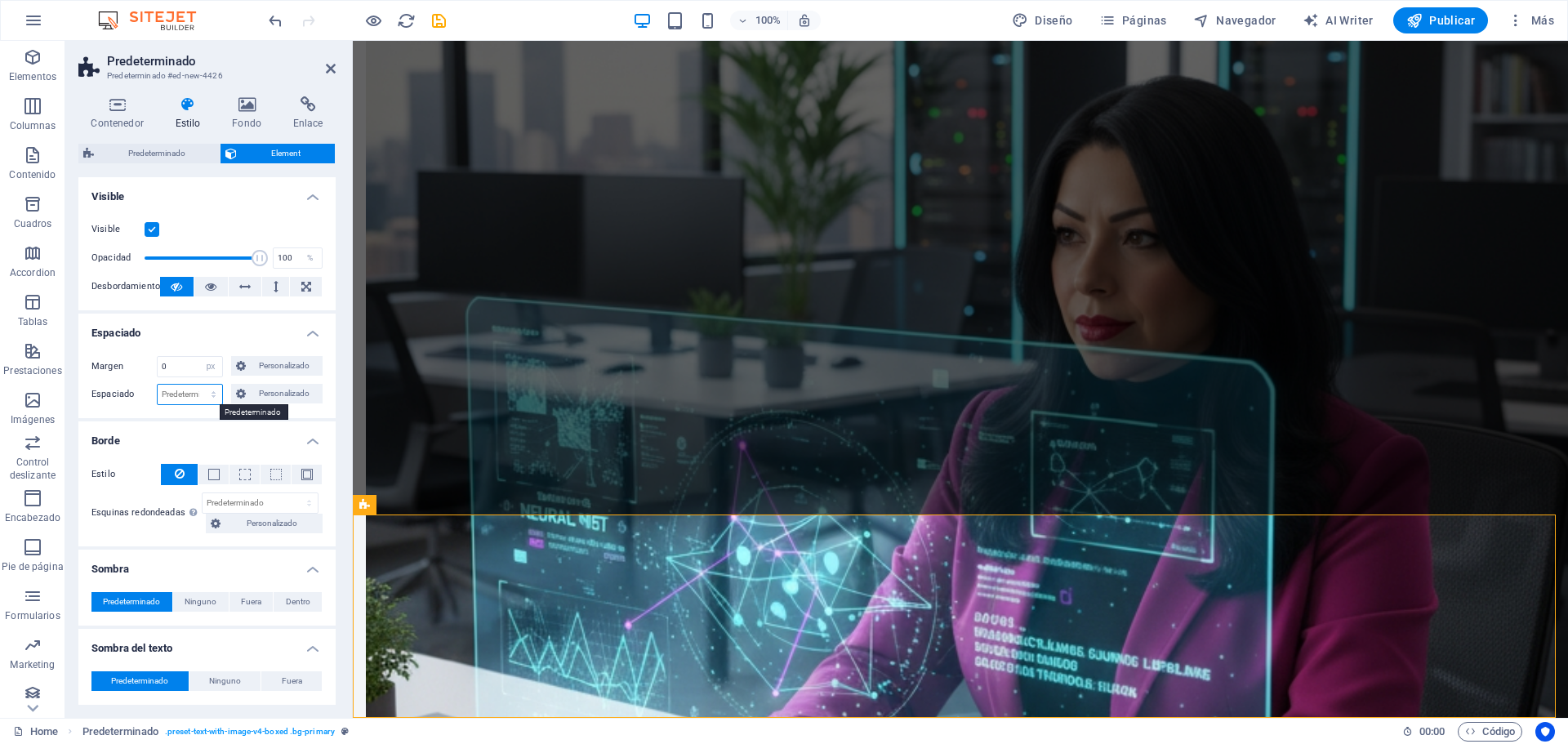
click at [188, 399] on select "Predeterminado px rem % vh vw Personalizado" at bounding box center [189, 394] width 64 height 20
select select "px"
click at [197, 385] on select "Predeterminado px rem % vh vw Personalizado" at bounding box center [189, 394] width 64 height 20
type input "0"
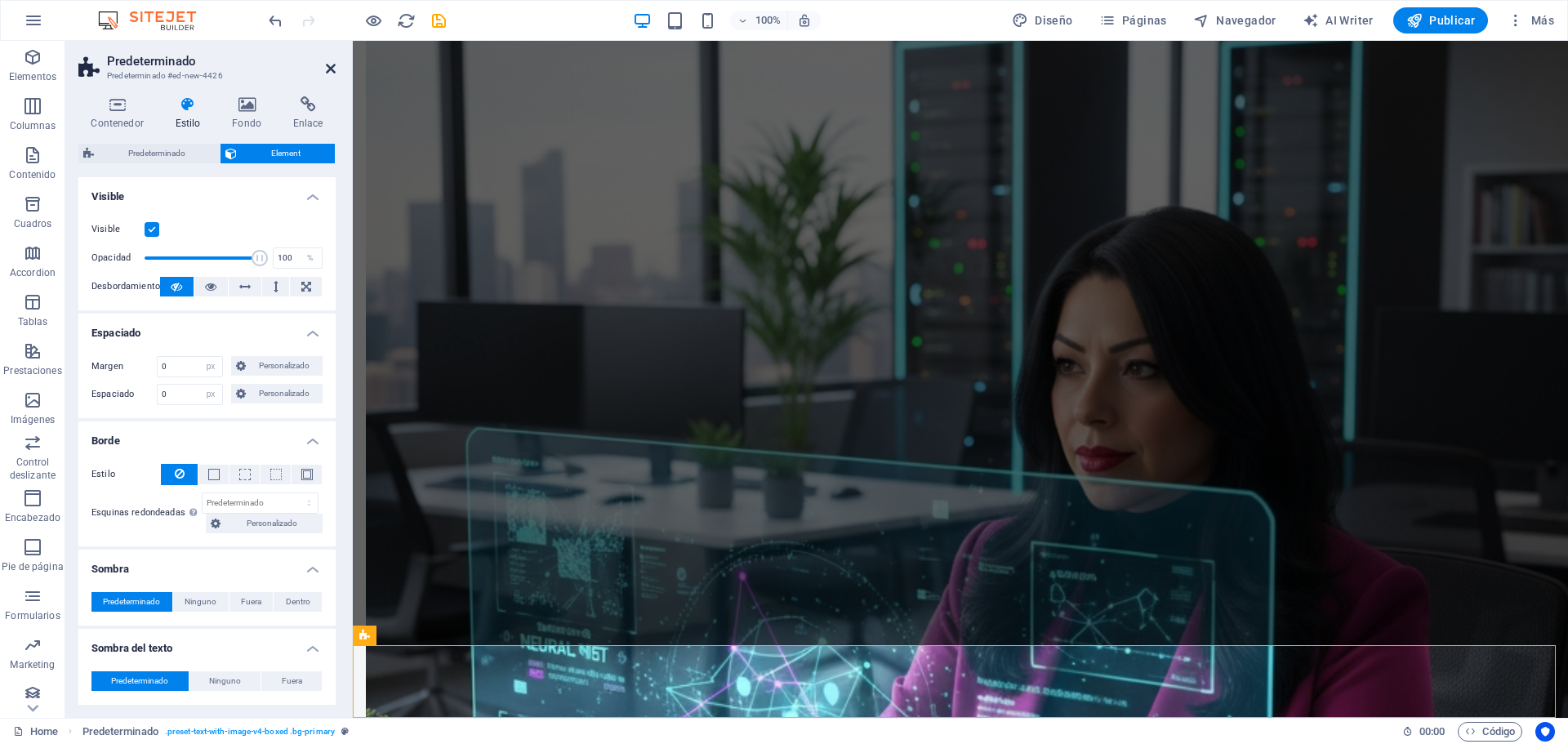
click at [333, 70] on icon at bounding box center [331, 69] width 10 height 13
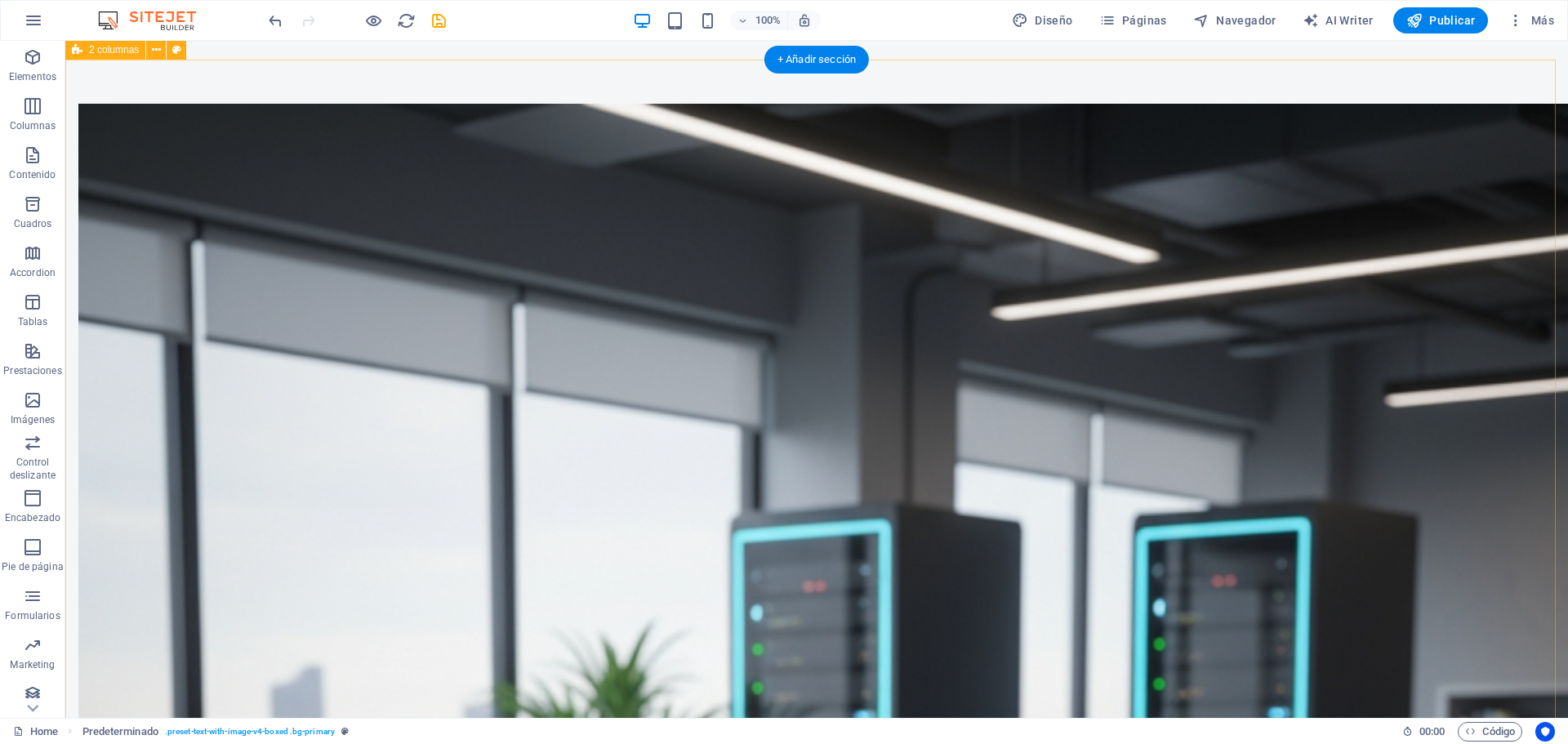
scroll to position [1213, 0]
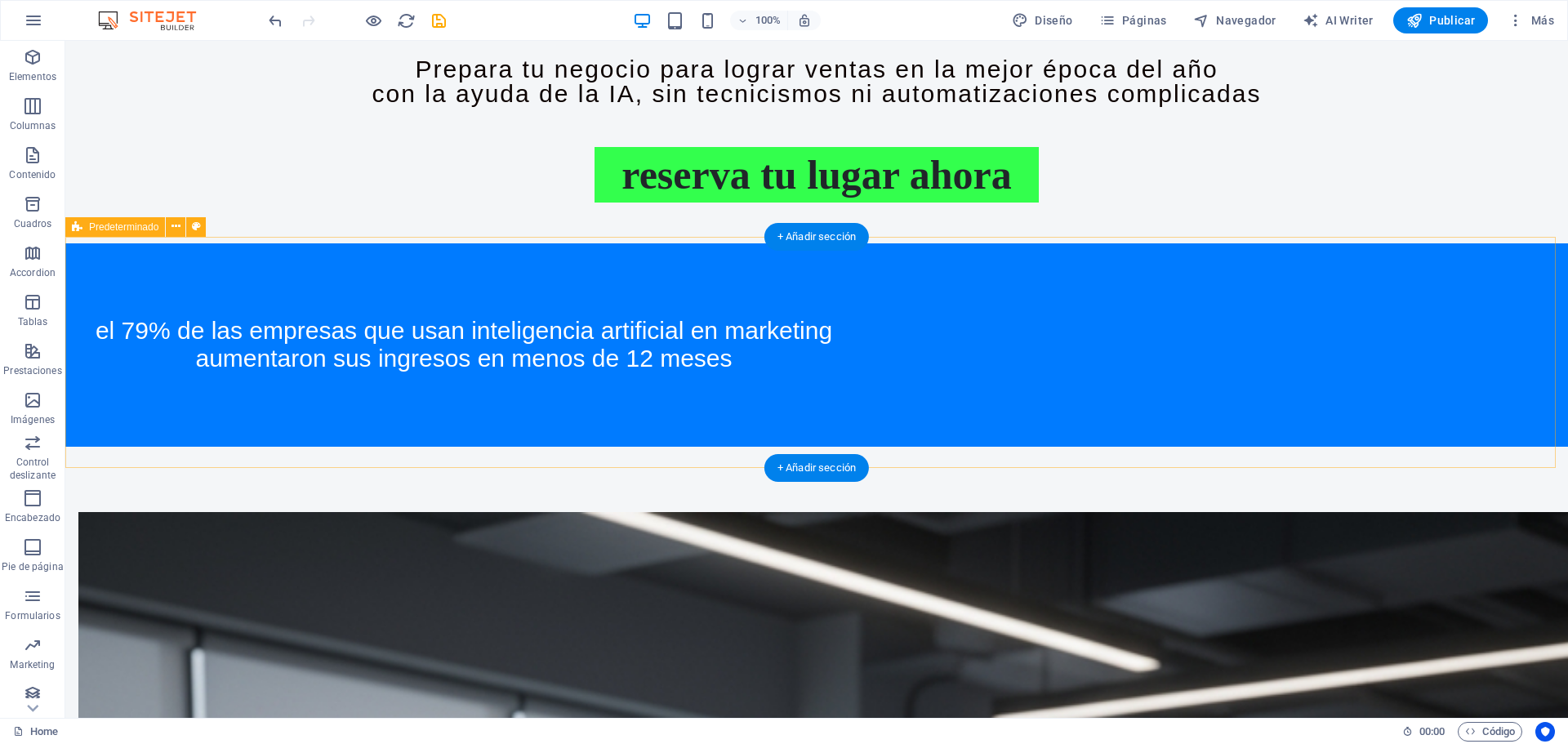
click at [1169, 265] on div "El 79% de las empresas que usan INTELIGENCIA ARTIFICIAL en marketing aumentaron…" at bounding box center [816, 345] width 1503 height 203
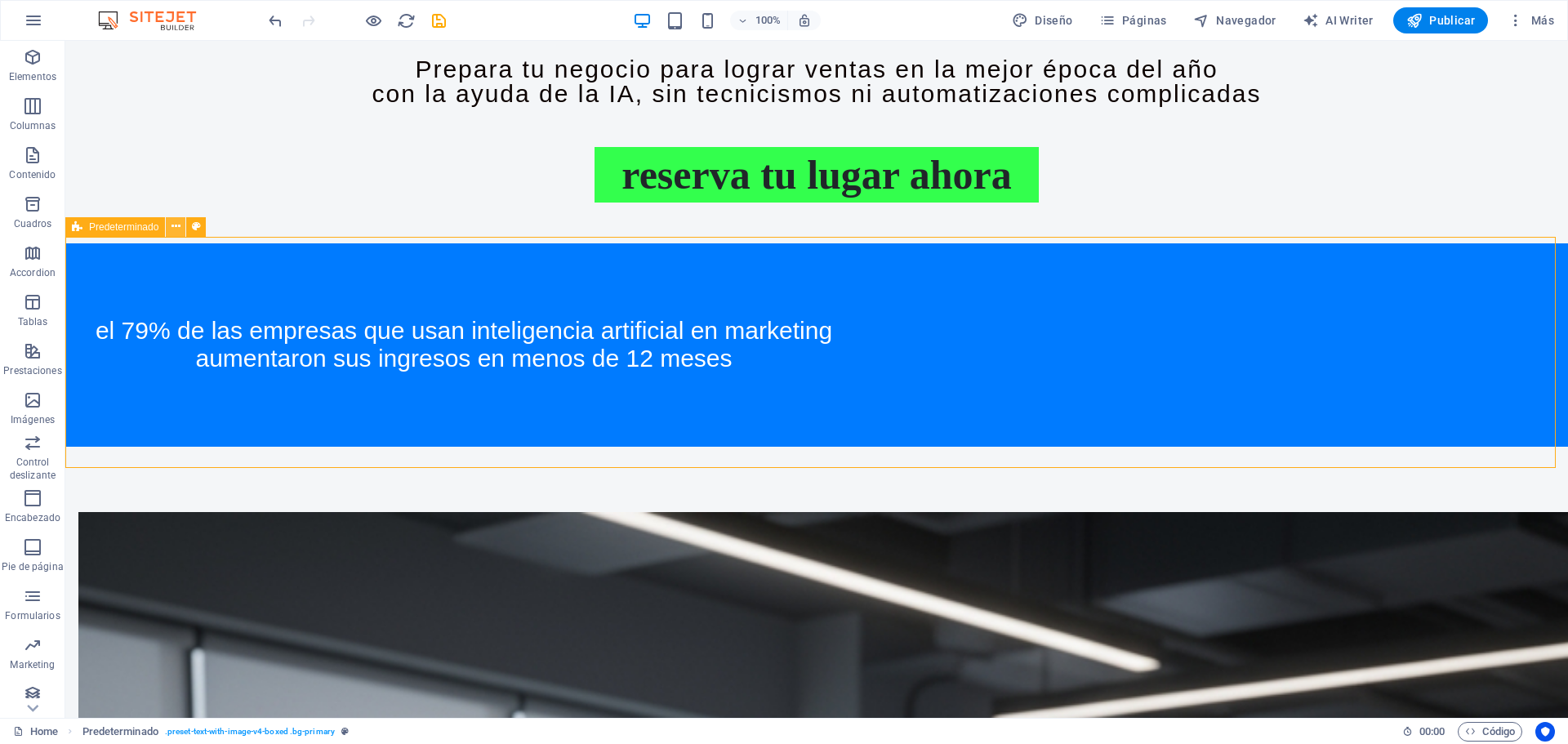
click at [176, 223] on icon at bounding box center [176, 226] width 9 height 17
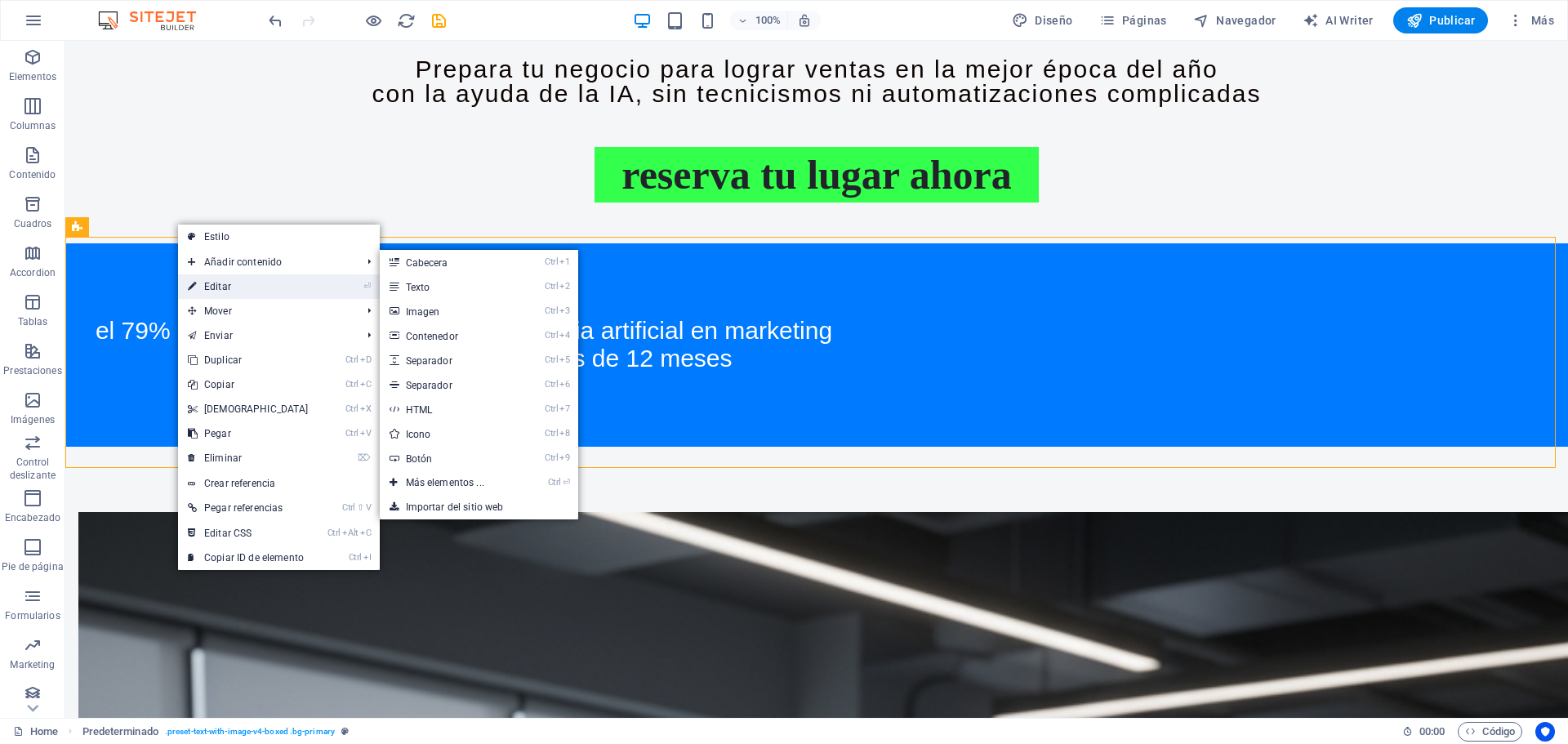
click at [229, 288] on link "⏎ Editar" at bounding box center [248, 287] width 141 height 24
select select "px"
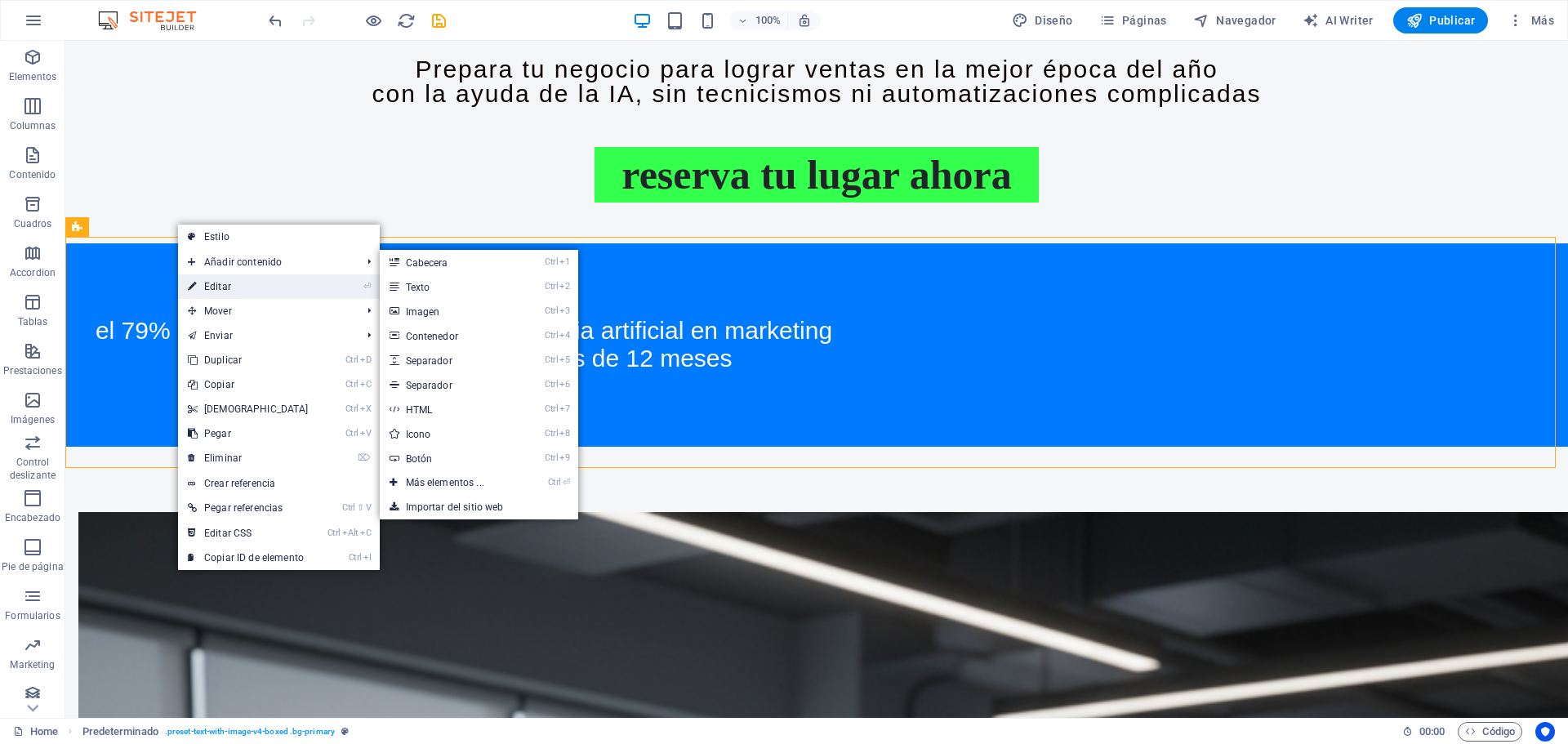
select select "px"
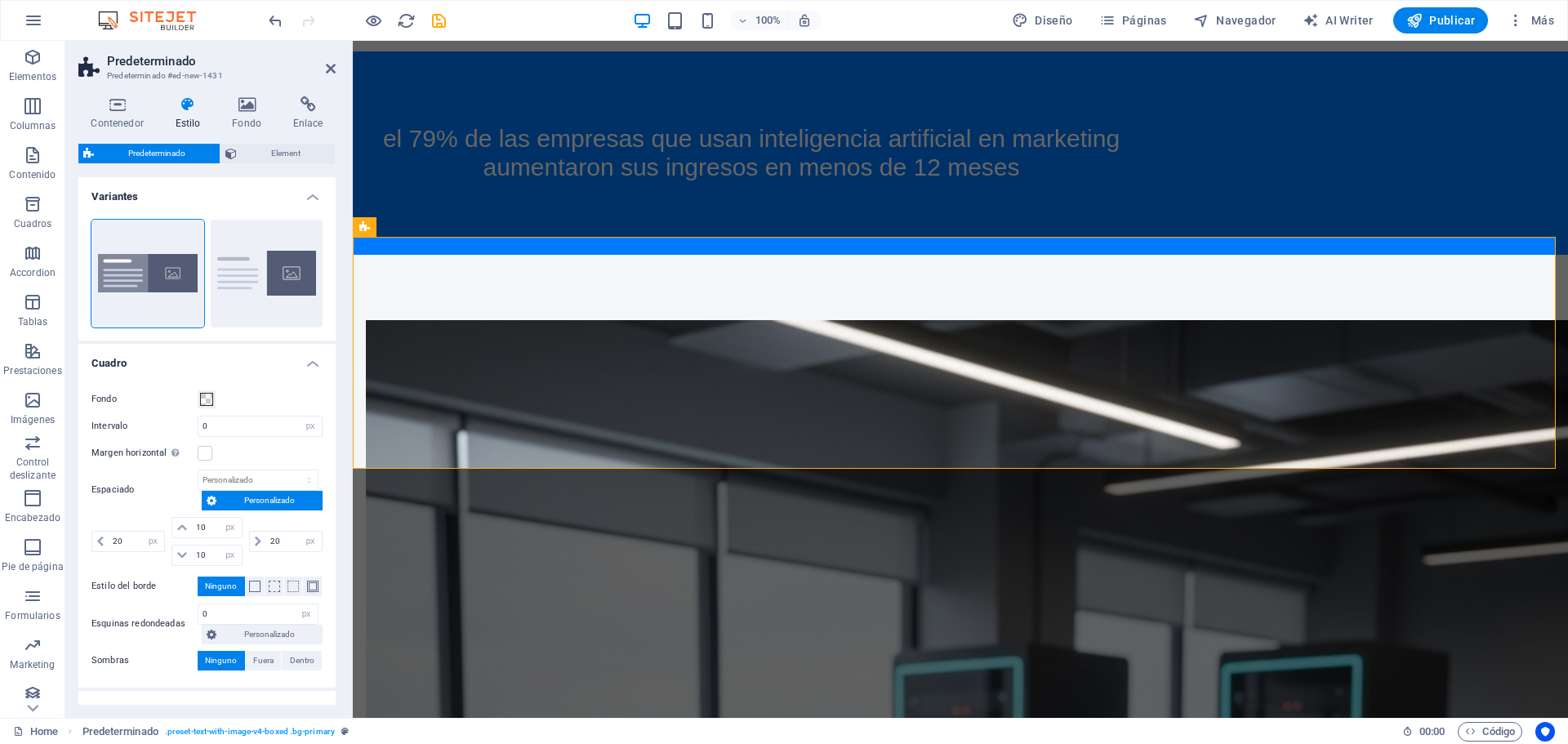
scroll to position [1021, 0]
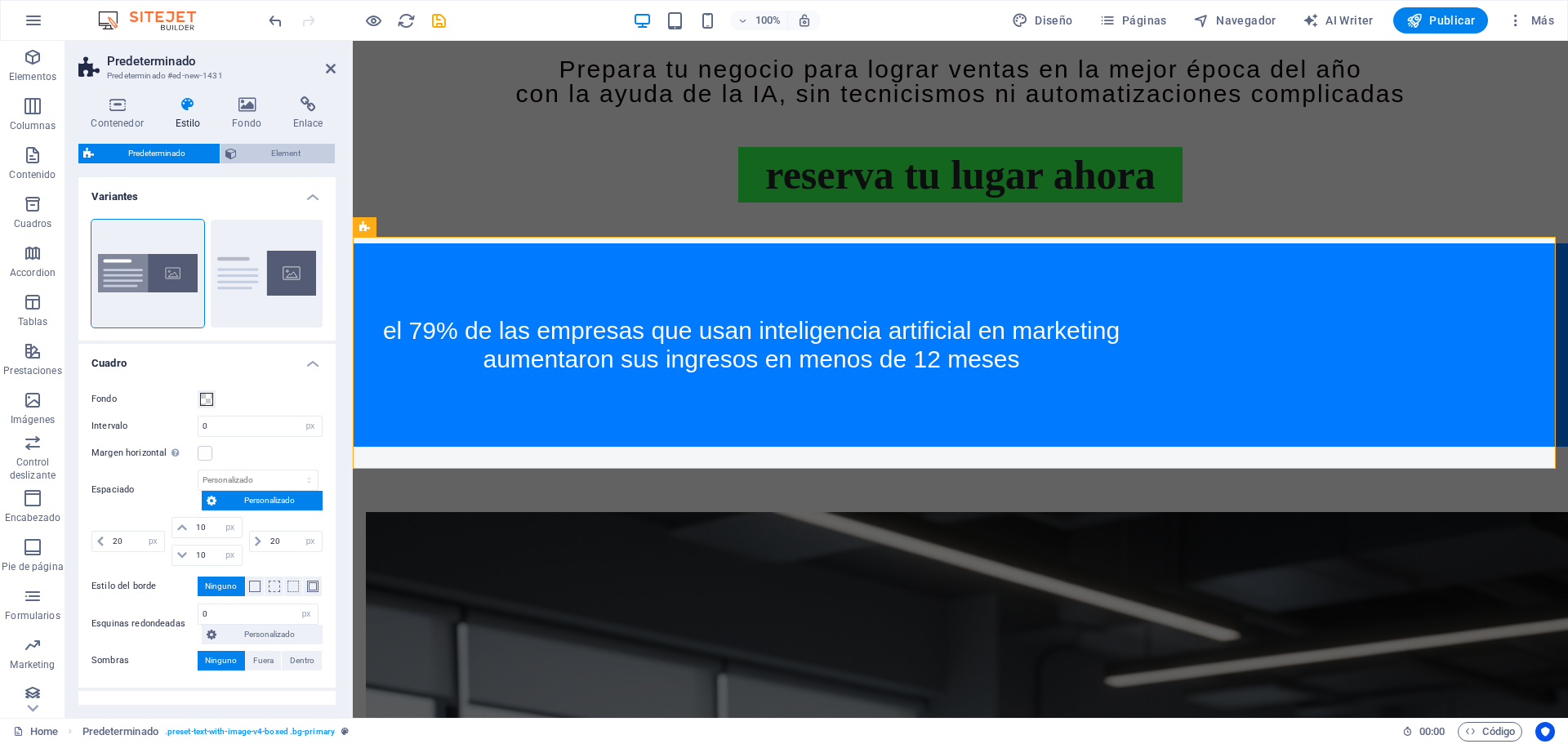
click at [270, 156] on span "Element" at bounding box center [285, 153] width 89 height 20
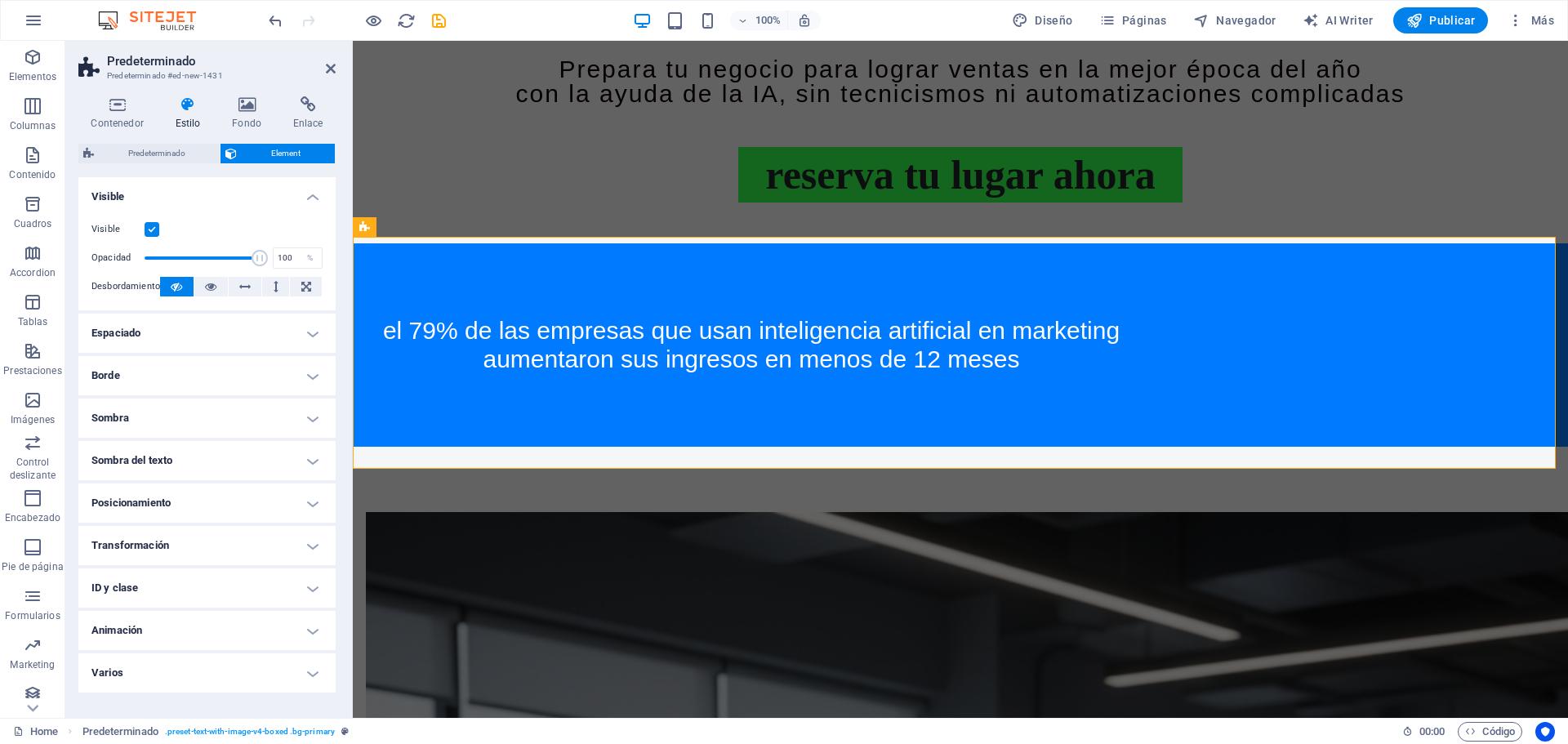
click at [317, 333] on h4 "Espaciado" at bounding box center [207, 333] width 257 height 39
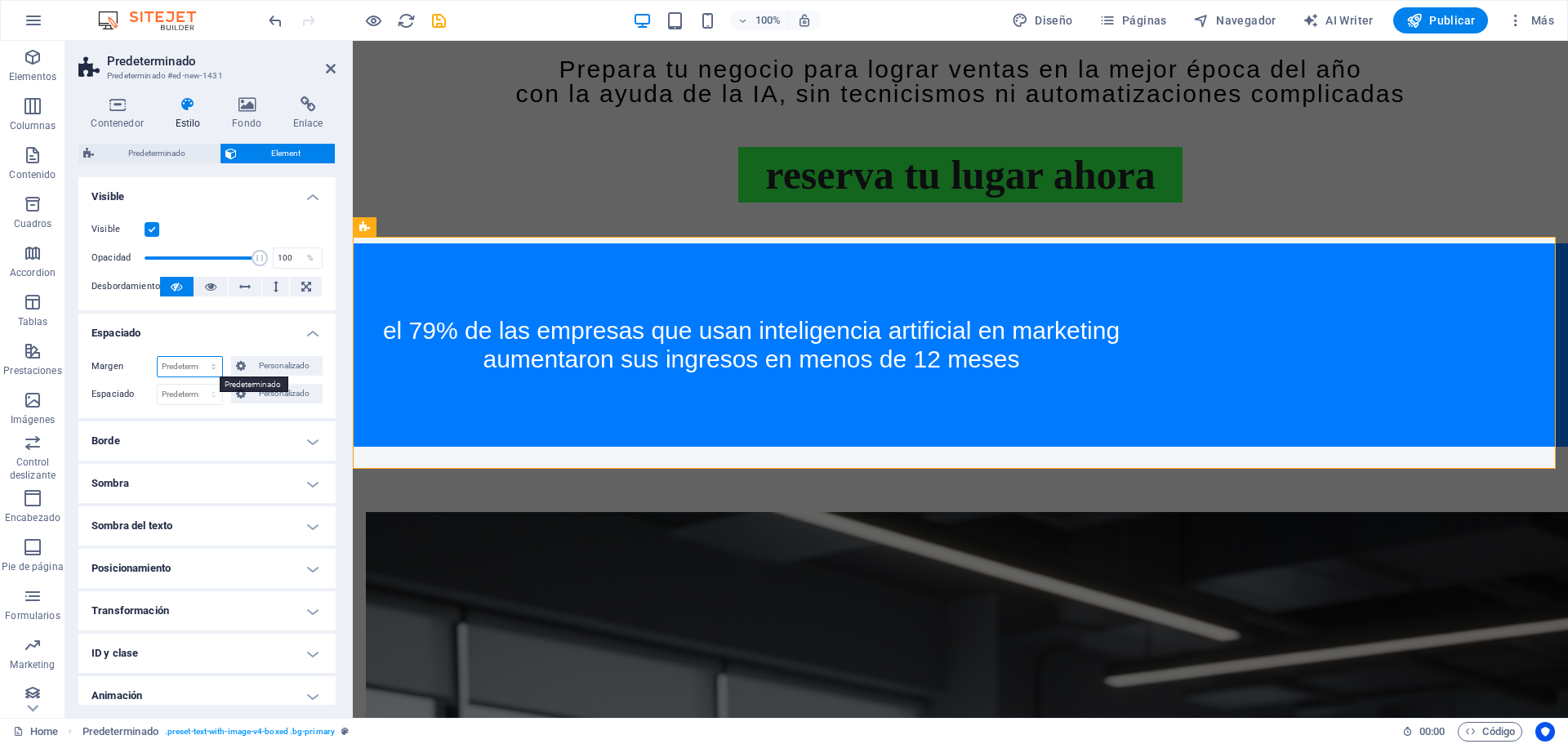
click at [208, 367] on select "Predeterminado automático px % rem vw vh Personalizado" at bounding box center [189, 366] width 64 height 20
click at [266, 367] on span "Personalizado" at bounding box center [284, 365] width 67 height 20
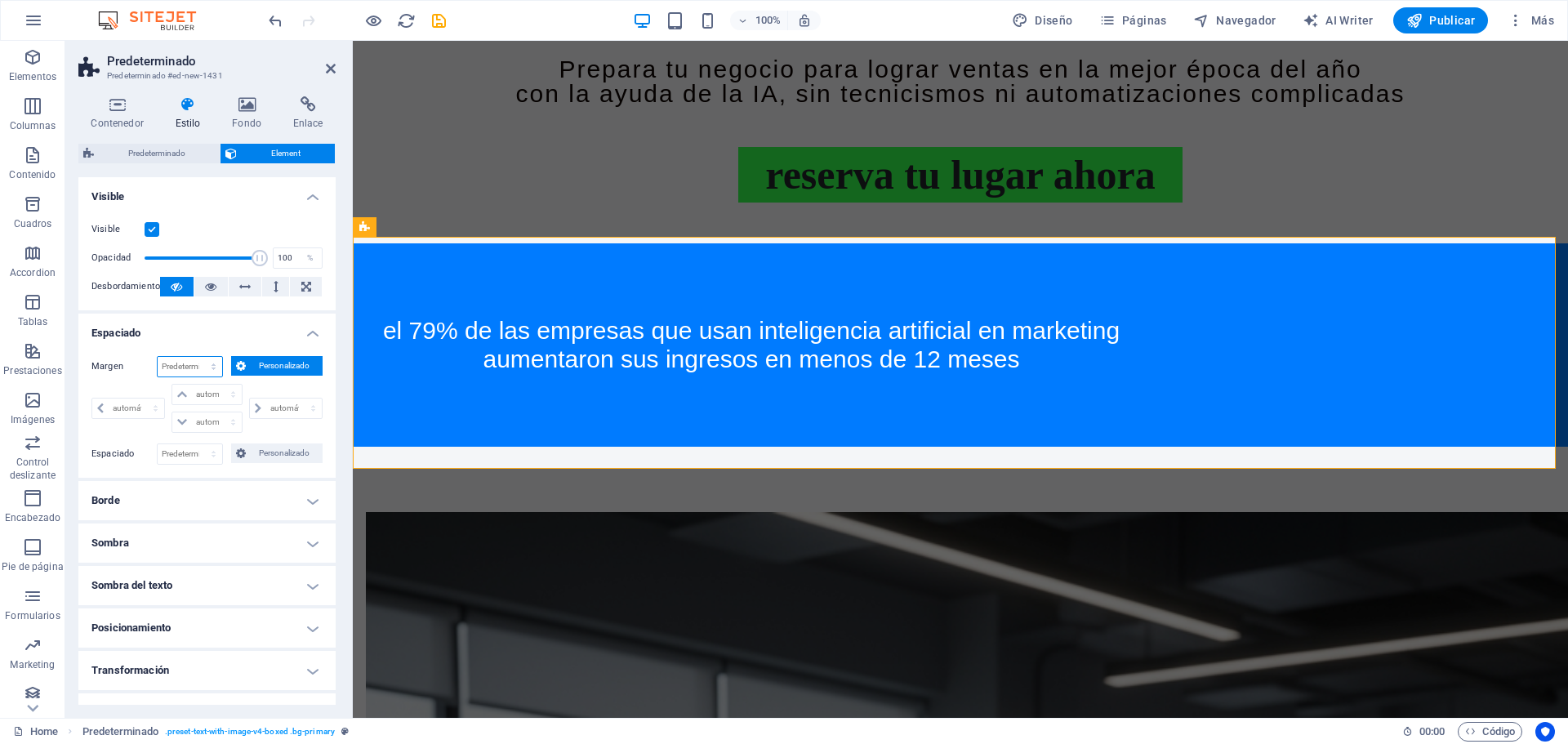
click at [184, 368] on select "Predeterminado automático px % rem vw vh Personalizado" at bounding box center [189, 366] width 64 height 20
select select "px"
click at [197, 357] on select "Predeterminado automático px % rem vw vh Personalizado" at bounding box center [189, 366] width 64 height 20
type input "0"
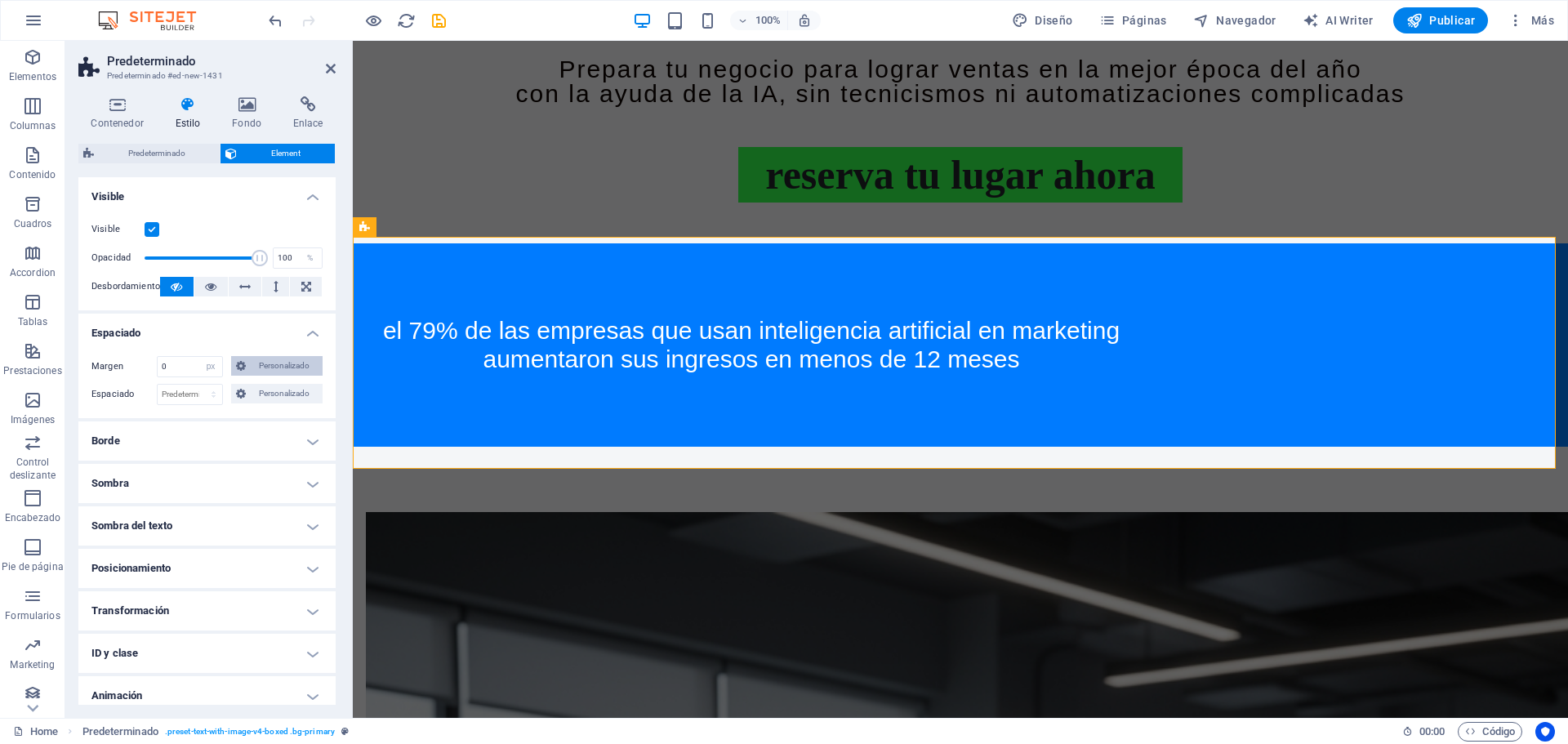
click at [269, 367] on span "Personalizado" at bounding box center [284, 365] width 67 height 20
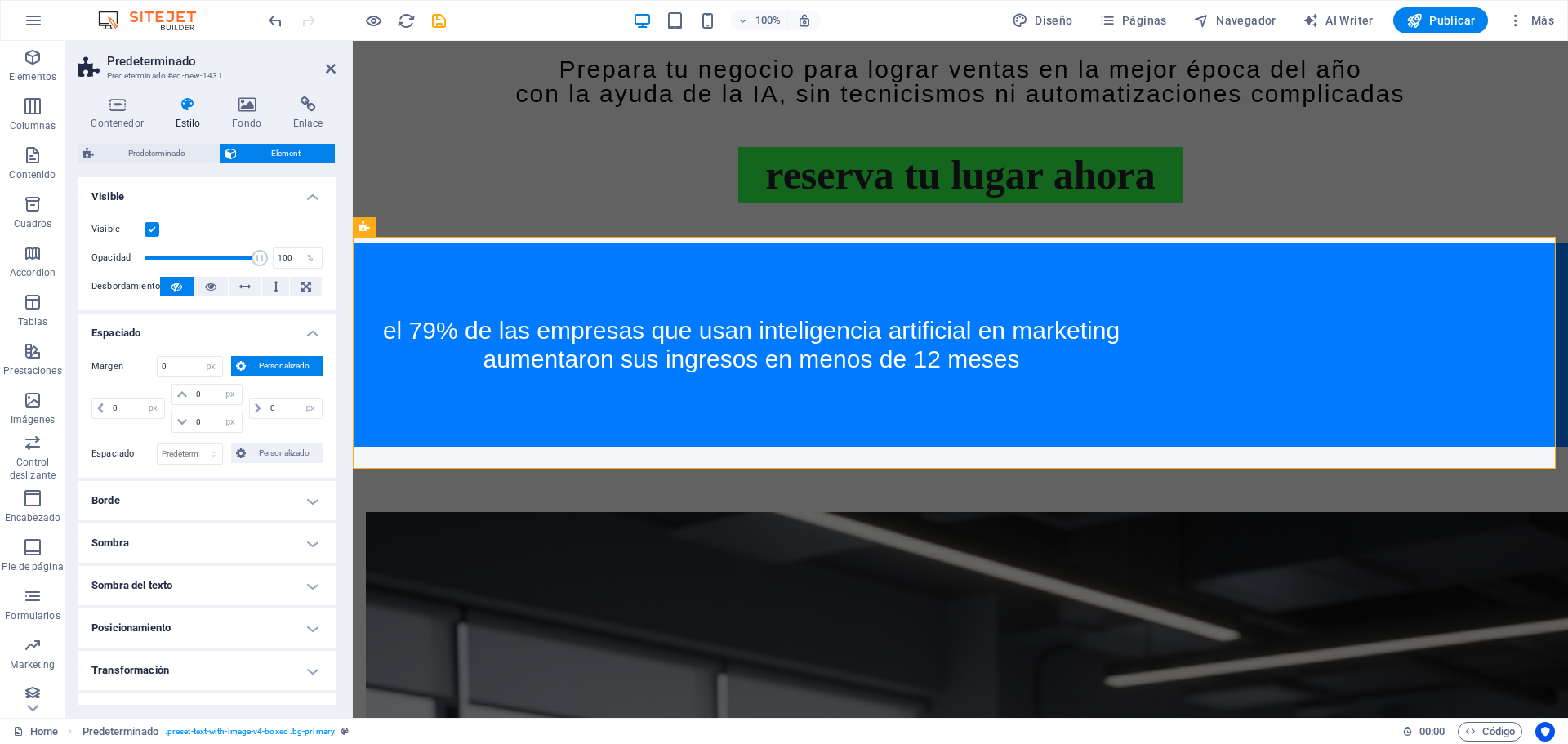
click at [269, 367] on span "Personalizado" at bounding box center [284, 365] width 67 height 20
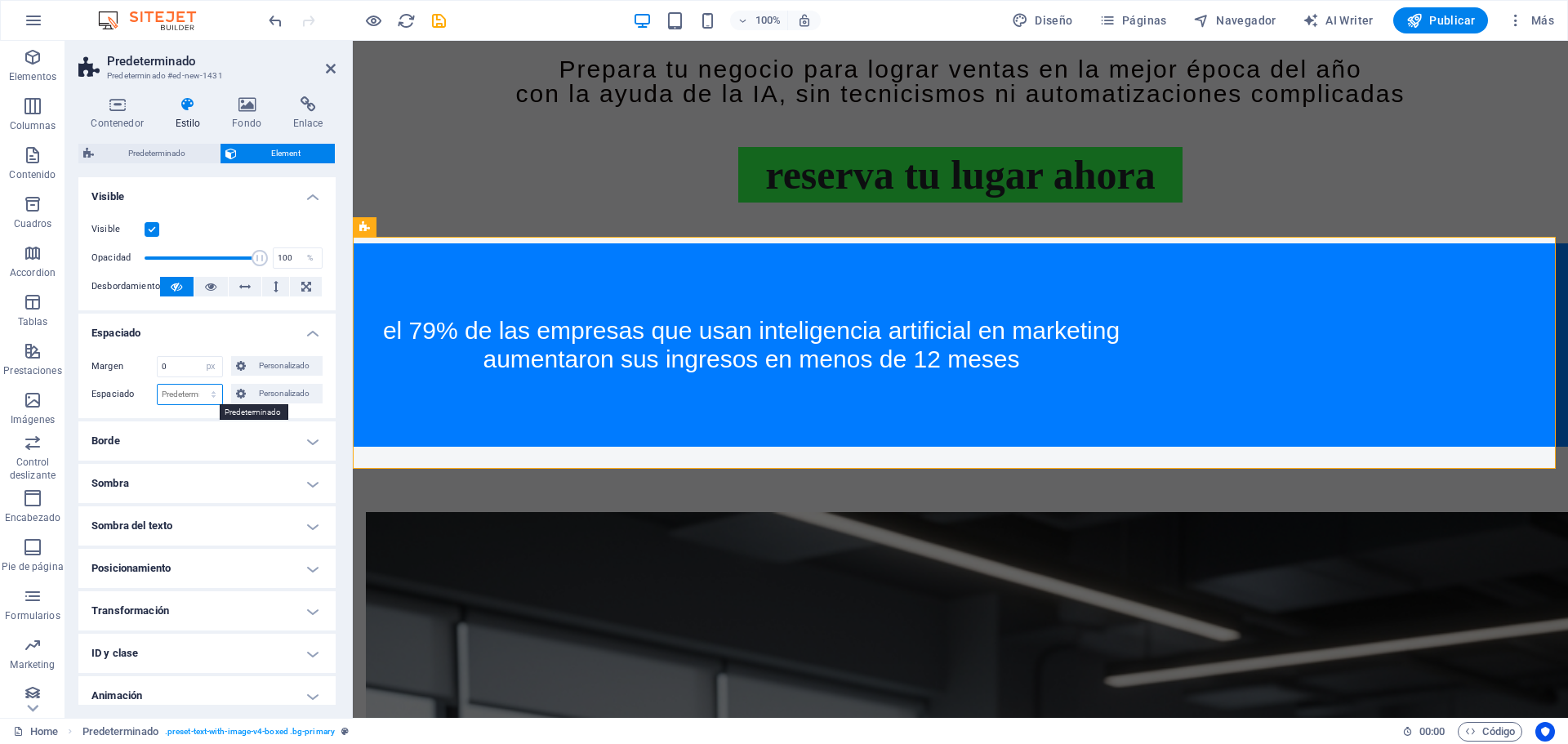
click at [189, 396] on select "Predeterminado px rem % vh vw Personalizado" at bounding box center [189, 394] width 64 height 20
select select "px"
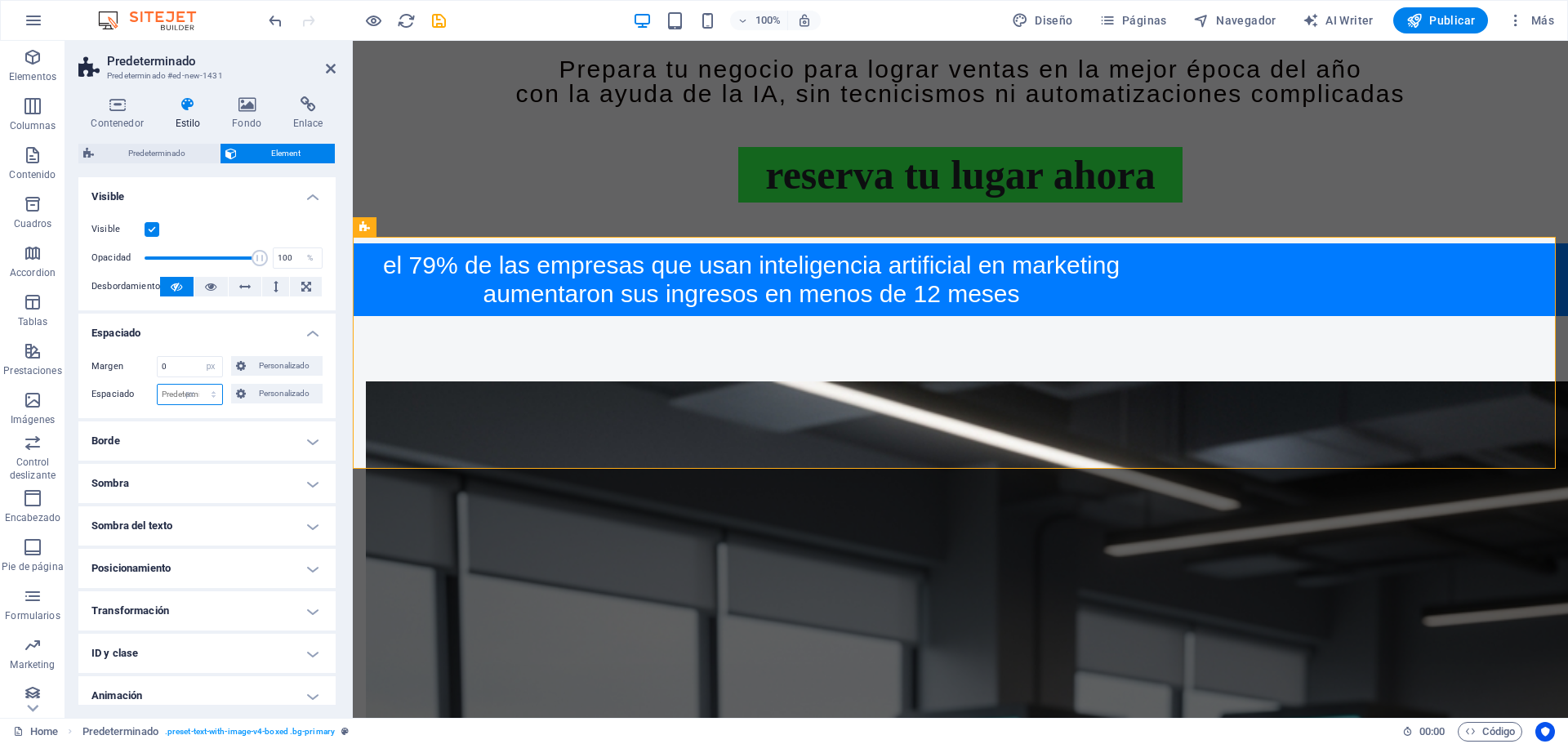
click at [197, 385] on select "Predeterminado px rem % vh vw Personalizado" at bounding box center [189, 394] width 64 height 20
type input "0"
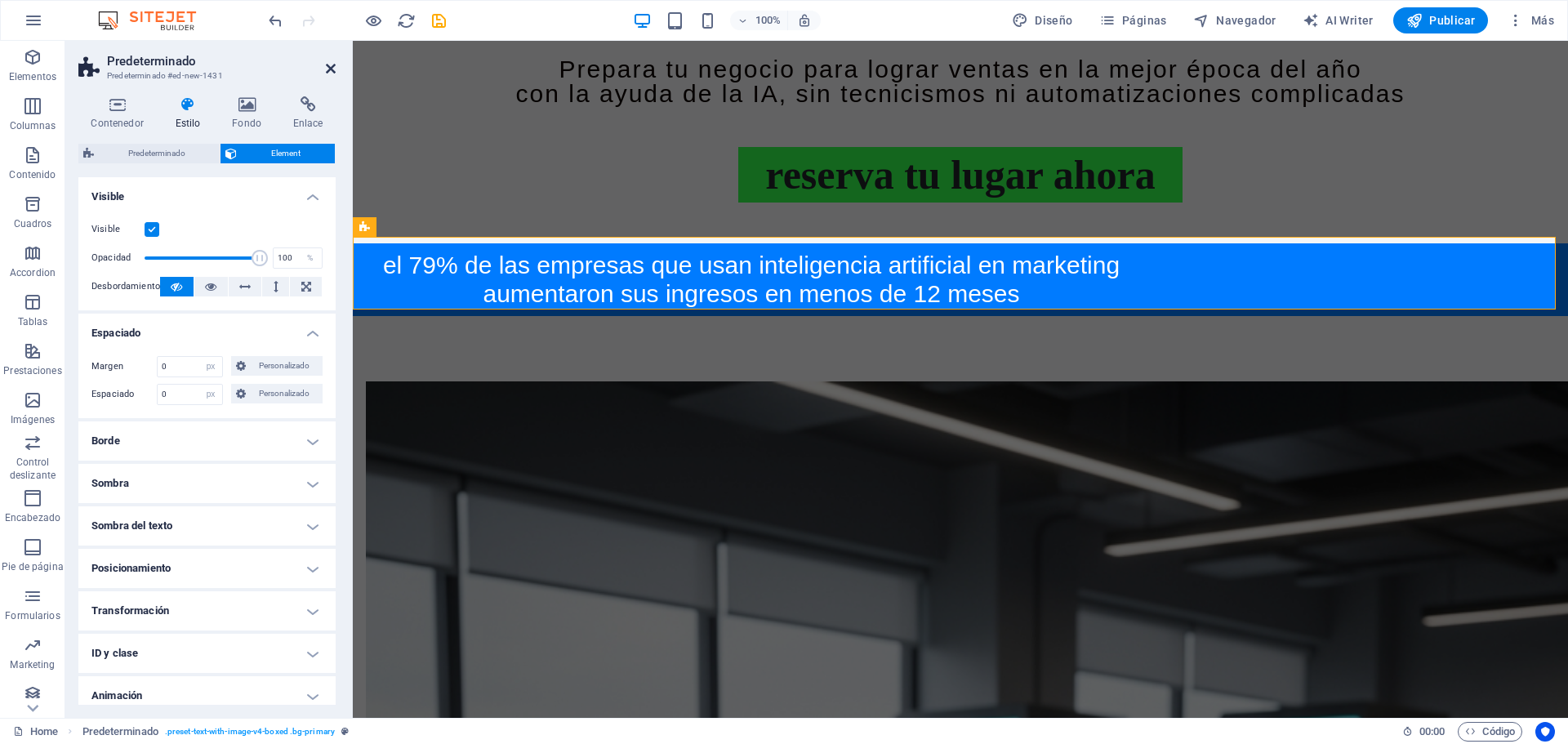
click at [333, 66] on icon at bounding box center [331, 69] width 10 height 13
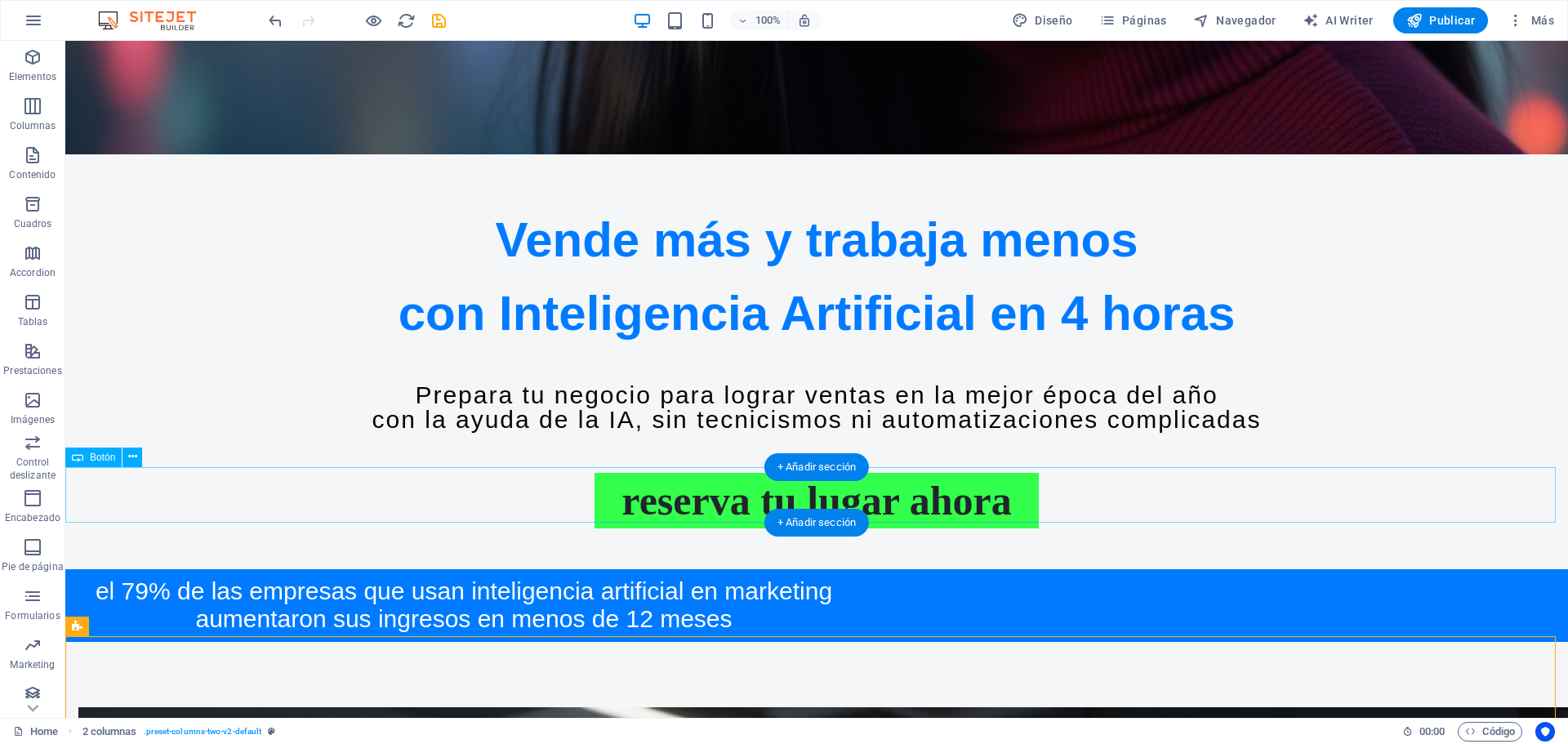
scroll to position [887, 0]
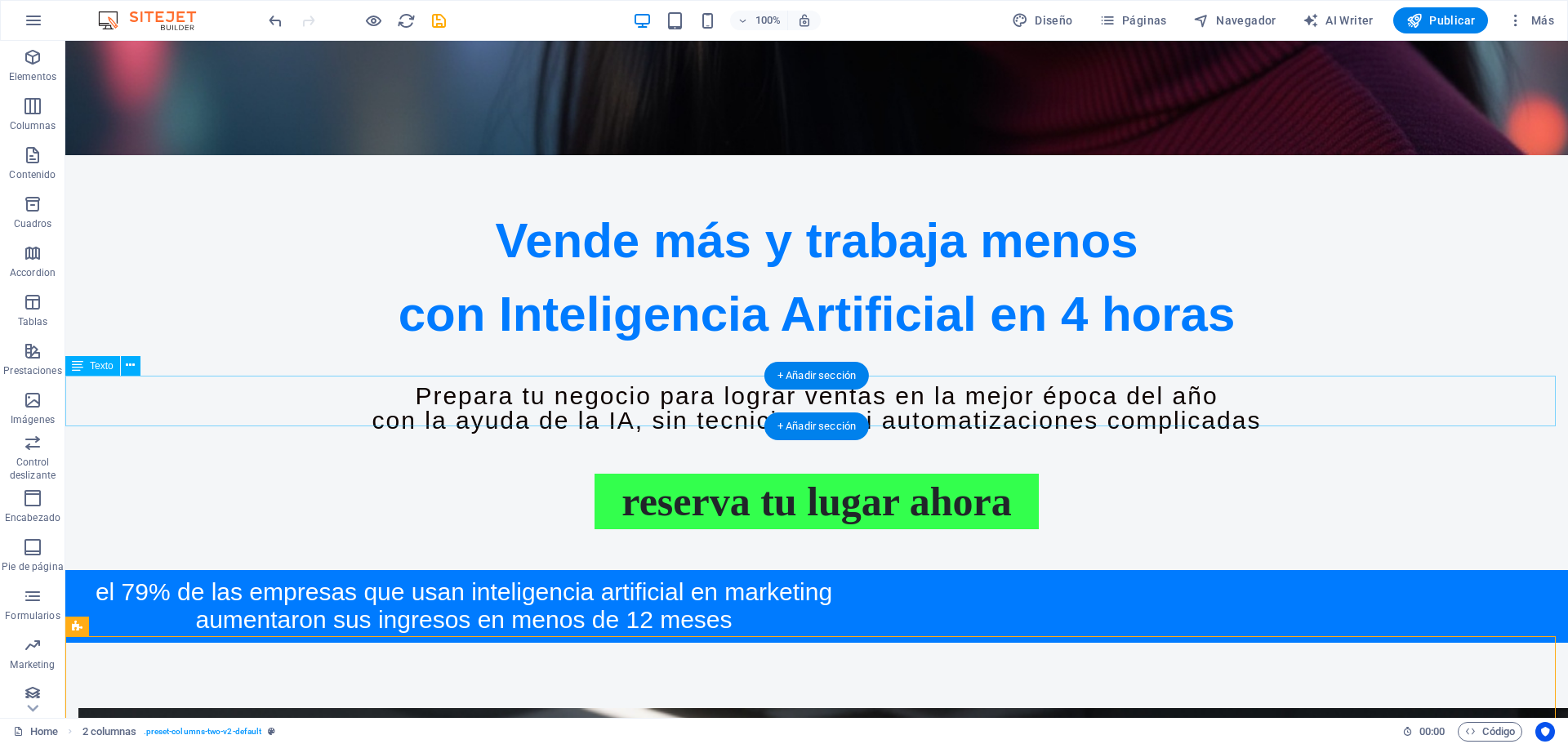
click at [729, 386] on div "Prepara tu negocio para lograr ventas en la mejor época del año con la ayuda de…" at bounding box center [816, 408] width 1503 height 49
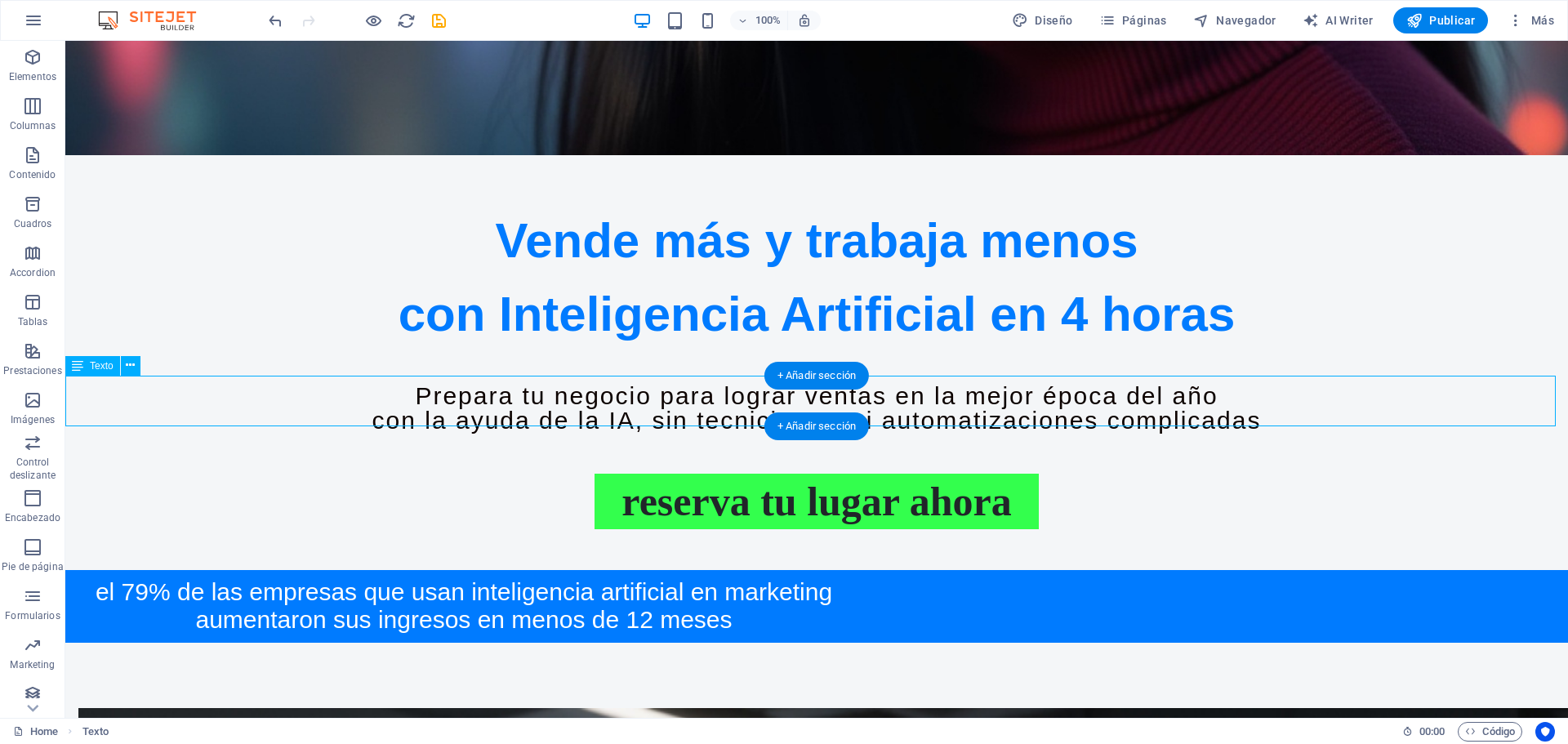
click at [729, 386] on div "Prepara tu negocio para lograr ventas en la mejor época del año con la ayuda de…" at bounding box center [816, 408] width 1503 height 49
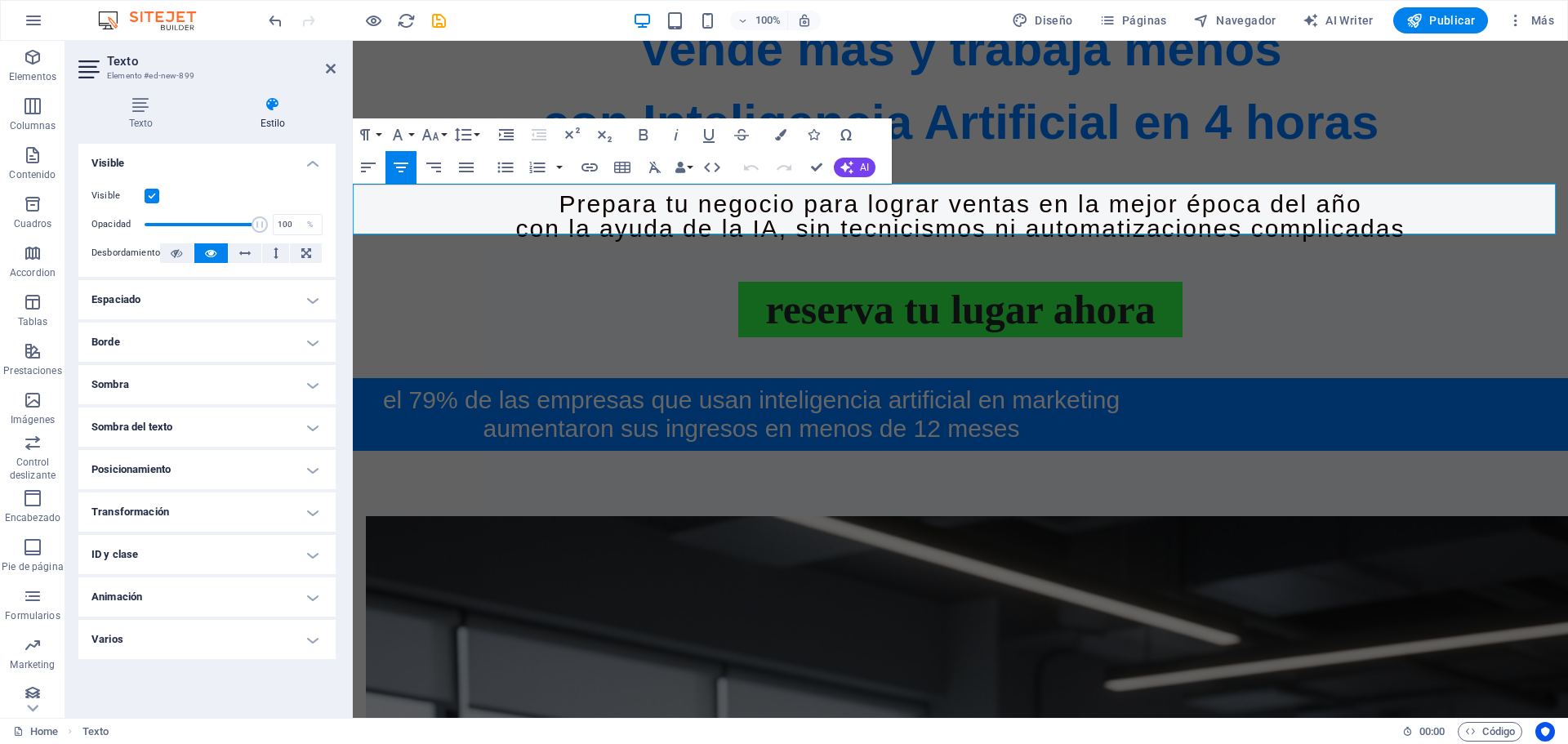
drag, startPoint x: 504, startPoint y: 193, endPoint x: 1538, endPoint y: 227, distance: 1034.6
click at [1538, 227] on div "Prepara tu negocio para lograr ventas en la mejor época del año con la ayuda de…" at bounding box center [961, 216] width 1215 height 49
click at [414, 131] on button "Font Family" at bounding box center [401, 134] width 31 height 33
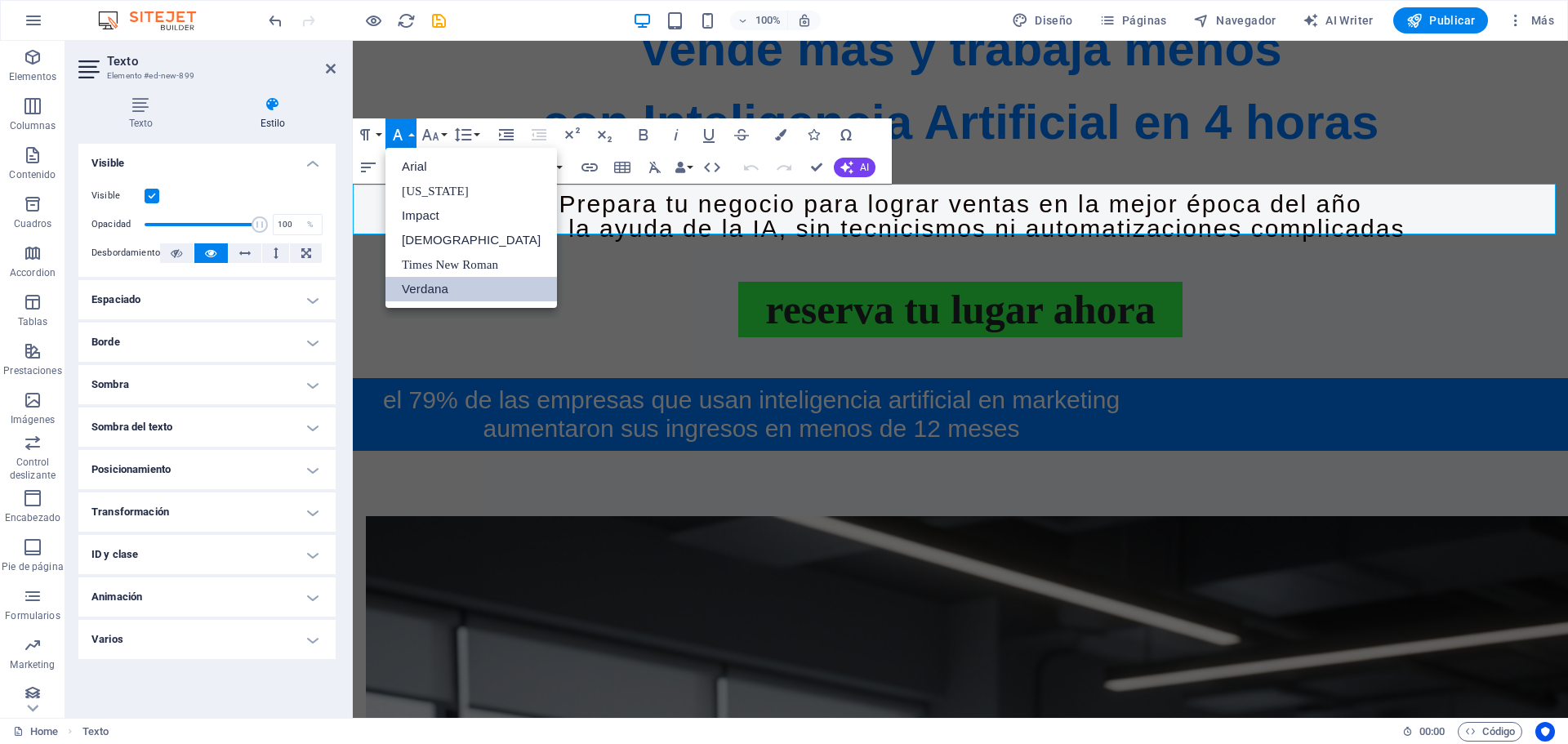
scroll to position [0, 0]
click at [425, 289] on link "Verdana" at bounding box center [471, 289] width 171 height 24
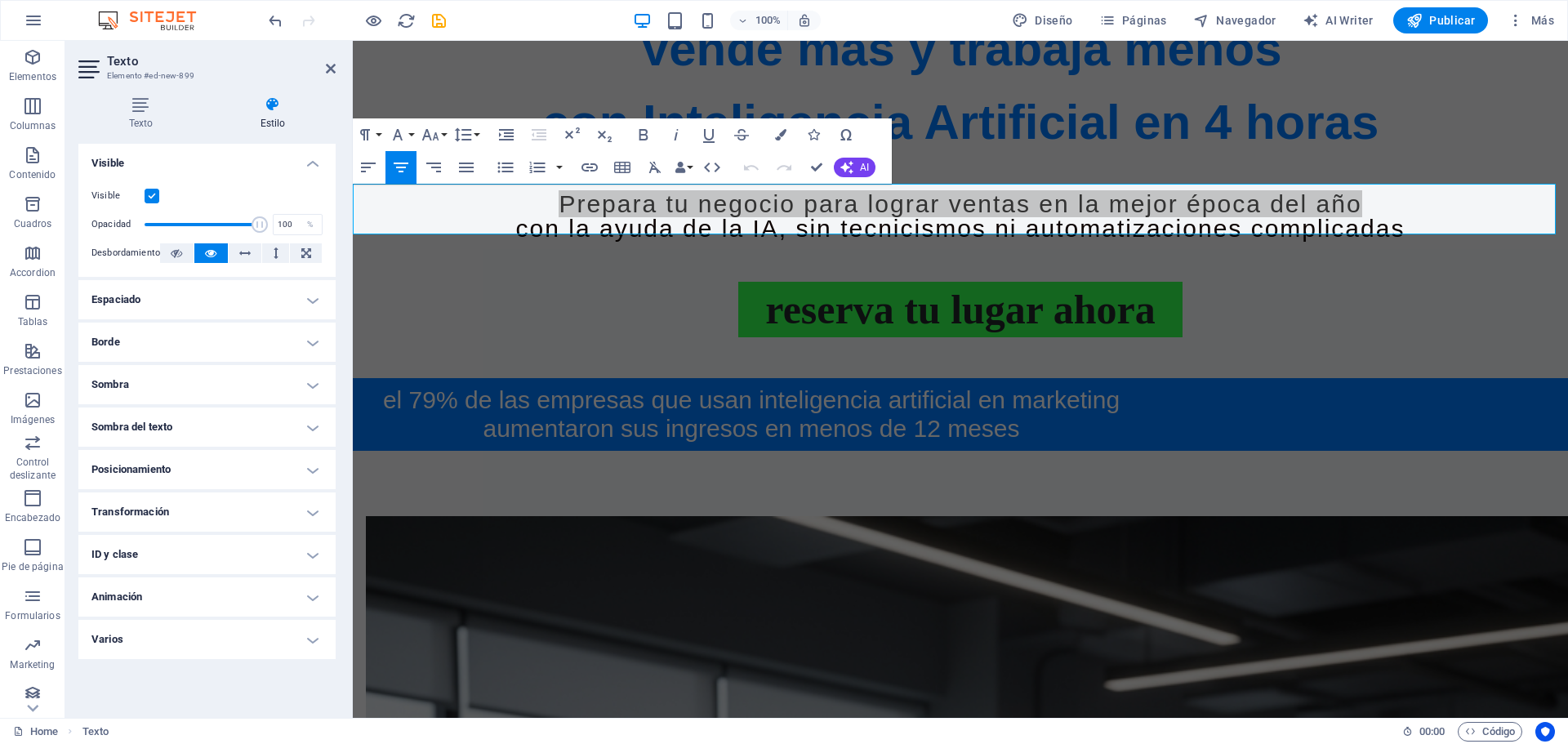
click at [148, 694] on div "Diseño La forma en la que este elemento se expande en la disposición (Flexbox).…" at bounding box center [207, 424] width 257 height 561
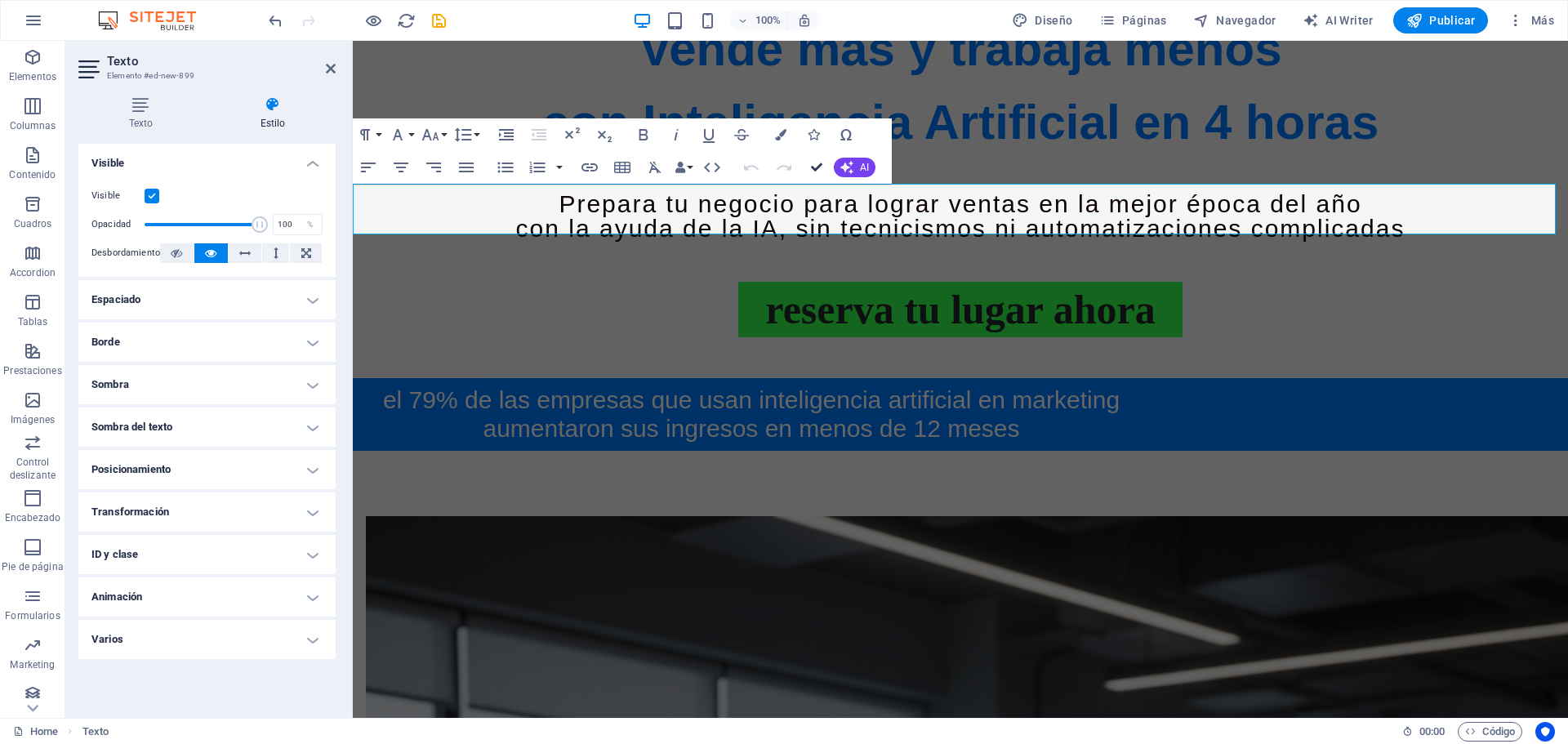
scroll to position [1079, 0]
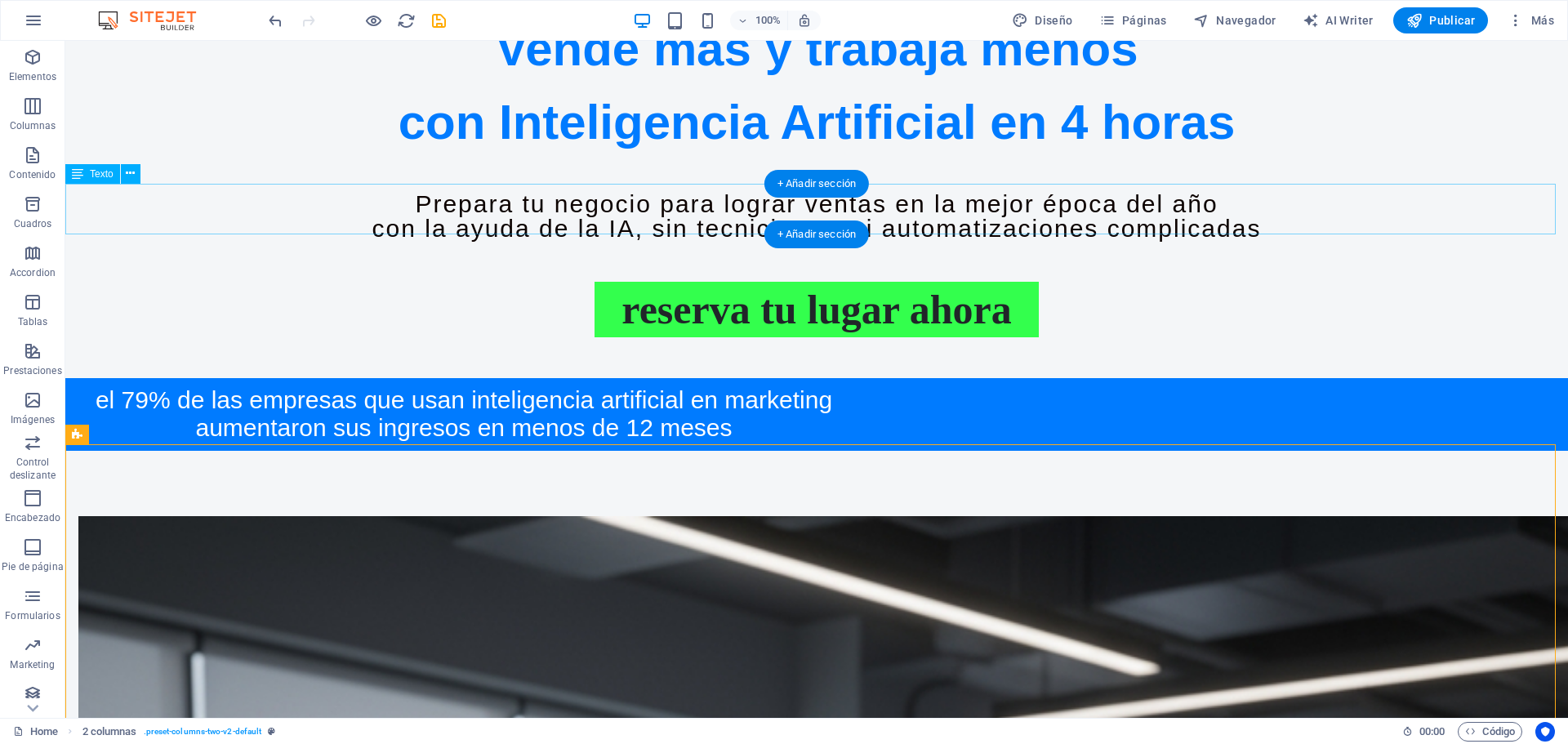
click at [475, 192] on div "Prepara tu negocio para lograr ventas en la mejor época del año con la ayuda de…" at bounding box center [816, 216] width 1503 height 49
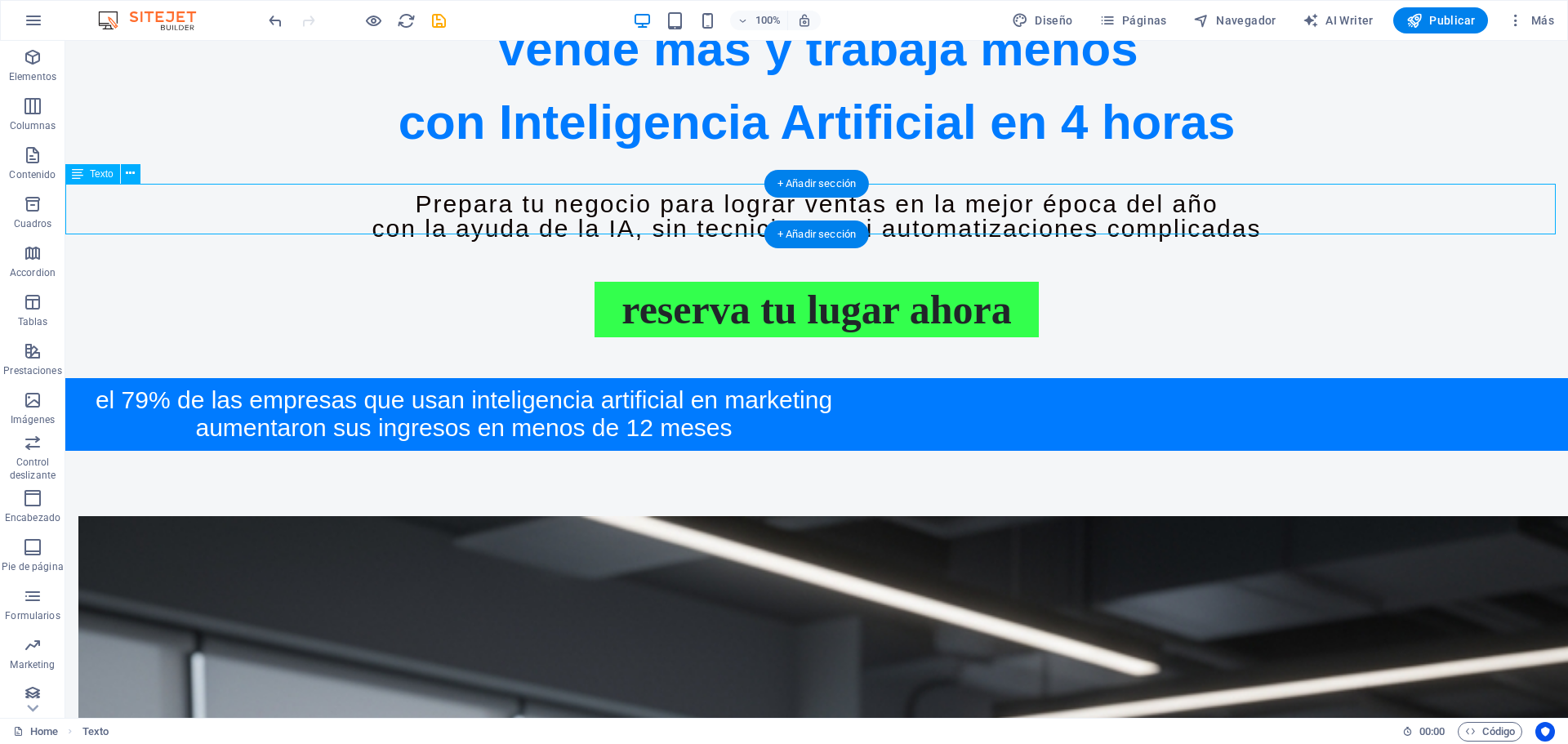
click at [475, 192] on div "Prepara tu negocio para lograr ventas en la mejor época del año con la ayuda de…" at bounding box center [816, 216] width 1503 height 49
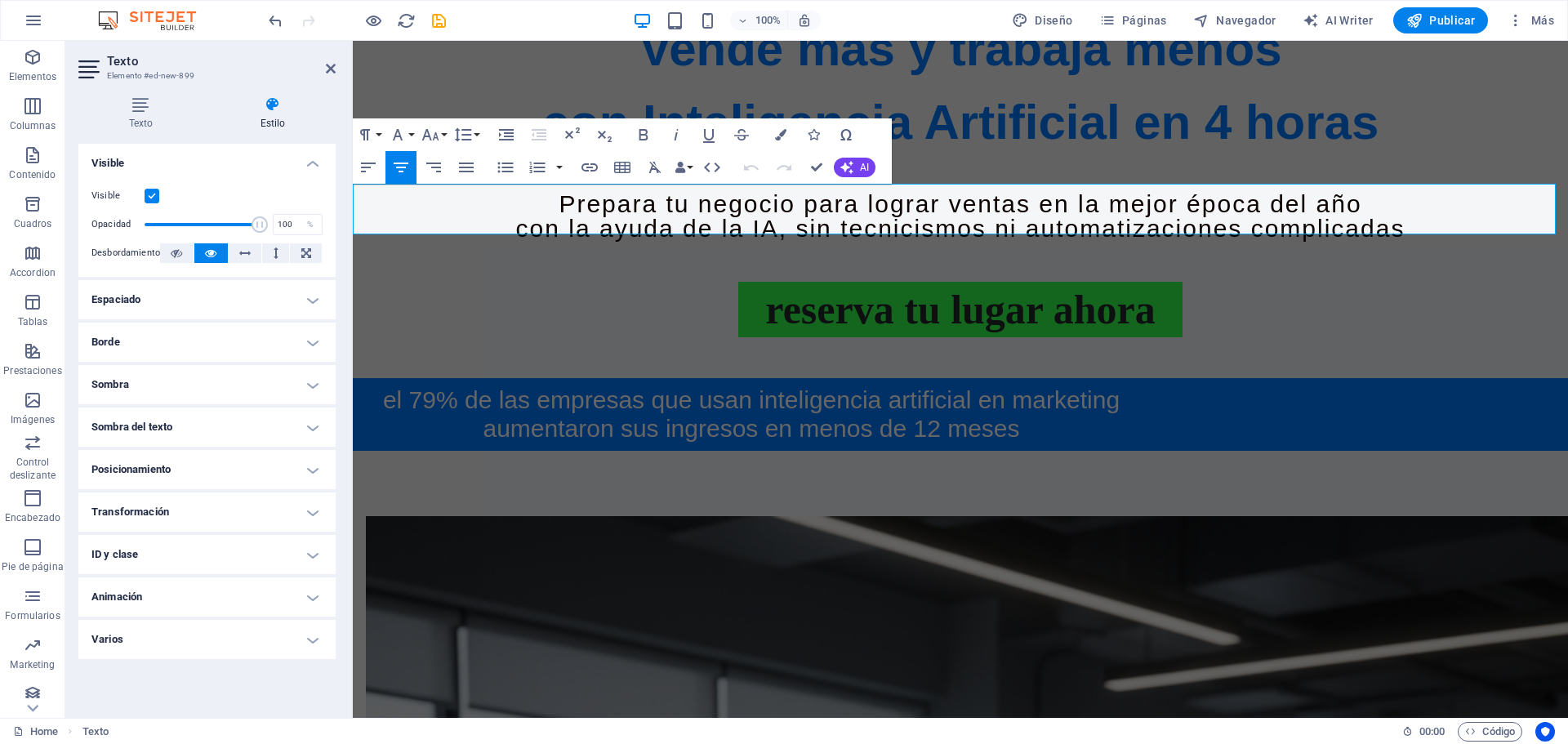
drag, startPoint x: 511, startPoint y: 200, endPoint x: 1460, endPoint y: 223, distance: 949.3
click at [1460, 223] on div "Prepara tu negocio para lograr ventas en la mejor época del año con la ayuda de…" at bounding box center [961, 216] width 1215 height 49
click at [646, 156] on button "Clear Formatting" at bounding box center [654, 167] width 31 height 33
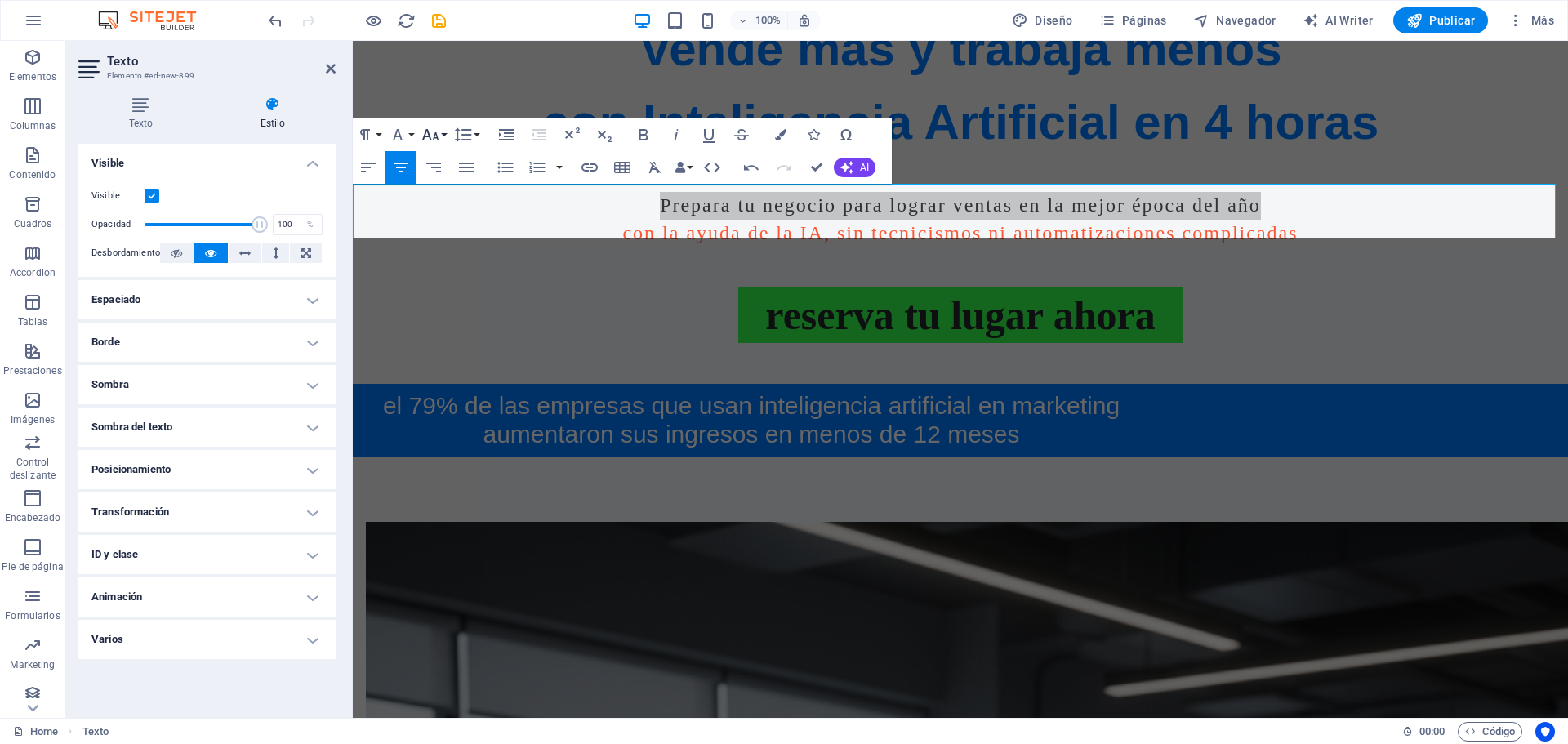
click at [433, 129] on icon "button" at bounding box center [429, 134] width 20 height 20
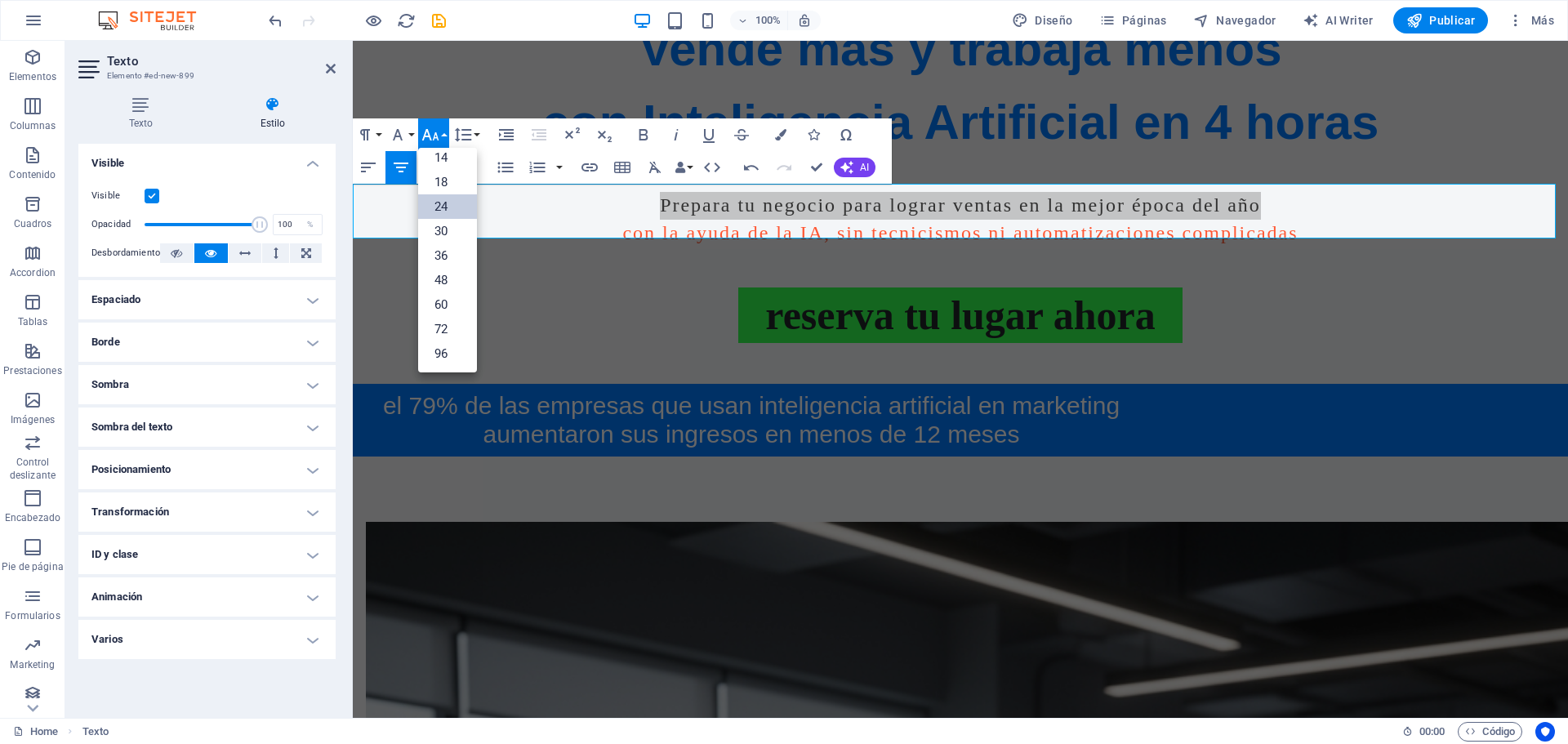
scroll to position [131, 0]
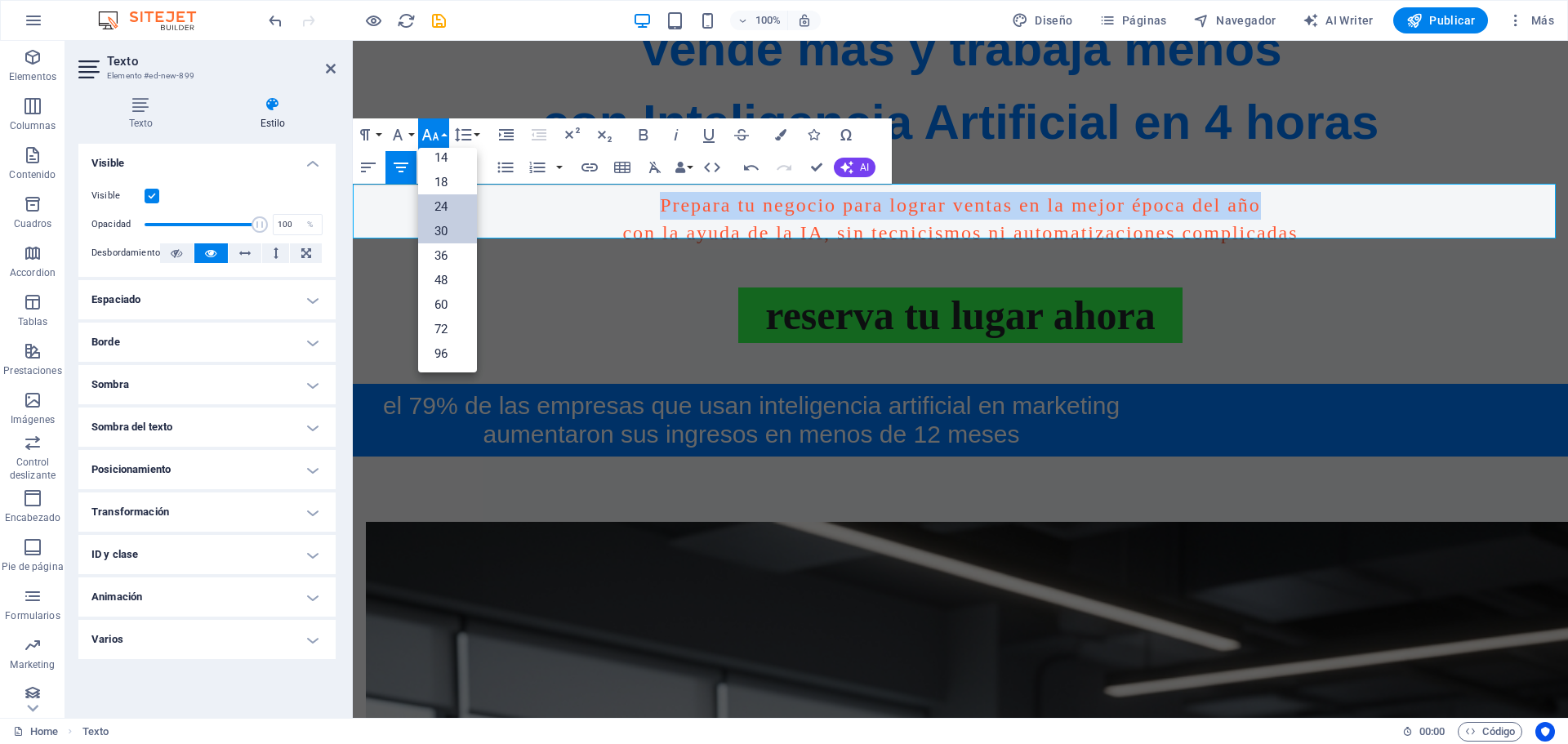
click at [443, 228] on link "30" at bounding box center [447, 231] width 59 height 24
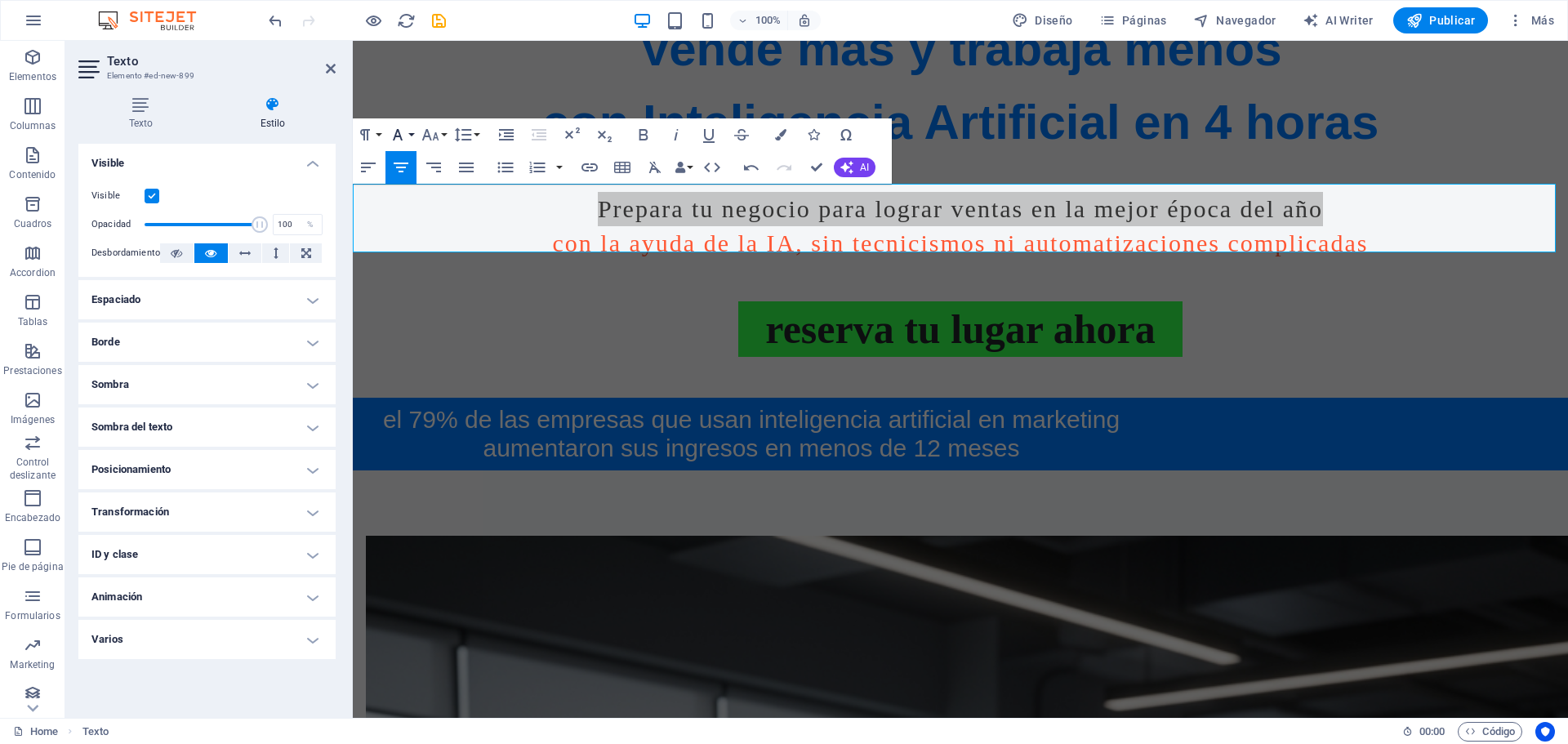
click at [408, 134] on button "Font Family" at bounding box center [401, 134] width 31 height 33
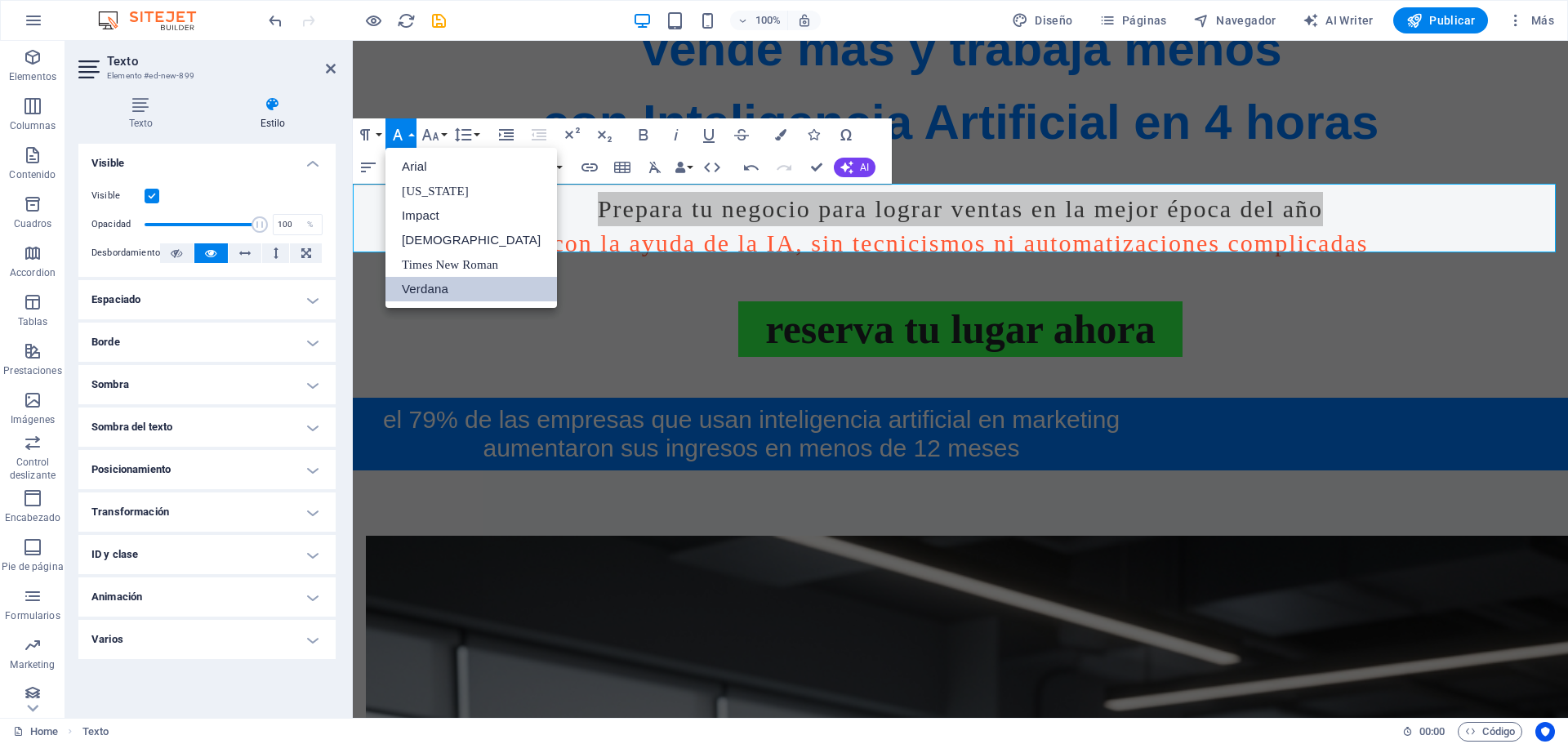
drag, startPoint x: 458, startPoint y: 289, endPoint x: 102, endPoint y: 238, distance: 359.6
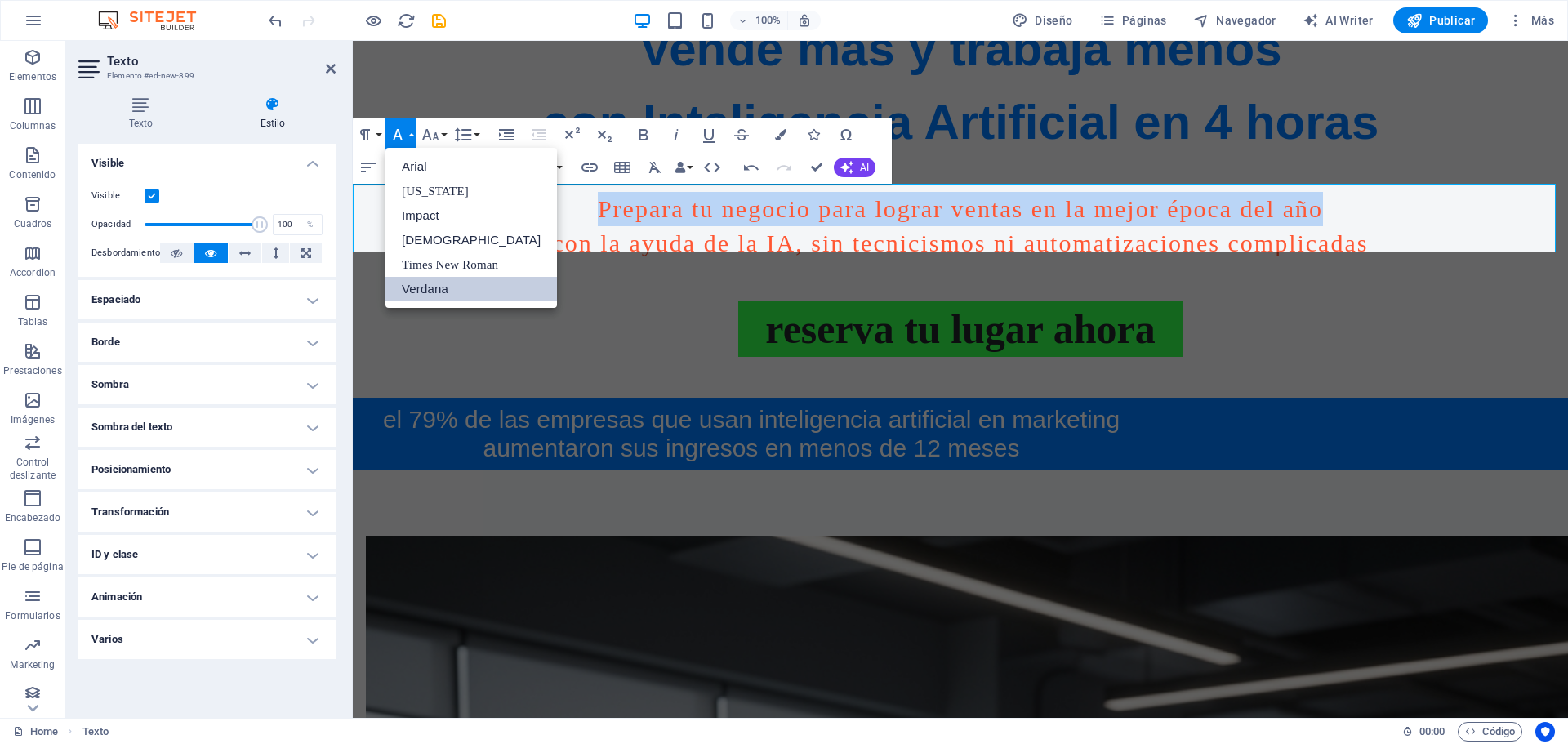
click at [458, 289] on link "Verdana" at bounding box center [471, 289] width 171 height 24
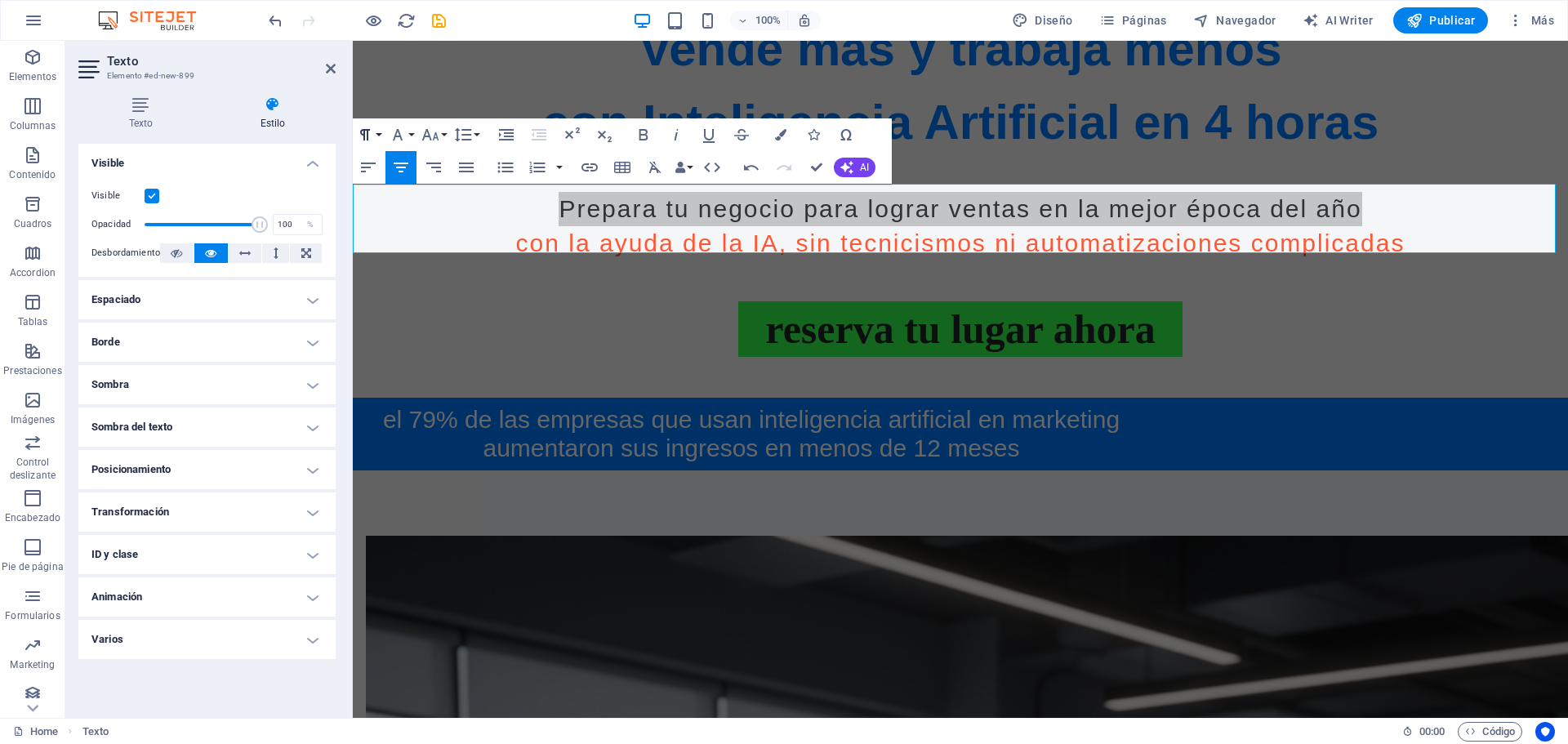
click at [374, 137] on icon "button" at bounding box center [364, 134] width 20 height 20
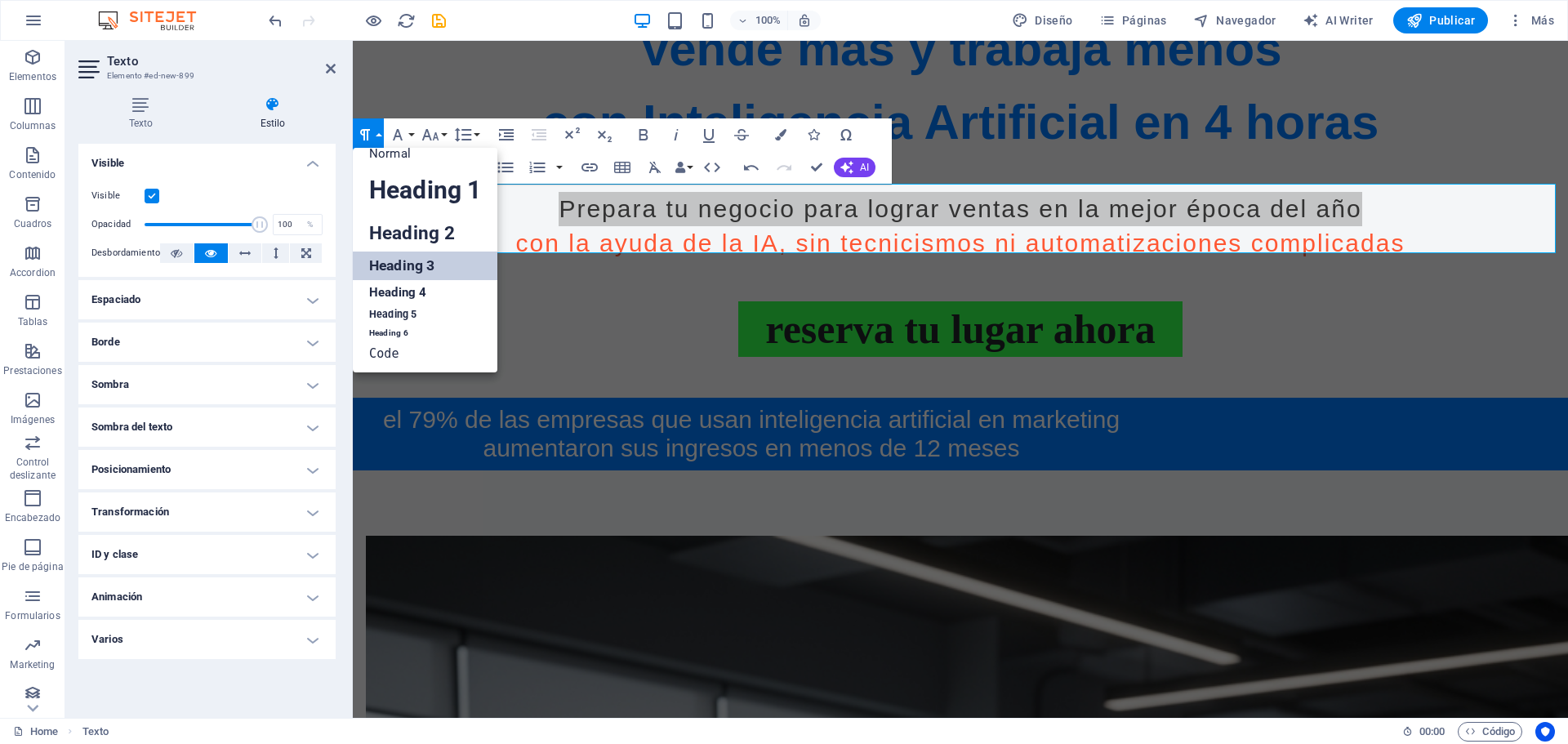
scroll to position [13, 0]
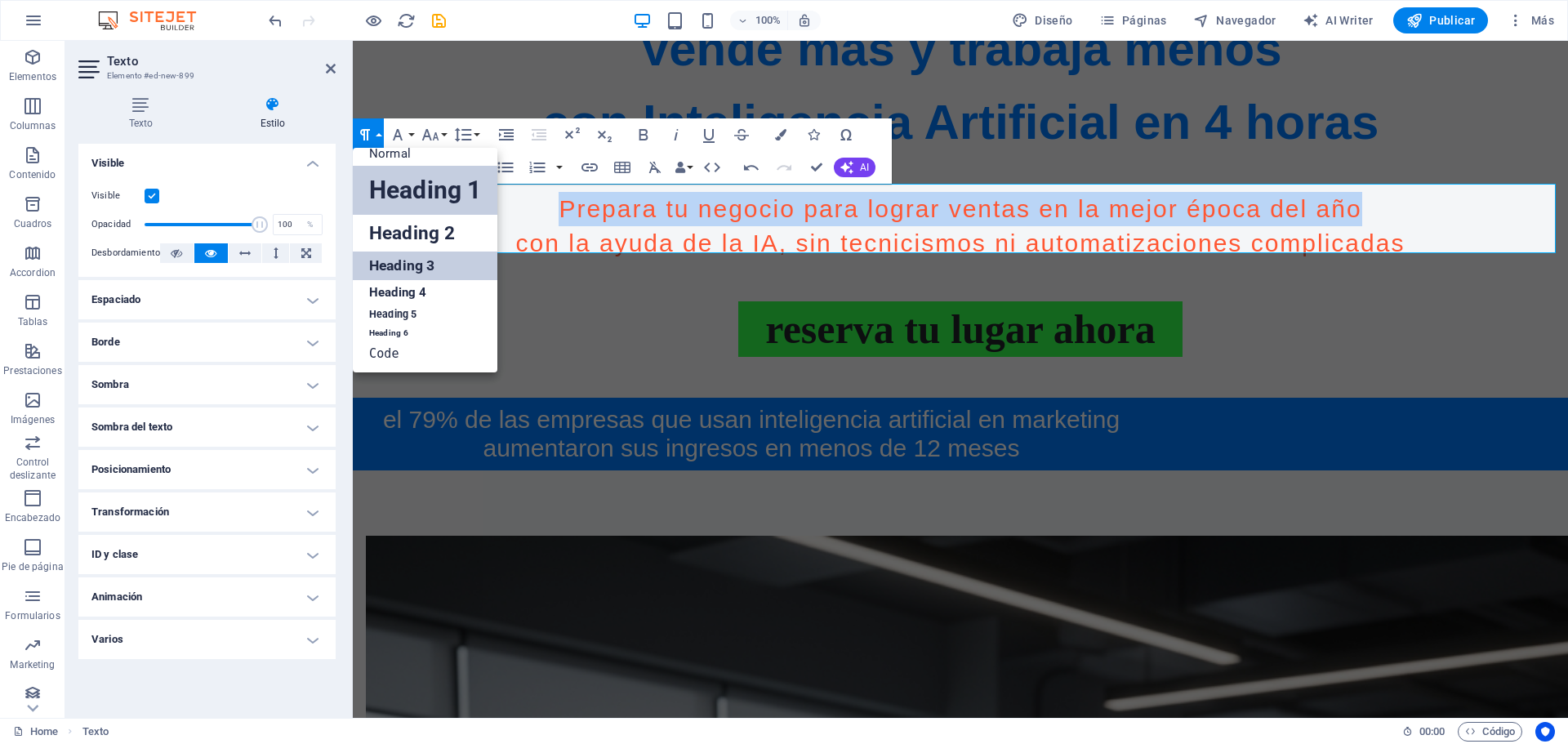
click at [407, 201] on link "Heading 1" at bounding box center [425, 190] width 144 height 49
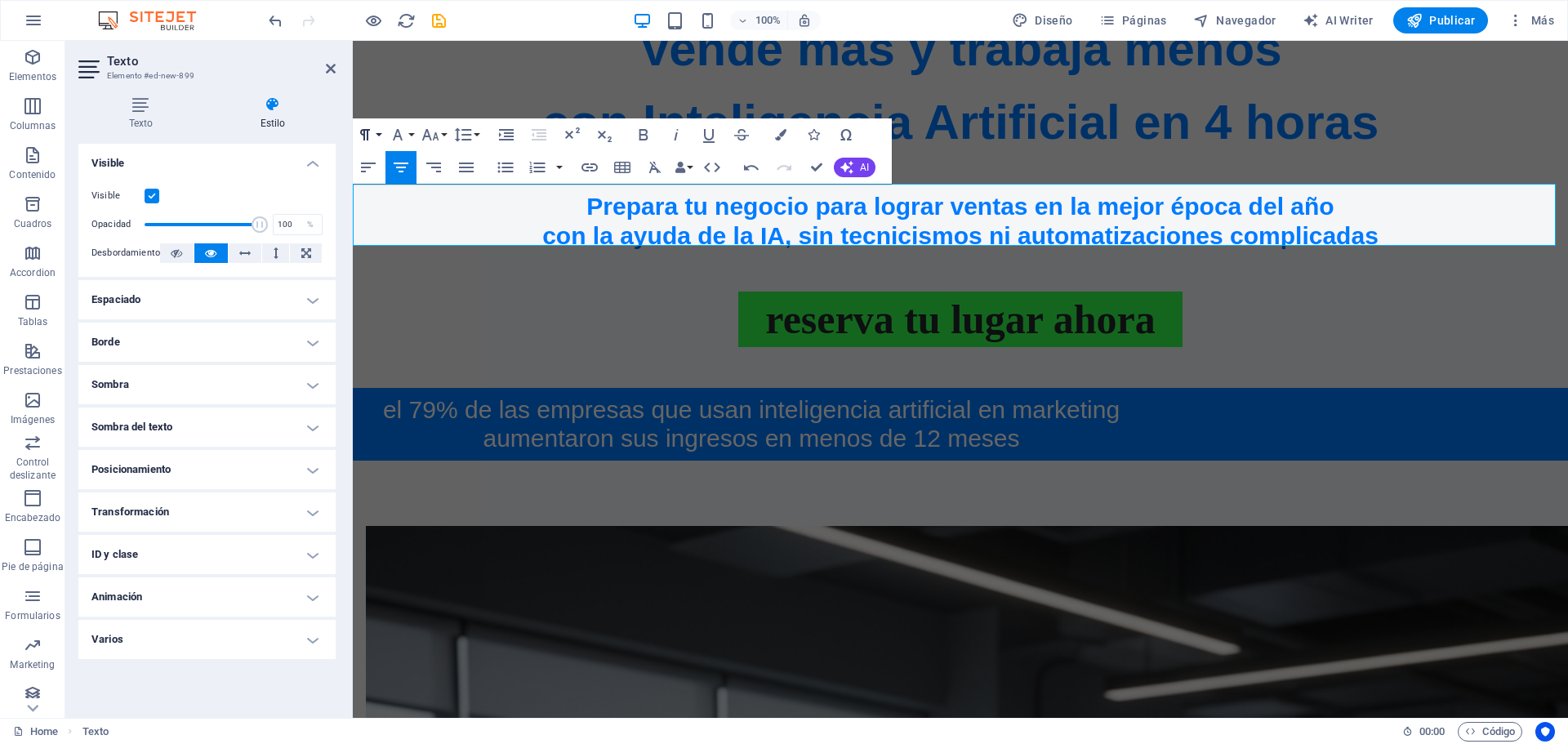
click at [371, 129] on icon "button" at bounding box center [364, 134] width 20 height 20
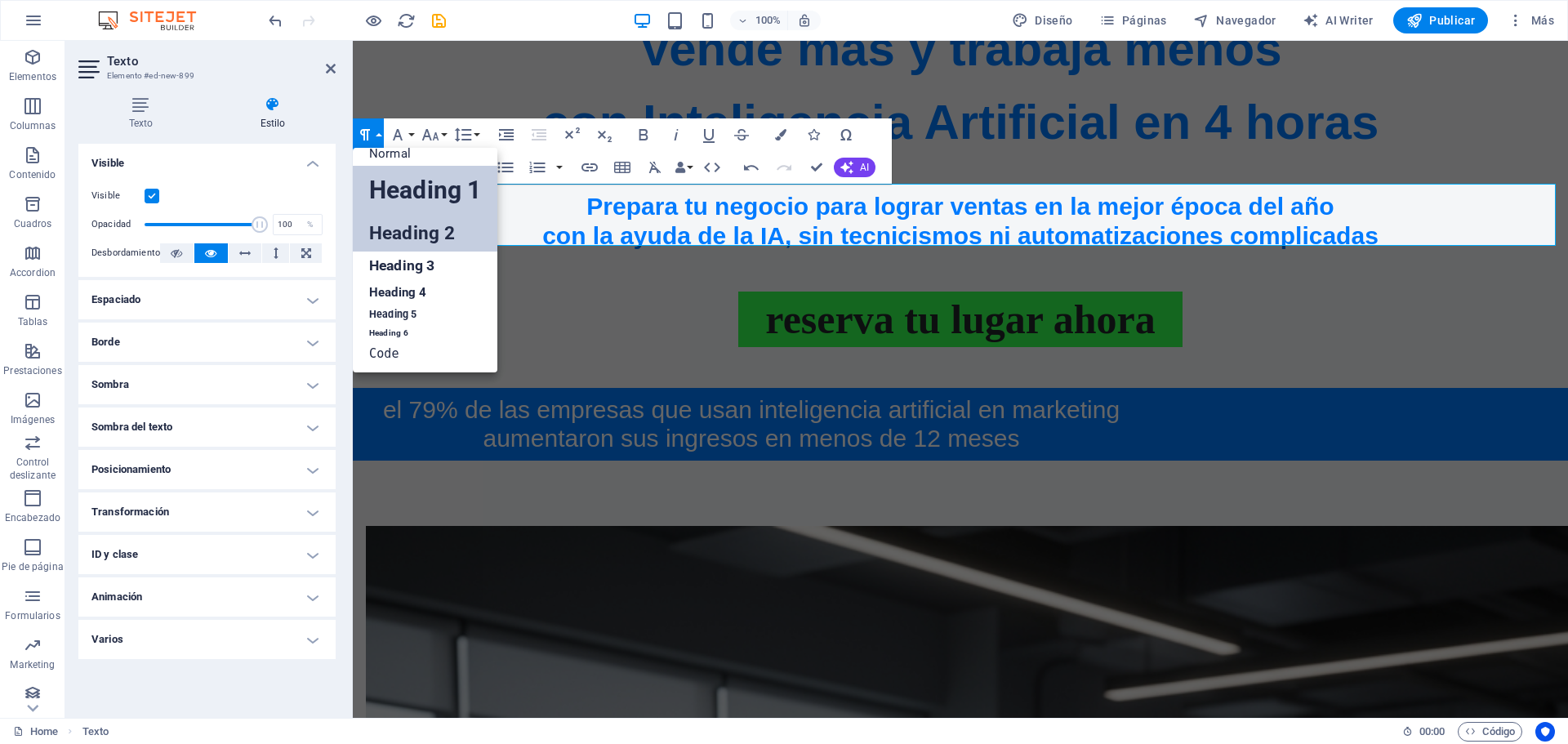
click at [414, 237] on link "Heading 2" at bounding box center [425, 233] width 144 height 36
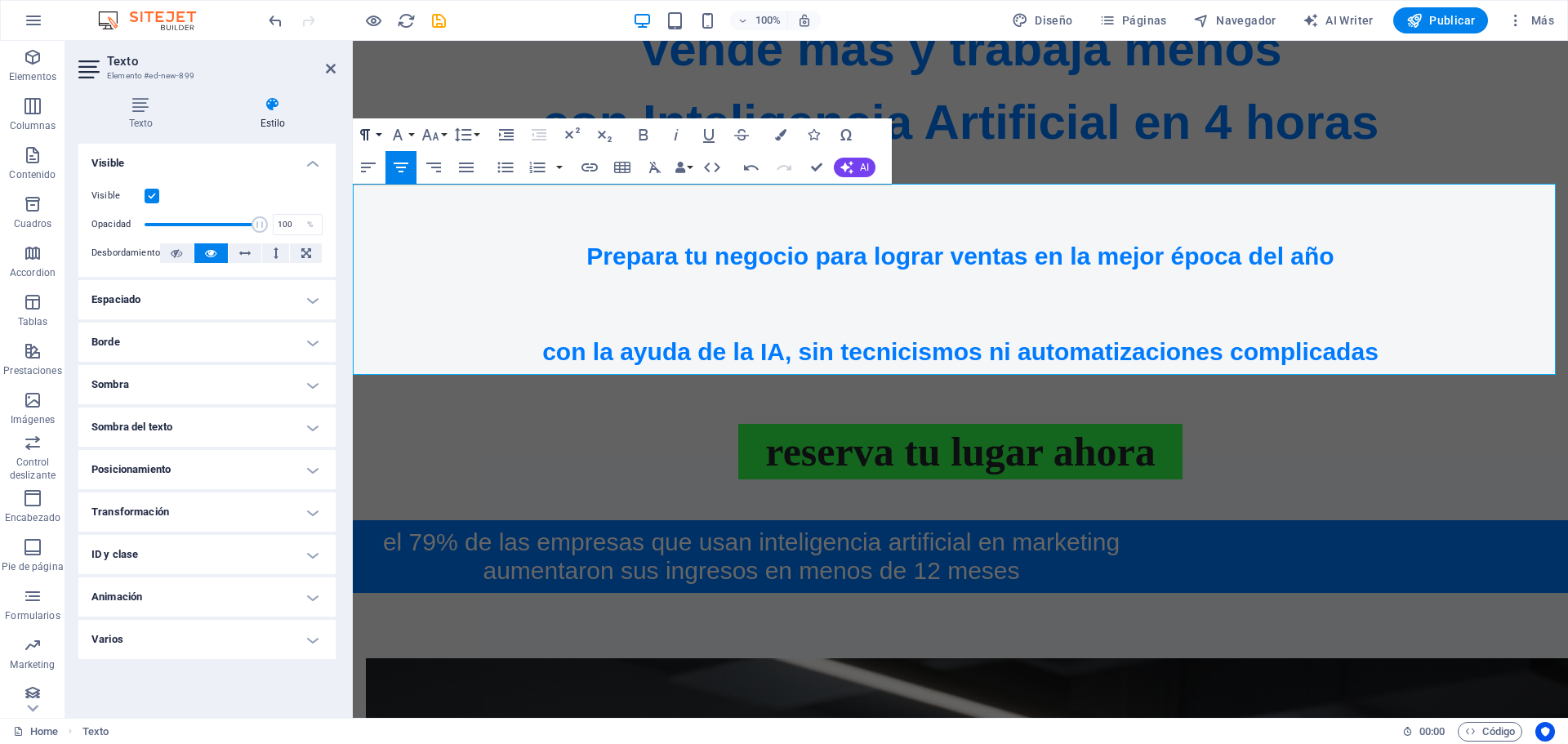
click at [380, 129] on button "Paragraph Format" at bounding box center [368, 134] width 31 height 33
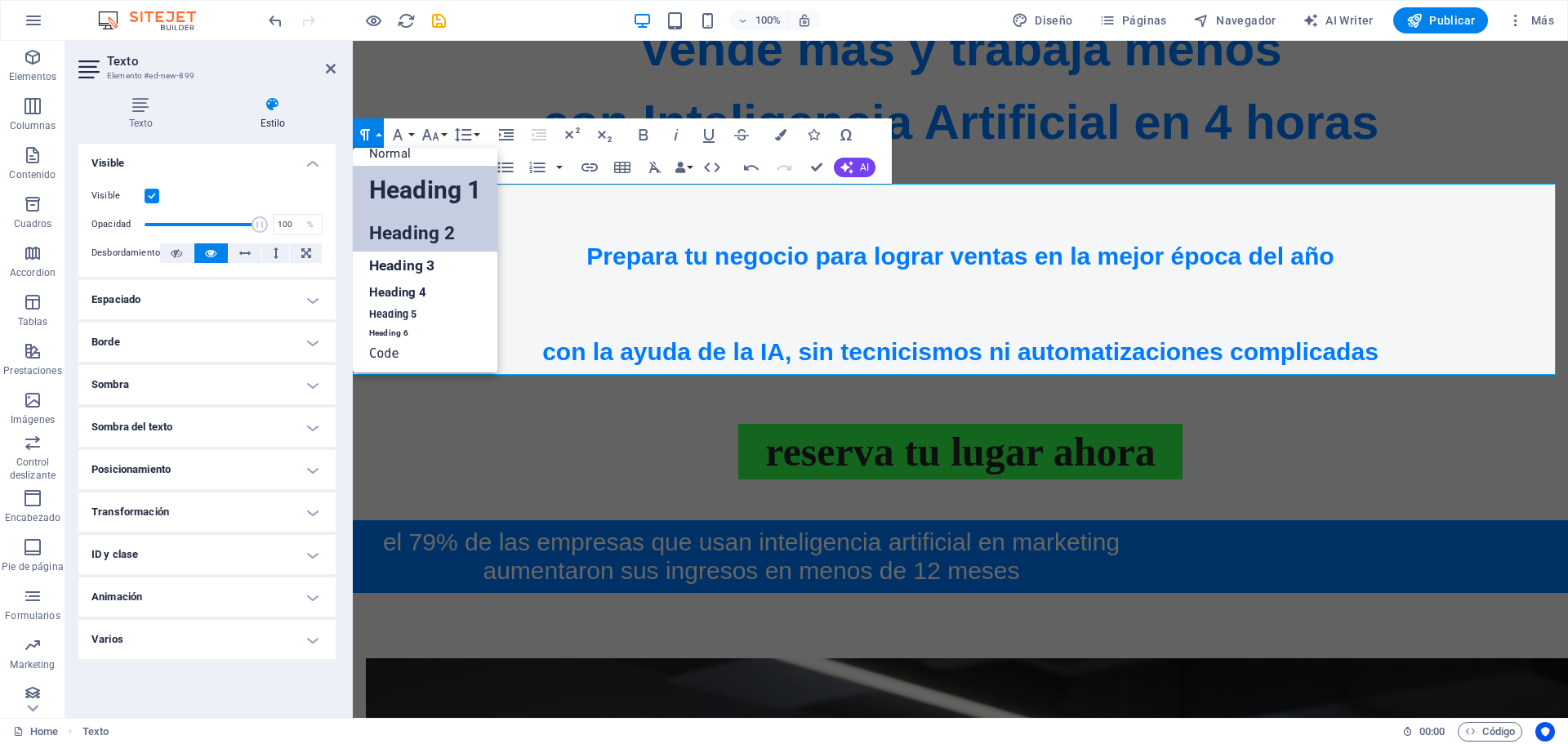
click at [402, 188] on link "Heading 1" at bounding box center [425, 190] width 144 height 49
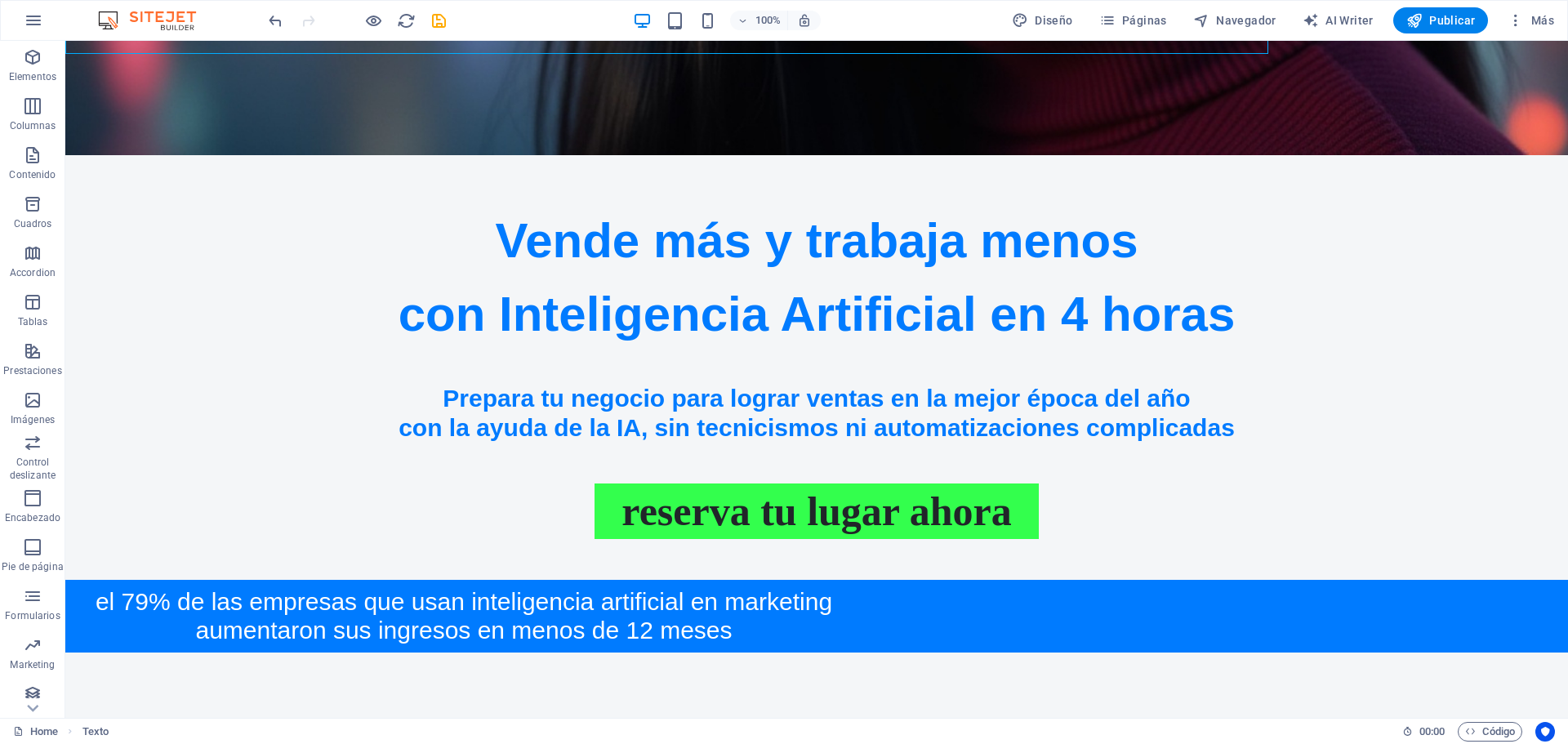
scroll to position [1079, 0]
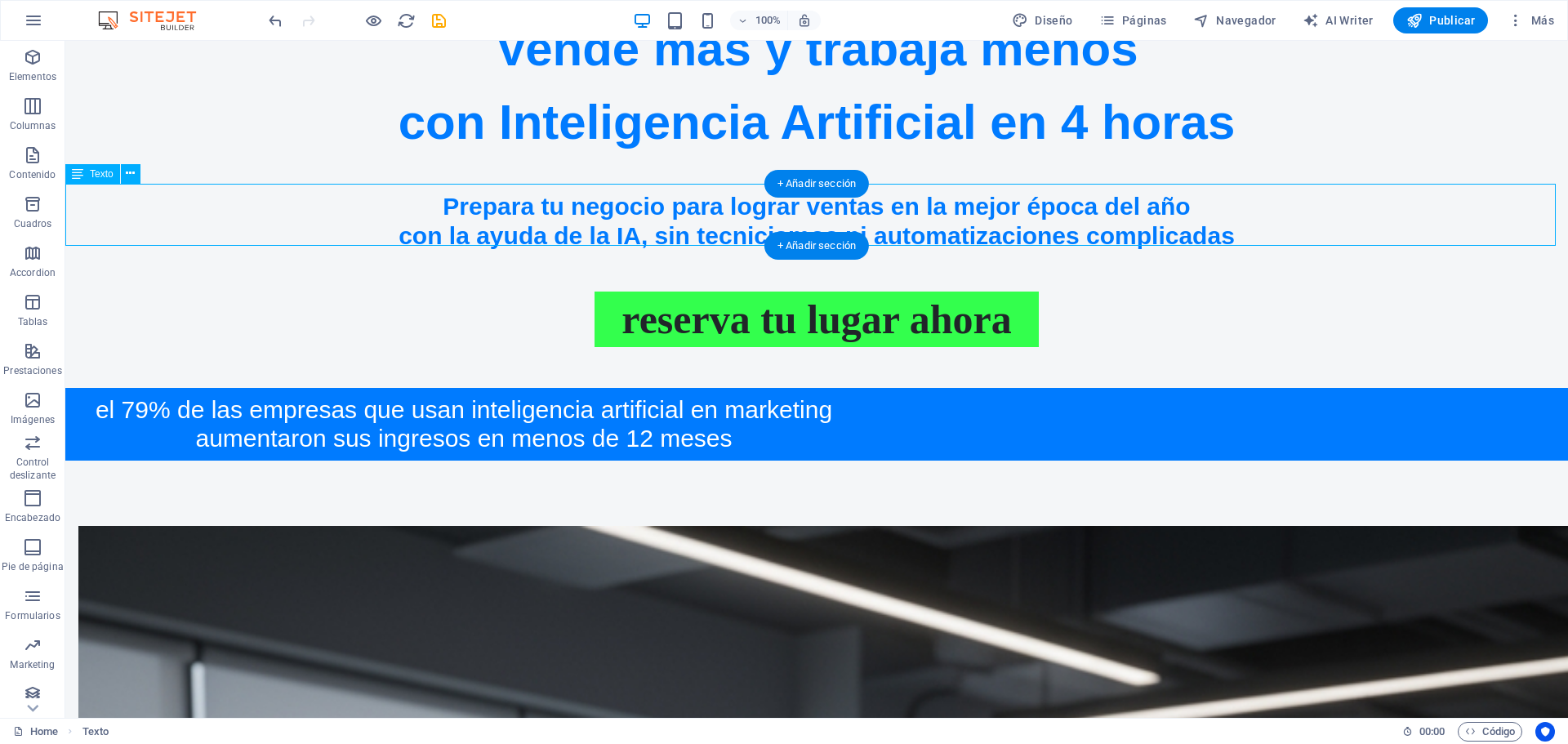
click at [387, 210] on div "Prepara tu negocio para lograr ventas en la mejor época del año con la ayuda de…" at bounding box center [816, 221] width 1503 height 59
click at [381, 210] on div "Prepara tu negocio para lograr ventas en la mejor época del año con la ayuda de…" at bounding box center [816, 221] width 1503 height 59
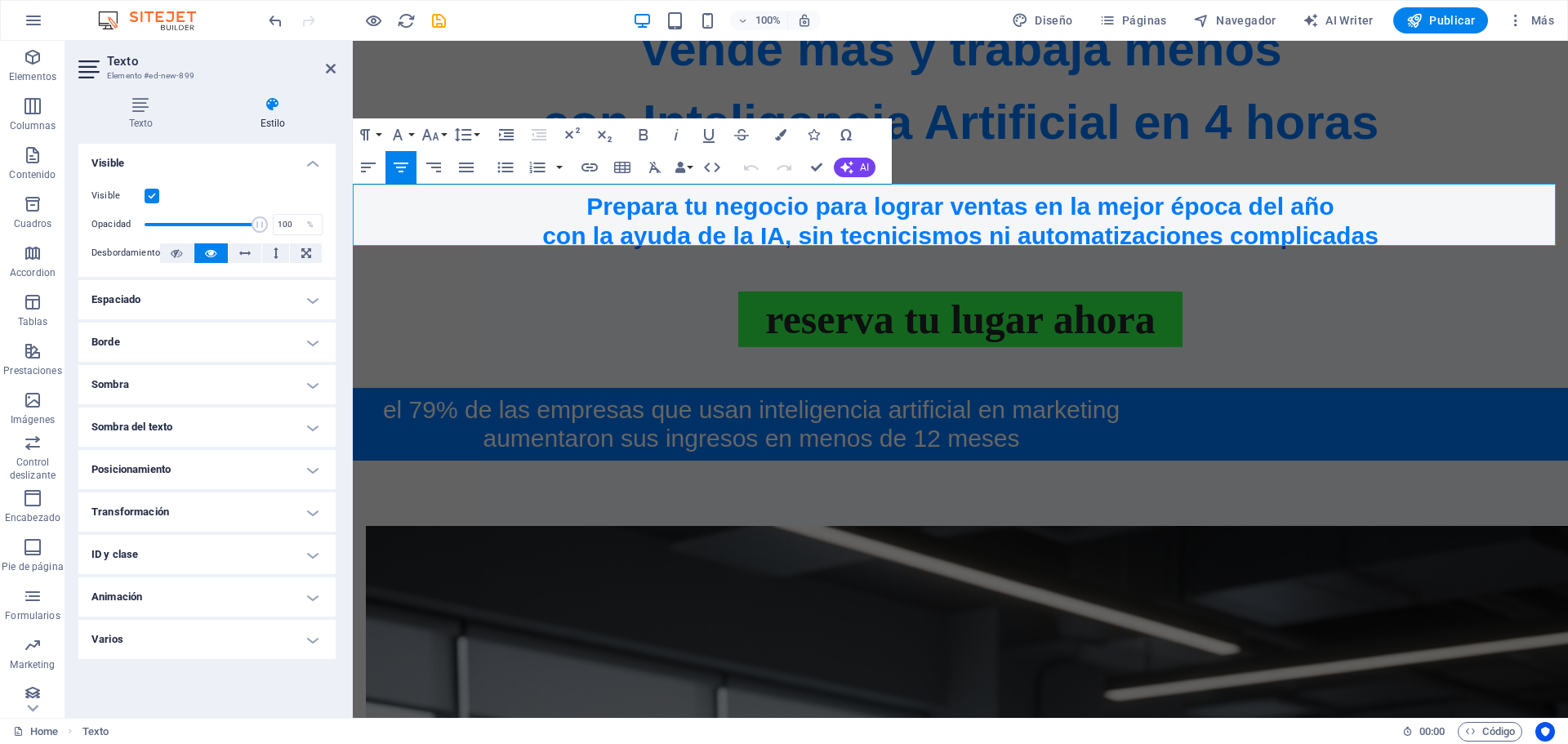
drag, startPoint x: 518, startPoint y: 188, endPoint x: 1567, endPoint y: 226, distance: 1049.7
click at [780, 137] on icon "button" at bounding box center [781, 134] width 11 height 11
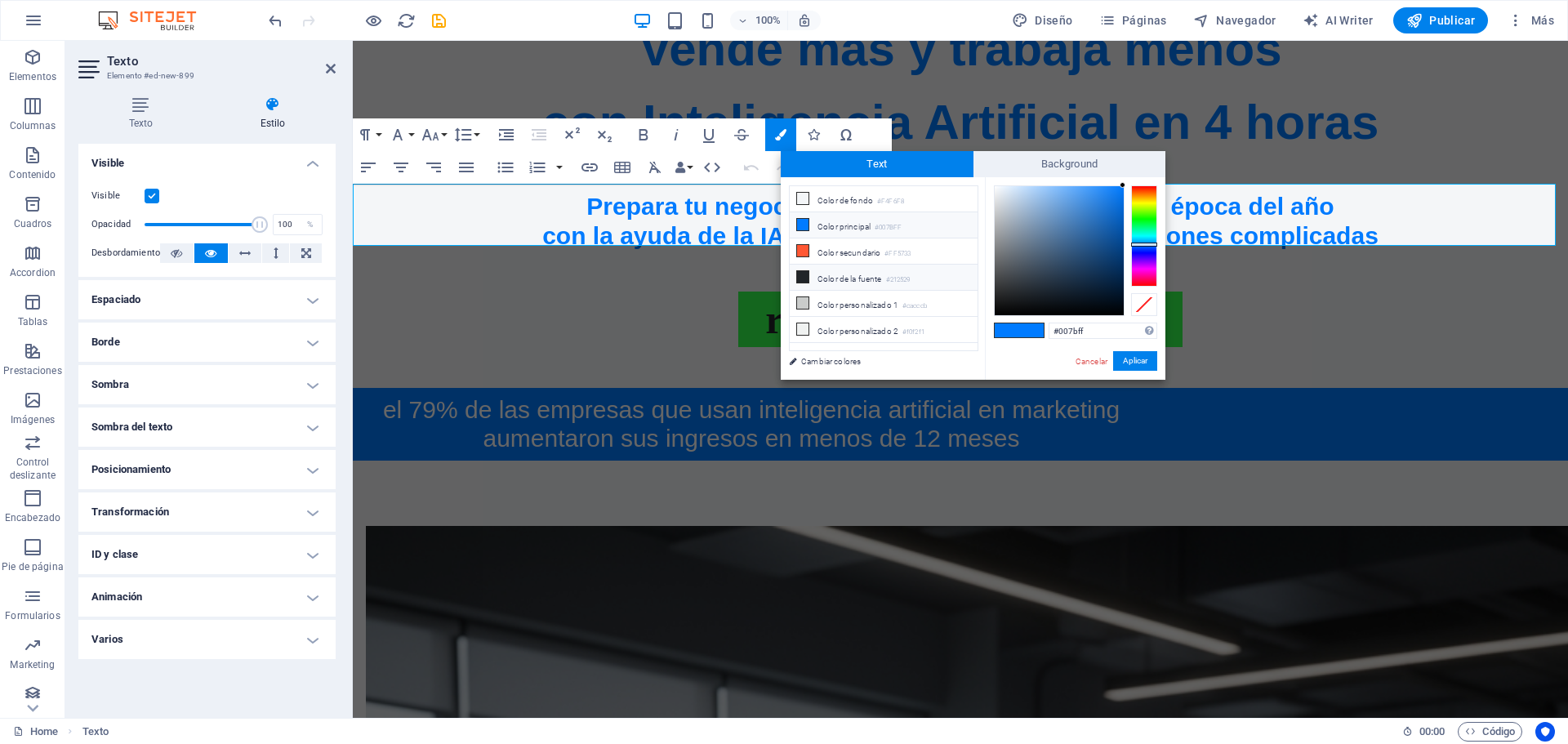
click at [853, 274] on li "Color de la fuente #212529" at bounding box center [884, 277] width 188 height 26
type input "#212529"
click at [1123, 361] on button "Aplicar" at bounding box center [1135, 360] width 44 height 20
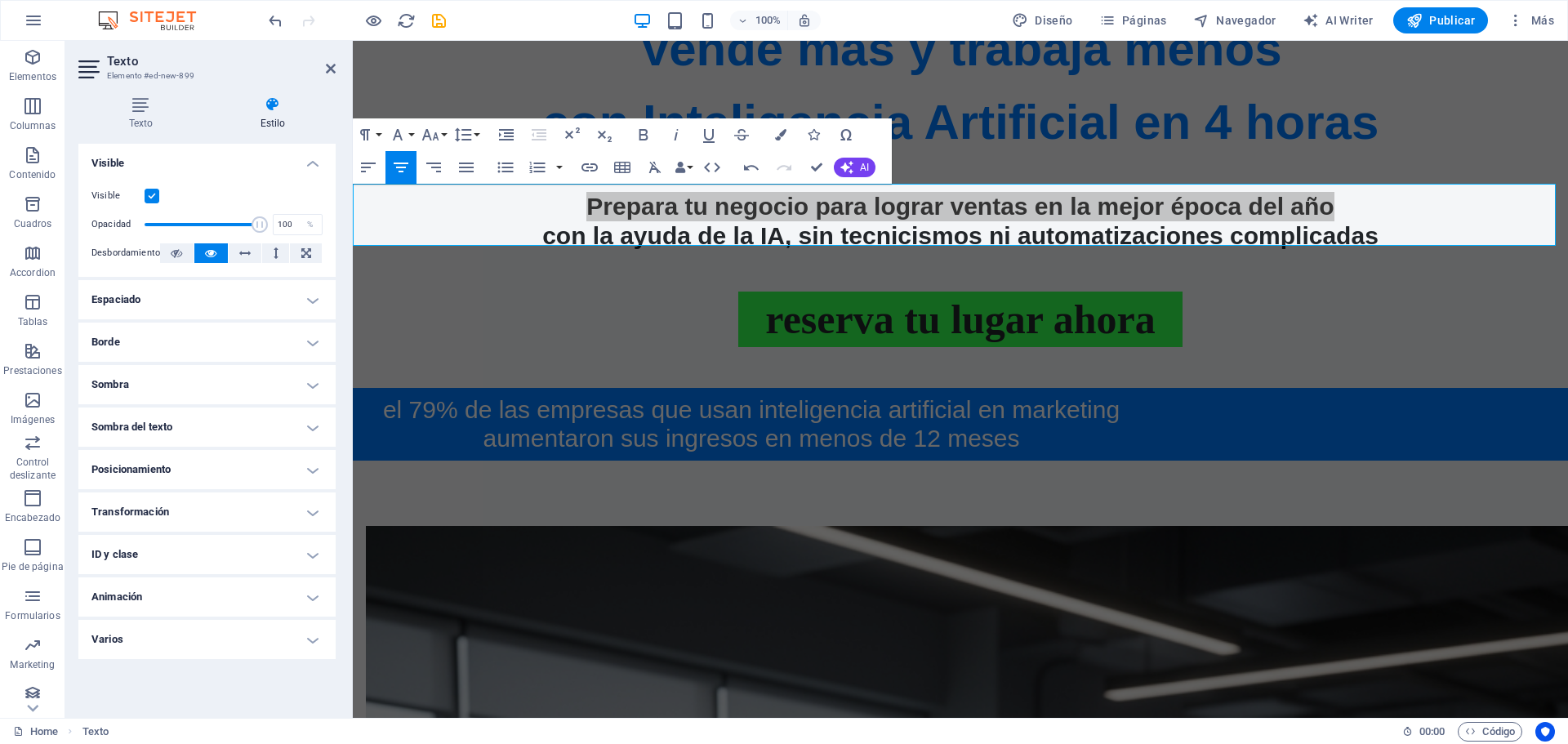
click at [287, 694] on div "Diseño La forma en la que este elemento se expande en la disposición (Flexbox).…" at bounding box center [207, 424] width 257 height 561
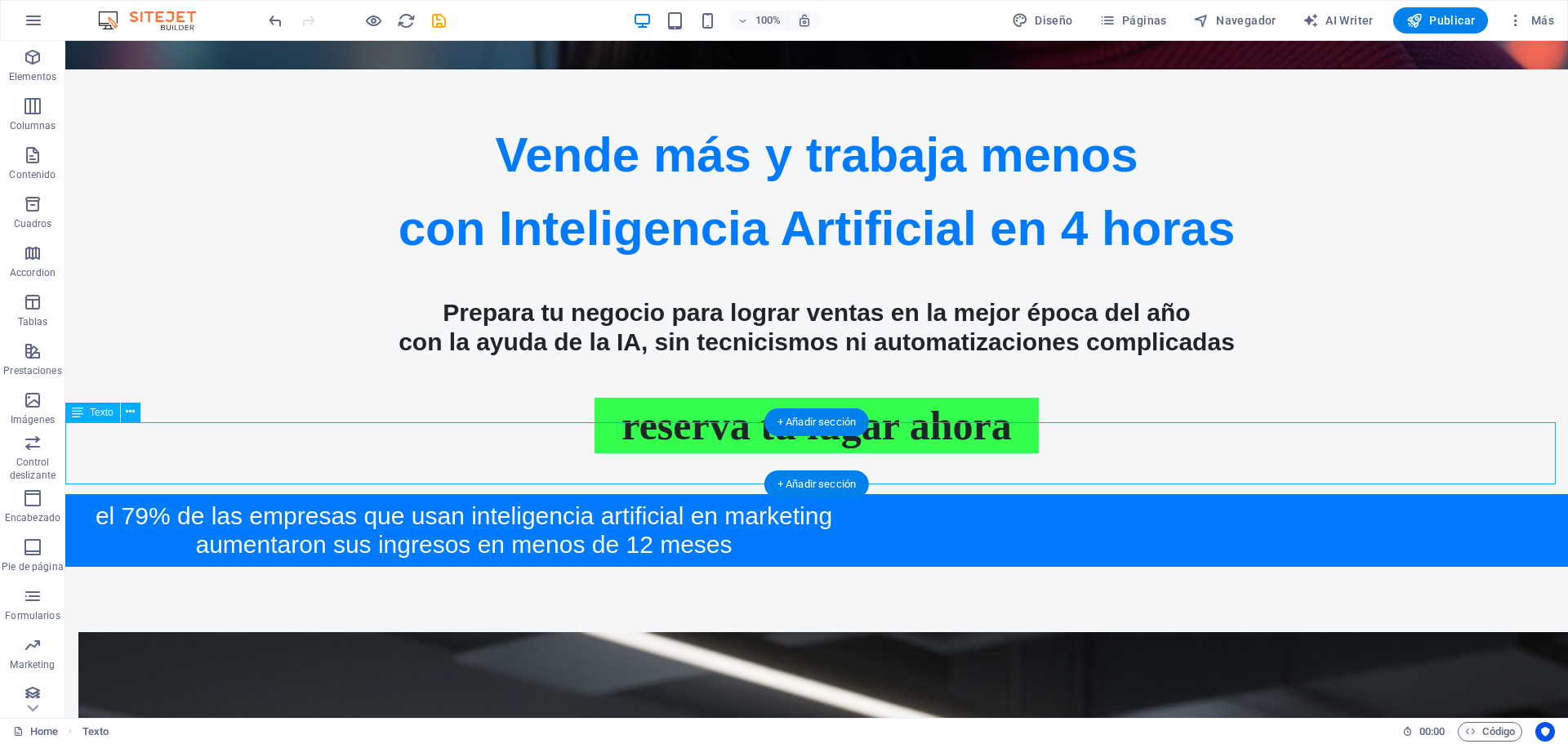
scroll to position [1242, 0]
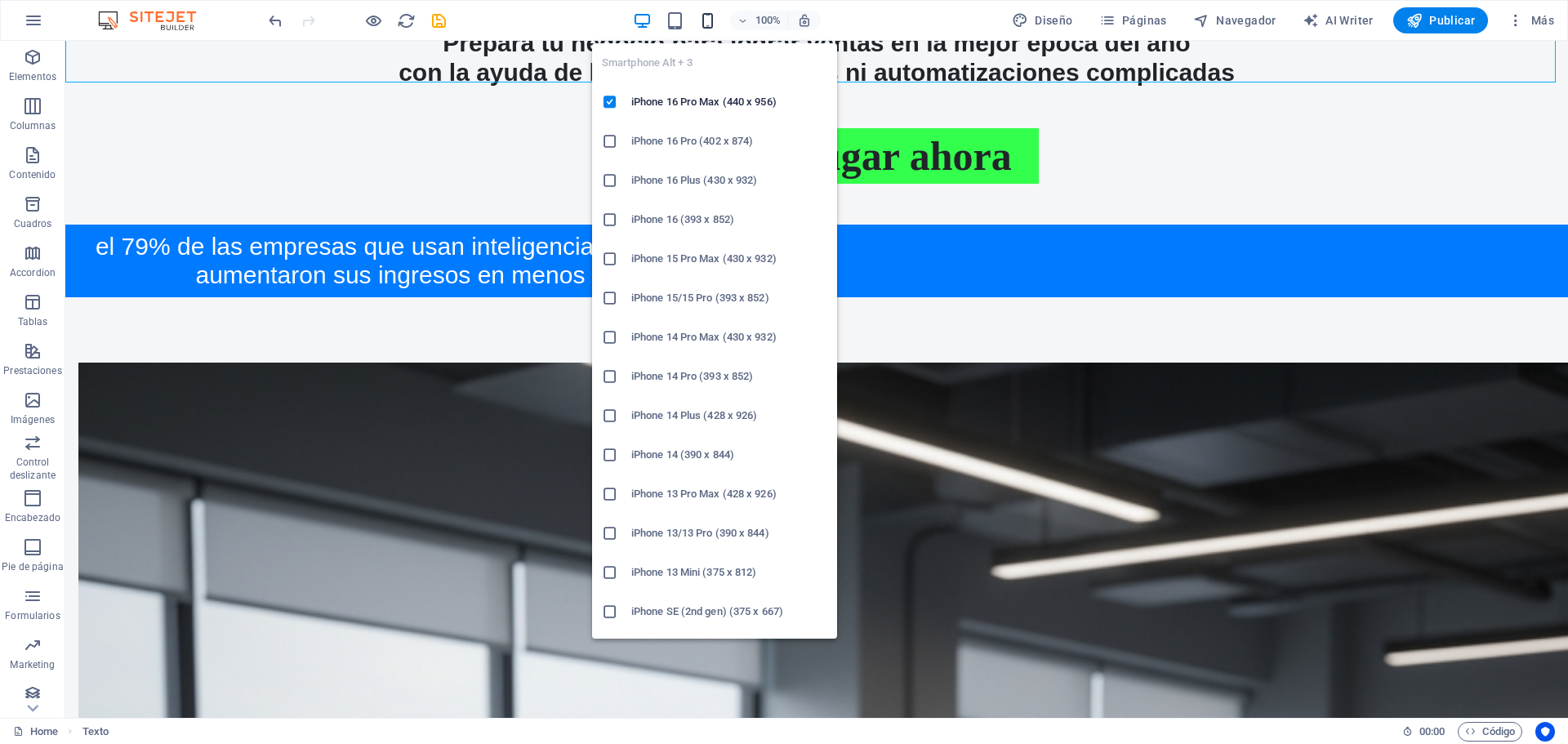
click at [706, 20] on icon "button" at bounding box center [707, 20] width 19 height 19
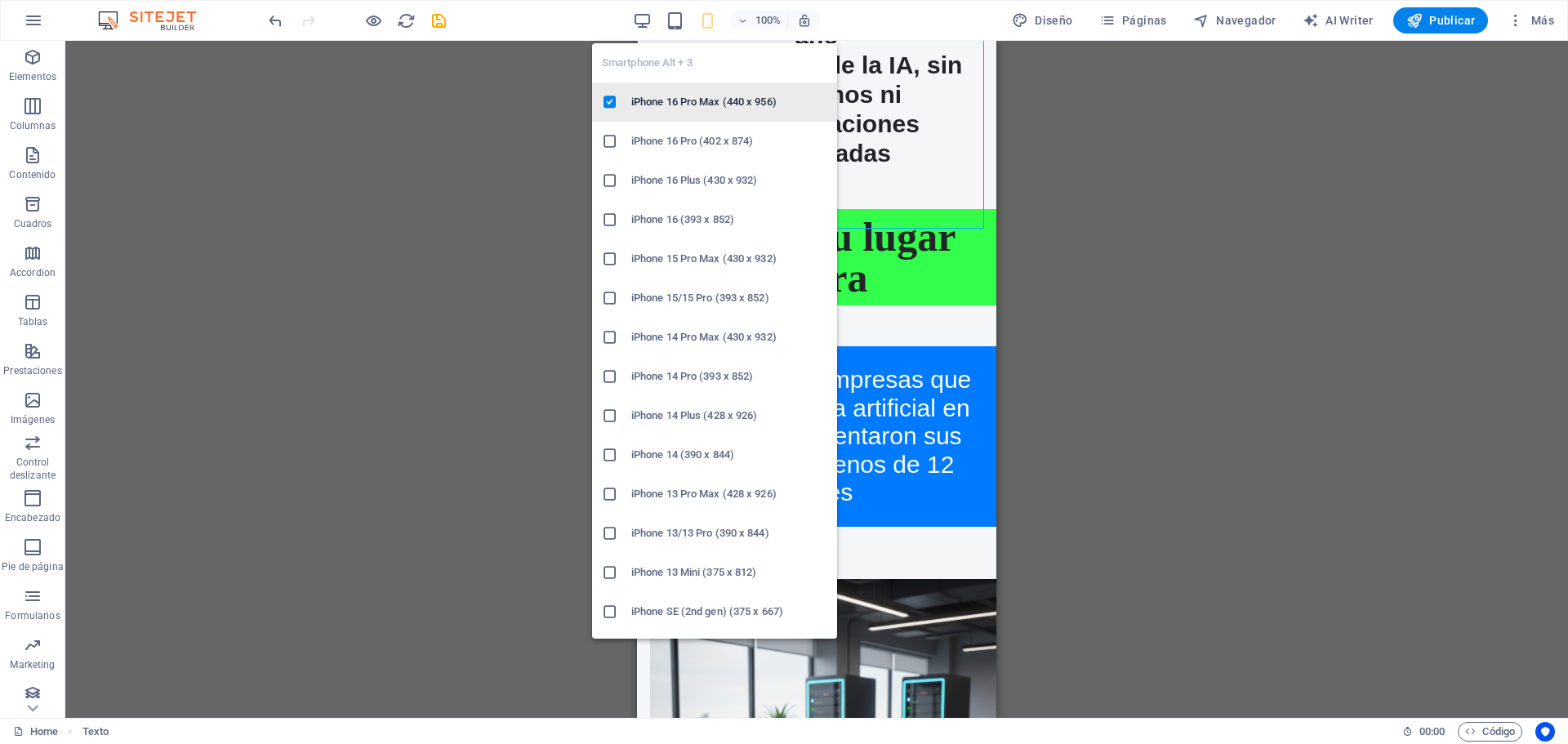
drag, startPoint x: 701, startPoint y: 102, endPoint x: 64, endPoint y: 61, distance: 638.3
click at [701, 102] on h6 "iPhone 16 Pro Max (440 x 956)" at bounding box center [729, 101] width 196 height 20
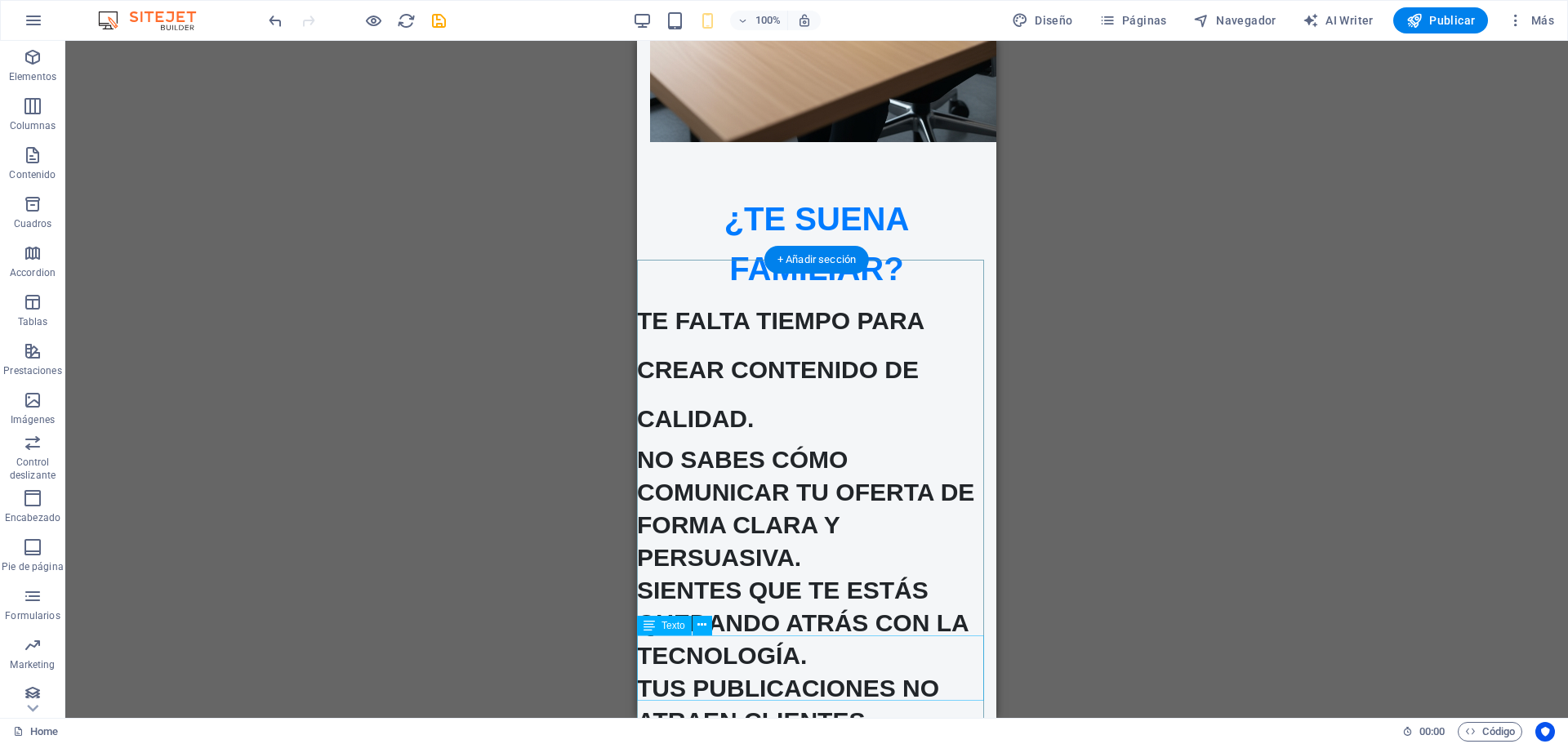
scroll to position [2244, 0]
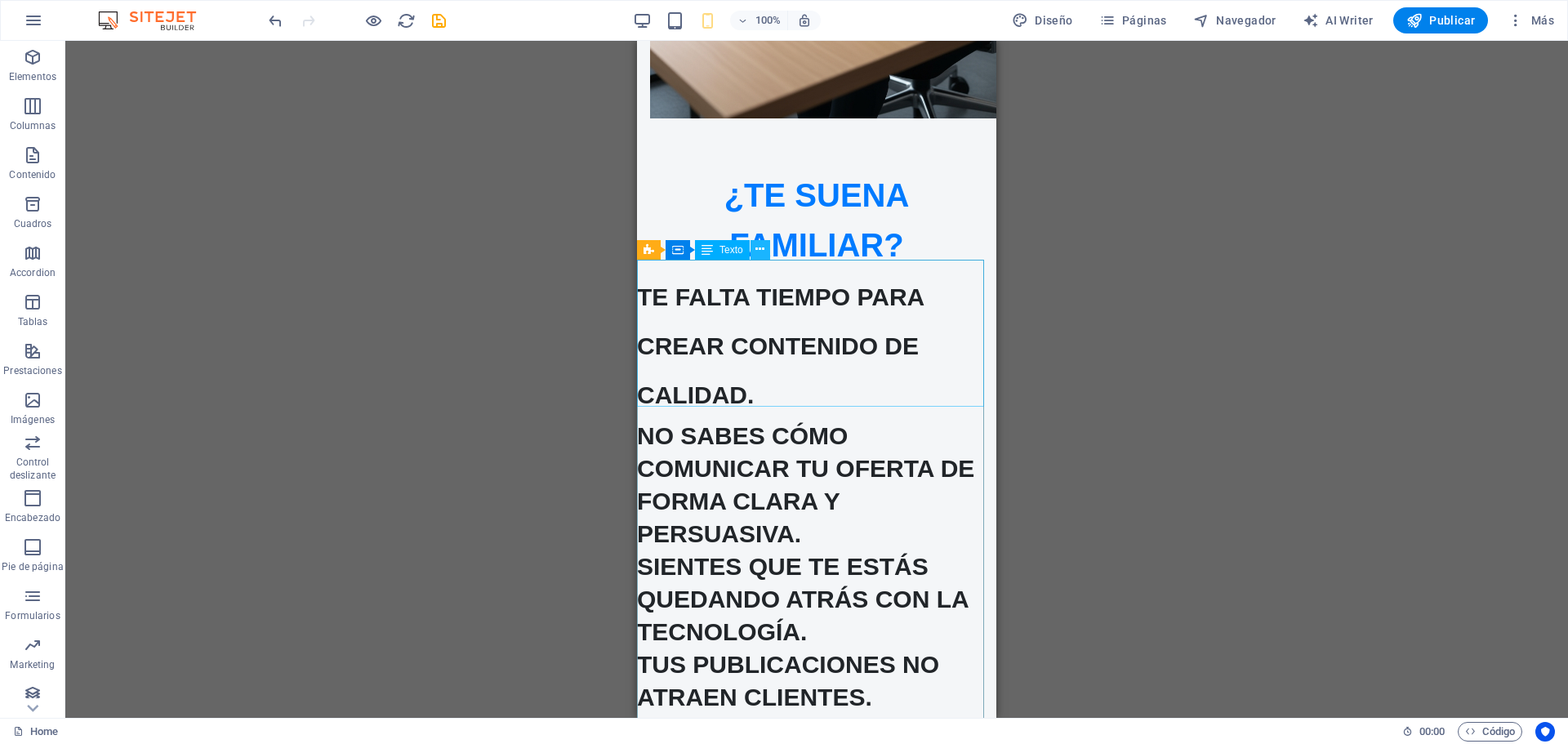
click at [758, 247] on icon at bounding box center [760, 250] width 9 height 17
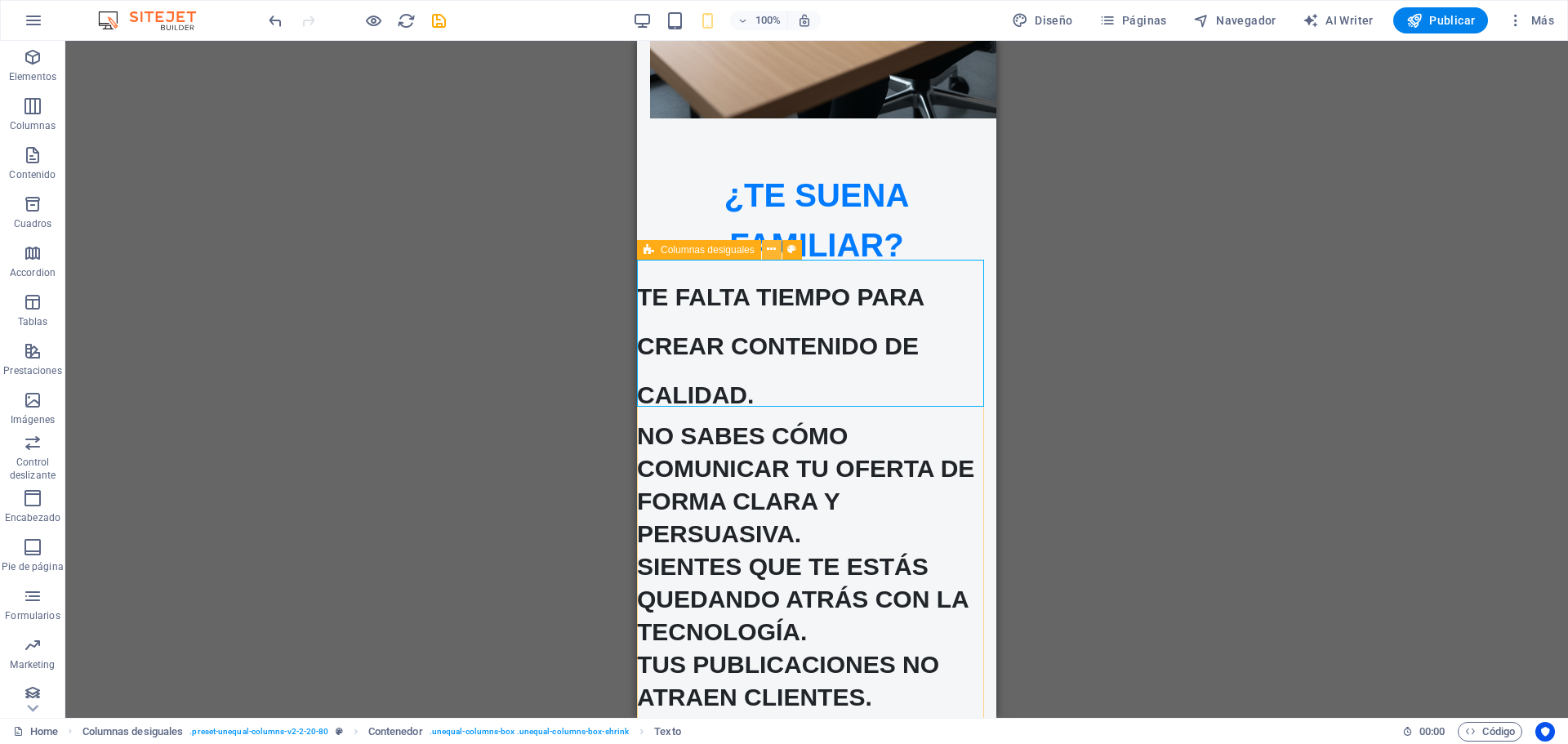
click at [770, 248] on icon at bounding box center [771, 250] width 9 height 17
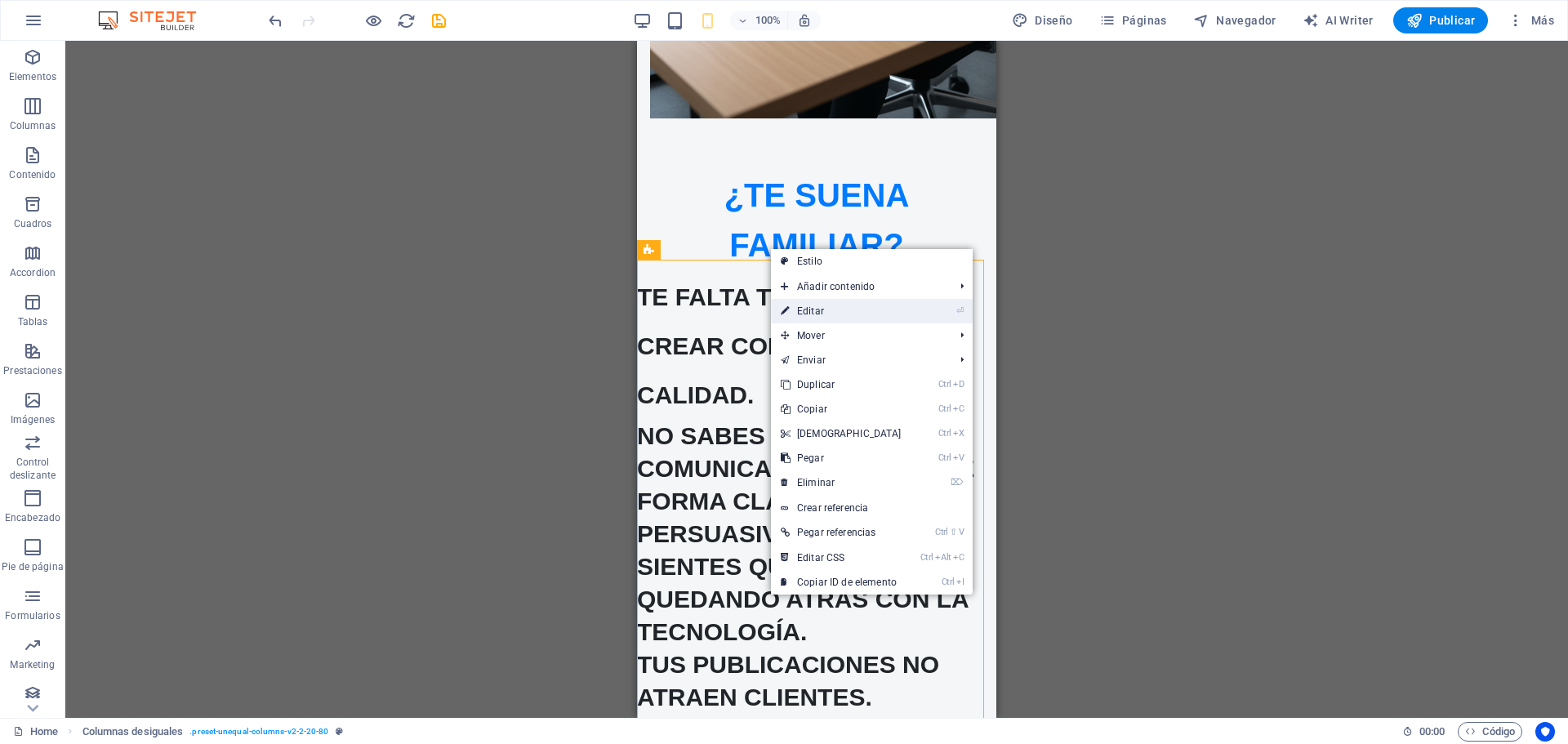
drag, startPoint x: 809, startPoint y: 307, endPoint x: 31, endPoint y: 268, distance: 779.0
click at [809, 307] on link "⏎ Editar" at bounding box center [840, 311] width 141 height 24
select select "px"
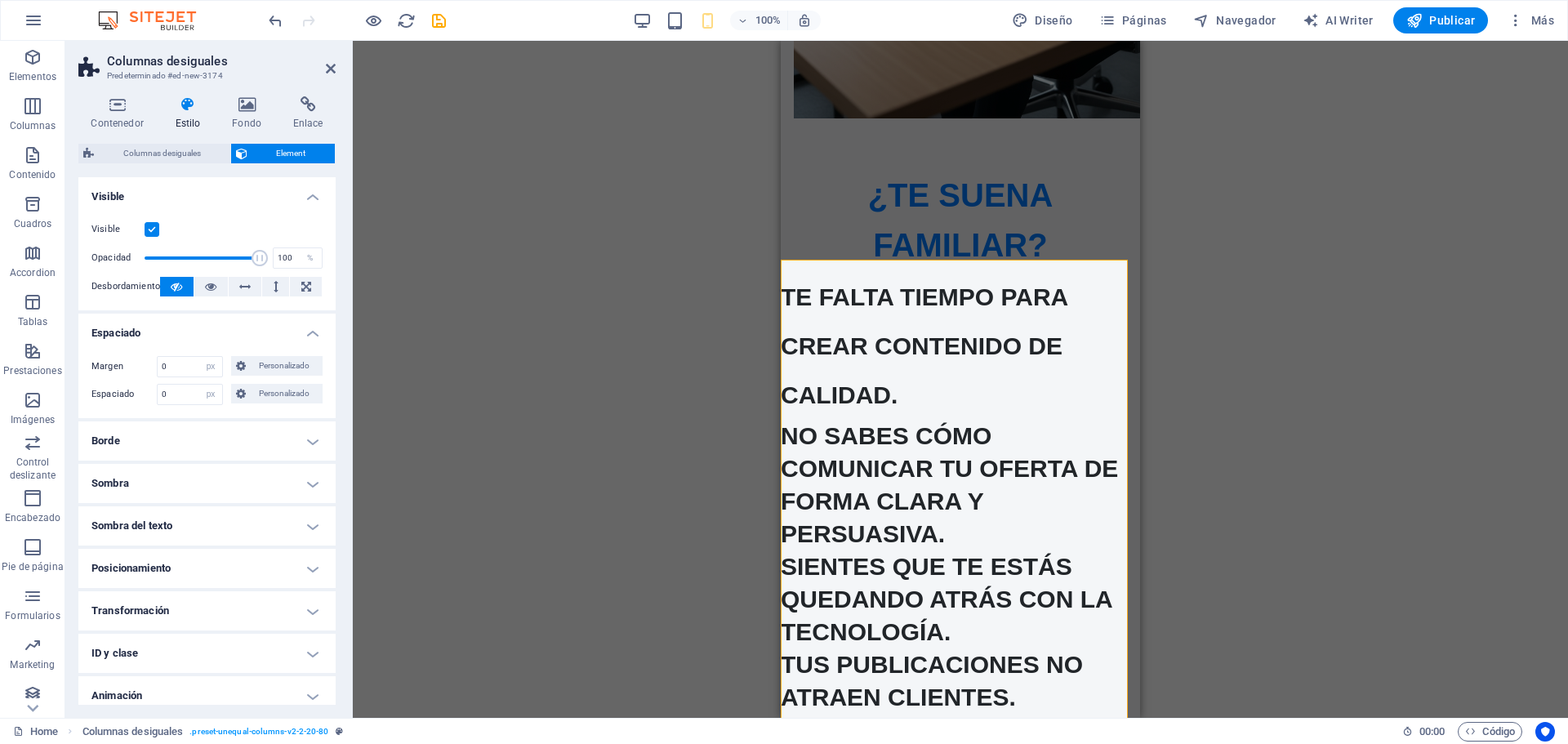
click at [283, 151] on span "Element" at bounding box center [292, 153] width 78 height 20
click at [263, 367] on span "Personalizado" at bounding box center [284, 365] width 67 height 20
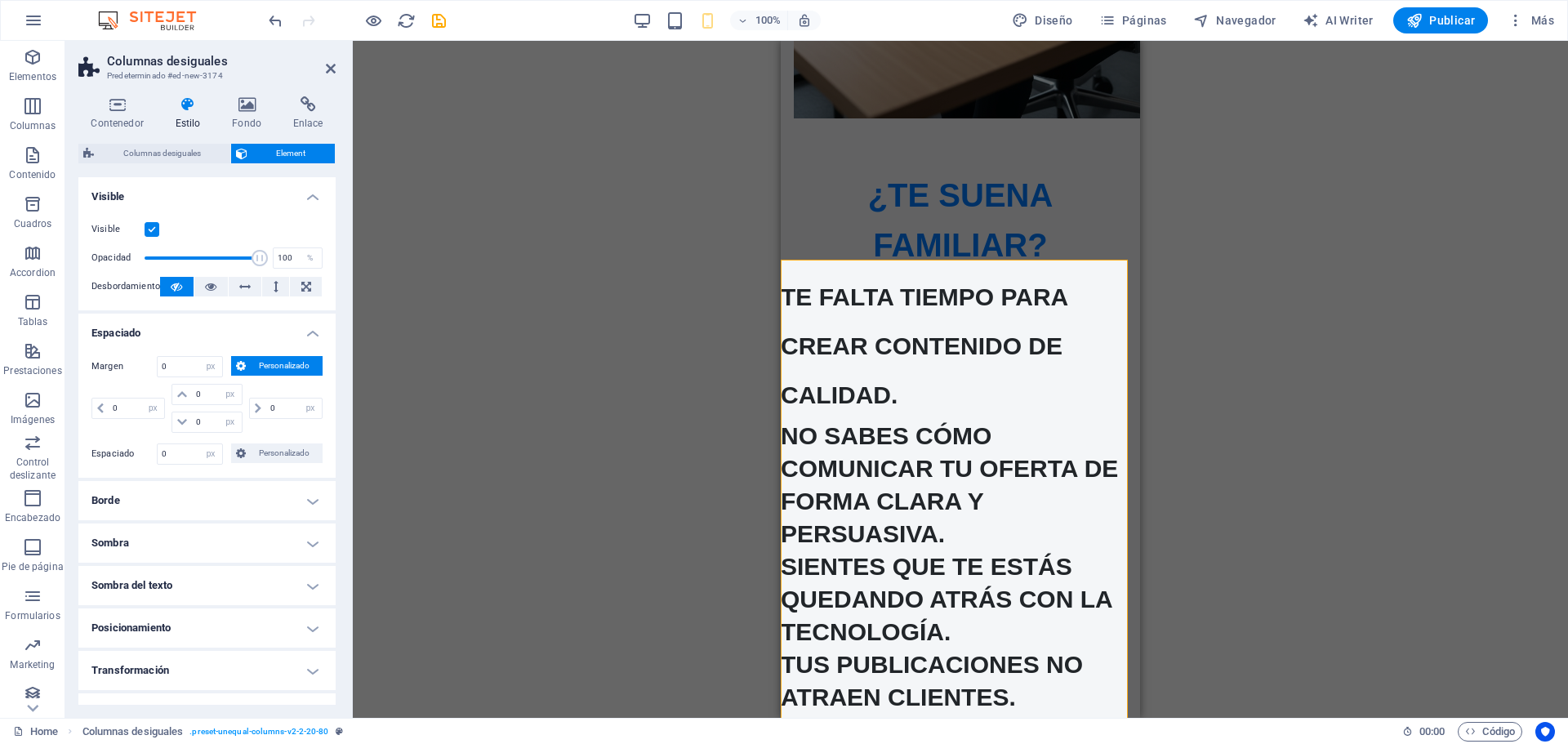
click at [263, 367] on span "Personalizado" at bounding box center [284, 365] width 67 height 20
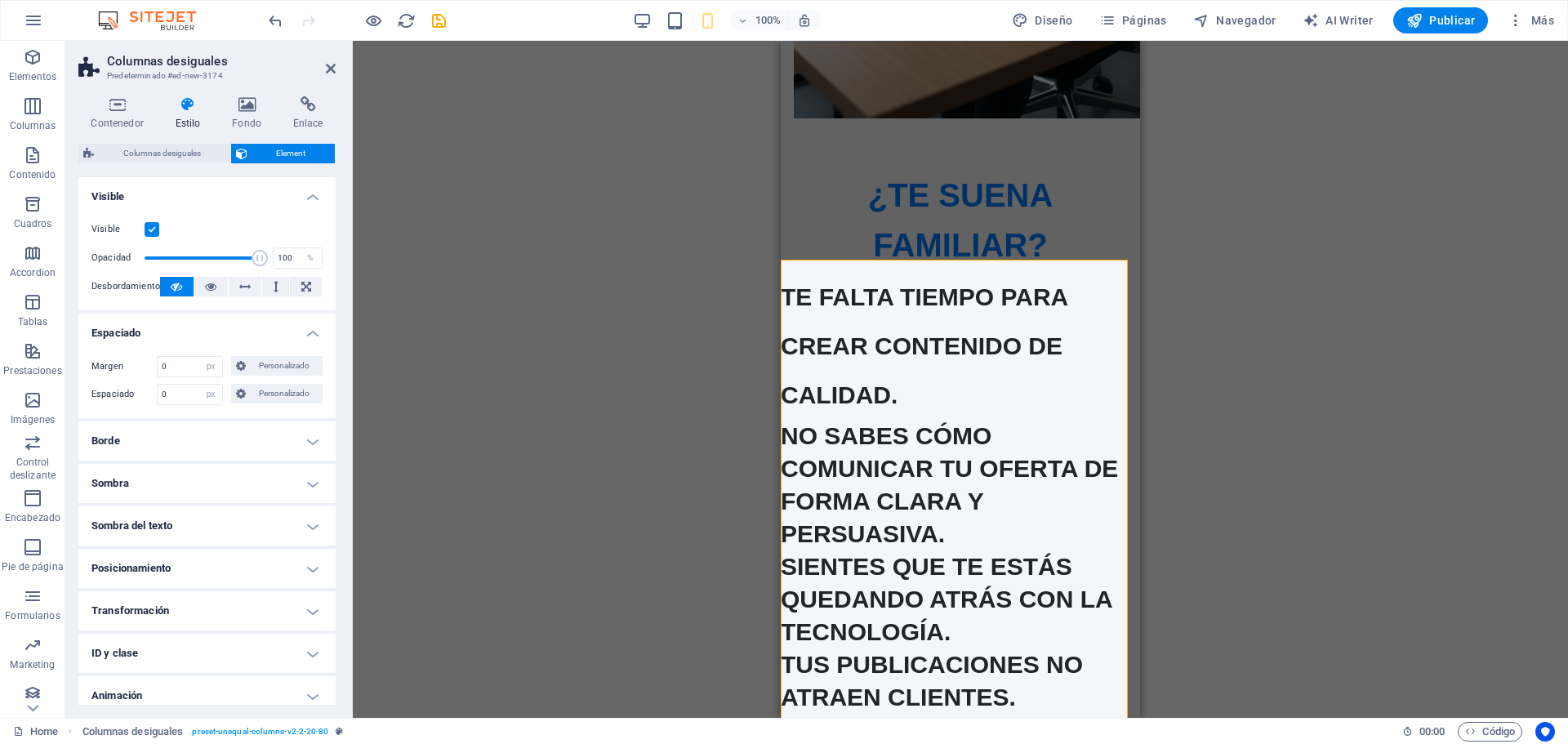
click at [184, 111] on icon at bounding box center [187, 104] width 50 height 17
click at [249, 107] on icon at bounding box center [247, 104] width 55 height 17
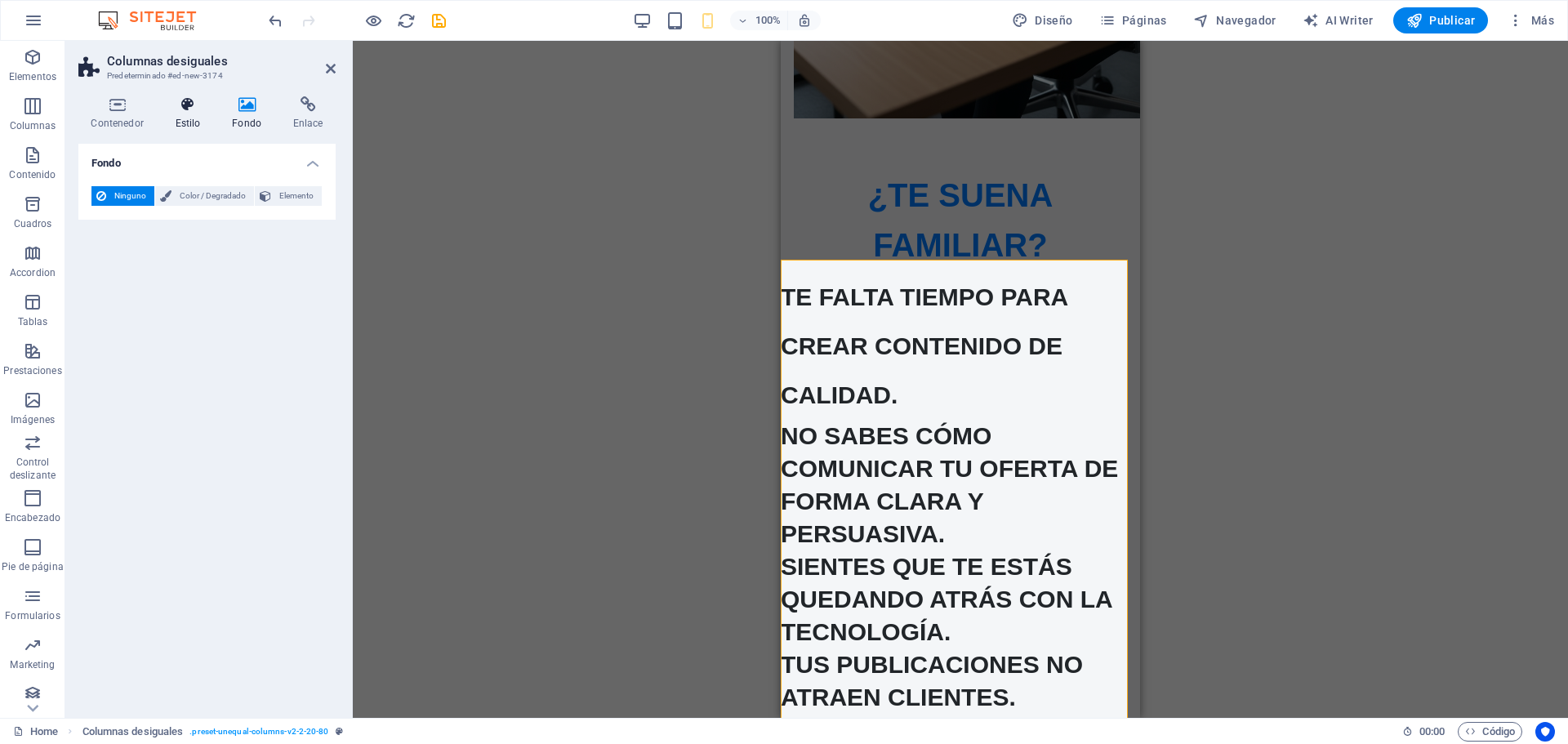
click at [187, 119] on h4 "Estilo" at bounding box center [190, 113] width 57 height 34
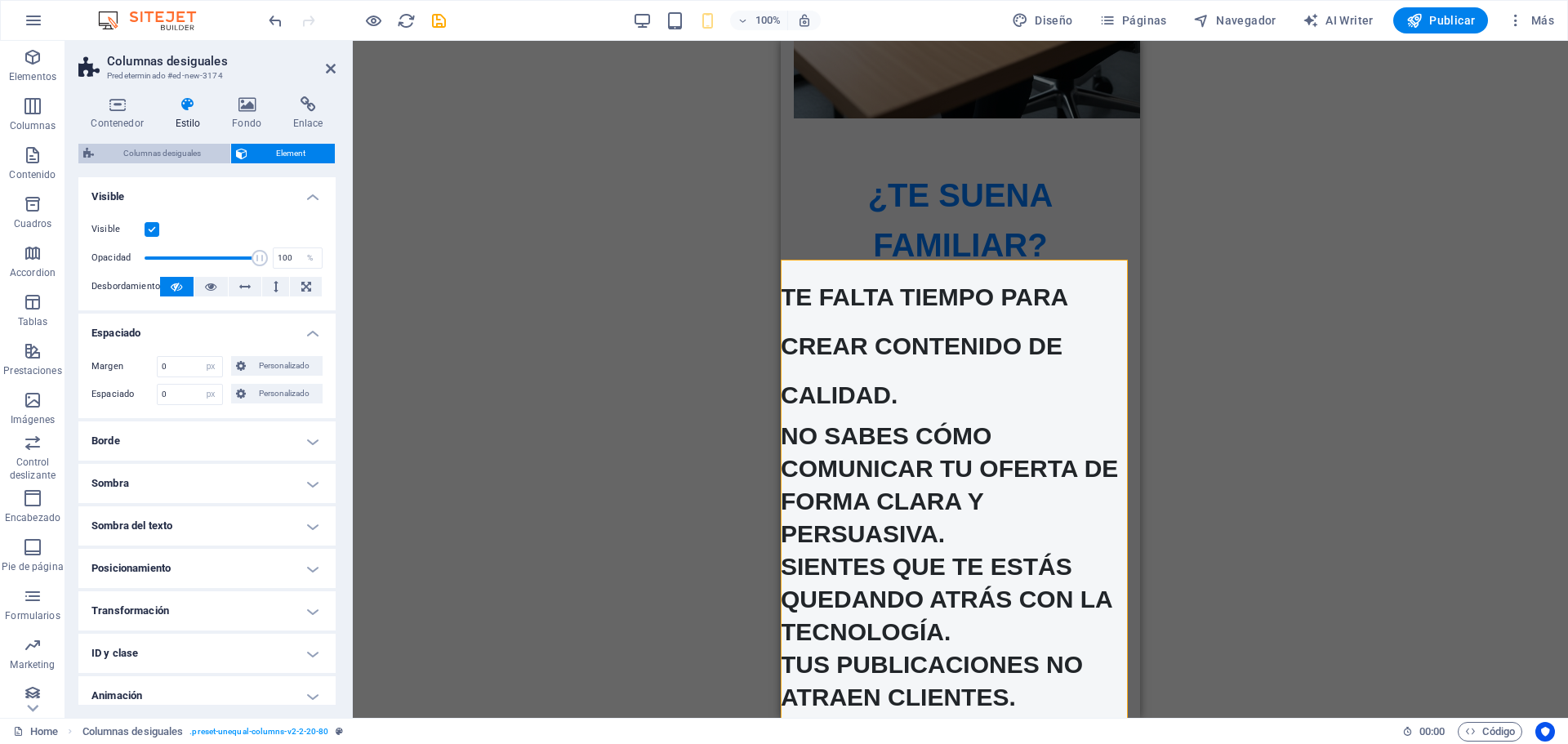
click at [169, 156] on span "Columnas desiguales" at bounding box center [162, 153] width 127 height 20
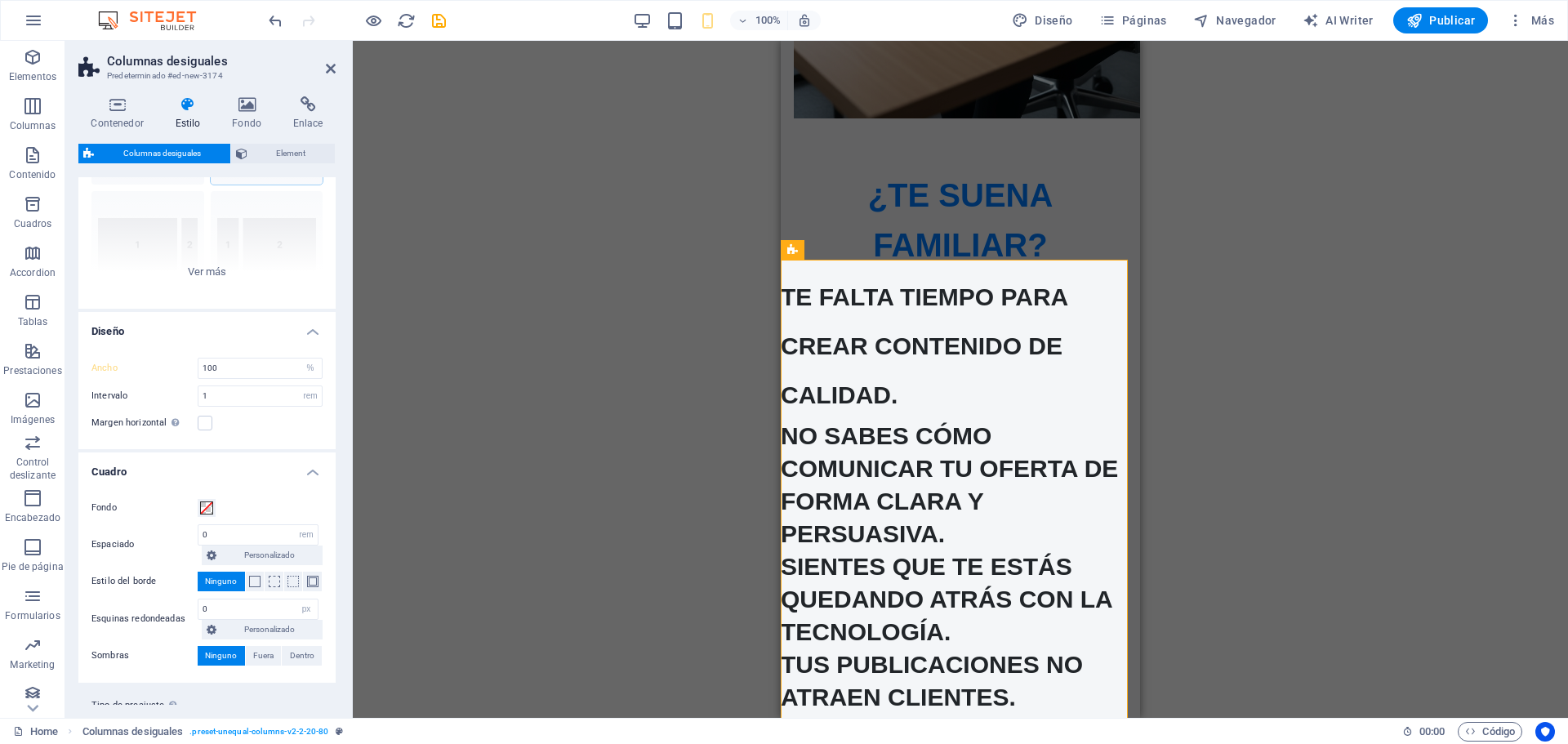
scroll to position [186, 0]
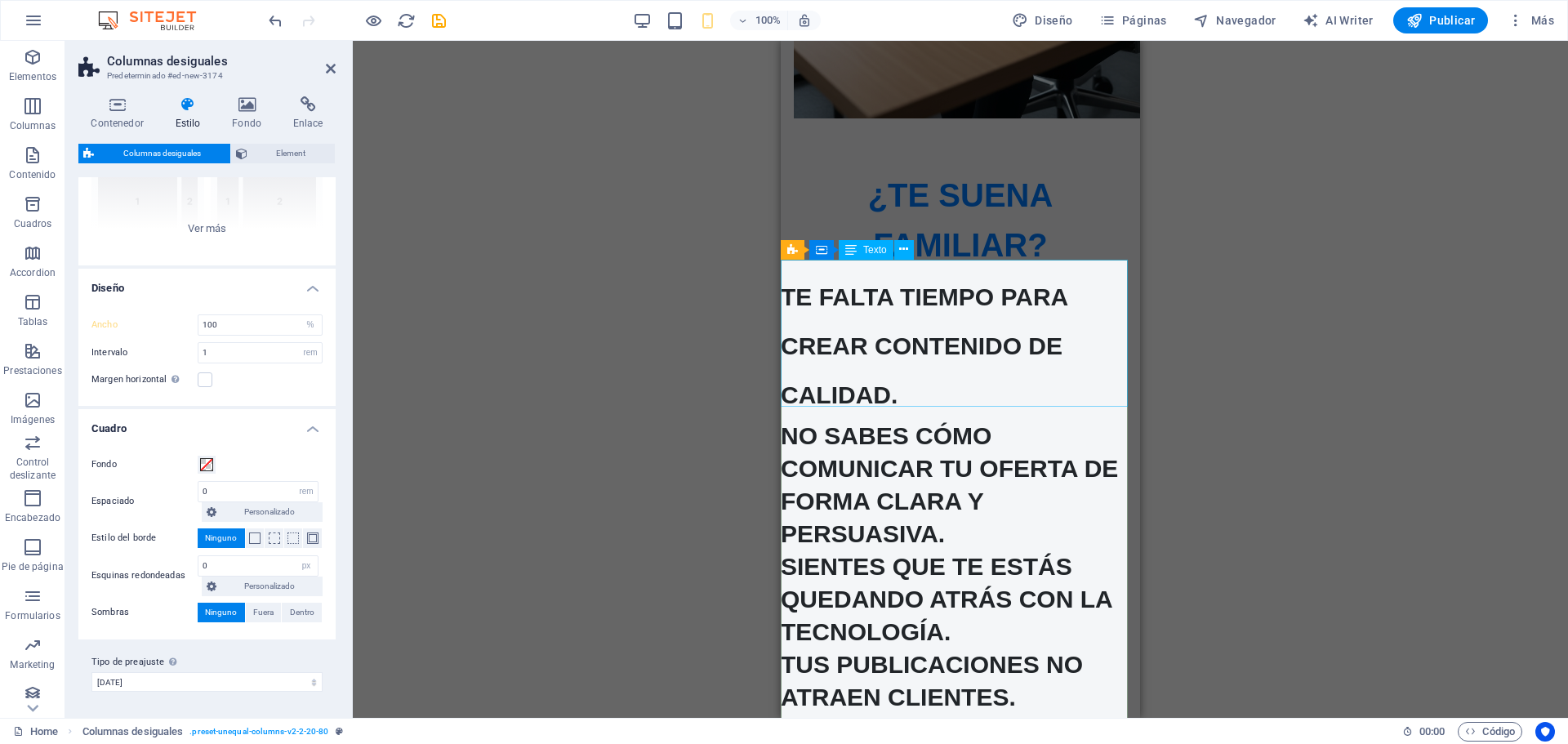
click at [885, 331] on div "Te falta tiempo para crear contenido de calidad." at bounding box center [961, 344] width 360 height 147
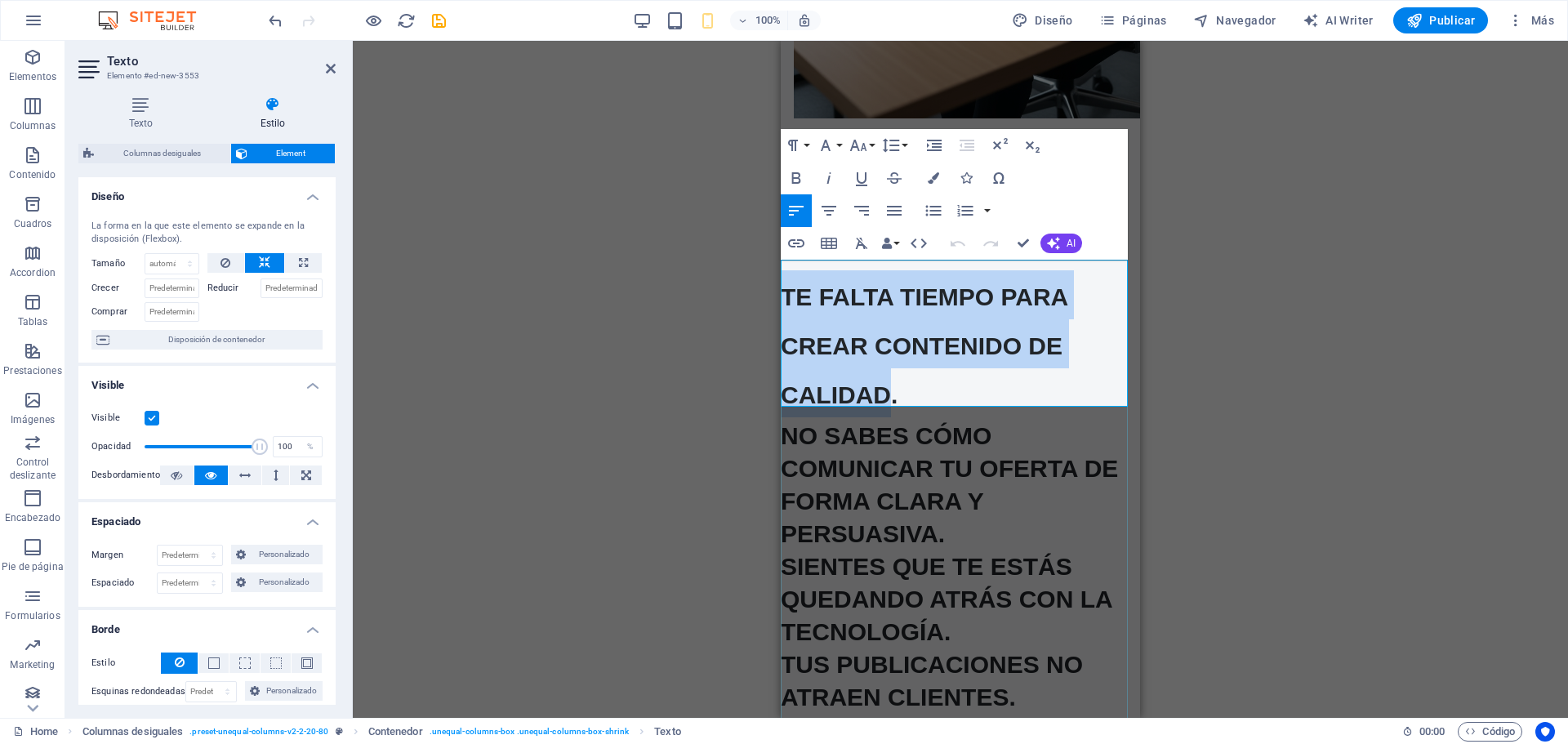
drag, startPoint x: 909, startPoint y: 372, endPoint x: 781, endPoint y: 289, distance: 152.6
click at [781, 289] on span "Te falta tiempo para crear contenido de calidad." at bounding box center [924, 345] width 287 height 125
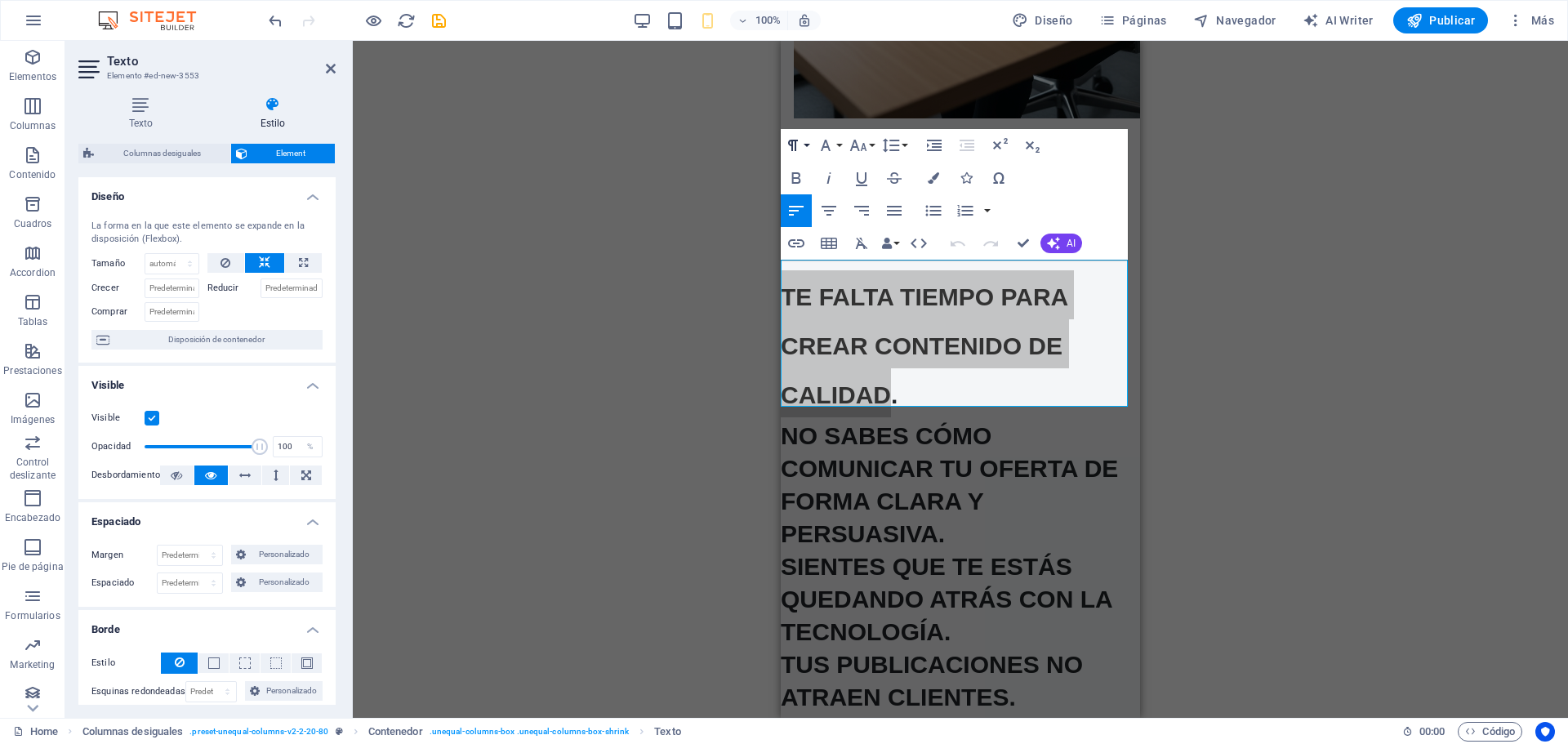
click at [802, 142] on icon "button" at bounding box center [793, 145] width 20 height 20
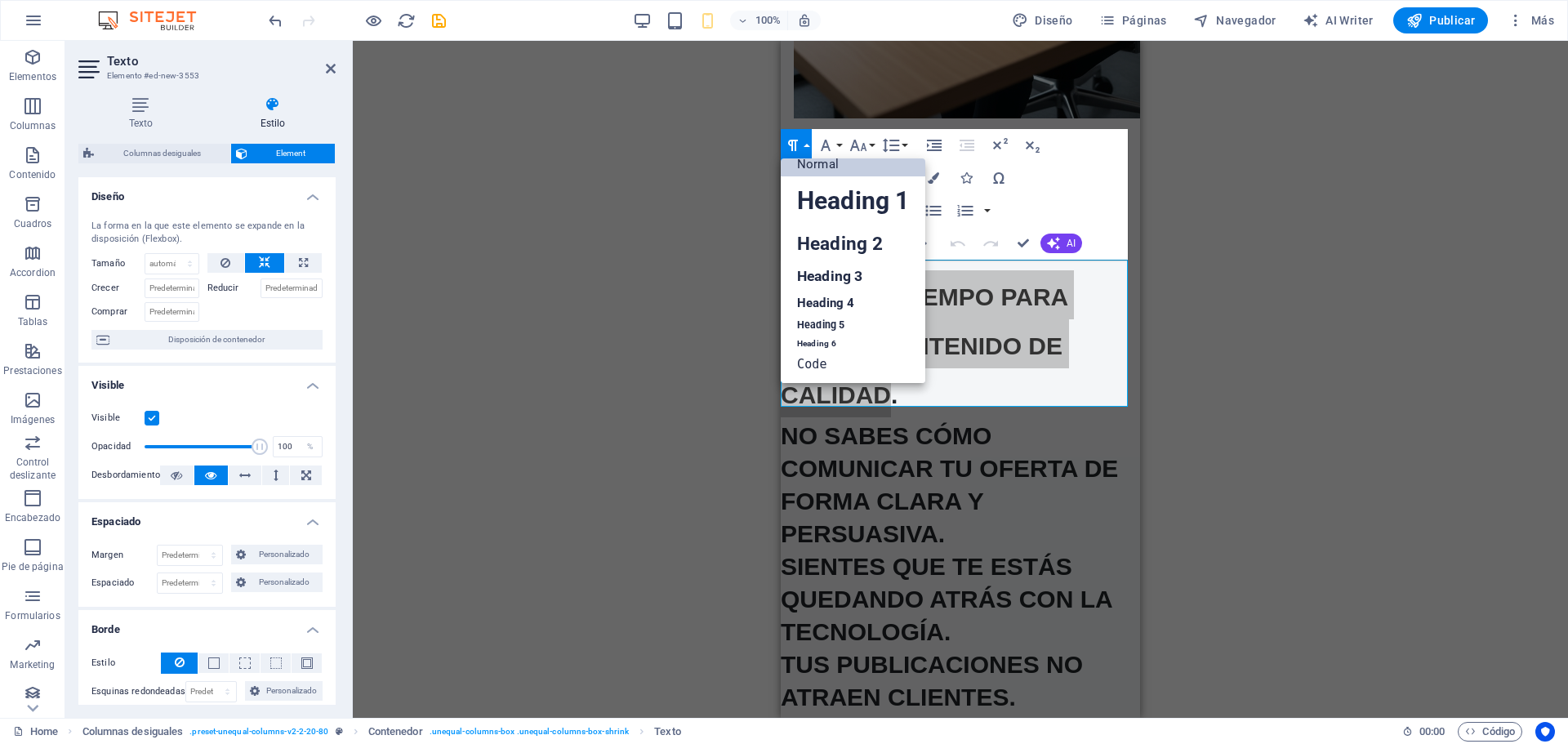
scroll to position [13, 0]
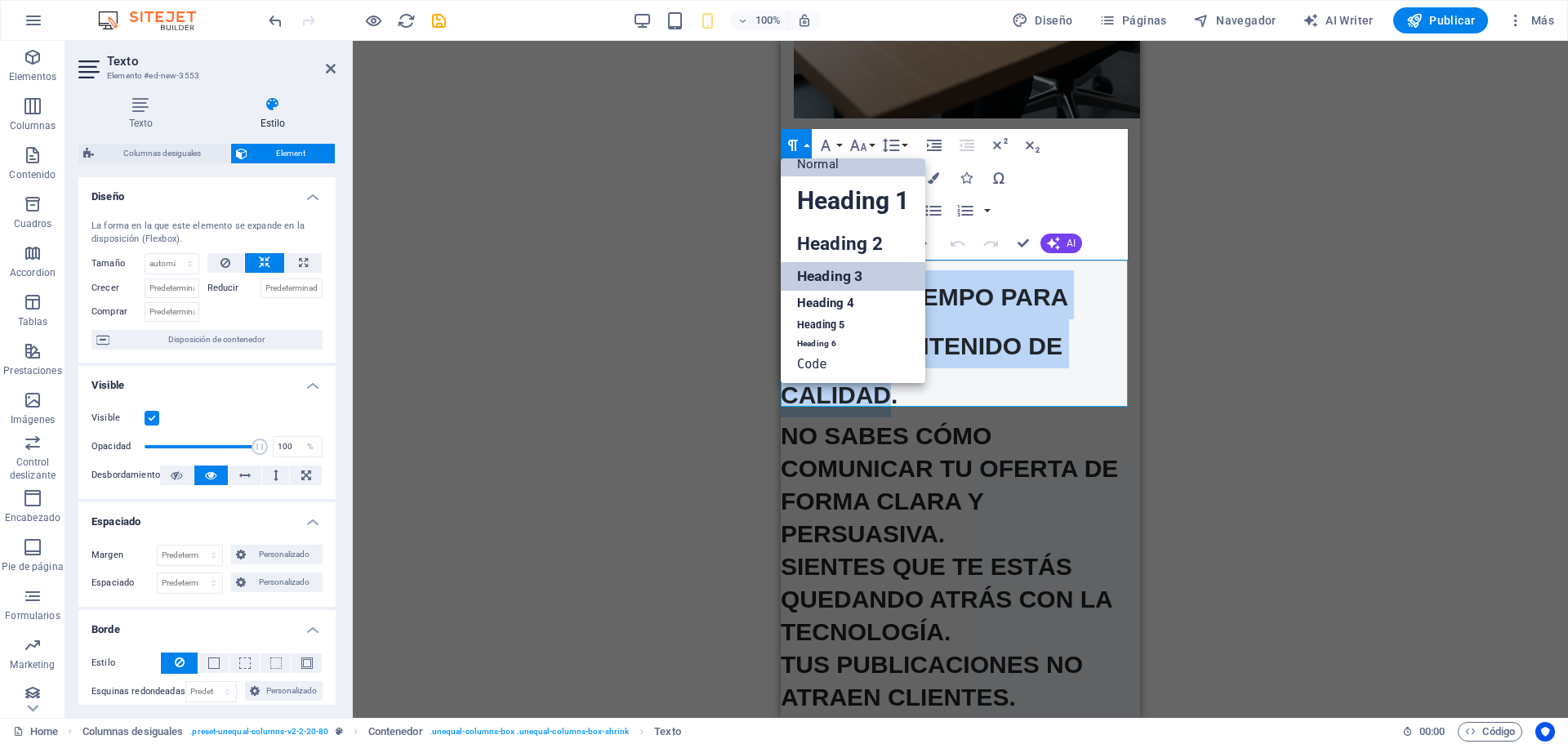
click at [837, 277] on link "Heading 3" at bounding box center [852, 276] width 144 height 29
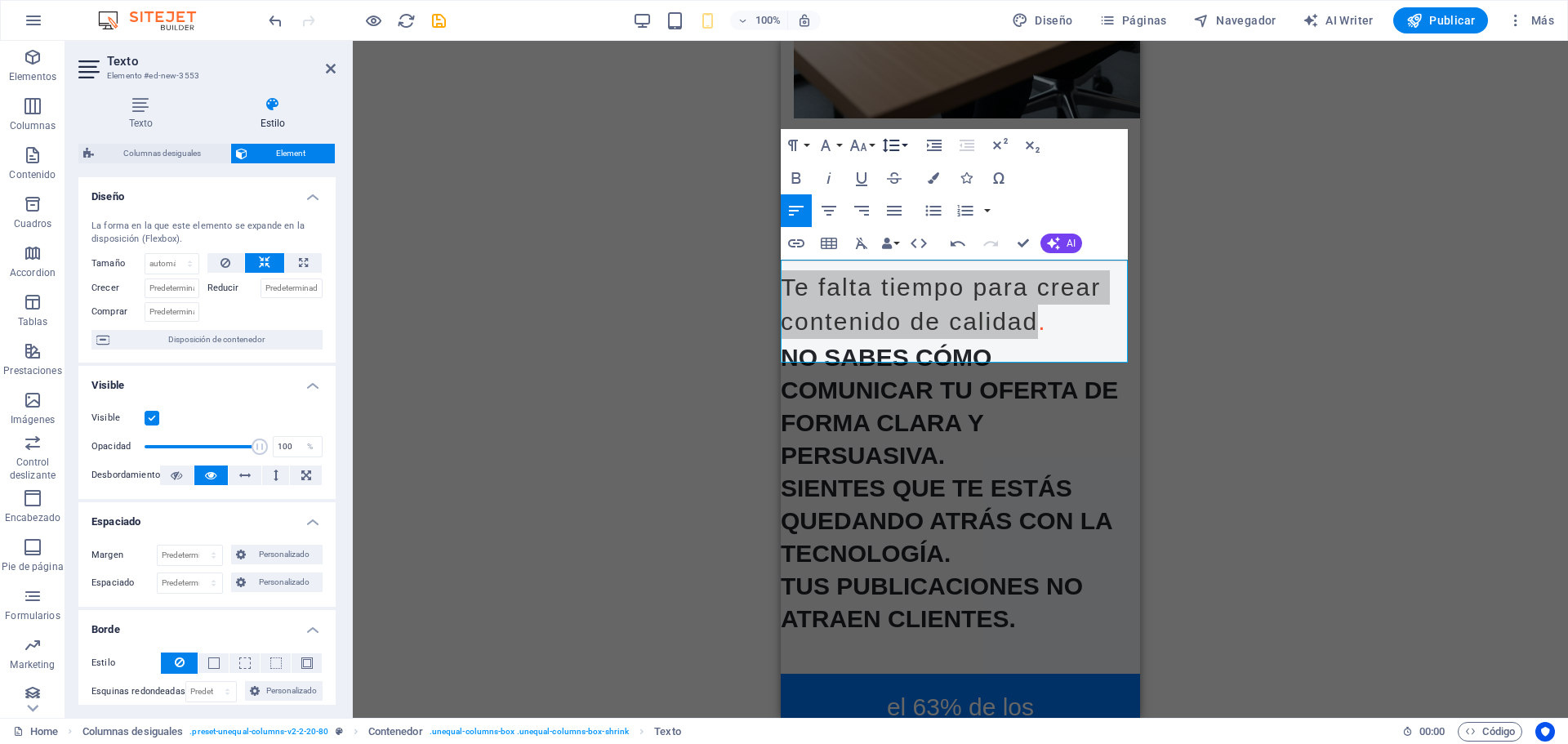
click at [886, 139] on icon "button" at bounding box center [892, 144] width 17 height 14
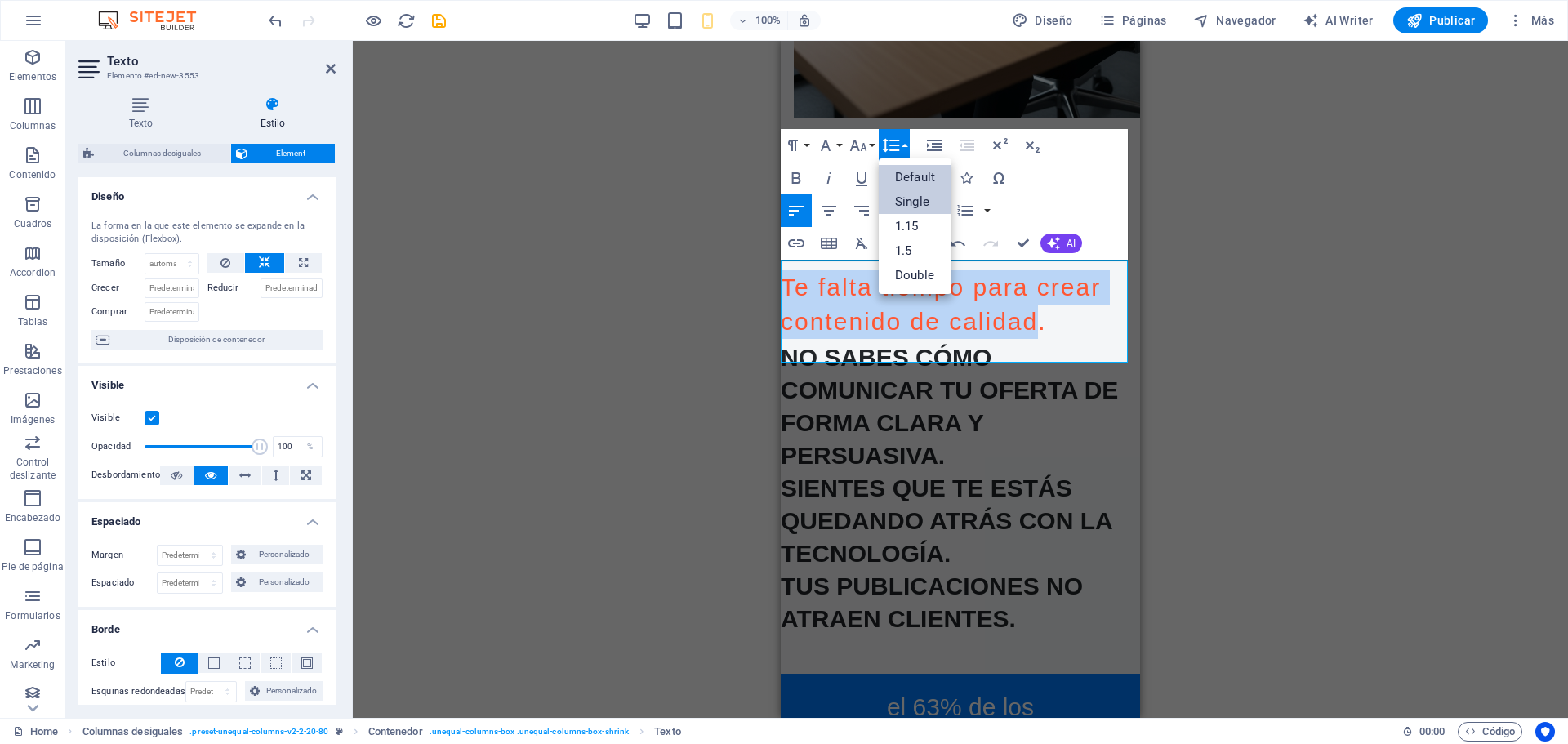
click at [918, 195] on link "Single" at bounding box center [915, 201] width 73 height 24
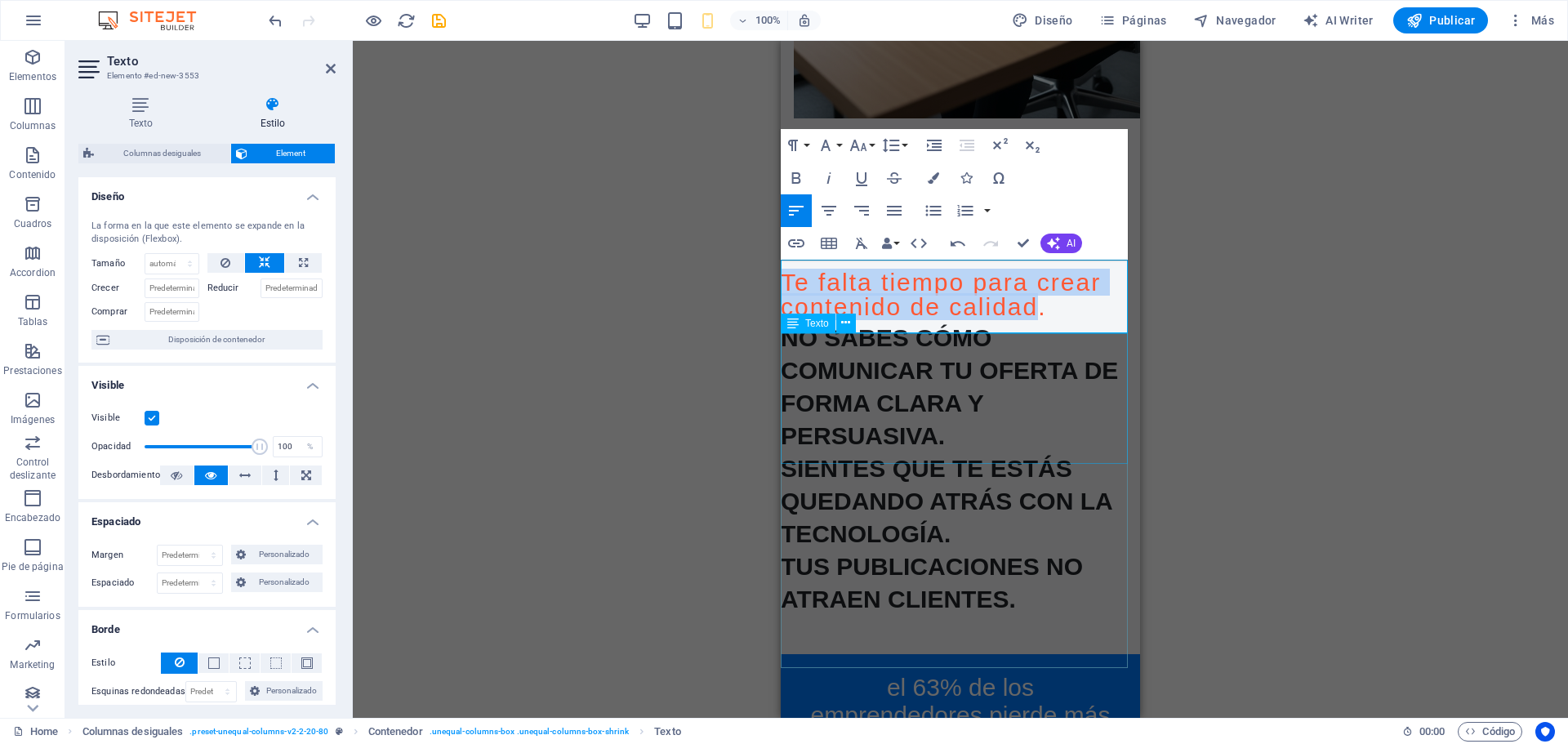
click at [839, 384] on div "No sabes cómo comunicar tu oferta de forma clara y persuasiva." at bounding box center [961, 385] width 360 height 130
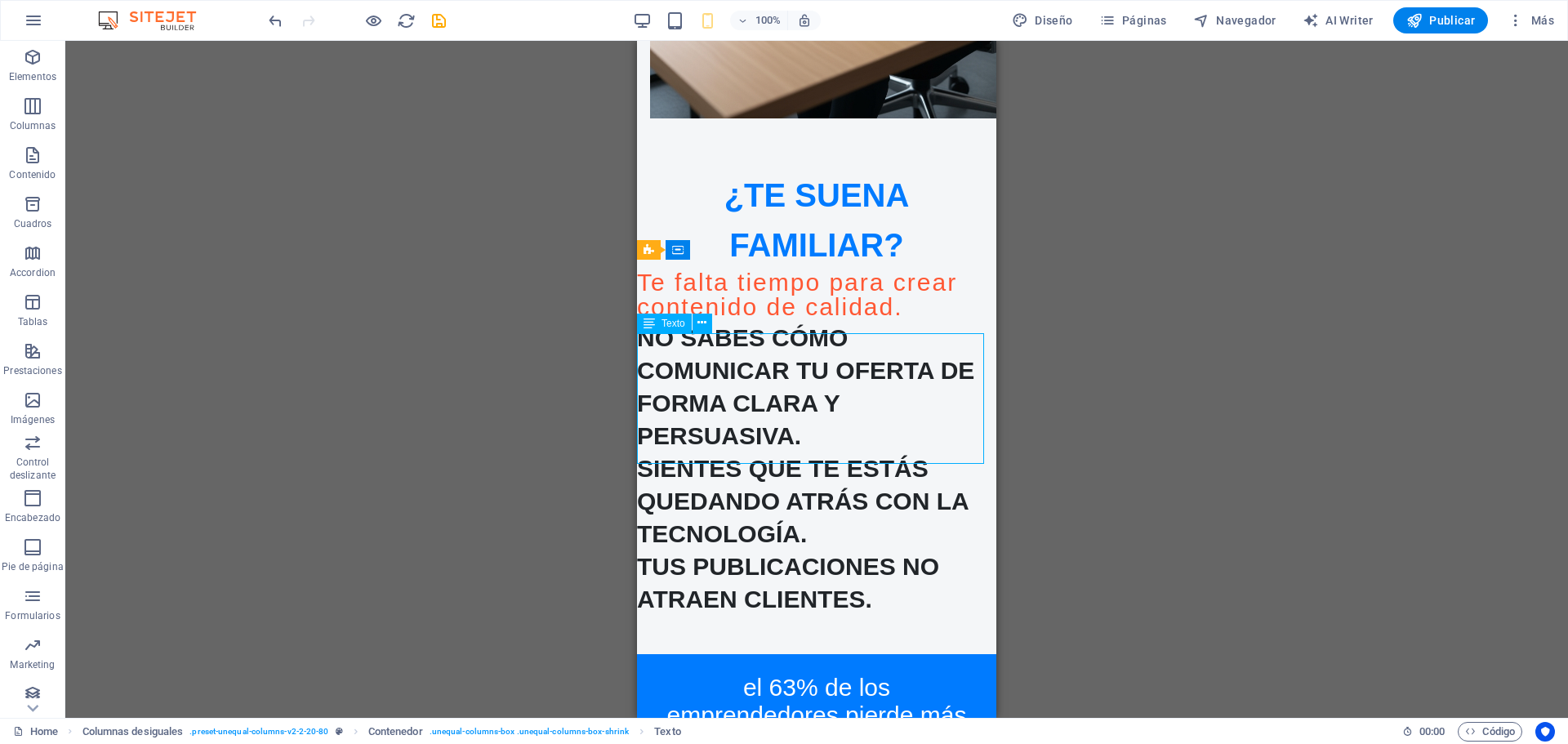
click at [929, 439] on div "No sabes cómo comunicar tu oferta de forma clara y persuasiva." at bounding box center [817, 385] width 360 height 130
click at [721, 314] on div "Te falta tiempo para crear contenido de calidad." at bounding box center [817, 294] width 360 height 49
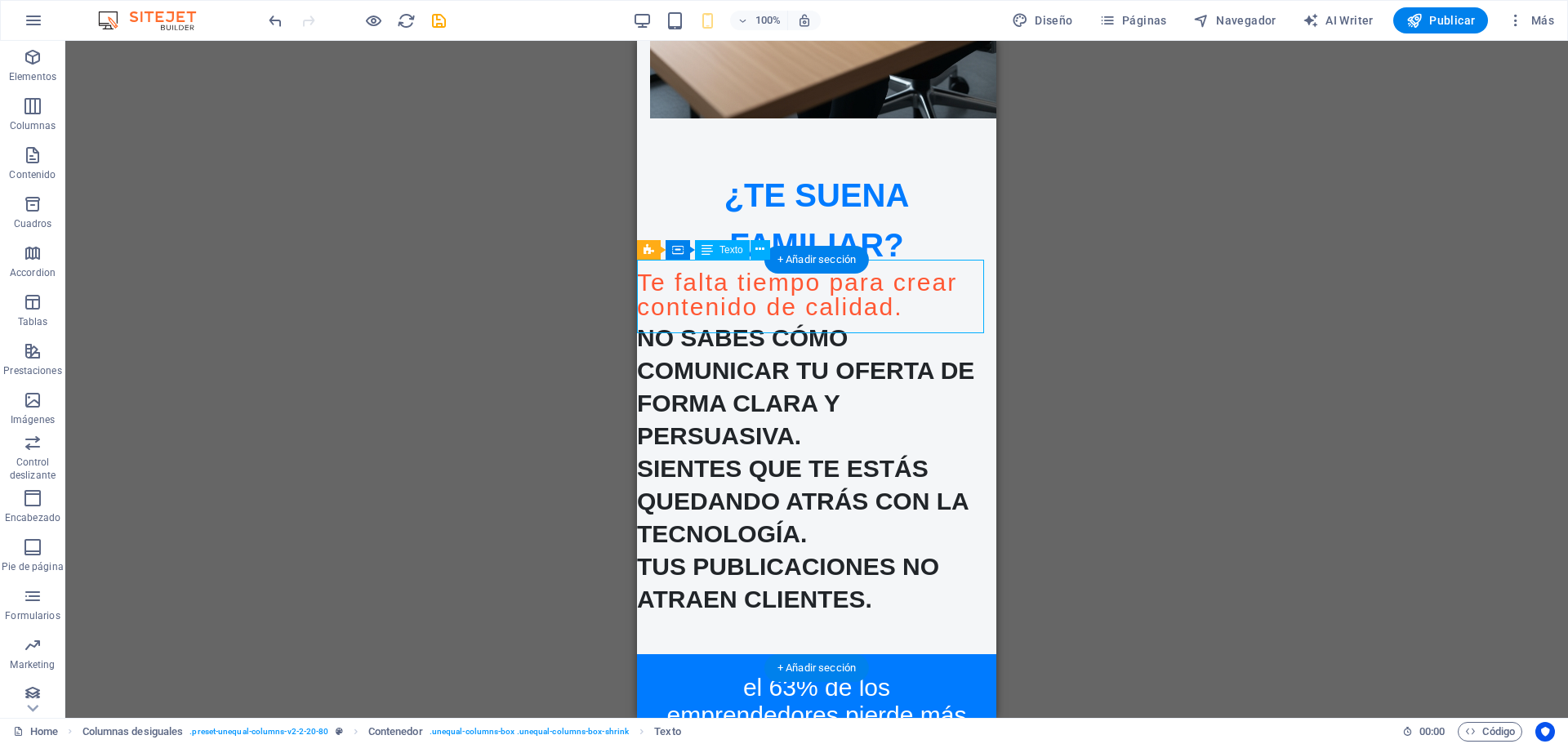
click at [721, 314] on div "Te falta tiempo para crear contenido de calidad." at bounding box center [817, 294] width 360 height 49
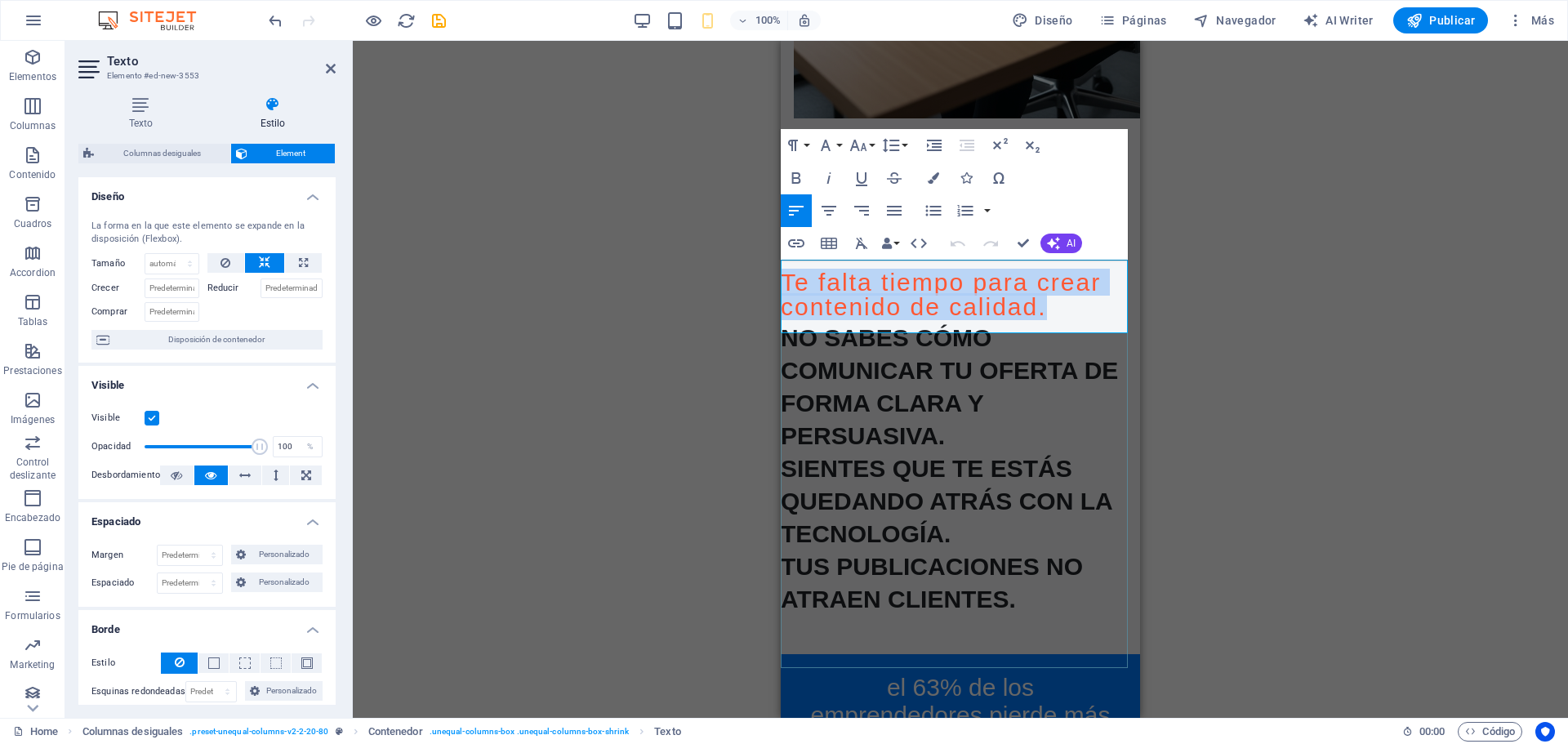
drag, startPoint x: 908, startPoint y: 326, endPoint x: 781, endPoint y: 269, distance: 139.2
click at [781, 270] on h3 "Te falta tiempo para crear contenido de calidad." at bounding box center [961, 294] width 360 height 49
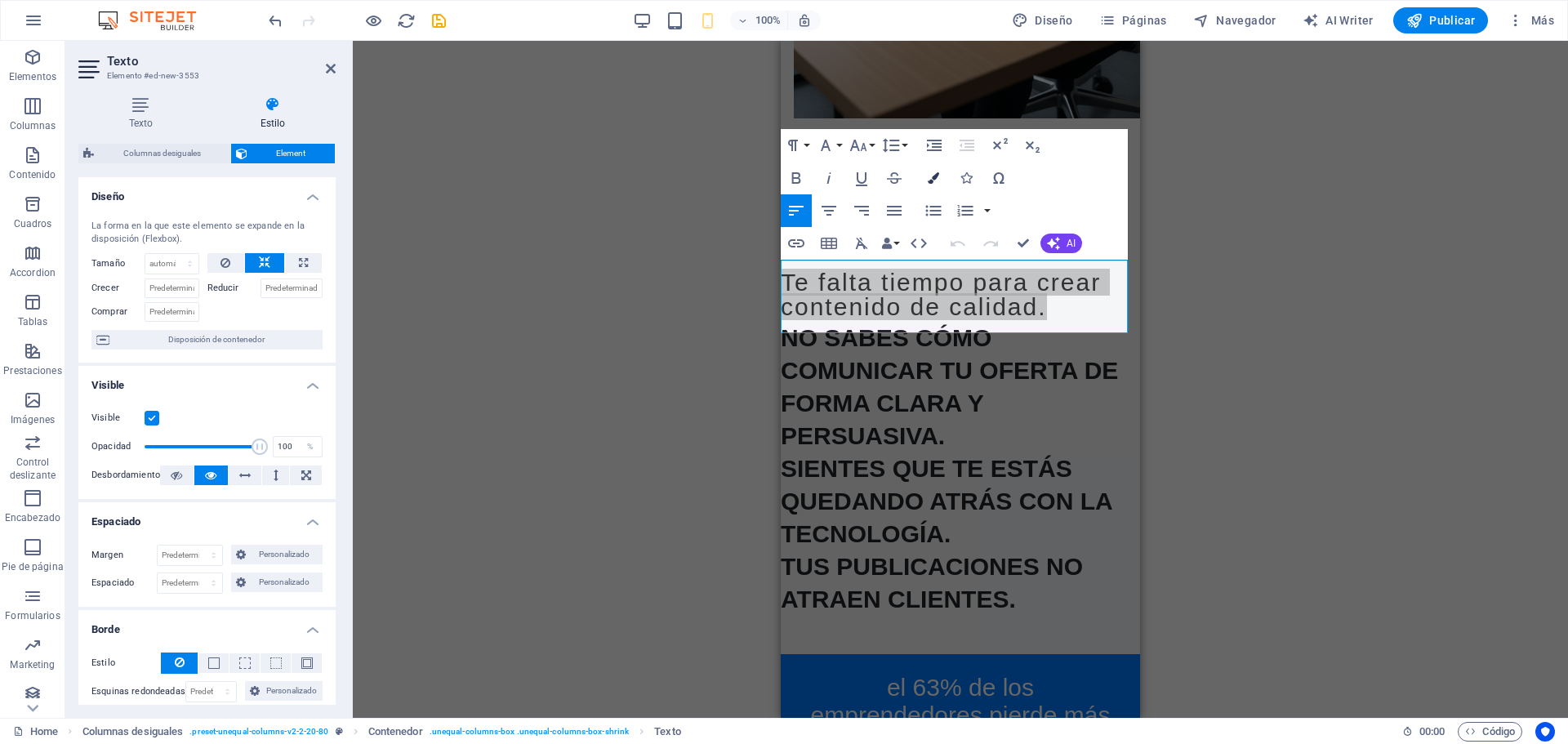
click at [938, 176] on icon "button" at bounding box center [934, 178] width 11 height 11
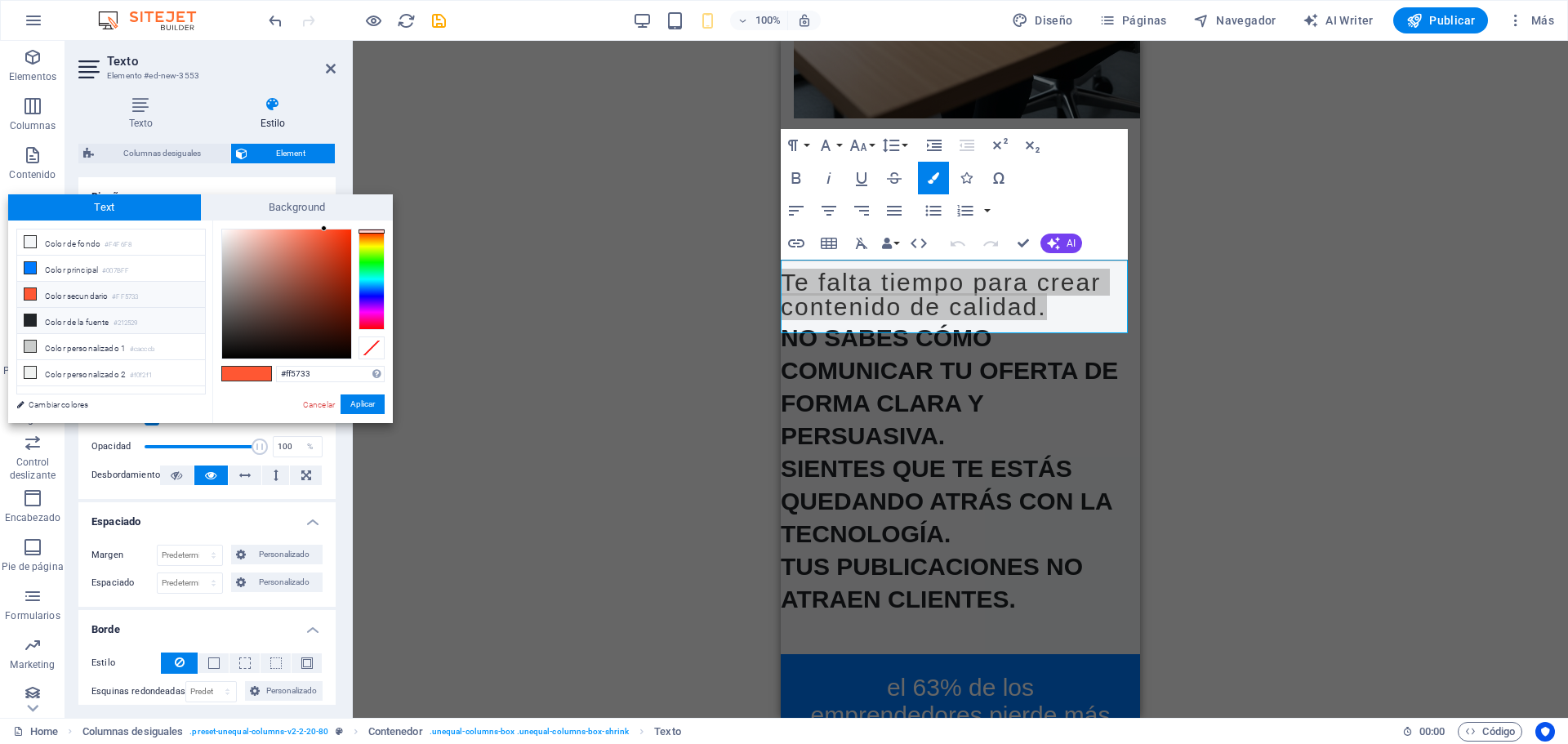
drag, startPoint x: 69, startPoint y: 318, endPoint x: 88, endPoint y: 327, distance: 21.0
click at [70, 318] on li "Color de la fuente #212529" at bounding box center [111, 320] width 188 height 26
type input "#212529"
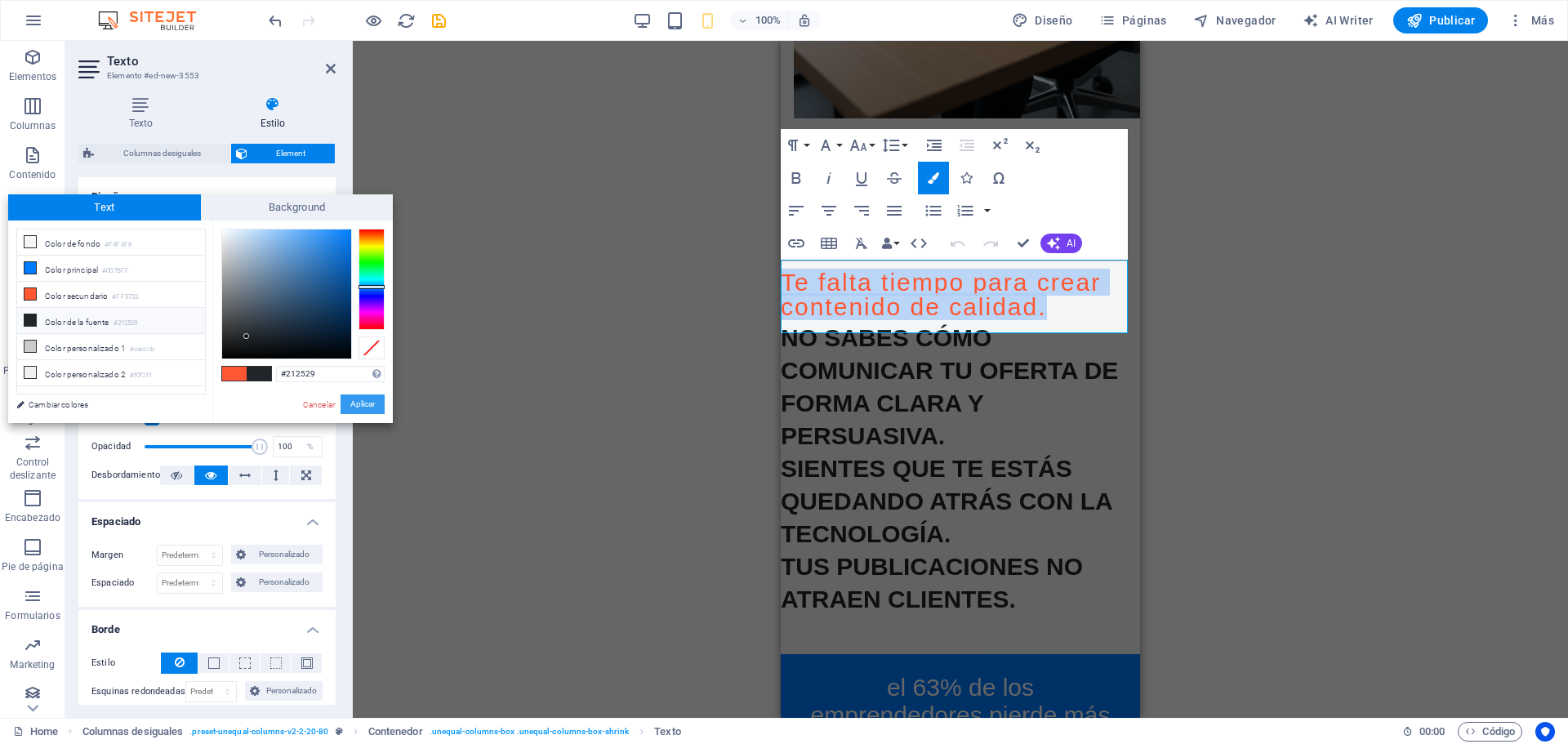
click at [363, 399] on button "Aplicar" at bounding box center [362, 403] width 44 height 20
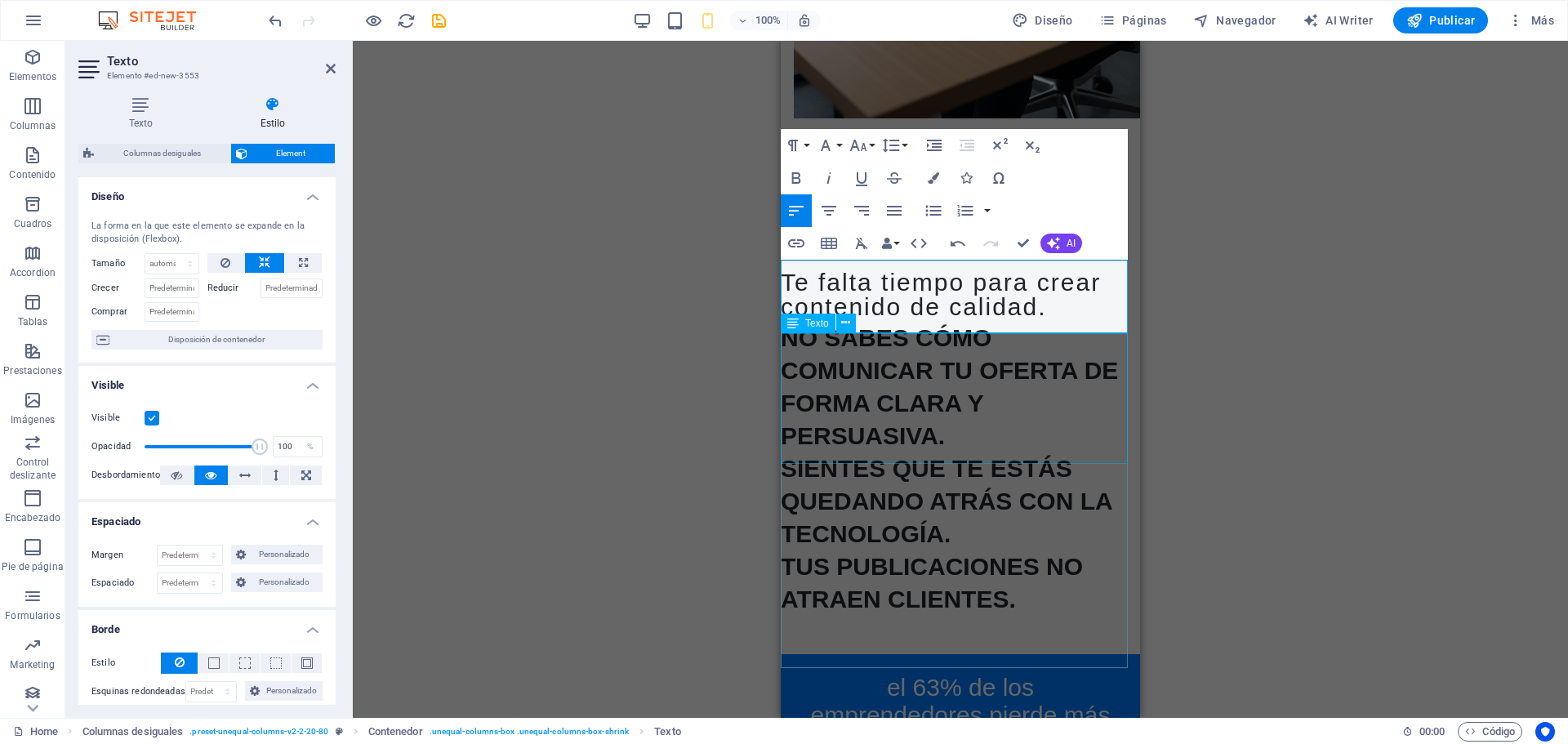
click at [853, 396] on div "No sabes cómo comunicar tu oferta de forma clara y persuasiva." at bounding box center [961, 385] width 360 height 130
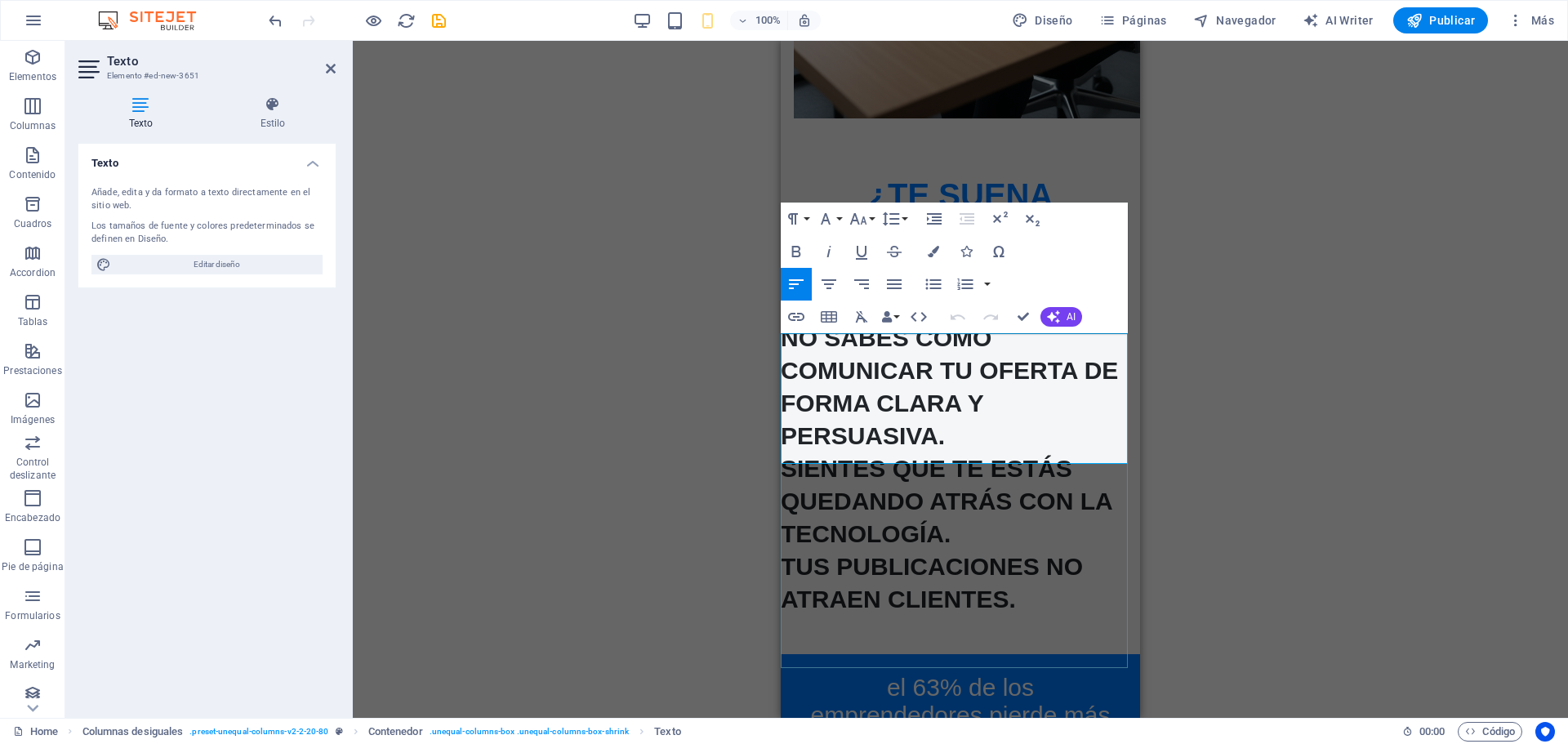
click at [944, 449] on span "No sabes cómo comunicar tu oferta de forma clara y persuasiva." at bounding box center [949, 386] width 337 height 125
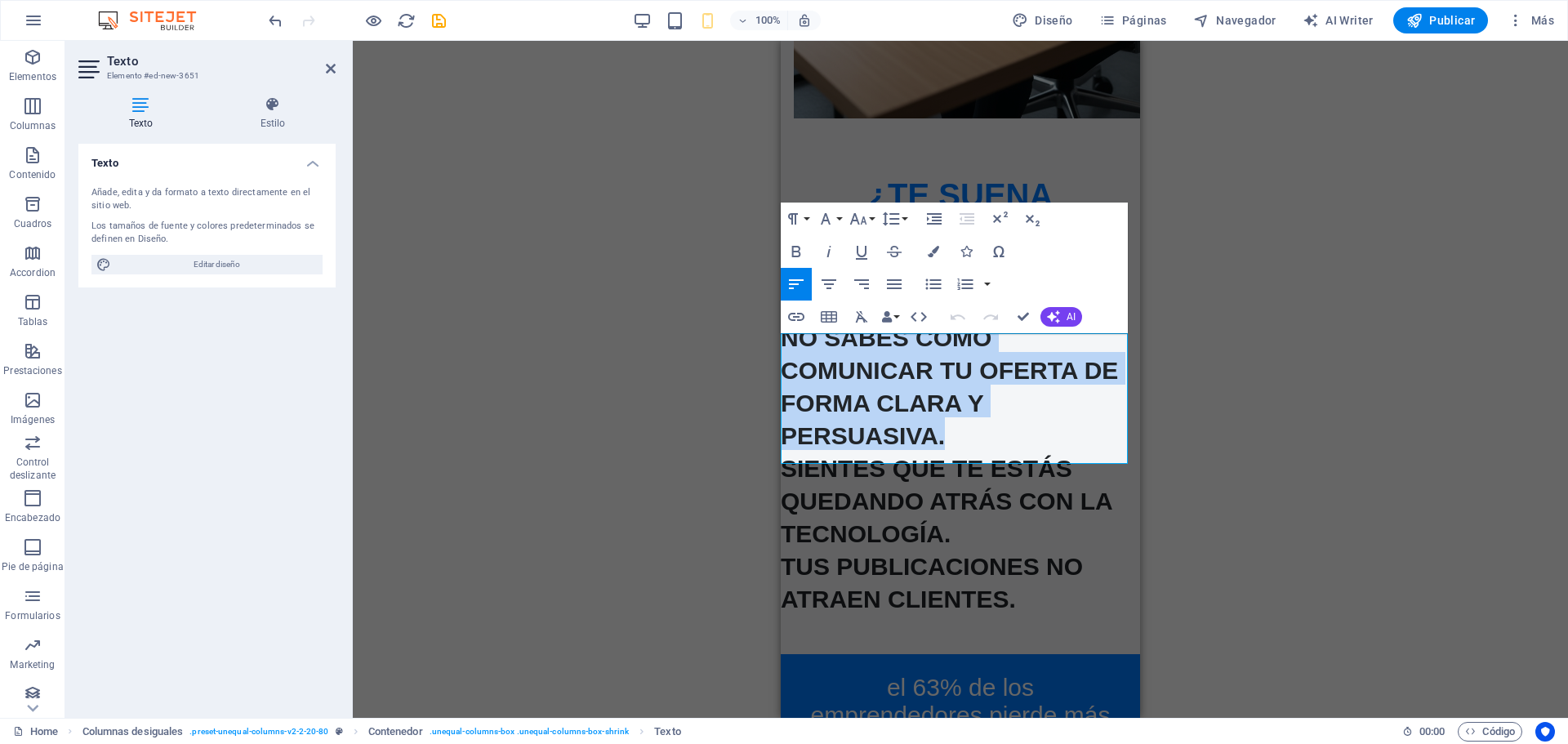
drag, startPoint x: 967, startPoint y: 450, endPoint x: 727, endPoint y: 360, distance: 256.3
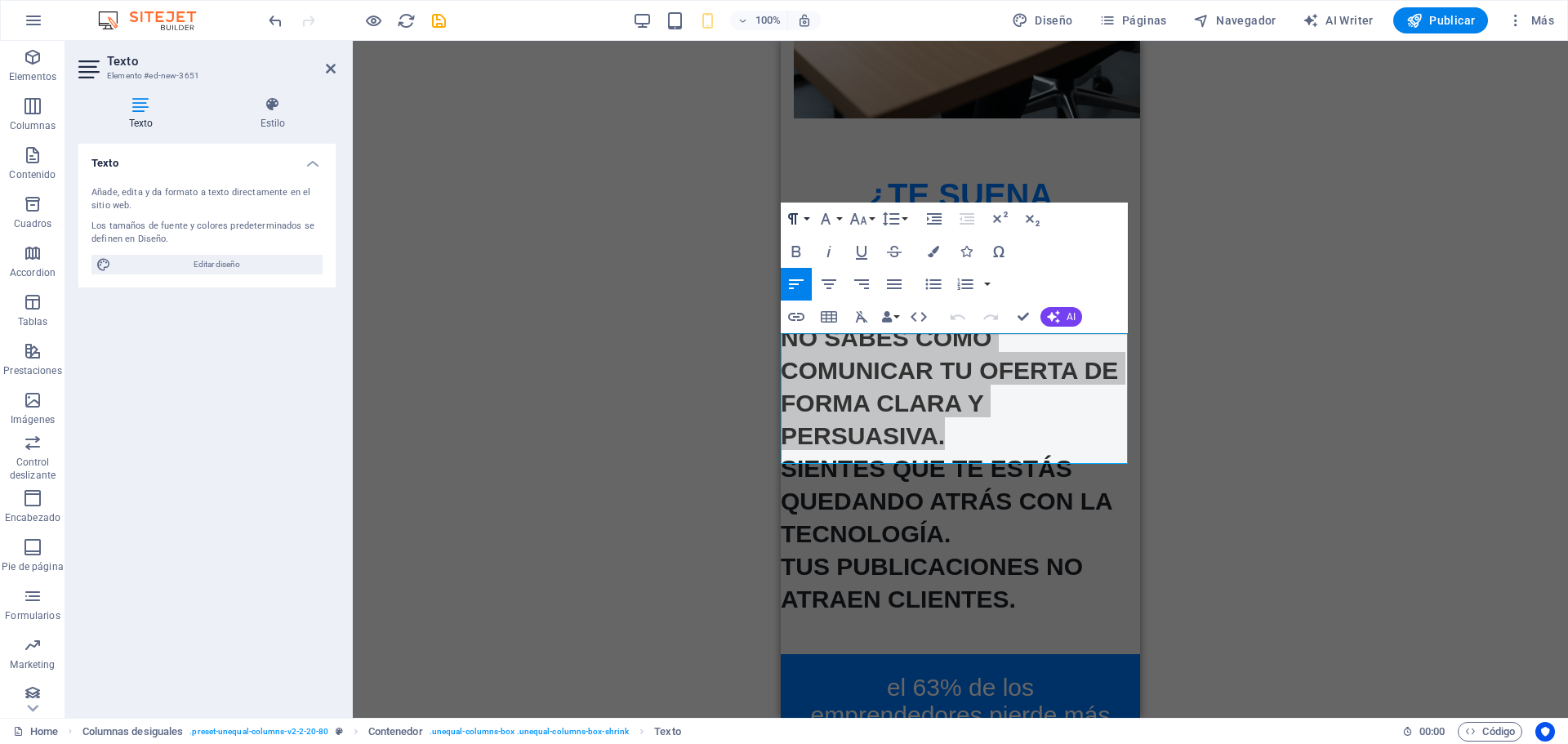
click at [801, 214] on icon "button" at bounding box center [793, 218] width 20 height 20
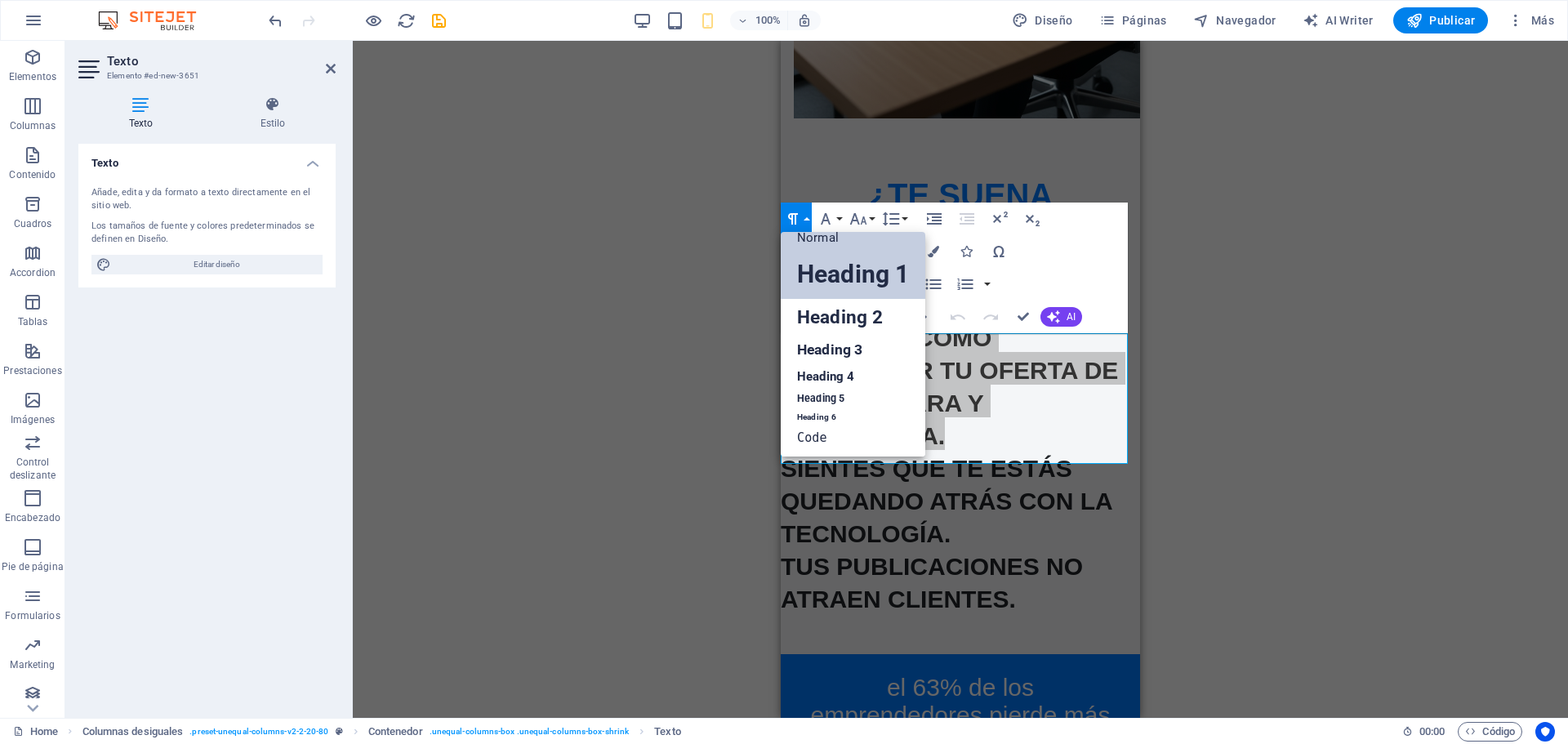
scroll to position [13, 0]
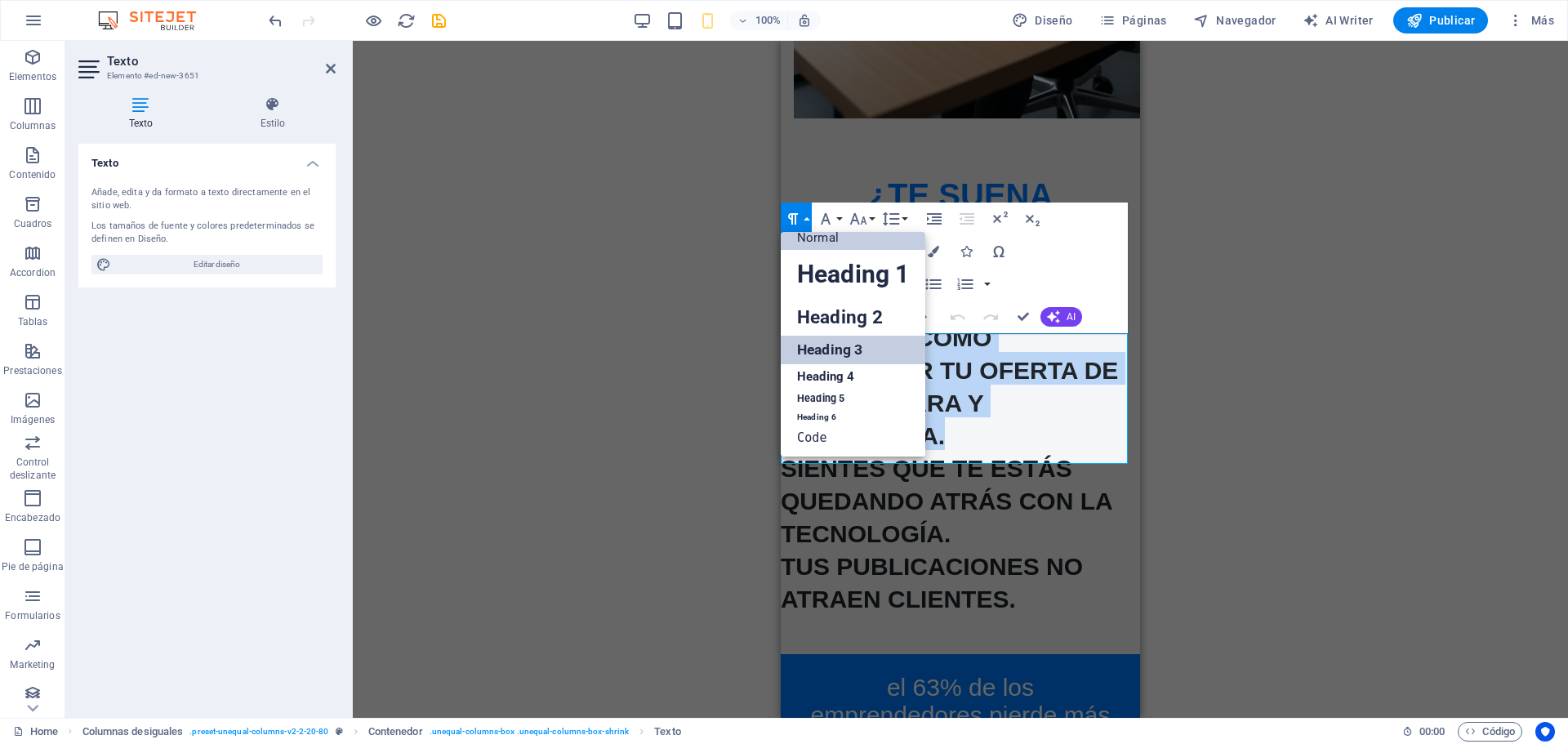
click at [826, 346] on link "Heading 3" at bounding box center [852, 349] width 144 height 29
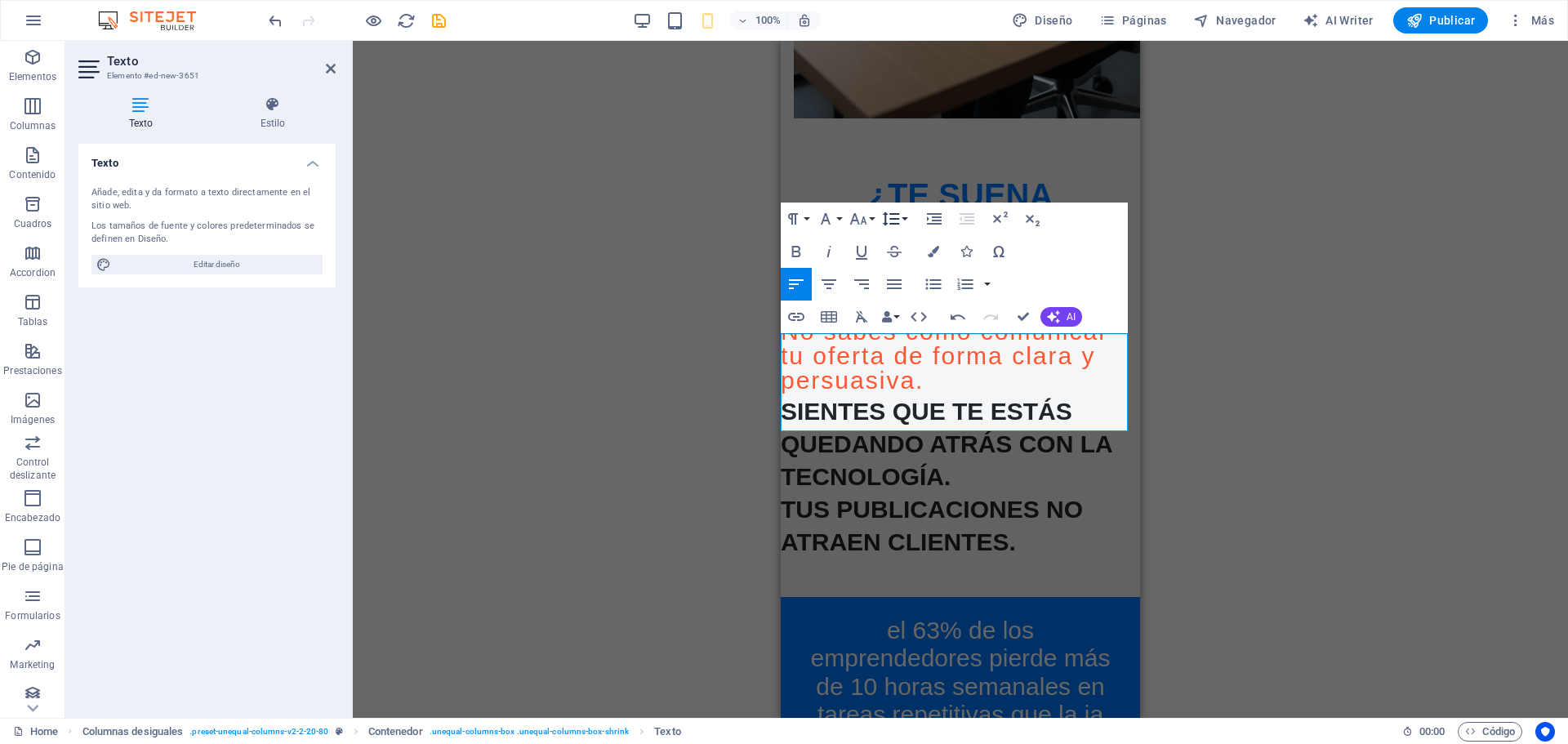
click at [885, 213] on icon "button" at bounding box center [892, 218] width 17 height 14
click at [911, 275] on link "Single" at bounding box center [915, 275] width 73 height 24
click at [935, 248] on icon "button" at bounding box center [934, 251] width 11 height 11
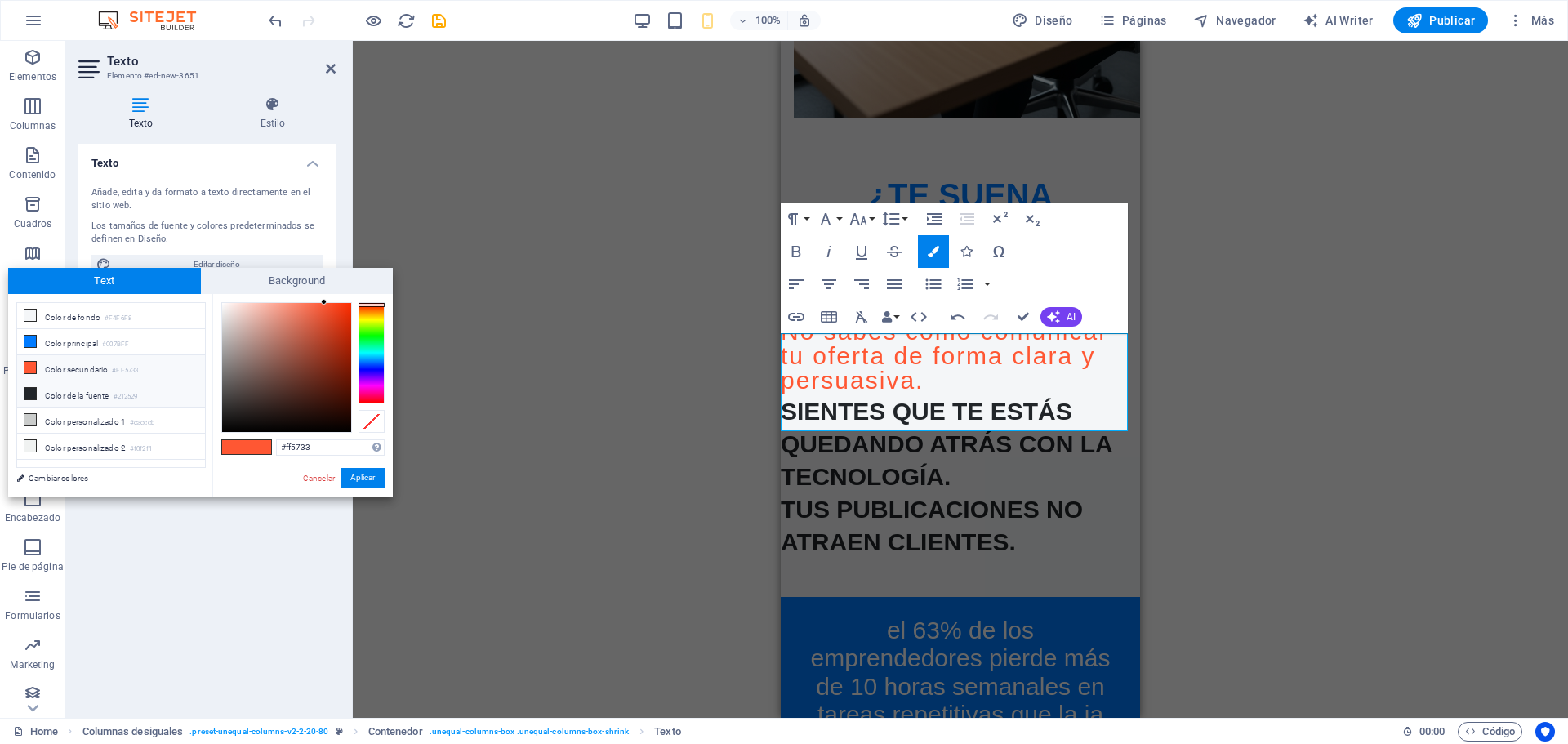
click at [76, 394] on li "Color de la fuente #212529" at bounding box center [111, 394] width 188 height 26
type input "#212529"
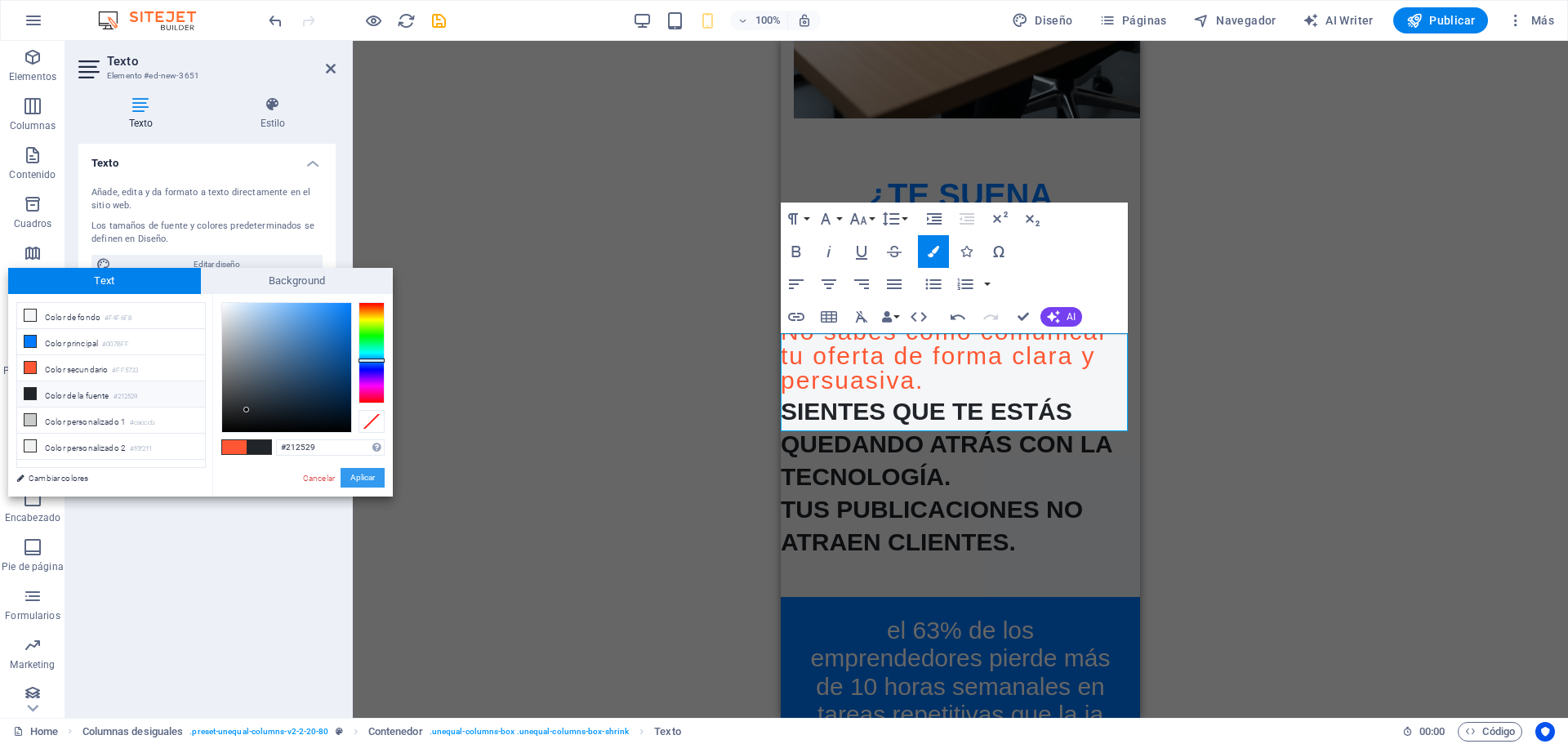
click at [360, 480] on button "Aplicar" at bounding box center [362, 477] width 44 height 20
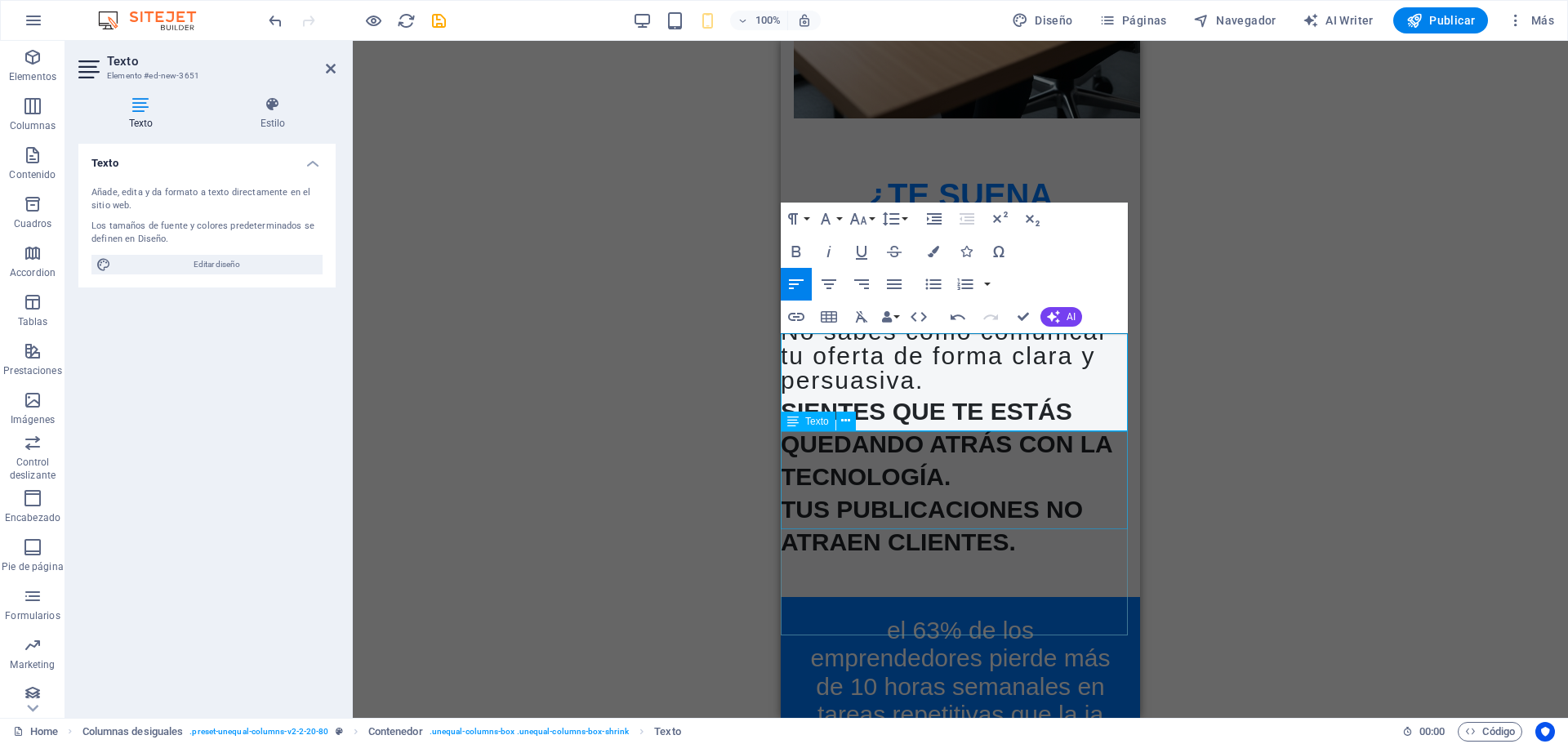
click at [938, 459] on div "Sientes que te estás quedando atrás con la tecnología." at bounding box center [961, 441] width 360 height 98
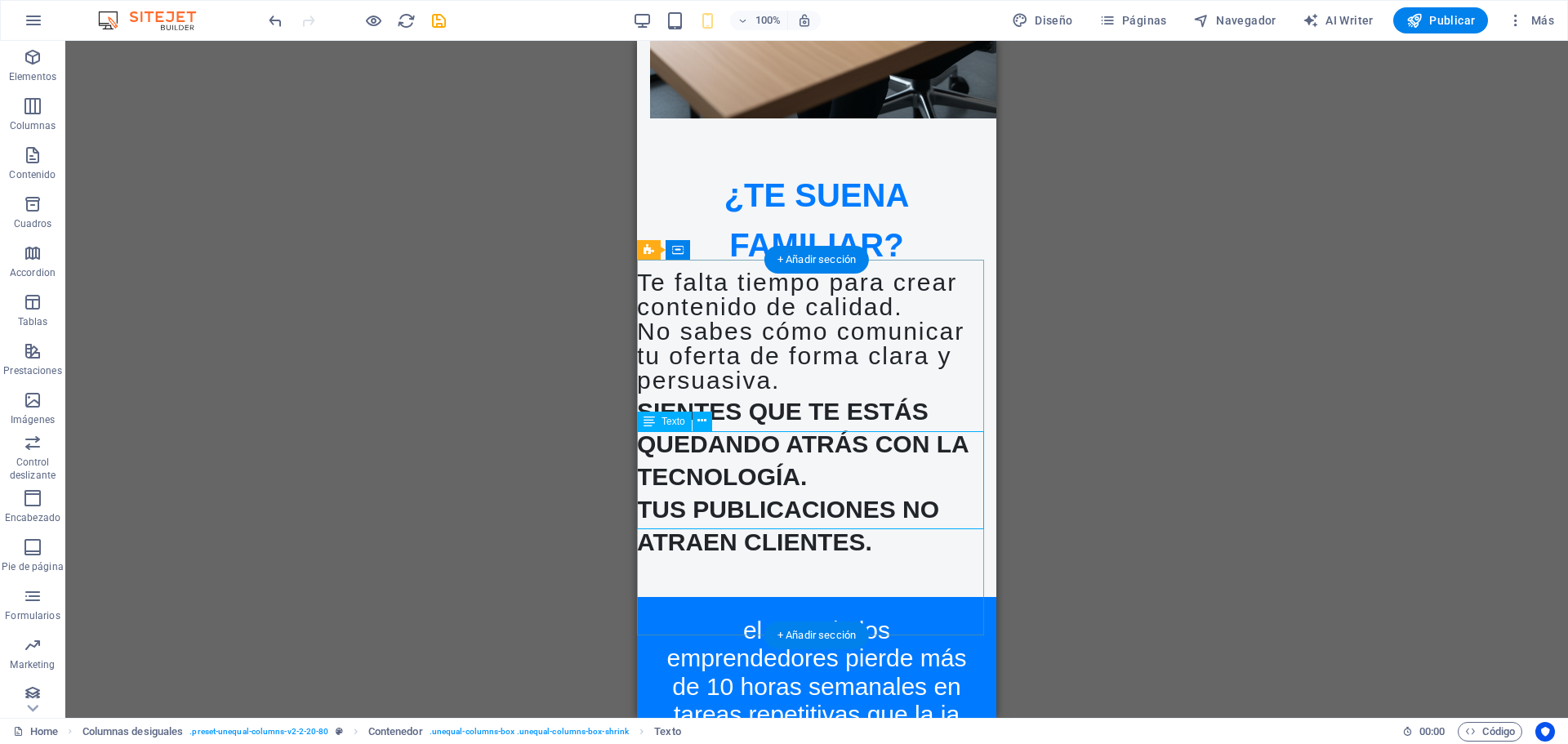
click at [861, 491] on div "Sientes que te estás quedando atrás con la tecnología." at bounding box center [817, 441] width 360 height 98
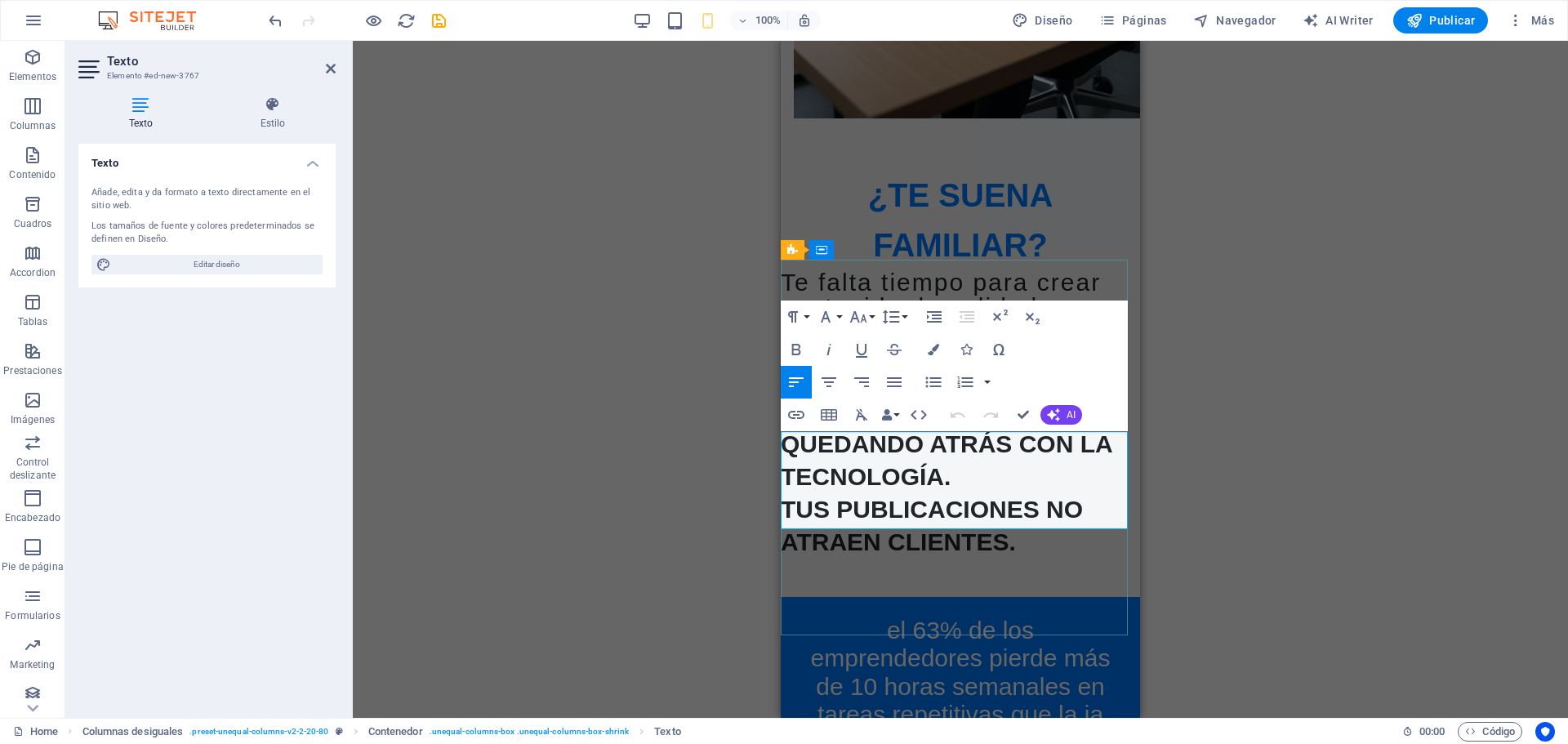
click at [1035, 491] on p "Sientes que te estás quedando atrás con la tecnología." at bounding box center [961, 441] width 360 height 98
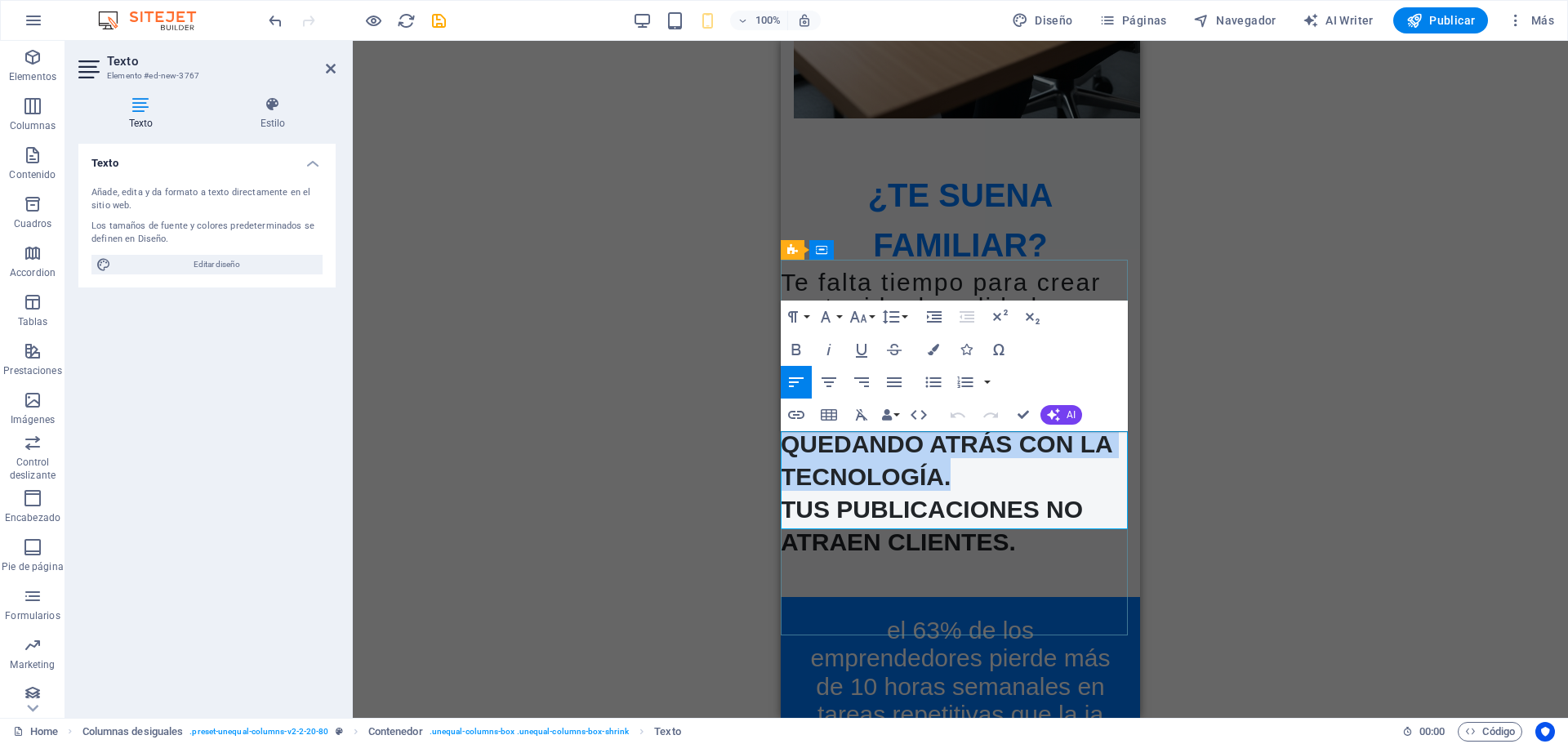
drag, startPoint x: 1035, startPoint y: 502, endPoint x: 784, endPoint y: 449, distance: 256.5
click at [784, 449] on p "Sientes que te estás quedando atrás con la tecnología." at bounding box center [961, 441] width 360 height 98
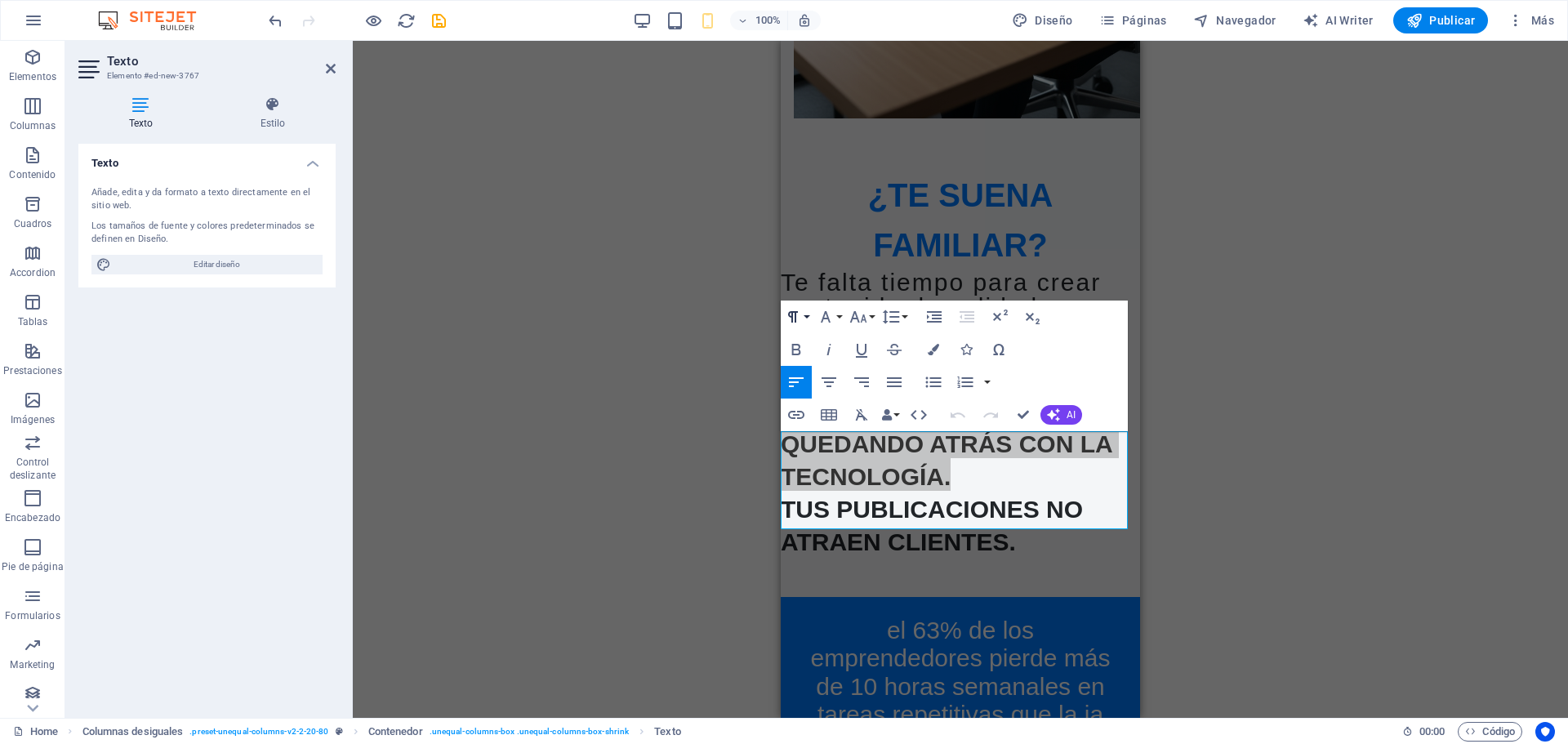
click at [811, 320] on button "Paragraph Format" at bounding box center [796, 317] width 31 height 33
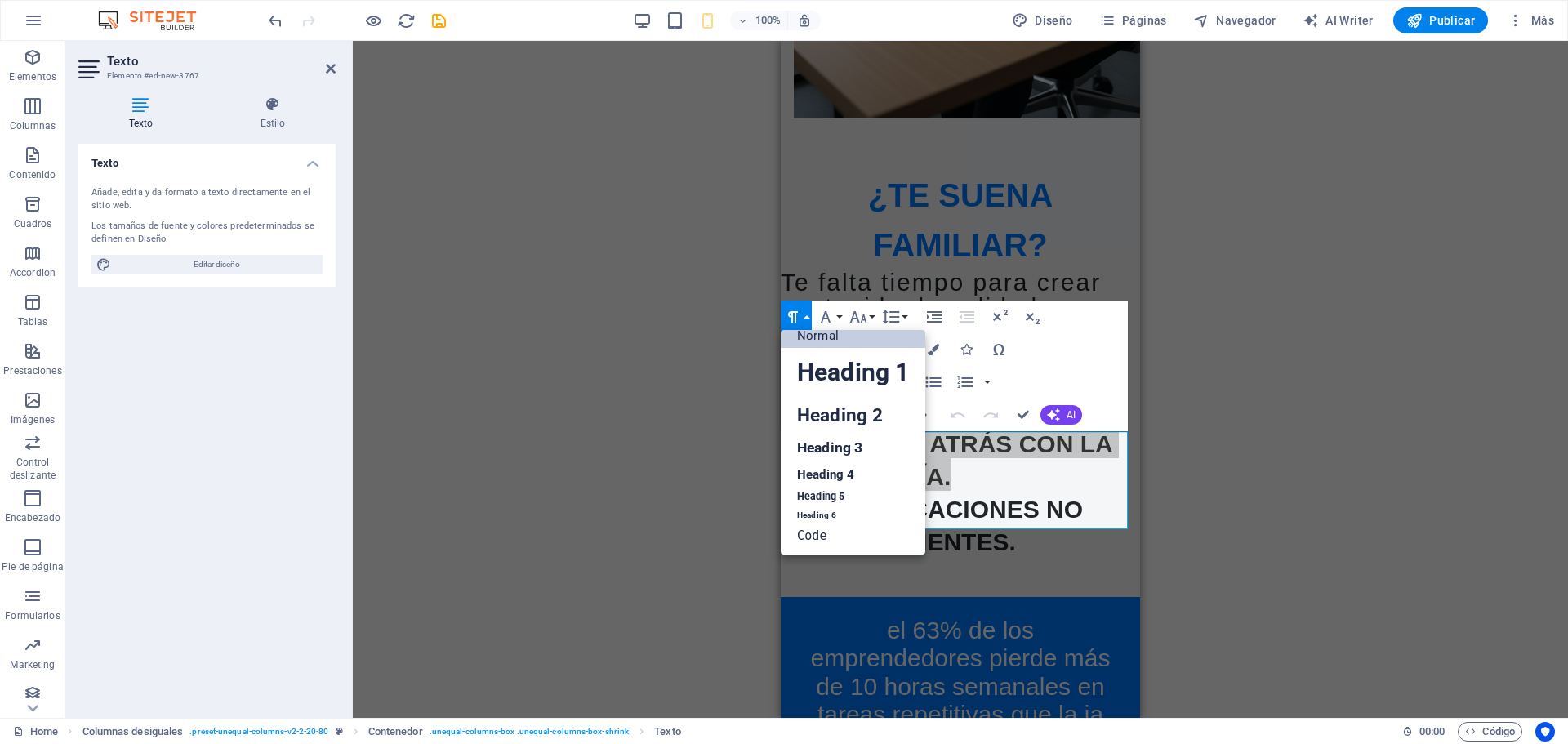
scroll to position [13, 0]
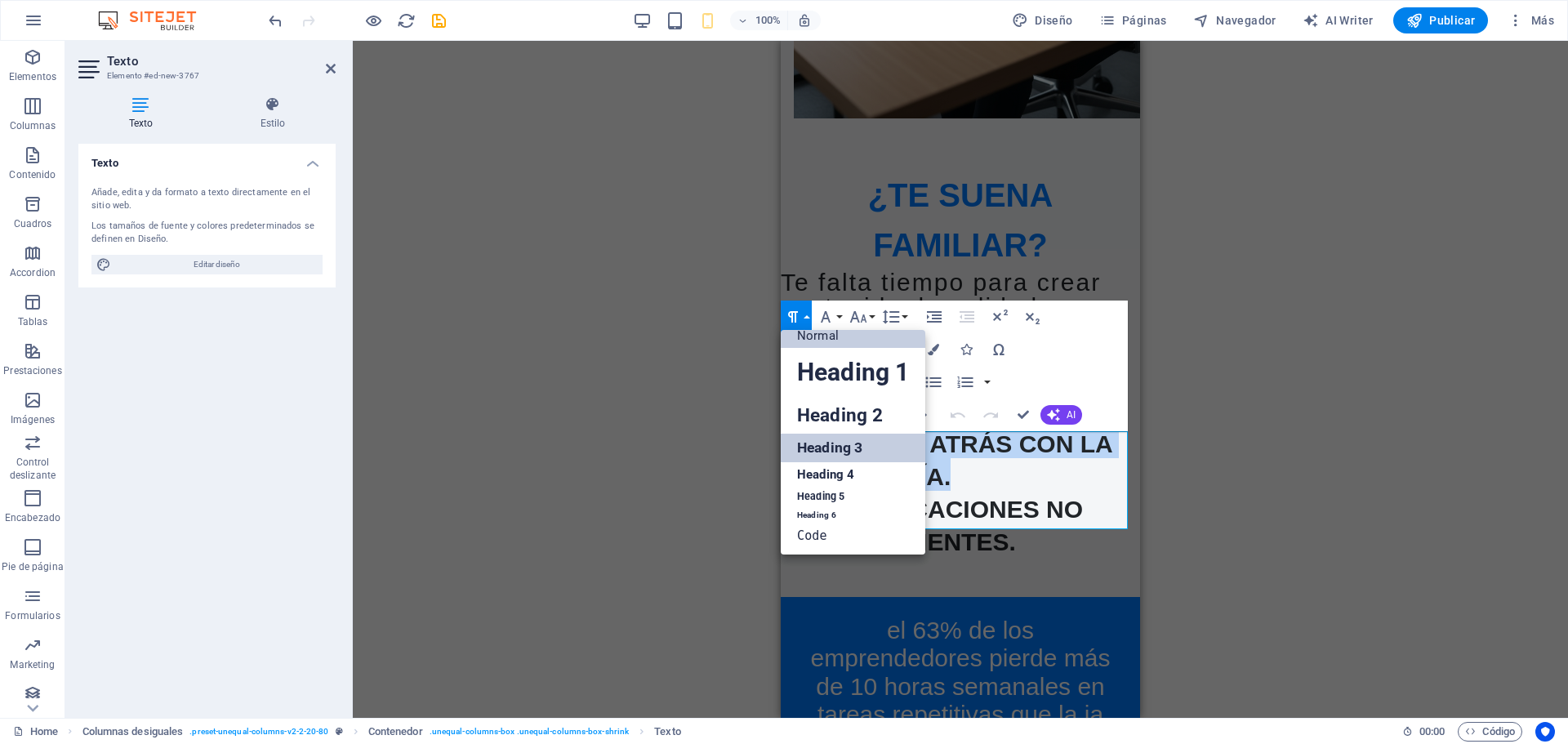
click at [836, 446] on link "Heading 3" at bounding box center [852, 447] width 144 height 29
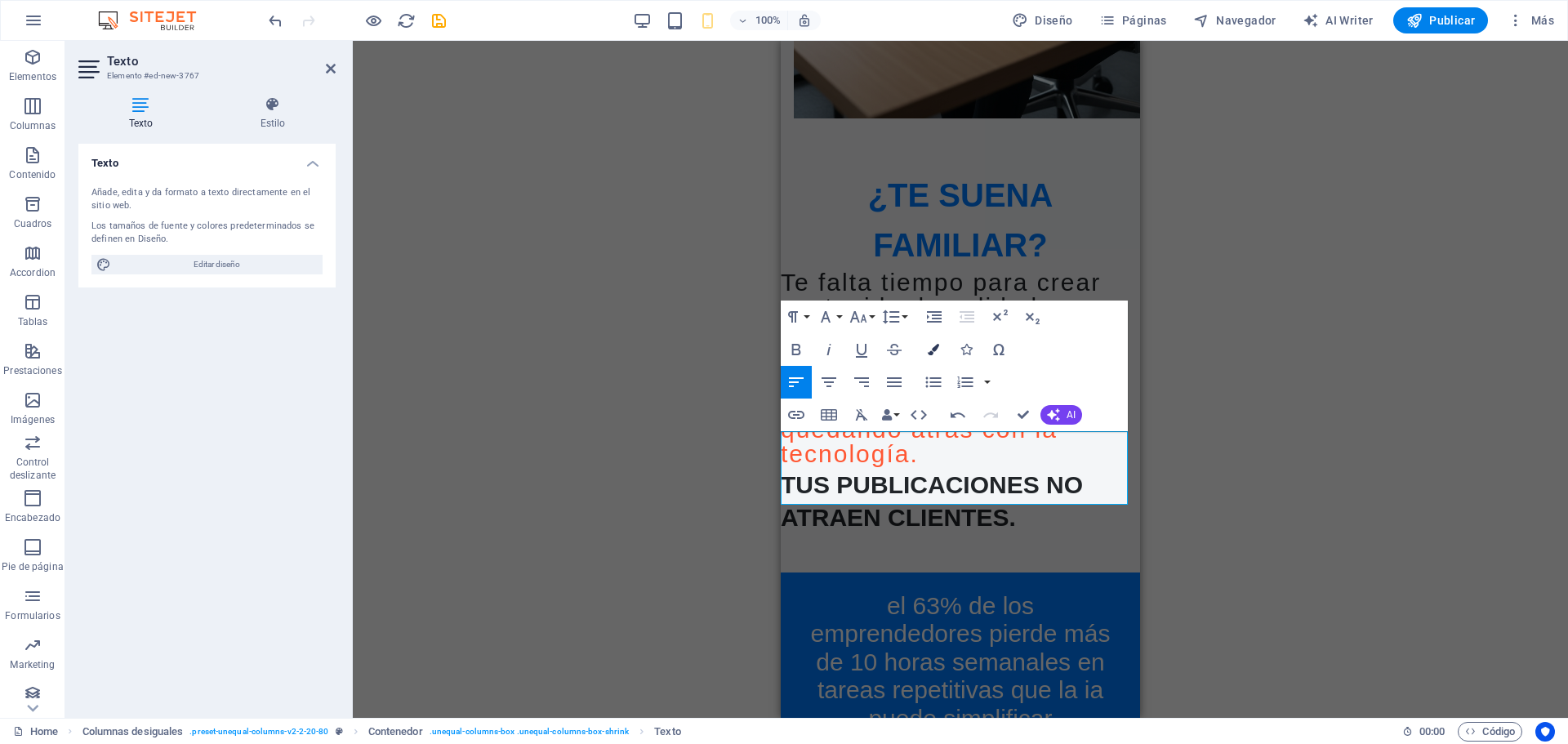
click at [930, 345] on icon "button" at bounding box center [934, 349] width 11 height 11
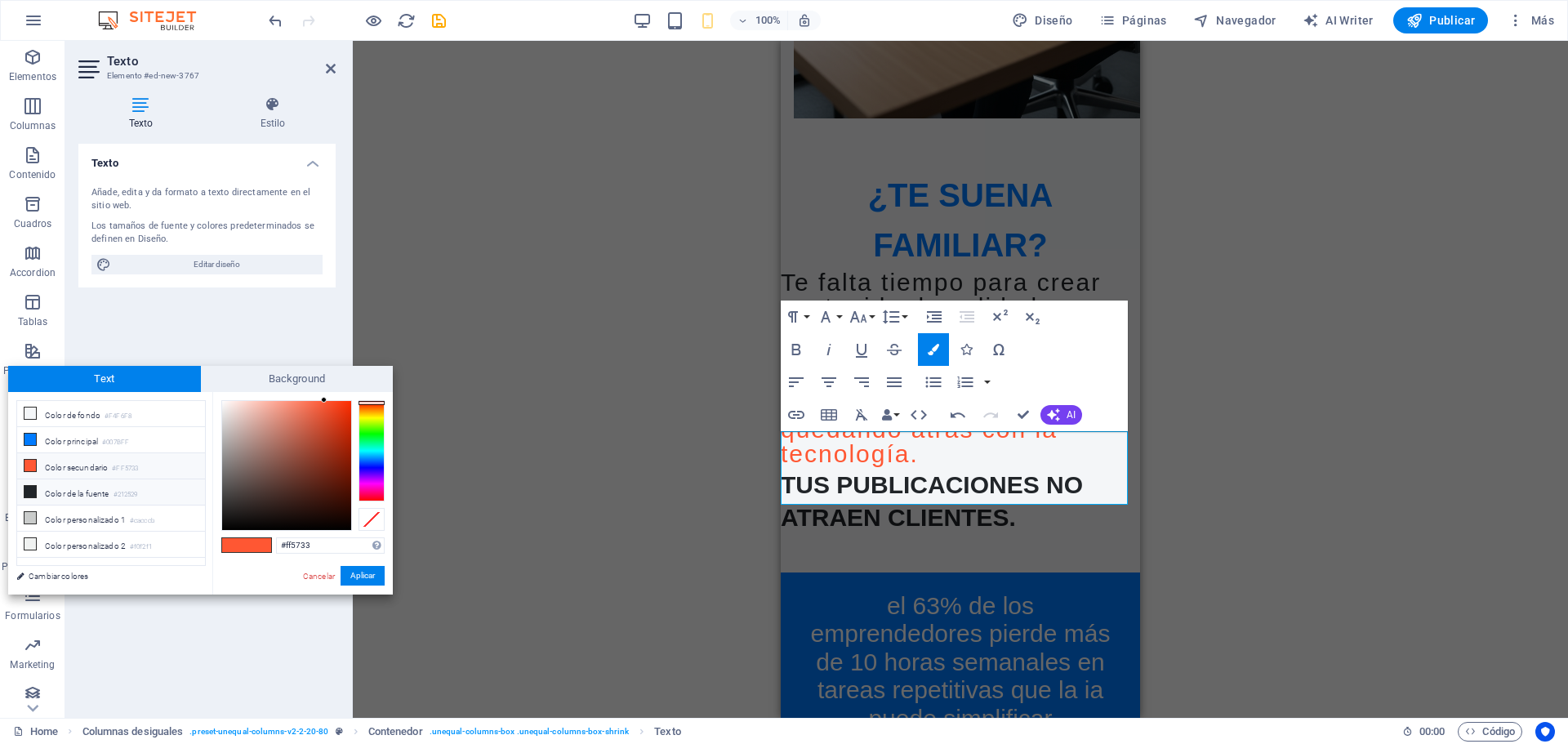
click at [83, 489] on li "Color de la fuente #212529" at bounding box center [111, 493] width 188 height 26
type input "#212529"
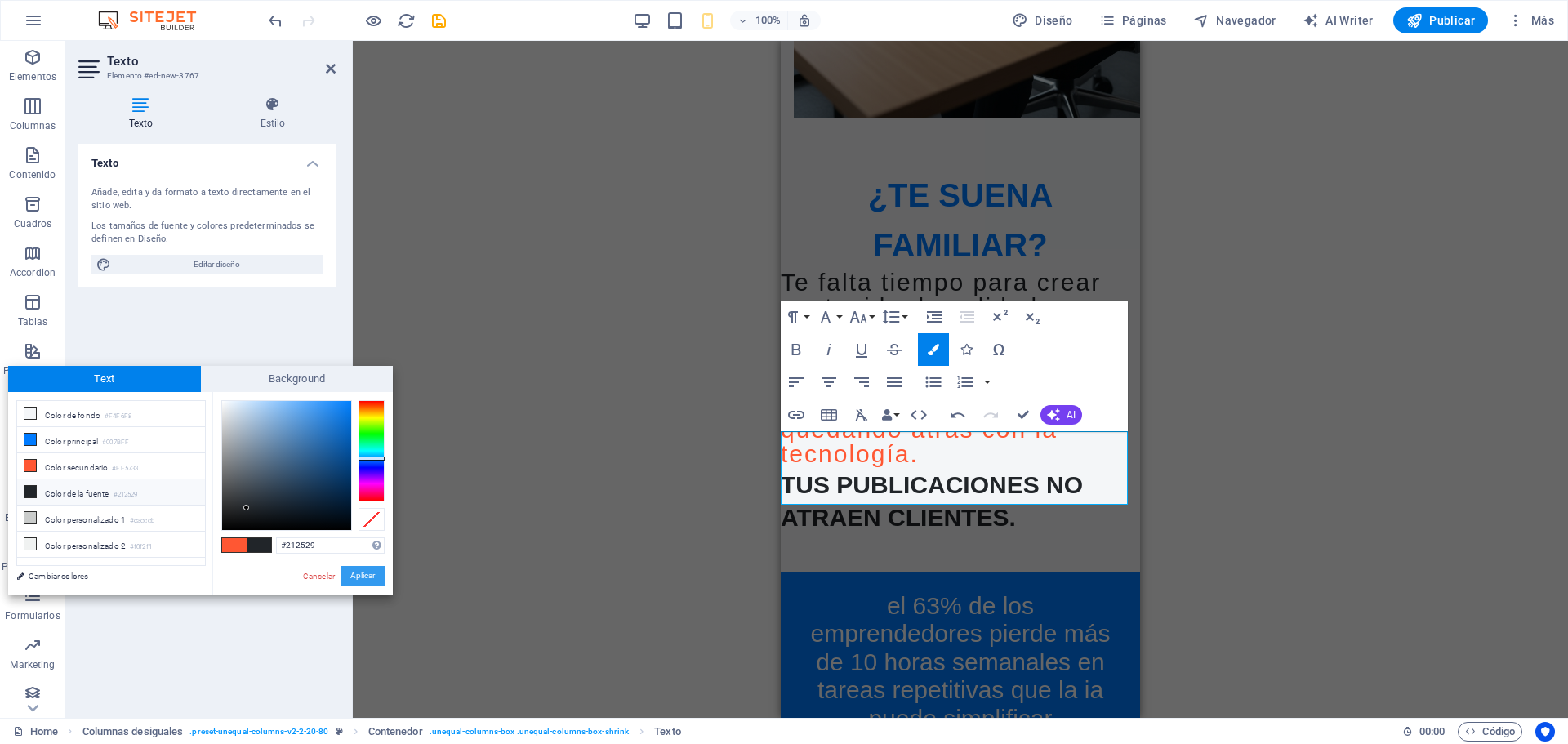
click at [376, 571] on button "Aplicar" at bounding box center [362, 575] width 44 height 20
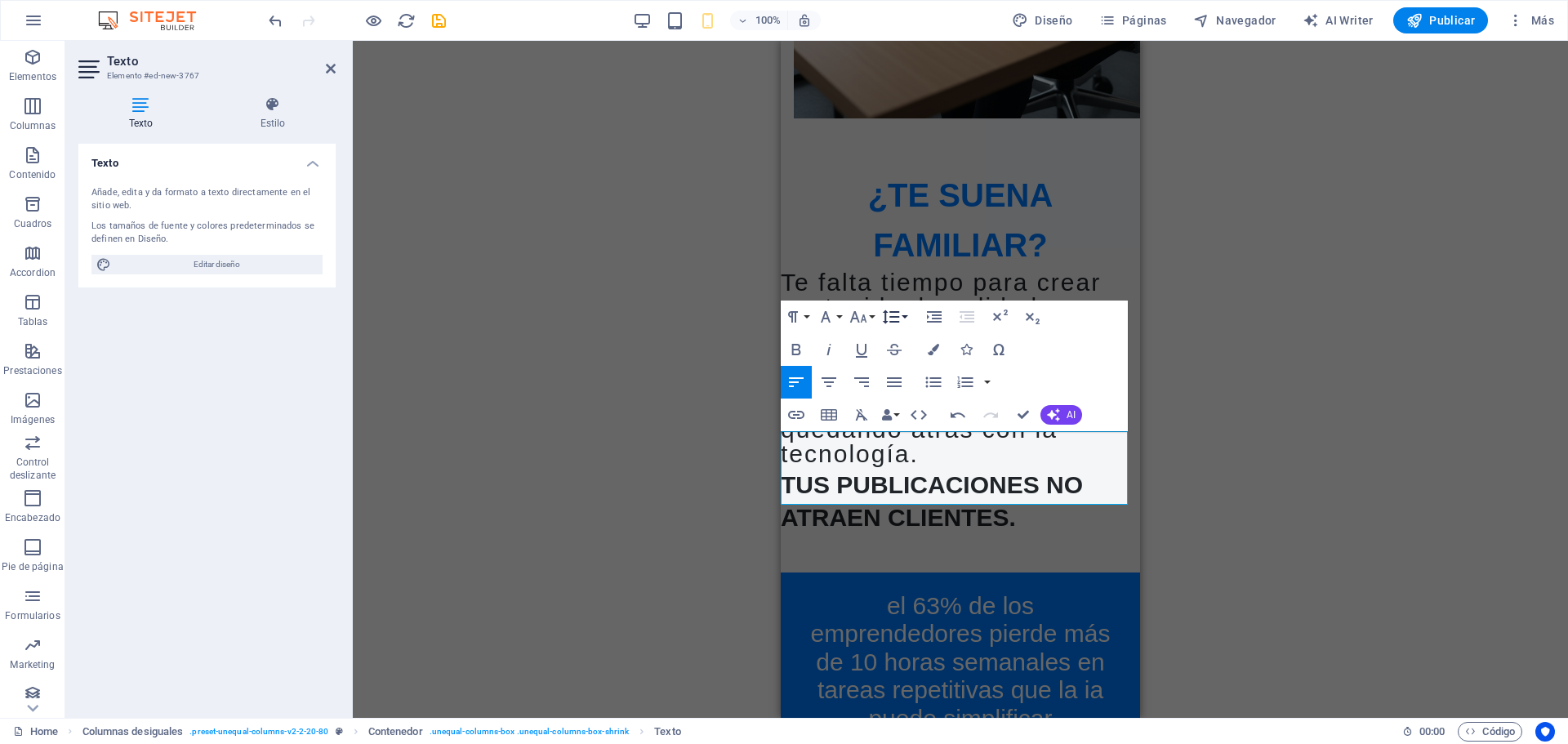
click at [905, 318] on button "Line Height" at bounding box center [893, 317] width 31 height 33
click at [911, 369] on link "Single" at bounding box center [915, 372] width 73 height 24
click at [1003, 532] on div "Tus publicaciones no atraen clientes." at bounding box center [961, 498] width 360 height 65
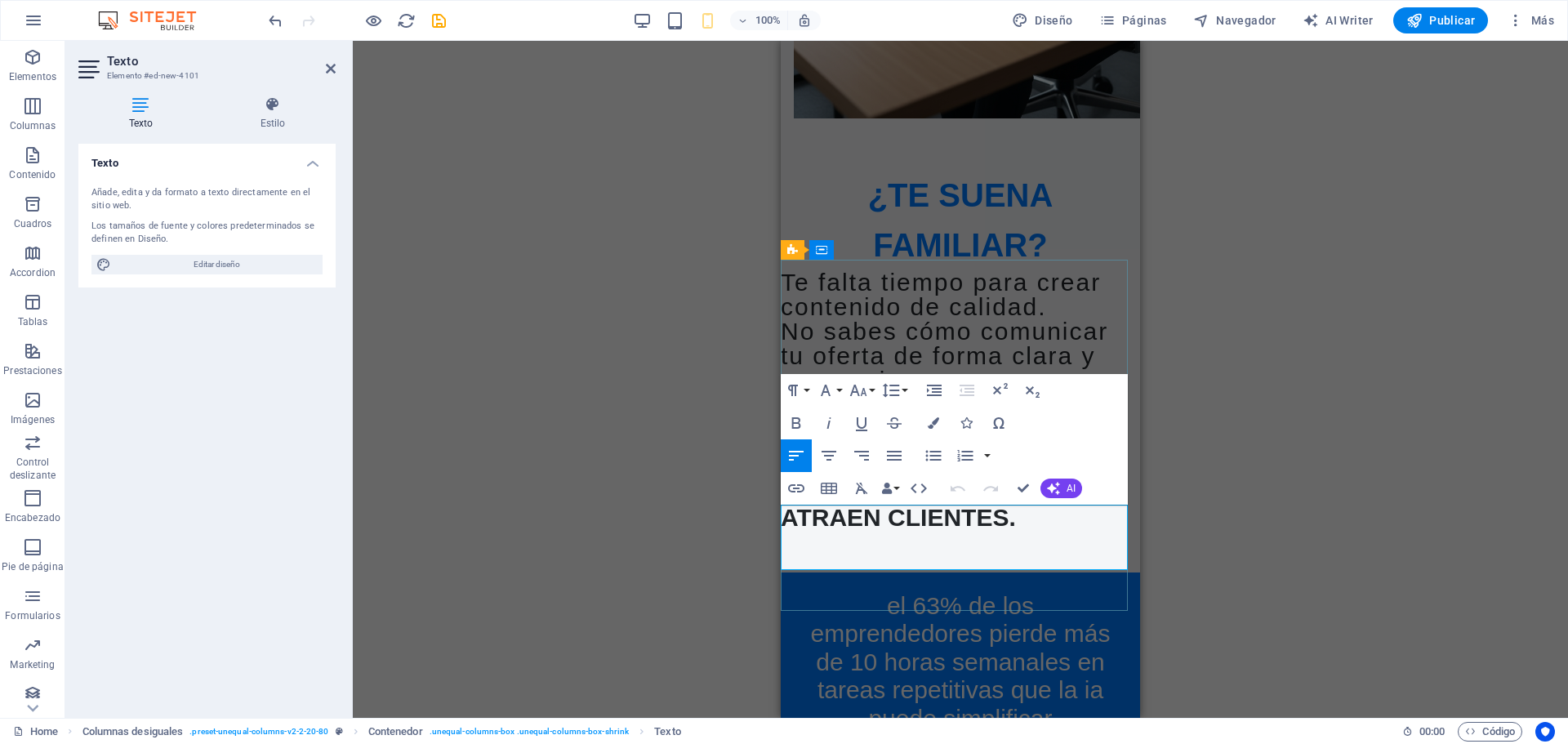
click at [1035, 531] on span "Tus publicaciones no atraen clientes." at bounding box center [932, 501] width 302 height 60
drag, startPoint x: 1047, startPoint y: 552, endPoint x: 779, endPoint y: 521, distance: 269.8
click at [837, 379] on button "Font Family" at bounding box center [828, 389] width 31 height 33
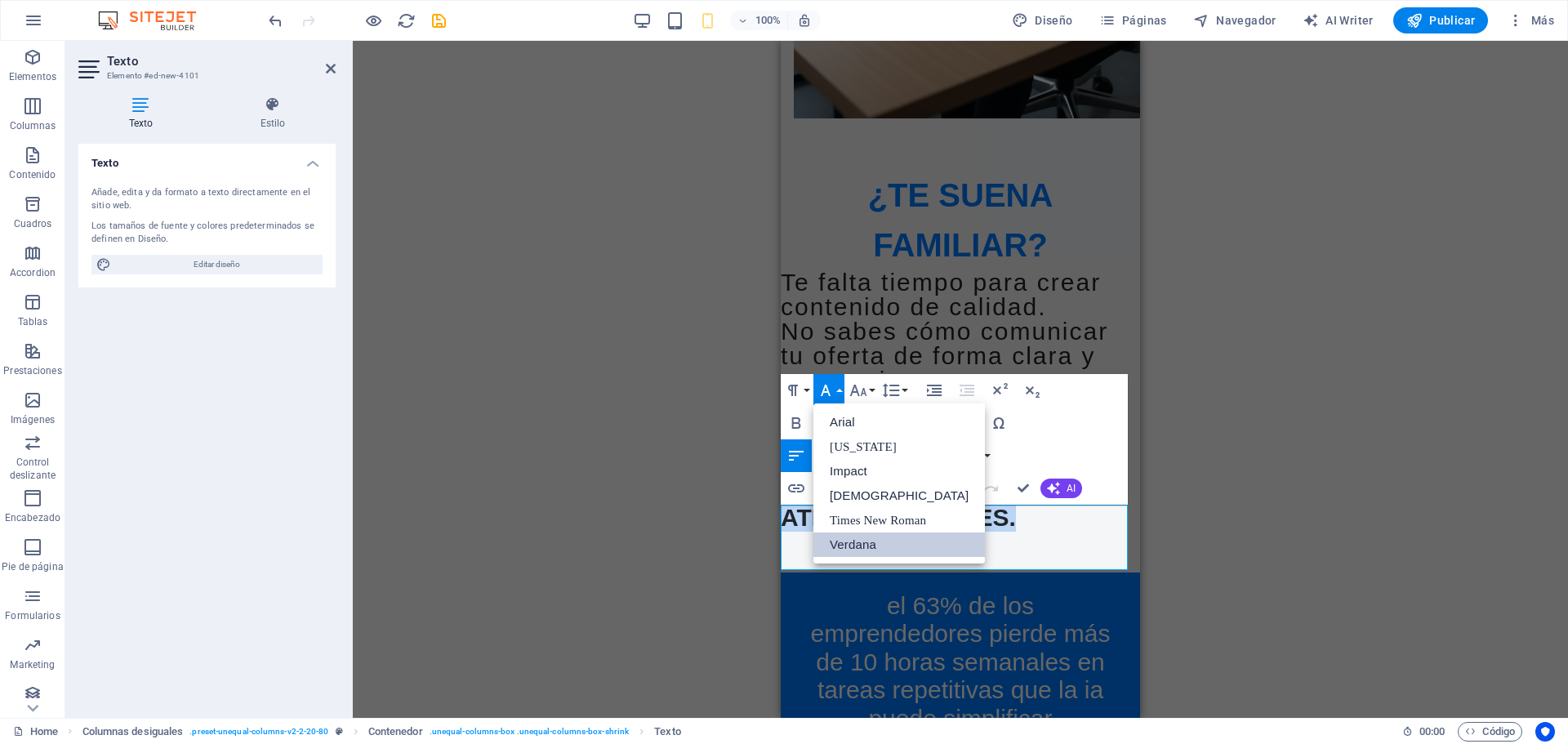
click at [846, 538] on link "Verdana" at bounding box center [899, 544] width 171 height 24
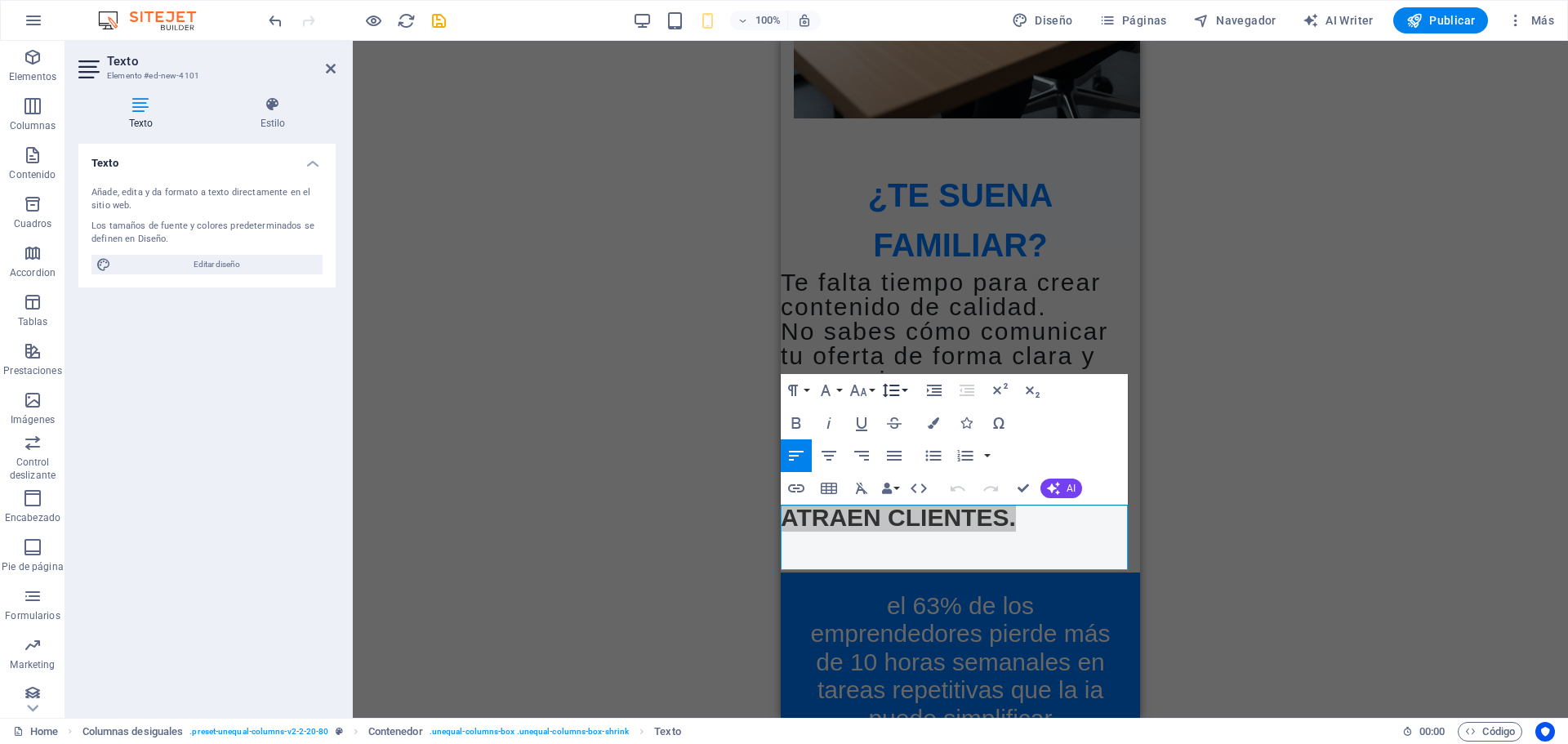
click at [879, 390] on button "Line Height" at bounding box center [893, 389] width 31 height 33
click at [862, 379] on button "Font Size" at bounding box center [861, 389] width 31 height 33
click at [799, 389] on icon "button" at bounding box center [793, 389] width 20 height 20
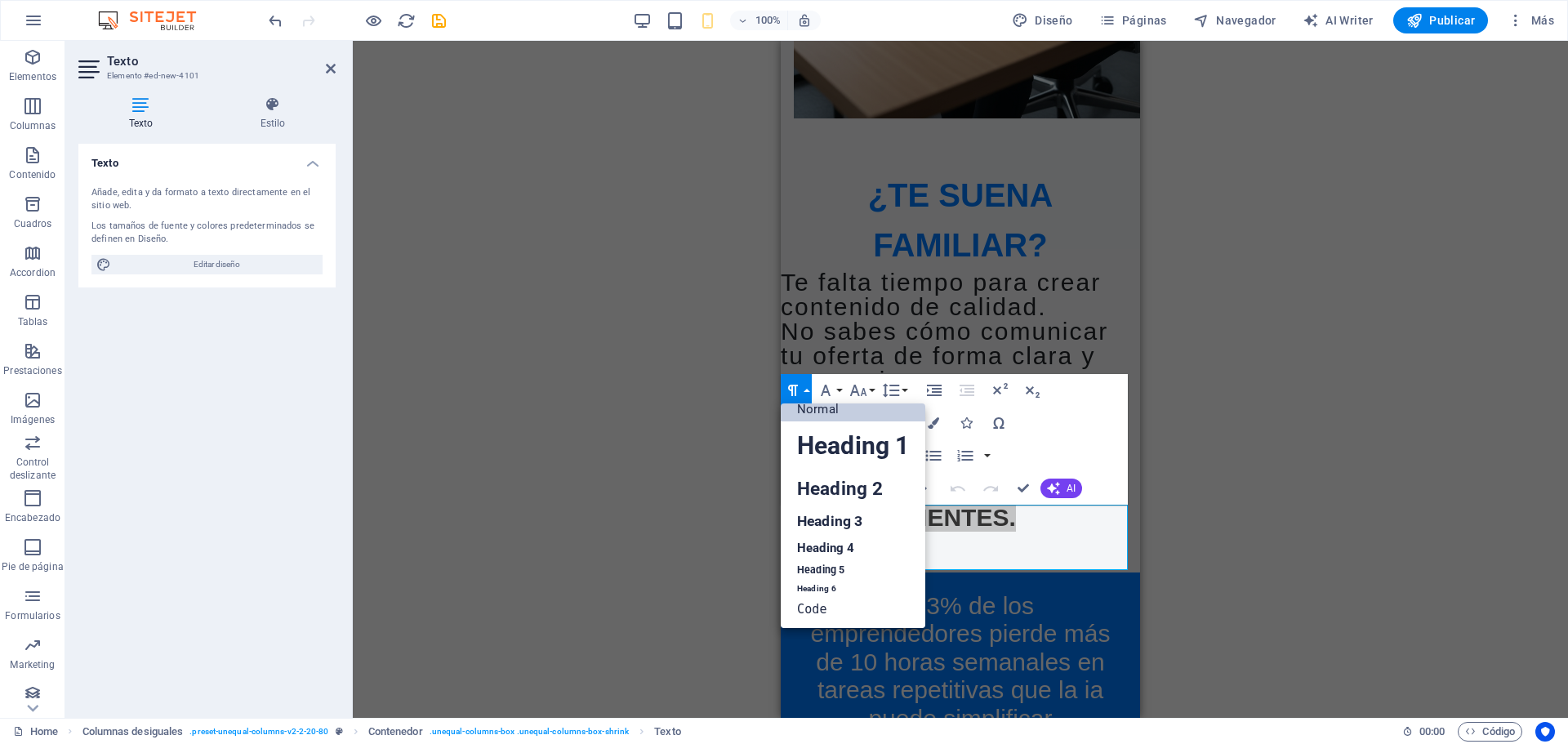
scroll to position [13, 0]
click at [815, 525] on link "Heading 3" at bounding box center [852, 521] width 144 height 29
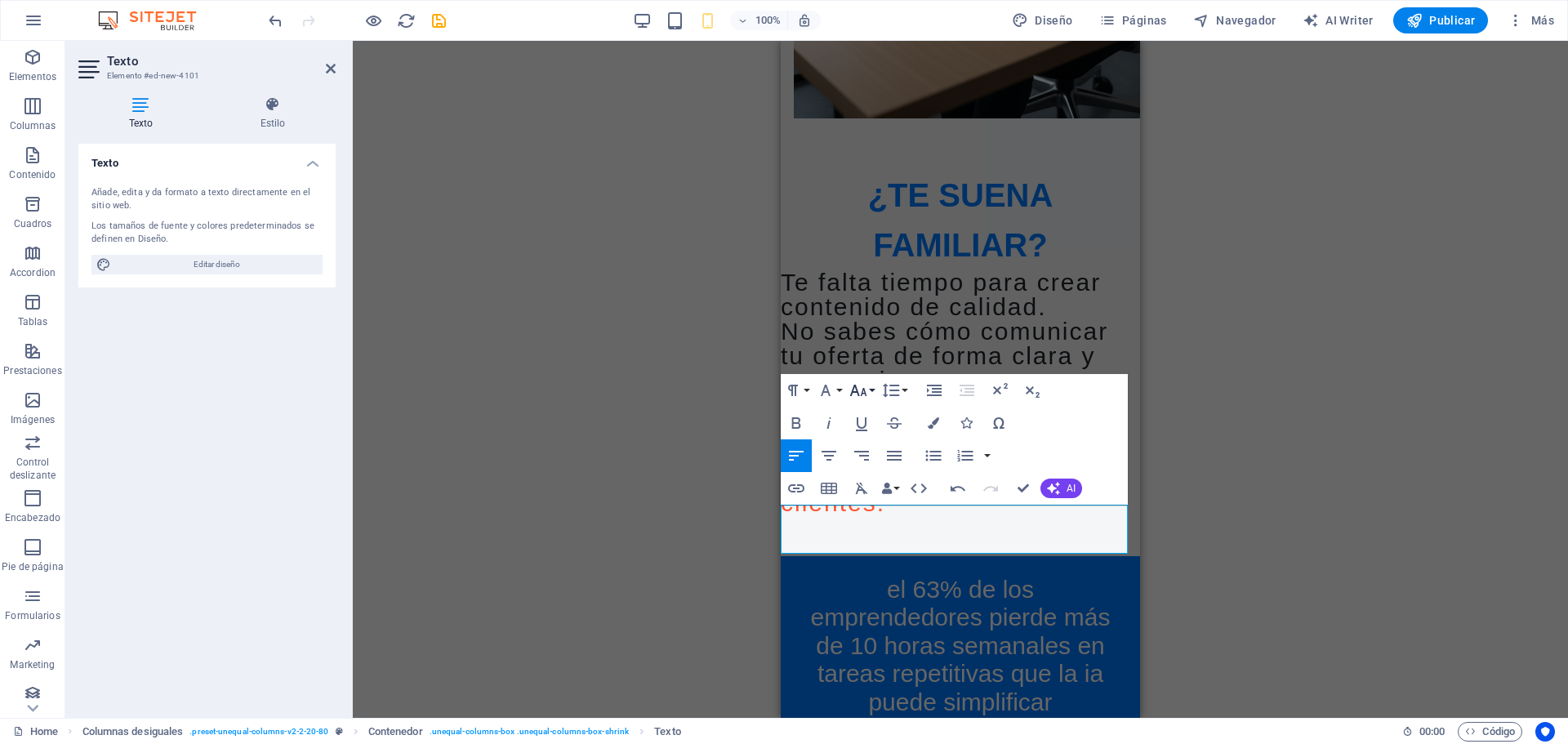
click at [876, 382] on button "Font Size" at bounding box center [861, 389] width 31 height 33
click at [868, 479] on link "30" at bounding box center [875, 486] width 59 height 24
click at [934, 427] on icon "button" at bounding box center [934, 423] width 11 height 11
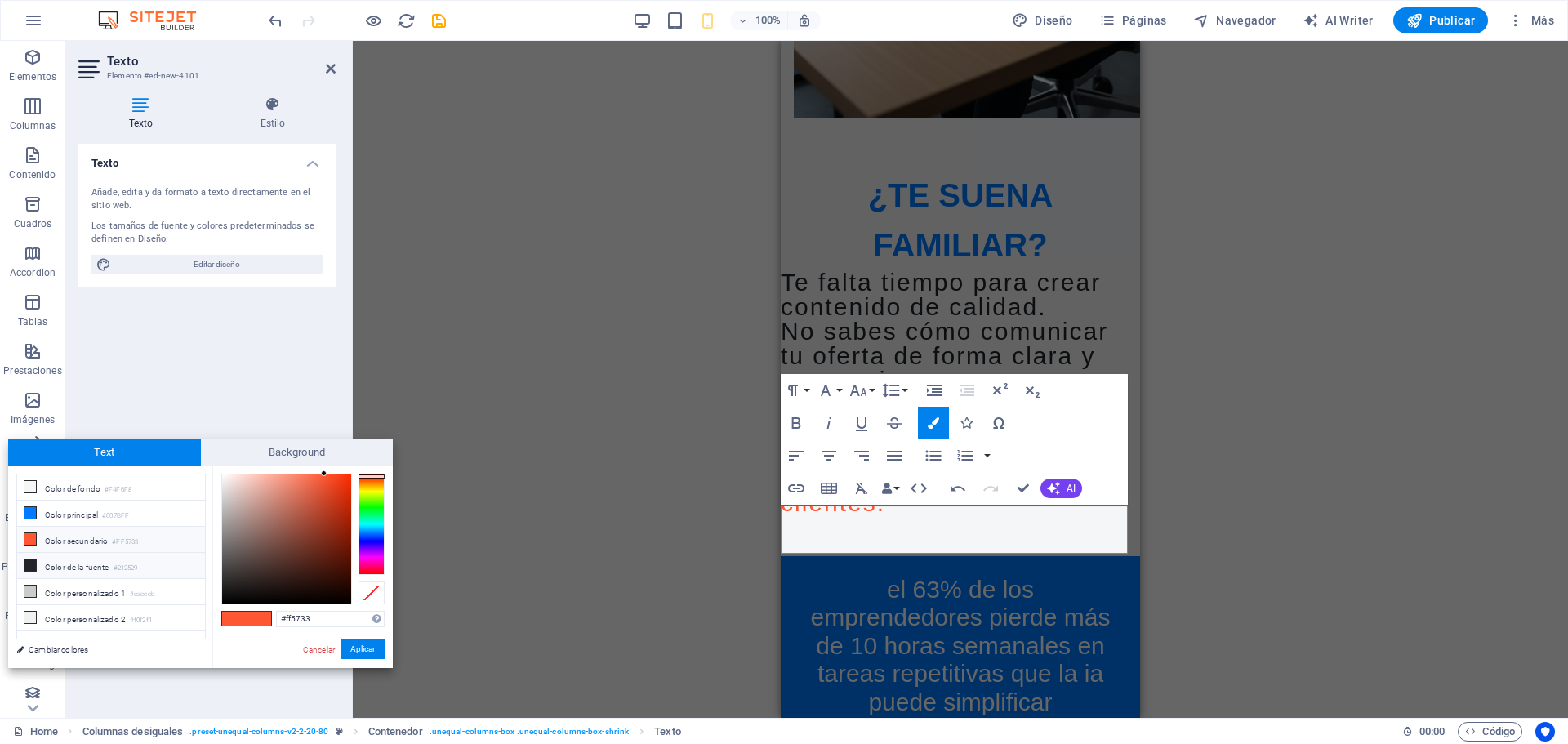
click at [99, 559] on li "Color de la fuente #212529" at bounding box center [111, 565] width 188 height 26
type input "#212529"
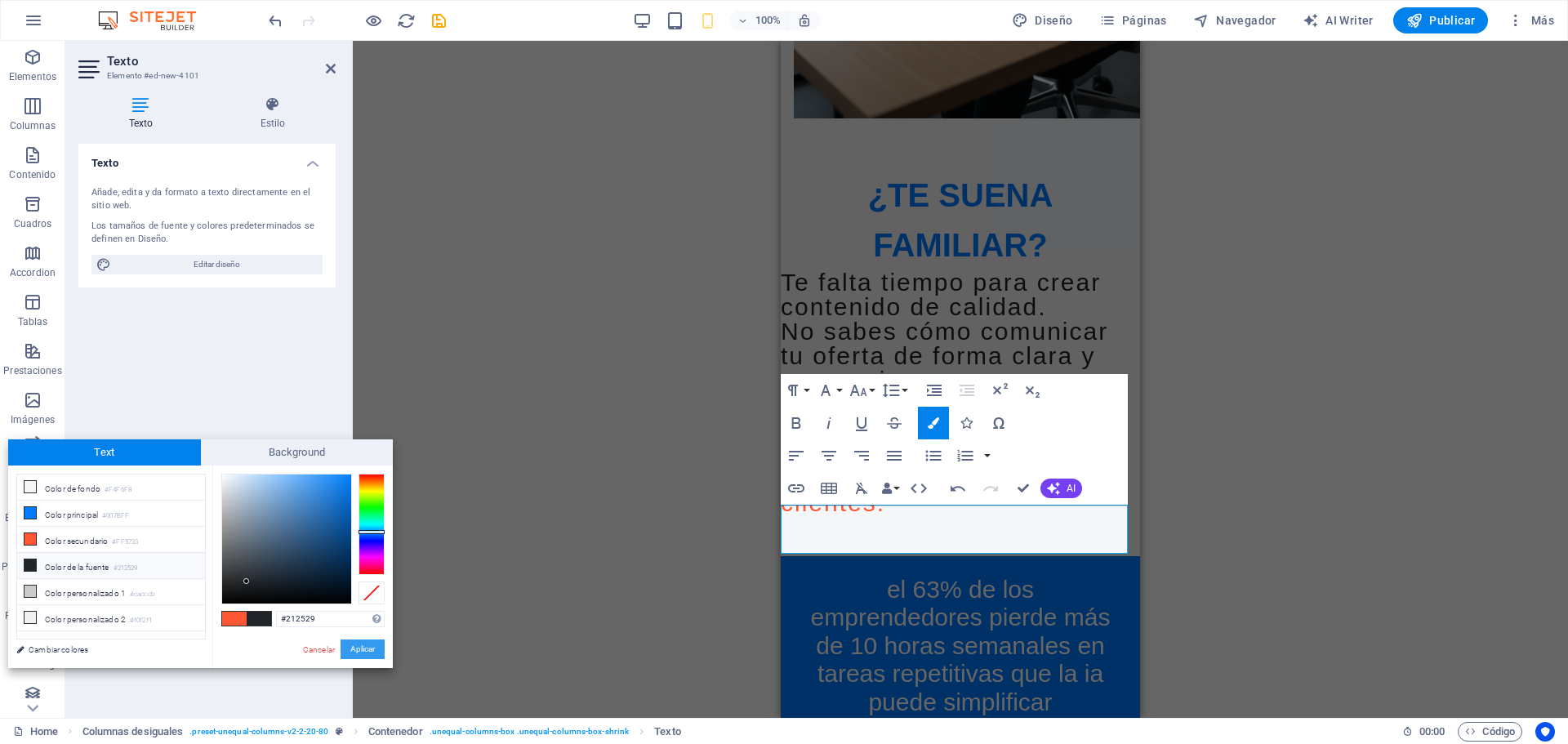
click at [374, 648] on button "Aplicar" at bounding box center [362, 648] width 44 height 20
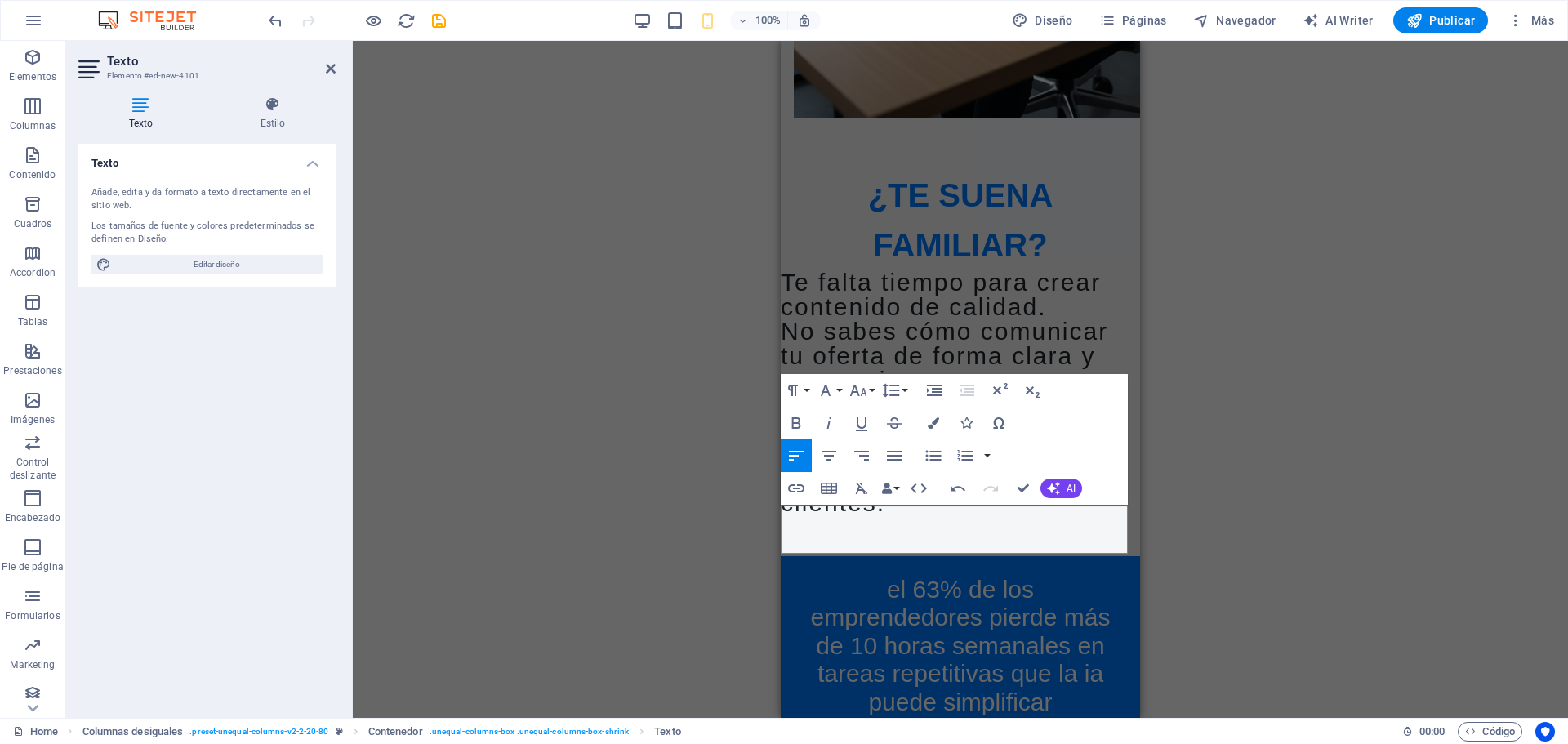
click at [1355, 525] on div "Marcador Imagen Texto Texto Botón Separador Separador Separador Predeterminado …" at bounding box center [961, 379] width 1215 height 677
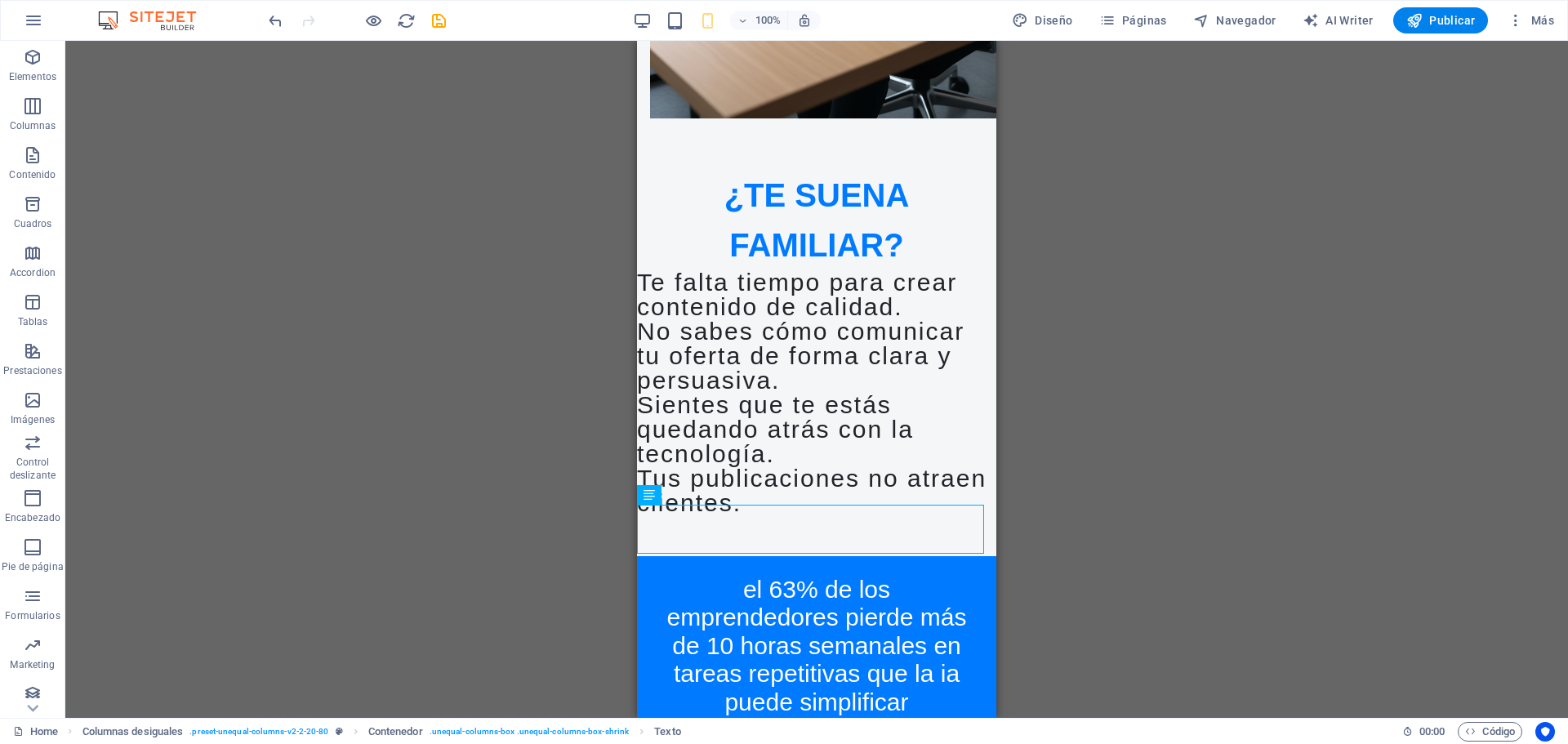
click at [1164, 358] on div "Marcador Imagen Texto Texto Botón Separador Separador Separador Predeterminado …" at bounding box center [816, 379] width 1503 height 677
click at [43, 89] on button "Elementos" at bounding box center [33, 65] width 65 height 49
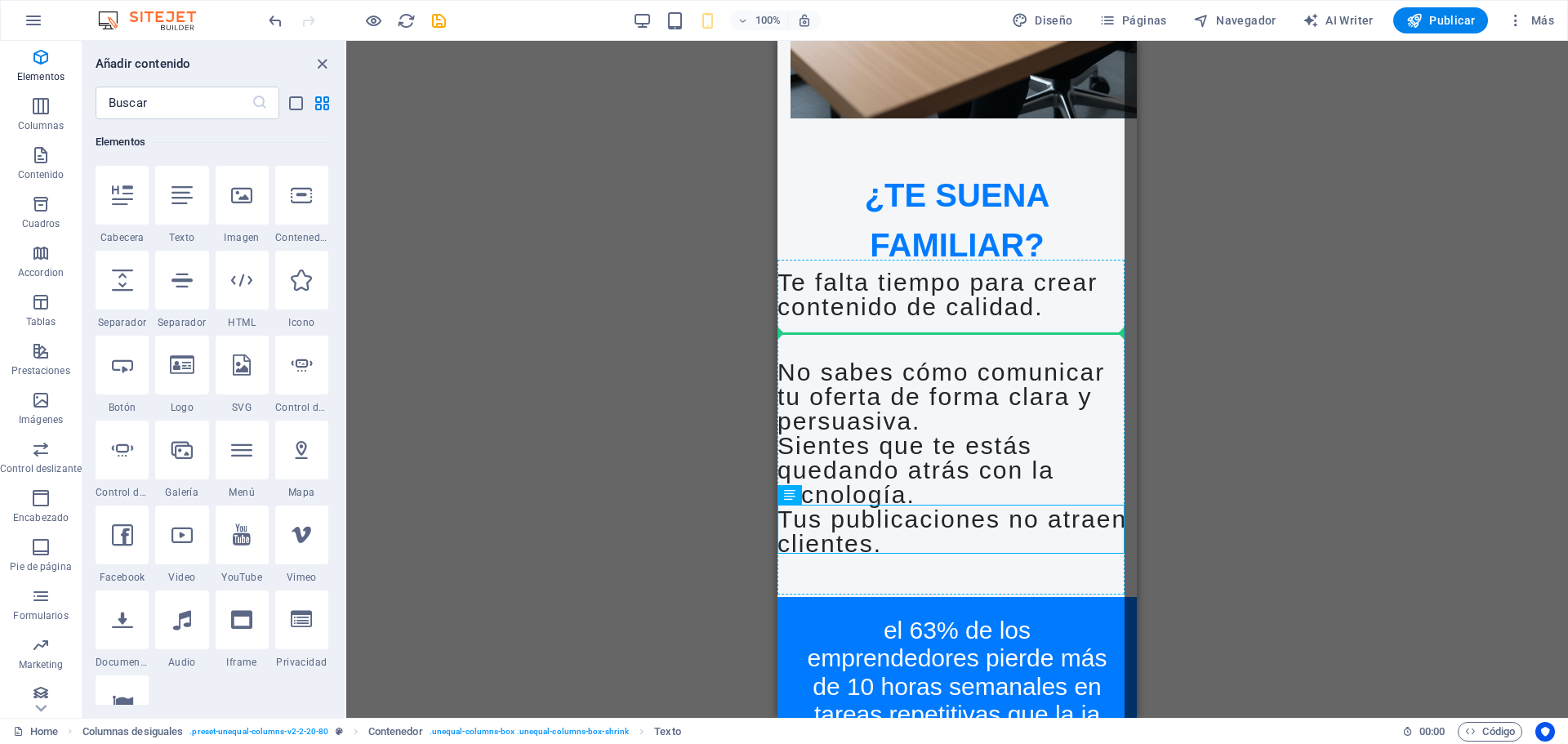
select select "px"
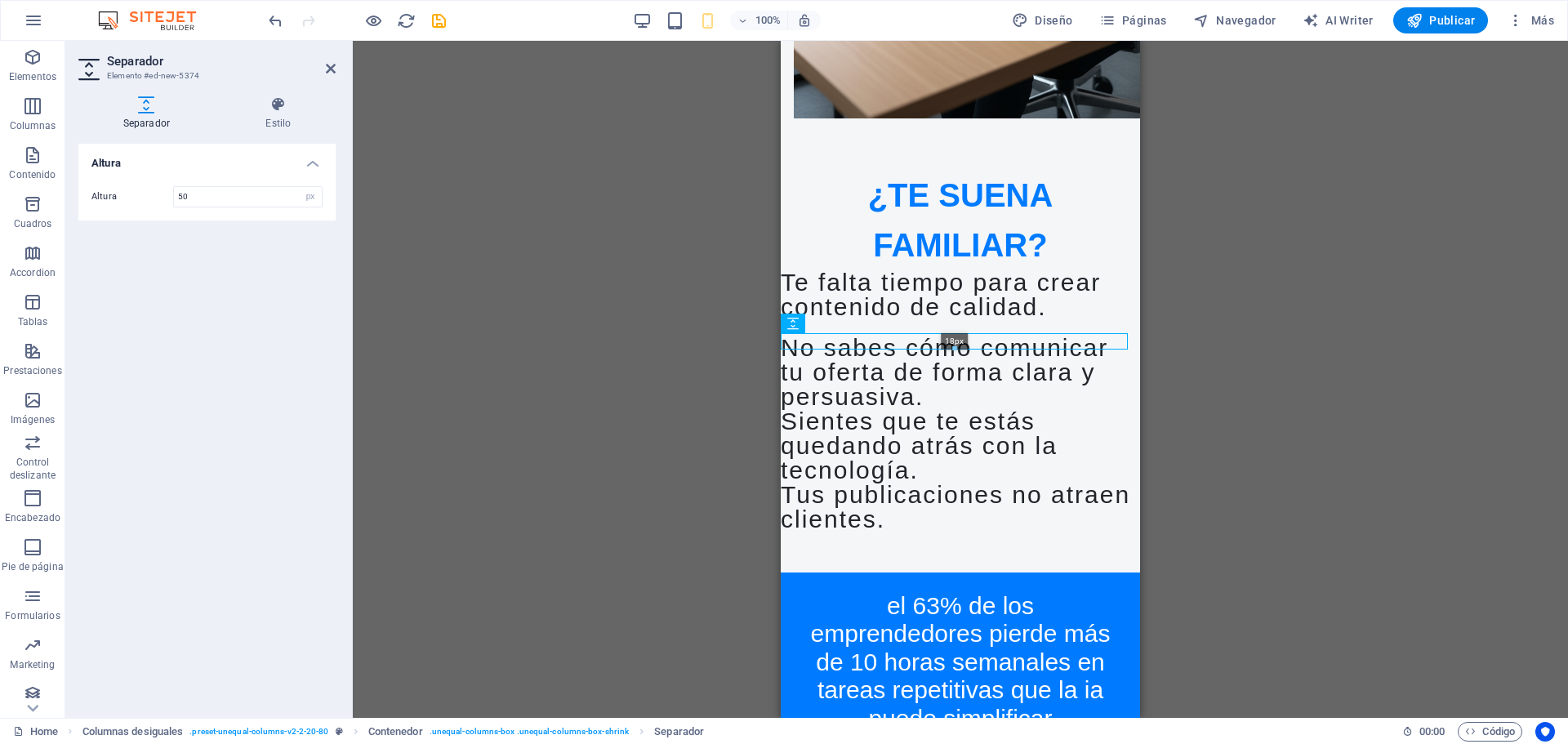
drag, startPoint x: 951, startPoint y: 373, endPoint x: 70, endPoint y: 237, distance: 891.4
click at [953, 346] on div at bounding box center [954, 349] width 346 height 6
type input "18"
click at [981, 333] on div at bounding box center [961, 327] width 360 height 15
click at [871, 323] on icon at bounding box center [868, 322] width 9 height 17
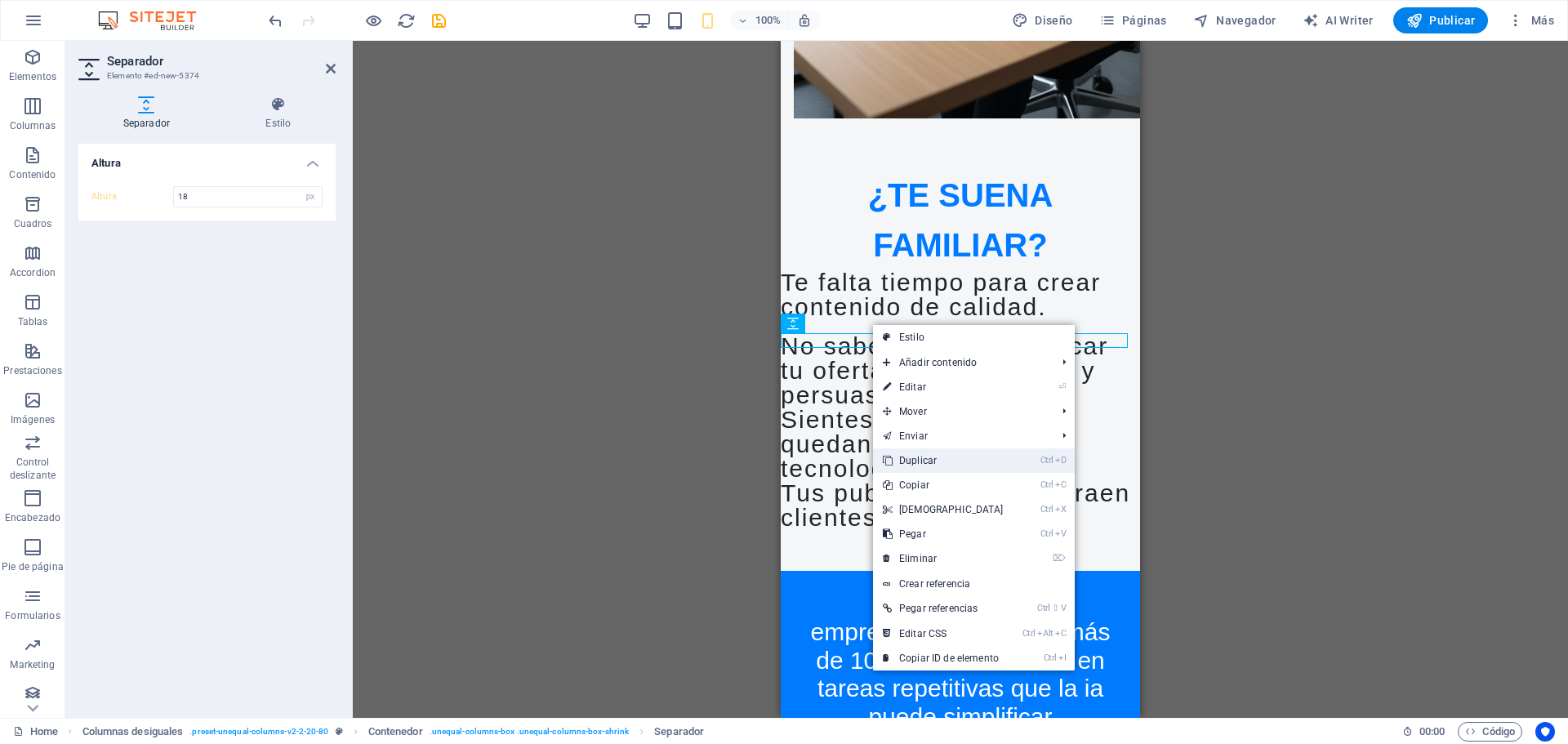
click at [919, 459] on link "Ctrl D Duplicar" at bounding box center [943, 460] width 141 height 24
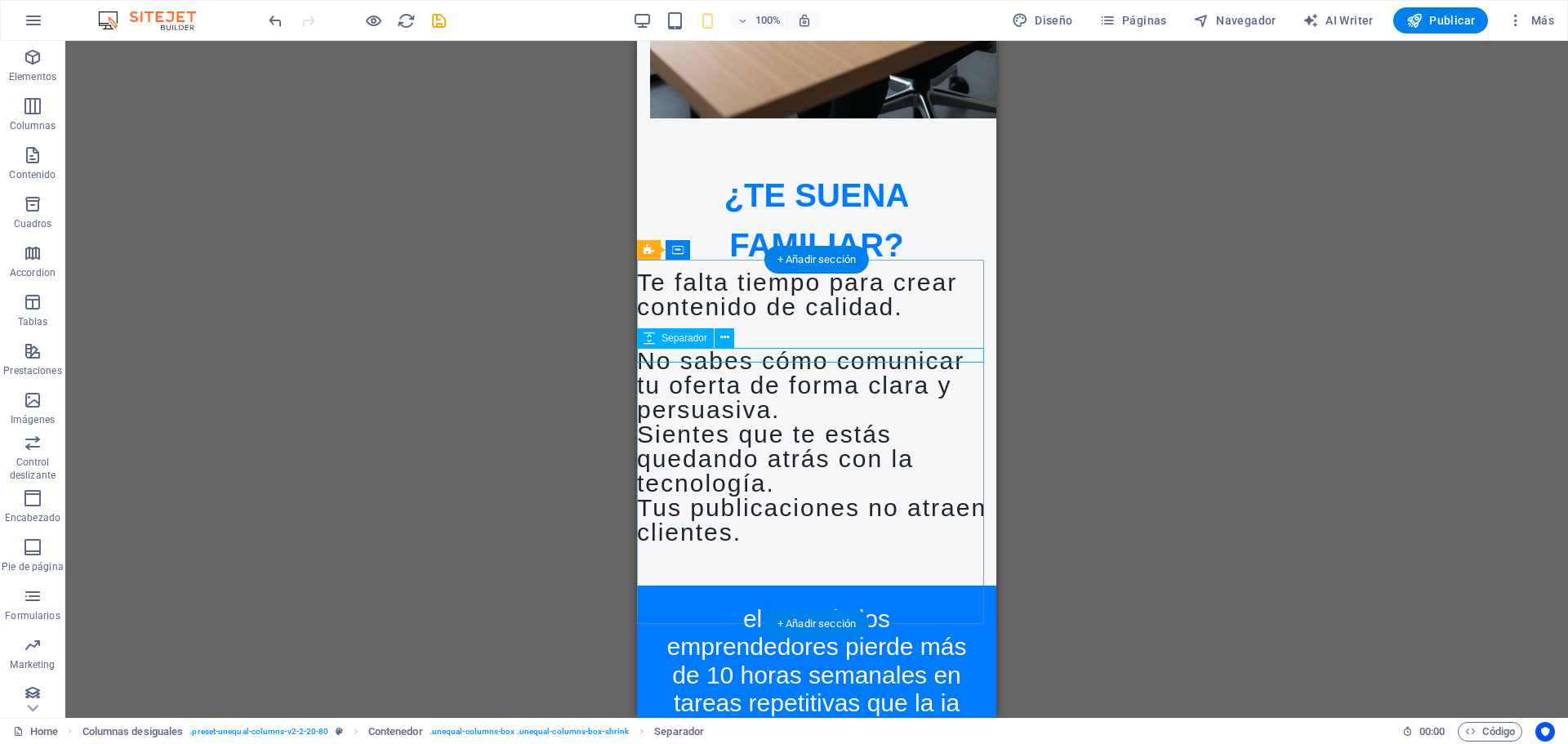
click at [760, 348] on div at bounding box center [817, 341] width 360 height 15
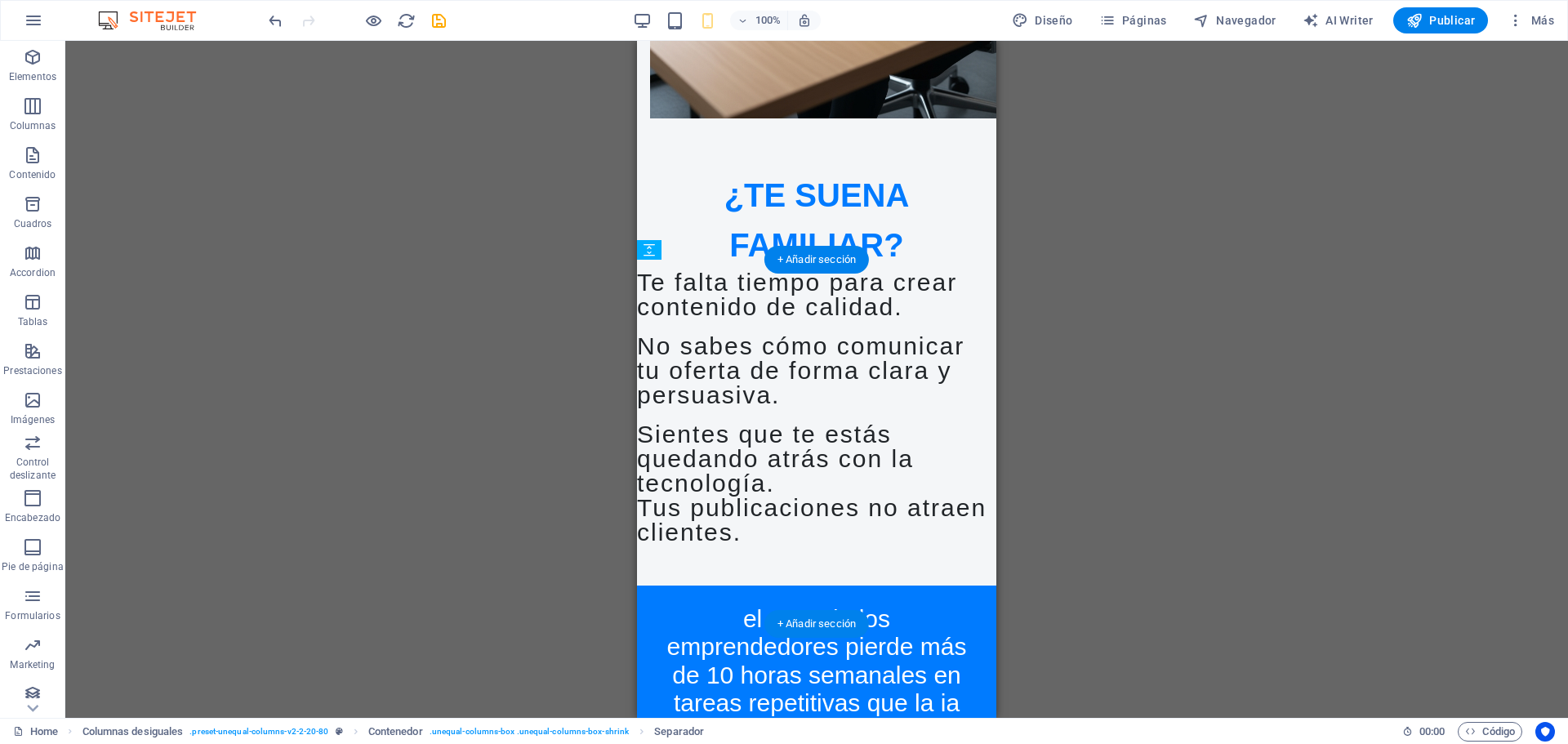
drag, startPoint x: 1334, startPoint y: 380, endPoint x: 705, endPoint y: 453, distance: 633.2
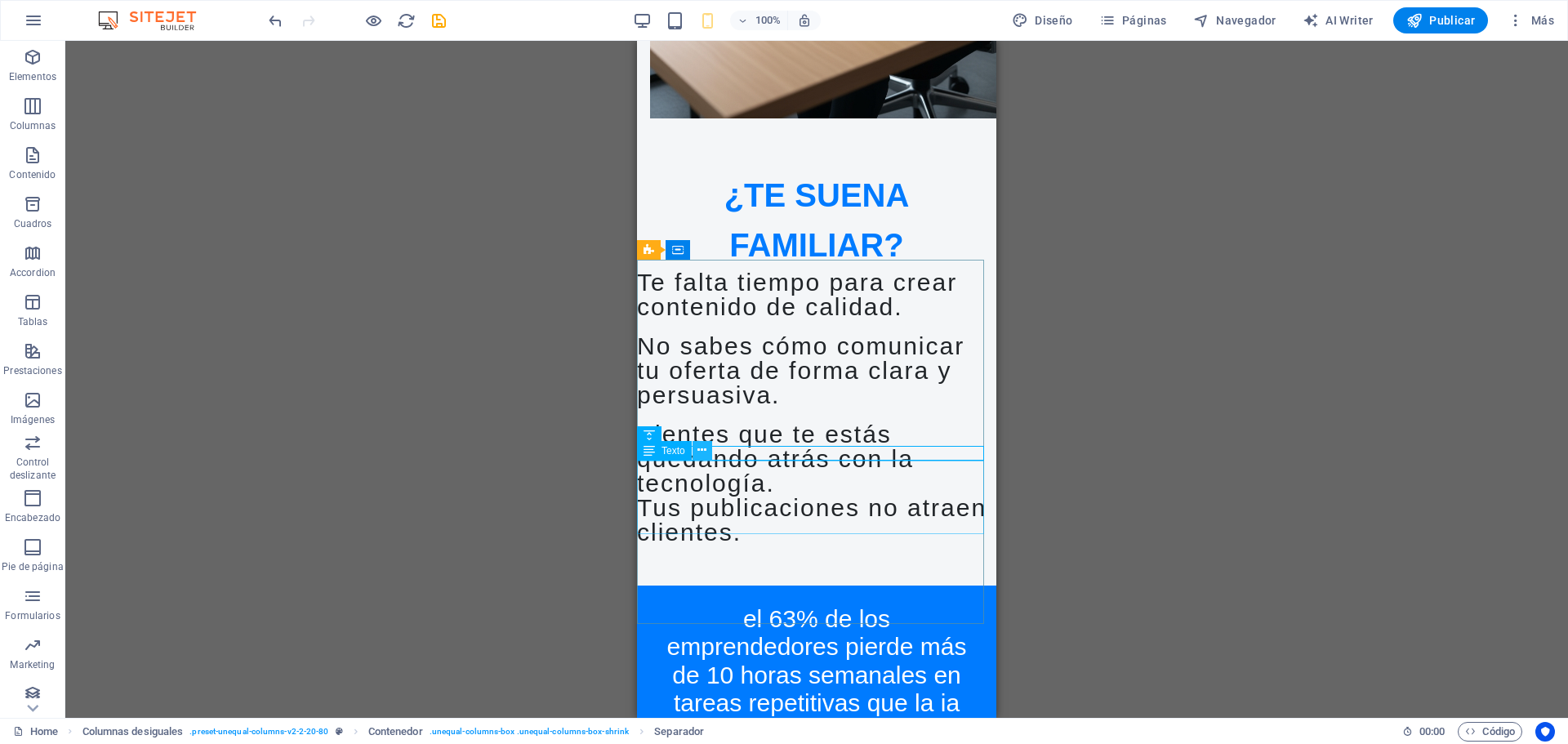
click at [700, 450] on icon at bounding box center [702, 450] width 9 height 17
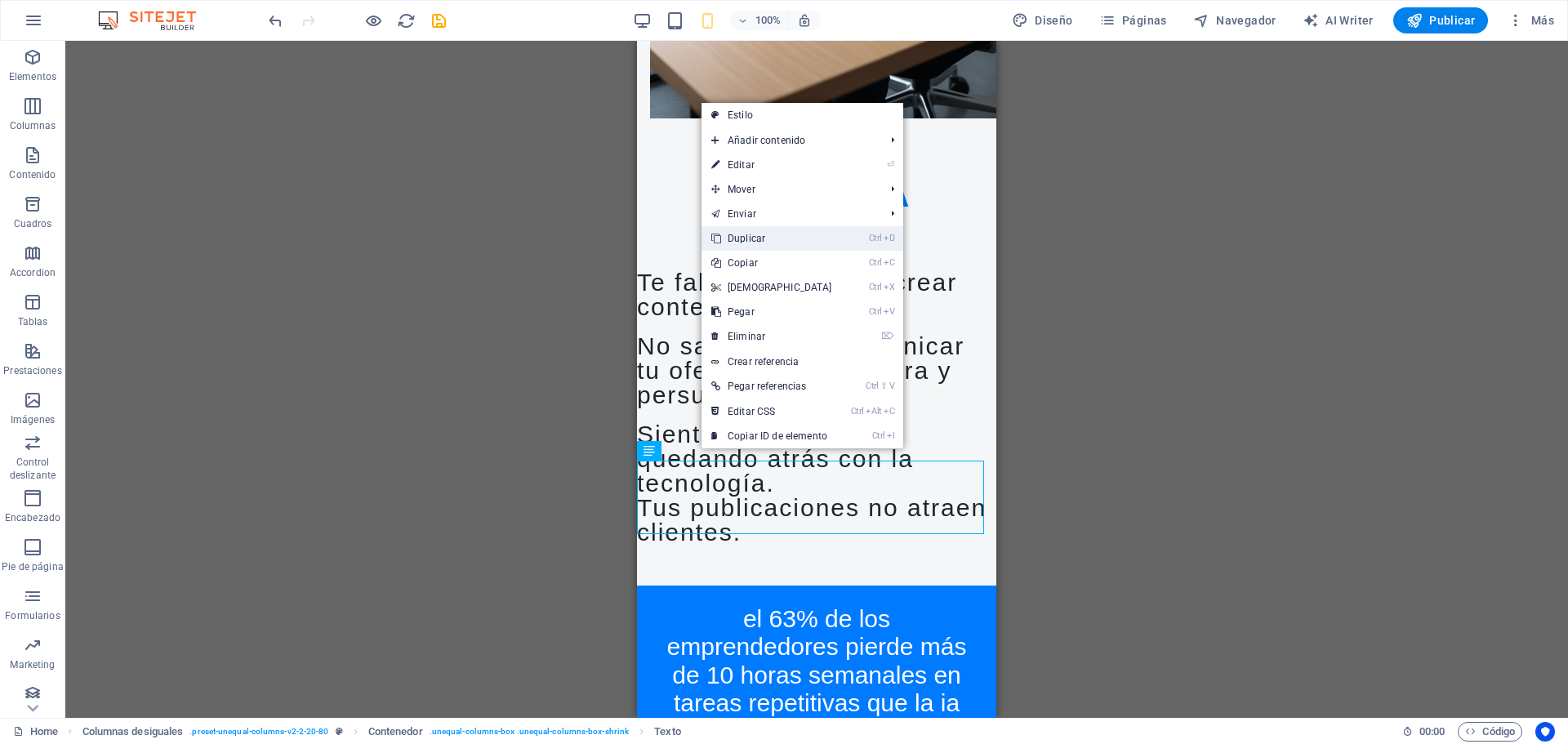
click at [762, 240] on link "Ctrl D Duplicar" at bounding box center [771, 238] width 141 height 24
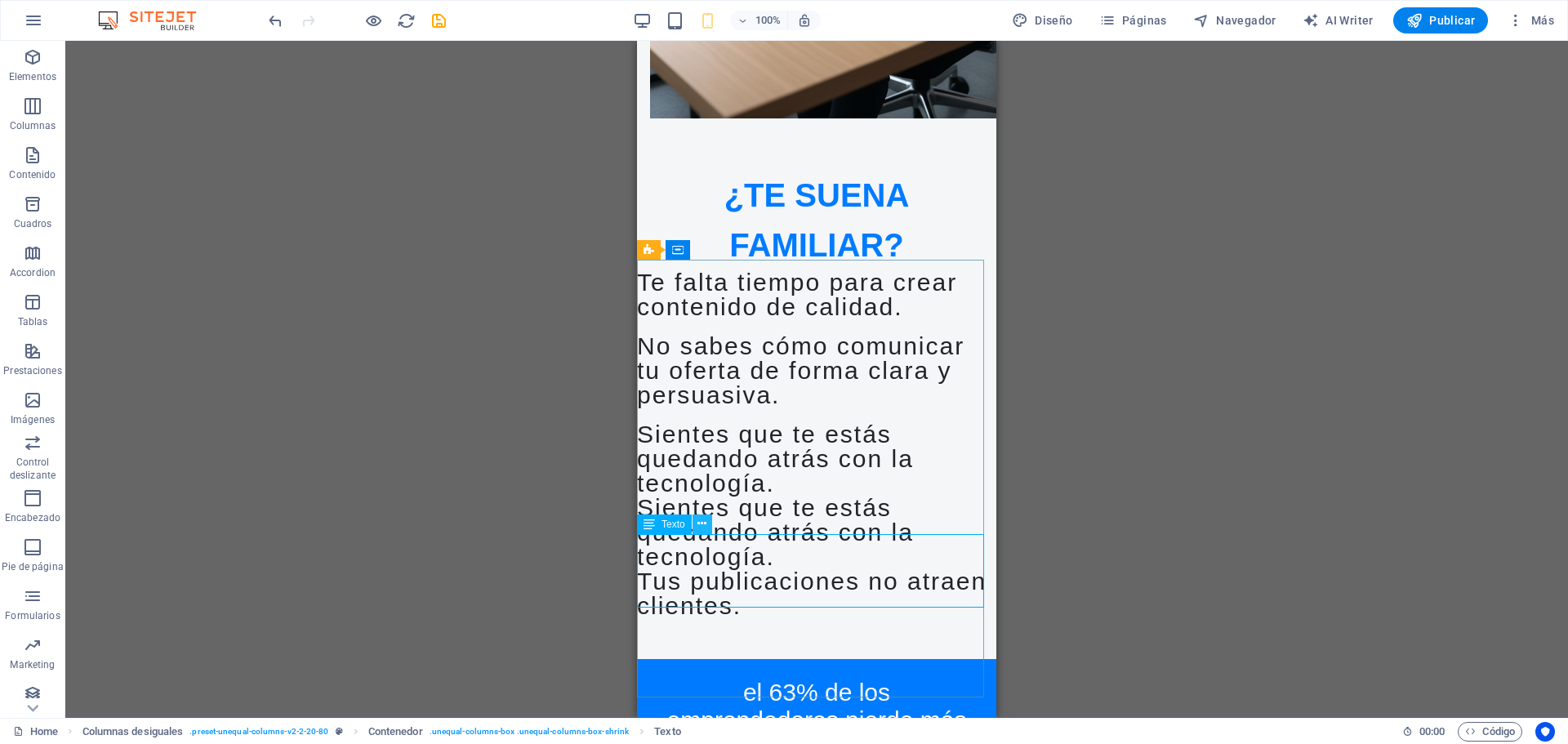
click at [709, 524] on button at bounding box center [702, 523] width 20 height 20
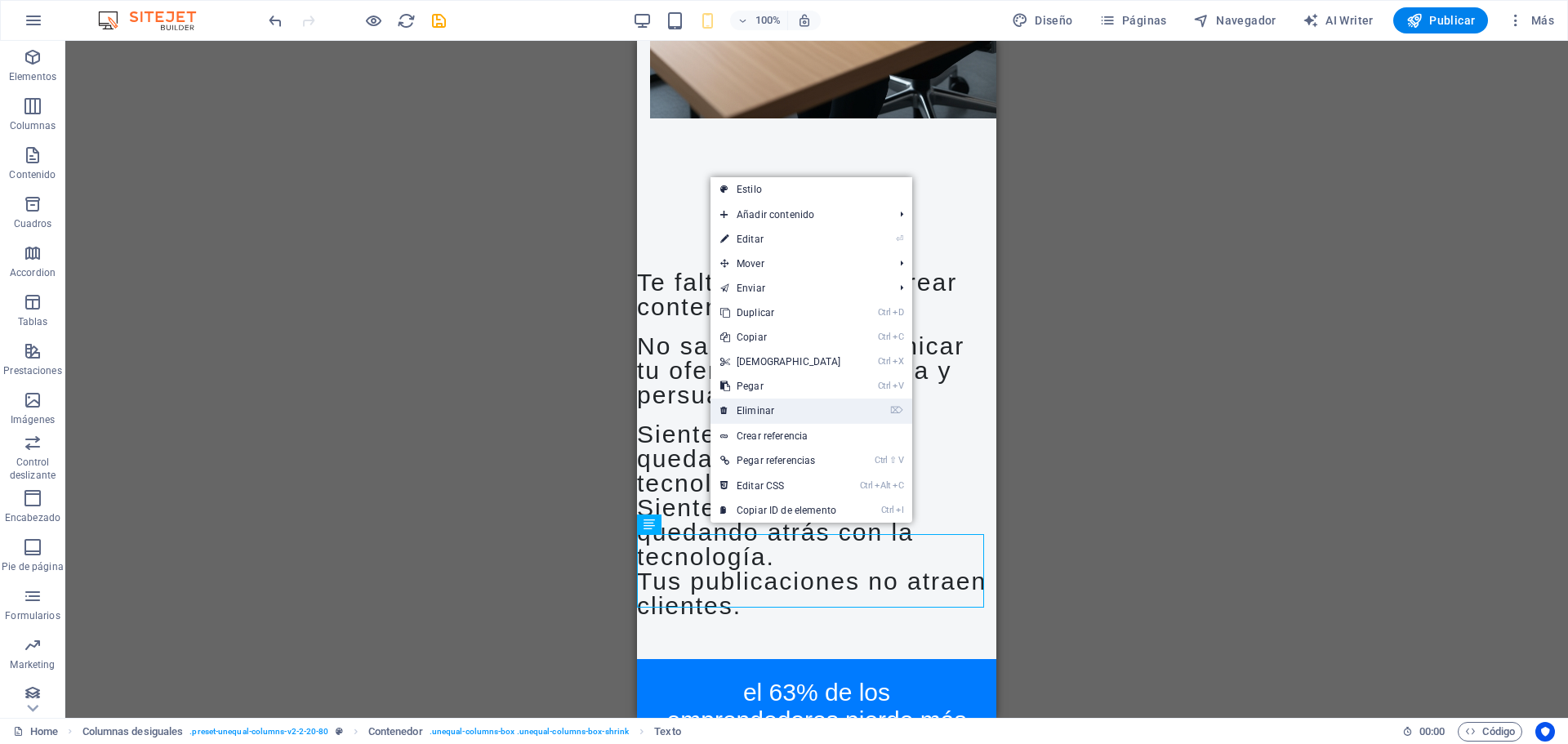
click at [754, 417] on link "⌦ Eliminar" at bounding box center [781, 411] width 141 height 24
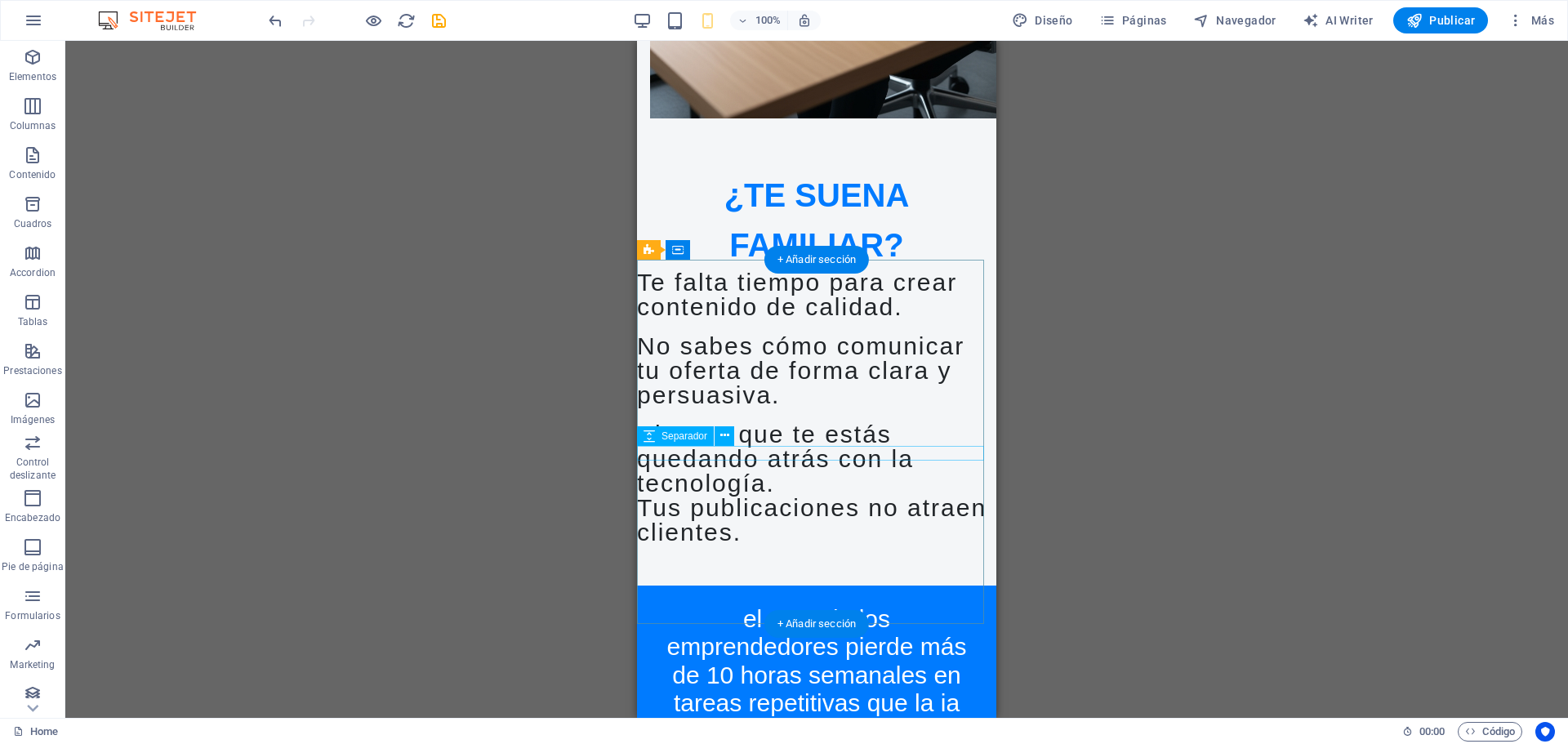
click at [784, 422] on div at bounding box center [817, 414] width 360 height 15
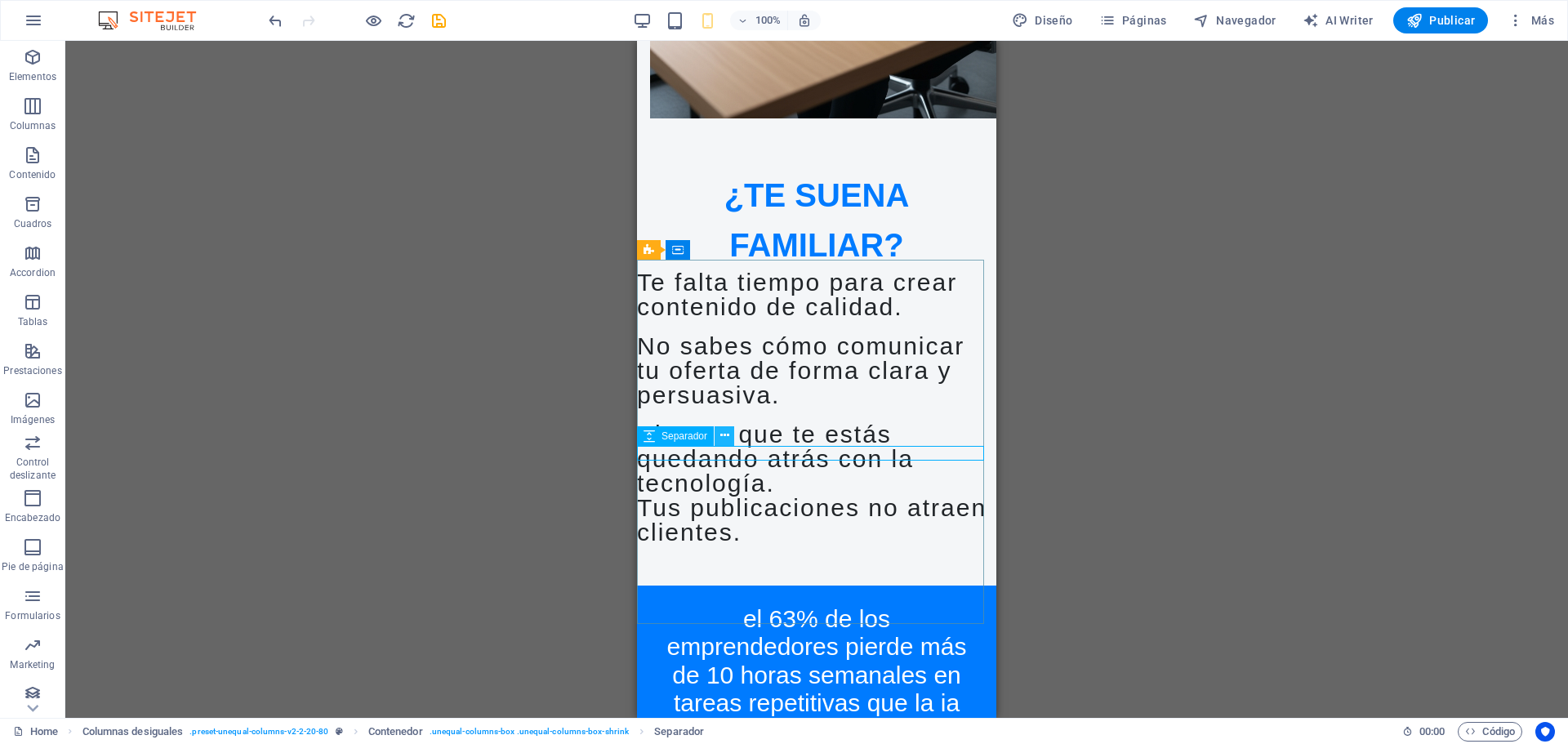
click at [725, 433] on icon at bounding box center [725, 435] width 9 height 17
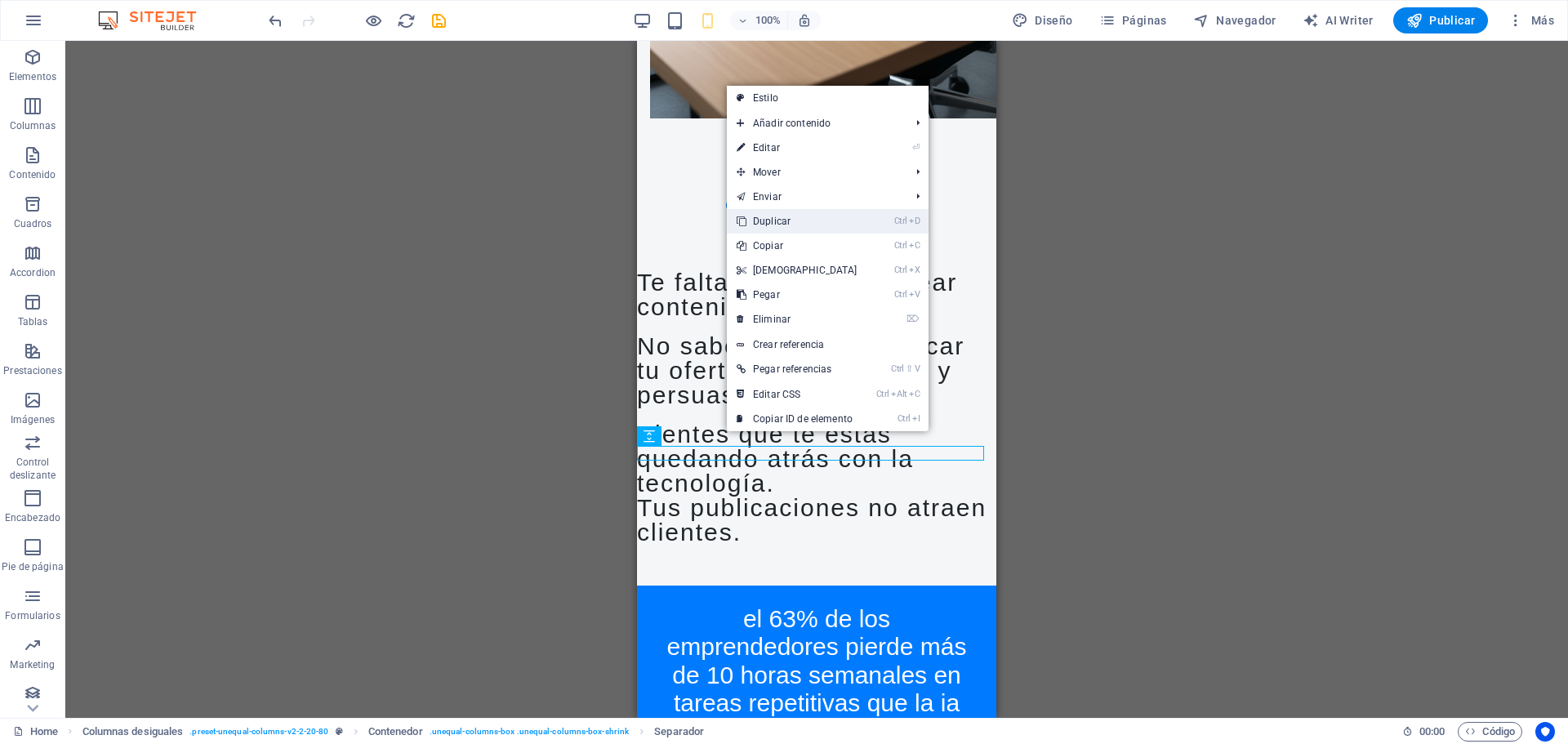
click at [771, 224] on link "Ctrl D Duplicar" at bounding box center [797, 221] width 141 height 24
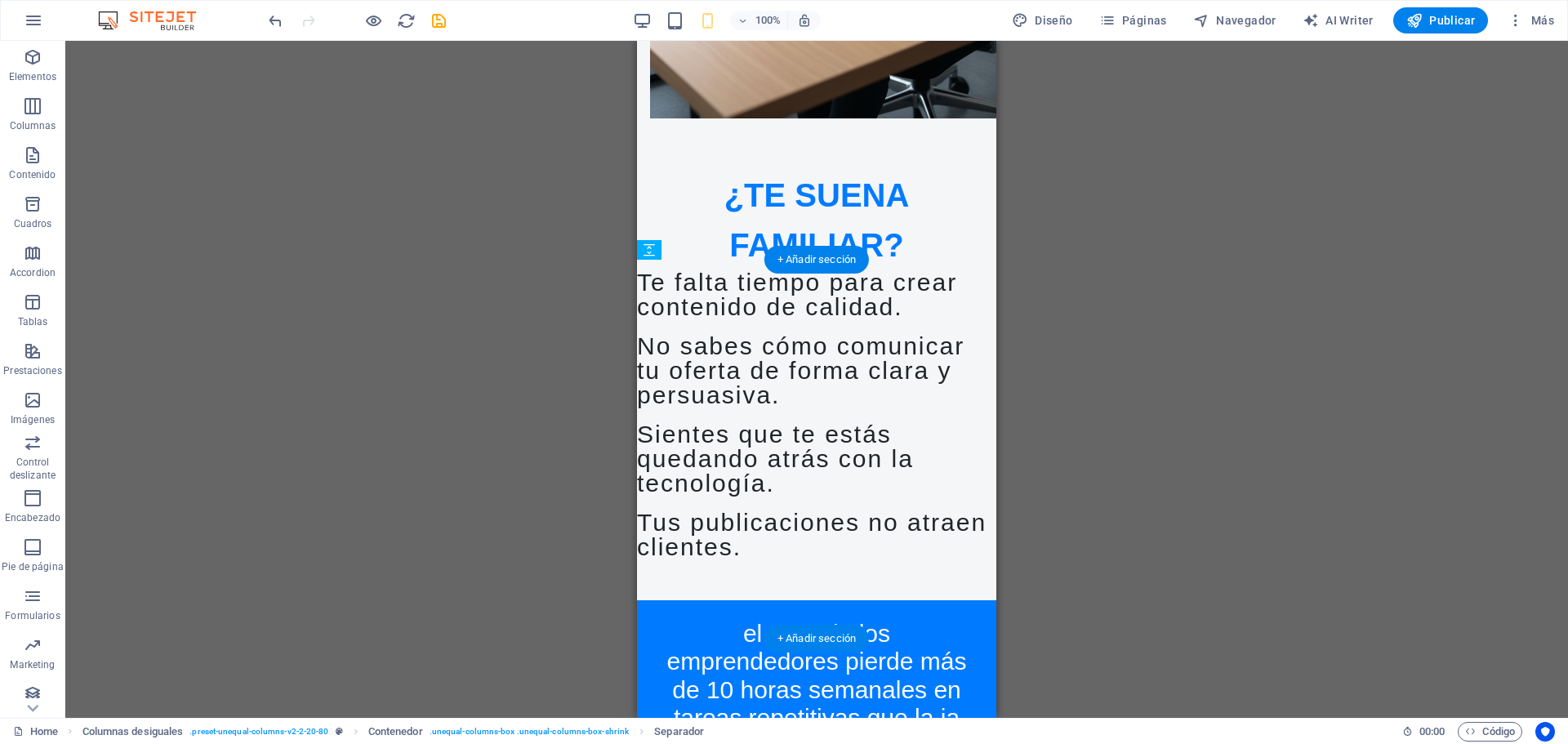
drag, startPoint x: 730, startPoint y: 469, endPoint x: 736, endPoint y: 544, distance: 75.2
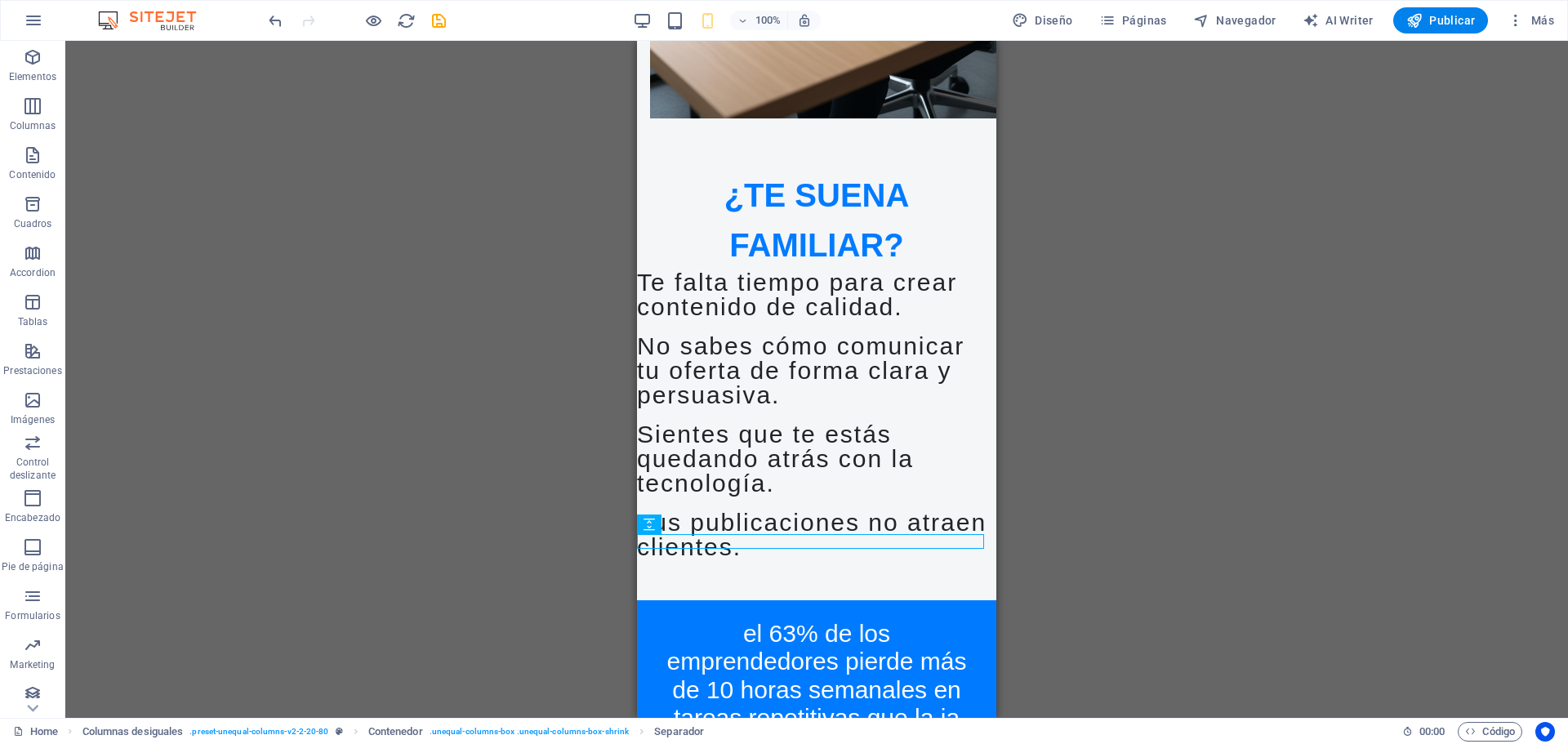
click at [1114, 483] on div "Marcador Imagen Texto Texto Botón Separador Separador Separador Predeterminado …" at bounding box center [816, 379] width 1503 height 677
click at [716, 293] on div "Te falta tiempo para crear contenido de calidad." at bounding box center [817, 294] width 360 height 49
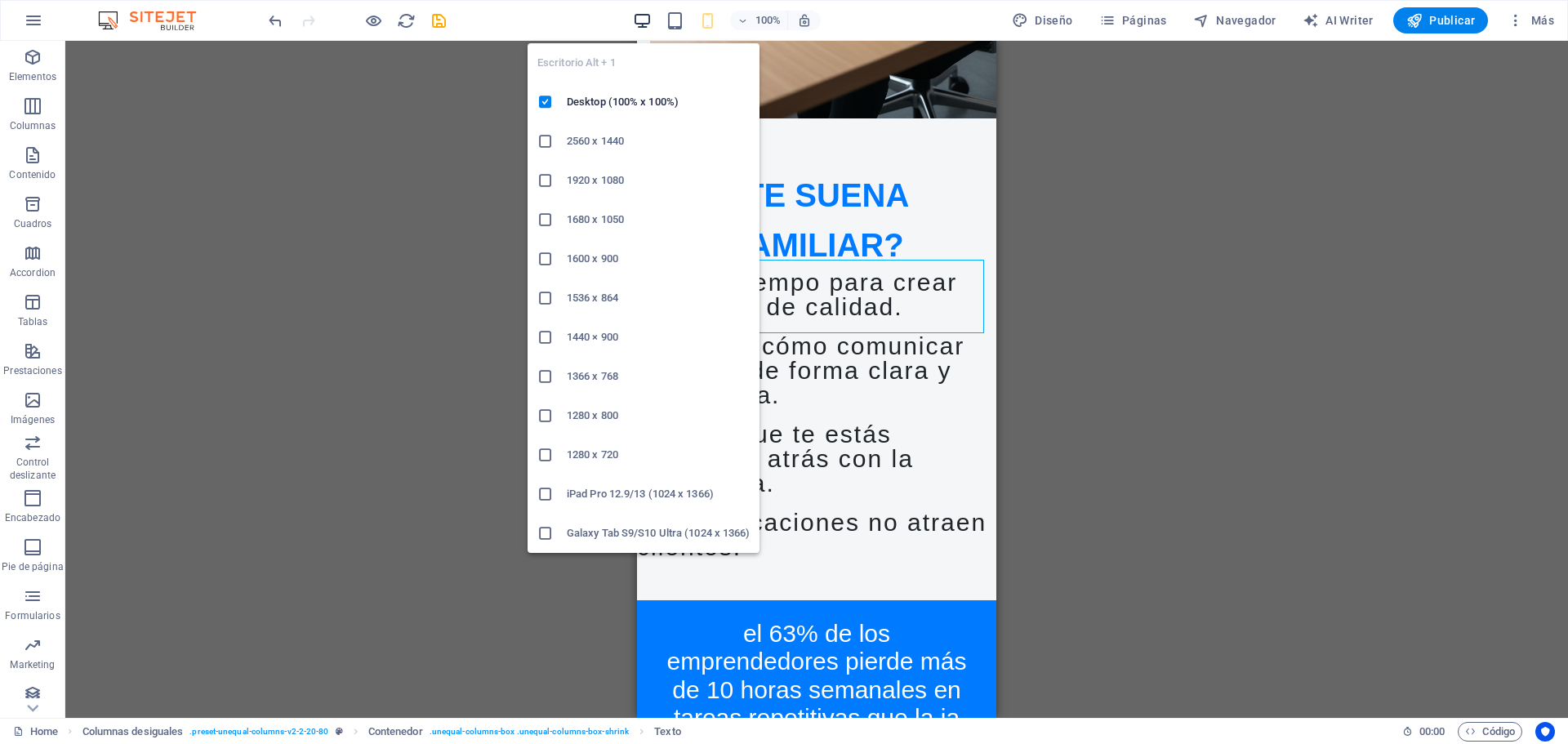
click at [644, 28] on icon "button" at bounding box center [642, 20] width 19 height 19
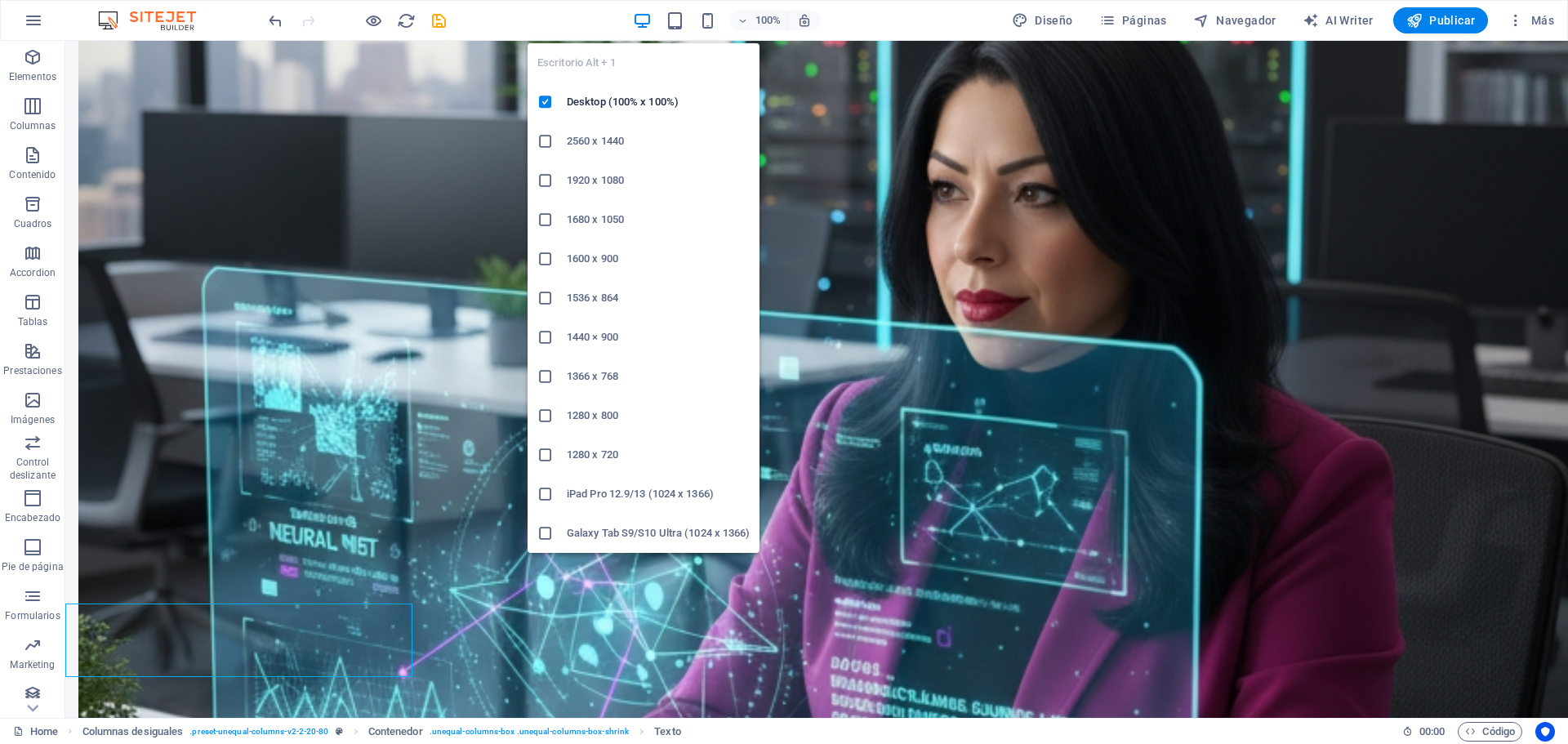
scroll to position [1901, 0]
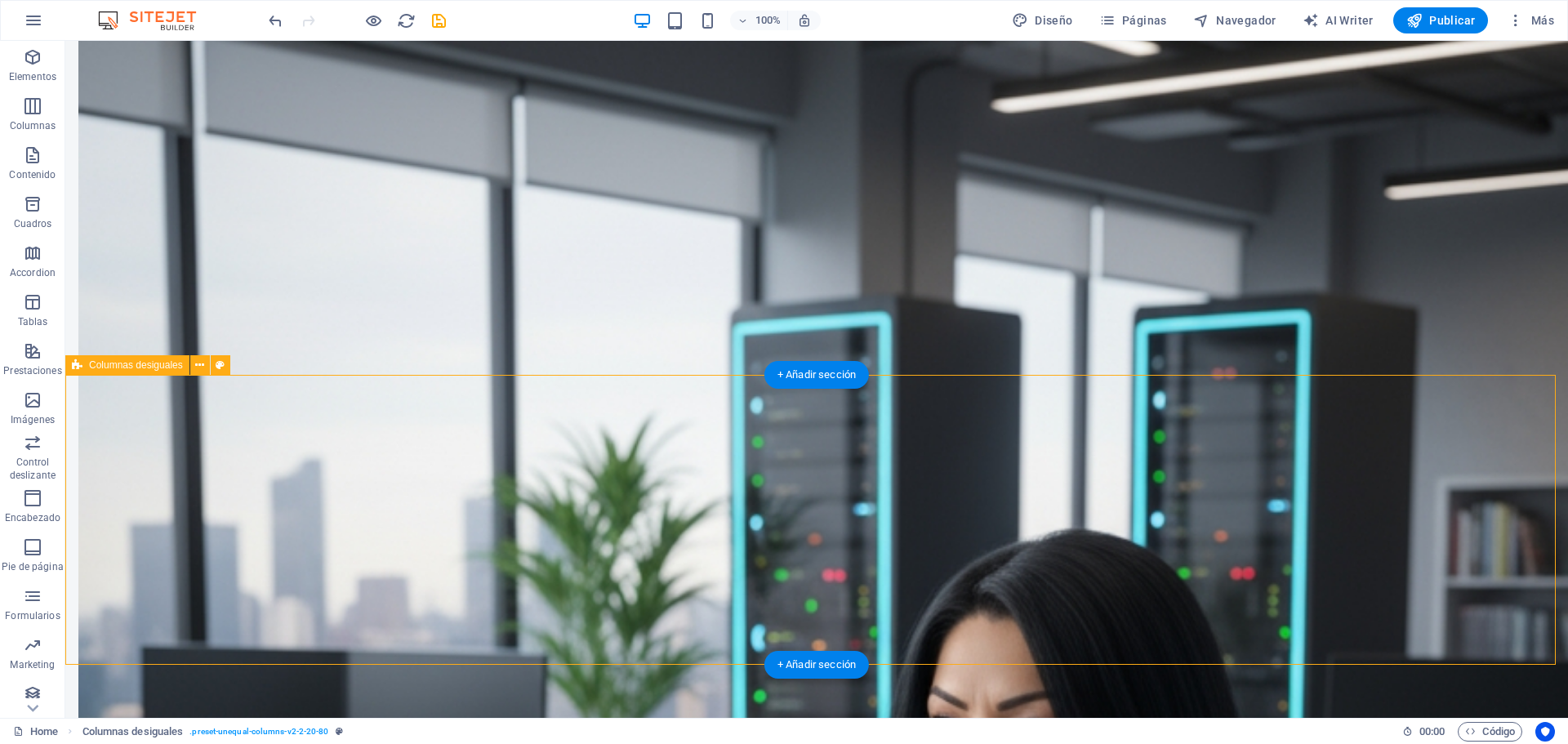
select select "%"
select select "rem"
select select "px"
select select "preset-unequal-columns-v2-2-20-80"
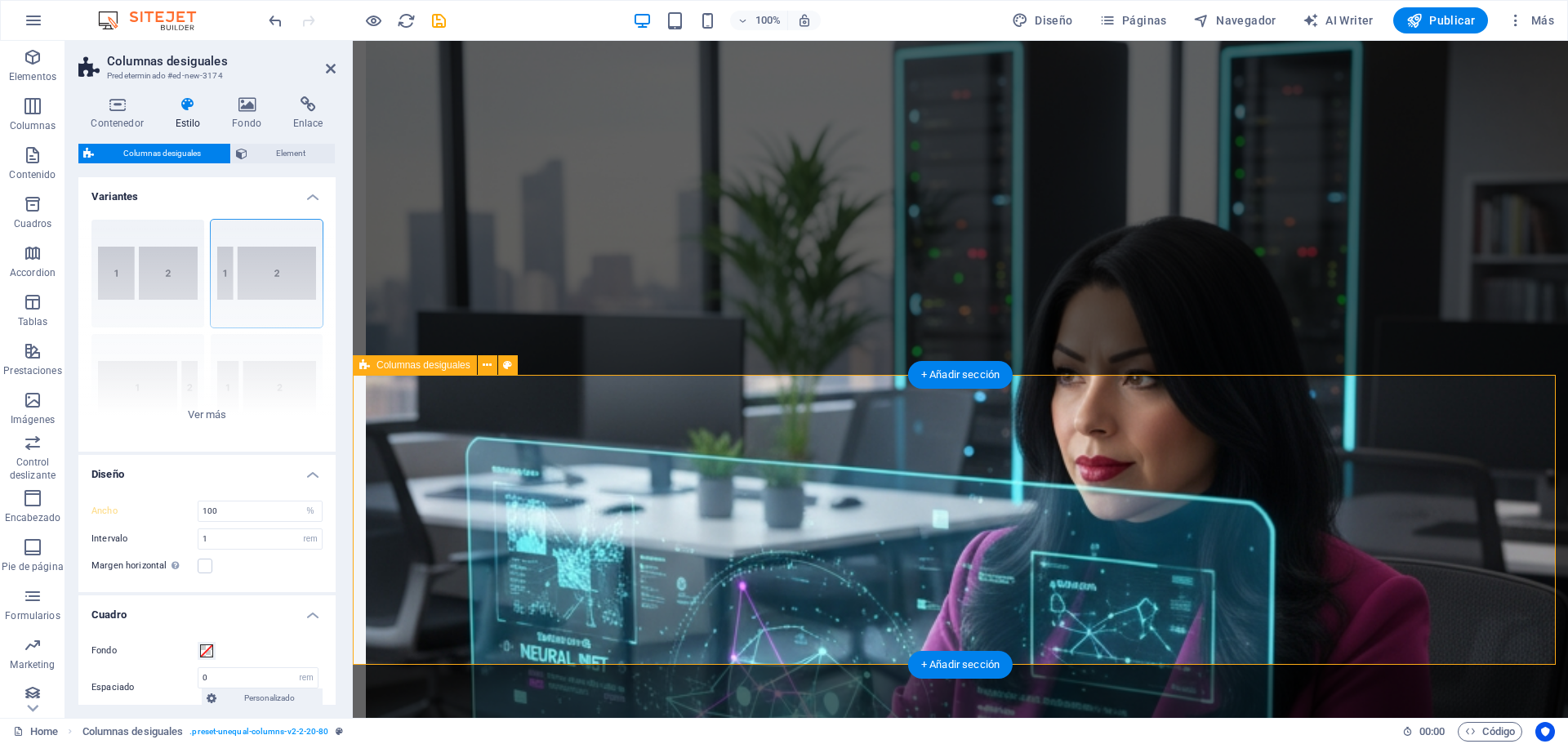
type input "10"
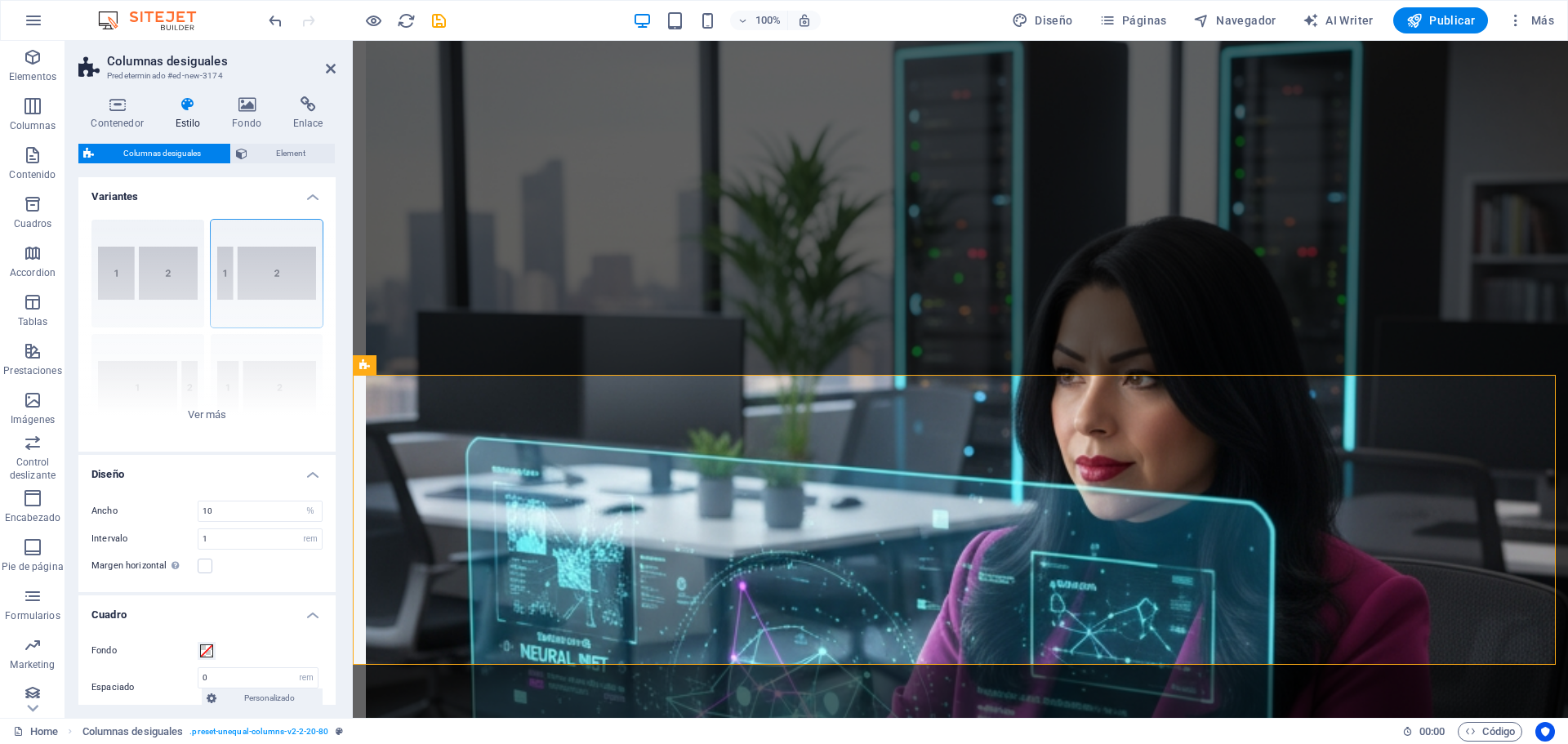
click at [334, 64] on header "Columnas desiguales Predeterminado #ed-new-3174" at bounding box center [207, 62] width 257 height 43
drag, startPoint x: 331, startPoint y: 70, endPoint x: 266, endPoint y: 30, distance: 76.3
click at [331, 70] on icon at bounding box center [331, 69] width 10 height 13
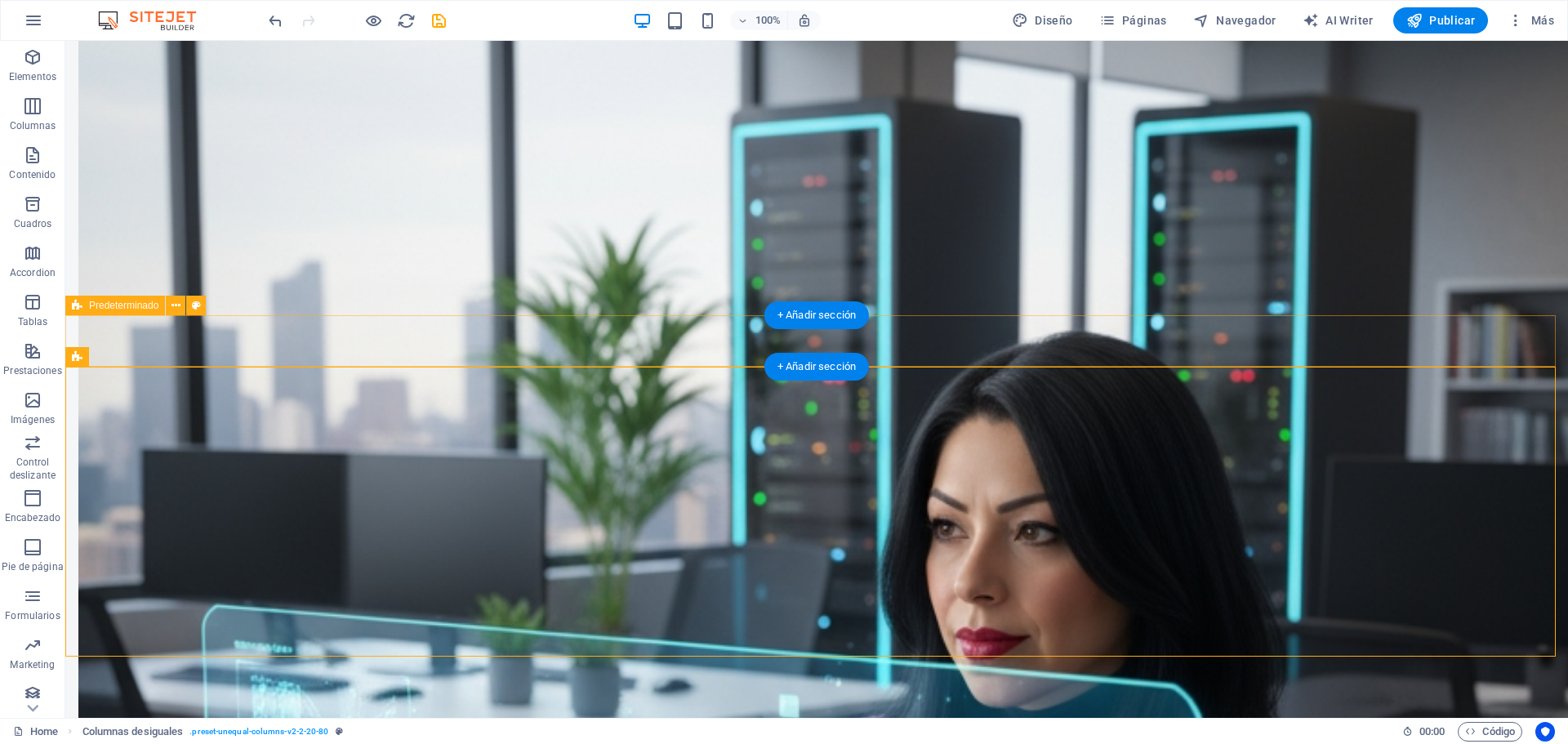
scroll to position [1920, 0]
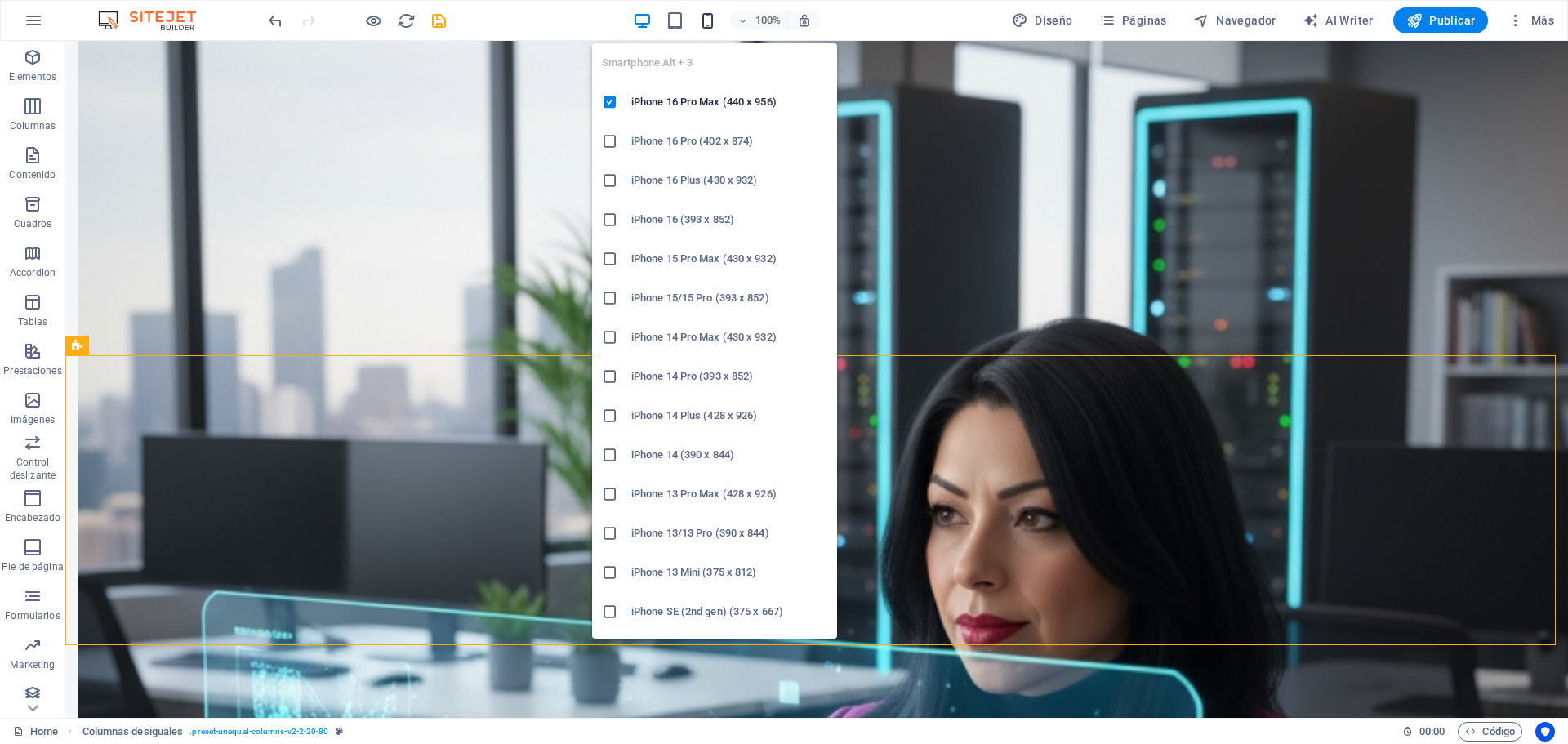
click at [711, 22] on icon "button" at bounding box center [707, 20] width 19 height 19
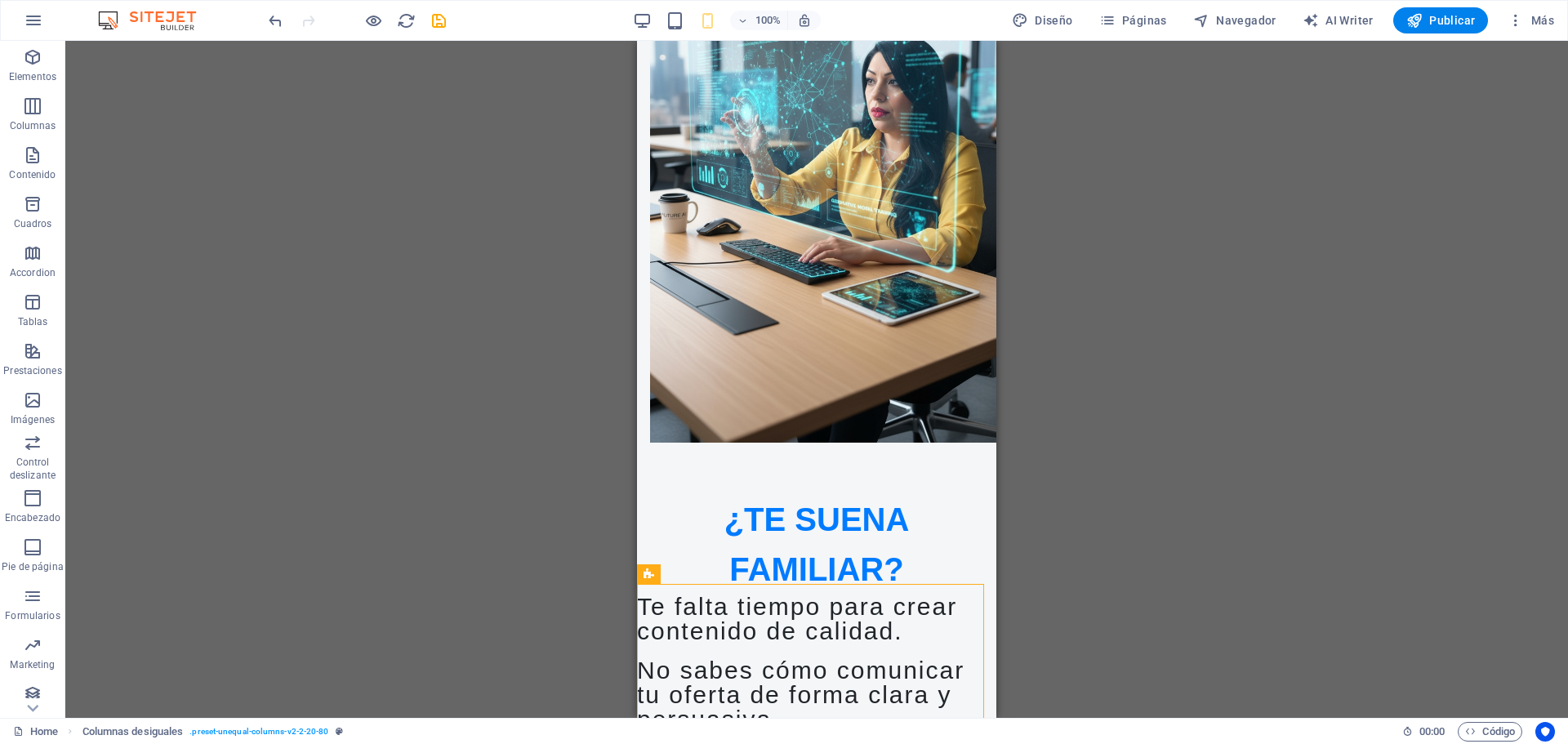
click at [1350, 466] on div "Arrastra aquí para reemplazar el contenido existente. Si quieres crear un eleme…" at bounding box center [816, 379] width 1503 height 677
click at [654, 580] on div "Columnas desiguales" at bounding box center [699, 574] width 124 height 20
click at [682, 576] on span "Columnas desiguales" at bounding box center [707, 574] width 94 height 10
click at [771, 572] on icon at bounding box center [771, 574] width 9 height 17
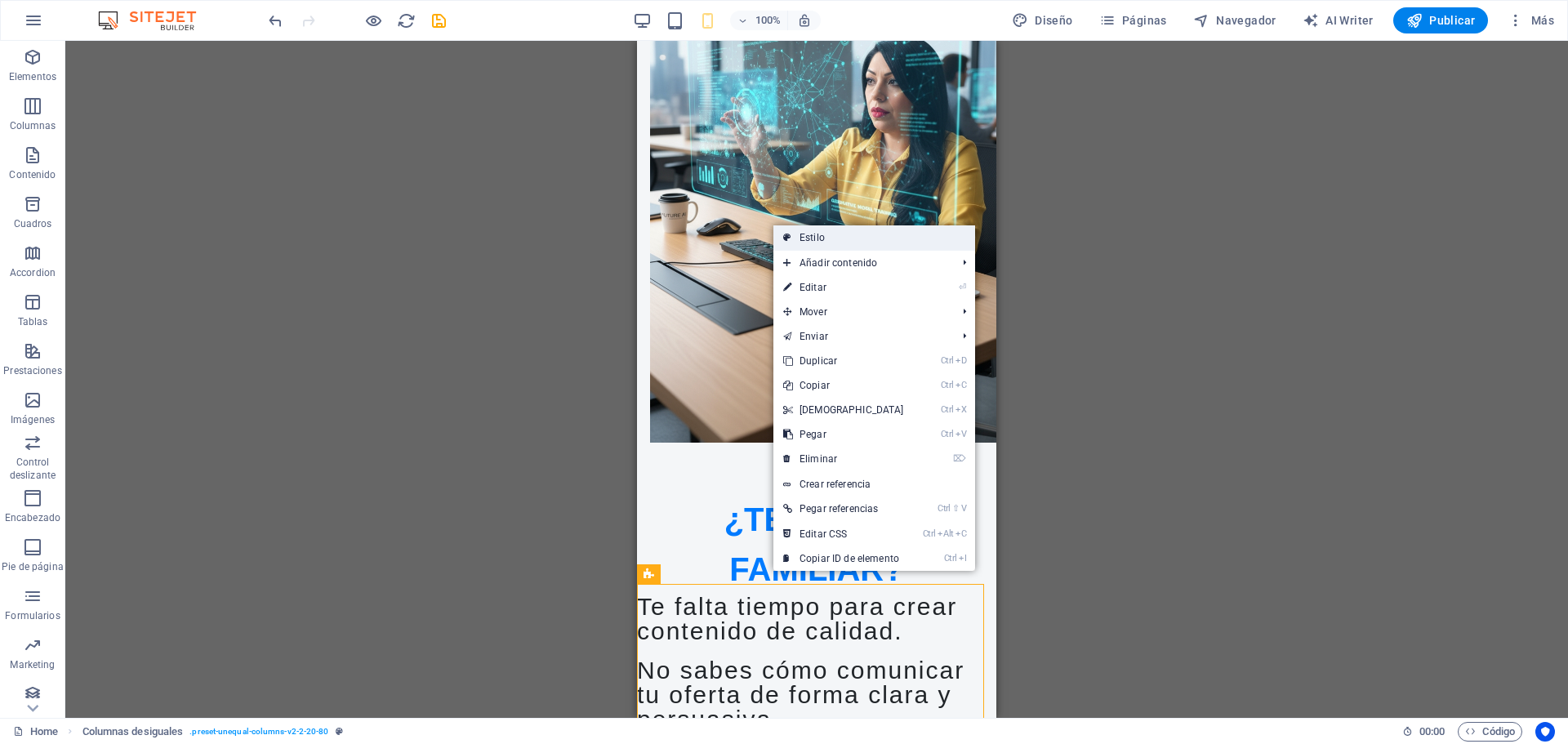
click at [846, 234] on link "Estilo" at bounding box center [874, 237] width 201 height 24
select select "%"
select select "rem"
select select "px"
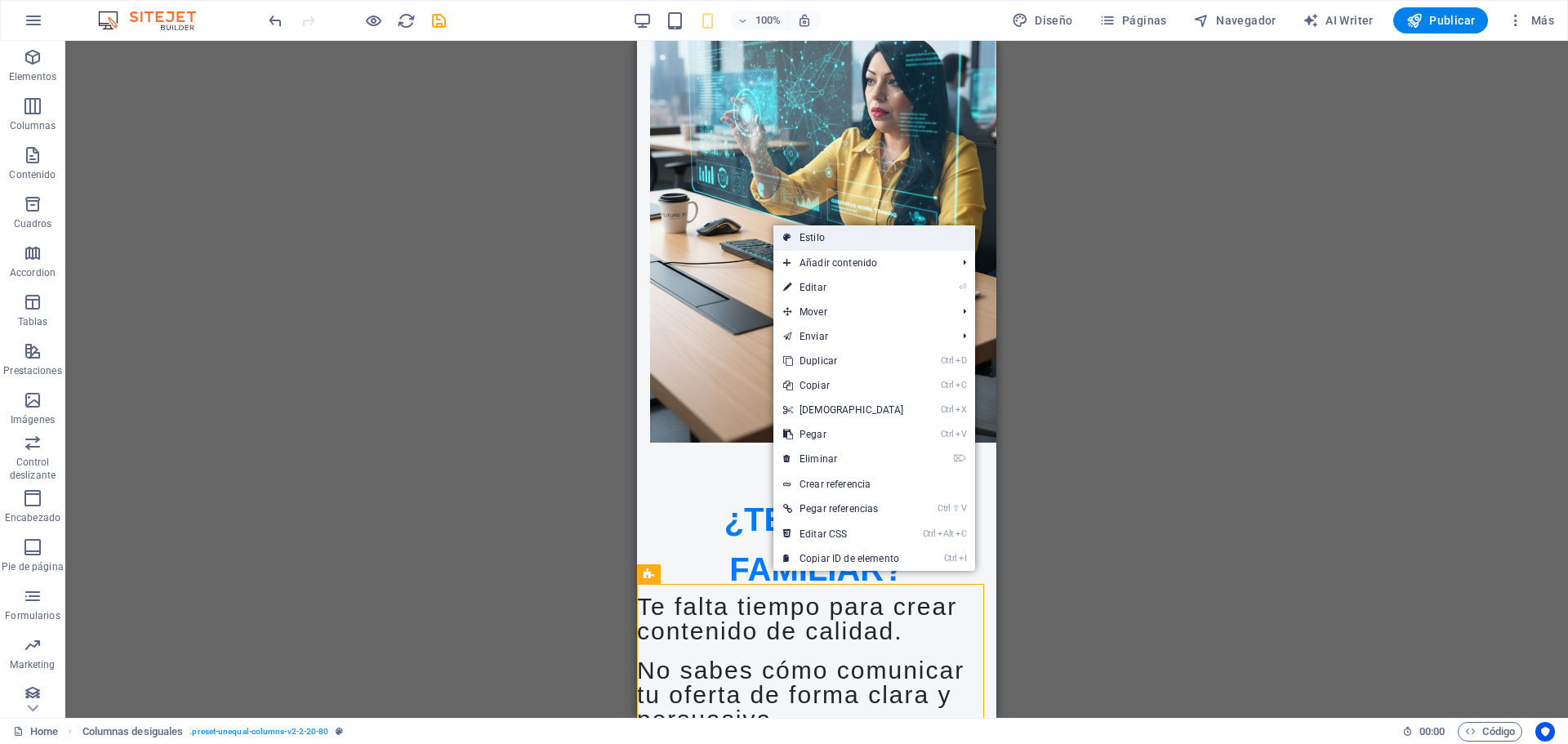
select select "preset-unequal-columns-v2-2-20-80"
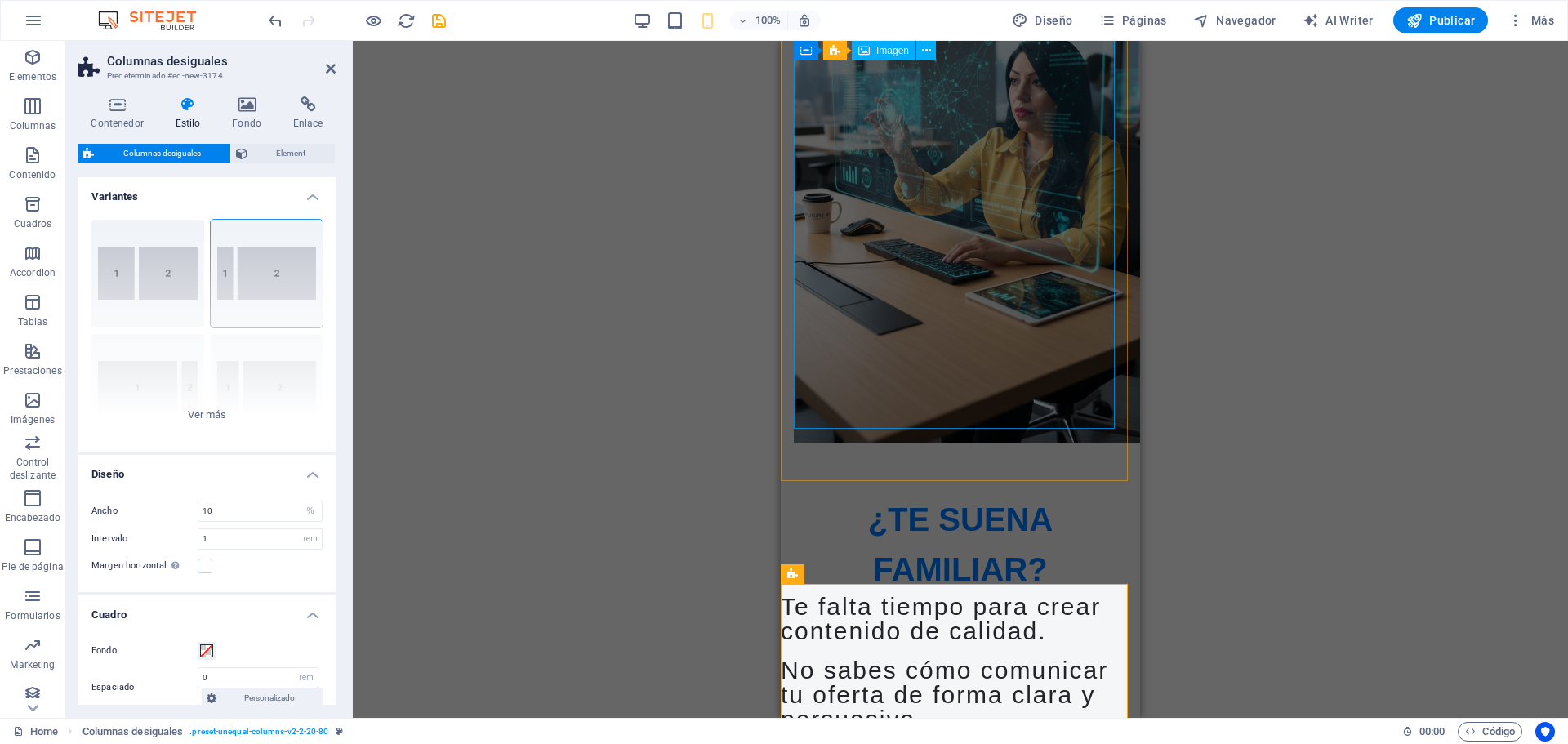
type input "100"
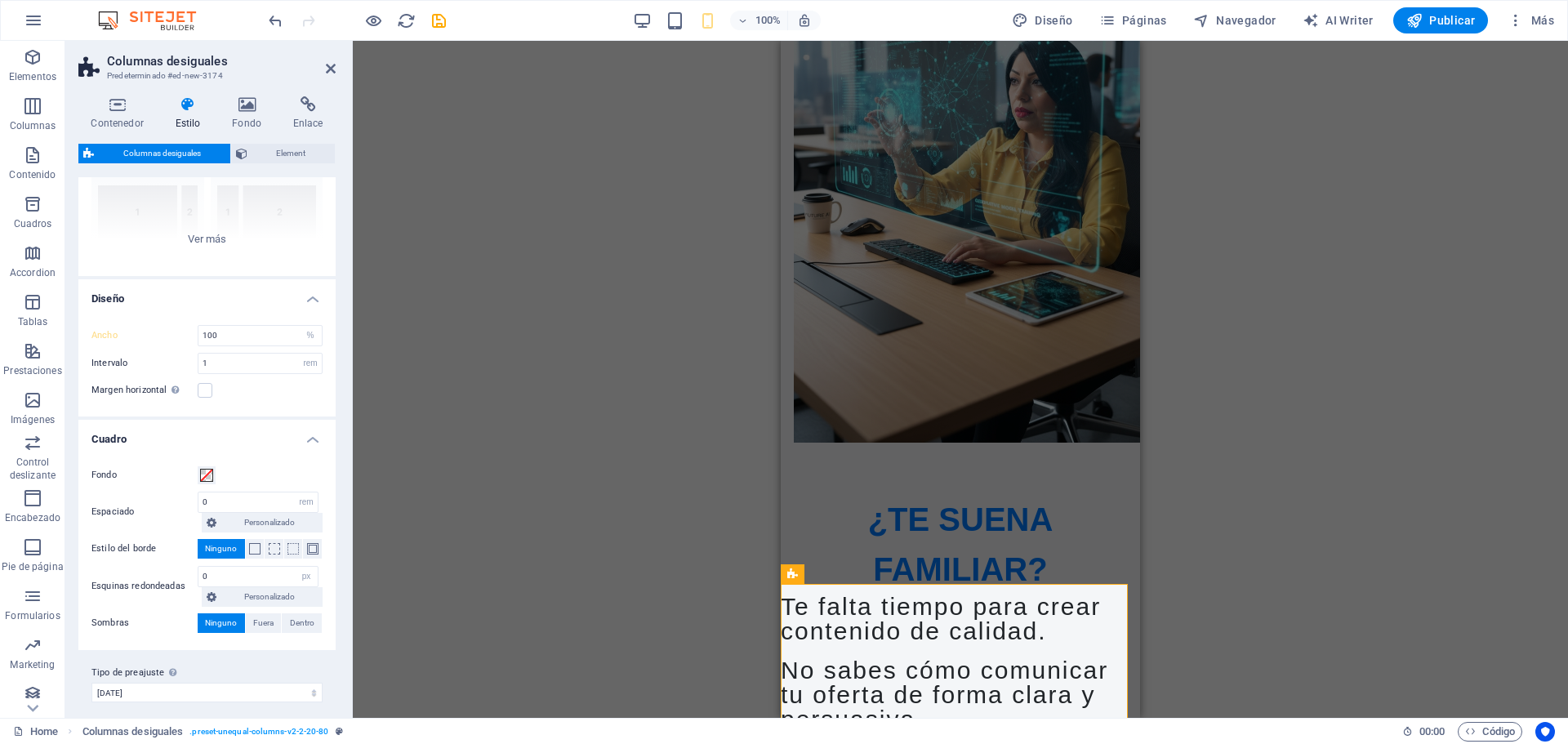
scroll to position [186, 0]
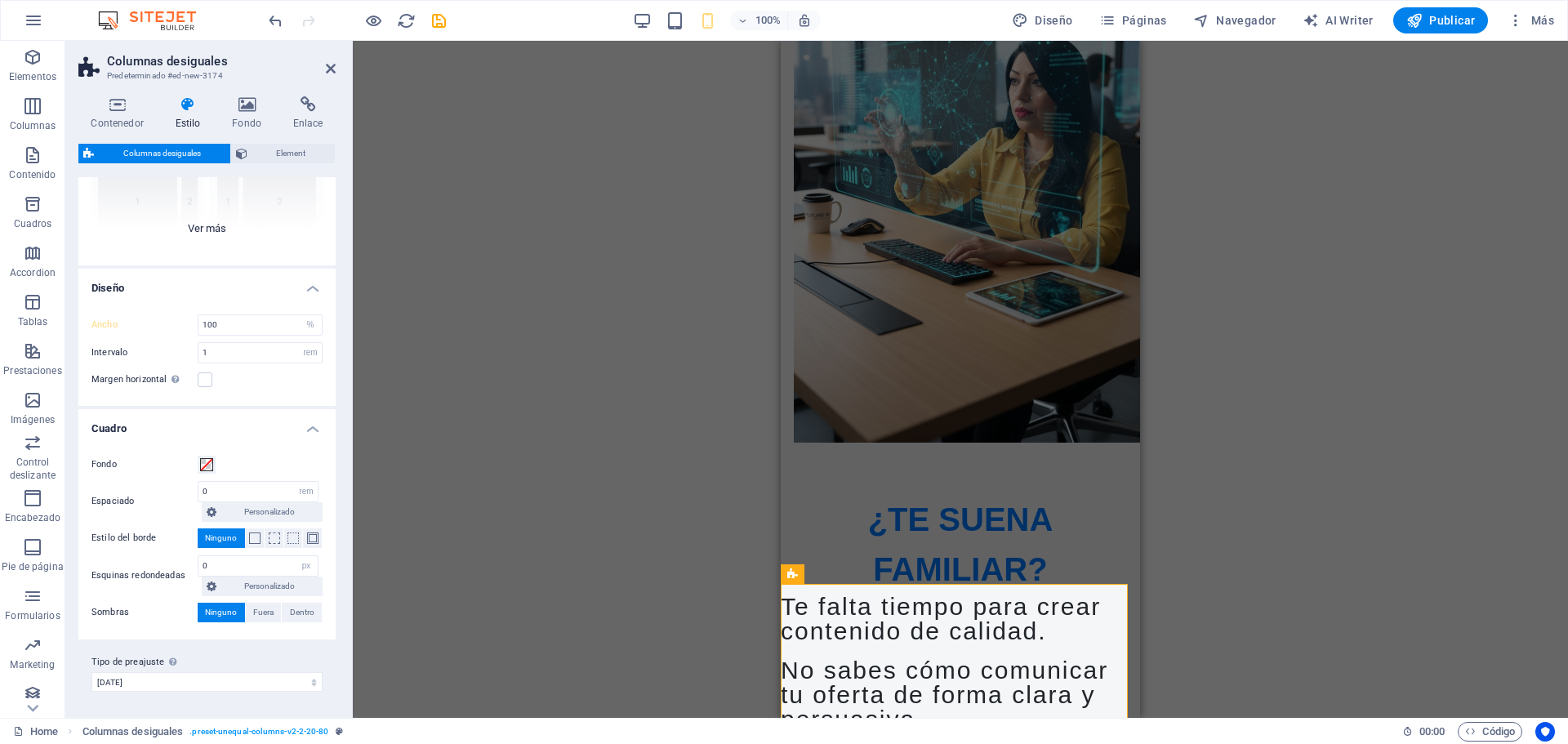
click at [215, 216] on div "[PHONE_NUMBER] [PHONE_NUMBER] 70-30 Predeterminado" at bounding box center [207, 142] width 257 height 245
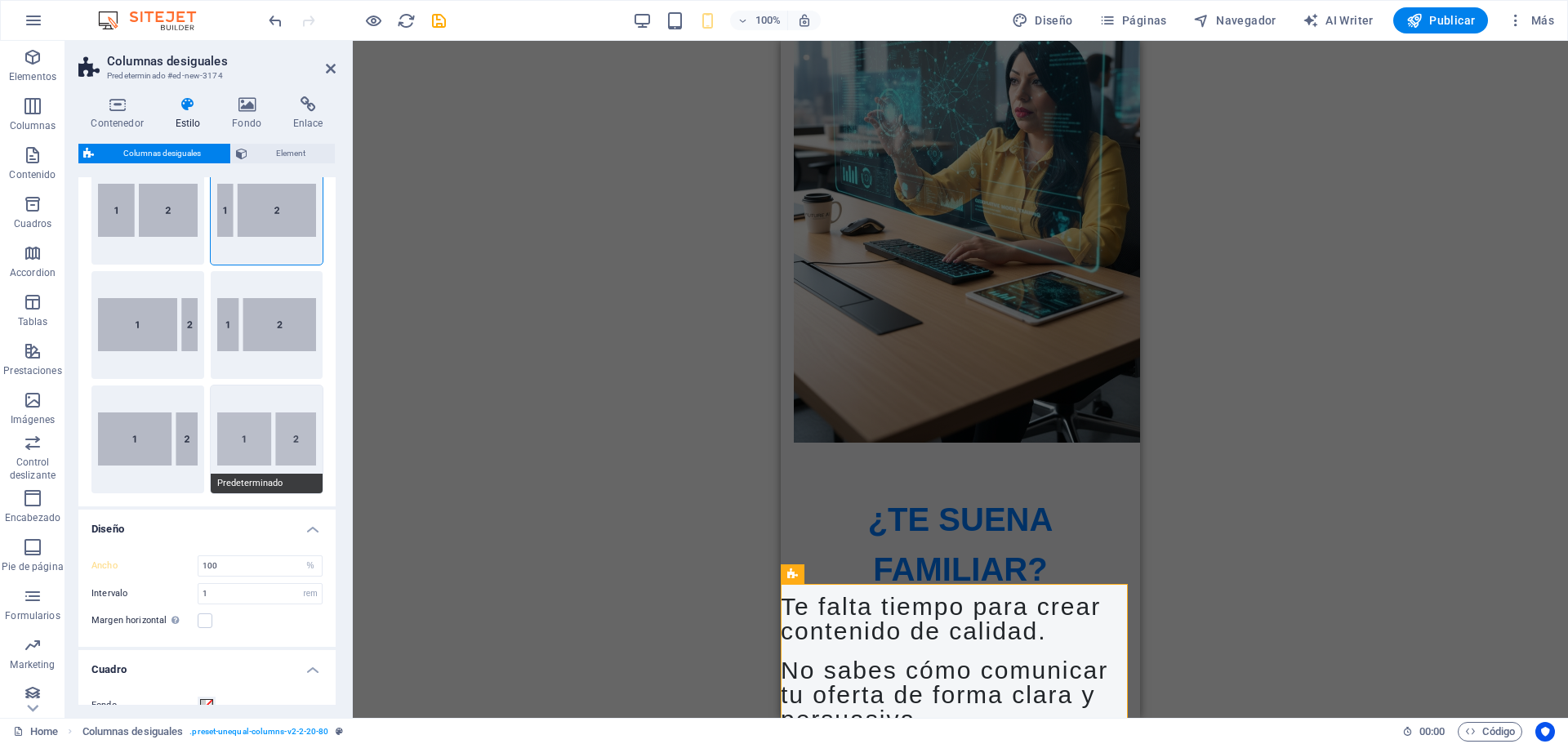
scroll to position [59, 0]
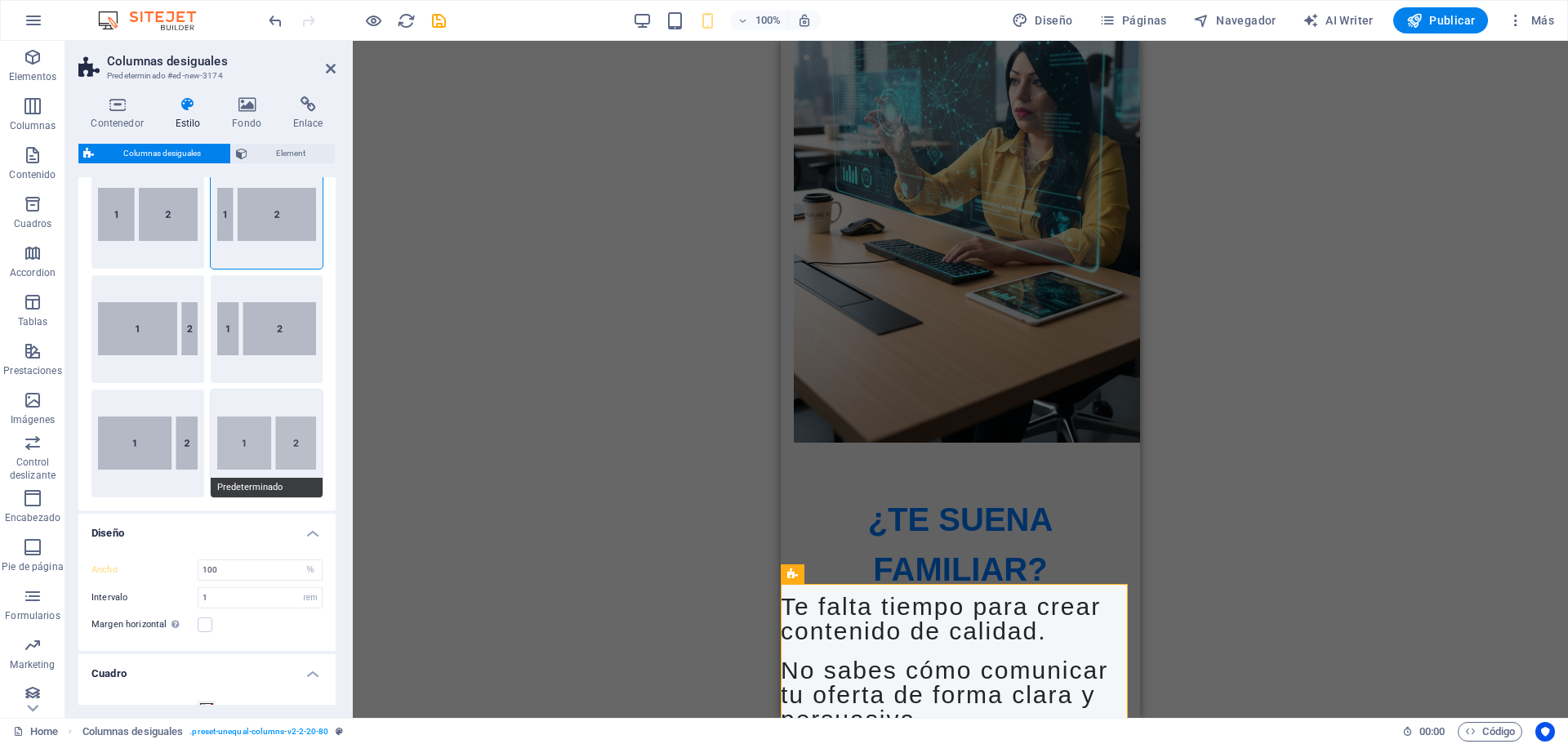
click at [258, 442] on button "Predeterminado" at bounding box center [266, 443] width 113 height 108
type input "2"
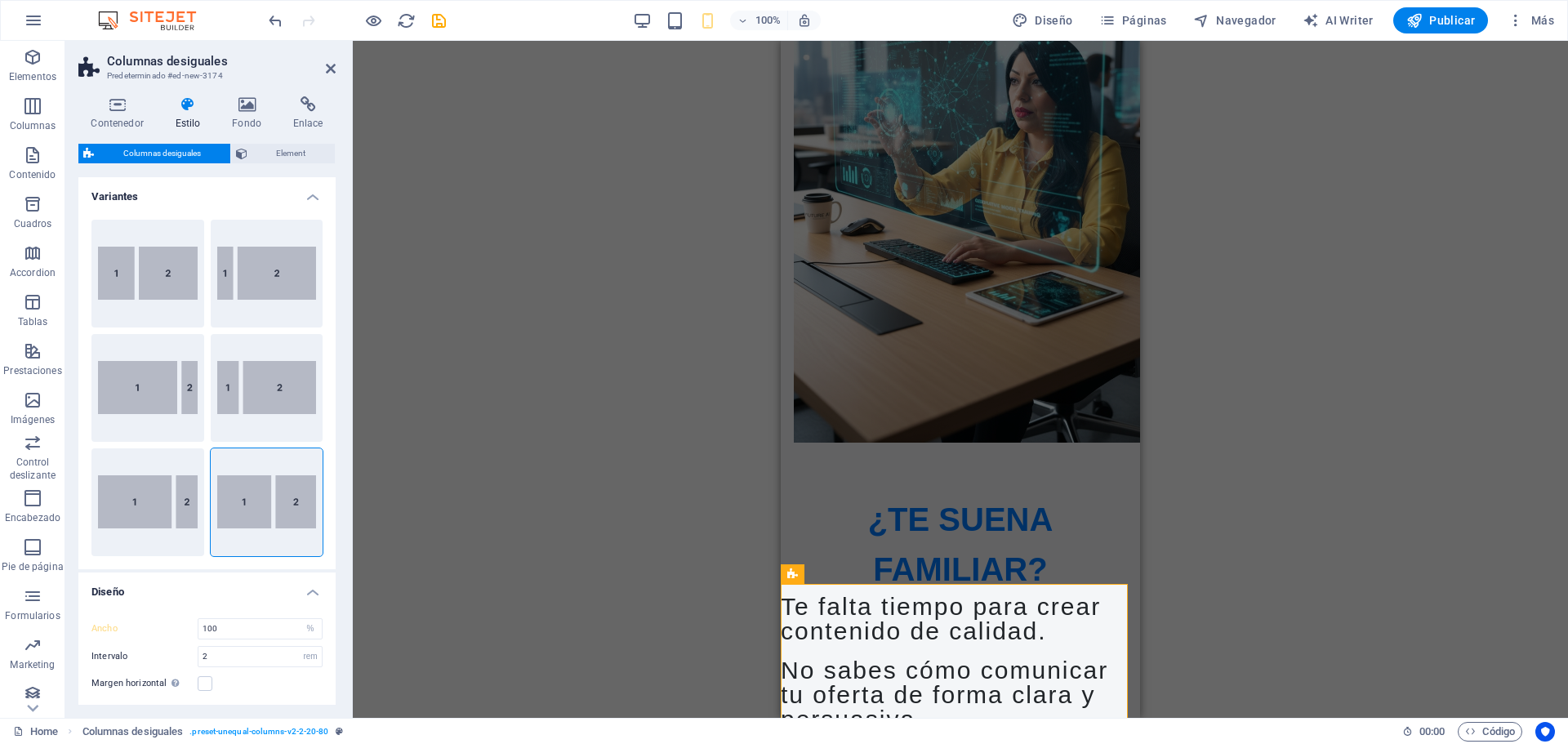
click at [311, 199] on h4 "Variantes" at bounding box center [207, 192] width 257 height 30
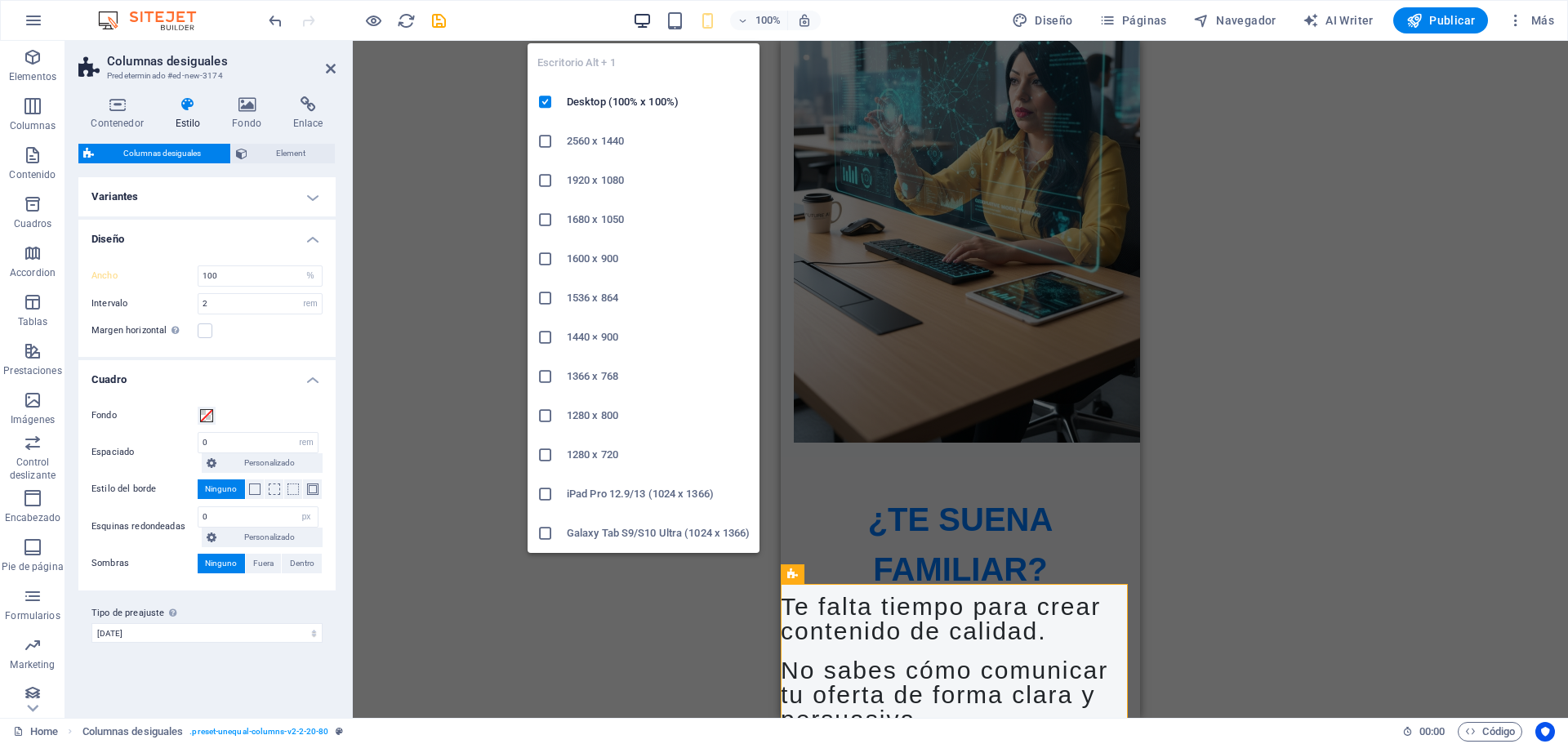
click at [641, 15] on icon "button" at bounding box center [642, 20] width 19 height 19
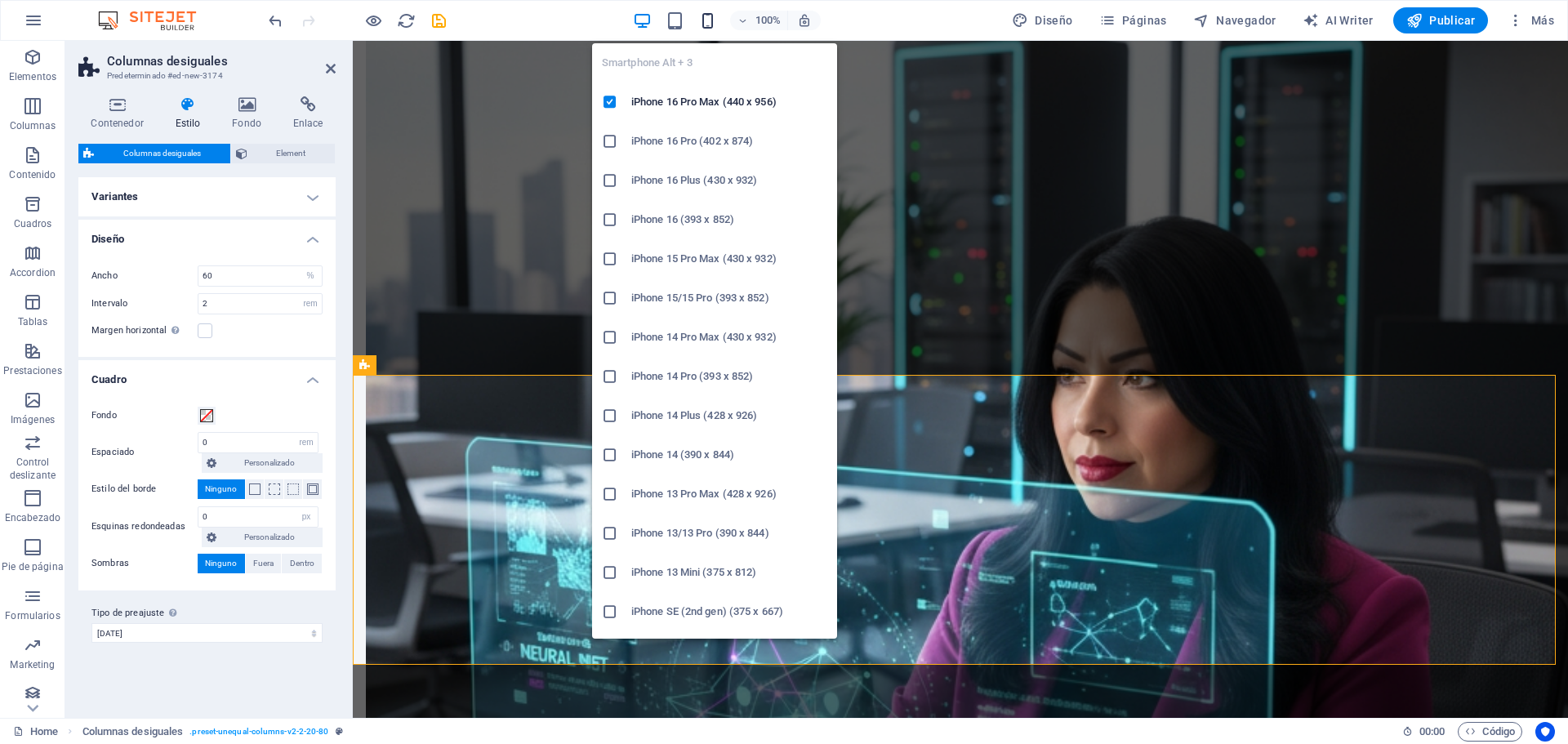
click at [710, 22] on icon "button" at bounding box center [707, 20] width 19 height 19
type input "100"
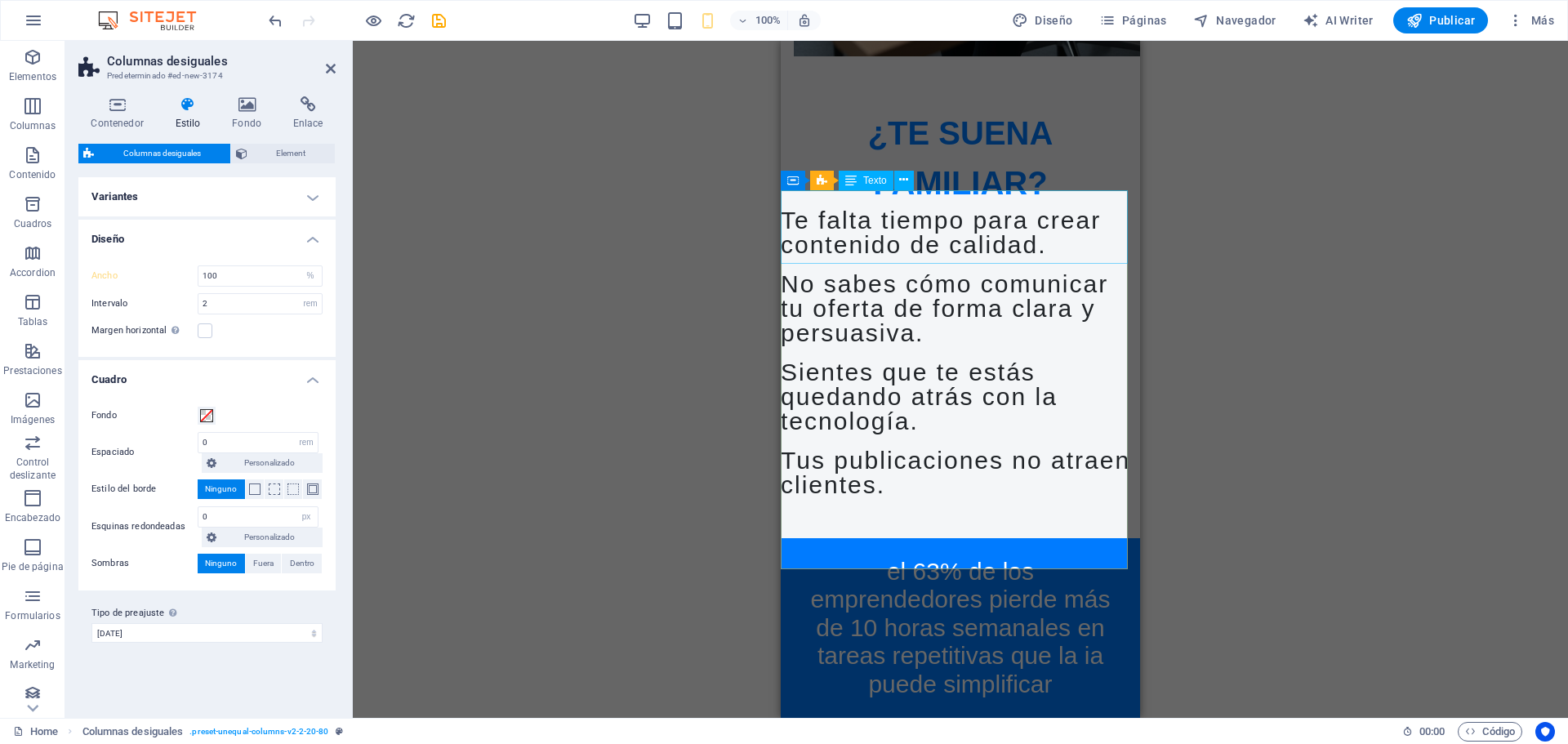
click at [787, 209] on div "Te falta tiempo para crear contenido de calidad." at bounding box center [961, 233] width 360 height 49
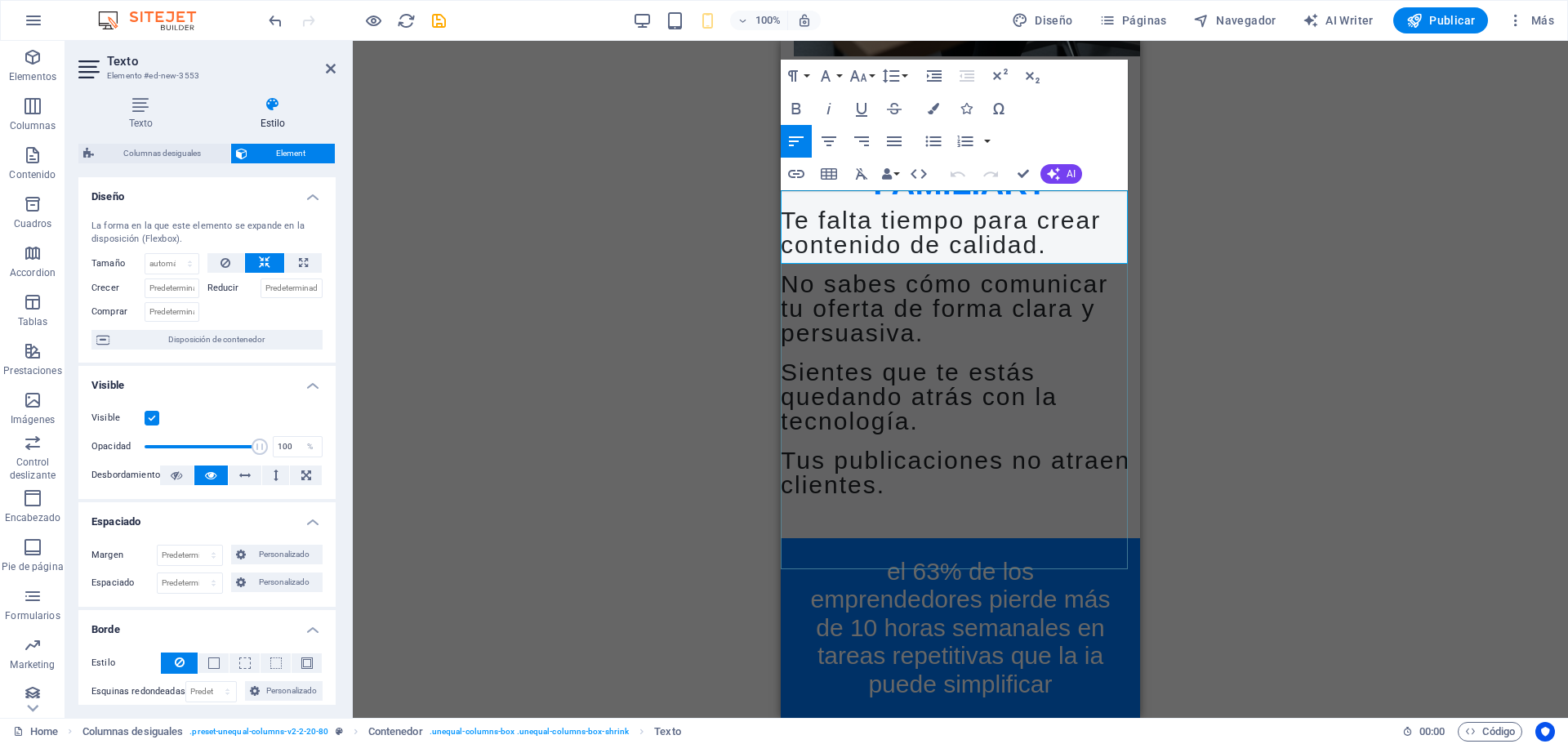
click at [784, 207] on span "Te falta tiempo para crear contenido de calidad." at bounding box center [941, 232] width 320 height 51
click at [829, 141] on icon "button" at bounding box center [829, 141] width 15 height 10
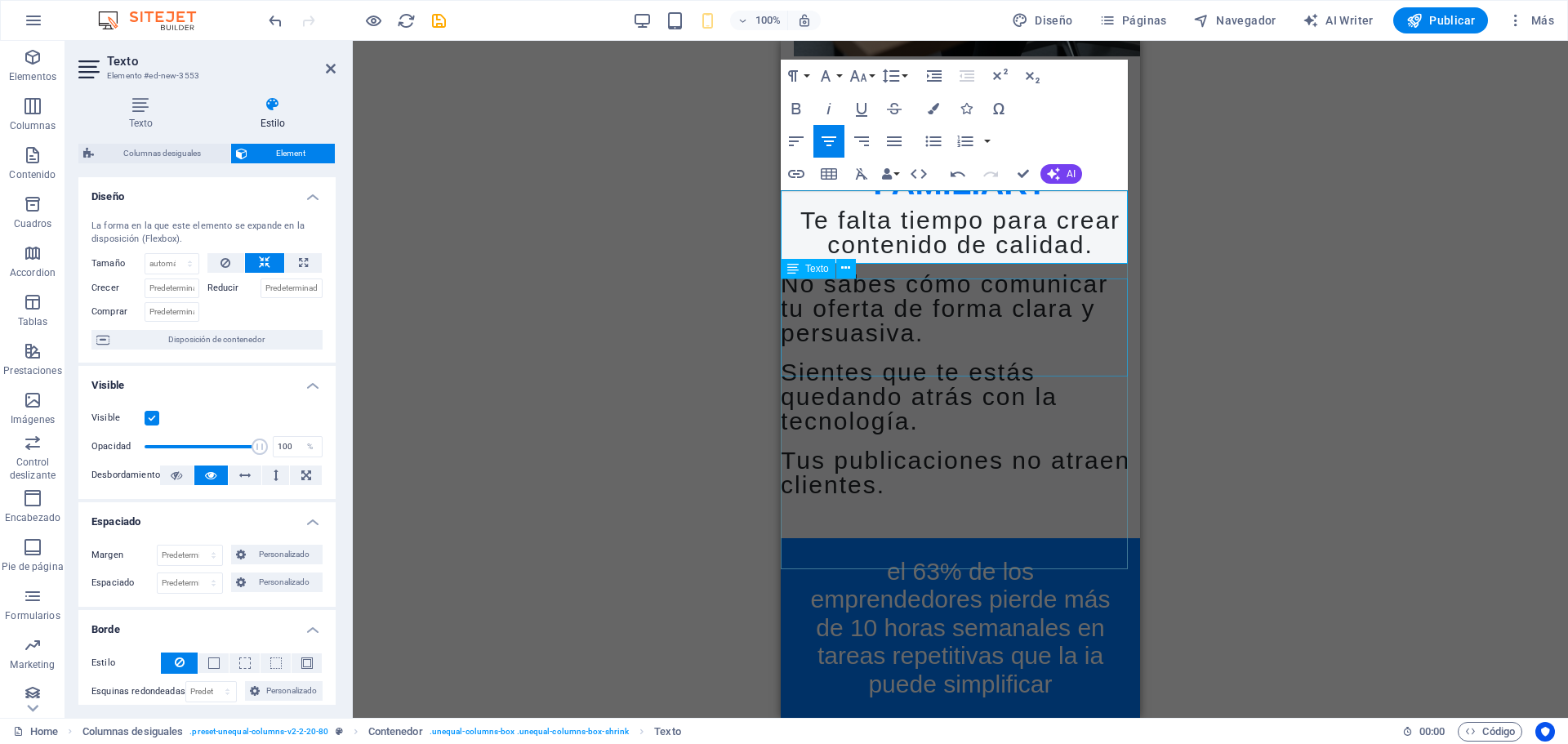
click at [890, 317] on div "No sabes cómo comunicar tu oferta de forma clara y persuasiva." at bounding box center [961, 308] width 360 height 74
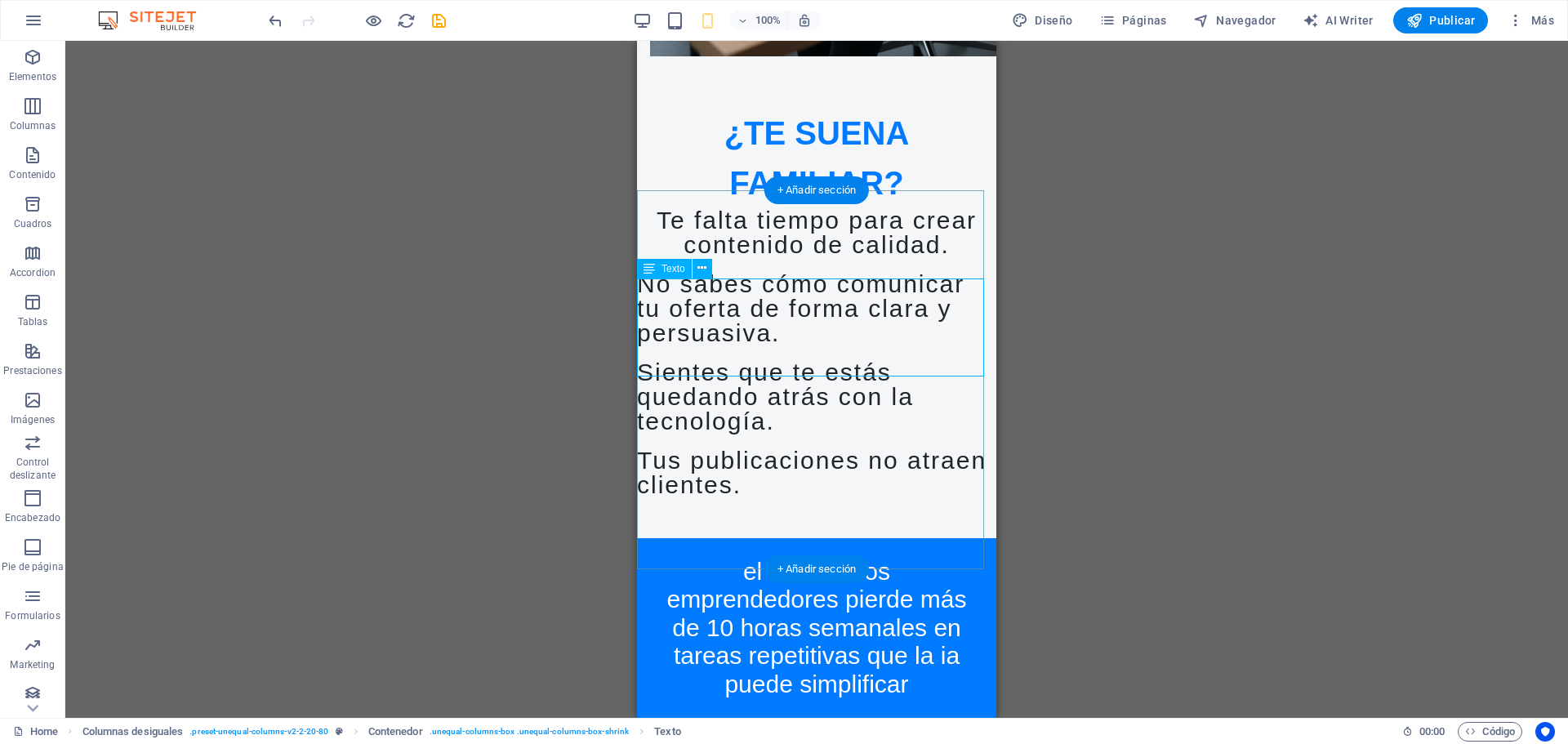
click at [798, 345] on div "No sabes cómo comunicar tu oferta de forma clara y persuasiva." at bounding box center [817, 308] width 360 height 74
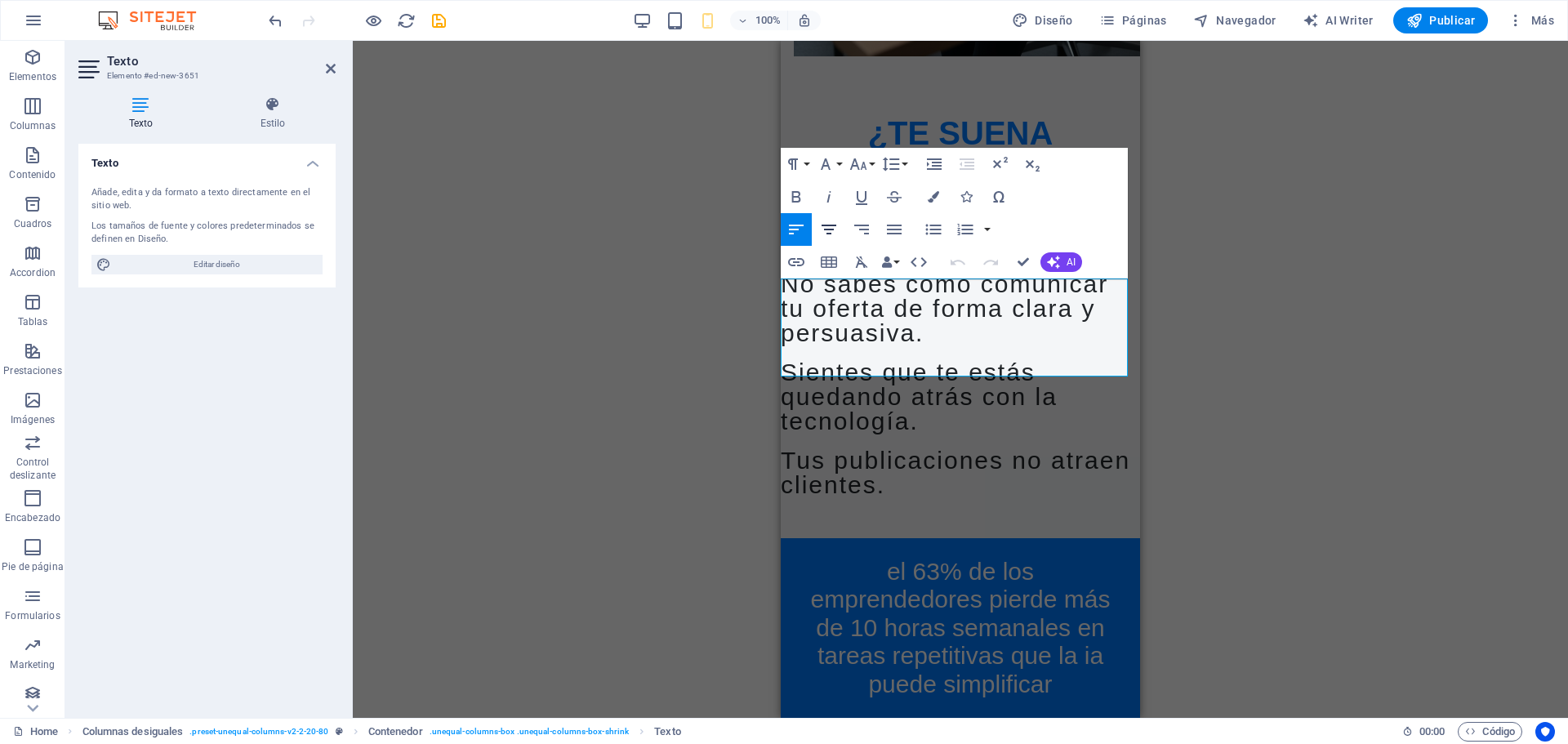
click at [826, 224] on icon "button" at bounding box center [829, 229] width 15 height 10
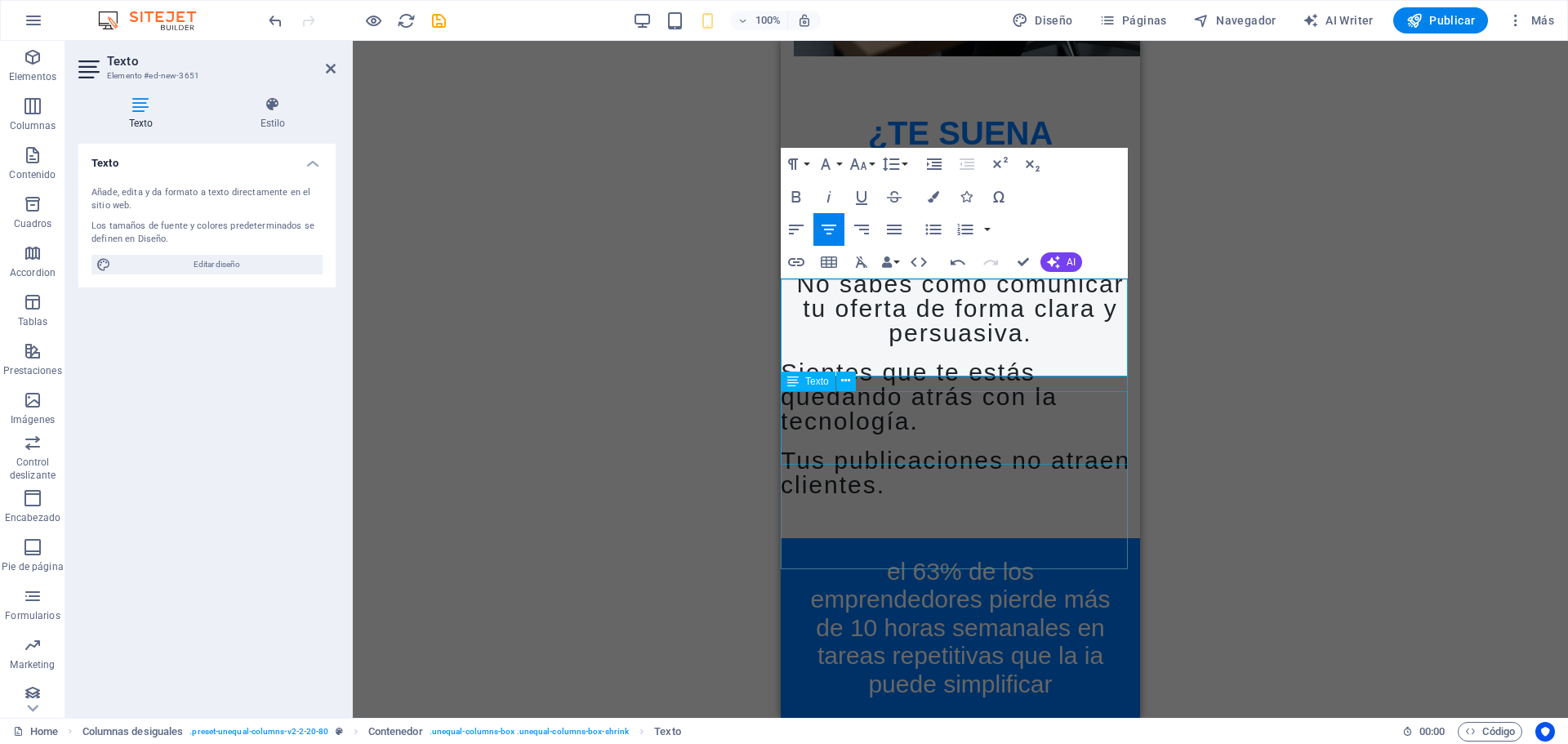
click at [875, 423] on div "Sientes que te estás quedando atrás con la tecnología." at bounding box center [961, 397] width 360 height 74
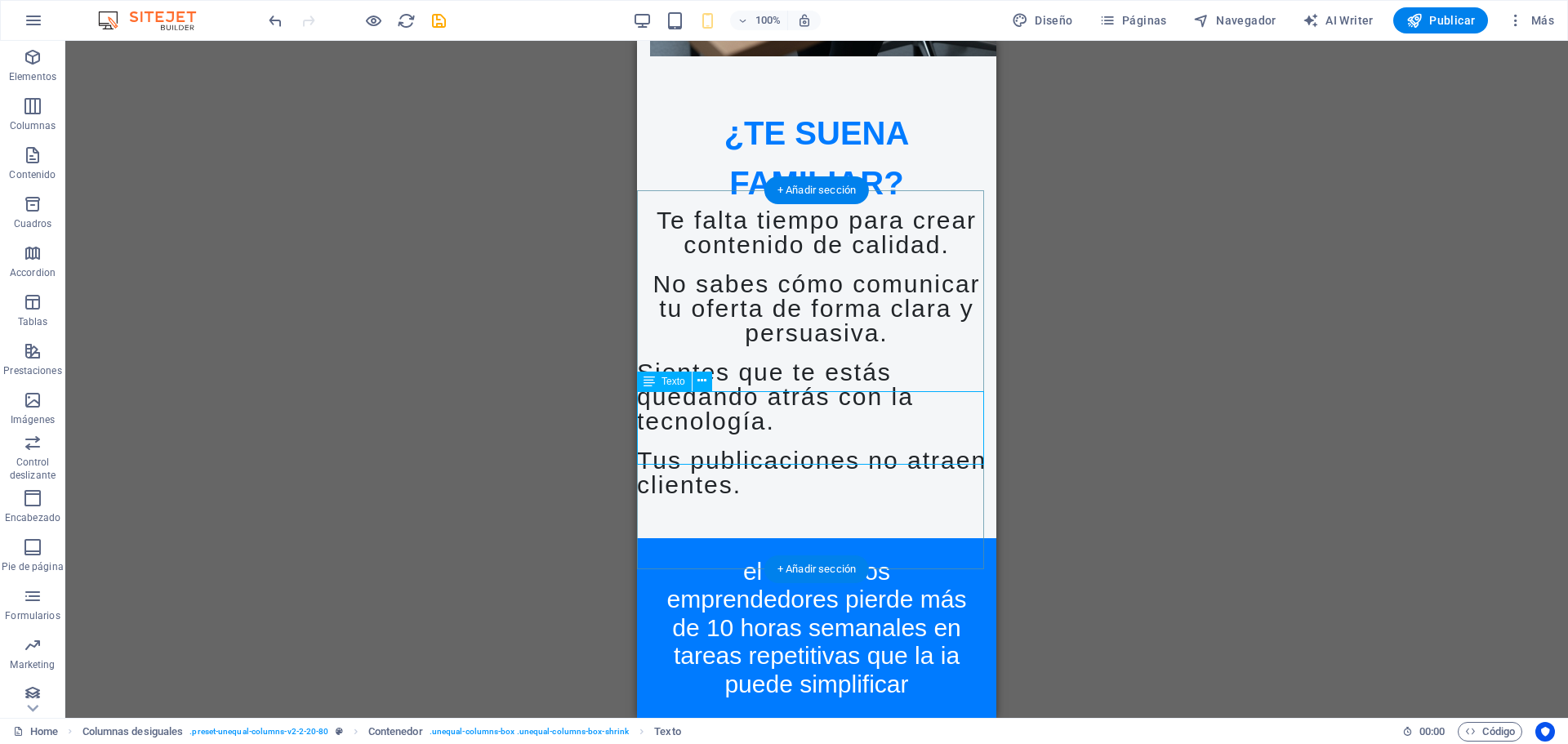
click at [737, 433] on div "Sientes que te estás quedando atrás con la tecnología." at bounding box center [817, 397] width 360 height 74
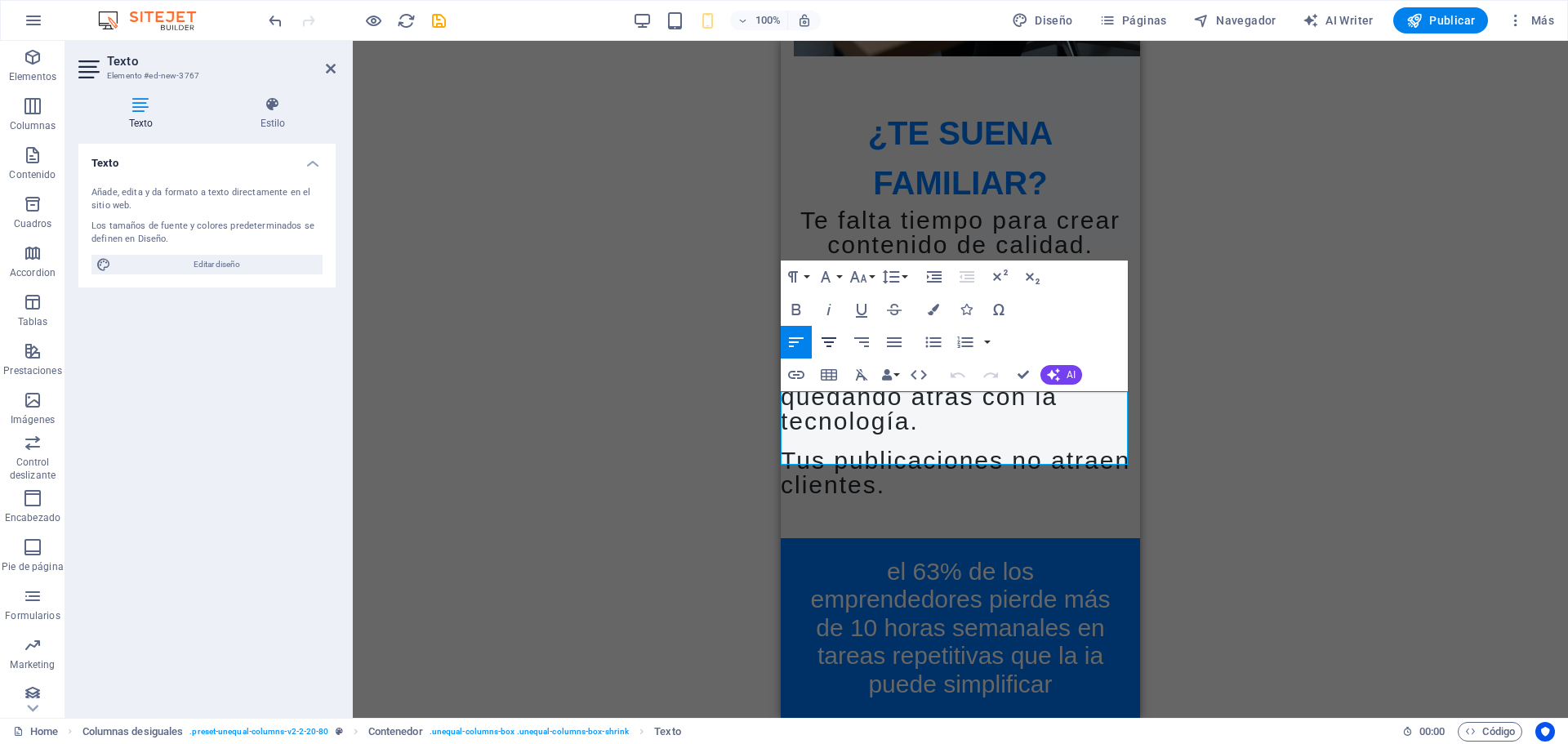
click at [830, 342] on icon "button" at bounding box center [829, 342] width 15 height 10
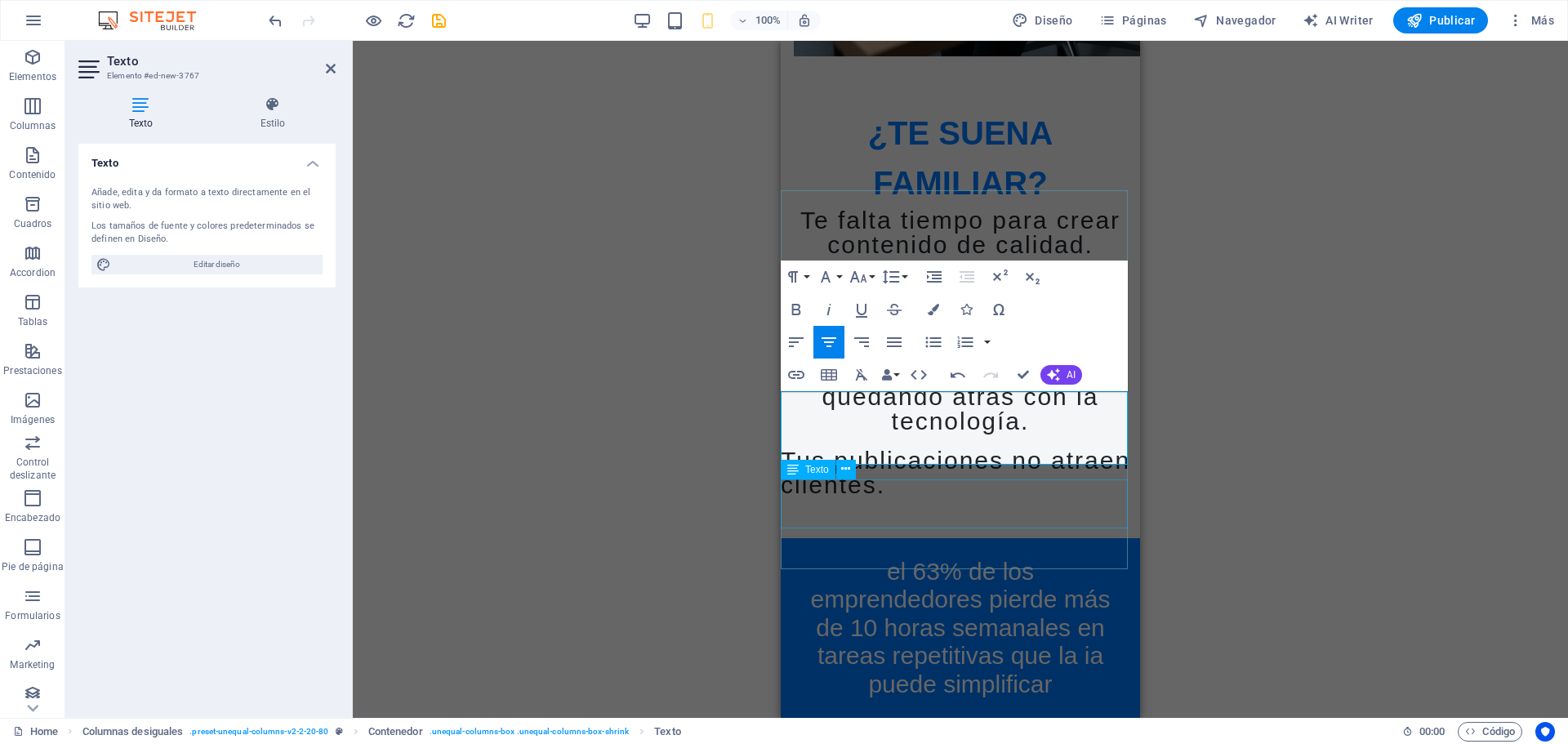
click at [912, 497] on div "Tus publicaciones no atraen clientes." at bounding box center [961, 472] width 360 height 49
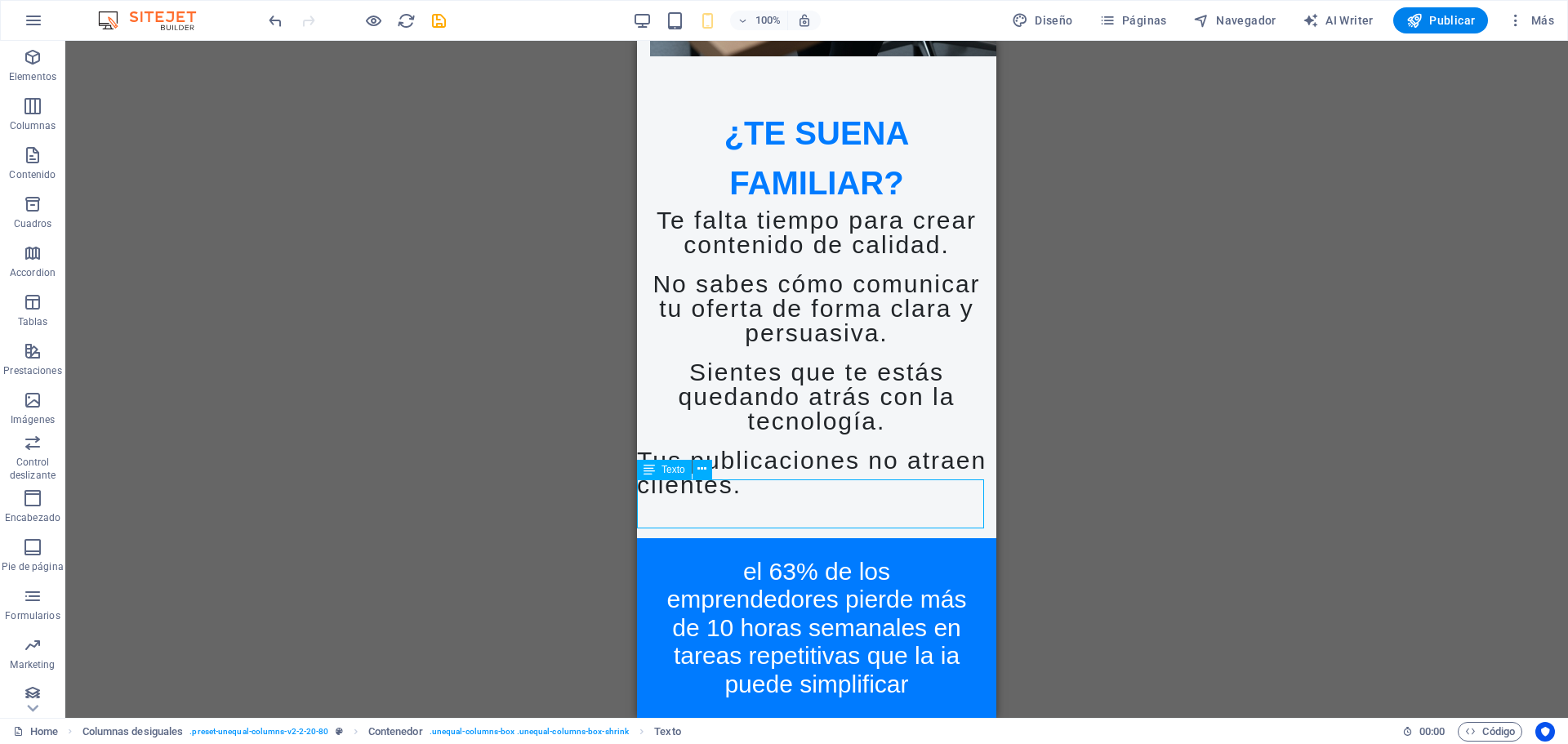
click at [912, 497] on div "Tus publicaciones no atraen clientes." at bounding box center [817, 472] width 360 height 49
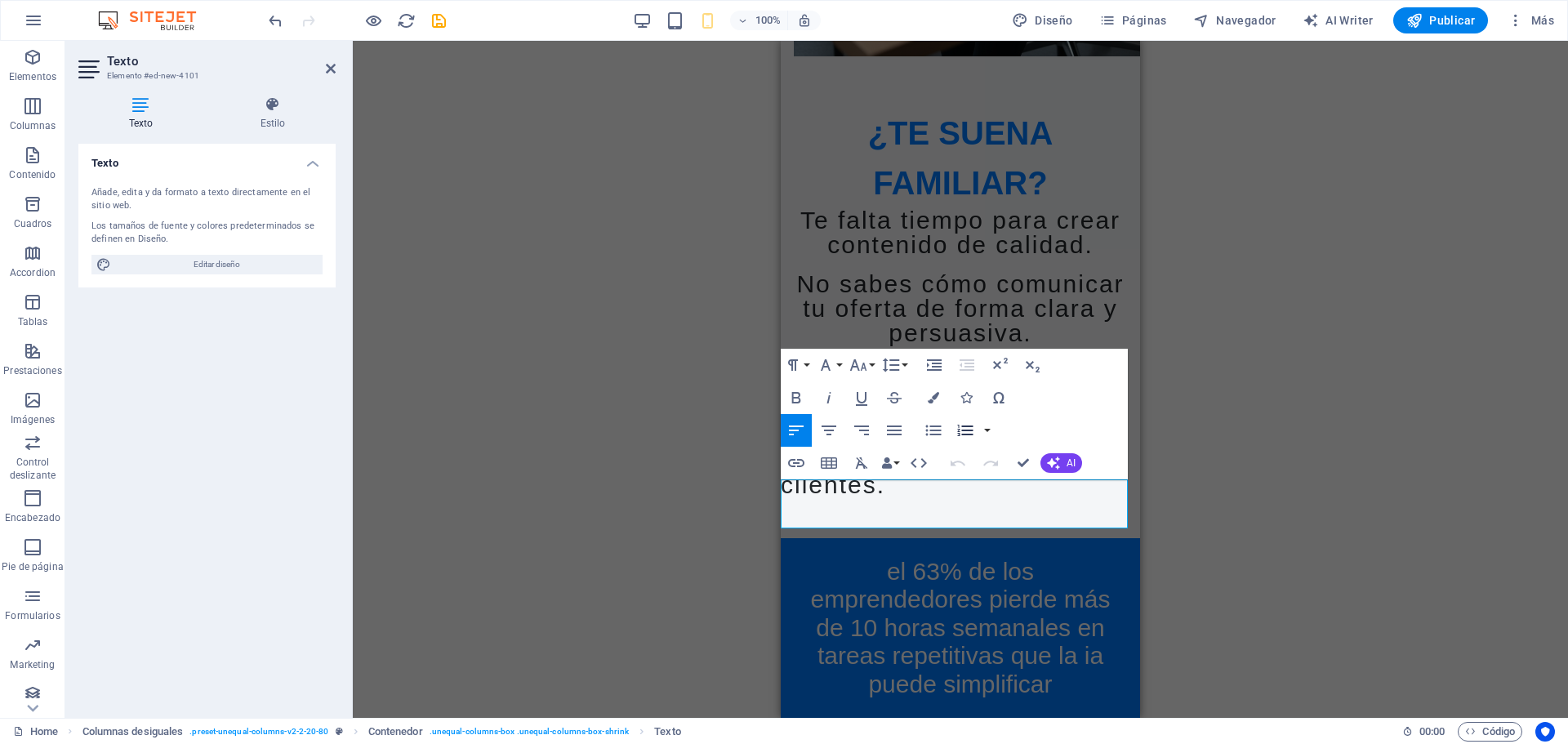
drag, startPoint x: 827, startPoint y: 425, endPoint x: 966, endPoint y: 429, distance: 139.1
click at [833, 425] on icon "button" at bounding box center [828, 429] width 20 height 20
click at [1337, 551] on div "Marcador Imagen Texto Texto Botón Separador Separador Separador Predeterminado …" at bounding box center [961, 379] width 1215 height 677
click at [1335, 551] on div "Marcador Imagen Texto Texto Botón Separador Separador Separador Predeterminado …" at bounding box center [961, 379] width 1215 height 677
click at [1334, 549] on div "Marcador Imagen Texto Texto Botón Separador Separador Separador Predeterminado …" at bounding box center [961, 379] width 1215 height 677
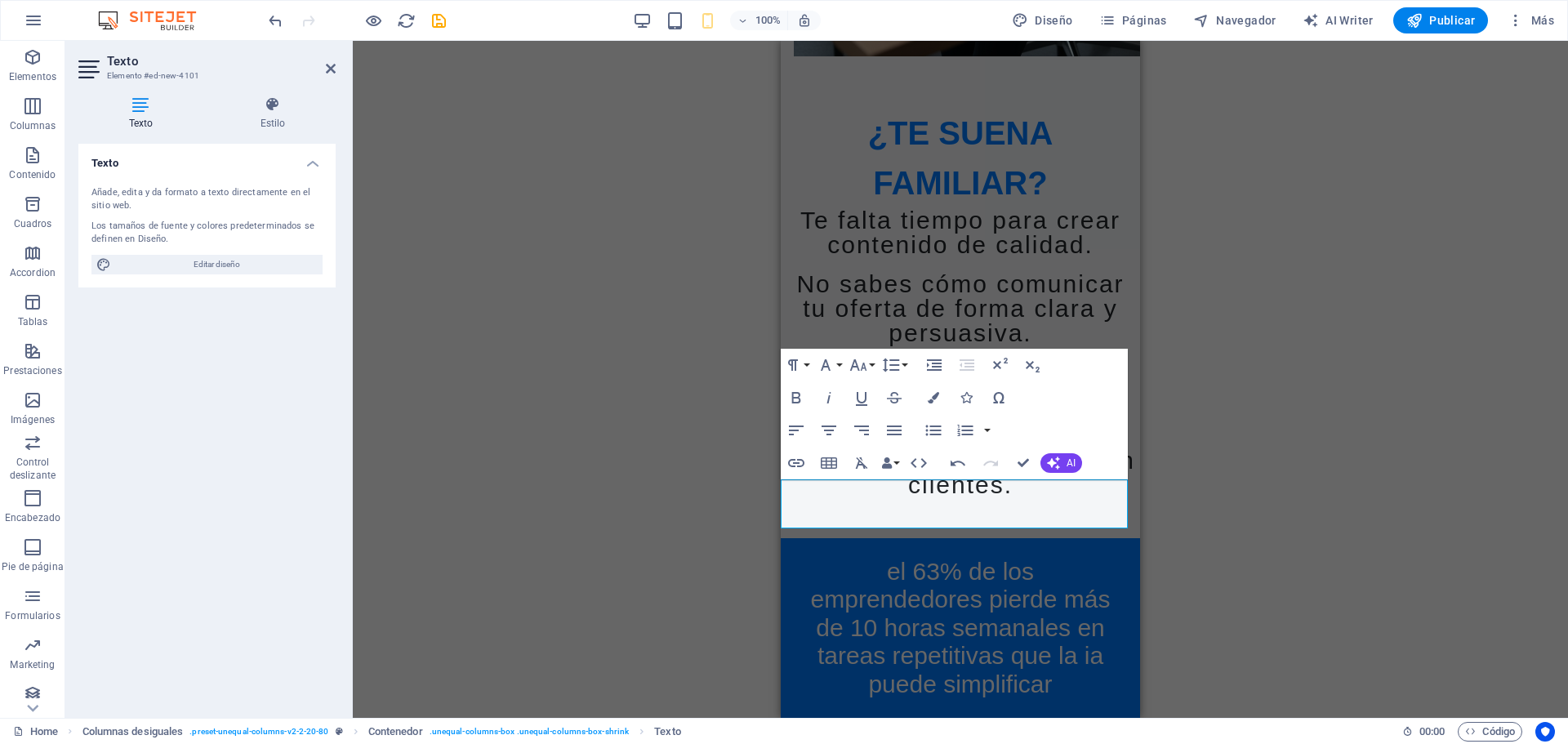
click at [1329, 543] on div "Marcador Imagen Texto Texto Botón Separador Separador Separador Predeterminado …" at bounding box center [961, 379] width 1215 height 677
click at [972, 395] on icon "button" at bounding box center [966, 398] width 11 height 11
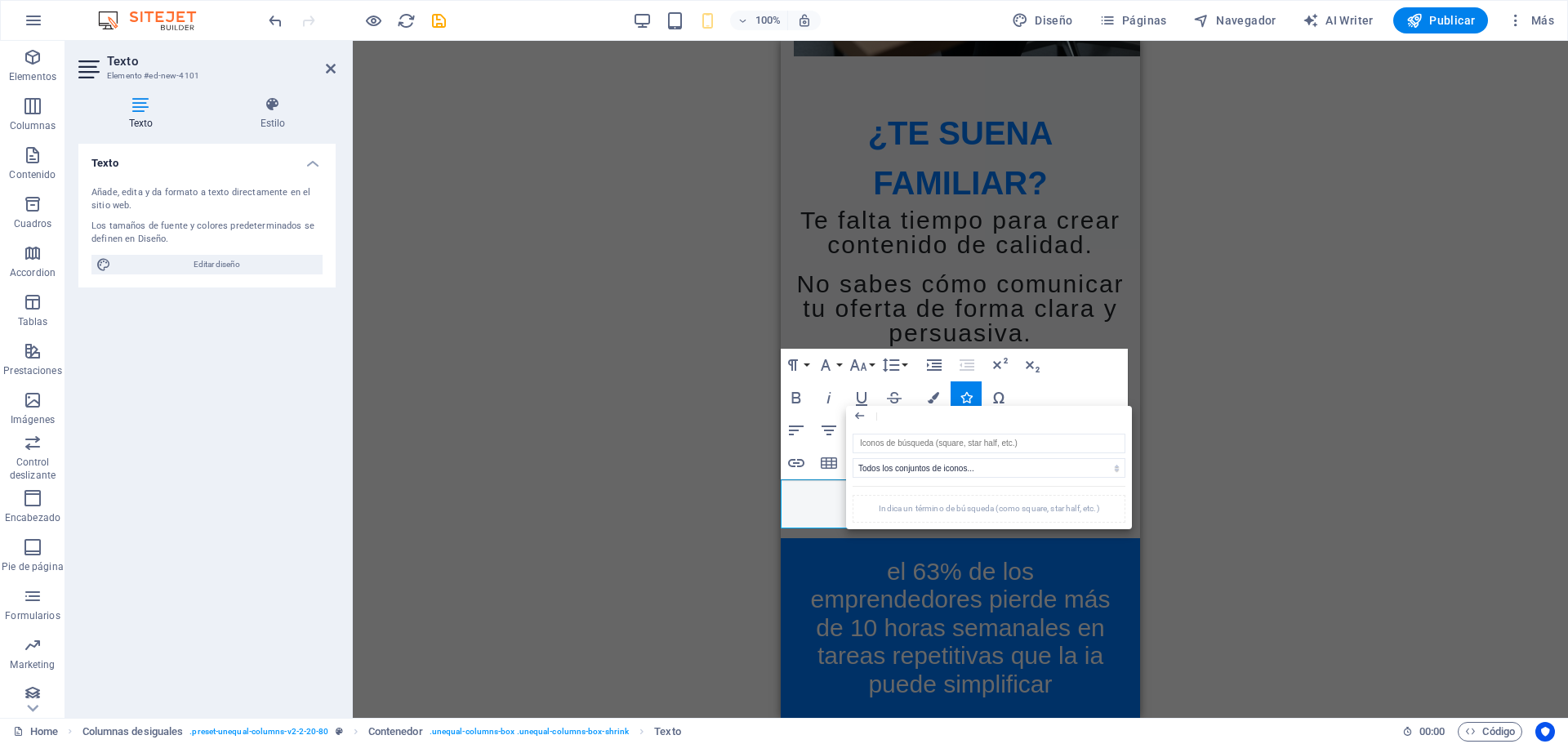
click at [1241, 589] on div "Marcador Imagen Texto Texto Botón Separador Separador Separador Predeterminado …" at bounding box center [961, 379] width 1215 height 677
click at [815, 489] on span "Tus publicaciones no atraen clientes." at bounding box center [960, 471] width 349 height 51
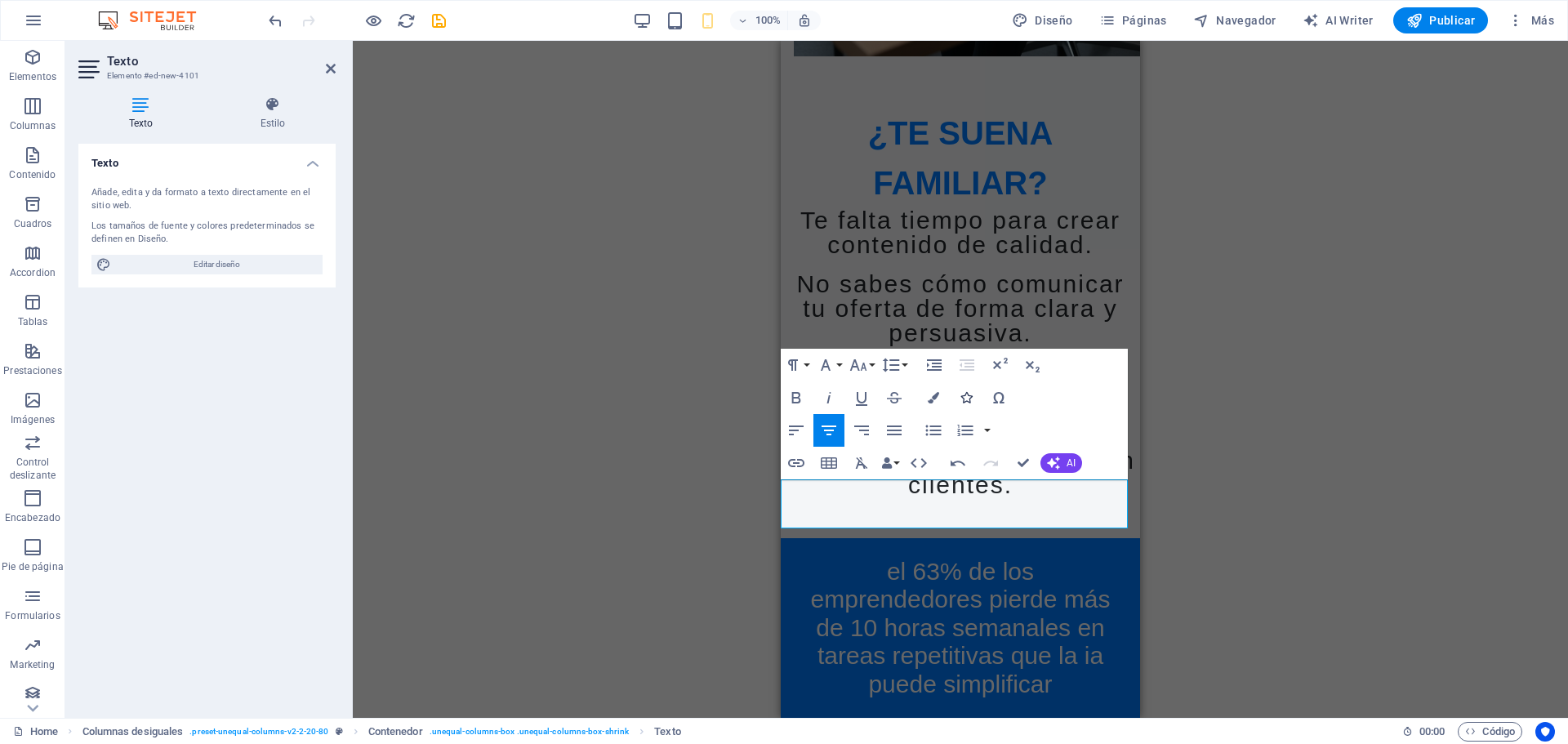
click at [972, 396] on icon "button" at bounding box center [966, 398] width 11 height 11
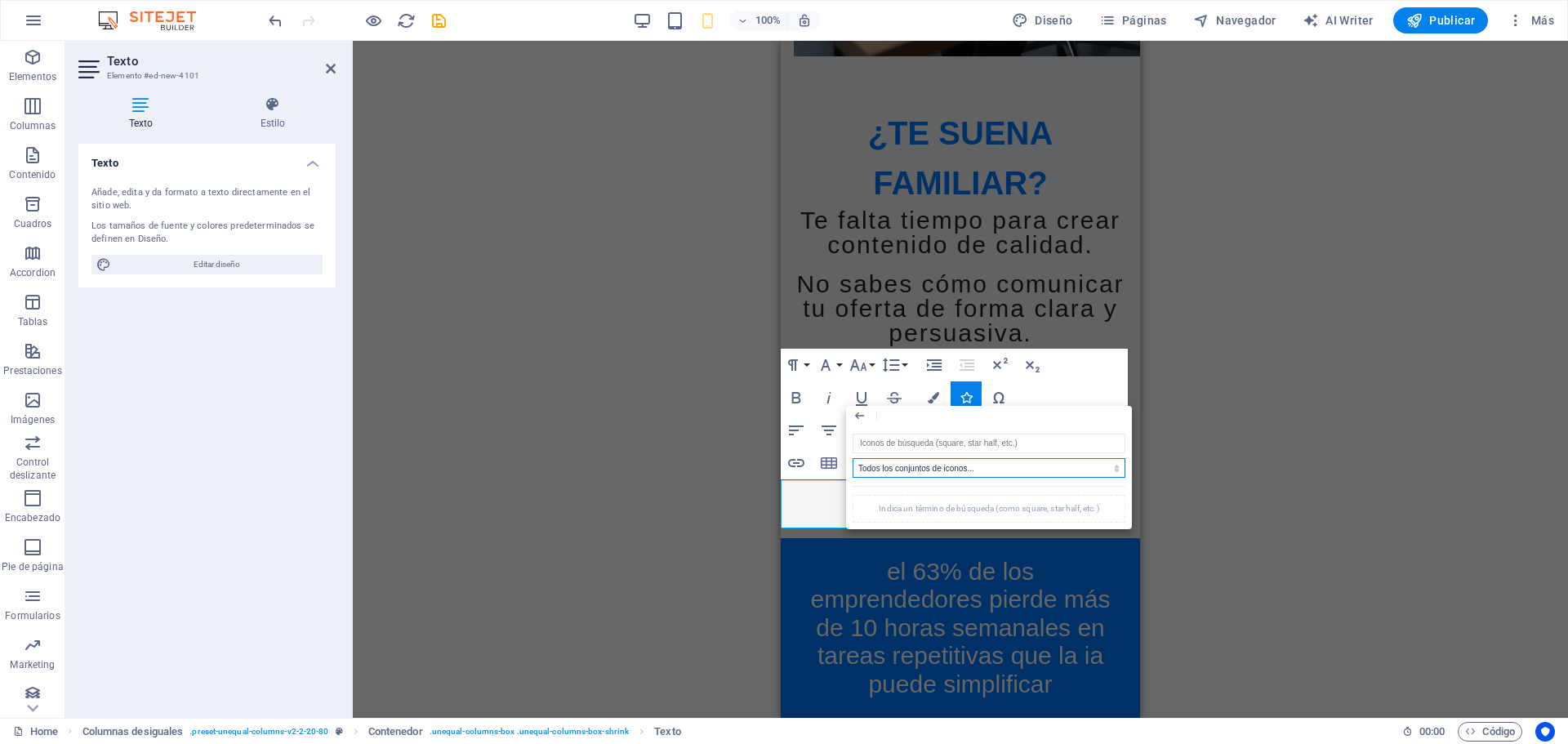
click at [982, 460] on select "Todos los conjuntos de iconos... IcoFont Ionicons FontAwesome Brands FontAwesom…" at bounding box center [989, 467] width 273 height 20
select select "ionicons"
click at [852, 458] on select "Todos los conjuntos de iconos... IcoFont Ionicons FontAwesome Brands FontAwesom…" at bounding box center [989, 467] width 273 height 20
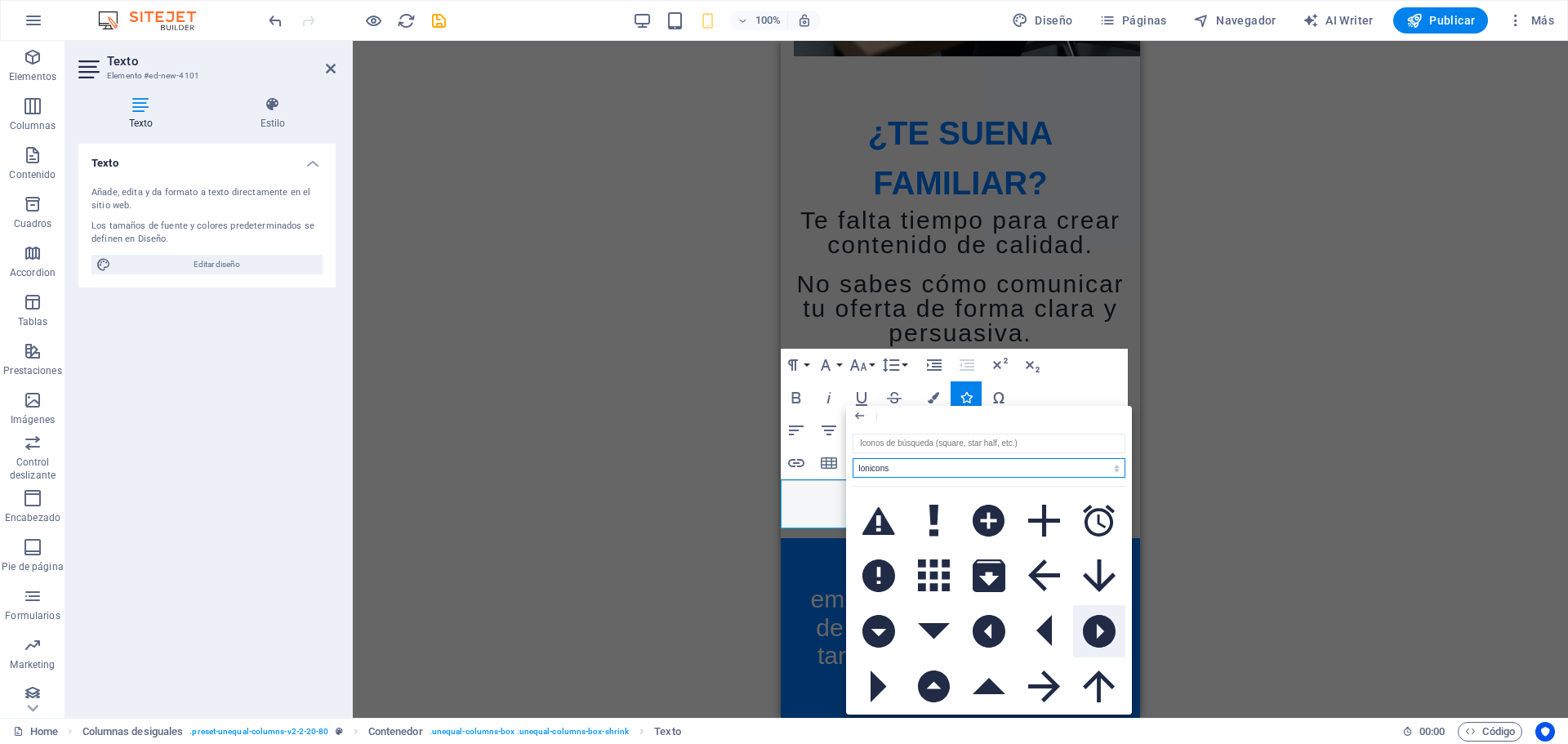
click at [1108, 633] on icon at bounding box center [1098, 630] width 33 height 33
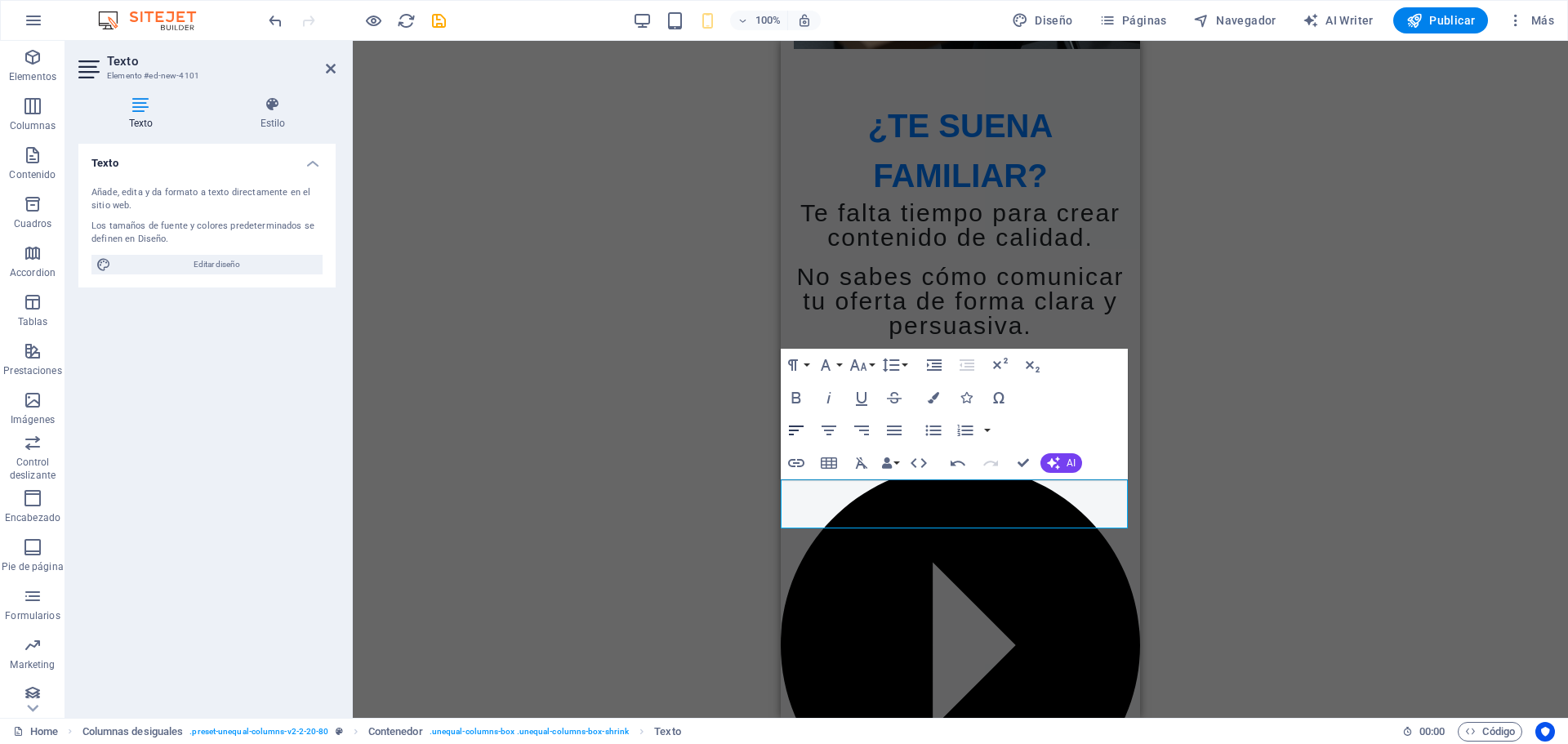
click at [791, 424] on icon "button" at bounding box center [796, 429] width 20 height 20
click at [937, 431] on icon "button" at bounding box center [933, 429] width 20 height 20
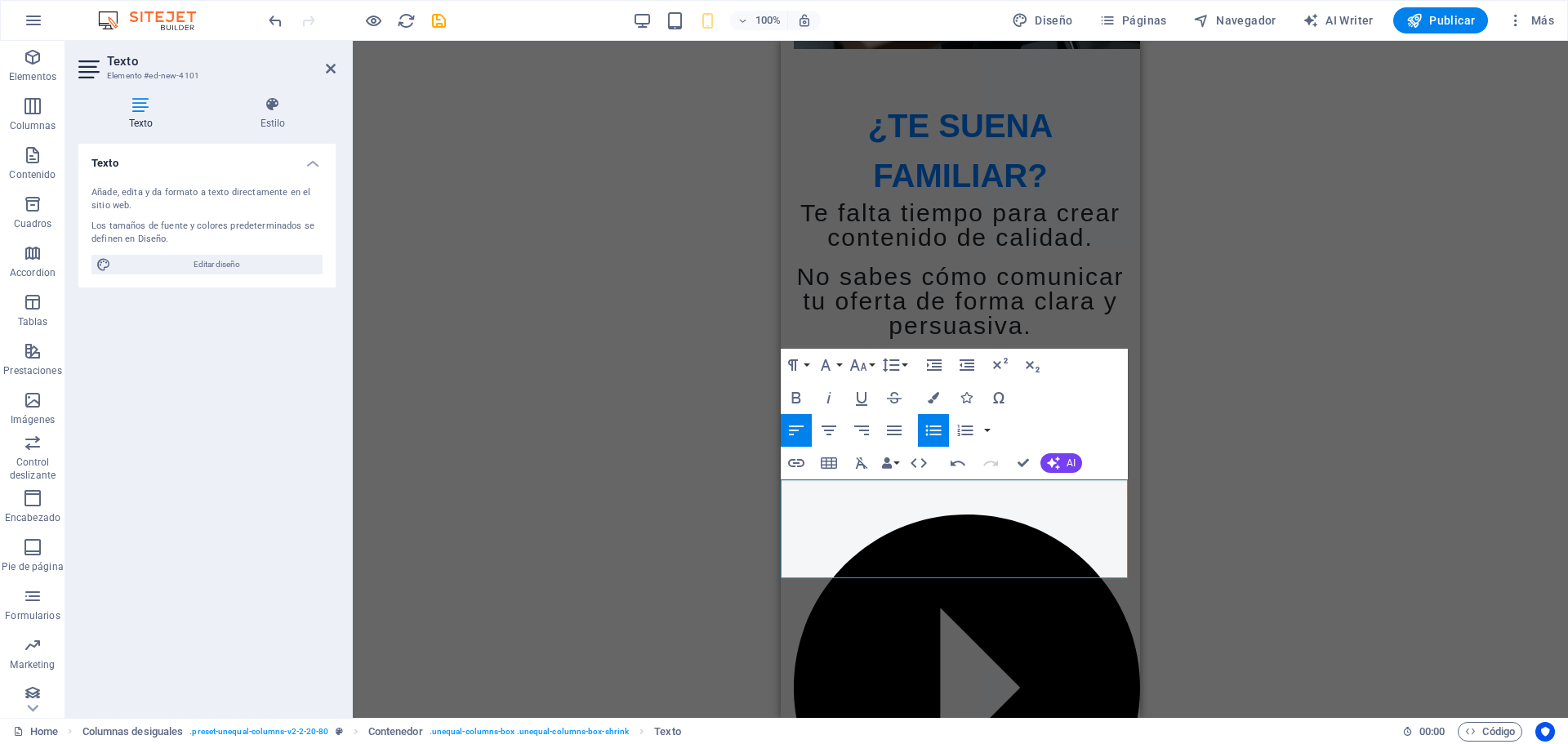
click at [937, 431] on icon "button" at bounding box center [933, 429] width 20 height 20
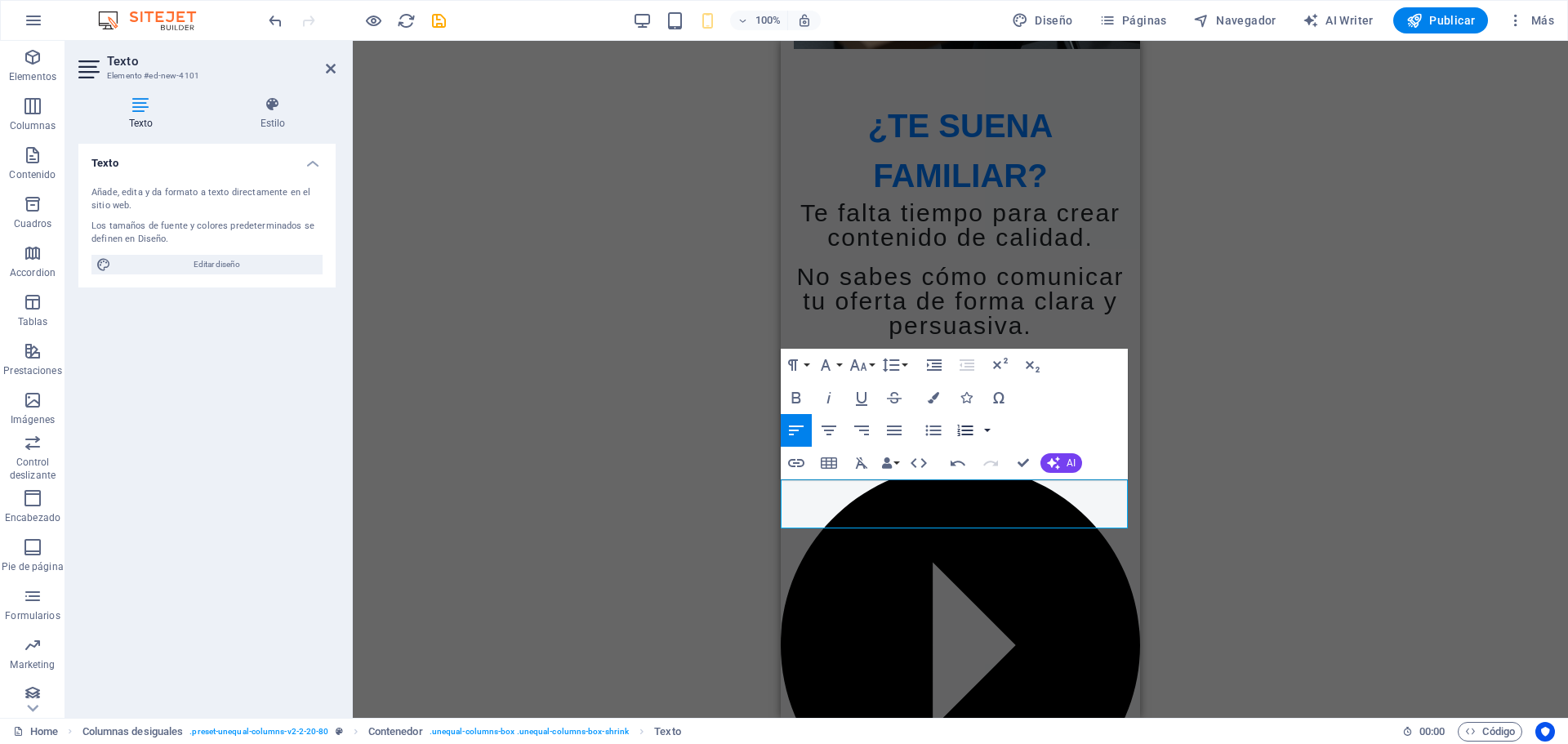
click at [988, 430] on button "button" at bounding box center [988, 429] width 13 height 33
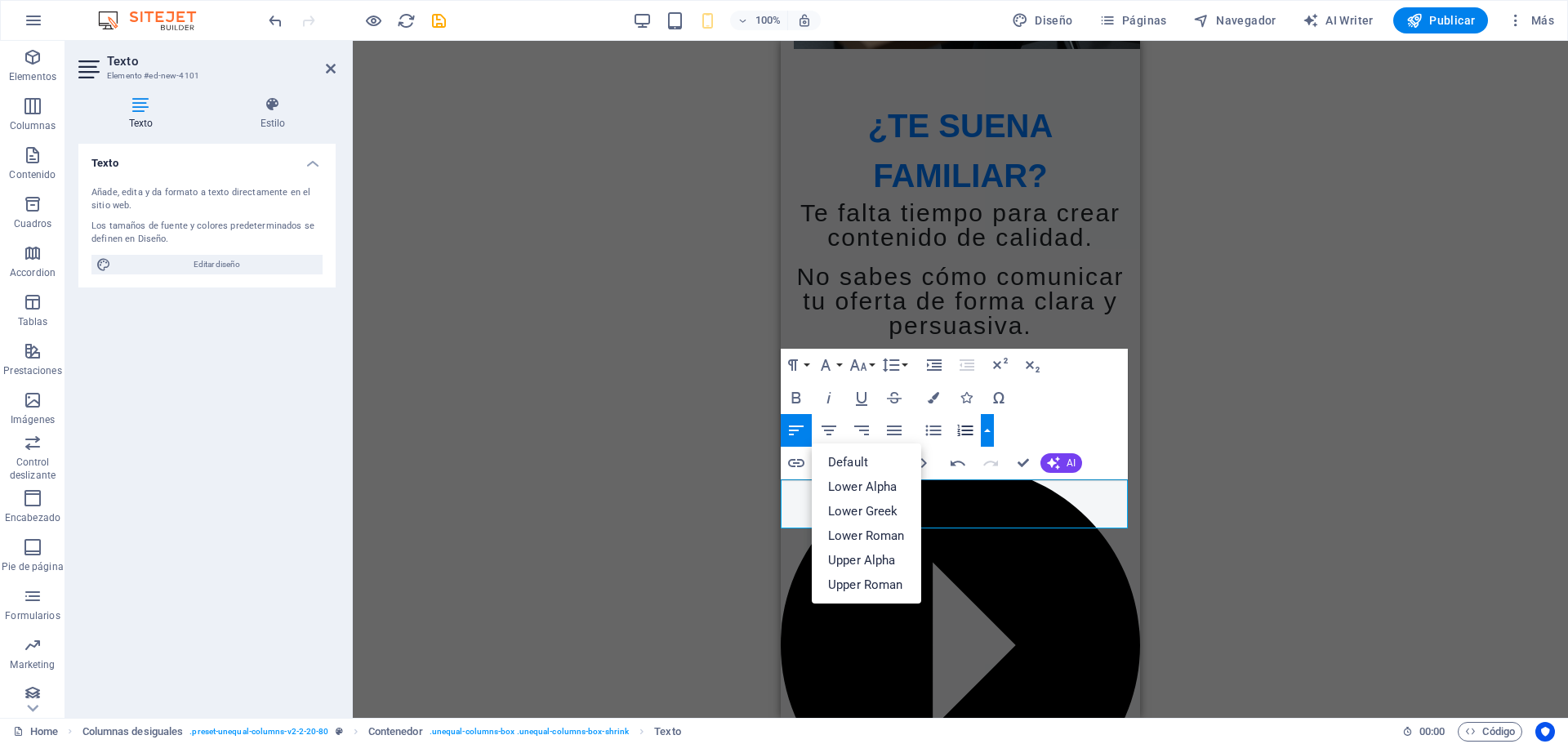
click at [988, 430] on button "button" at bounding box center [988, 429] width 13 height 33
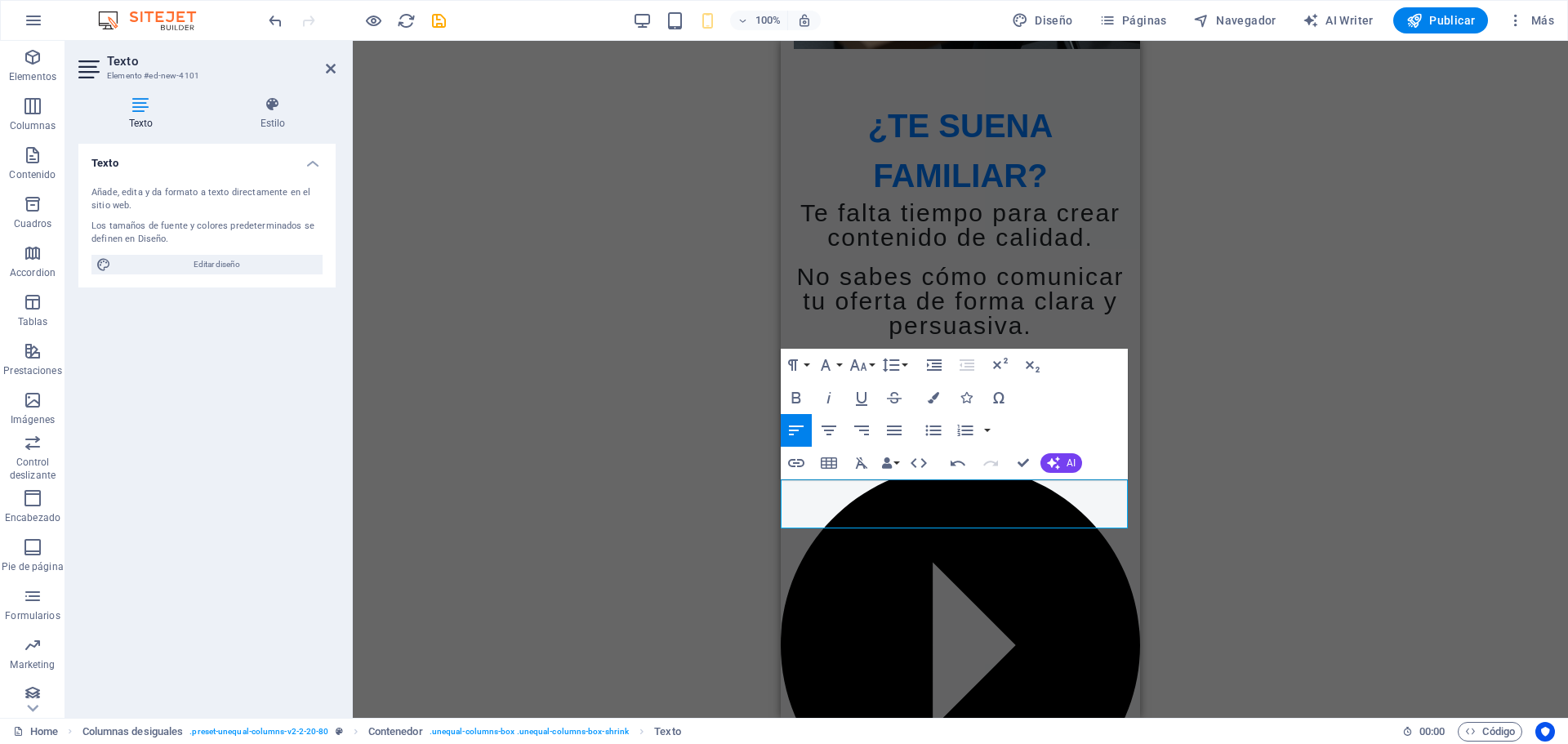
click at [1316, 525] on div "Marcador Imagen Texto Texto Botón Separador Separador Separador Predeterminado …" at bounding box center [961, 379] width 1215 height 677
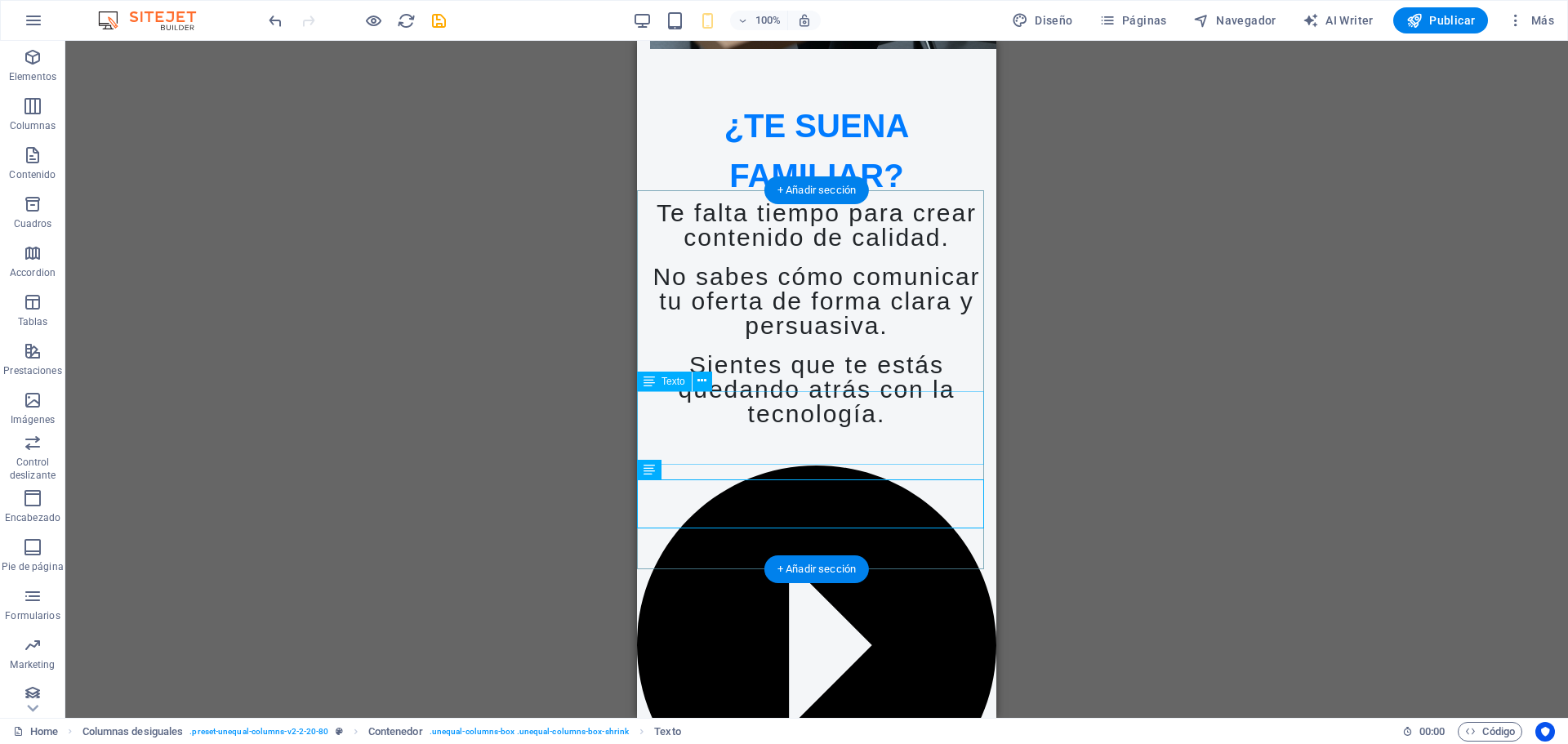
click at [810, 426] on div "Sientes que te estás quedando atrás con la tecnología." at bounding box center [817, 389] width 360 height 74
click at [665, 494] on div "Tus publicaciones no atraen clientes." at bounding box center [817, 658] width 360 height 437
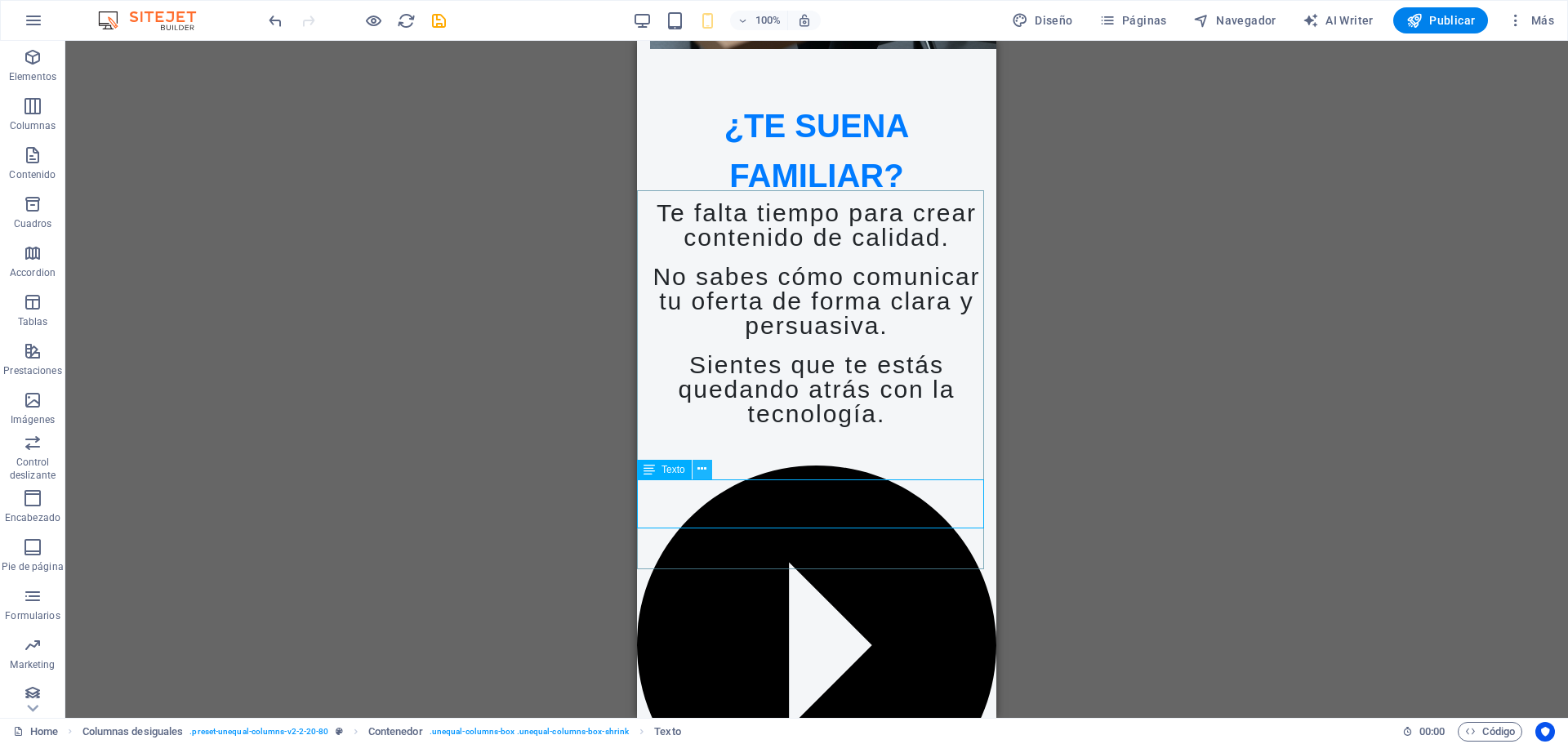
click at [699, 468] on icon at bounding box center [702, 468] width 9 height 17
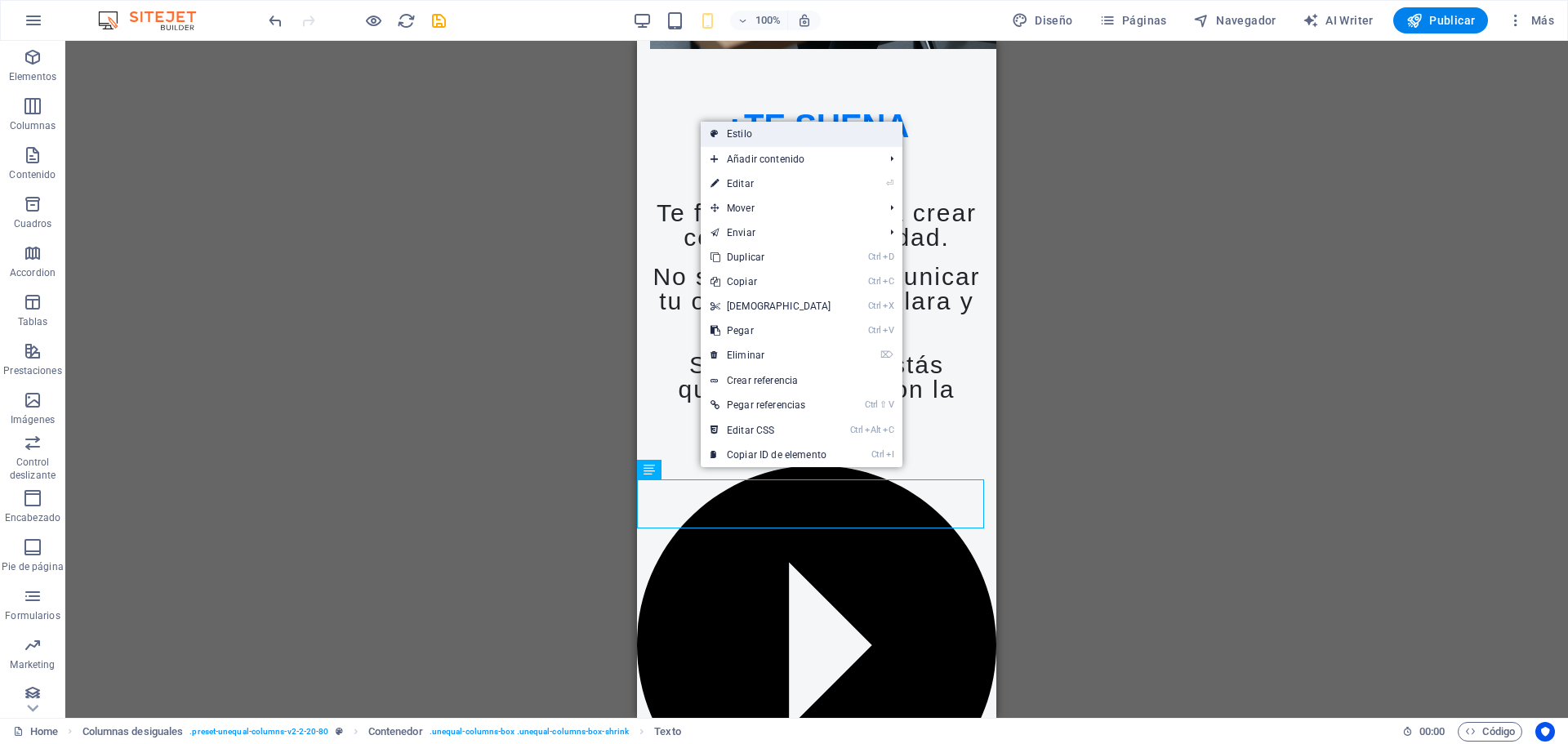
click at [766, 136] on link "Estilo" at bounding box center [801, 134] width 201 height 24
select select "%"
select select "rem"
select select "px"
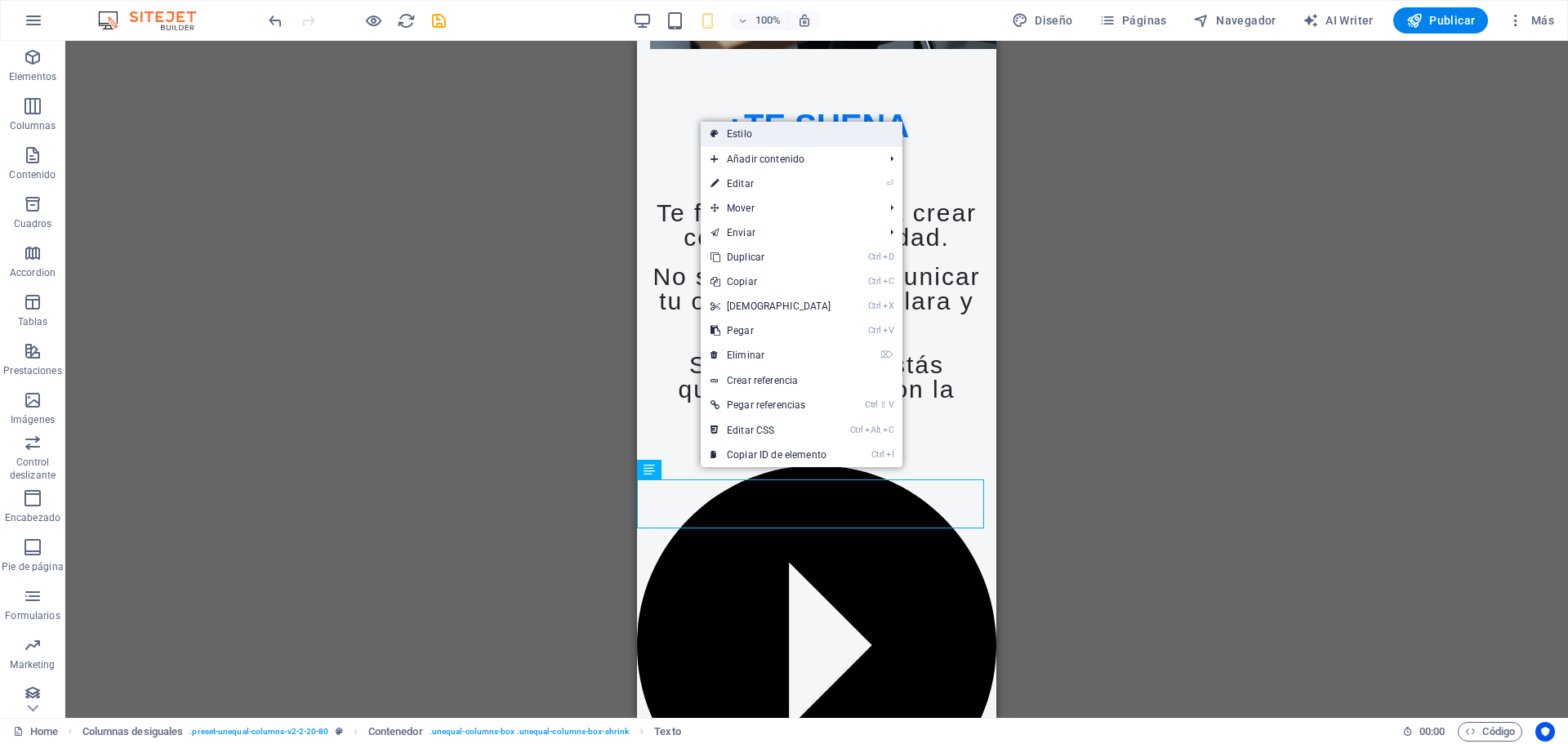
select select "preset-unequal-columns-v2-2-20-80"
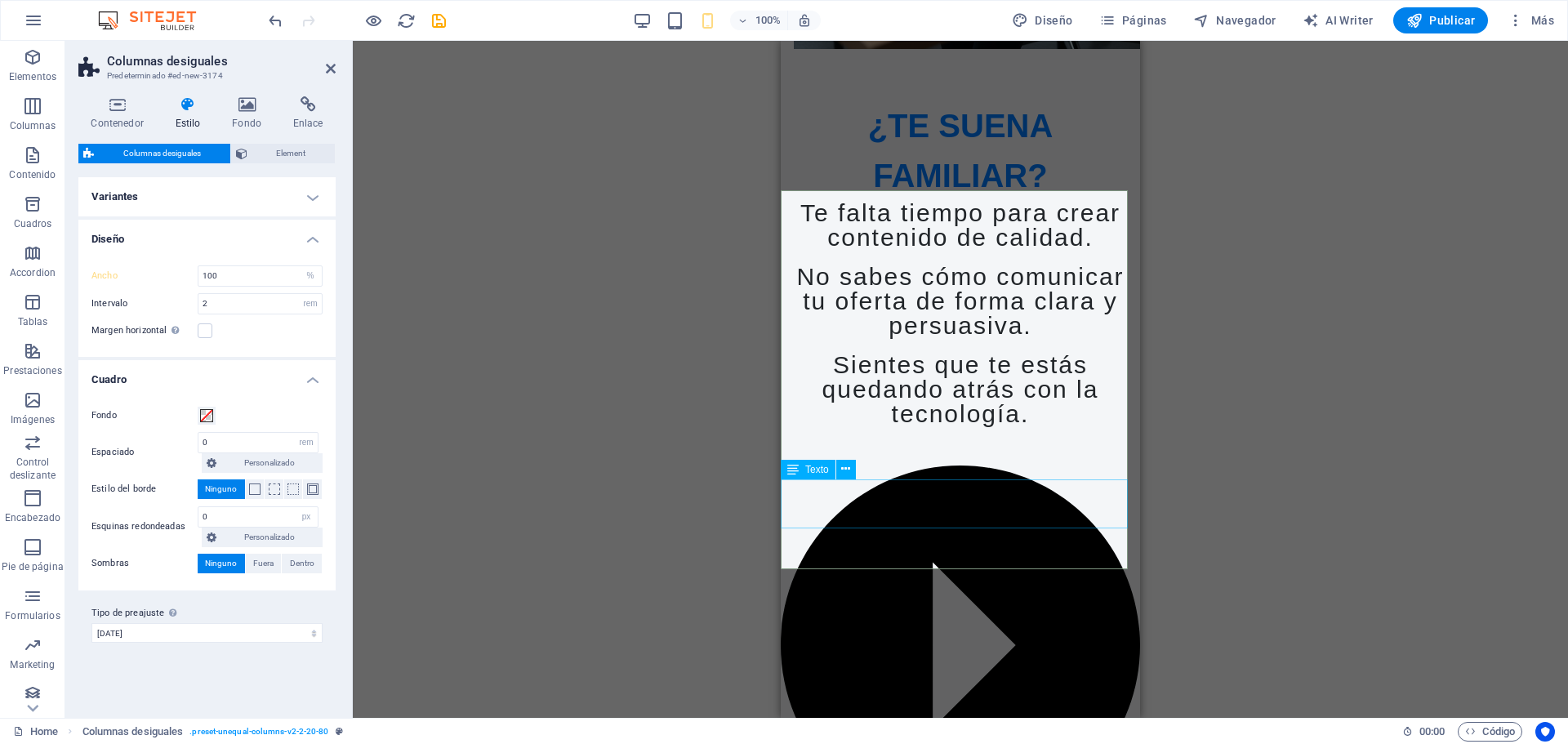
click at [858, 500] on div "Tus publicaciones no atraen clientes." at bounding box center [961, 658] width 360 height 437
click at [823, 473] on span "Texto" at bounding box center [816, 469] width 23 height 10
click at [844, 472] on icon at bounding box center [846, 468] width 9 height 17
click at [942, 508] on div "Tus publicaciones no atraen clientes." at bounding box center [961, 658] width 360 height 437
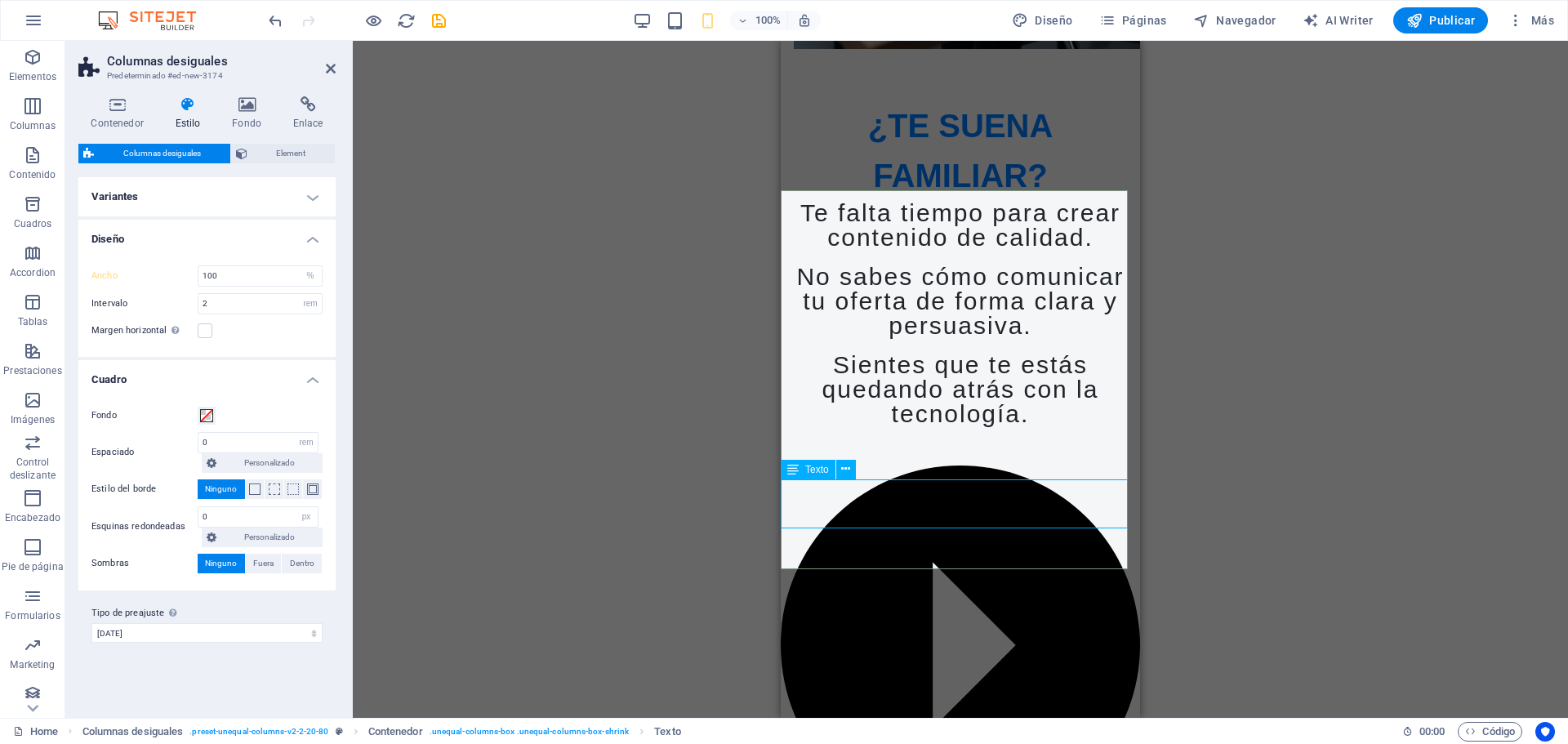
click at [942, 508] on div "Tus publicaciones no atraen clientes." at bounding box center [961, 658] width 360 height 437
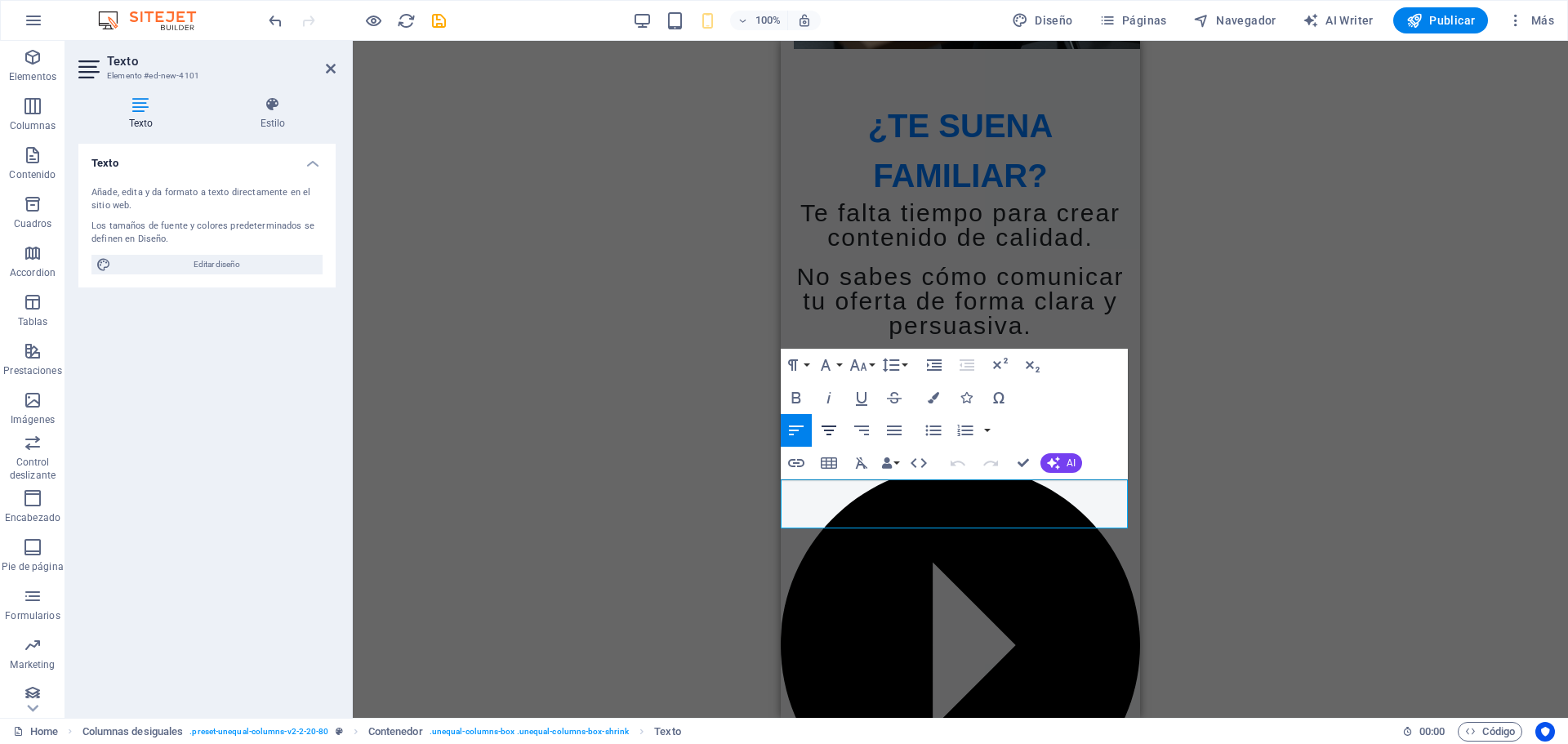
click at [825, 431] on icon "button" at bounding box center [828, 429] width 20 height 20
click at [1266, 504] on div "Marcador Imagen Texto Texto Botón Separador Separador Separador Predeterminado …" at bounding box center [961, 379] width 1215 height 677
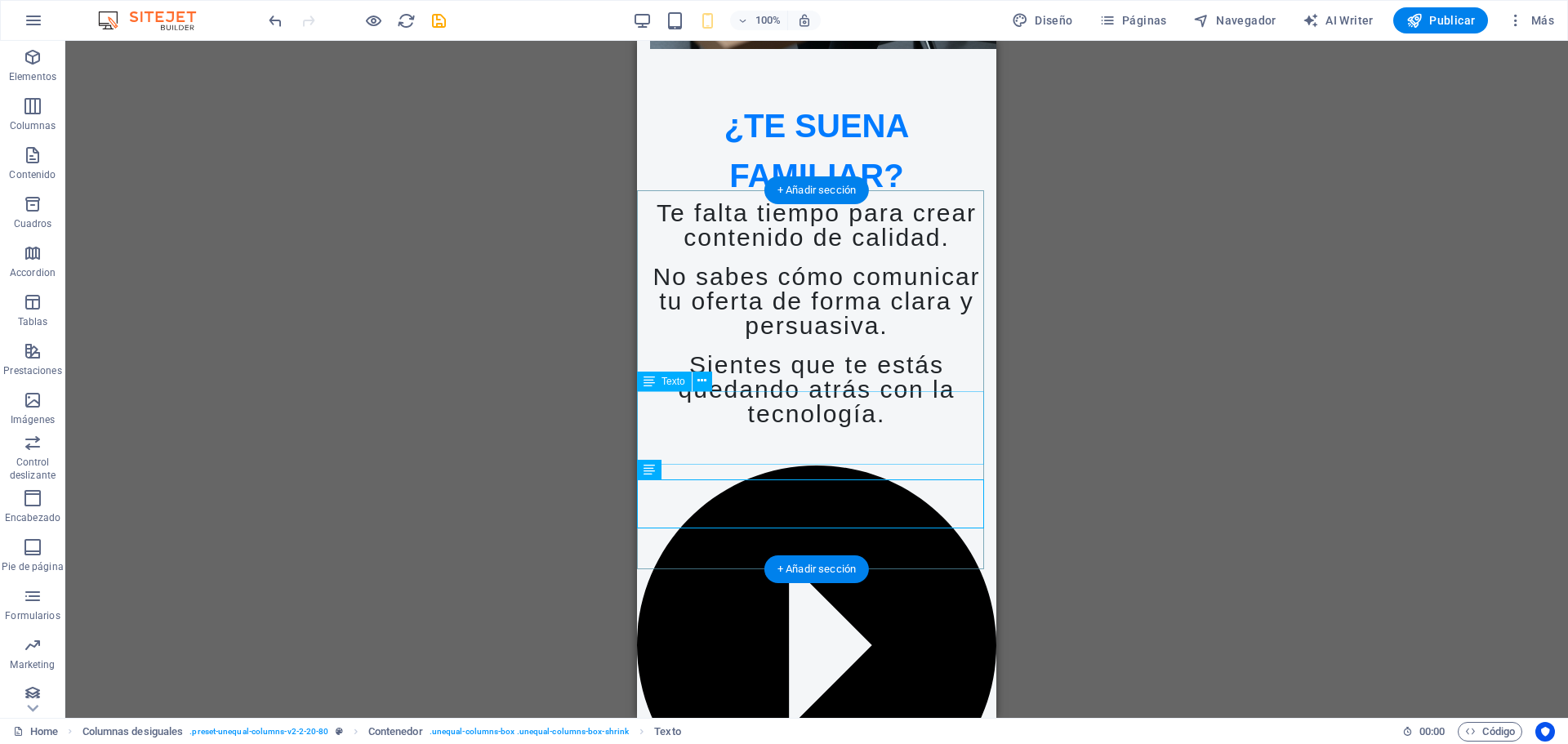
click at [688, 426] on div "Sientes que te estás quedando atrás con la tecnología." at bounding box center [817, 389] width 360 height 74
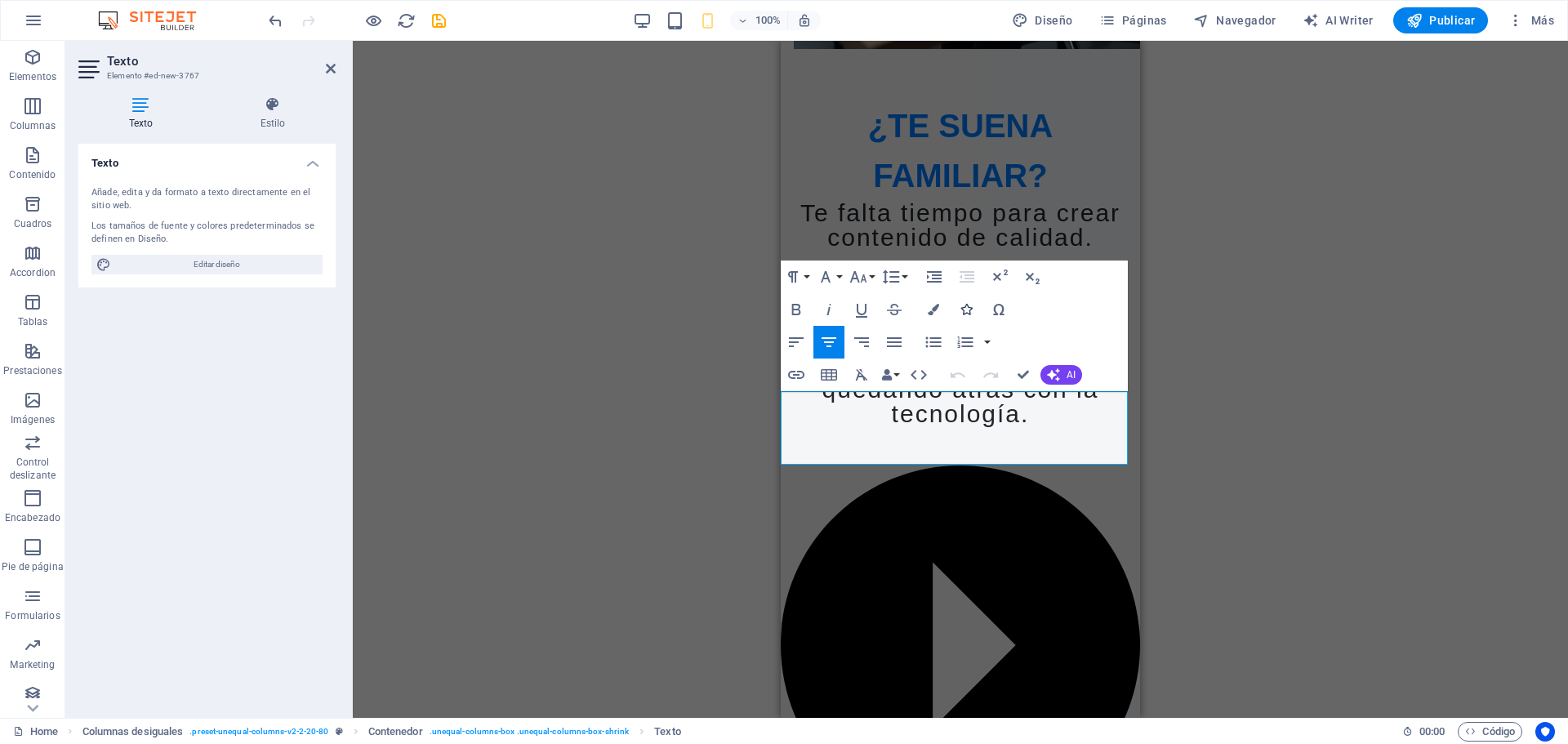
click at [963, 302] on button "Icons" at bounding box center [965, 309] width 31 height 33
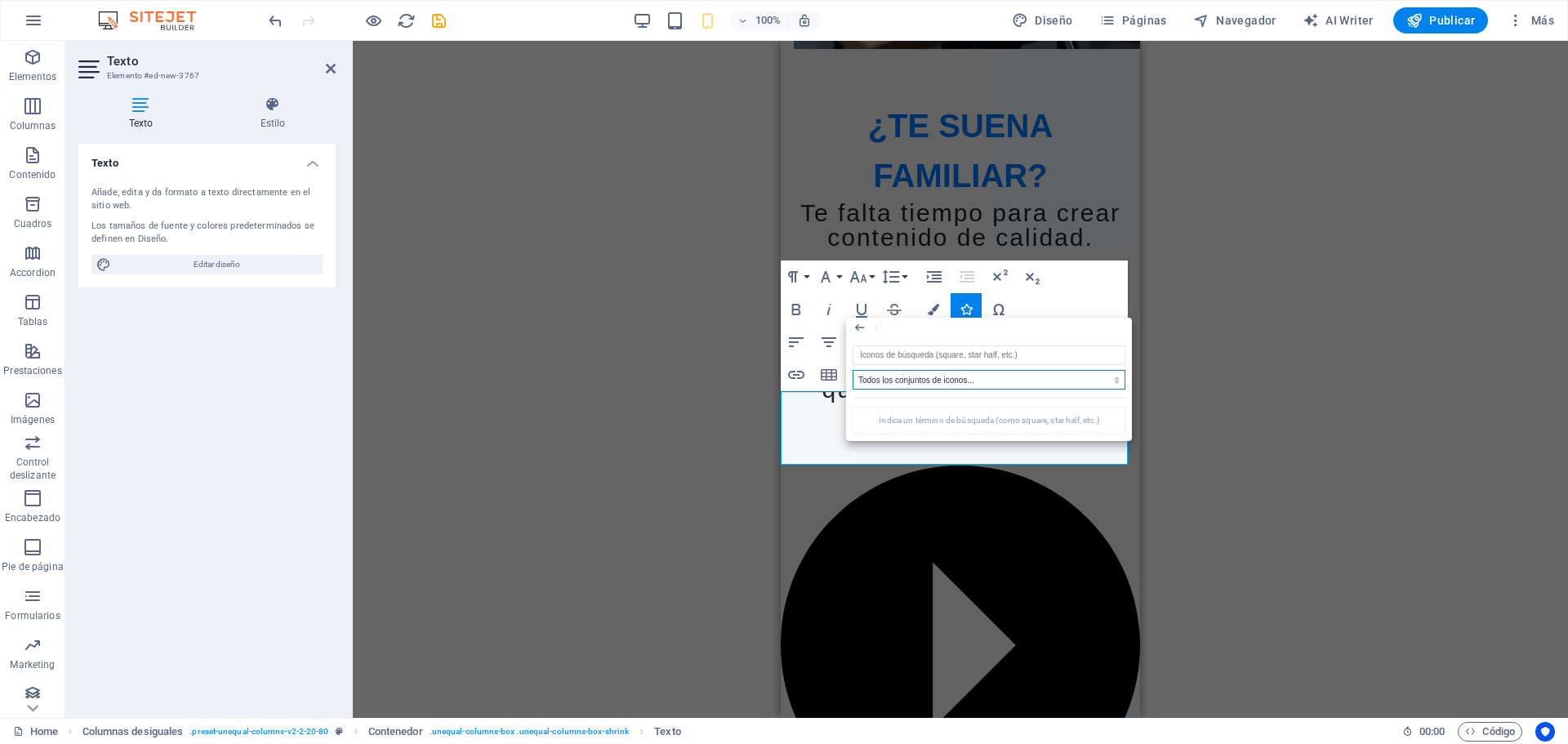
click at [951, 378] on select "Todos los conjuntos de iconos... IcoFont Ionicons FontAwesome Brands FontAwesom…" at bounding box center [989, 379] width 273 height 20
select select "ionicons"
click at [852, 370] on select "Todos los conjuntos de iconos... IcoFont Ionicons FontAwesome Brands FontAwesom…" at bounding box center [989, 379] width 273 height 20
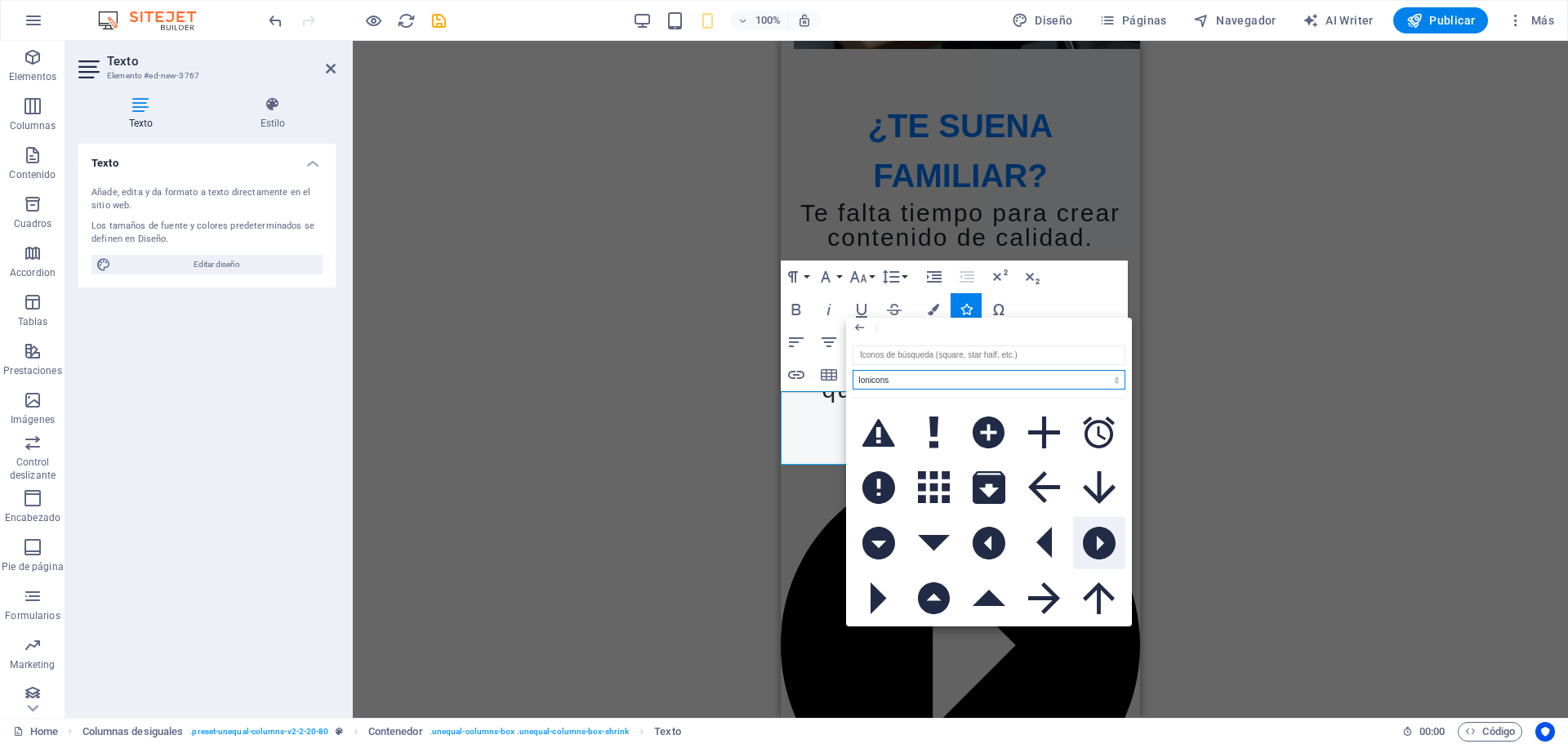
click at [1090, 533] on icon at bounding box center [1098, 542] width 33 height 33
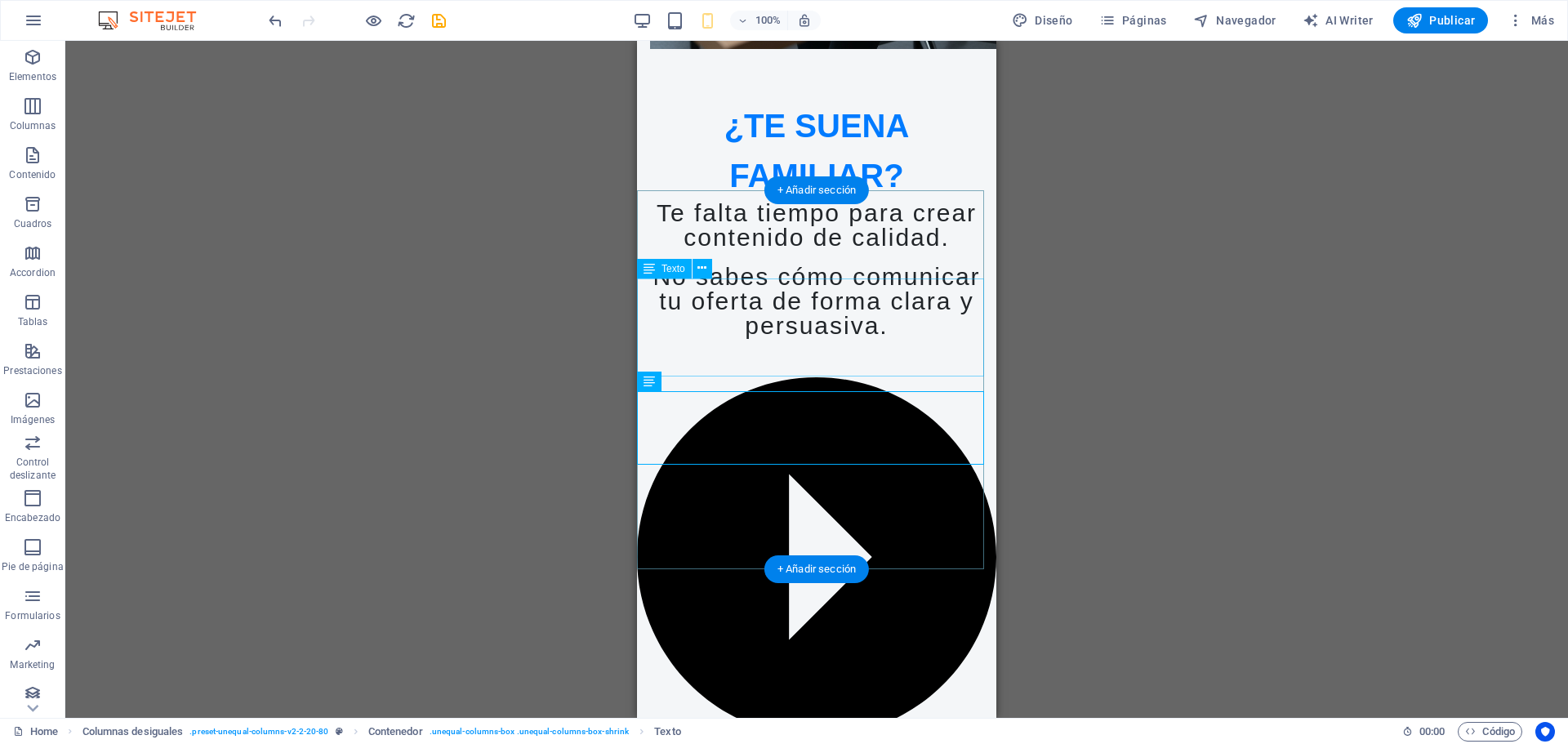
click at [838, 337] on div "No sabes cómo comunicar tu oferta de forma clara y persuasiva." at bounding box center [817, 301] width 360 height 74
click at [712, 286] on div "No sabes cómo comunicar tu oferta de forma clara y persuasiva." at bounding box center [817, 301] width 360 height 74
click at [711, 290] on div "No sabes cómo comunicar tu oferta de forma clara y persuasiva." at bounding box center [817, 301] width 360 height 74
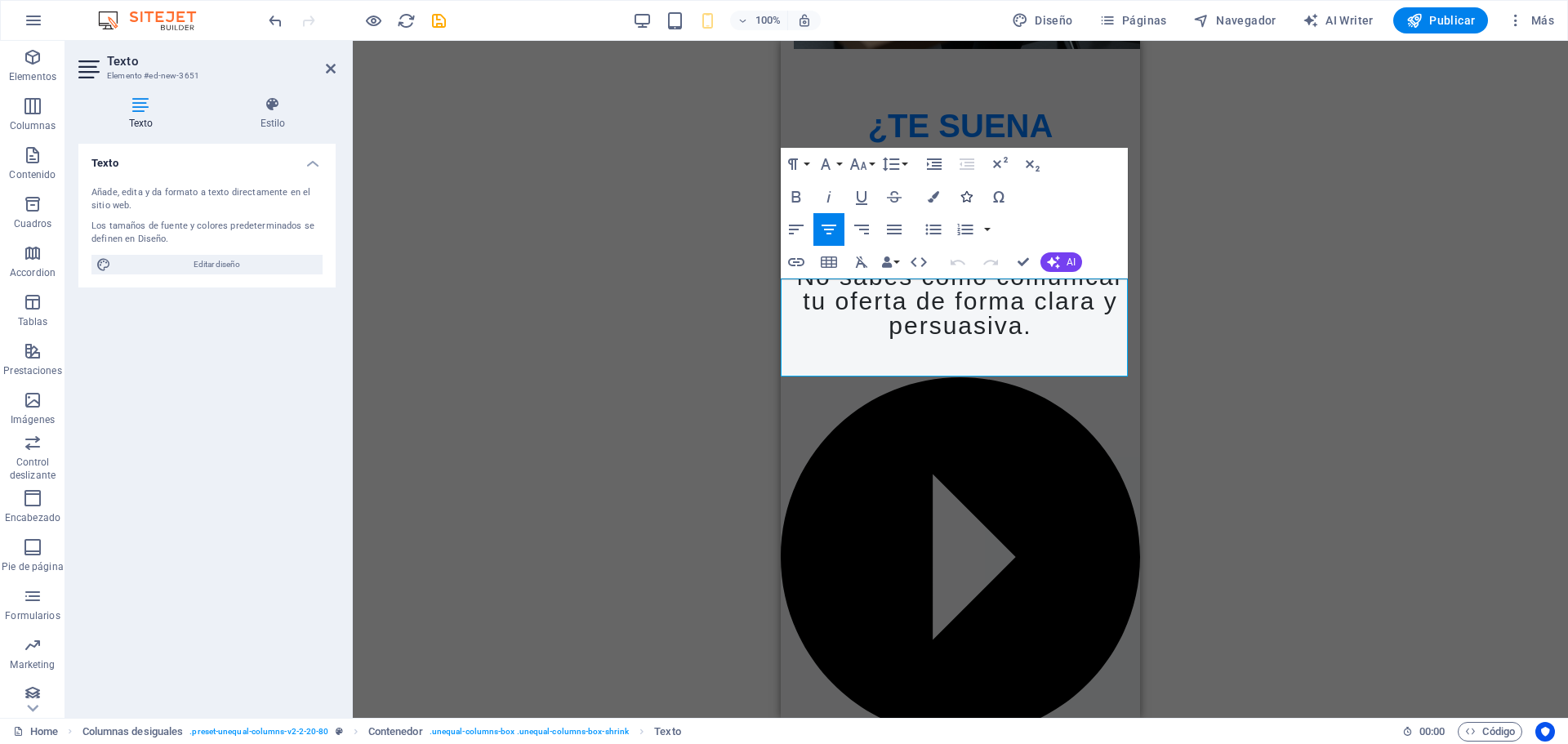
click at [969, 194] on icon "button" at bounding box center [966, 196] width 11 height 11
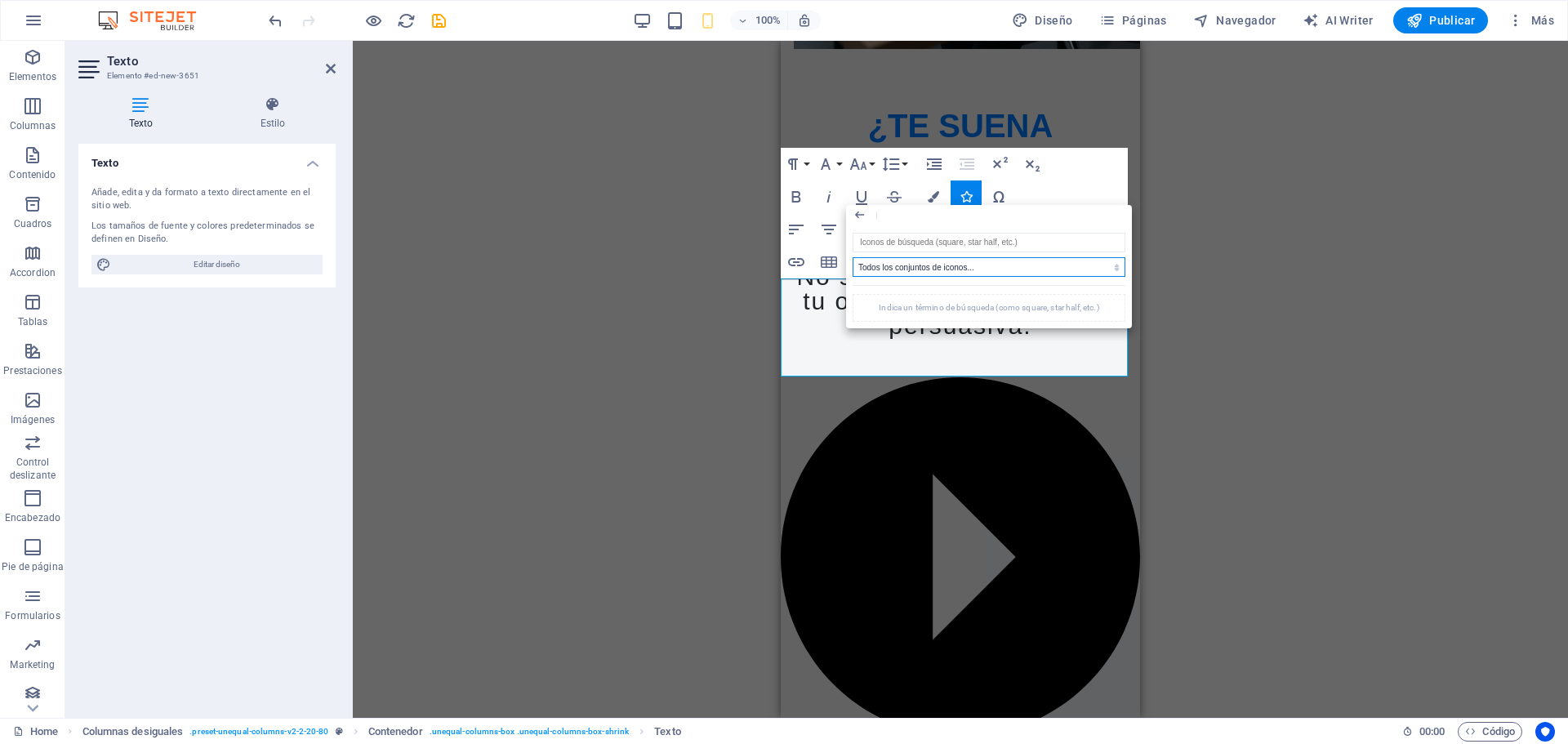
click at [892, 267] on select "Todos los conjuntos de iconos... IcoFont Ionicons FontAwesome Brands FontAwesom…" at bounding box center [989, 266] width 273 height 20
select select "ionicons"
click at [852, 257] on select "Todos los conjuntos de iconos... IcoFont Ionicons FontAwesome Brands FontAwesom…" at bounding box center [989, 266] width 273 height 20
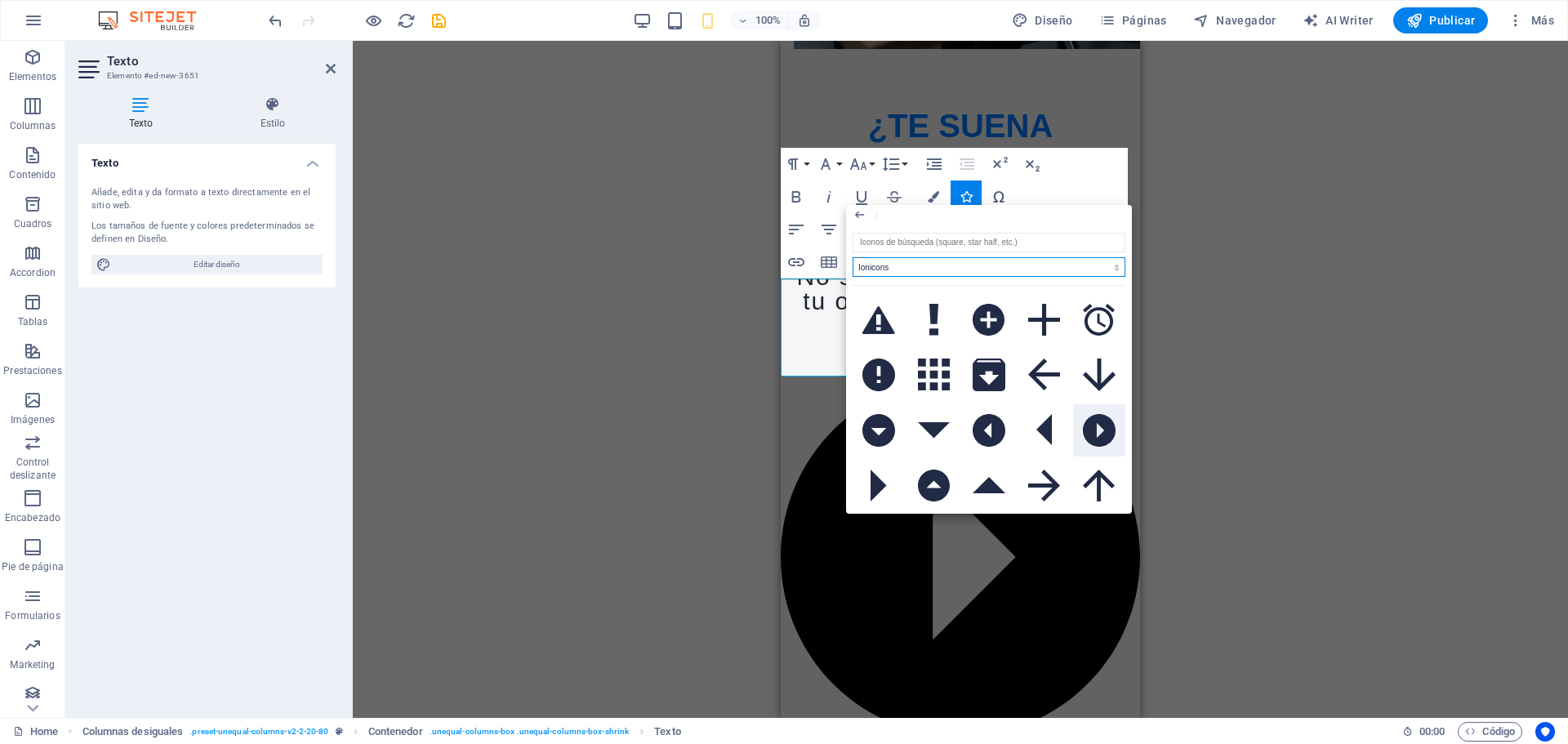
click at [1097, 426] on icon at bounding box center [1098, 429] width 33 height 33
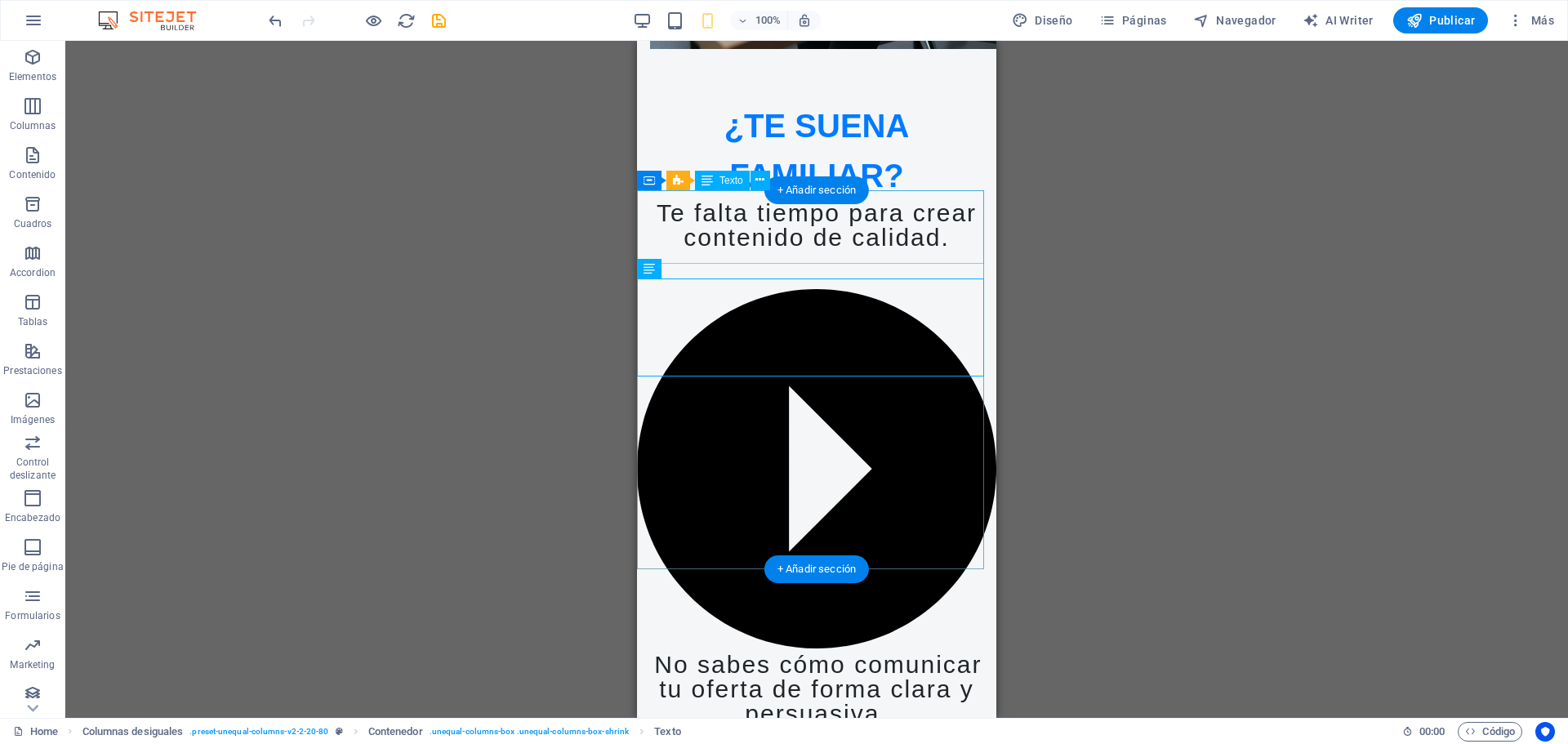
click at [680, 211] on div "Te falta tiempo para crear contenido de calidad." at bounding box center [817, 225] width 360 height 49
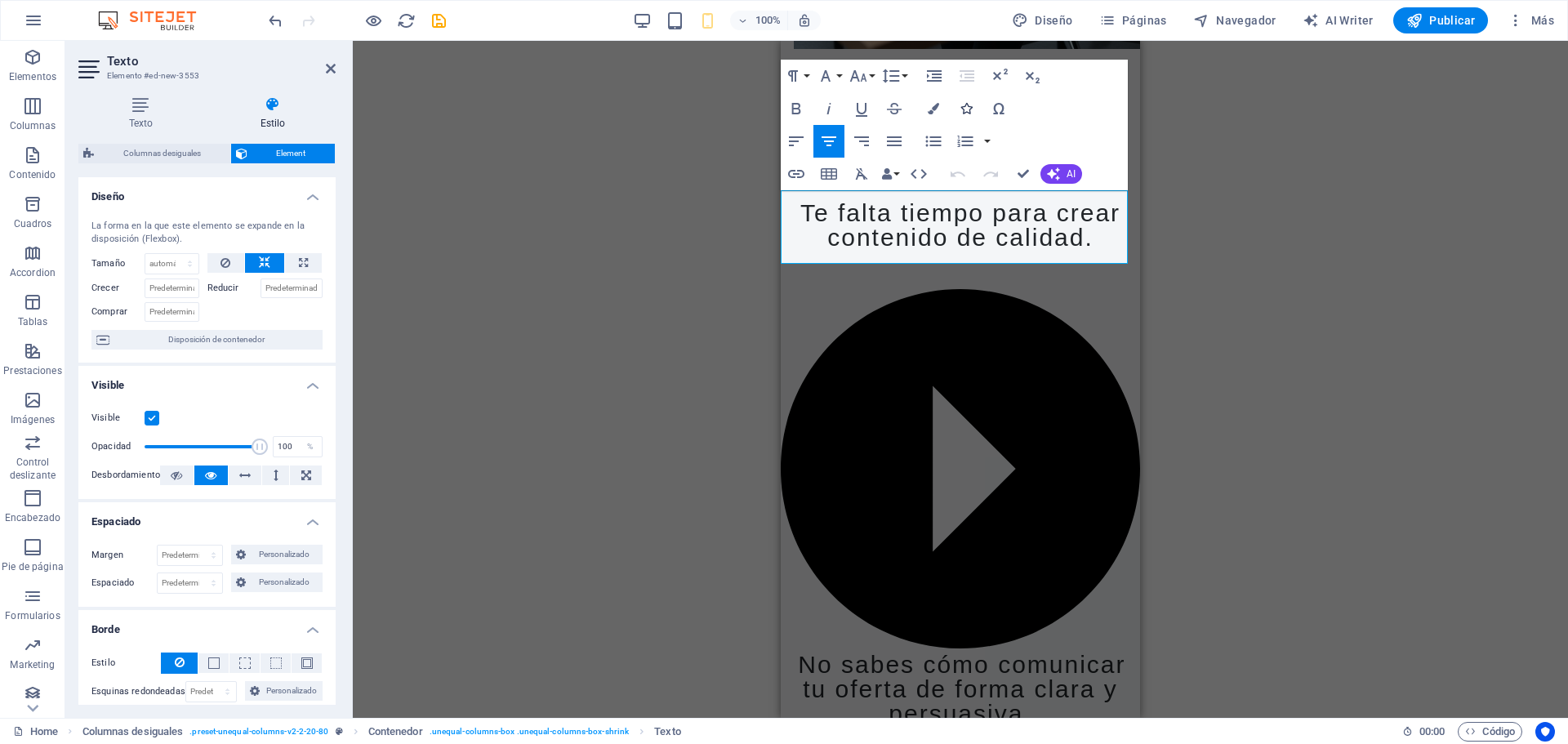
click at [972, 105] on icon "button" at bounding box center [966, 108] width 11 height 11
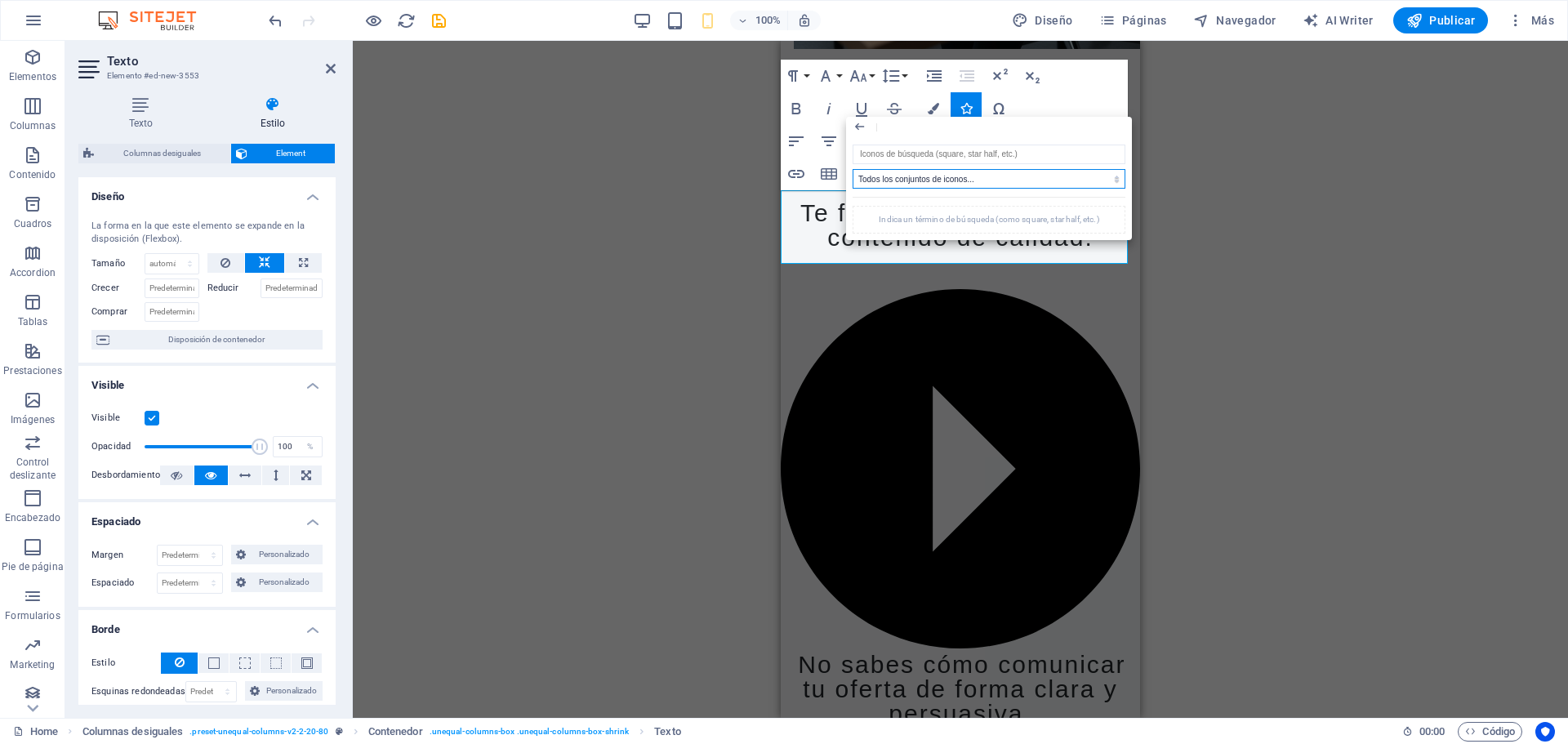
click at [961, 175] on select "Todos los conjuntos de iconos... IcoFont Ionicons FontAwesome Brands FontAwesom…" at bounding box center [989, 178] width 273 height 20
select select "ionicons"
click at [852, 169] on select "Todos los conjuntos de iconos... IcoFont Ionicons FontAwesome Brands FontAwesom…" at bounding box center [989, 178] width 273 height 20
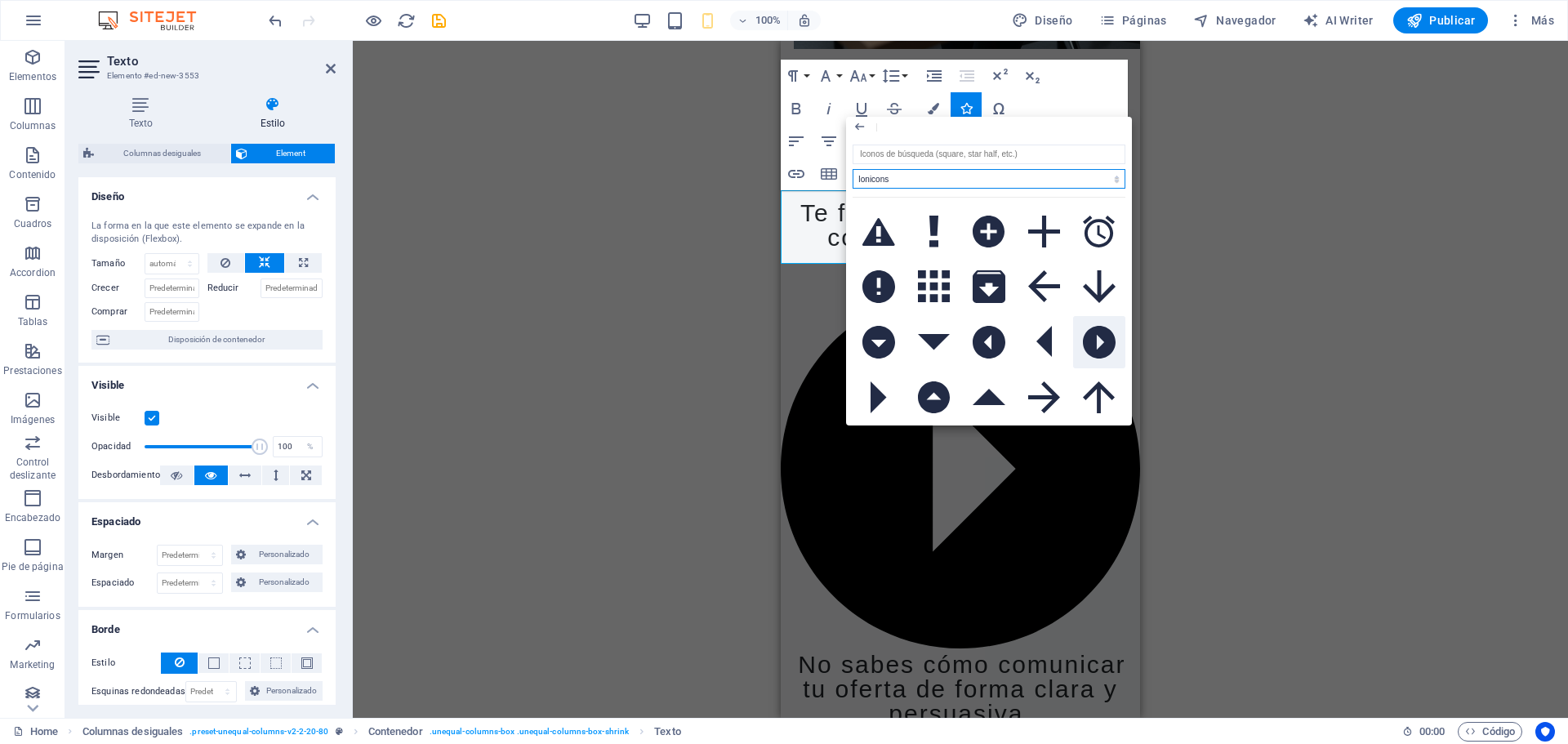
click at [1088, 343] on icon at bounding box center [1098, 342] width 33 height 33
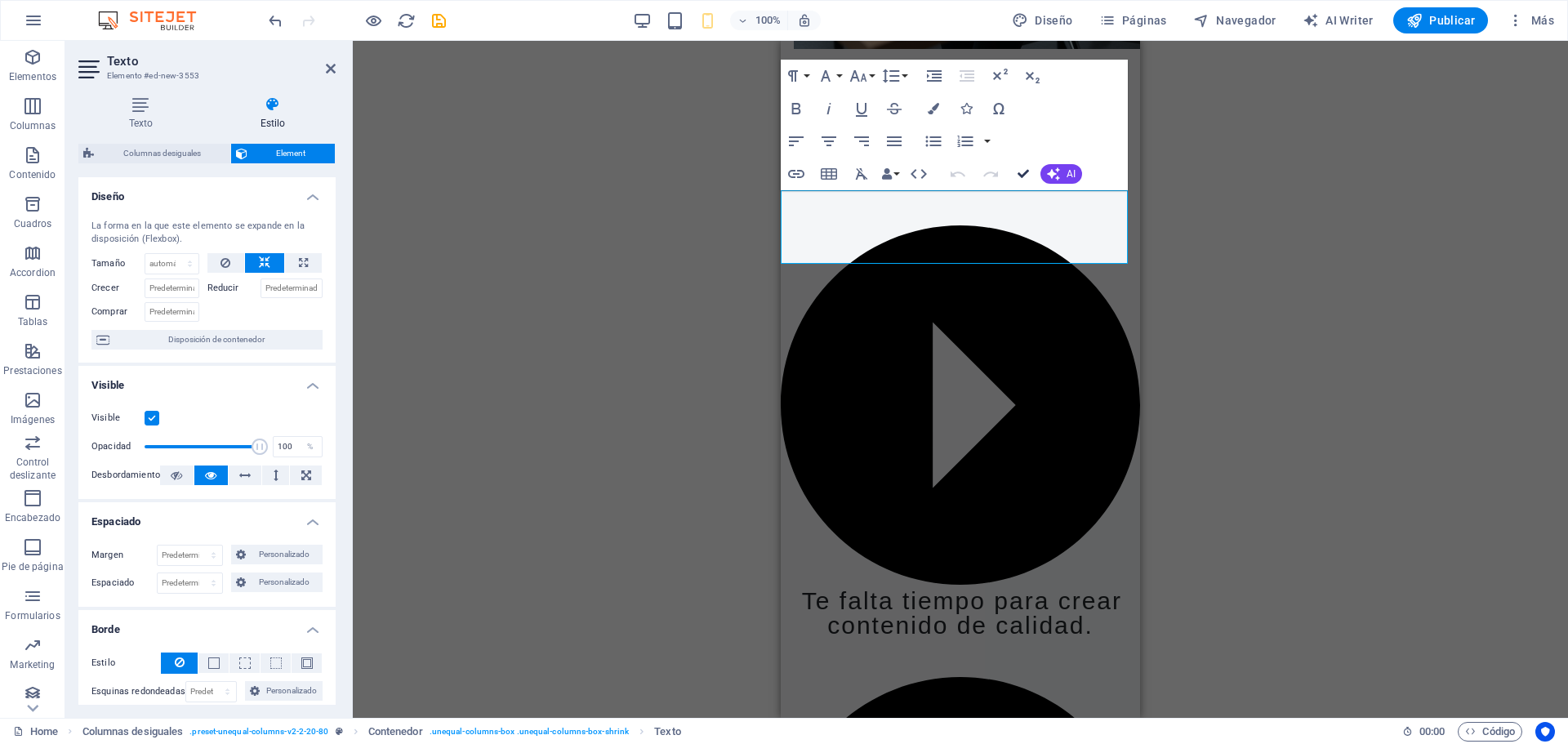
drag, startPoint x: 1023, startPoint y: 175, endPoint x: 1038, endPoint y: 183, distance: 17.0
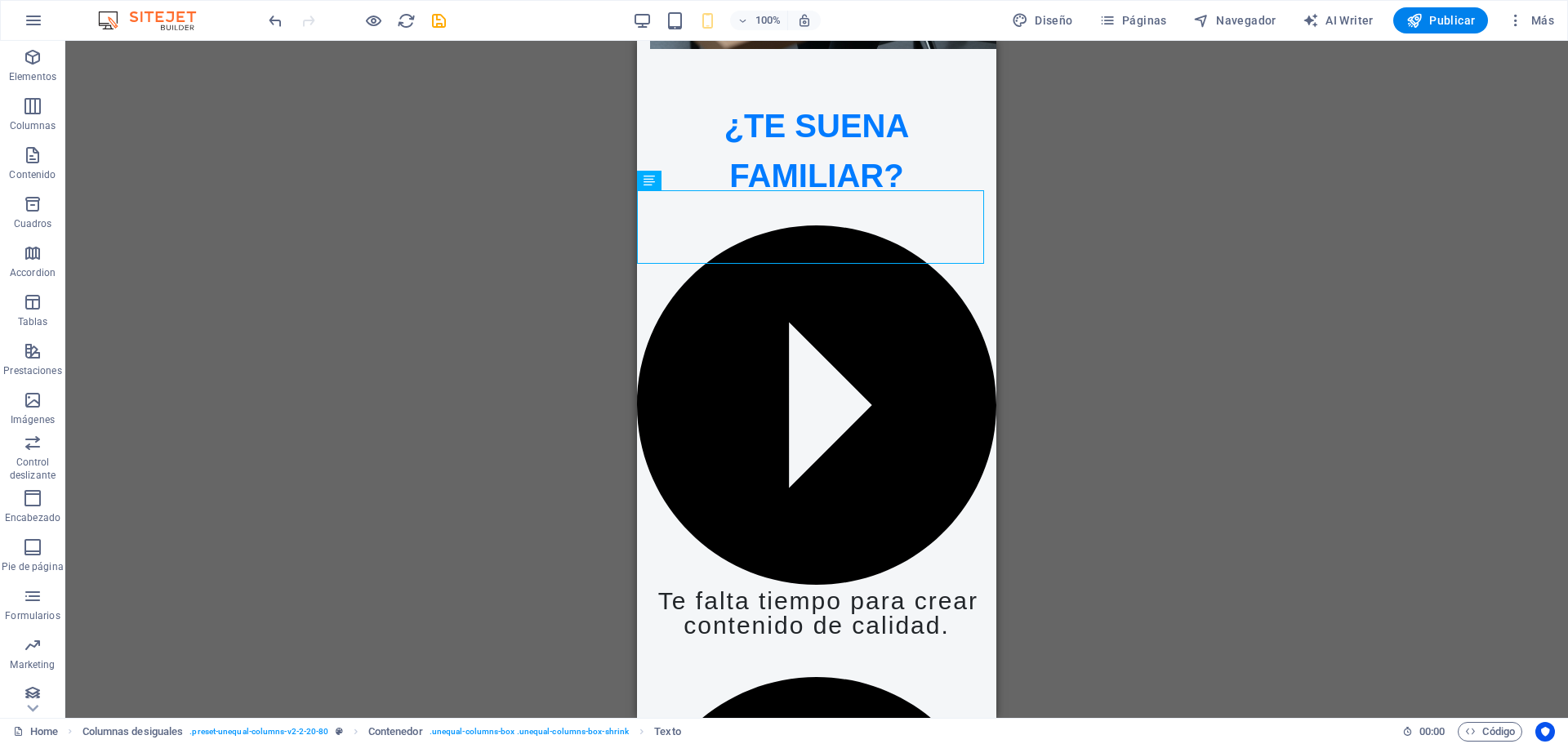
click at [1176, 412] on div "Marcador Imagen Texto Texto Botón Separador Separador Separador Predeterminado …" at bounding box center [816, 379] width 1503 height 677
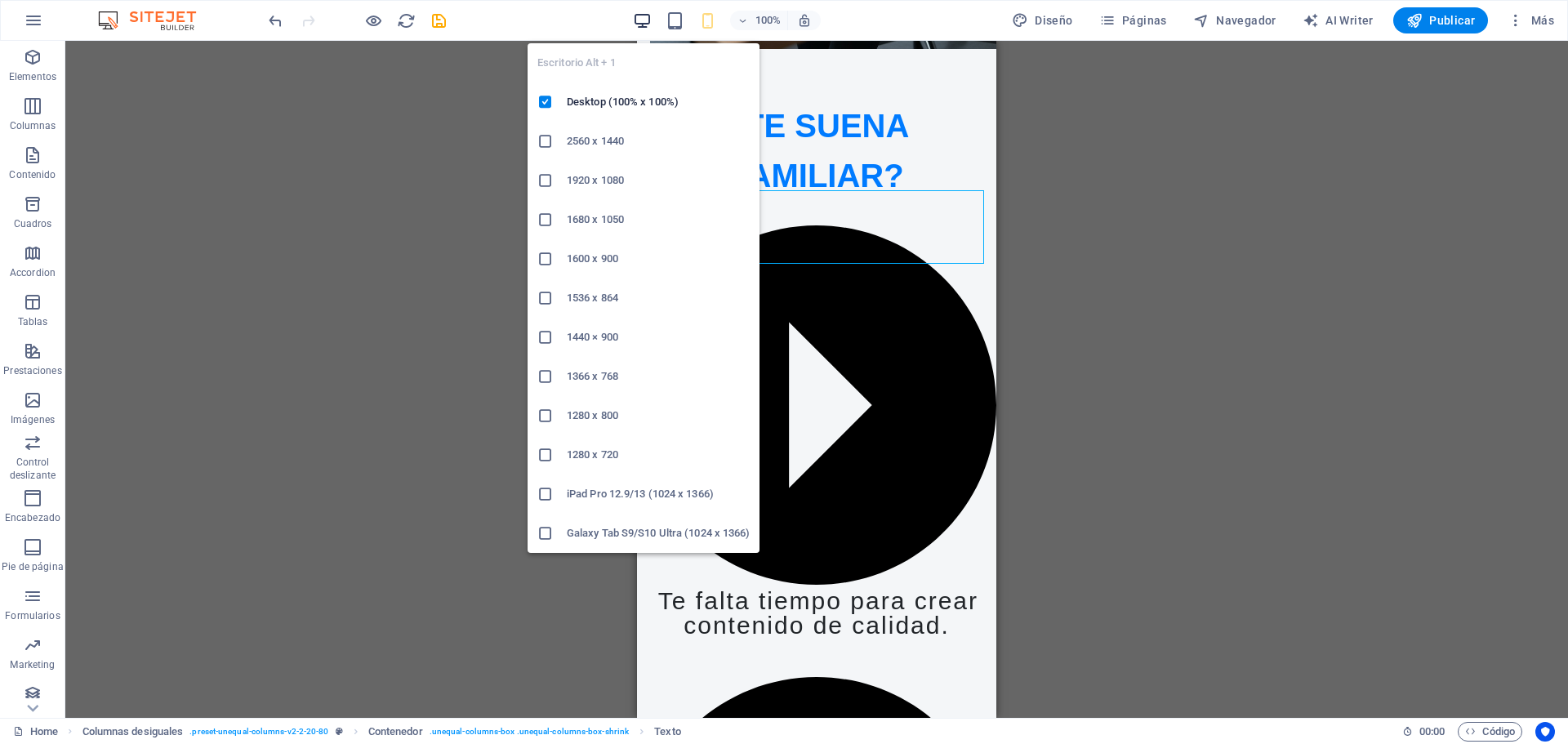
click at [648, 23] on icon "button" at bounding box center [642, 20] width 19 height 19
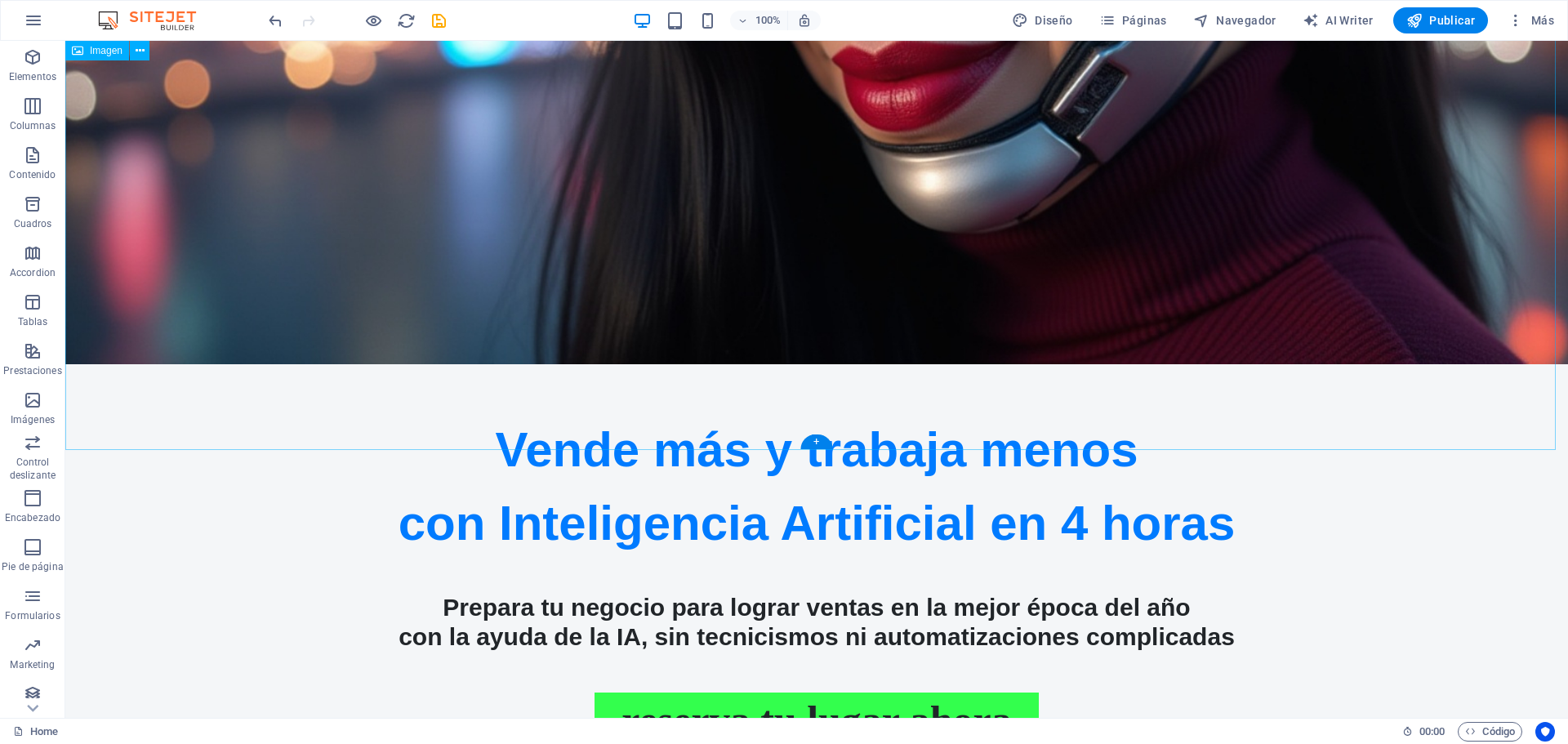
scroll to position [940, 0]
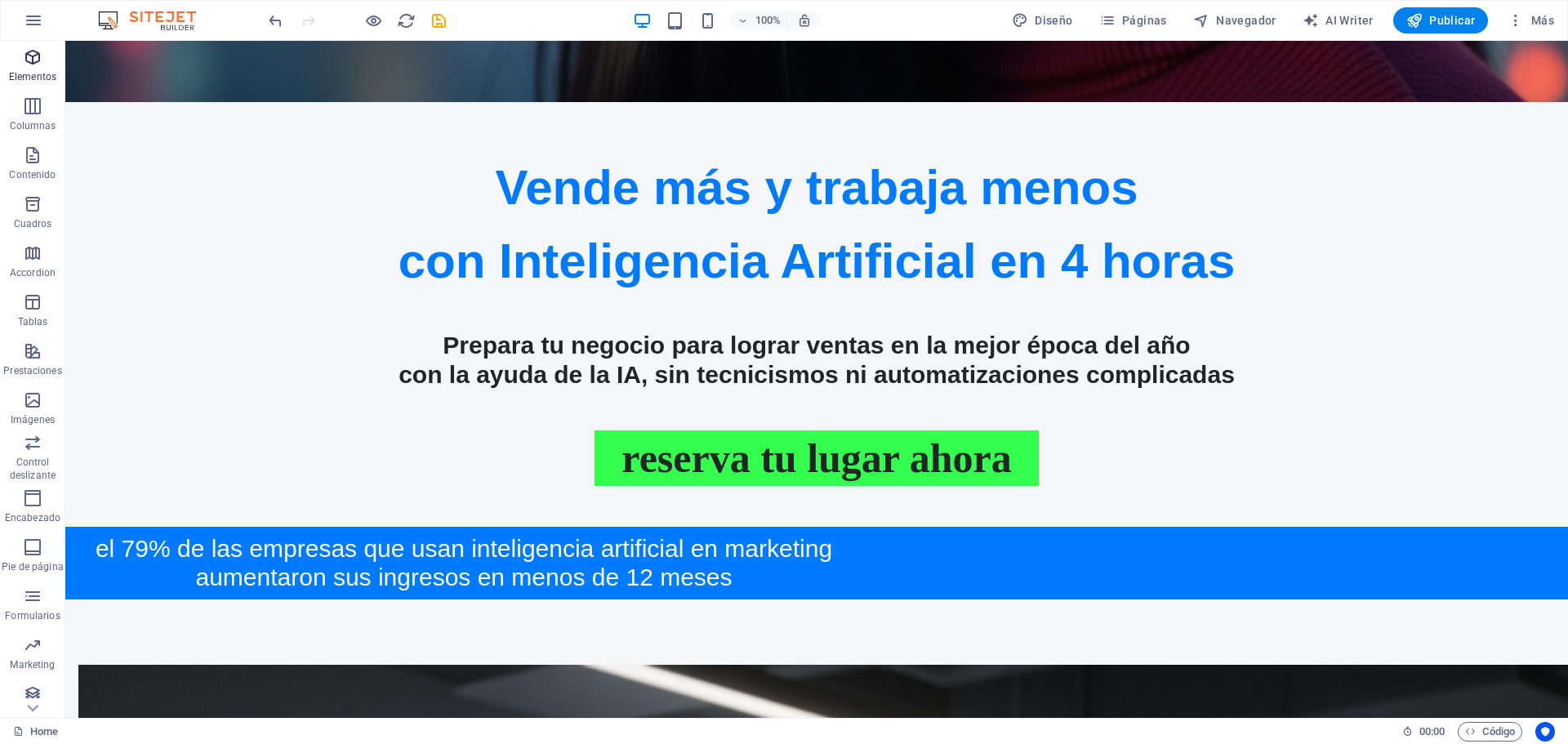
click at [35, 69] on span "Elementos" at bounding box center [33, 67] width 65 height 39
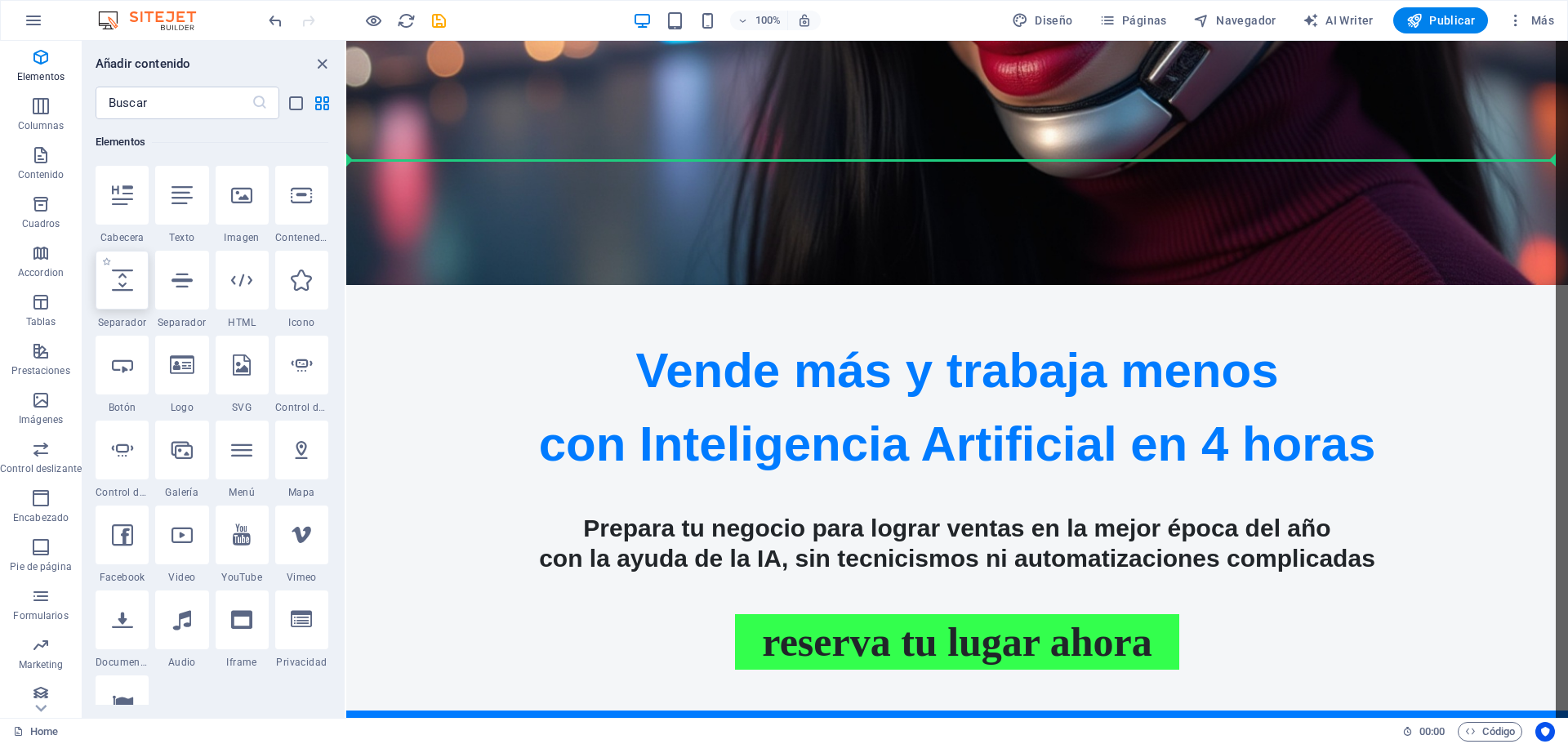
scroll to position [453, 0]
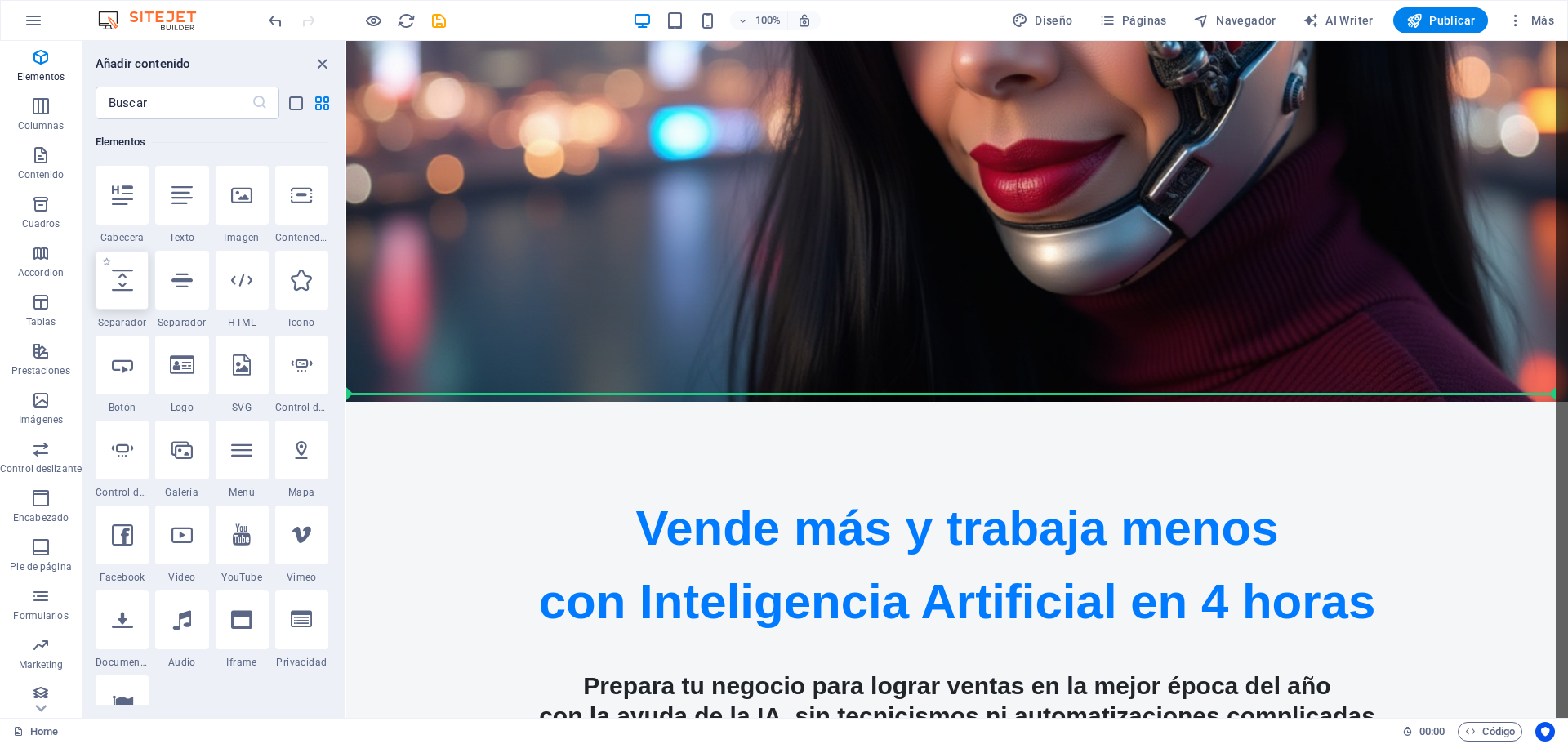
select select "px"
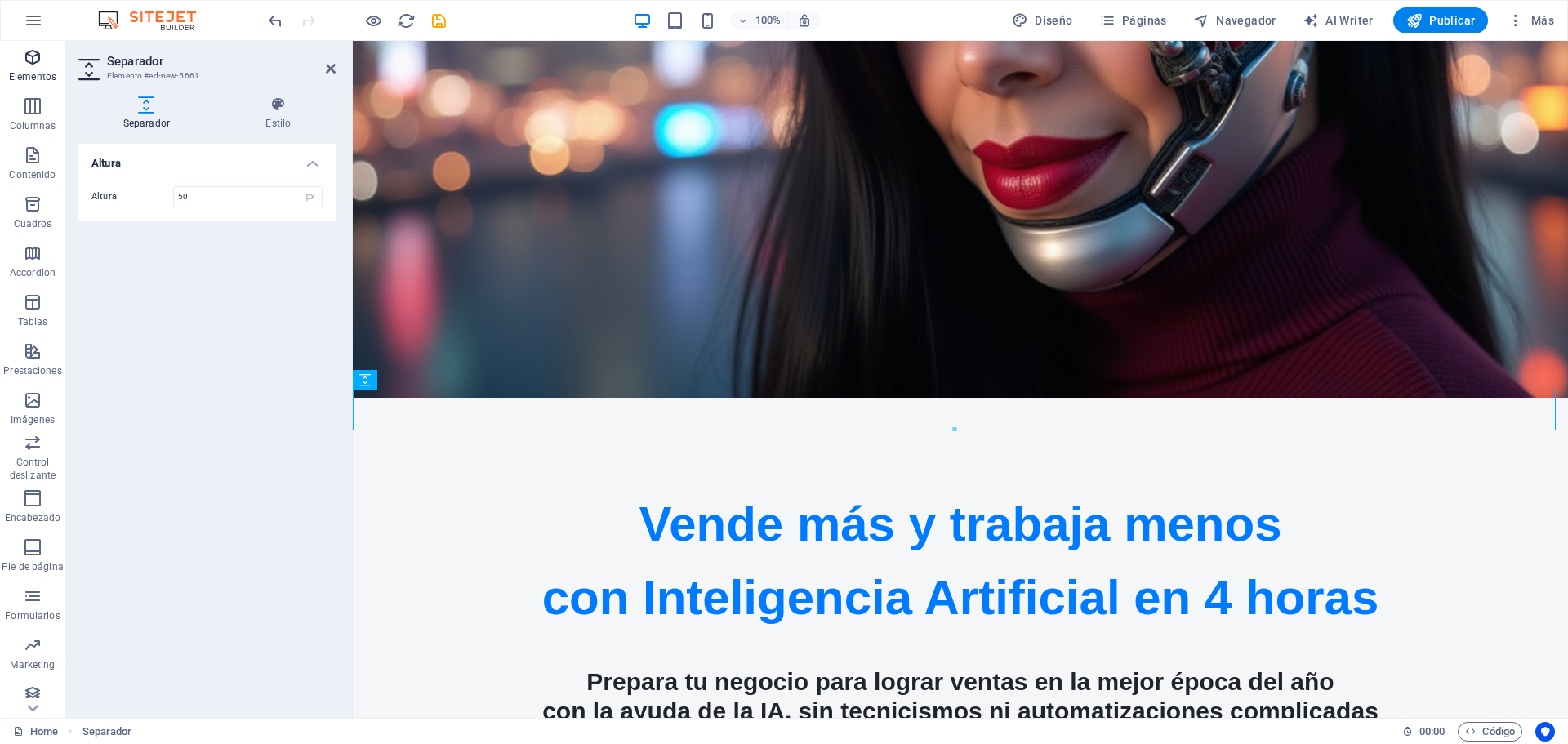
click at [29, 62] on icon "button" at bounding box center [33, 57] width 20 height 20
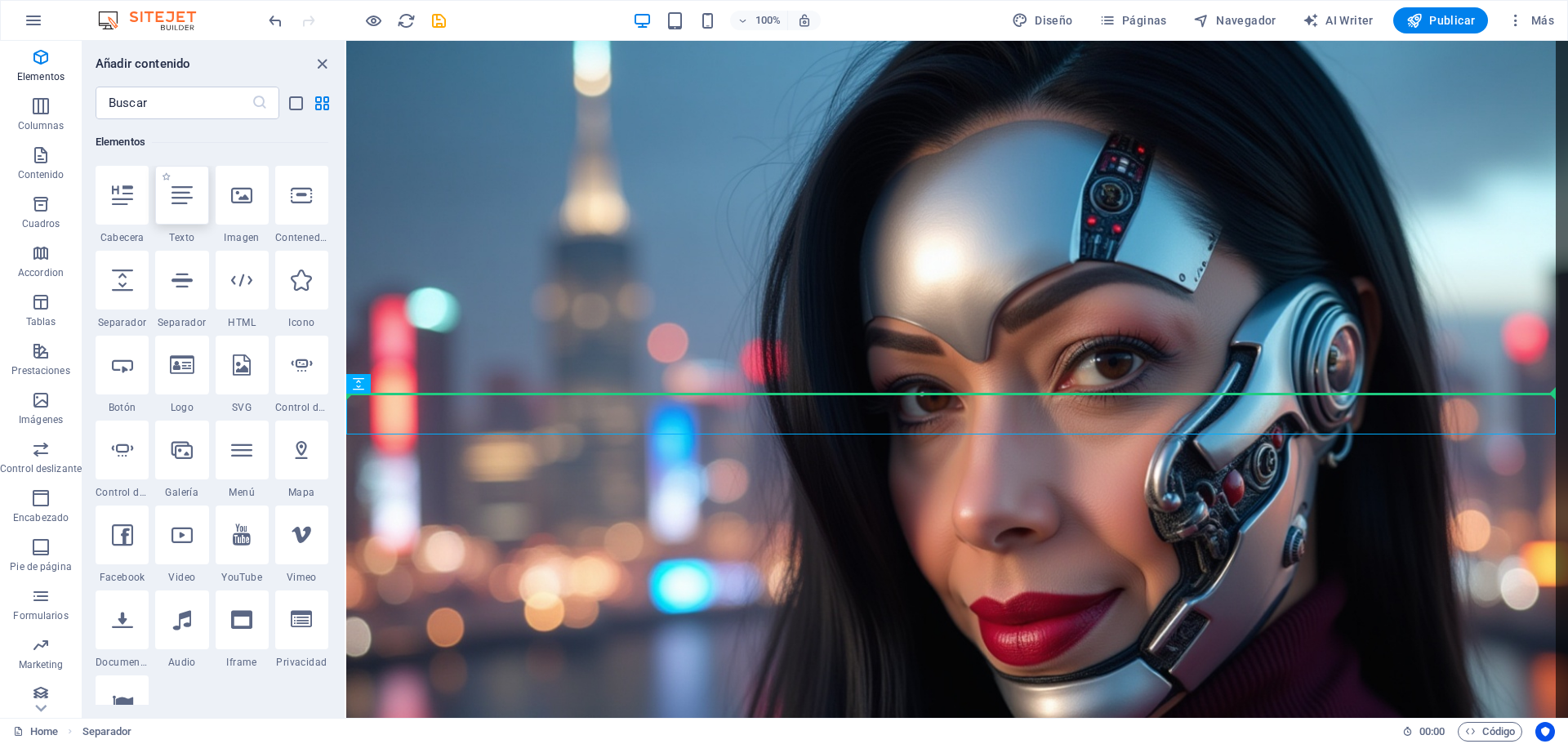
scroll to position [453, 0]
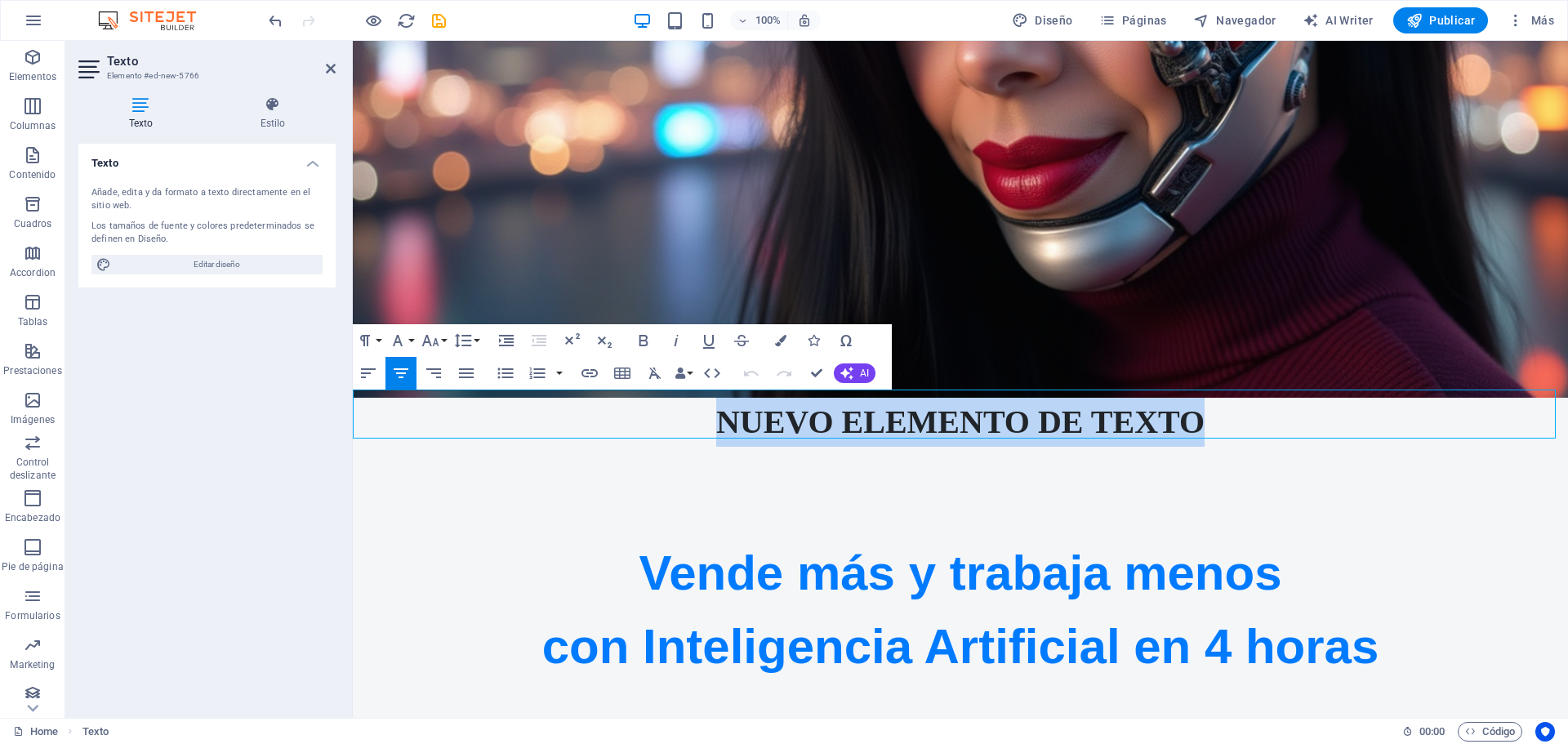
click at [835, 416] on p "Nuevo elemento de texto" at bounding box center [961, 422] width 1215 height 49
click at [835, 417] on p "Nuevo elemento de texto" at bounding box center [961, 422] width 1215 height 49
click at [671, 423] on p "Nuevo elemento de texto" at bounding box center [961, 422] width 1215 height 49
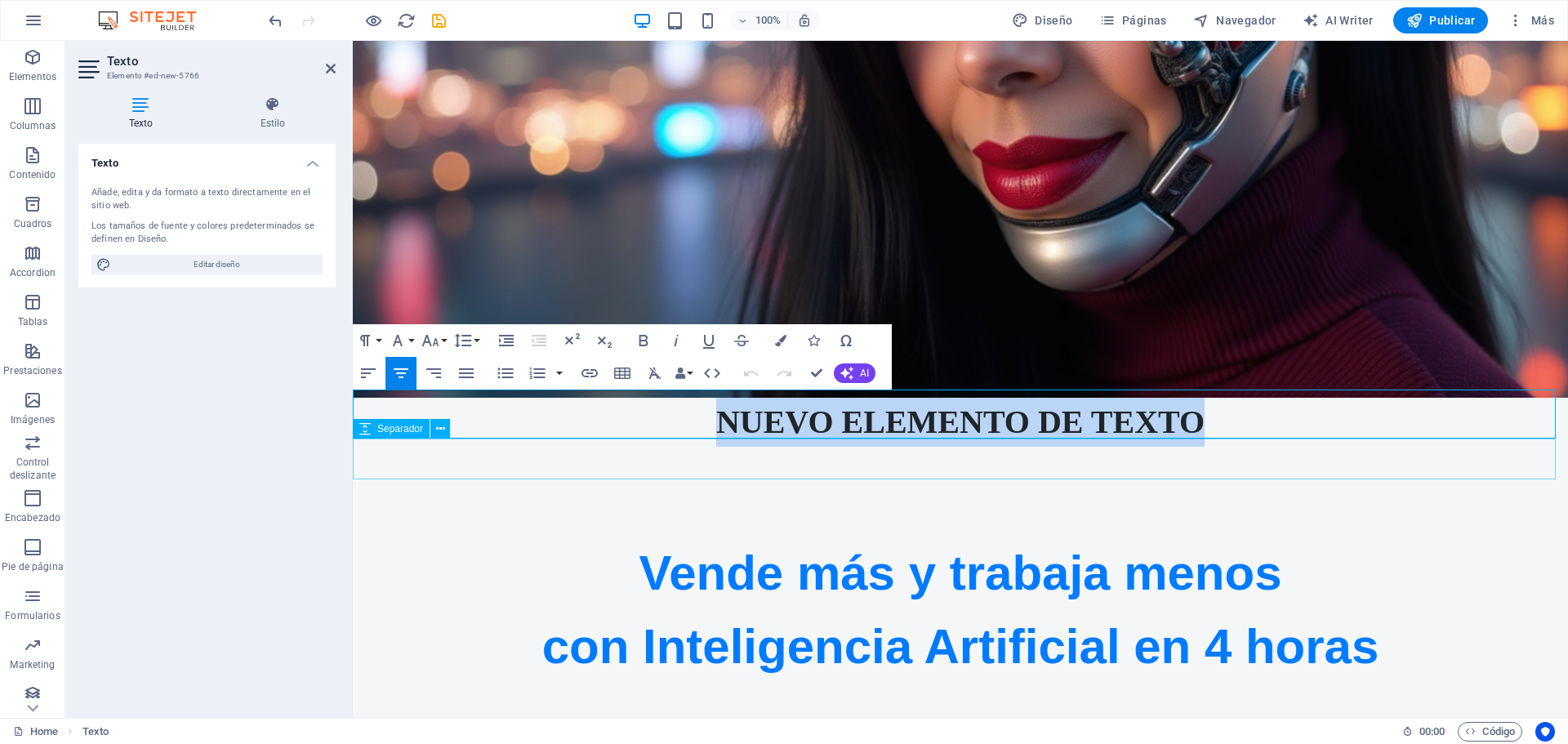
drag, startPoint x: 684, startPoint y: 404, endPoint x: 1366, endPoint y: 440, distance: 682.9
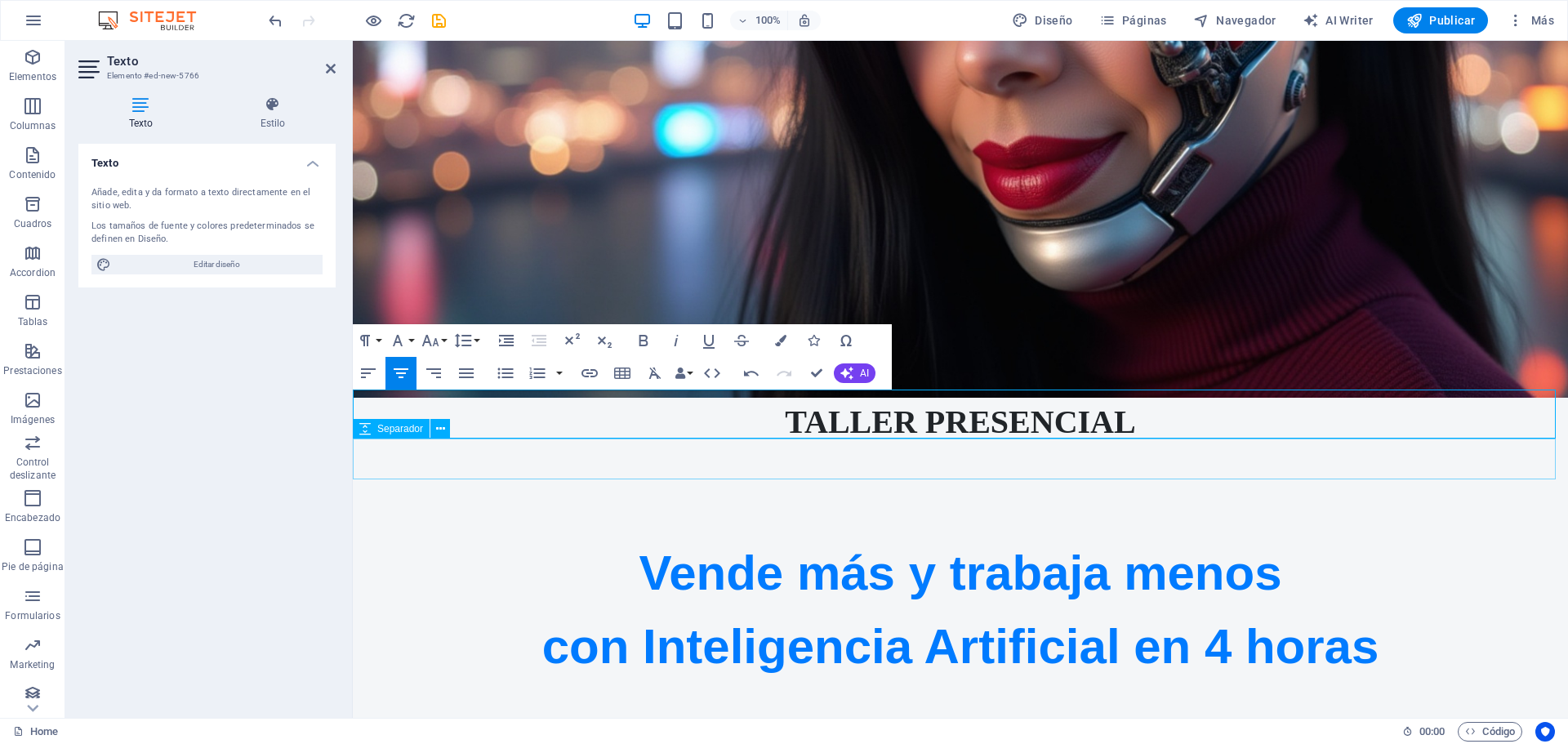
click at [1219, 458] on div at bounding box center [961, 467] width 1215 height 41
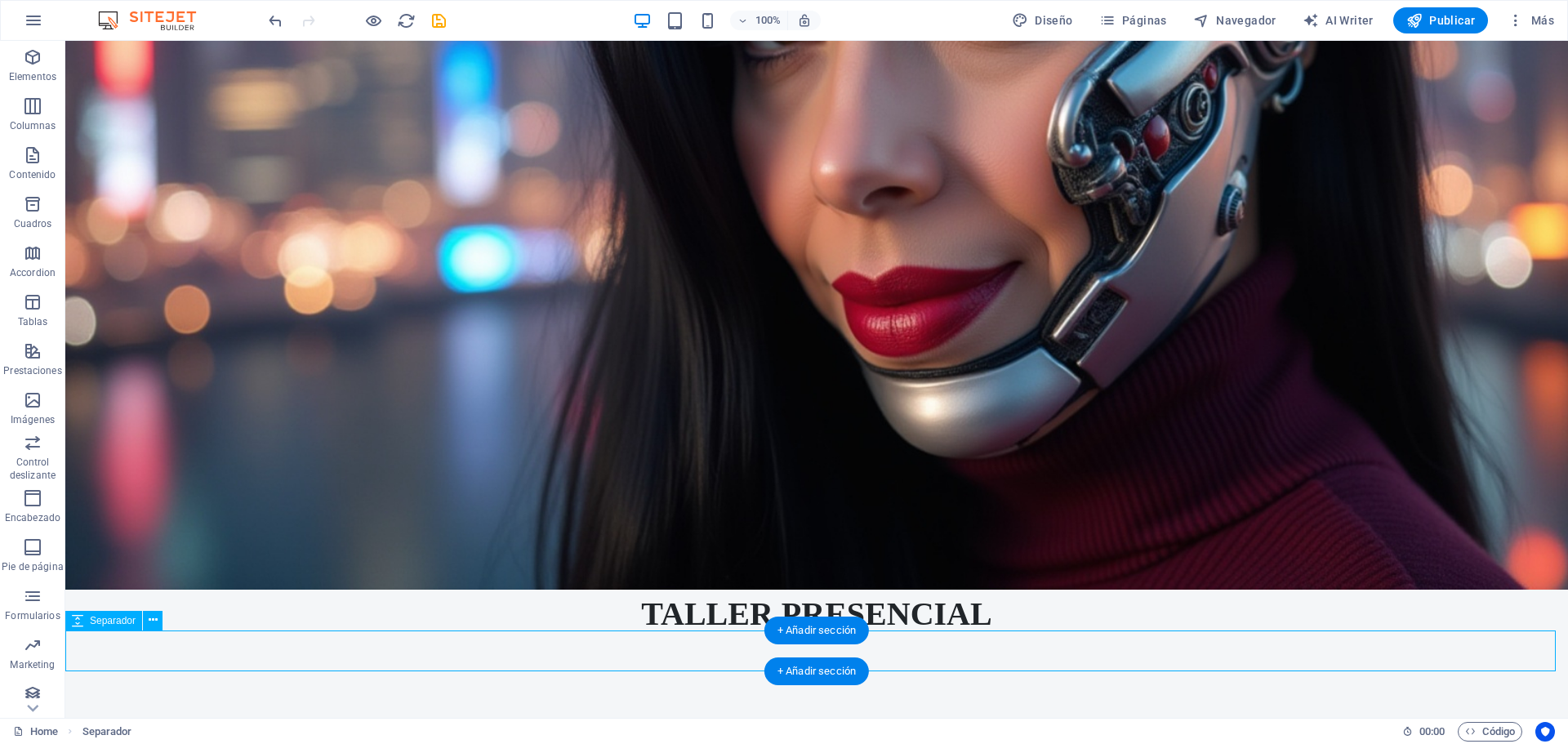
click at [924, 653] on div at bounding box center [816, 658] width 1503 height 41
click at [155, 625] on button at bounding box center [152, 620] width 20 height 20
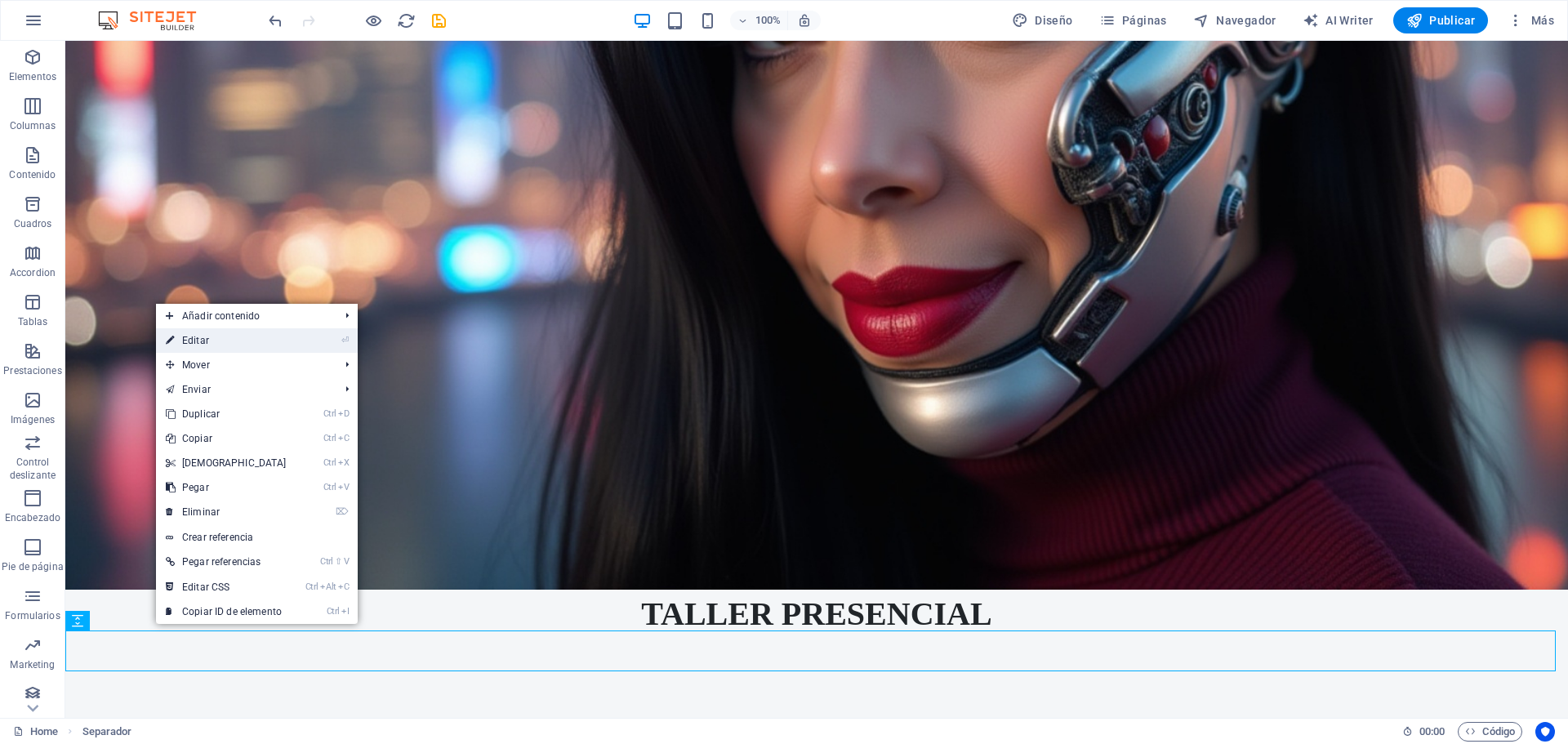
click at [210, 343] on link "⏎ Editar" at bounding box center [225, 340] width 141 height 24
select select "px"
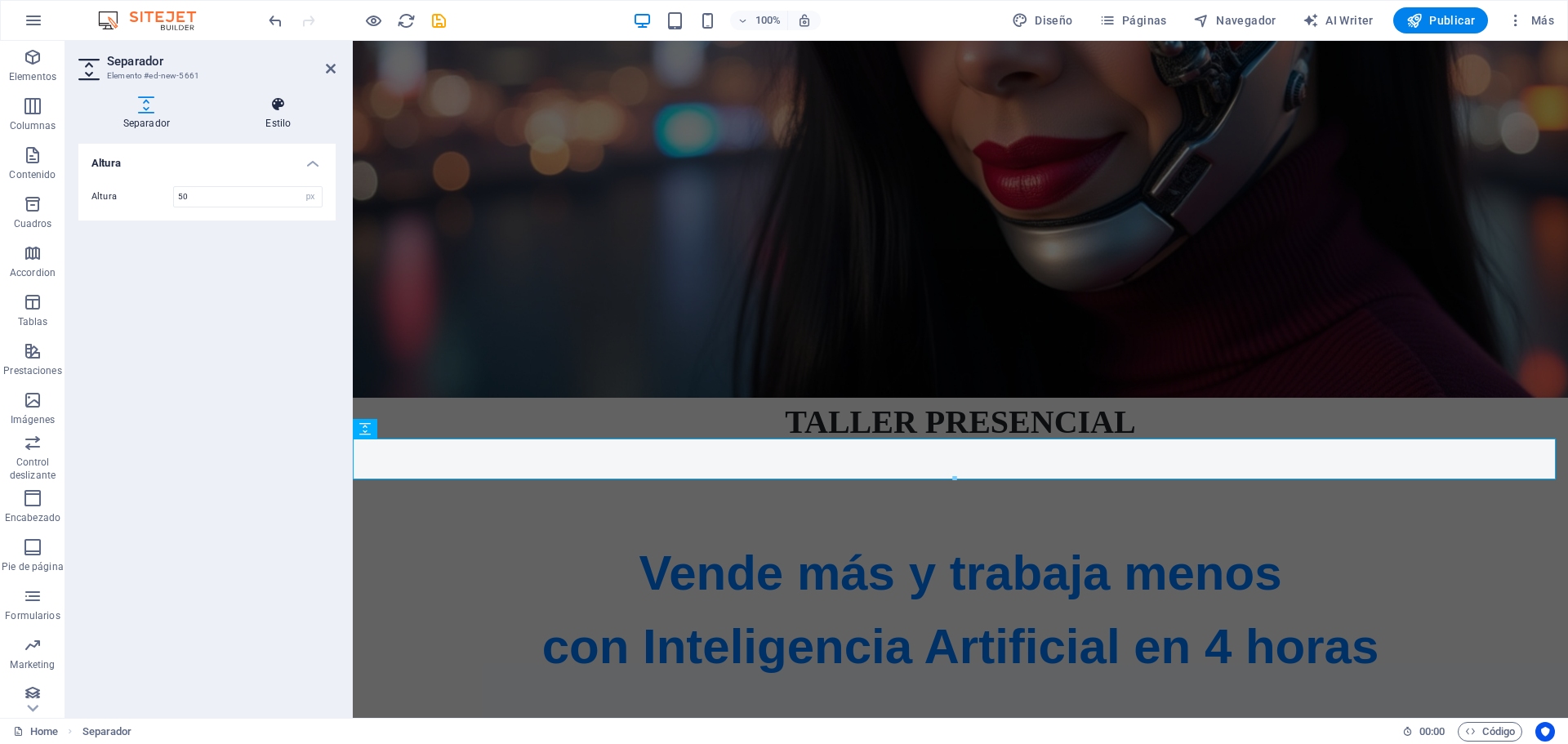
click at [269, 114] on h4 "Estilo" at bounding box center [279, 113] width 115 height 34
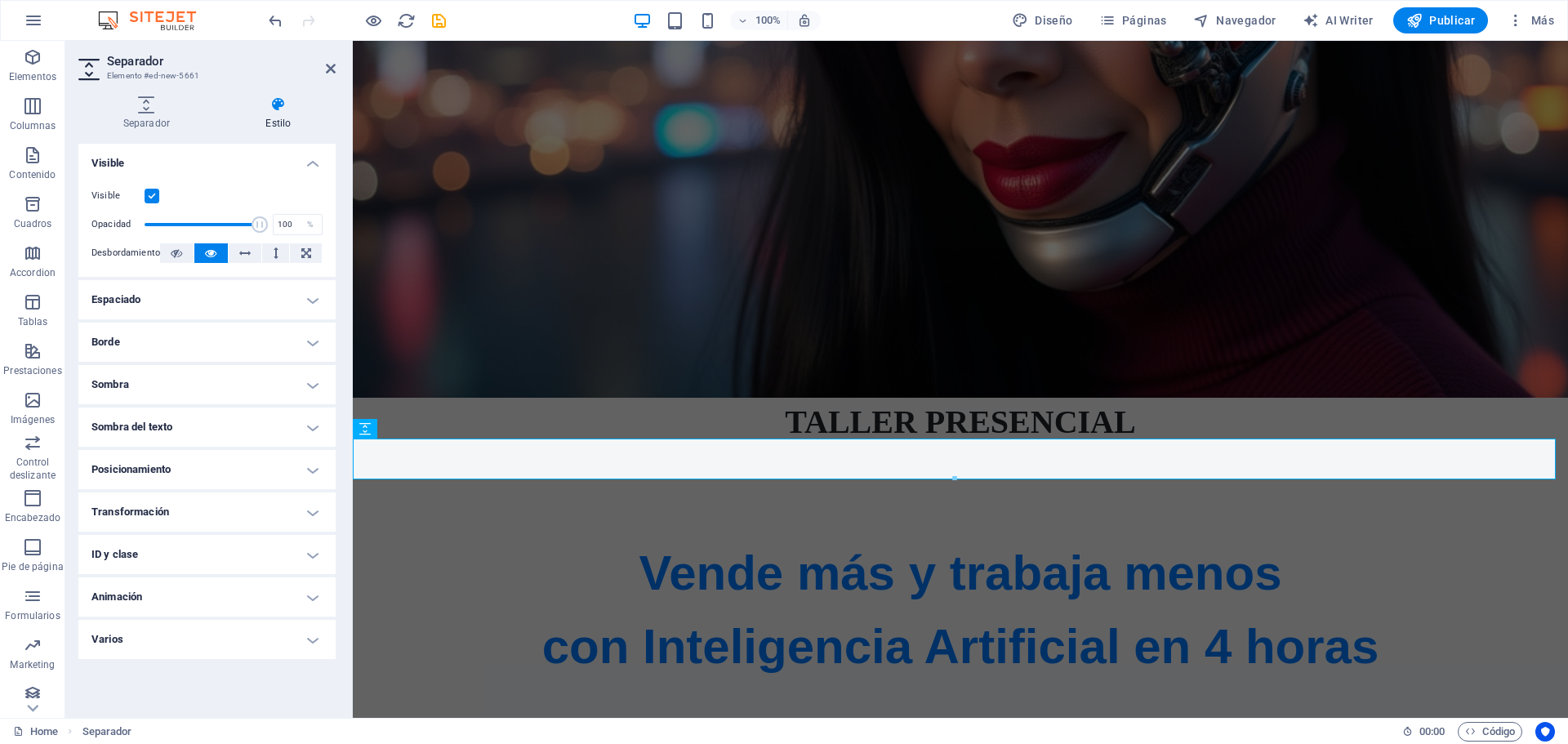
click at [288, 300] on h4 "Espaciado" at bounding box center [207, 300] width 257 height 39
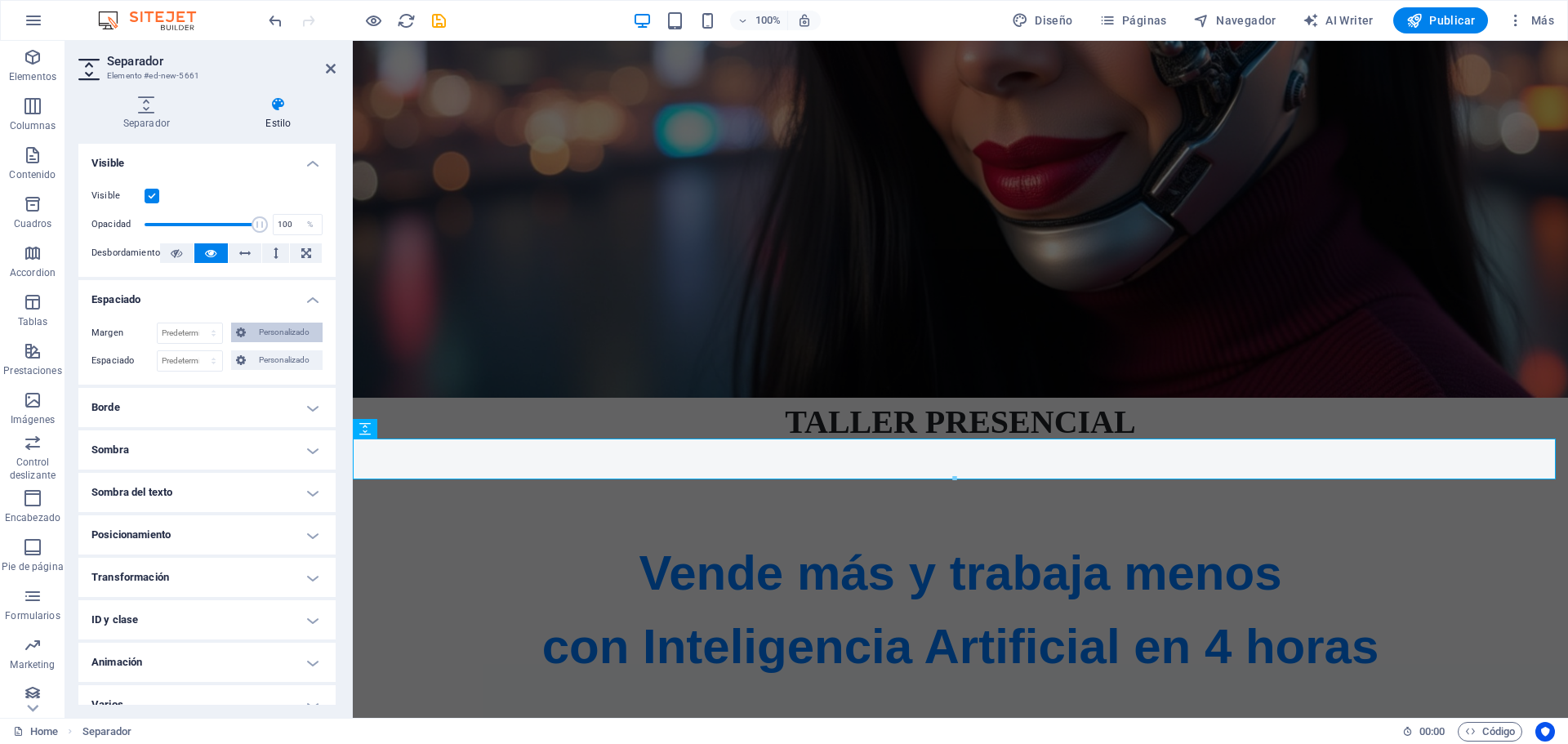
click at [267, 333] on span "Personalizado" at bounding box center [284, 331] width 67 height 20
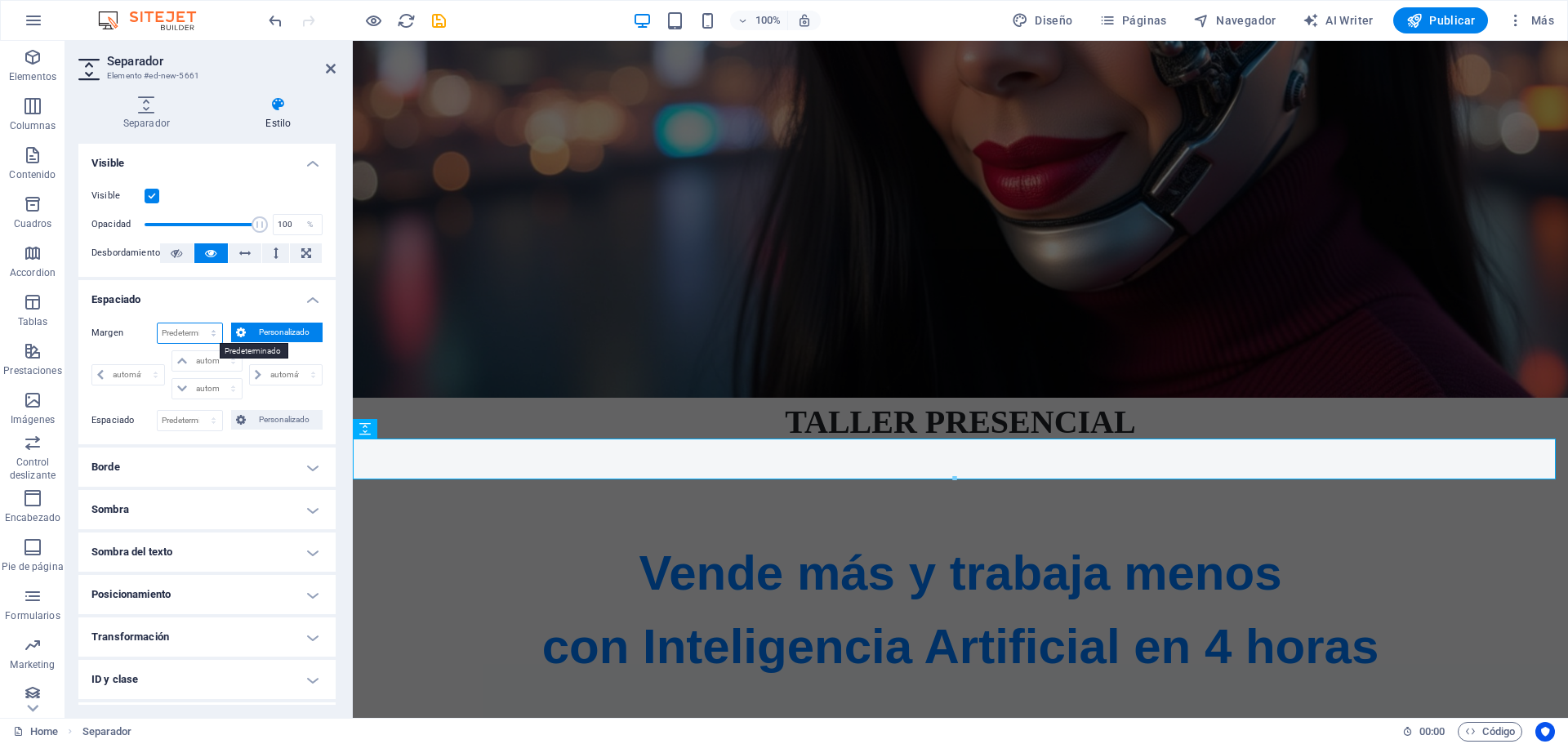
click at [211, 328] on select "Predeterminado automático px % rem vw vh Personalizado" at bounding box center [189, 332] width 64 height 20
select select "%"
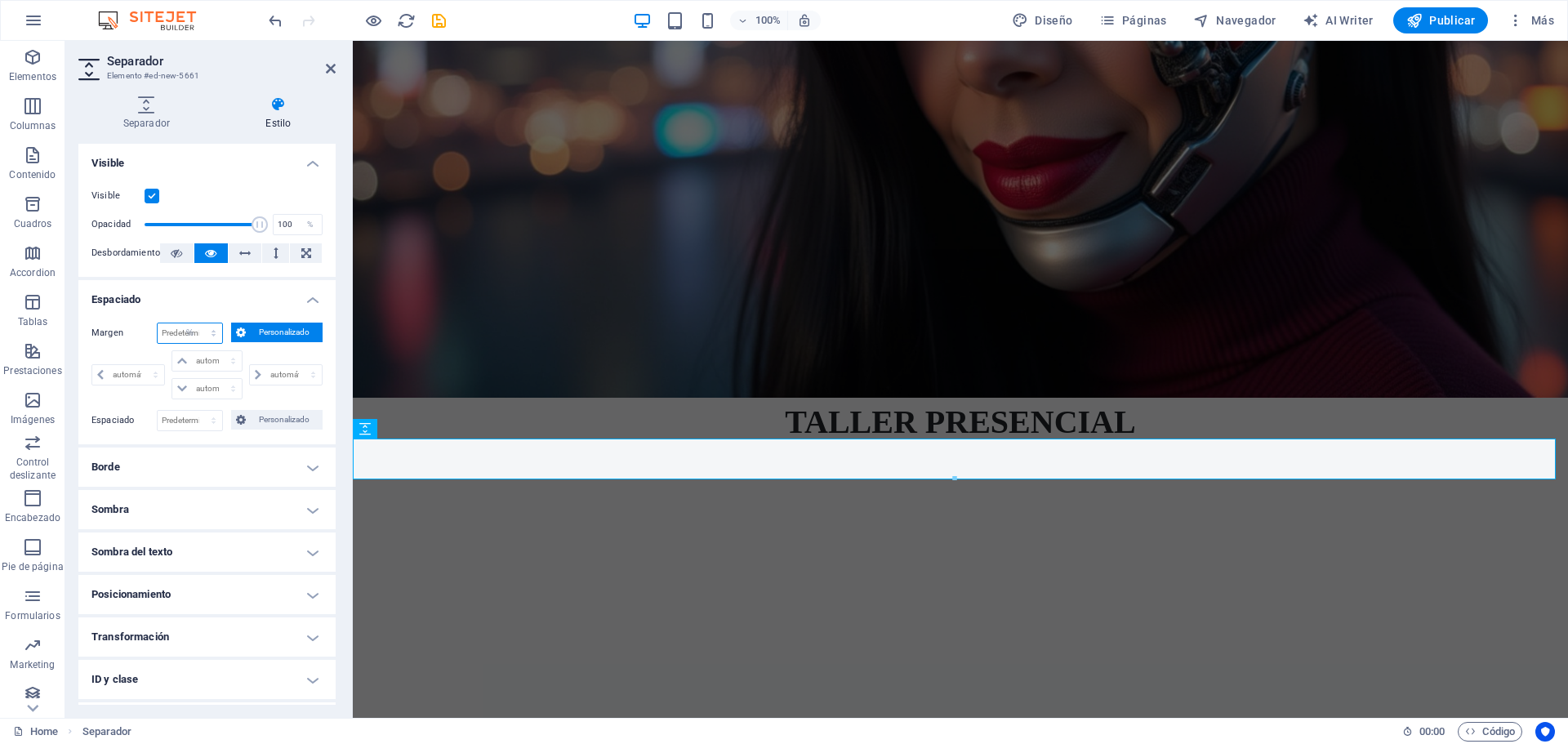
click at [197, 323] on select "Predeterminado automático px % rem vw vh Personalizado" at bounding box center [189, 332] width 64 height 20
type input "100"
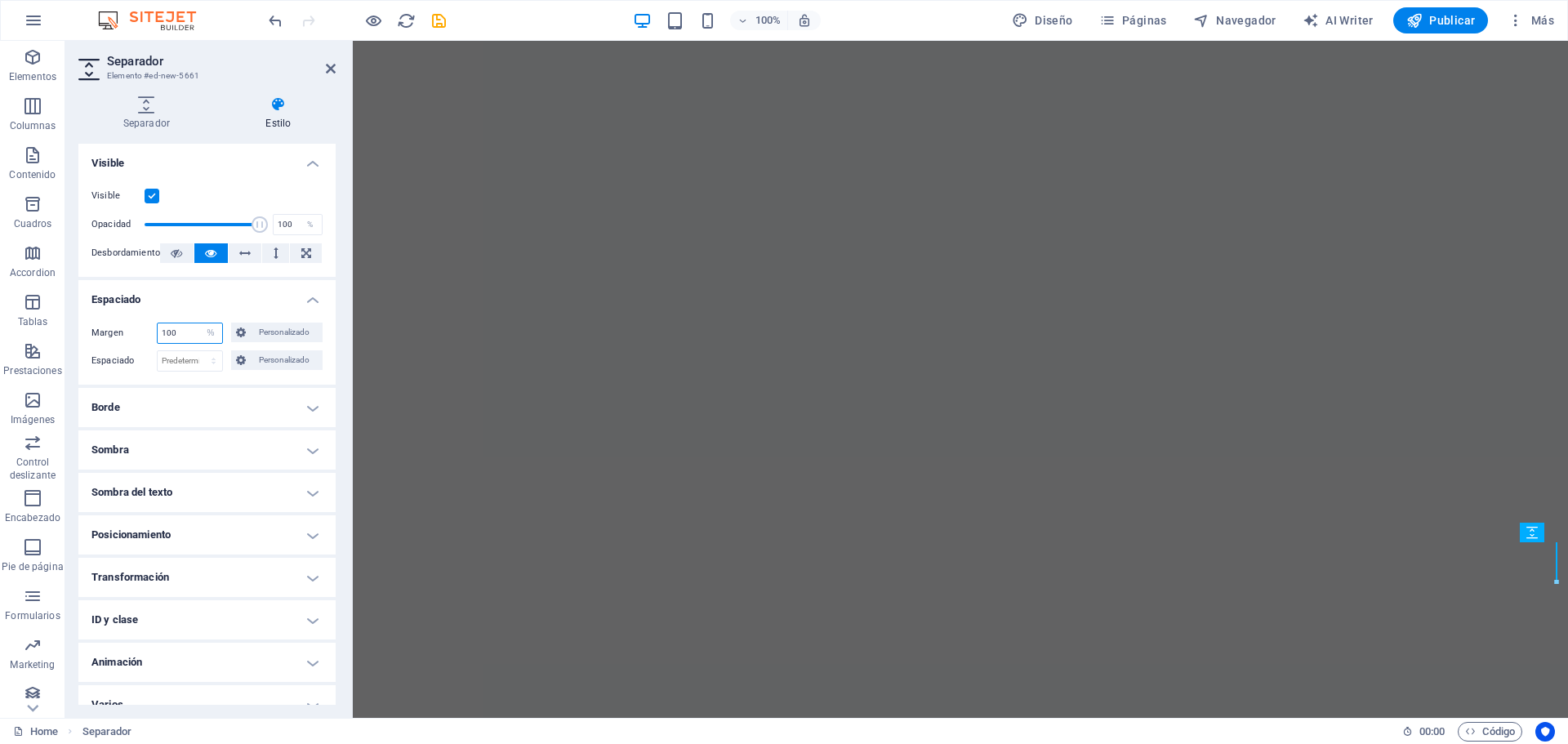
scroll to position [1735, 0]
click at [207, 328] on select "Predeterminado automático px % rem vw vh Personalizado" at bounding box center [211, 332] width 23 height 20
select select "px"
click at [199, 323] on select "Predeterminado automático px % rem vw vh Personalizado" at bounding box center [211, 332] width 23 height 20
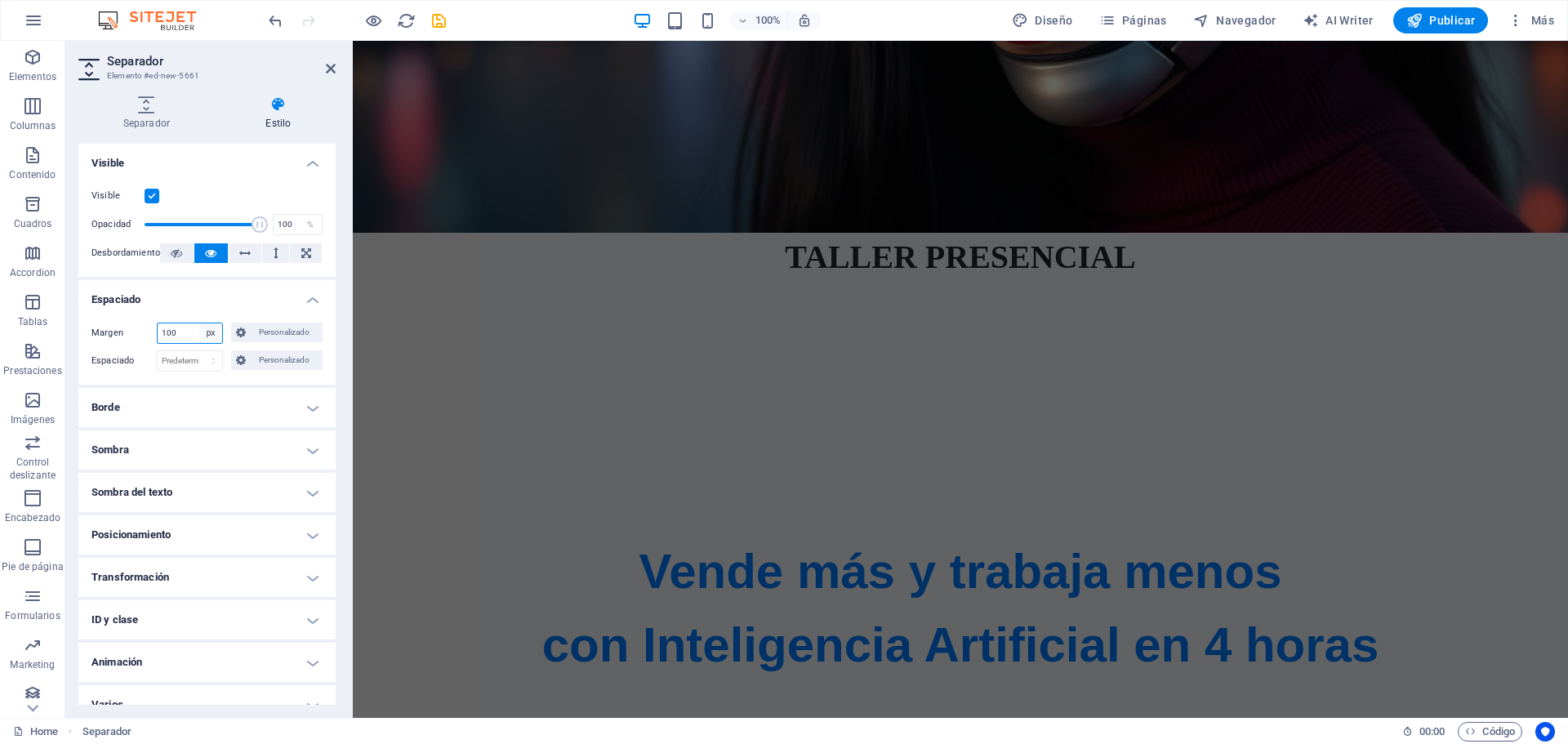
scroll to position [615, 0]
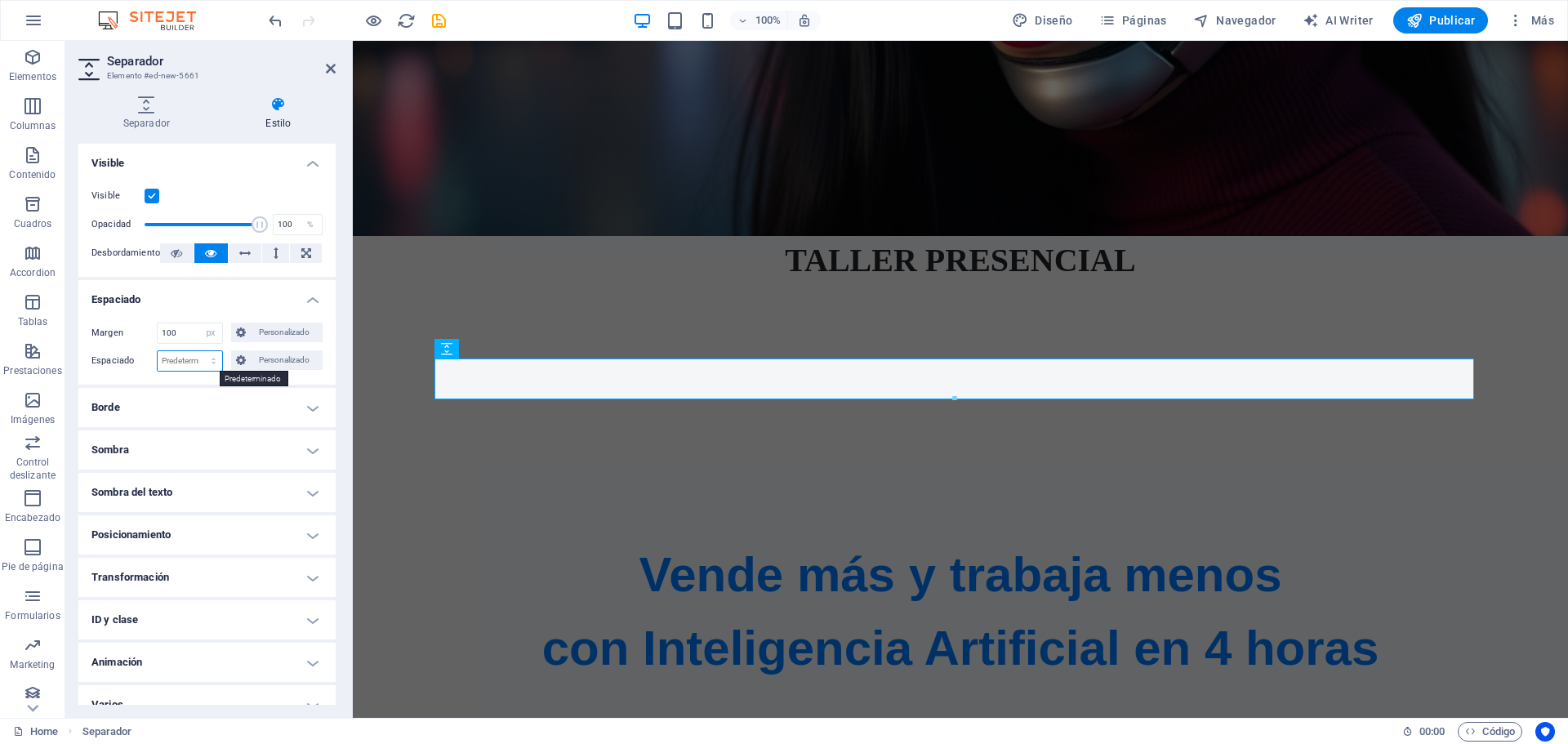
click at [211, 360] on select "Predeterminado px rem % vh vw Personalizado" at bounding box center [189, 360] width 64 height 20
select select "px"
click at [197, 351] on select "Predeterminado px rem % vh vw Personalizado" at bounding box center [189, 360] width 64 height 20
type input "0"
click at [334, 66] on icon at bounding box center [331, 69] width 10 height 13
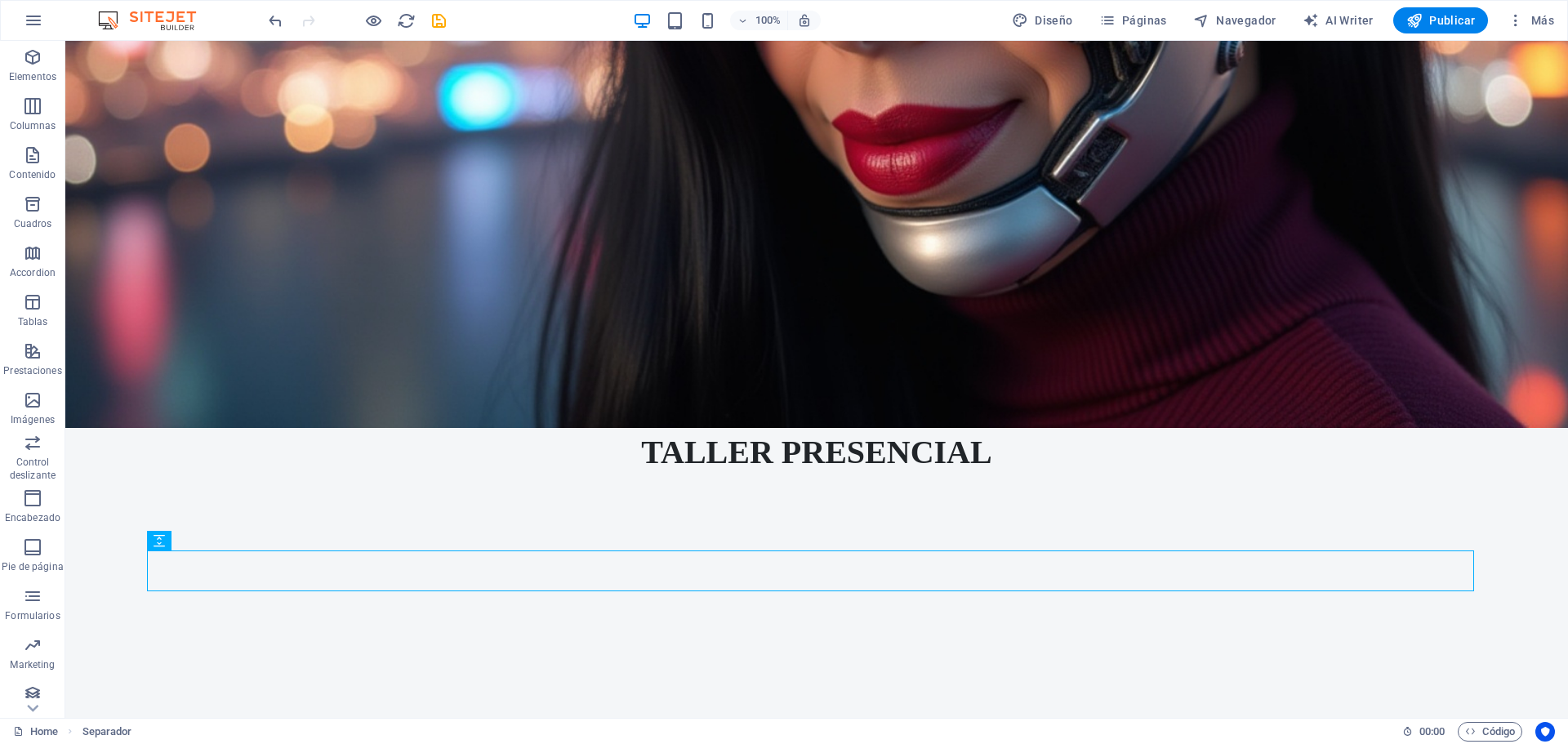
click at [644, 559] on div at bounding box center [816, 579] width 1339 height 41
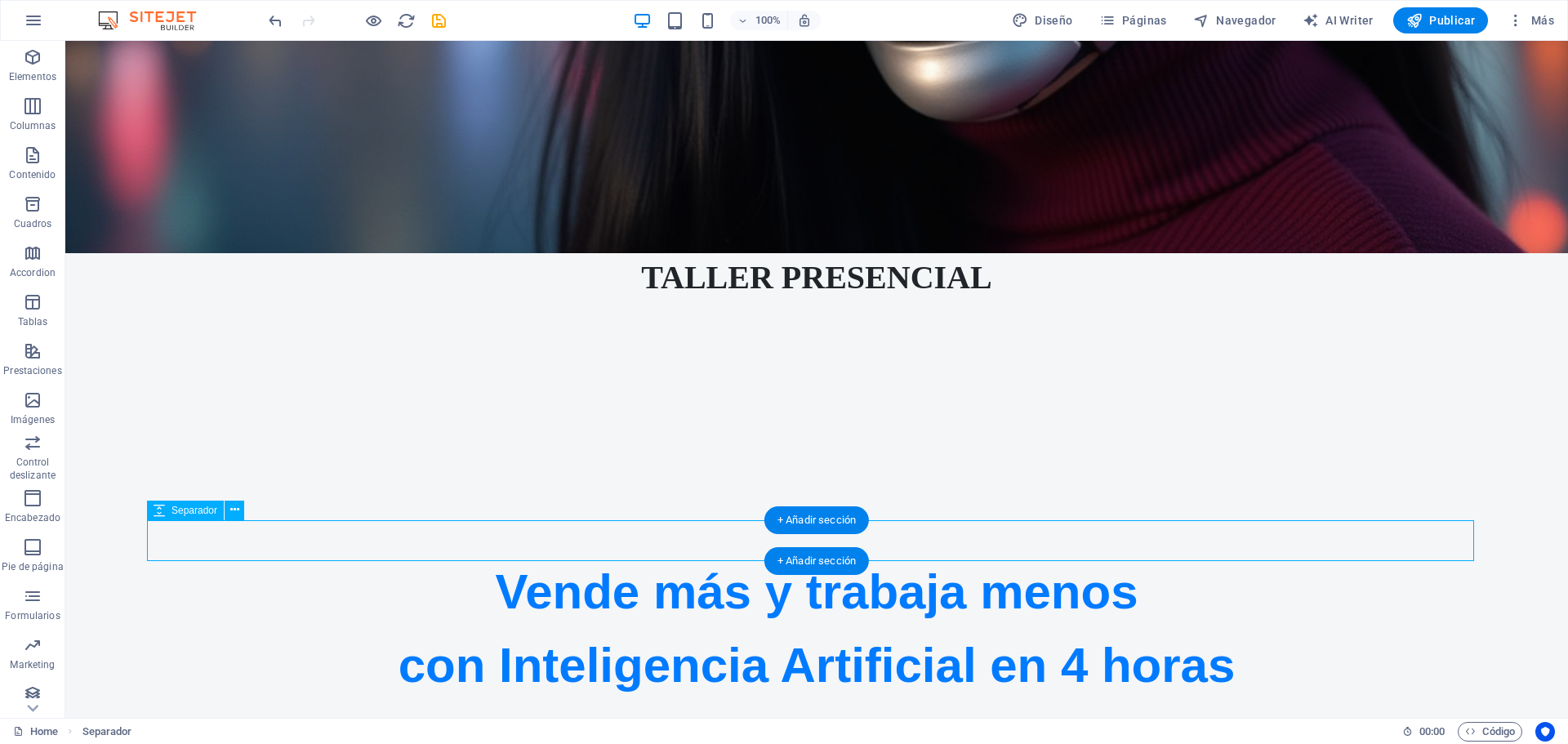
scroll to position [859, 0]
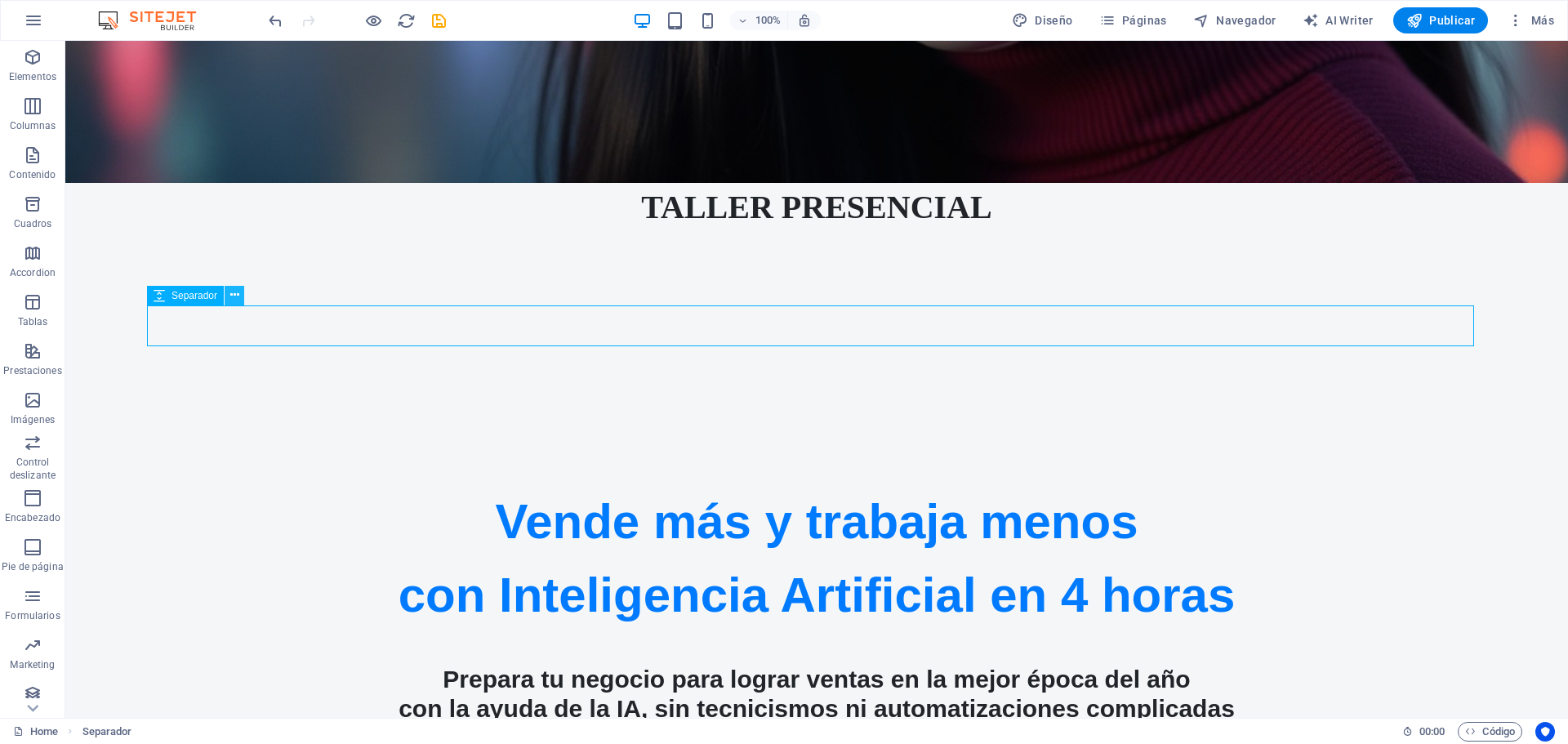
click at [230, 296] on icon at bounding box center [235, 295] width 9 height 17
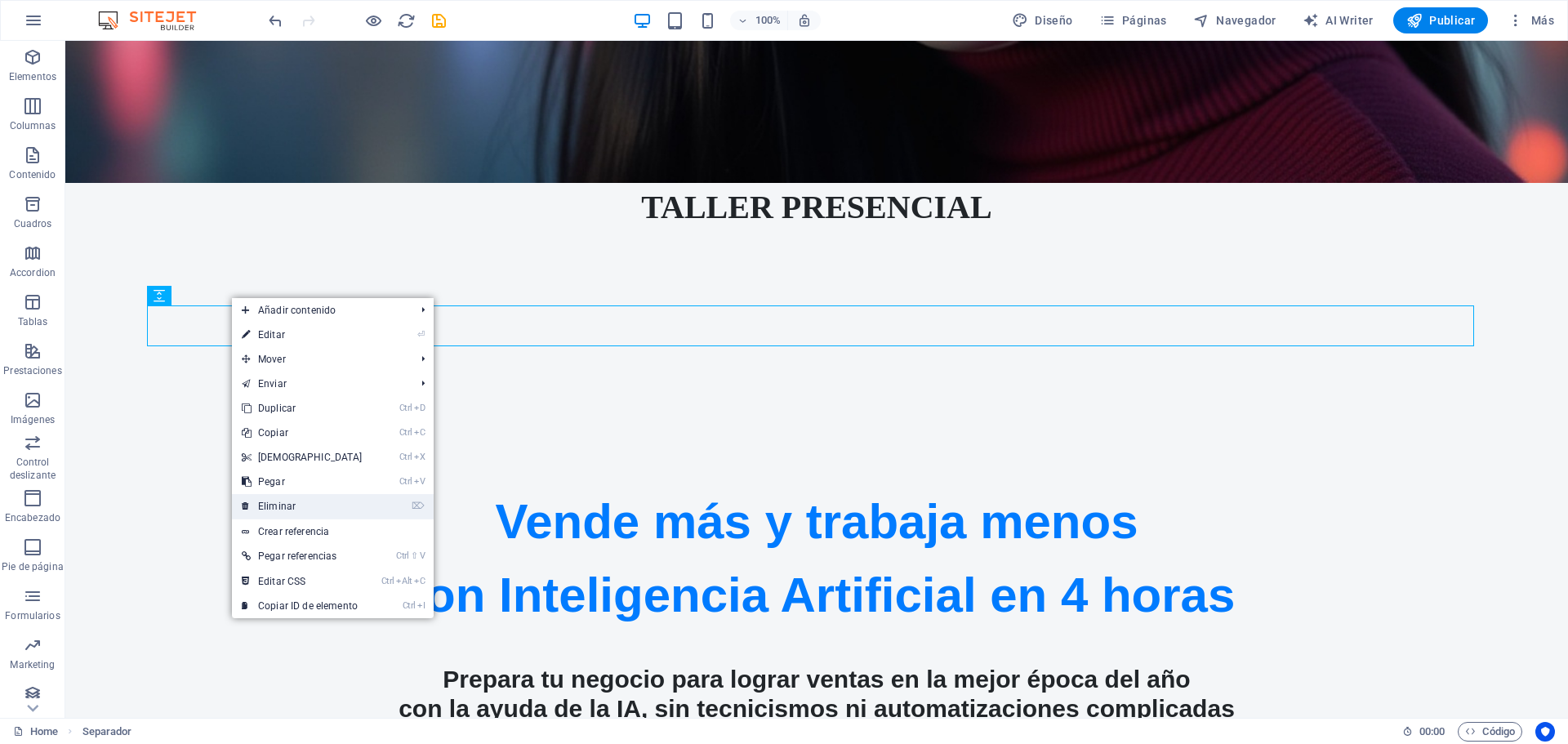
drag, startPoint x: 292, startPoint y: 504, endPoint x: 264, endPoint y: 318, distance: 188.1
click at [292, 504] on link "⌦ Eliminar" at bounding box center [302, 506] width 141 height 24
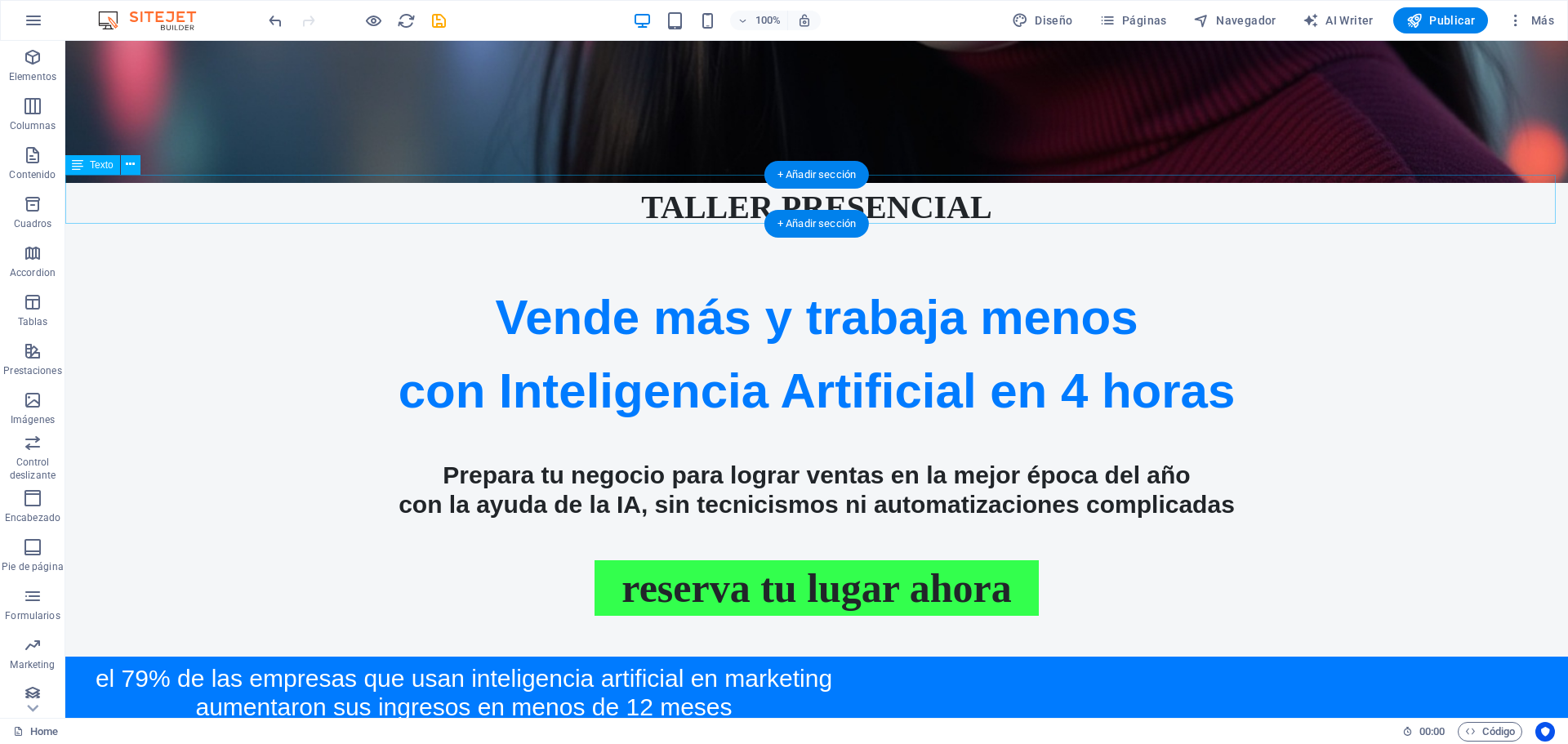
click at [637, 200] on div "TALLER PRESENCIAL" at bounding box center [816, 207] width 1503 height 49
click at [641, 197] on div "TALLER PRESENCIAL" at bounding box center [816, 207] width 1503 height 49
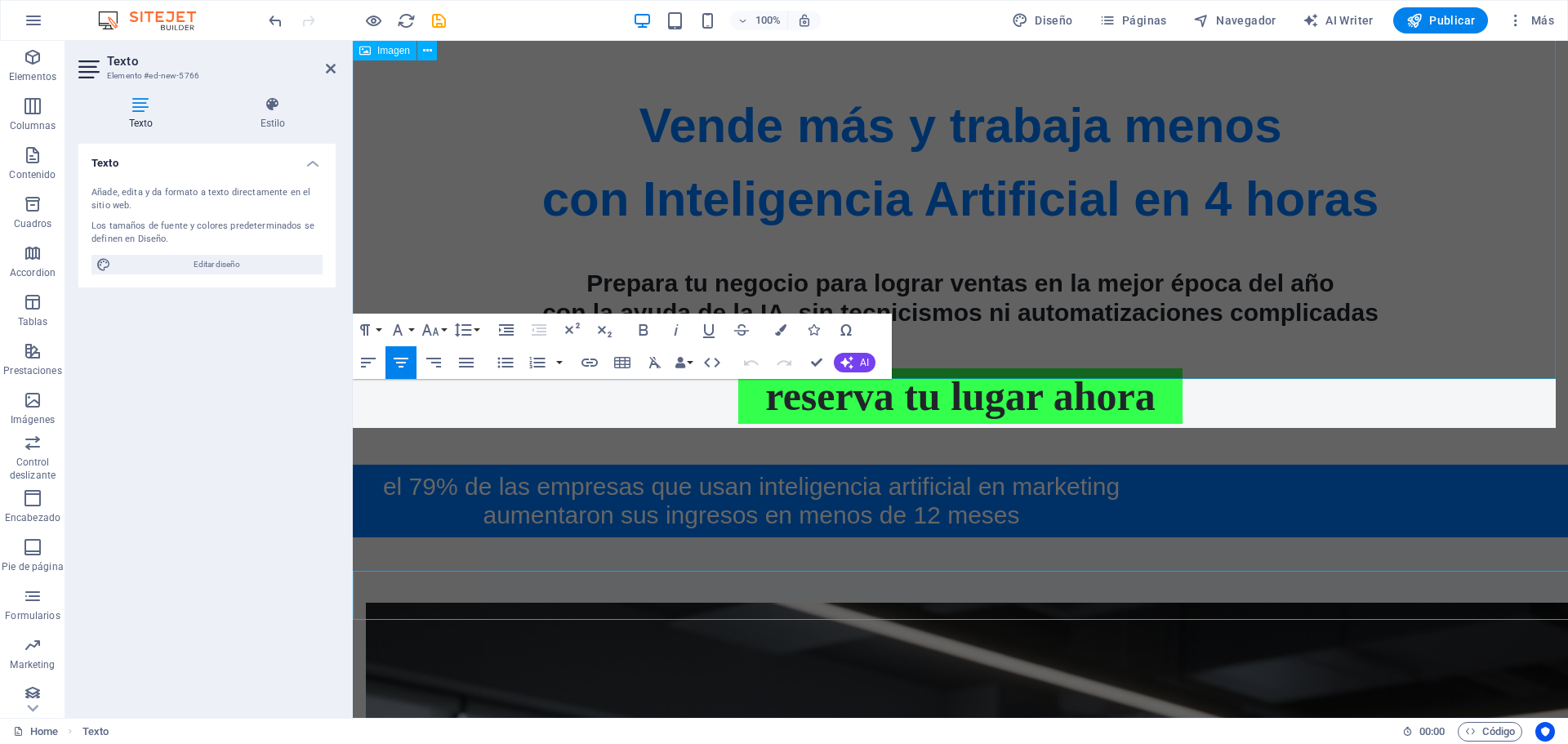
scroll to position [464, 0]
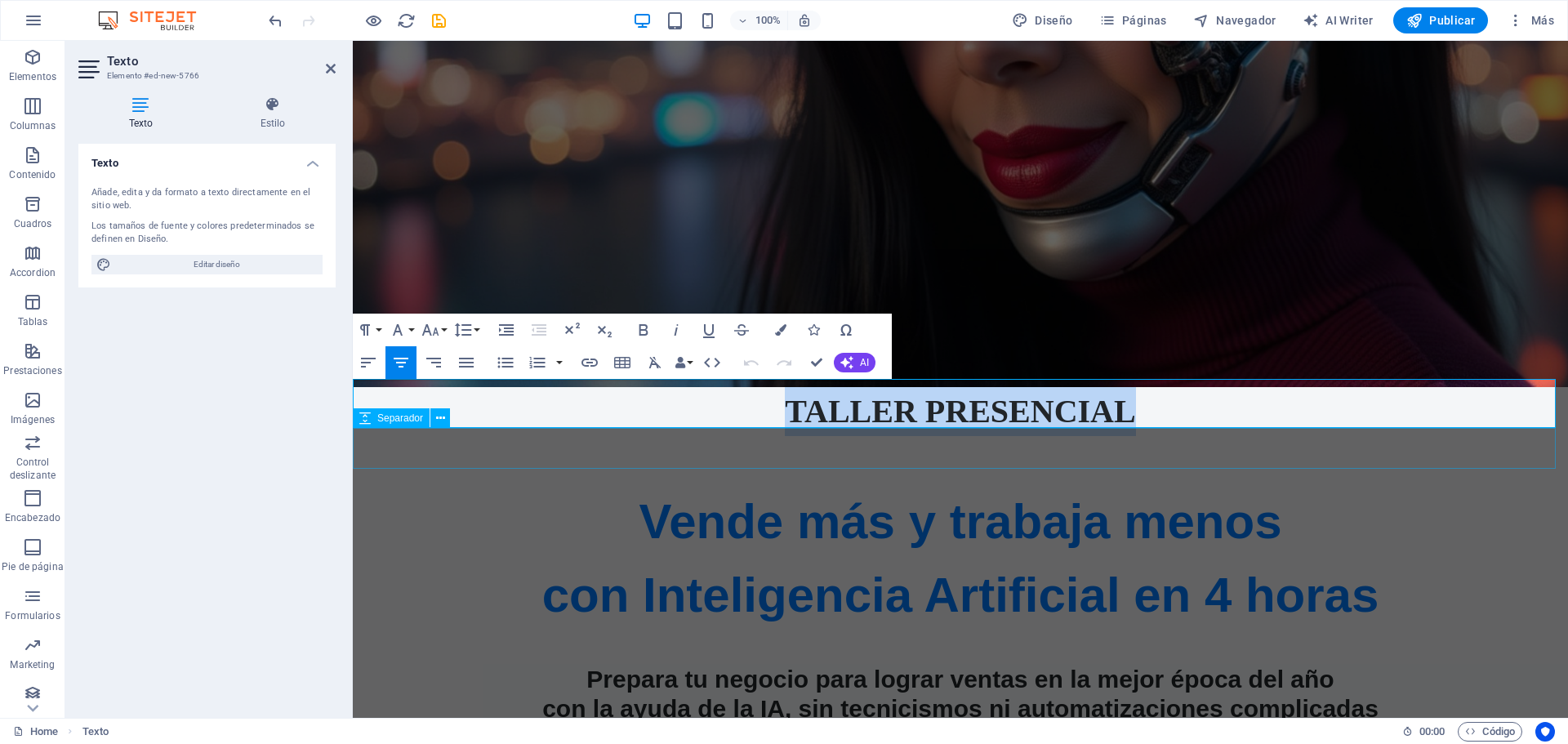
drag, startPoint x: 809, startPoint y: 399, endPoint x: 1283, endPoint y: 455, distance: 477.3
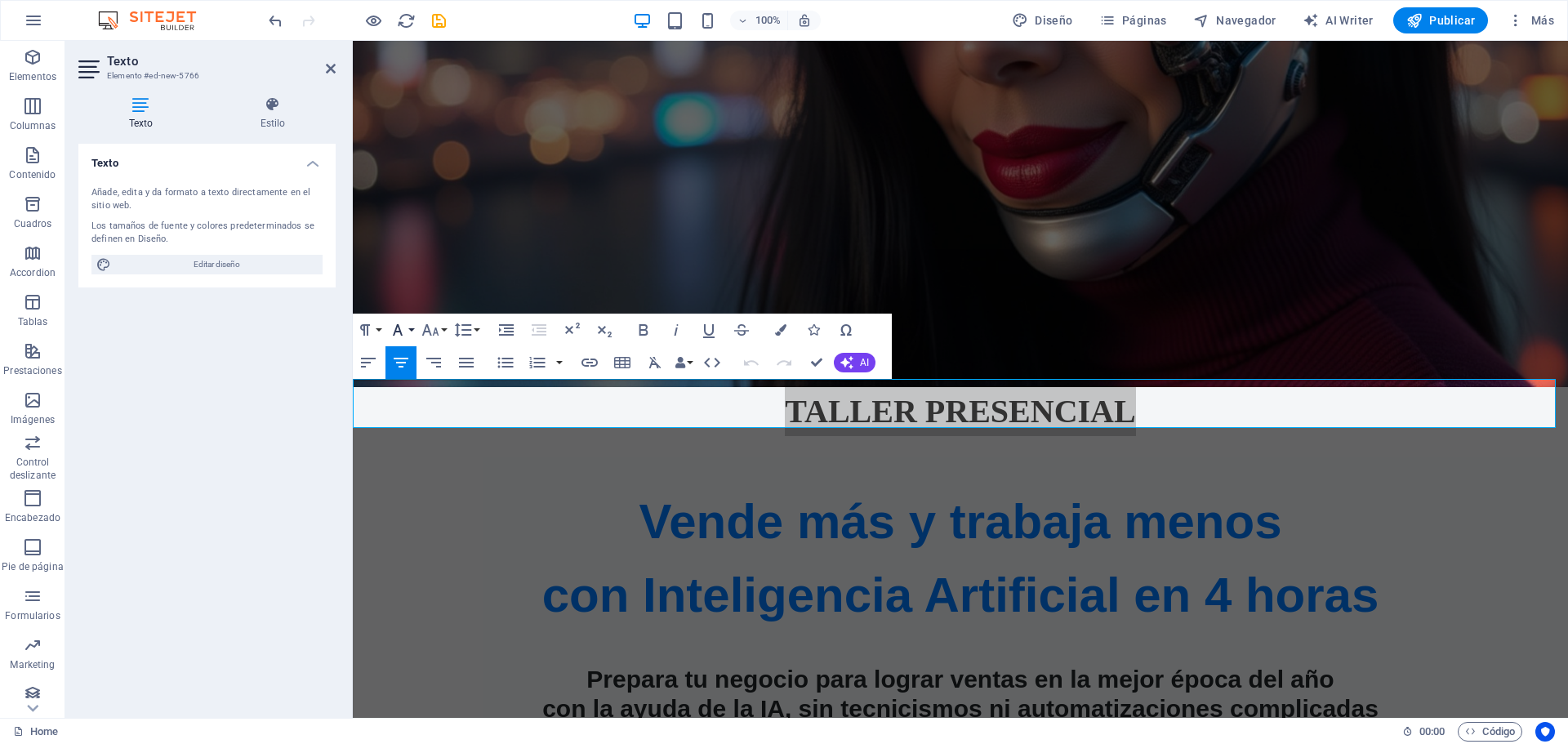
click at [415, 329] on button "Font Family" at bounding box center [401, 330] width 31 height 33
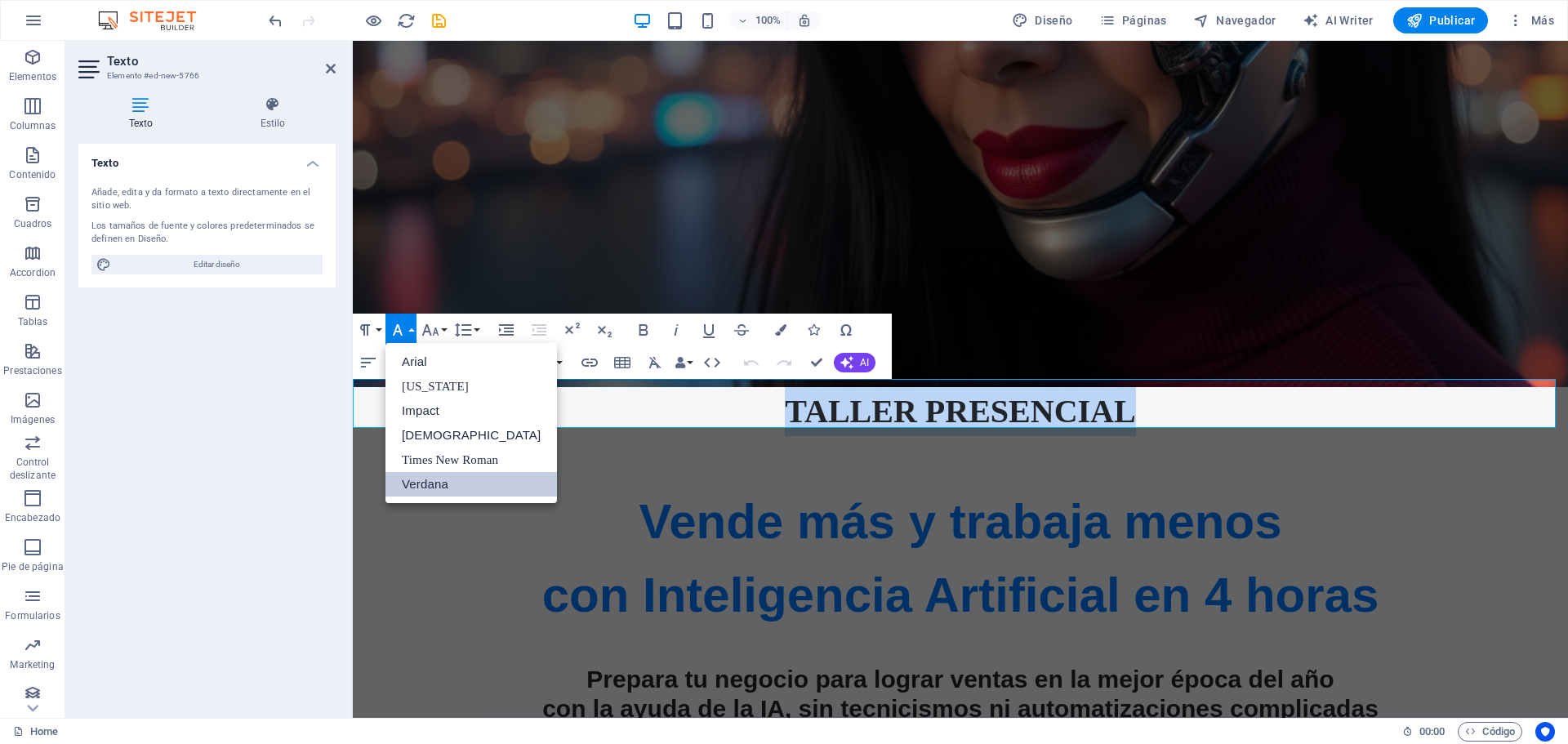
click at [459, 486] on link "Verdana" at bounding box center [471, 484] width 171 height 24
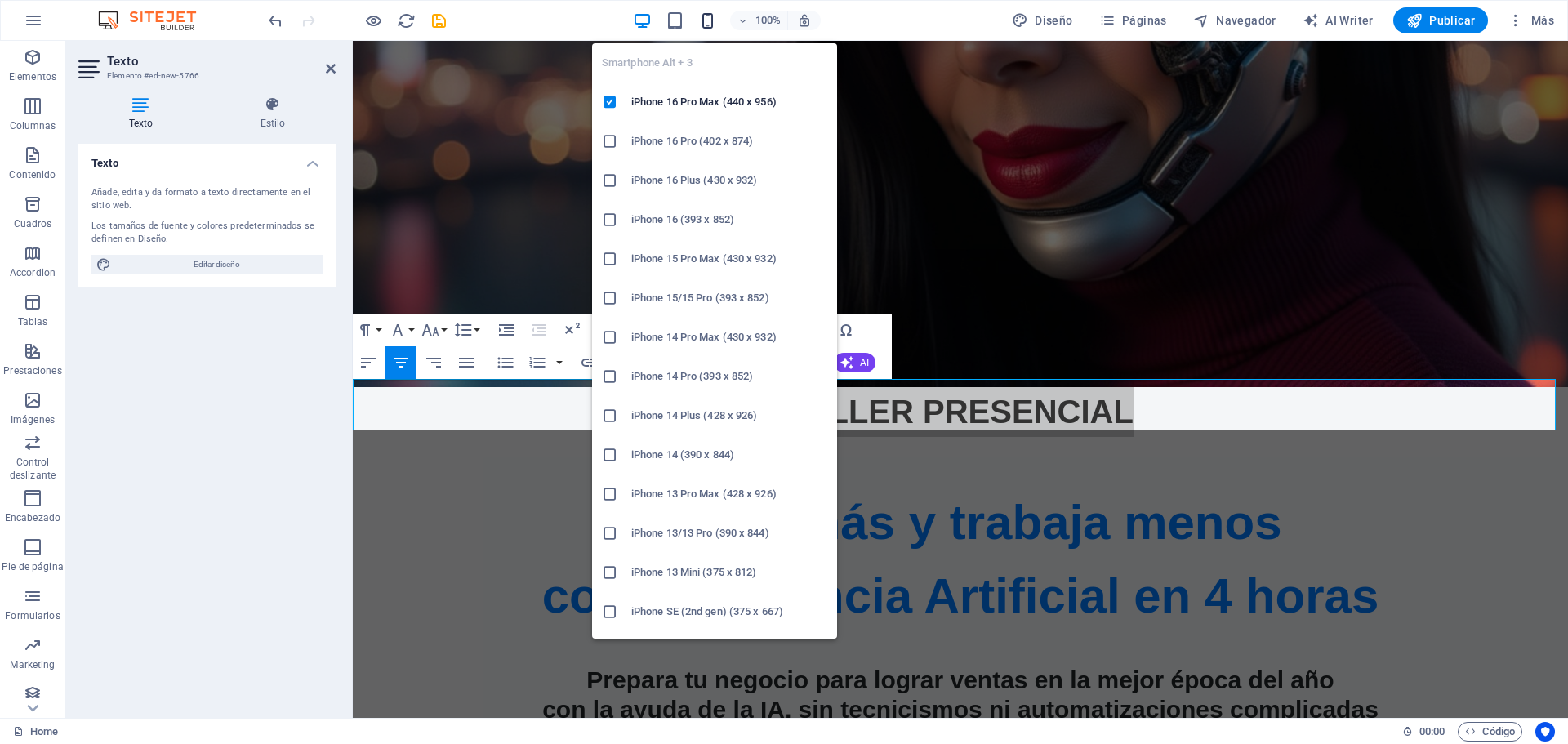
click at [717, 20] on icon "button" at bounding box center [707, 20] width 19 height 19
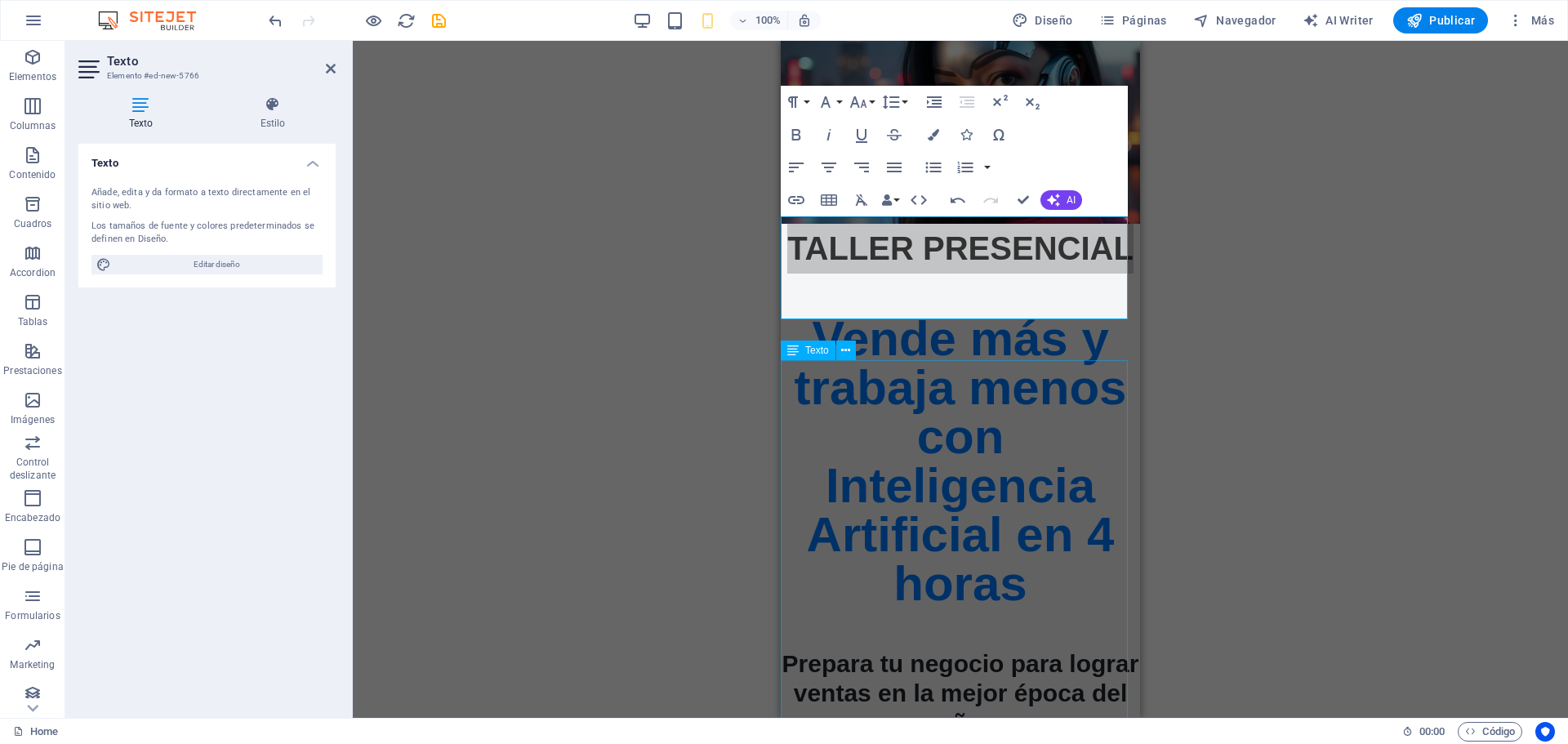
scroll to position [56, 0]
click at [1329, 506] on div "Arrastra aquí para reemplazar el contenido existente. Si quieres crear un eleme…" at bounding box center [961, 379] width 1215 height 677
click at [1335, 498] on div "Arrastra aquí para reemplazar el contenido existente. Si quieres crear un eleme…" at bounding box center [961, 379] width 1215 height 677
click at [322, 78] on header "Texto Elemento #ed-new-5766" at bounding box center [207, 62] width 257 height 43
click at [327, 67] on icon at bounding box center [331, 69] width 10 height 13
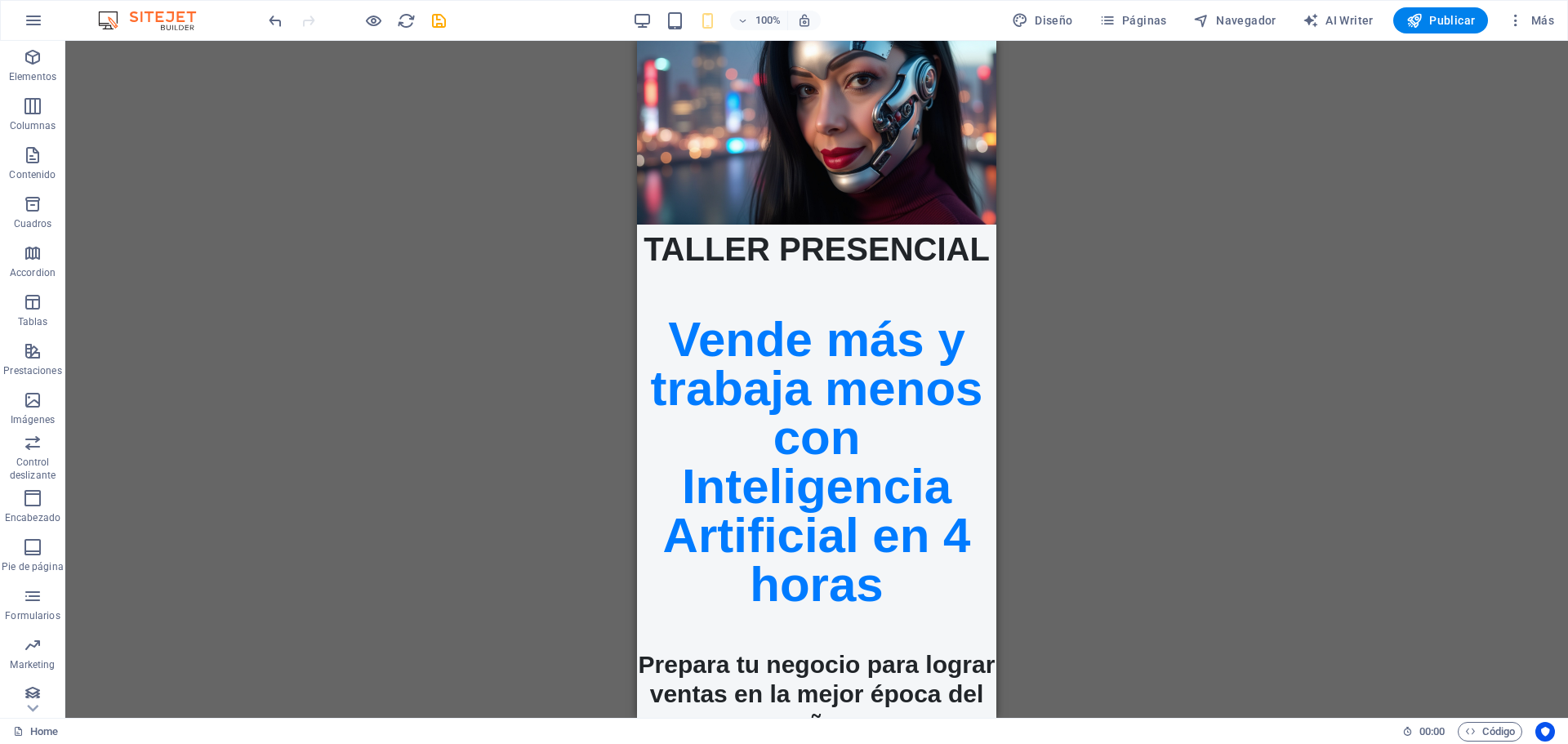
drag, startPoint x: 1418, startPoint y: 563, endPoint x: 1398, endPoint y: 550, distance: 23.9
click at [1415, 561] on div "Arrastra aquí para reemplazar el contenido existente. Si quieres crear un eleme…" at bounding box center [816, 379] width 1503 height 677
click at [844, 487] on div "Vende más y trabaja menos con Inteligencia Artificial en 4 horas" at bounding box center [817, 462] width 360 height 294
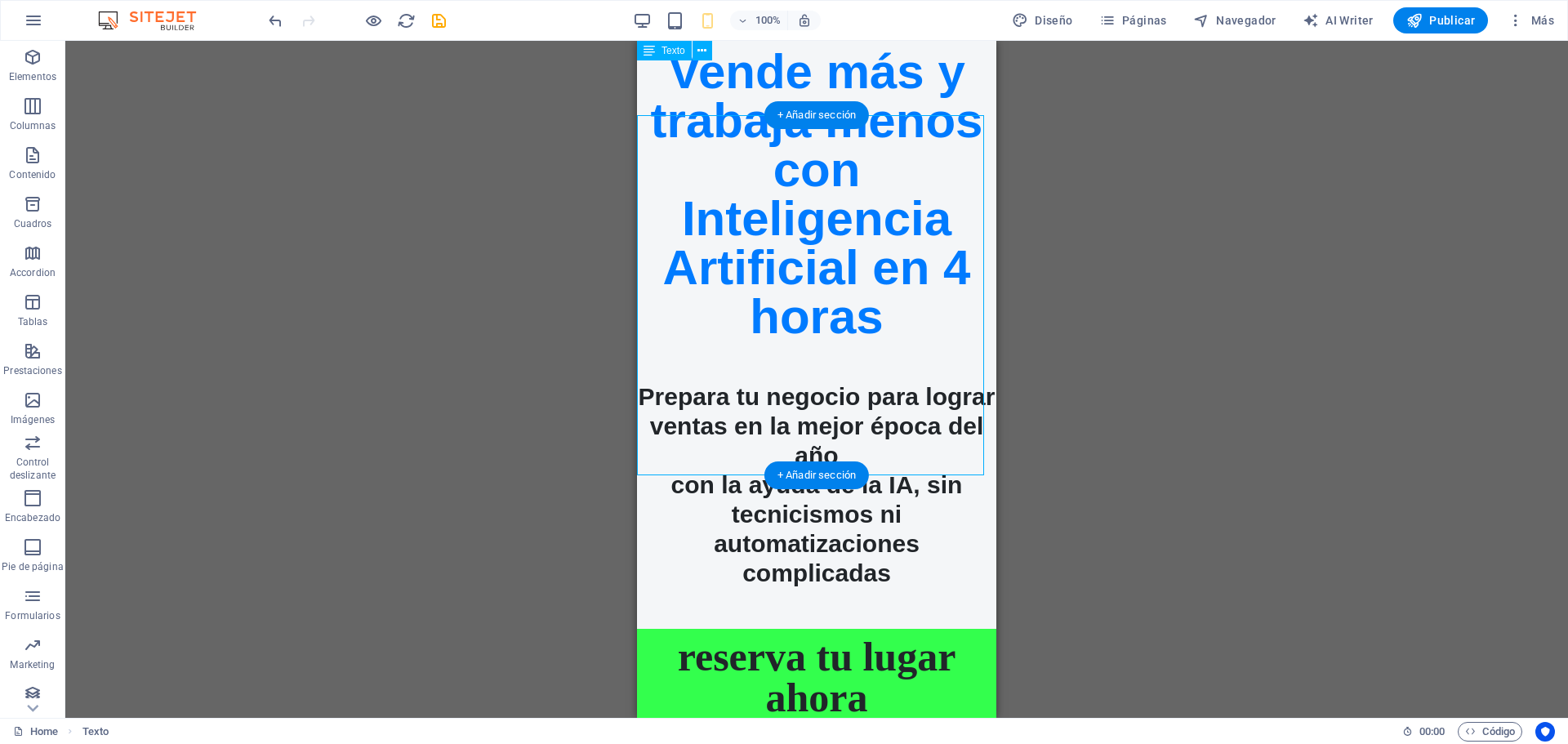
scroll to position [301, 0]
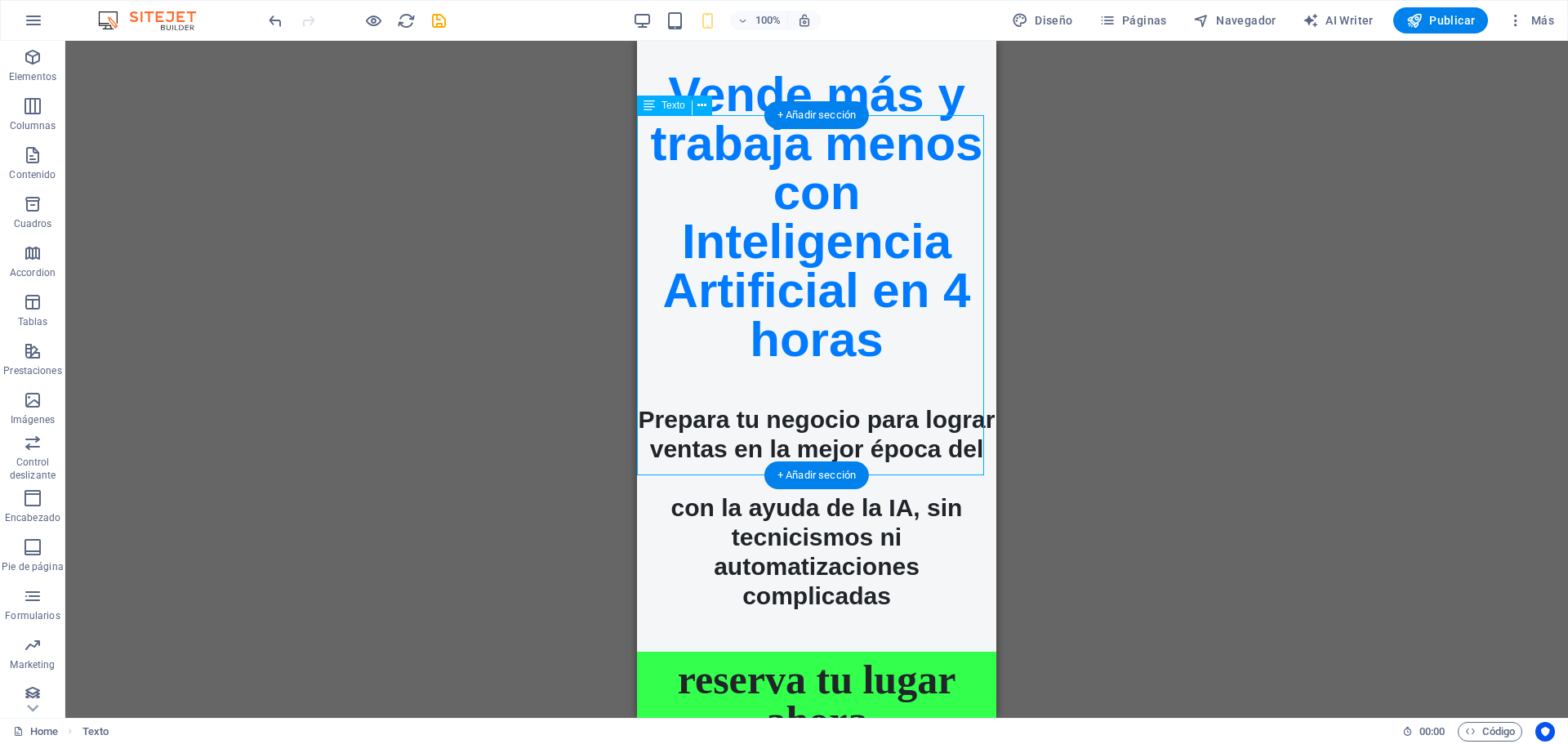
click at [888, 318] on div "Vende más y trabaja menos con Inteligencia Artificial en 4 horas" at bounding box center [817, 217] width 360 height 294
click at [679, 102] on span "Texto" at bounding box center [673, 105] width 23 height 10
click at [699, 100] on icon at bounding box center [702, 105] width 9 height 17
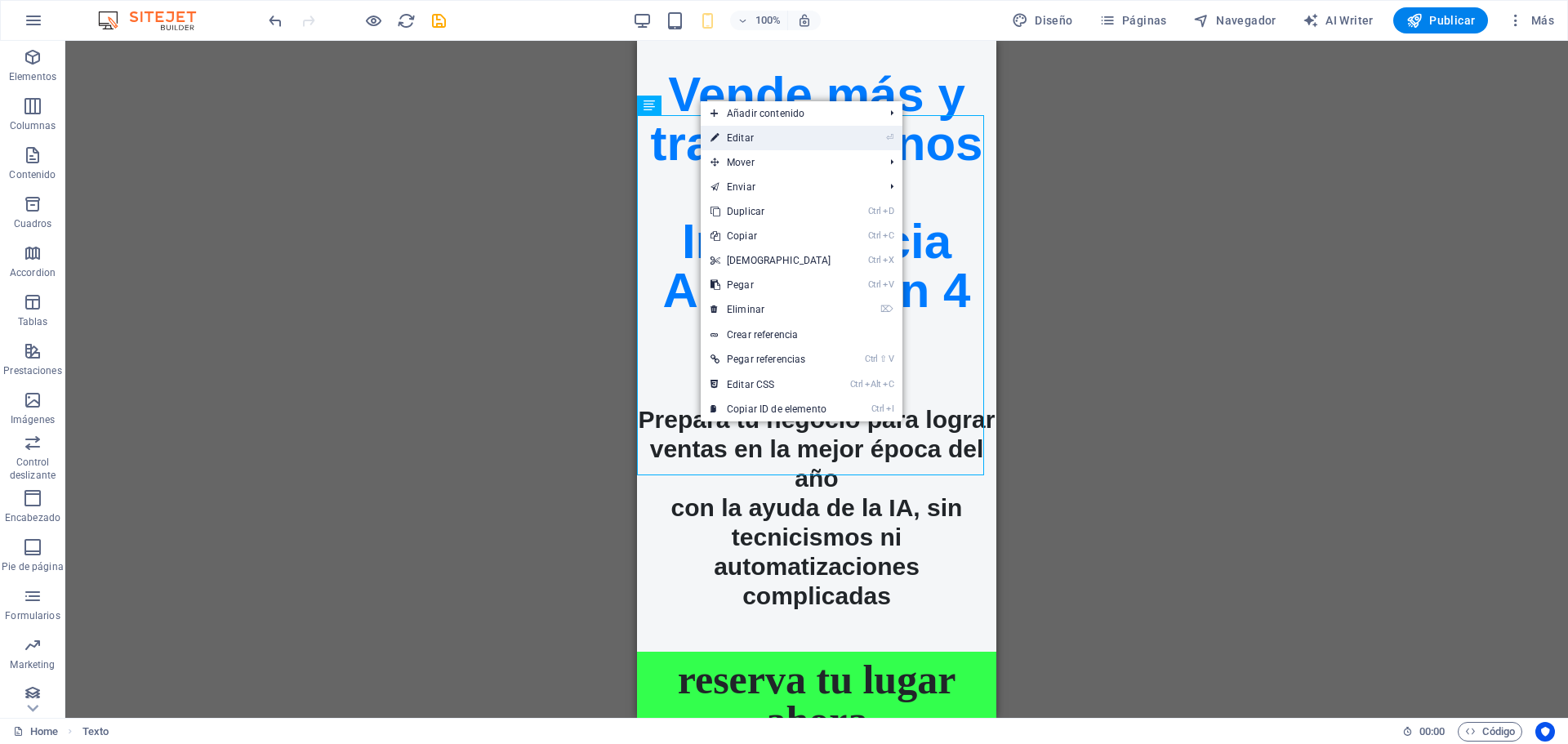
click at [747, 136] on link "⏎ Editar" at bounding box center [770, 138] width 141 height 24
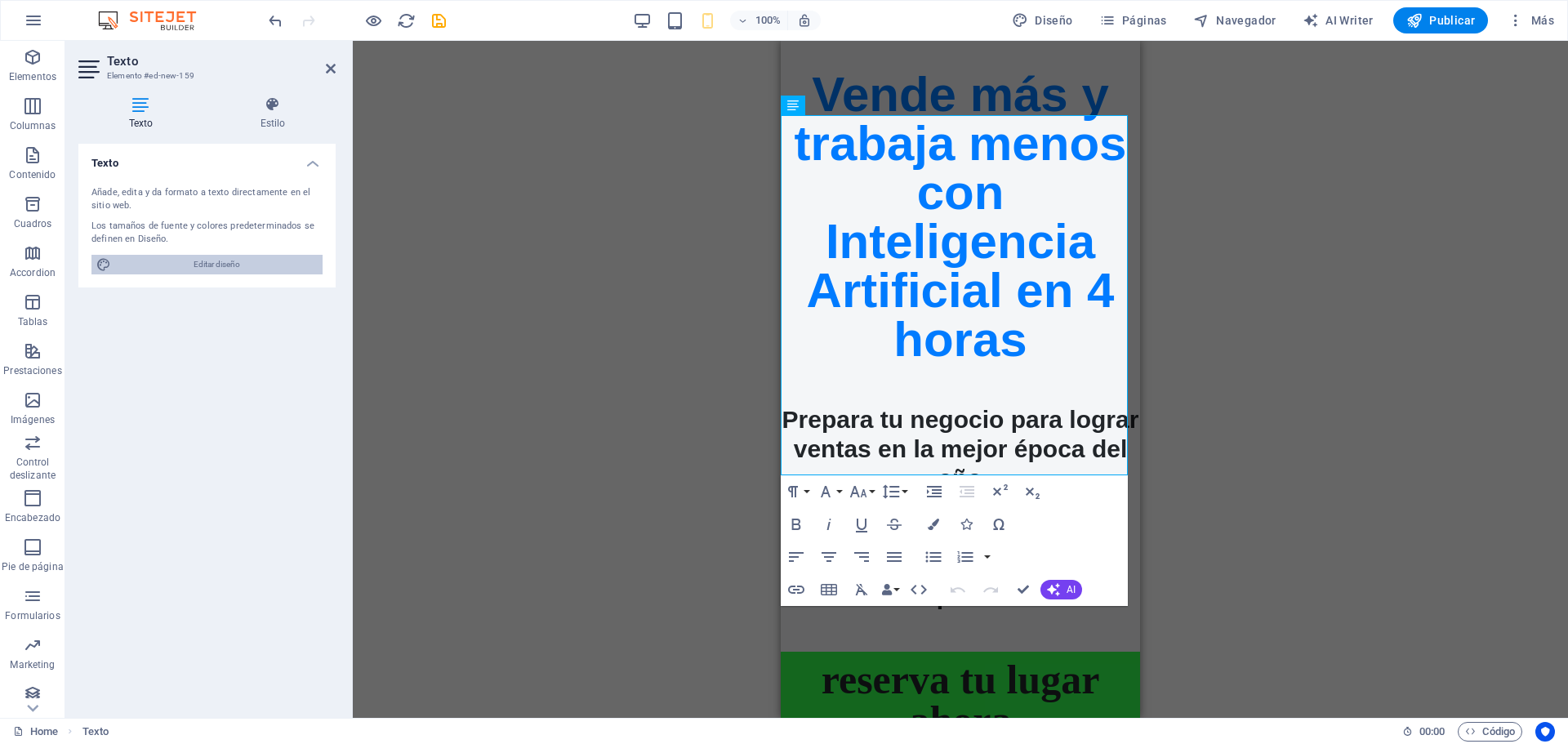
click at [252, 256] on span "Editar diseño" at bounding box center [216, 264] width 201 height 20
select select "px"
select select "700"
select select "px"
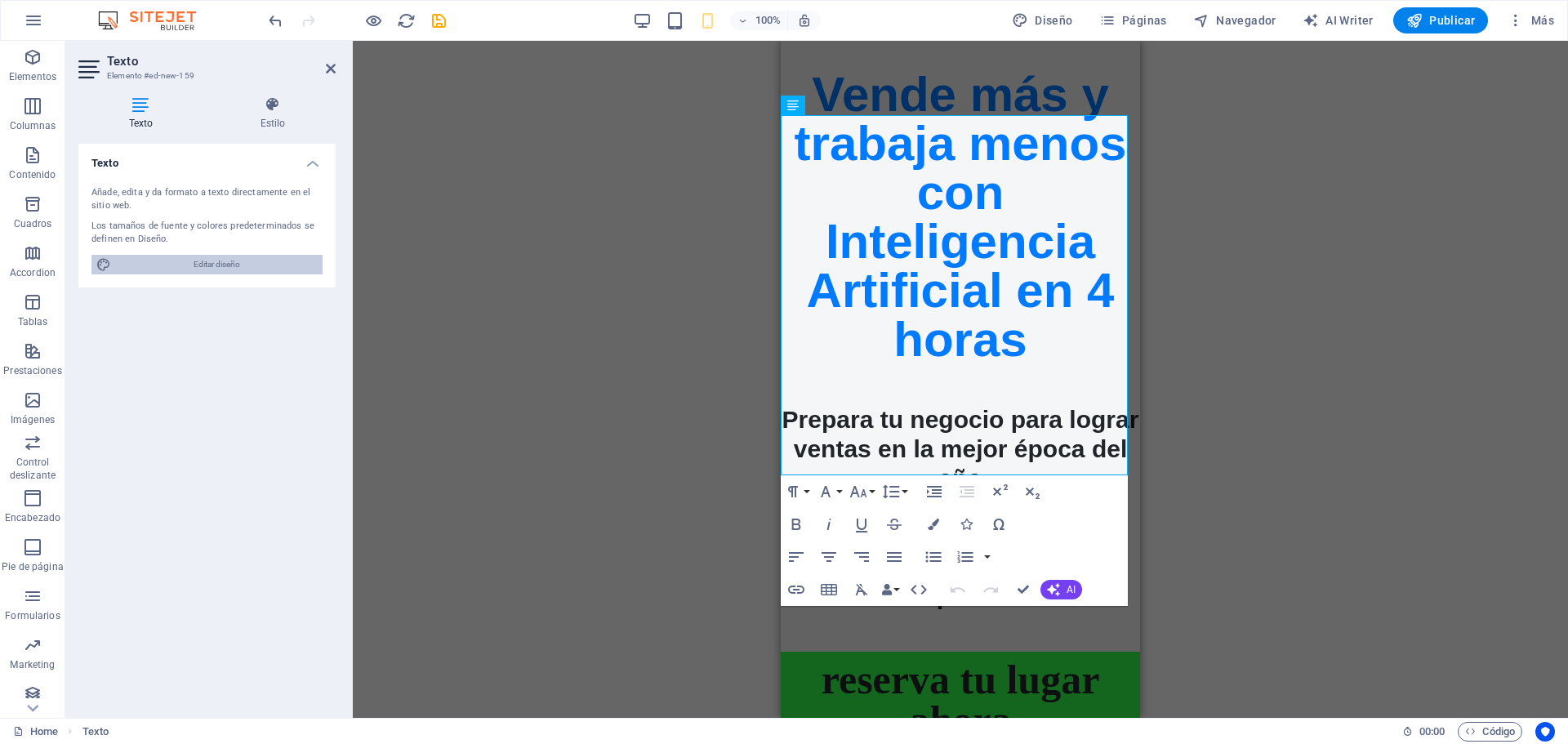
select select "400"
select select "px"
select select "rem"
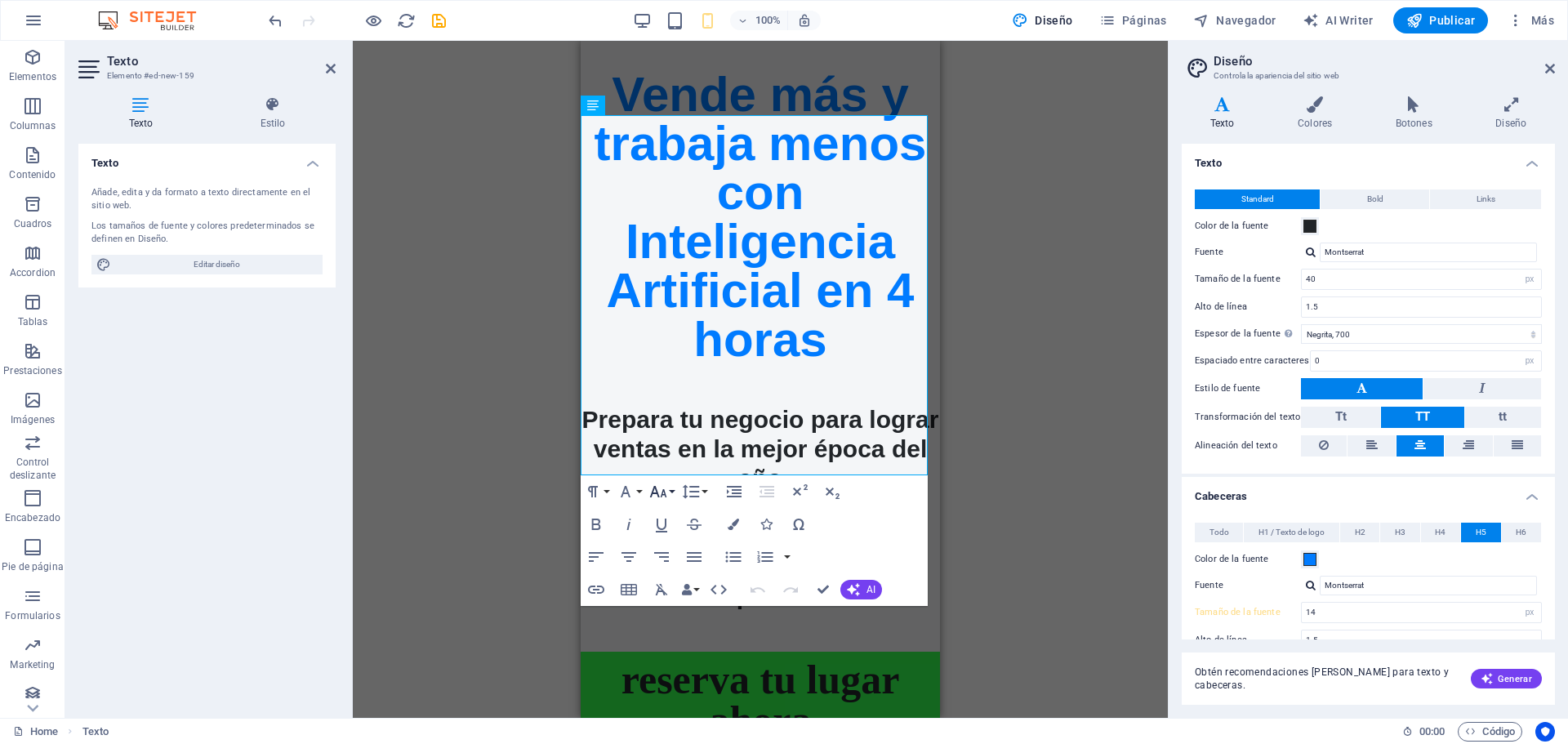
click at [660, 493] on icon "button" at bounding box center [658, 491] width 20 height 20
click at [669, 380] on link "48" at bounding box center [675, 383] width 59 height 24
click at [671, 494] on button "Font Size" at bounding box center [661, 491] width 31 height 33
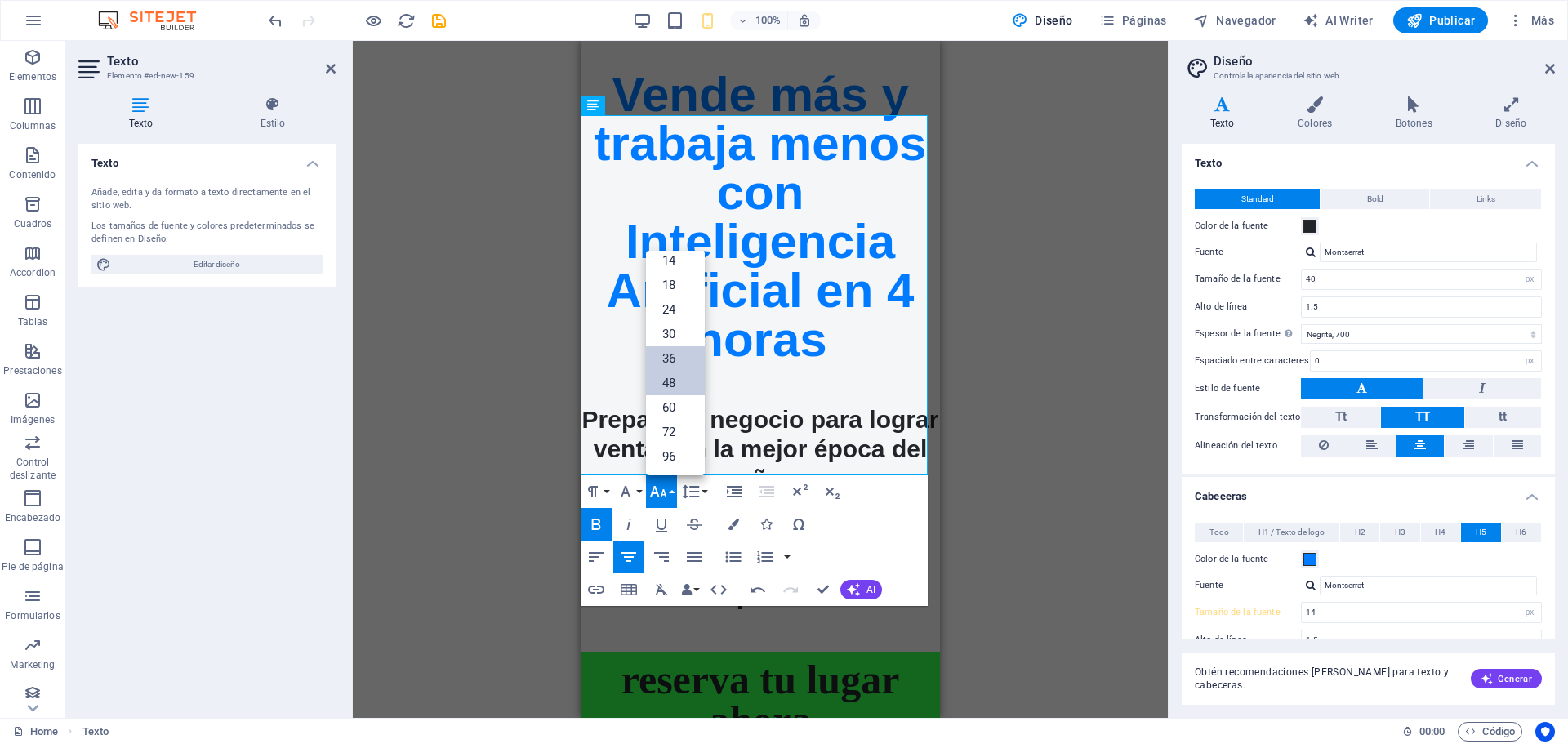
click at [683, 347] on link "36" at bounding box center [675, 358] width 59 height 24
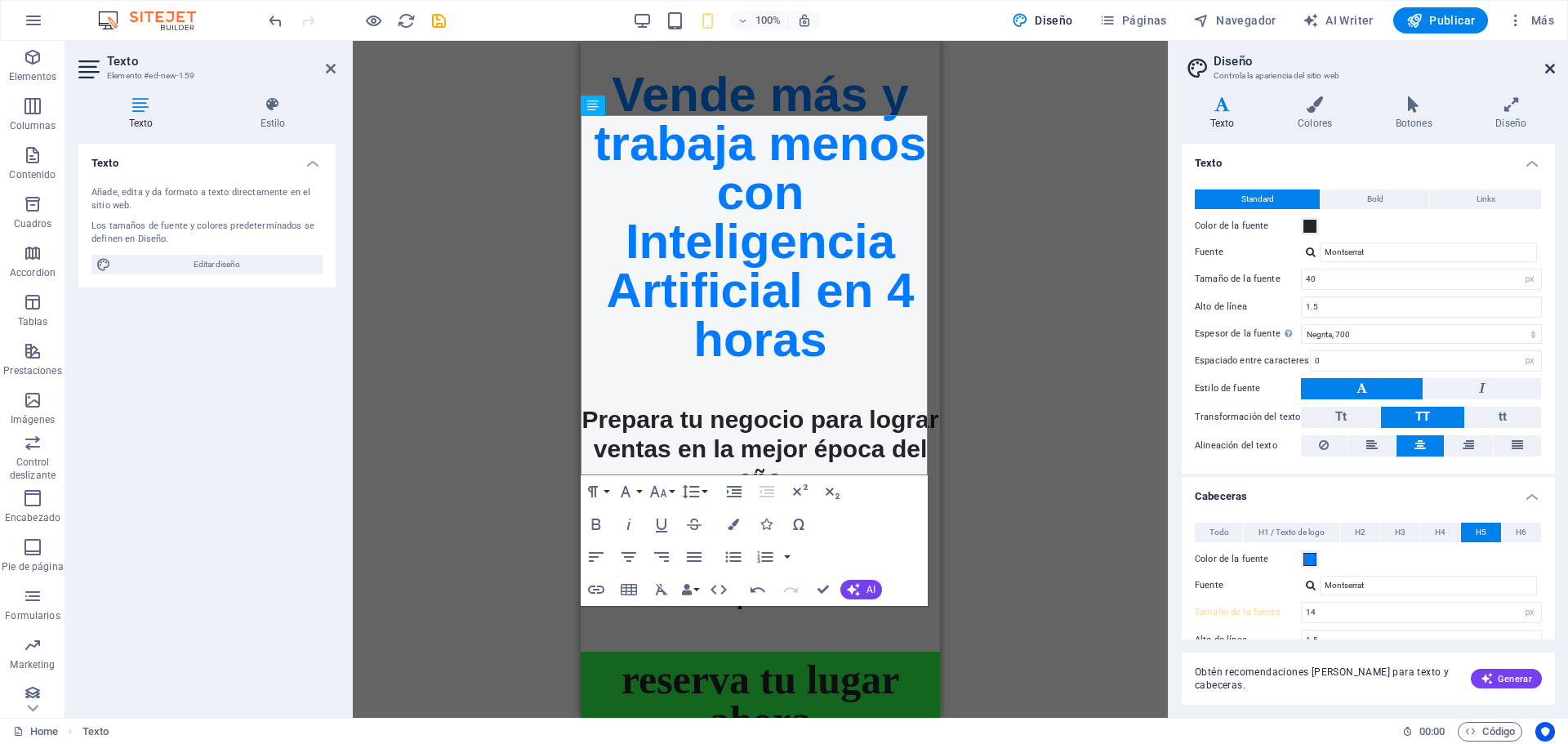
click at [1554, 68] on icon at bounding box center [1549, 69] width 10 height 13
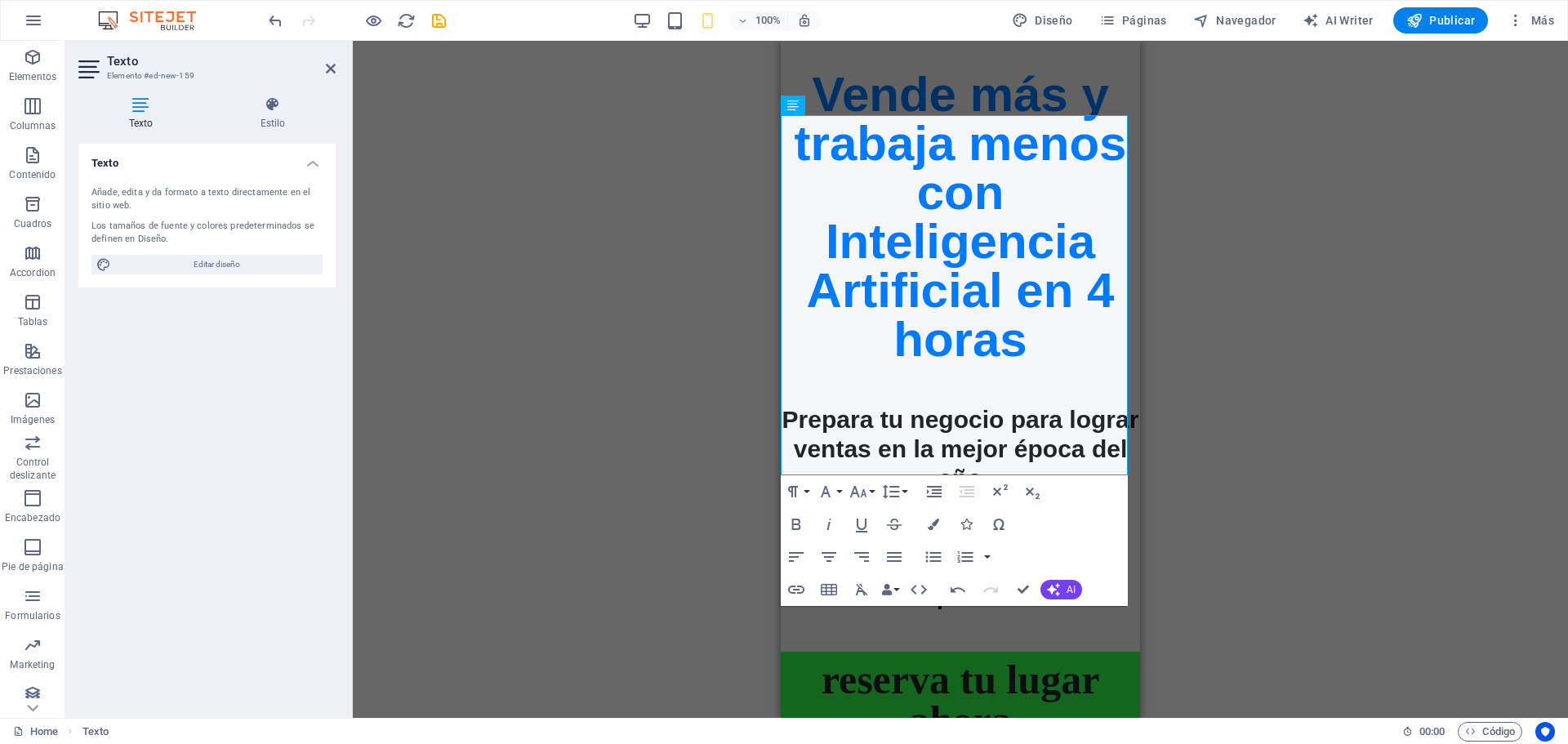
click at [1246, 420] on div "Arrastra aquí para reemplazar el contenido existente. Si quieres crear un eleme…" at bounding box center [961, 379] width 1215 height 677
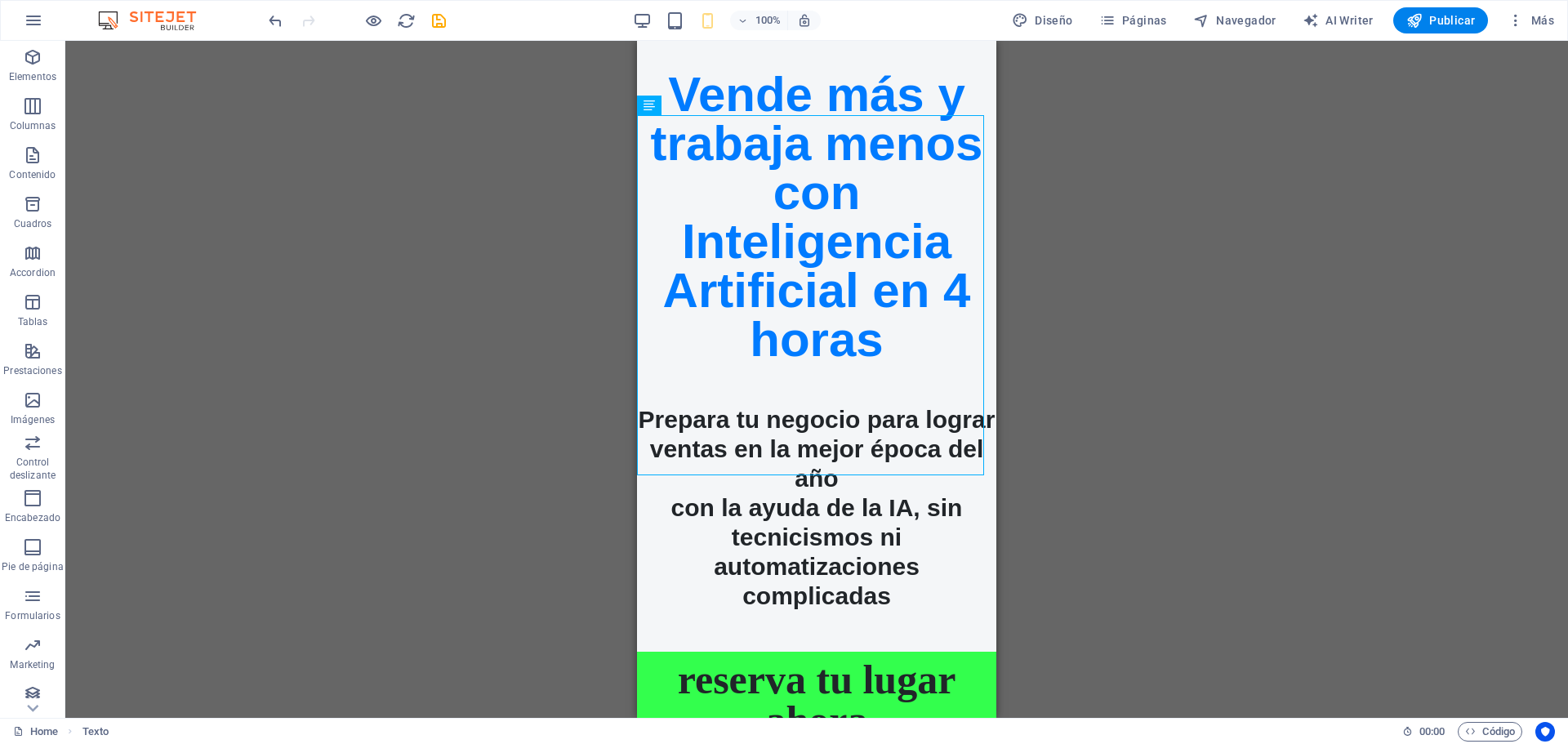
click at [1241, 393] on div "Arrastra aquí para reemplazar el contenido existente. Si quieres crear un eleme…" at bounding box center [816, 379] width 1503 height 677
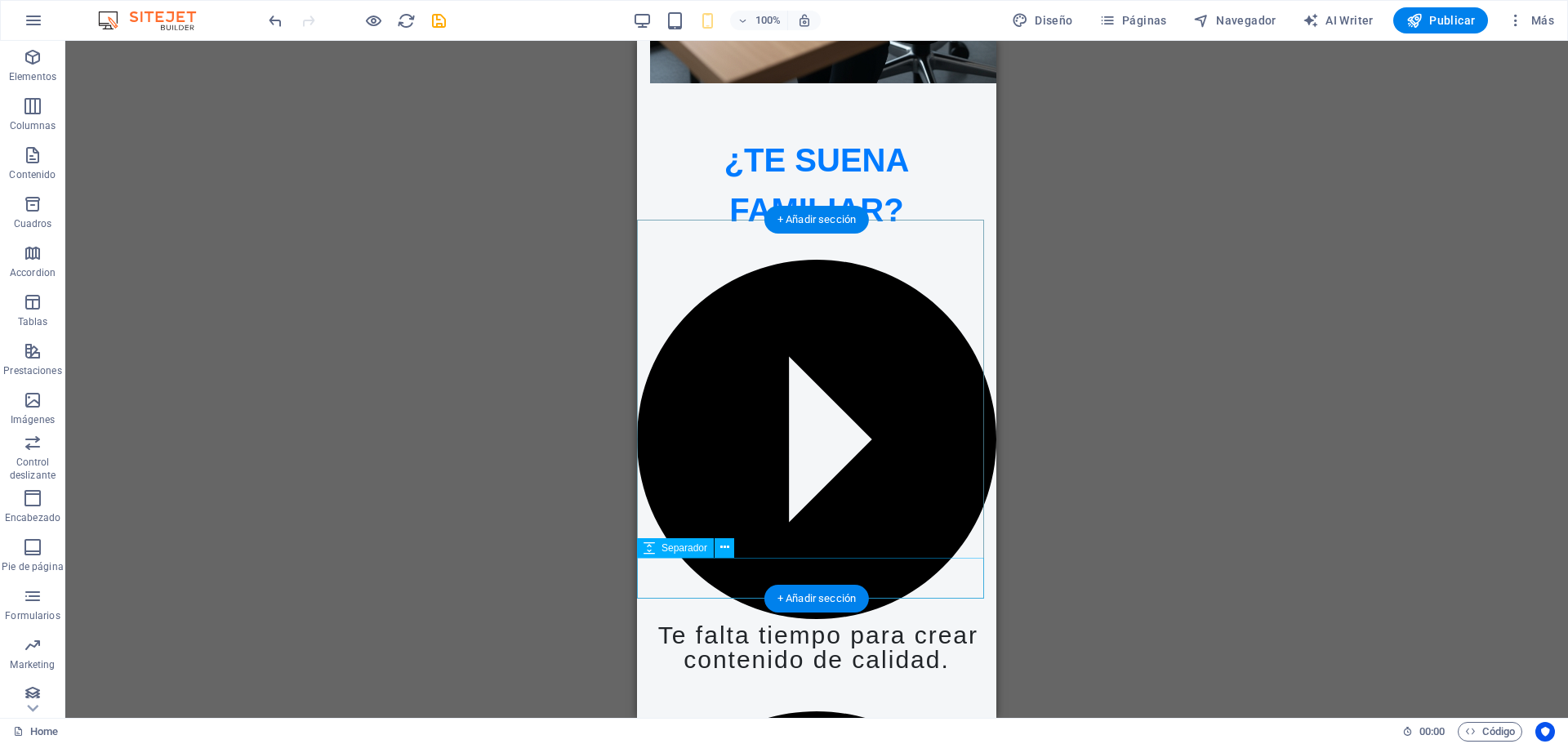
scroll to position [2475, 0]
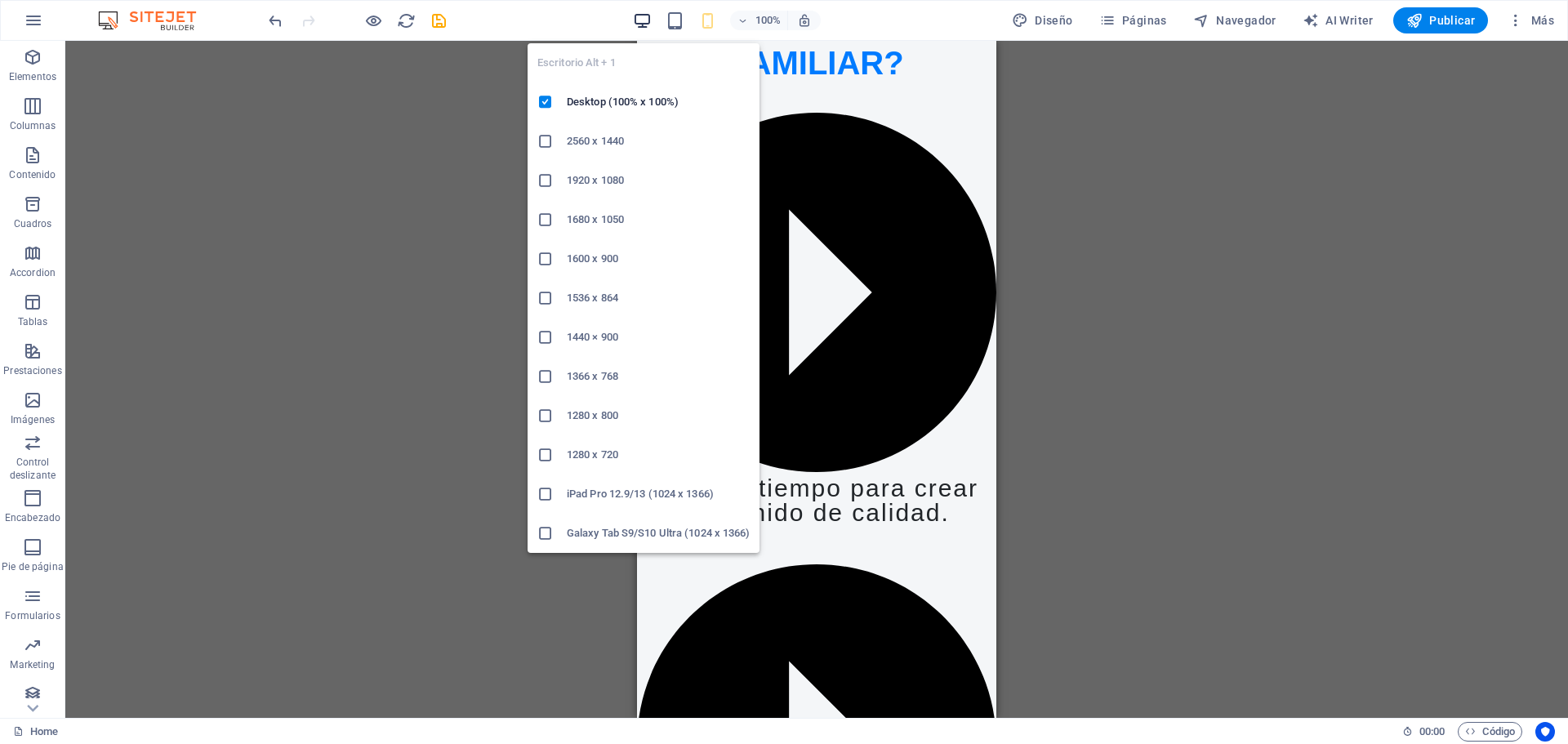
click at [651, 14] on icon "button" at bounding box center [642, 20] width 19 height 19
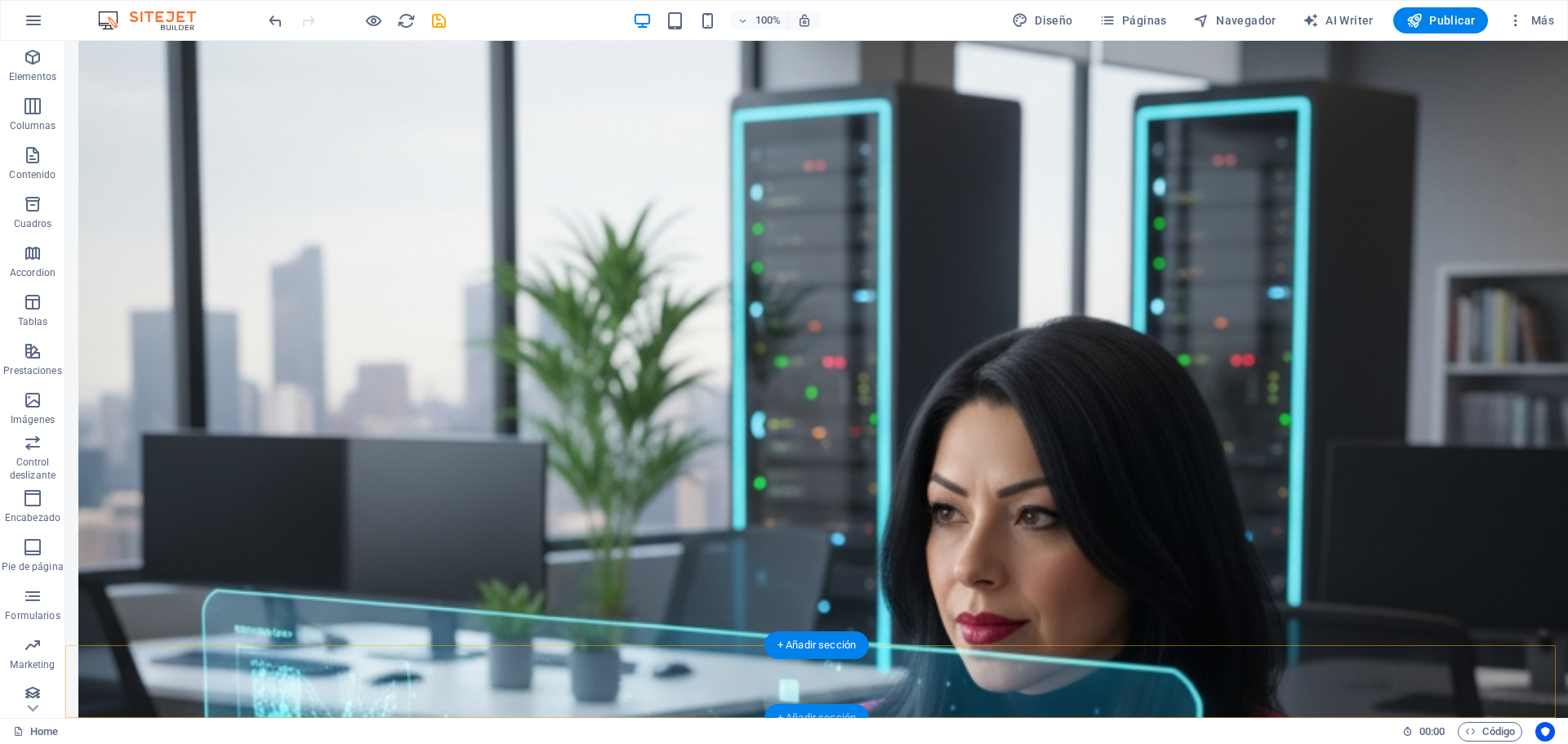
click at [833, 710] on div "+ Añadir sección" at bounding box center [816, 718] width 104 height 28
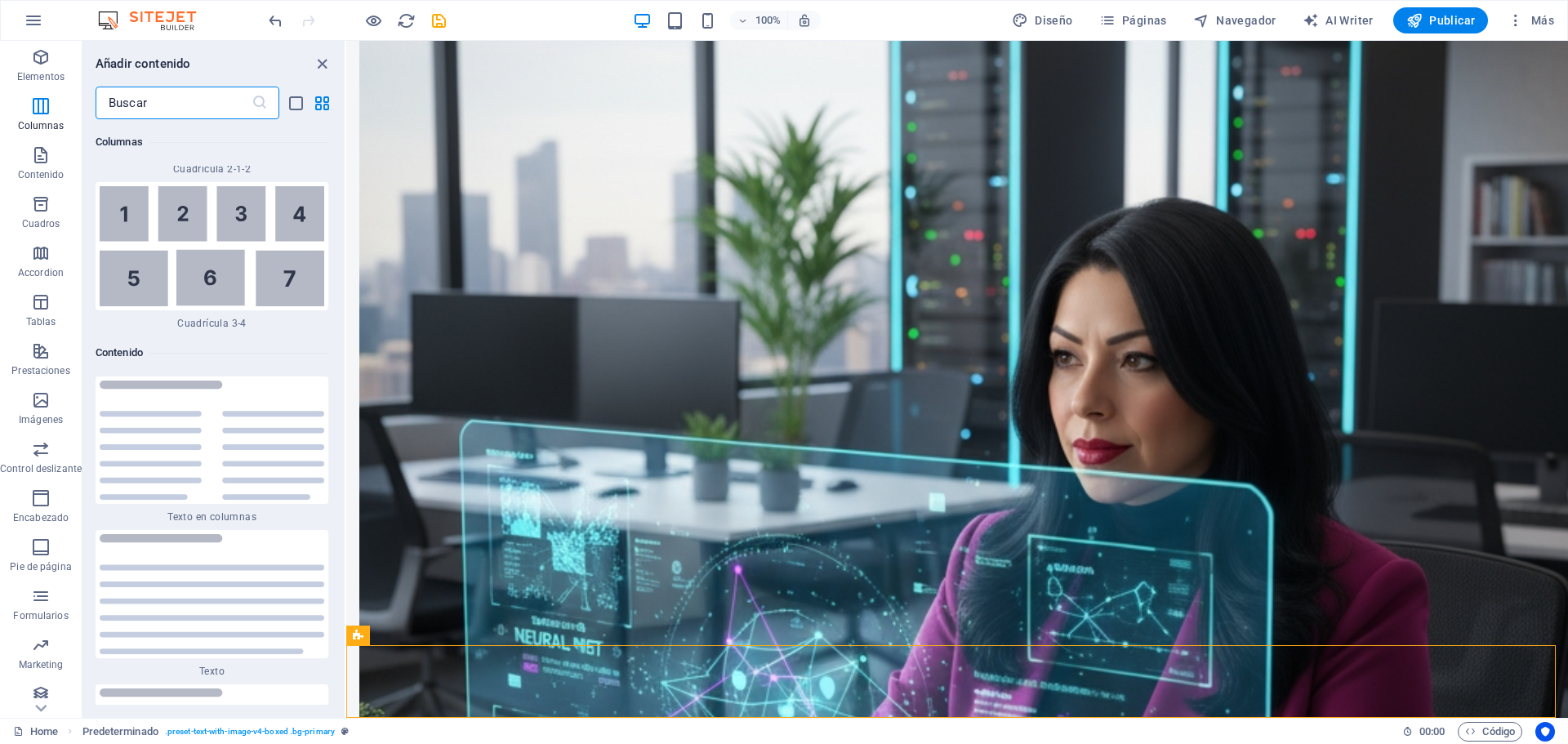
scroll to position [5228, 0]
